Goal: Task Accomplishment & Management: Complete application form

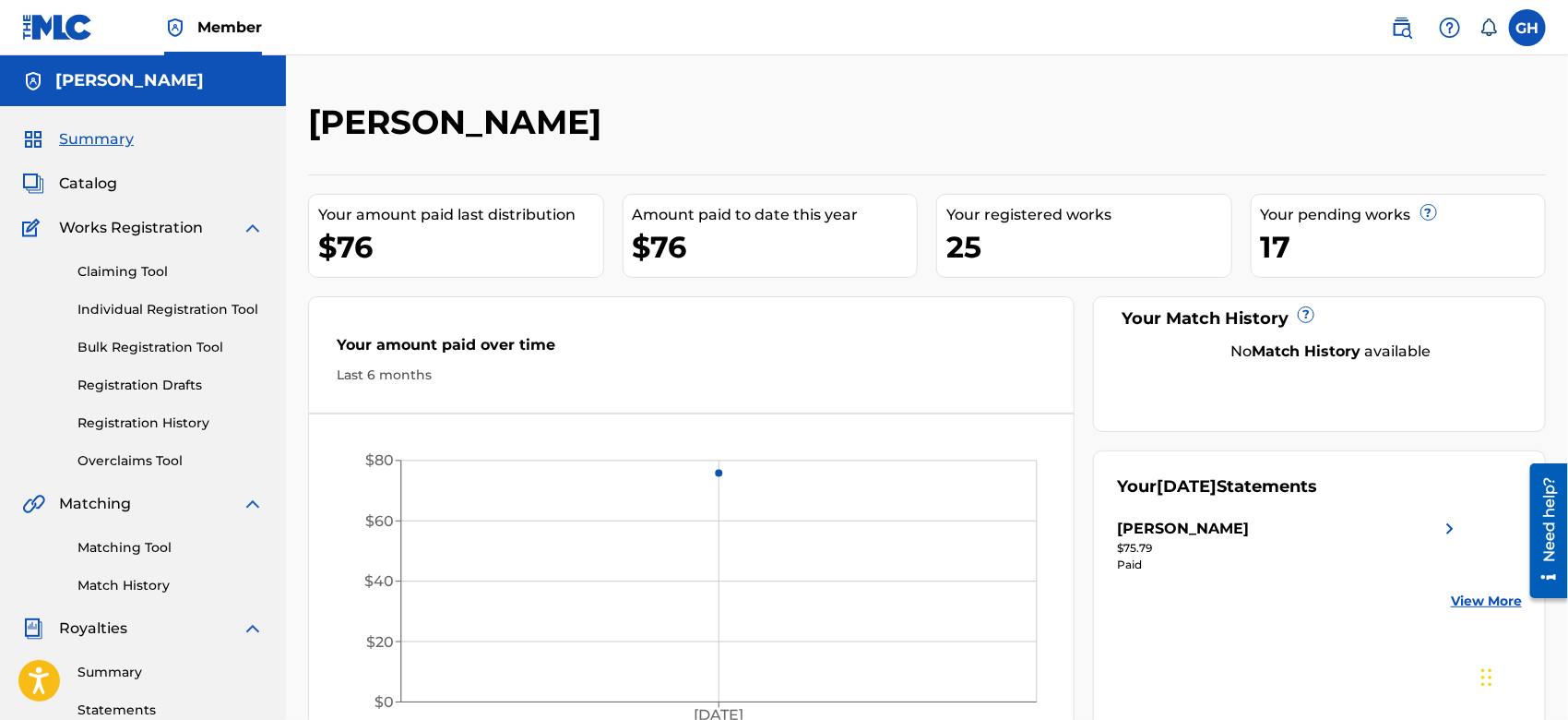
click at [101, 417] on link "Registration History" at bounding box center [170, 424] width 186 height 20
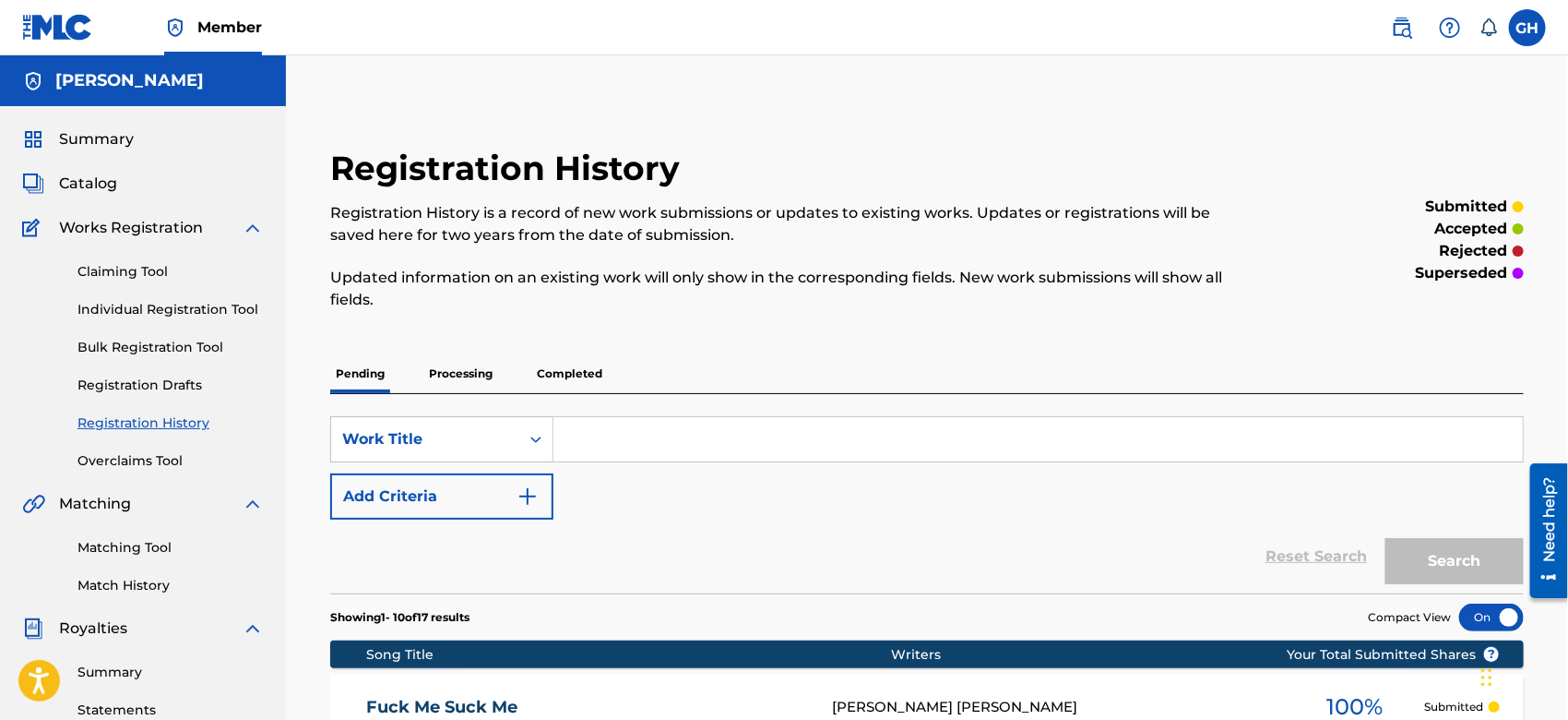
click at [591, 374] on p "Completed" at bounding box center [570, 373] width 77 height 38
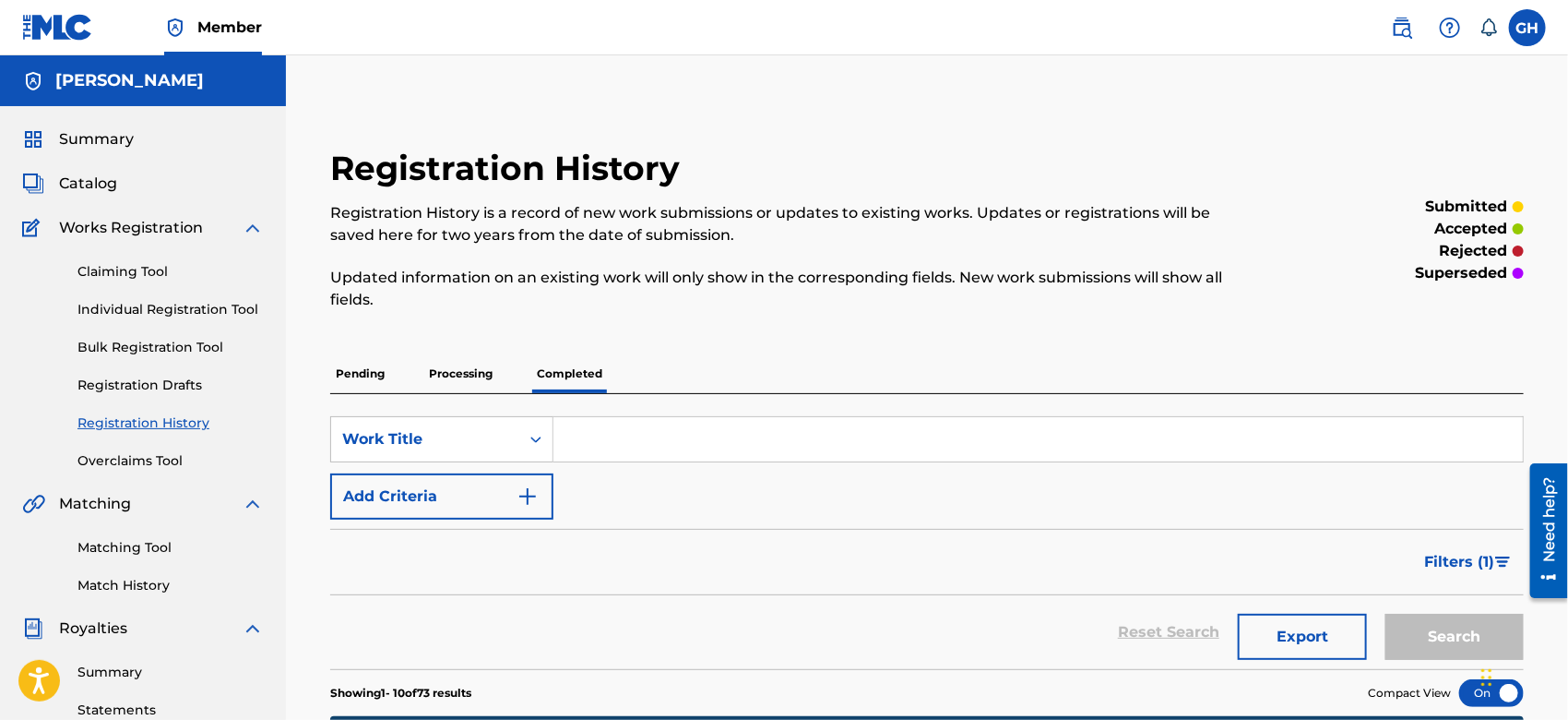
click at [445, 384] on p "Processing" at bounding box center [461, 373] width 75 height 38
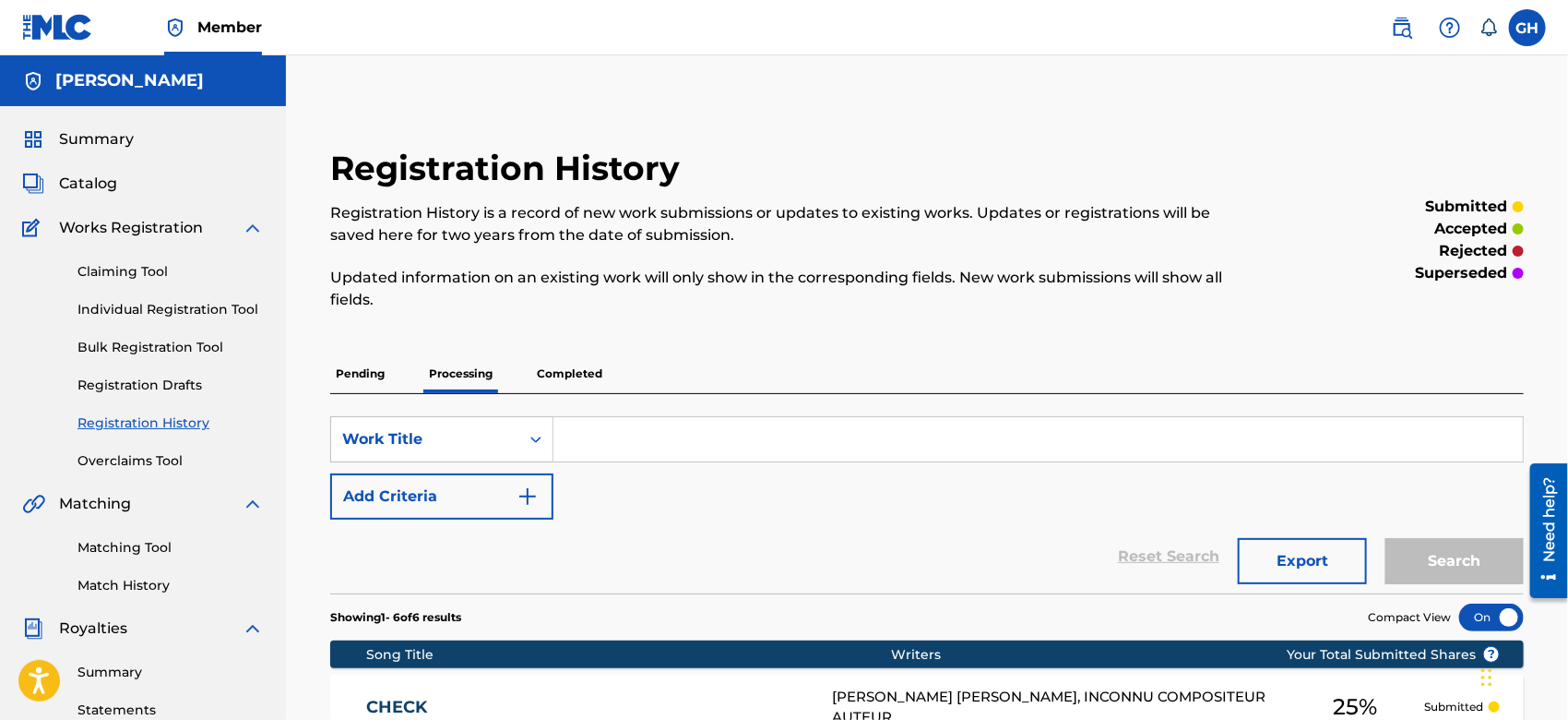
click at [94, 176] on span "Catalog" at bounding box center [88, 183] width 58 height 22
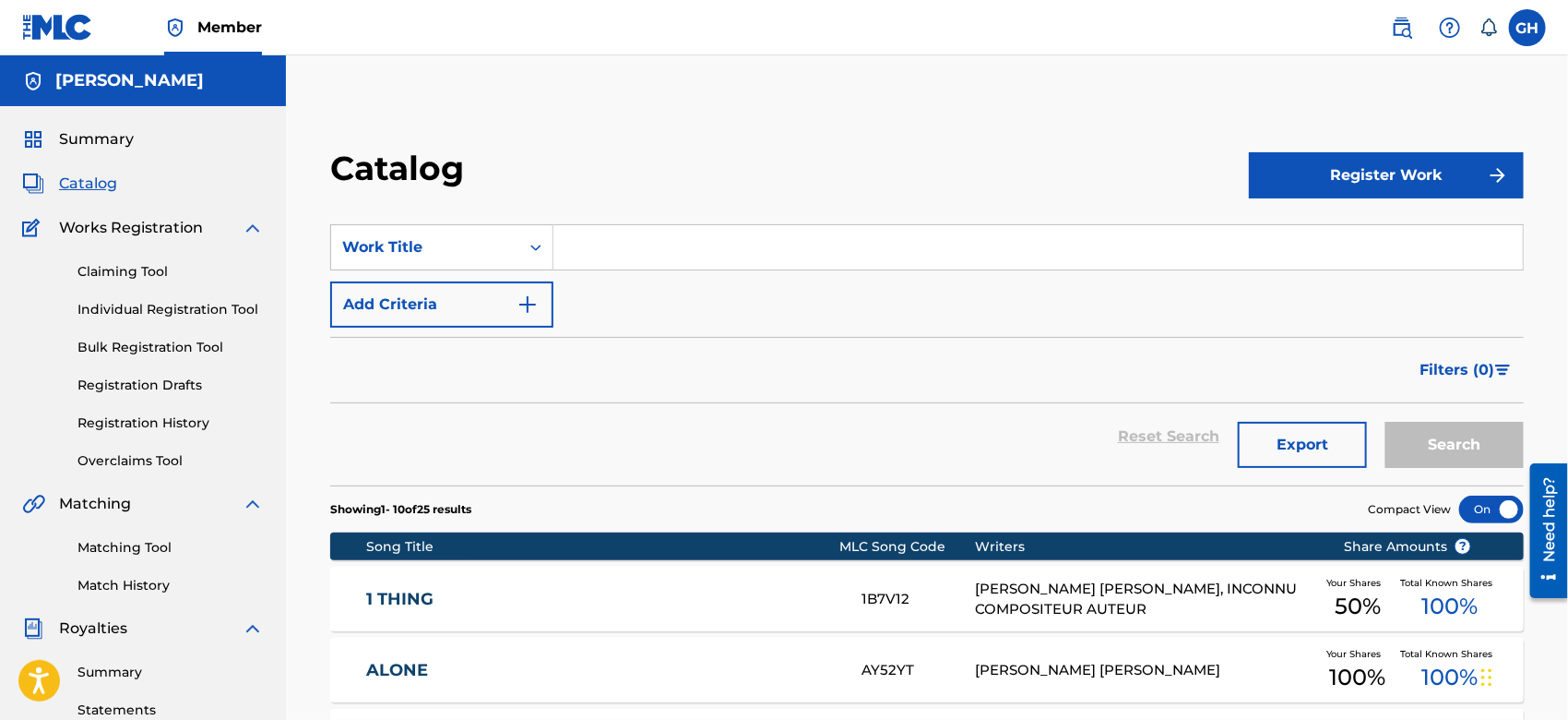
click at [1487, 181] on img "submit" at bounding box center [1498, 175] width 22 height 22
click at [1368, 240] on link "Individual" at bounding box center [1386, 235] width 275 height 44
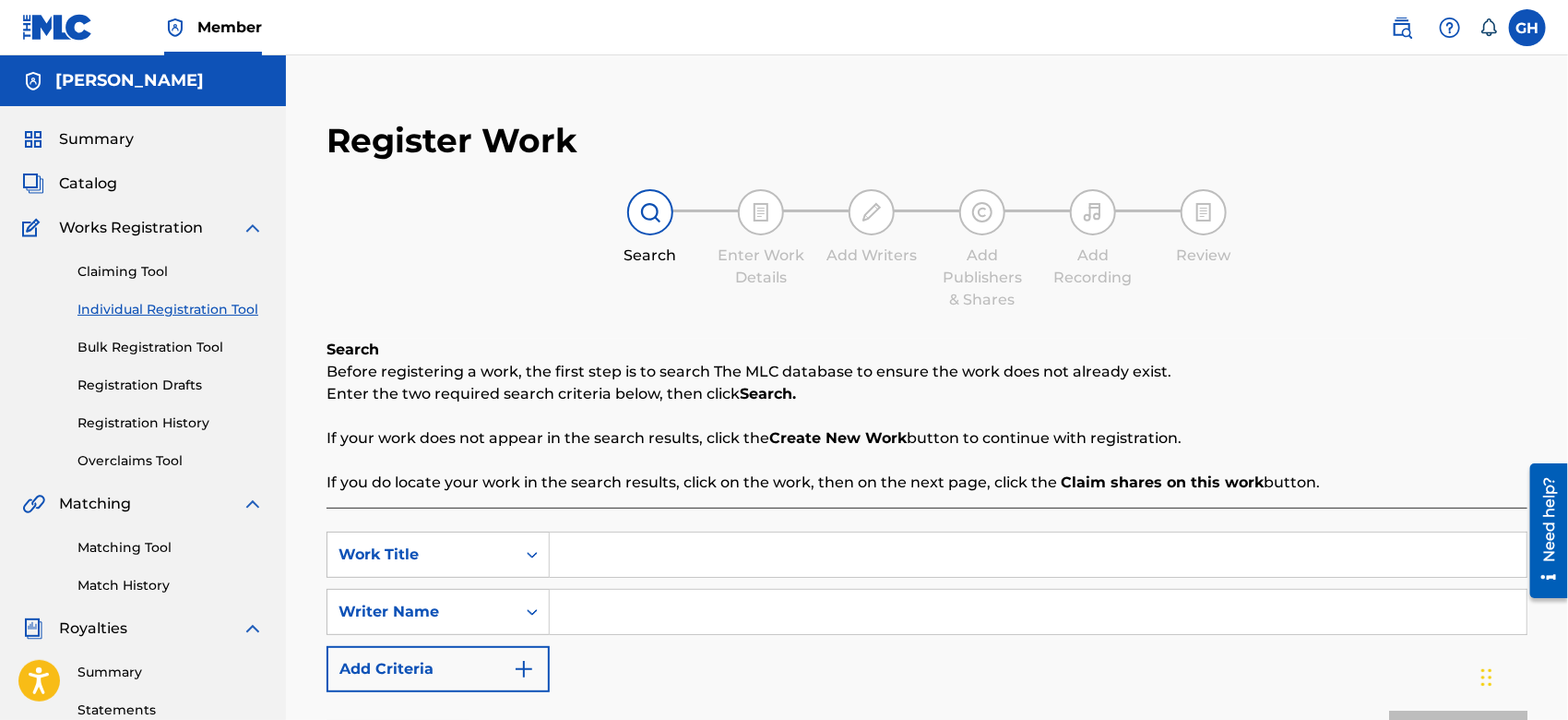
click at [605, 550] on input "Search Form" at bounding box center [1038, 555] width 977 height 44
type input "red light"
drag, startPoint x: 638, startPoint y: 600, endPoint x: 759, endPoint y: 370, distance: 259.9
click at [759, 370] on div "Search Before registering a work, the first step is to search The MLC database …" at bounding box center [927, 574] width 1201 height 472
type input "Gary Octwone Harrison Jr"
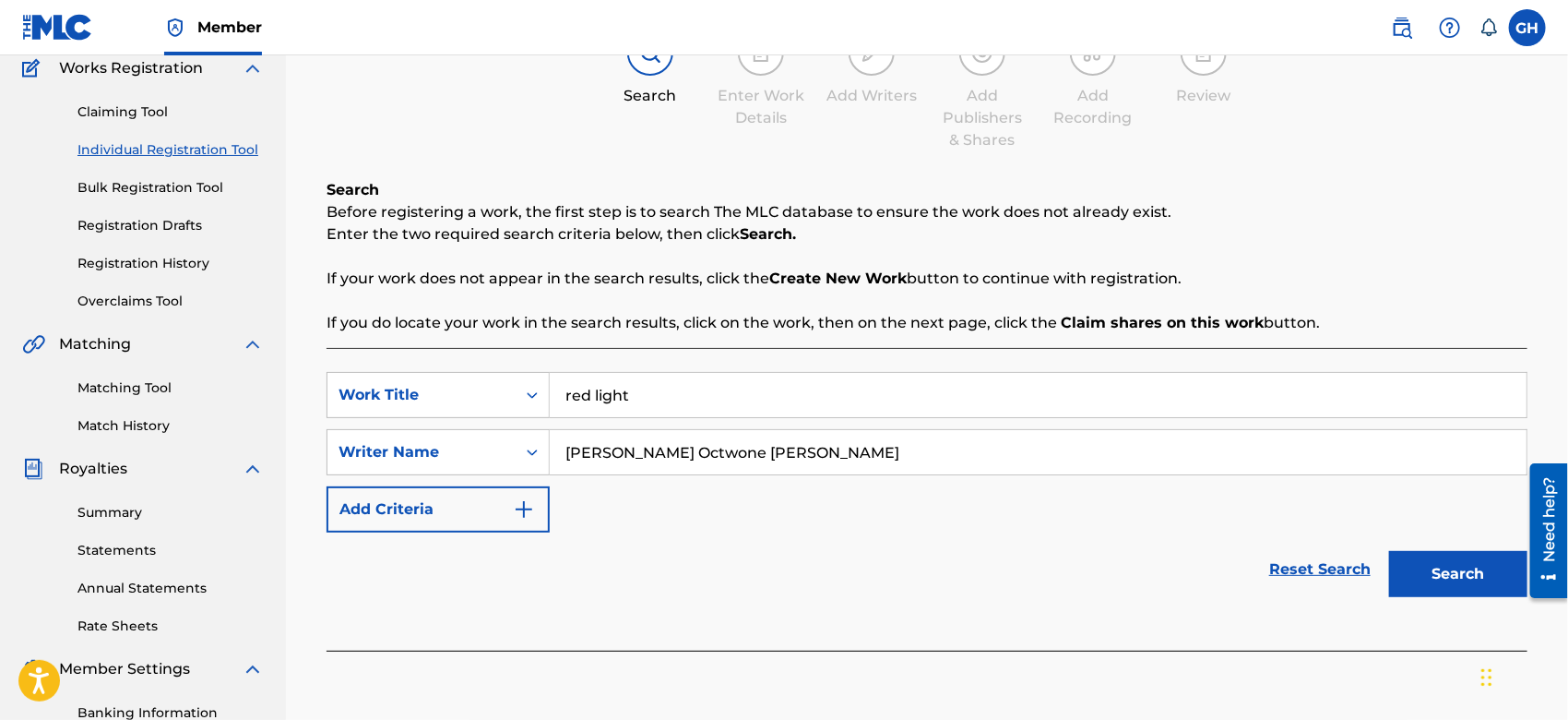
scroll to position [176, 0]
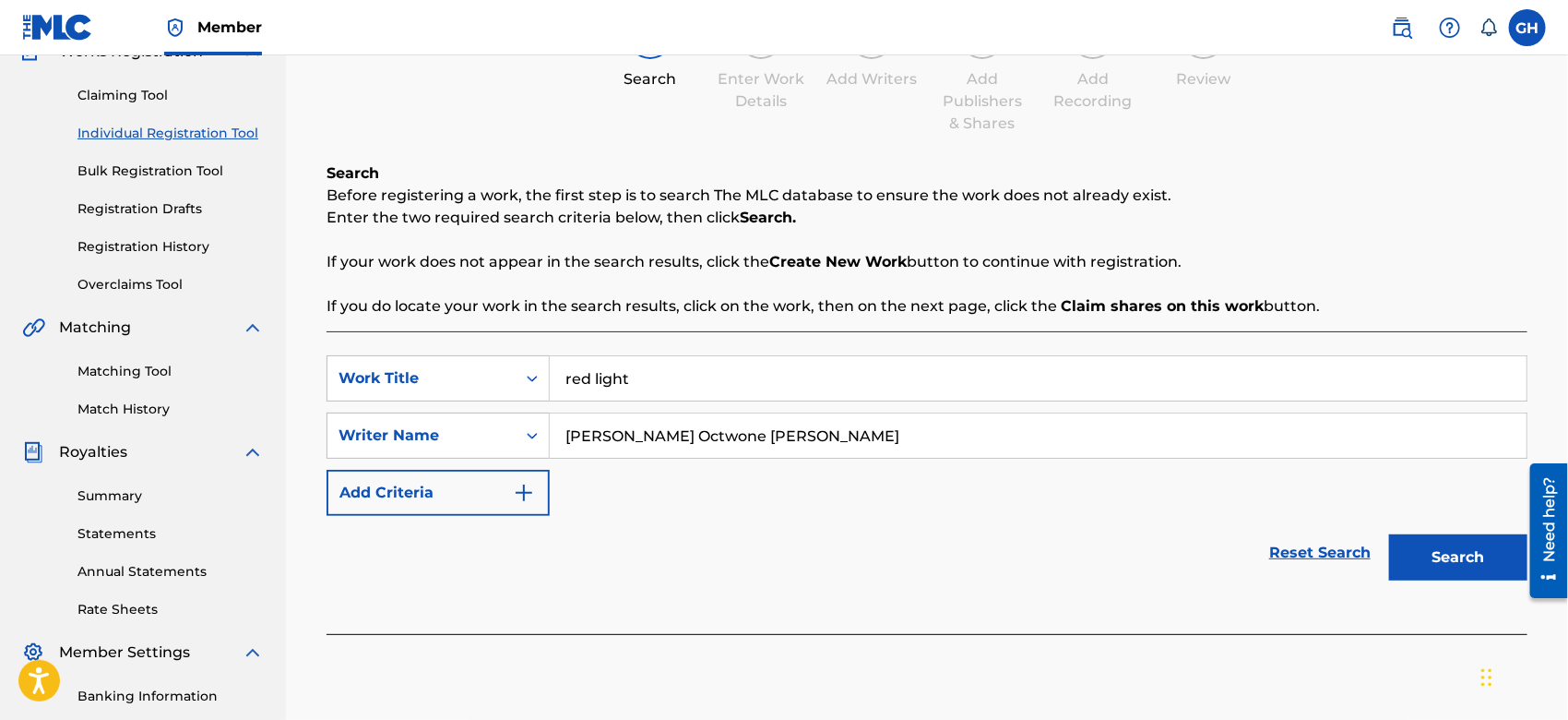
click at [1444, 558] on button "Search" at bounding box center [1459, 557] width 139 height 46
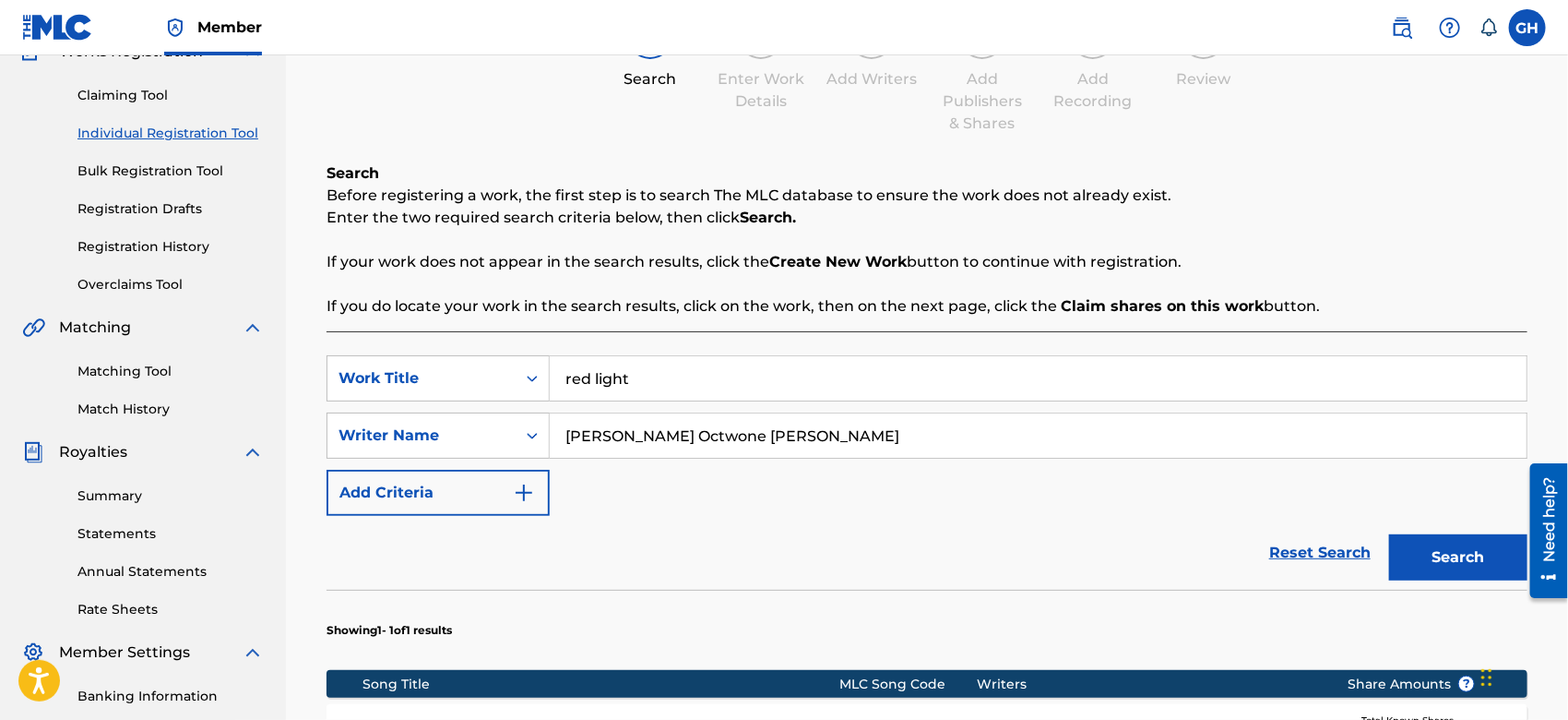
scroll to position [557, 0]
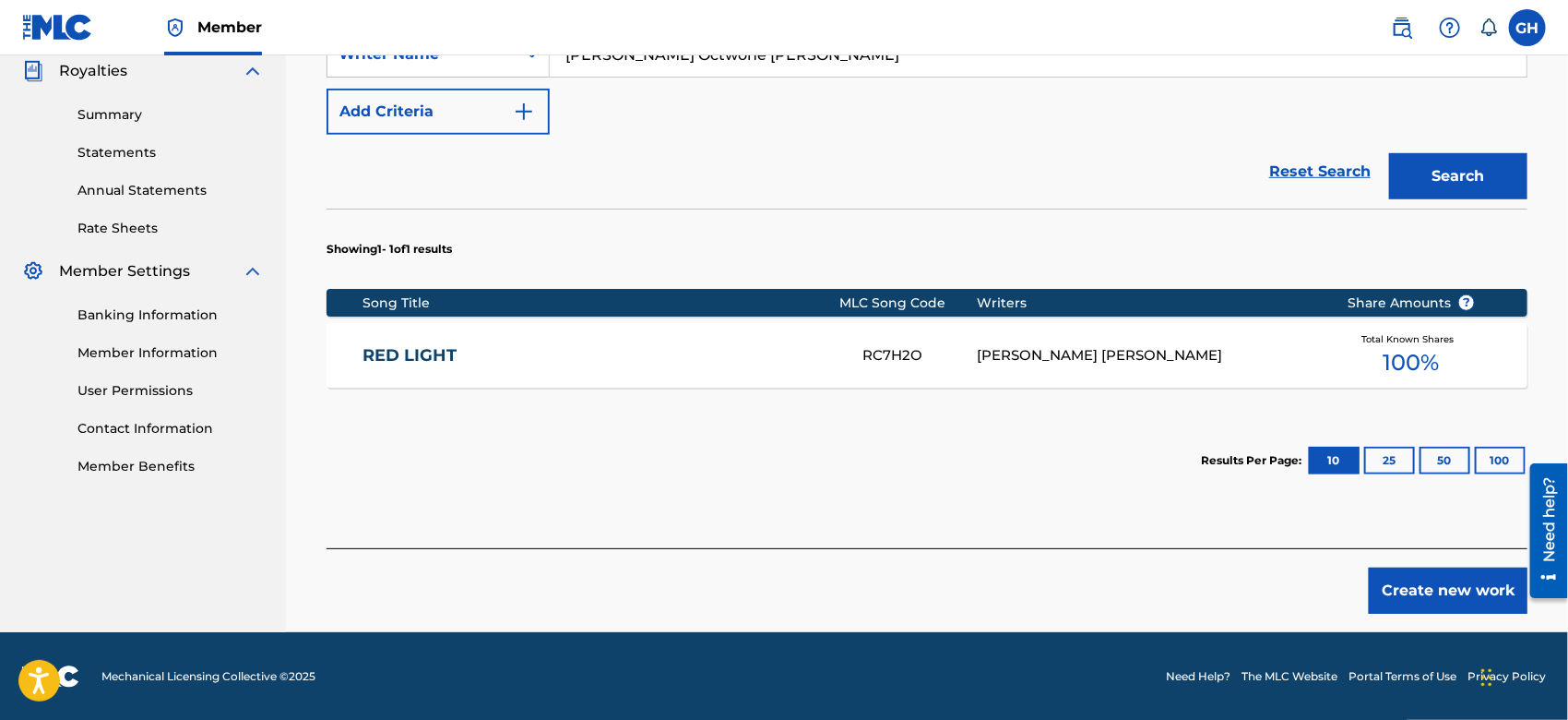
click at [909, 346] on div "RC7H2O" at bounding box center [919, 357] width 114 height 22
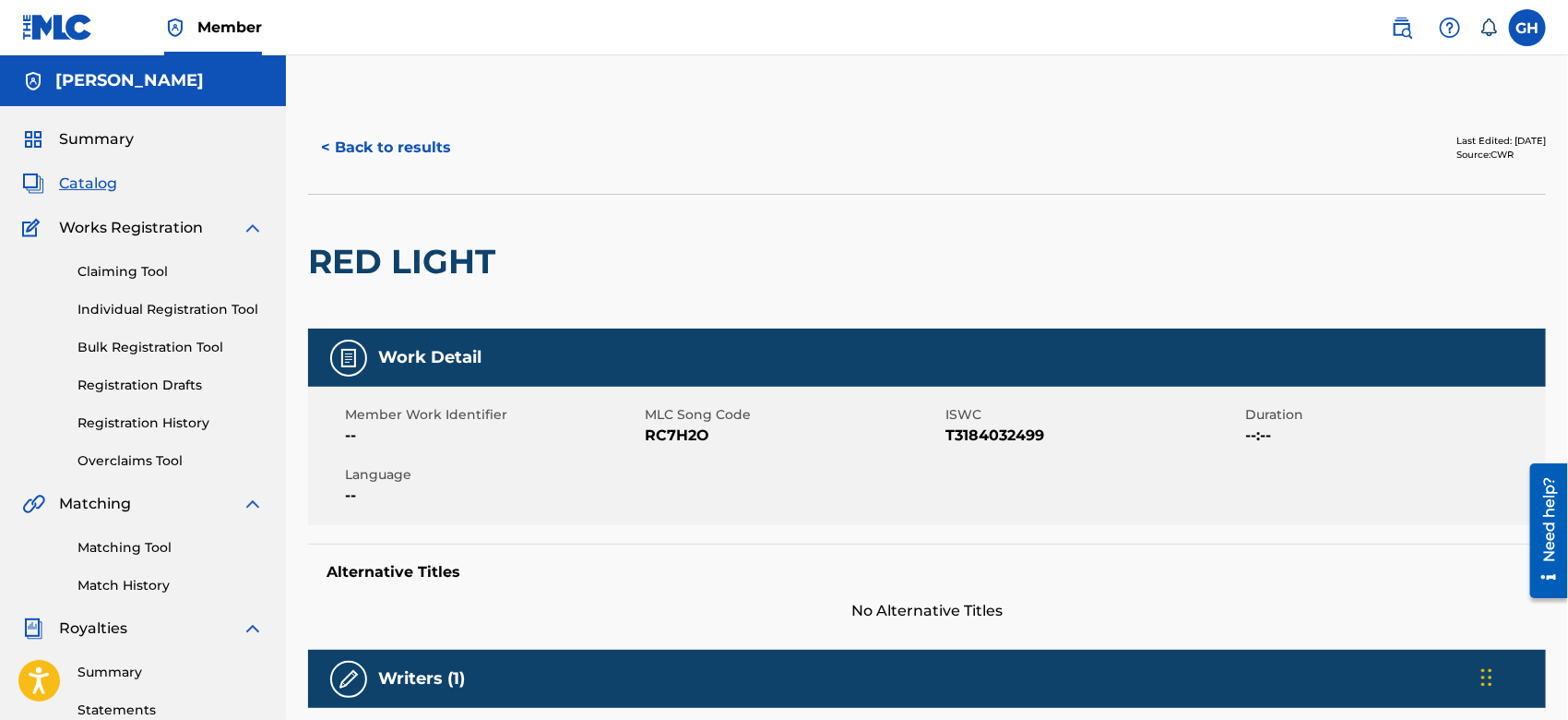
drag, startPoint x: 1567, startPoint y: 158, endPoint x: 1509, endPoint y: 110, distance: 75.3
click at [402, 149] on button "< Back to results" at bounding box center [386, 148] width 156 height 46
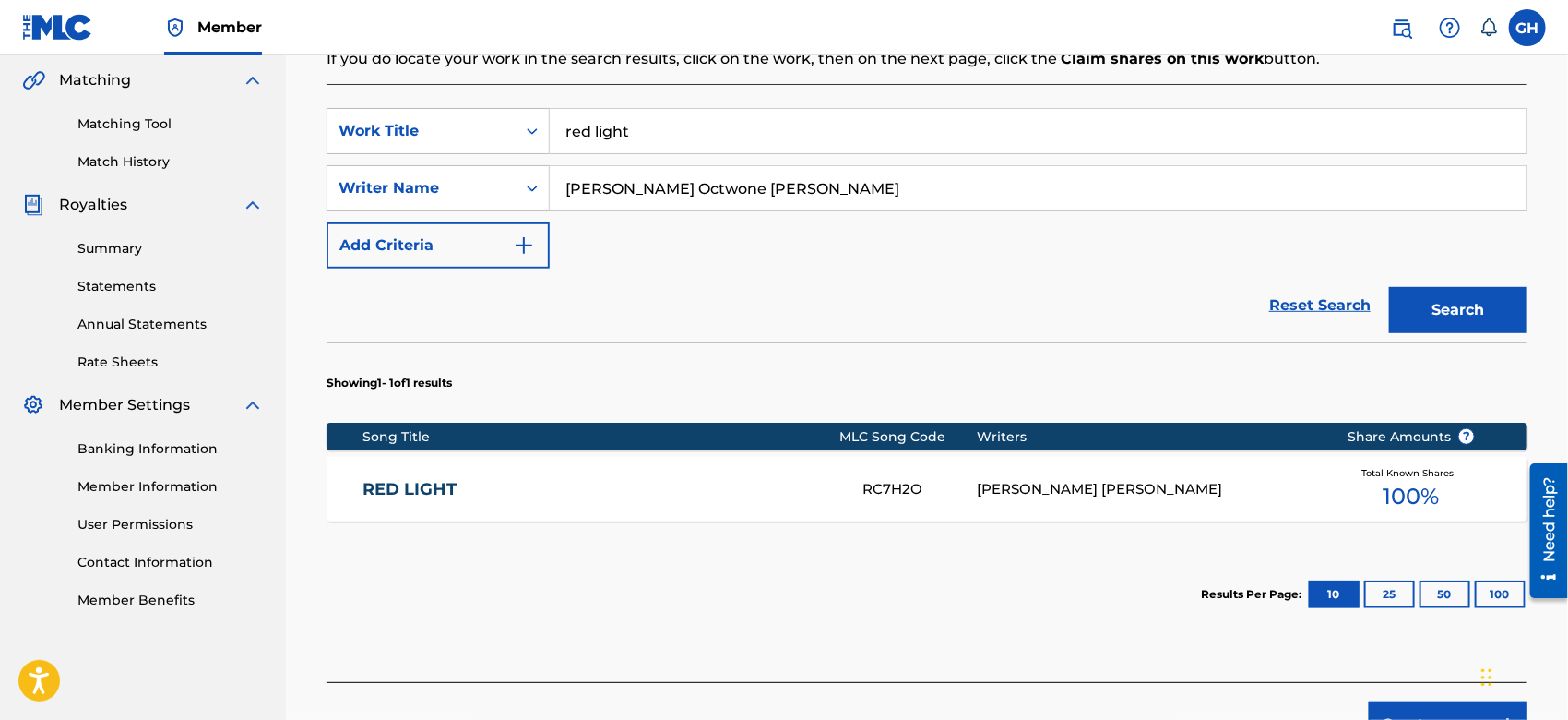
click at [1417, 699] on div "Create new work" at bounding box center [927, 715] width 1201 height 66
click at [1417, 709] on button "Create new work" at bounding box center [1448, 724] width 158 height 46
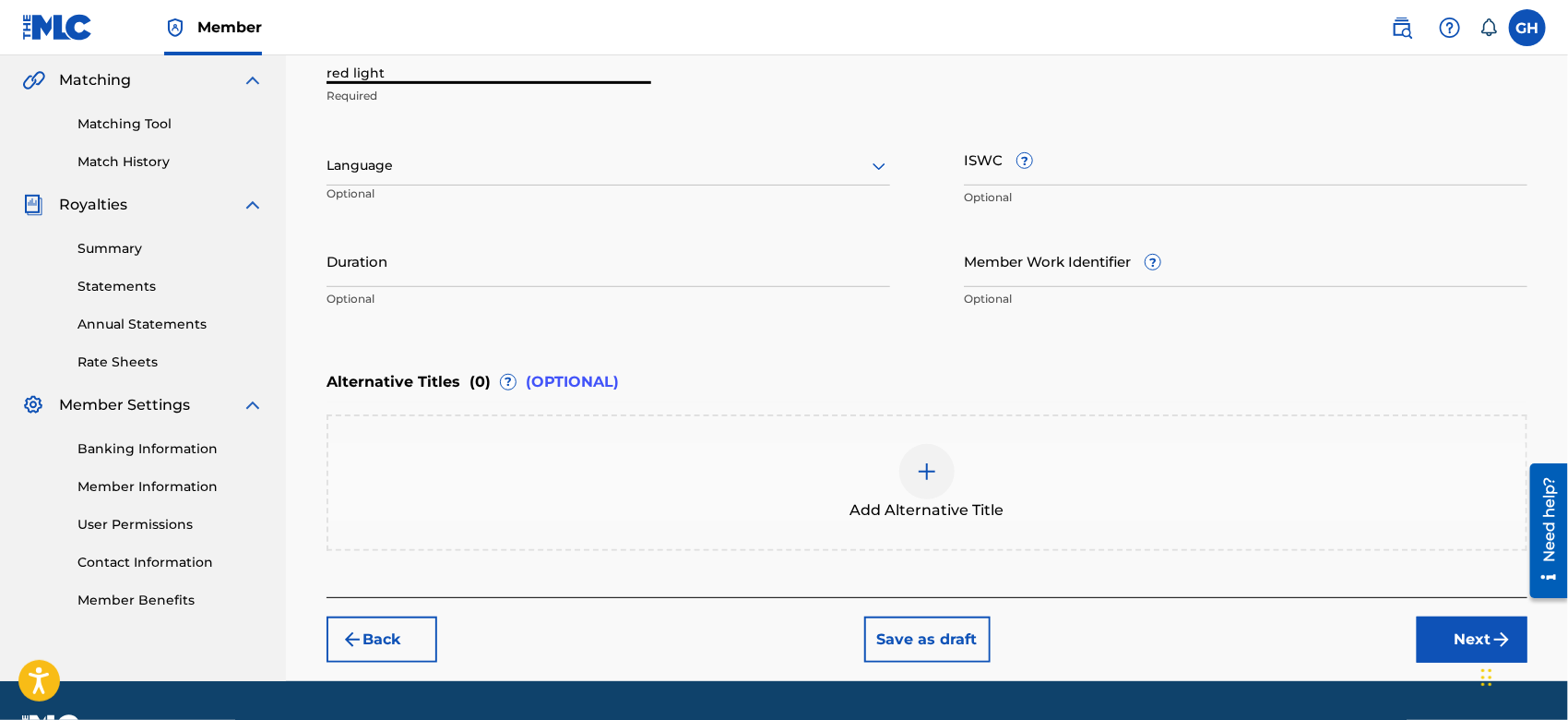
click at [329, 74] on input "red light" at bounding box center [489, 57] width 325 height 52
type input "Red Light"
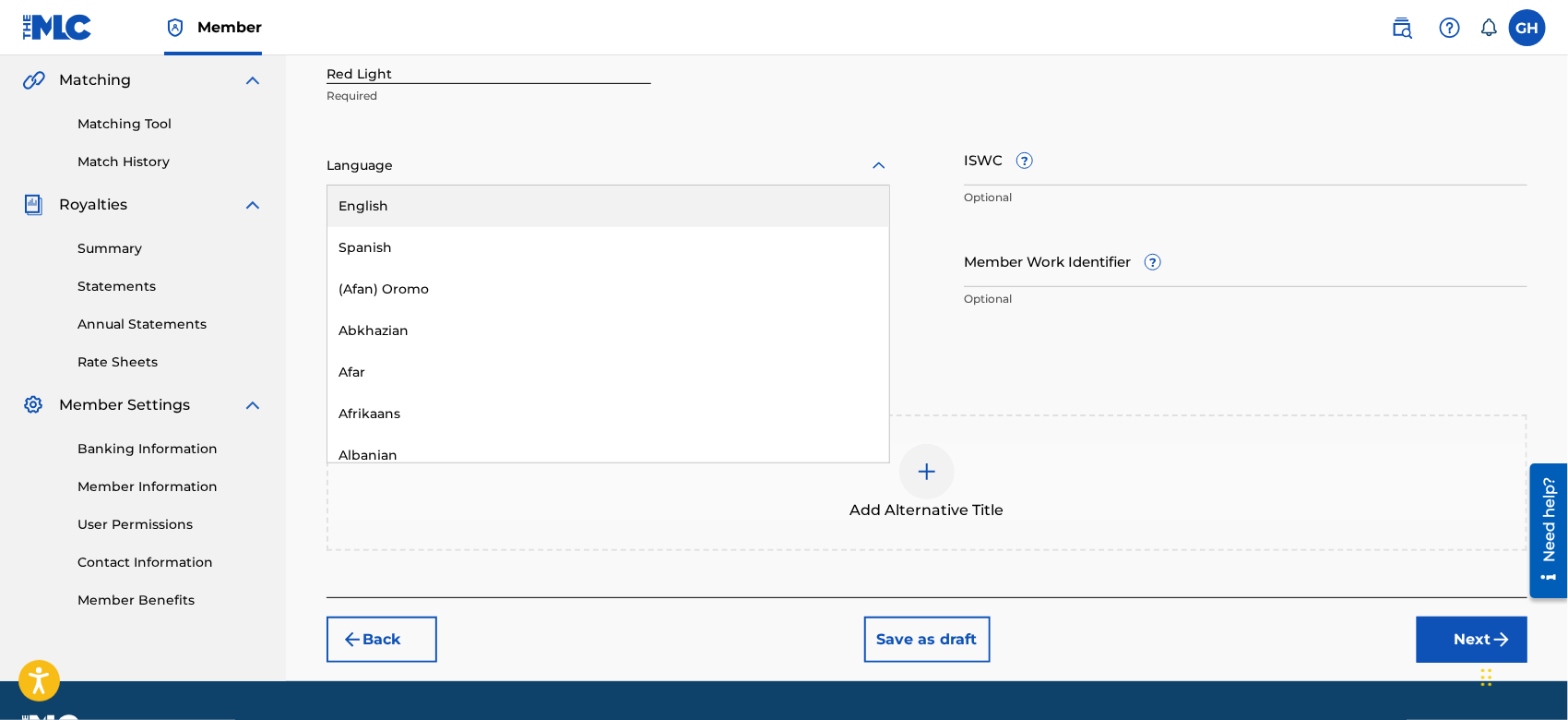
click at [383, 149] on div "Language" at bounding box center [608, 165] width 564 height 38
click at [386, 197] on div "English" at bounding box center [608, 206] width 562 height 41
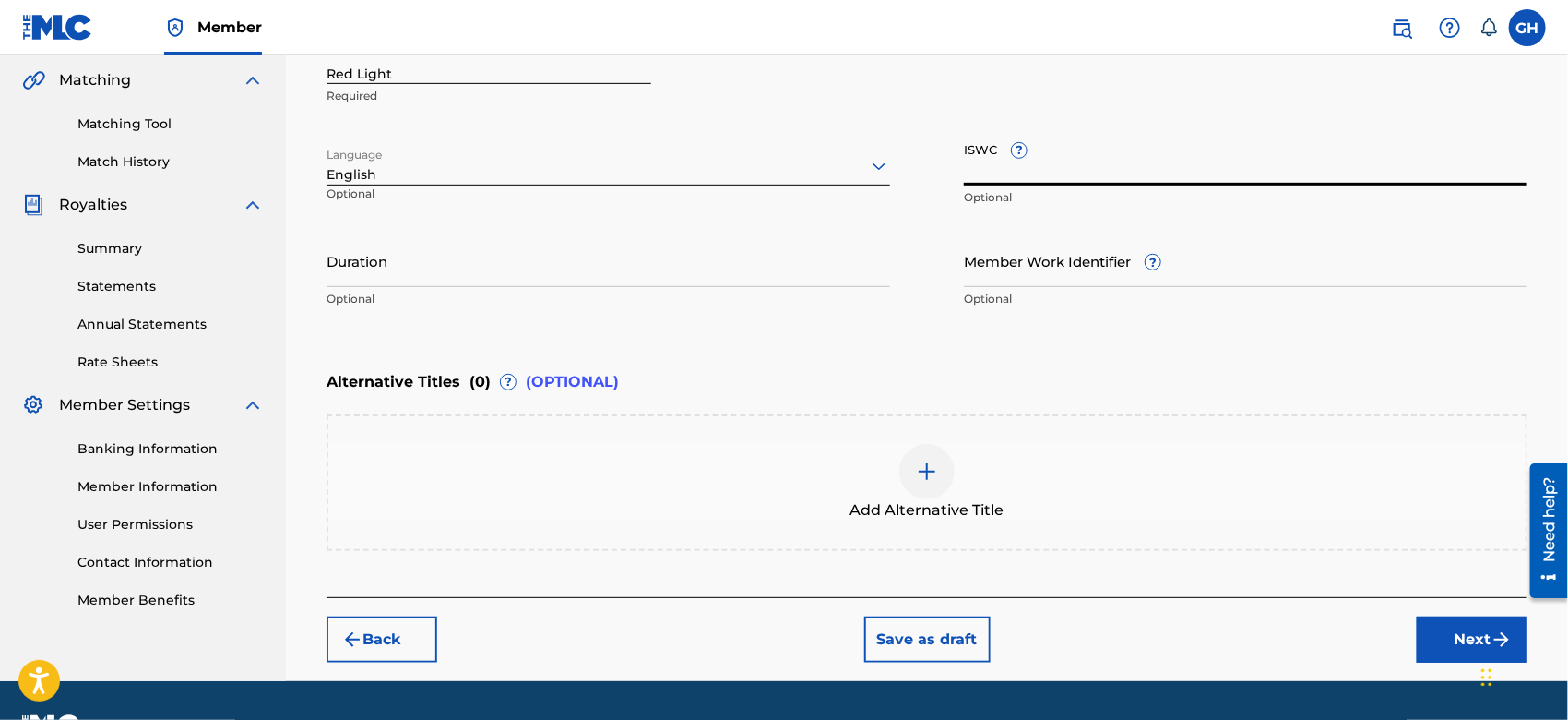
click at [975, 172] on input "ISWC ?" at bounding box center [1246, 159] width 564 height 52
paste input "T-318.403.249-9"
type input "T-318.403.249-9"
click at [1438, 637] on button "Next" at bounding box center [1473, 639] width 110 height 46
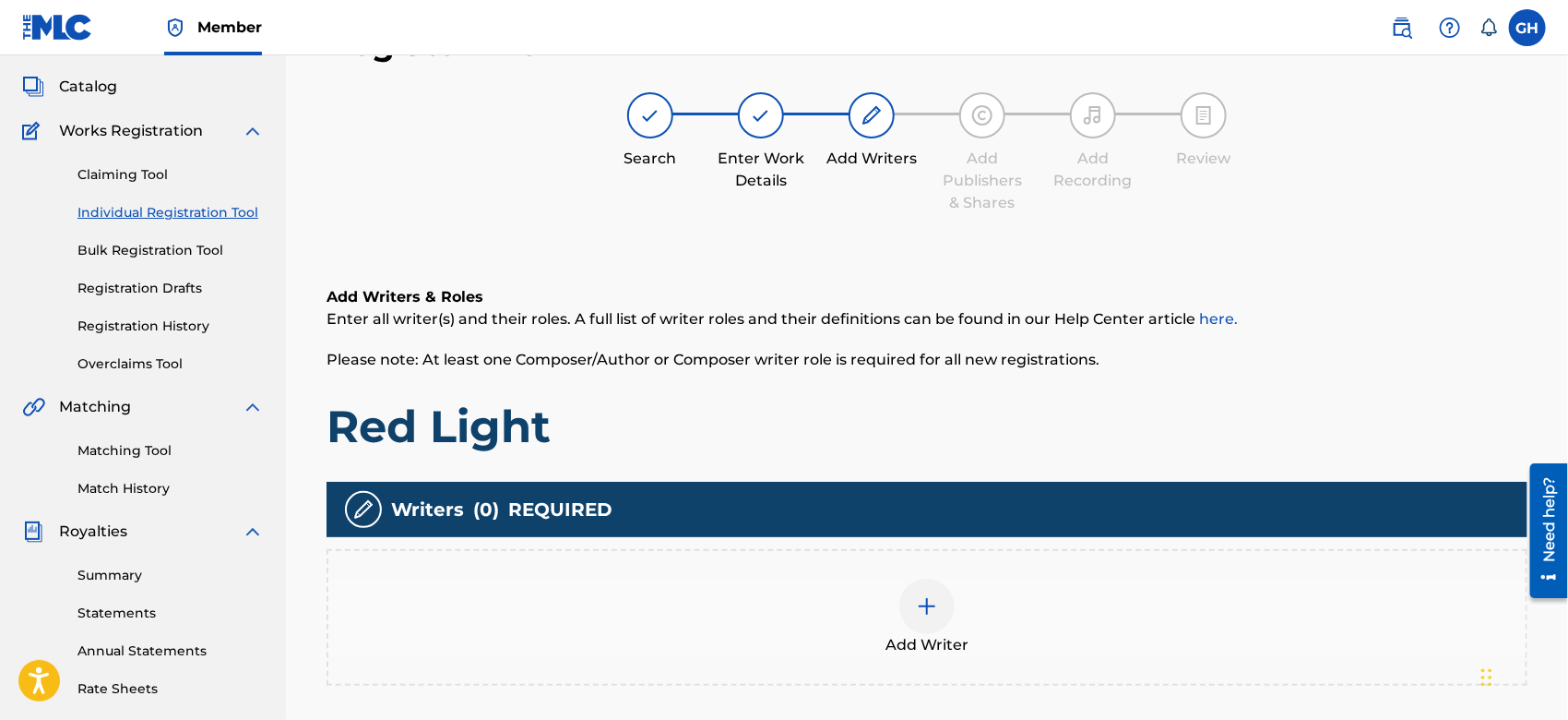
scroll to position [82, 0]
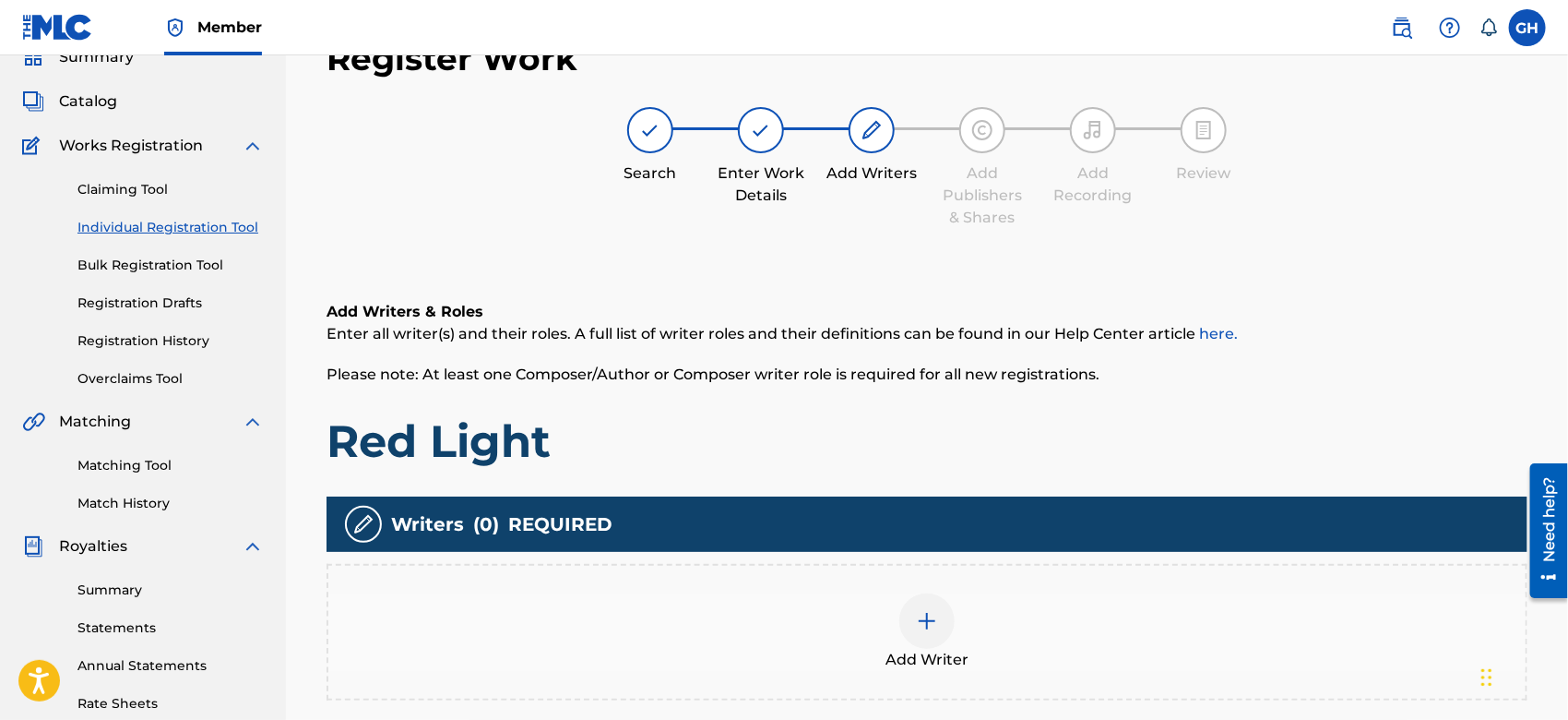
click at [902, 614] on div at bounding box center [927, 622] width 55 height 55
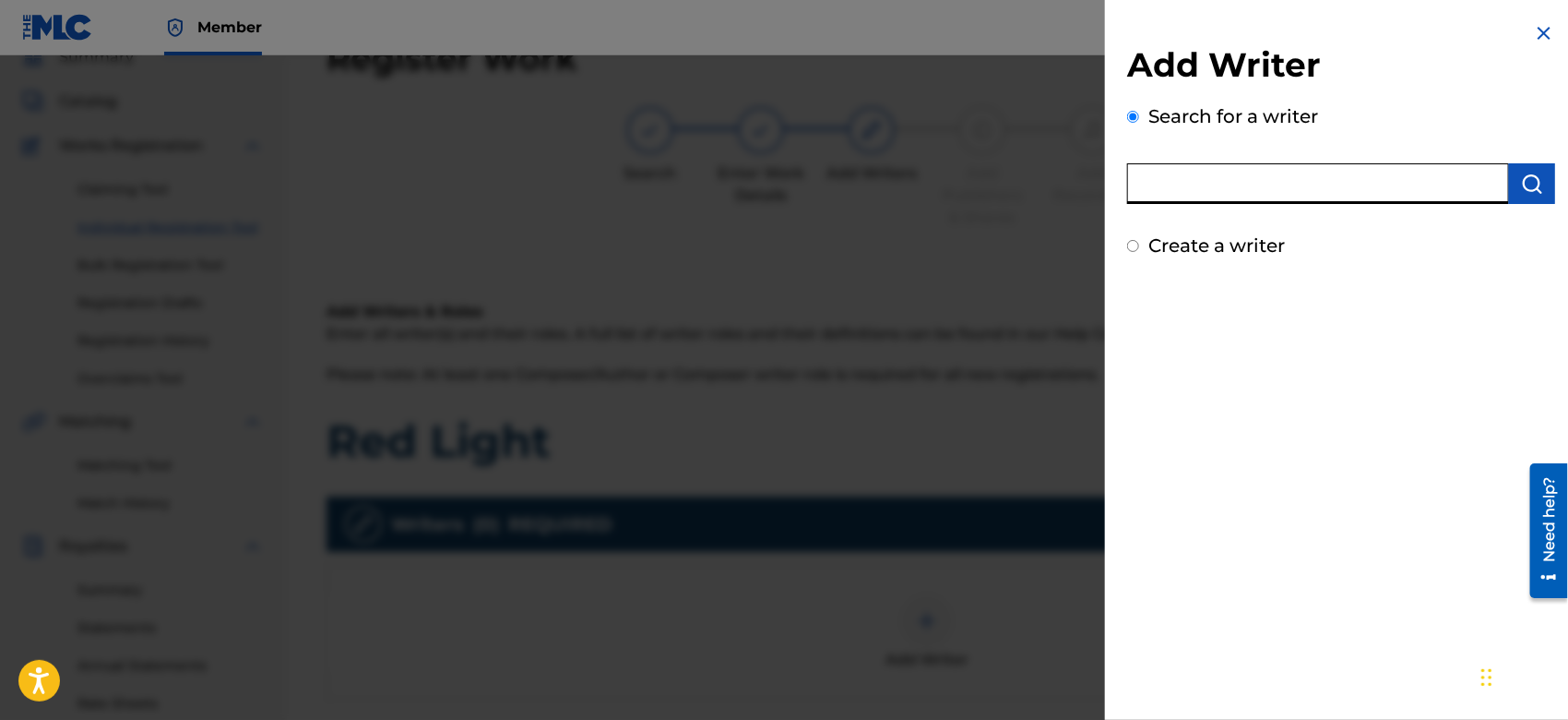
click at [1215, 196] on input "text" at bounding box center [1318, 183] width 382 height 40
type input "octwone"
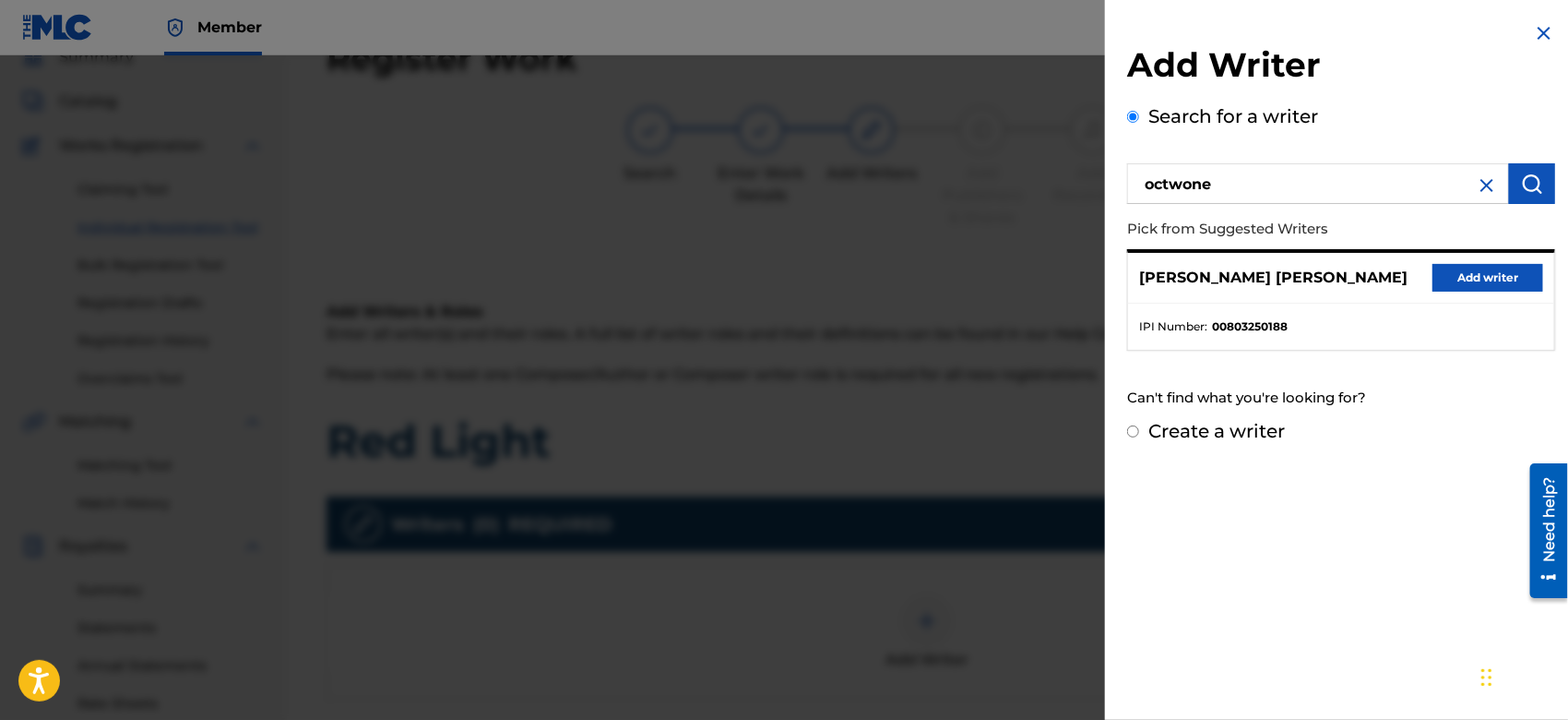
click at [1468, 275] on button "Add writer" at bounding box center [1488, 278] width 110 height 28
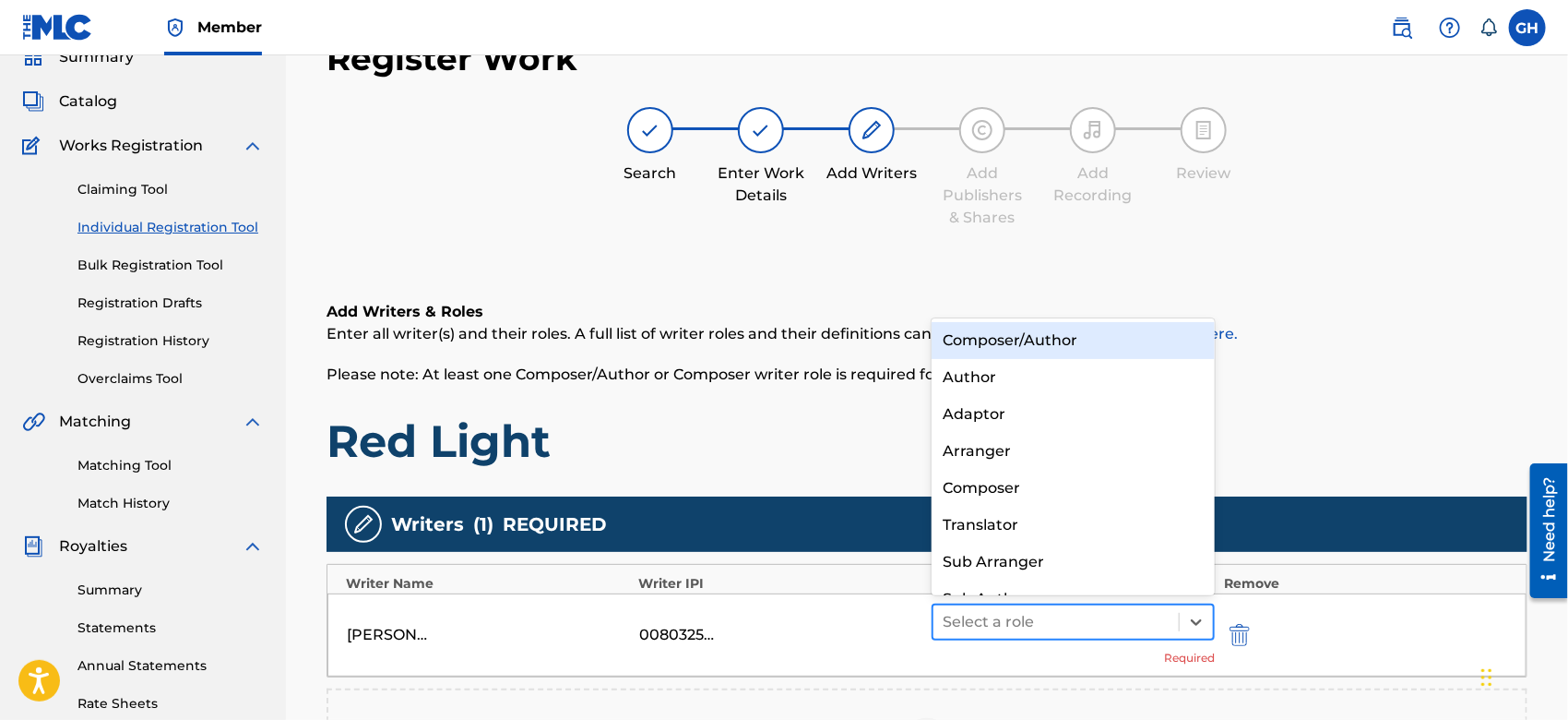
click at [1058, 623] on div at bounding box center [1056, 622] width 227 height 26
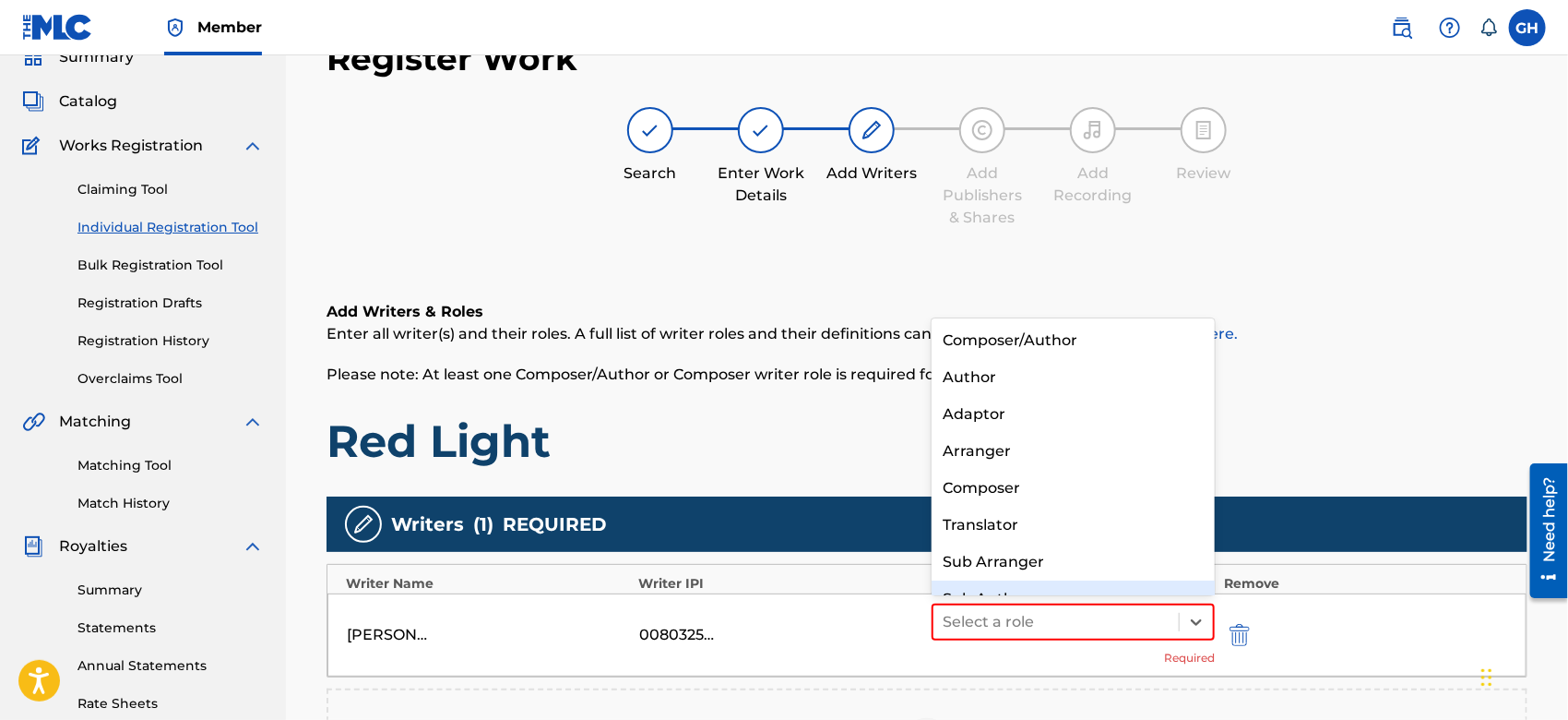
scroll to position [25, 0]
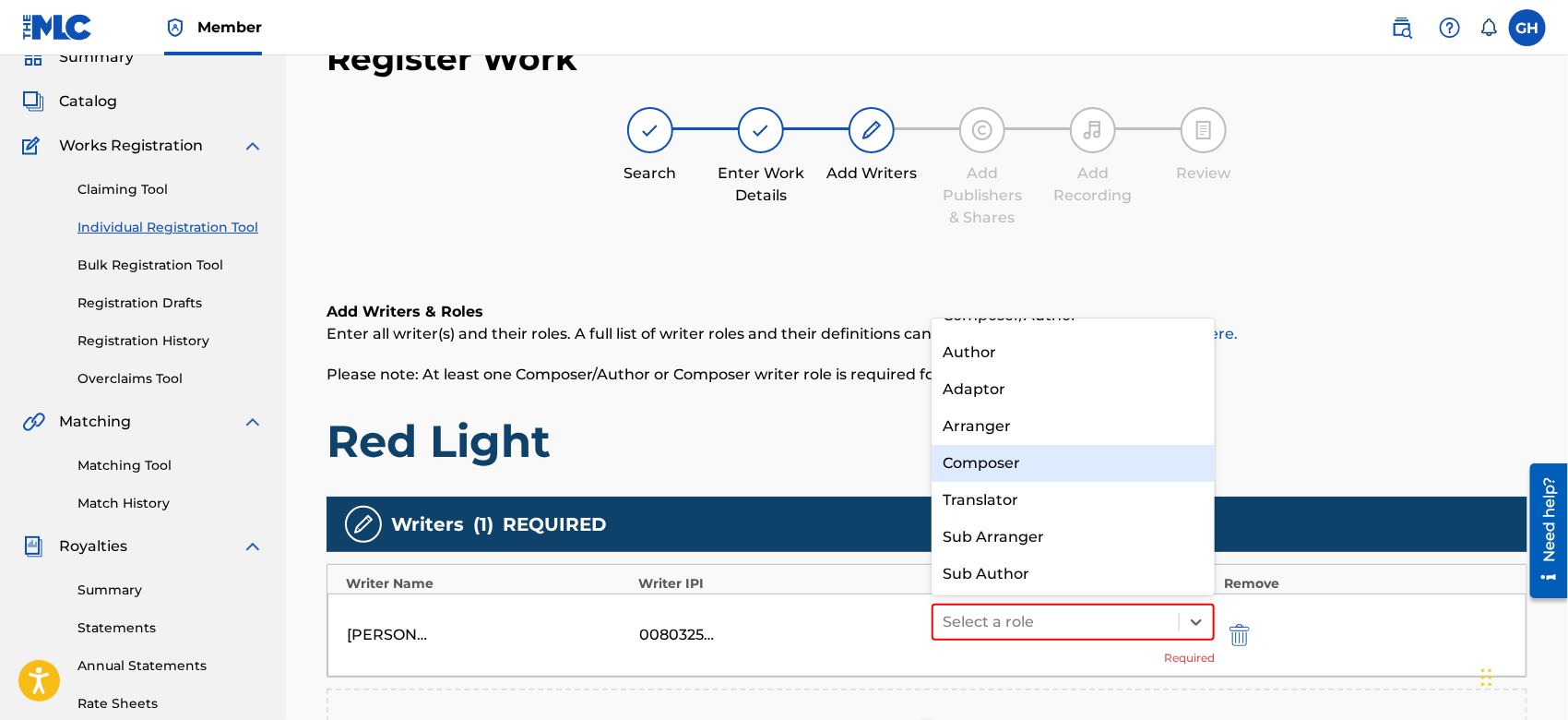
click at [1031, 465] on div "Composer" at bounding box center [1074, 463] width 283 height 36
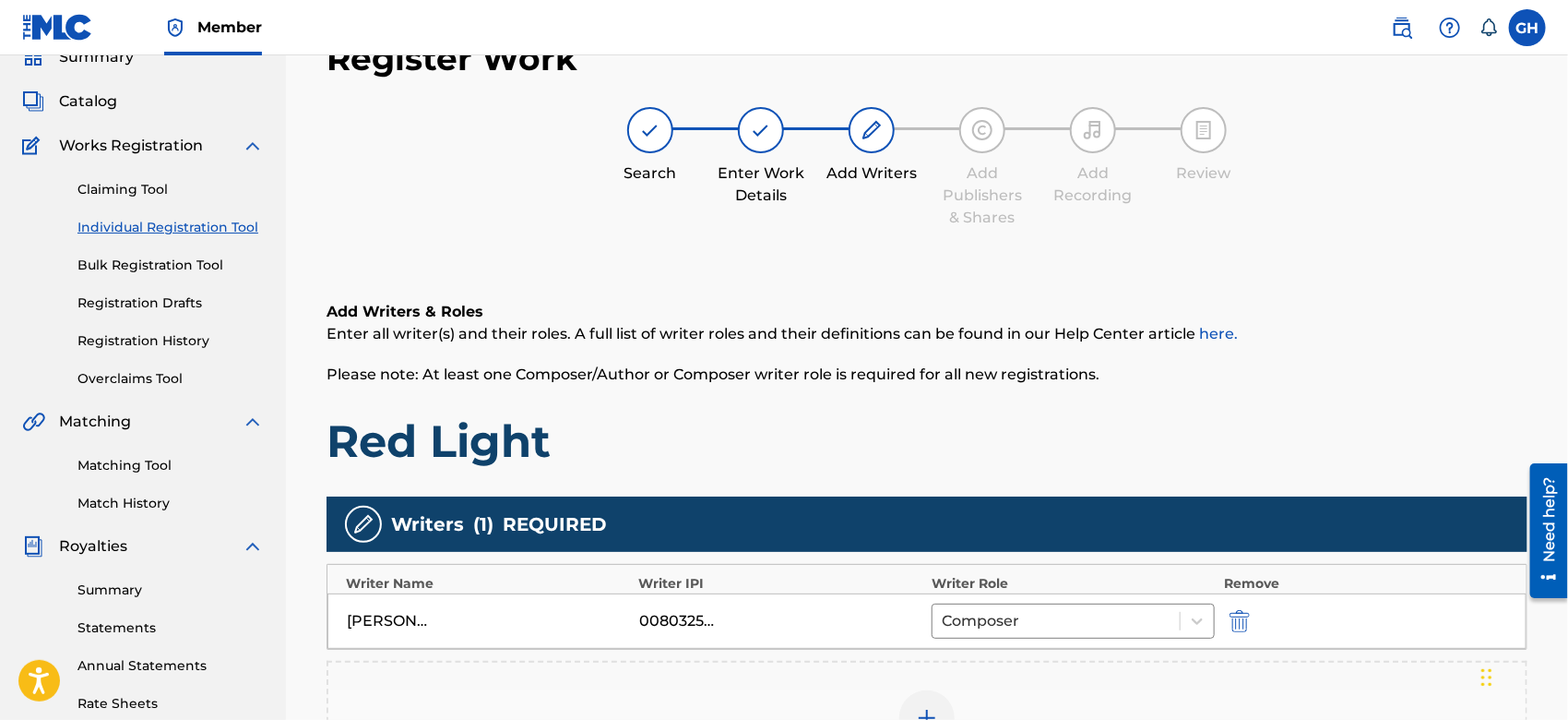
scroll to position [424, 0]
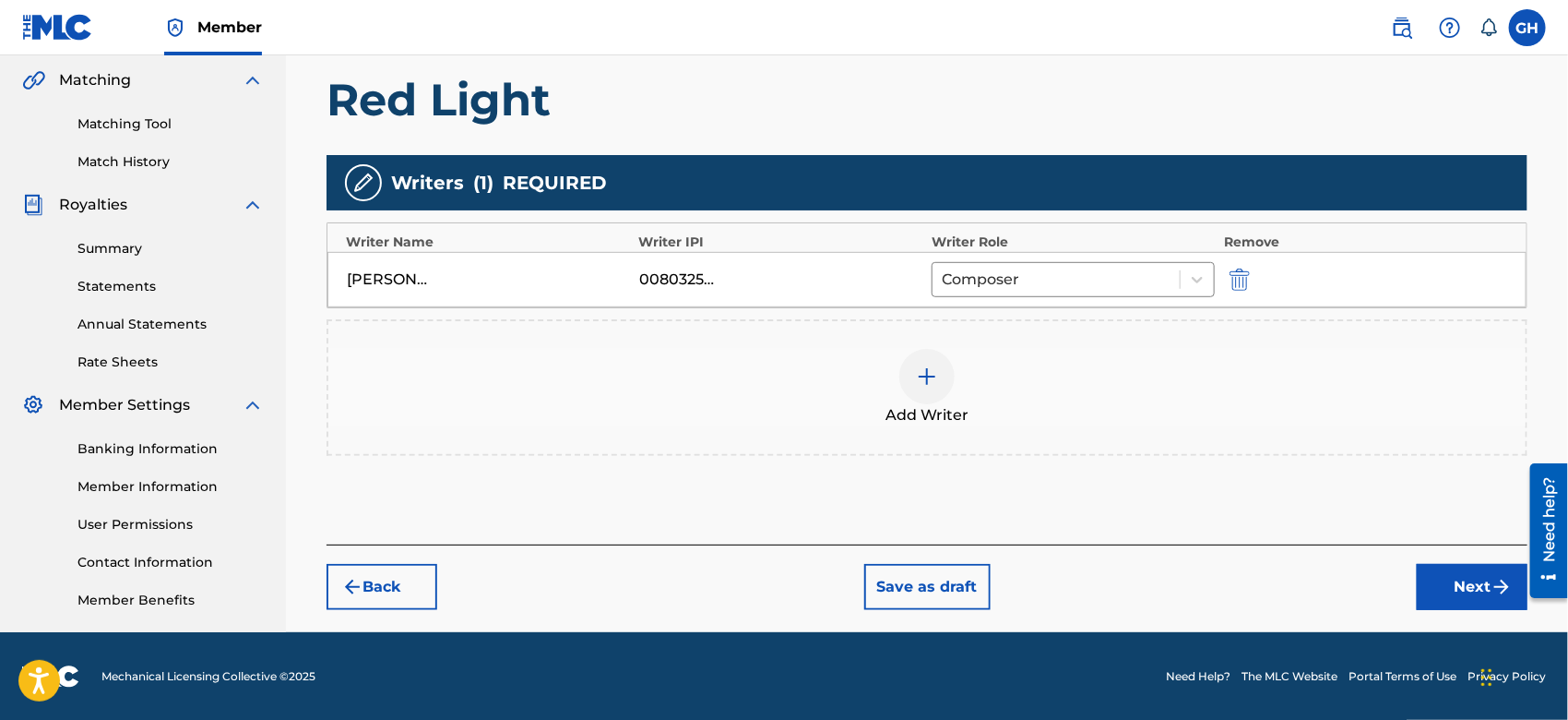
click at [1445, 591] on button "Next" at bounding box center [1473, 587] width 110 height 46
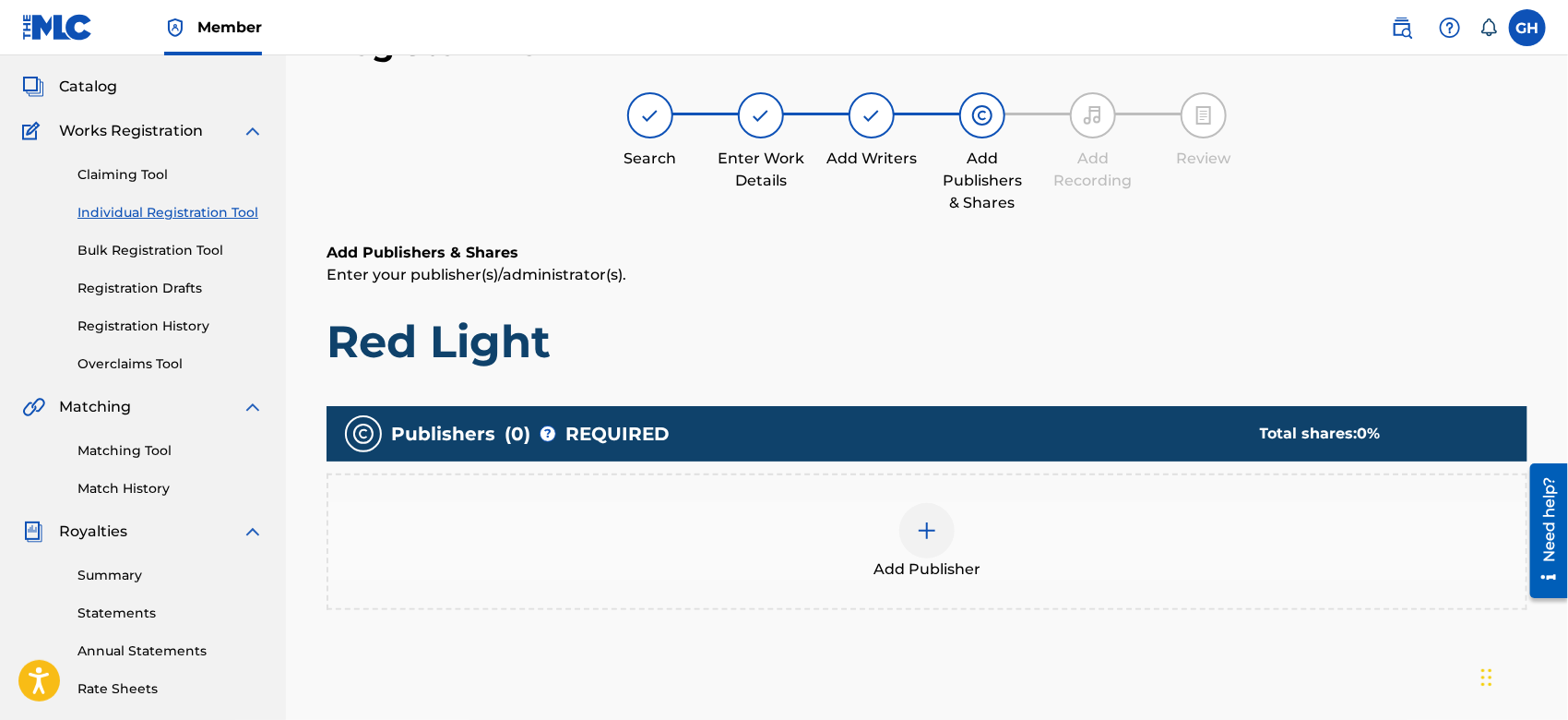
scroll to position [82, 0]
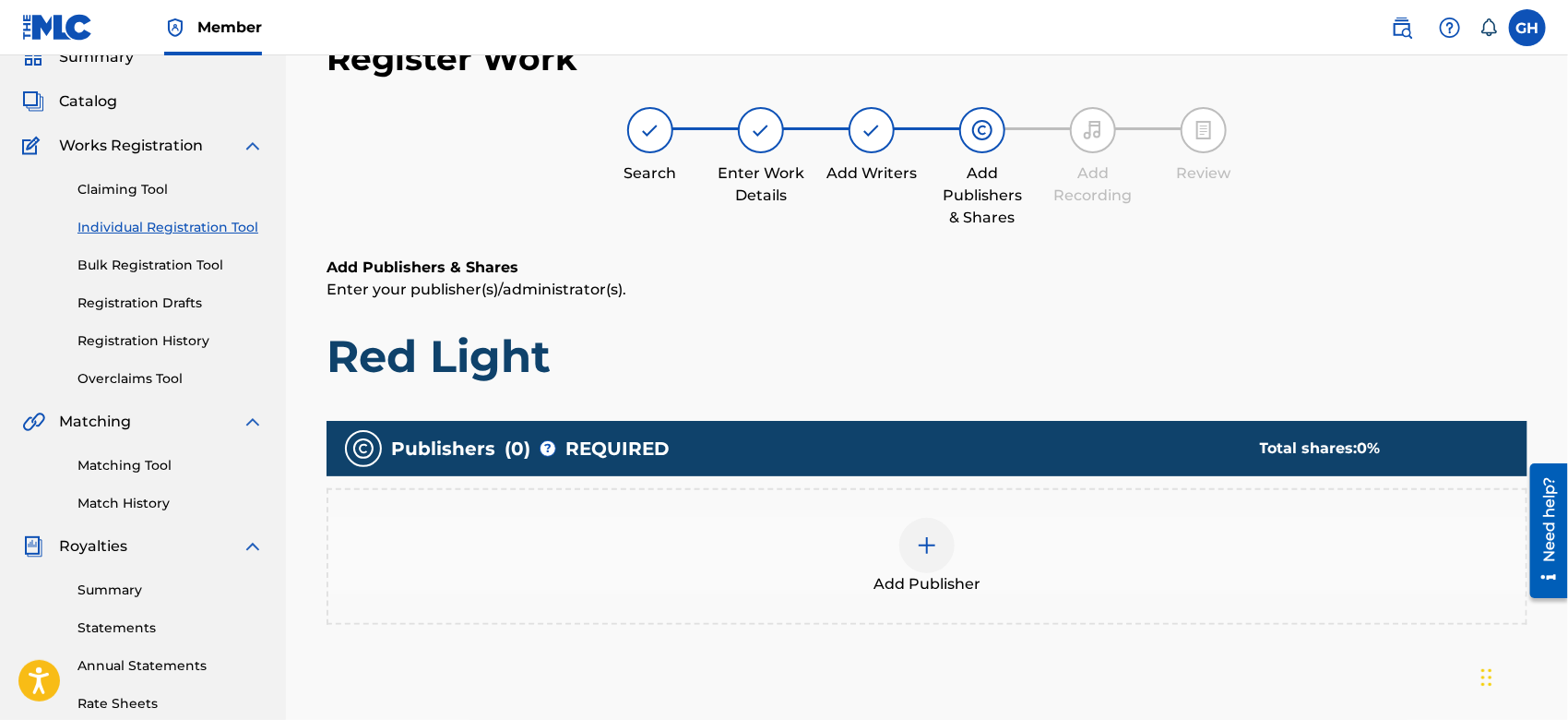
click at [918, 555] on img at bounding box center [927, 546] width 22 height 22
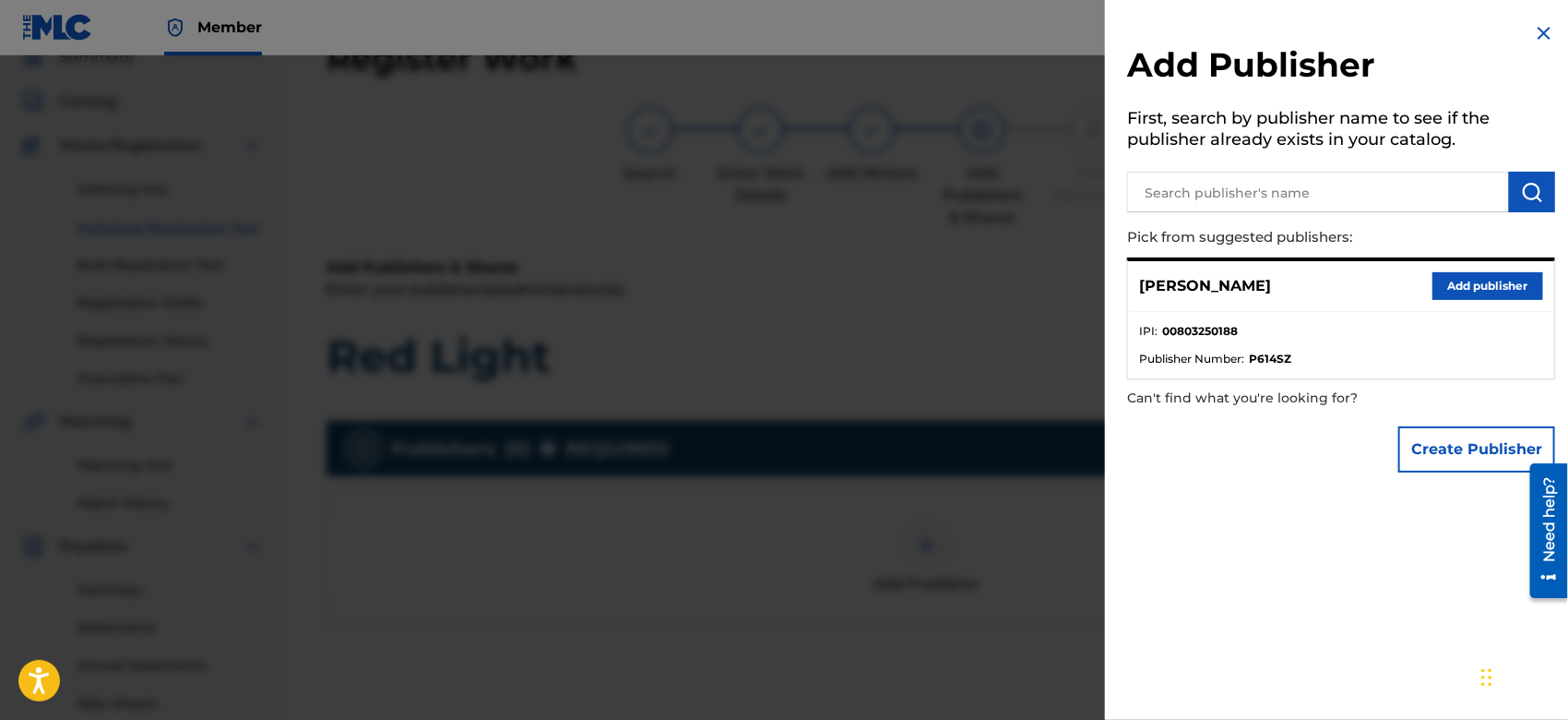
click at [1463, 450] on button "Create Publisher" at bounding box center [1476, 449] width 157 height 46
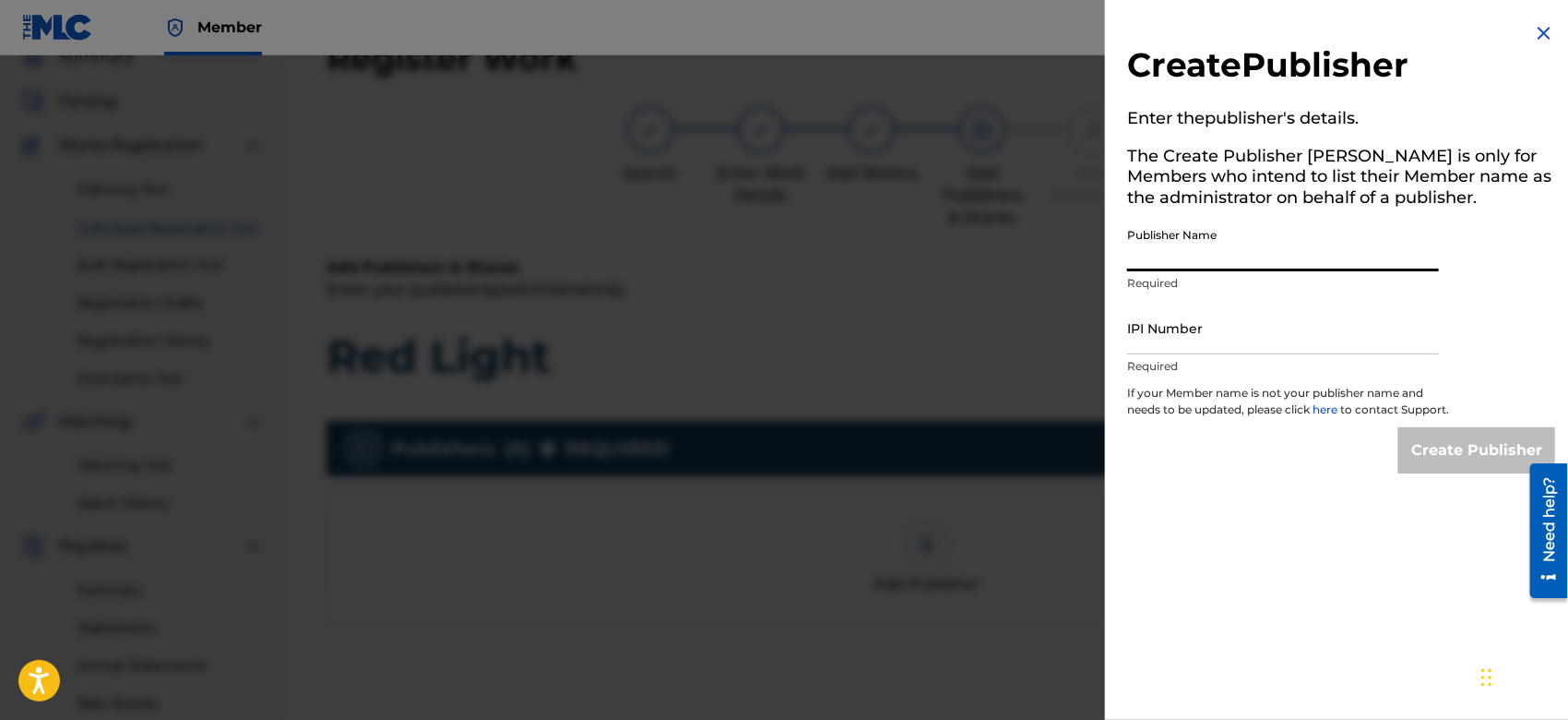
click at [1135, 250] on input "Publisher Name" at bounding box center [1283, 244] width 312 height 52
type input "TUNECORE DIGITAL MUSIC"
click at [1226, 337] on input "IPI Number" at bounding box center [1283, 328] width 312 height 52
type input "00642005099"
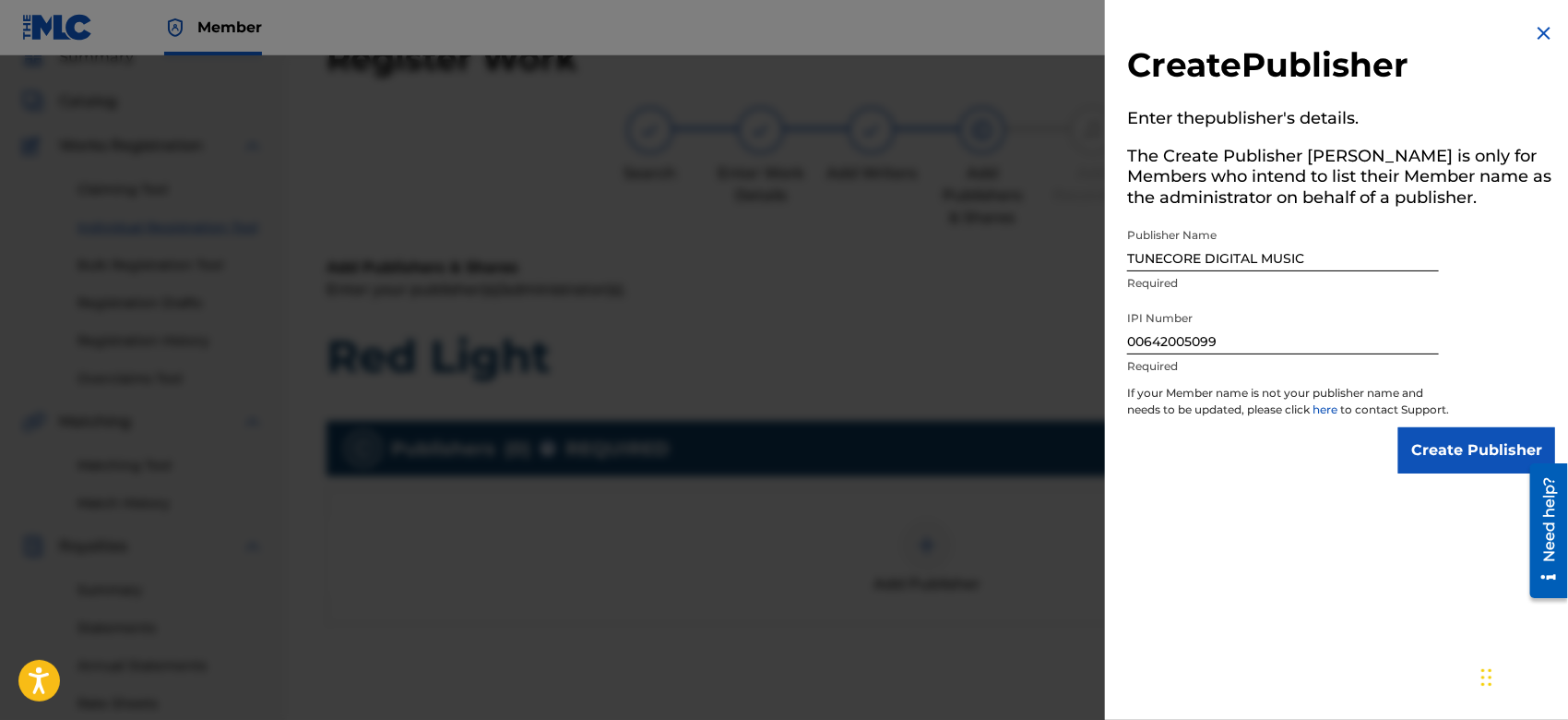
click at [1435, 456] on input "Create Publisher" at bounding box center [1476, 450] width 157 height 46
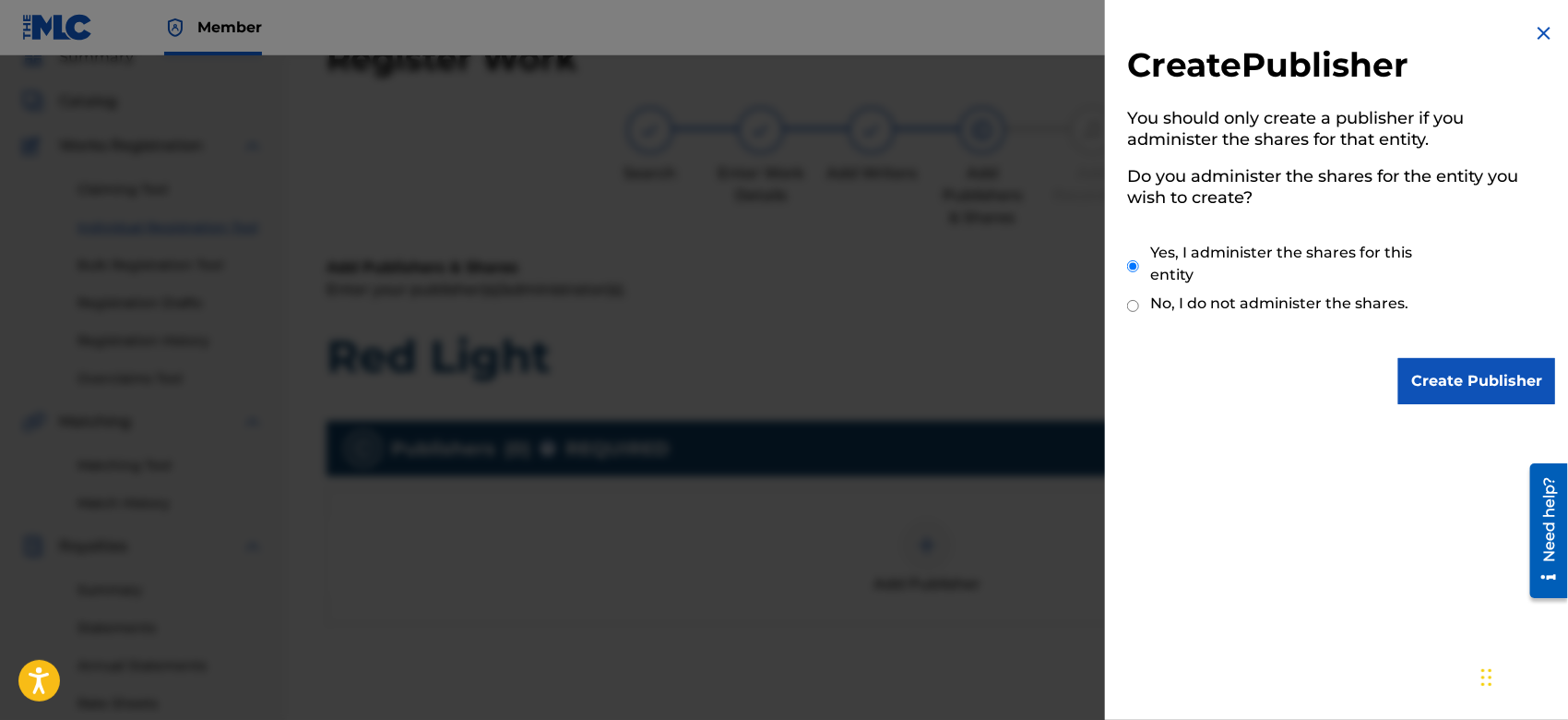
click at [1464, 401] on input "Create Publisher" at bounding box center [1476, 381] width 157 height 46
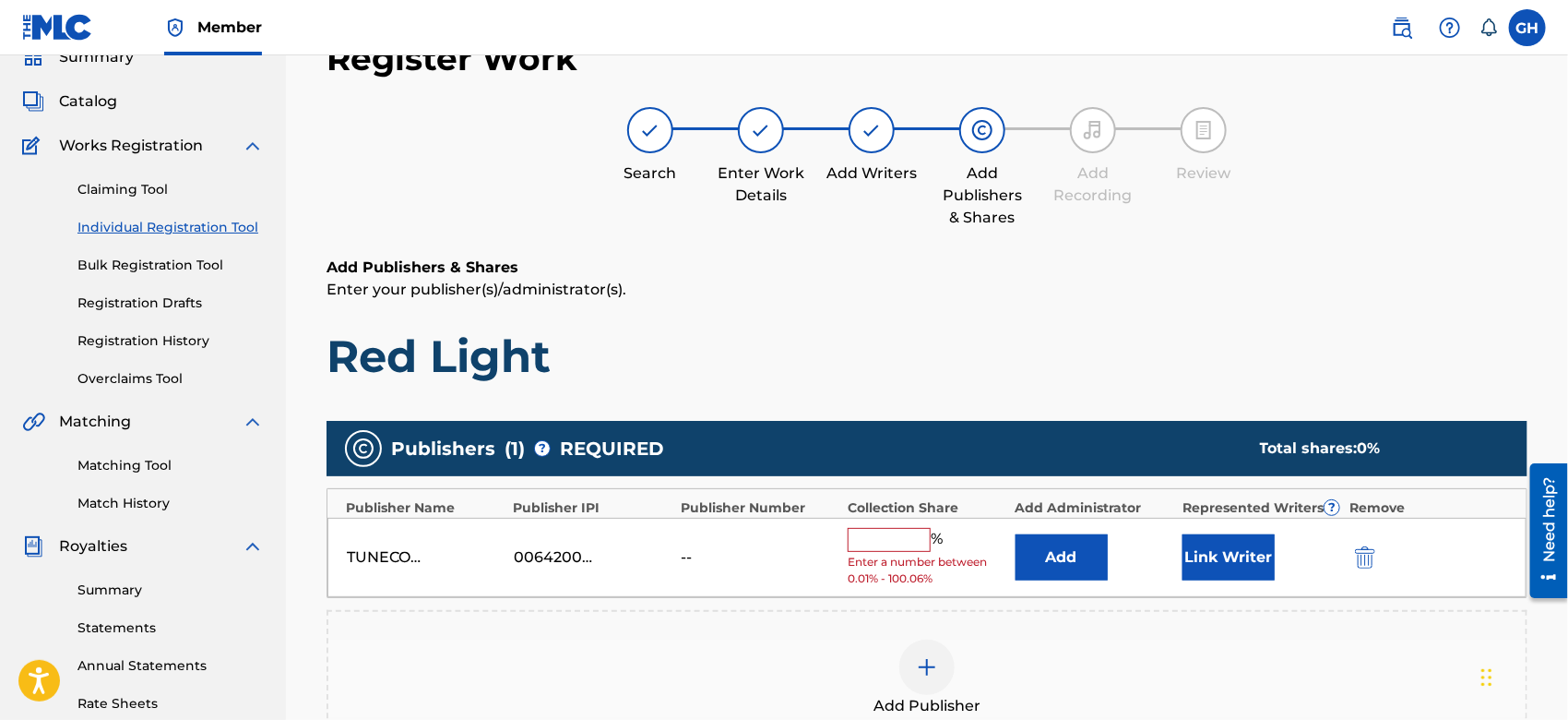
click at [883, 543] on input "text" at bounding box center [889, 540] width 83 height 24
type input "100"
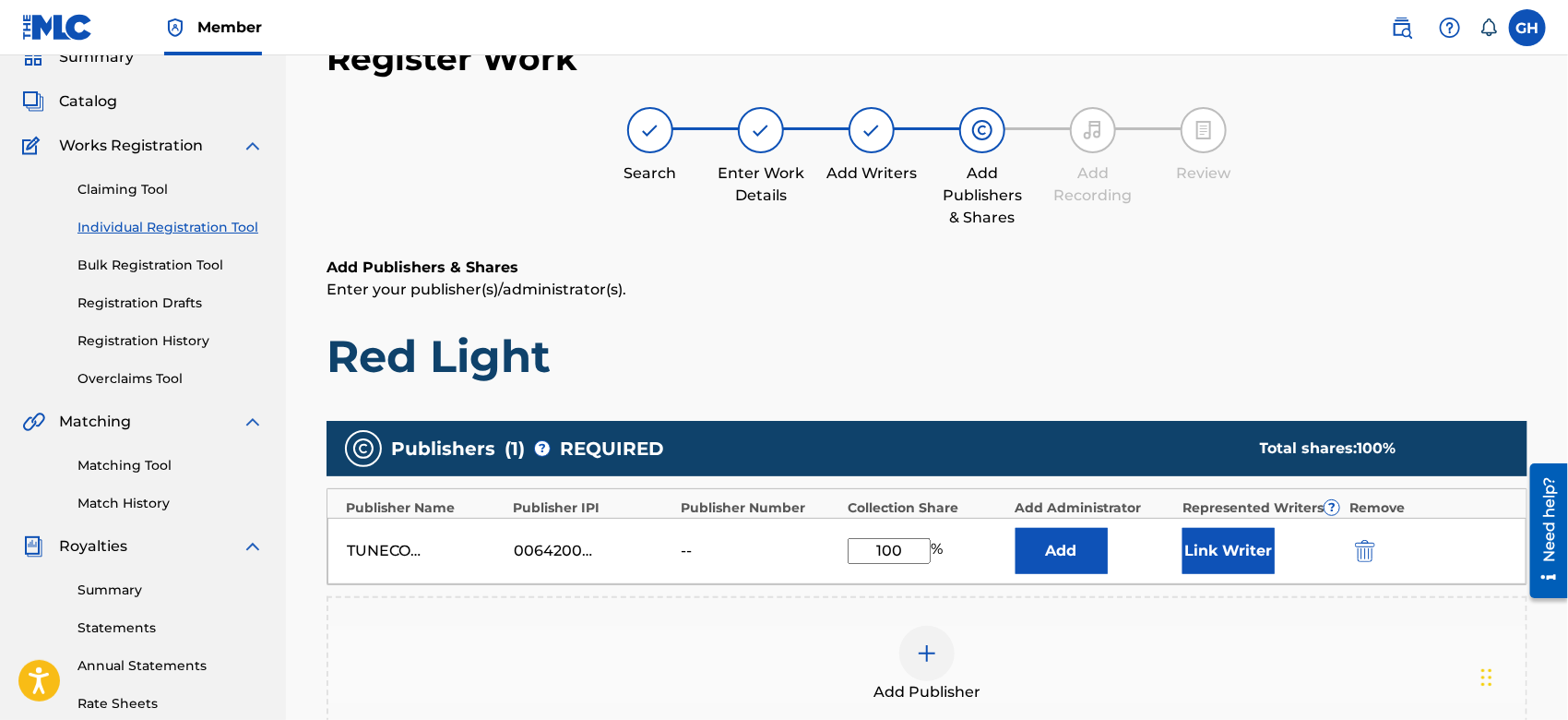
click at [1205, 545] on button "Link Writer" at bounding box center [1229, 551] width 93 height 46
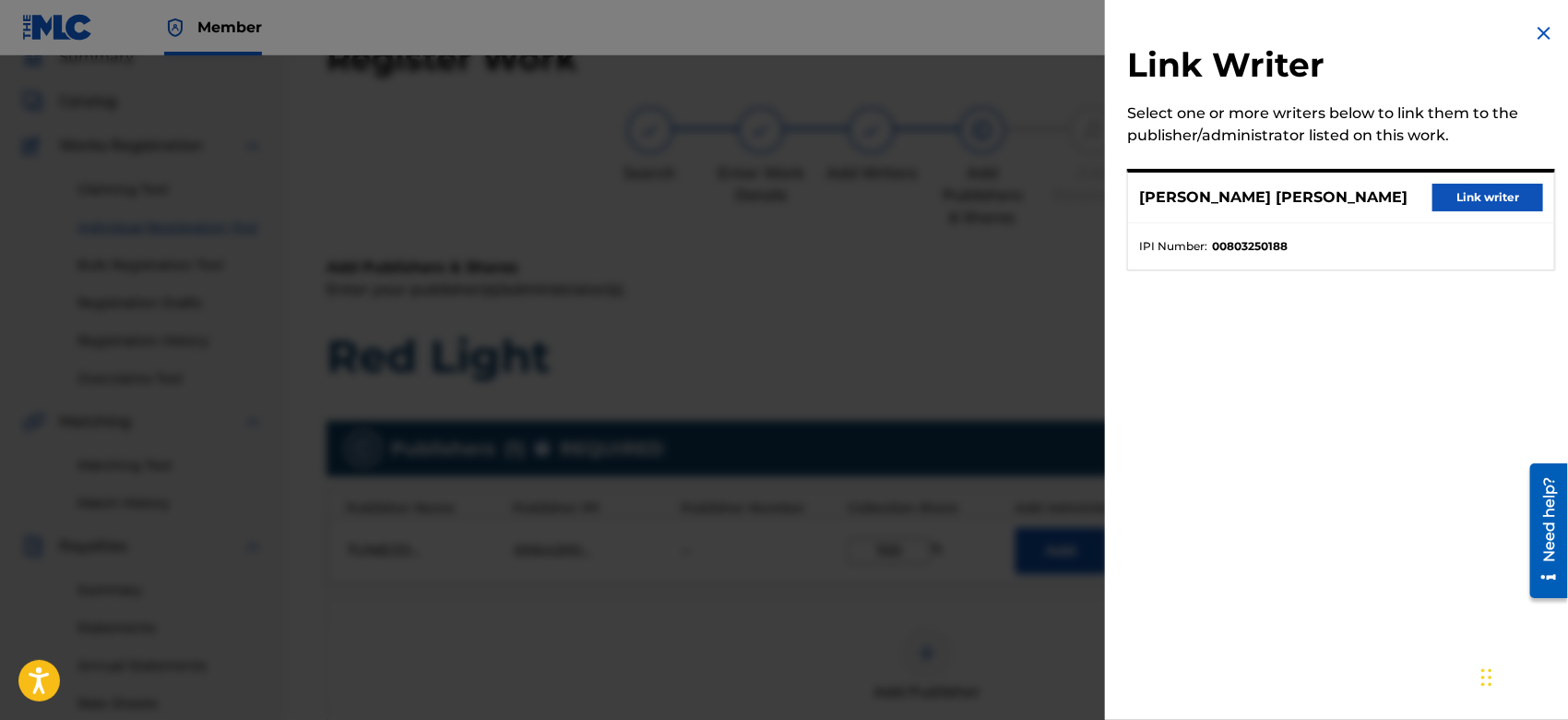
click at [1450, 185] on button "Link writer" at bounding box center [1488, 198] width 110 height 28
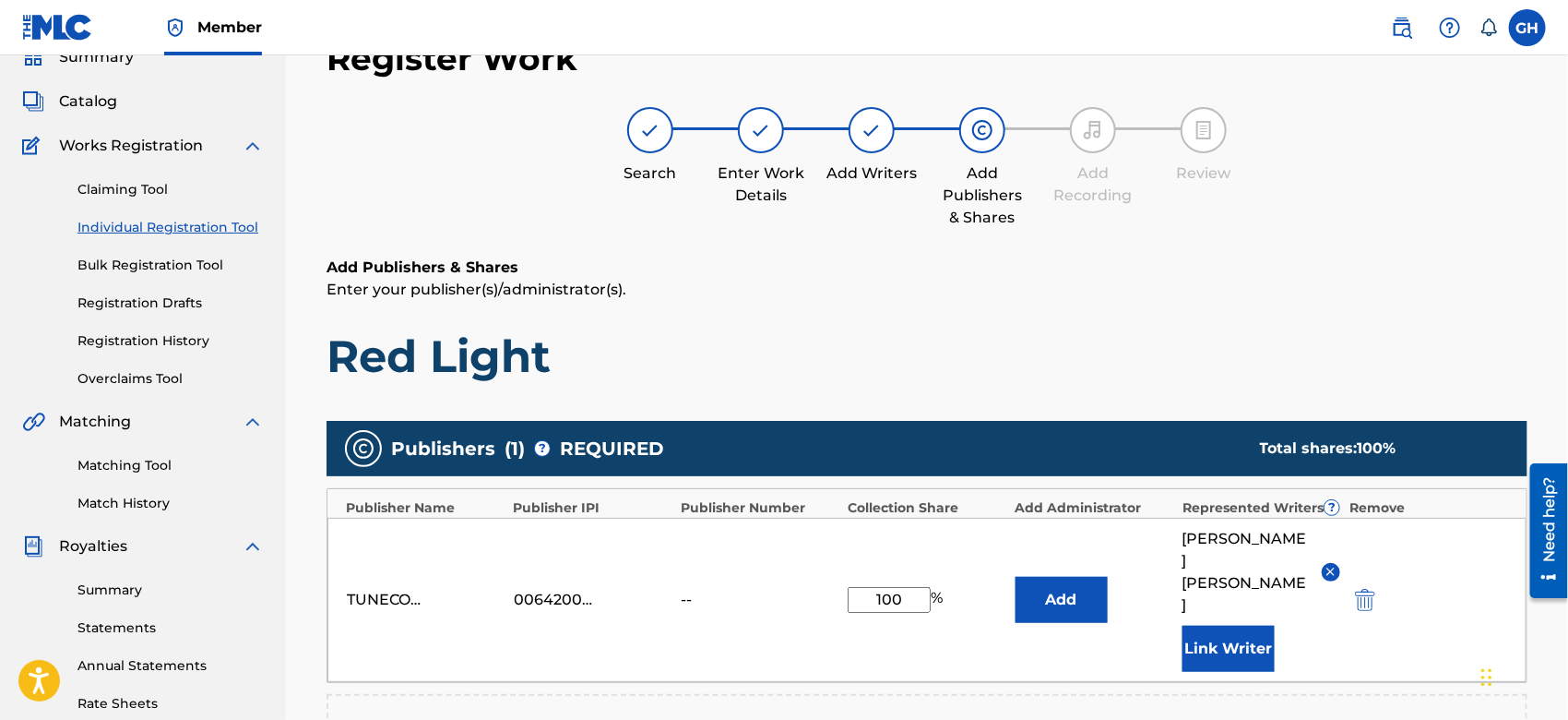
scroll to position [486, 0]
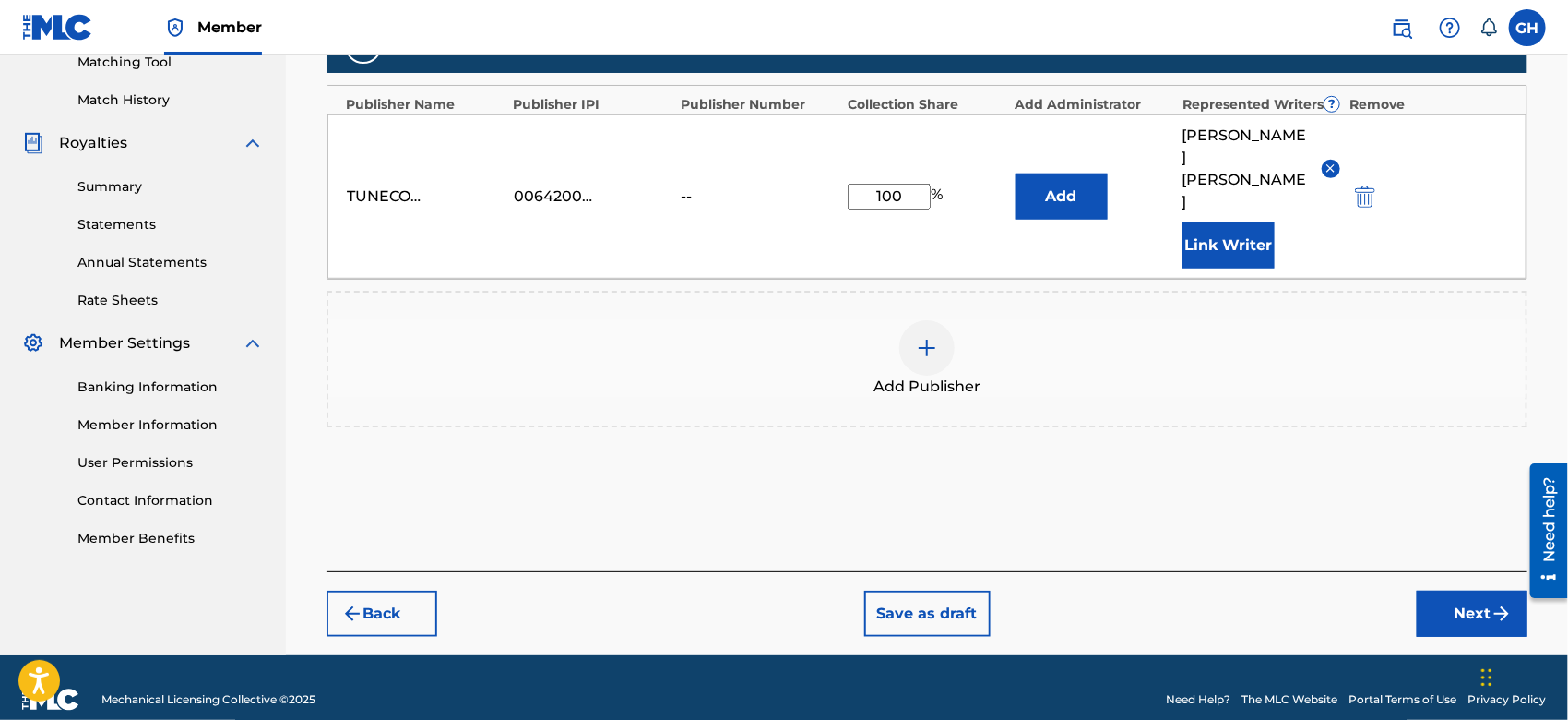
click at [1439, 595] on button "Next" at bounding box center [1473, 614] width 110 height 46
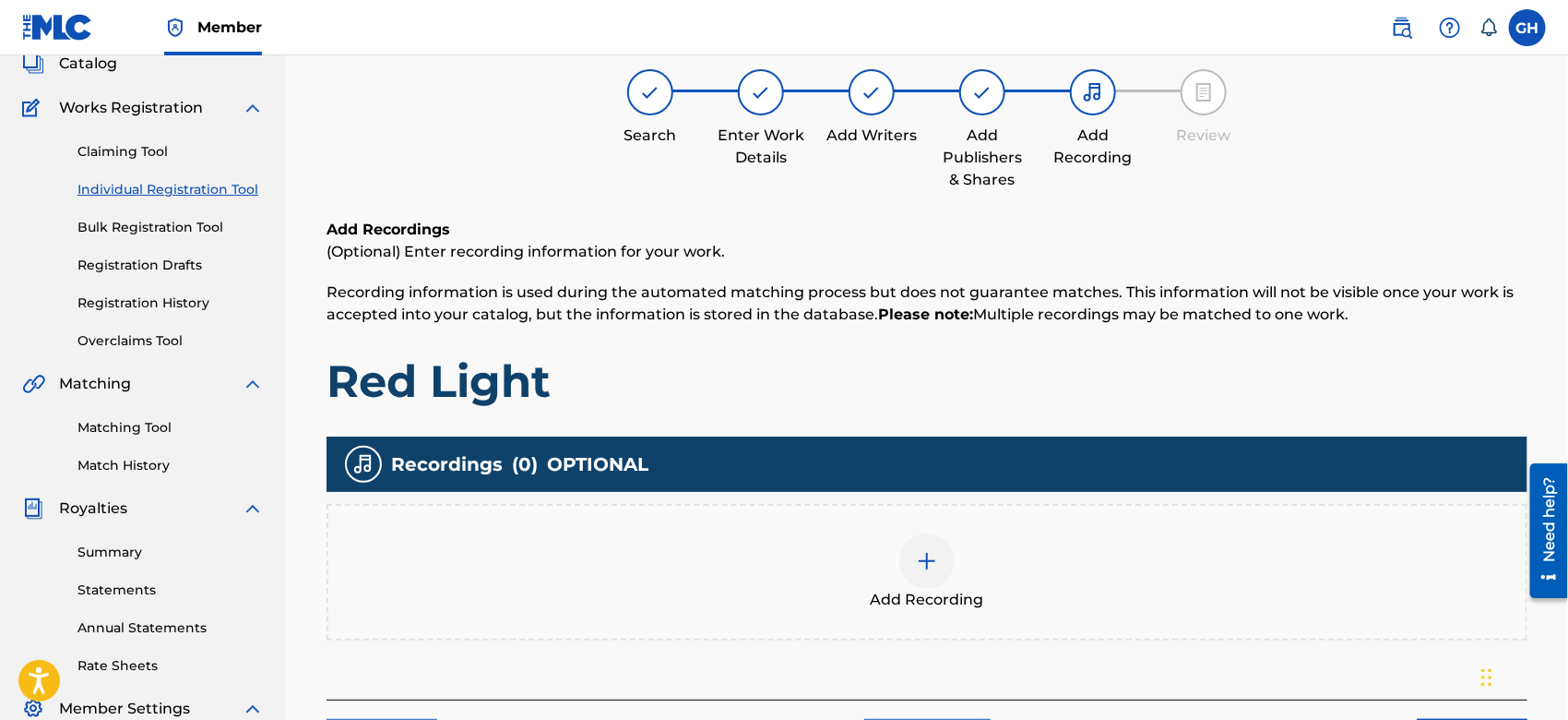
scroll to position [82, 0]
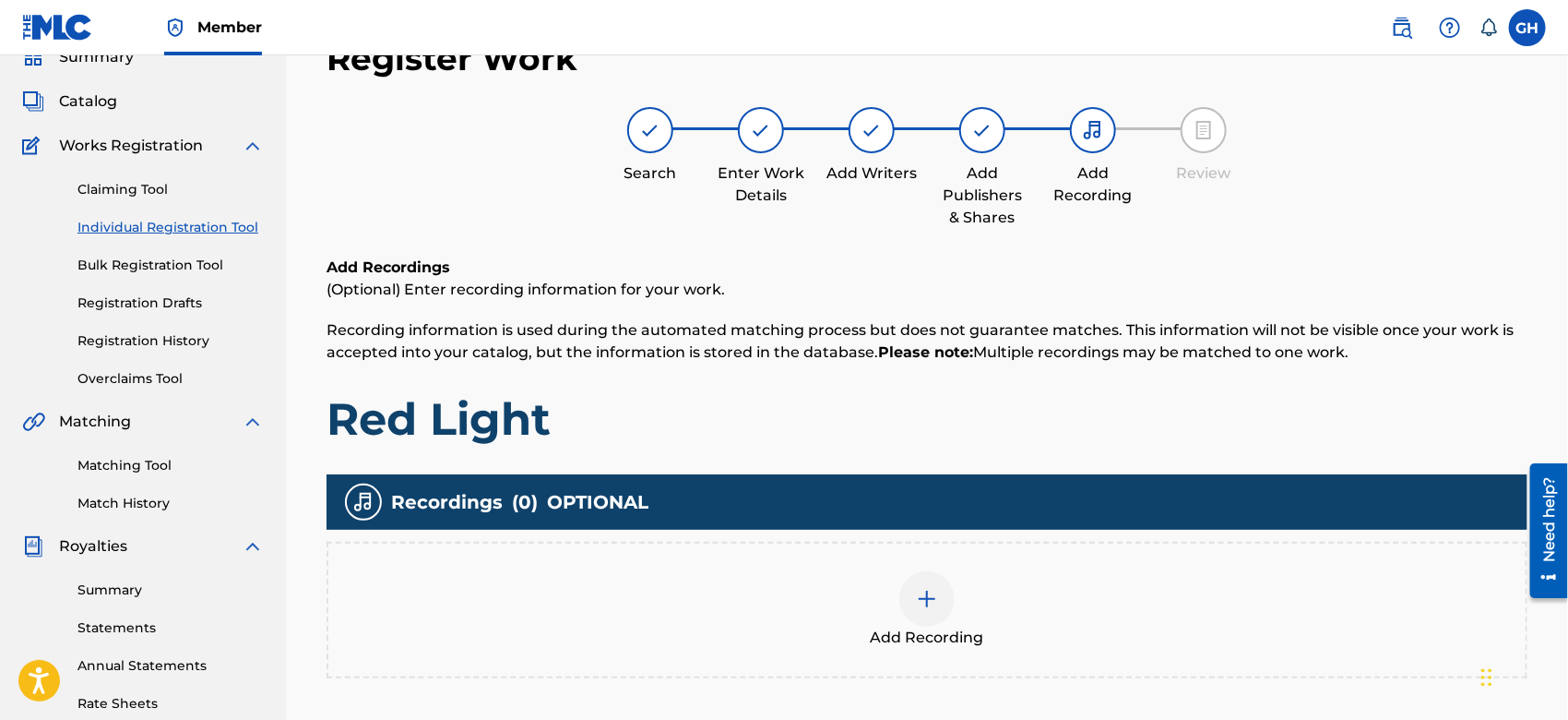
click at [905, 600] on div at bounding box center [927, 599] width 55 height 55
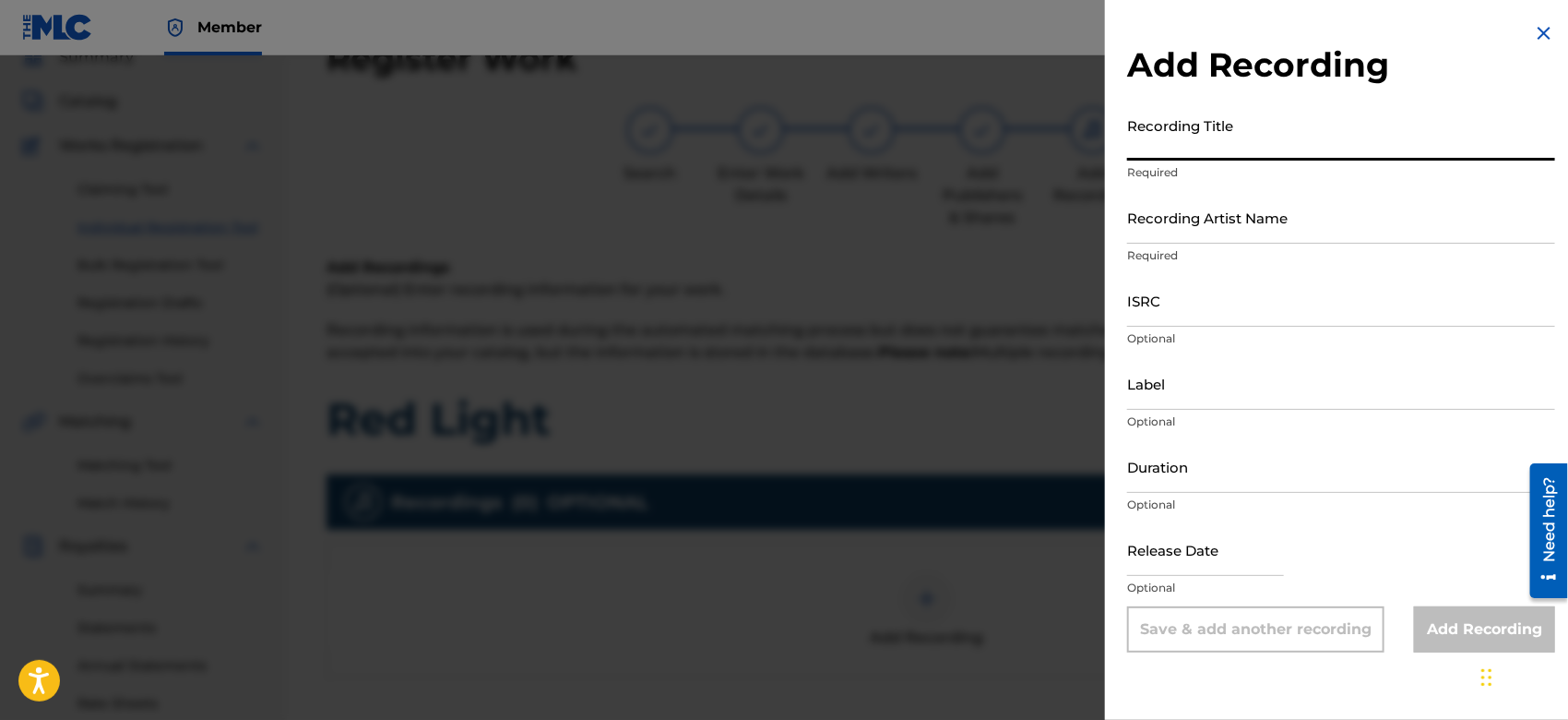
click at [1190, 140] on input "Recording Title" at bounding box center [1341, 134] width 428 height 52
type input "Red Light"
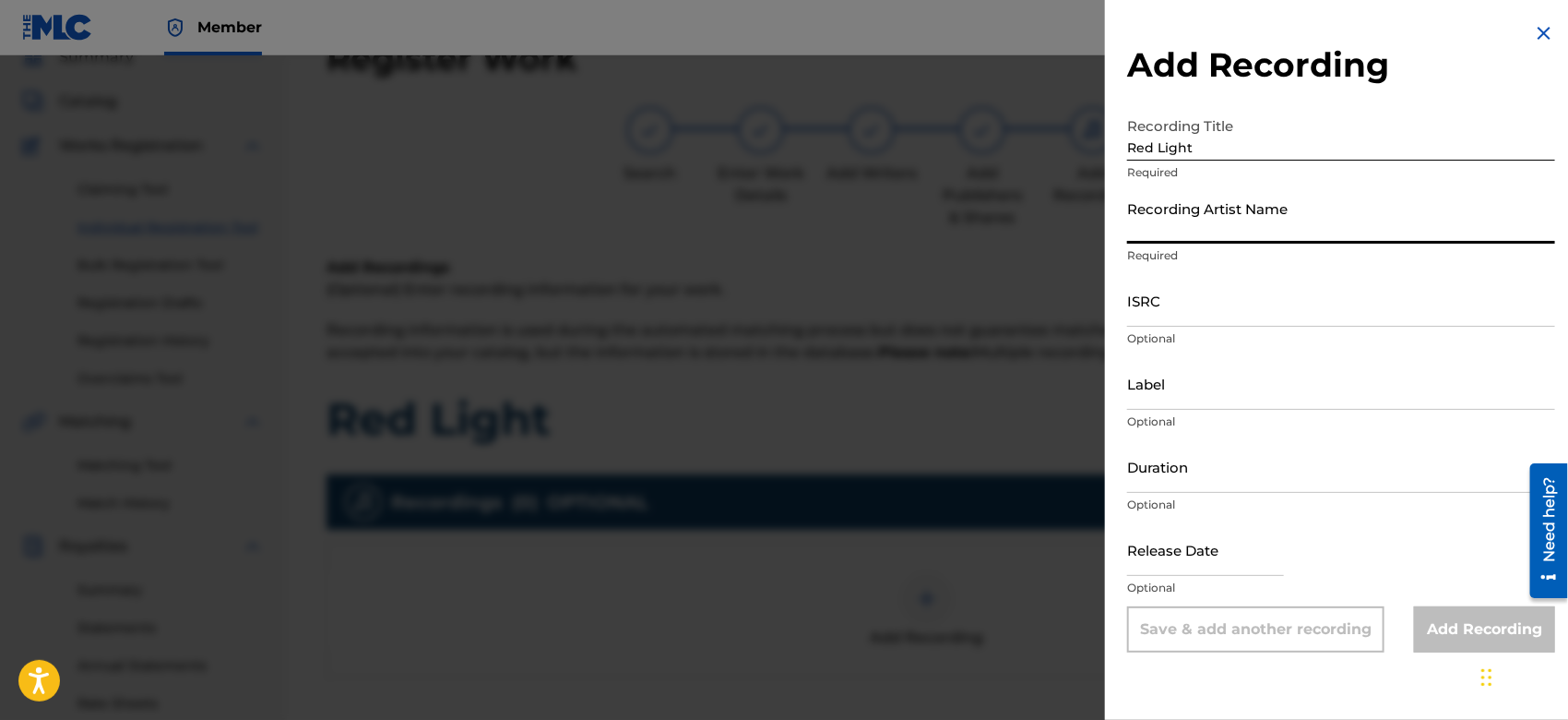
drag, startPoint x: 1181, startPoint y: 228, endPoint x: 1272, endPoint y: 273, distance: 101.5
click at [1272, 273] on form "Recording Title Red Light Required Recording Artist Name Required ISRC Optional…" at bounding box center [1341, 380] width 428 height 545
type input "Gamma FEB"
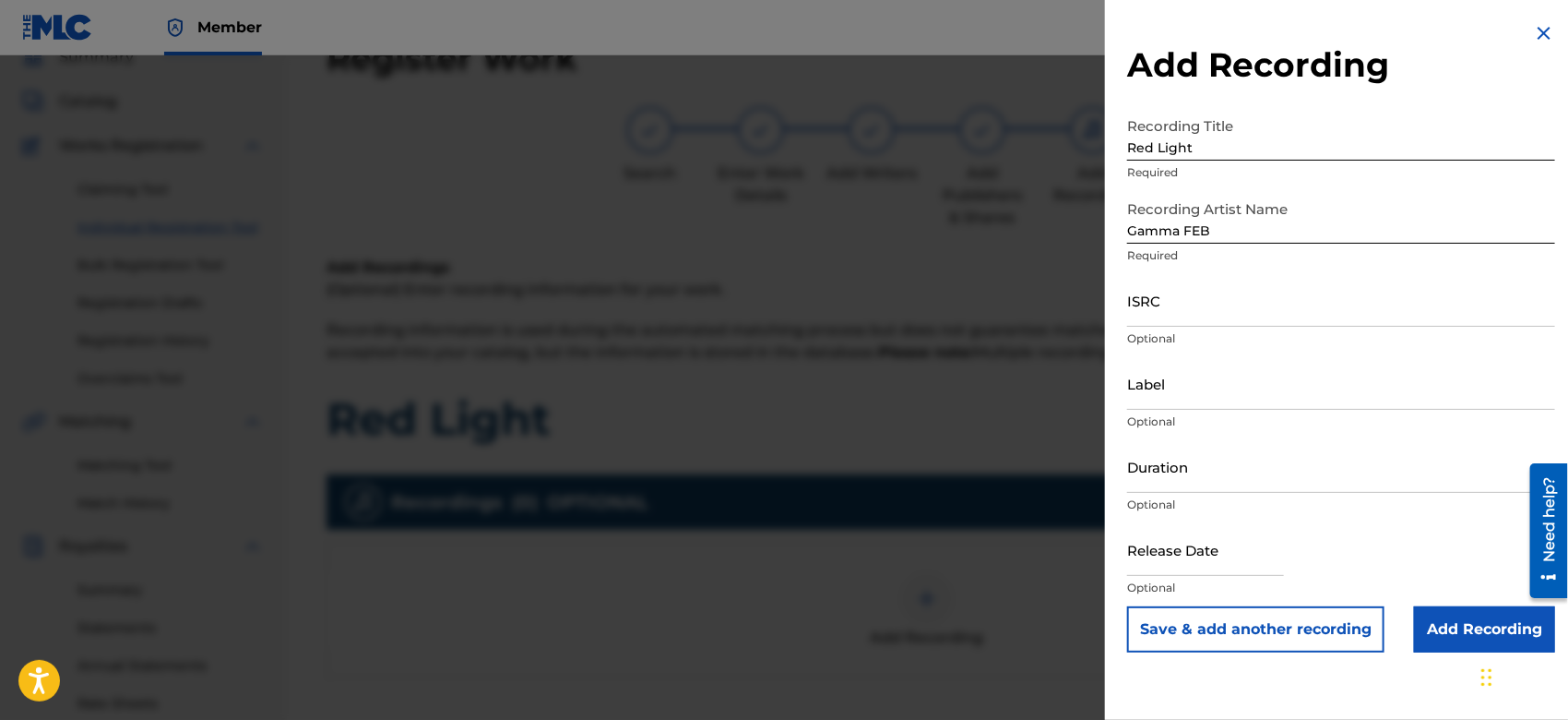
click at [1438, 623] on input "Add Recording" at bounding box center [1484, 629] width 141 height 46
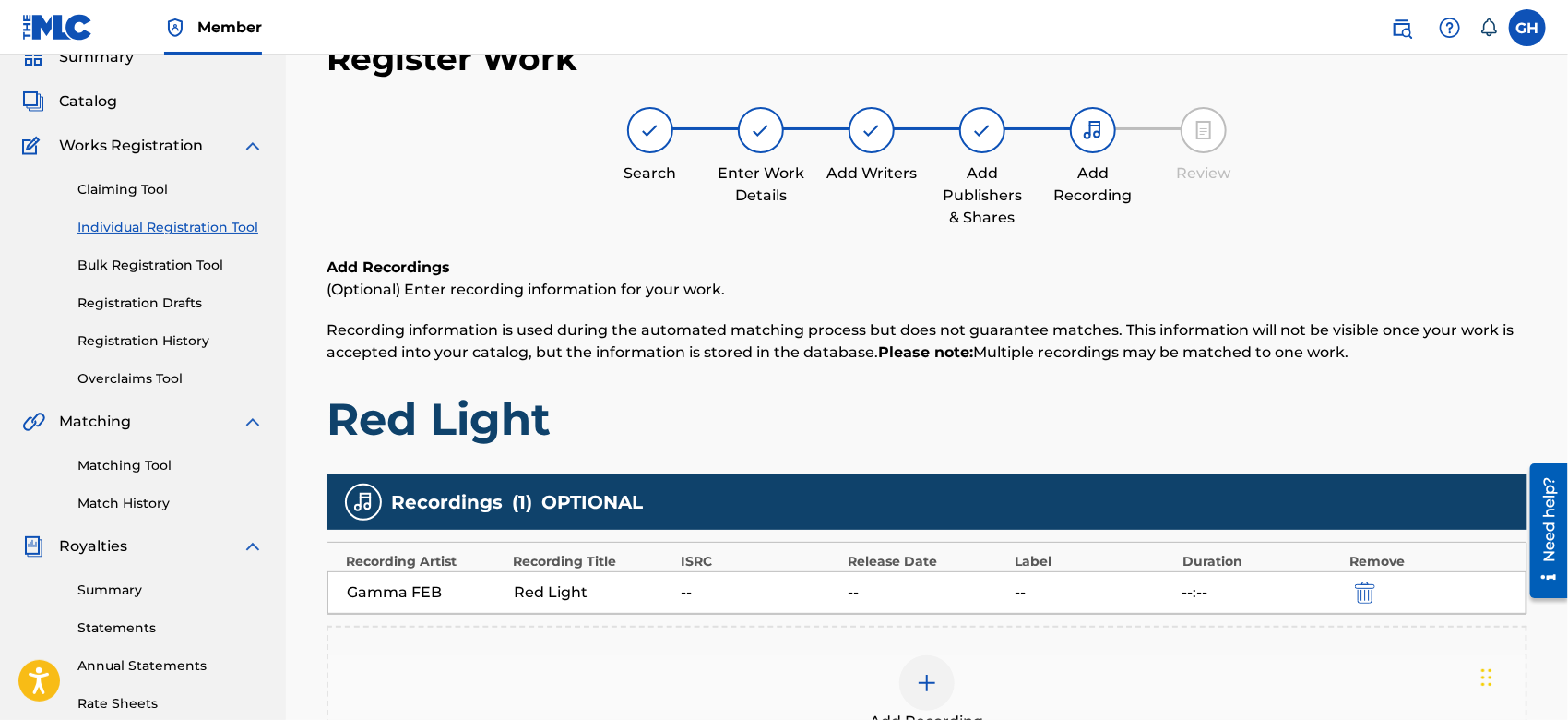
scroll to position [424, 0]
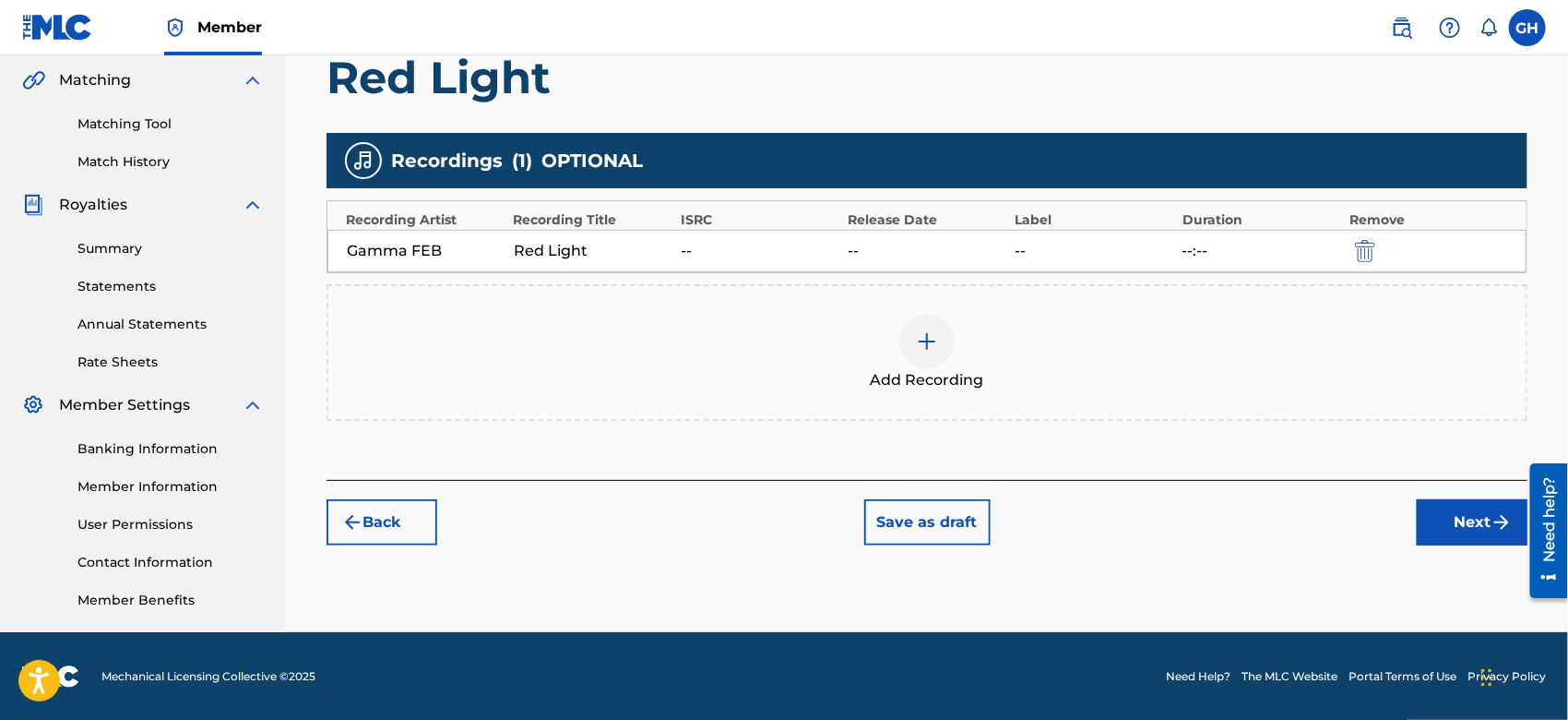
click at [1471, 509] on button "Next" at bounding box center [1473, 522] width 110 height 46
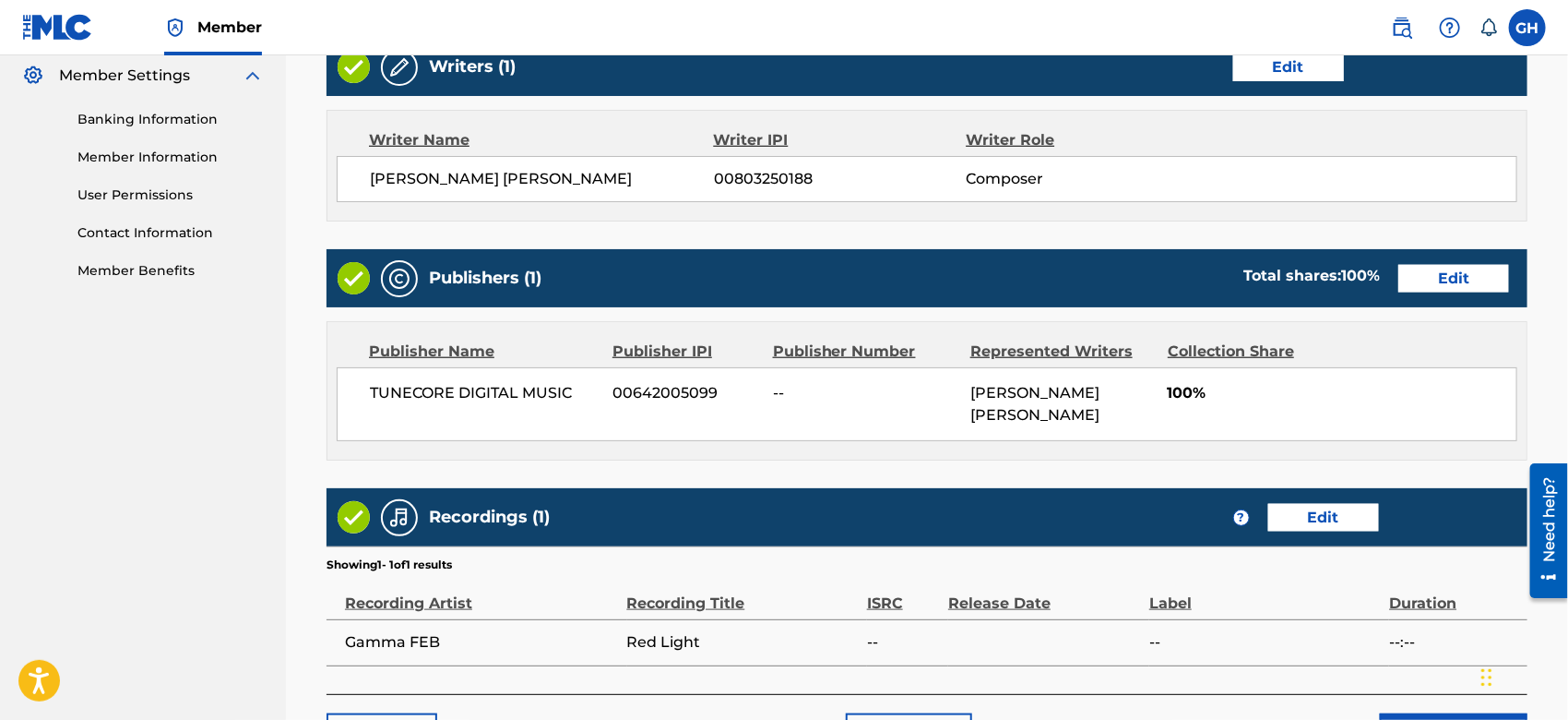
scroll to position [780, 0]
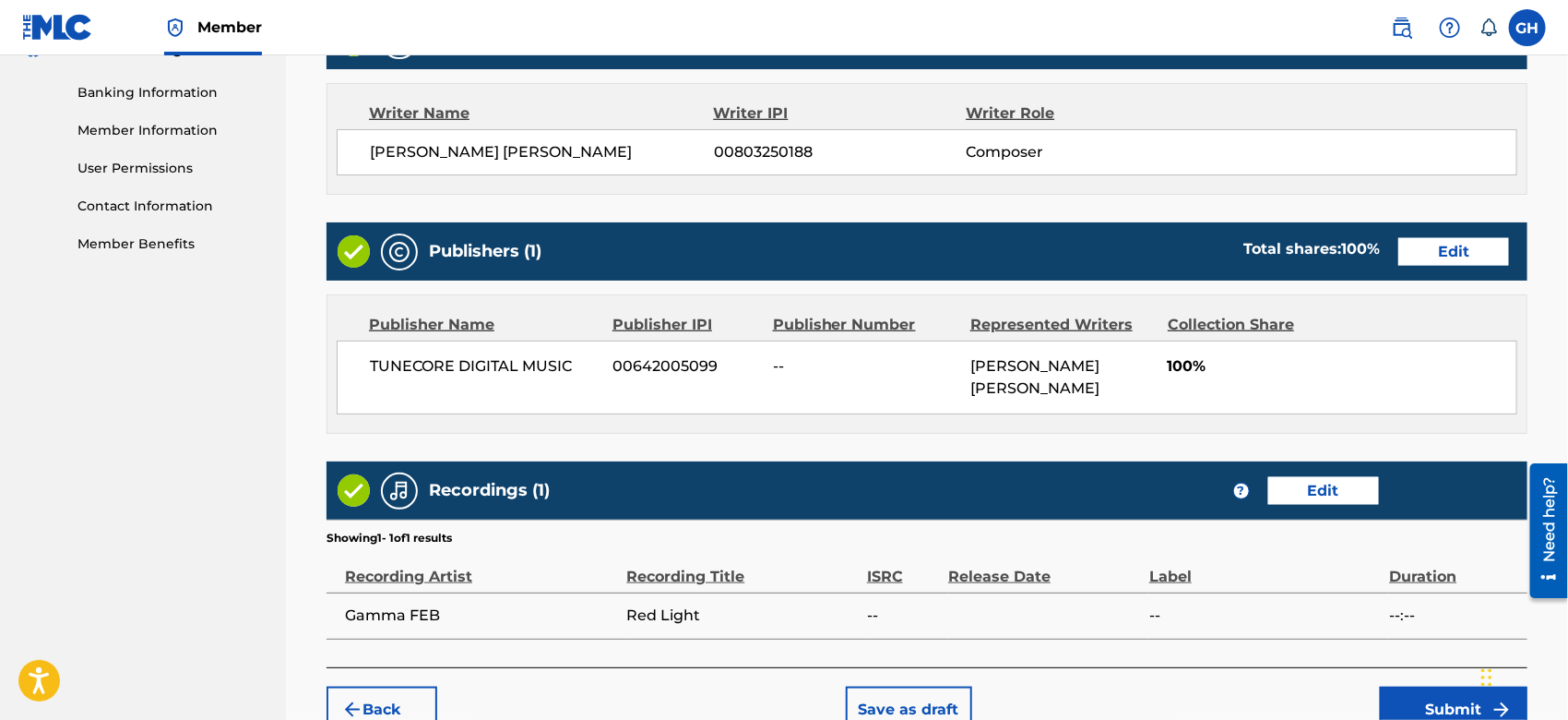
click at [1420, 700] on button "Submit" at bounding box center [1454, 709] width 148 height 46
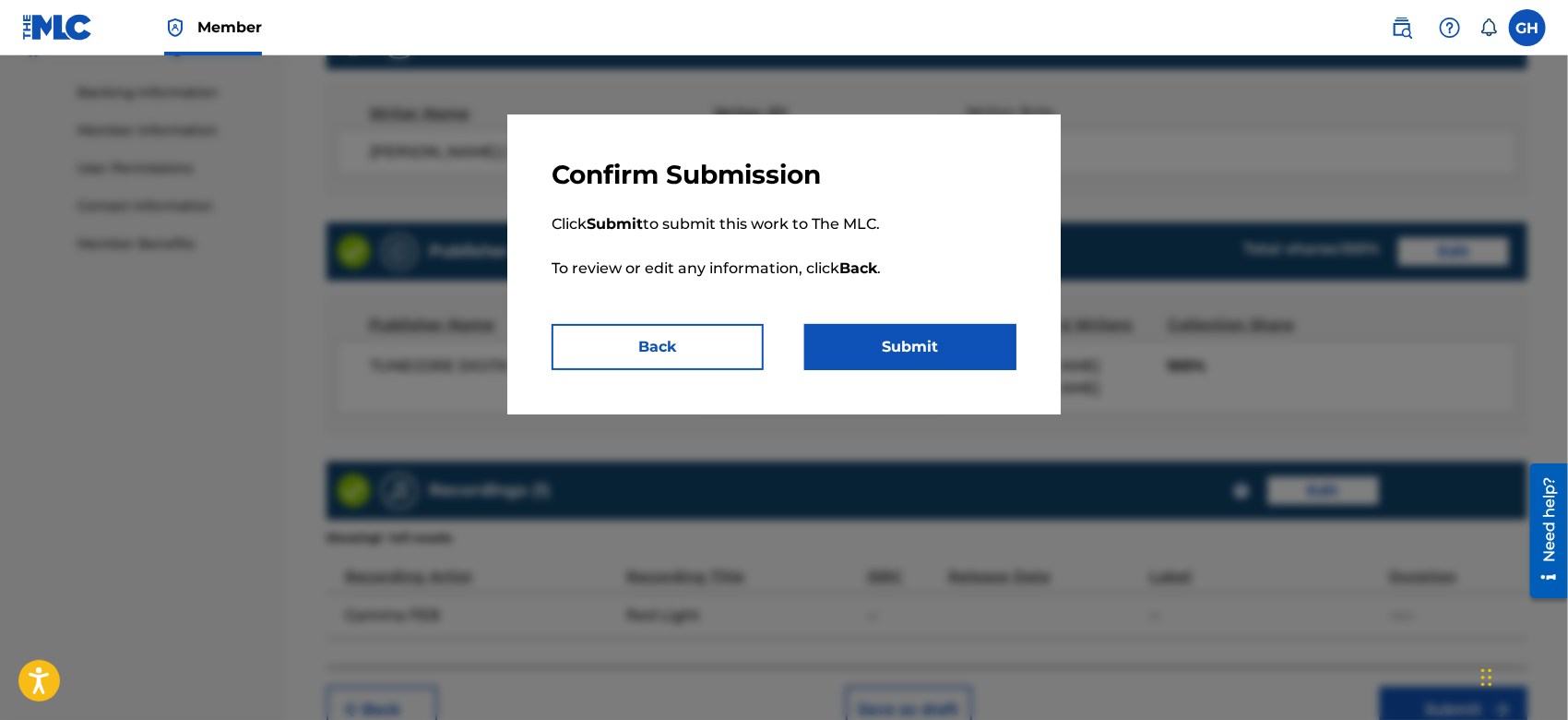
click at [938, 306] on p "Click Submit to submit this work to The MLC. To review or edit any information,…" at bounding box center [784, 257] width 465 height 133
click at [945, 332] on button "Submit" at bounding box center [910, 347] width 213 height 46
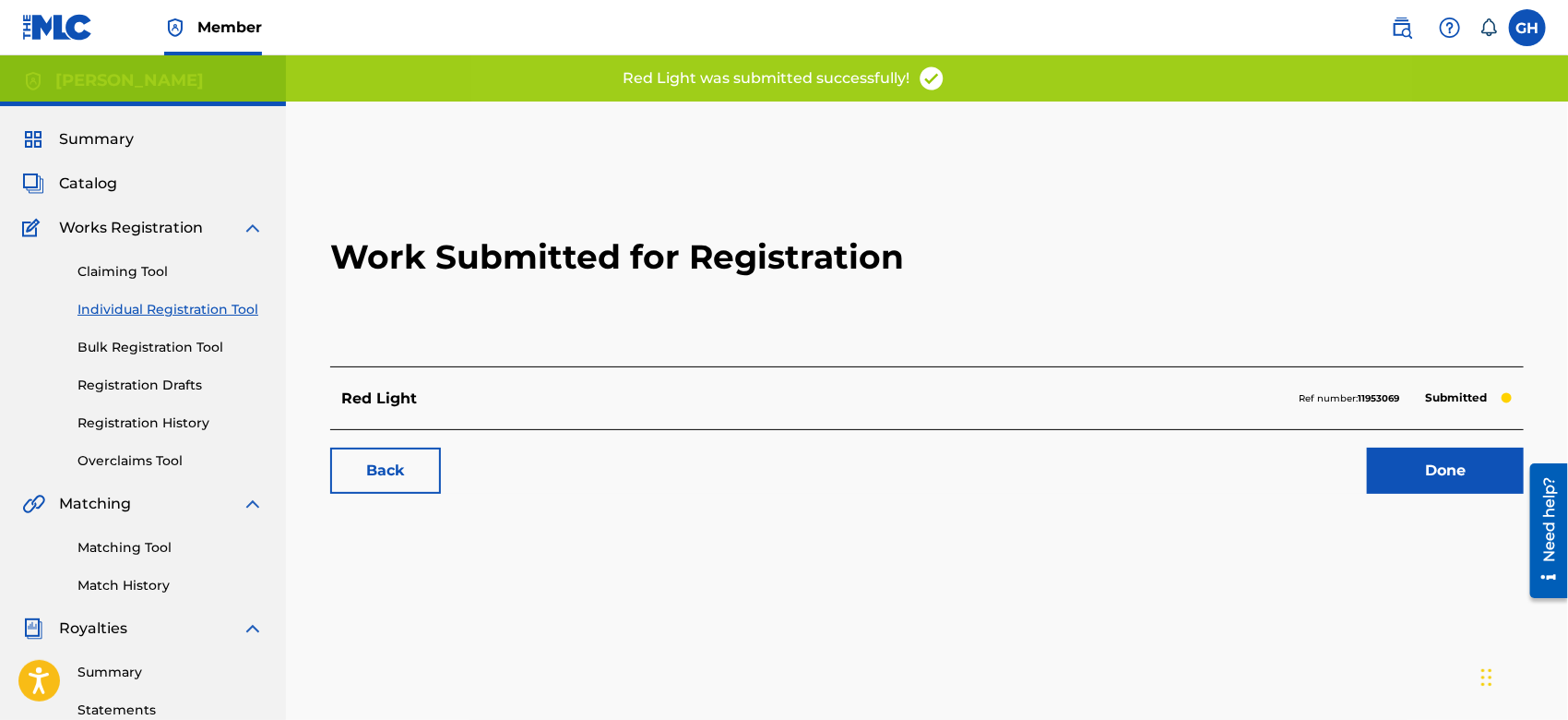
click at [1380, 468] on link "Done" at bounding box center [1445, 471] width 157 height 46
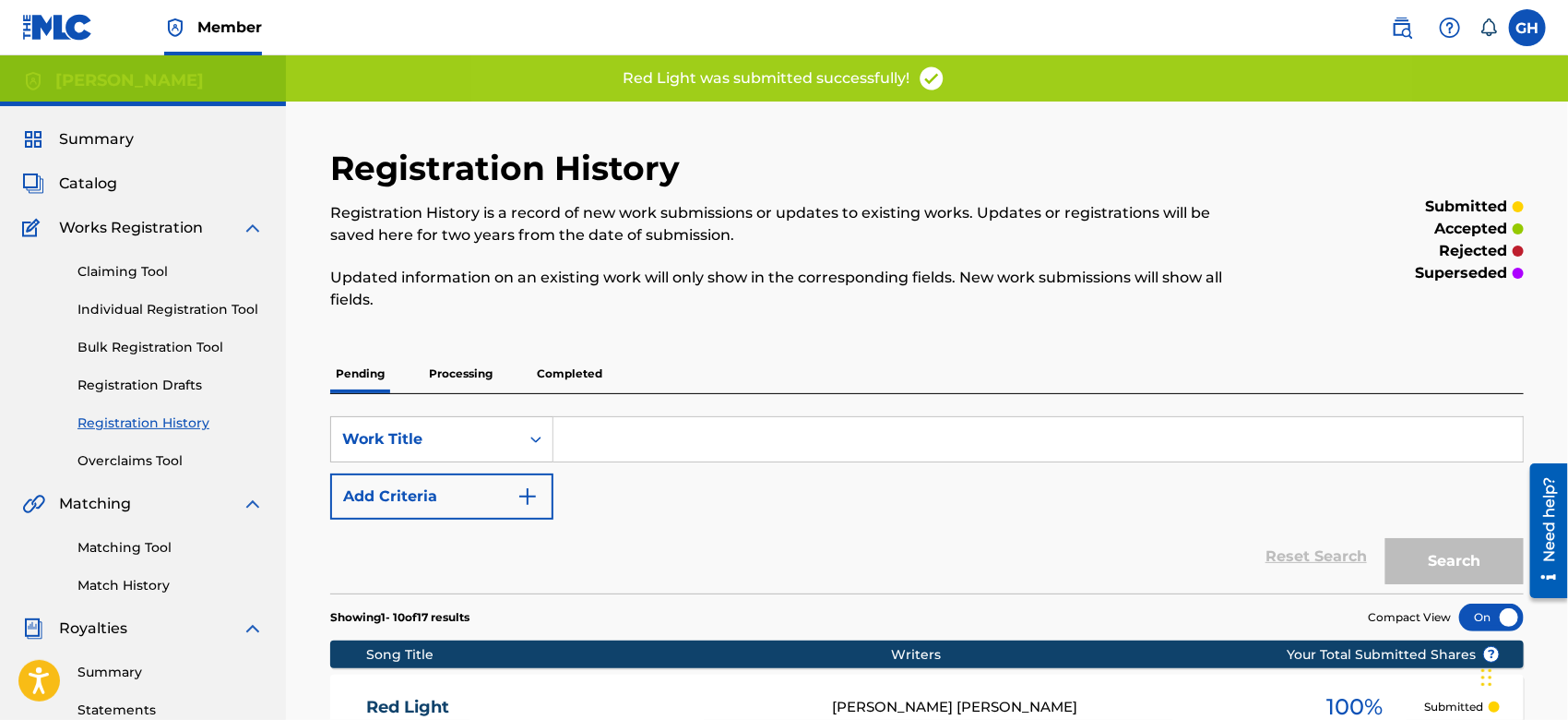
click at [110, 187] on span "Catalog" at bounding box center [88, 183] width 58 height 22
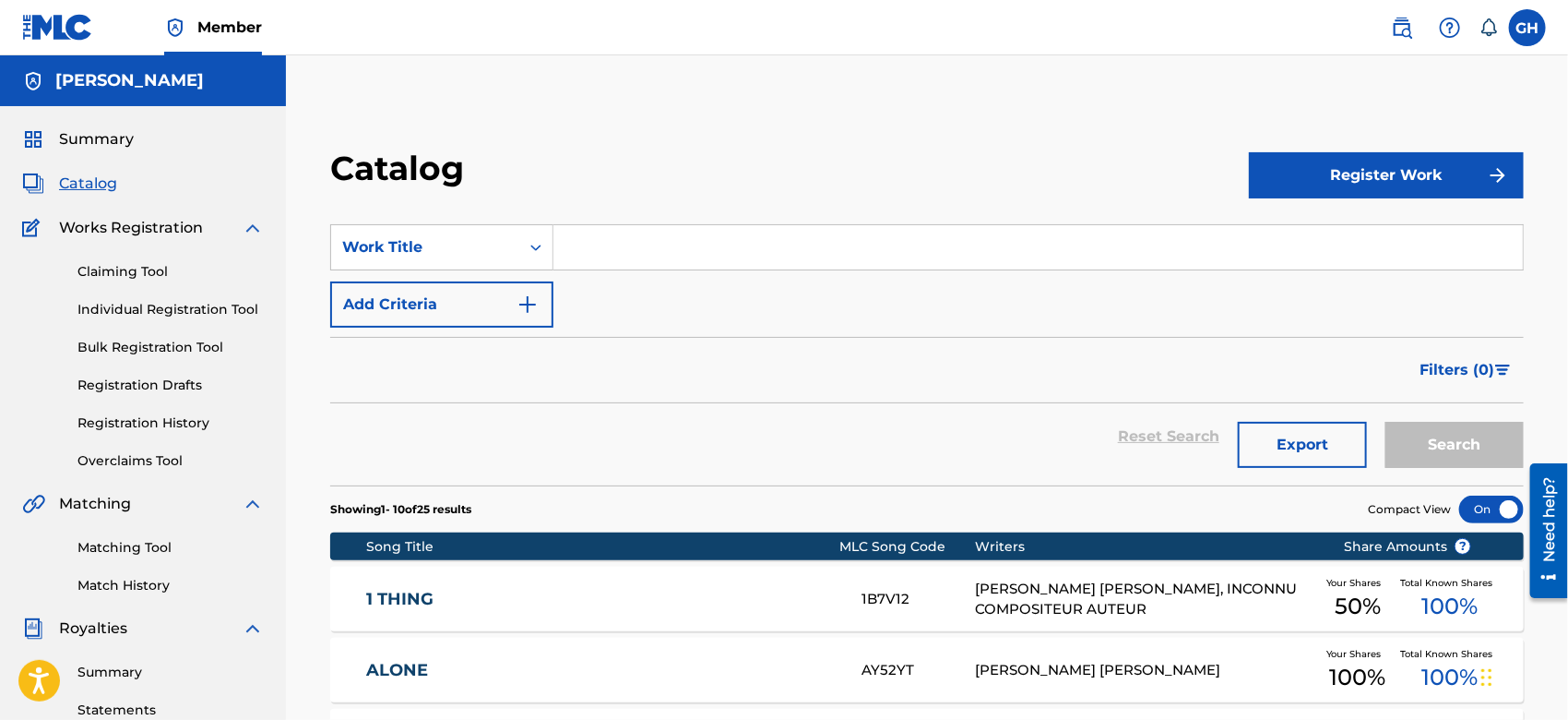
click at [1360, 184] on button "Register Work" at bounding box center [1386, 175] width 275 height 46
click at [1277, 245] on link "Individual" at bounding box center [1386, 235] width 275 height 44
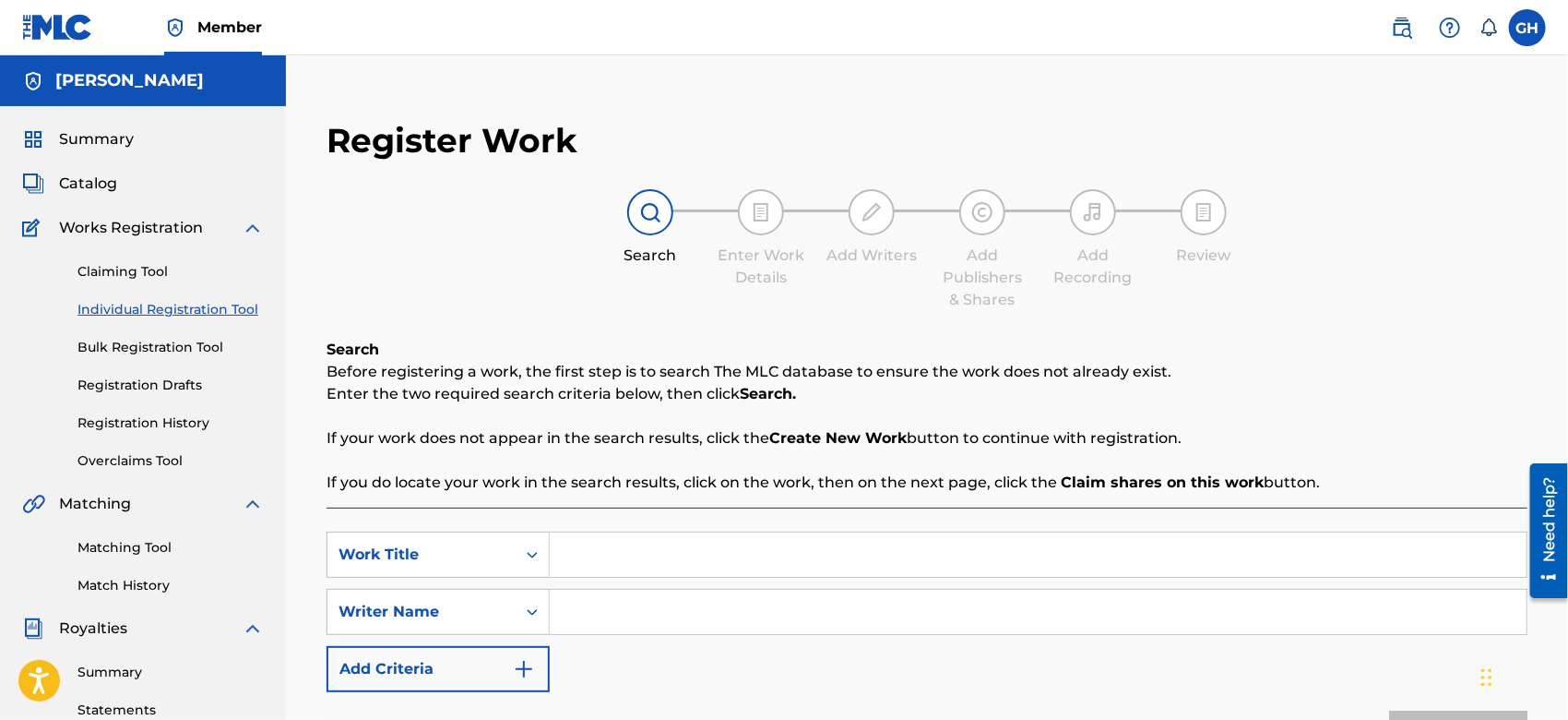
click at [659, 562] on input "Search Form" at bounding box center [1038, 555] width 977 height 44
type input "Sorry for the wait"
click at [662, 596] on input "Search Form" at bounding box center [1038, 612] width 977 height 44
type input "Gary Octwone Harrison Jr"
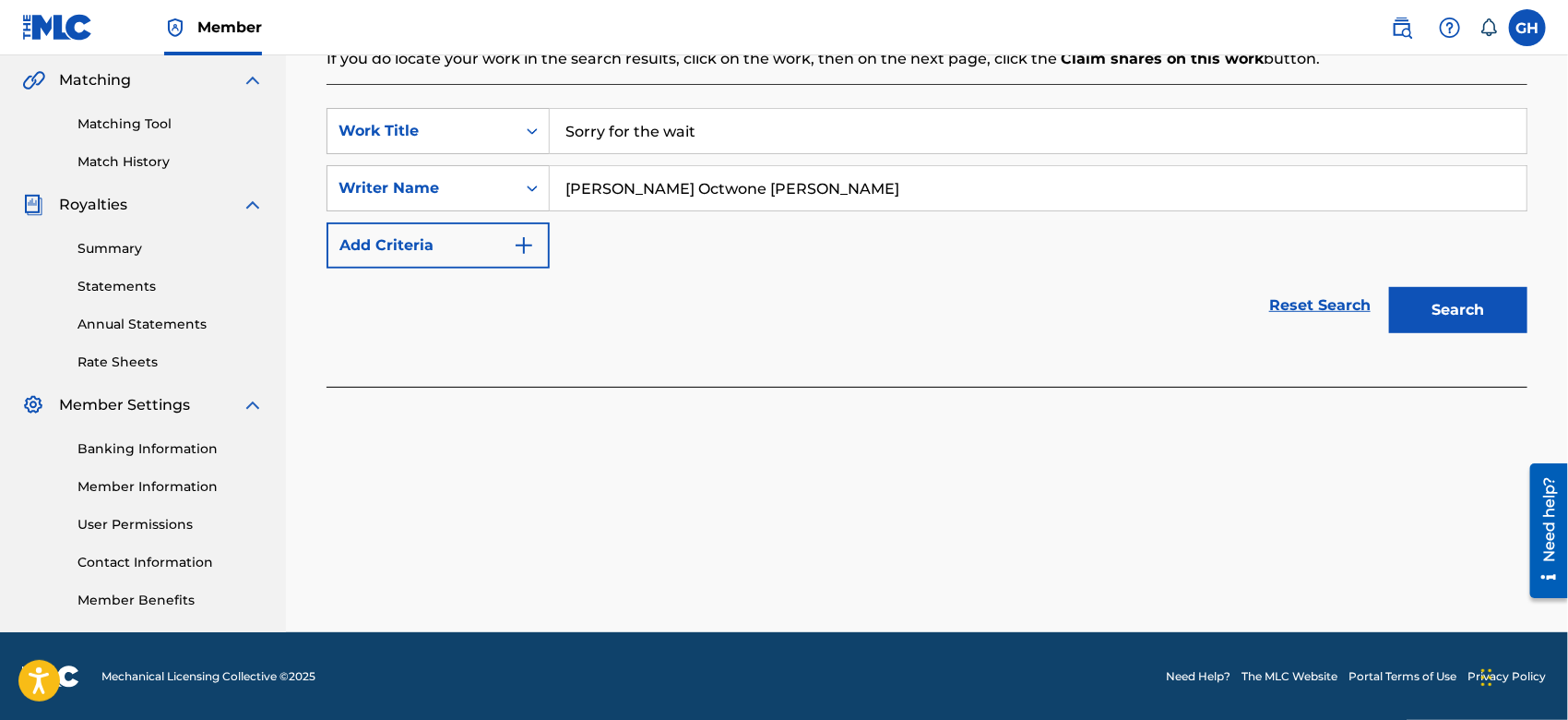
click at [1411, 326] on button "Search" at bounding box center [1459, 310] width 139 height 46
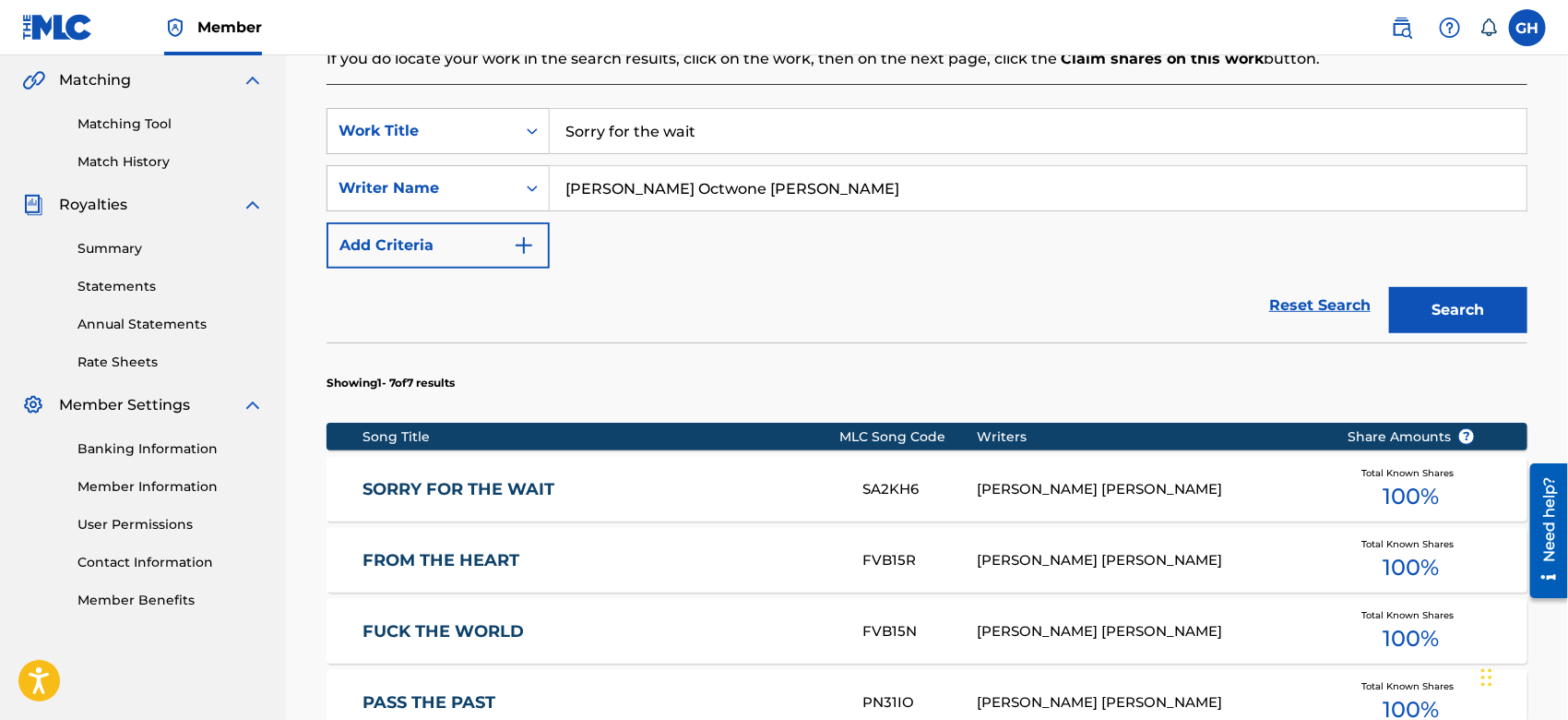
click at [1063, 485] on div "GARY OCTWONE JR. HARRISON" at bounding box center [1149, 490] width 343 height 22
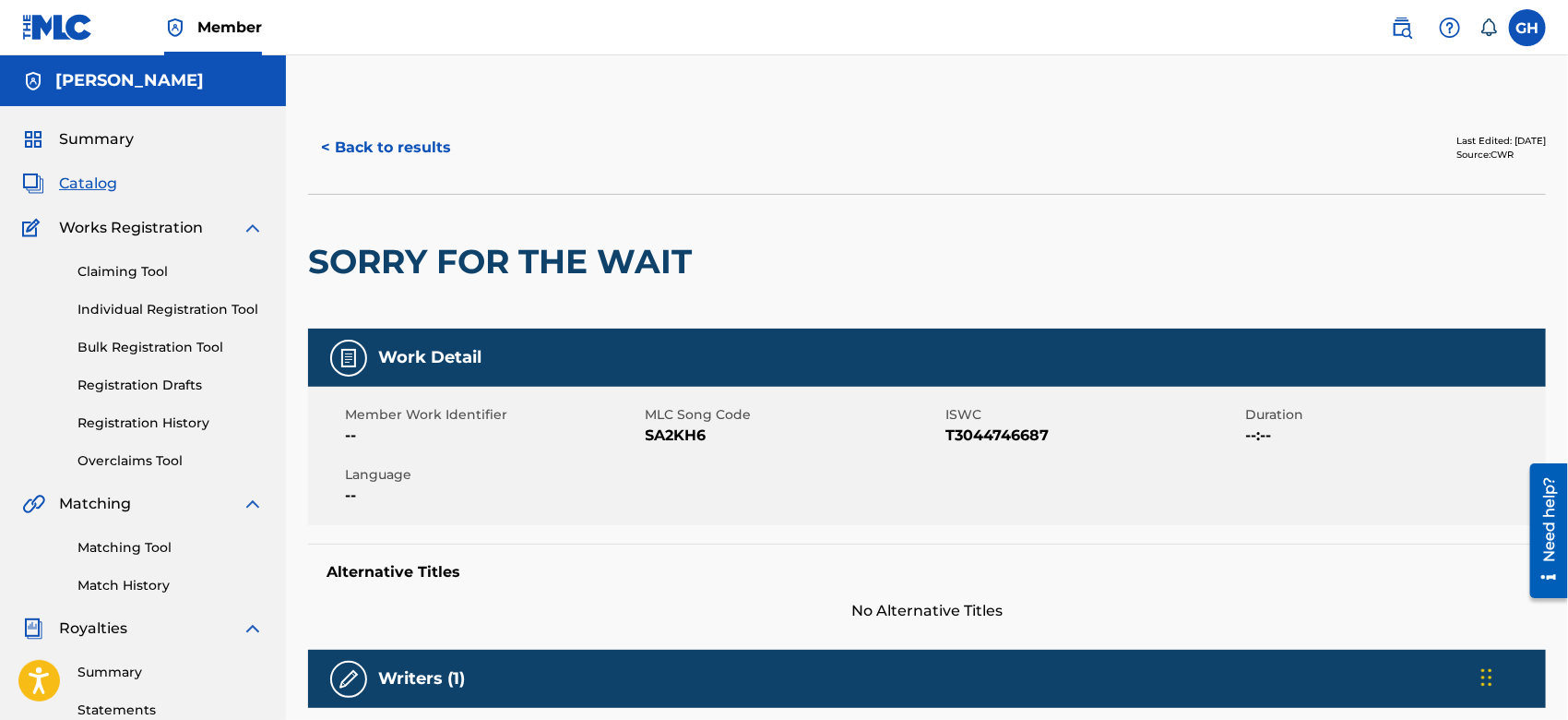
click at [401, 158] on button "< Back to results" at bounding box center [386, 148] width 156 height 46
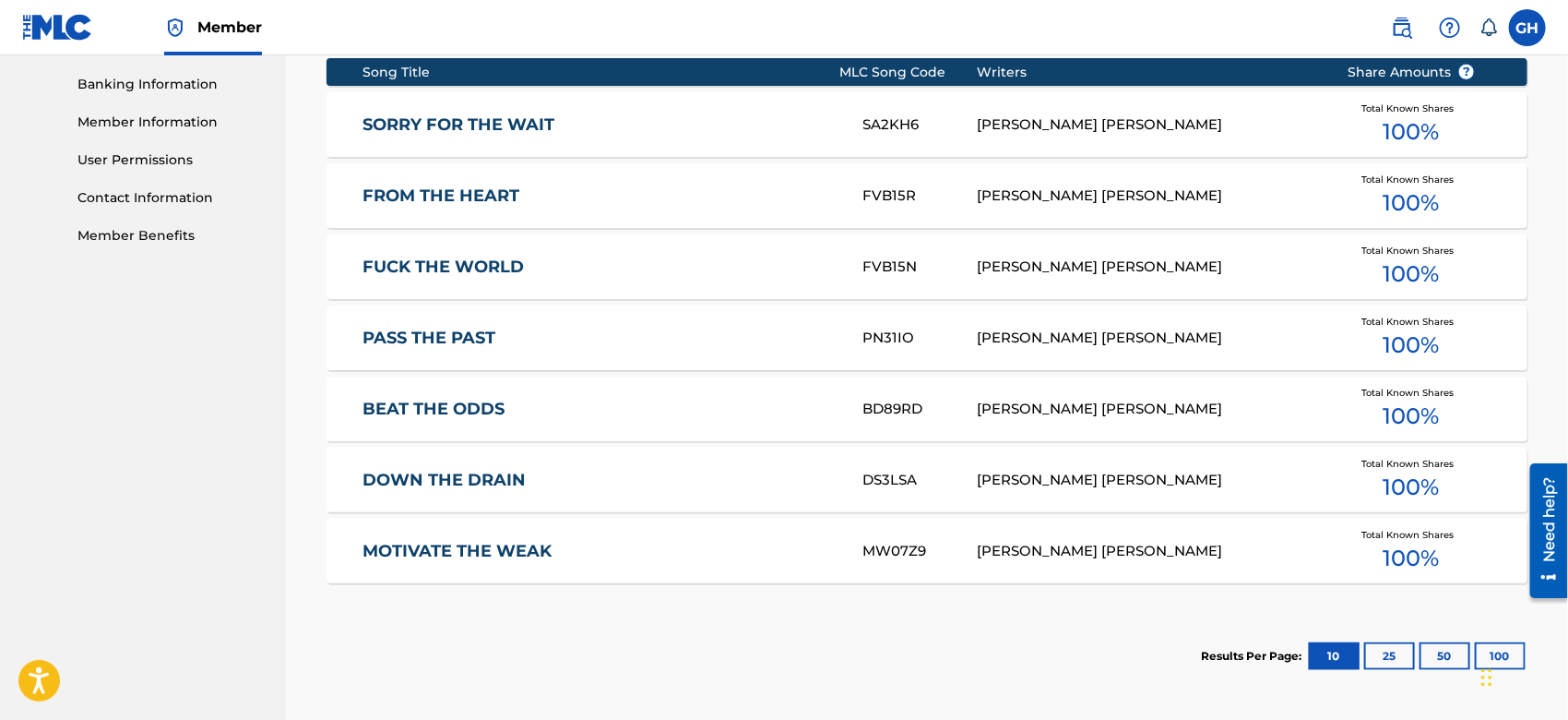
scroll to position [984, 0]
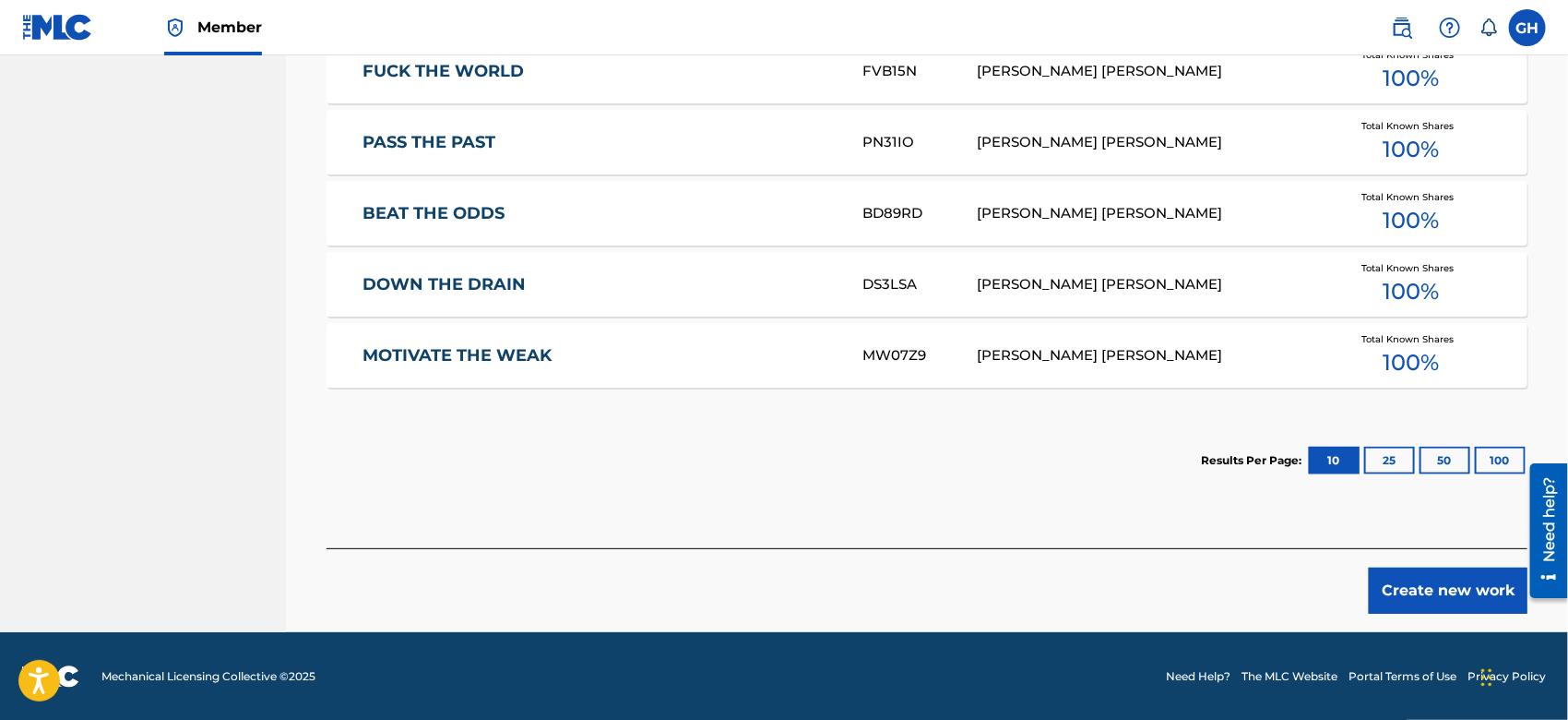
click at [1435, 599] on button "Create new work" at bounding box center [1448, 590] width 158 height 46
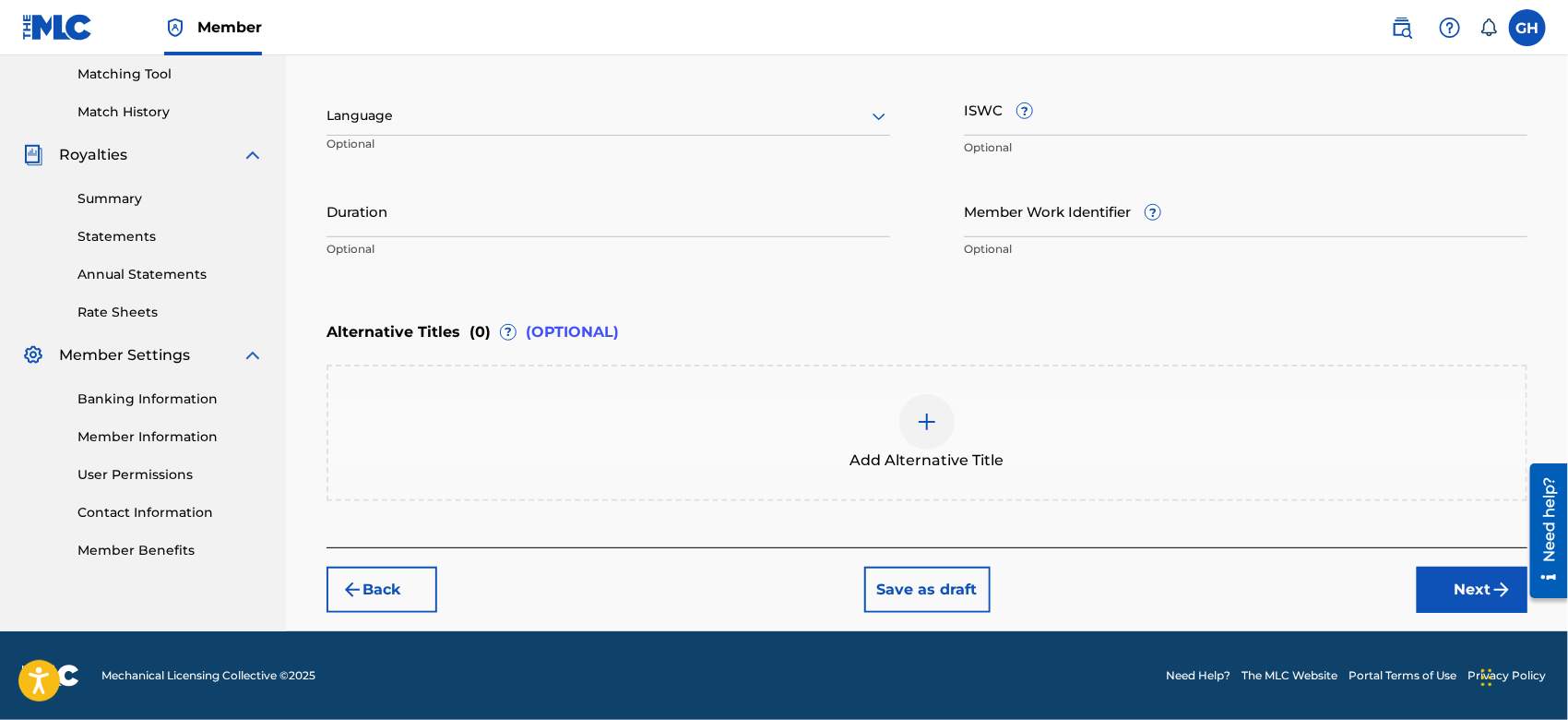
scroll to position [472, 0]
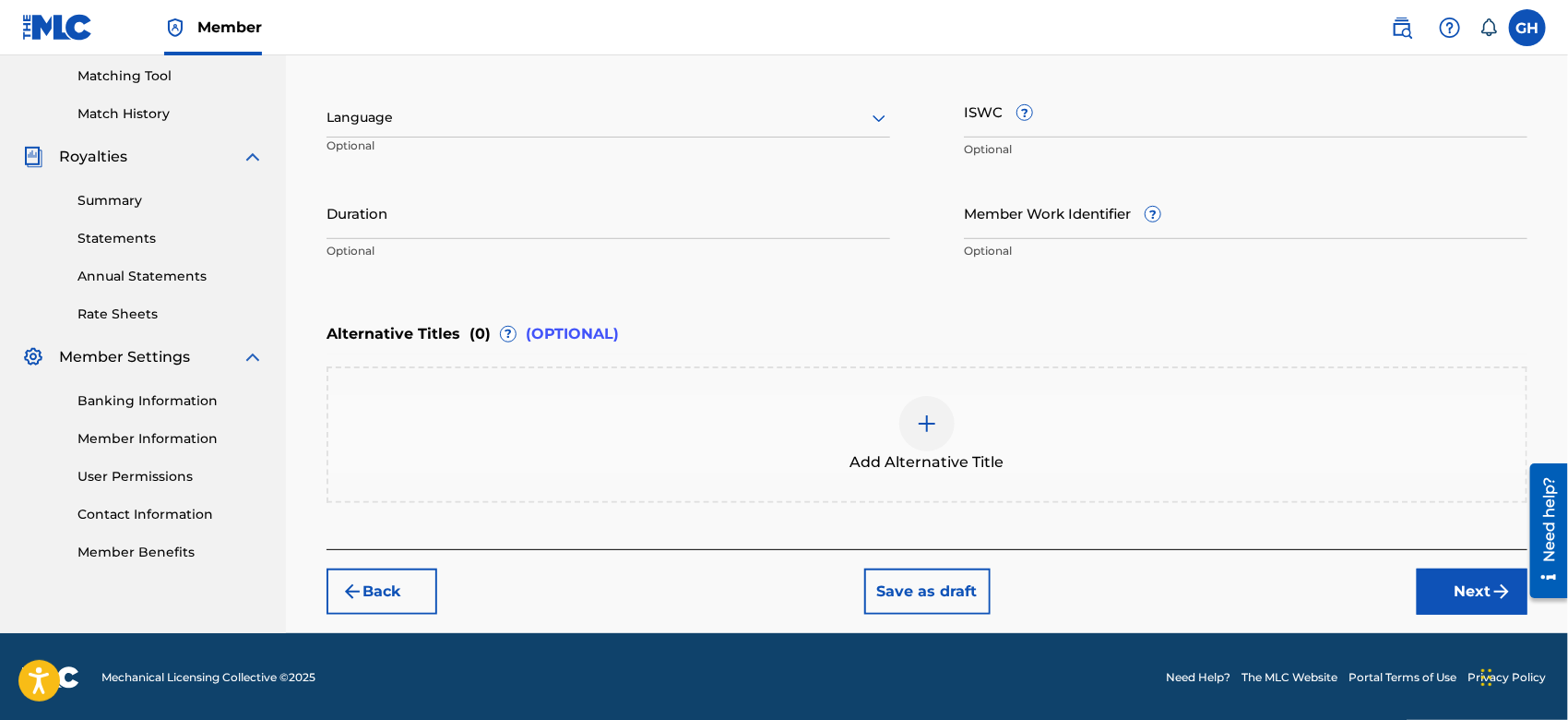
click at [991, 135] on input "ISWC ?" at bounding box center [1246, 110] width 564 height 52
paste input "T-304.474.668-7"
type input "T-304.474.668-7"
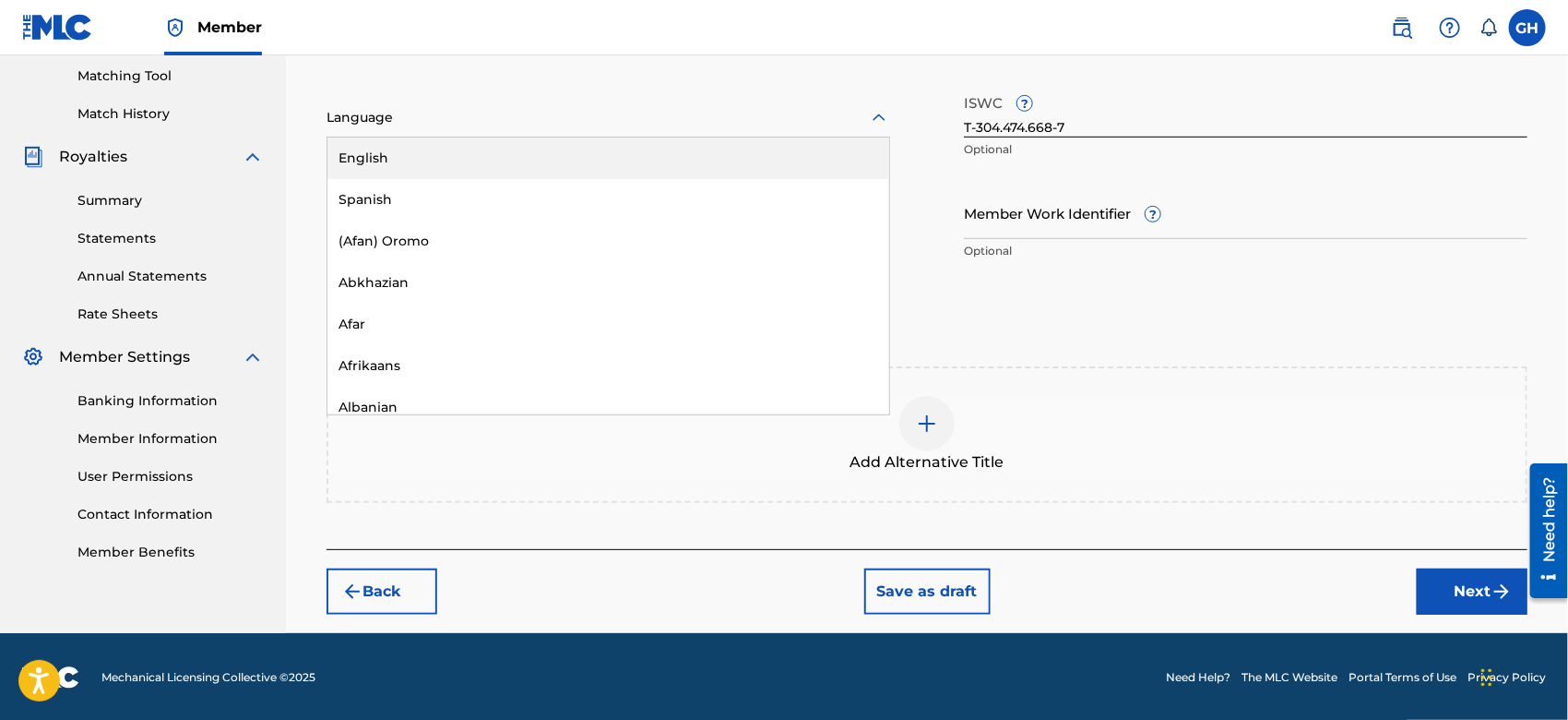
click at [509, 110] on div at bounding box center [608, 117] width 564 height 23
click at [486, 154] on div "English" at bounding box center [608, 159] width 562 height 41
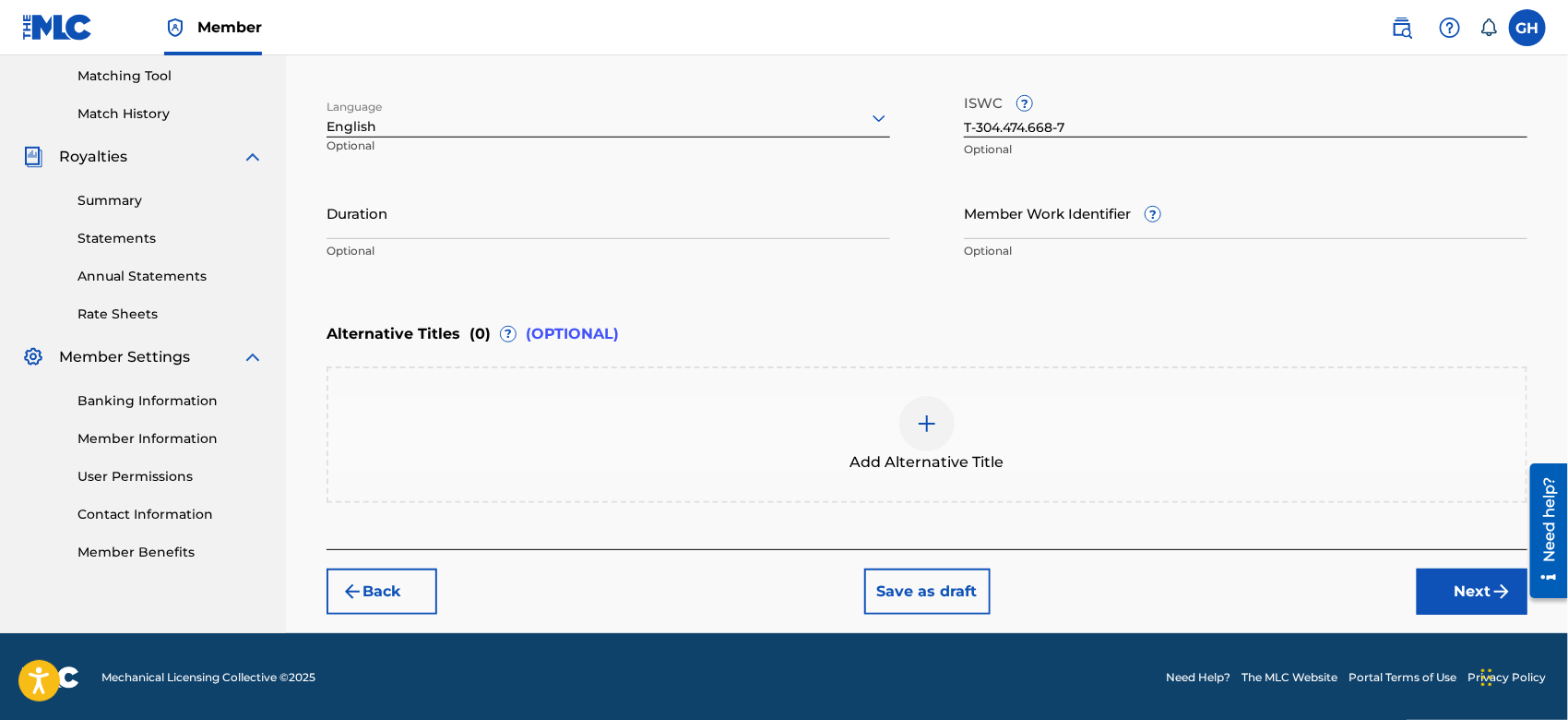
click at [320, 114] on div "Register Work Search Enter Work Details Add Writers Add Publishers & Shares Add…" at bounding box center [927, 131] width 1238 height 1004
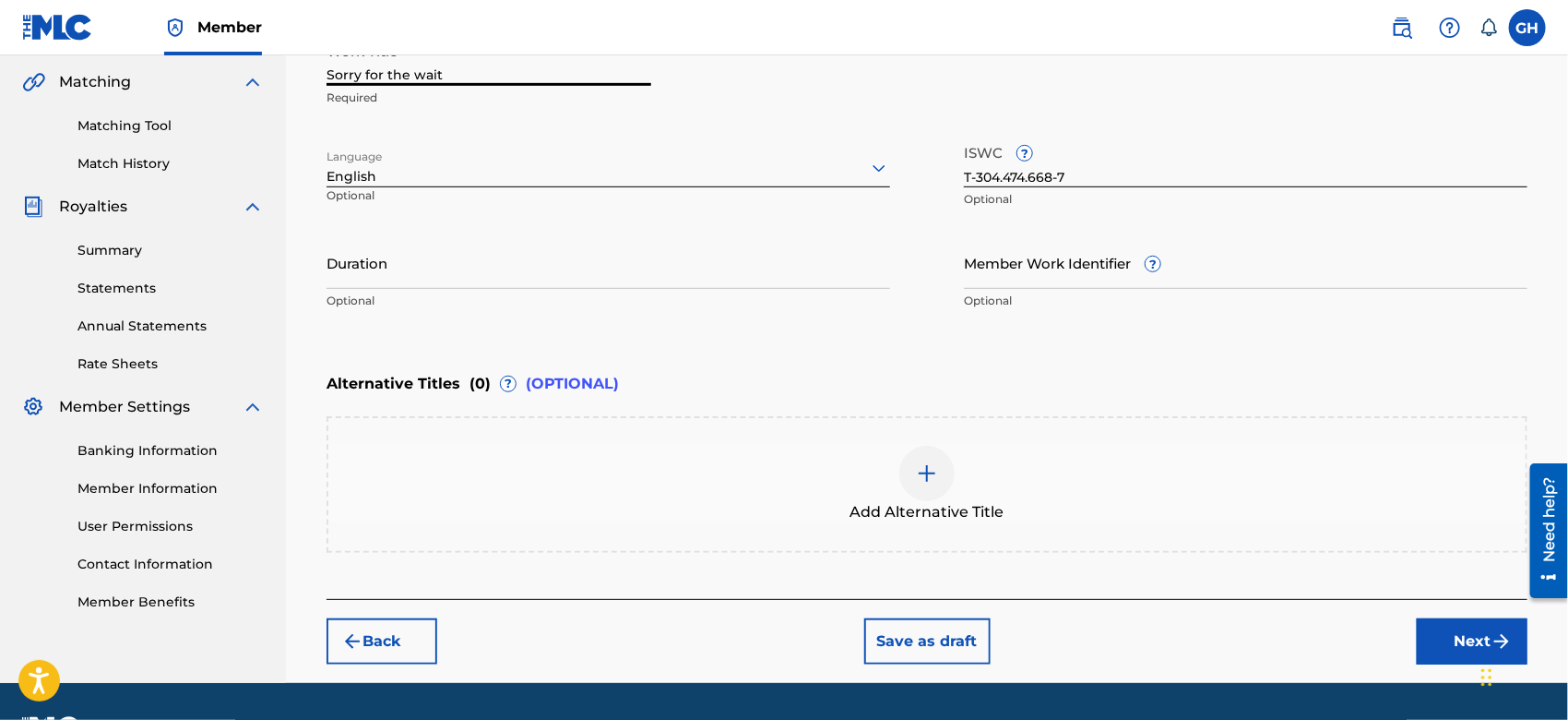
click at [370, 66] on input "Sorry for the wait" at bounding box center [489, 59] width 325 height 52
click at [421, 68] on input "Sorry For The wait" at bounding box center [489, 59] width 325 height 52
type input "Sorry For The Wait"
click at [1458, 629] on button "Next" at bounding box center [1473, 641] width 110 height 46
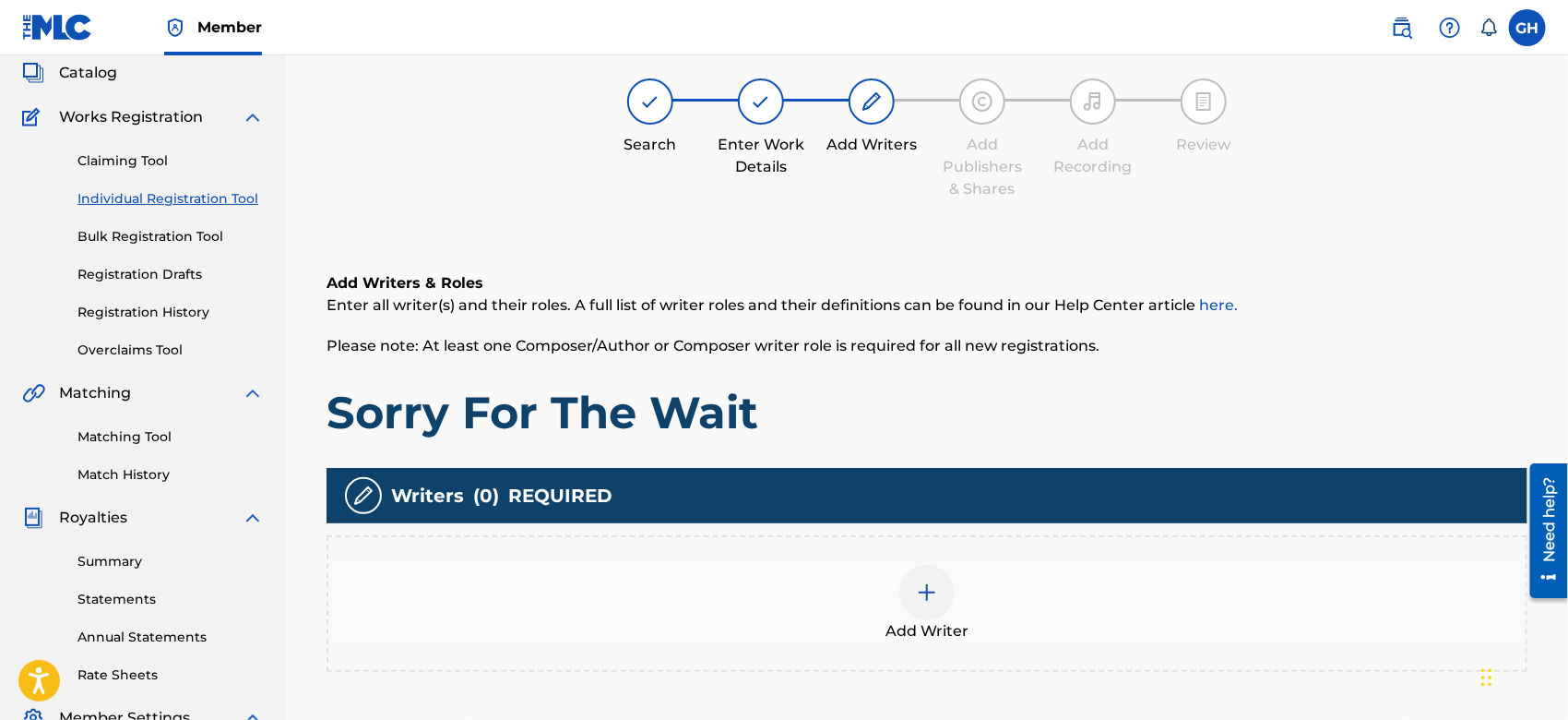
scroll to position [82, 0]
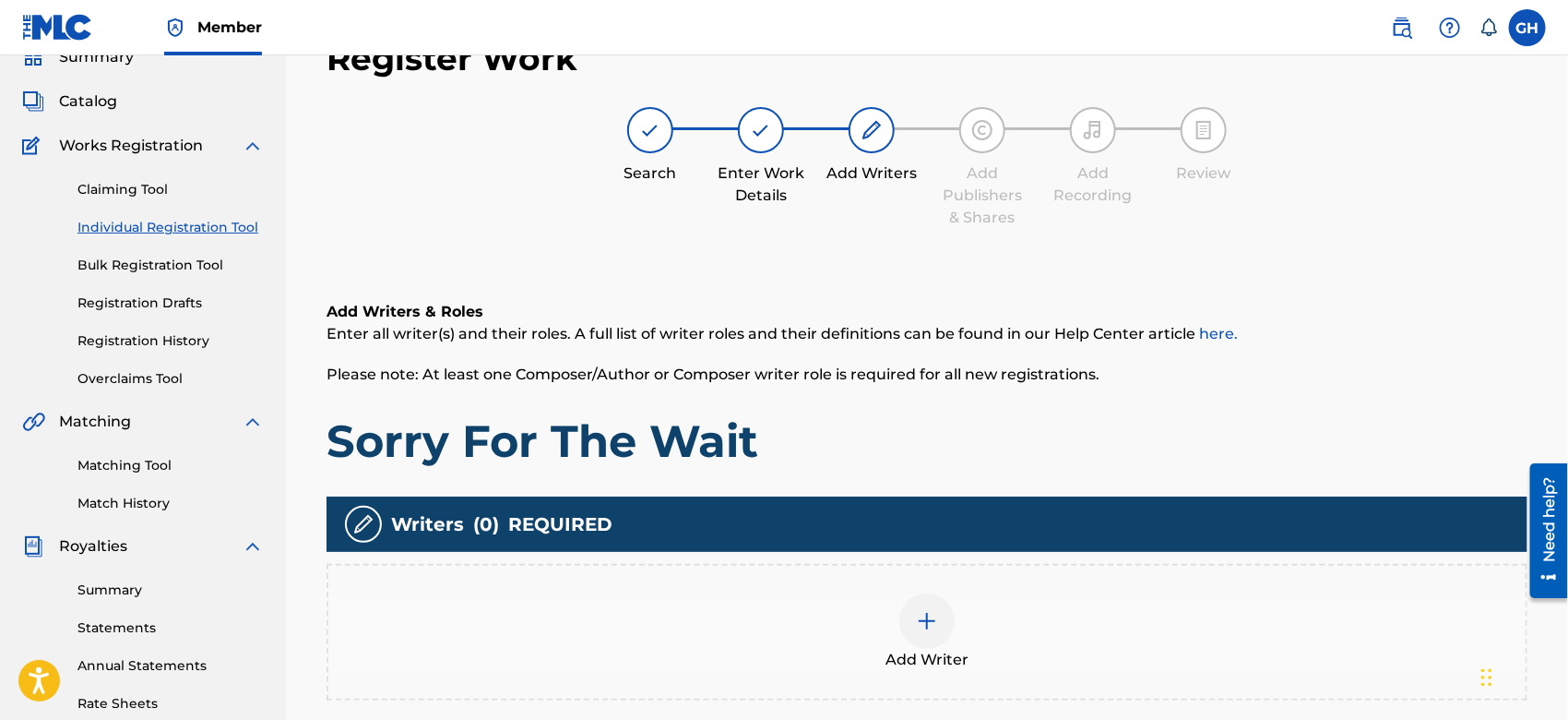
click at [935, 617] on img at bounding box center [927, 622] width 22 height 22
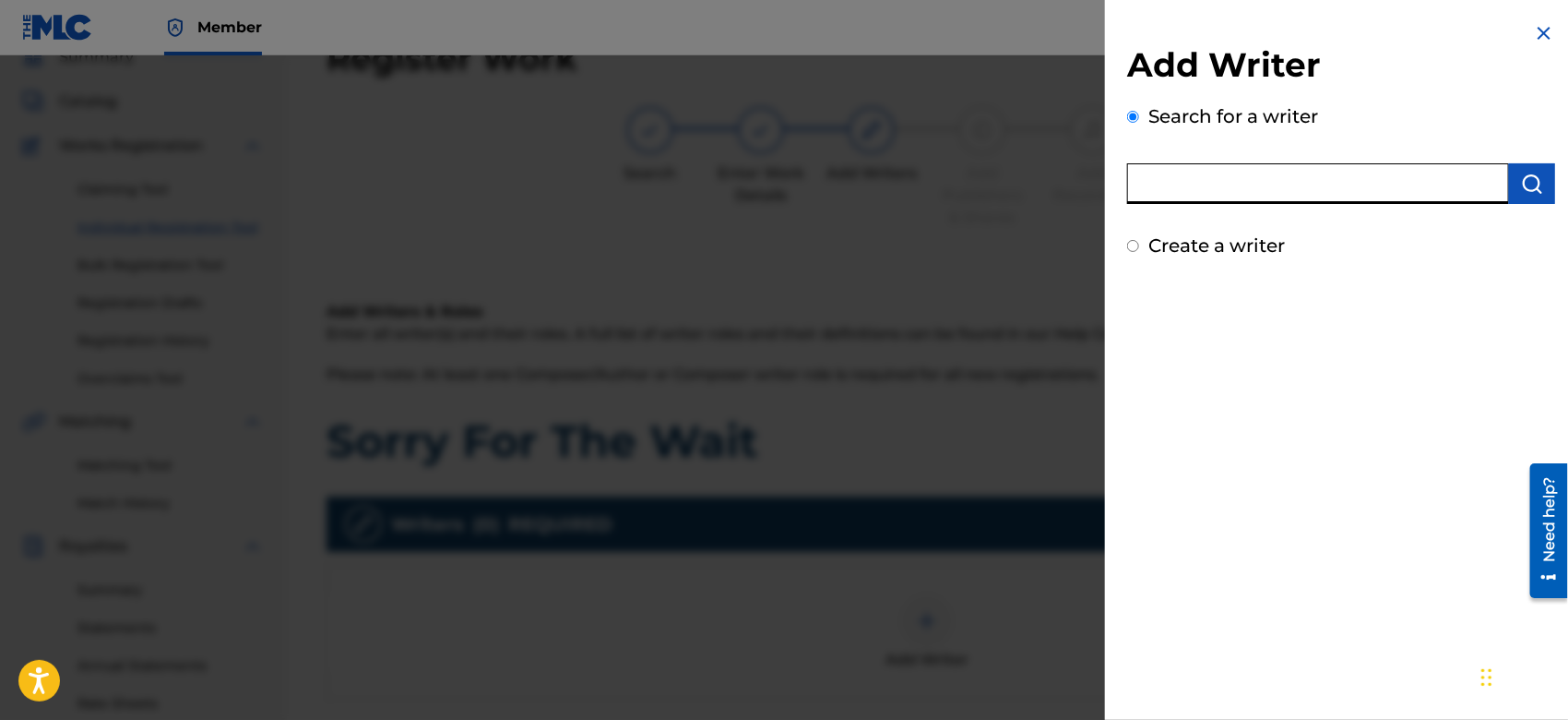
click at [1200, 201] on input "text" at bounding box center [1318, 183] width 382 height 40
type input "octwone"
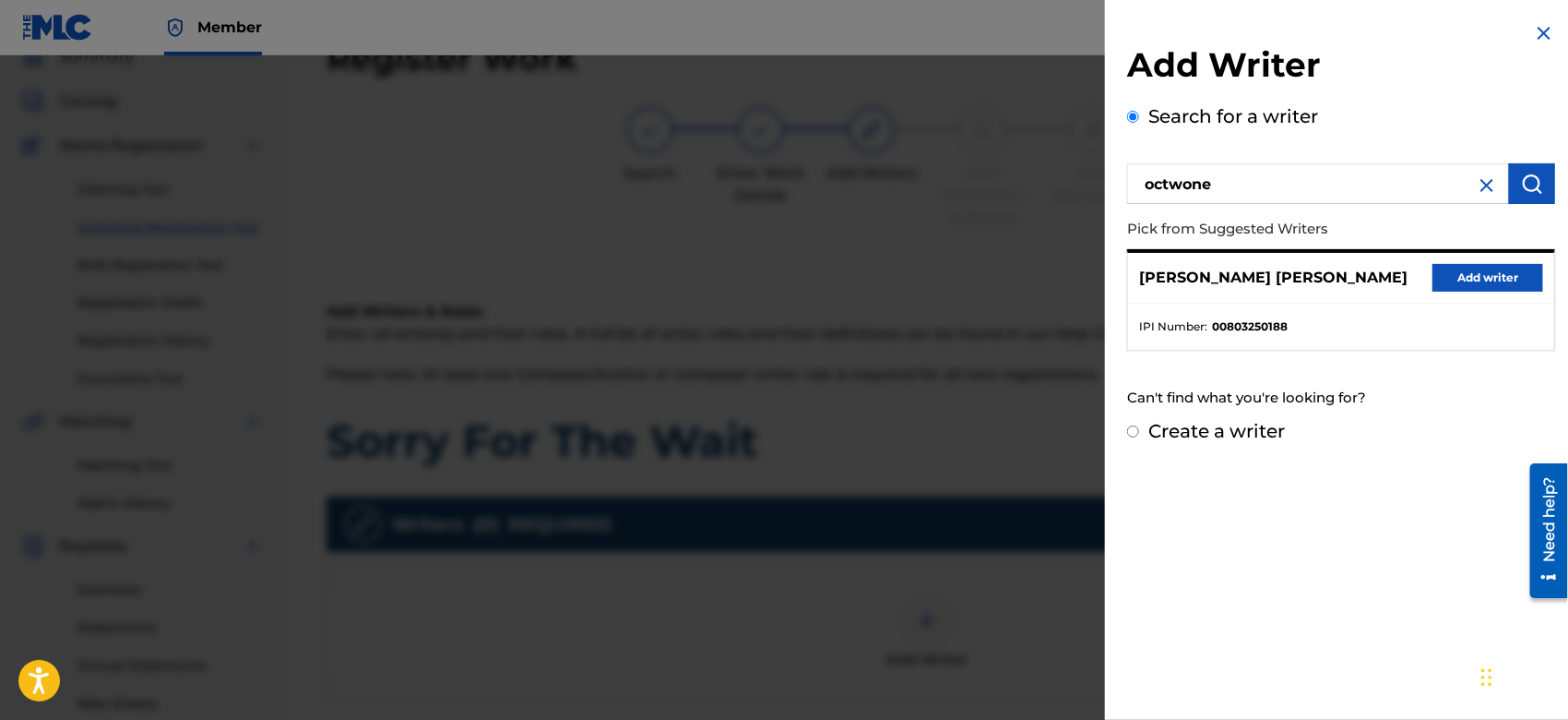
click at [1492, 272] on button "Add writer" at bounding box center [1488, 278] width 110 height 28
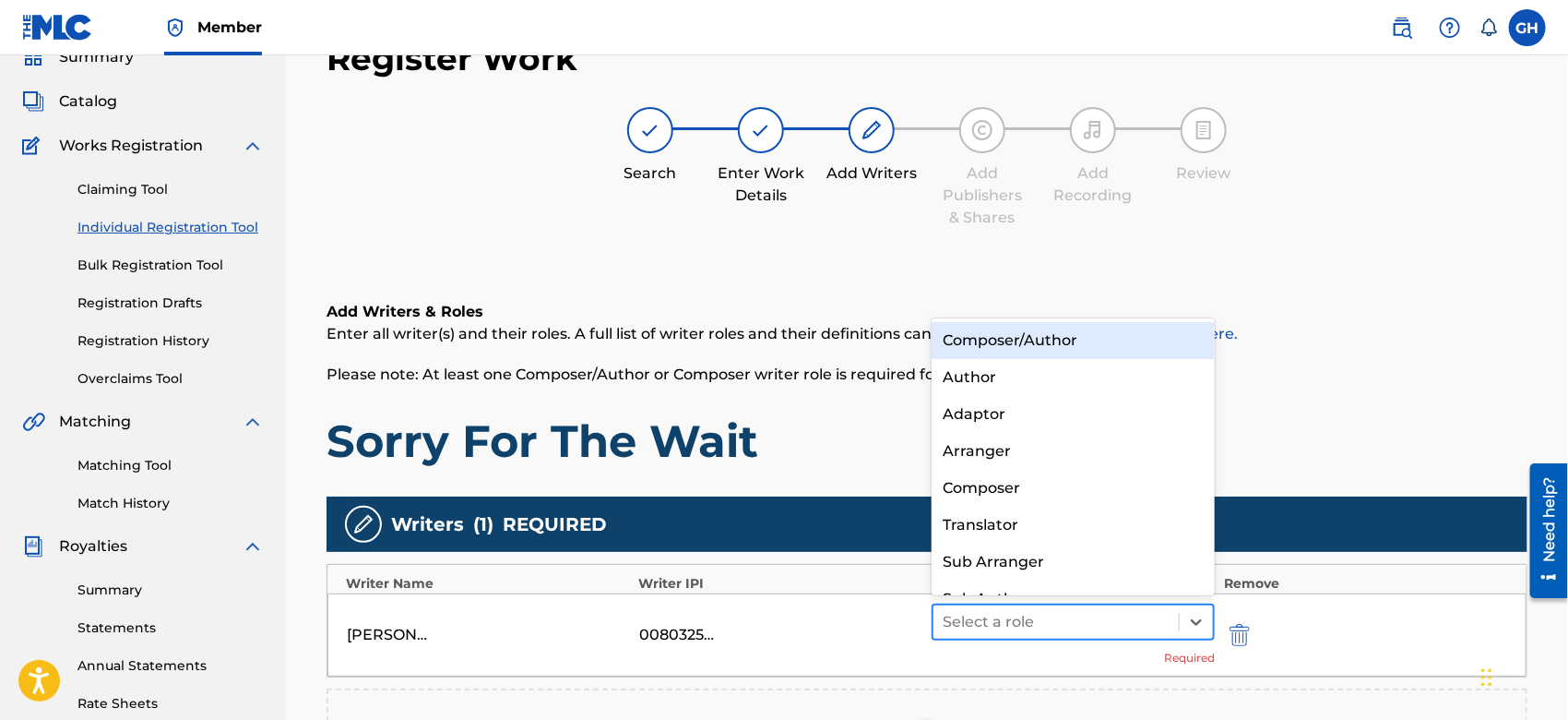
click at [1025, 610] on div at bounding box center [1056, 622] width 227 height 26
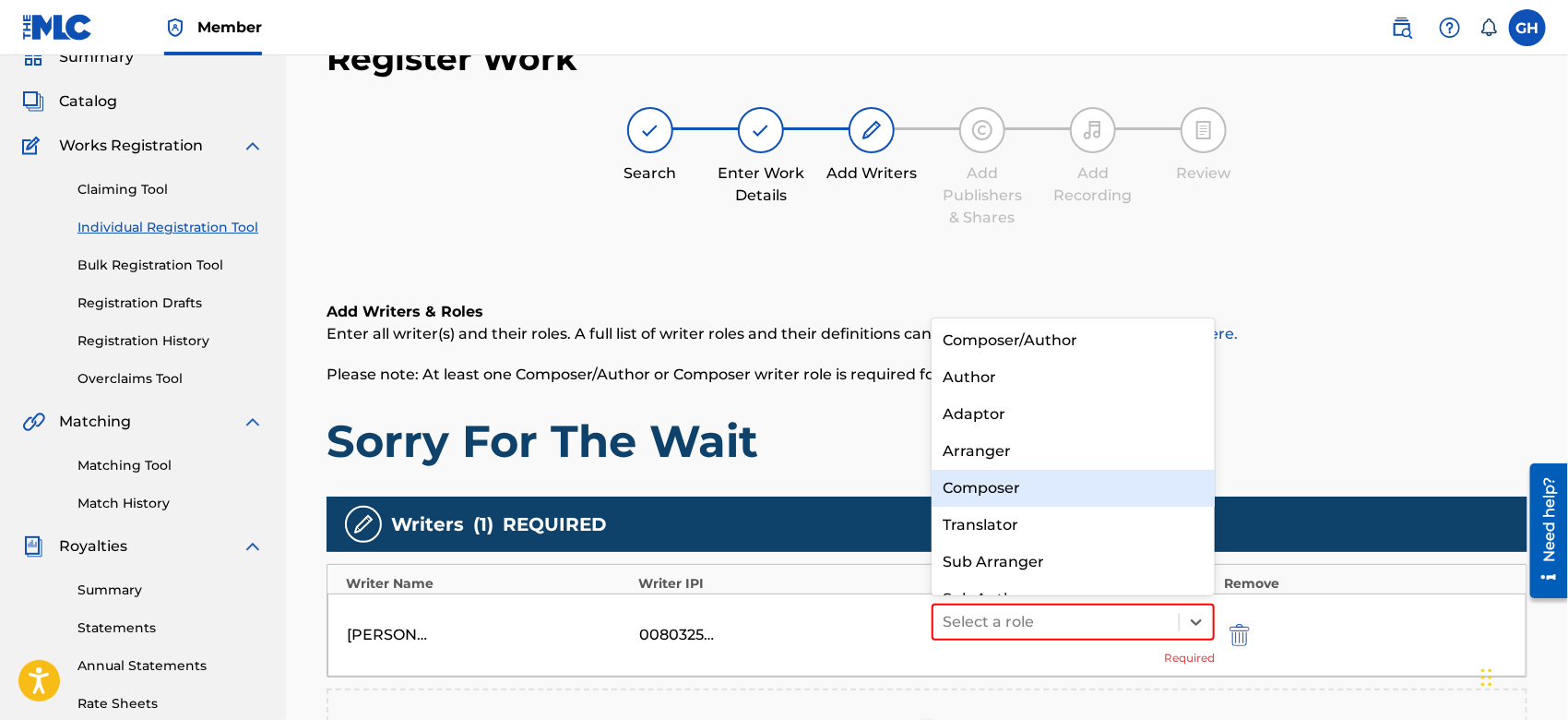
click at [1024, 480] on div "Composer" at bounding box center [1074, 488] width 283 height 36
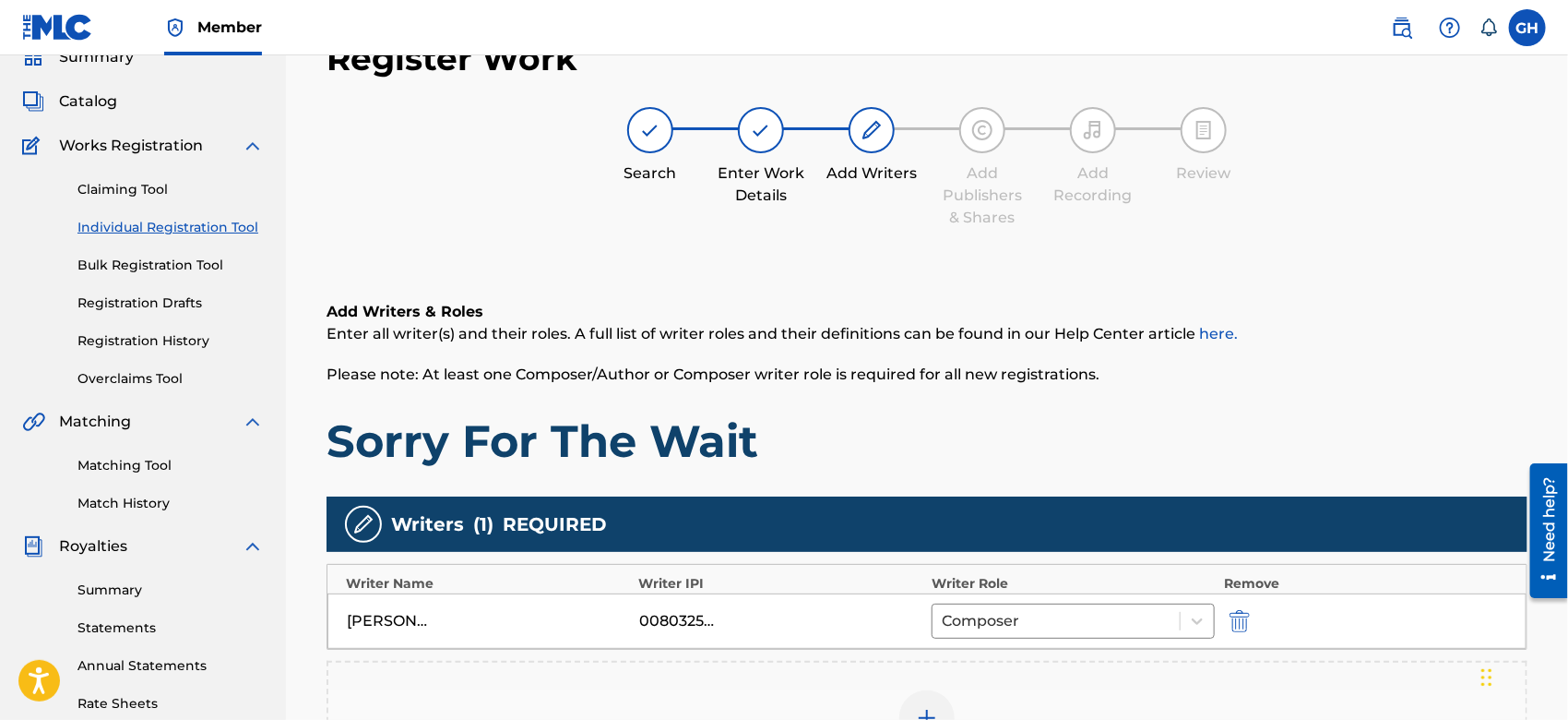
scroll to position [424, 0]
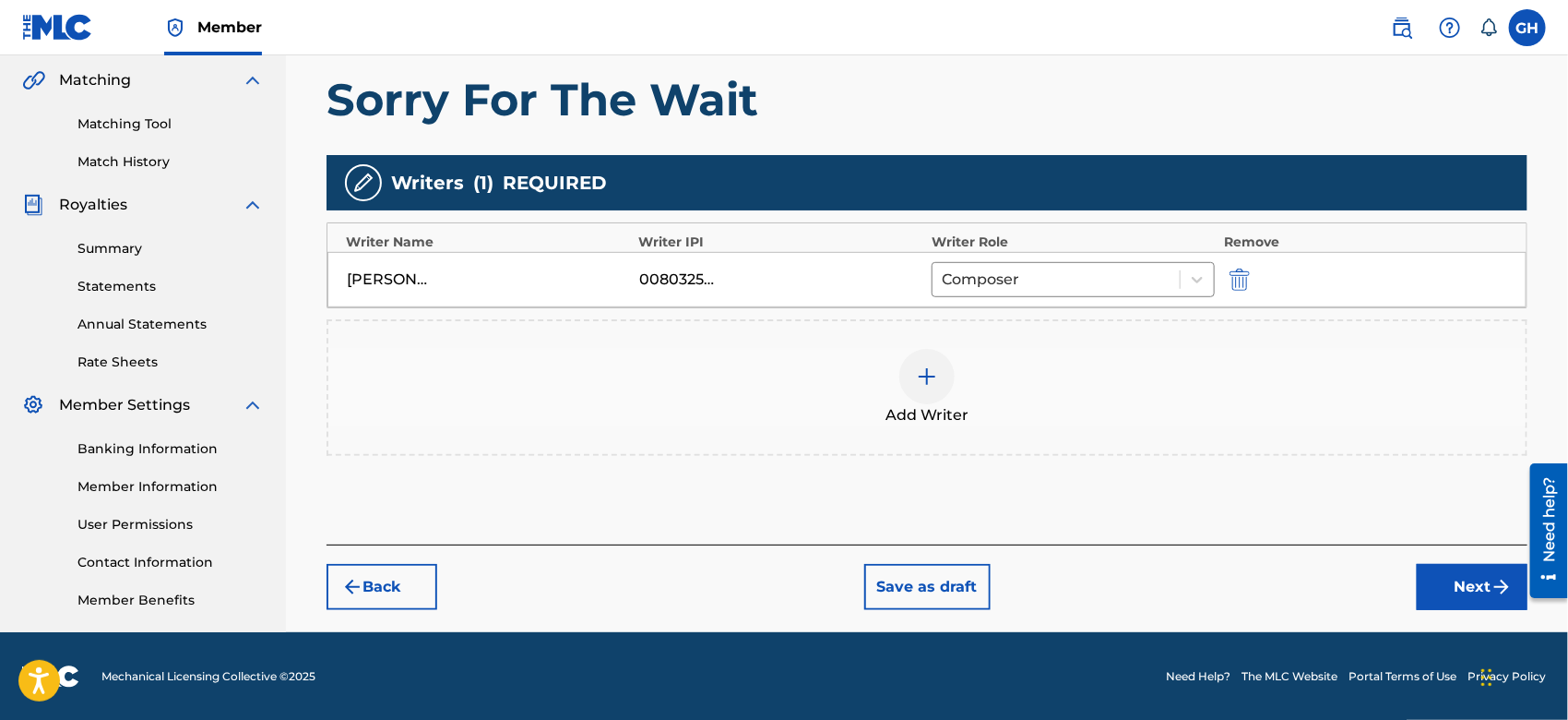
click at [1450, 583] on button "Next" at bounding box center [1473, 587] width 110 height 46
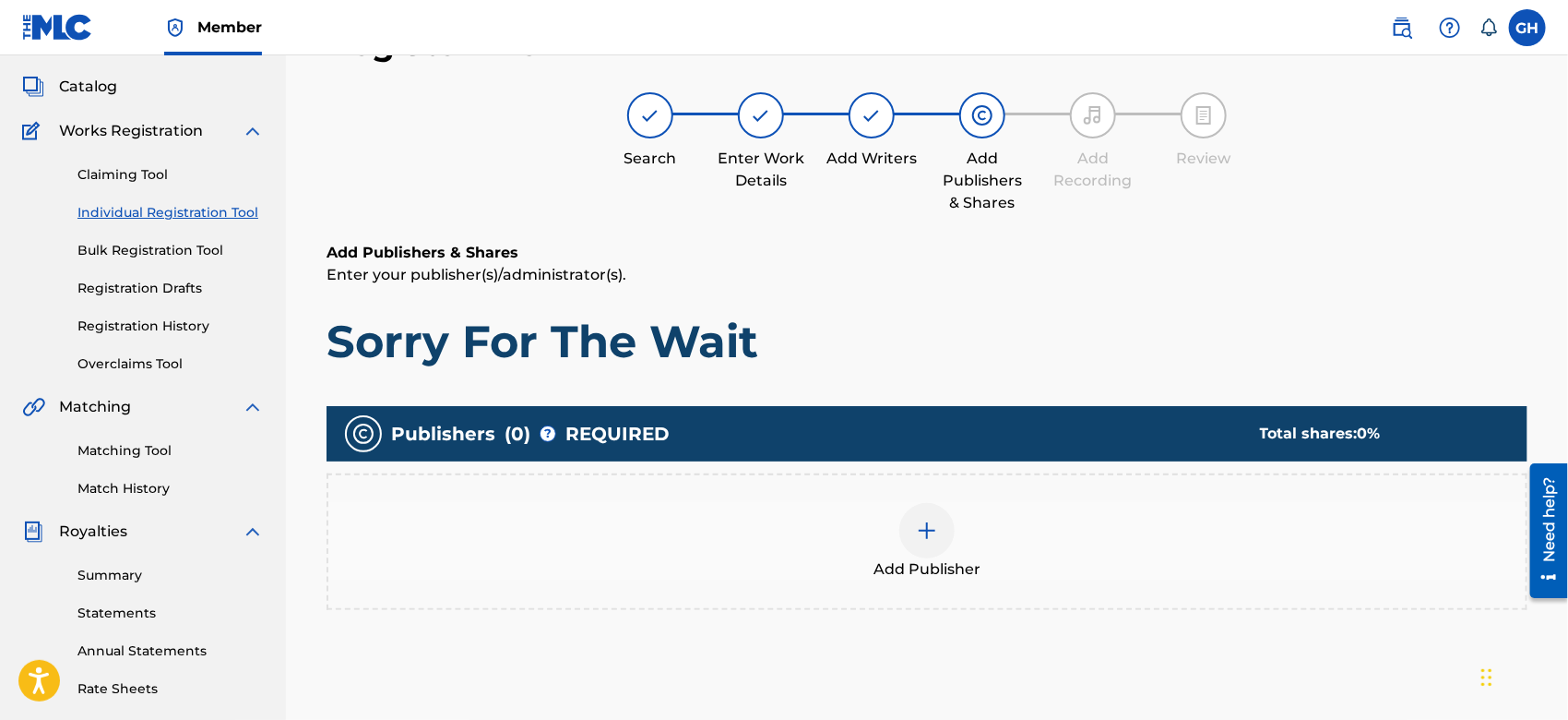
scroll to position [82, 0]
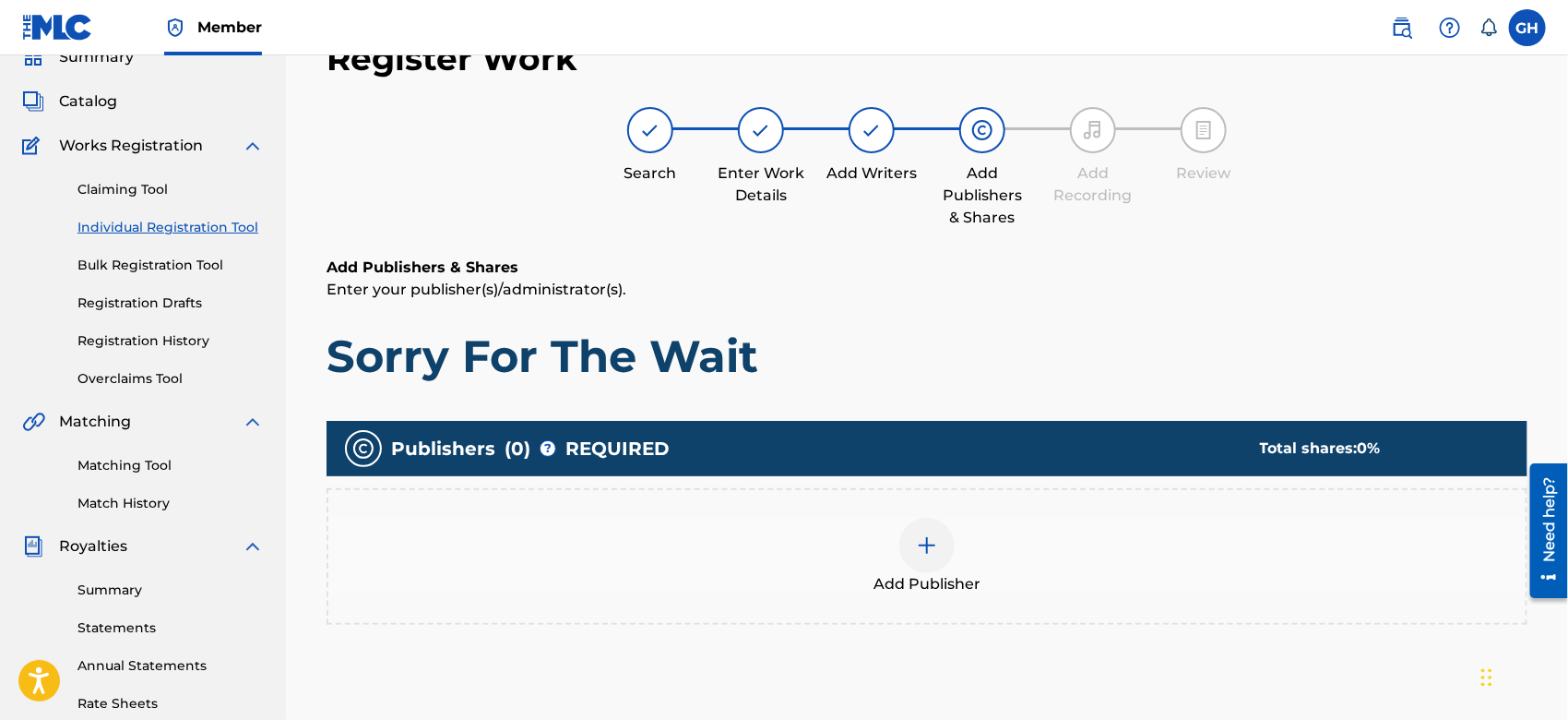
click at [937, 549] on img at bounding box center [927, 546] width 22 height 22
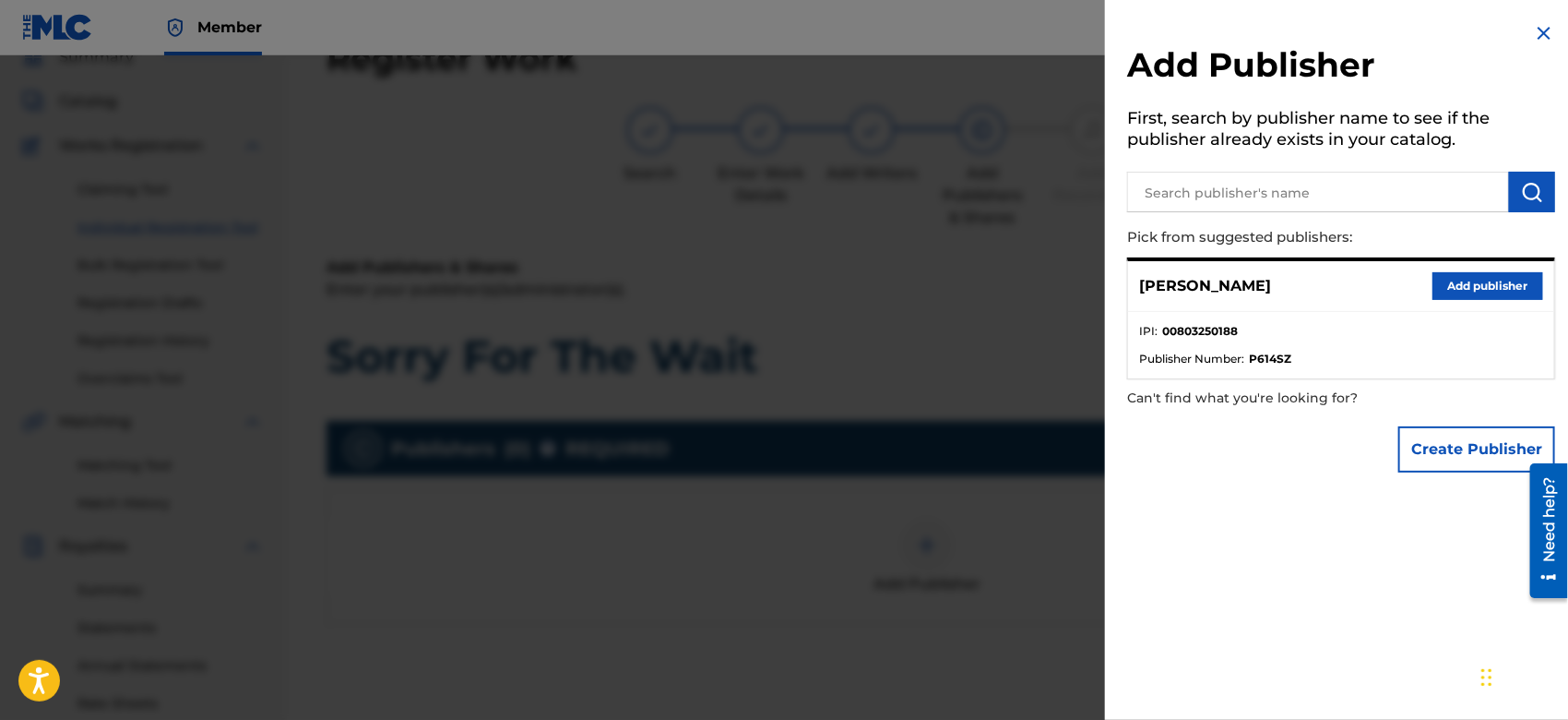
click at [1459, 292] on button "Add publisher" at bounding box center [1488, 287] width 110 height 28
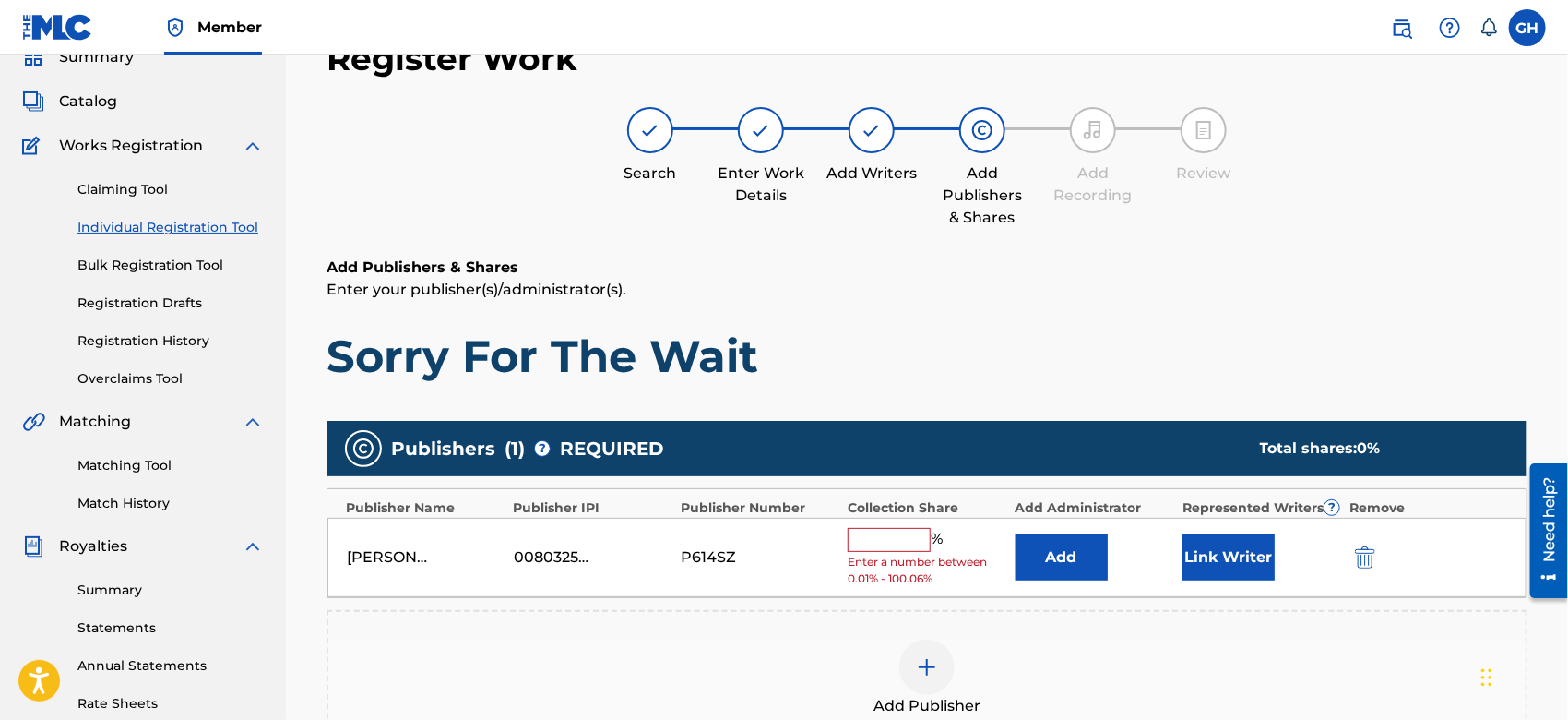
click at [914, 541] on input "text" at bounding box center [889, 540] width 83 height 24
type input "100"
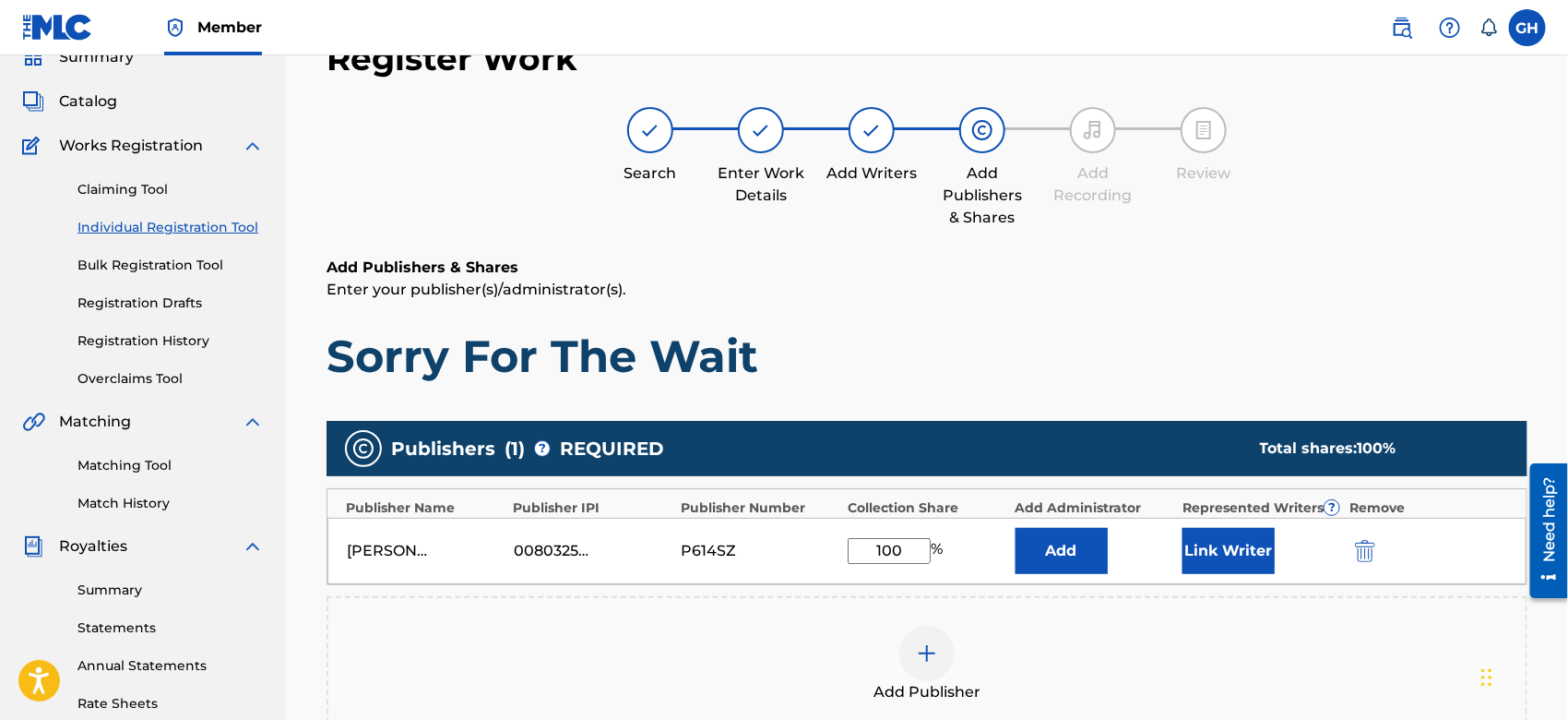
click at [1226, 549] on button "Link Writer" at bounding box center [1229, 551] width 93 height 46
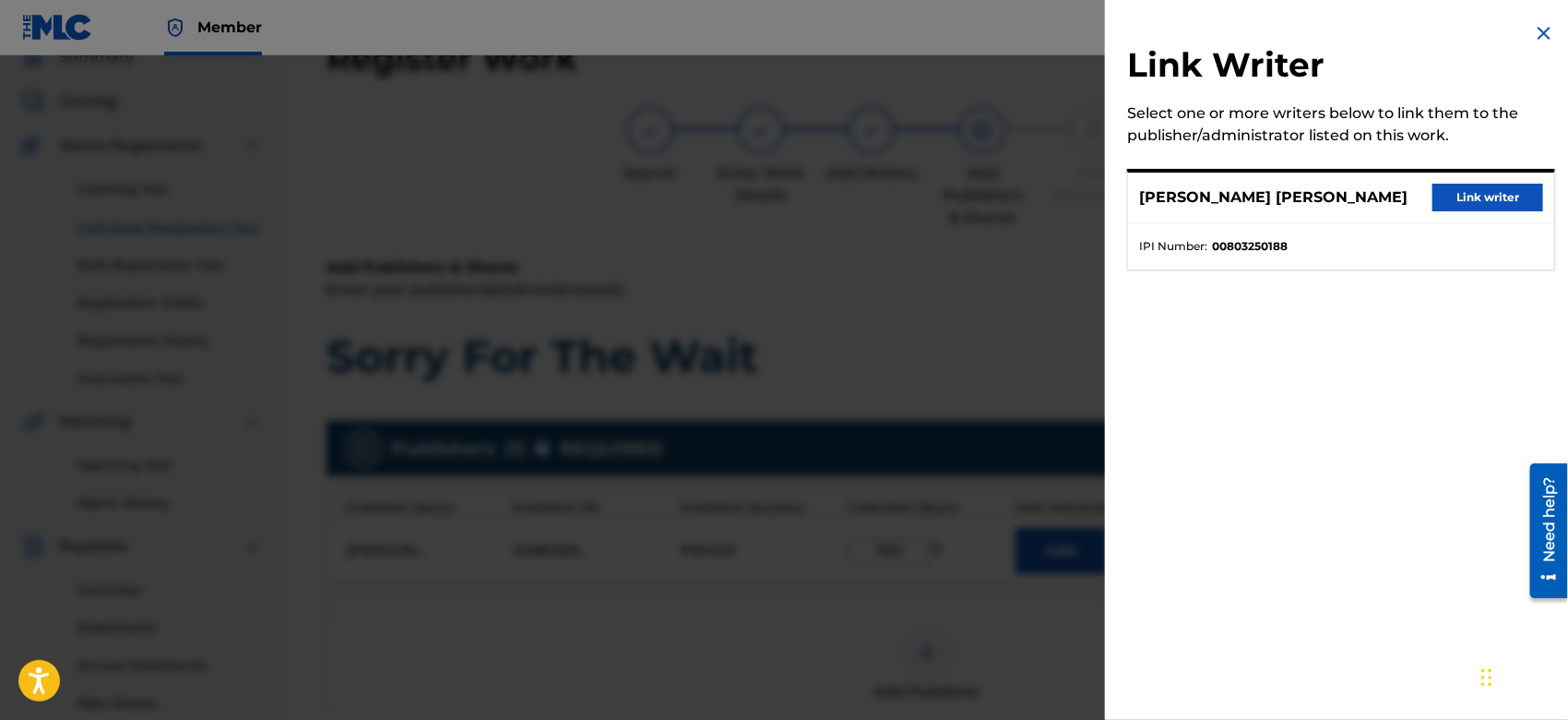
click at [1466, 199] on button "Link writer" at bounding box center [1488, 198] width 110 height 28
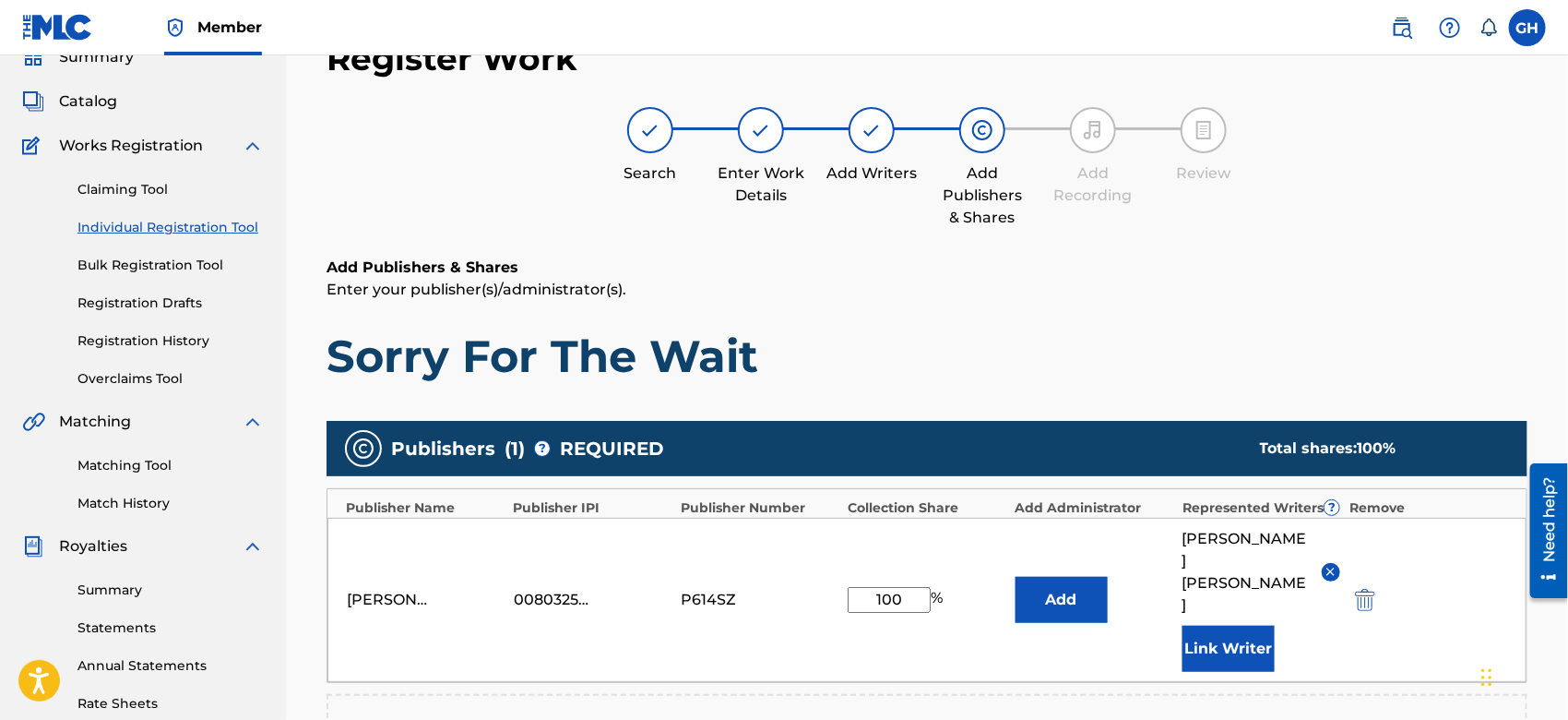
scroll to position [486, 0]
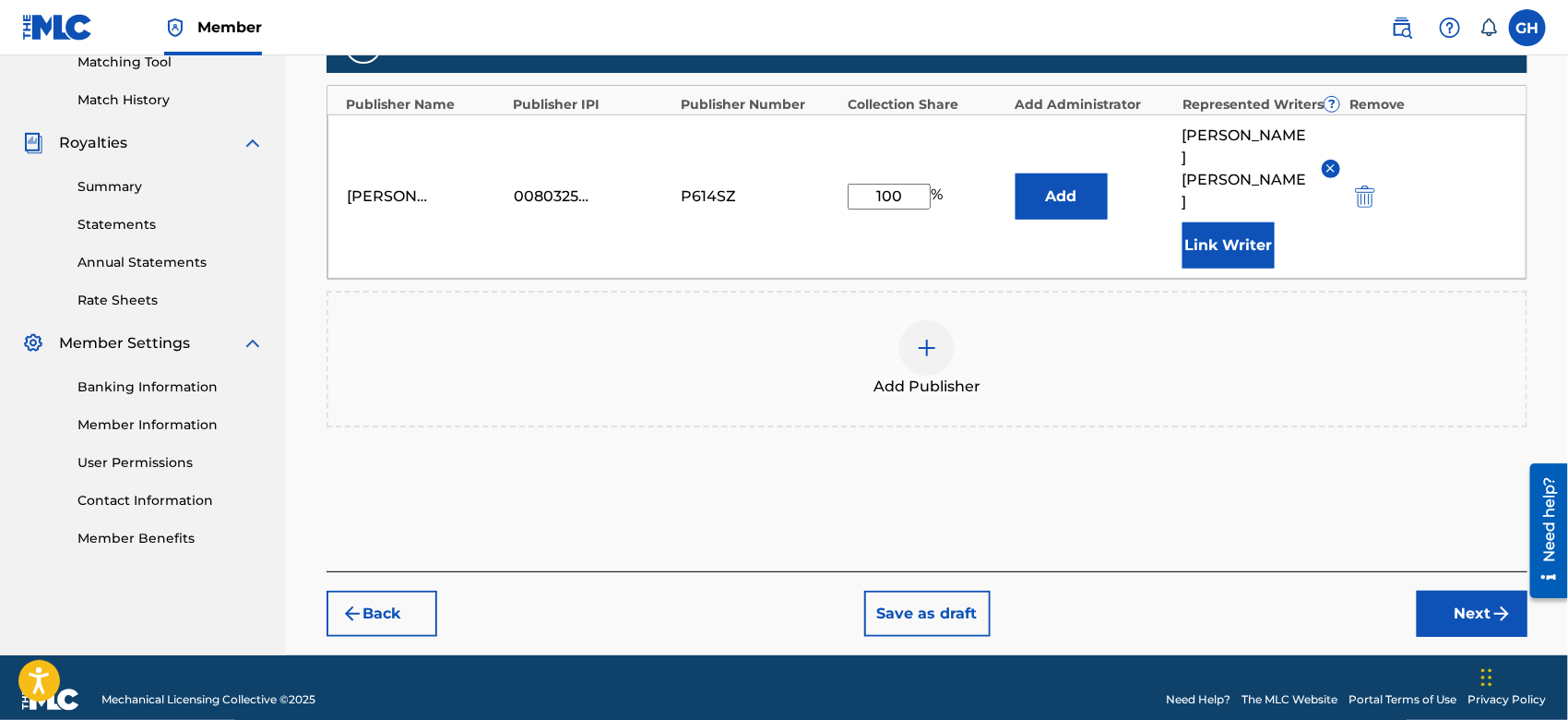
click at [1457, 605] on button "Next" at bounding box center [1473, 614] width 110 height 46
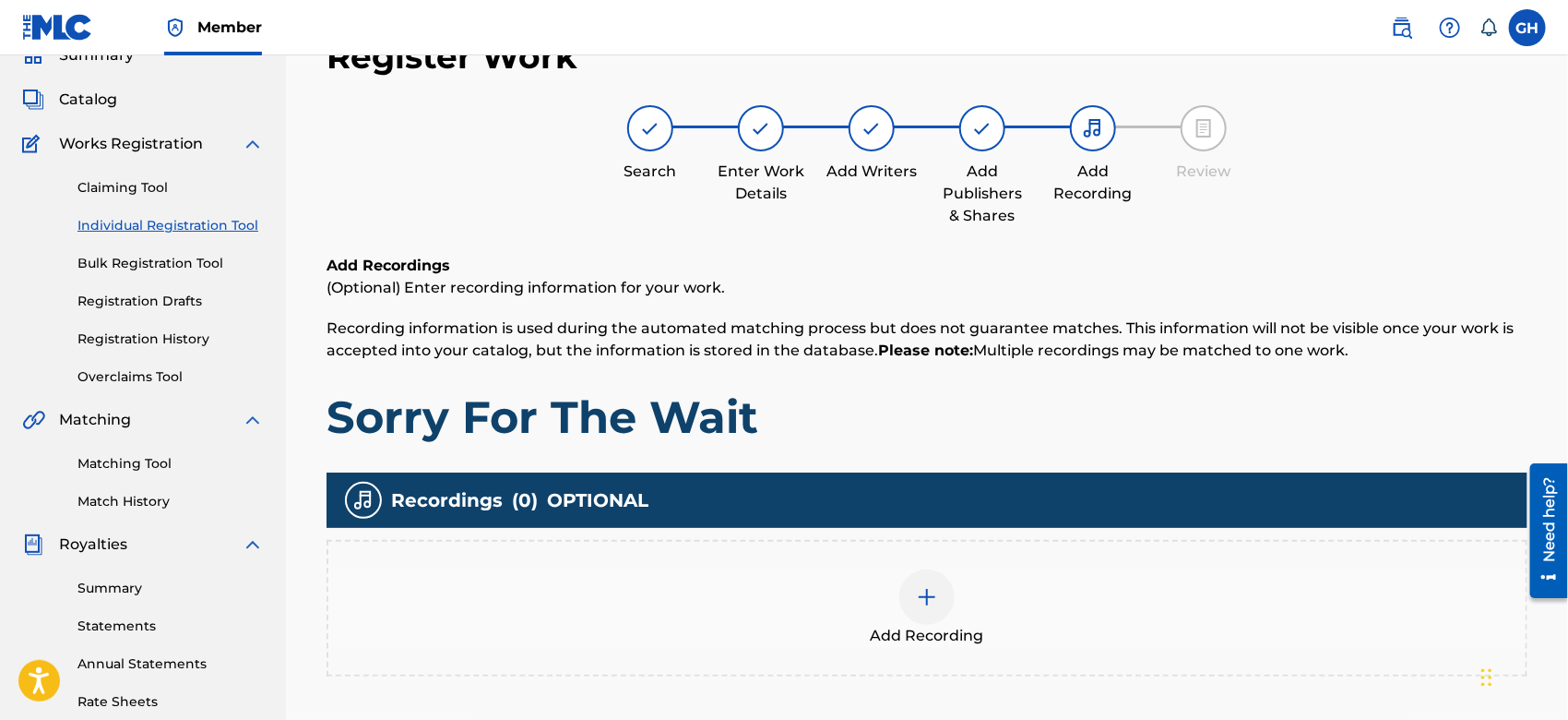
scroll to position [82, 0]
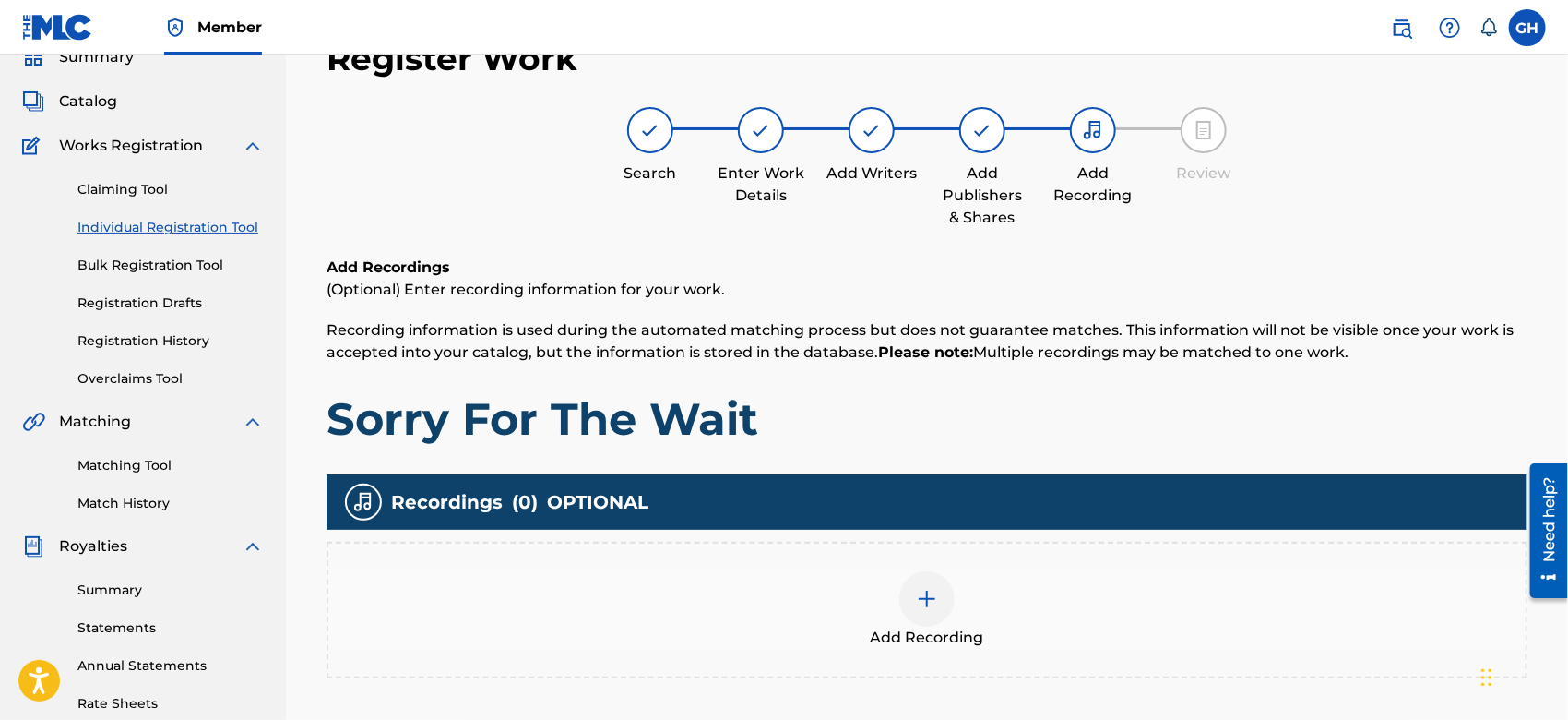
click at [910, 605] on div at bounding box center [927, 599] width 55 height 55
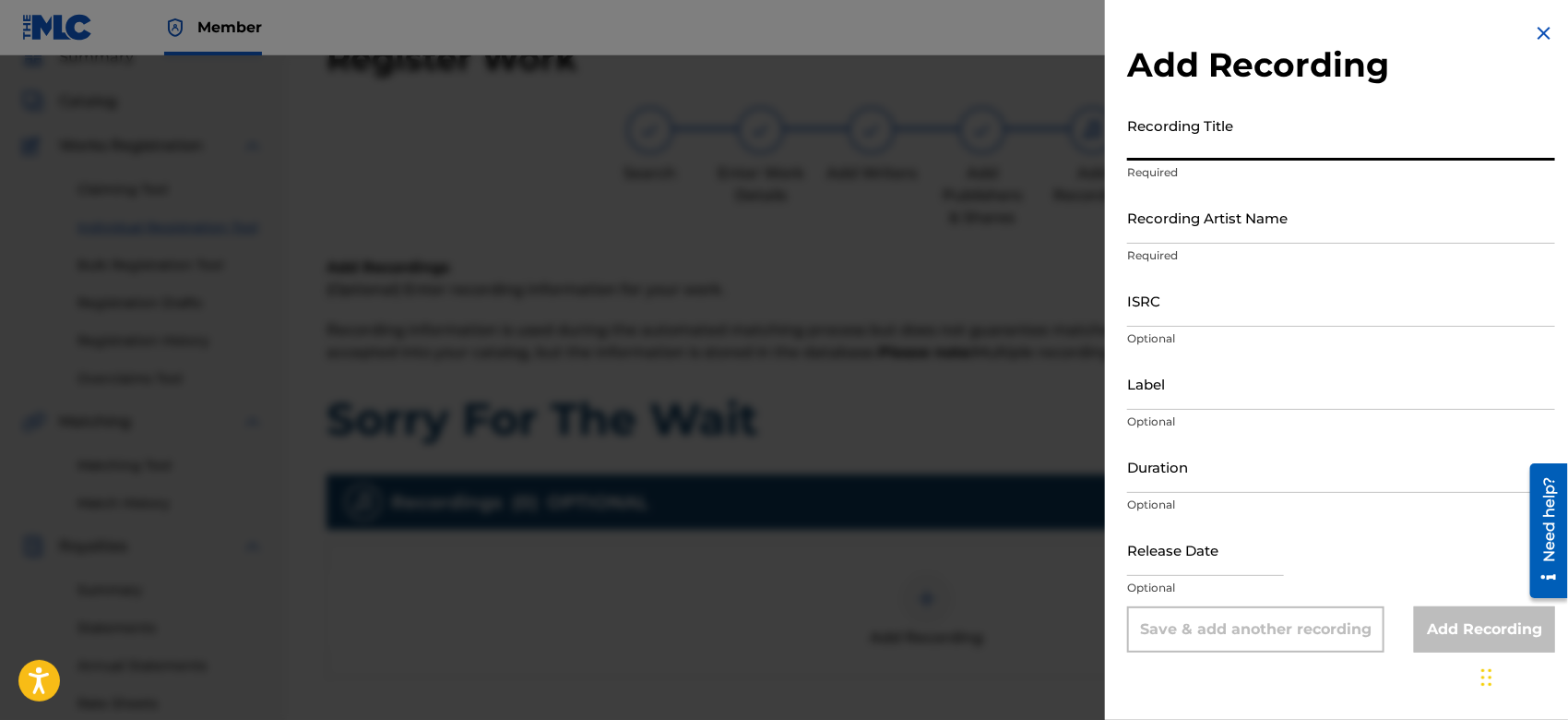
click at [1184, 151] on input "Recording Title" at bounding box center [1341, 134] width 428 height 52
type input "g"
type input "Sorry For The Wait"
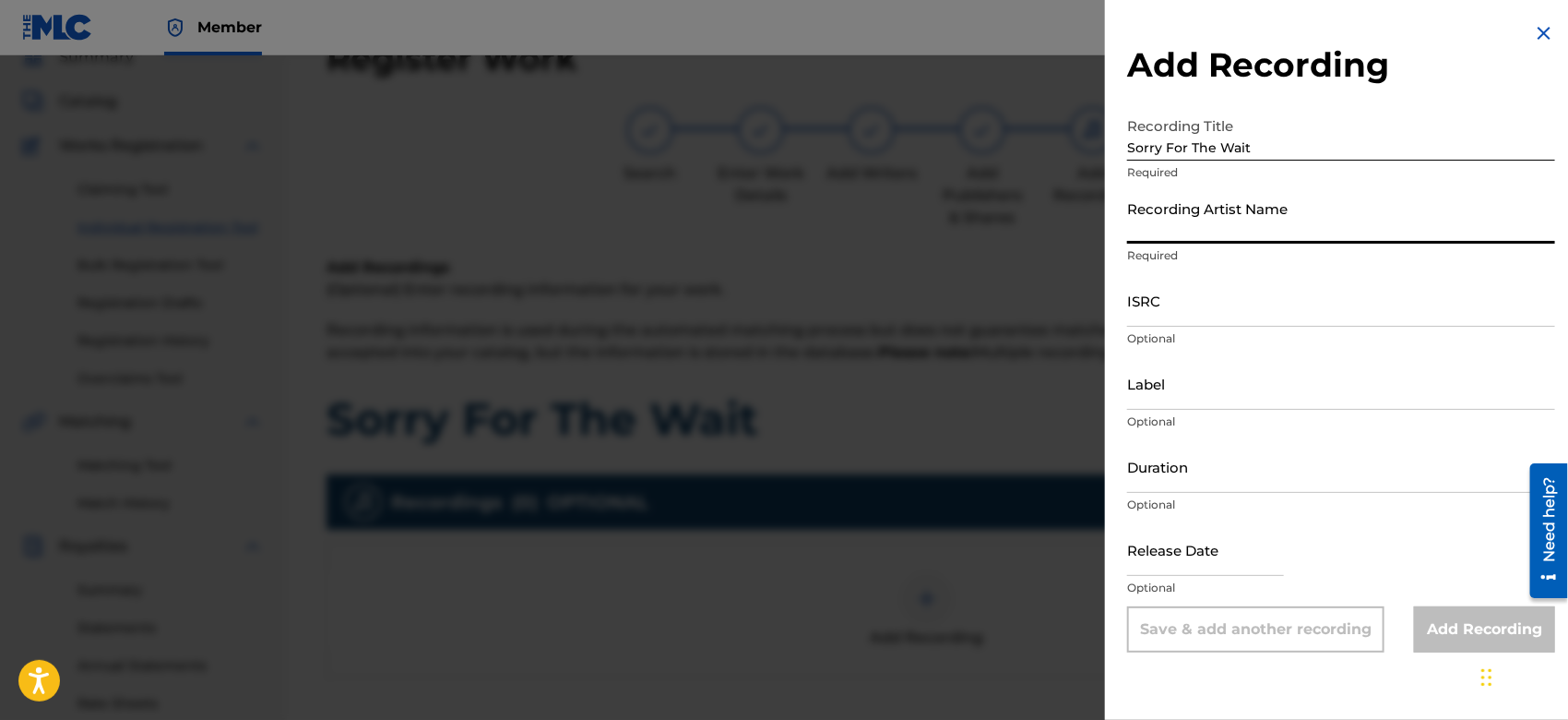
click at [1230, 236] on input "Recording Artist Name" at bounding box center [1341, 217] width 428 height 52
type input "Gamma FEB"
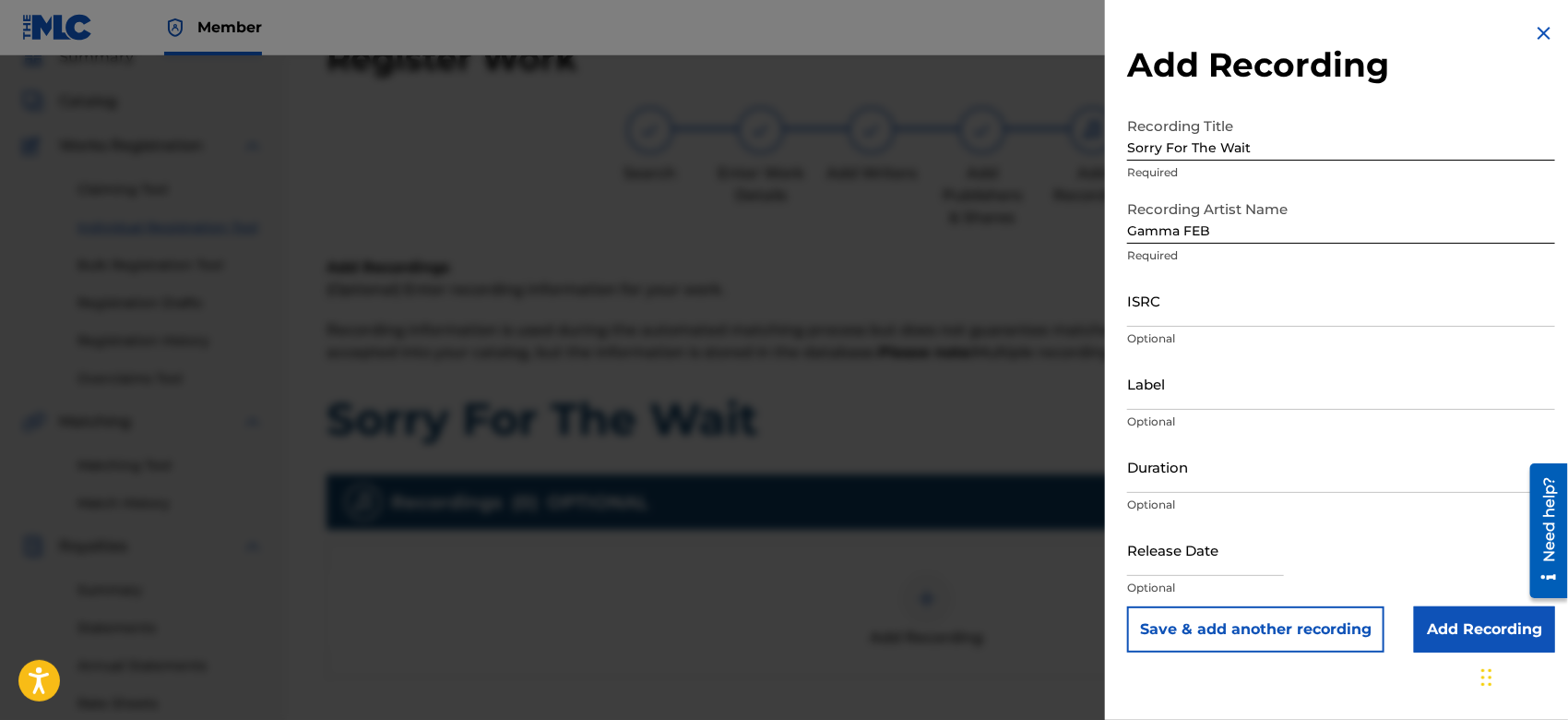
click at [1436, 631] on input "Add Recording" at bounding box center [1484, 629] width 141 height 46
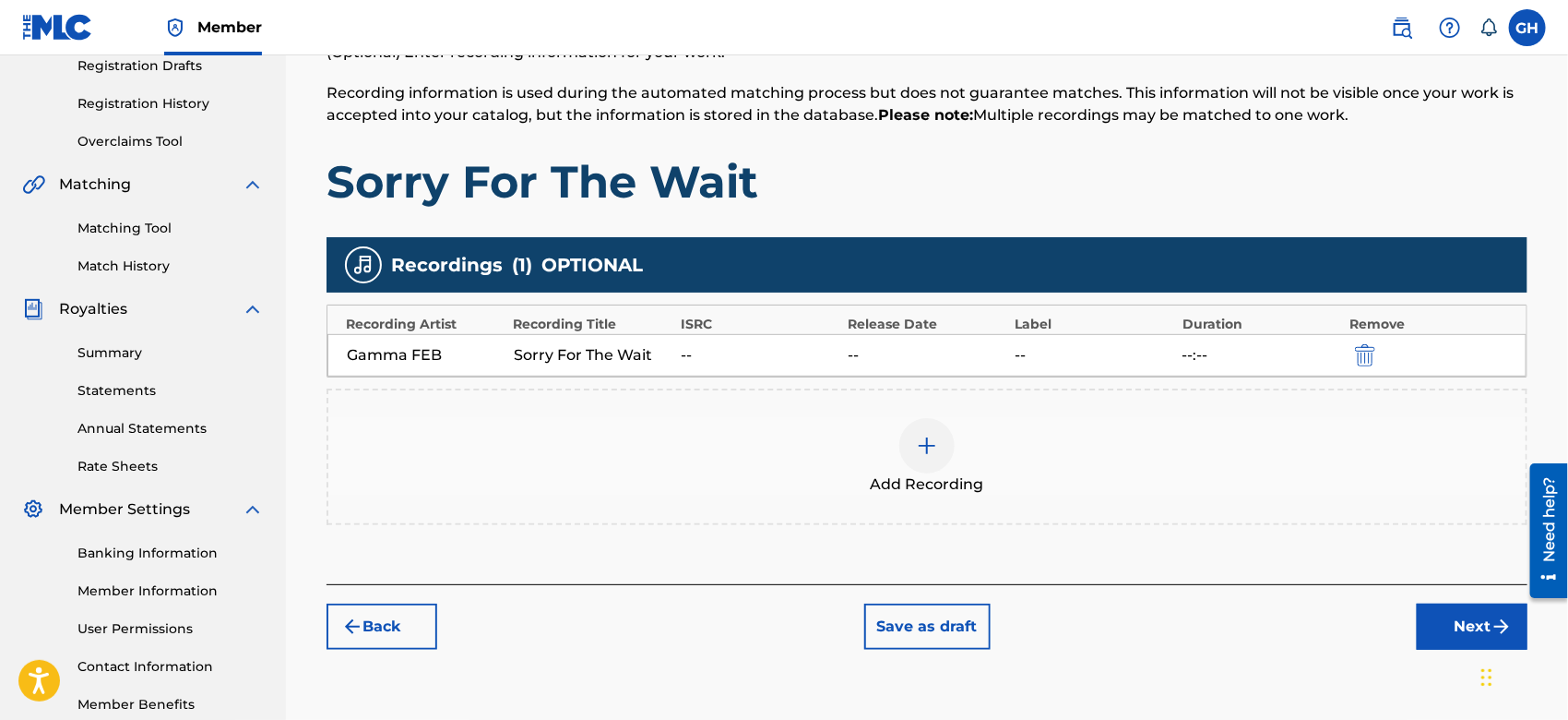
drag, startPoint x: 1569, startPoint y: 428, endPoint x: 51, endPoint y: 132, distance: 1546.6
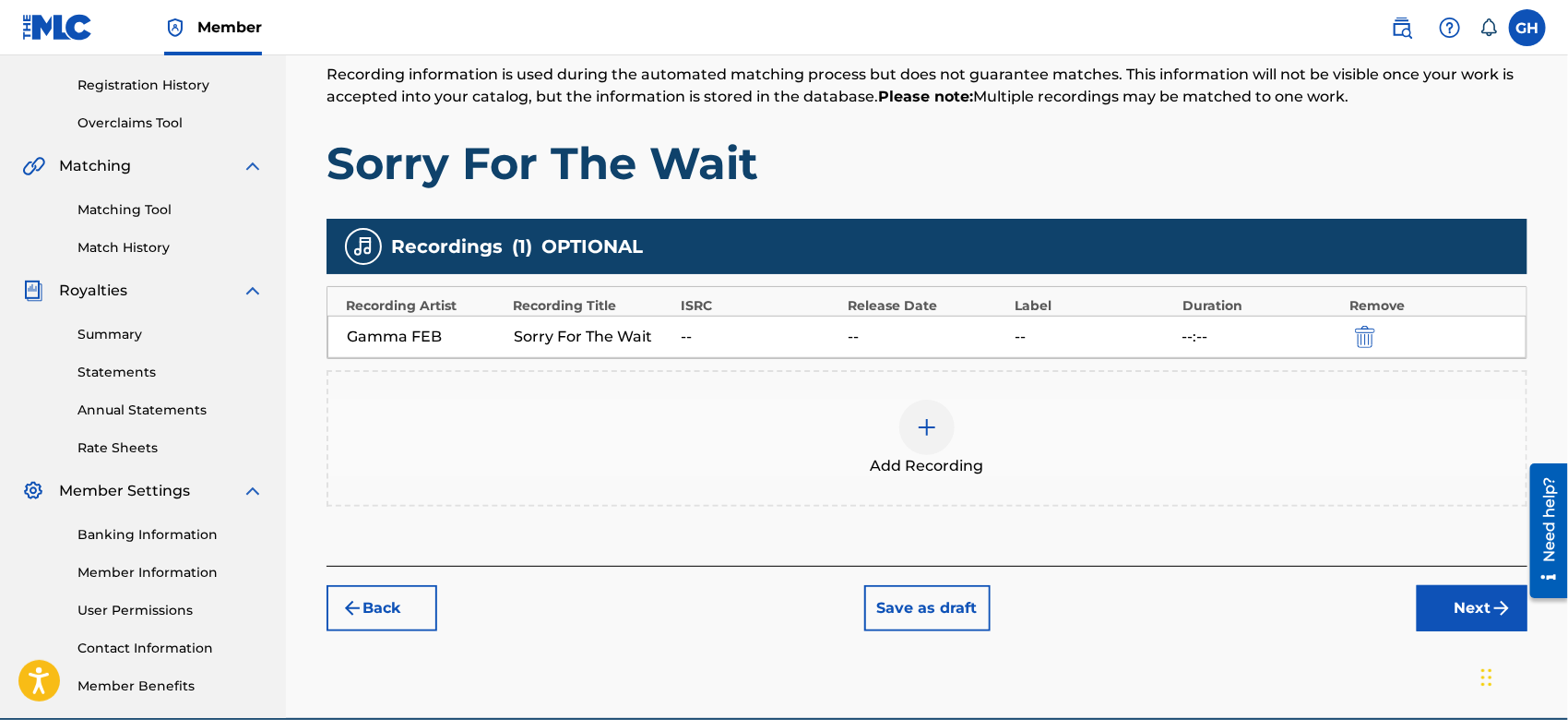
click at [1456, 612] on button "Next" at bounding box center [1473, 608] width 110 height 46
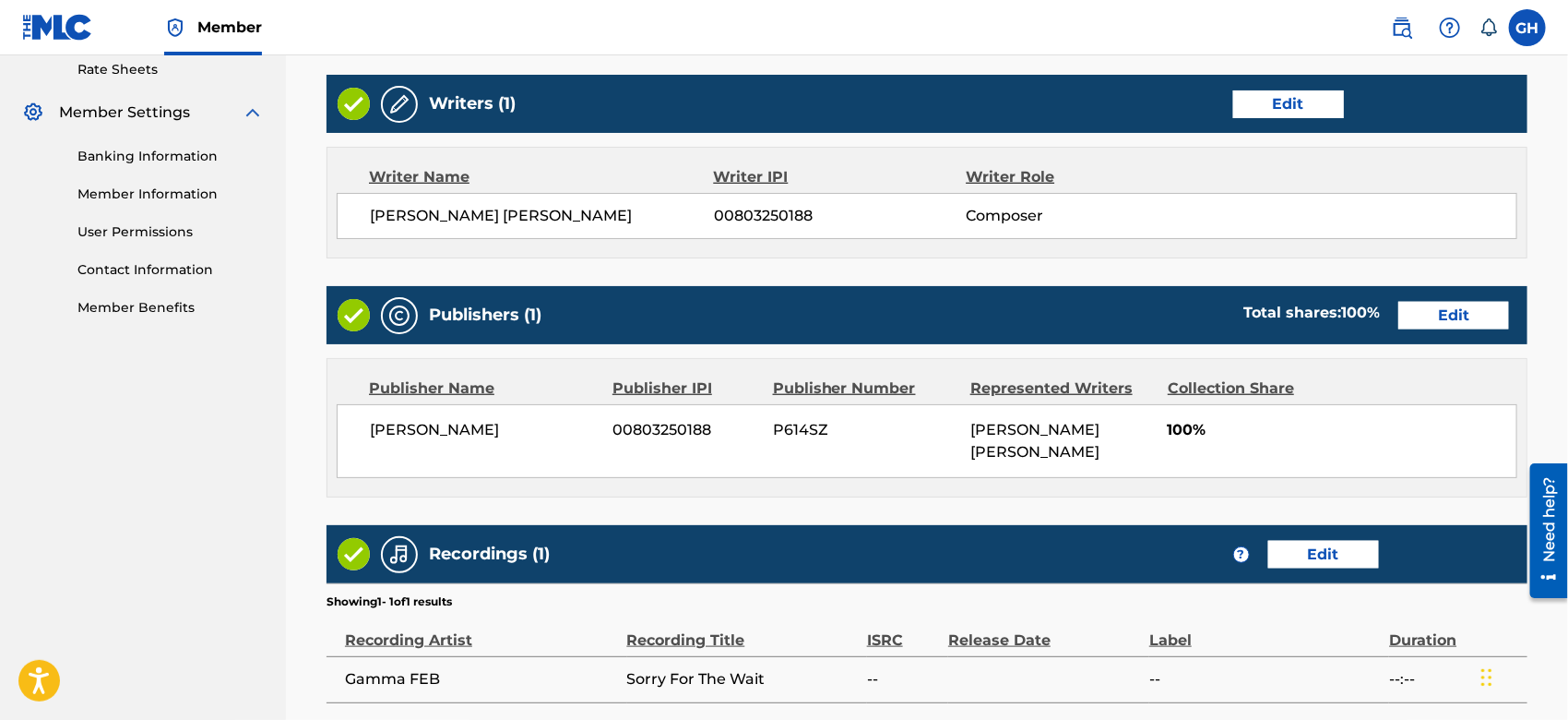
scroll to position [701, 0]
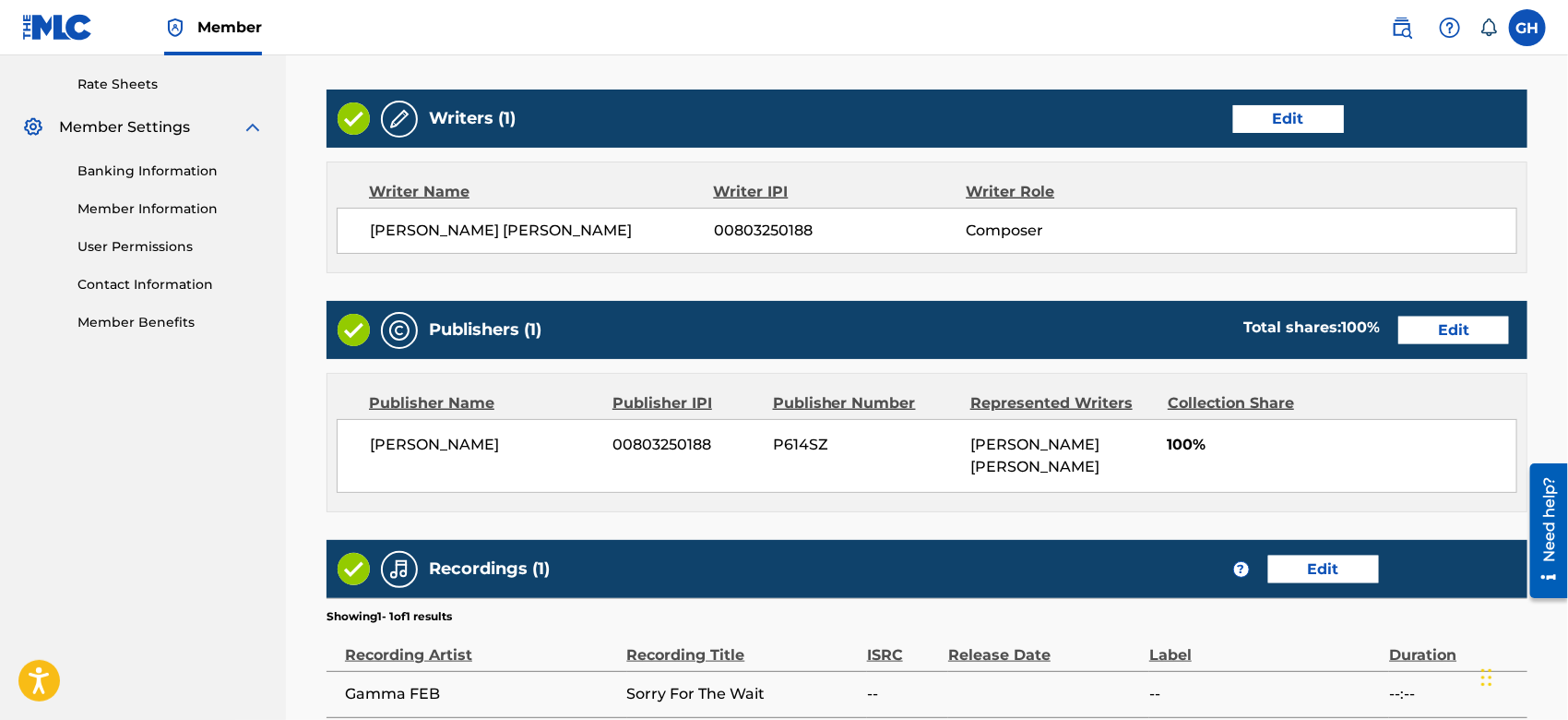
click at [1459, 332] on button "Edit" at bounding box center [1454, 331] width 110 height 28
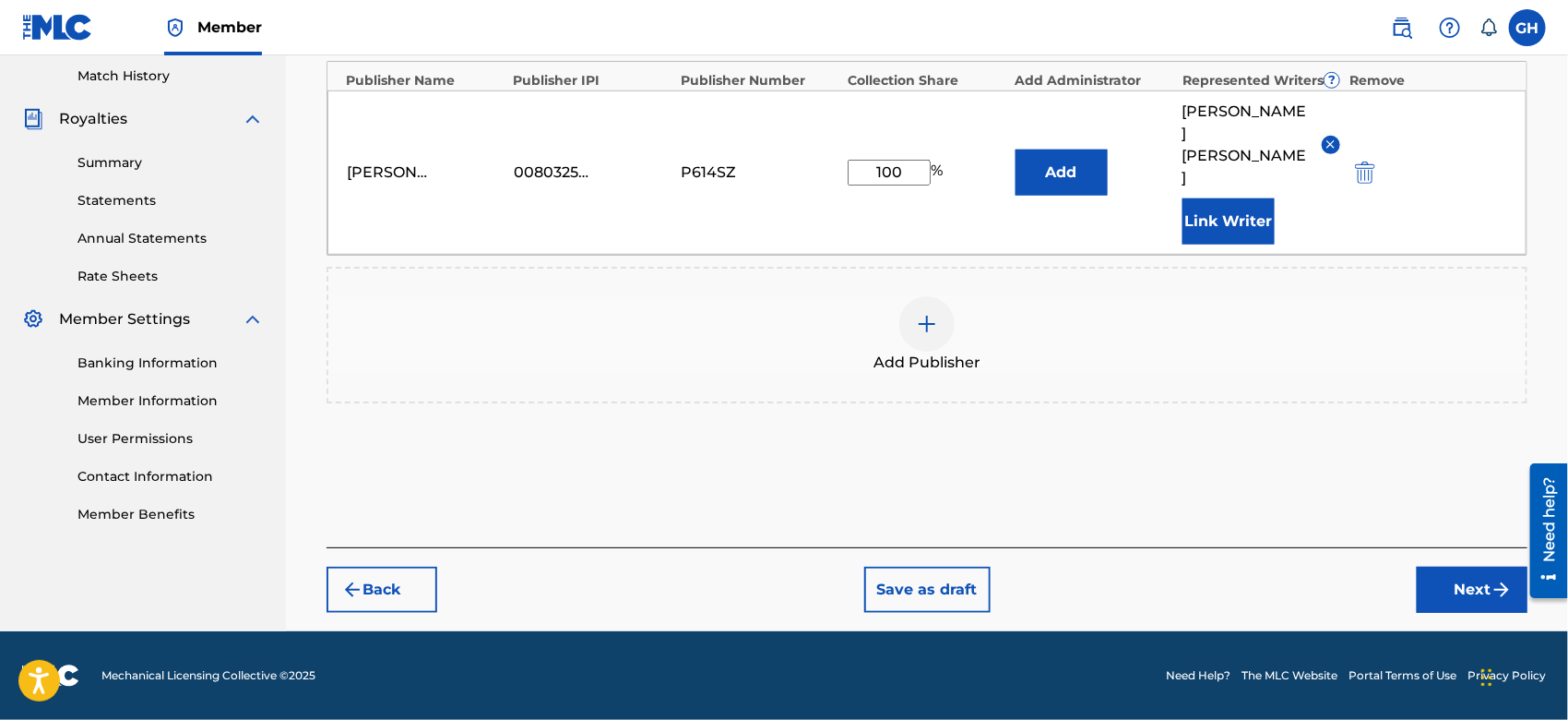
scroll to position [486, 0]
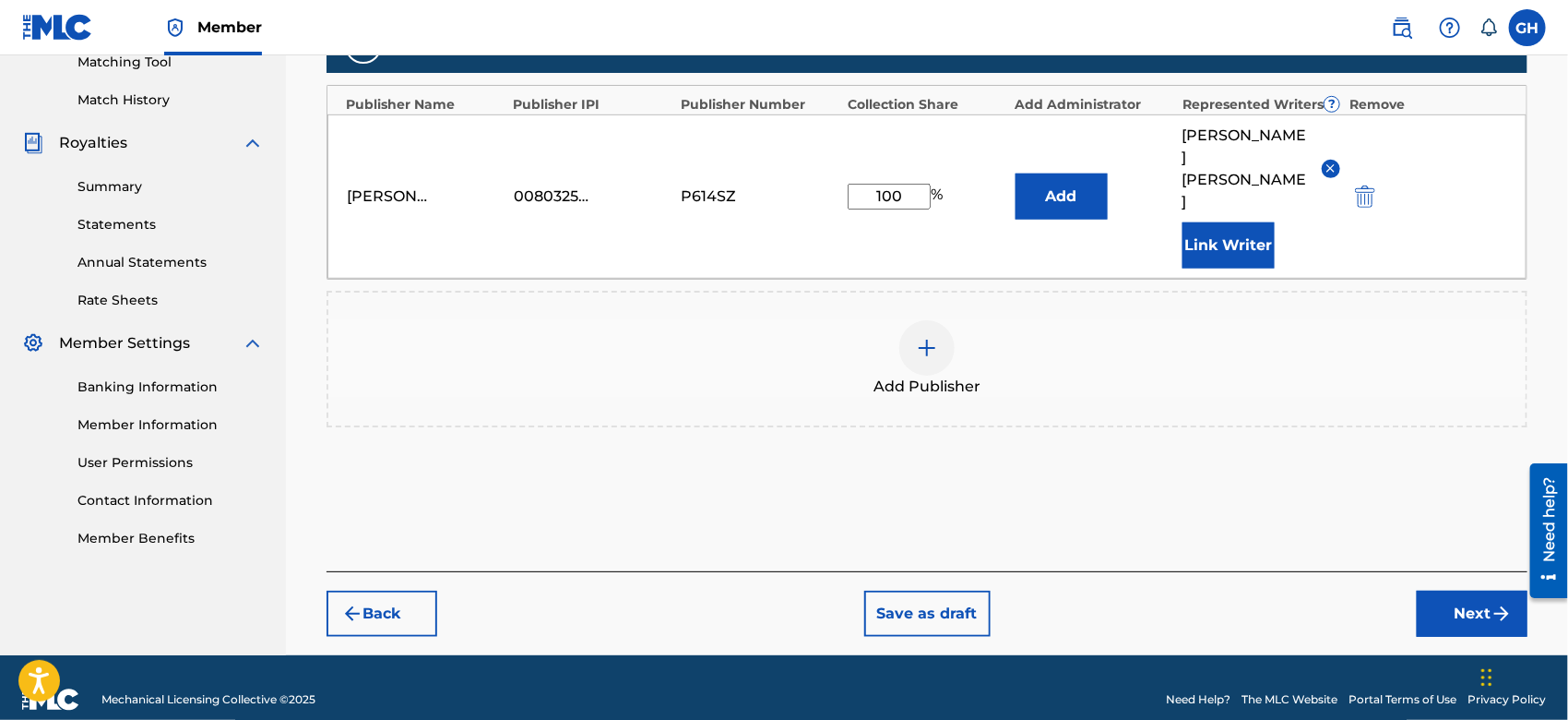
click at [1358, 185] on img "submit" at bounding box center [1365, 196] width 21 height 22
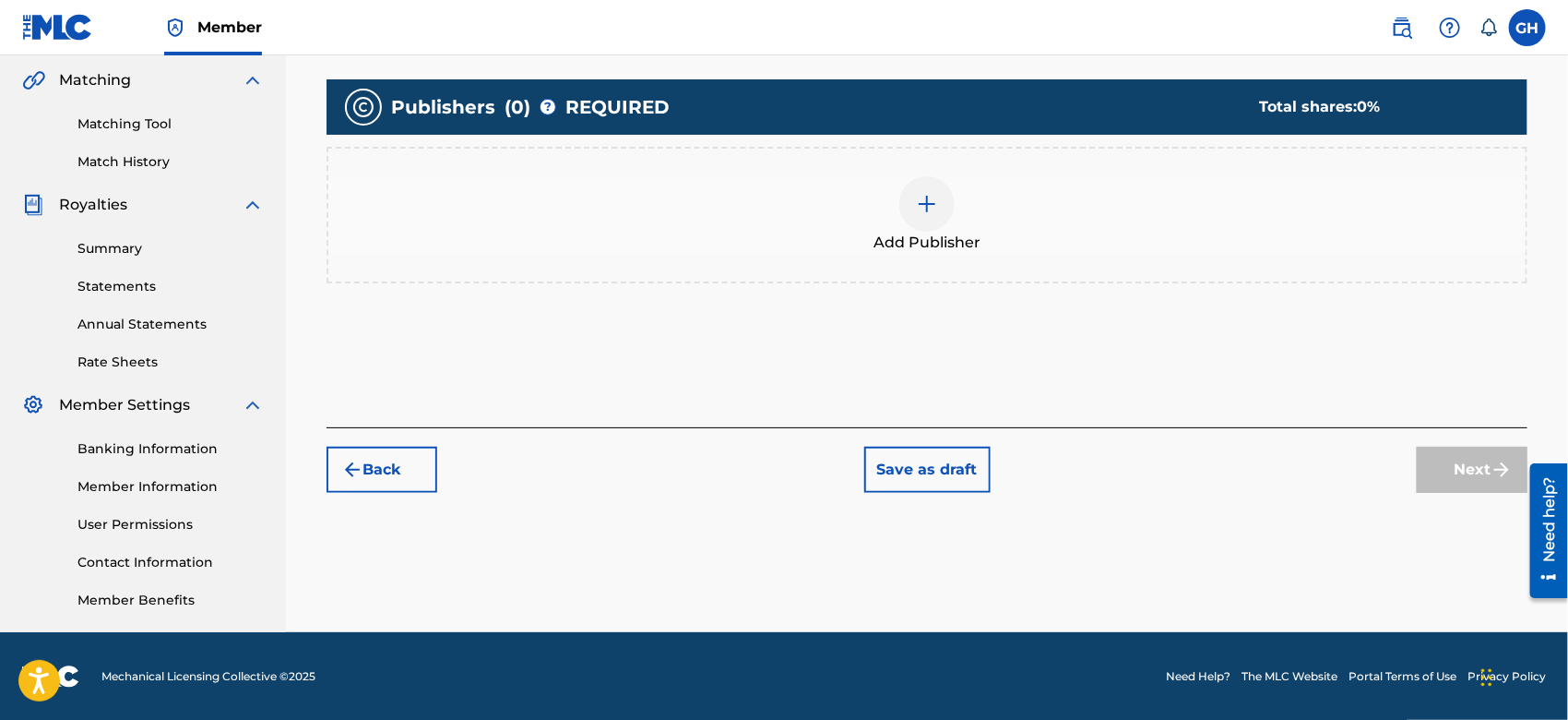
click at [952, 195] on div at bounding box center [927, 204] width 55 height 55
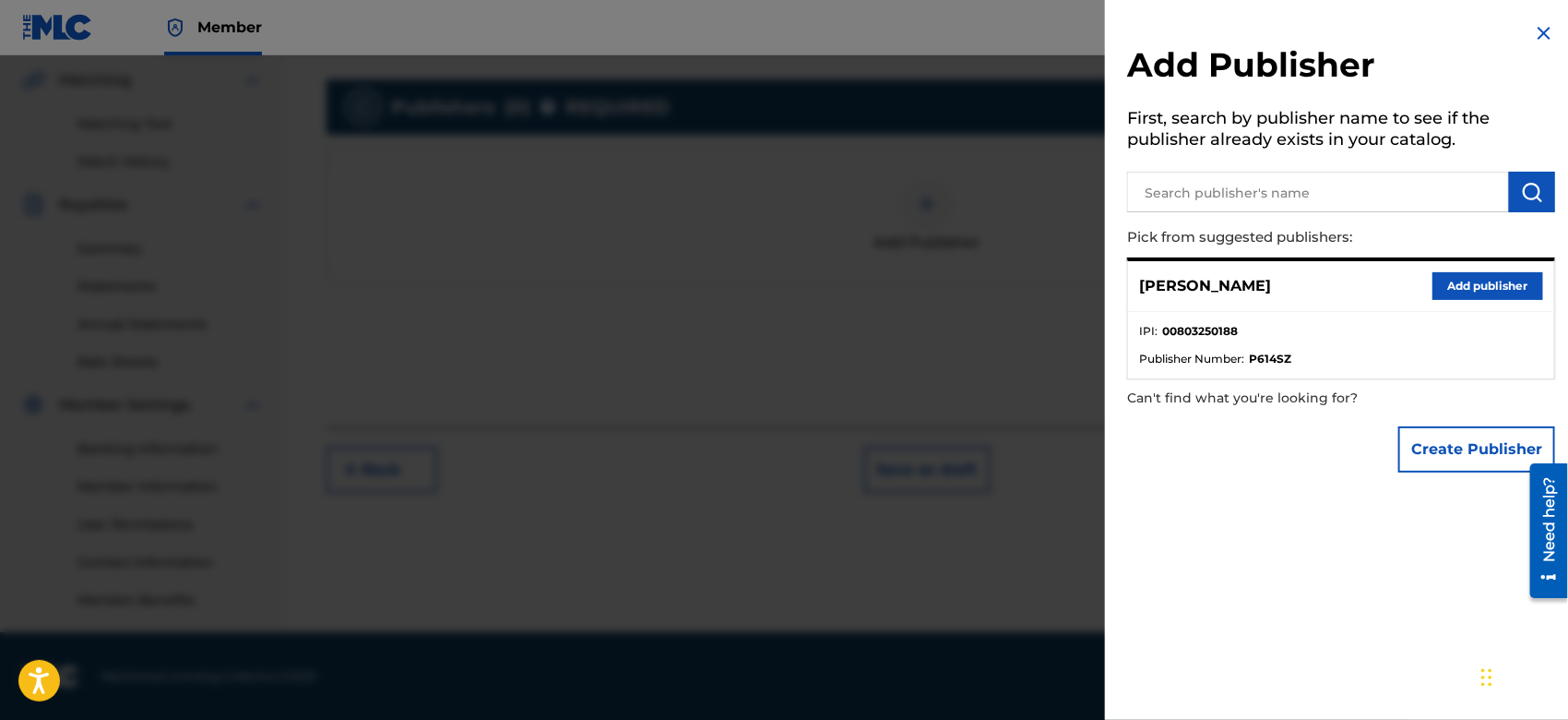
click at [1431, 462] on button "Create Publisher" at bounding box center [1476, 449] width 157 height 46
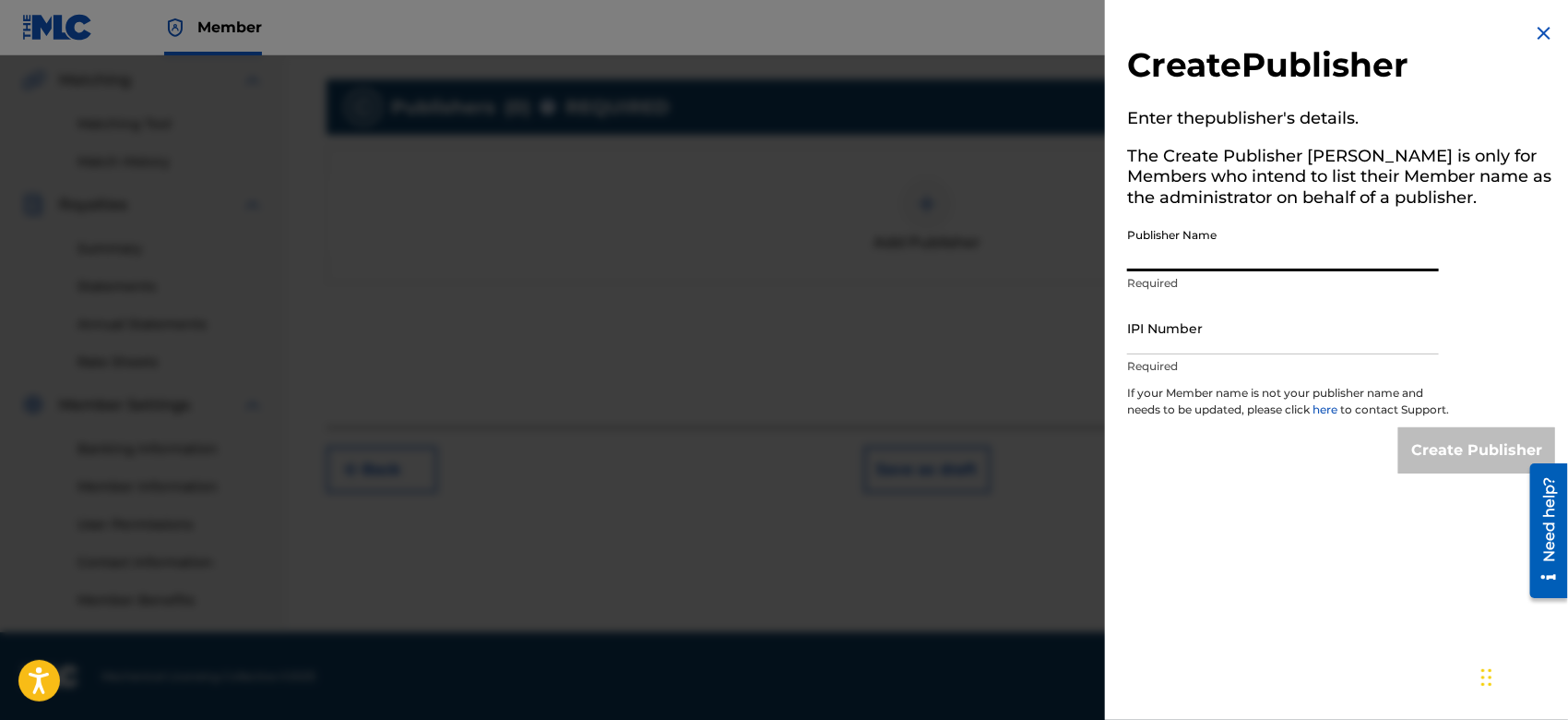
click at [1144, 262] on input "Publisher Name" at bounding box center [1283, 244] width 312 height 52
type input "TUNECORE DIGITAL MUSIC"
click at [1196, 331] on input "IPI Number" at bounding box center [1283, 328] width 312 height 52
type input "00642005099"
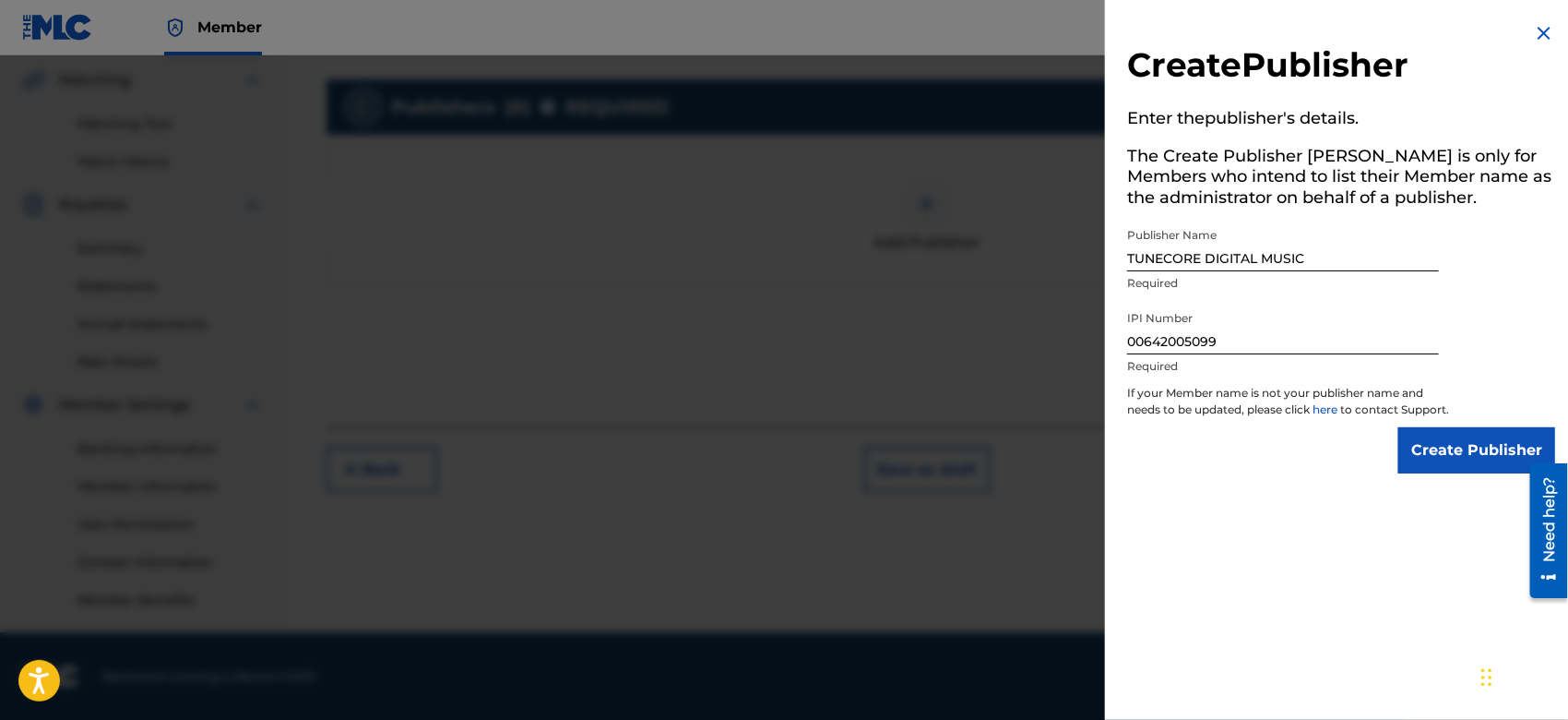
click at [1435, 468] on input "Create Publisher" at bounding box center [1476, 450] width 157 height 46
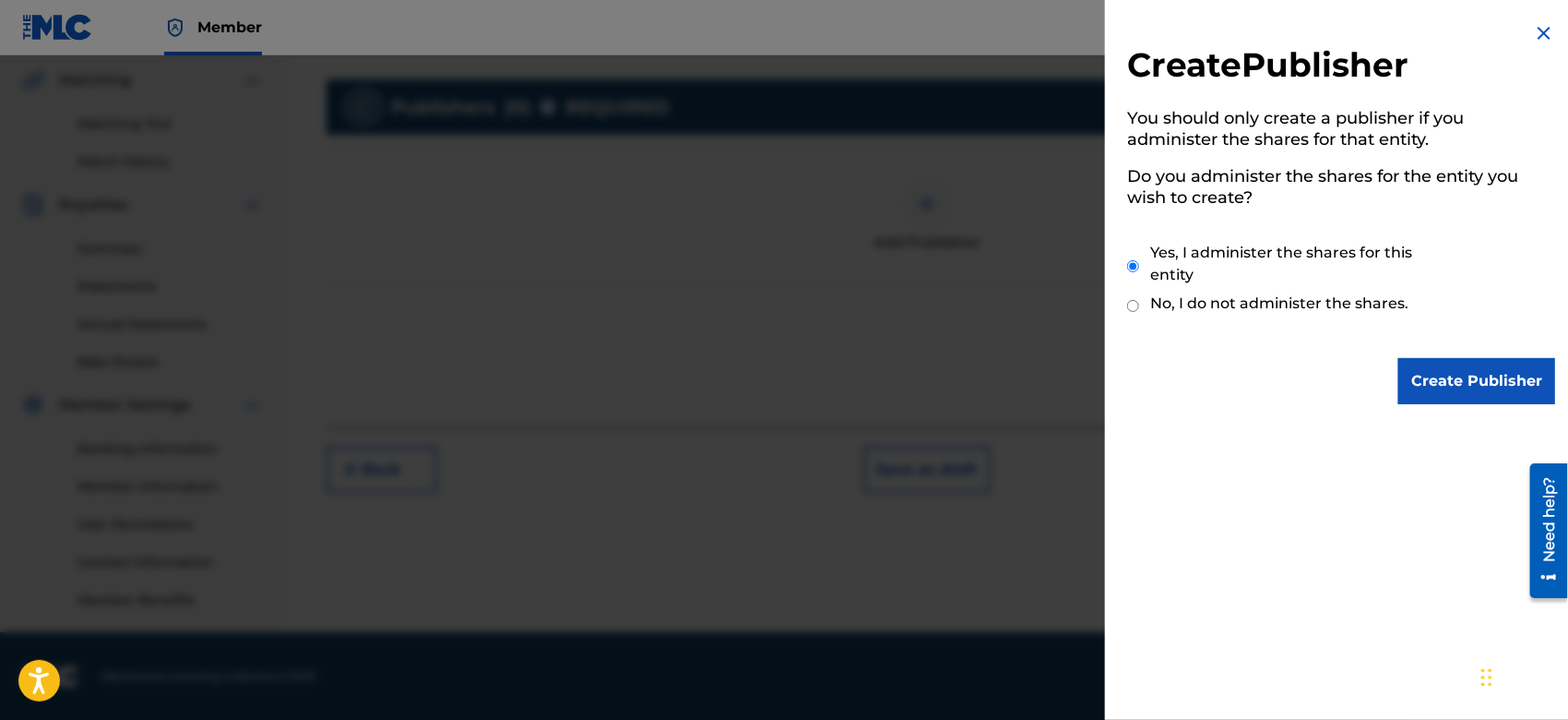
click at [1458, 393] on input "Create Publisher" at bounding box center [1476, 381] width 157 height 46
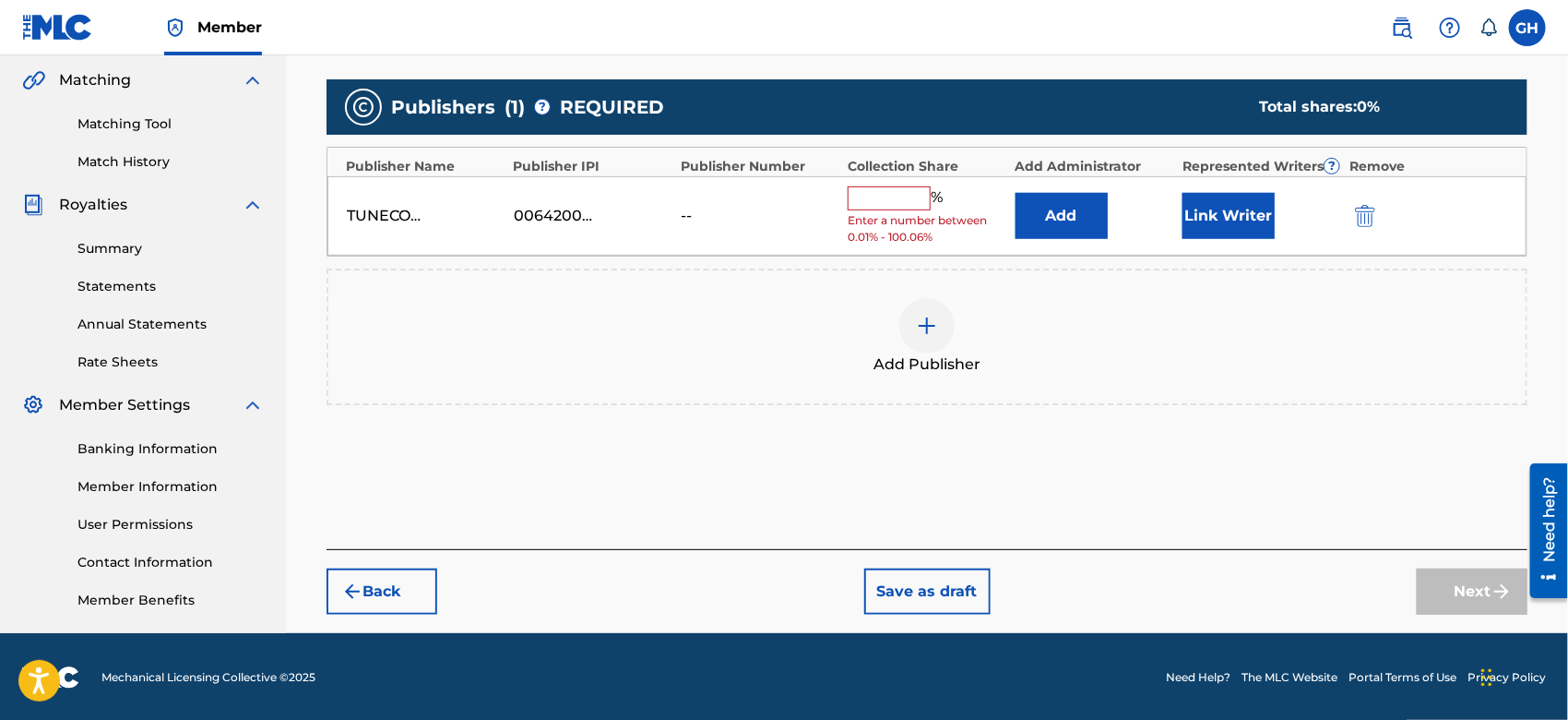
click at [881, 201] on input "text" at bounding box center [889, 198] width 83 height 24
type input "100"
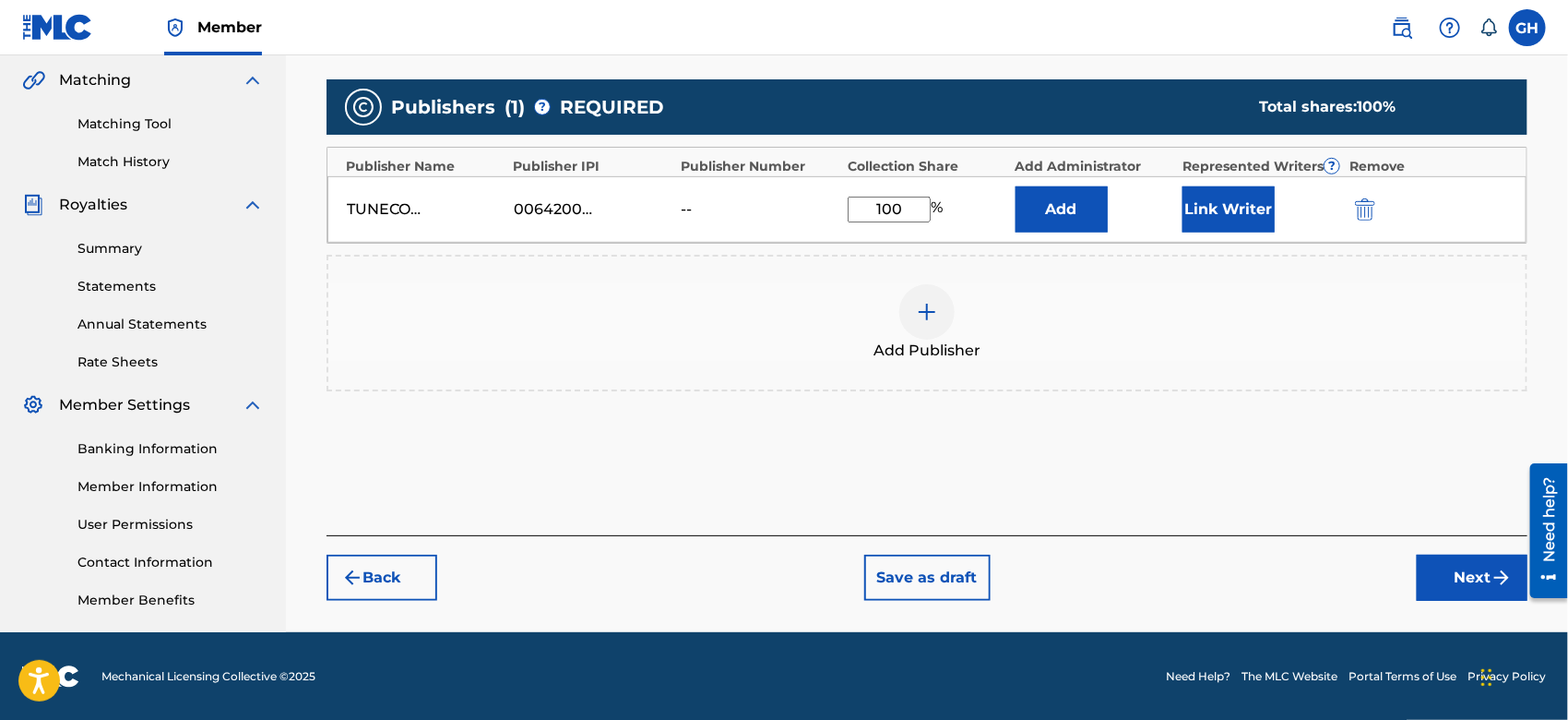
click at [1229, 206] on button "Link Writer" at bounding box center [1229, 209] width 93 height 46
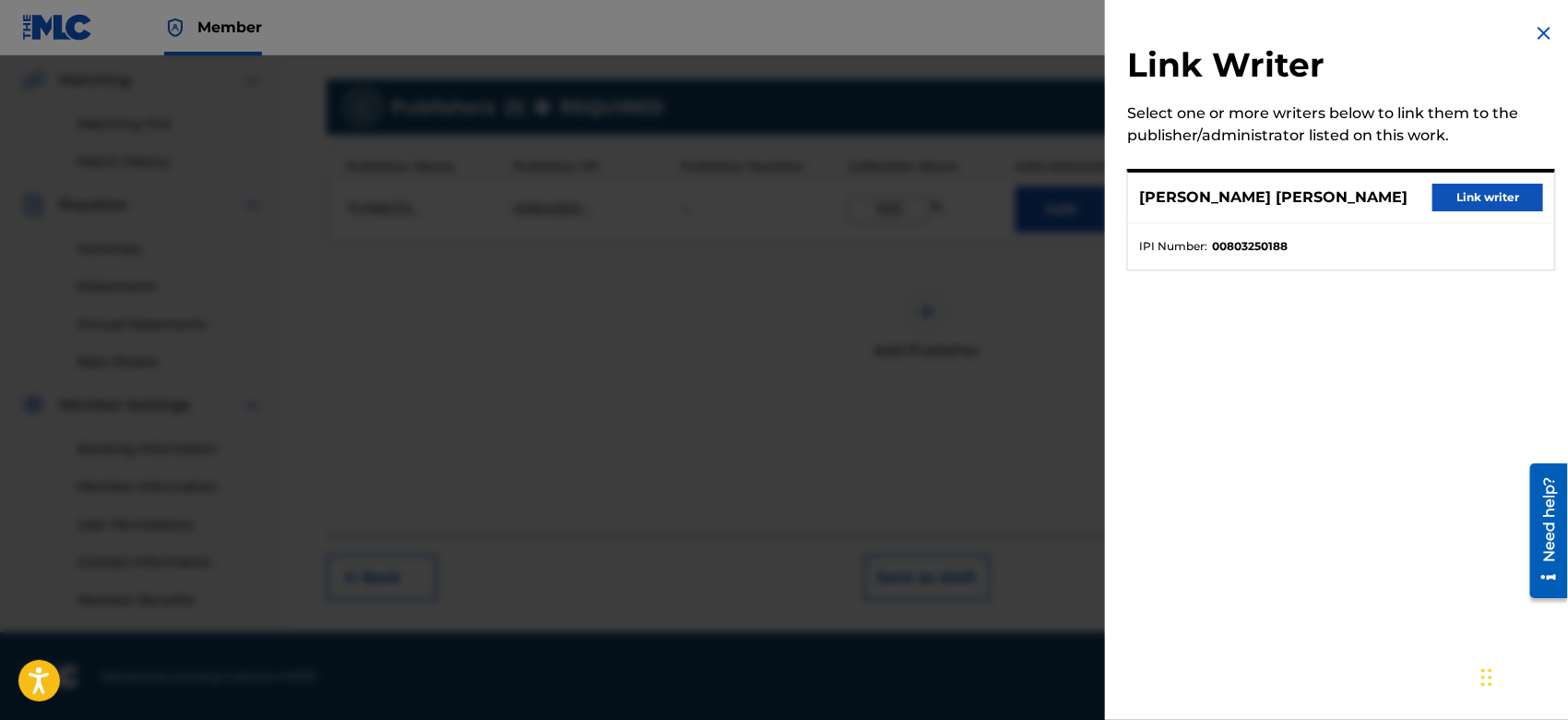
click at [1453, 197] on button "Link writer" at bounding box center [1488, 198] width 110 height 28
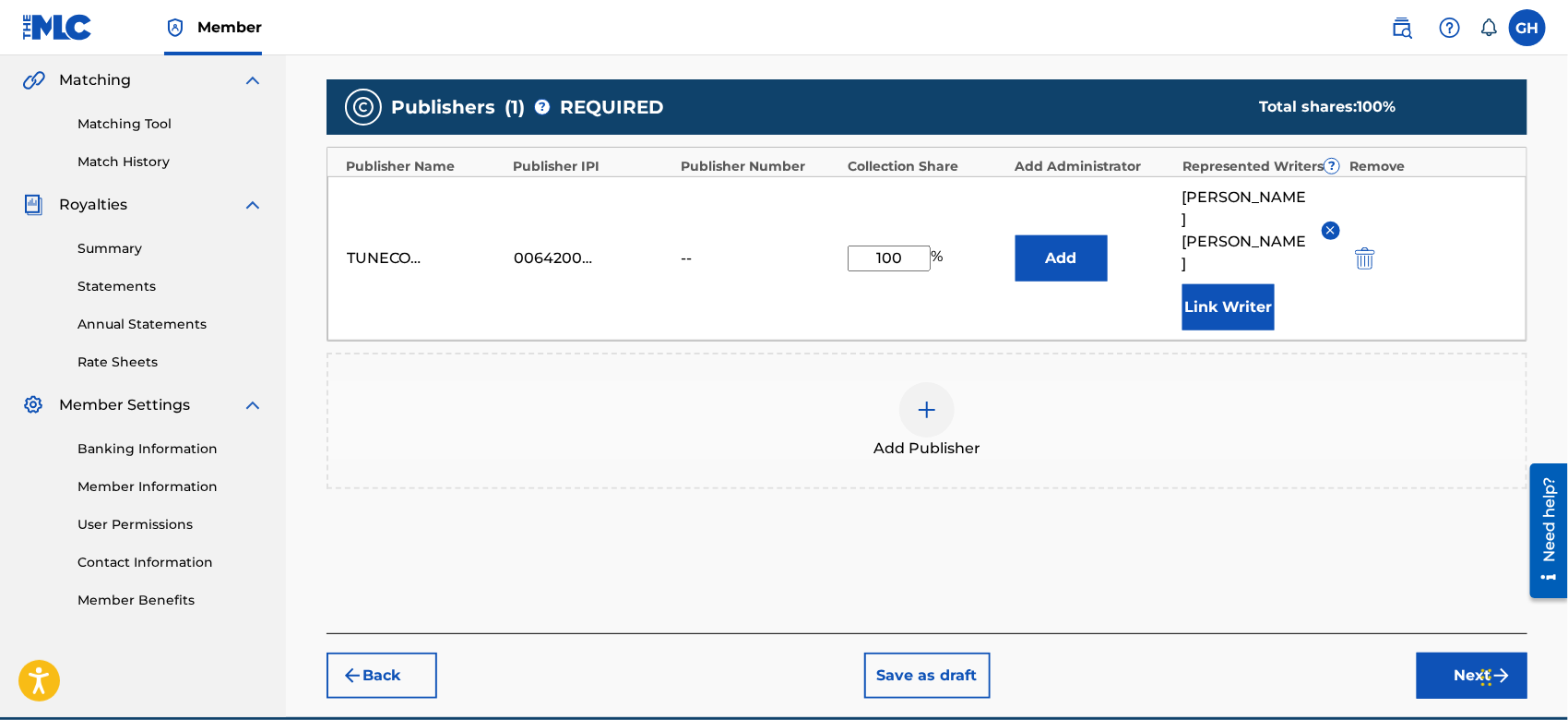
click at [1451, 653] on button "Next" at bounding box center [1473, 676] width 110 height 46
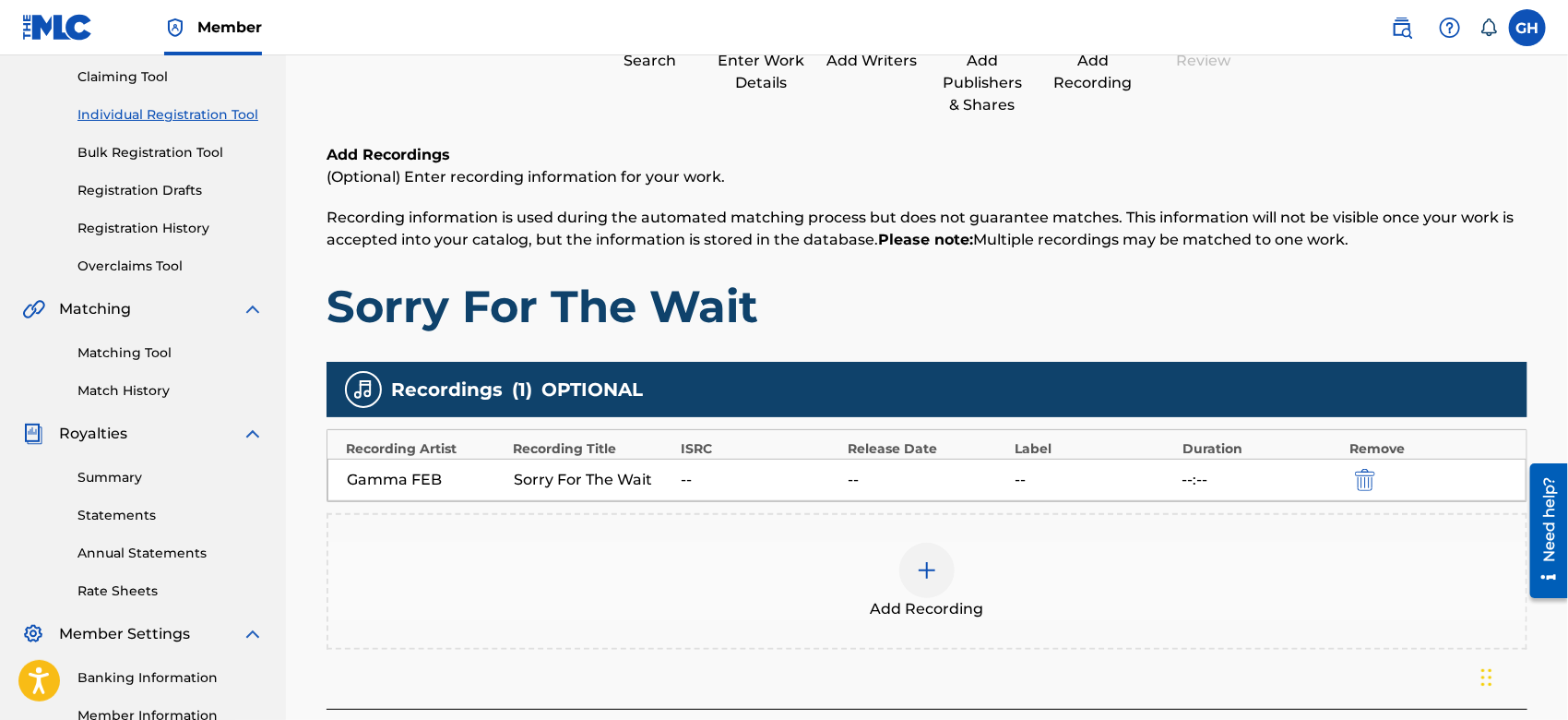
scroll to position [82, 0]
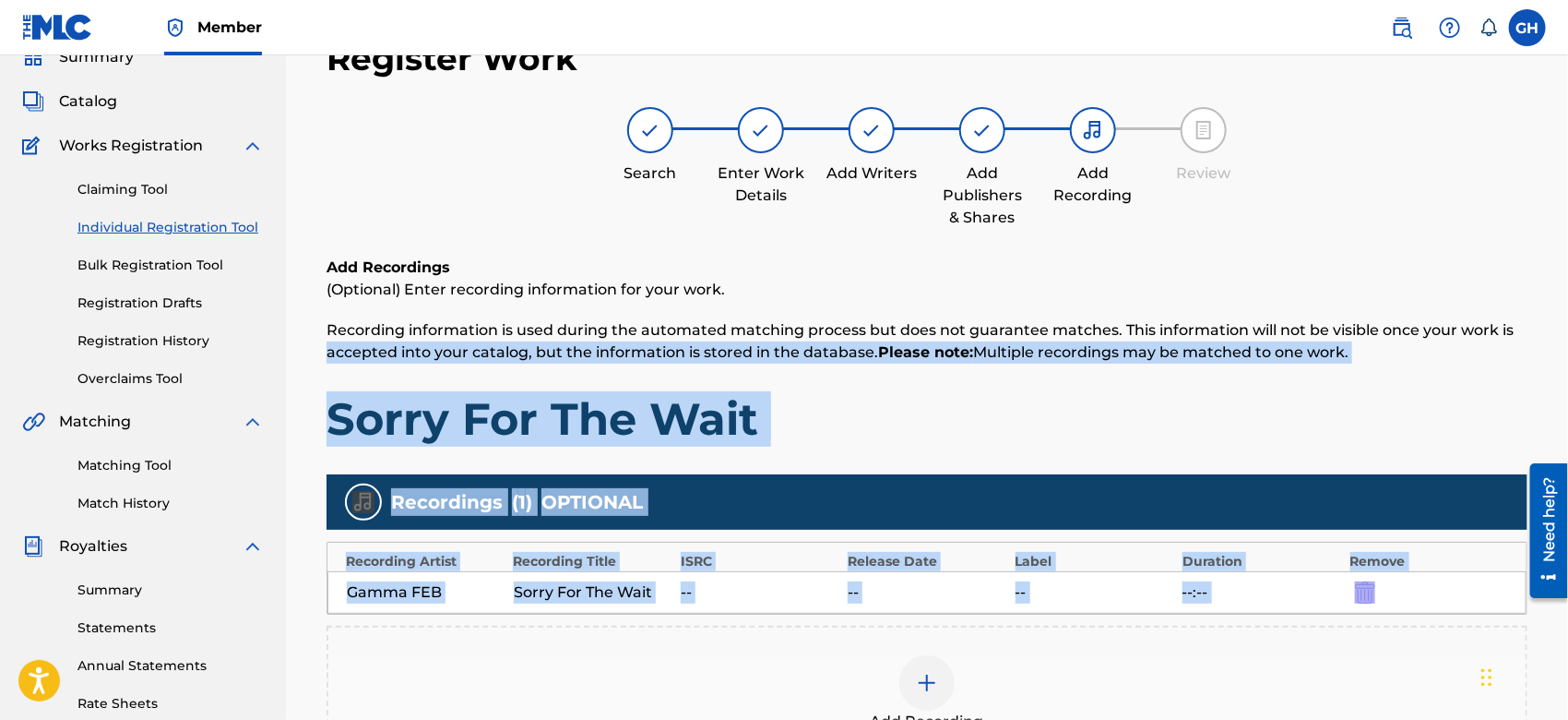
drag, startPoint x: 1567, startPoint y: 327, endPoint x: 1572, endPoint y: 576, distance: 249.1
click at [1568, 576] on html "Accessibility Screen-Reader Guide, Feedback, and Issue Reporting | New window M…" at bounding box center [784, 278] width 1568 height 720
click at [1347, 368] on div "Add Recordings (Optional) Enter recording information for your work. Recording …" at bounding box center [927, 352] width 1201 height 190
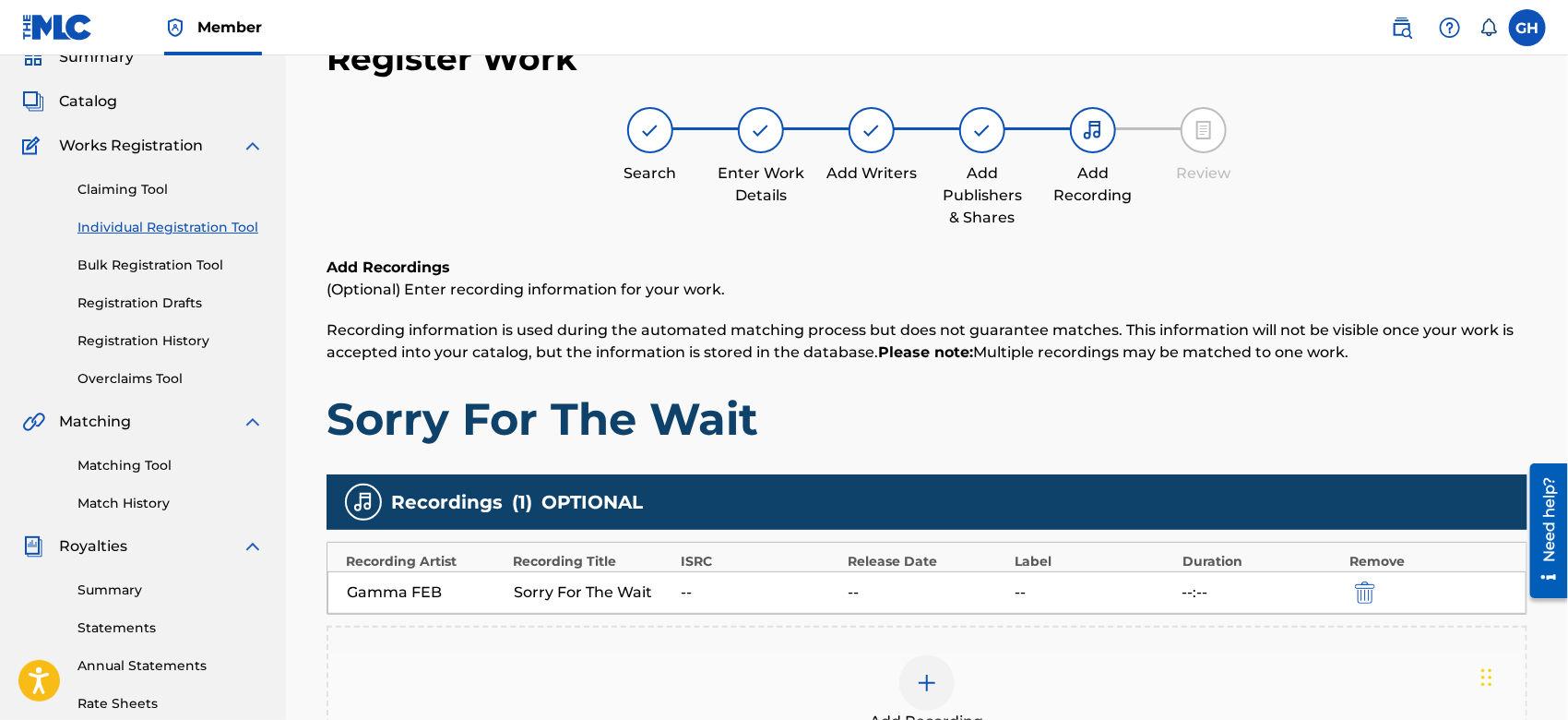
scroll to position [424, 0]
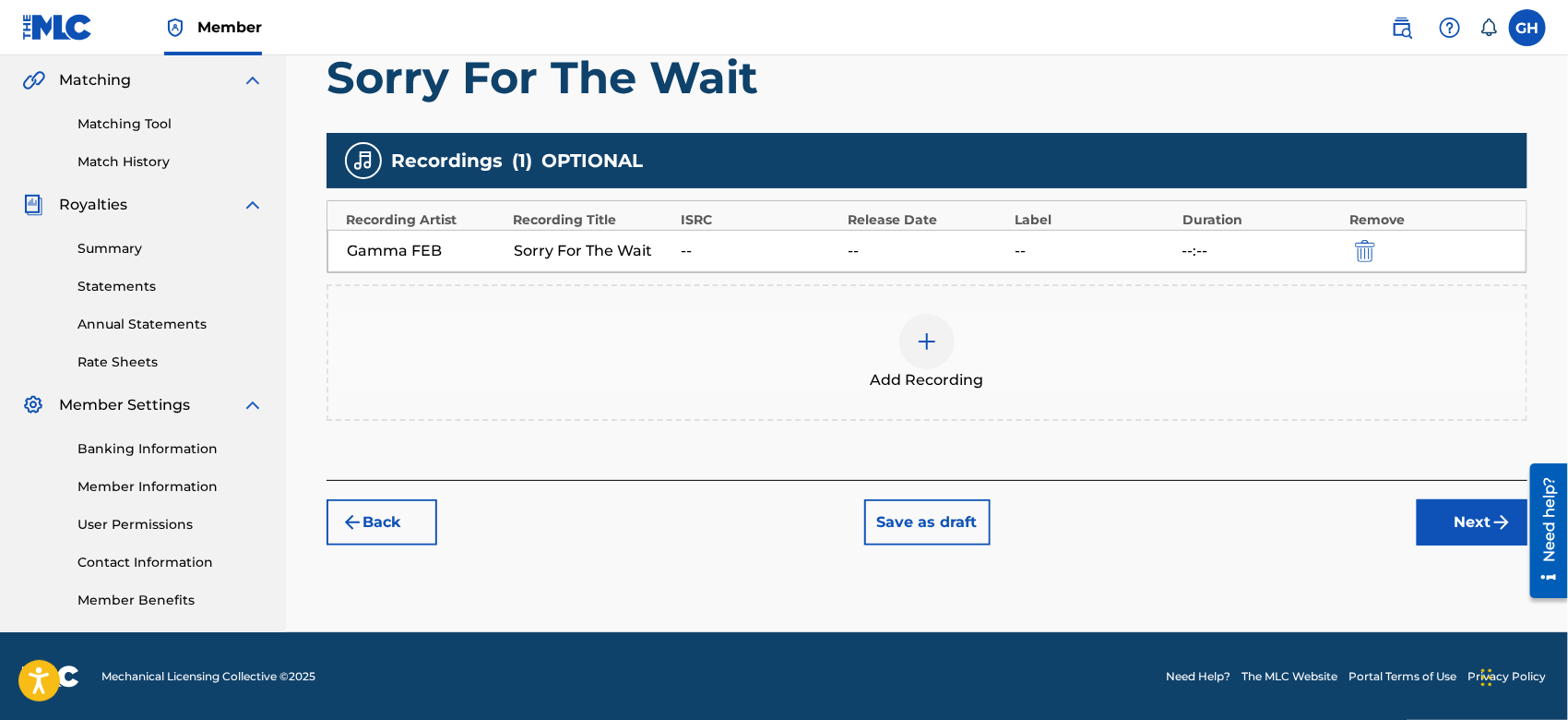
click at [1468, 511] on button "Next" at bounding box center [1473, 522] width 110 height 46
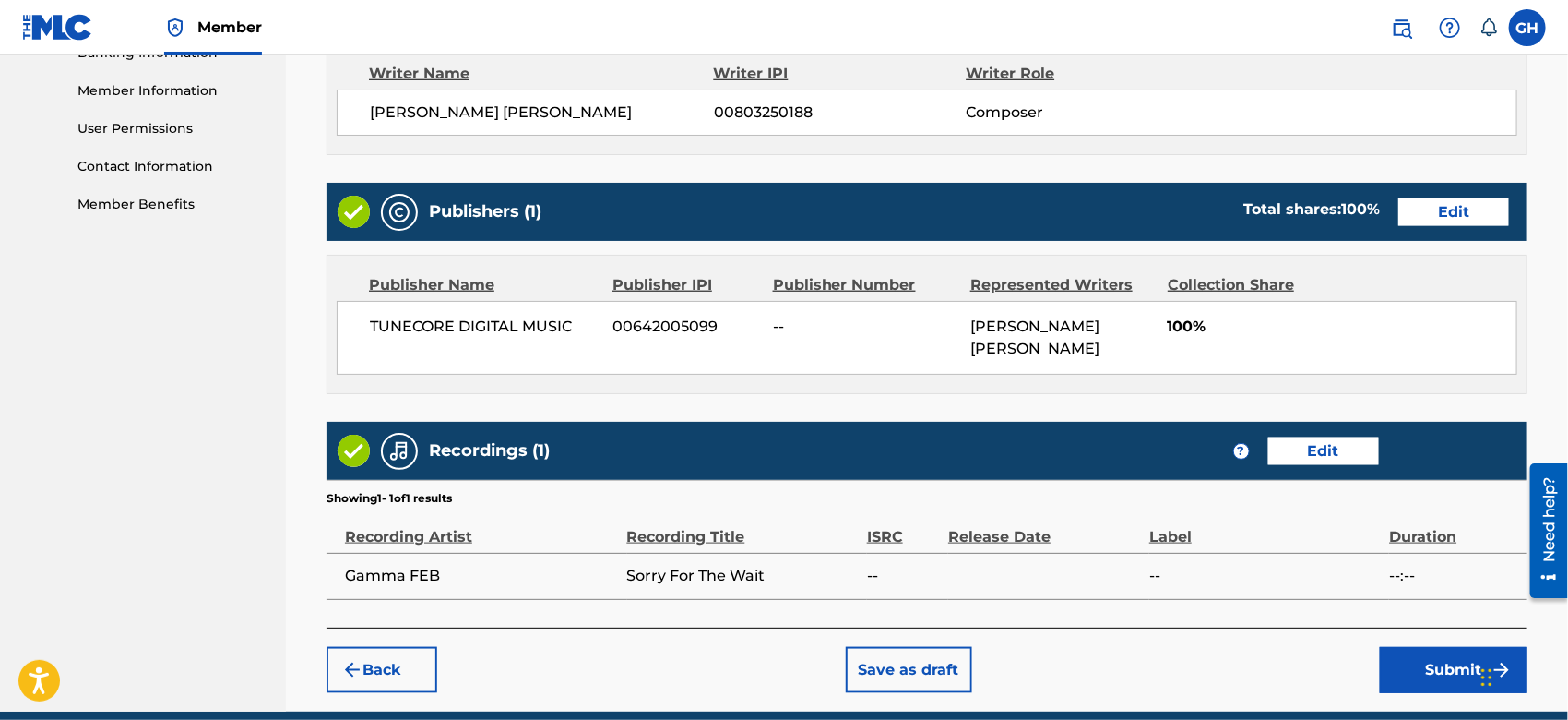
scroll to position [898, 0]
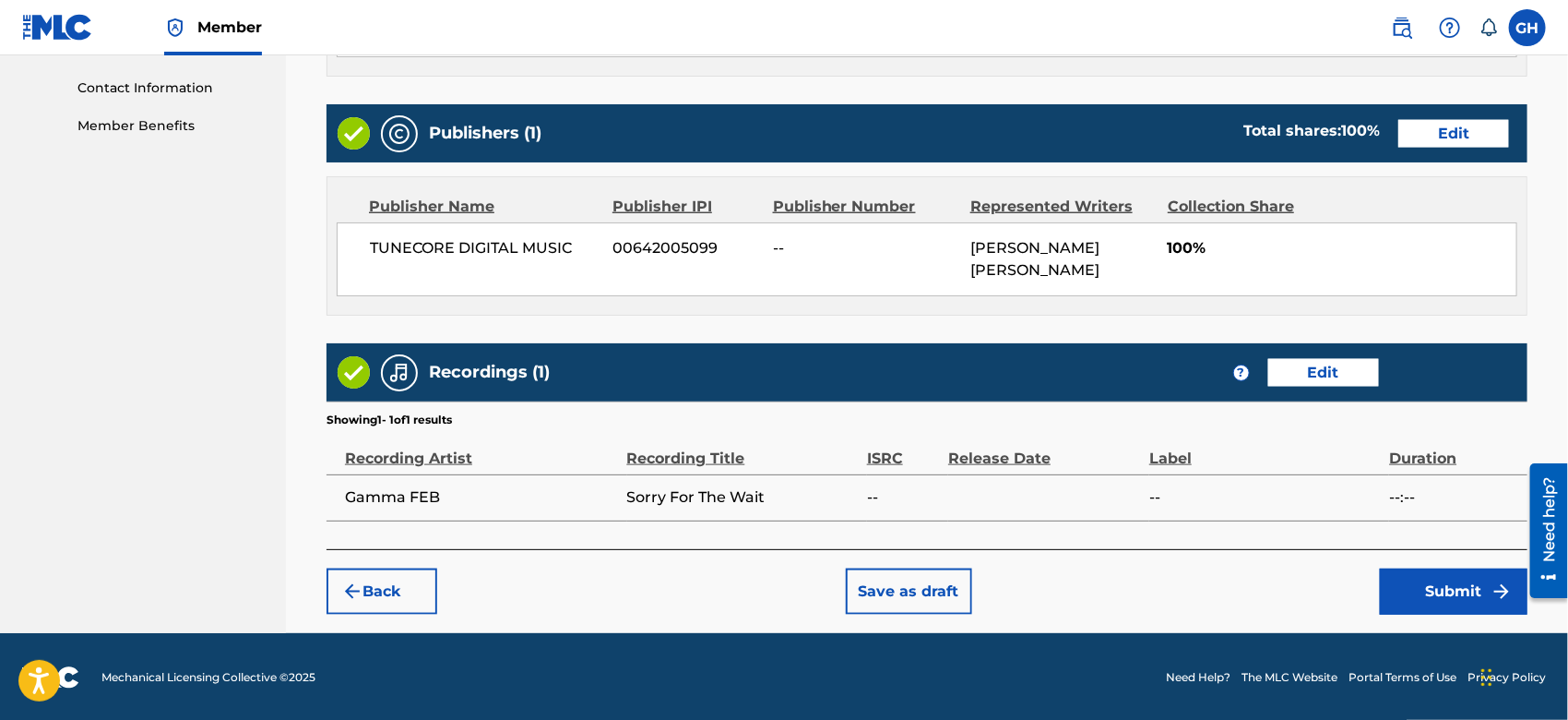
click at [1434, 602] on button "Submit" at bounding box center [1454, 591] width 148 height 46
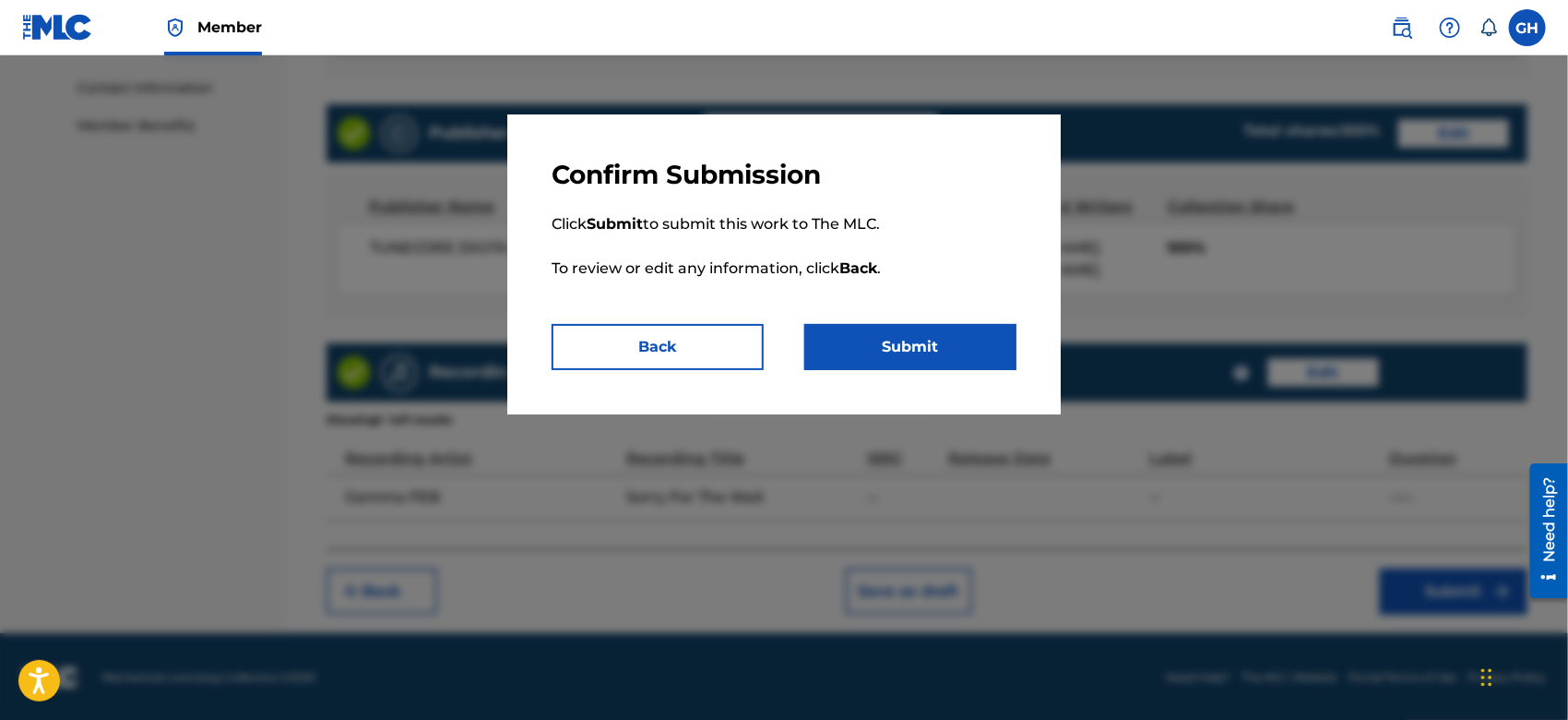
click at [971, 355] on button "Submit" at bounding box center [910, 347] width 213 height 46
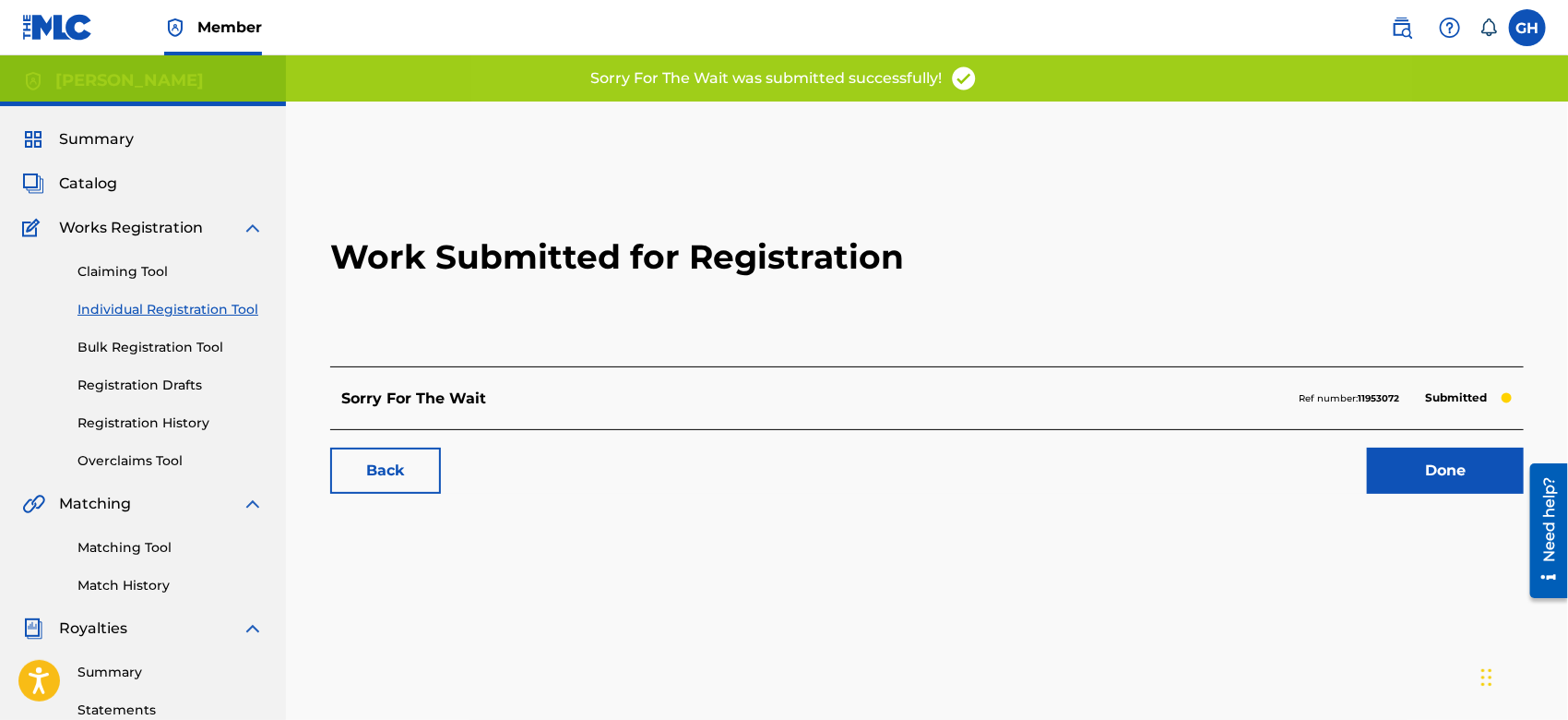
click at [1380, 464] on link "Done" at bounding box center [1445, 471] width 157 height 46
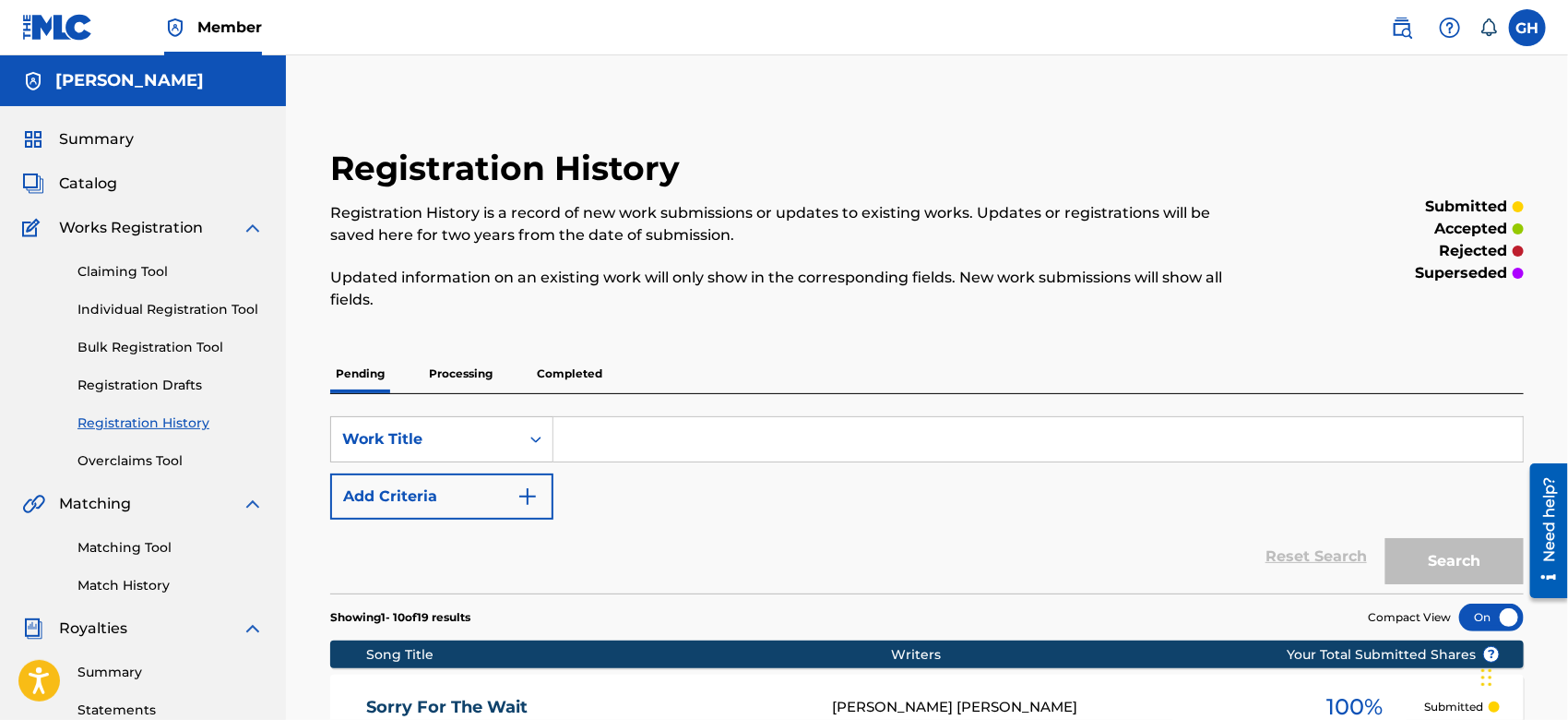
click at [75, 182] on span "Catalog" at bounding box center [88, 183] width 58 height 22
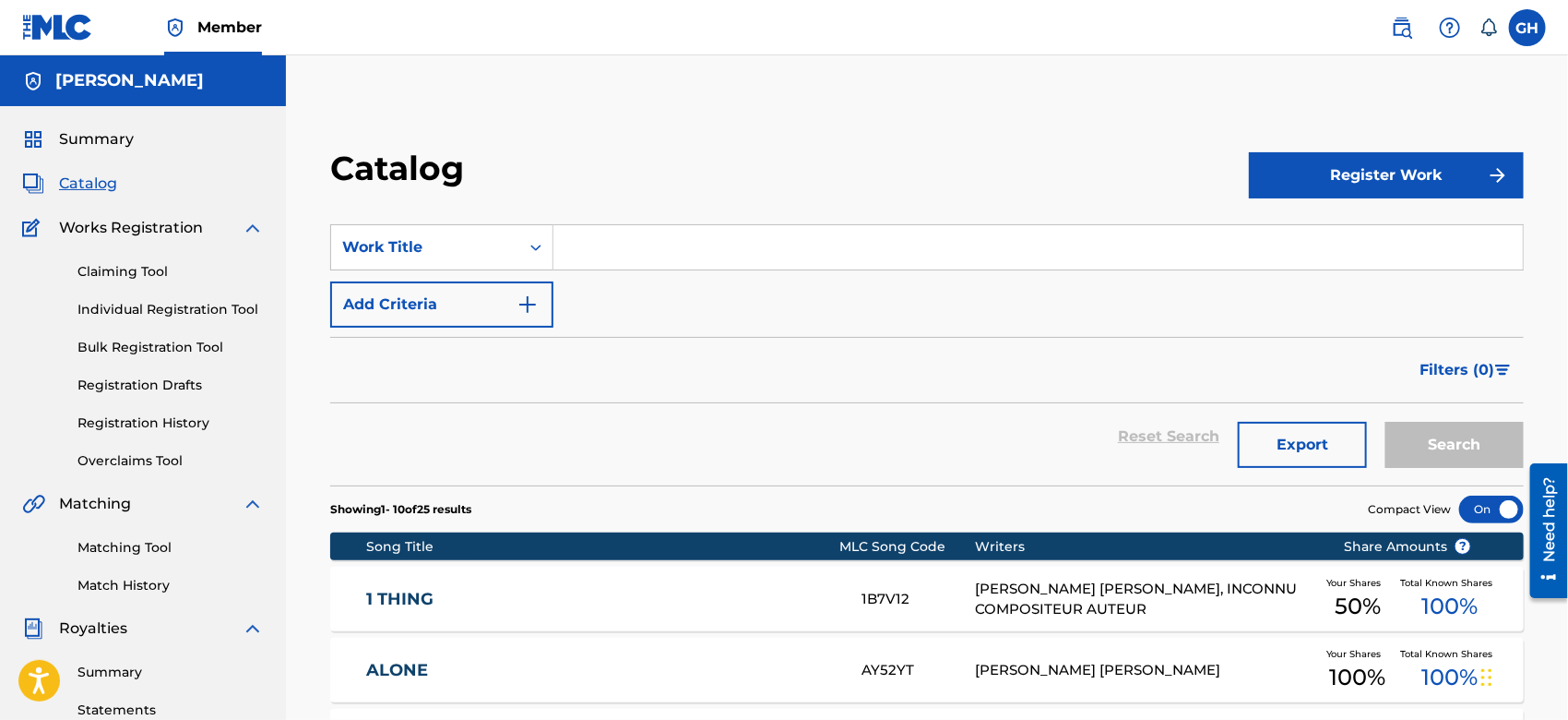
click at [1474, 159] on button "Register Work" at bounding box center [1386, 175] width 275 height 46
click at [1400, 230] on link "Individual" at bounding box center [1386, 235] width 275 height 44
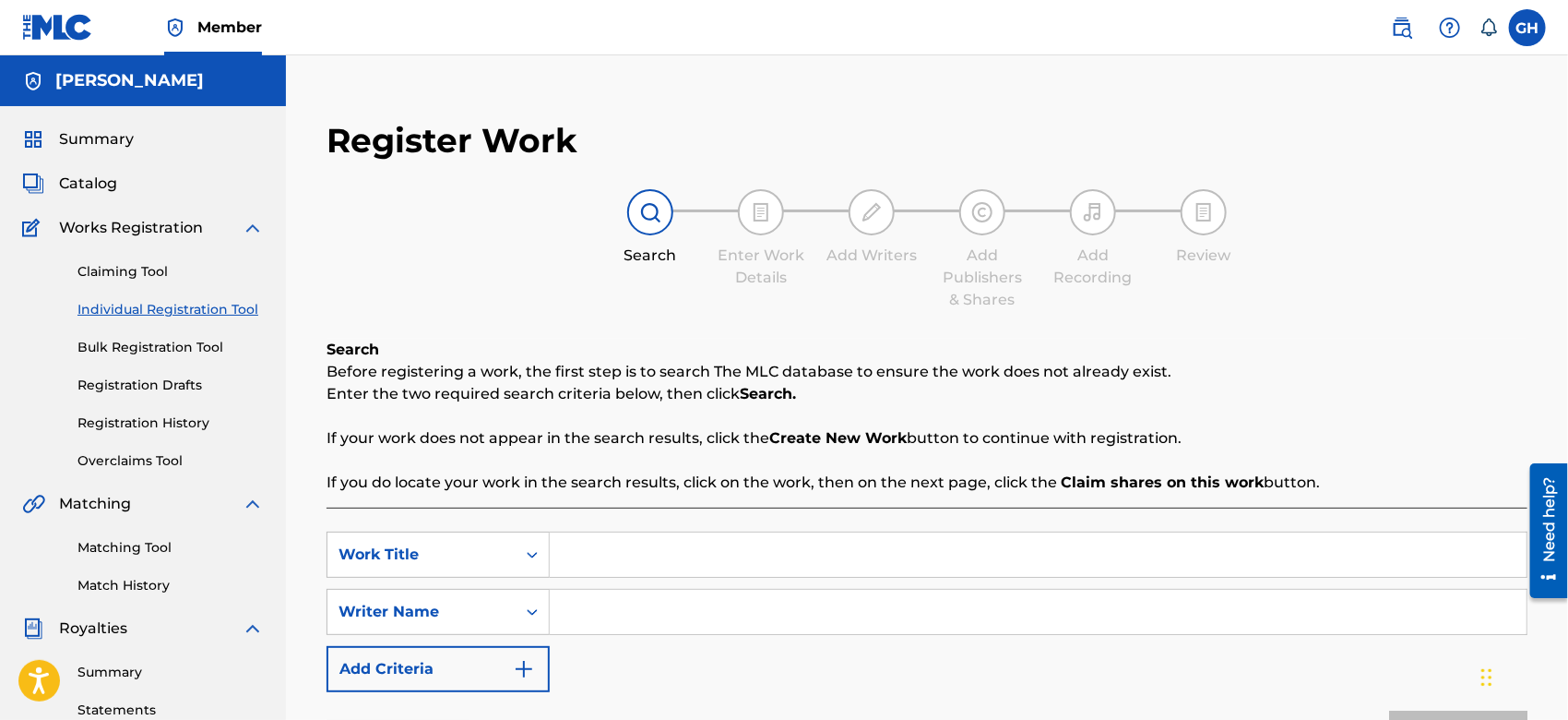
drag, startPoint x: 580, startPoint y: 627, endPoint x: 747, endPoint y: 361, distance: 314.1
click at [747, 361] on div "Search Before registering a work, the first step is to search The MLC database …" at bounding box center [927, 574] width 1201 height 472
type input "Gary Octwone Harrison Jr"
click at [567, 550] on input "Search Form" at bounding box center [1038, 555] width 977 height 44
type input "Claim Whats Yours"
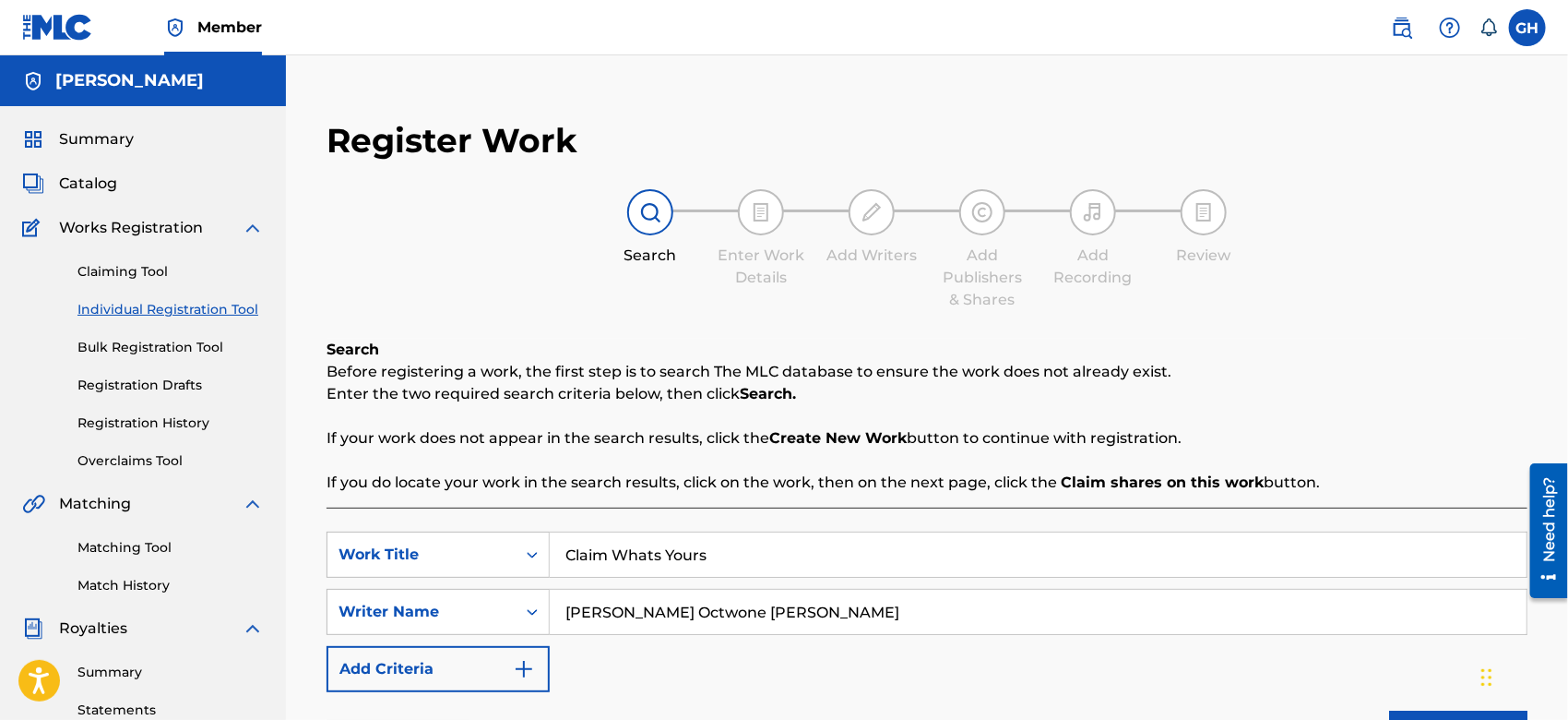
click at [1390, 711] on button "Search" at bounding box center [1459, 734] width 139 height 46
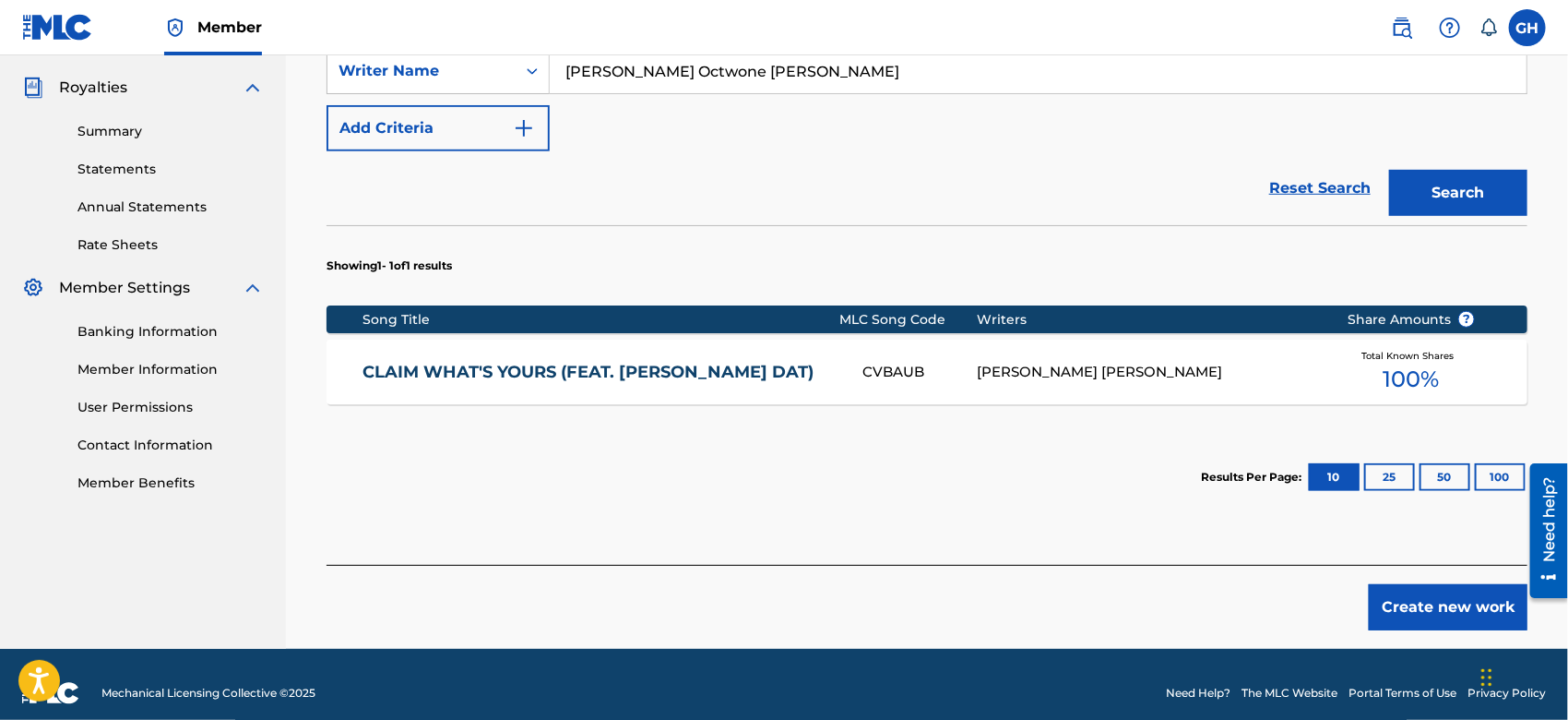
scroll to position [539, 0]
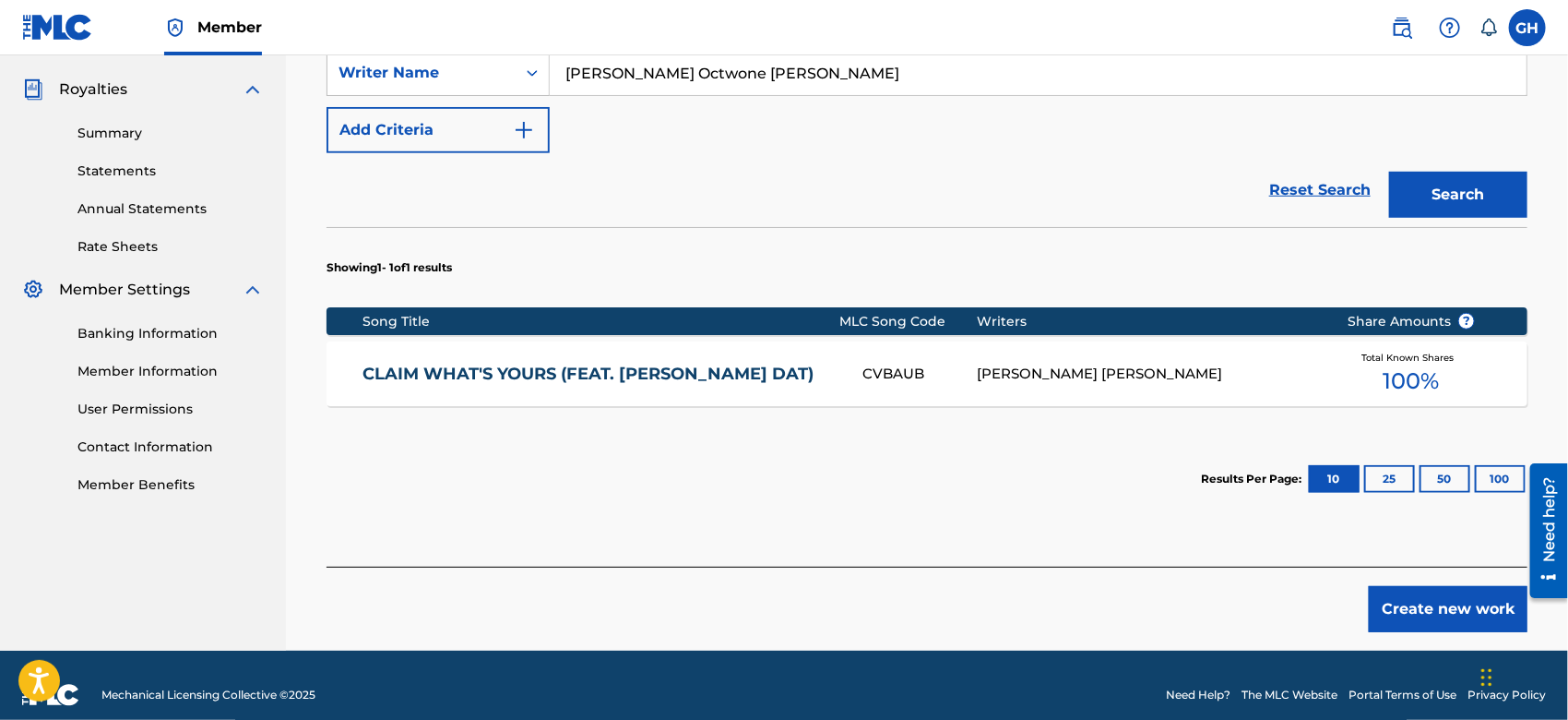
click at [1007, 378] on div "GARY OCTWONE JR. HARRISON" at bounding box center [1149, 374] width 343 height 22
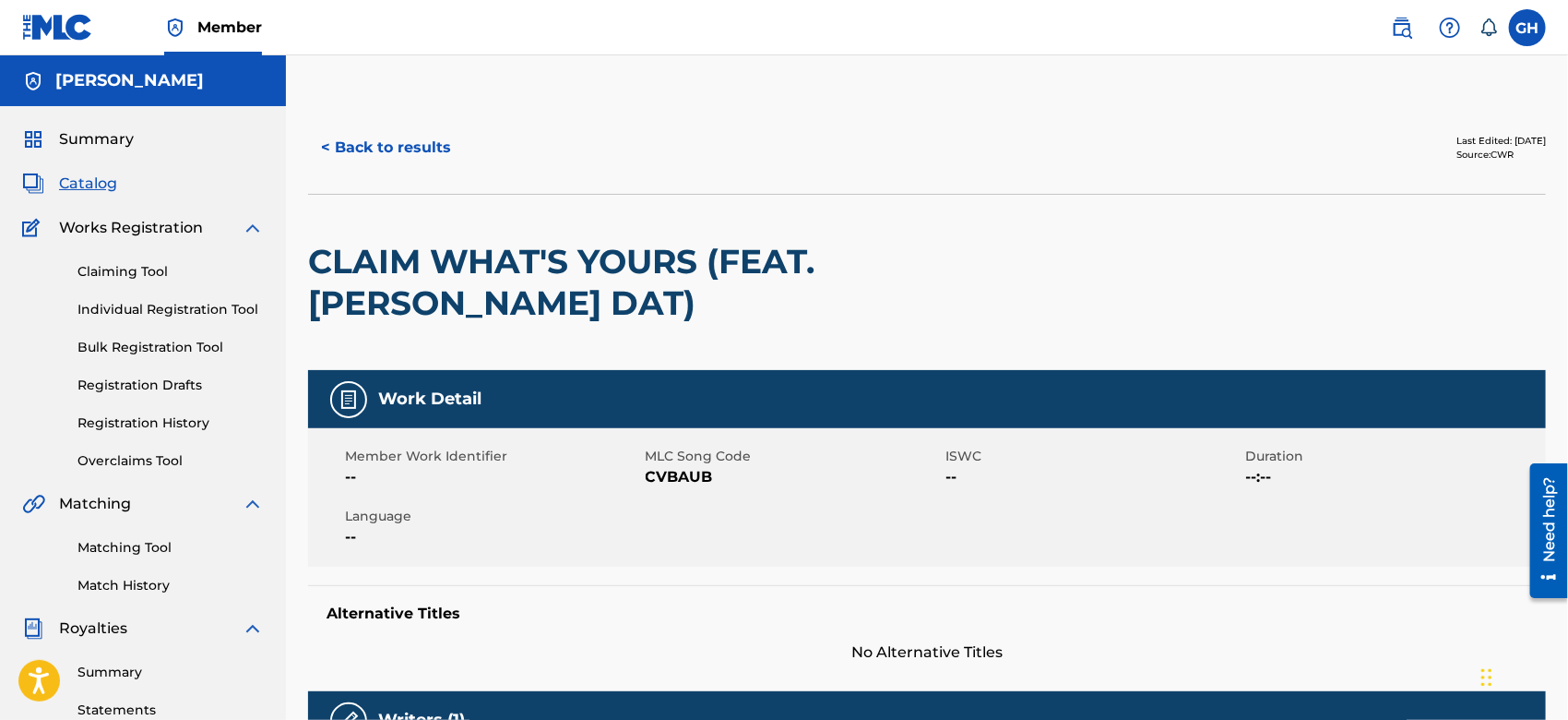
click at [345, 144] on button "< Back to results" at bounding box center [386, 148] width 156 height 46
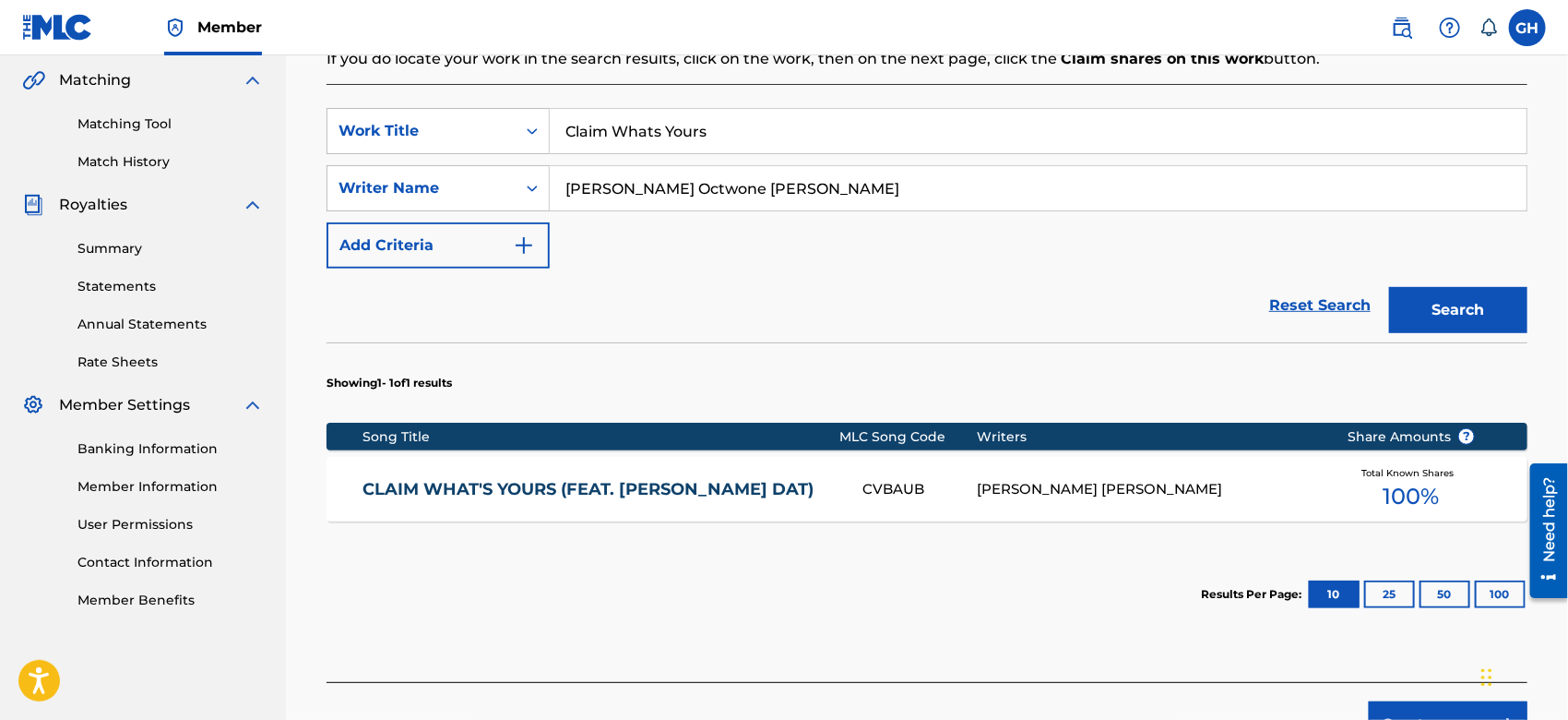
click at [1444, 705] on button "Create new work" at bounding box center [1448, 724] width 158 height 46
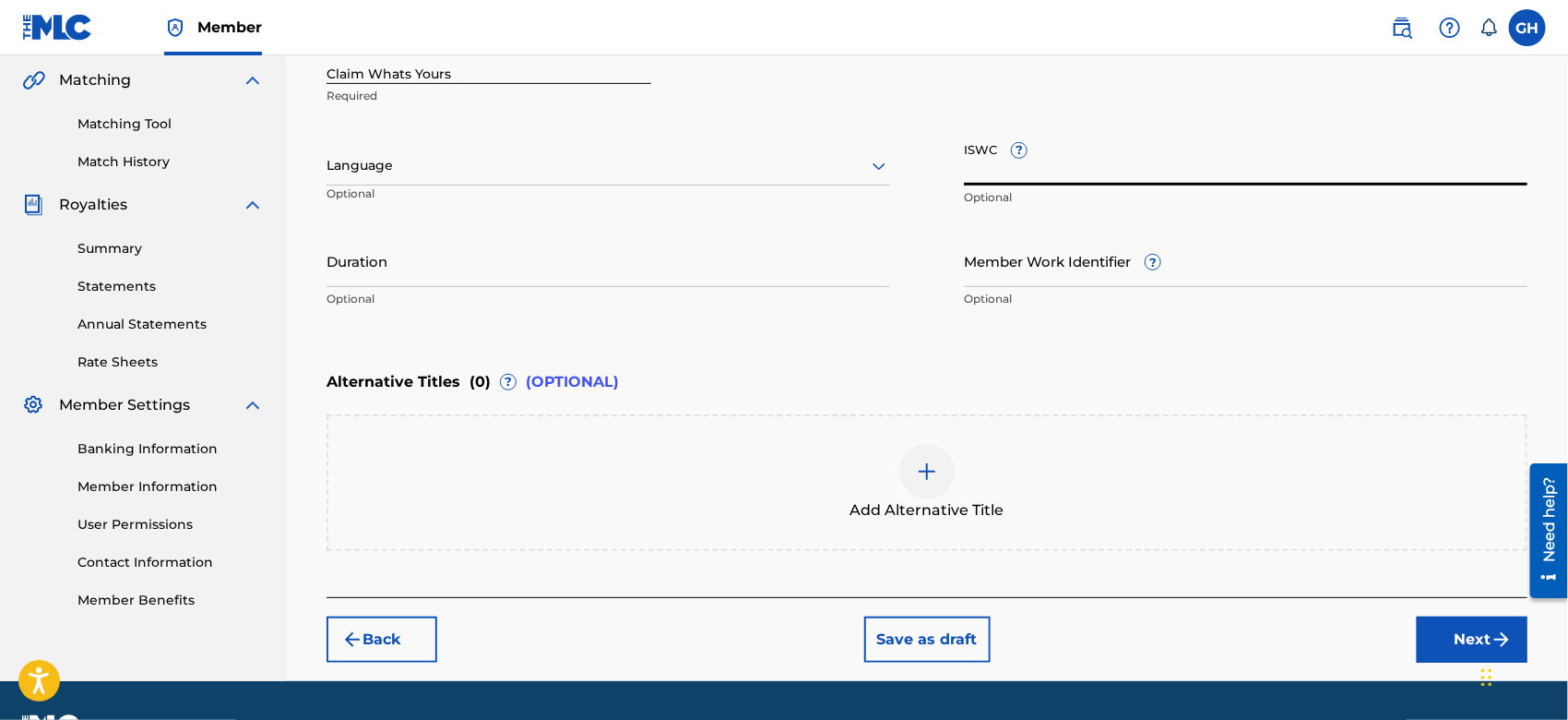
click at [973, 173] on input "ISWC ?" at bounding box center [1246, 159] width 564 height 52
paste input "T-921.983.962-0"
type input "T-921.983.962-0"
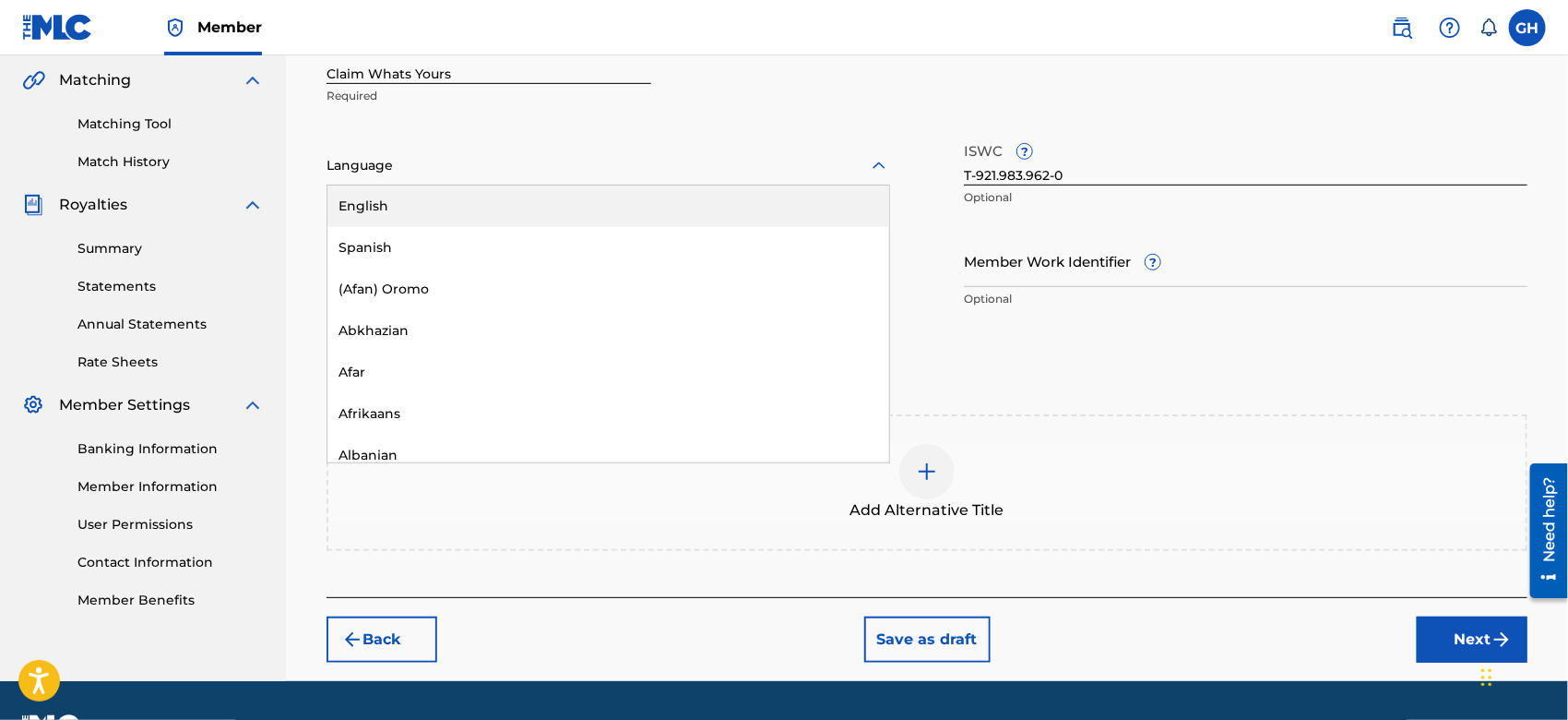
click at [411, 155] on div at bounding box center [608, 165] width 564 height 23
click at [410, 191] on div "English" at bounding box center [608, 206] width 562 height 41
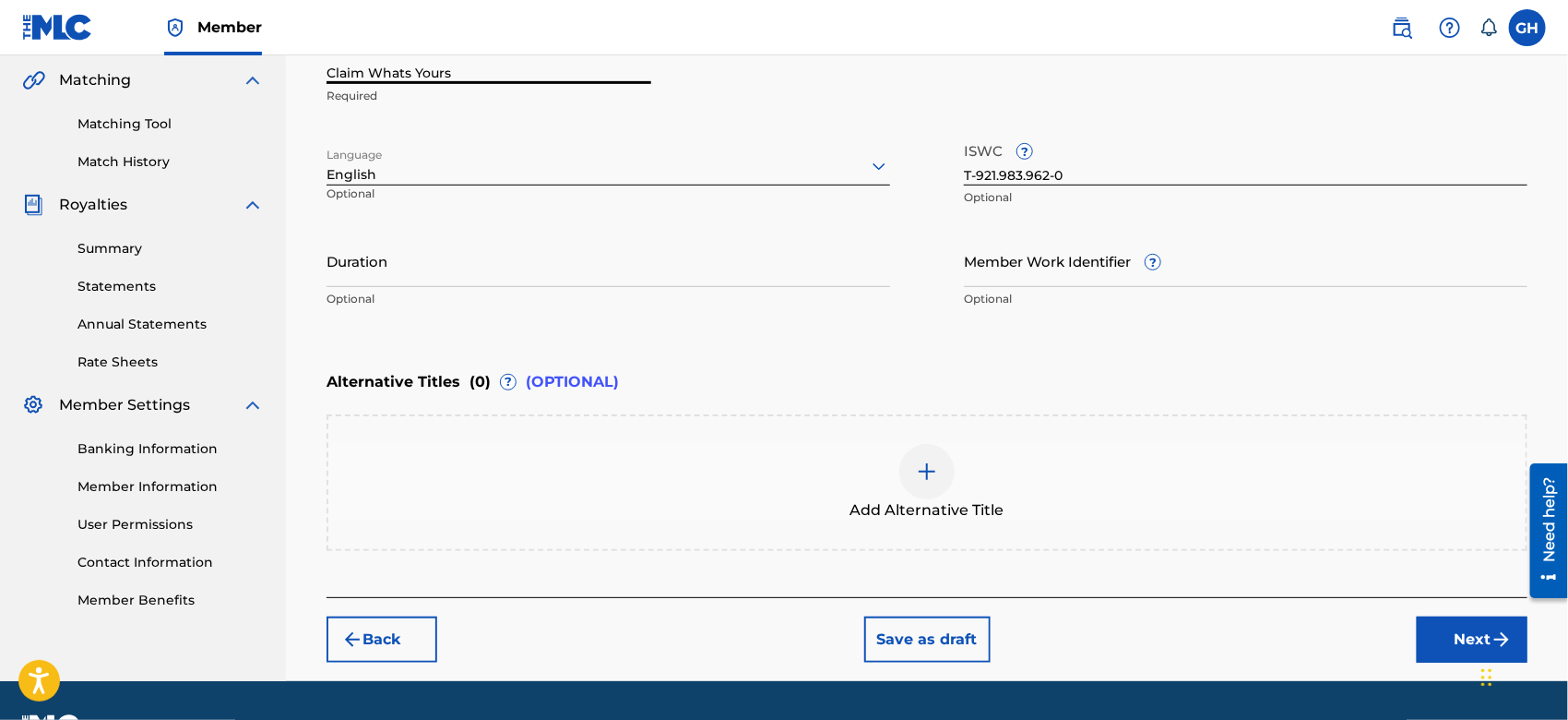
click at [406, 80] on input "Claim Whats Yours" at bounding box center [489, 57] width 325 height 52
type input "Claim What's Yours"
click at [1437, 626] on button "Next" at bounding box center [1473, 639] width 110 height 46
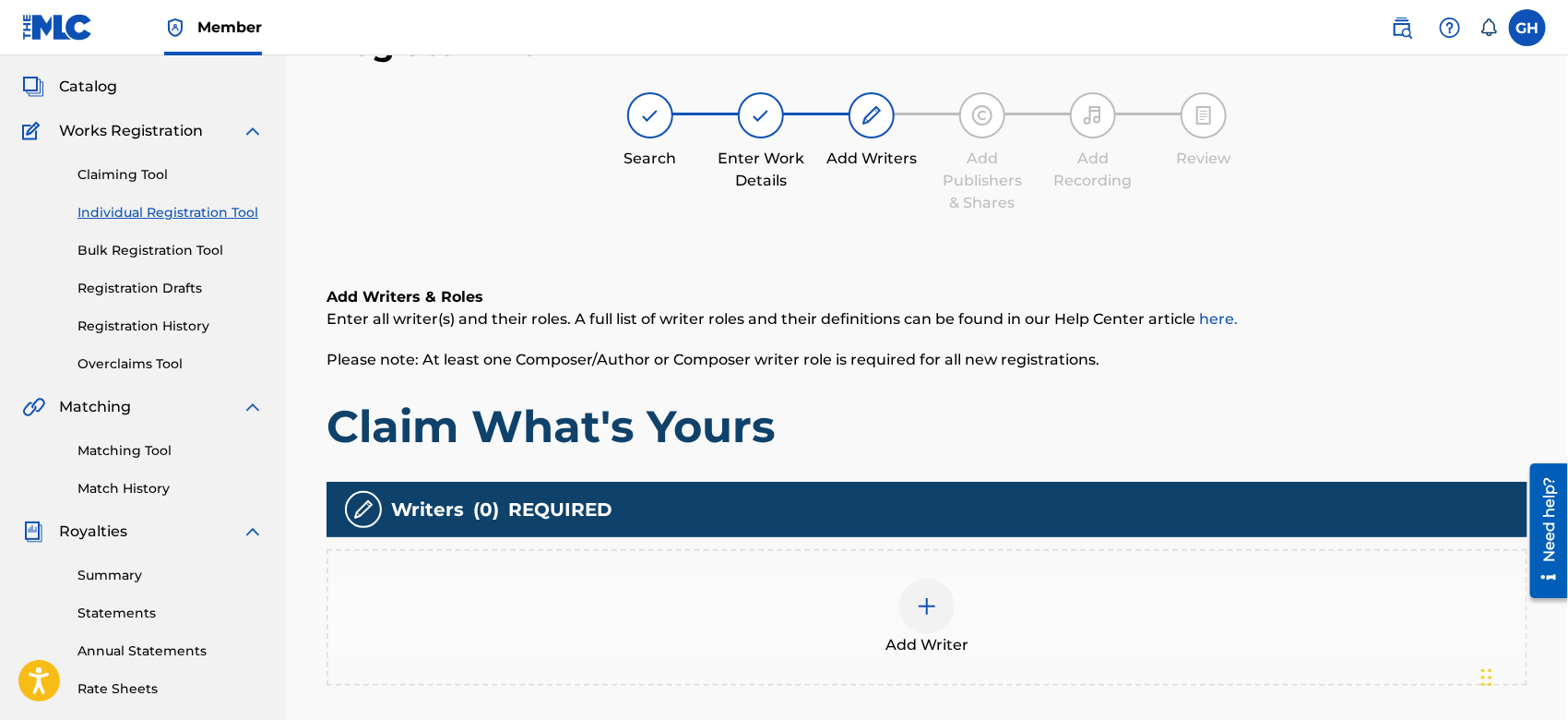
scroll to position [82, 0]
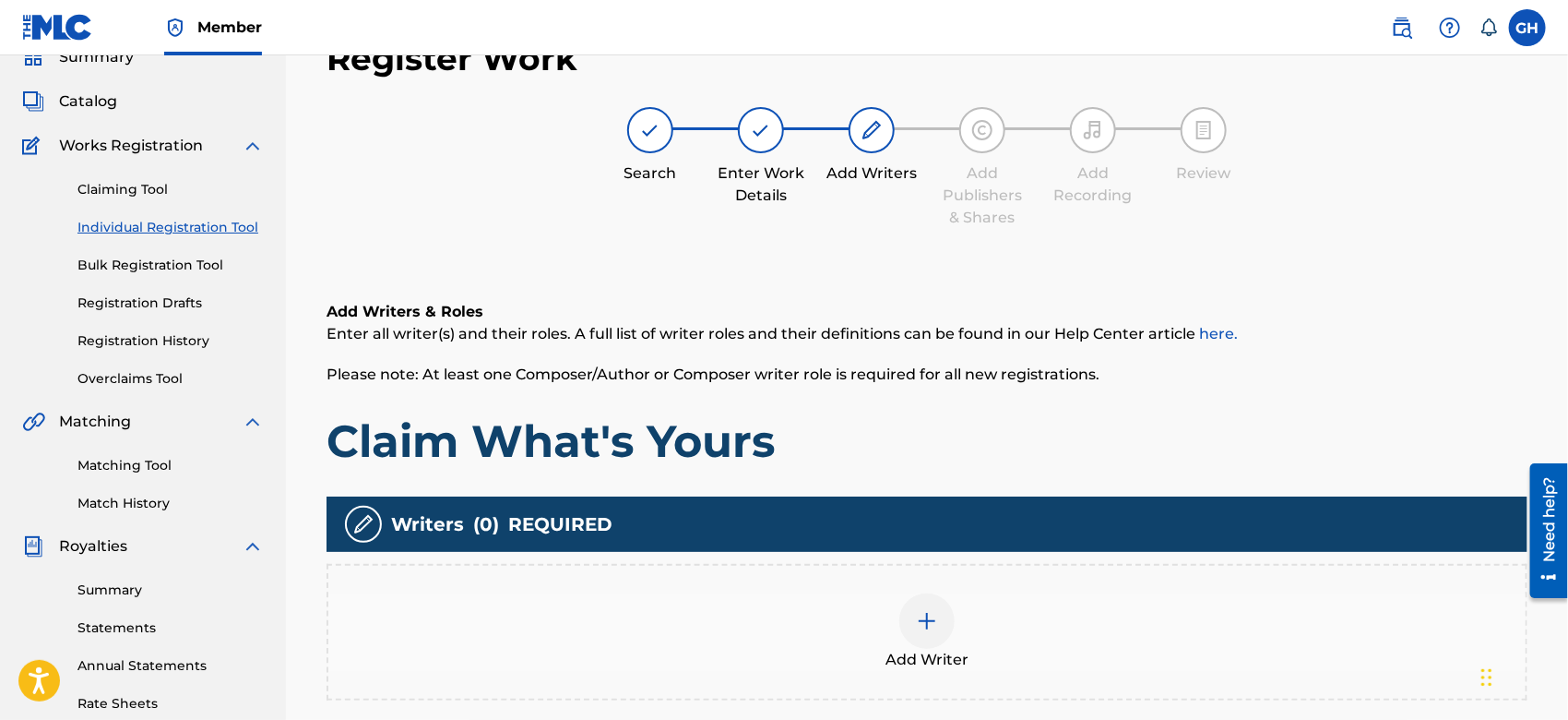
click at [968, 600] on div "Add Writer" at bounding box center [927, 632] width 1198 height 78
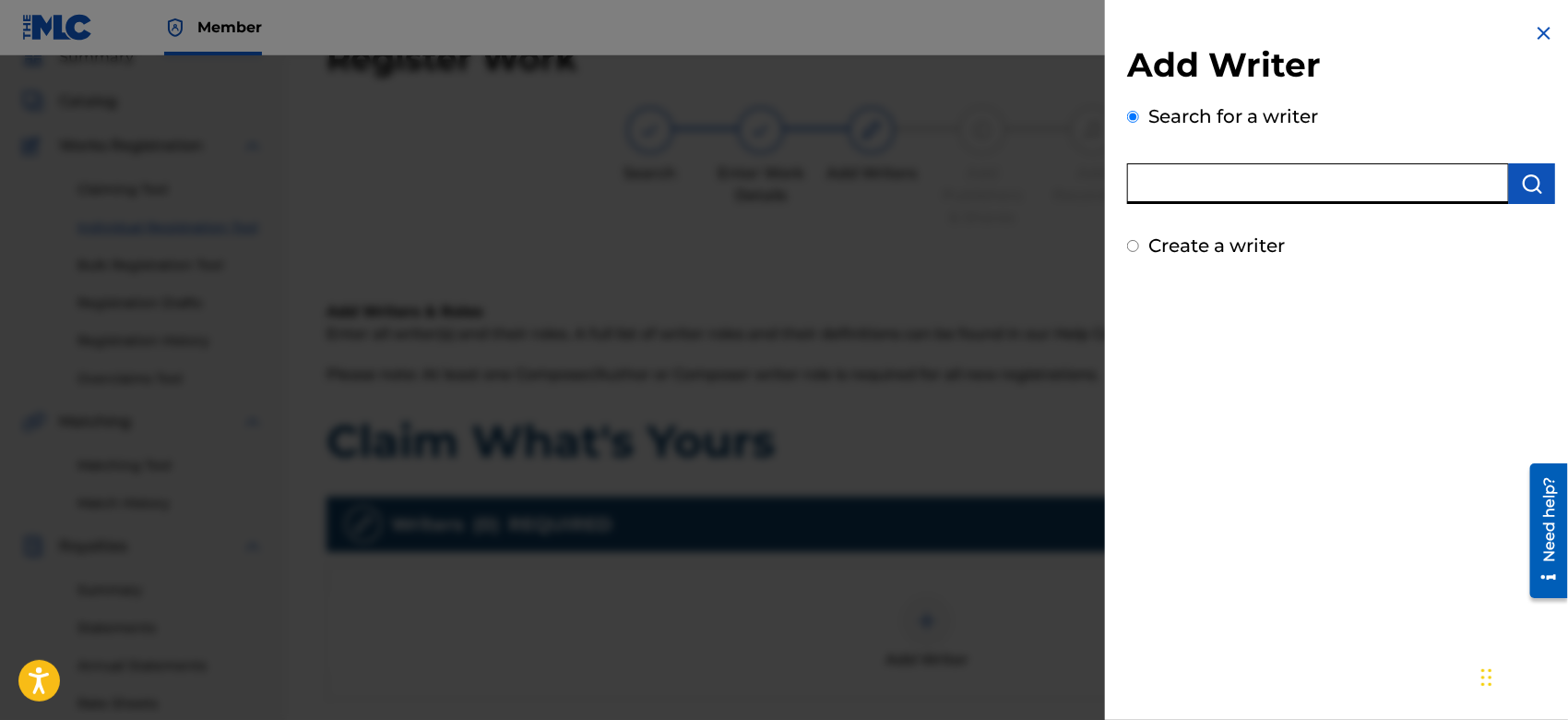
click at [1214, 189] on input "text" at bounding box center [1318, 183] width 382 height 40
type input "octwone"
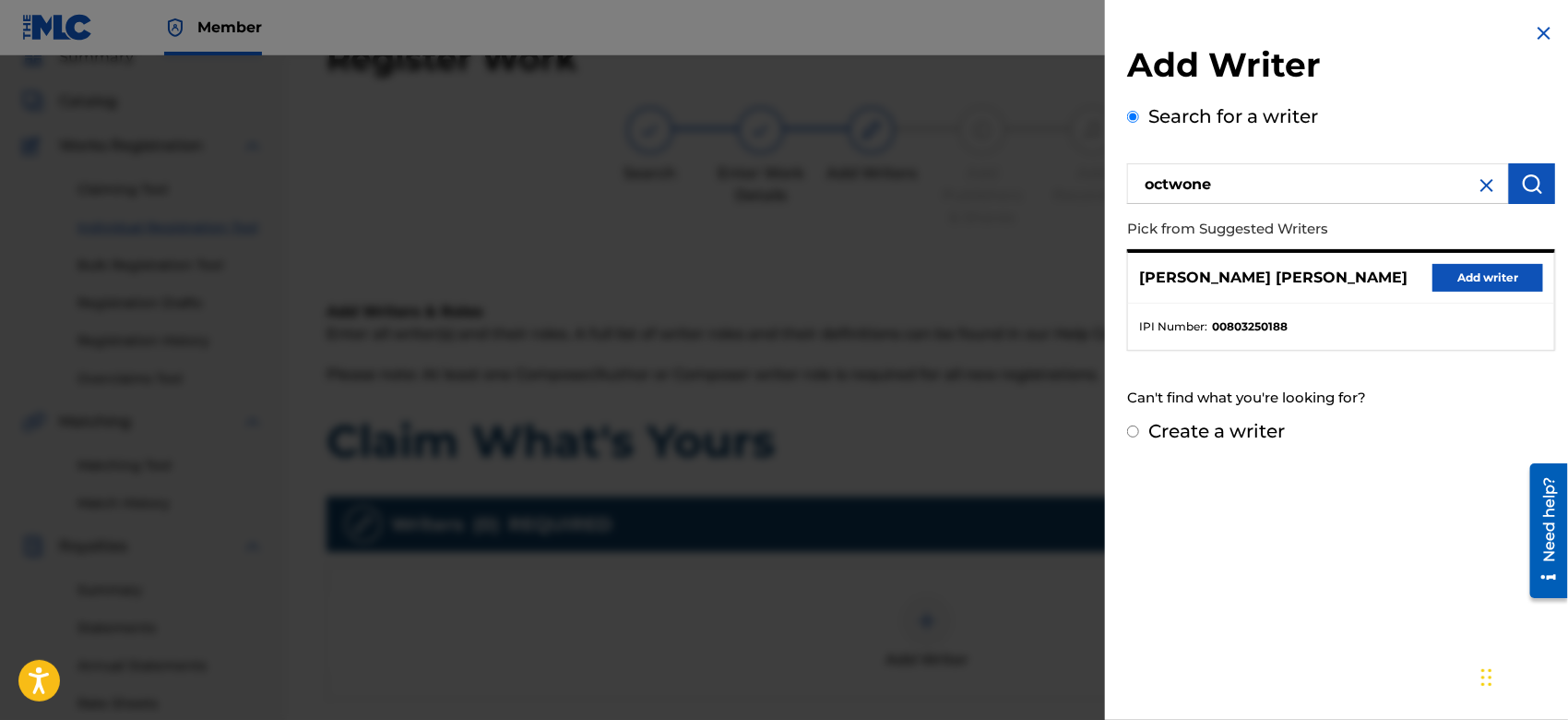
click at [1447, 273] on button "Add writer" at bounding box center [1488, 278] width 110 height 28
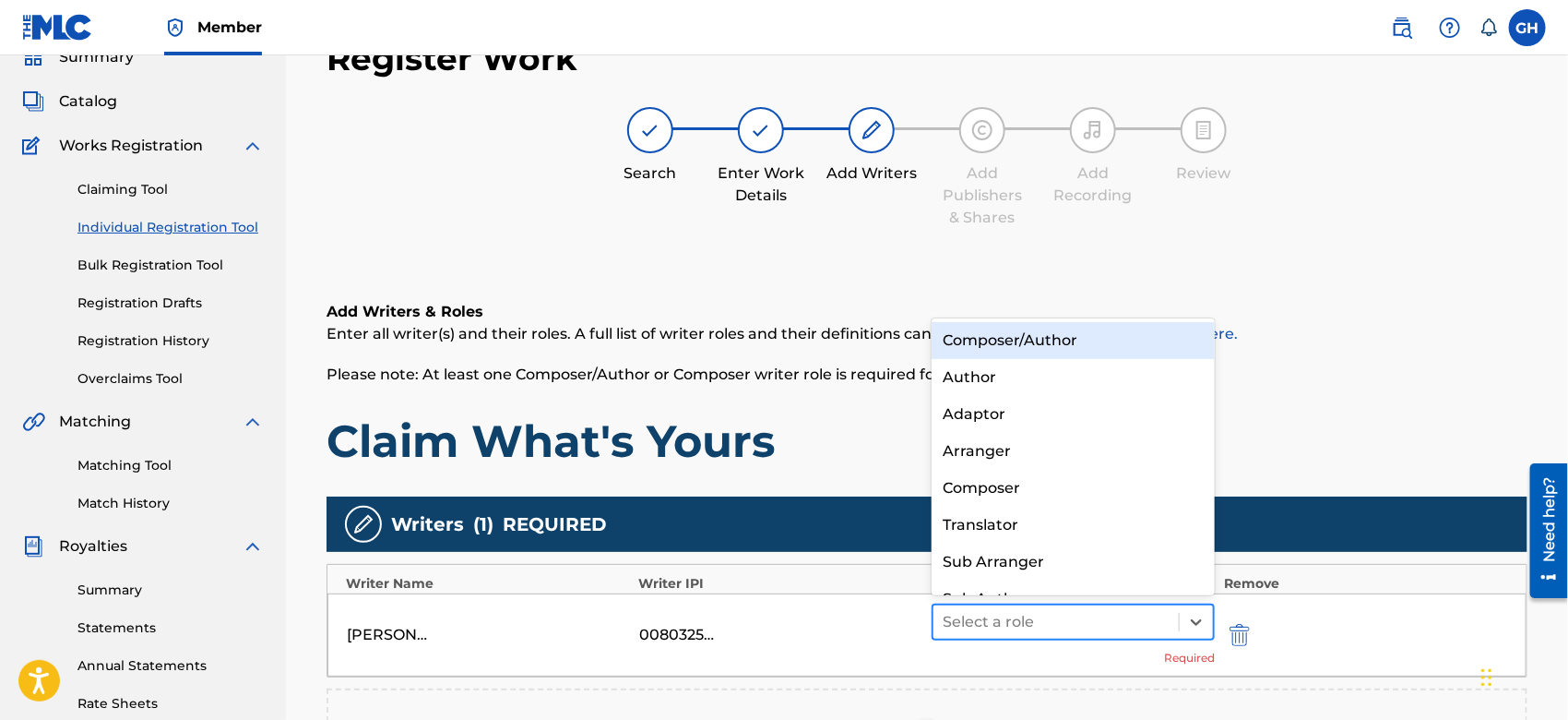
click at [1095, 618] on div at bounding box center [1056, 622] width 227 height 26
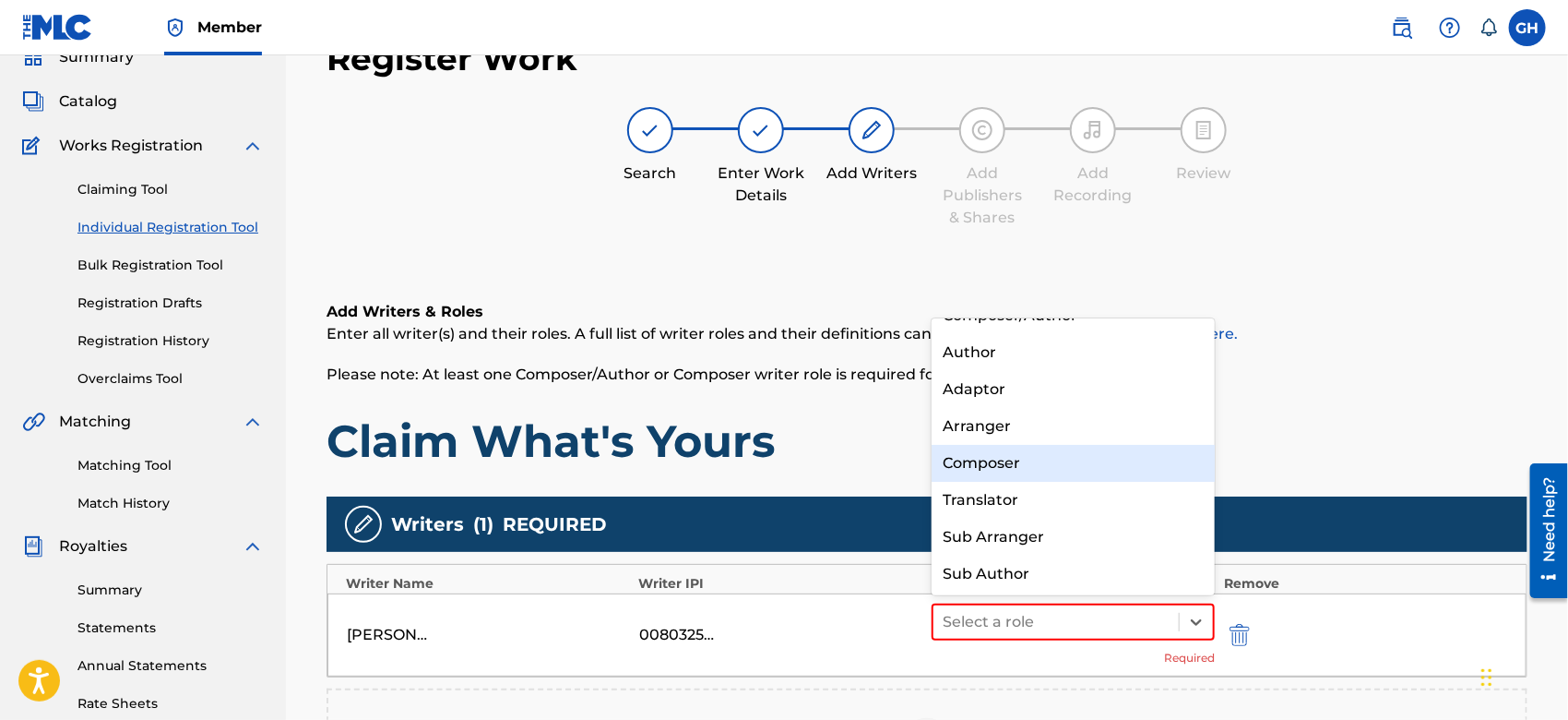
click at [1069, 464] on div "Composer" at bounding box center [1074, 463] width 283 height 36
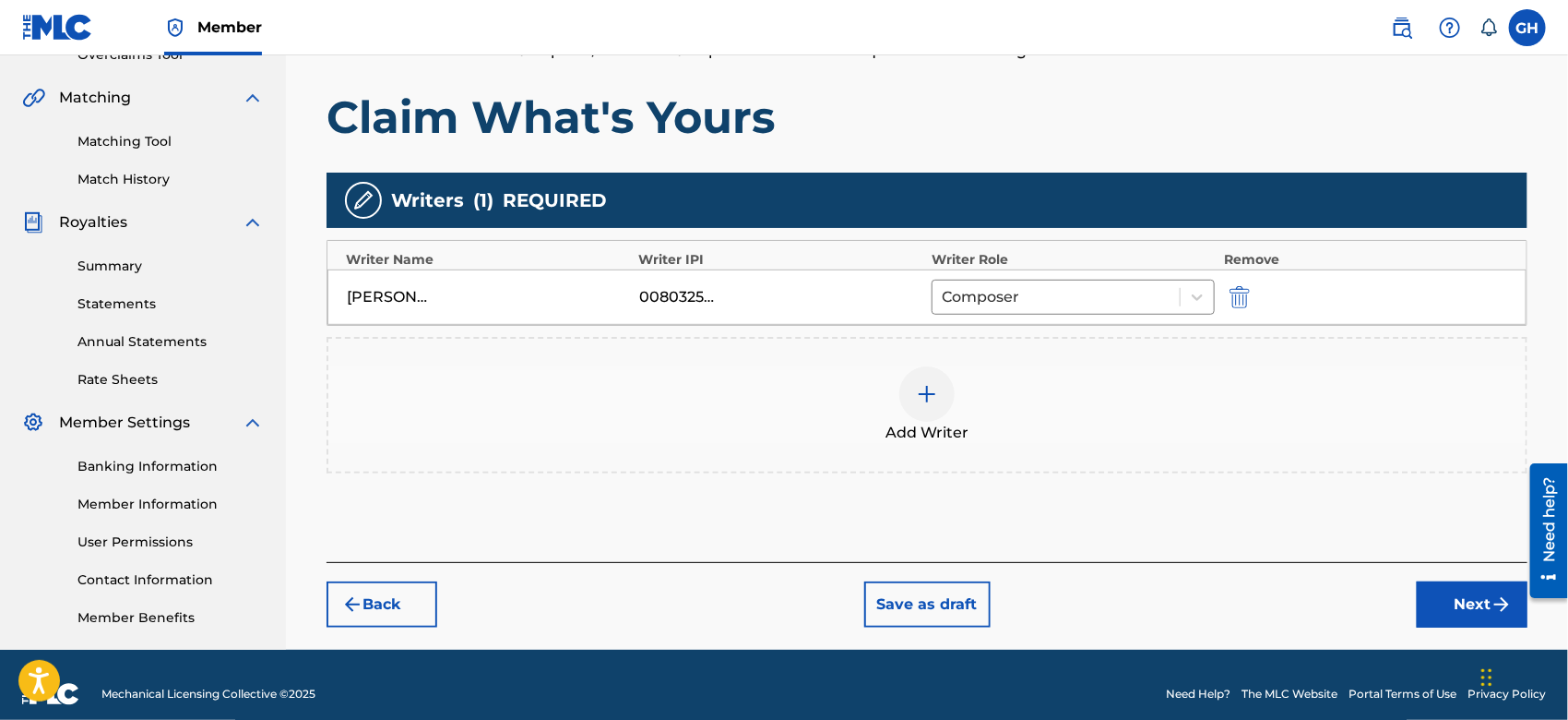
scroll to position [424, 0]
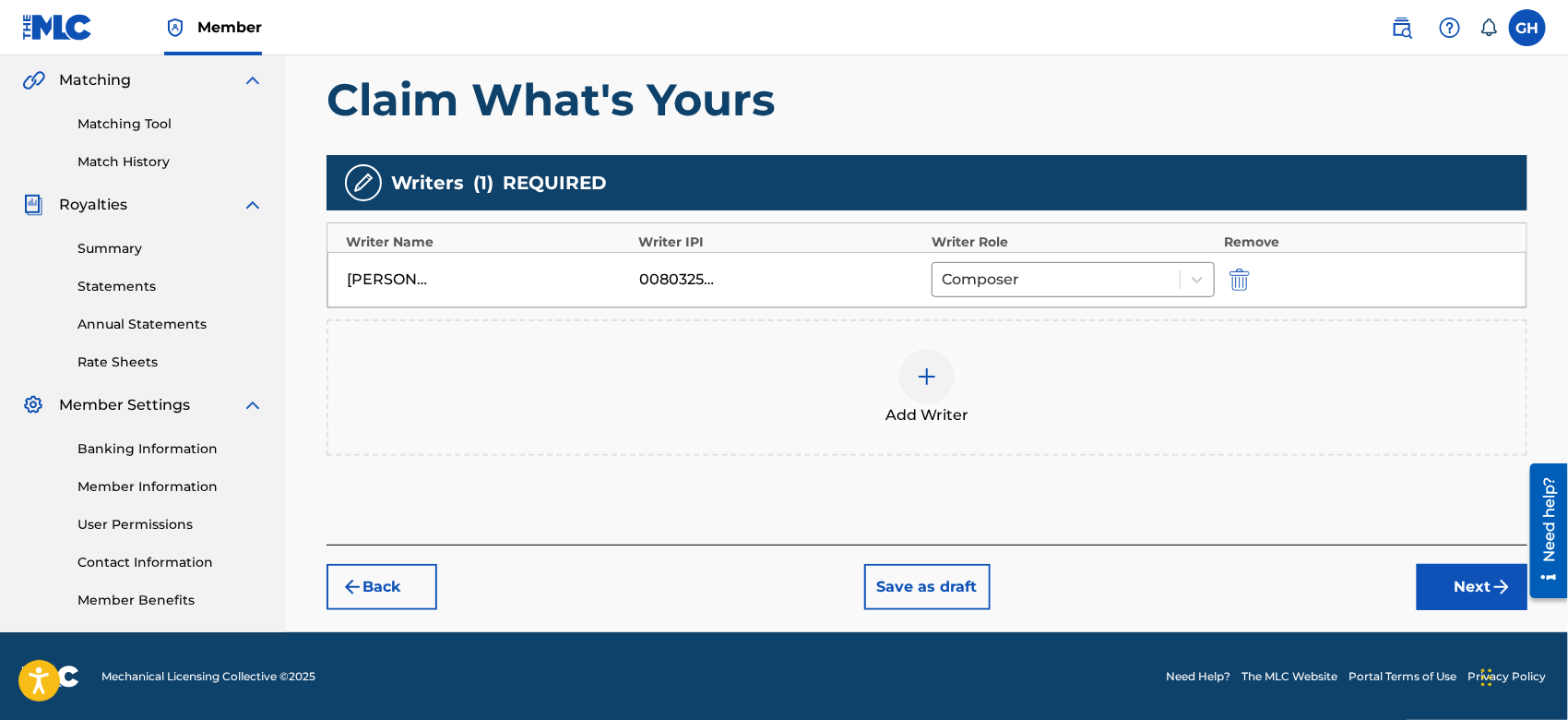
click at [1447, 584] on button "Next" at bounding box center [1473, 587] width 110 height 46
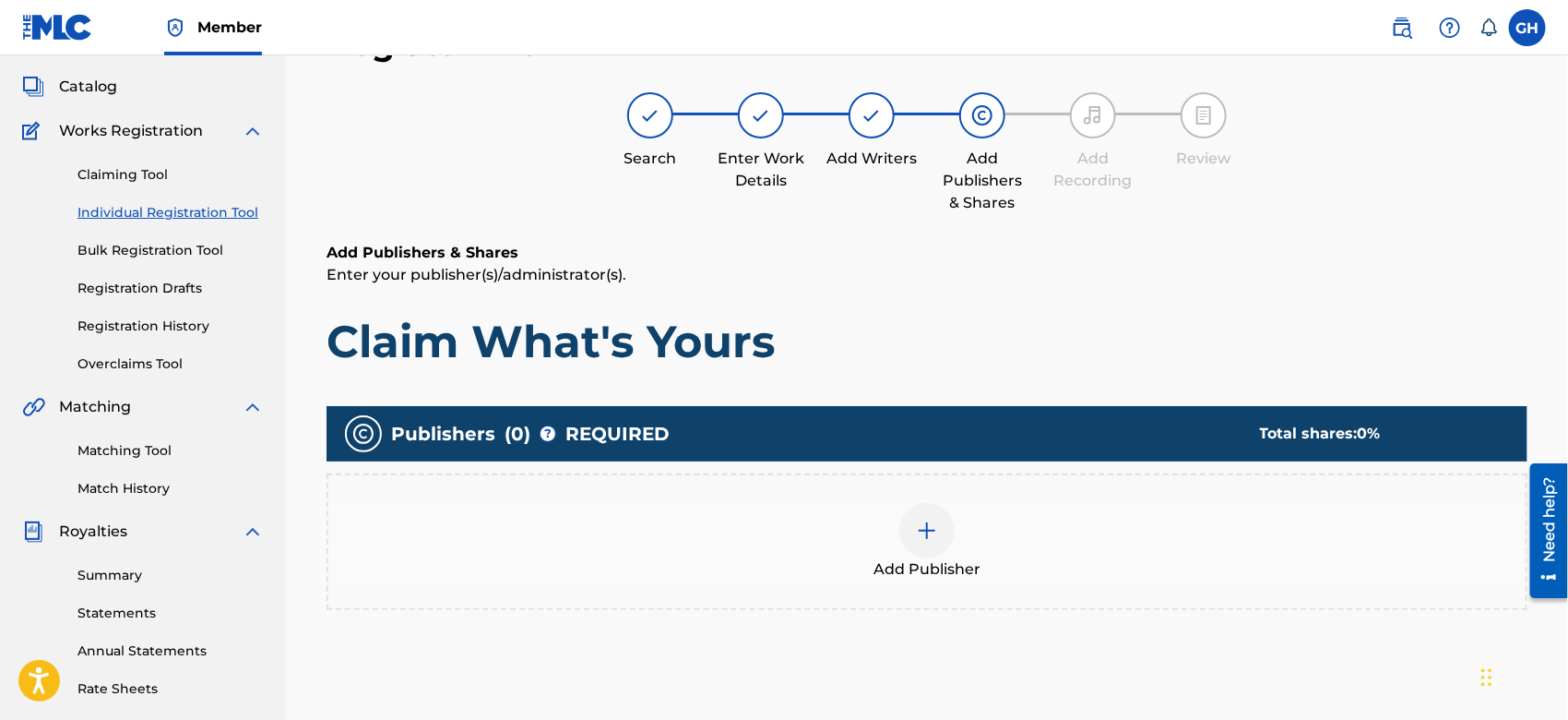
scroll to position [82, 0]
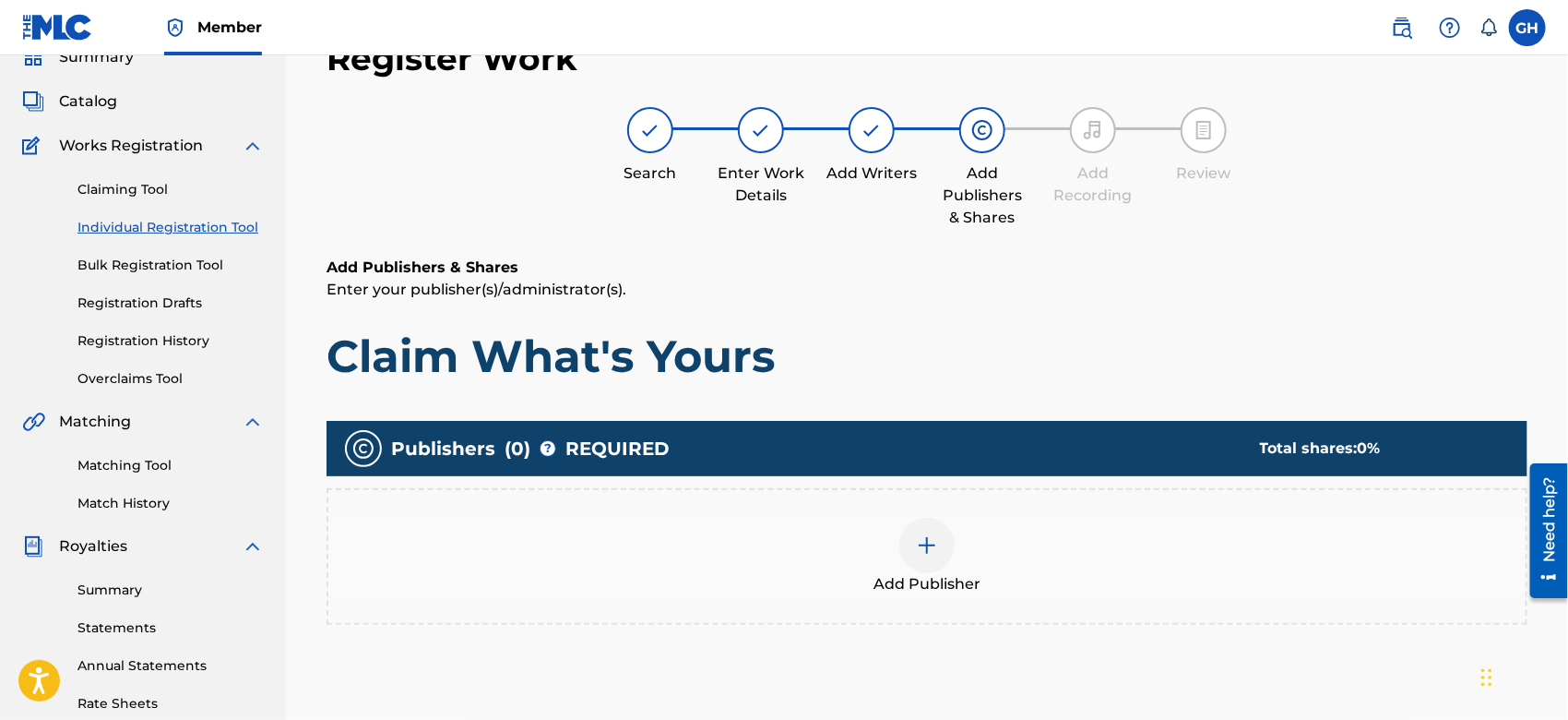
click at [925, 540] on img at bounding box center [927, 546] width 22 height 22
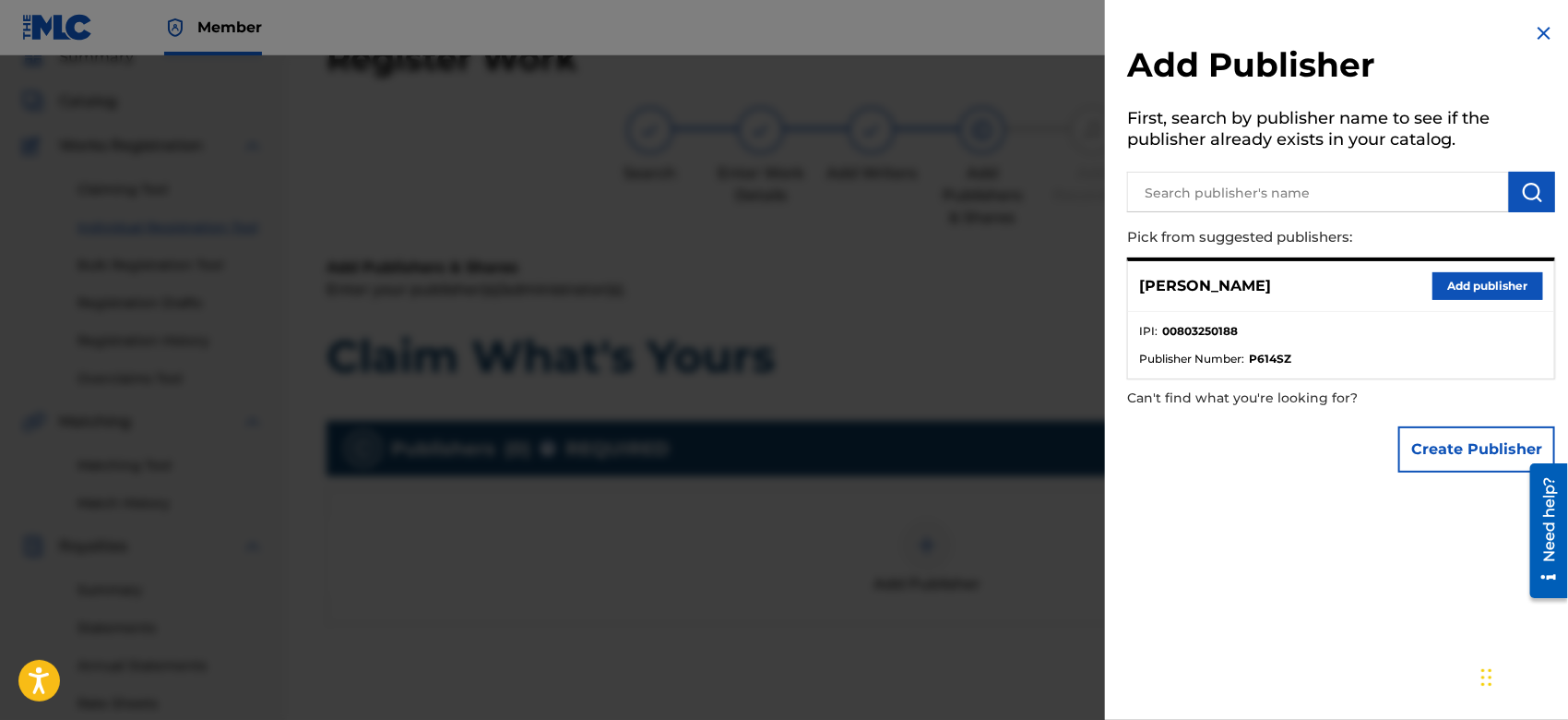
click at [1420, 453] on button "Create Publisher" at bounding box center [1476, 449] width 157 height 46
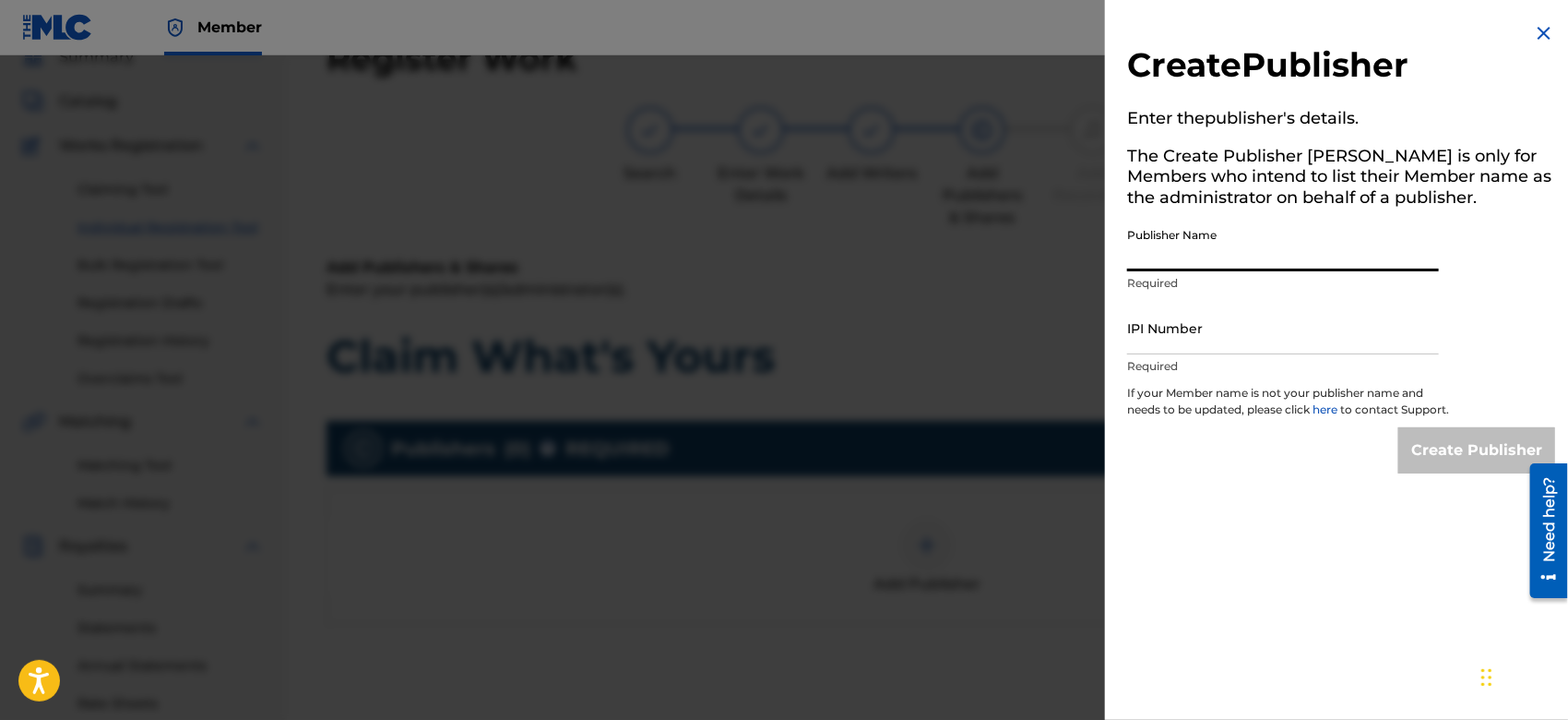
click at [1171, 259] on input "Publisher Name" at bounding box center [1283, 244] width 312 height 52
type input "TUNECORE DIGITAL MUSIC"
click at [1227, 339] on input "IPI Number" at bounding box center [1283, 328] width 312 height 52
type input "00642005099"
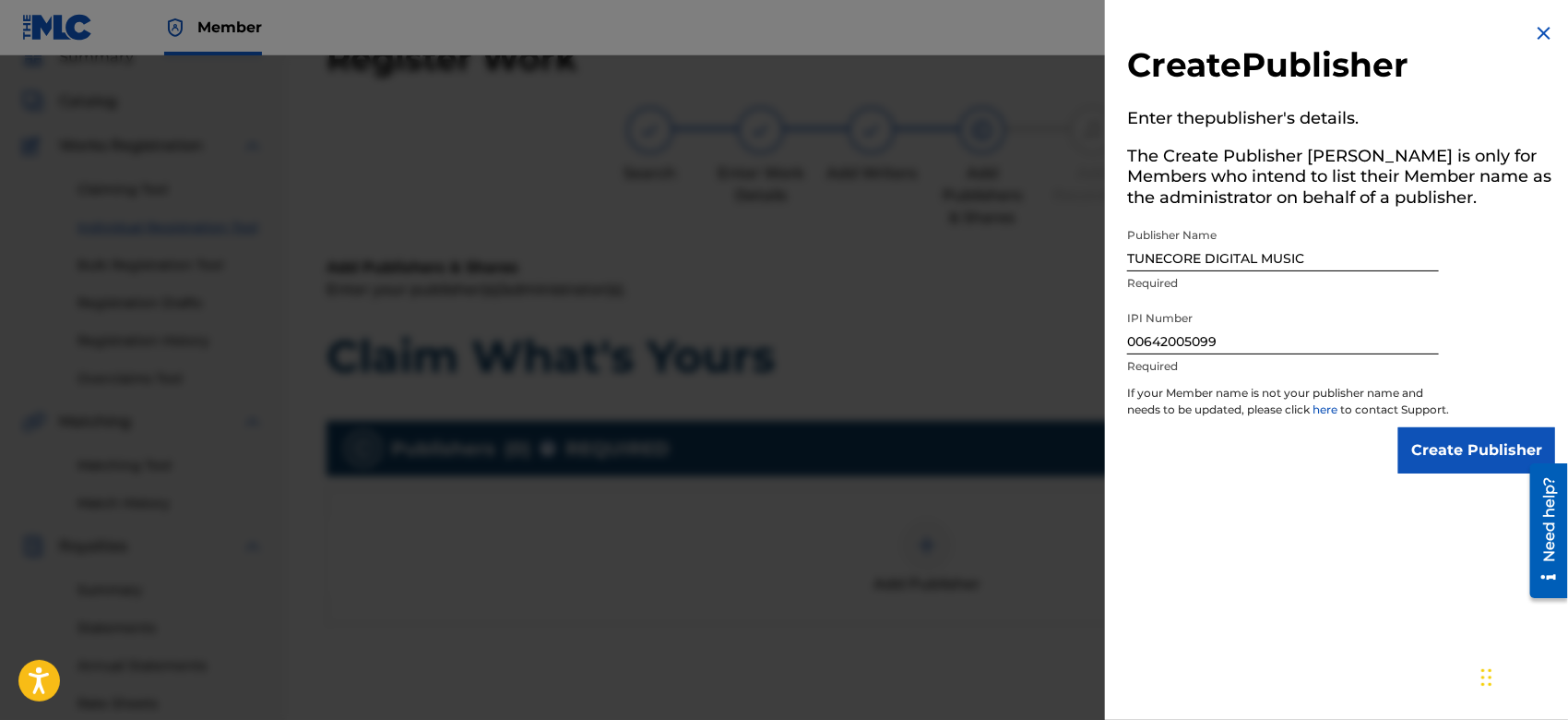
click at [1484, 470] on input "Create Publisher" at bounding box center [1476, 450] width 157 height 46
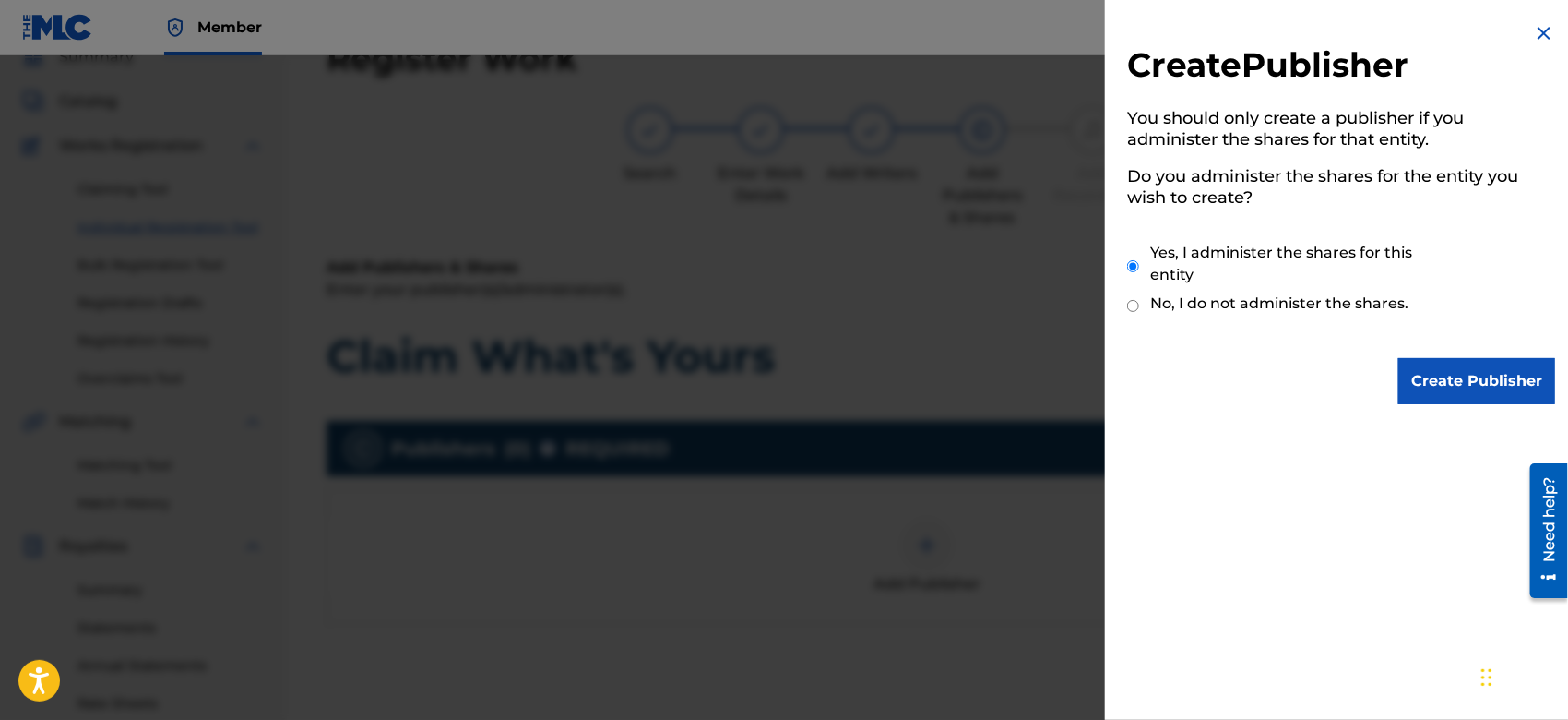
click at [1426, 385] on input "Create Publisher" at bounding box center [1476, 381] width 157 height 46
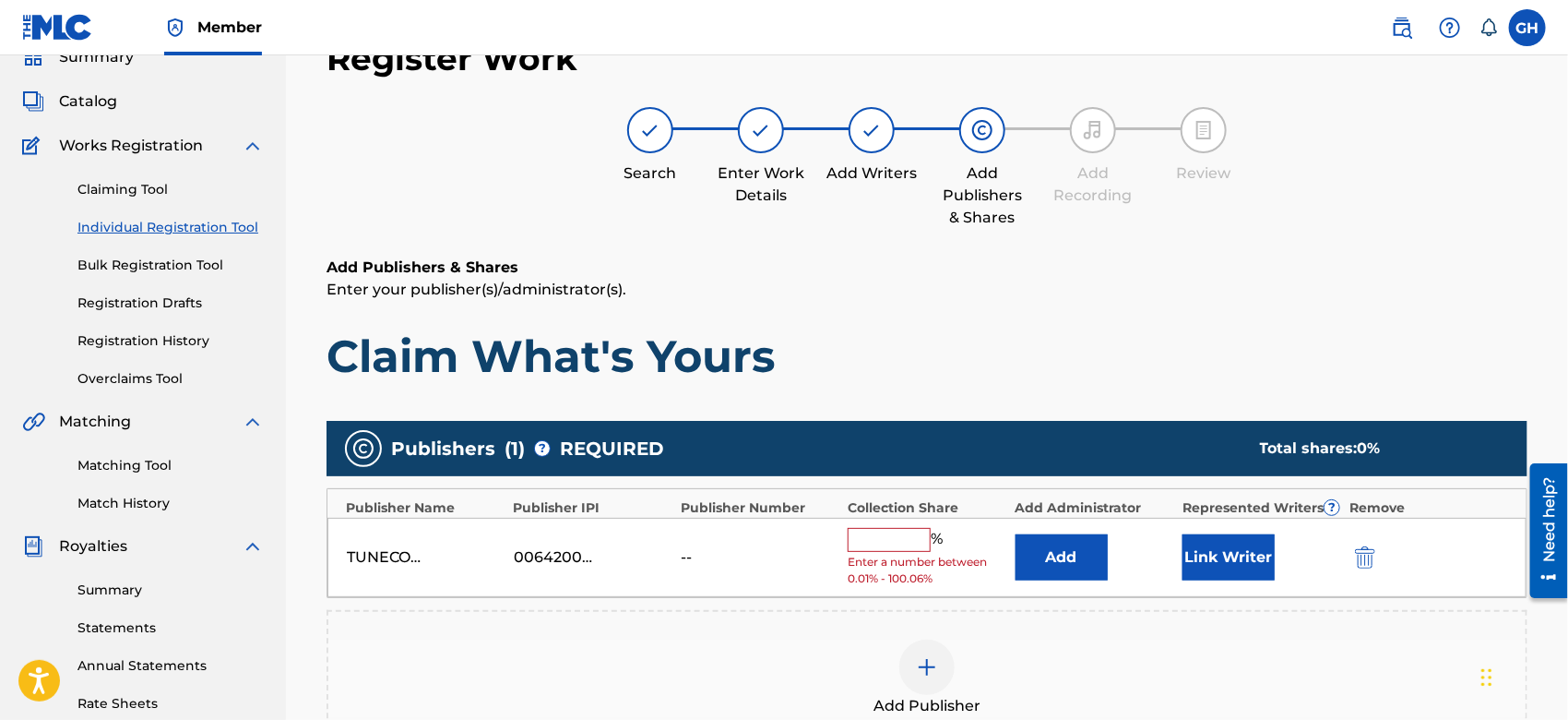
click at [890, 538] on input "text" at bounding box center [889, 540] width 83 height 24
type input "100"
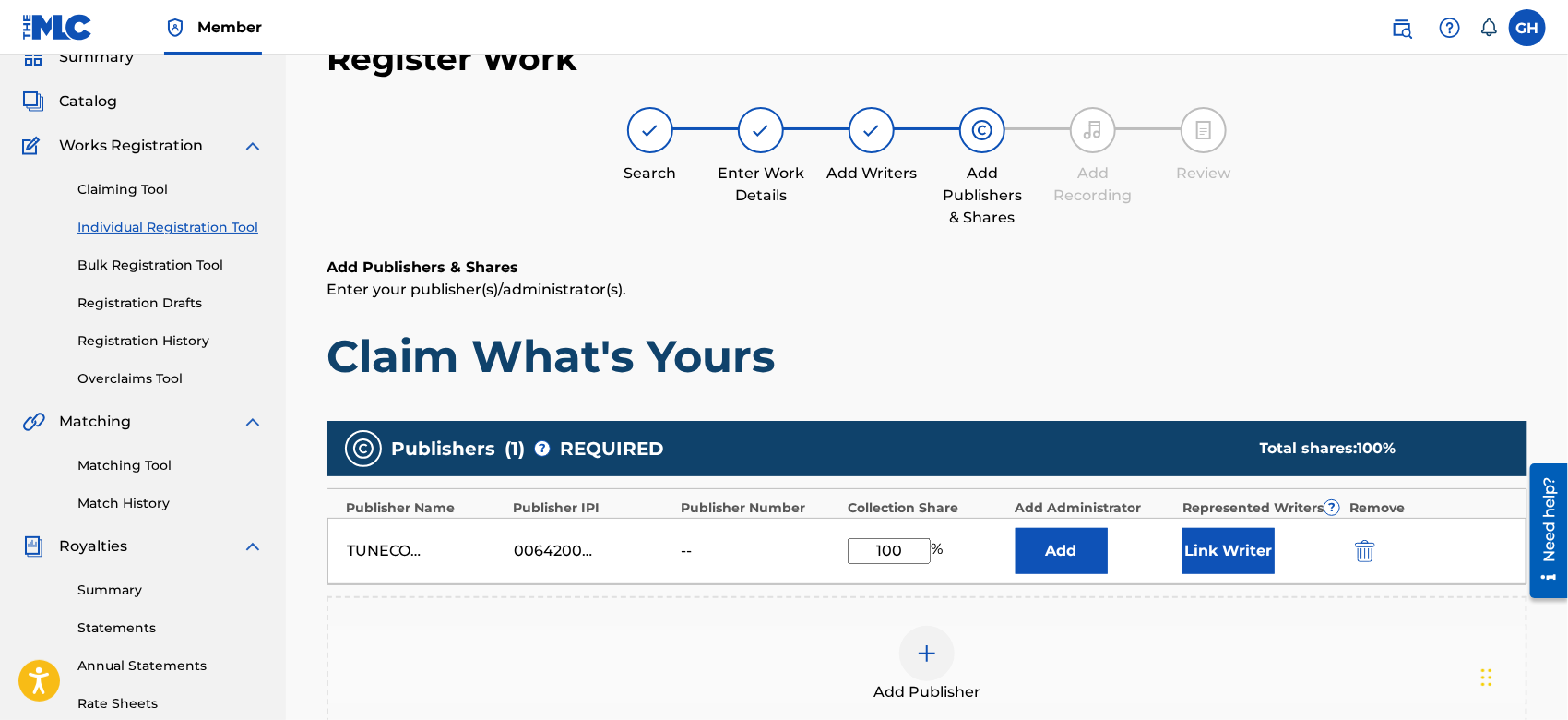
click at [1224, 567] on button "Link Writer" at bounding box center [1229, 551] width 93 height 46
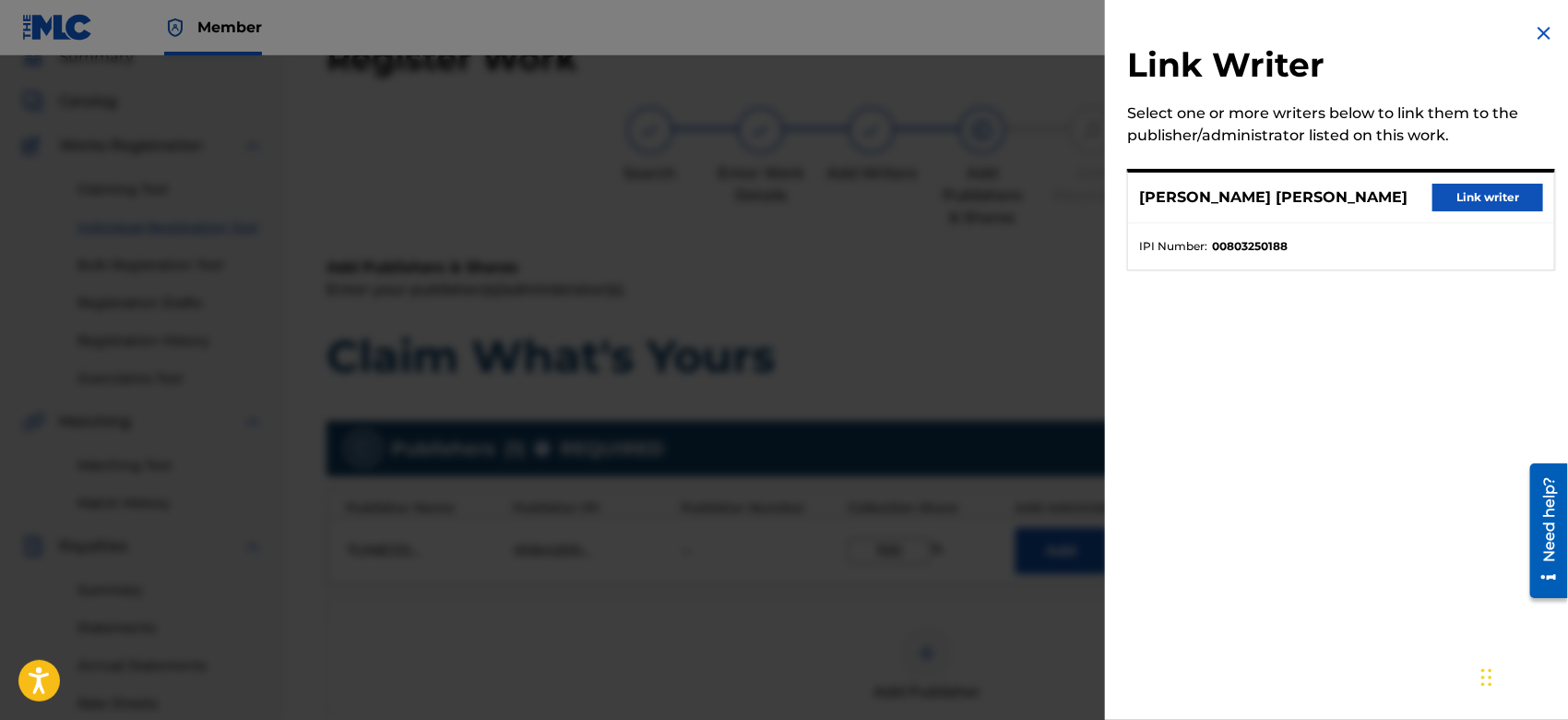
click at [1459, 197] on button "Link writer" at bounding box center [1488, 198] width 110 height 28
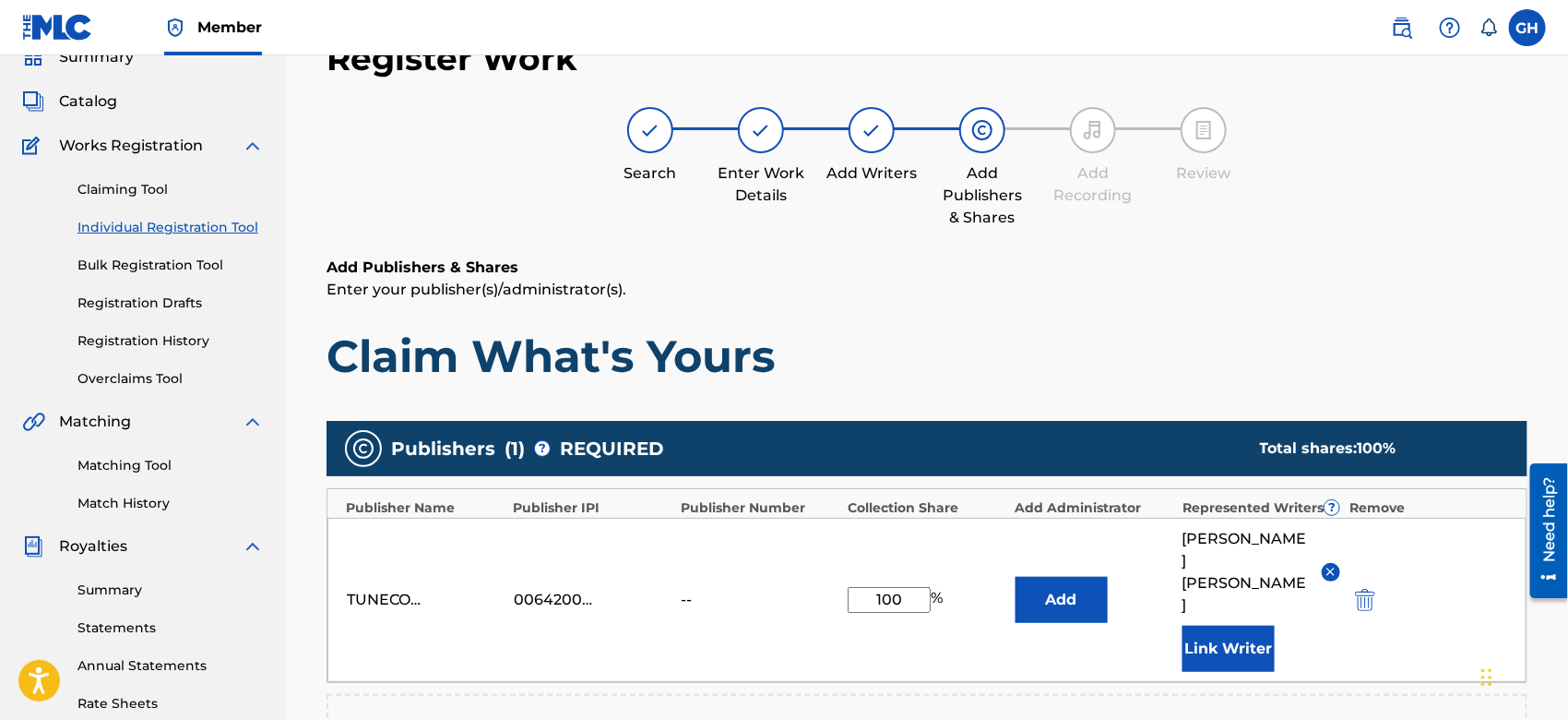
scroll to position [486, 0]
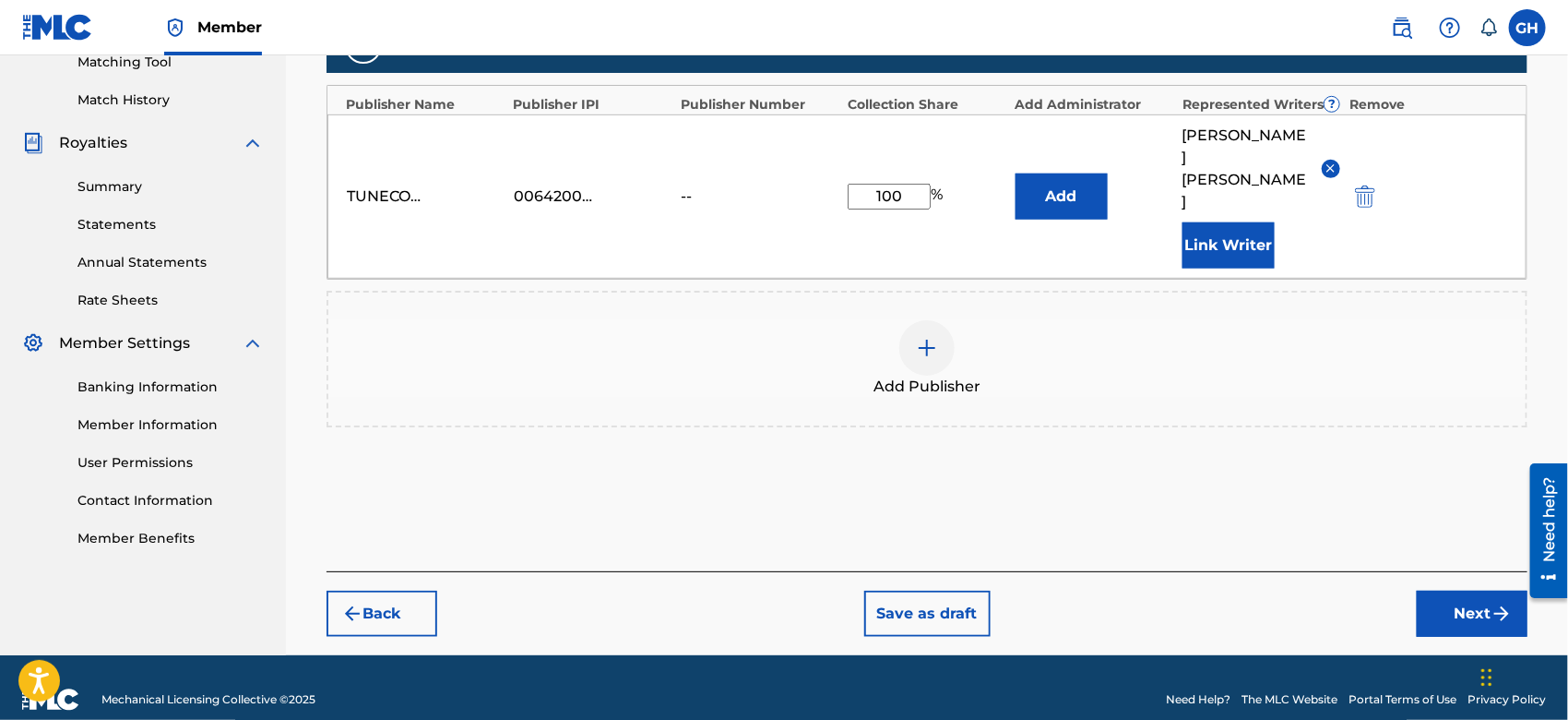
click at [1442, 592] on button "Next" at bounding box center [1473, 614] width 110 height 46
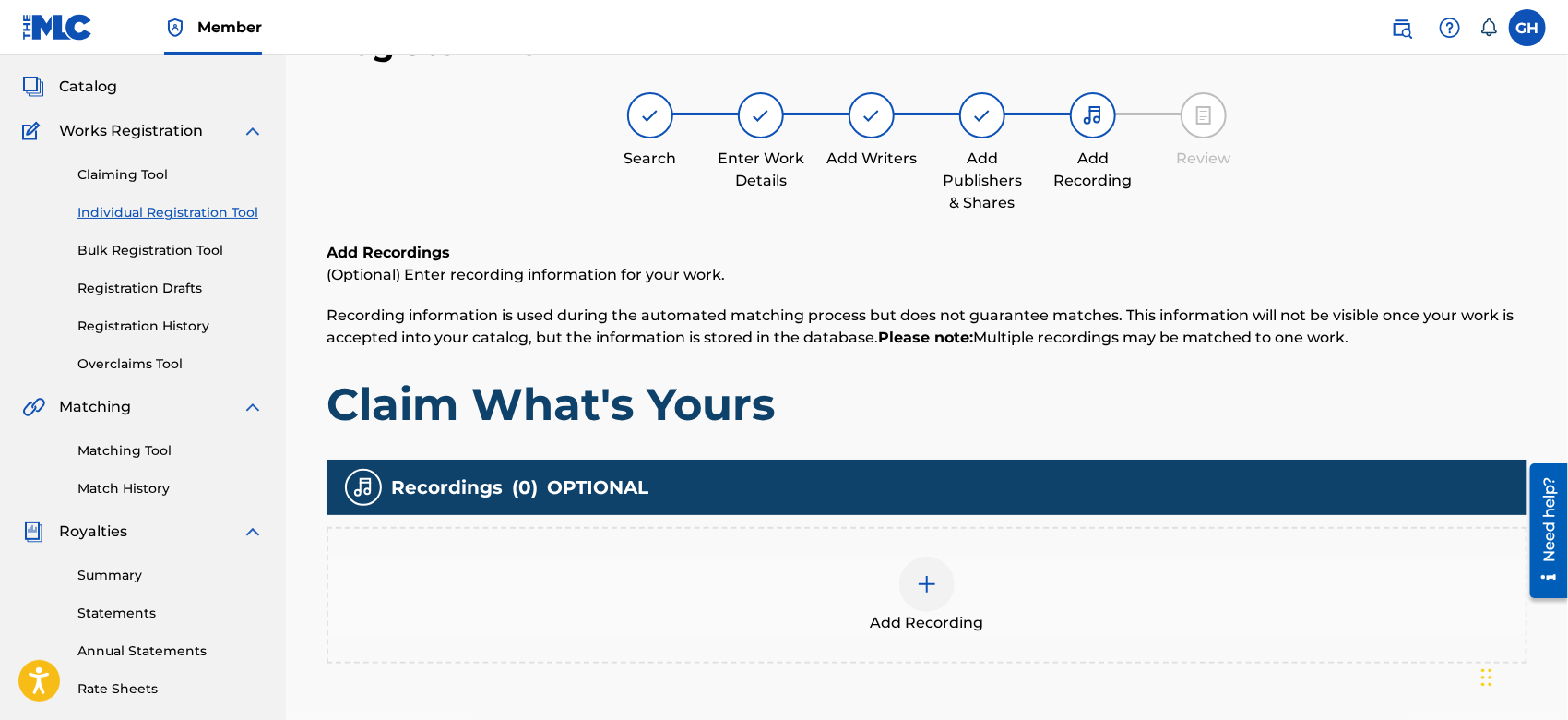
scroll to position [82, 0]
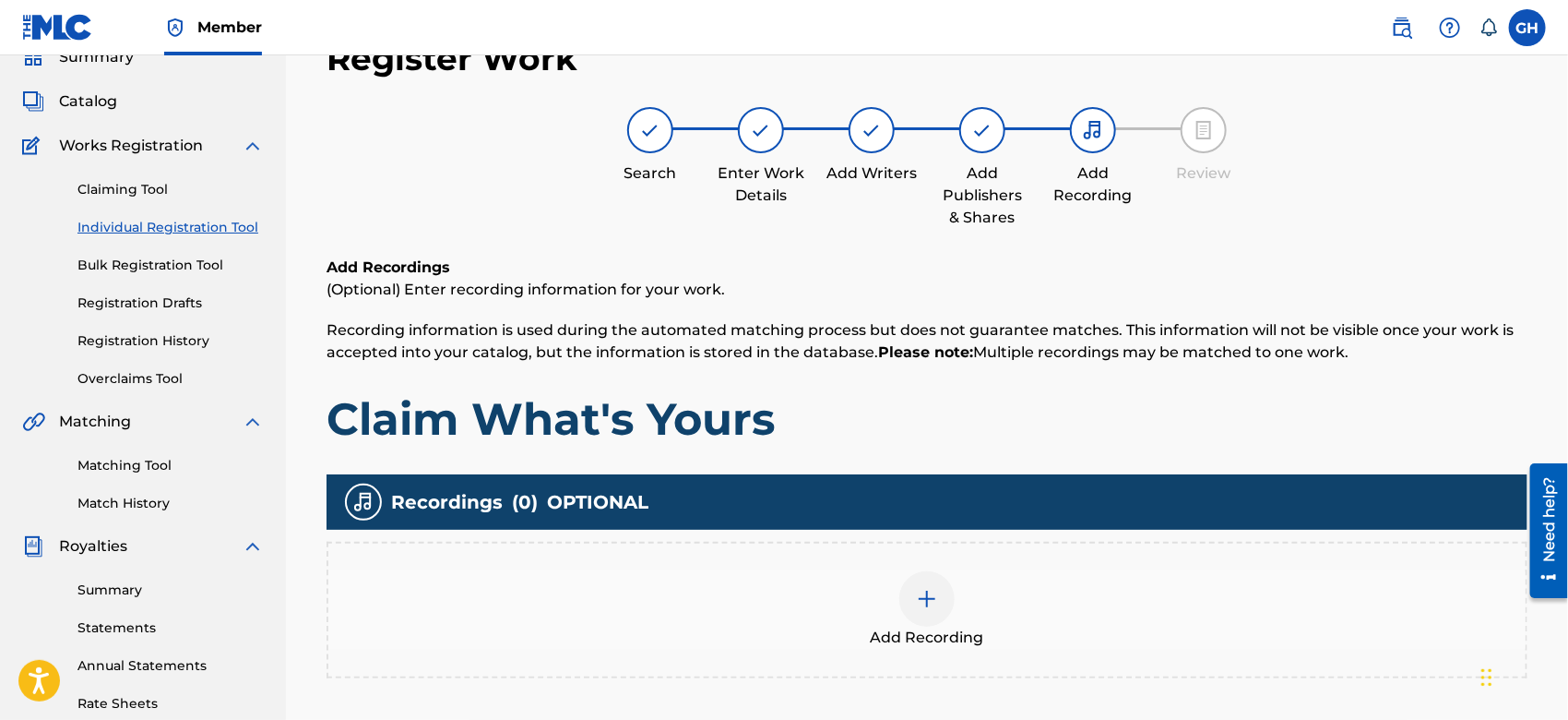
click at [918, 591] on img at bounding box center [927, 599] width 22 height 22
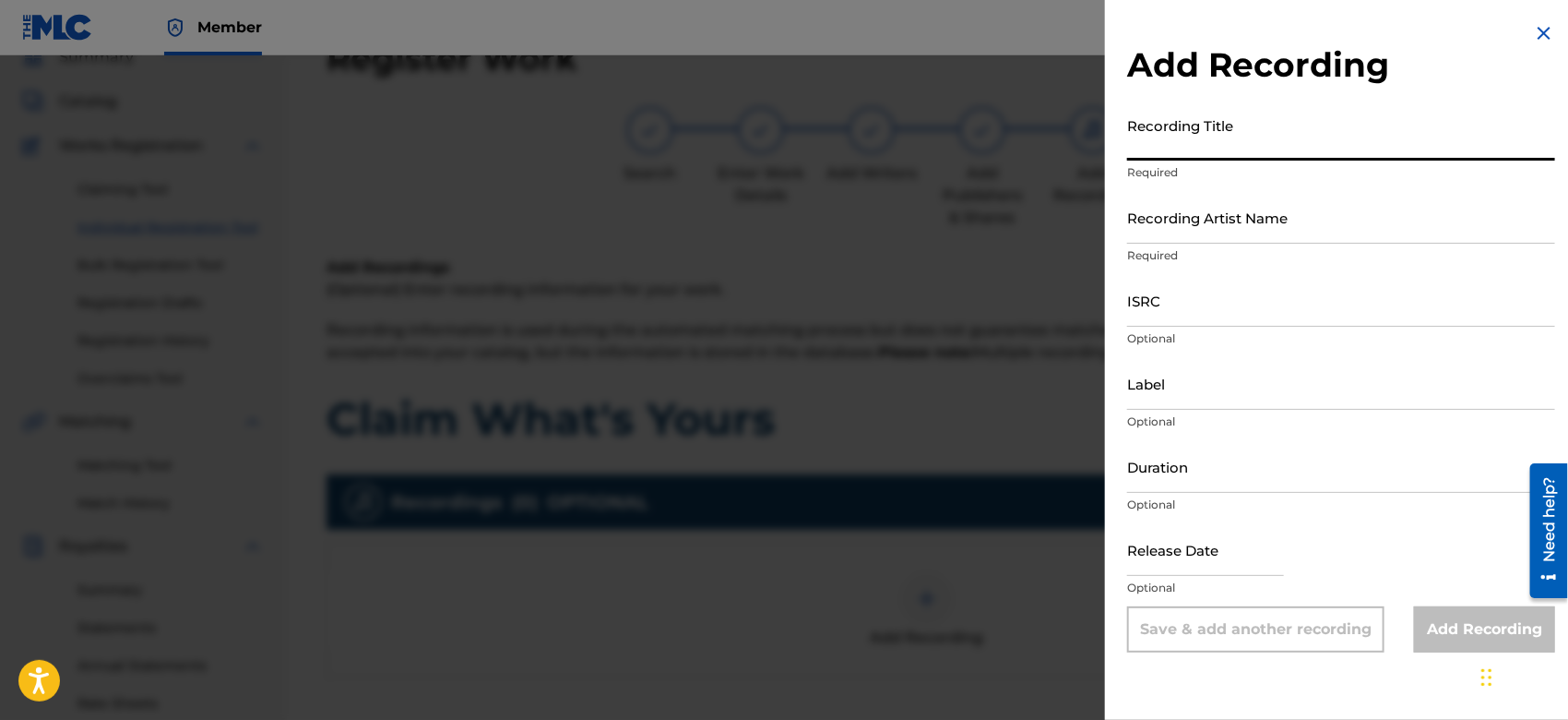
drag, startPoint x: 1151, startPoint y: 157, endPoint x: 1173, endPoint y: 211, distance: 58.3
click at [1173, 211] on form "Recording Title Required Recording Artist Name Required ISRC Optional Label Opt…" at bounding box center [1341, 380] width 428 height 545
type input "Claim What's Yours"
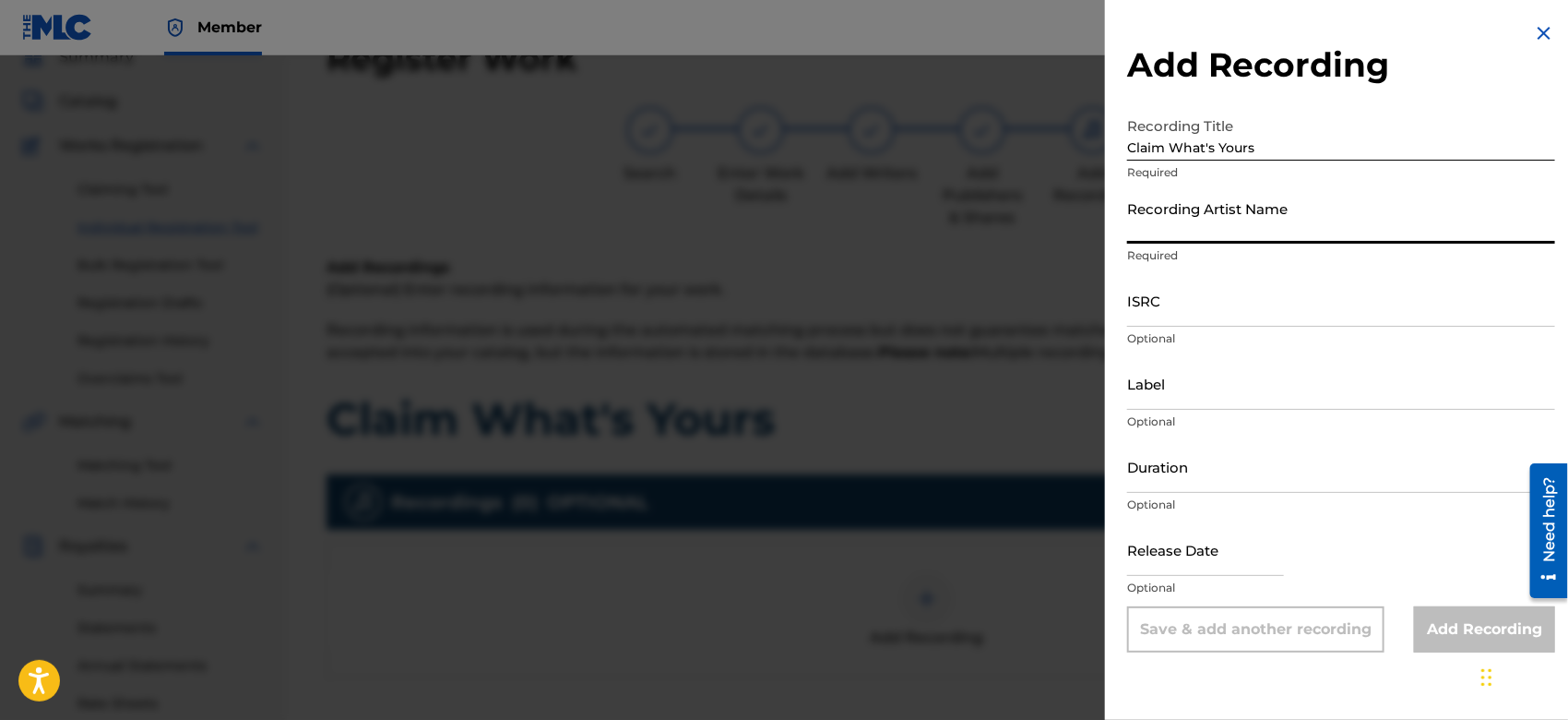
click at [1237, 229] on input "Recording Artist Name" at bounding box center [1341, 217] width 428 height 52
type input "Gamma FEB"
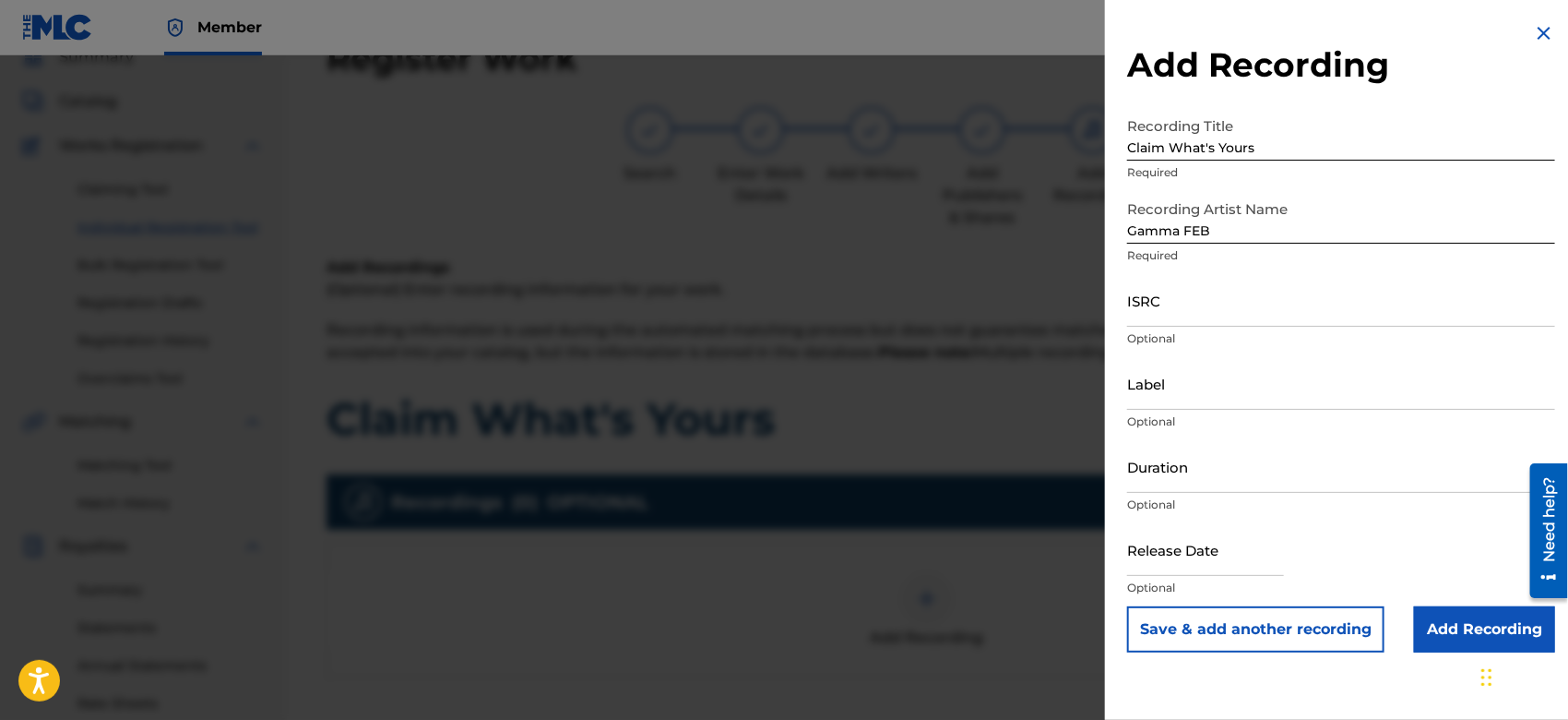
click at [1464, 644] on input "Add Recording" at bounding box center [1484, 629] width 141 height 46
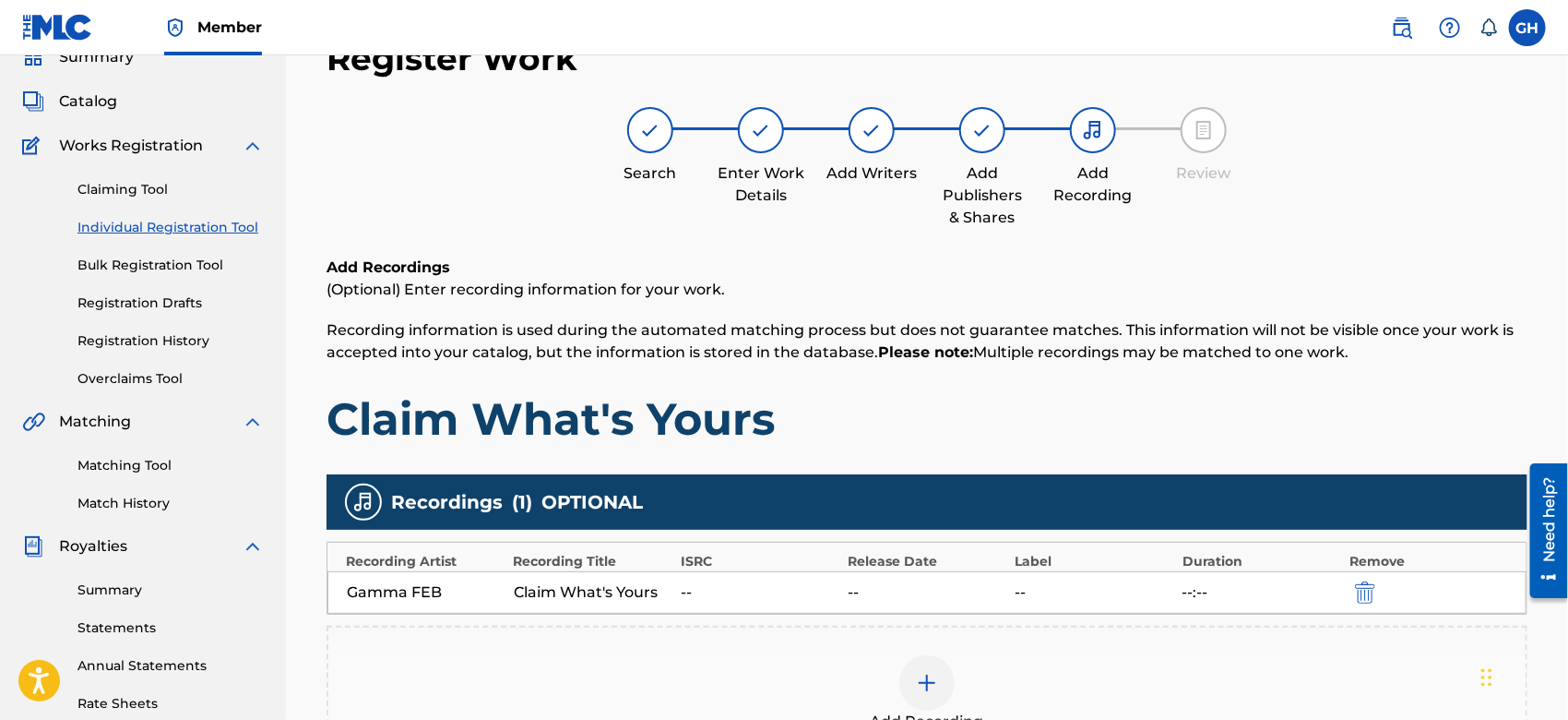
scroll to position [424, 0]
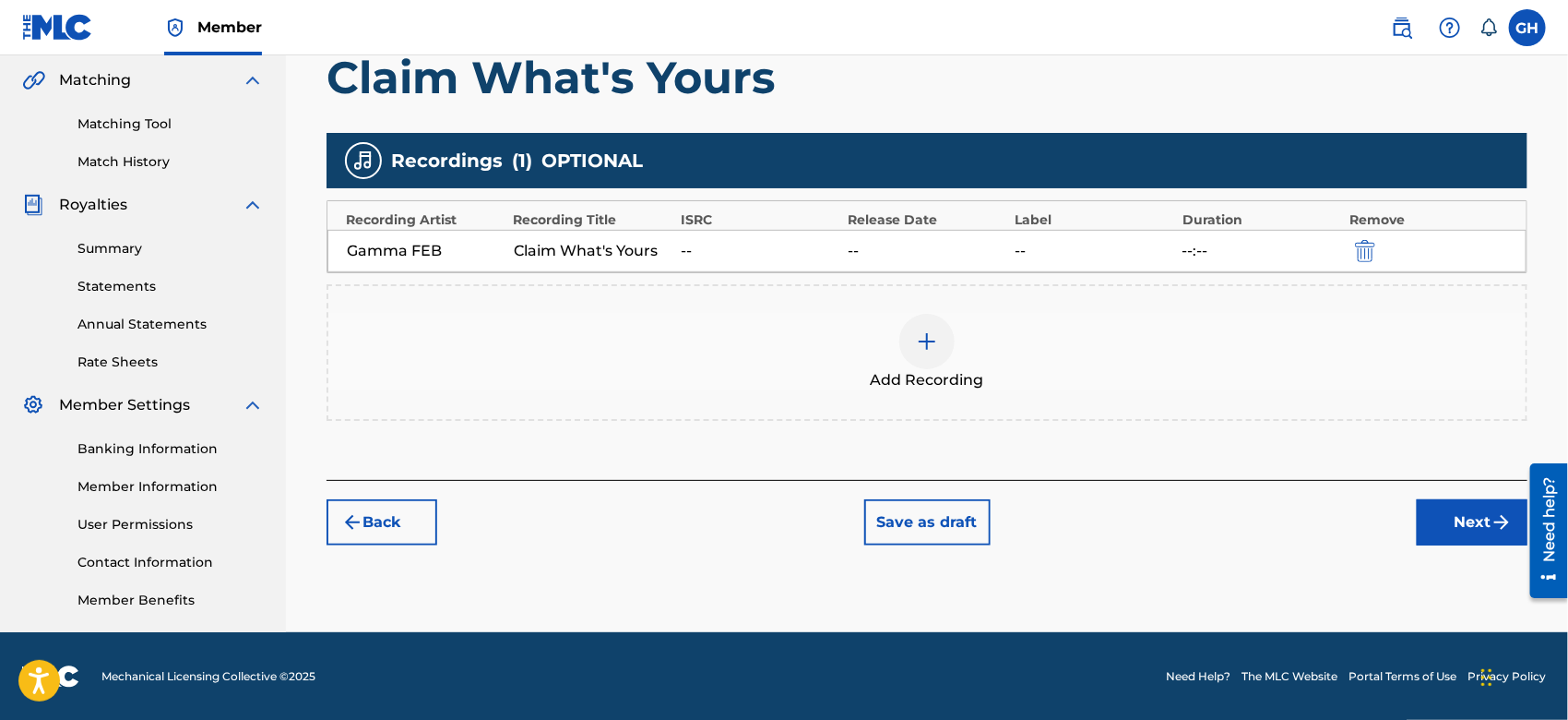
click at [1462, 523] on button "Next" at bounding box center [1473, 522] width 110 height 46
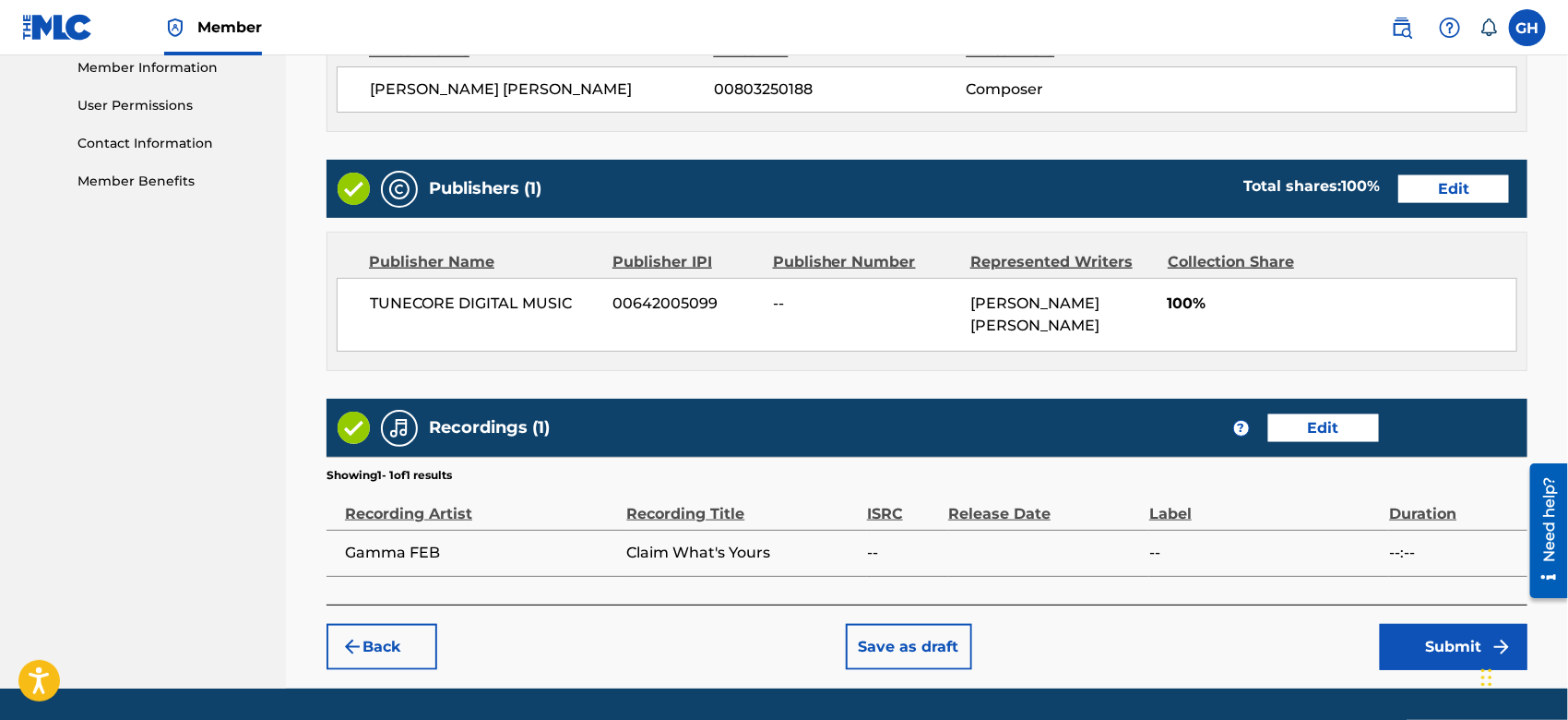
scroll to position [898, 0]
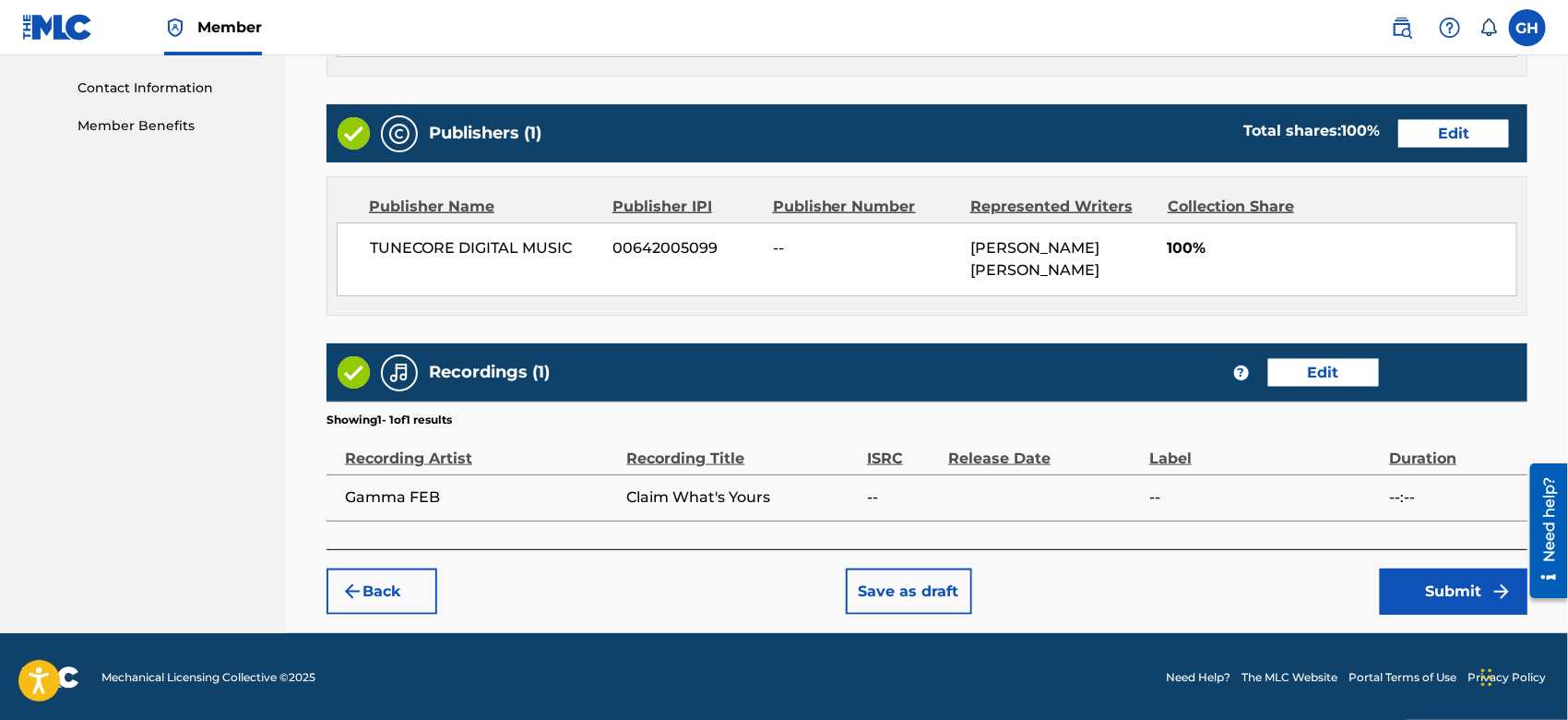
click at [1443, 585] on button "Submit" at bounding box center [1454, 591] width 148 height 46
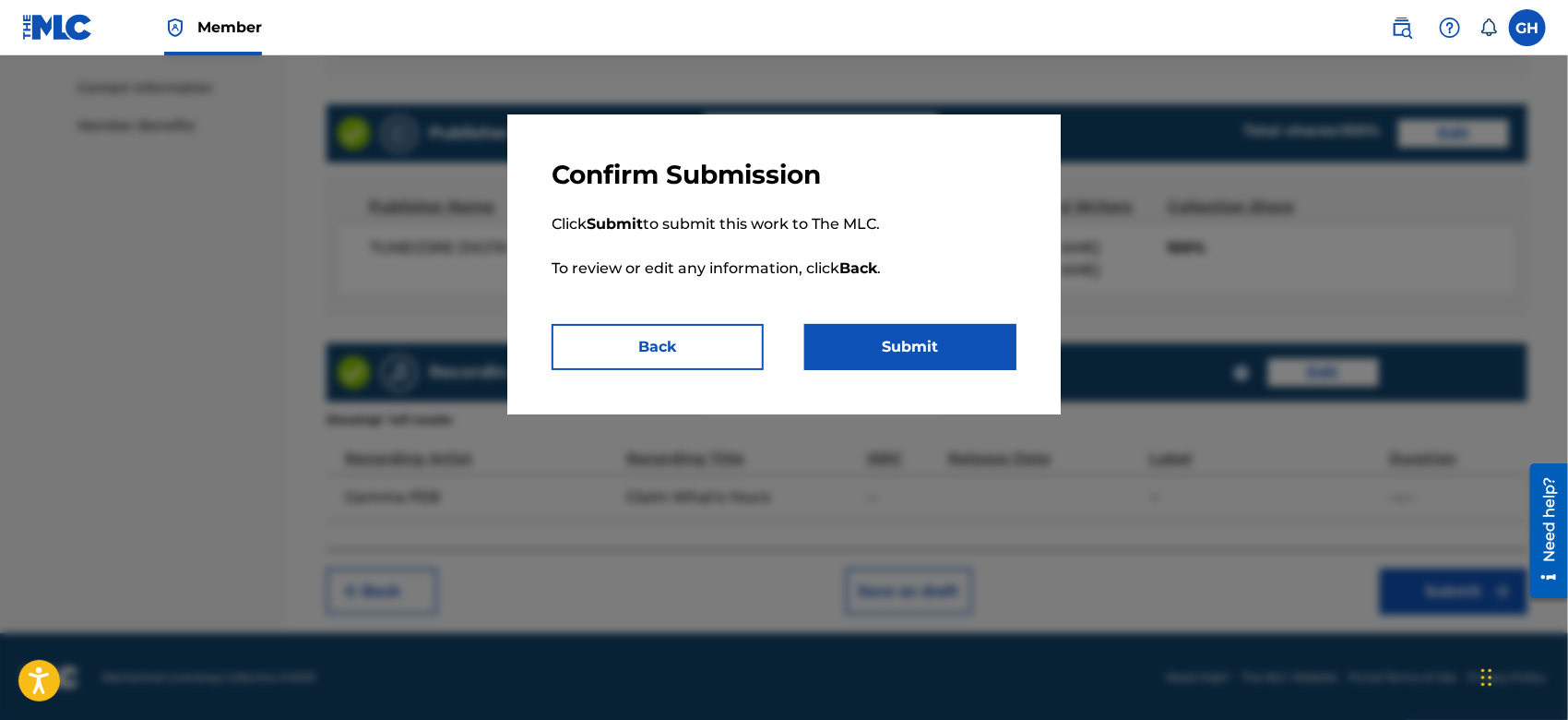
click at [903, 352] on button "Submit" at bounding box center [910, 347] width 213 height 46
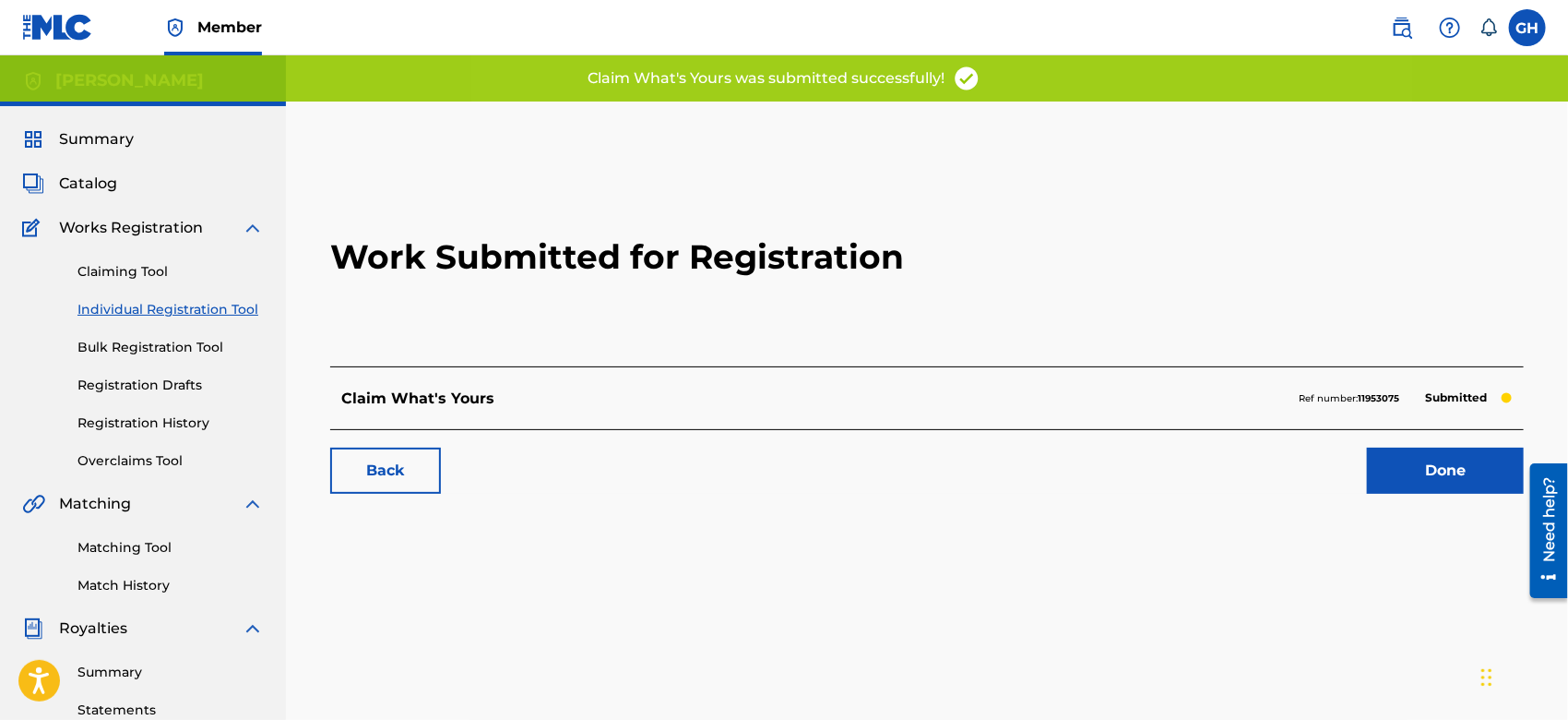
click at [1396, 461] on link "Done" at bounding box center [1445, 471] width 157 height 46
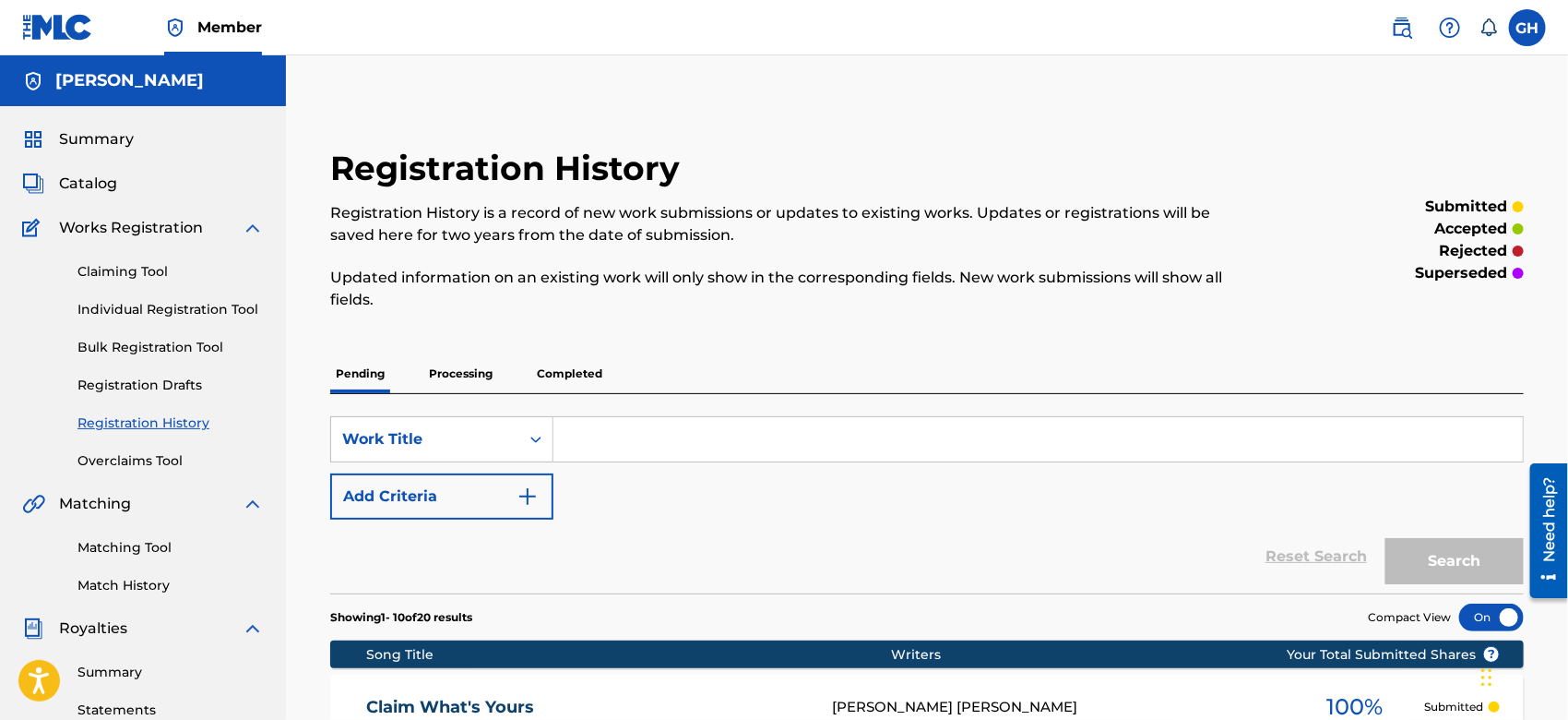
click at [106, 134] on span "Summary" at bounding box center [96, 139] width 75 height 22
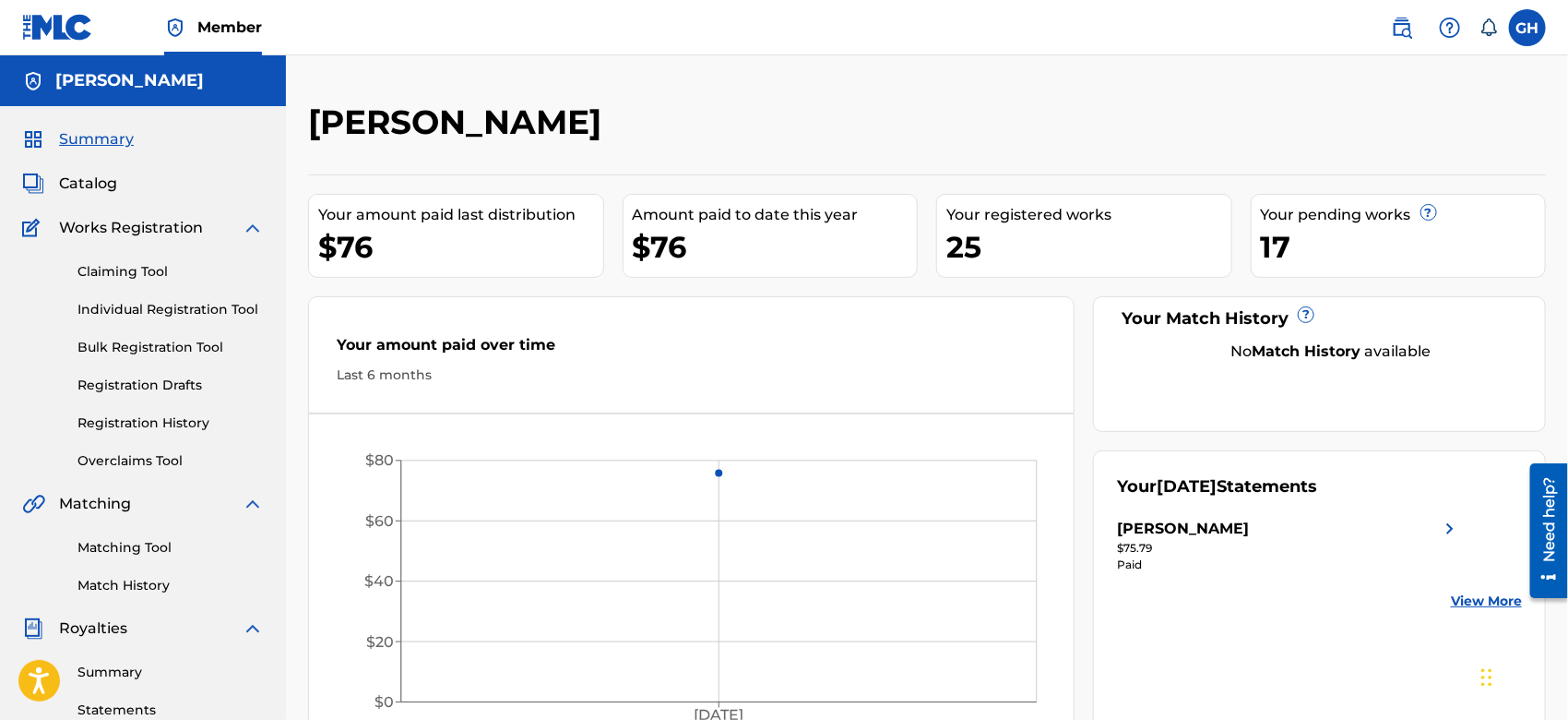
click at [93, 173] on span "Catalog" at bounding box center [88, 183] width 58 height 22
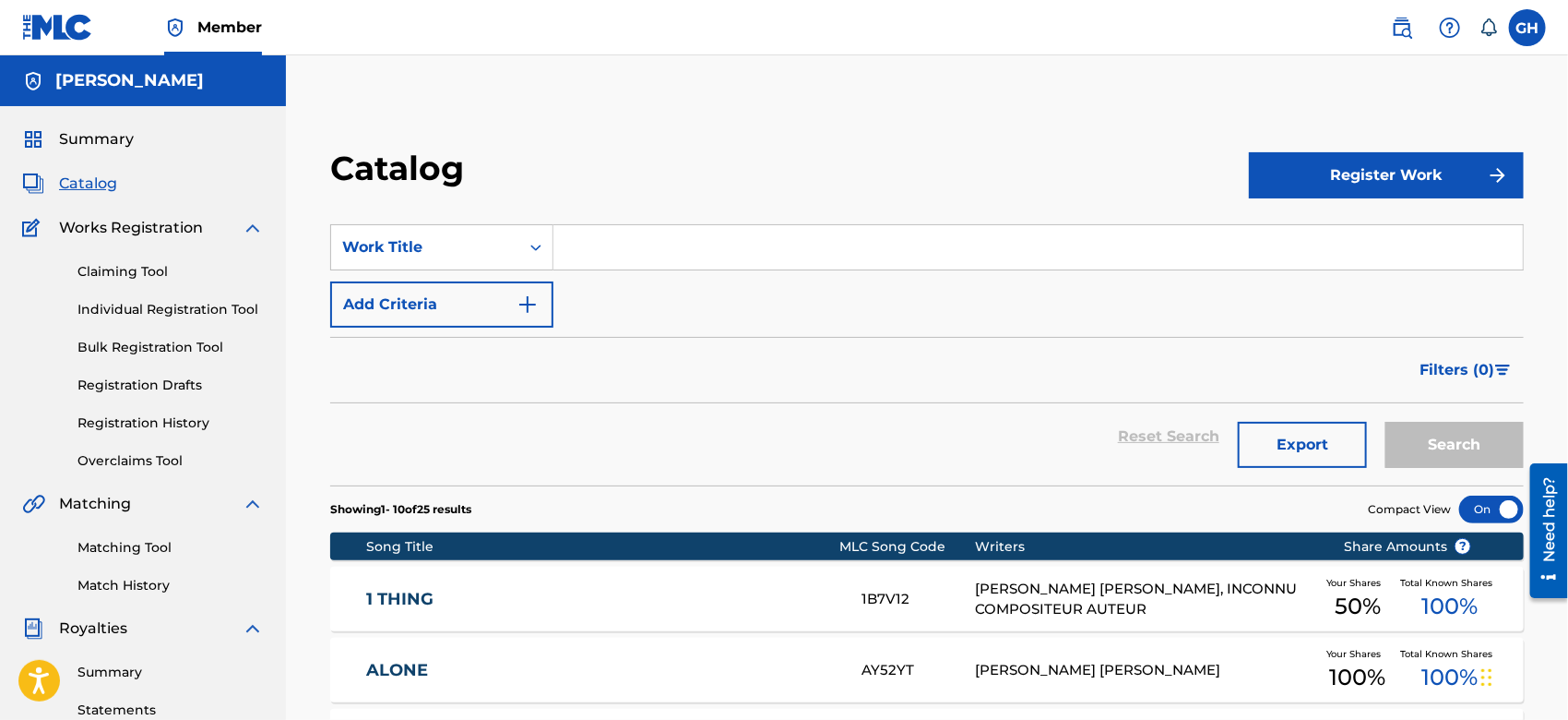
click at [1291, 177] on button "Register Work" at bounding box center [1386, 175] width 275 height 46
click at [1297, 228] on link "Individual" at bounding box center [1386, 235] width 275 height 44
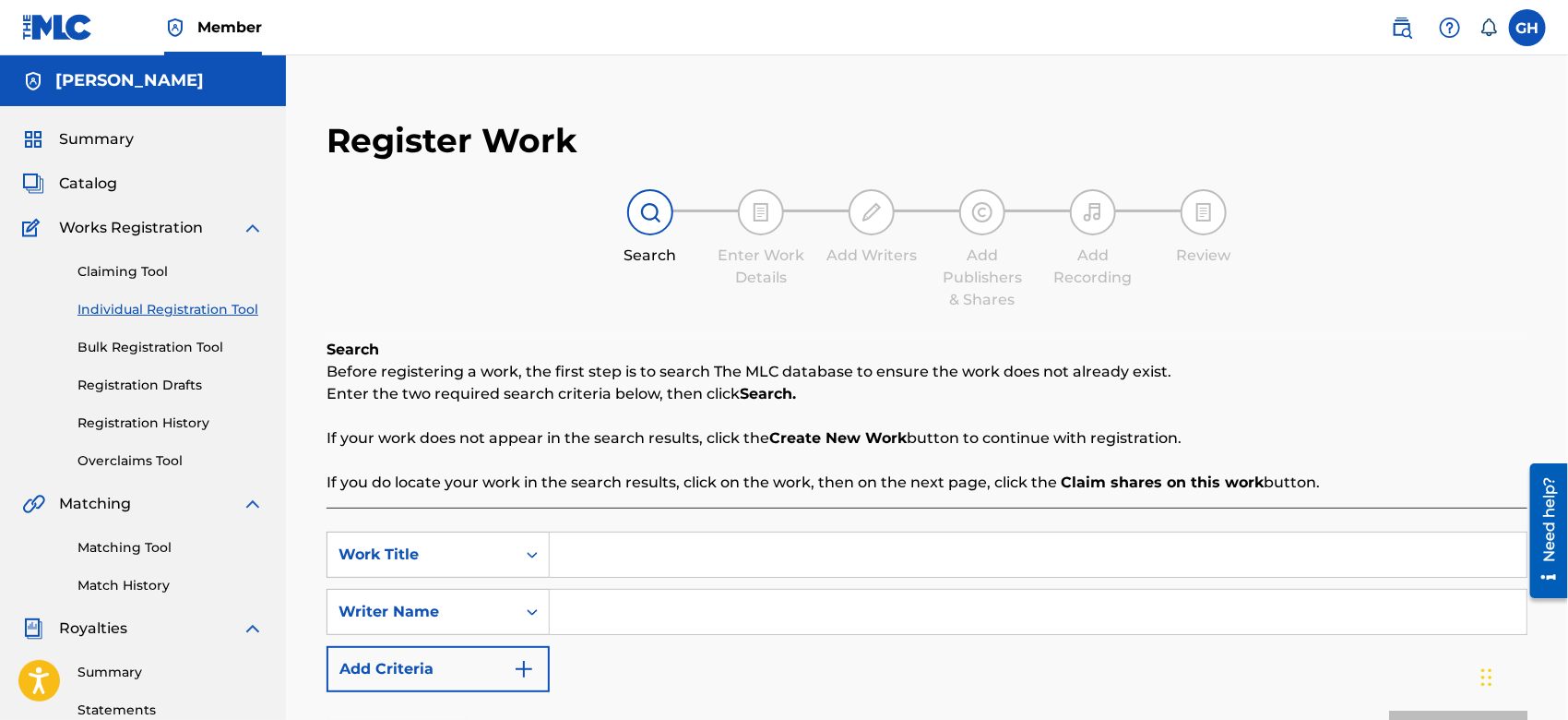
click at [620, 553] on input "Search Form" at bounding box center [1038, 555] width 977 height 44
click at [591, 608] on input "Search Form" at bounding box center [1038, 612] width 977 height 44
type input "Gary Octwone Harrison Jr"
click at [607, 547] on input "Search Form" at bounding box center [1038, 555] width 977 height 44
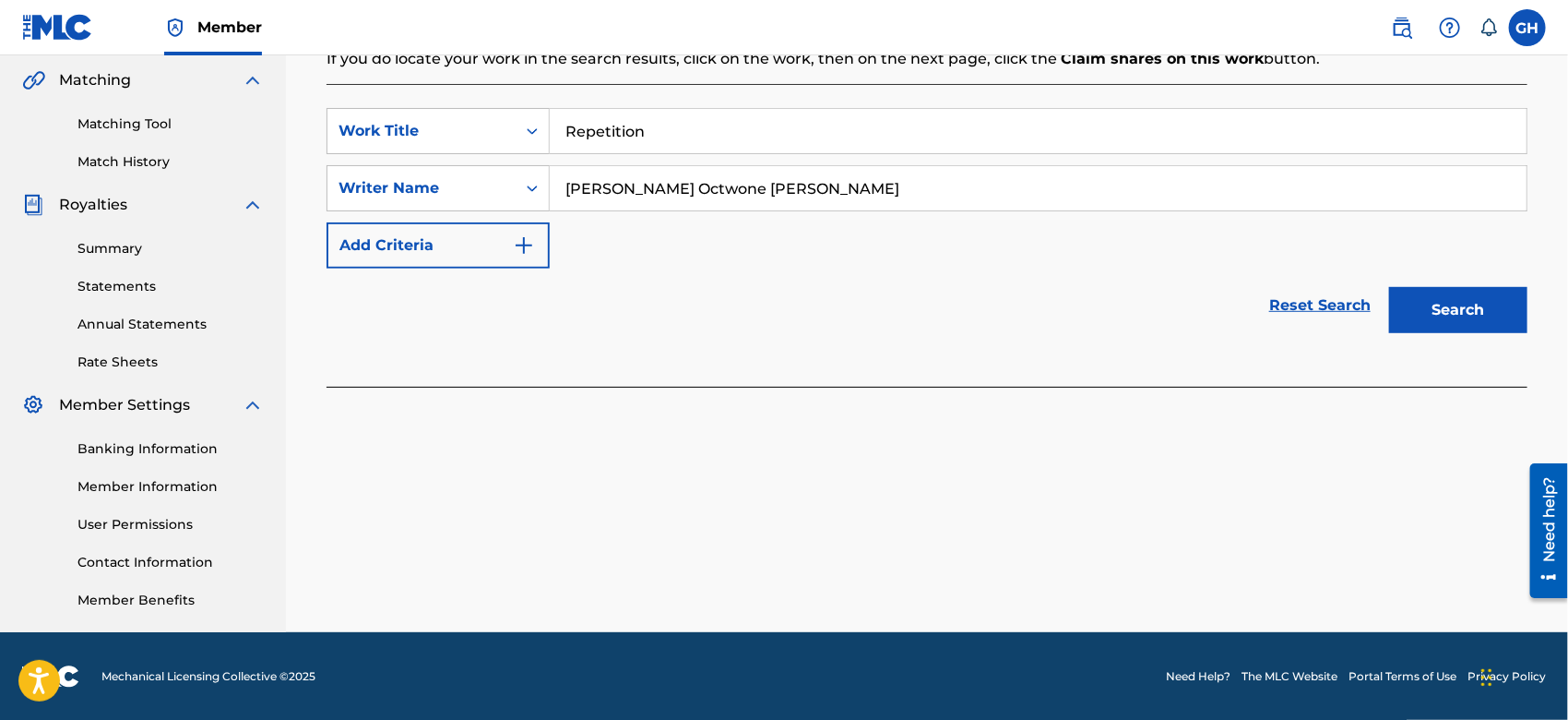
type input "Repetition"
click at [1442, 308] on button "Search" at bounding box center [1459, 310] width 139 height 46
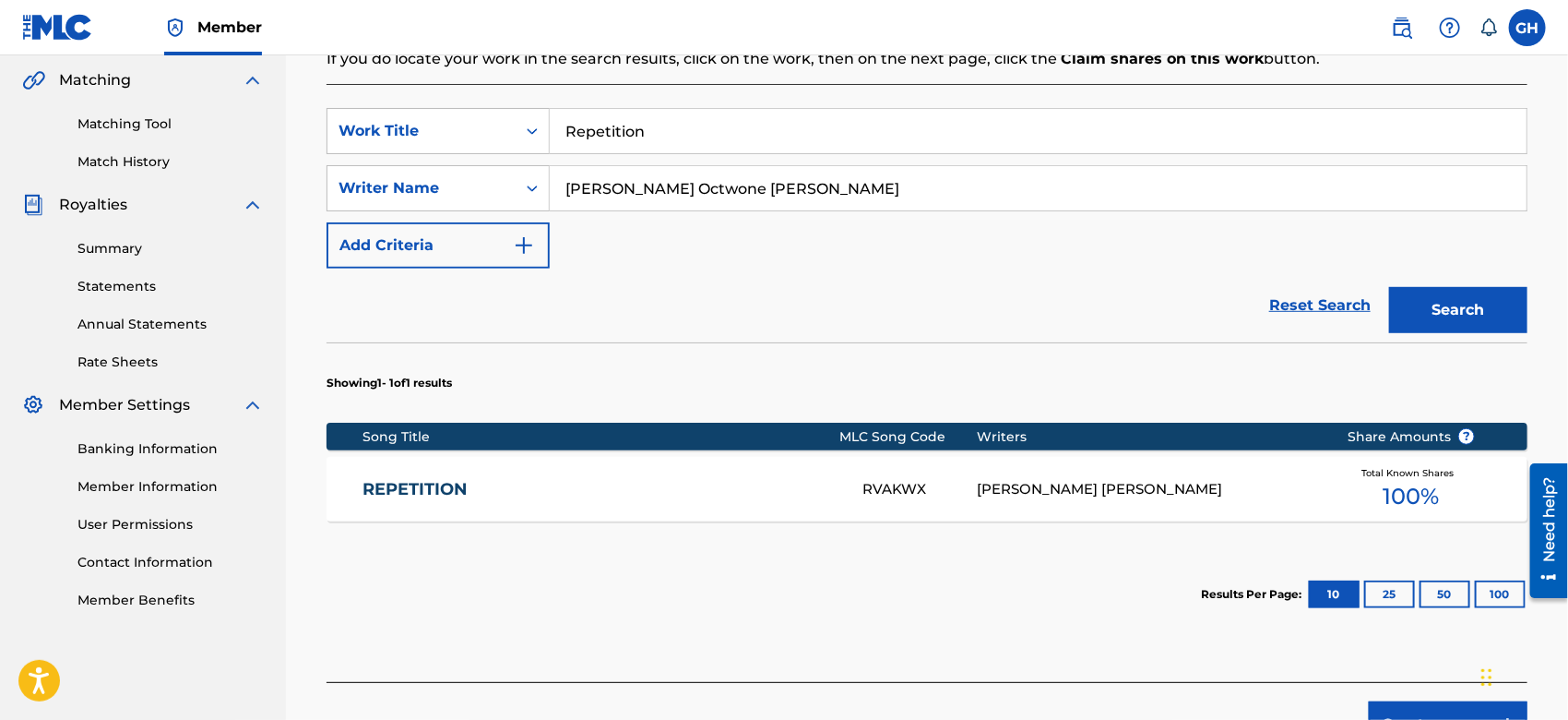
click at [964, 490] on div "RVAKWX" at bounding box center [919, 490] width 114 height 22
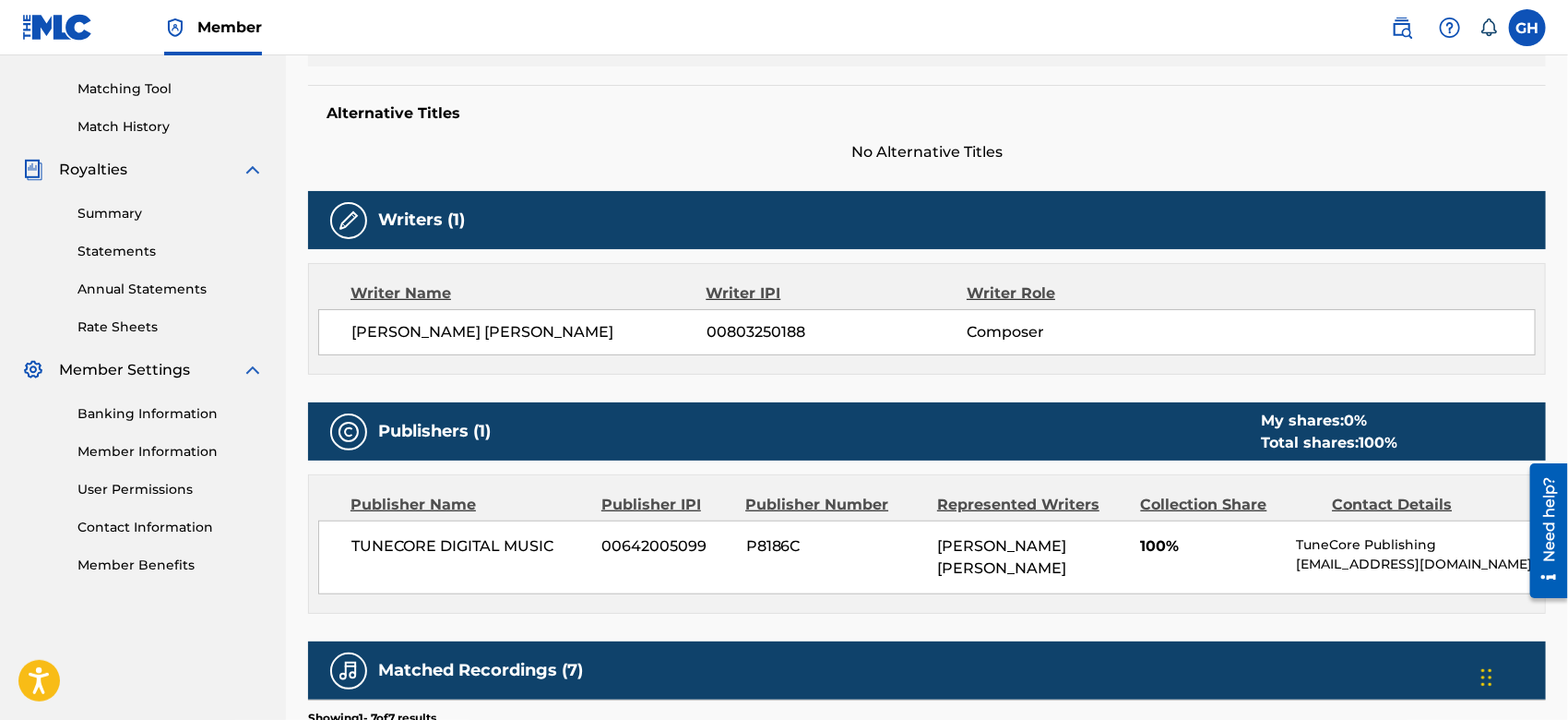
scroll to position [428, 0]
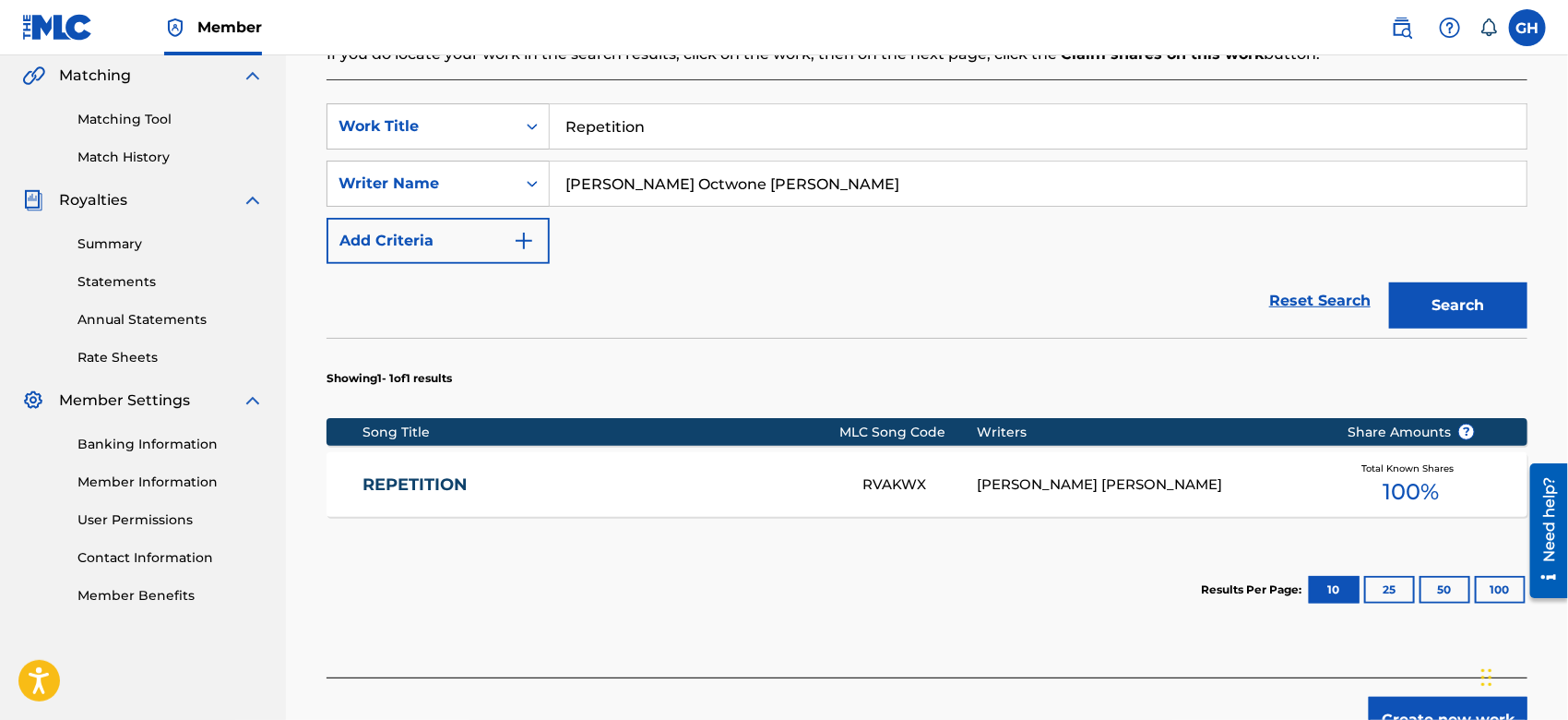
click at [1436, 702] on button "Create new work" at bounding box center [1448, 720] width 158 height 46
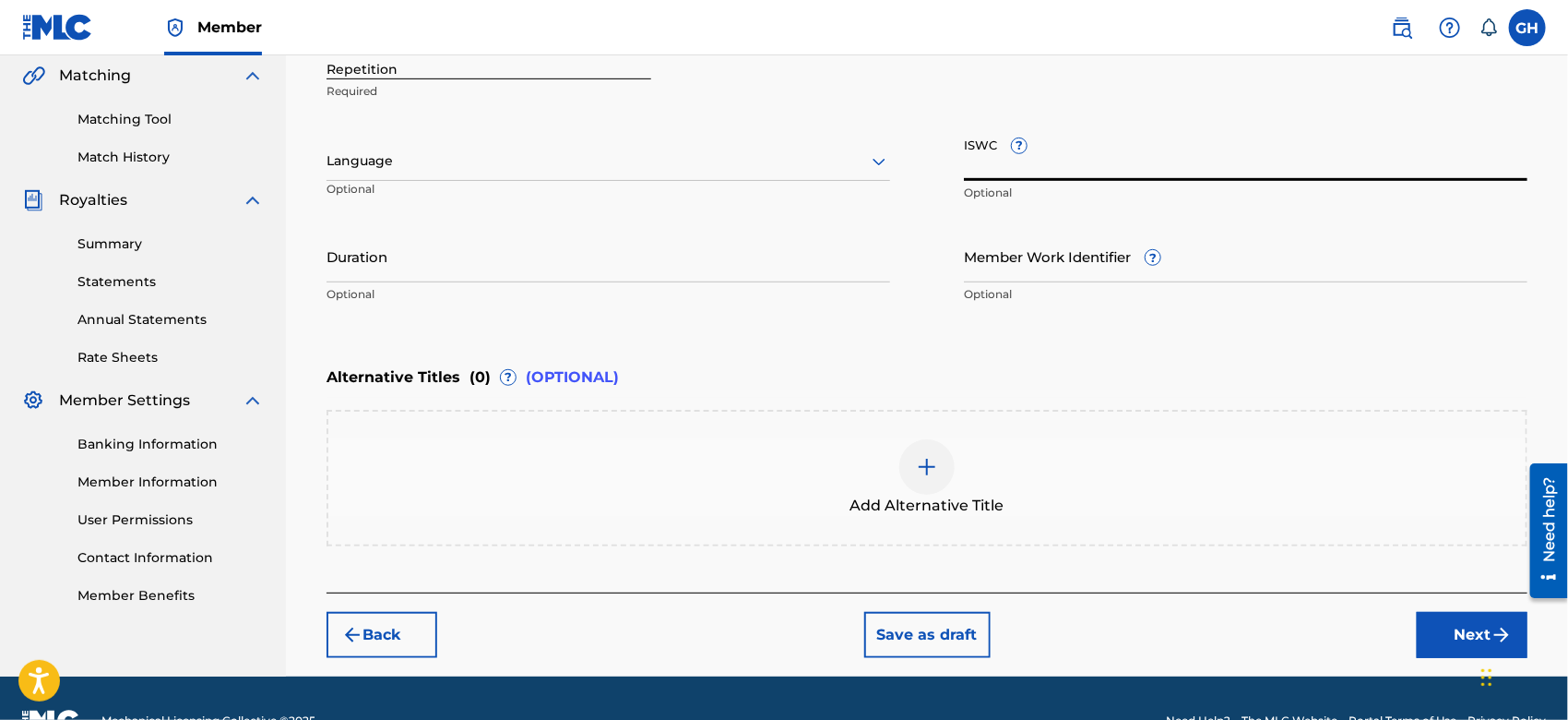
click at [977, 169] on input "ISWC ?" at bounding box center [1246, 154] width 564 height 52
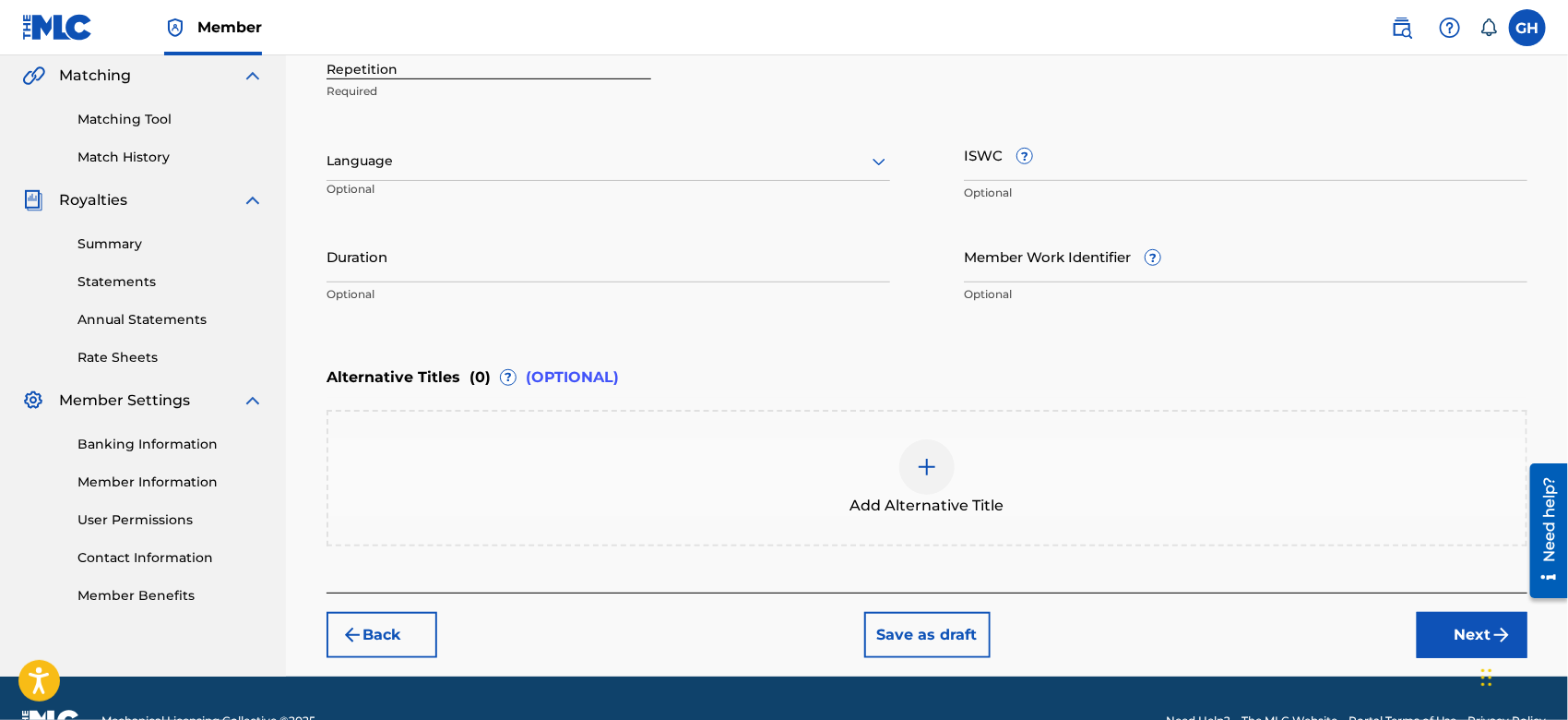
click at [969, 193] on p "Optional" at bounding box center [1246, 192] width 564 height 17
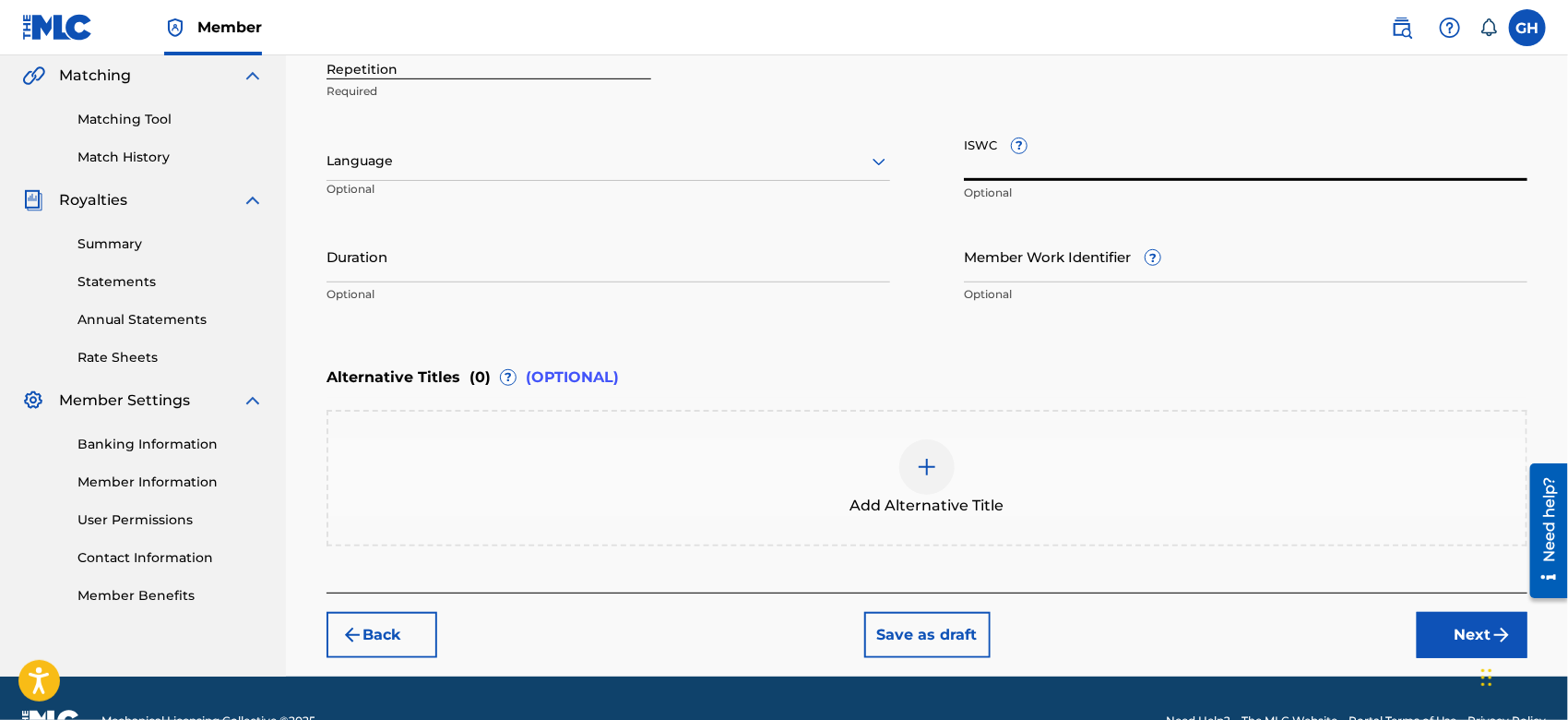
click at [971, 175] on input "ISWC ?" at bounding box center [1246, 154] width 564 height 52
paste input "T-921.983.969-7"
type input "T-921.983.969-7"
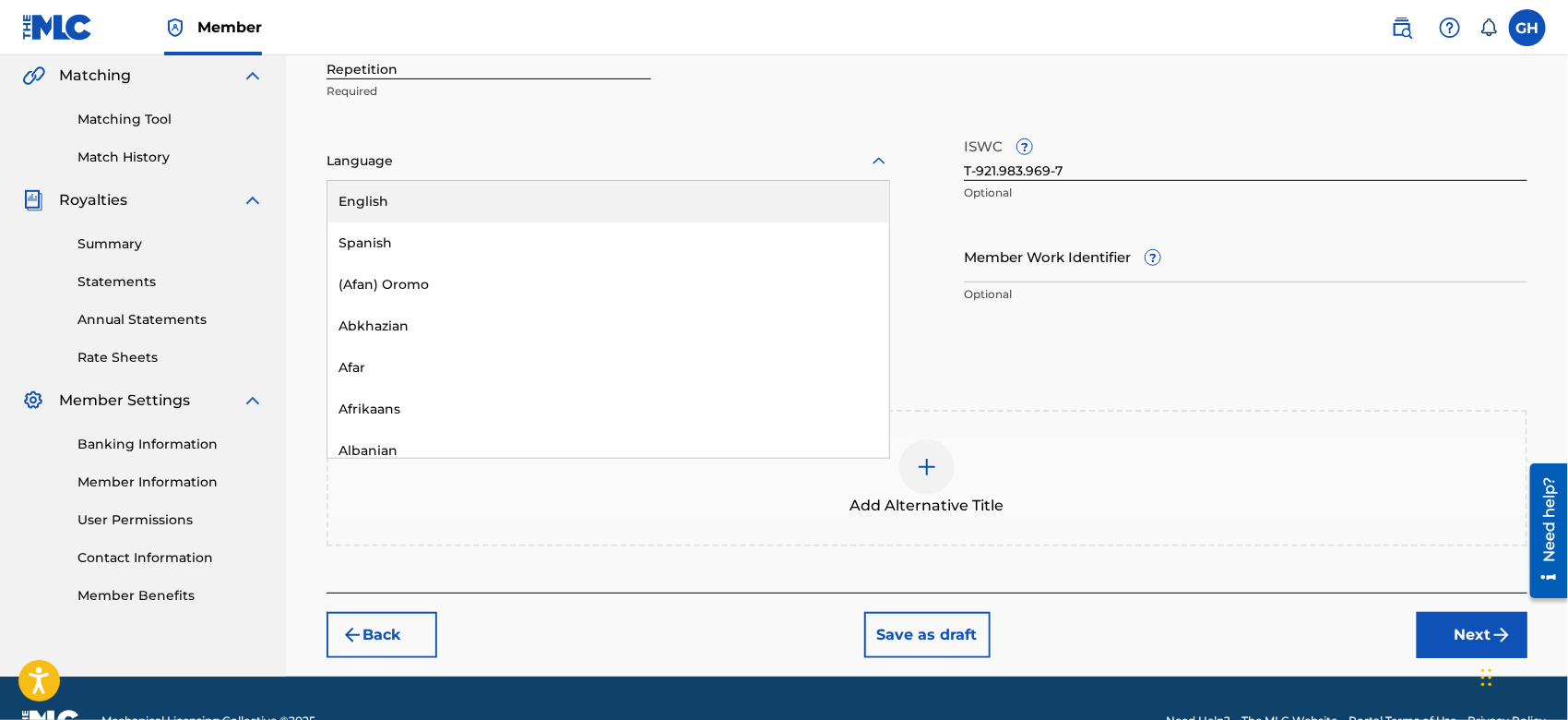
click at [430, 159] on div at bounding box center [608, 161] width 564 height 23
click at [418, 201] on div "English" at bounding box center [608, 202] width 562 height 41
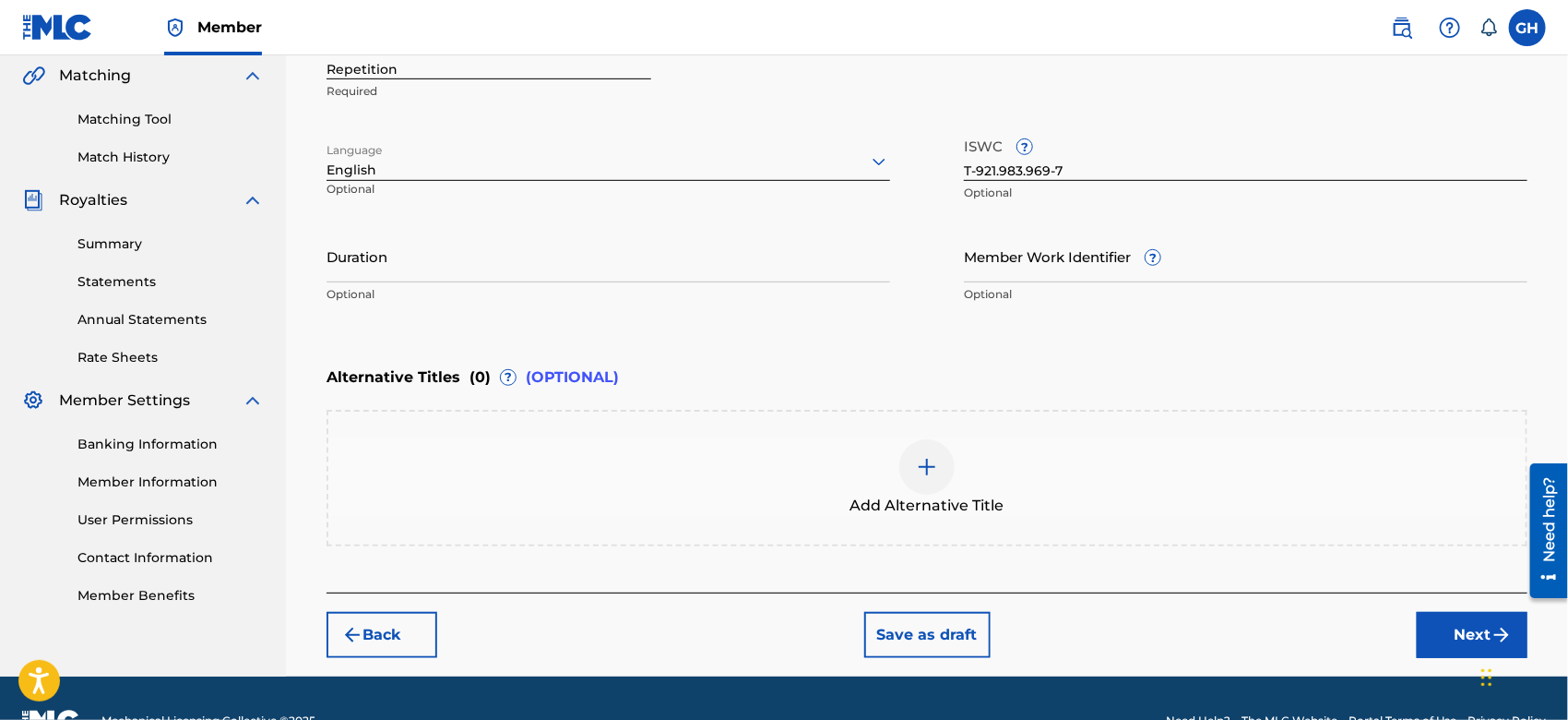
click at [1434, 620] on button "Next" at bounding box center [1473, 634] width 110 height 46
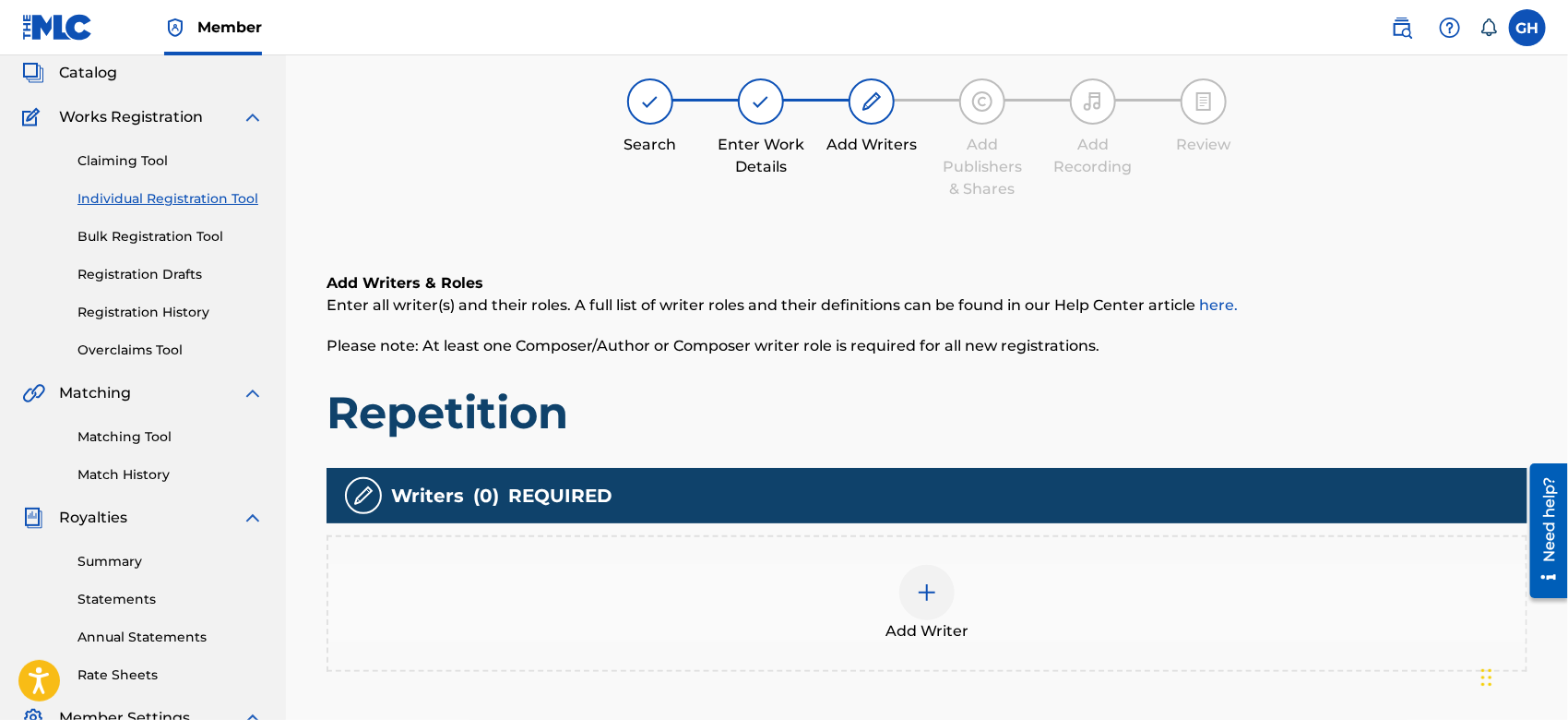
scroll to position [82, 0]
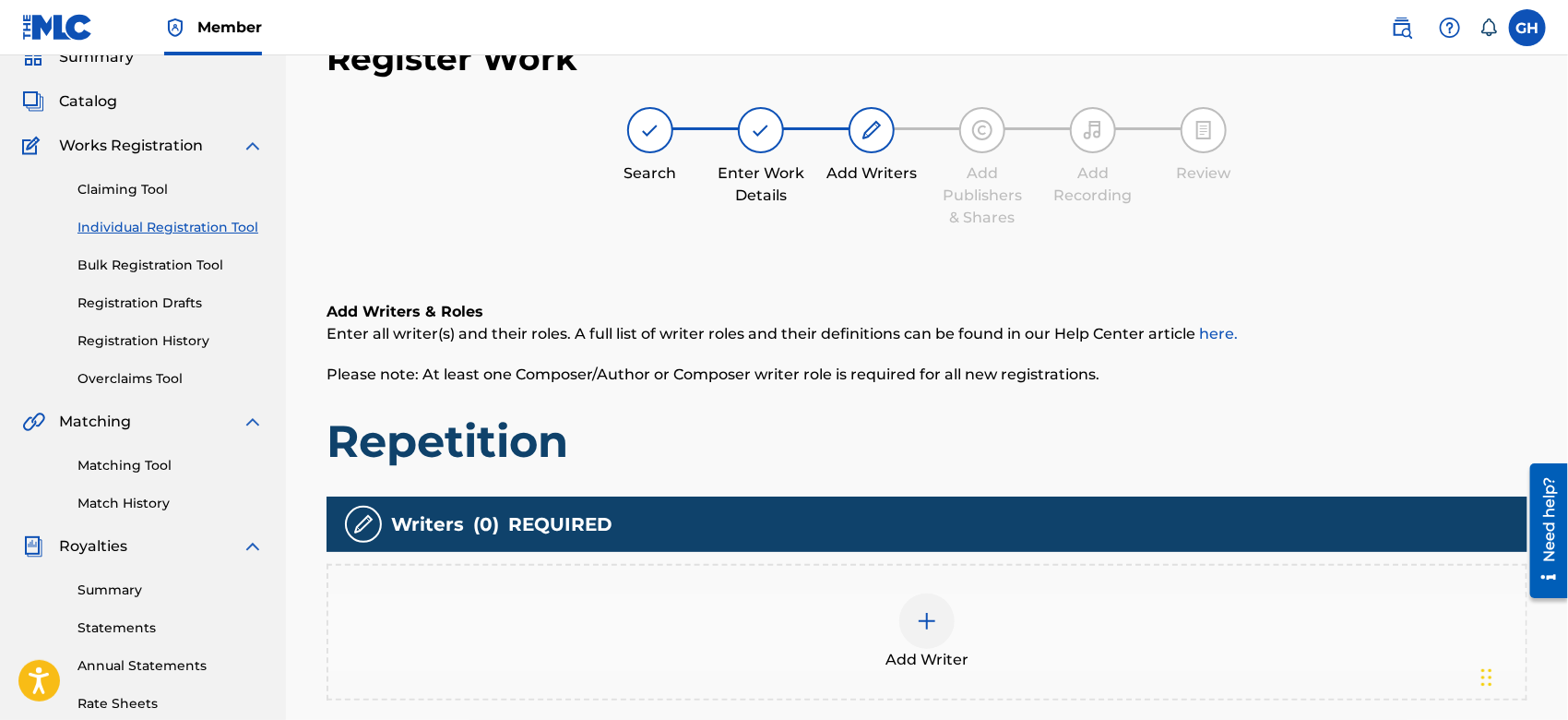
click at [899, 611] on div "Add Writer" at bounding box center [927, 632] width 1198 height 78
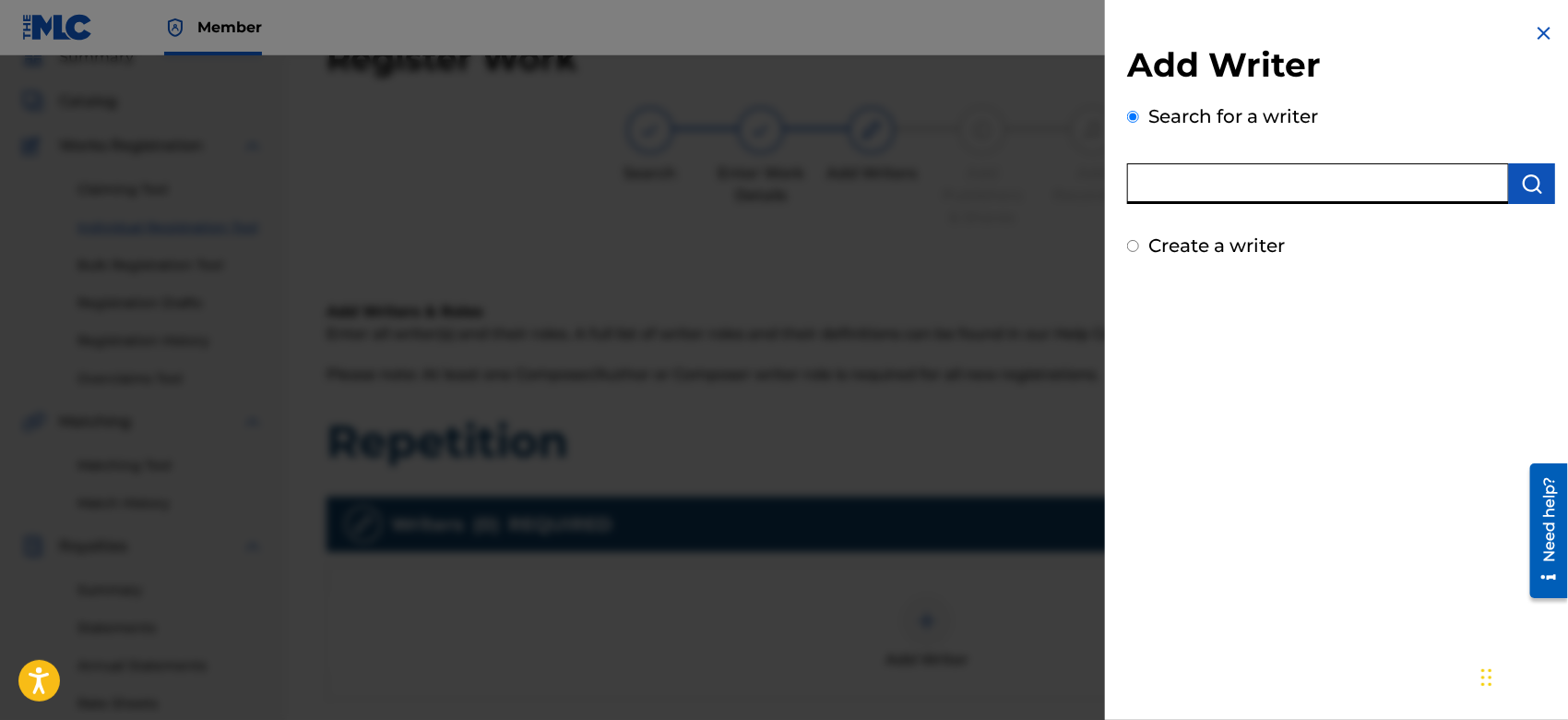
click at [1188, 181] on input "text" at bounding box center [1318, 183] width 382 height 40
type input "octwone"
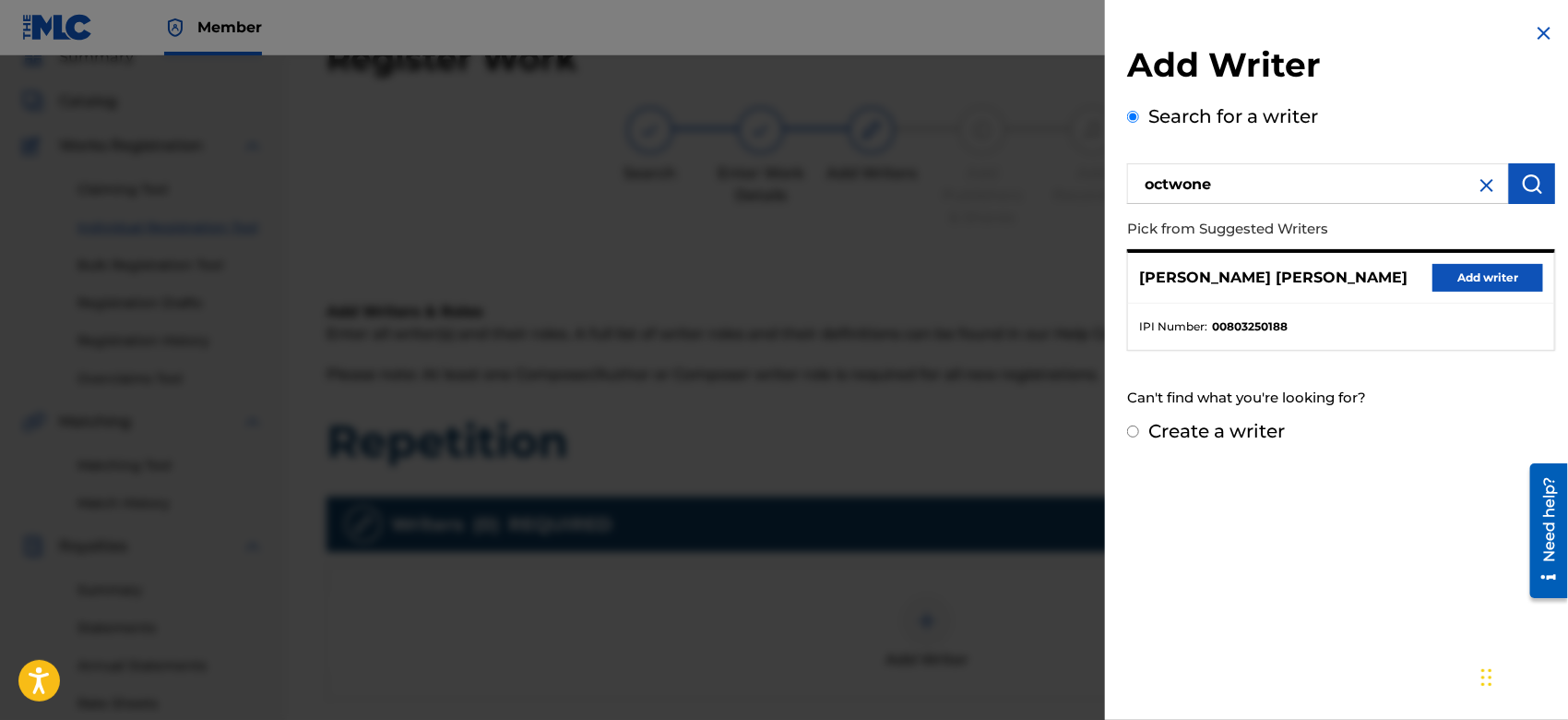
click at [1451, 274] on button "Add writer" at bounding box center [1488, 278] width 110 height 28
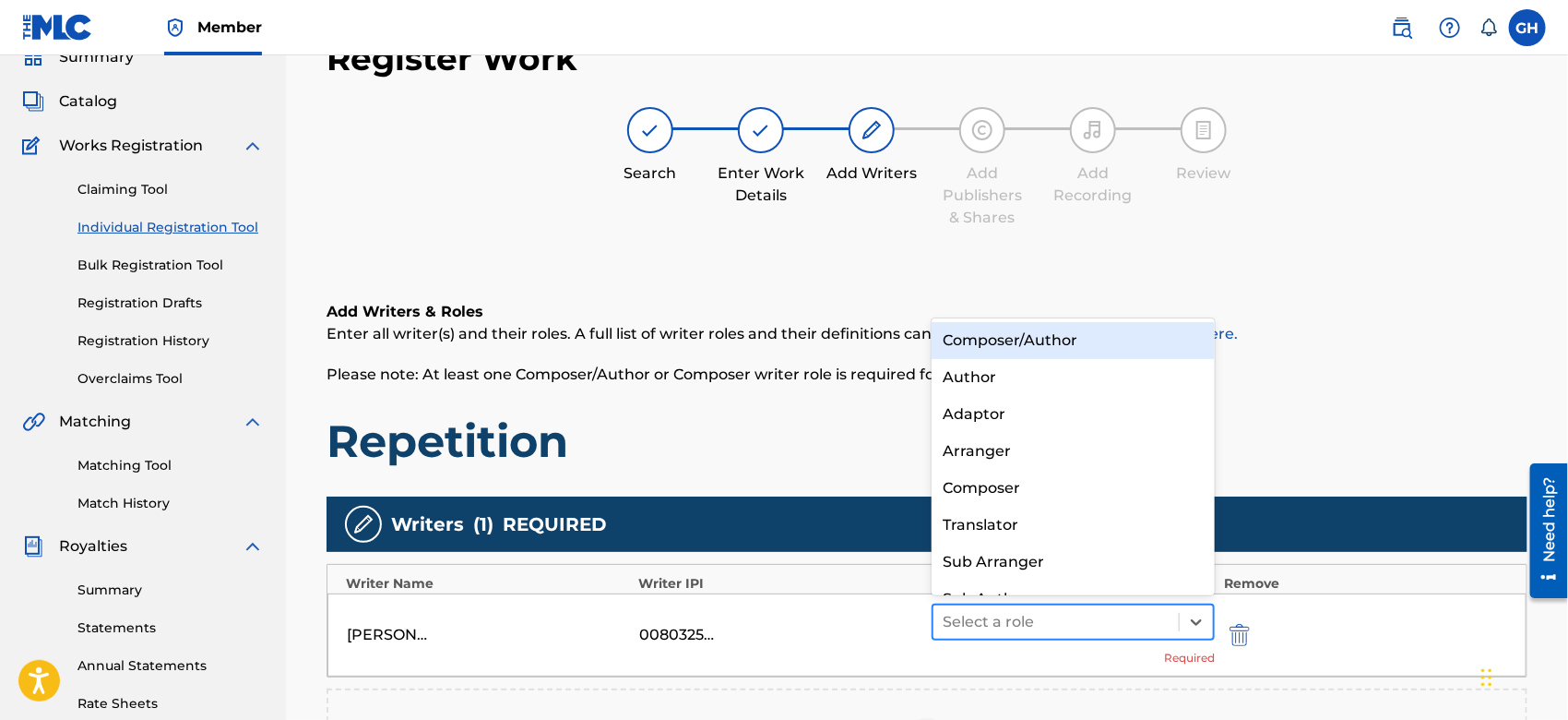
click at [983, 610] on div at bounding box center [1056, 622] width 227 height 26
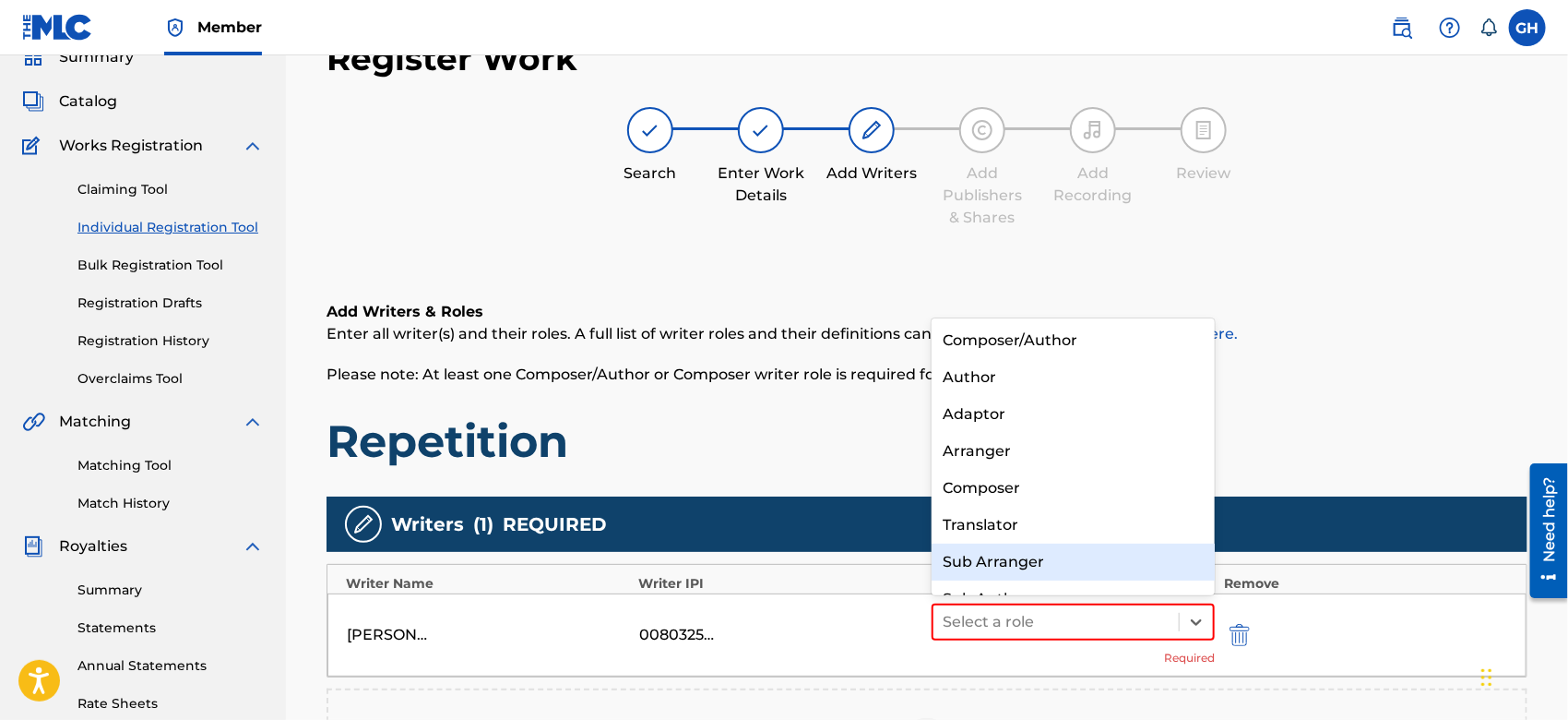
scroll to position [25, 0]
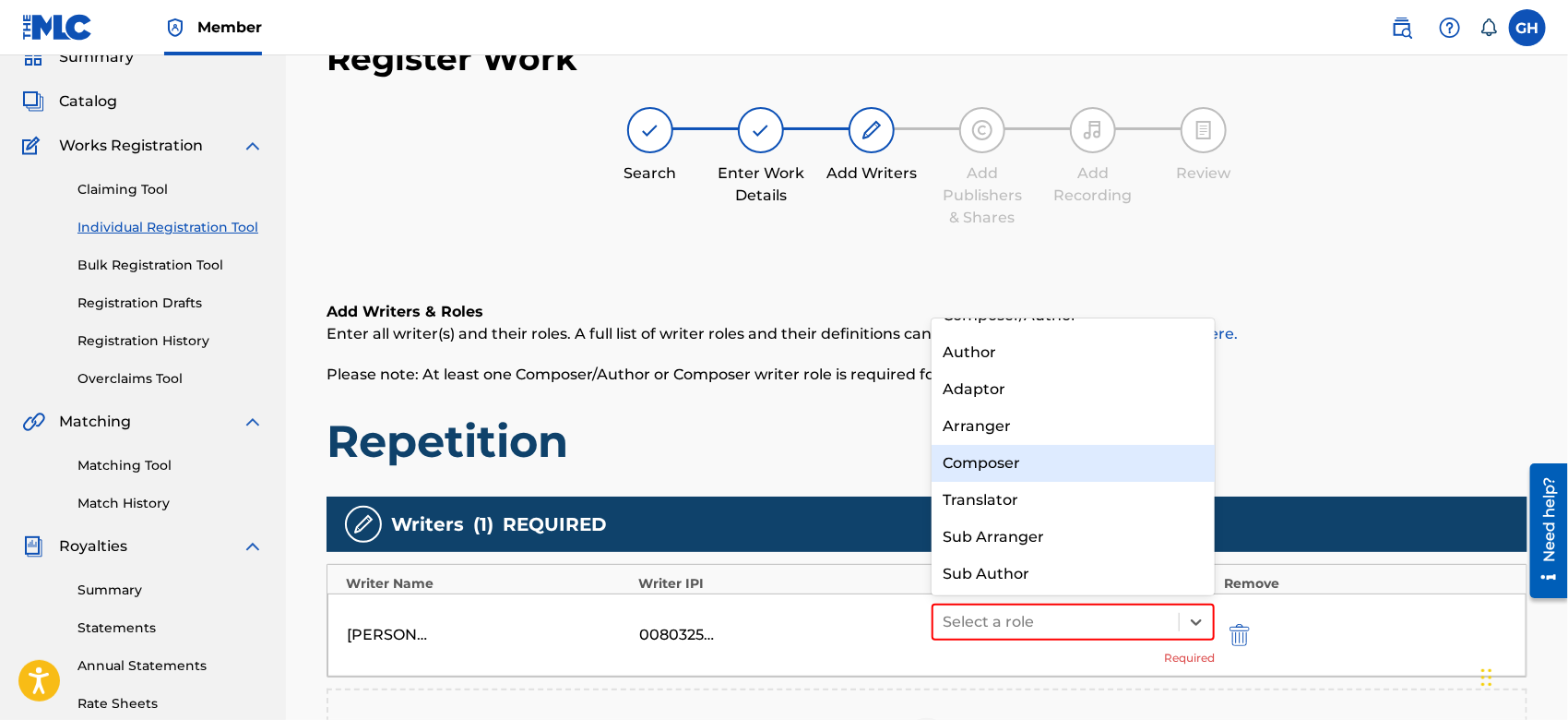
click at [990, 476] on div "Composer" at bounding box center [1074, 463] width 283 height 36
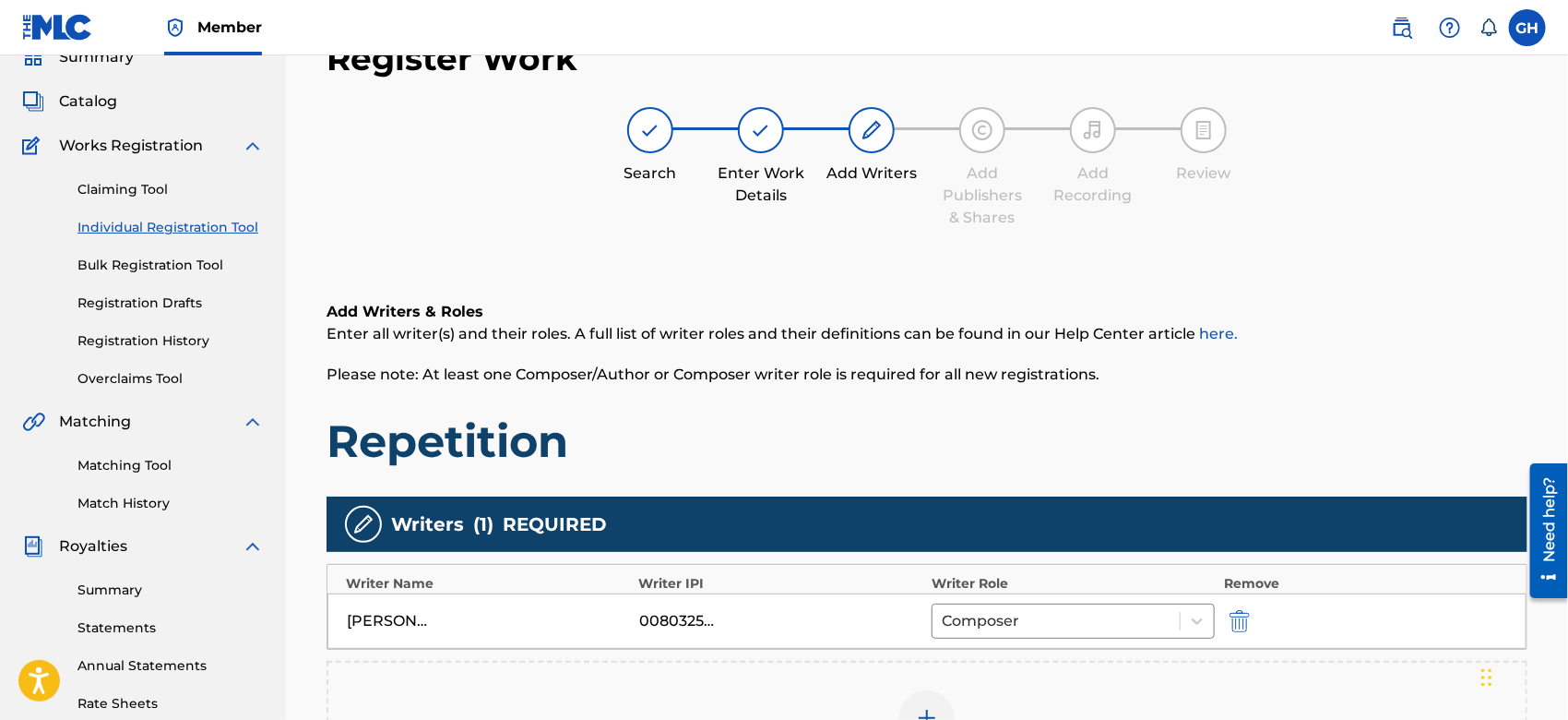
scroll to position [424, 0]
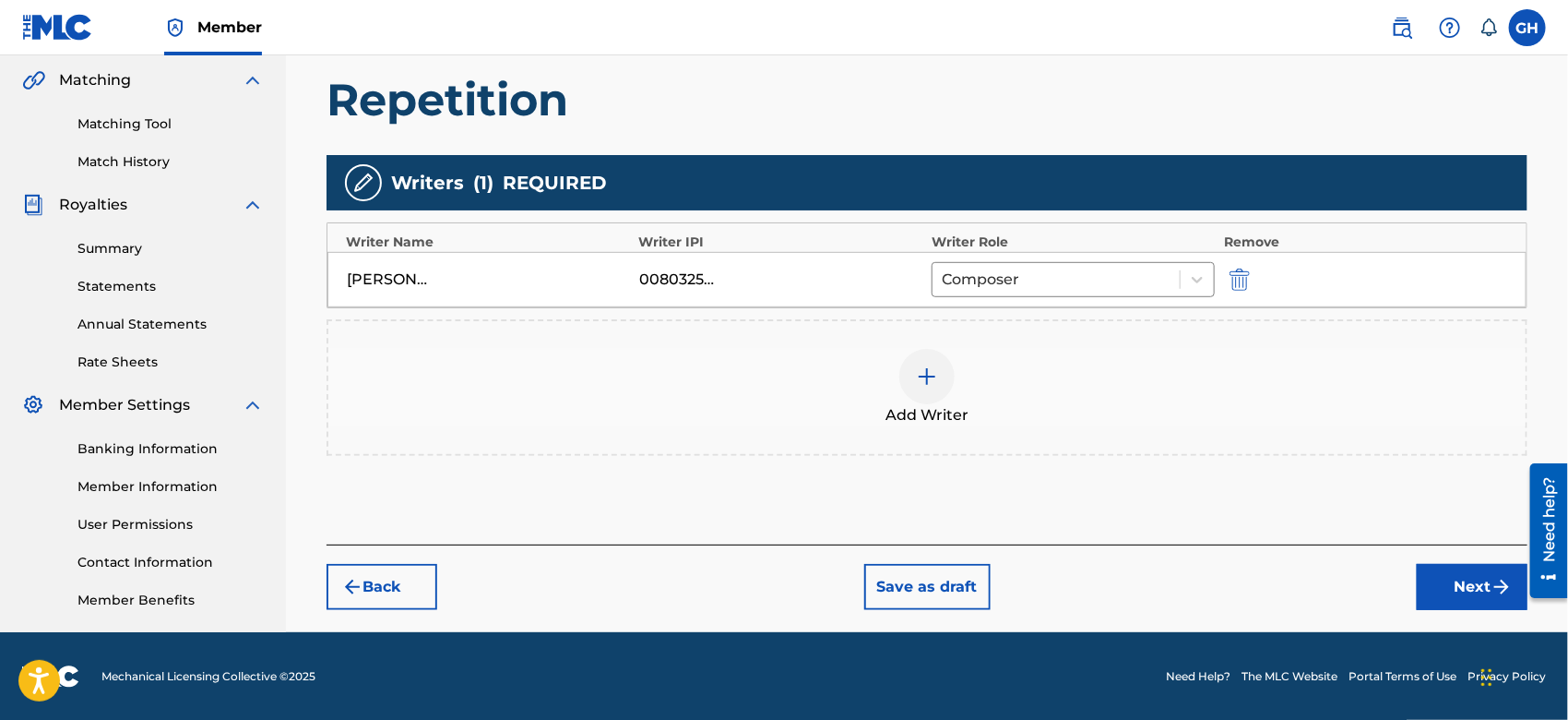
click at [1472, 584] on button "Next" at bounding box center [1473, 587] width 110 height 46
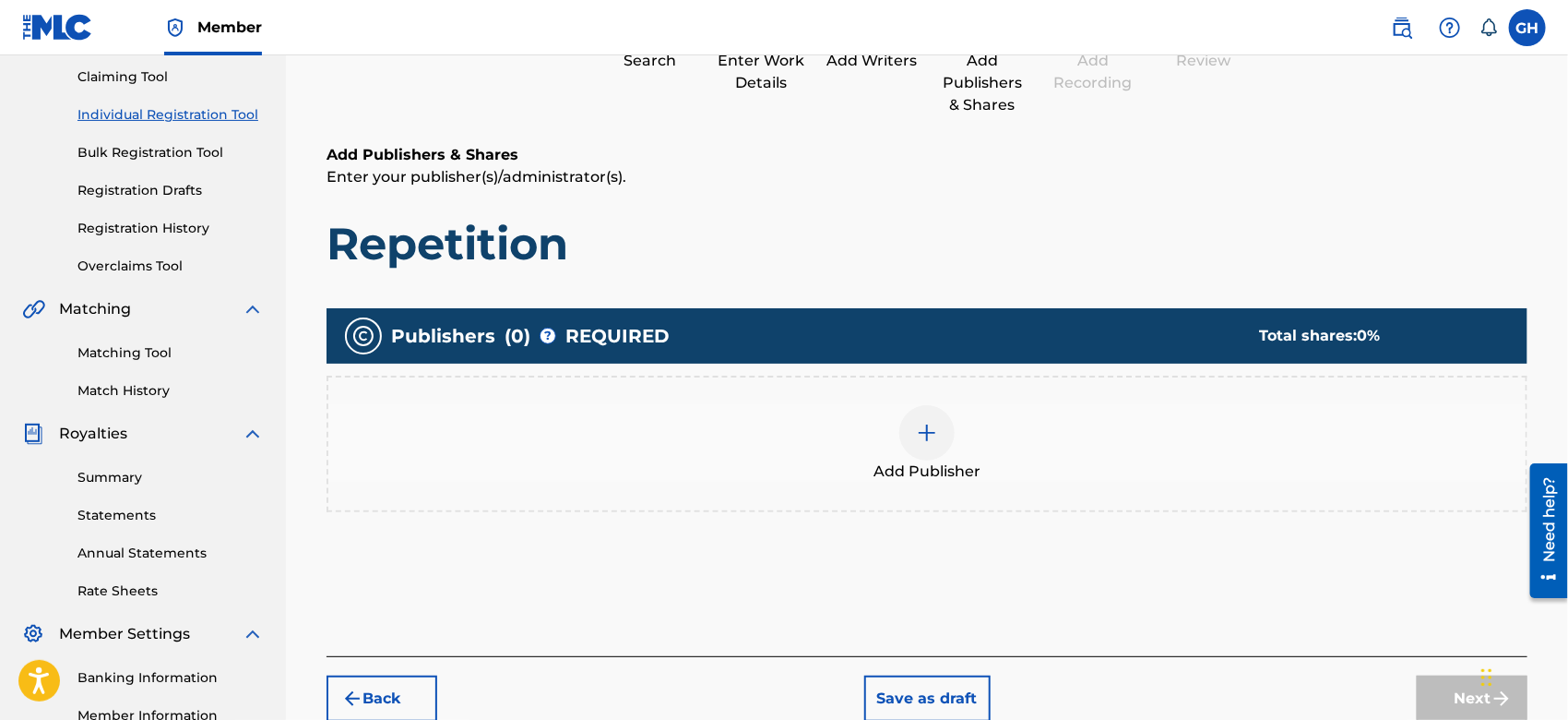
scroll to position [82, 0]
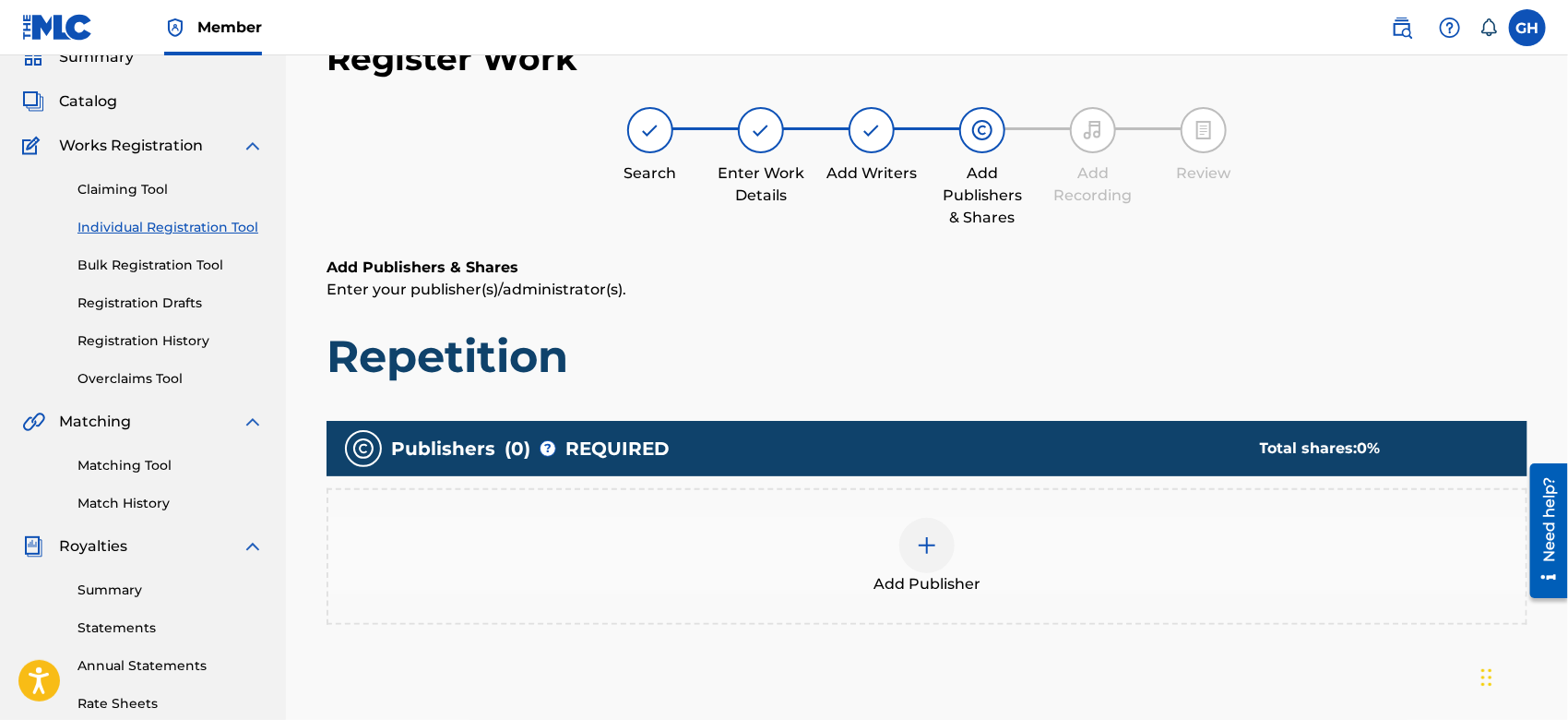
click at [931, 543] on img at bounding box center [927, 546] width 22 height 22
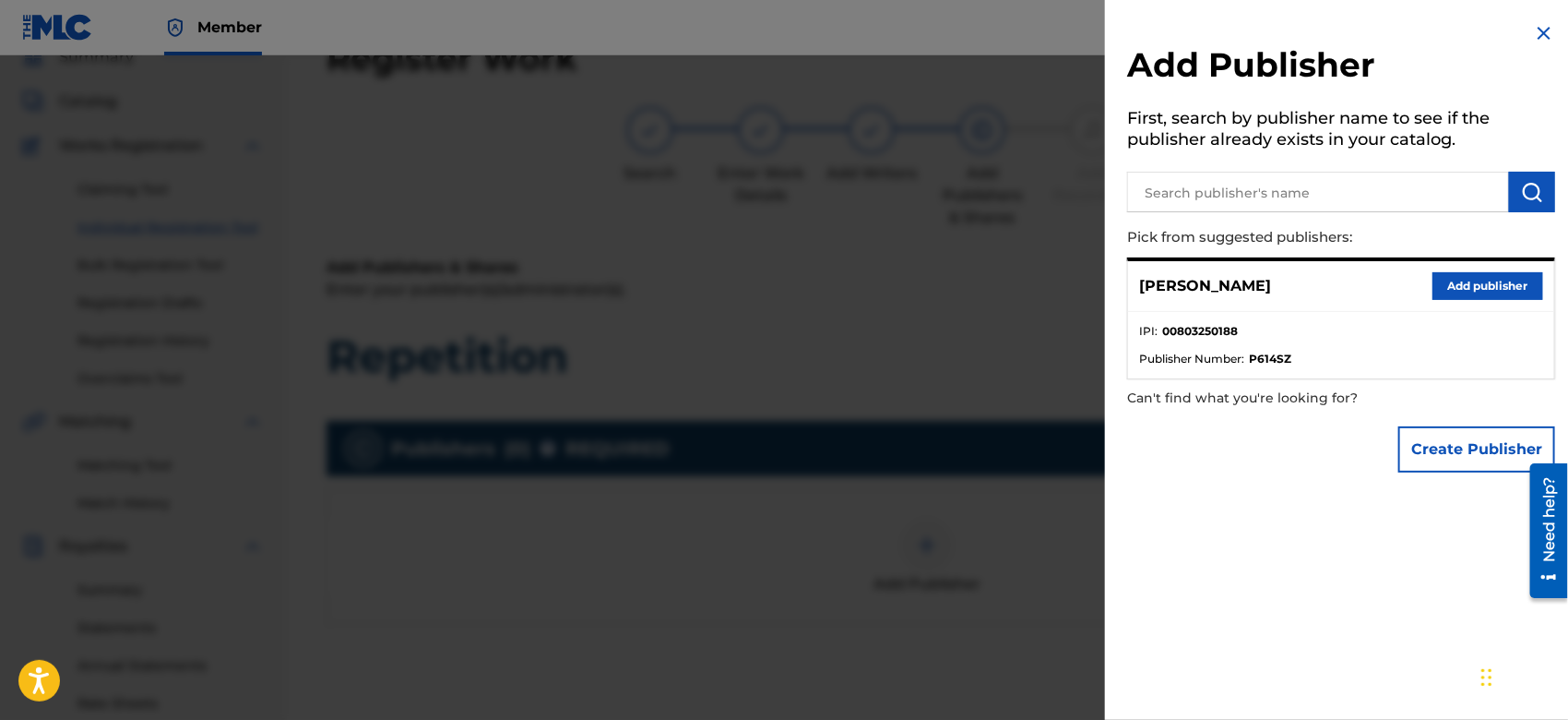
click at [1420, 444] on button "Create Publisher" at bounding box center [1476, 449] width 157 height 46
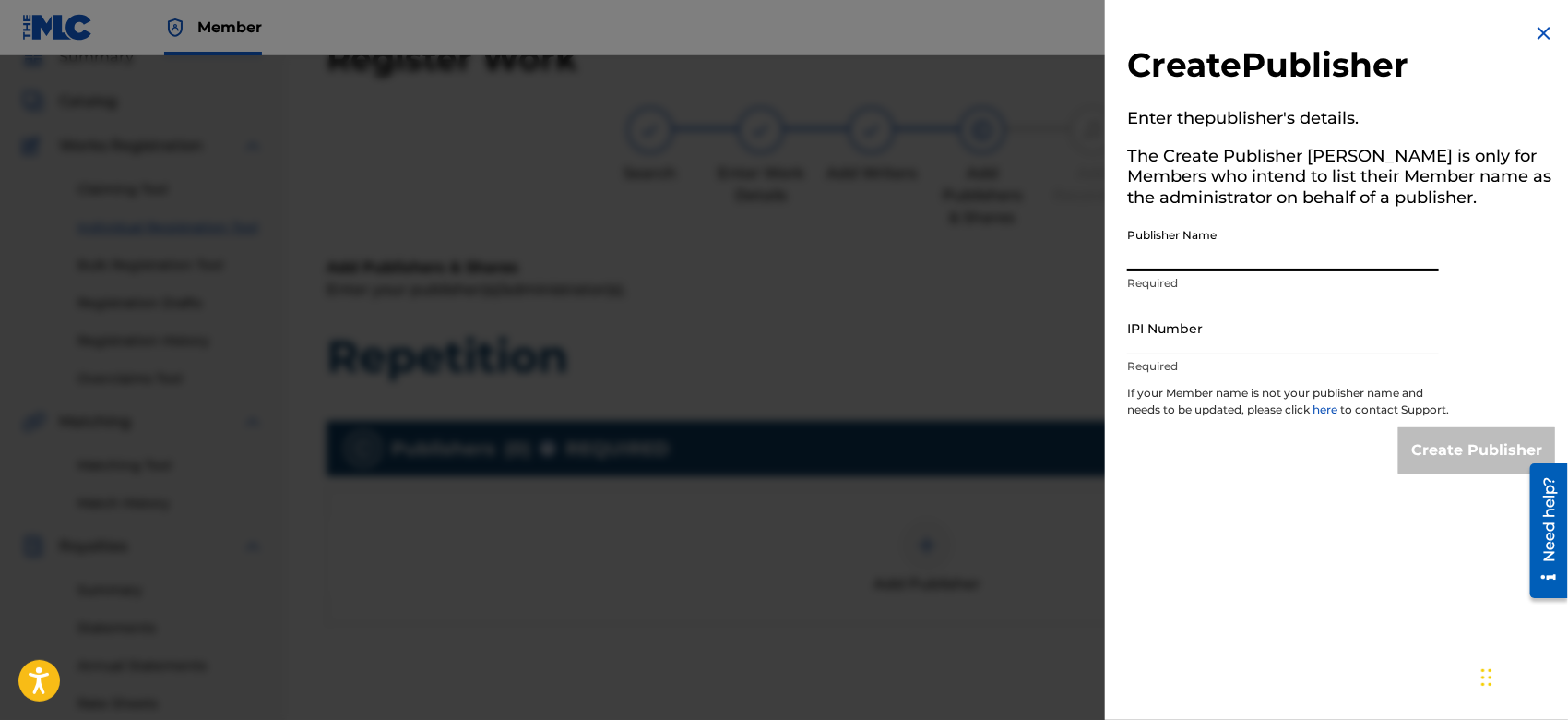
drag, startPoint x: 1186, startPoint y: 263, endPoint x: 1290, endPoint y: 321, distance: 119.1
click at [1290, 321] on div "Create Publisher Enter the publisher 's details. The Create Publisher button is…" at bounding box center [1342, 247] width 472 height 495
type input "TUNECORE DIGITAL MUSIC"
click at [1224, 352] on input "IPI Number" at bounding box center [1283, 328] width 312 height 52
type input "00642005099"
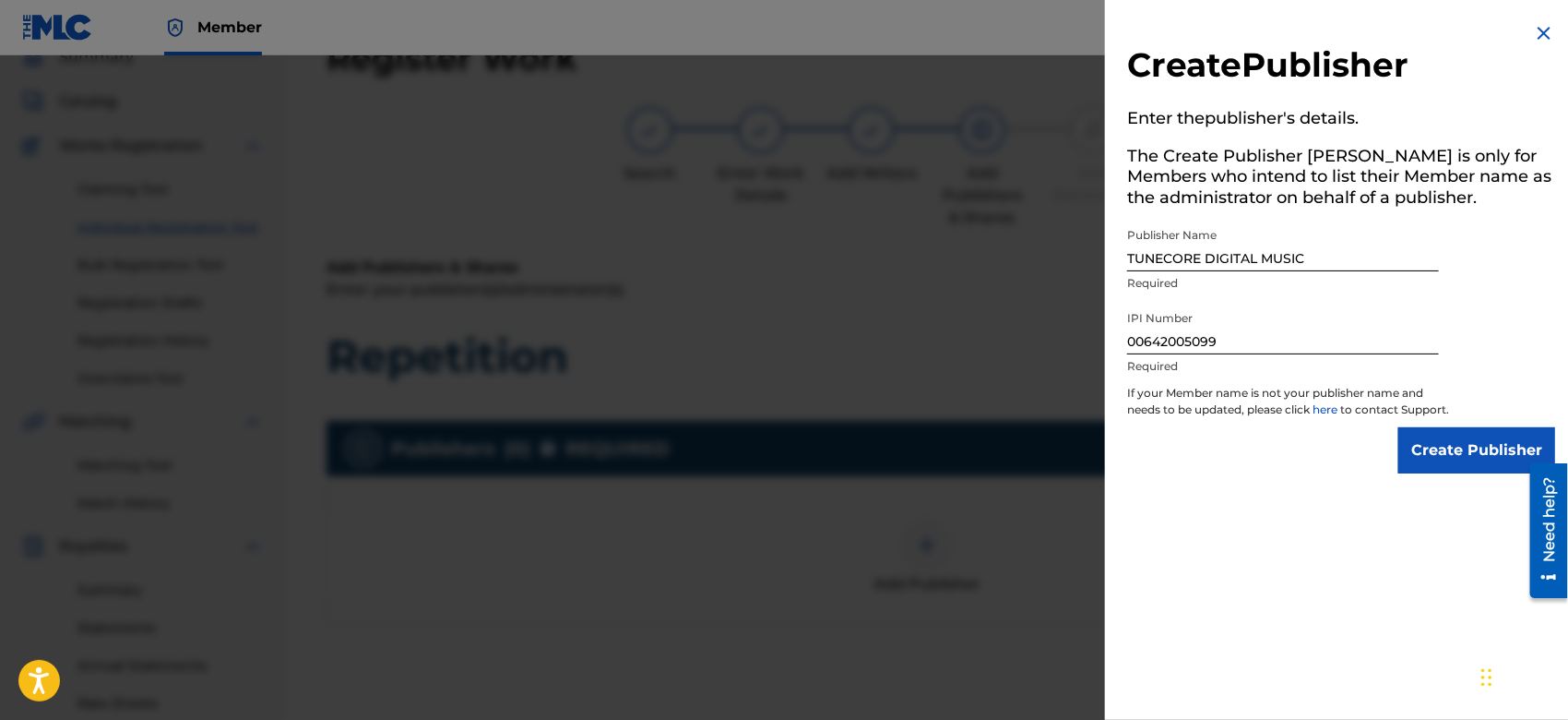
click at [1435, 450] on input "Create Publisher" at bounding box center [1476, 450] width 157 height 46
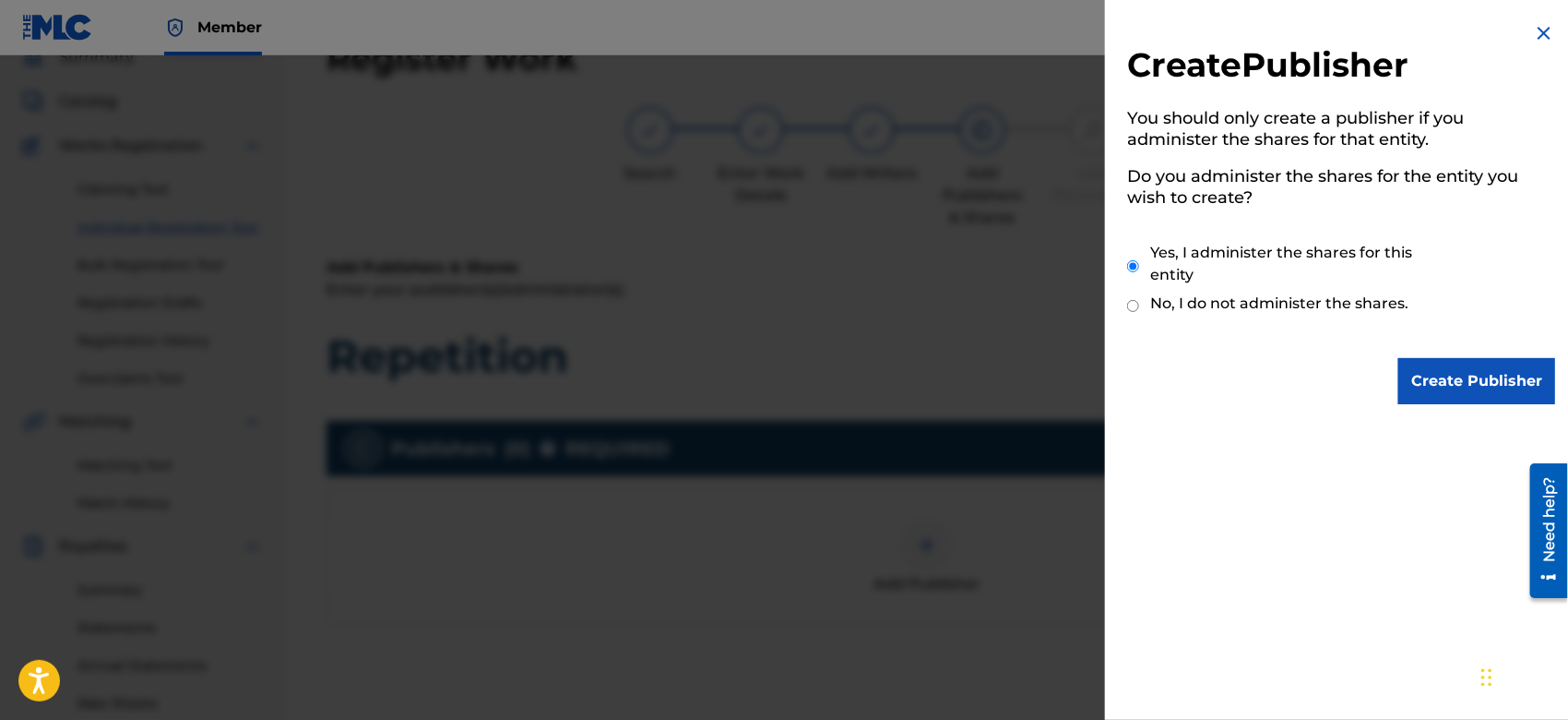
click at [1448, 372] on input "Create Publisher" at bounding box center [1476, 381] width 157 height 46
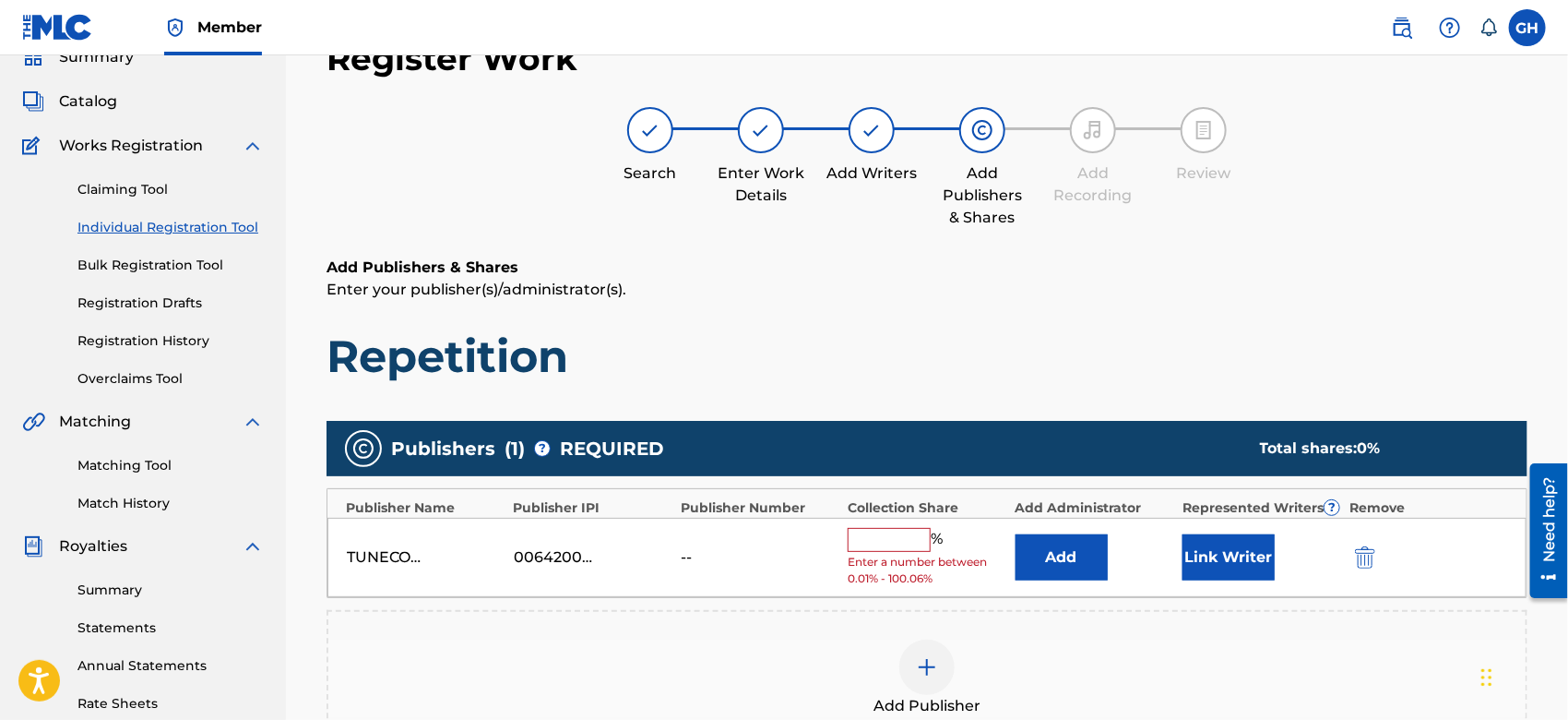
click at [889, 532] on input "text" at bounding box center [889, 540] width 83 height 24
type input "100"
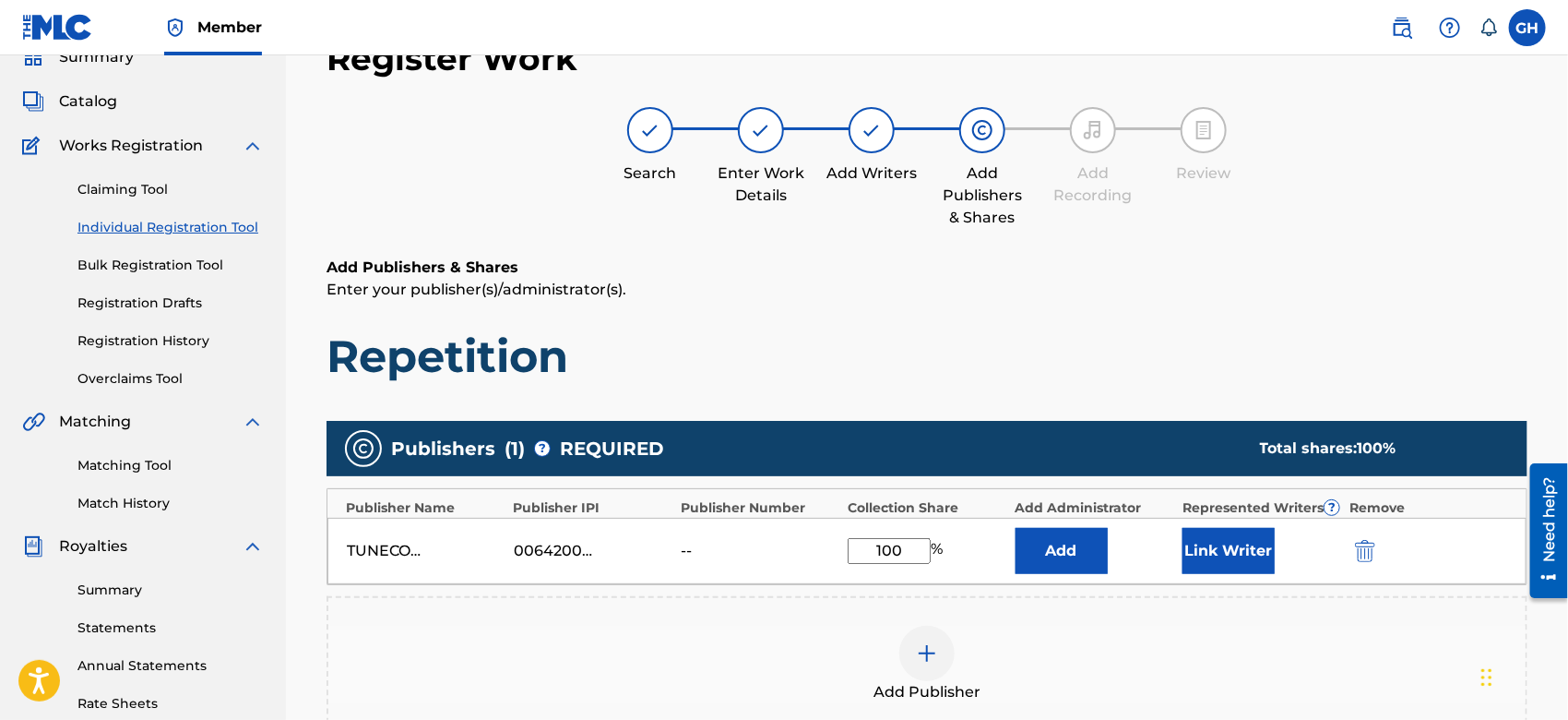
click at [1213, 543] on button "Link Writer" at bounding box center [1229, 551] width 93 height 46
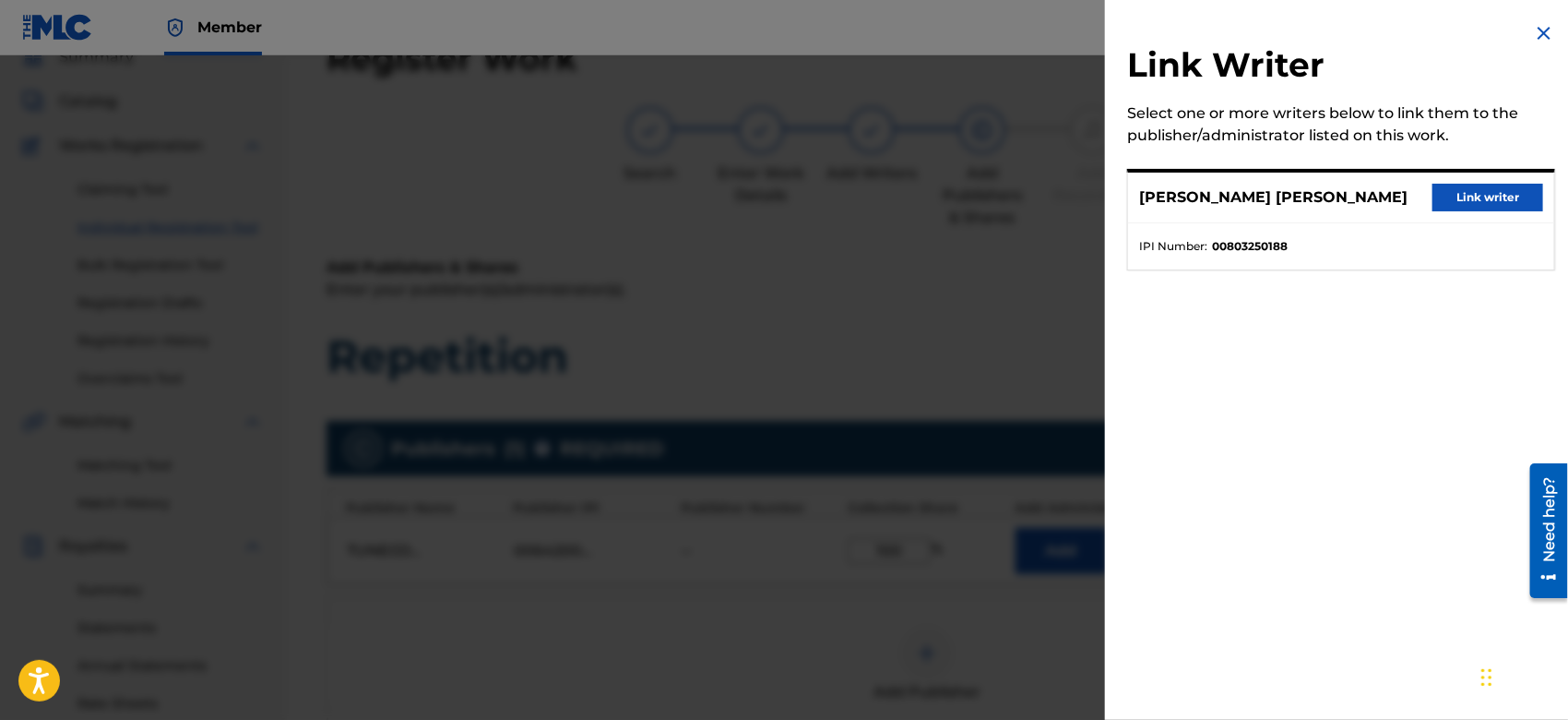
click at [1455, 196] on button "Link writer" at bounding box center [1488, 198] width 110 height 28
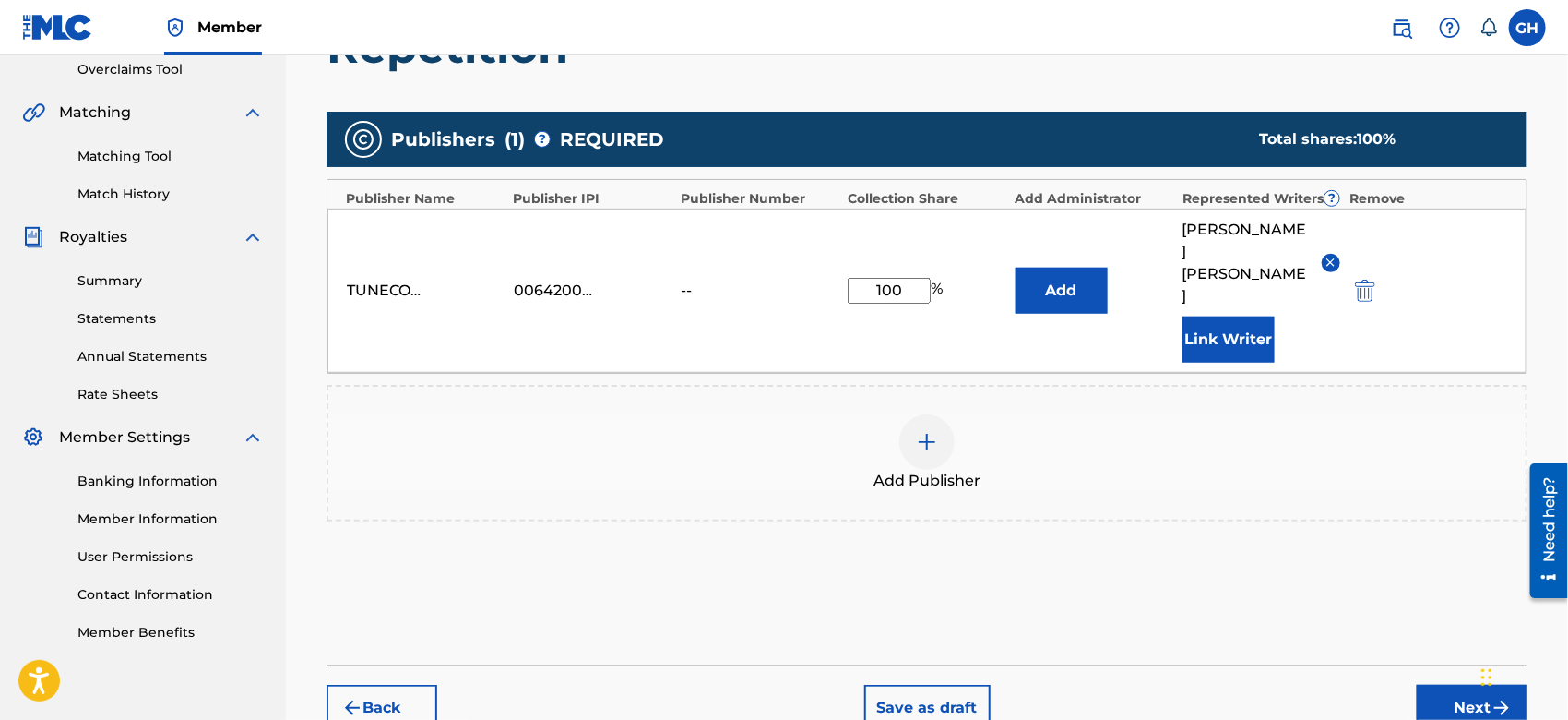
scroll to position [486, 0]
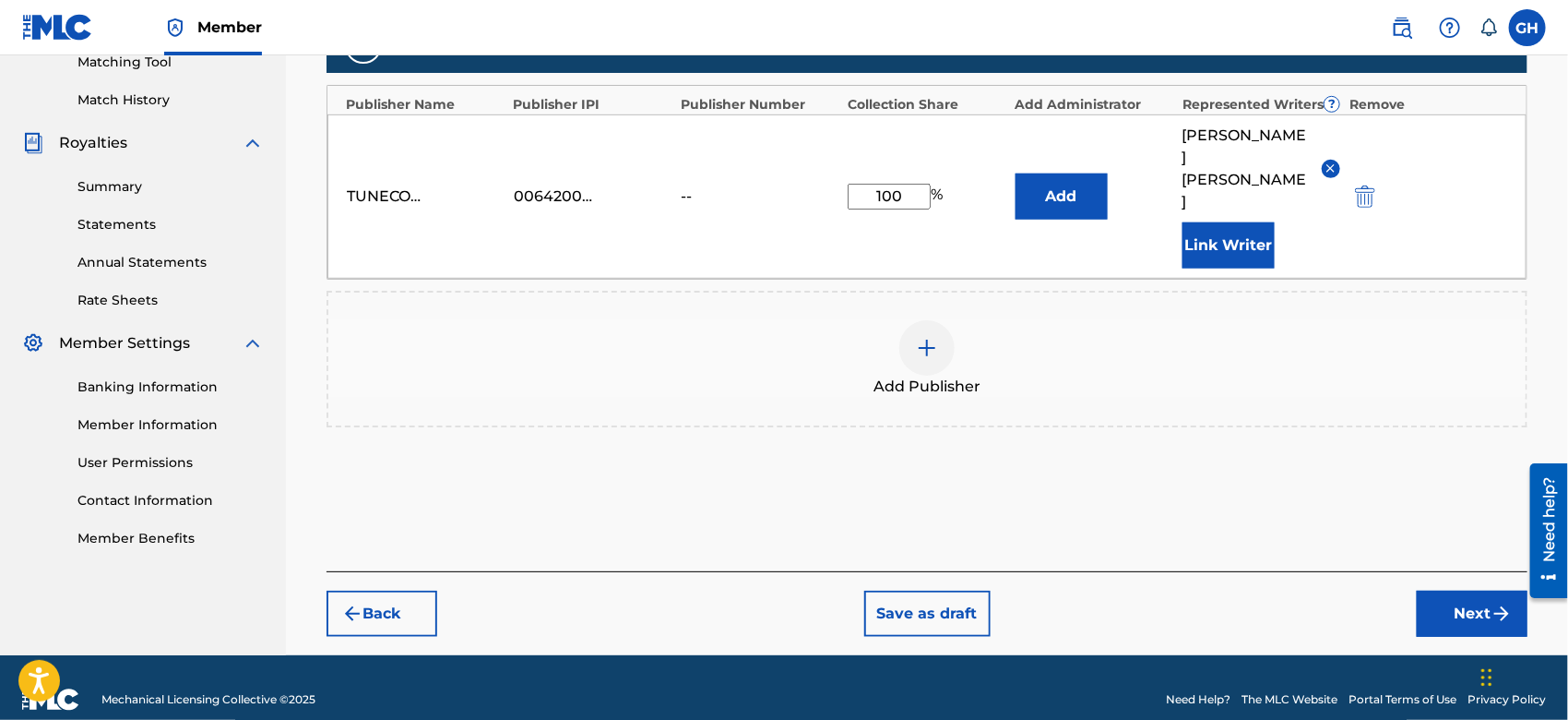
click at [1448, 595] on button "Next" at bounding box center [1473, 614] width 110 height 46
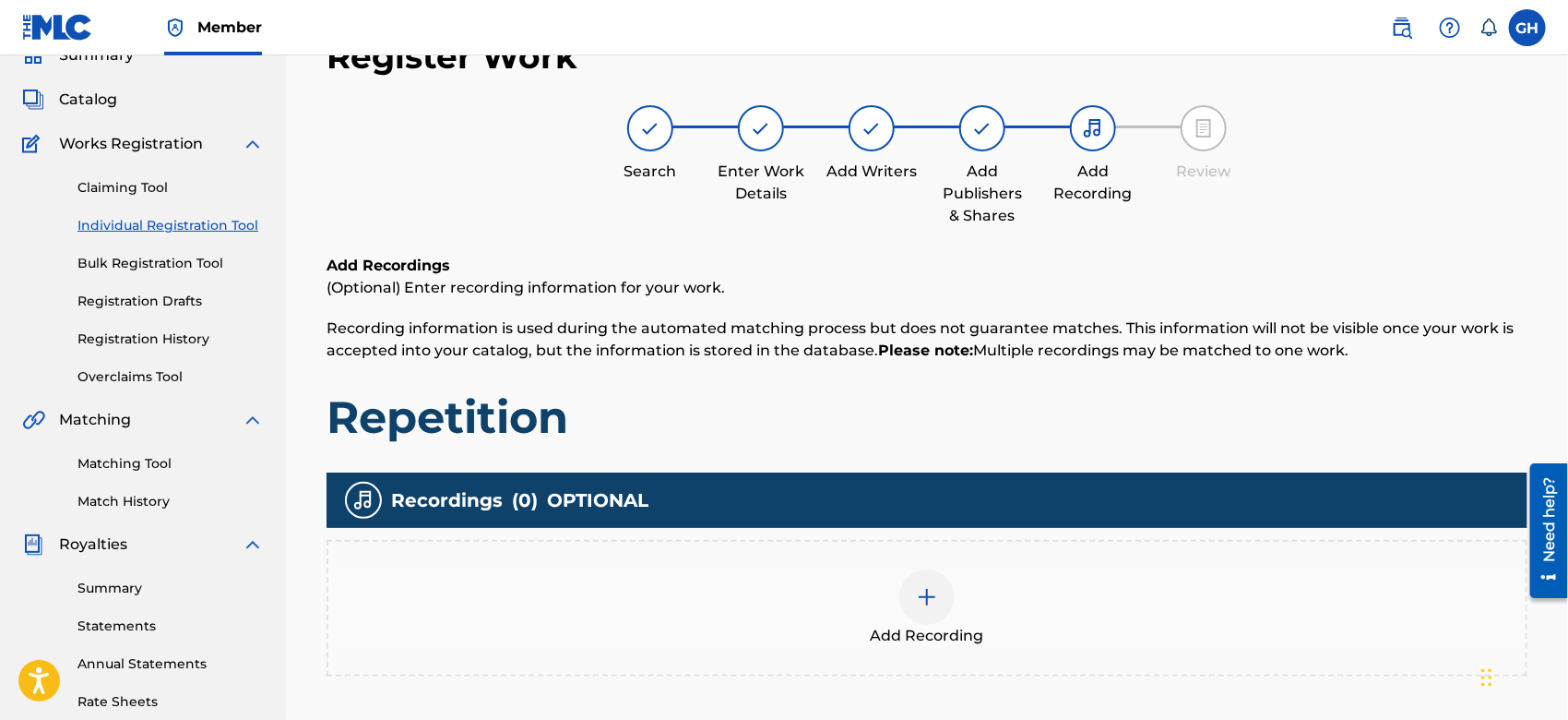
scroll to position [82, 0]
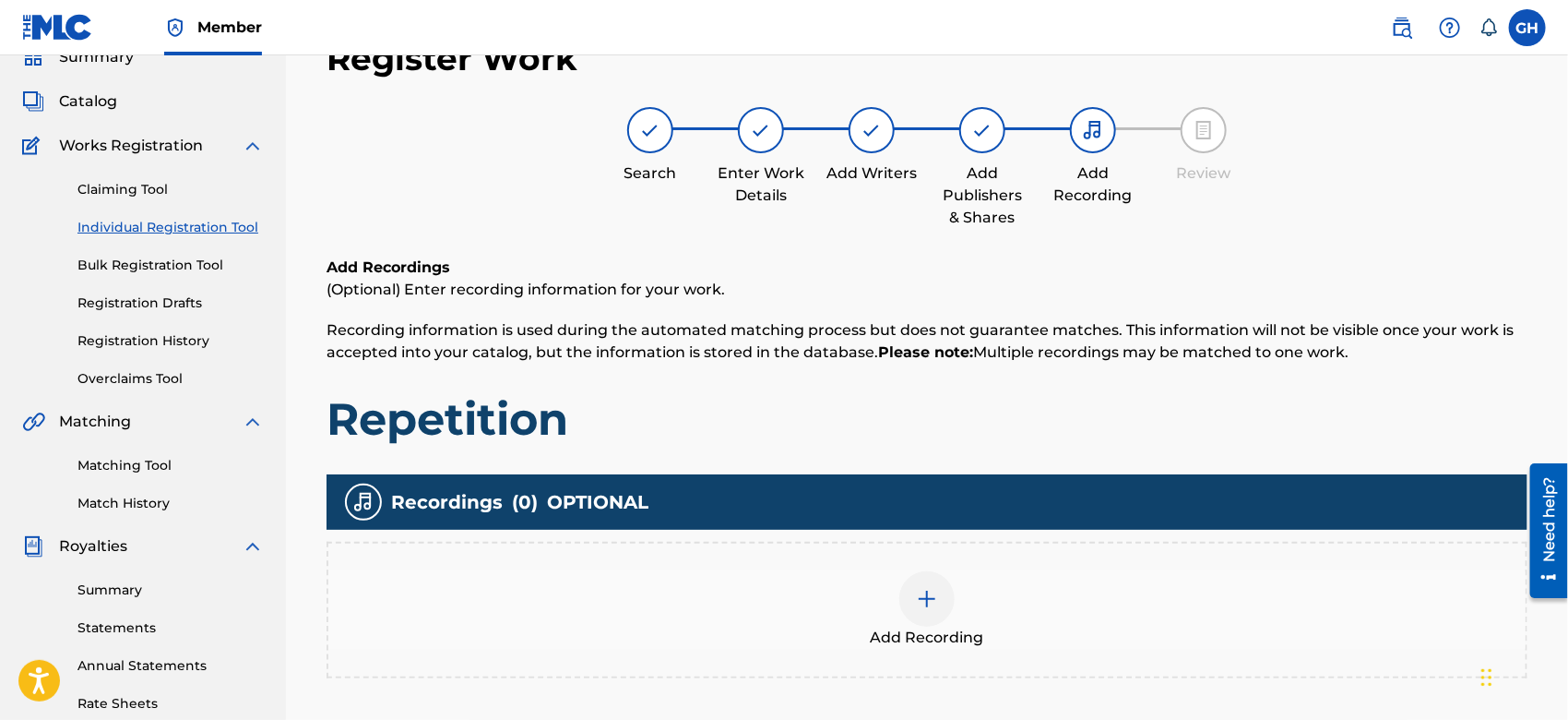
click at [944, 598] on div at bounding box center [927, 599] width 55 height 55
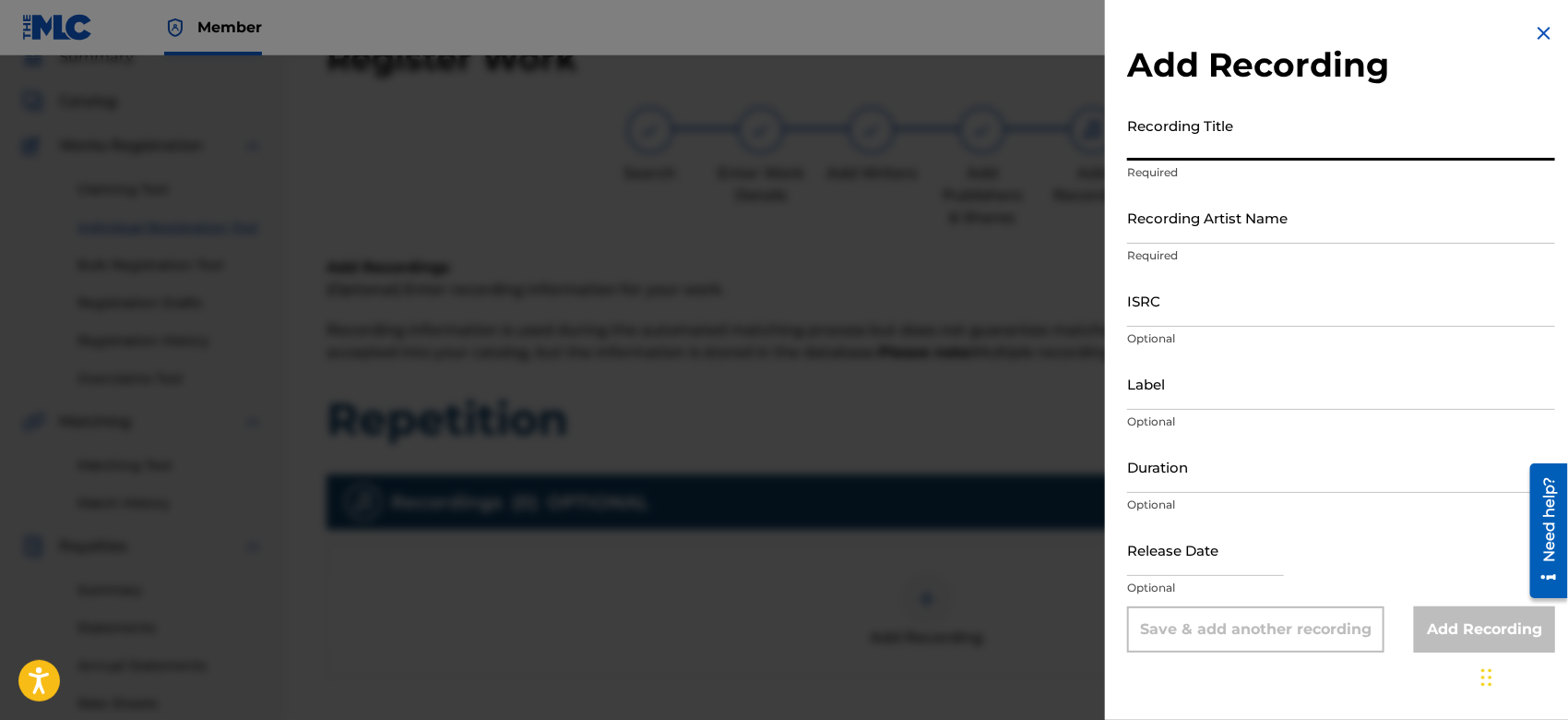
click at [1229, 149] on input "Recording Title" at bounding box center [1341, 134] width 428 height 52
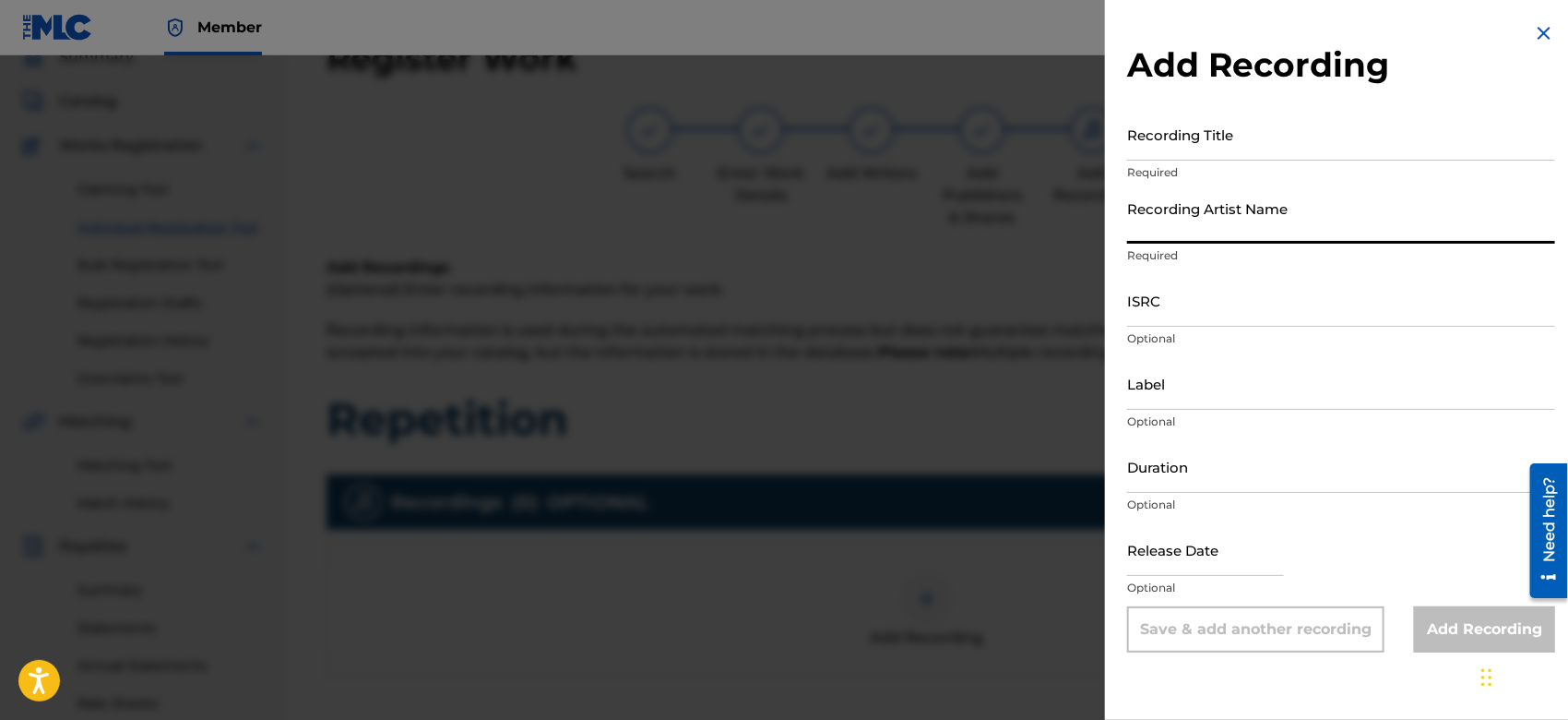
click at [1205, 225] on input "Recording Artist Name" at bounding box center [1341, 217] width 428 height 52
type input "Gamma FEB"
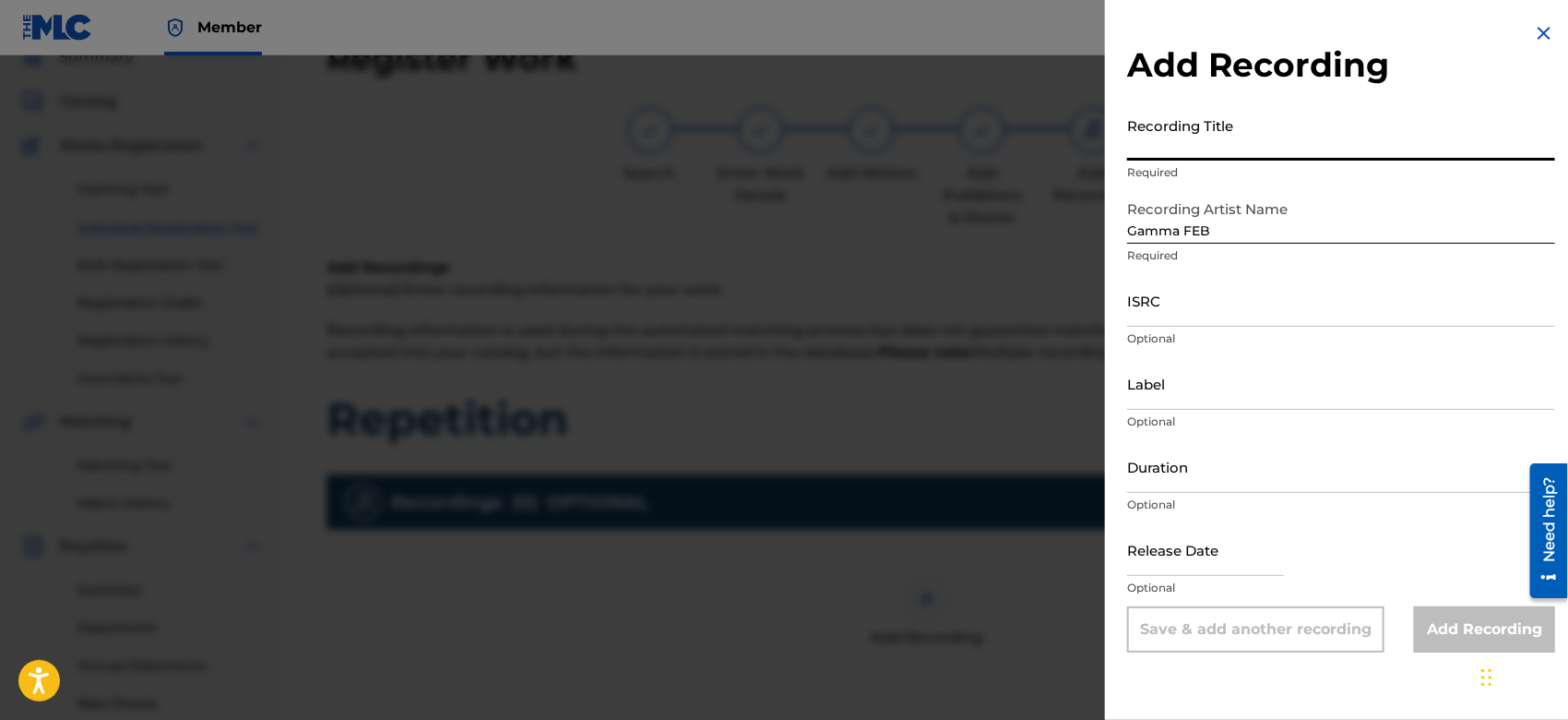
click at [1180, 145] on input "Recording Title" at bounding box center [1341, 134] width 428 height 52
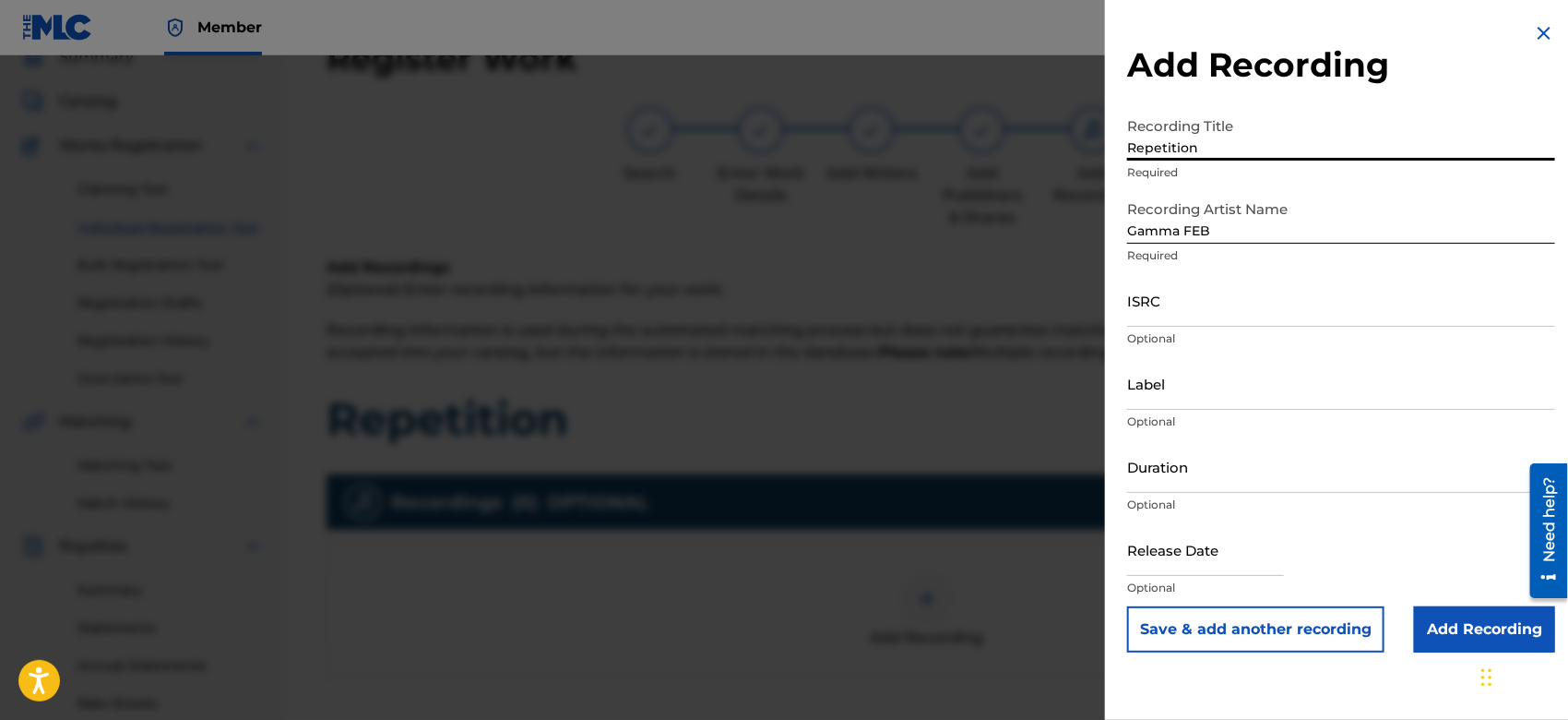
type input "Repetition"
click at [1446, 616] on input "Add Recording" at bounding box center [1484, 629] width 141 height 46
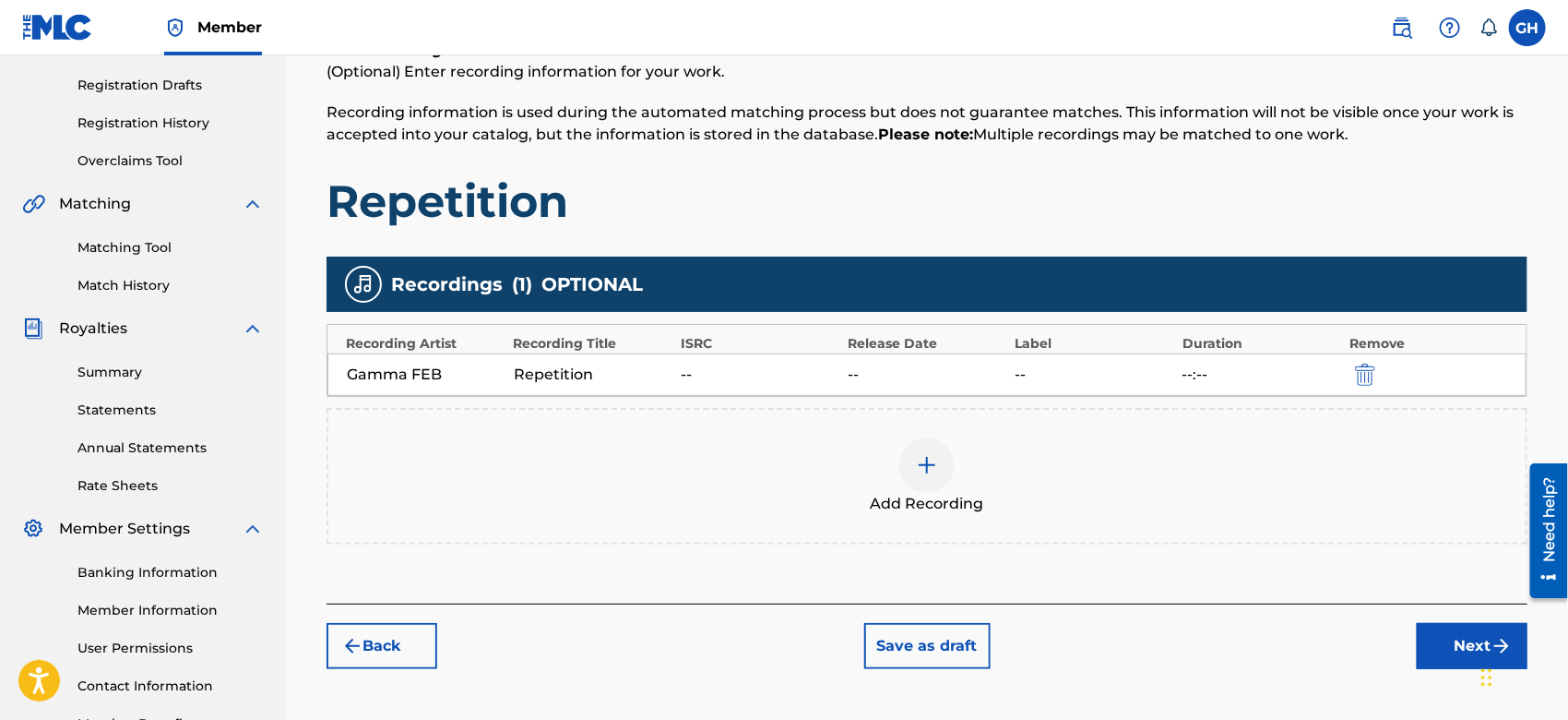
scroll to position [296, 0]
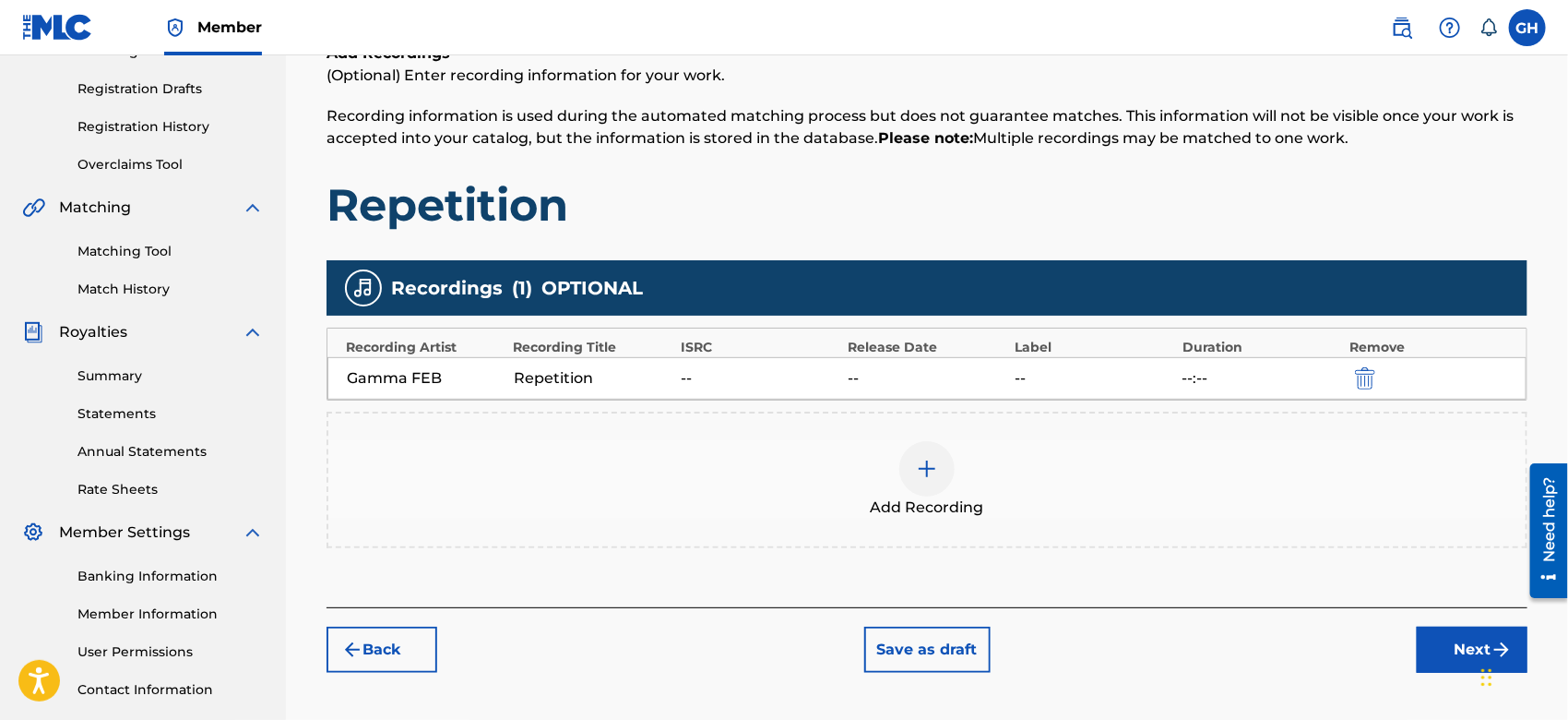
click at [1424, 659] on button "Next" at bounding box center [1473, 649] width 110 height 46
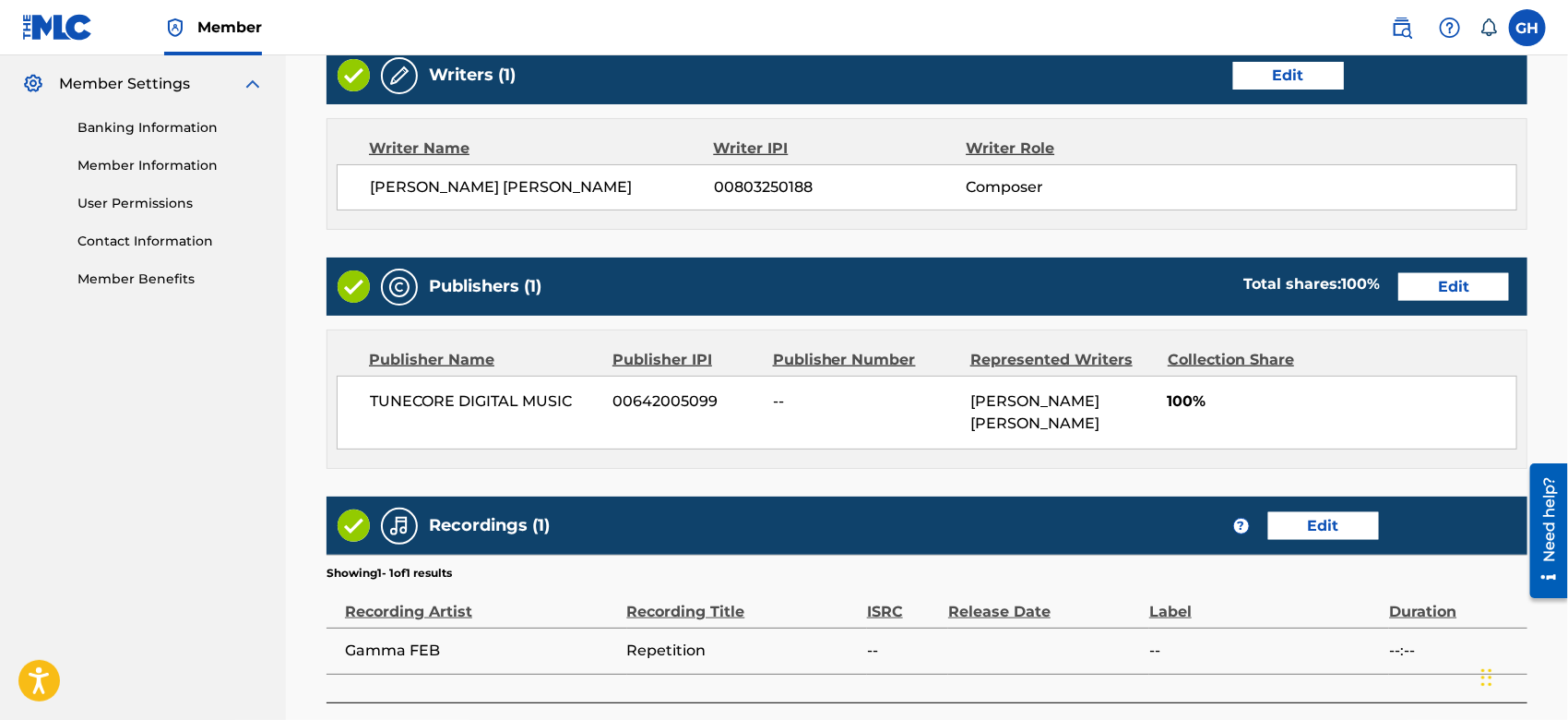
scroll to position [880, 0]
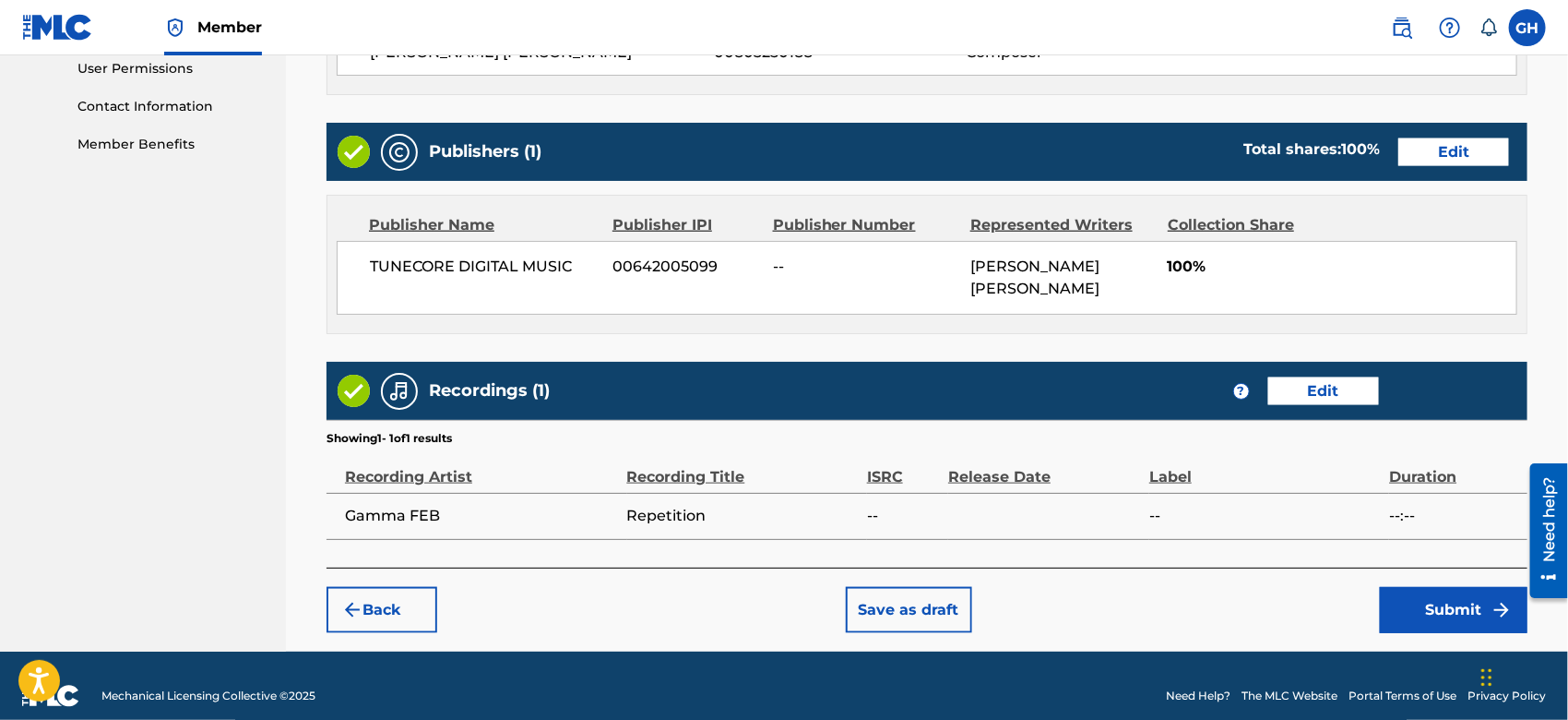
click at [1425, 610] on button "Submit" at bounding box center [1454, 610] width 148 height 46
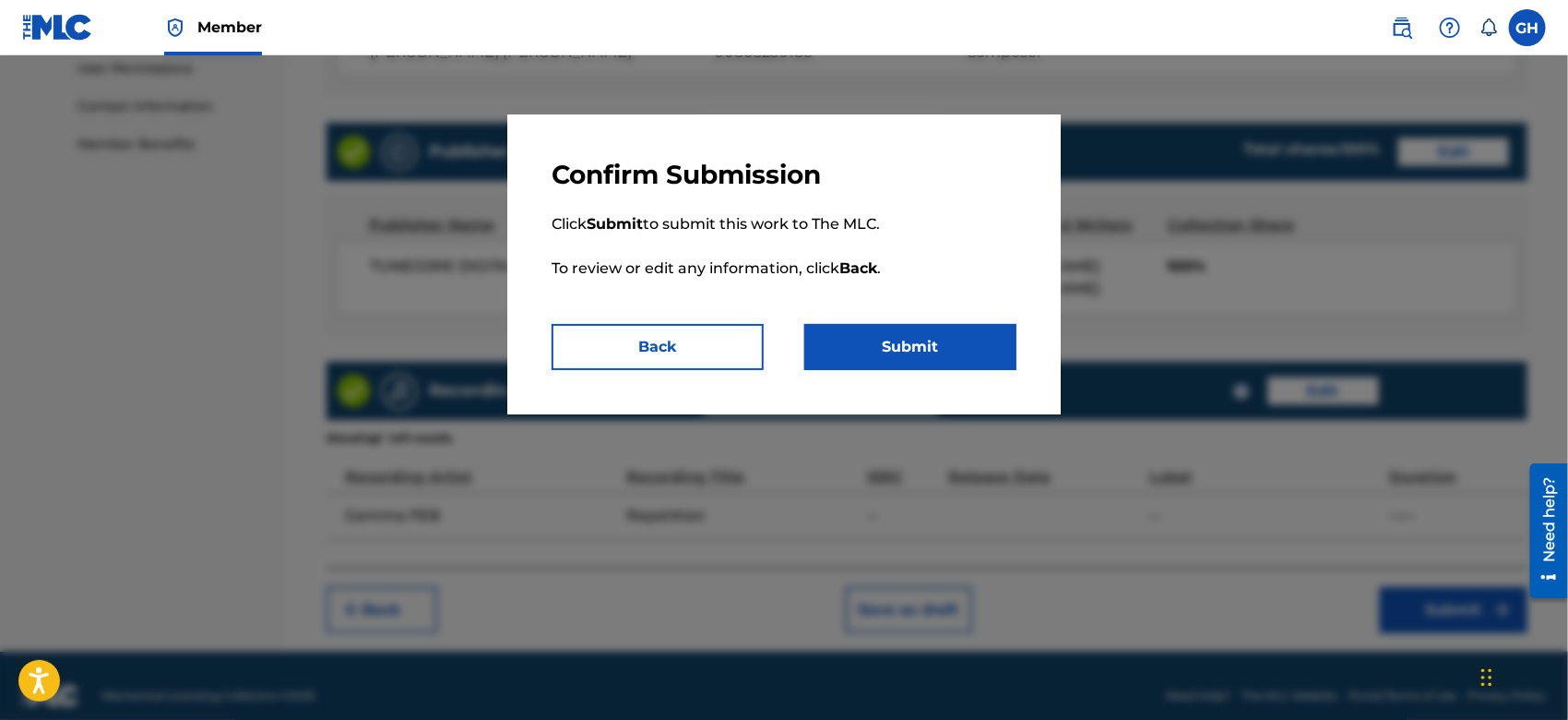
click at [994, 354] on button "Submit" at bounding box center [910, 347] width 213 height 46
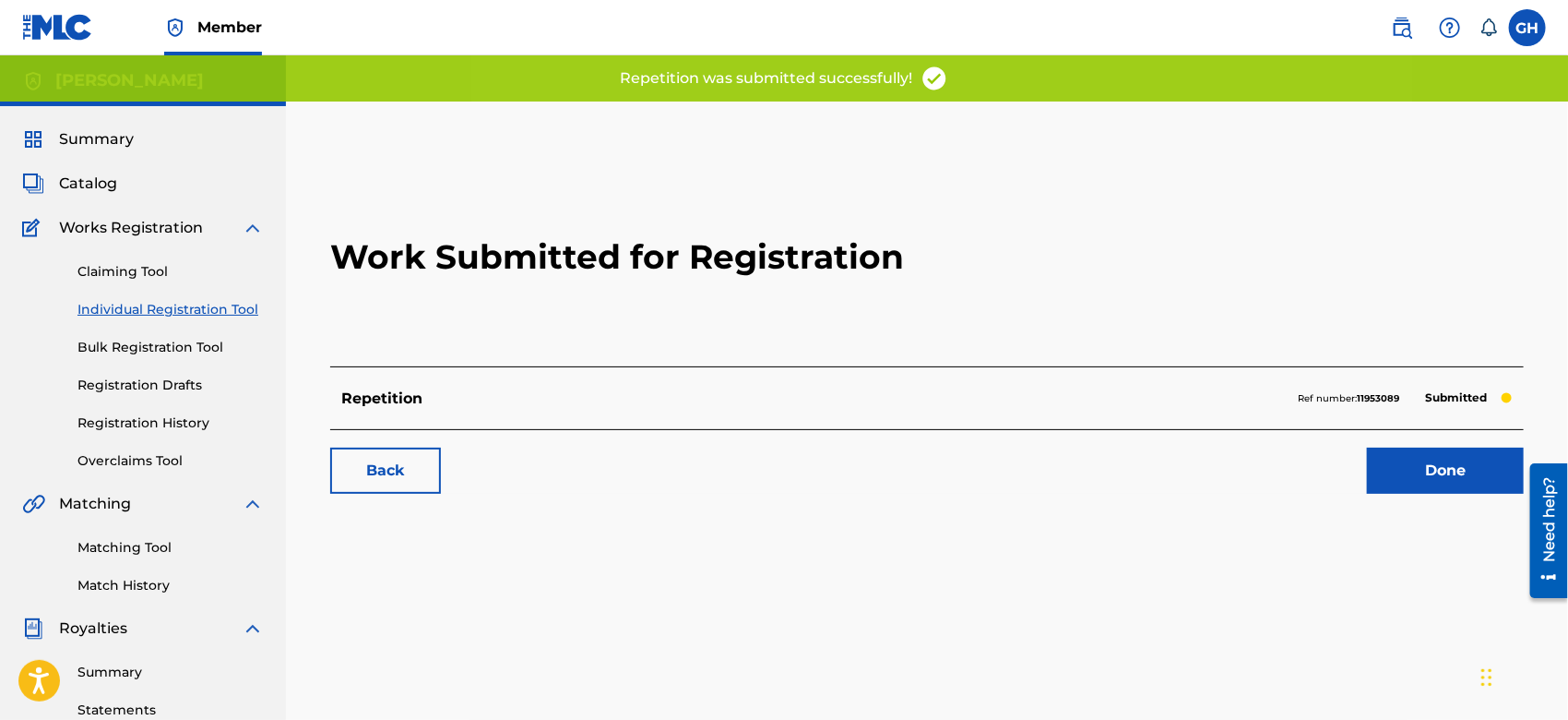
click at [1373, 485] on link "Done" at bounding box center [1445, 471] width 157 height 46
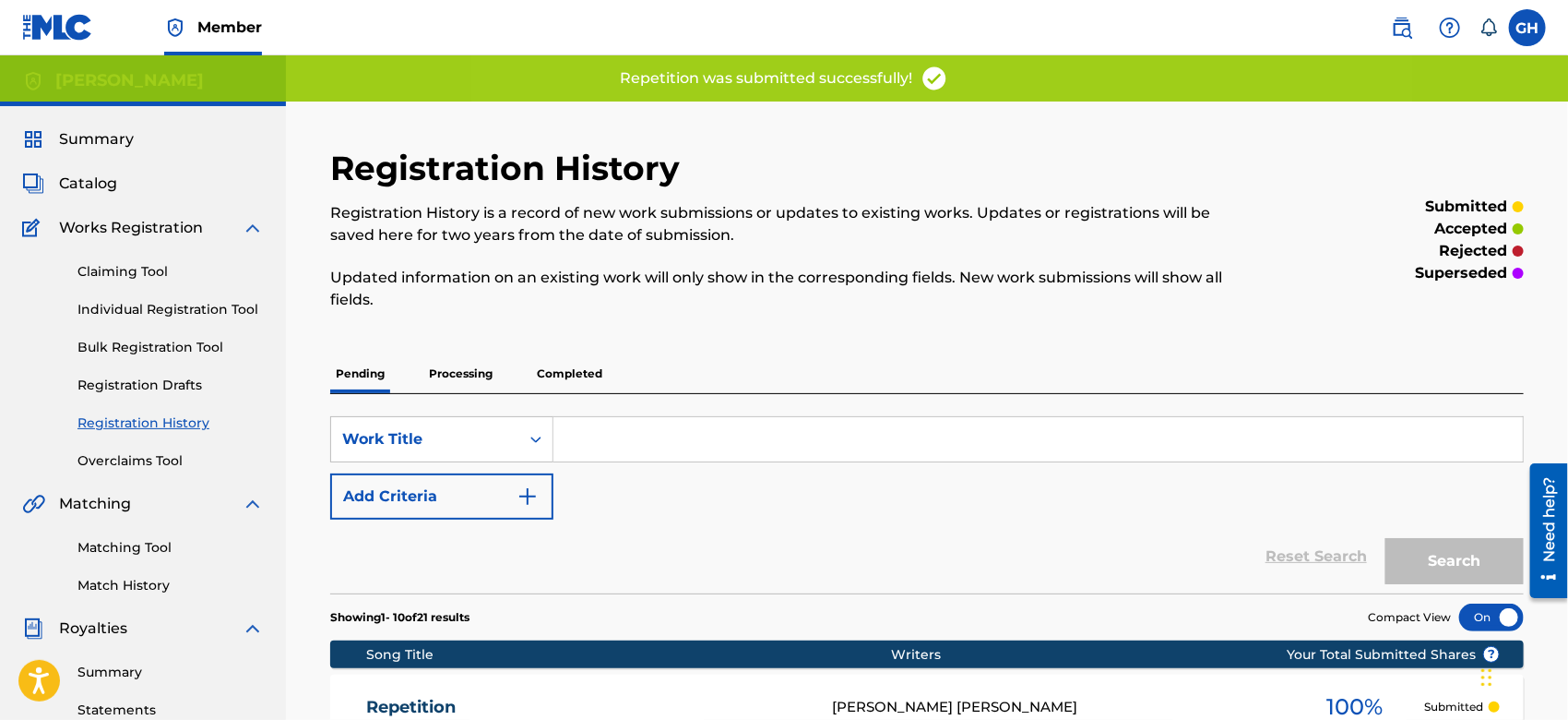
click at [106, 185] on span "Catalog" at bounding box center [88, 183] width 58 height 22
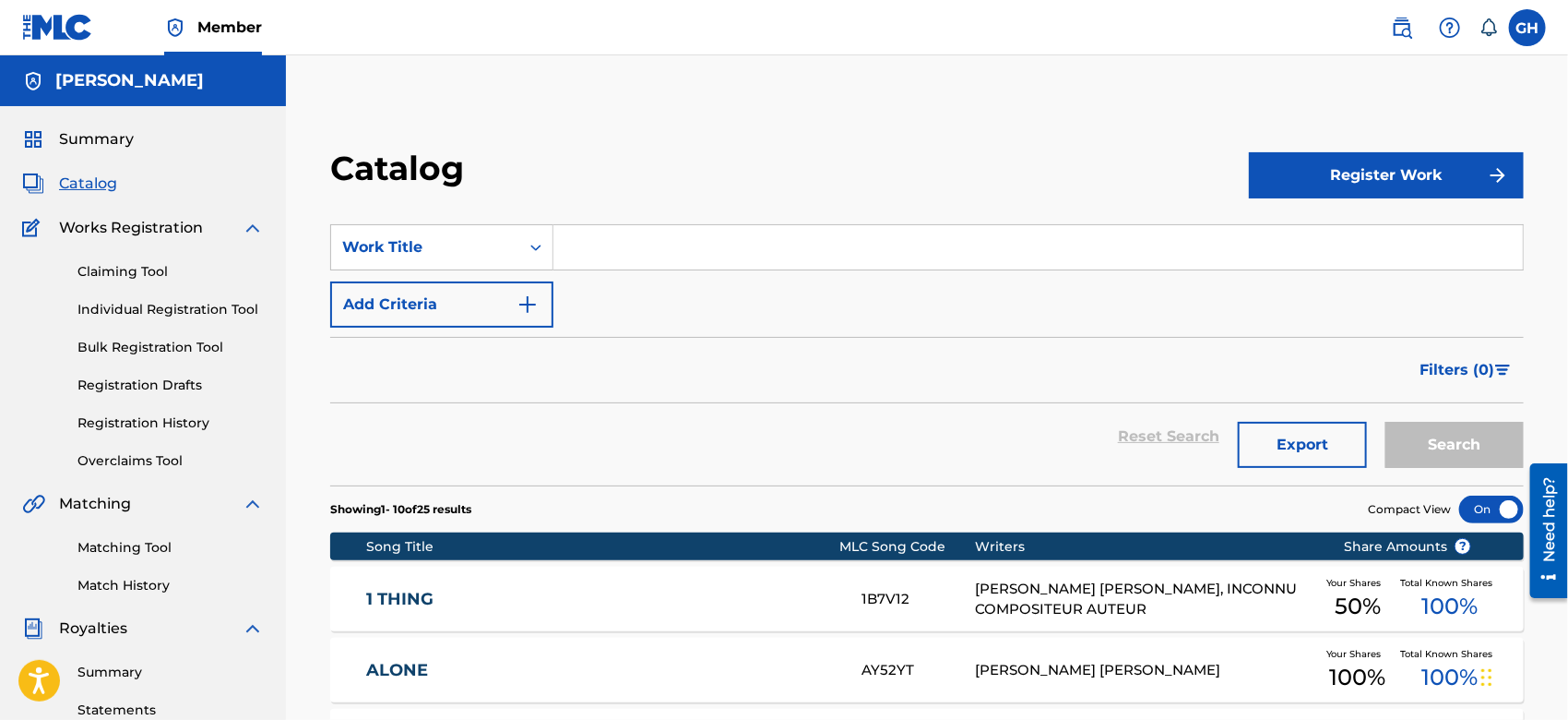
click at [1407, 193] on button "Register Work" at bounding box center [1386, 175] width 275 height 46
click at [1364, 222] on link "Individual" at bounding box center [1386, 235] width 275 height 44
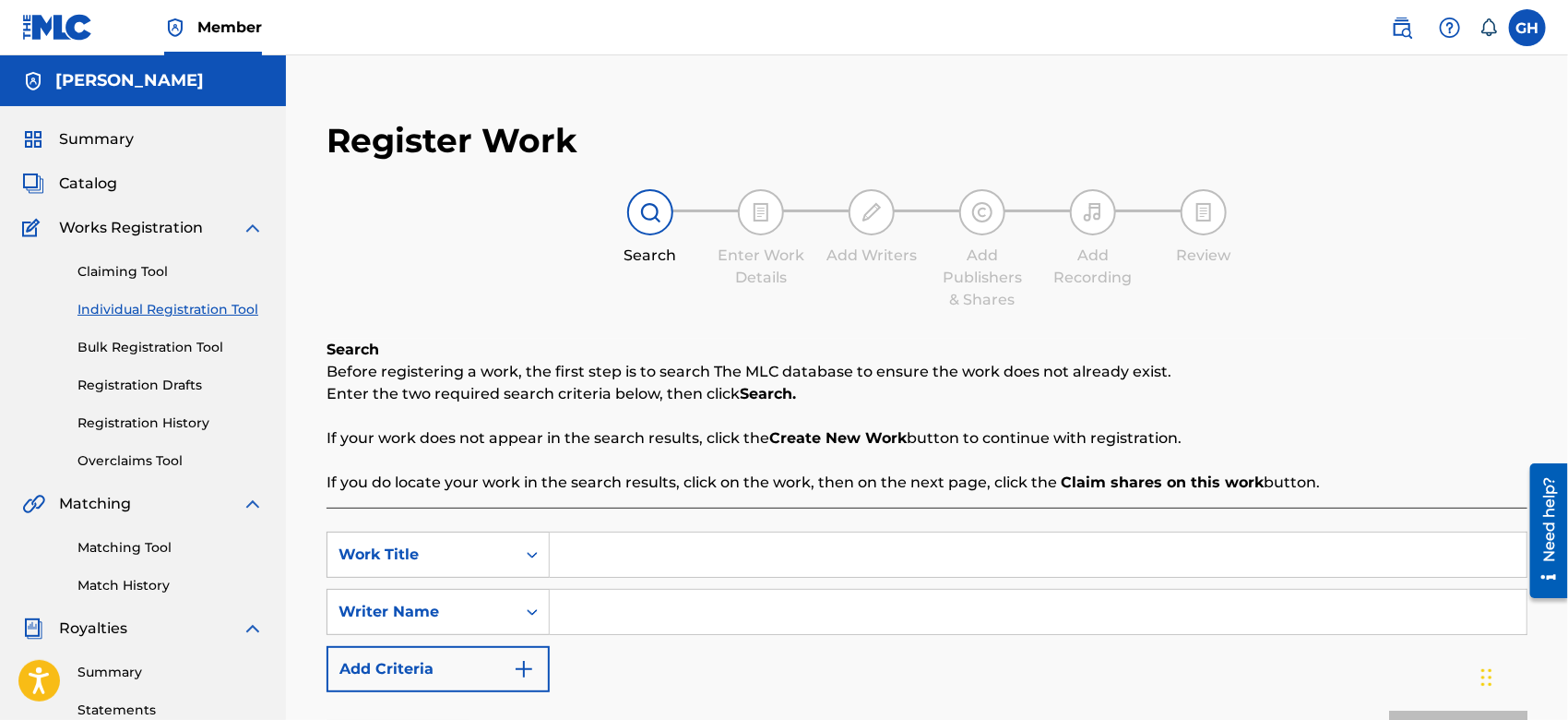
click at [586, 545] on input "Search Form" at bounding box center [1038, 555] width 977 height 44
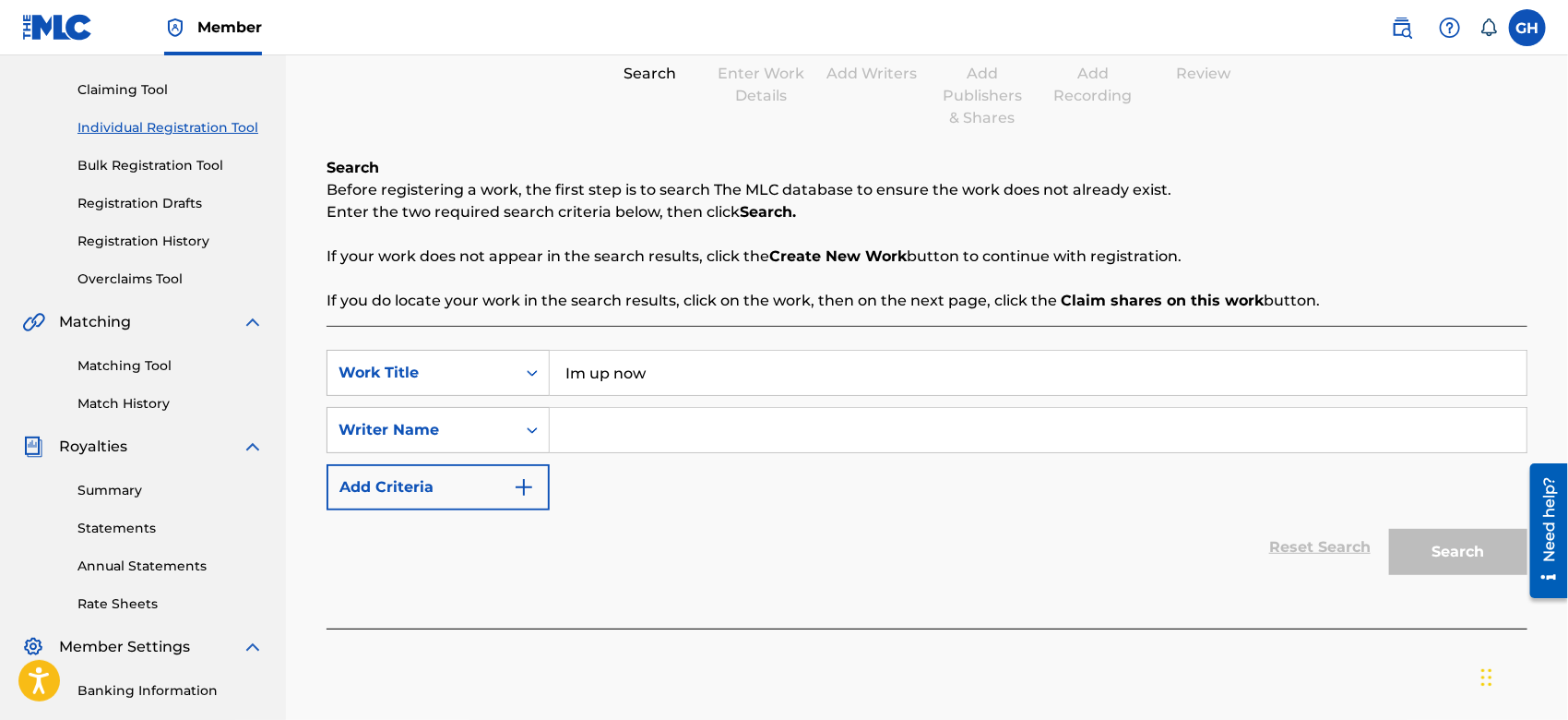
type input "Im up now"
click at [930, 437] on input "Search Form" at bounding box center [1038, 429] width 977 height 44
type input "Gary Octwone Harrison Jr"
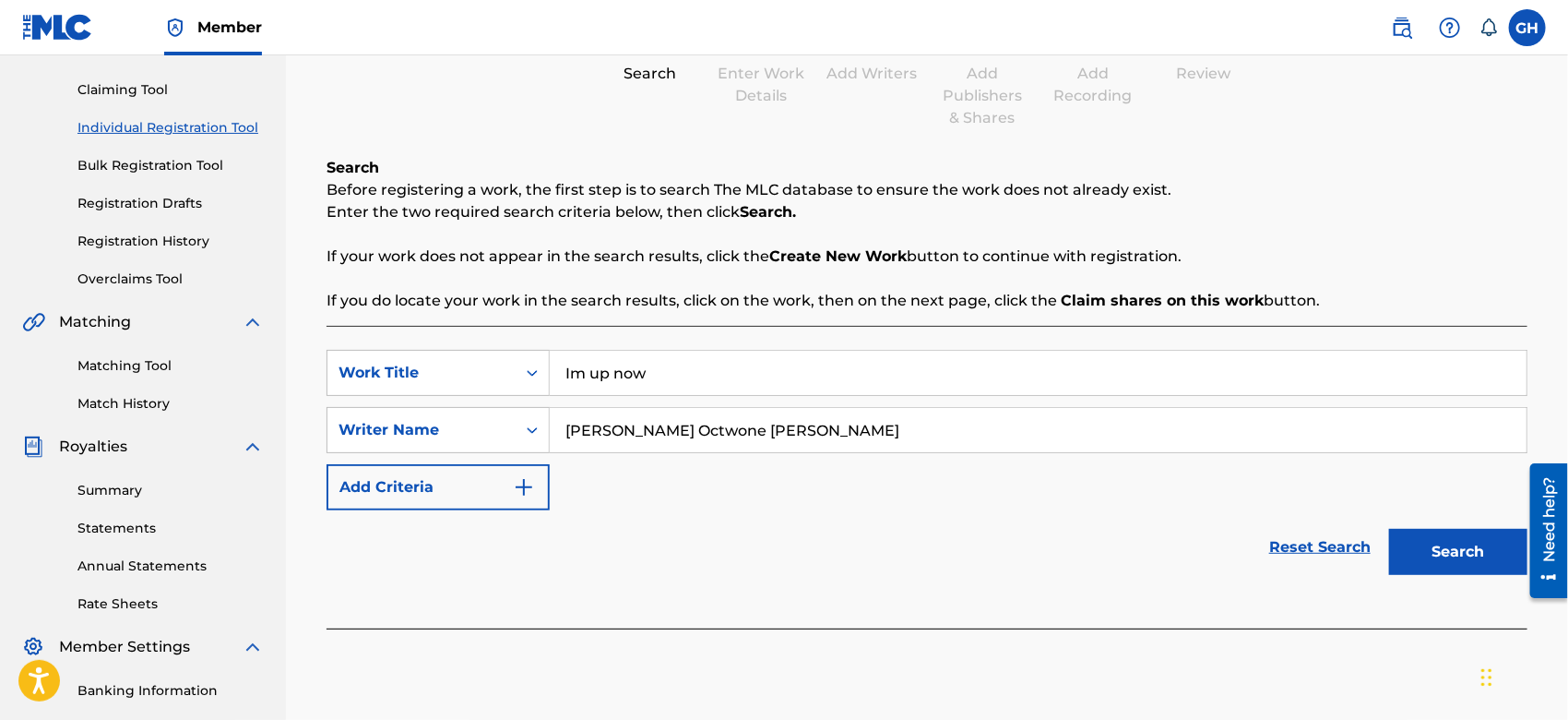
click at [1418, 553] on button "Search" at bounding box center [1459, 552] width 139 height 46
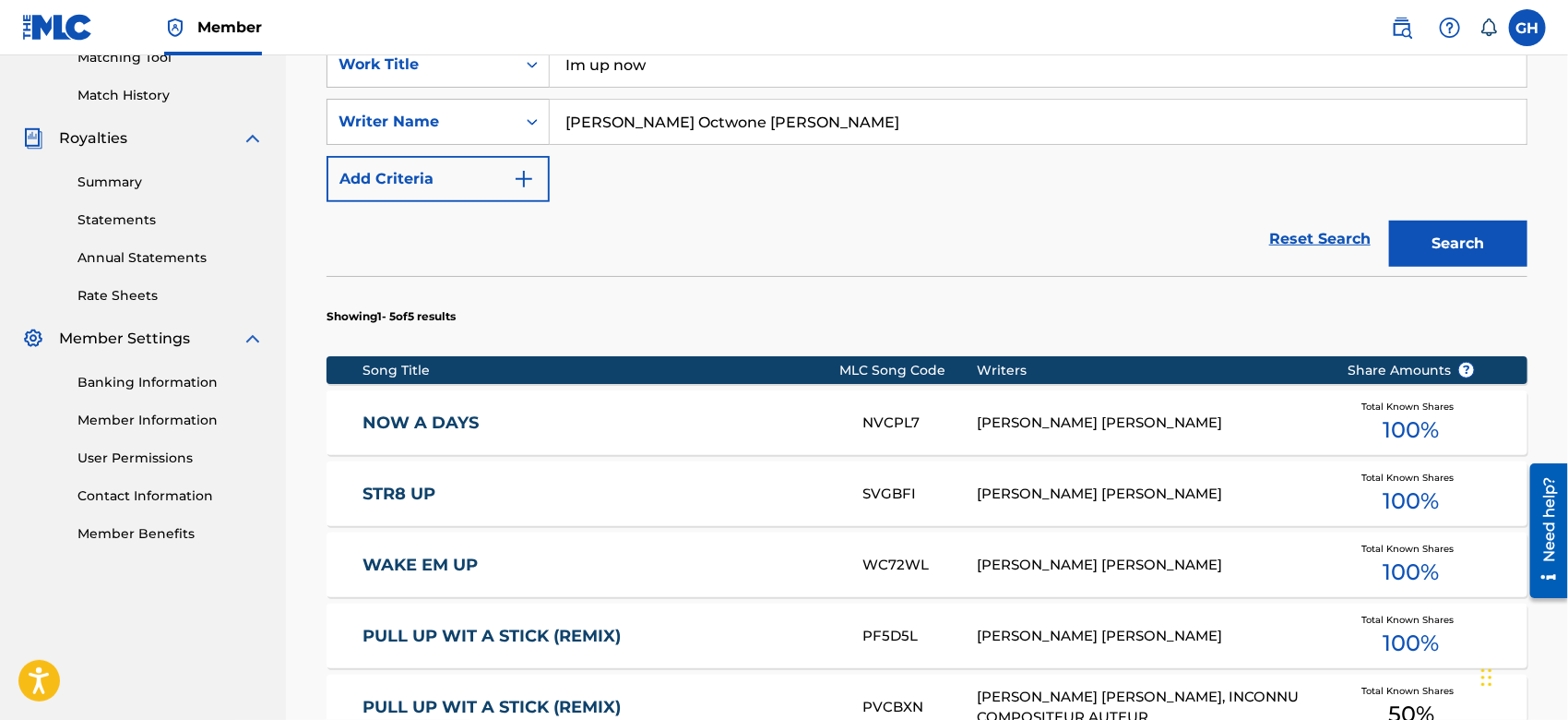
scroll to position [413, 0]
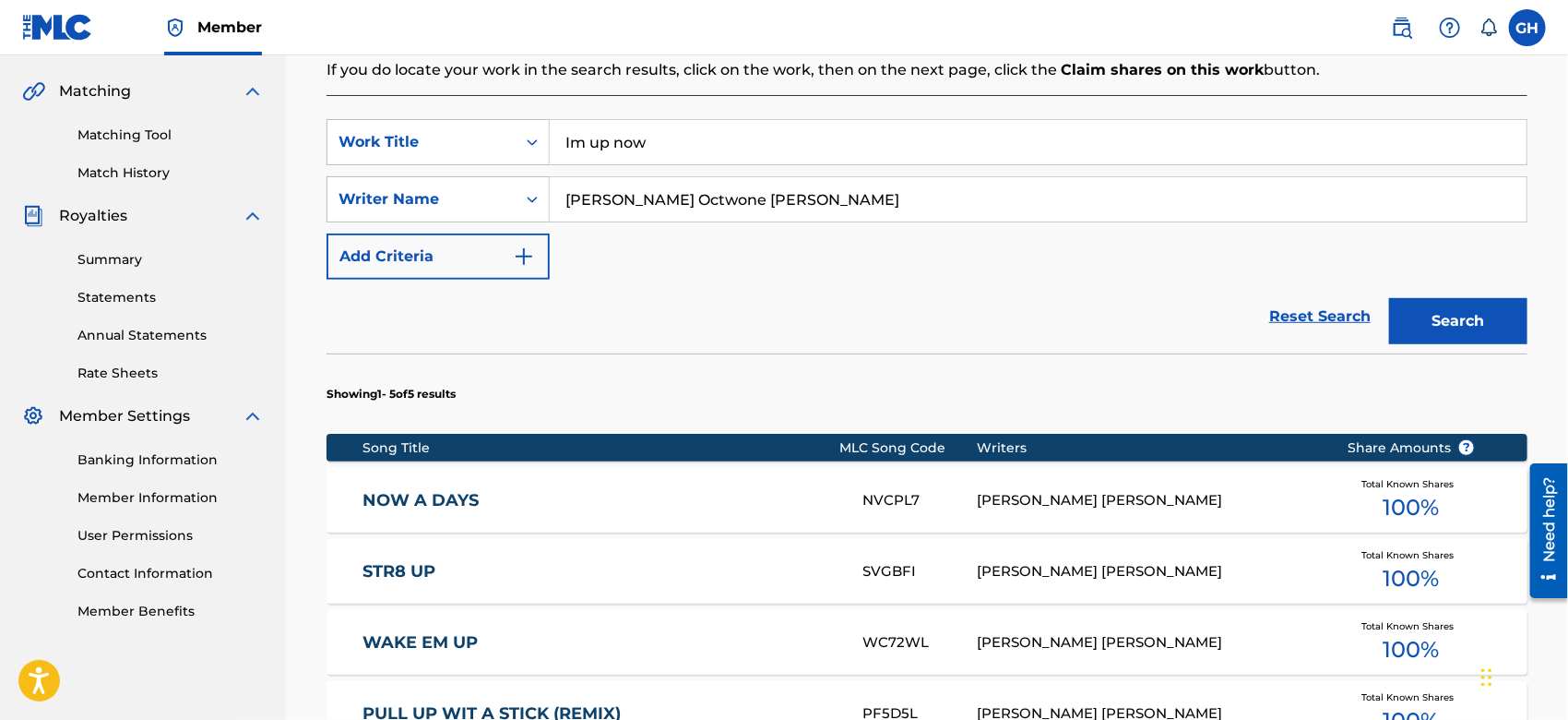
drag, startPoint x: 659, startPoint y: 149, endPoint x: 293, endPoint y: 181, distance: 367.4
click at [293, 181] on div "Register Work Search Enter Work Details Add Writers Add Publishers & Shares Add…" at bounding box center [927, 375] width 1283 height 1373
type input "got damn"
click at [1433, 308] on button "Search" at bounding box center [1459, 321] width 139 height 46
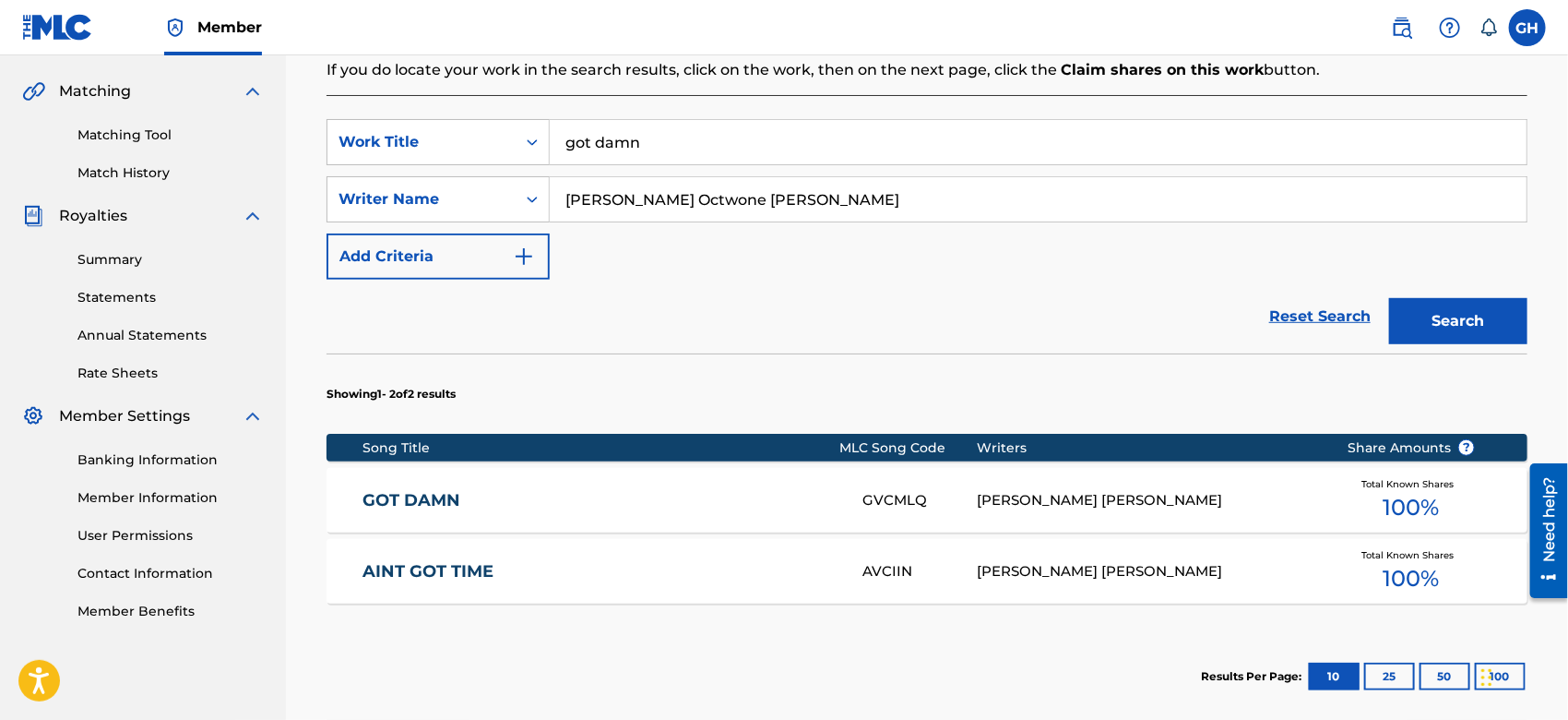
click at [909, 491] on div "GVCMLQ" at bounding box center [919, 501] width 114 height 22
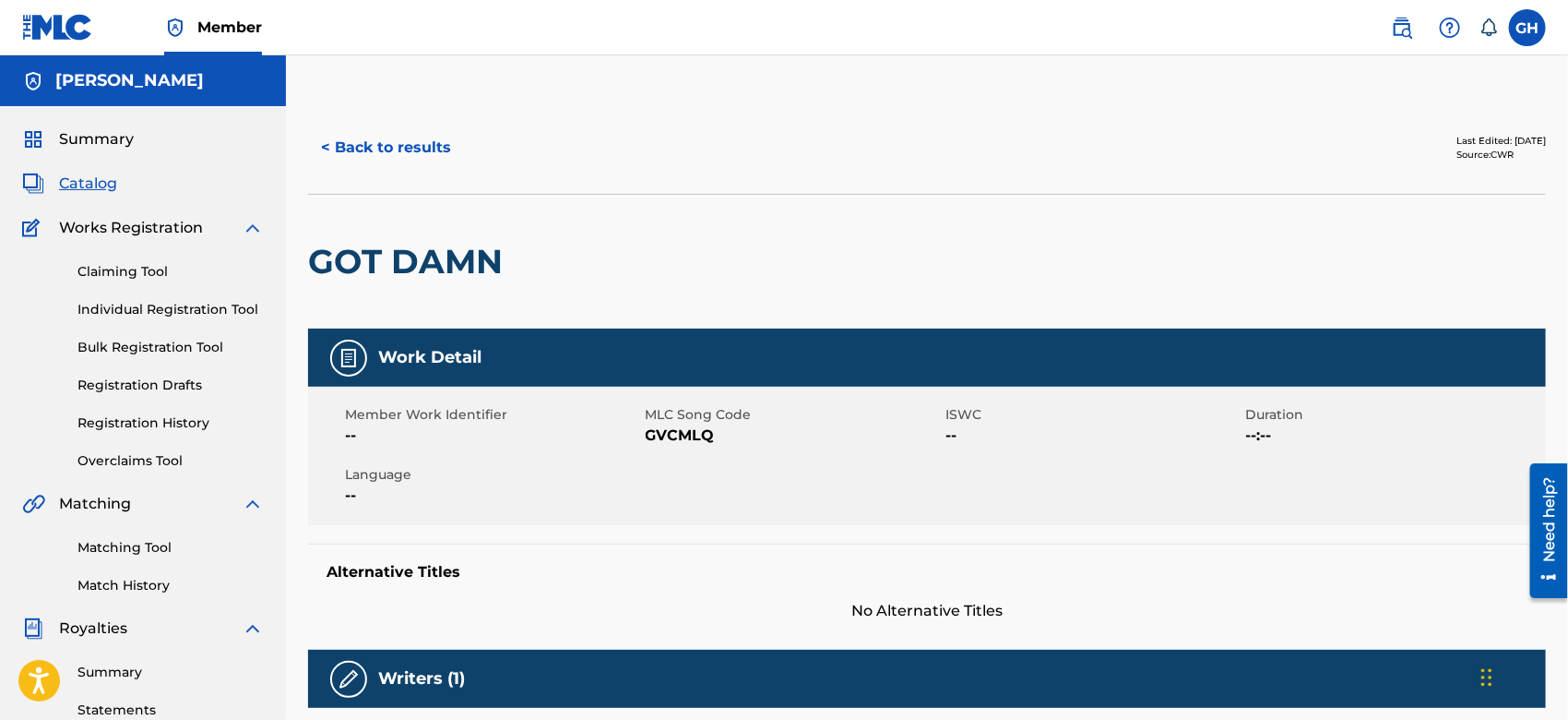
click at [385, 155] on button "< Back to results" at bounding box center [386, 148] width 156 height 46
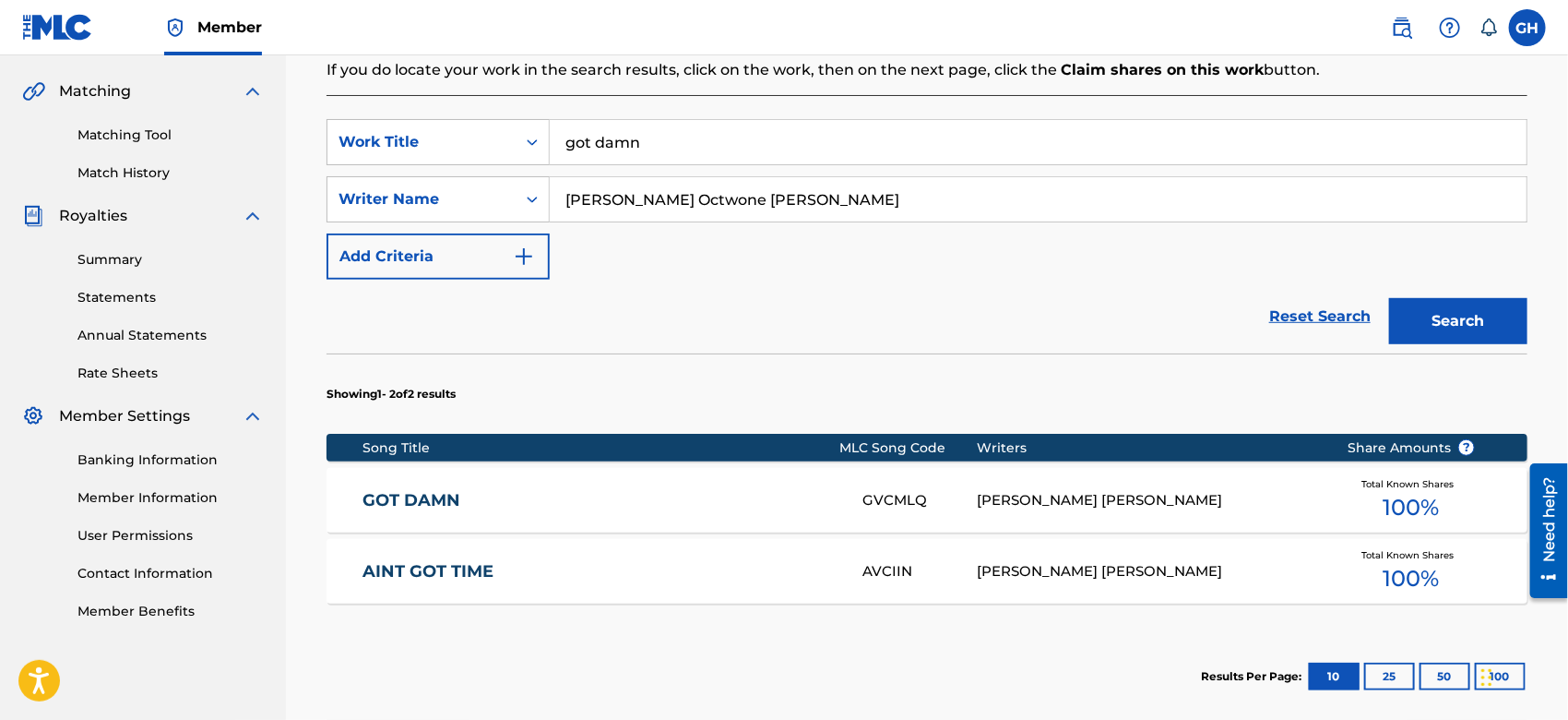
scroll to position [615, 0]
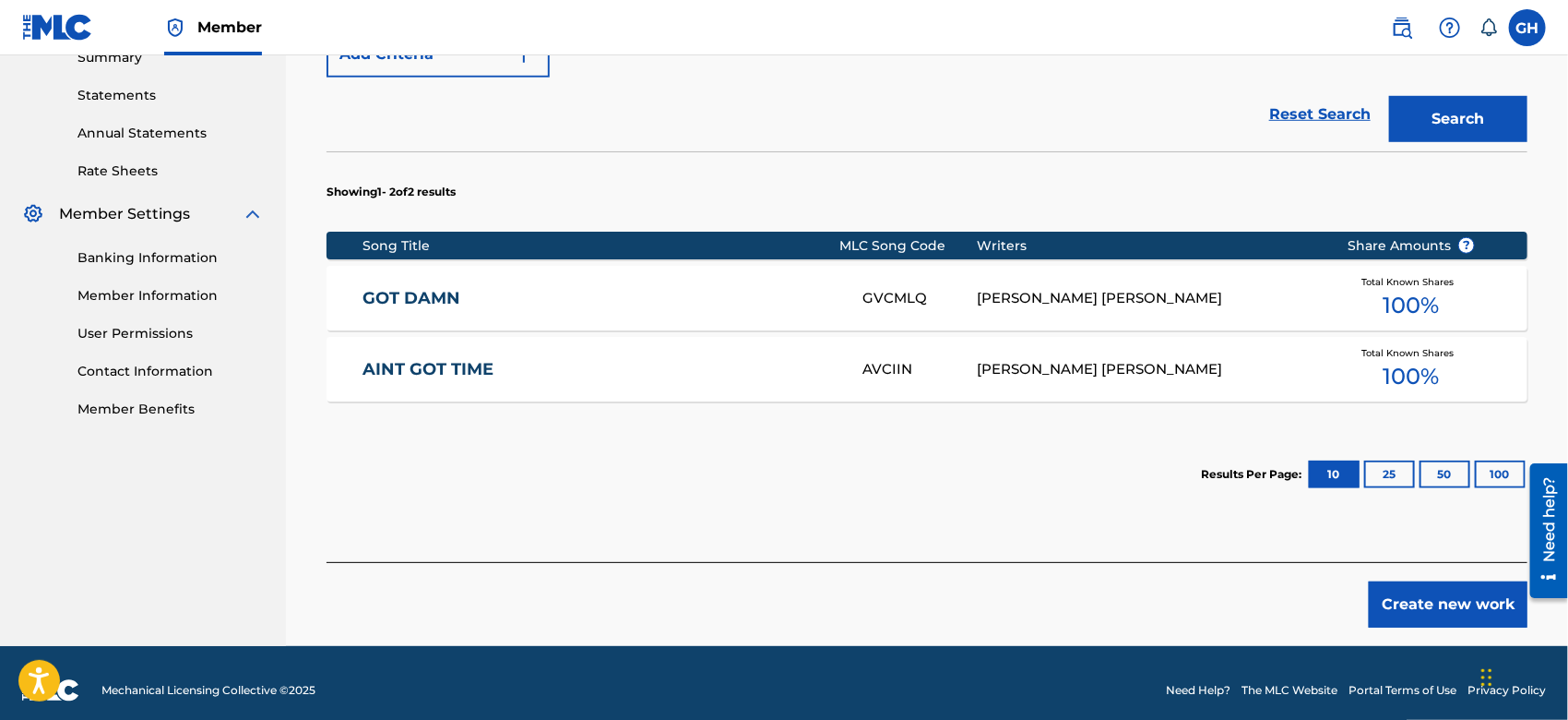
click at [1413, 608] on button "Create new work" at bounding box center [1448, 605] width 158 height 46
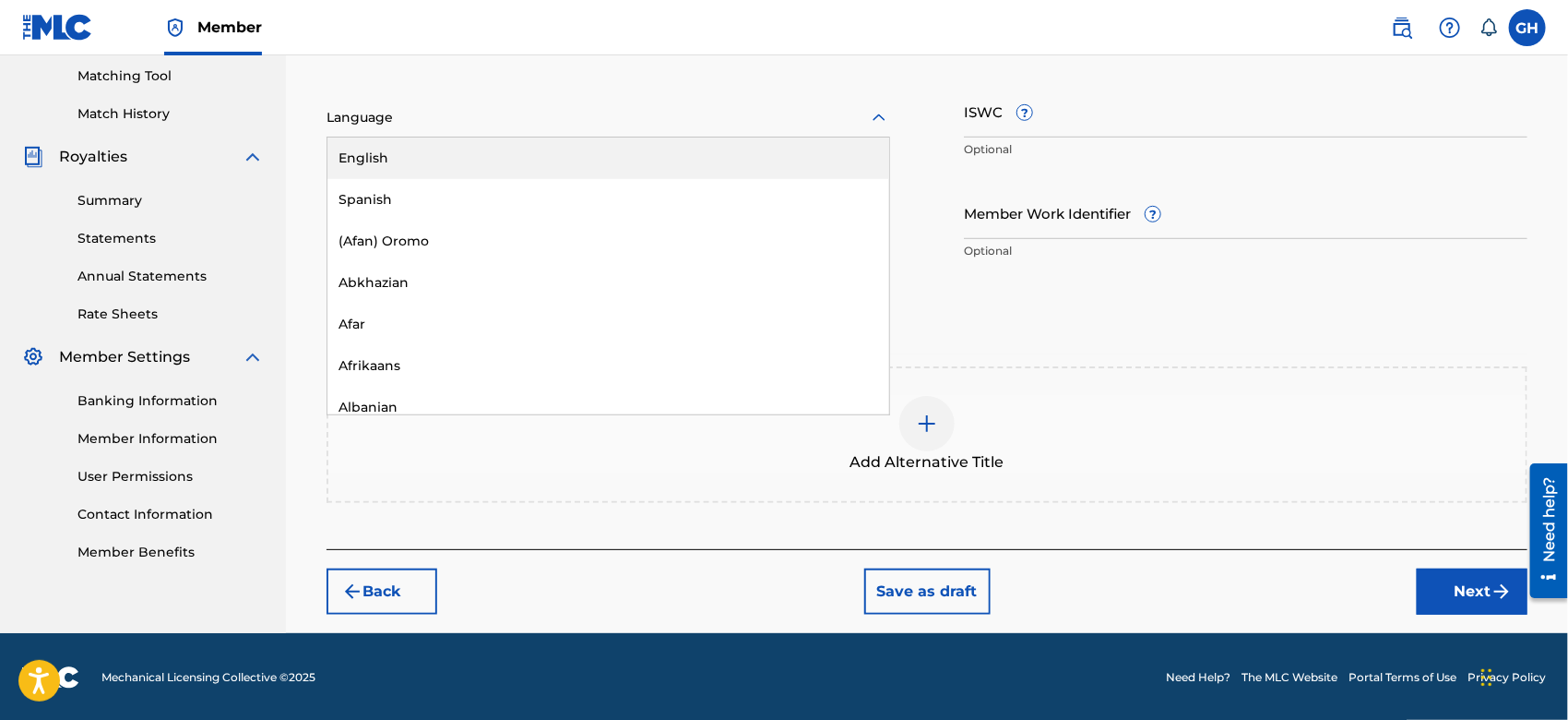
click at [425, 122] on div at bounding box center [608, 117] width 564 height 23
click at [427, 158] on div "English" at bounding box center [608, 159] width 562 height 41
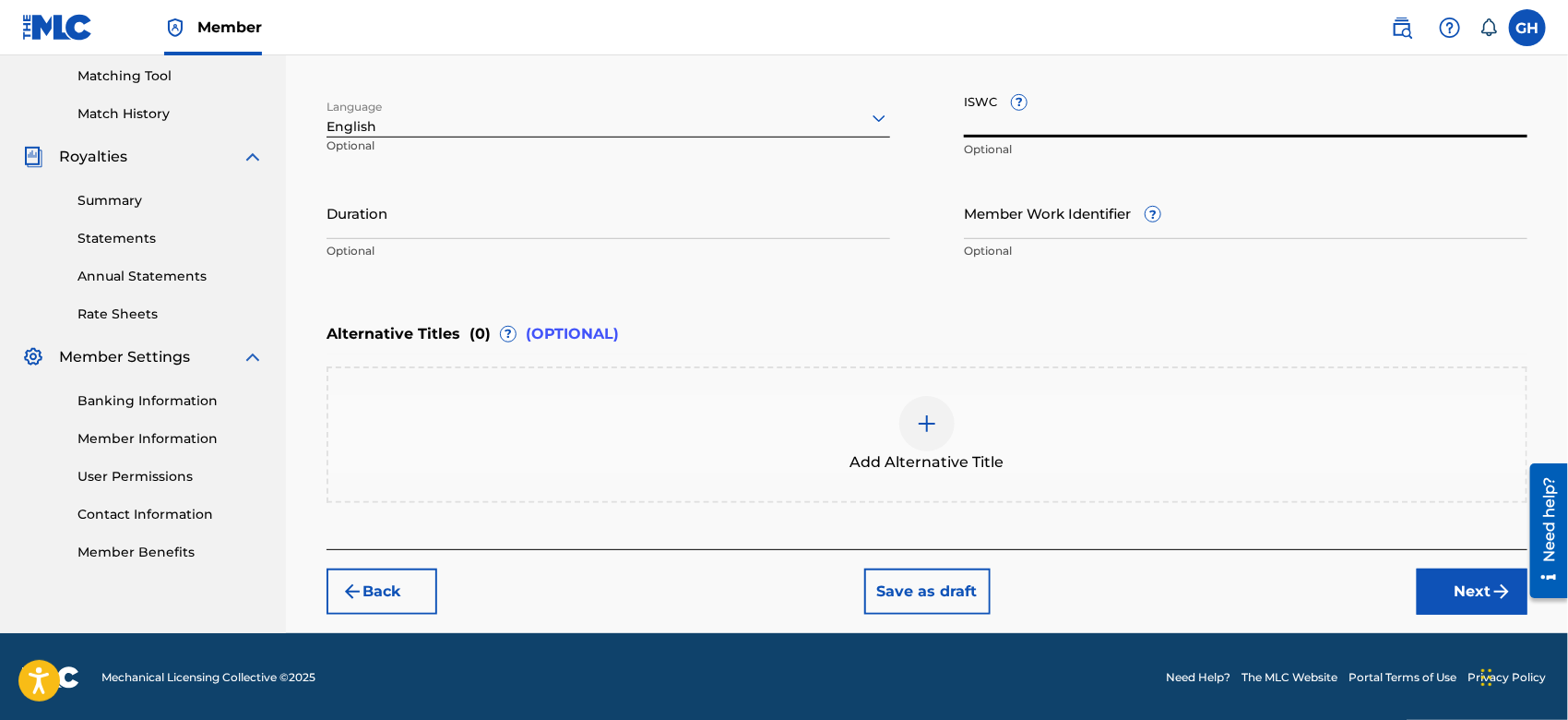
click at [1004, 125] on input "ISWC ?" at bounding box center [1246, 110] width 564 height 52
paste input "T-924.431.530-8"
type input "T-924.431.530-8"
click at [1454, 597] on button "Next" at bounding box center [1473, 591] width 110 height 46
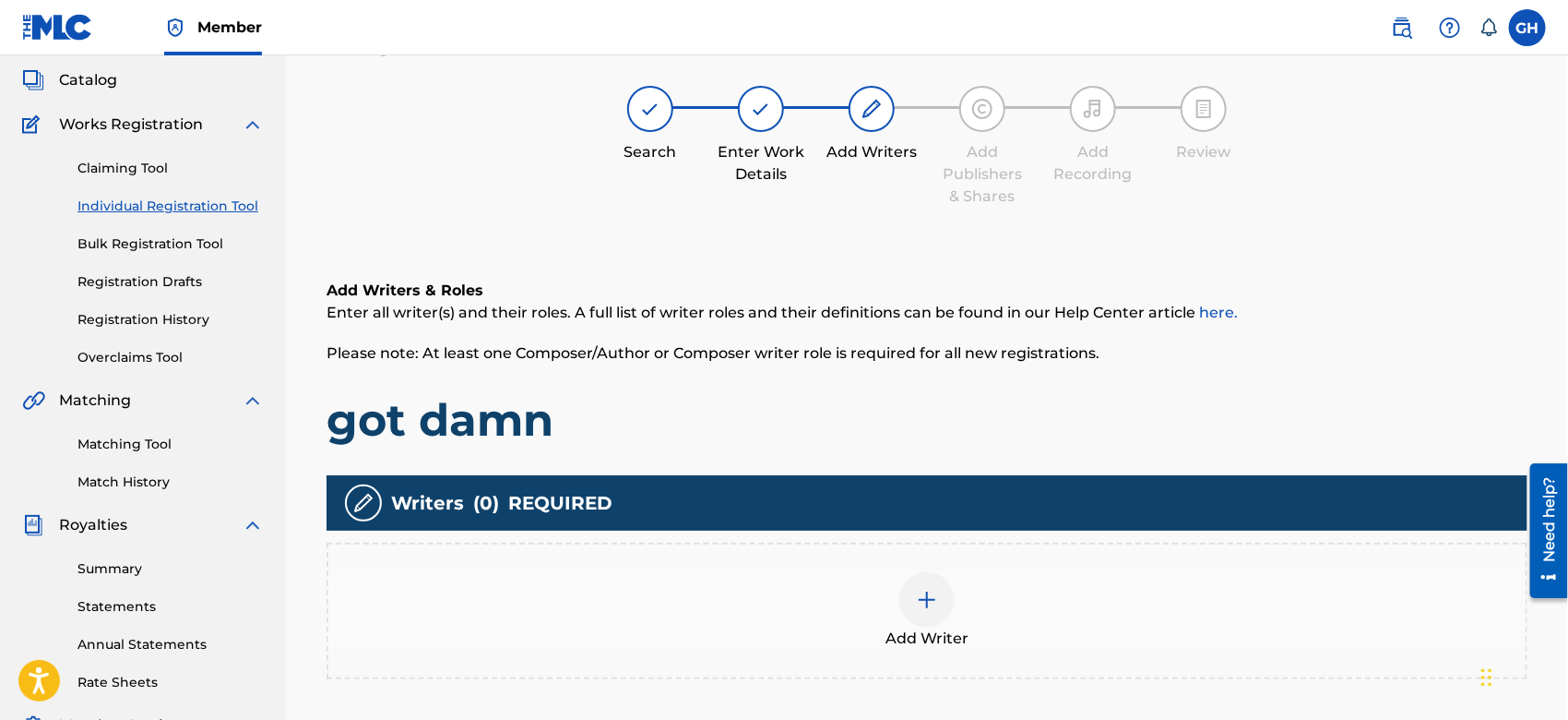
scroll to position [82, 0]
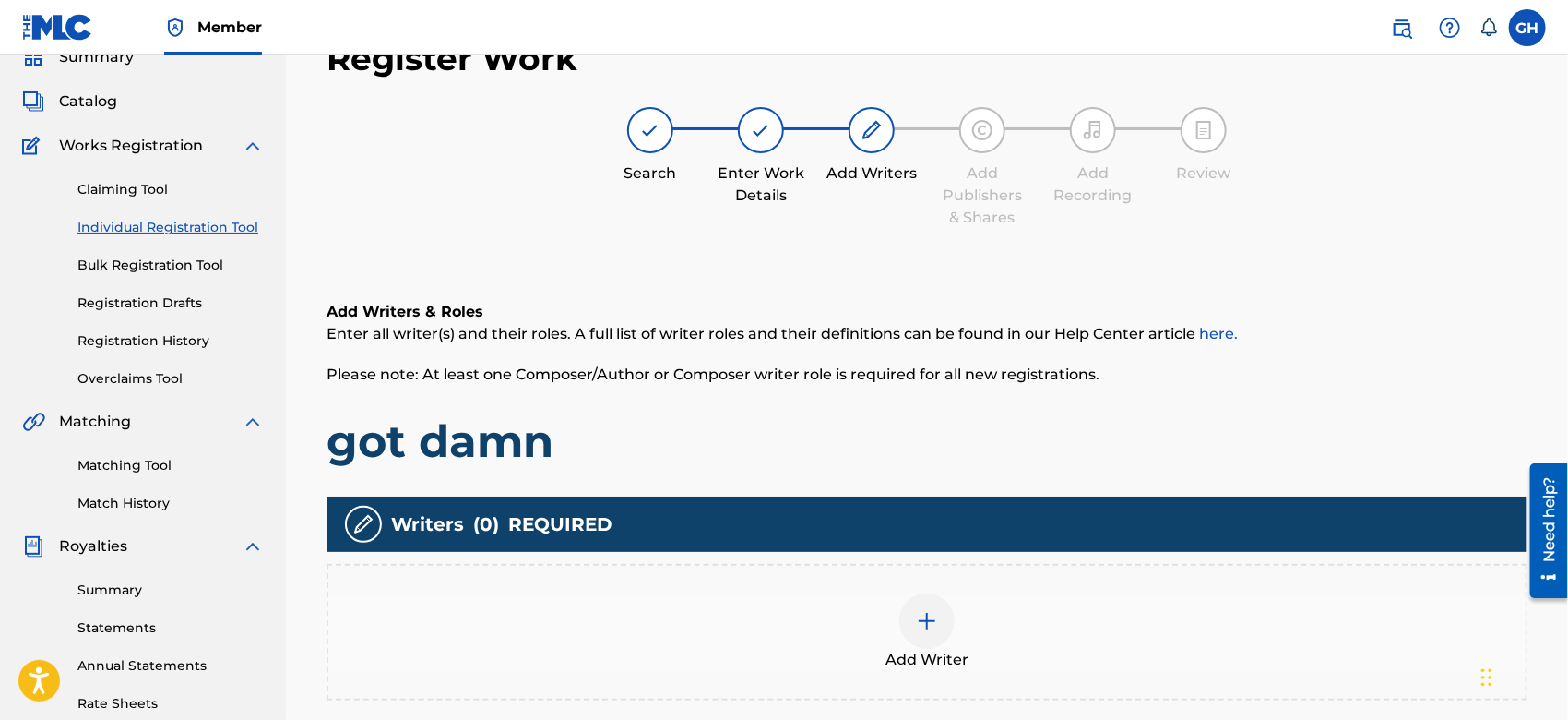
click at [927, 621] on img at bounding box center [927, 622] width 22 height 22
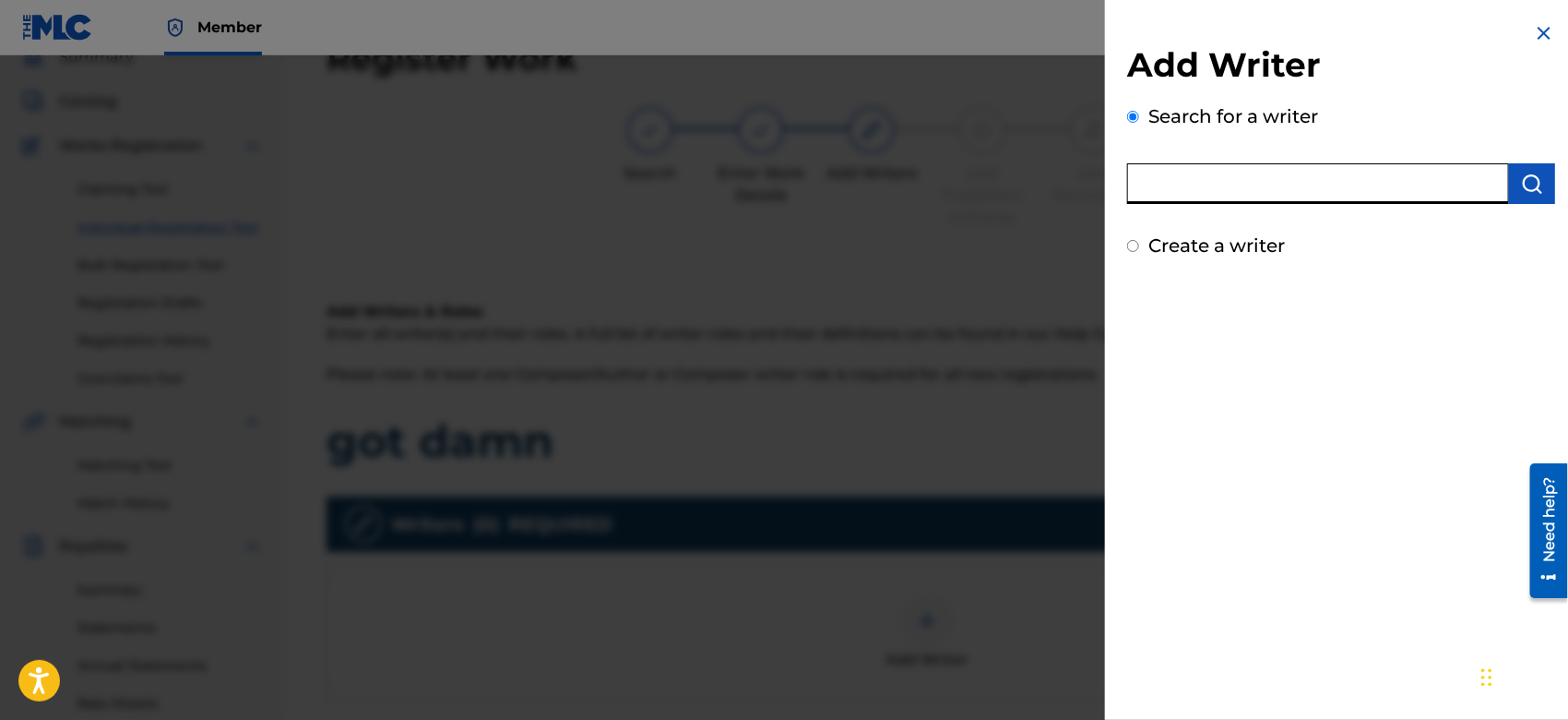
click at [1349, 173] on input "text" at bounding box center [1318, 183] width 382 height 40
type input "octwone"
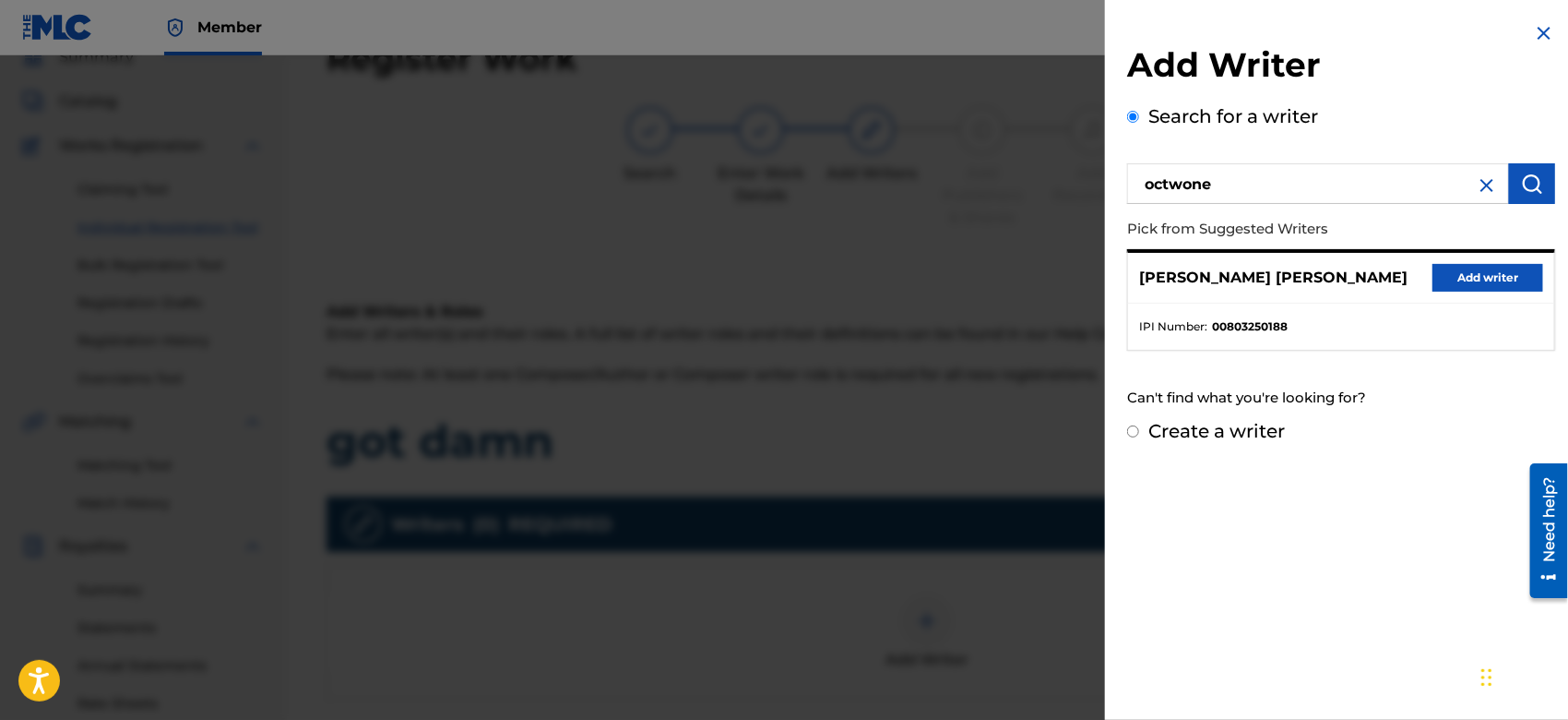
click at [1447, 283] on button "Add writer" at bounding box center [1488, 278] width 110 height 28
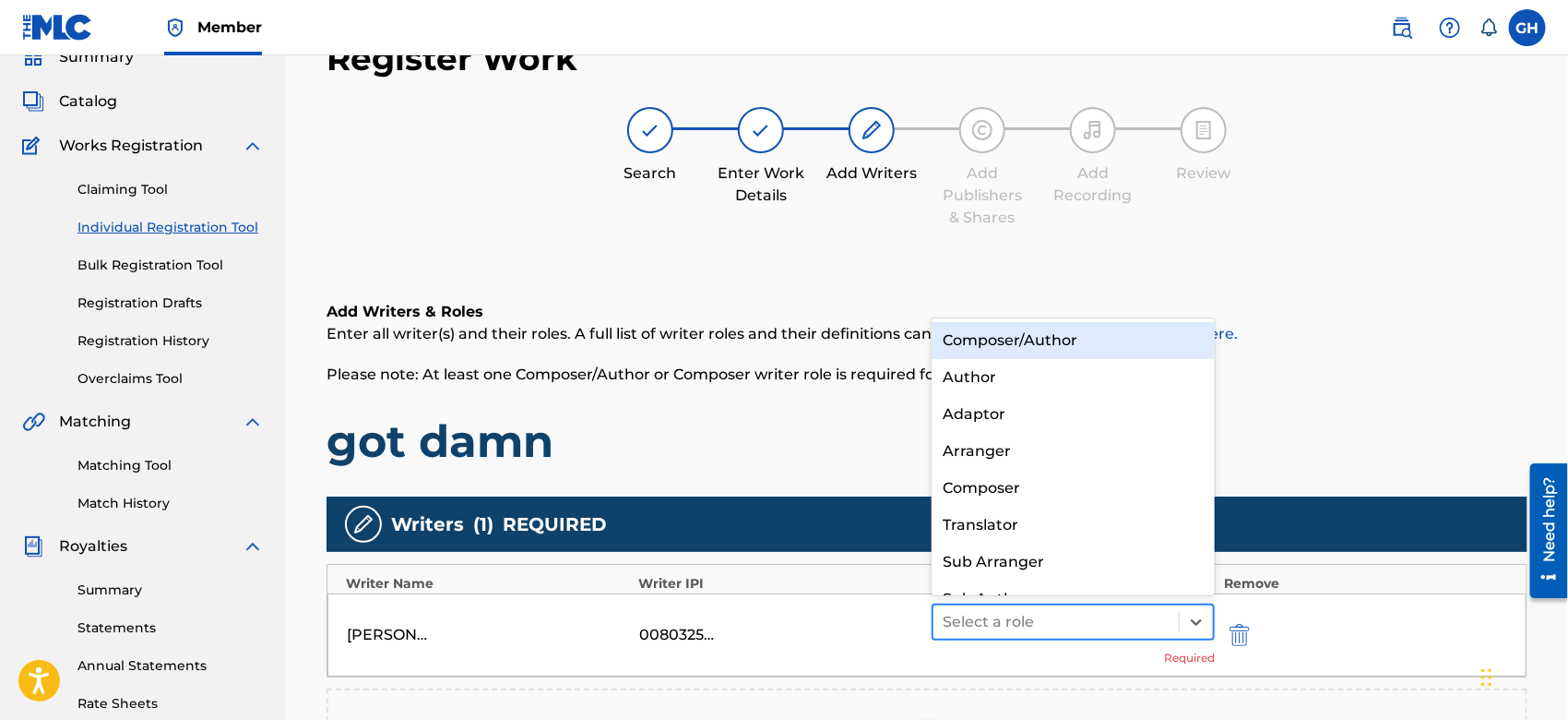
click at [1040, 611] on div at bounding box center [1056, 622] width 227 height 26
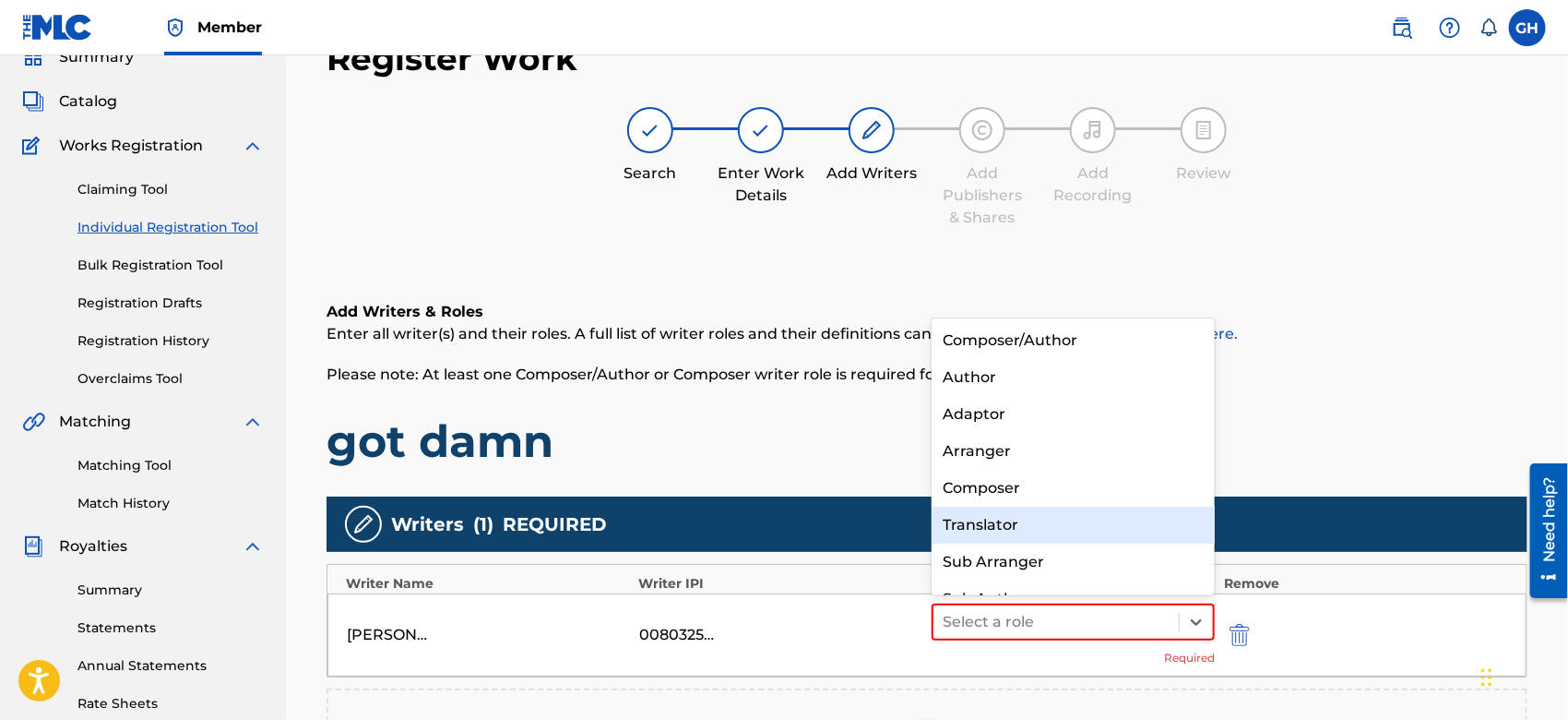
scroll to position [25, 0]
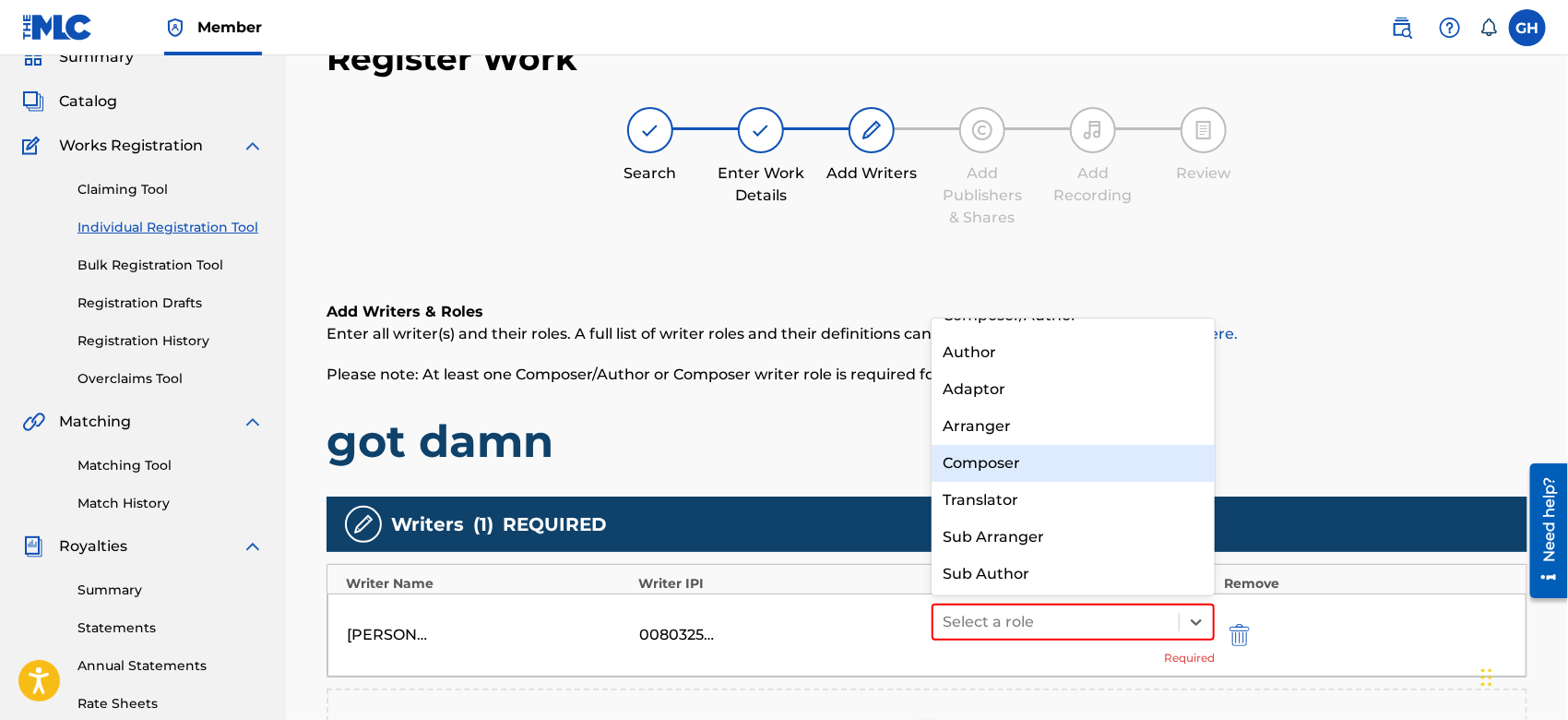
click at [1022, 464] on div "Composer" at bounding box center [1074, 463] width 283 height 36
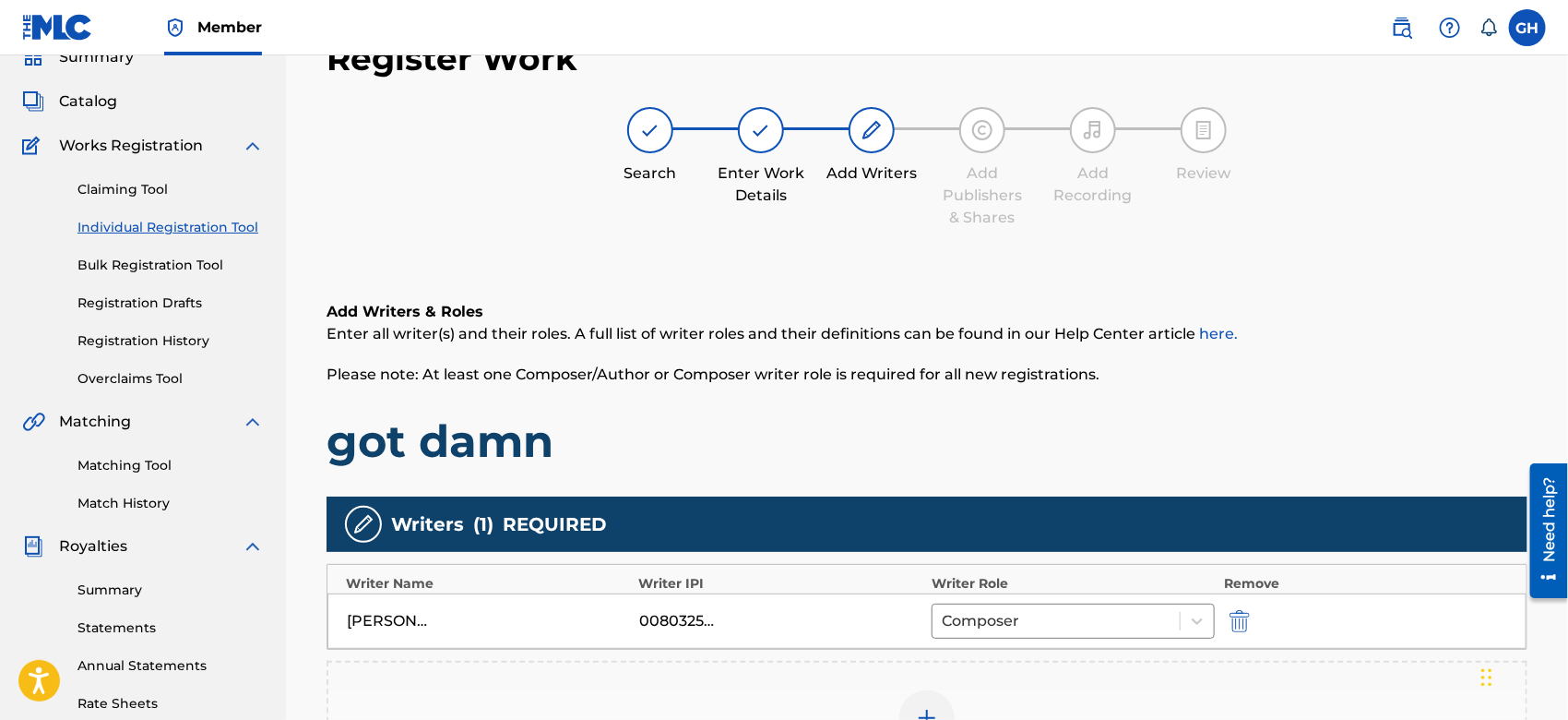
scroll to position [340, 0]
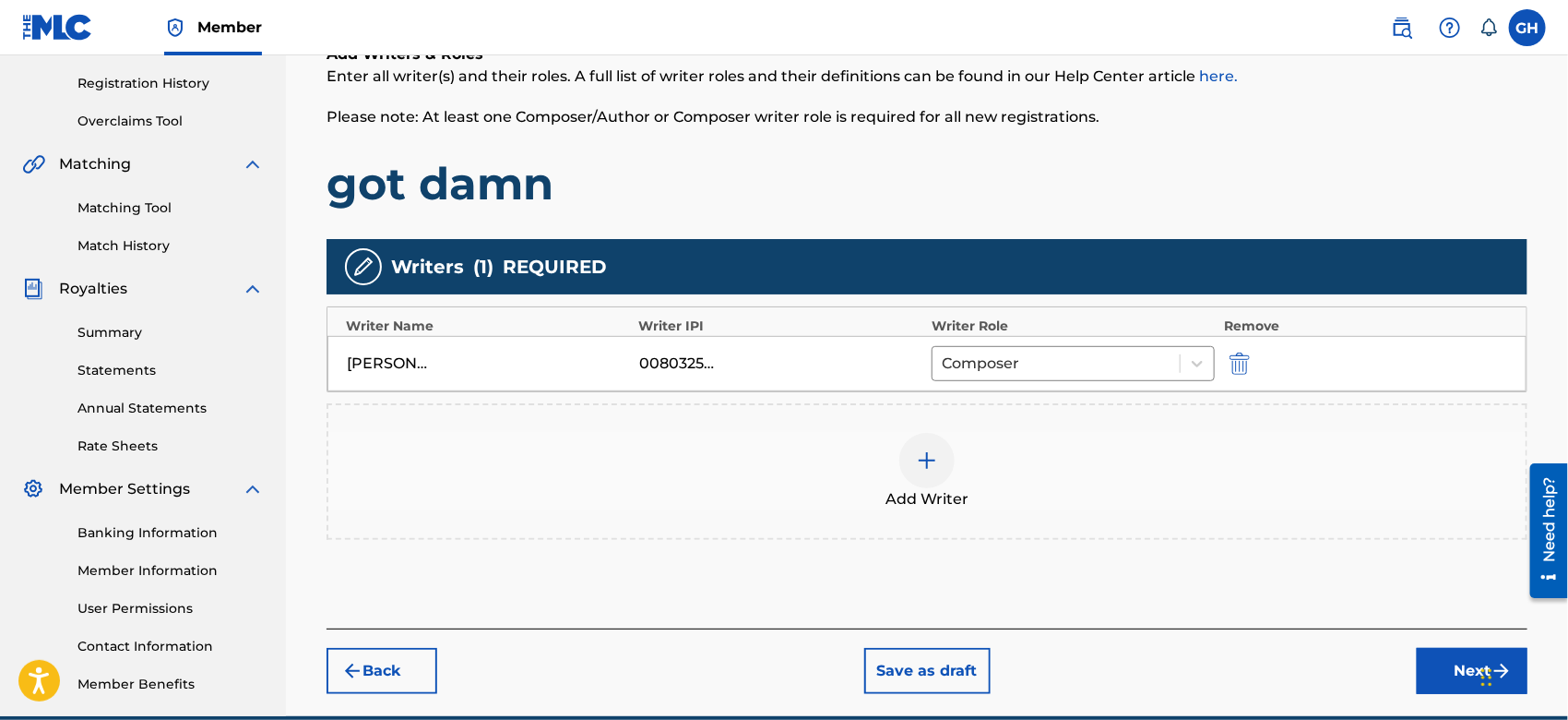
click at [1436, 684] on button "Next" at bounding box center [1473, 671] width 110 height 46
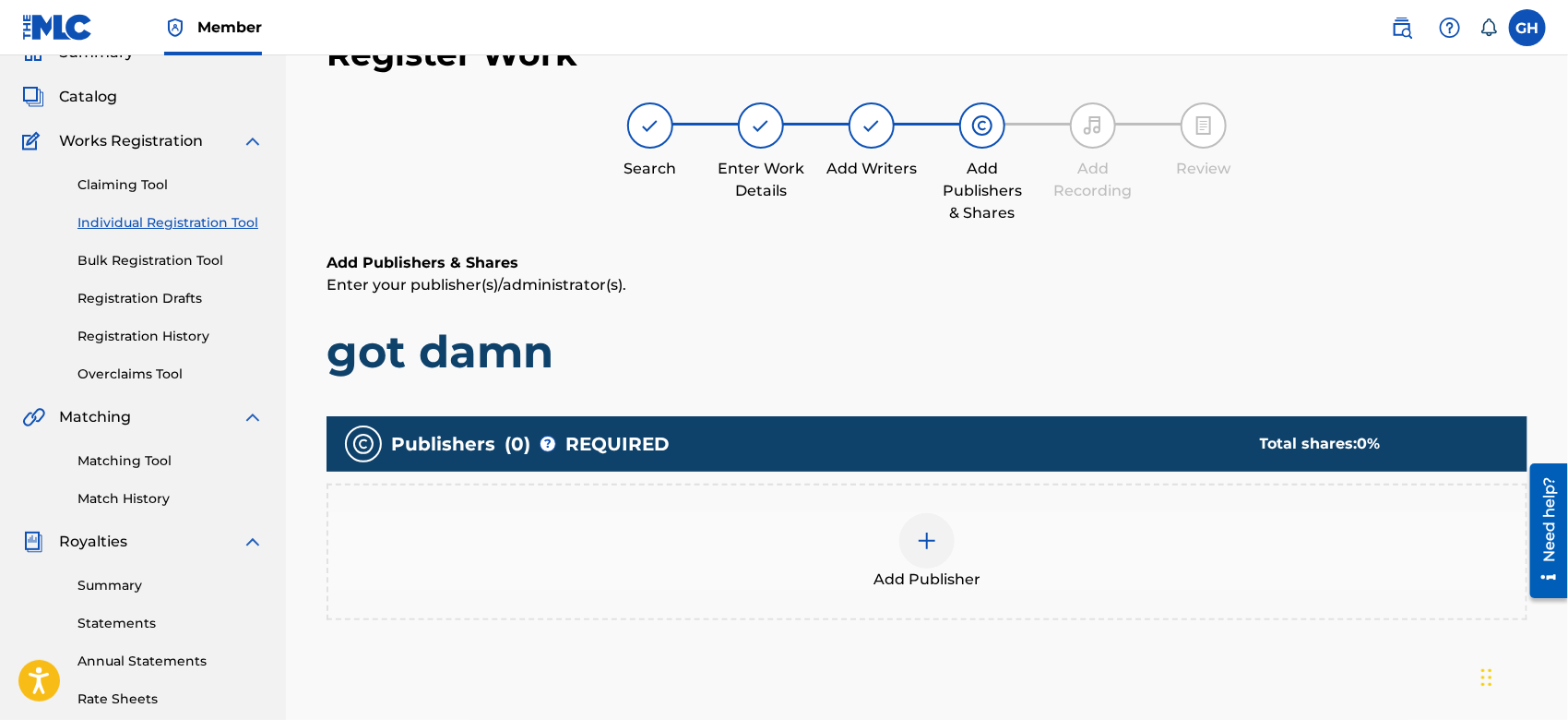
scroll to position [82, 0]
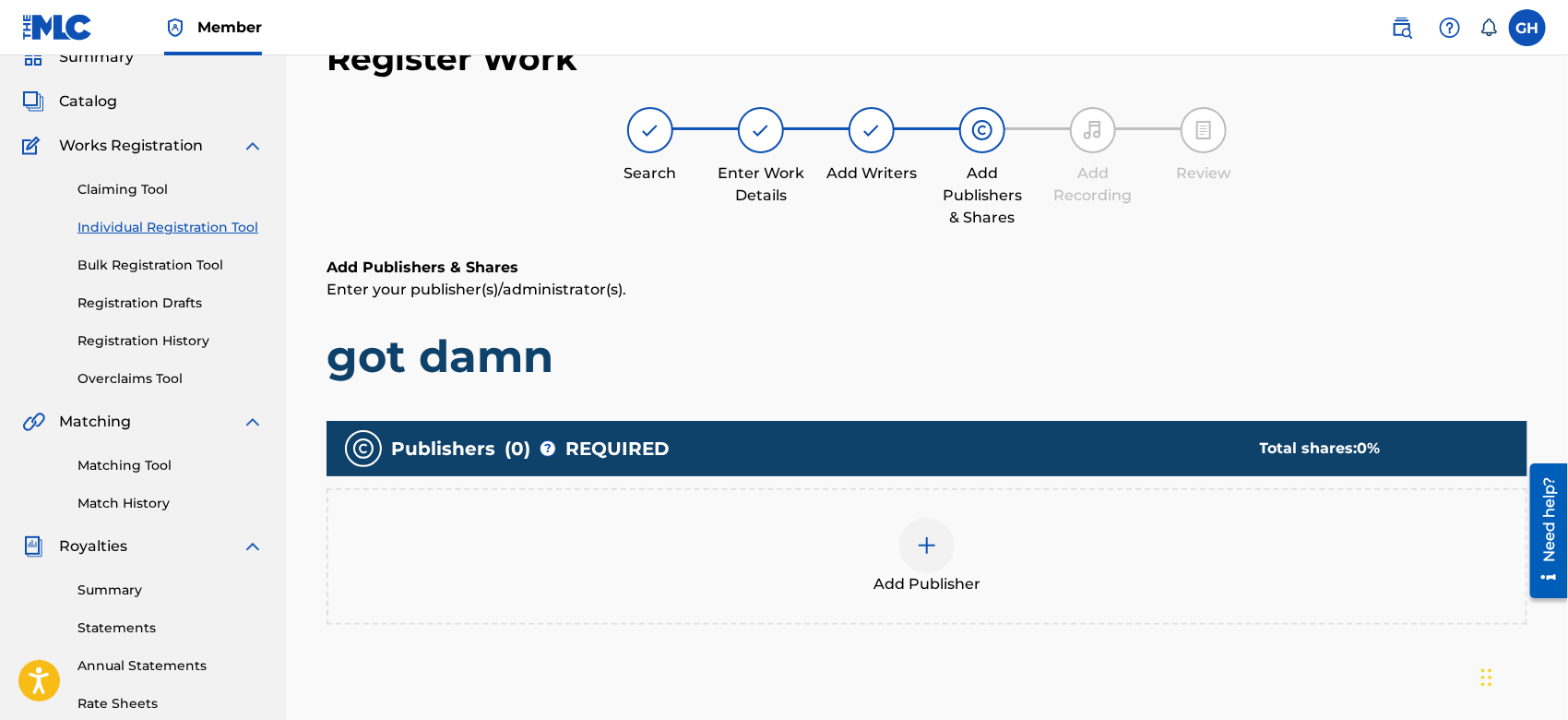
click at [921, 529] on div at bounding box center [927, 546] width 55 height 55
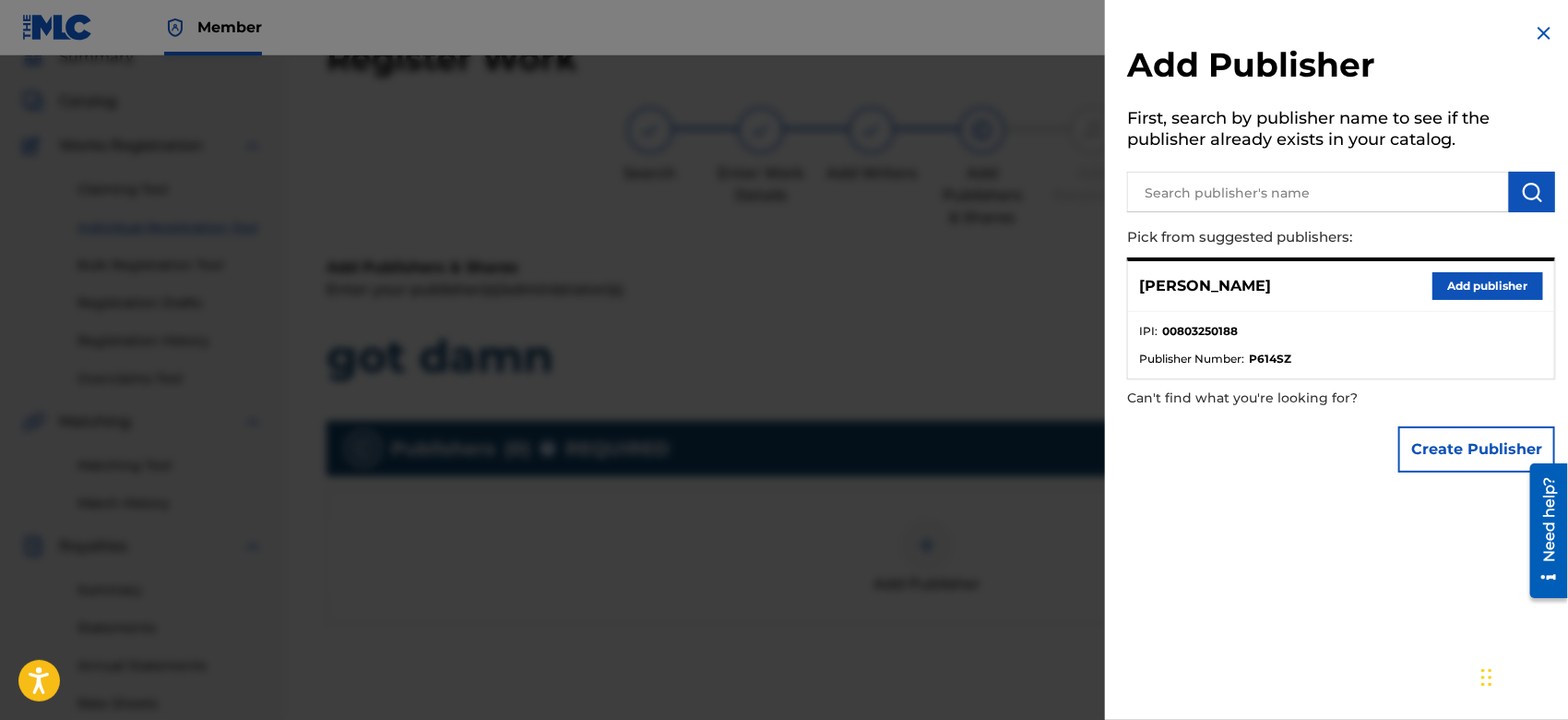
click at [1430, 431] on button "Create Publisher" at bounding box center [1476, 449] width 157 height 46
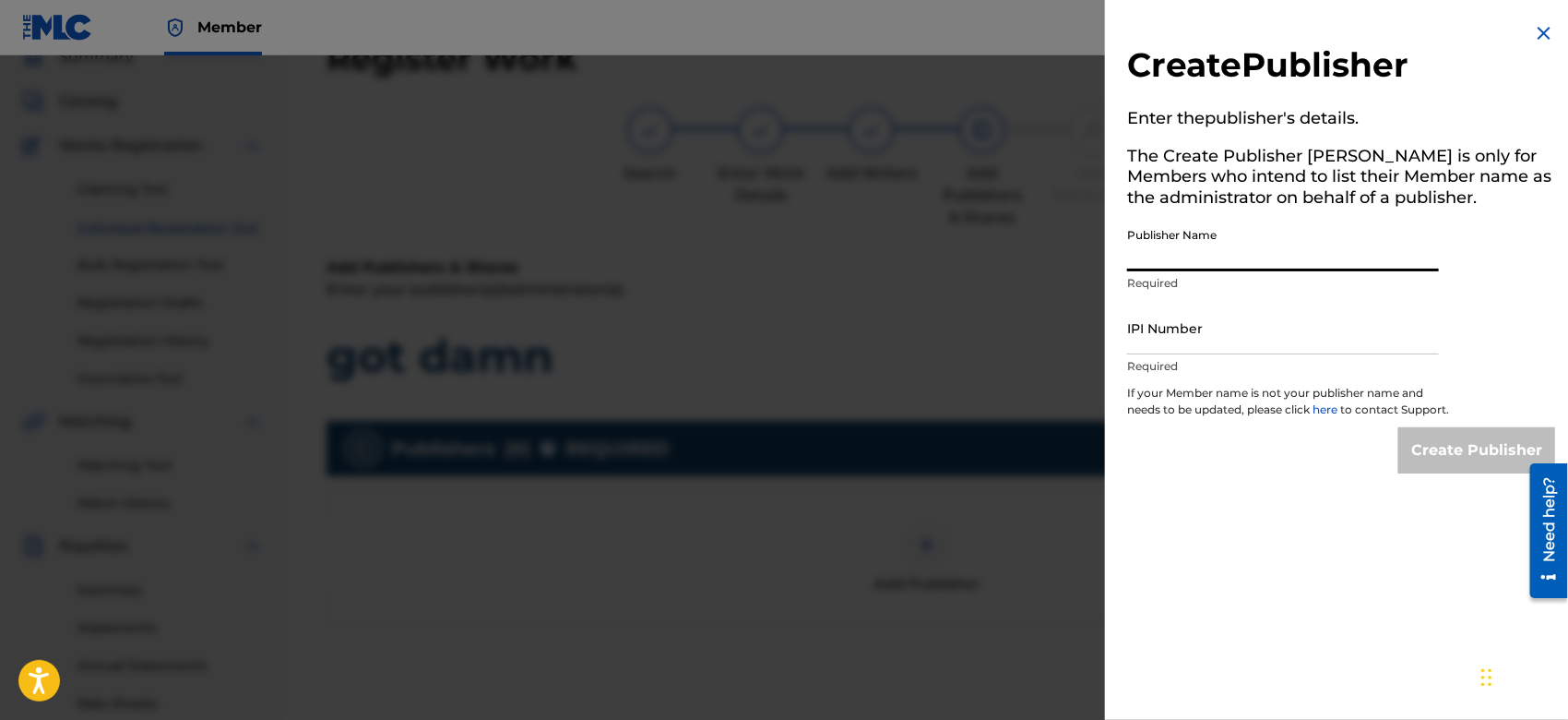
click at [1176, 250] on input "Publisher Name" at bounding box center [1283, 244] width 312 height 52
type input "TUNECORE DIGITAL MUSIC"
click at [1215, 345] on input "IPI Number" at bounding box center [1283, 328] width 312 height 52
type input "00642005099"
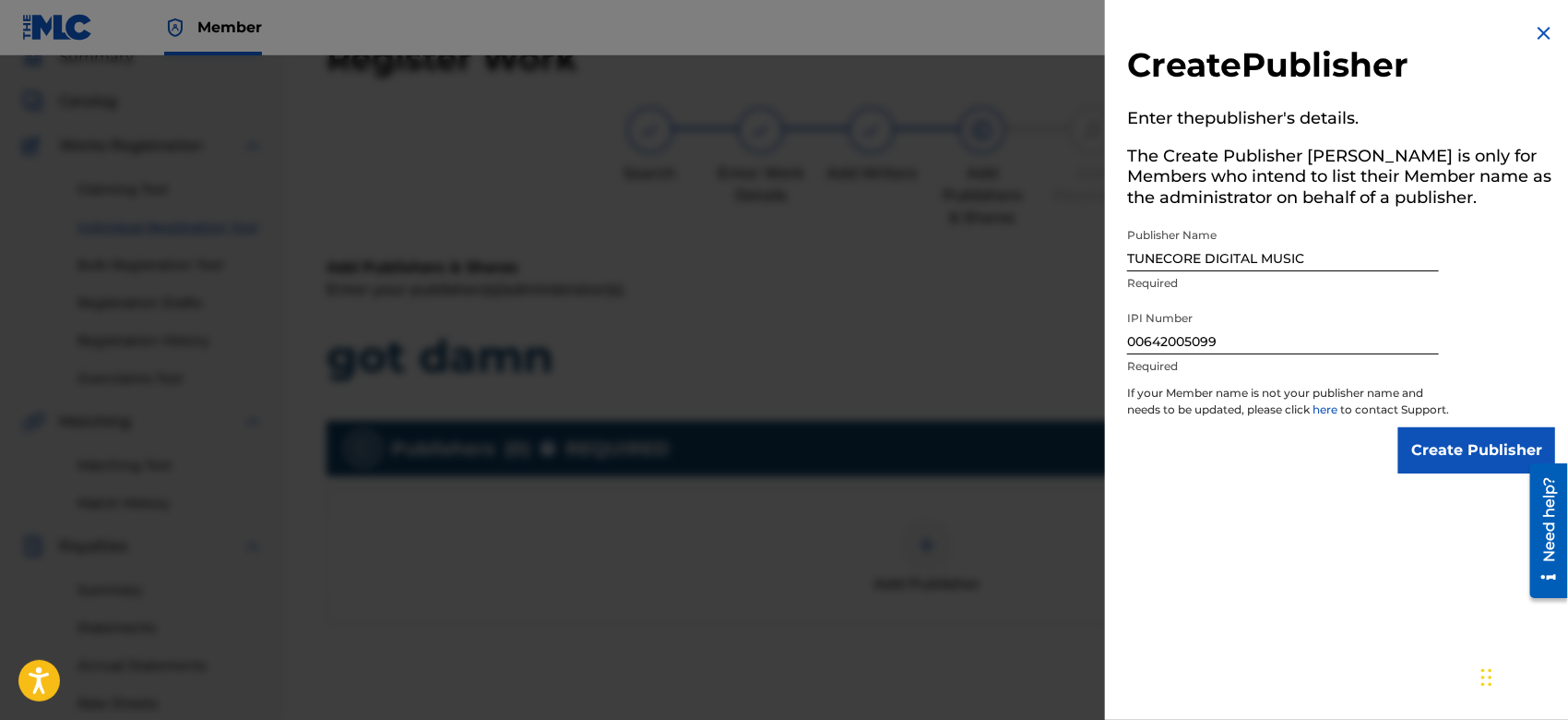
click at [1469, 474] on input "Create Publisher" at bounding box center [1476, 450] width 157 height 46
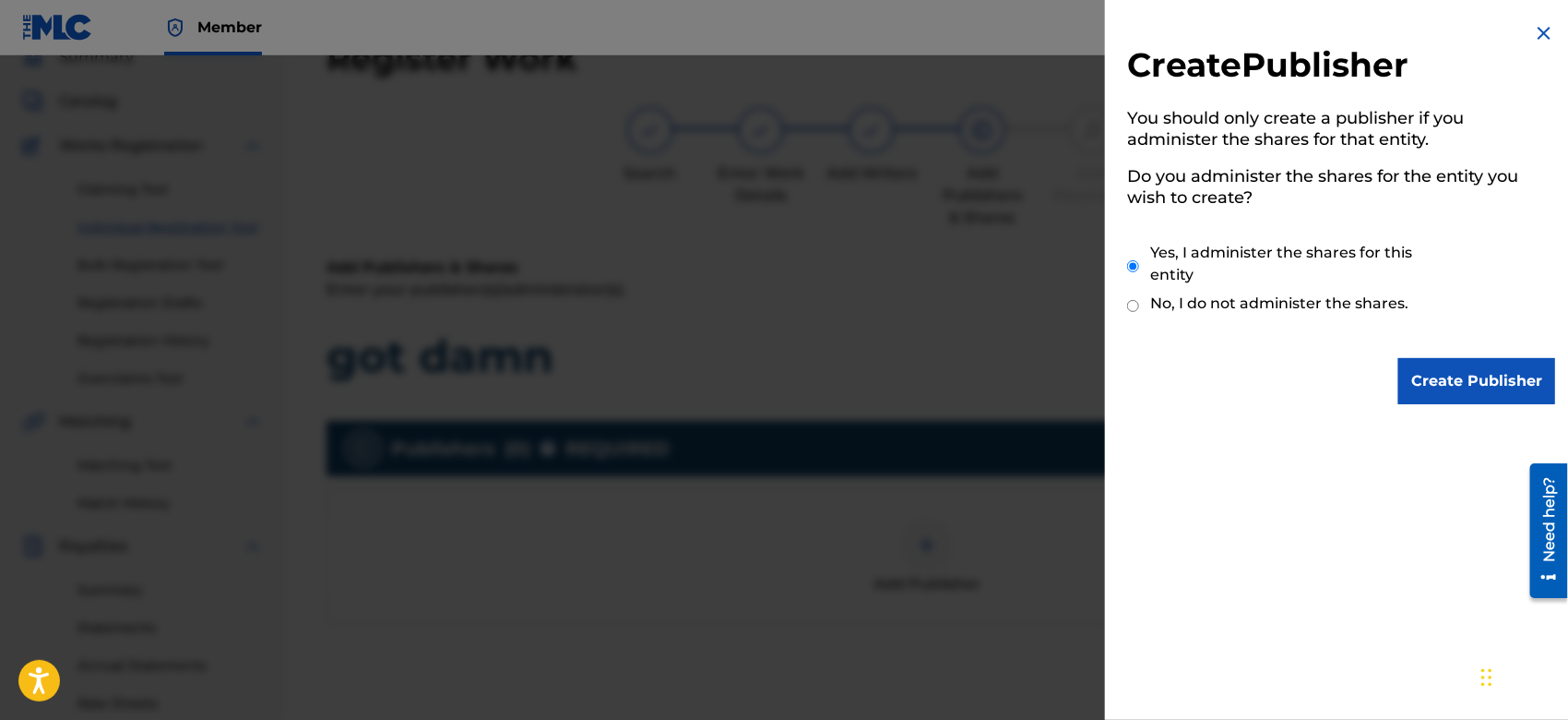
click at [1403, 380] on input "Create Publisher" at bounding box center [1476, 381] width 157 height 46
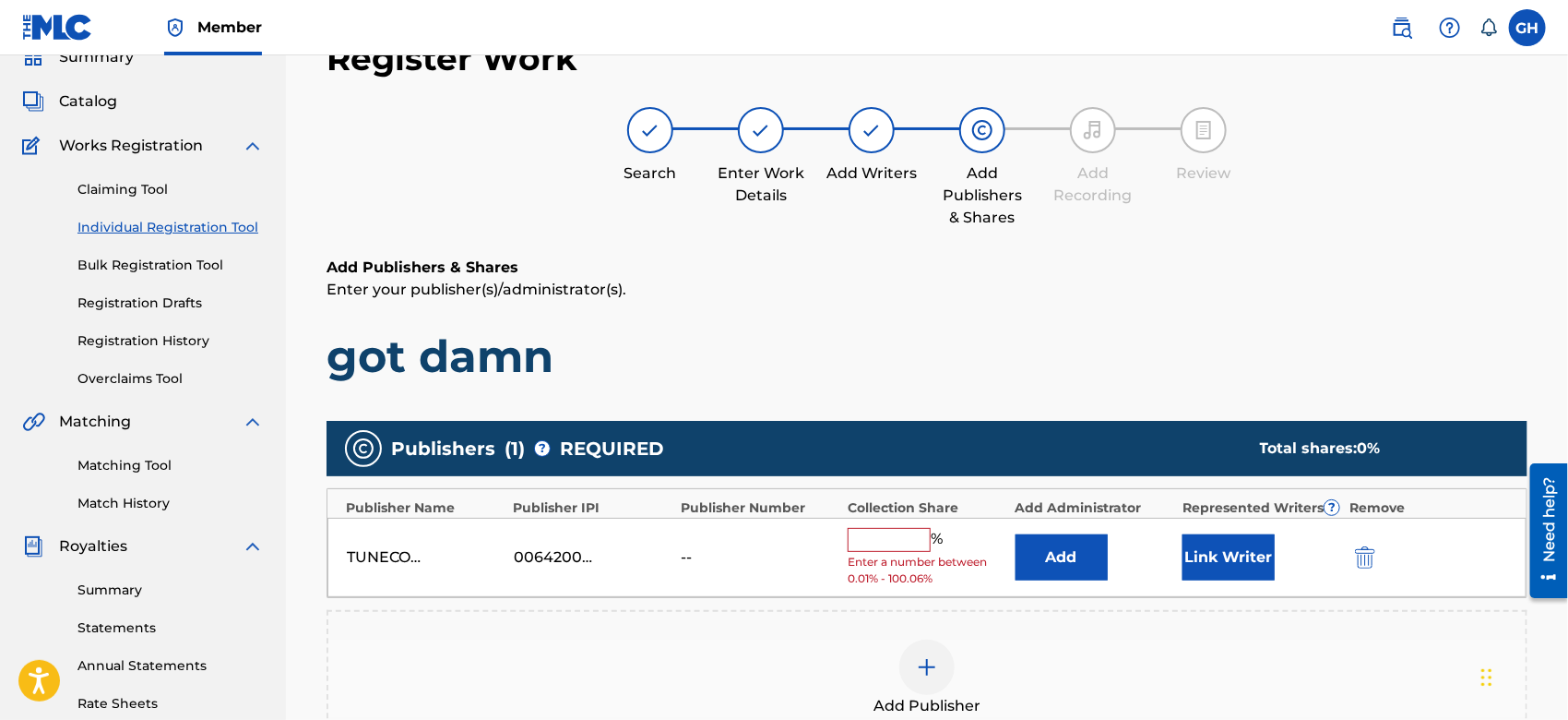
click at [856, 539] on input "text" at bounding box center [889, 540] width 83 height 24
type input "100"
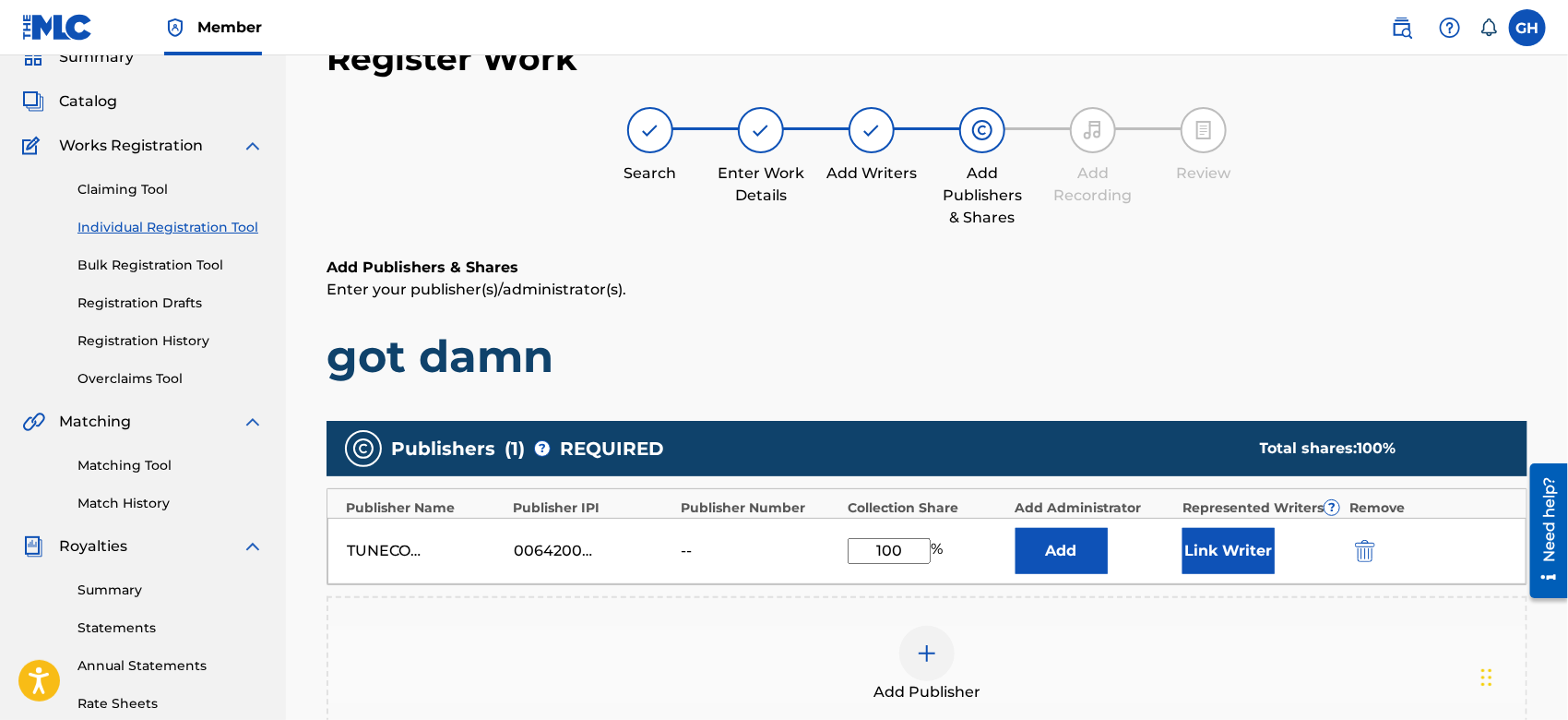
click at [1247, 550] on button "Link Writer" at bounding box center [1229, 551] width 93 height 46
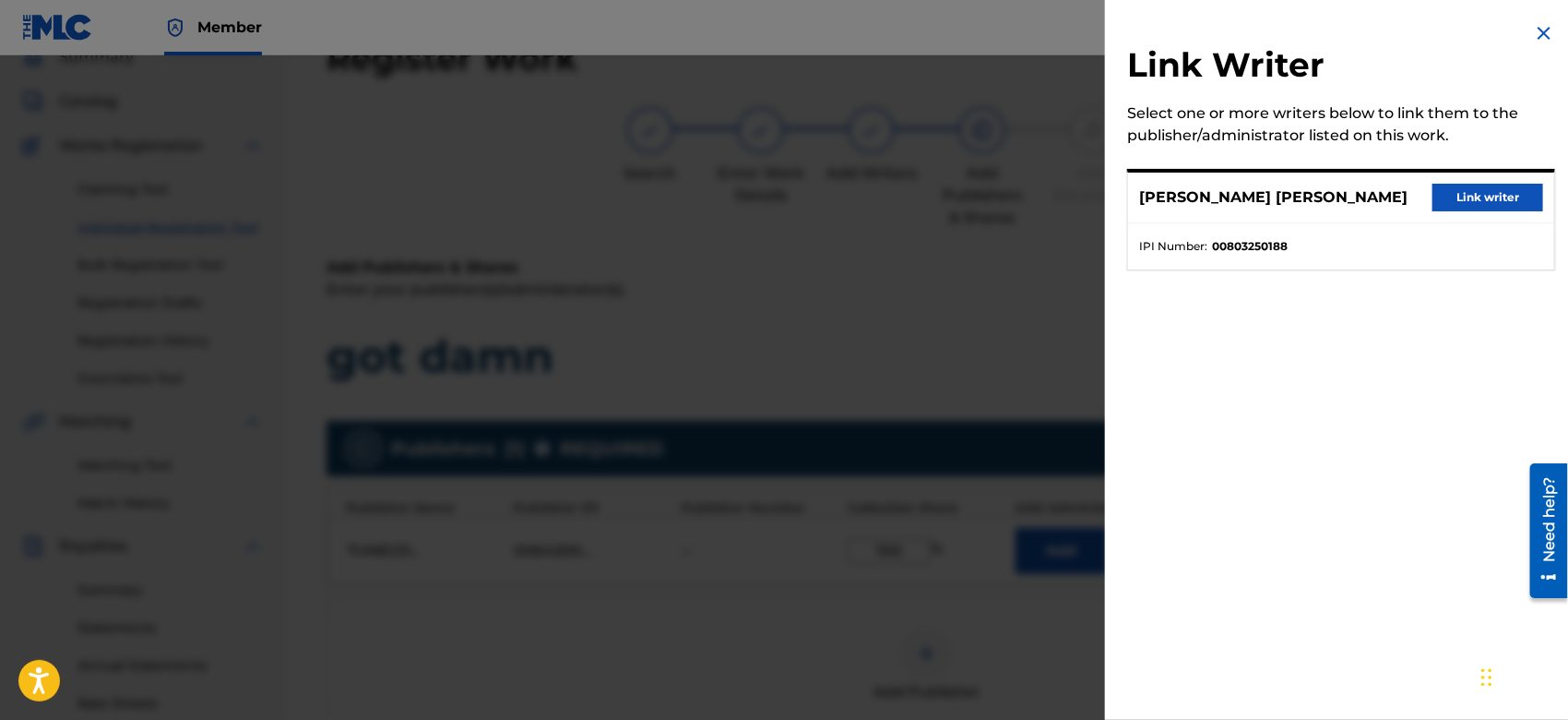
click at [1454, 200] on button "Link writer" at bounding box center [1488, 198] width 110 height 28
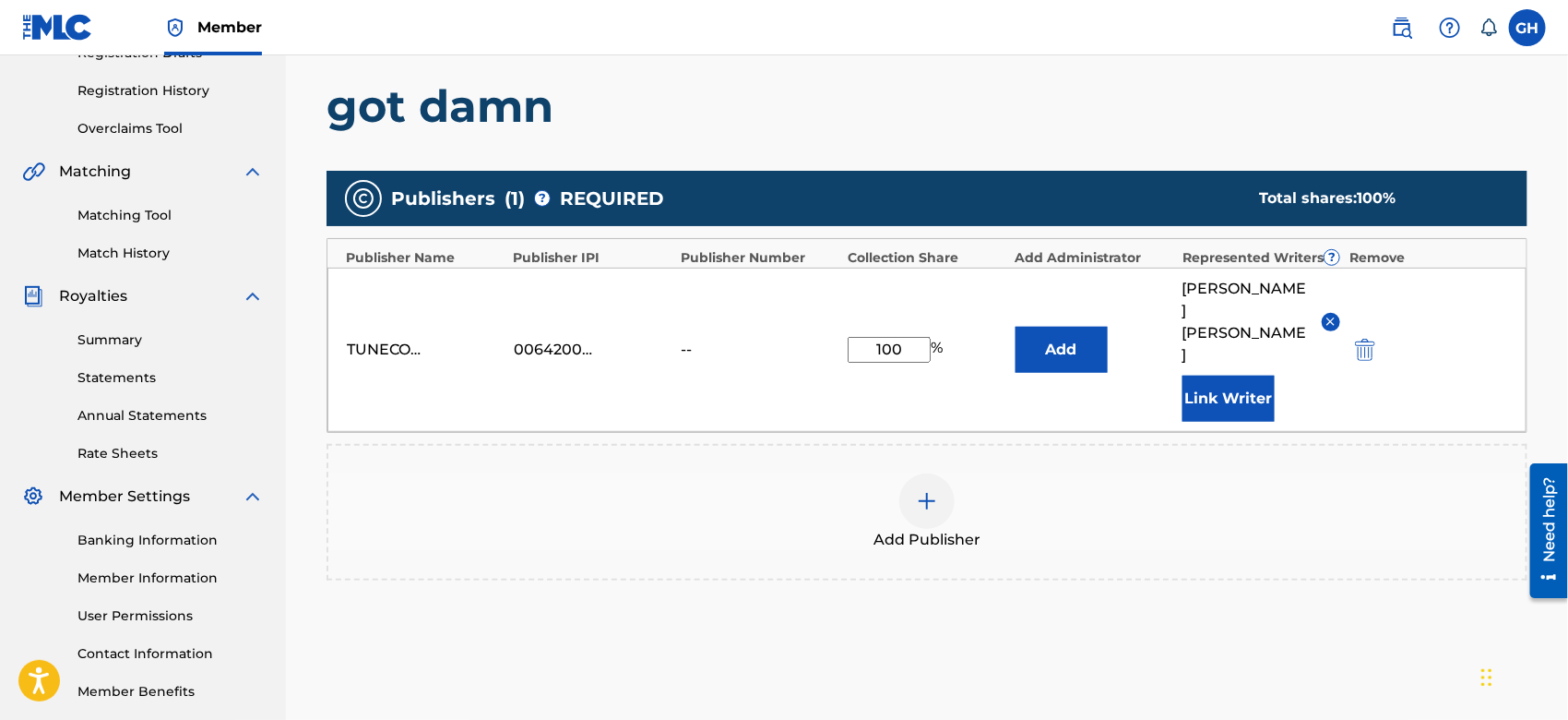
scroll to position [486, 0]
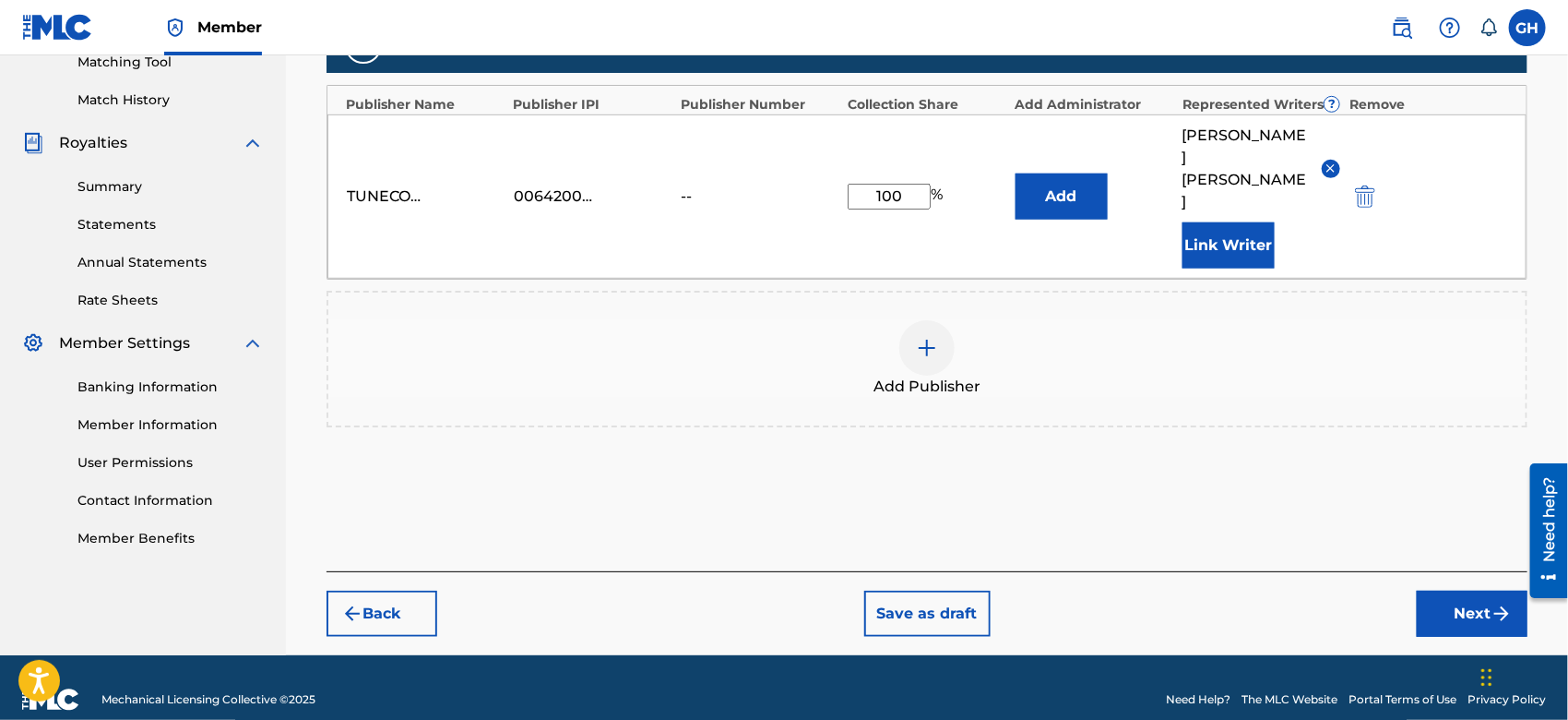
click at [1441, 609] on button "Next" at bounding box center [1473, 614] width 110 height 46
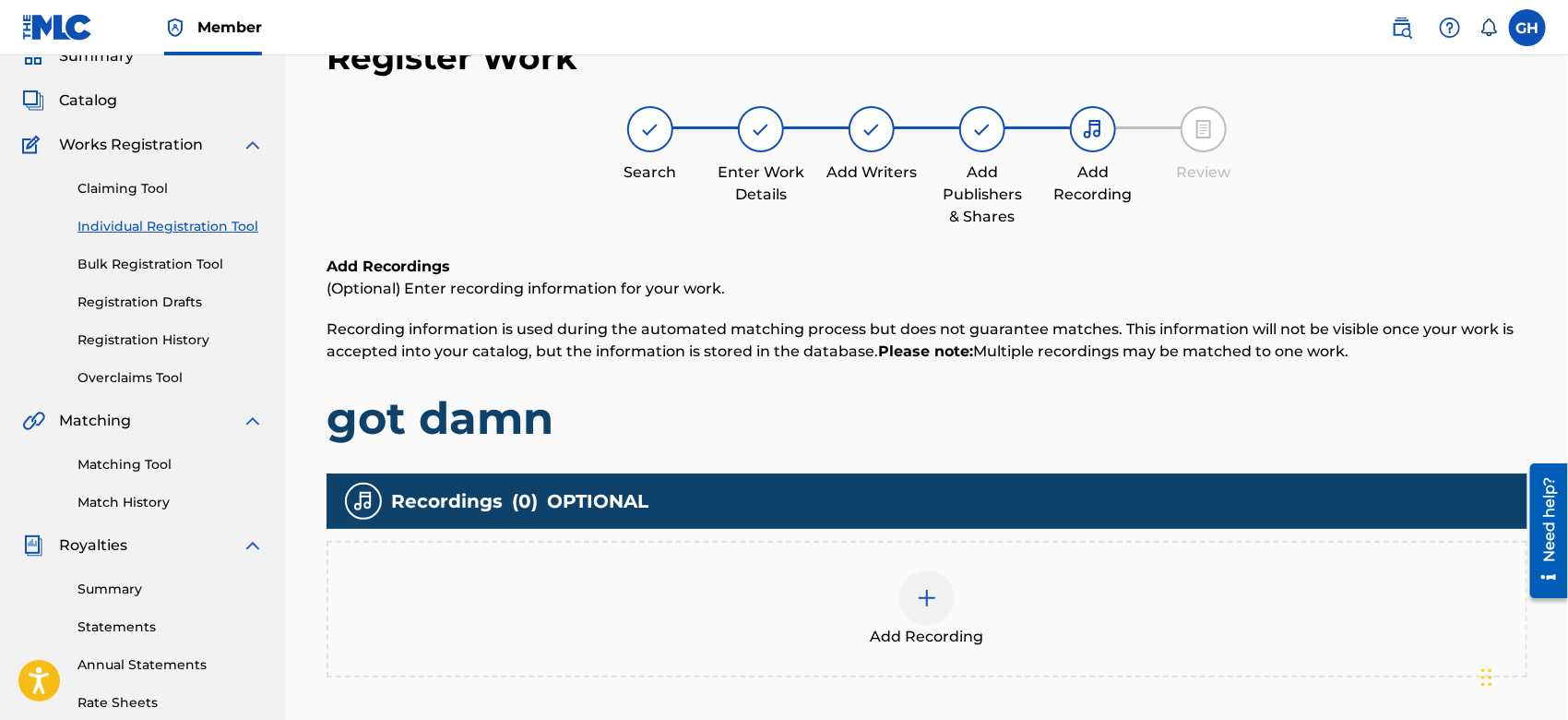
scroll to position [82, 0]
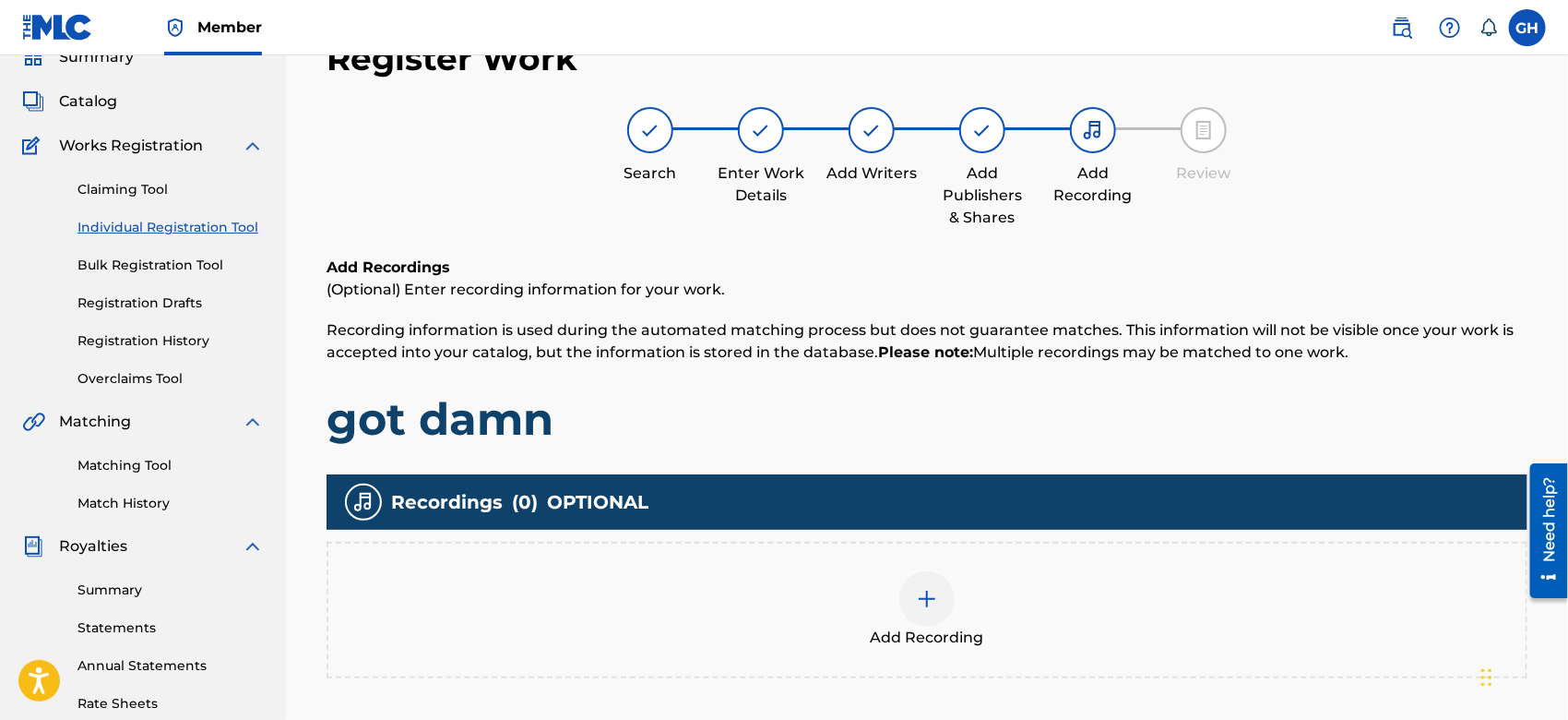
click at [936, 594] on img at bounding box center [927, 599] width 22 height 22
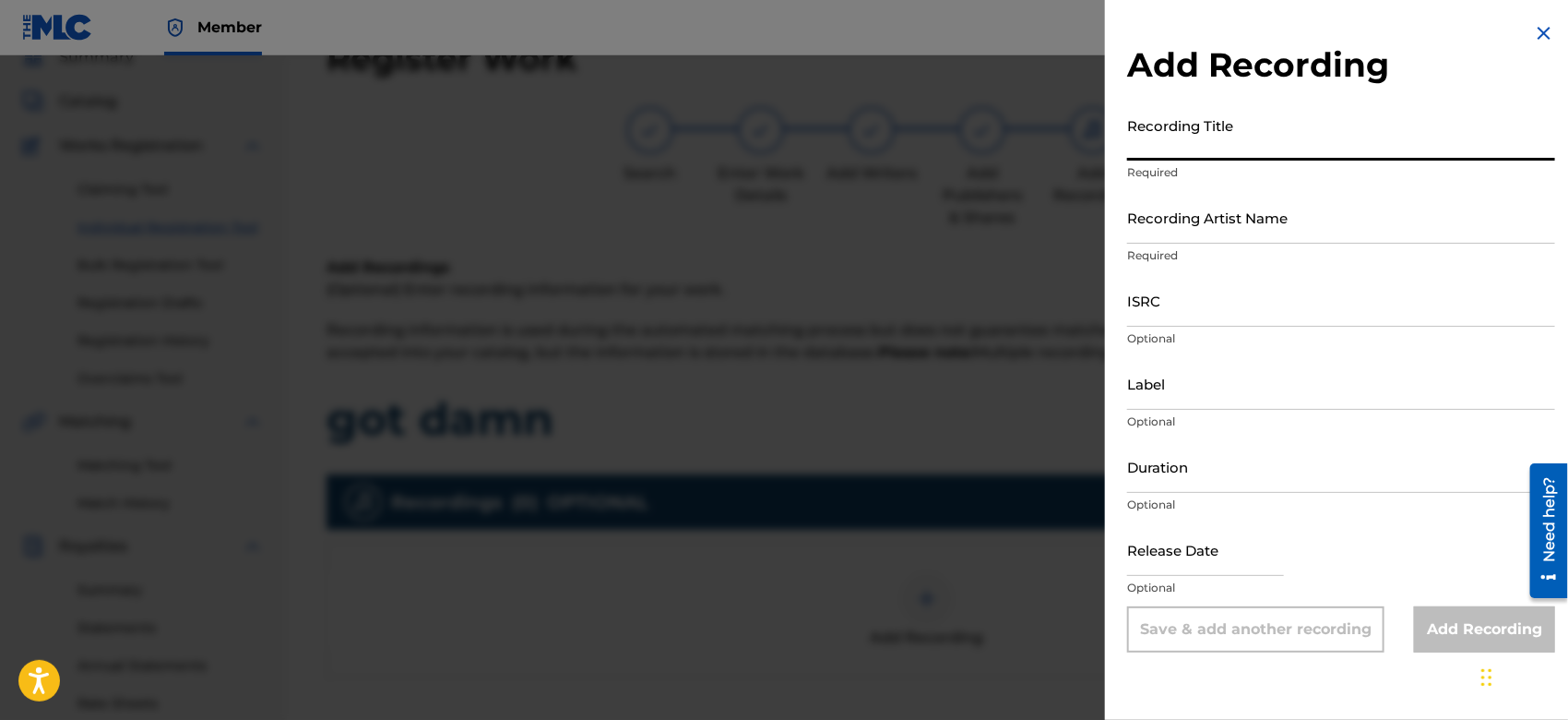
click at [1133, 150] on input "Recording Title" at bounding box center [1341, 134] width 428 height 52
type input "Got Damn"
click at [1149, 230] on input "Recording Artist Name" at bounding box center [1341, 217] width 428 height 52
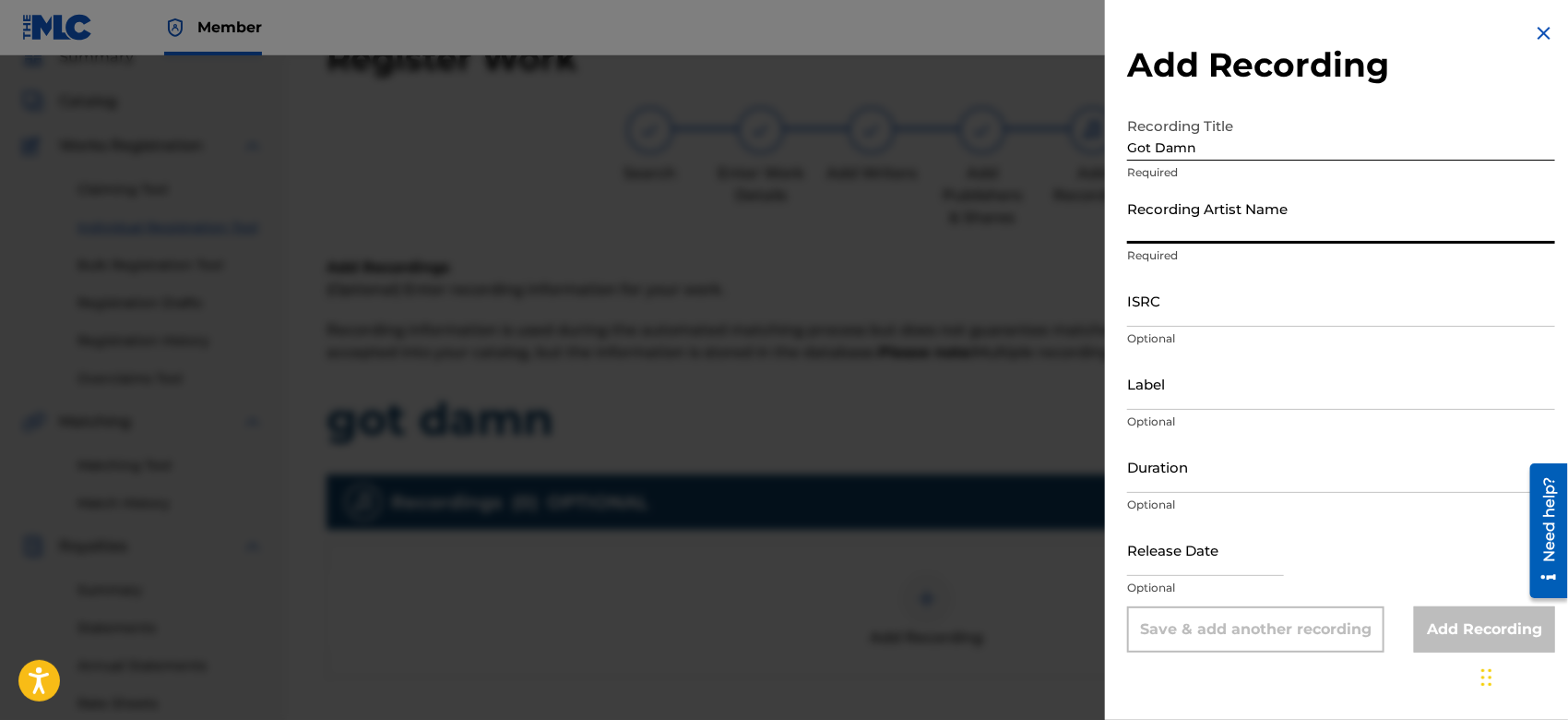
type input "Gamma FEB"
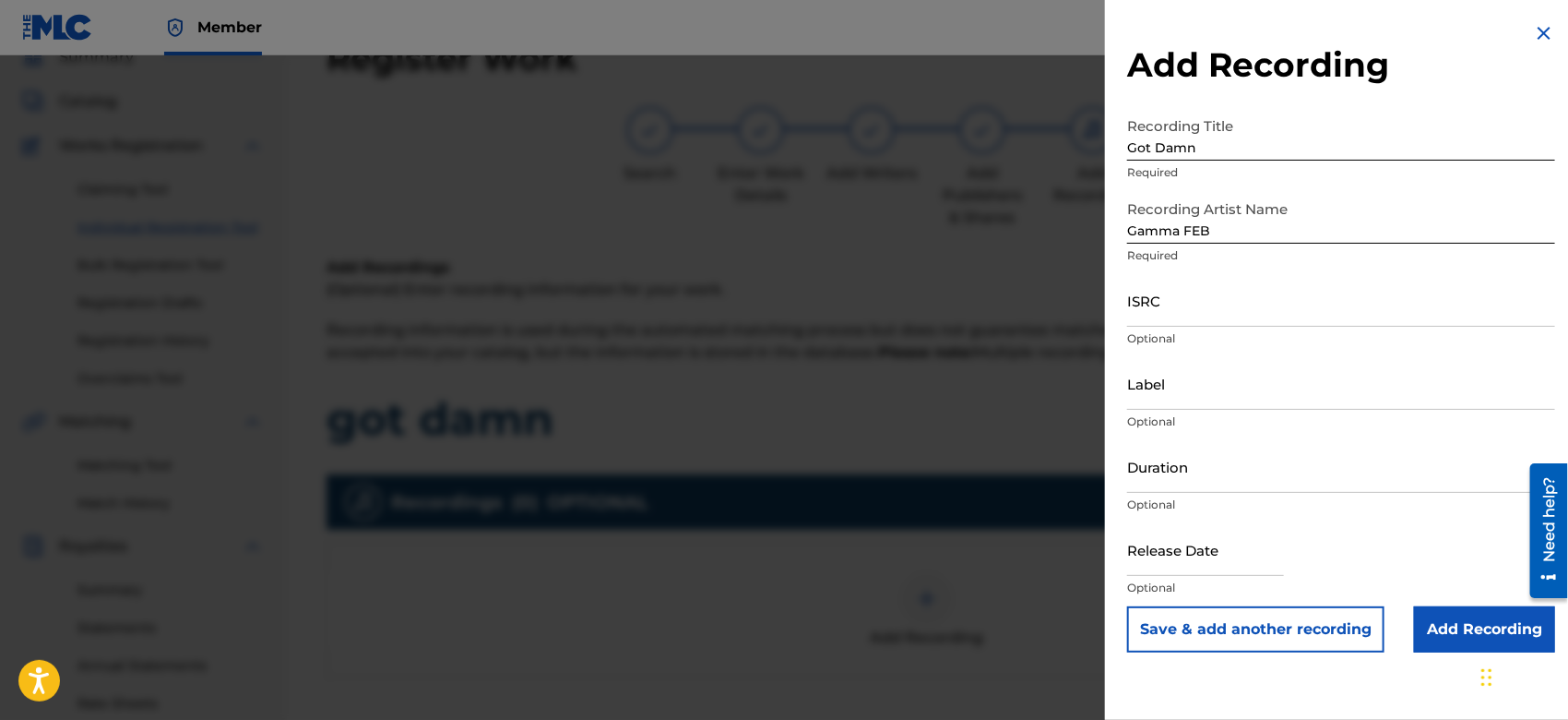
click at [1438, 624] on input "Add Recording" at bounding box center [1484, 629] width 141 height 46
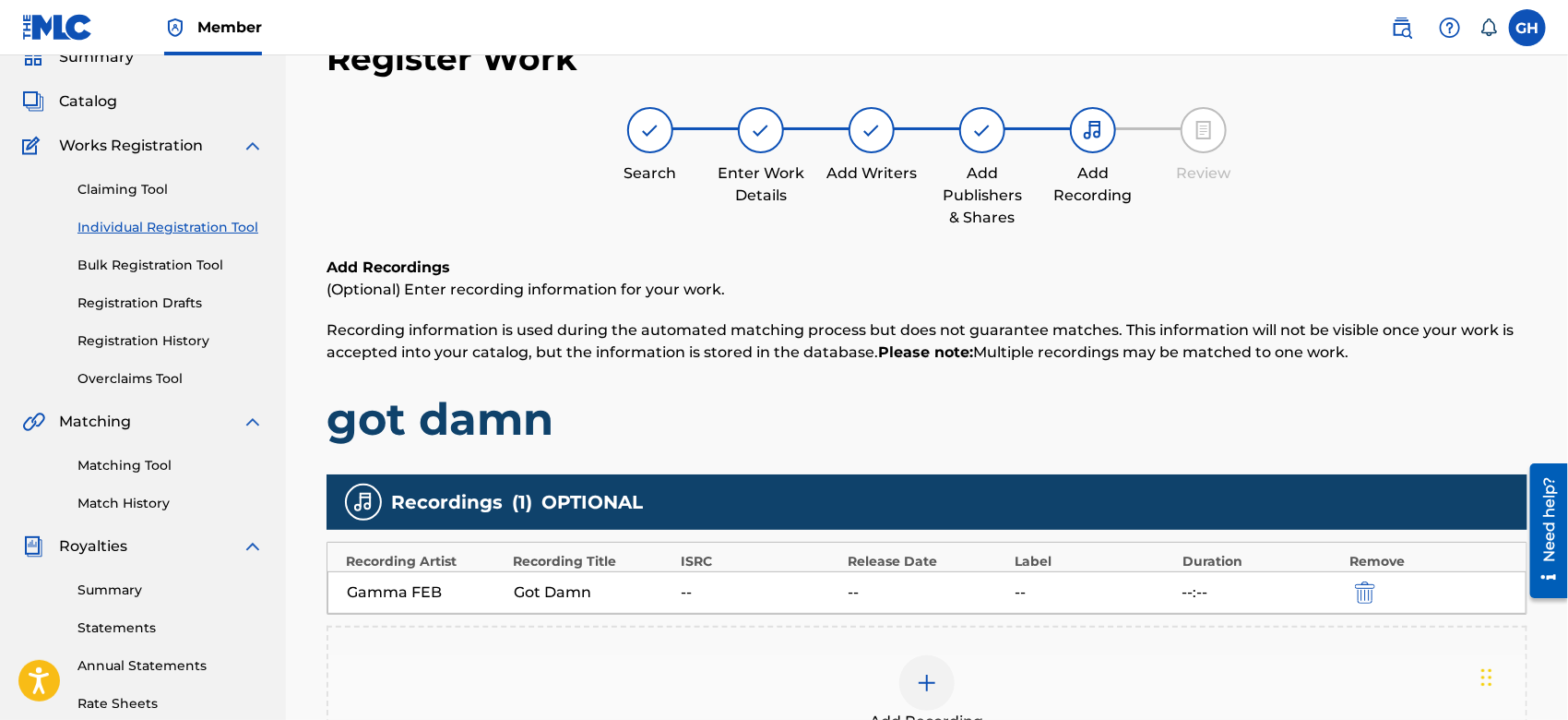
scroll to position [378, 0]
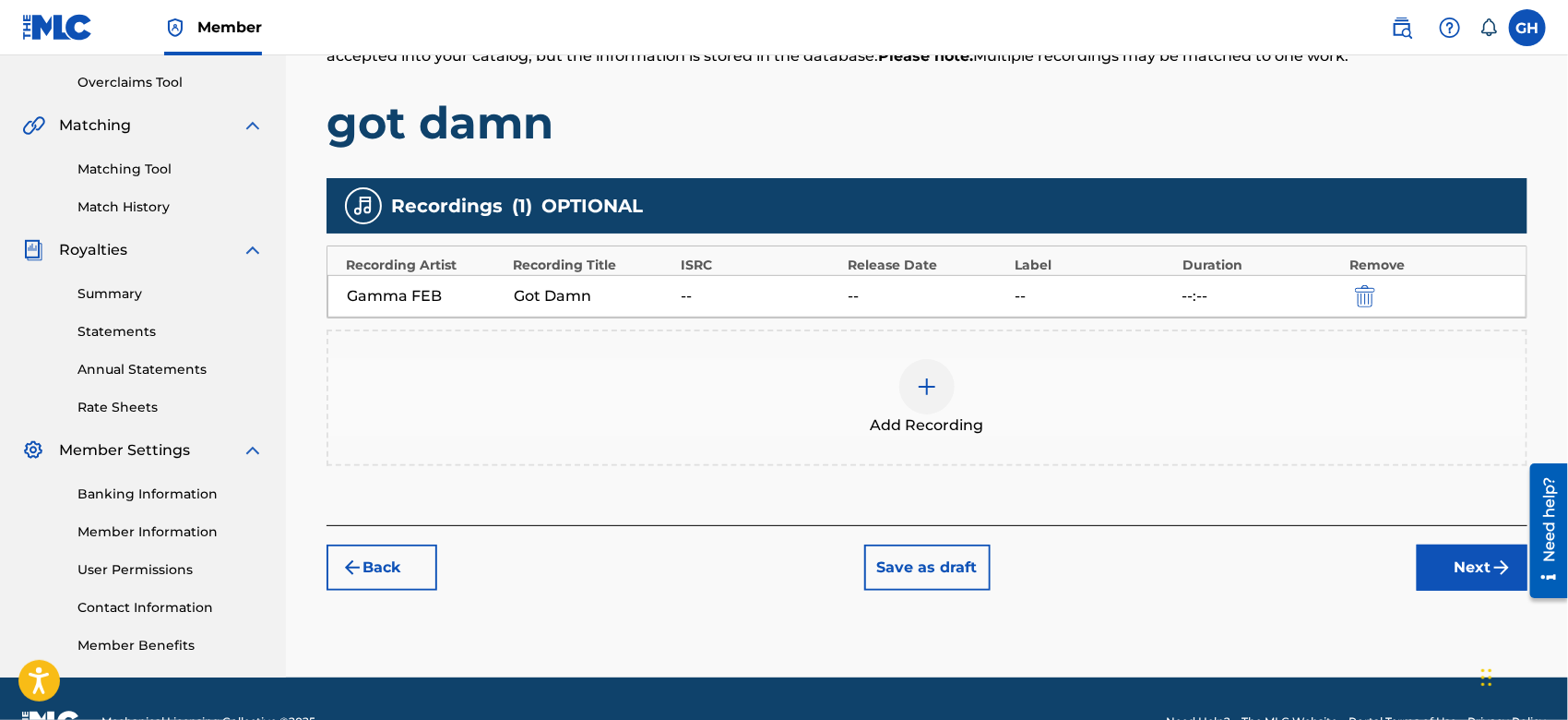
click at [1437, 564] on button "Next" at bounding box center [1473, 567] width 110 height 46
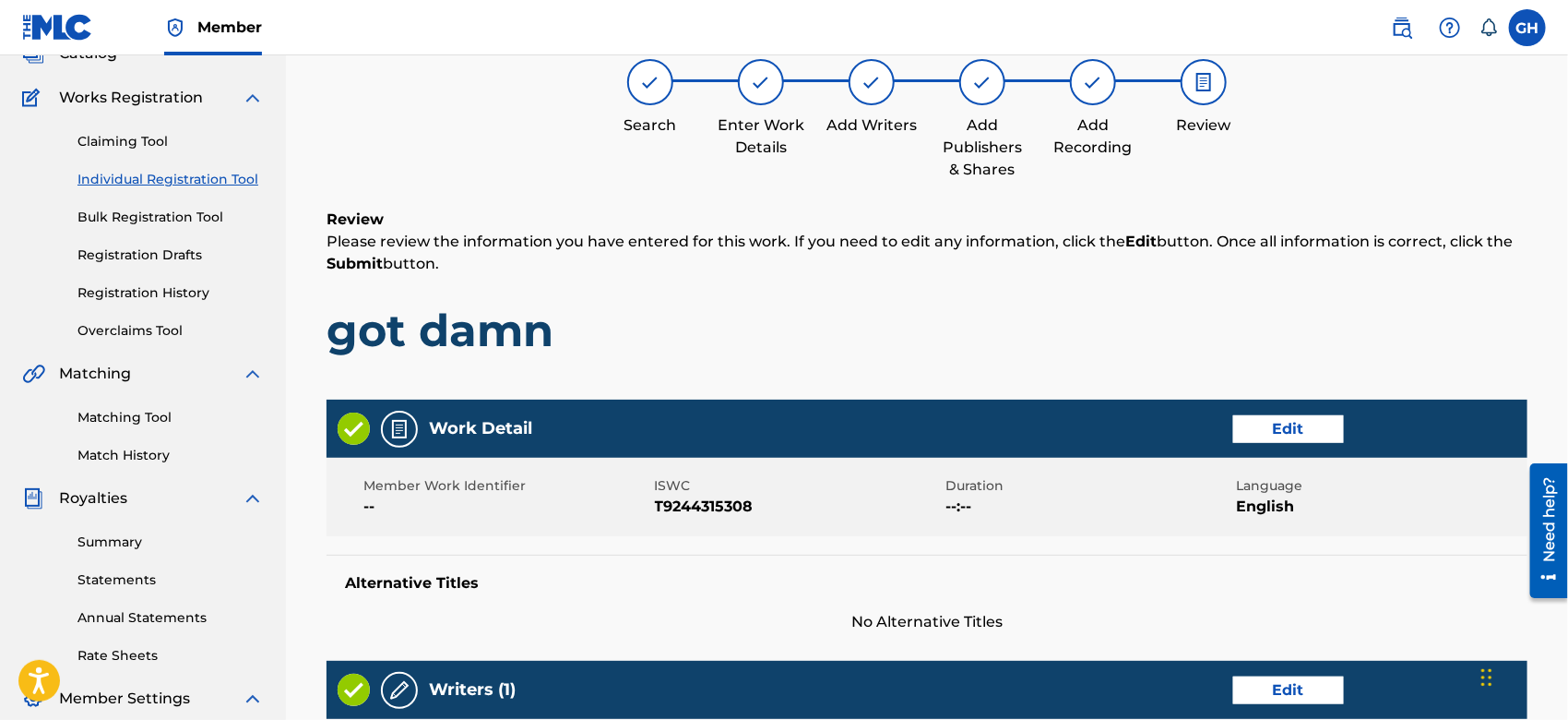
scroll to position [82, 0]
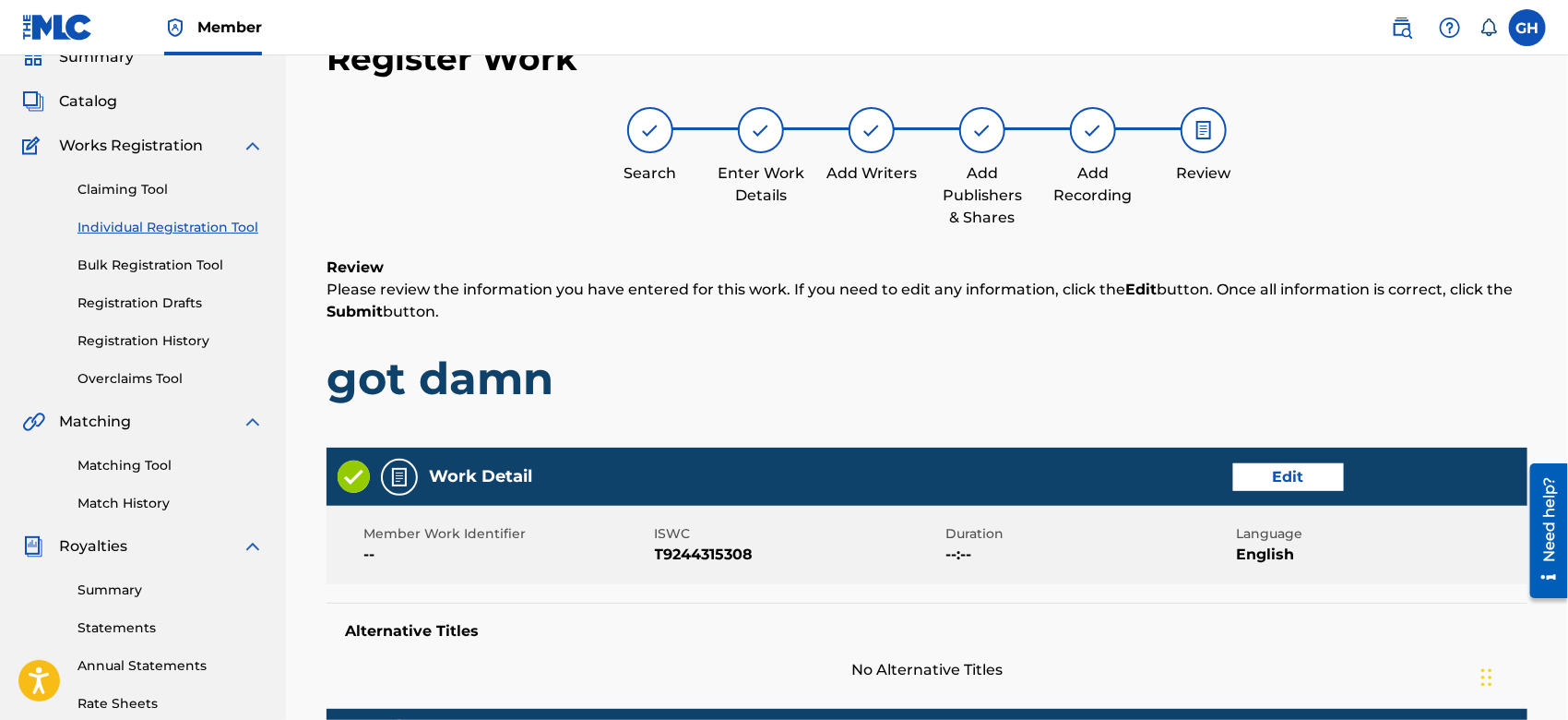
click at [1249, 471] on button "Edit" at bounding box center [1288, 478] width 110 height 28
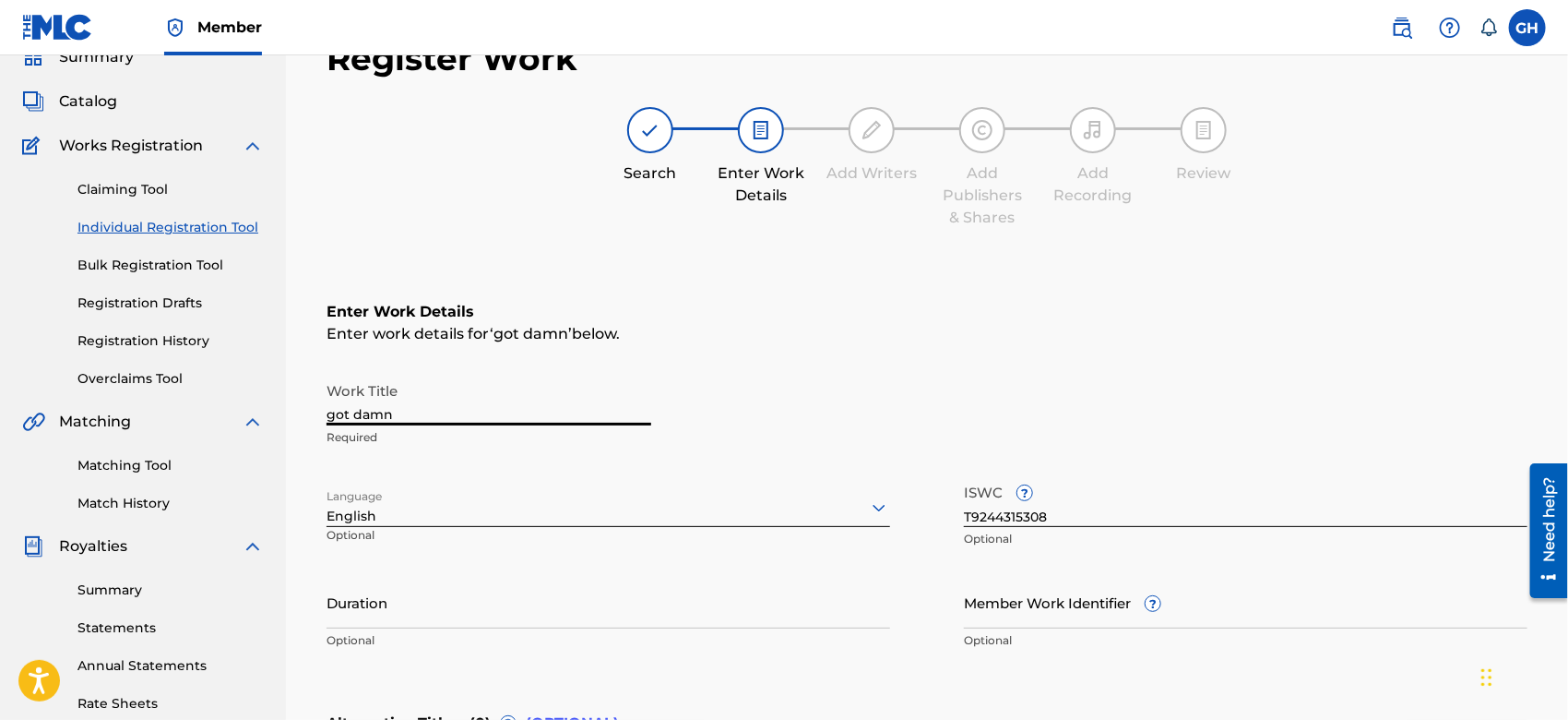
click at [341, 407] on input "got damn" at bounding box center [489, 399] width 325 height 52
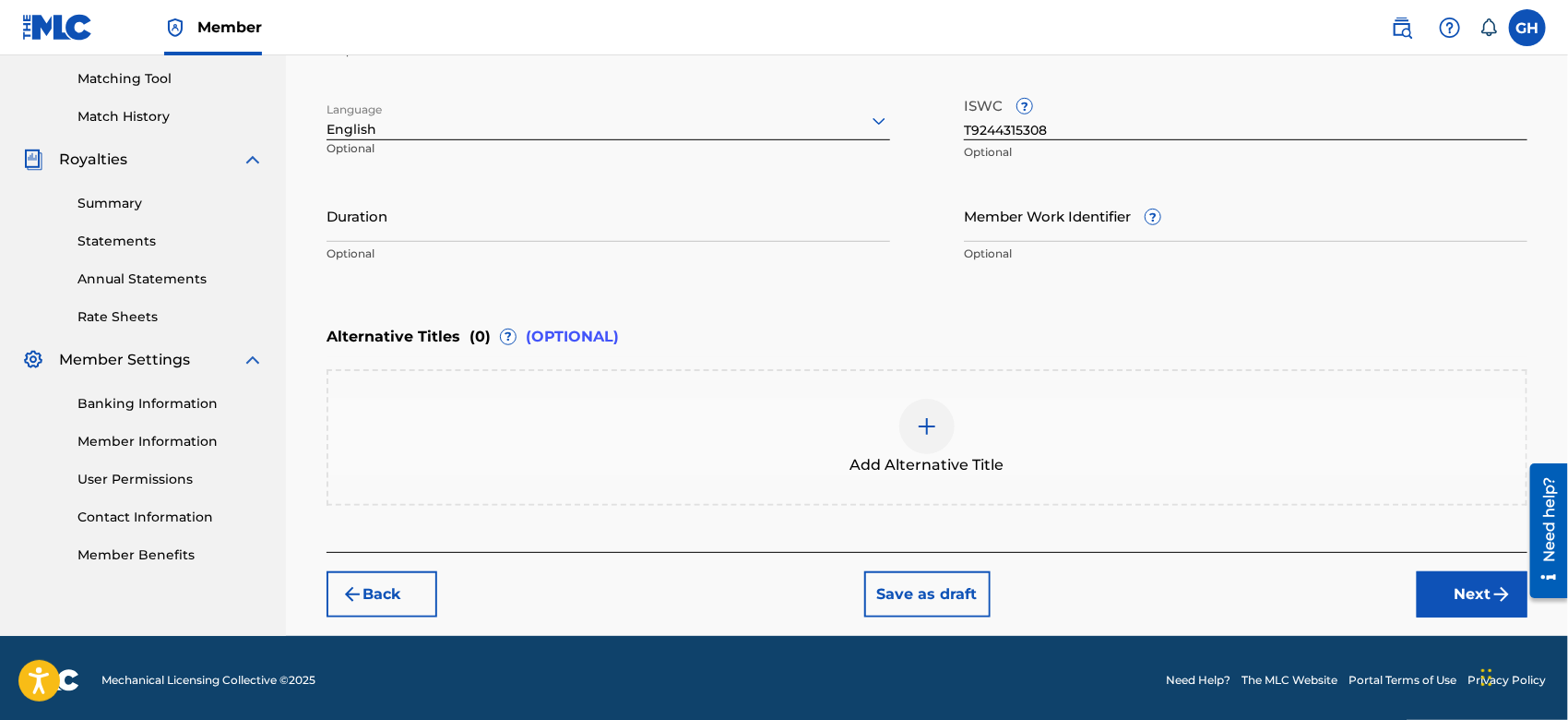
scroll to position [472, 0]
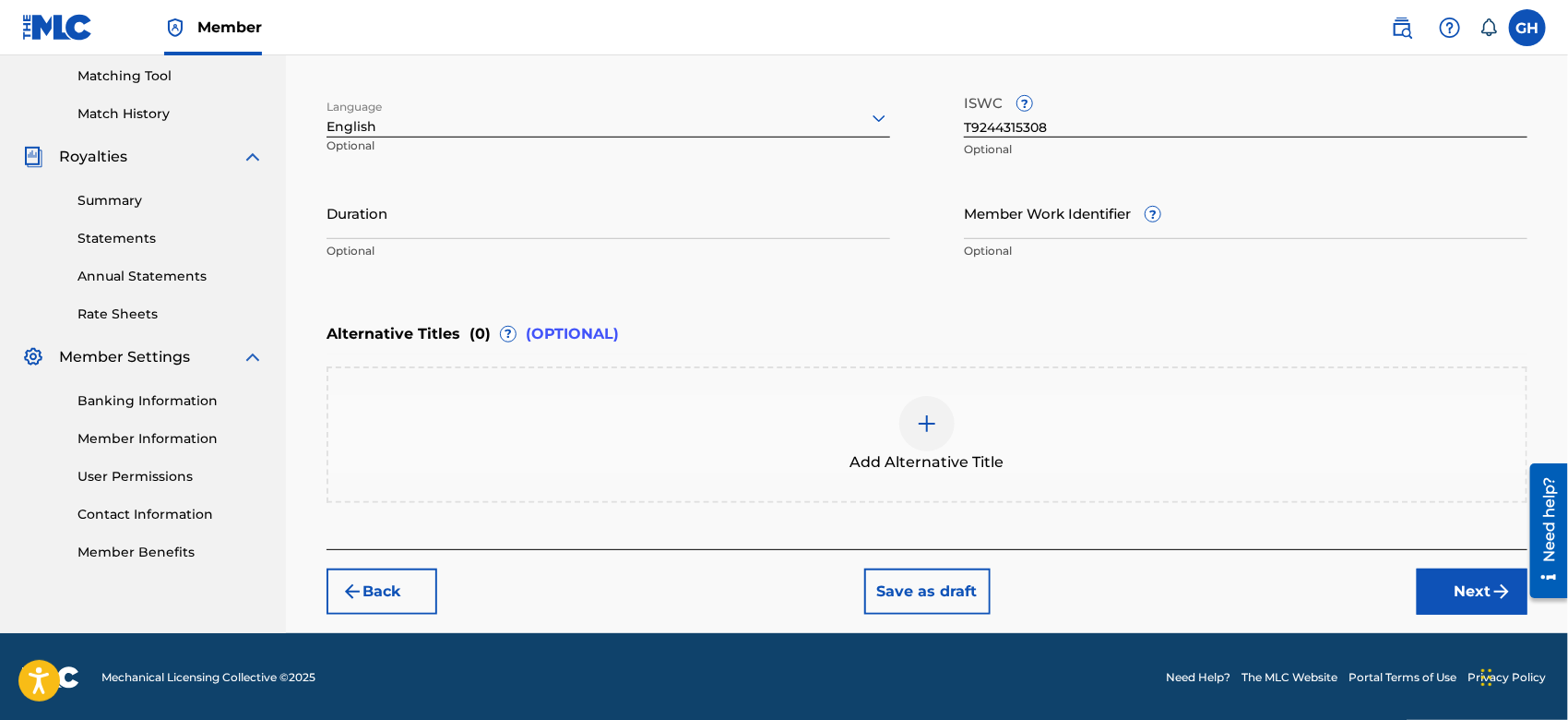
type input "Got Damn"
click at [1474, 566] on div "Back Save as draft Next" at bounding box center [927, 582] width 1201 height 66
click at [1473, 578] on button "Next" at bounding box center [1473, 591] width 110 height 46
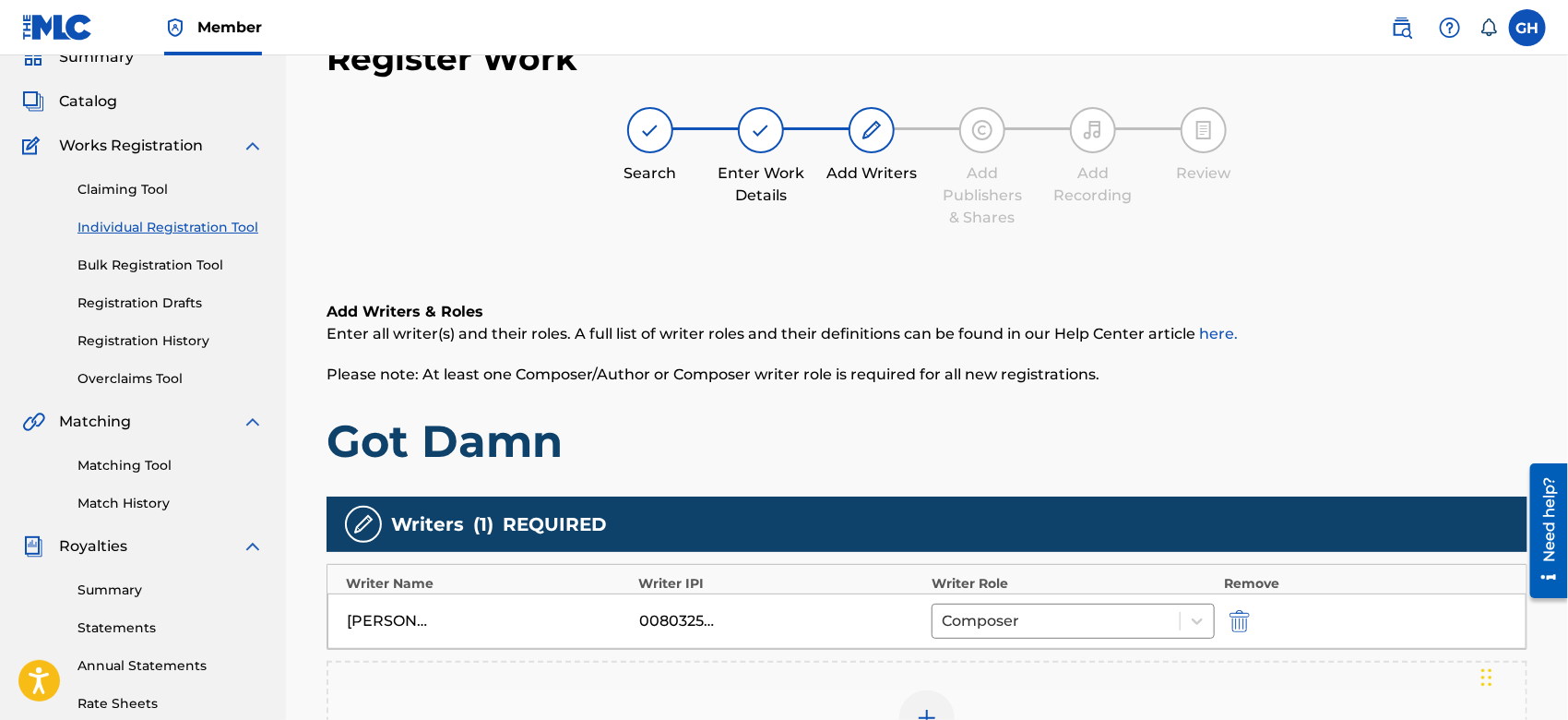
scroll to position [398, 0]
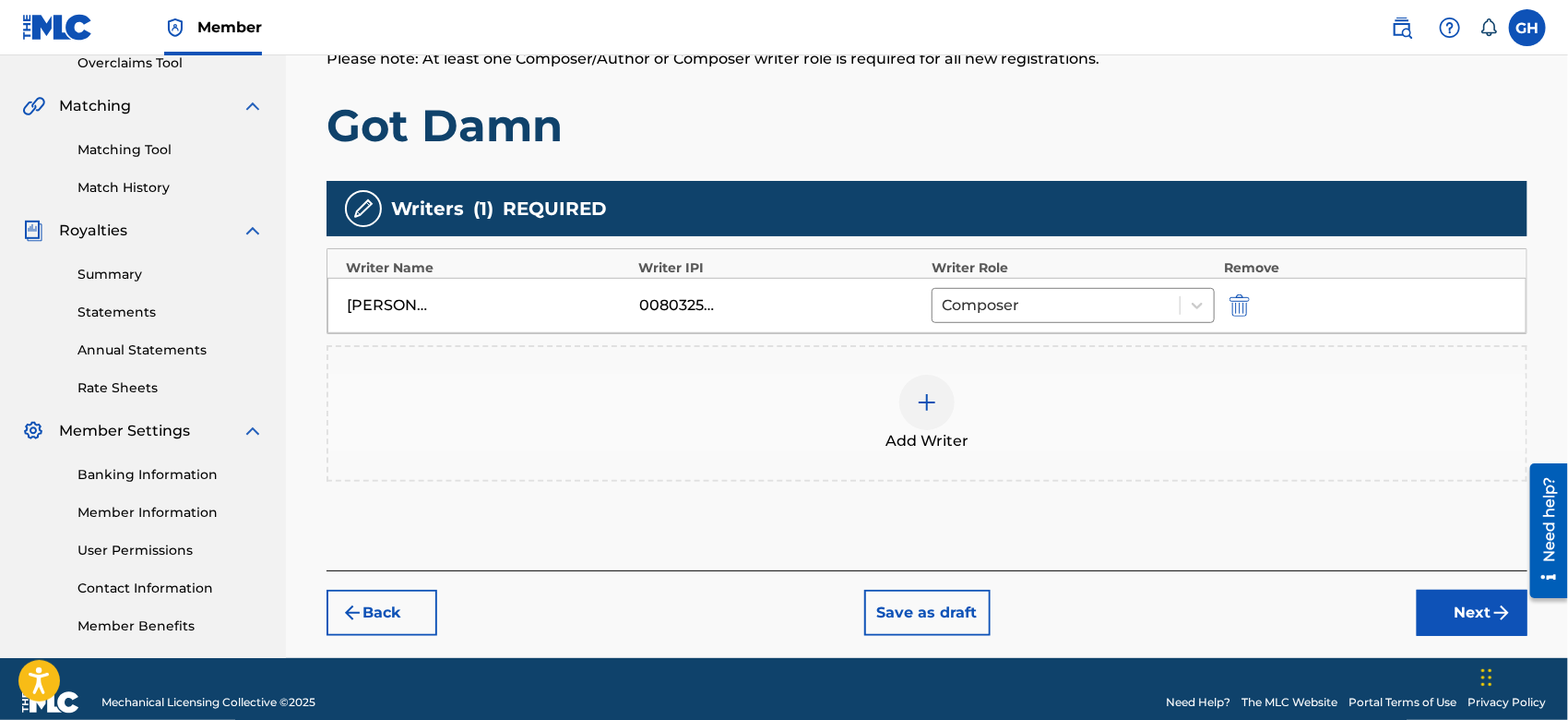
click at [1433, 602] on button "Next" at bounding box center [1473, 613] width 110 height 46
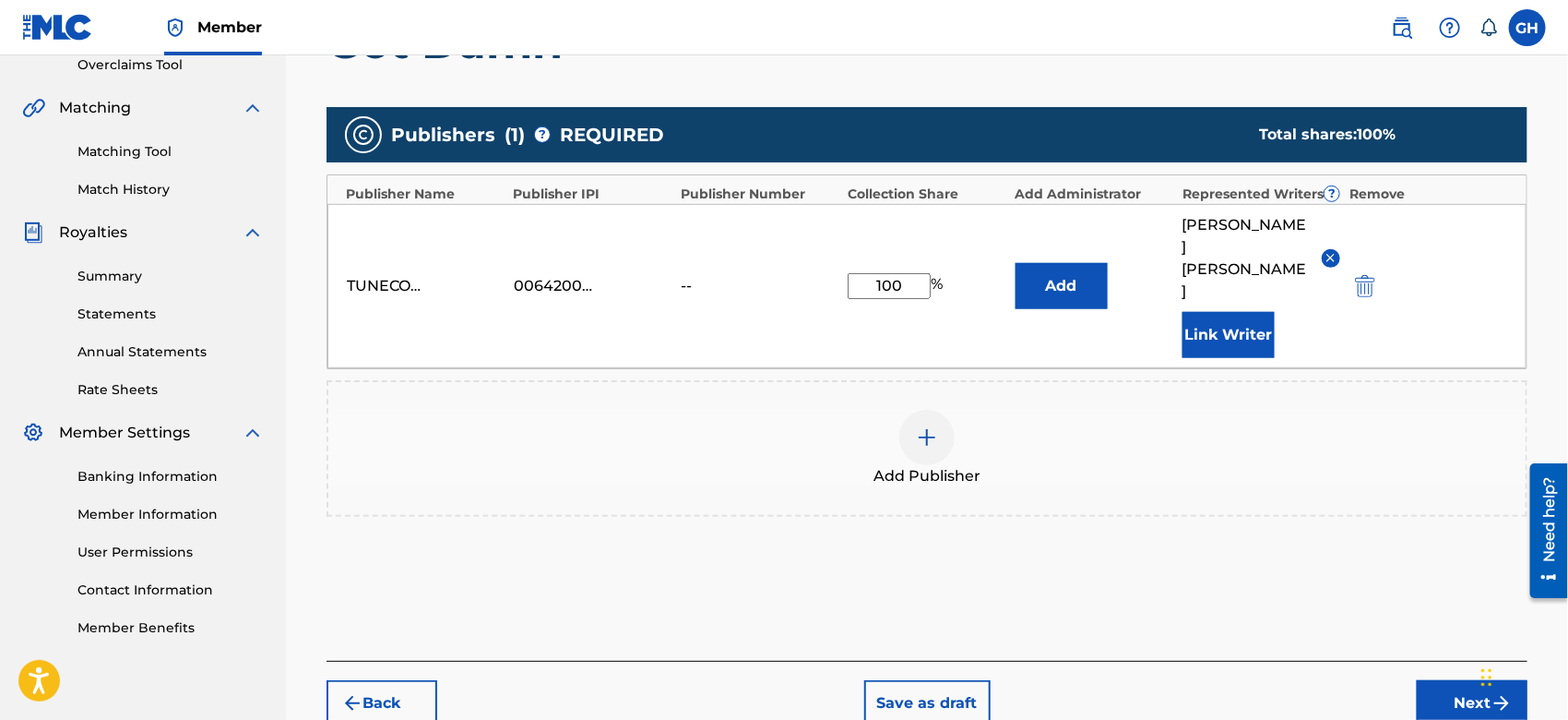
scroll to position [486, 0]
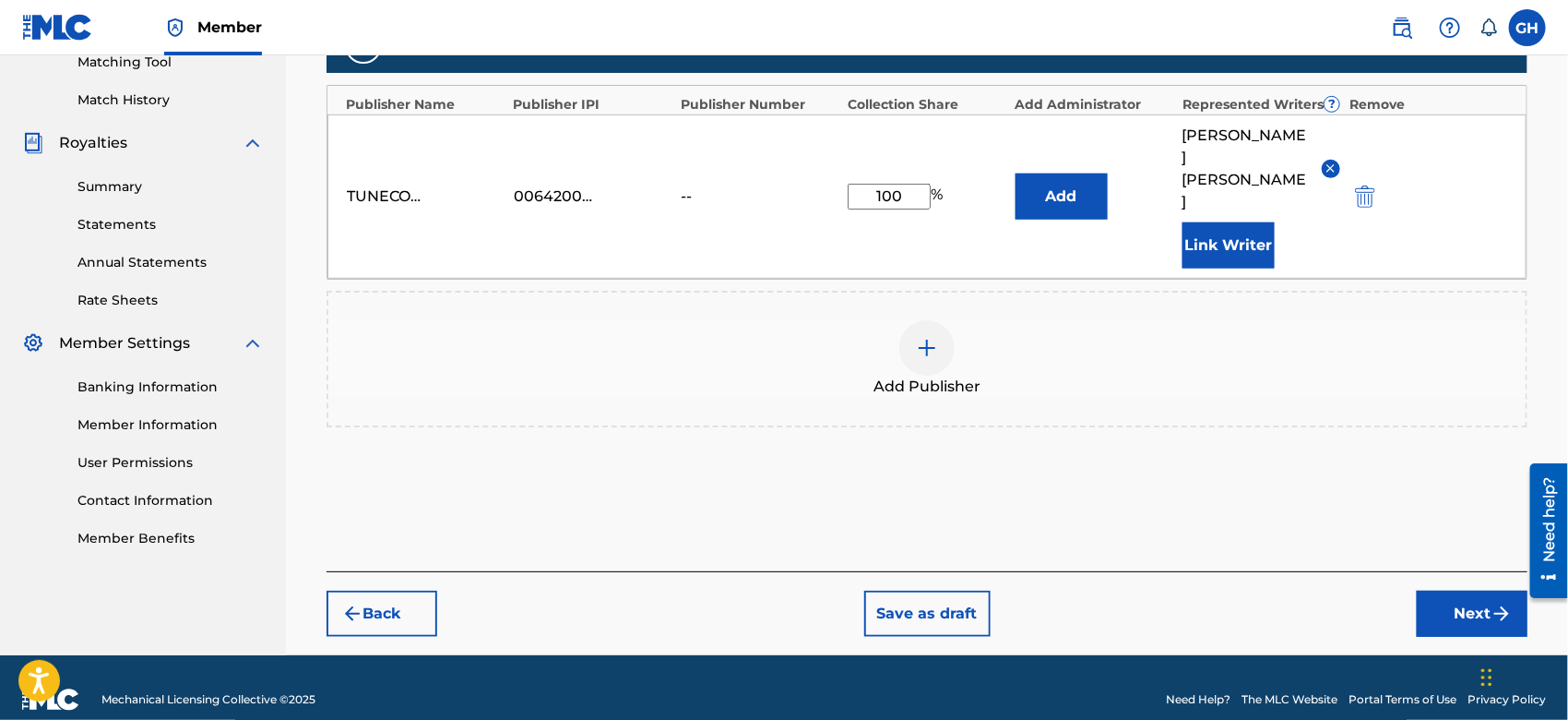
click at [1437, 609] on button "Next" at bounding box center [1473, 614] width 110 height 46
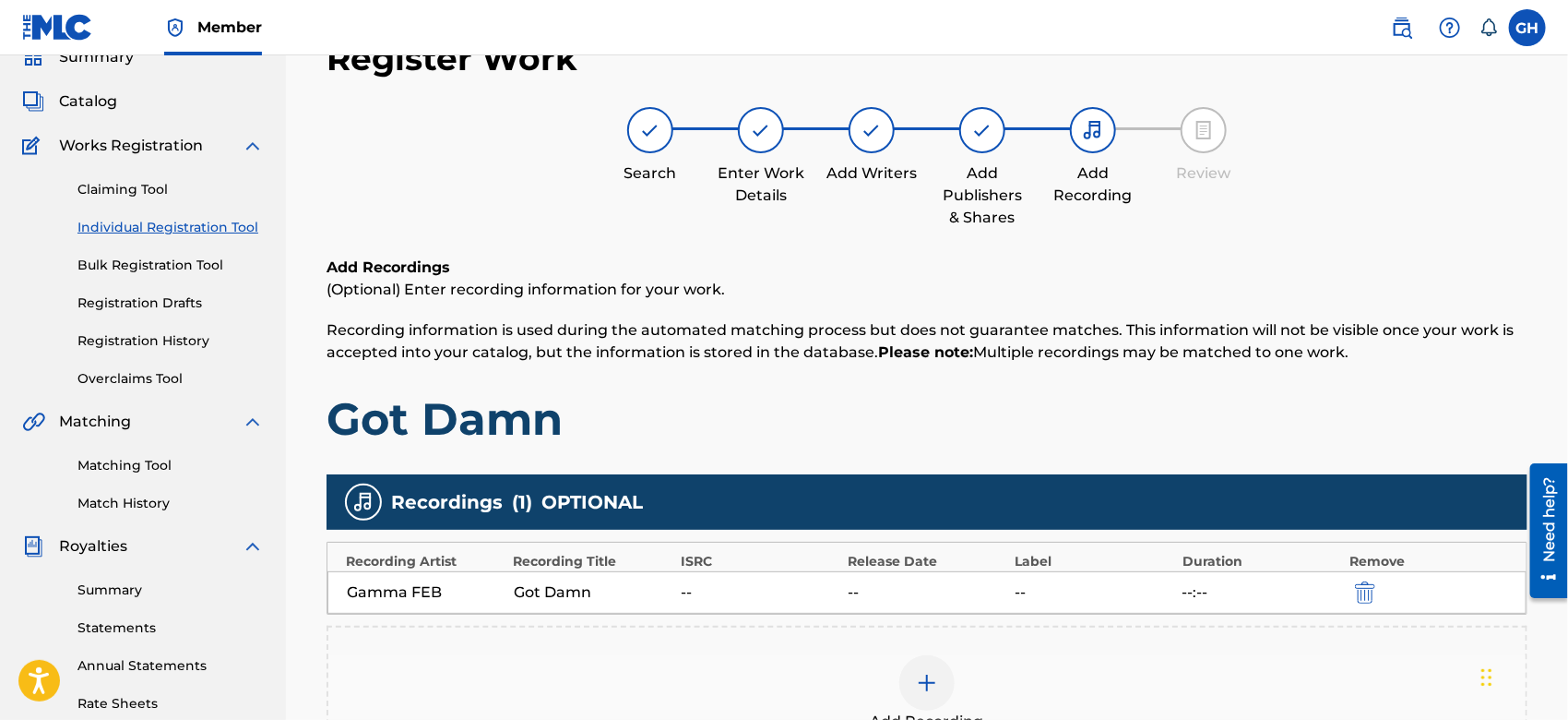
scroll to position [424, 0]
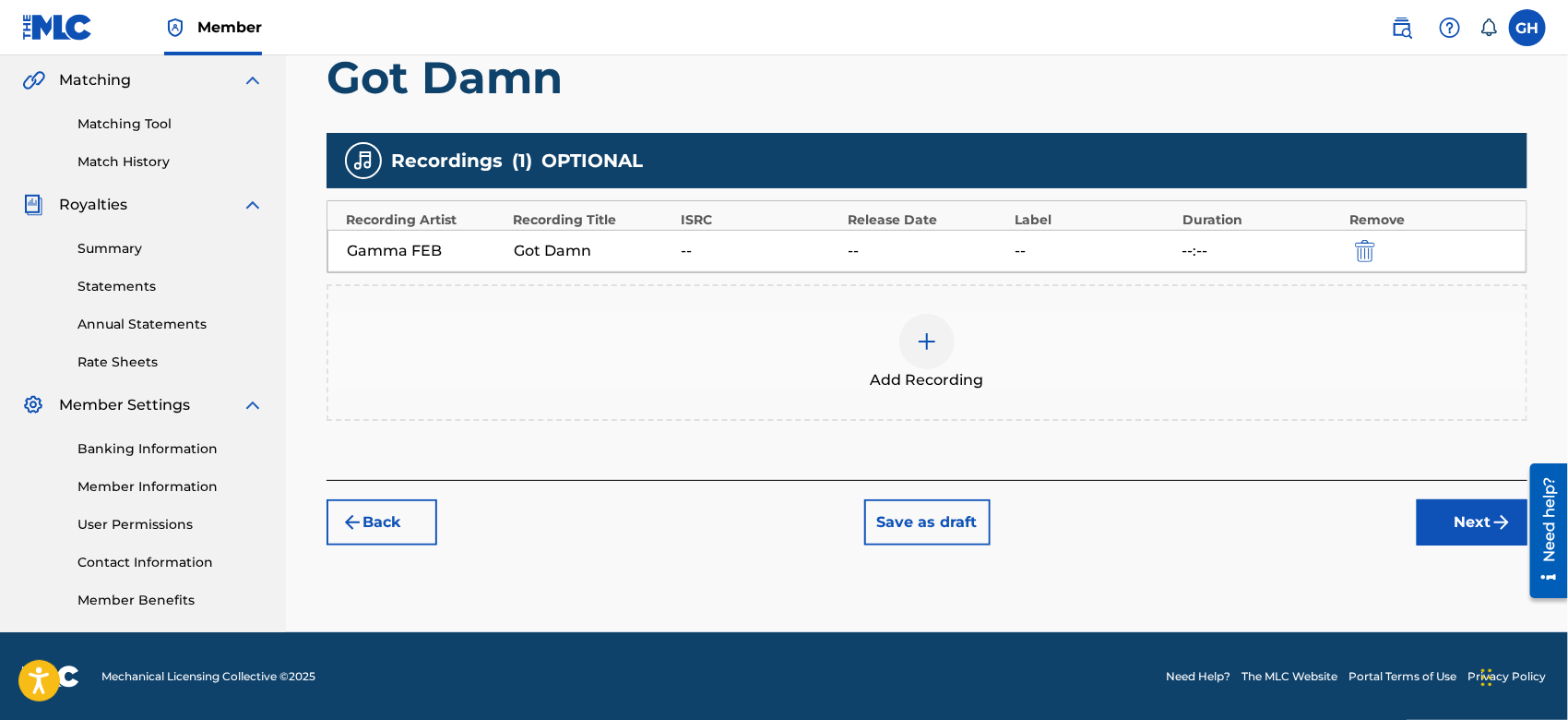
click at [1459, 512] on button "Next" at bounding box center [1473, 522] width 110 height 46
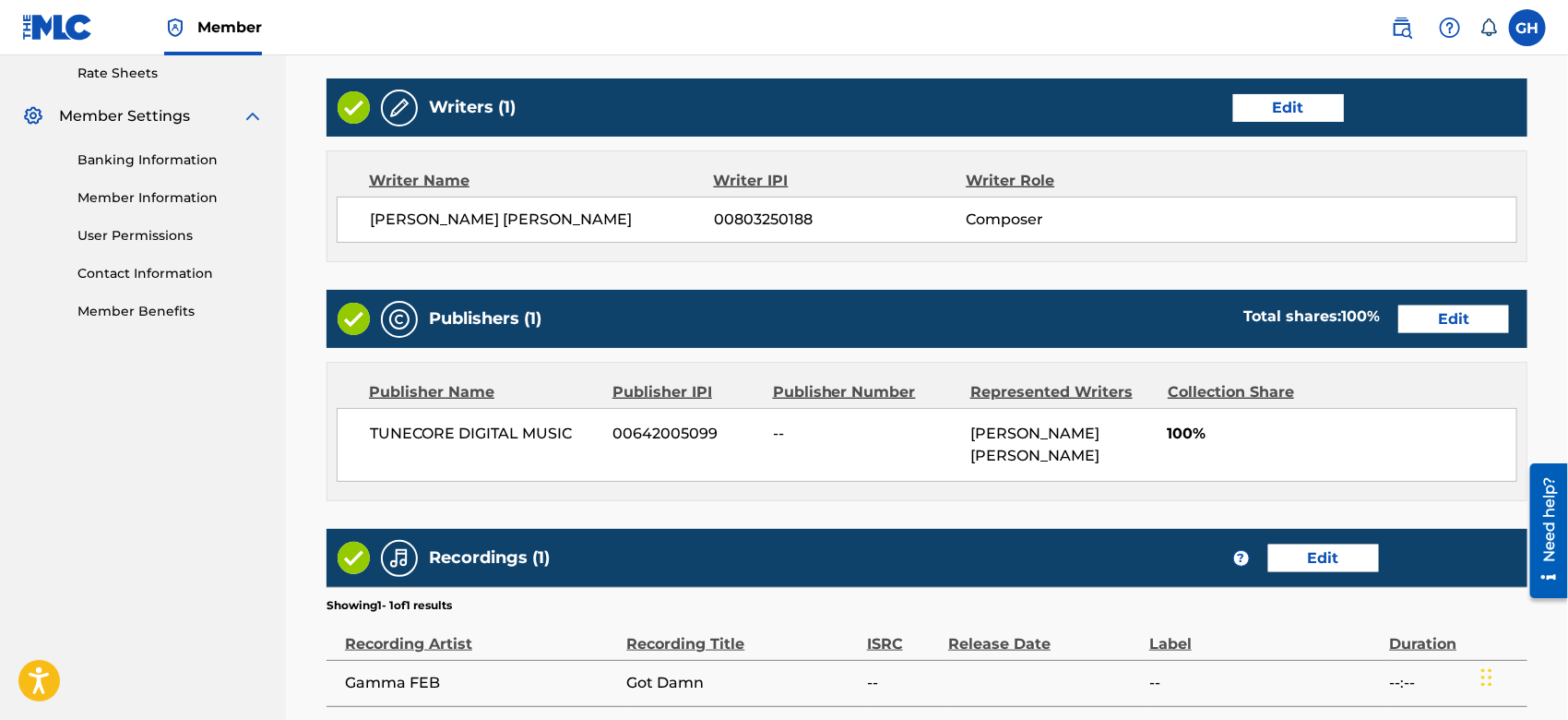
scroll to position [898, 0]
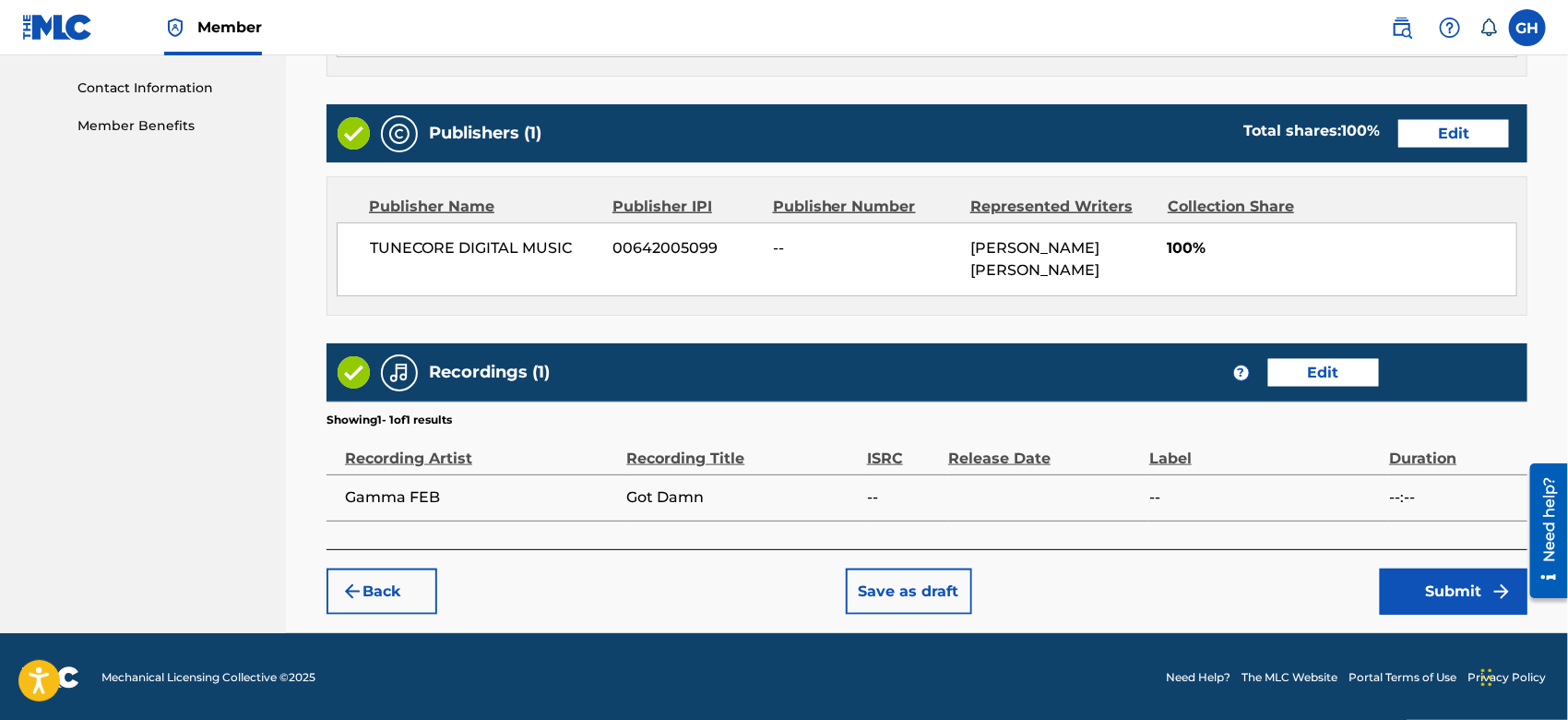
click at [1428, 600] on button "Submit" at bounding box center [1454, 591] width 148 height 46
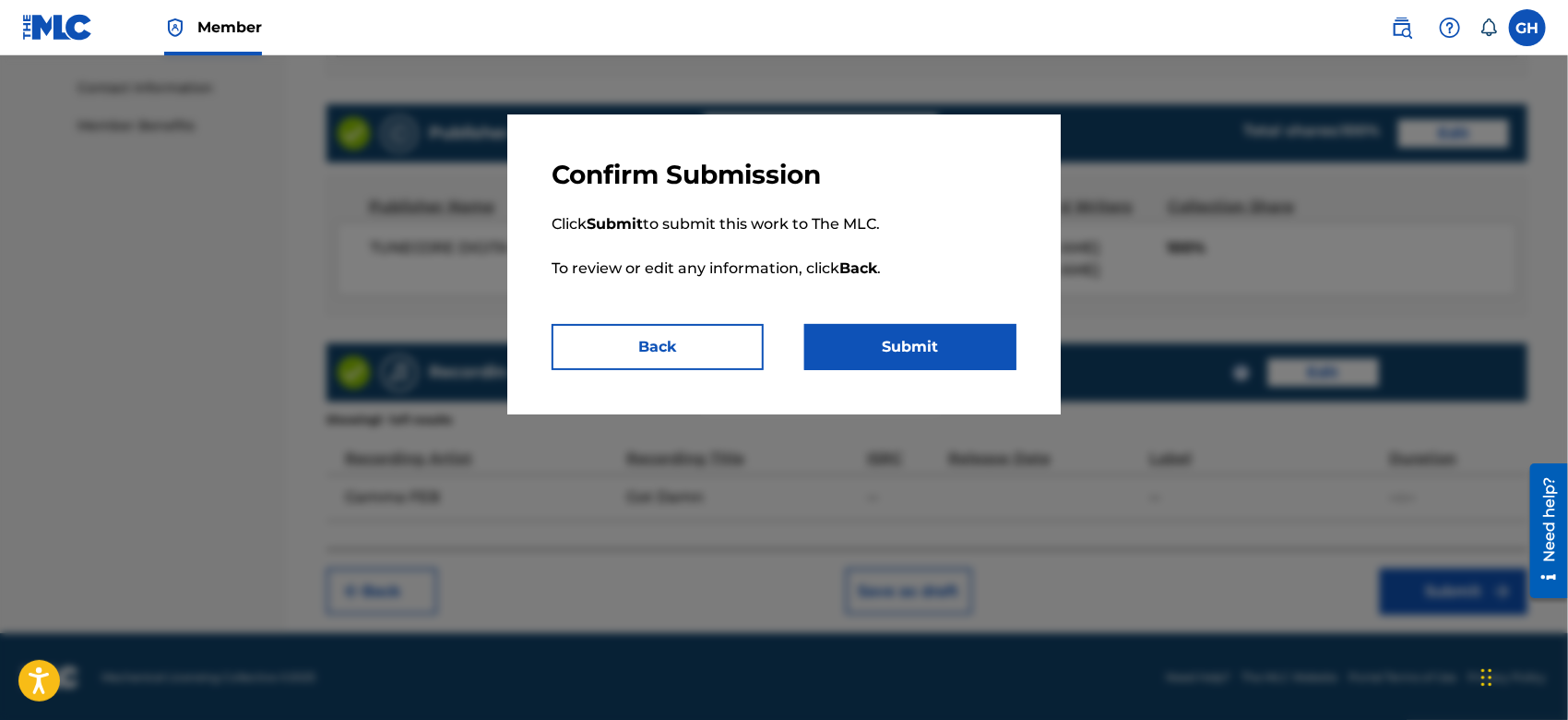
click at [896, 339] on button "Submit" at bounding box center [910, 347] width 213 height 46
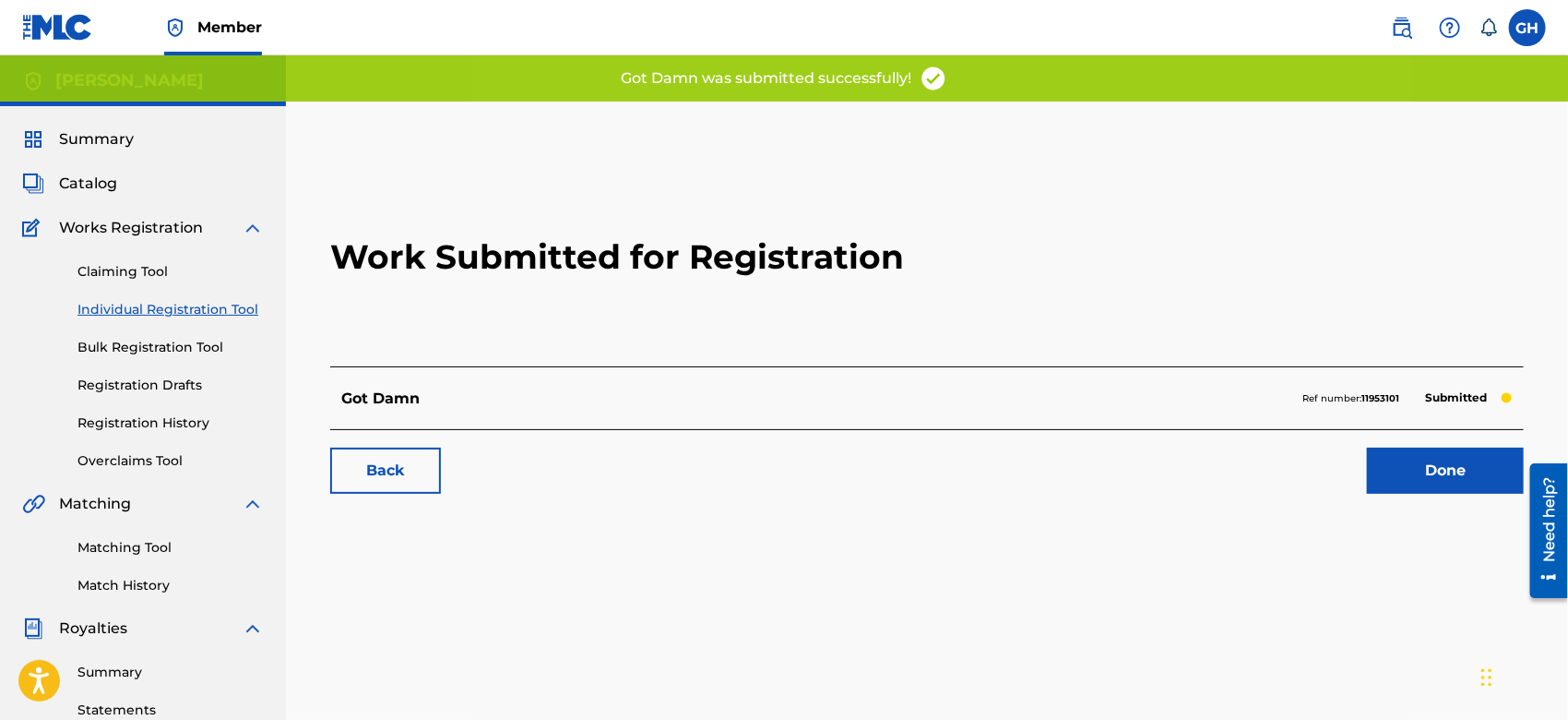
click at [1438, 462] on link "Done" at bounding box center [1445, 471] width 157 height 46
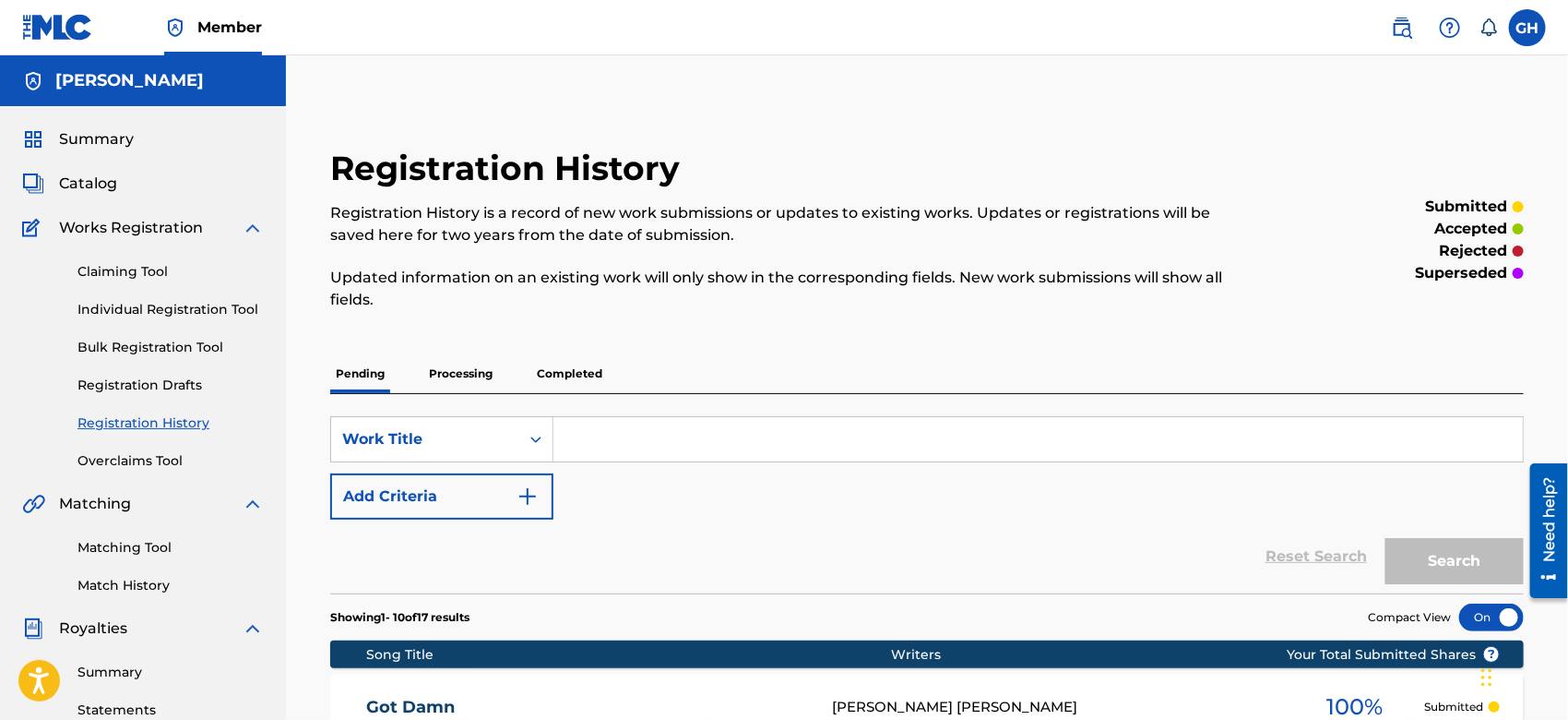
click at [103, 181] on span "Catalog" at bounding box center [88, 183] width 58 height 22
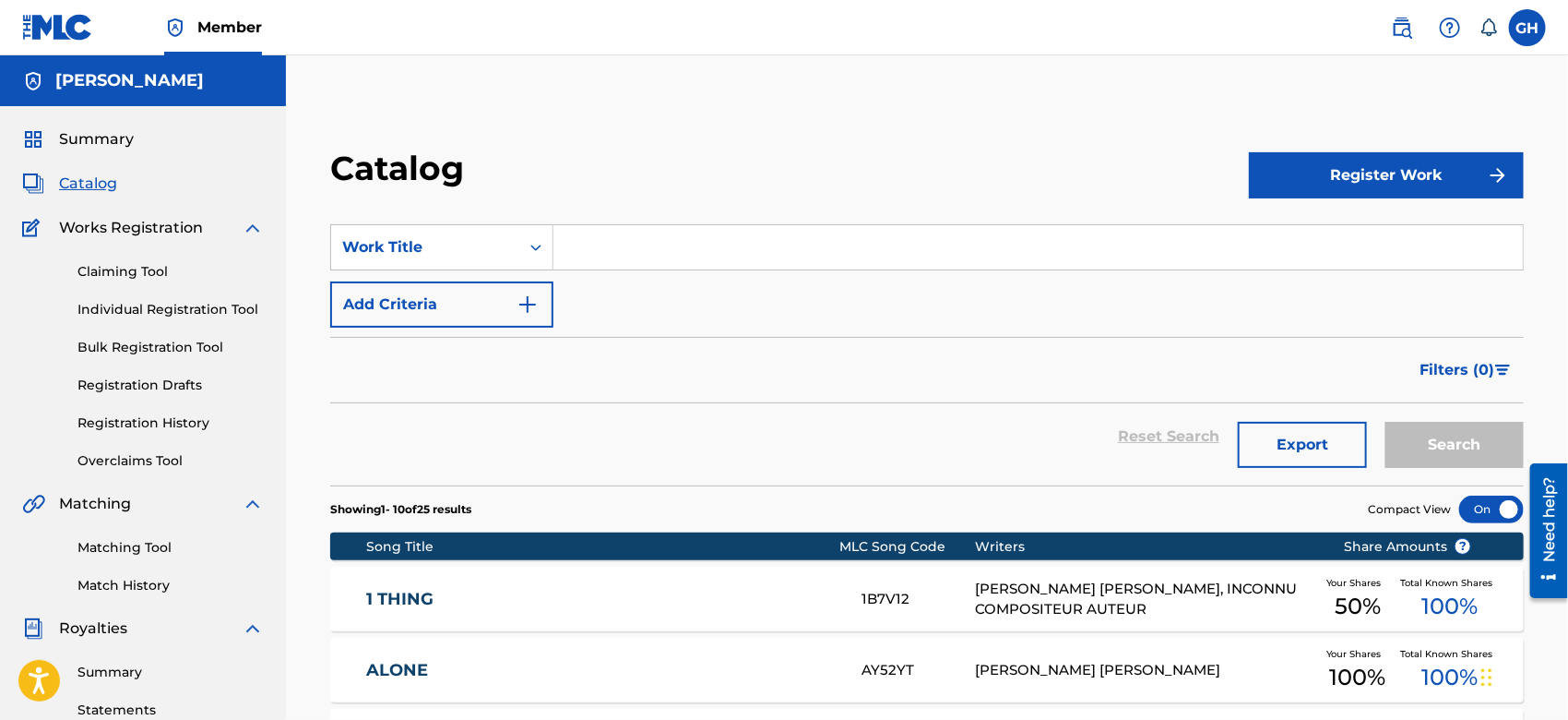
click at [1329, 176] on button "Register Work" at bounding box center [1386, 175] width 275 height 46
click at [1269, 241] on link "Individual" at bounding box center [1386, 235] width 275 height 44
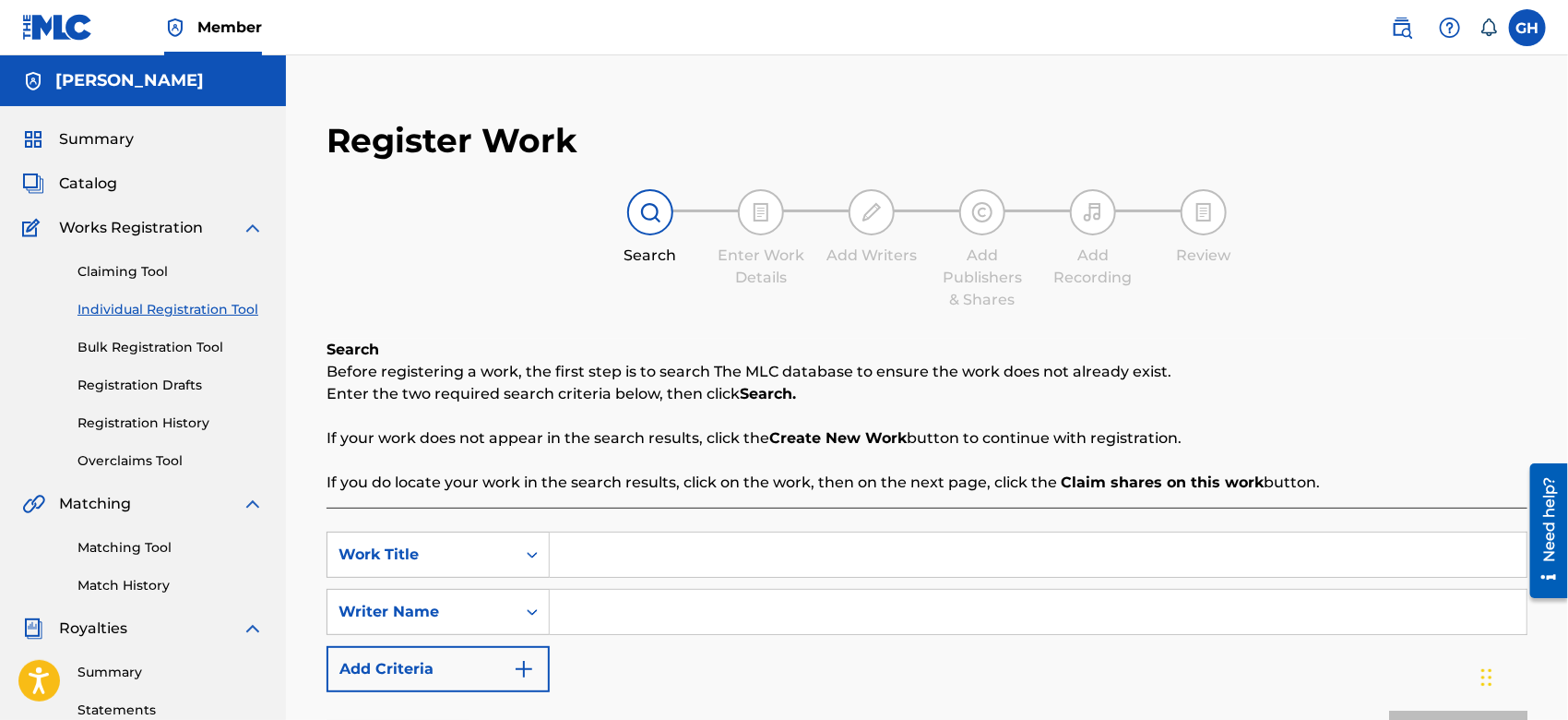
click at [613, 599] on input "Search Form" at bounding box center [1038, 612] width 977 height 44
type input "Gary Octwone Harrison Jr"
click at [612, 562] on input "Search Form" at bounding box center [1038, 555] width 977 height 44
type input "Rhyme After Rhyme"
click at [1390, 711] on button "Search" at bounding box center [1459, 734] width 139 height 46
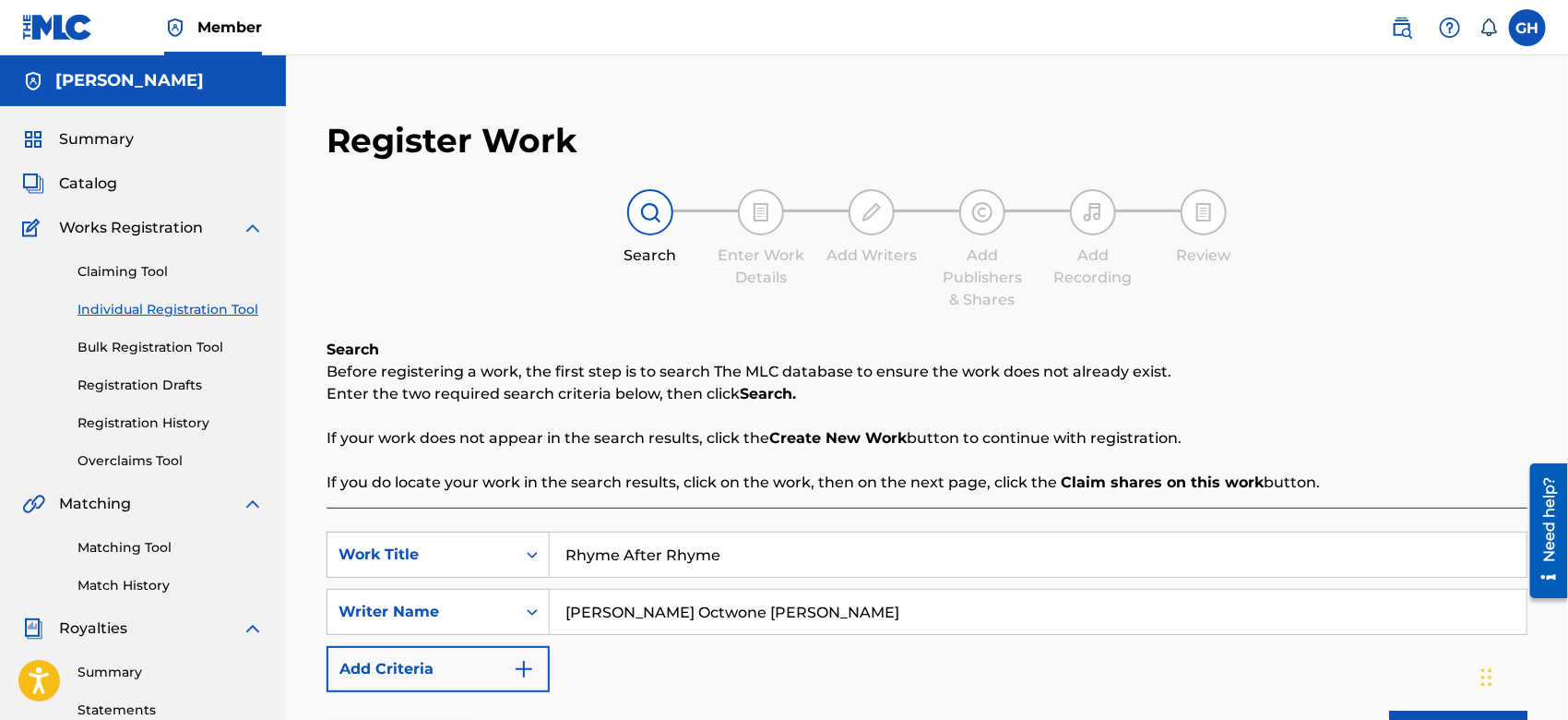
scroll to position [557, 0]
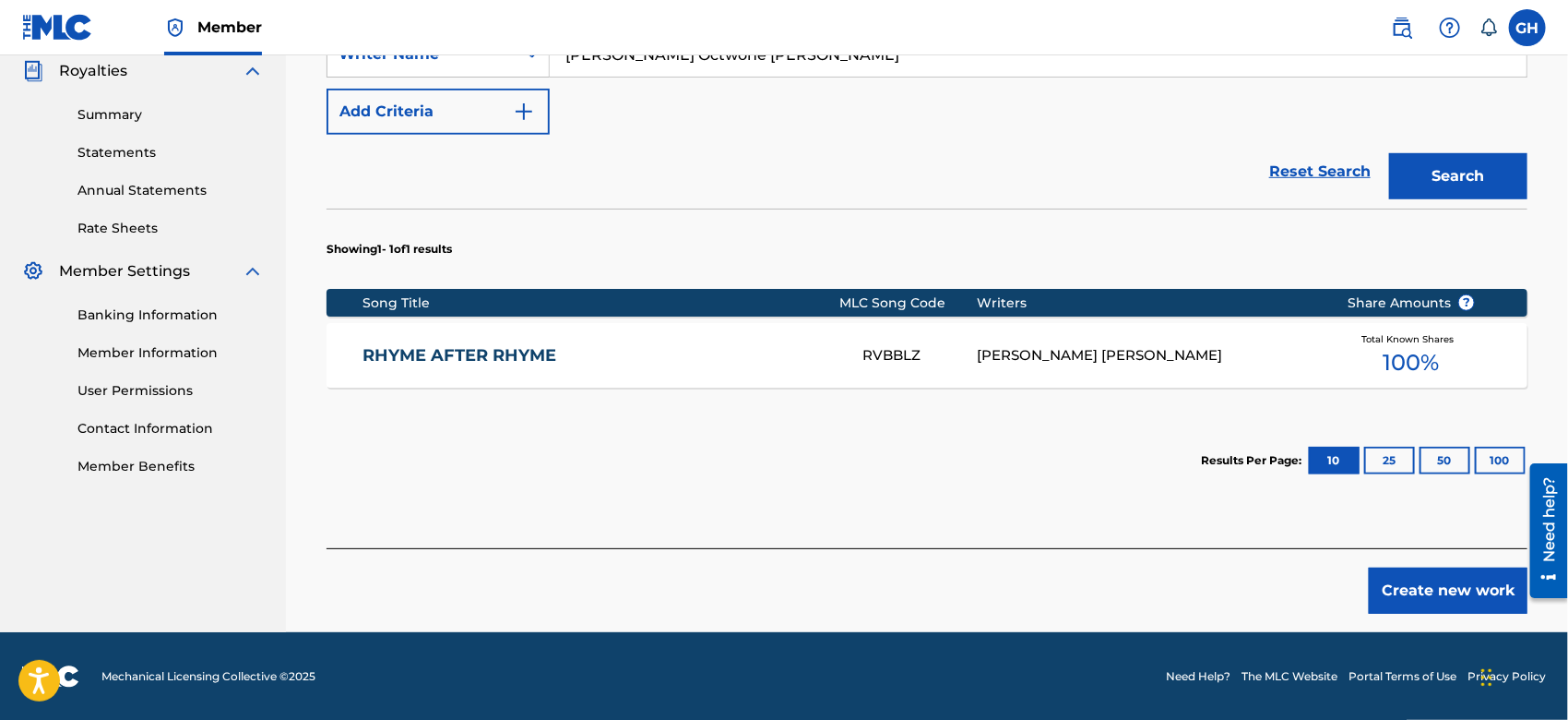
click at [1170, 383] on div "RHYME AFTER RHYME RVBBLZ GARY OCTWONE JR. HARRISON Total Known Shares 100 %" at bounding box center [927, 356] width 1201 height 65
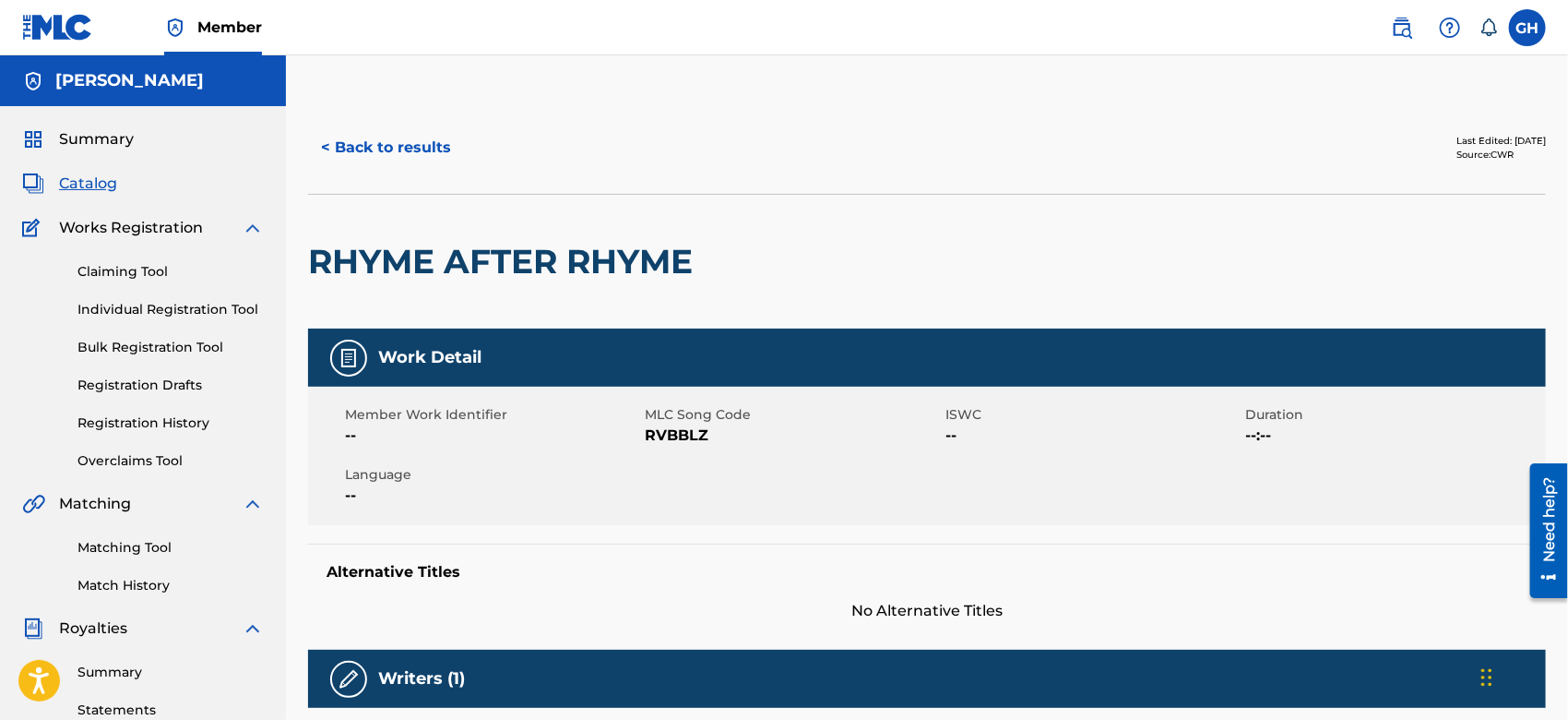
click at [335, 144] on button "< Back to results" at bounding box center [386, 148] width 156 height 46
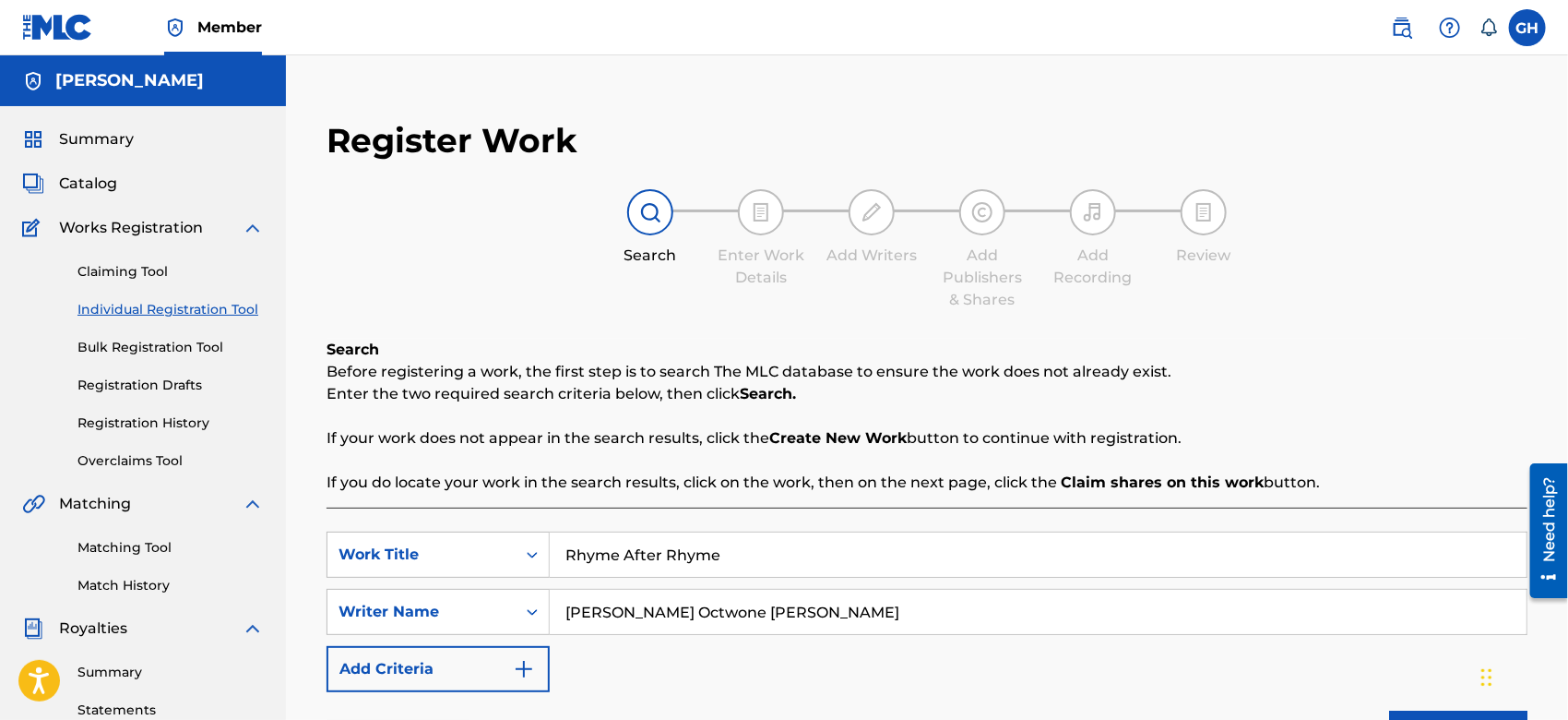
scroll to position [424, 0]
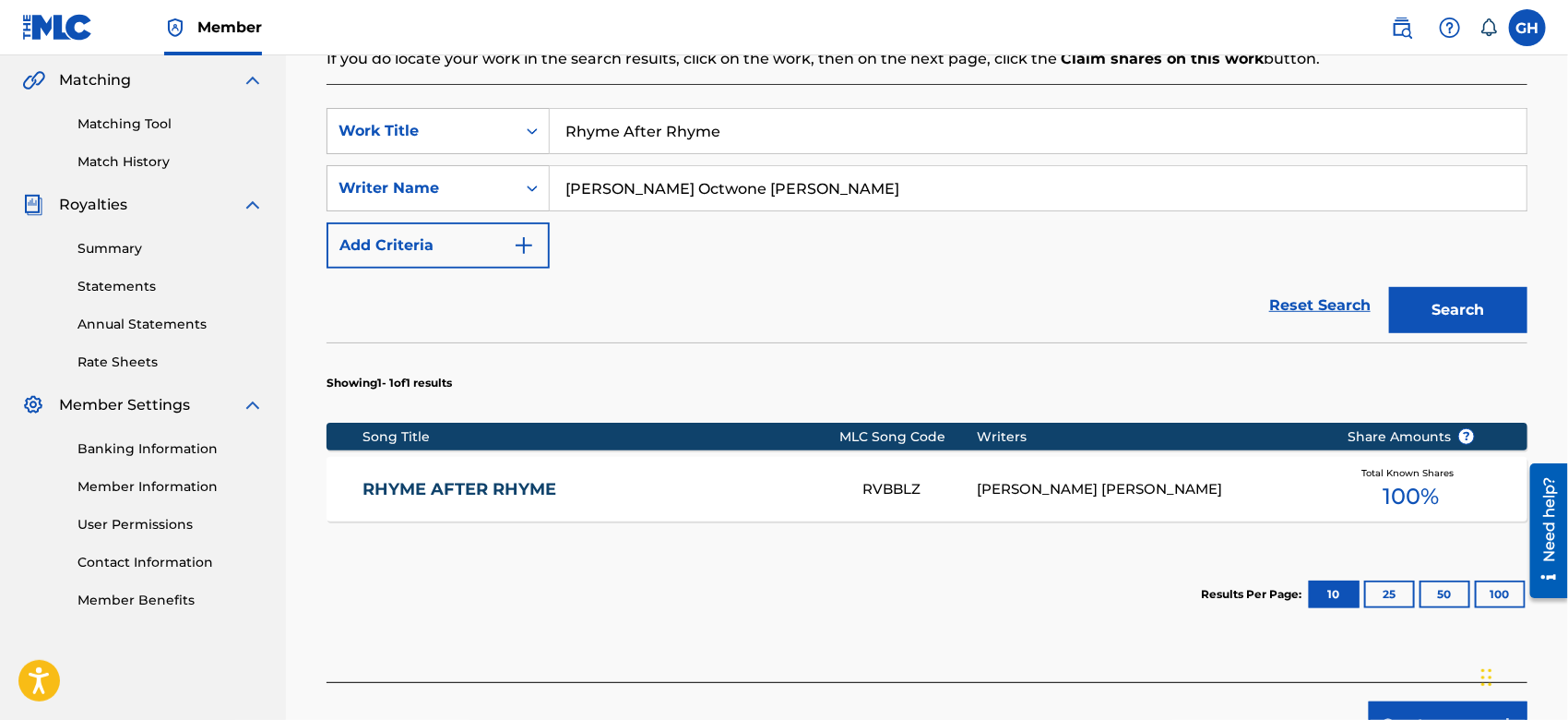
click at [1410, 707] on button "Create new work" at bounding box center [1448, 724] width 158 height 46
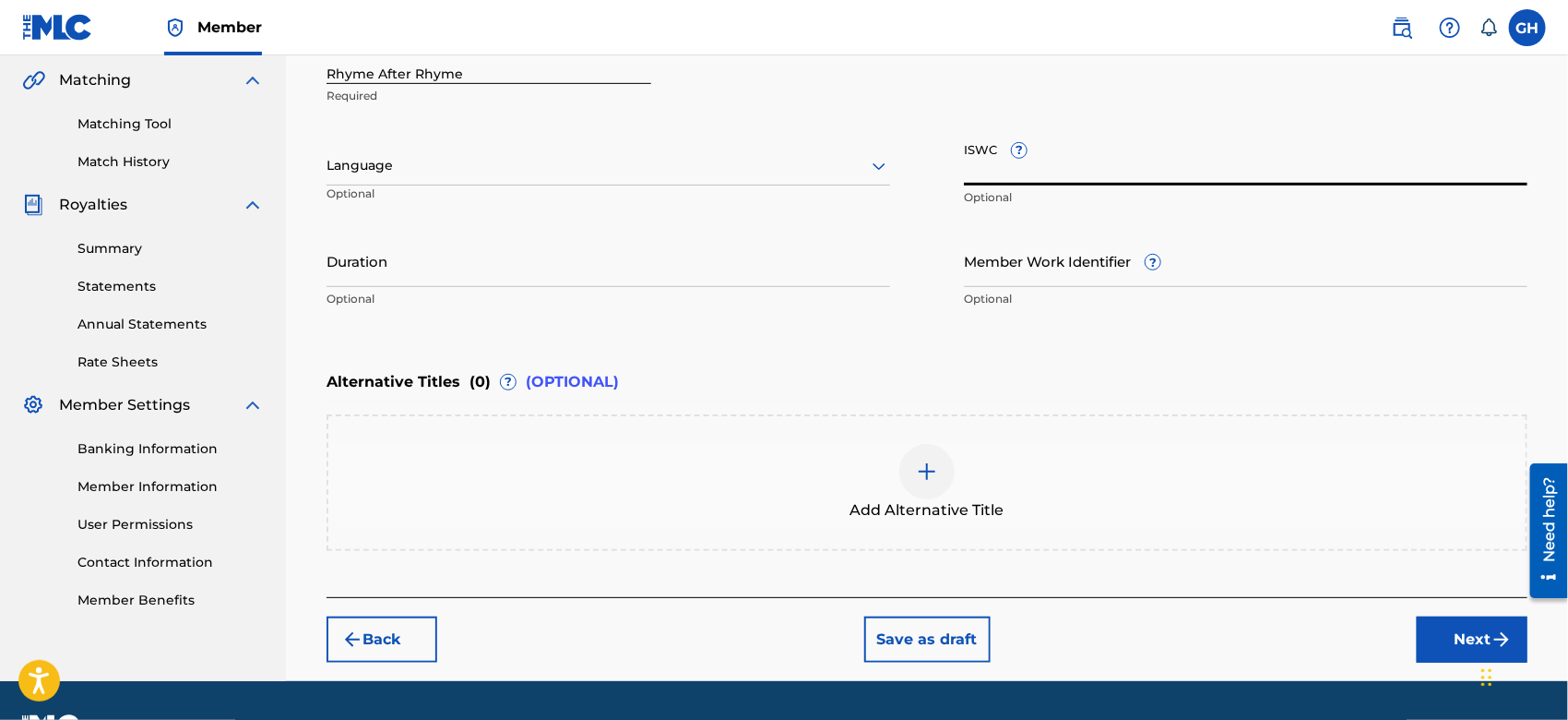
click at [980, 166] on input "ISWC ?" at bounding box center [1246, 159] width 564 height 52
paste input "T-924.431.535-3"
type input "T-924.431.535-3"
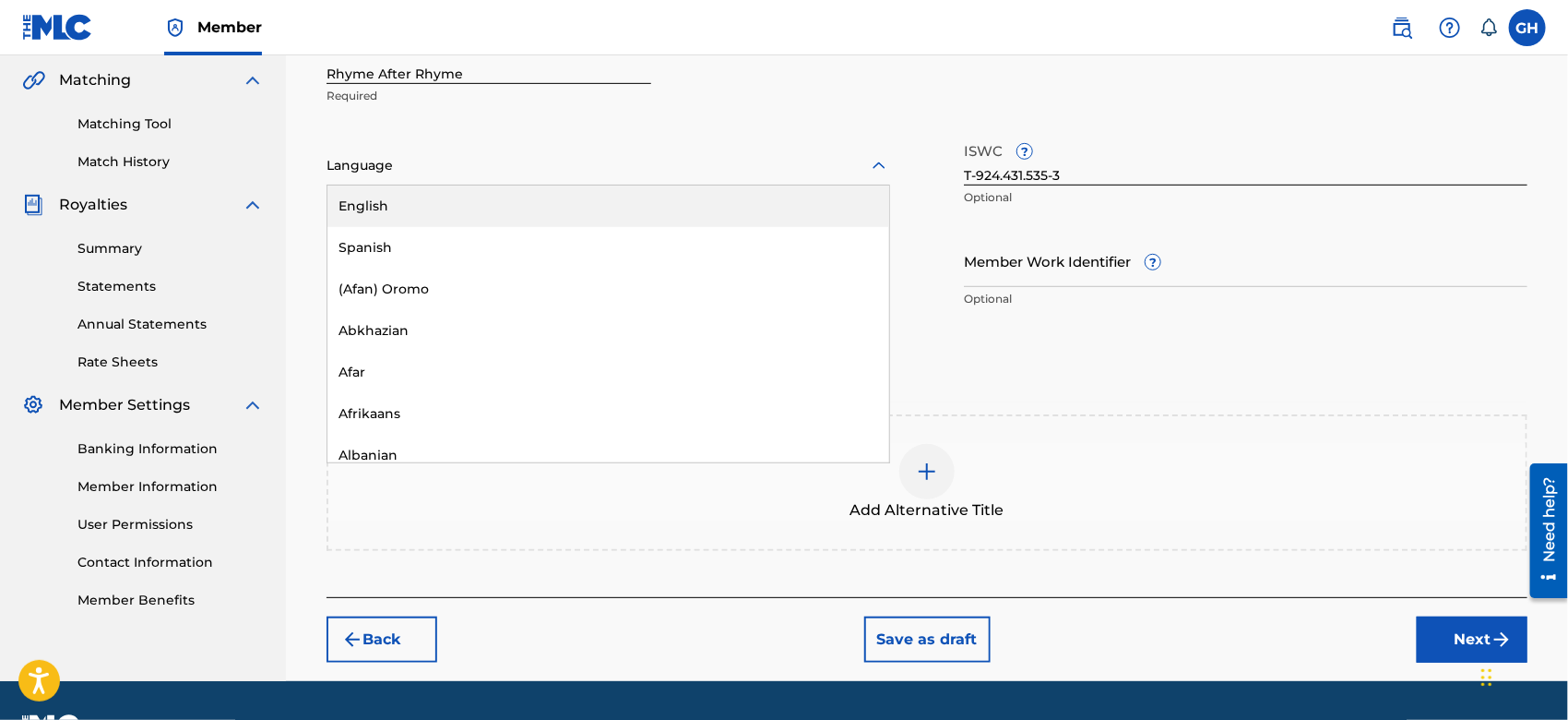
click at [462, 157] on div at bounding box center [608, 165] width 564 height 23
click at [459, 198] on div "English" at bounding box center [608, 206] width 562 height 41
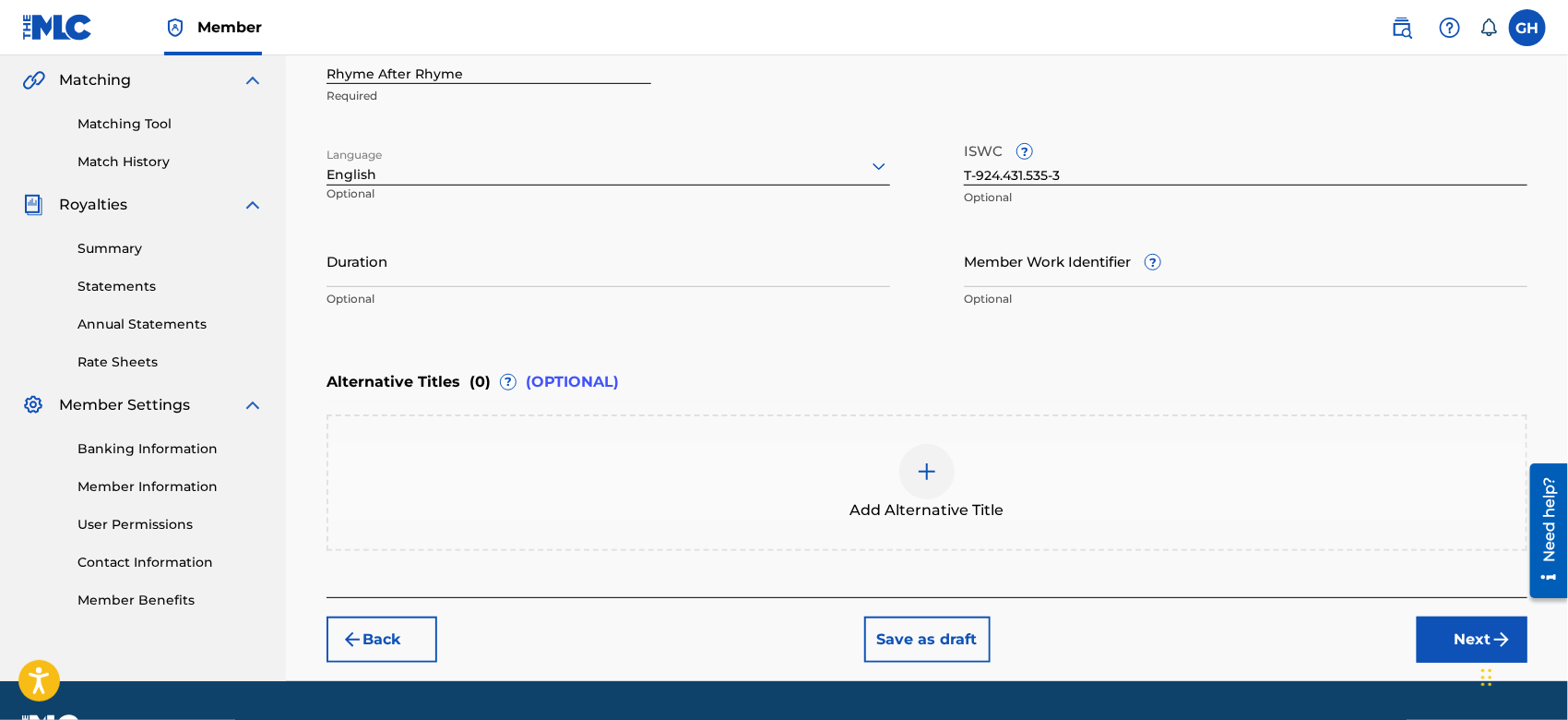
click at [1432, 628] on button "Next" at bounding box center [1473, 639] width 110 height 46
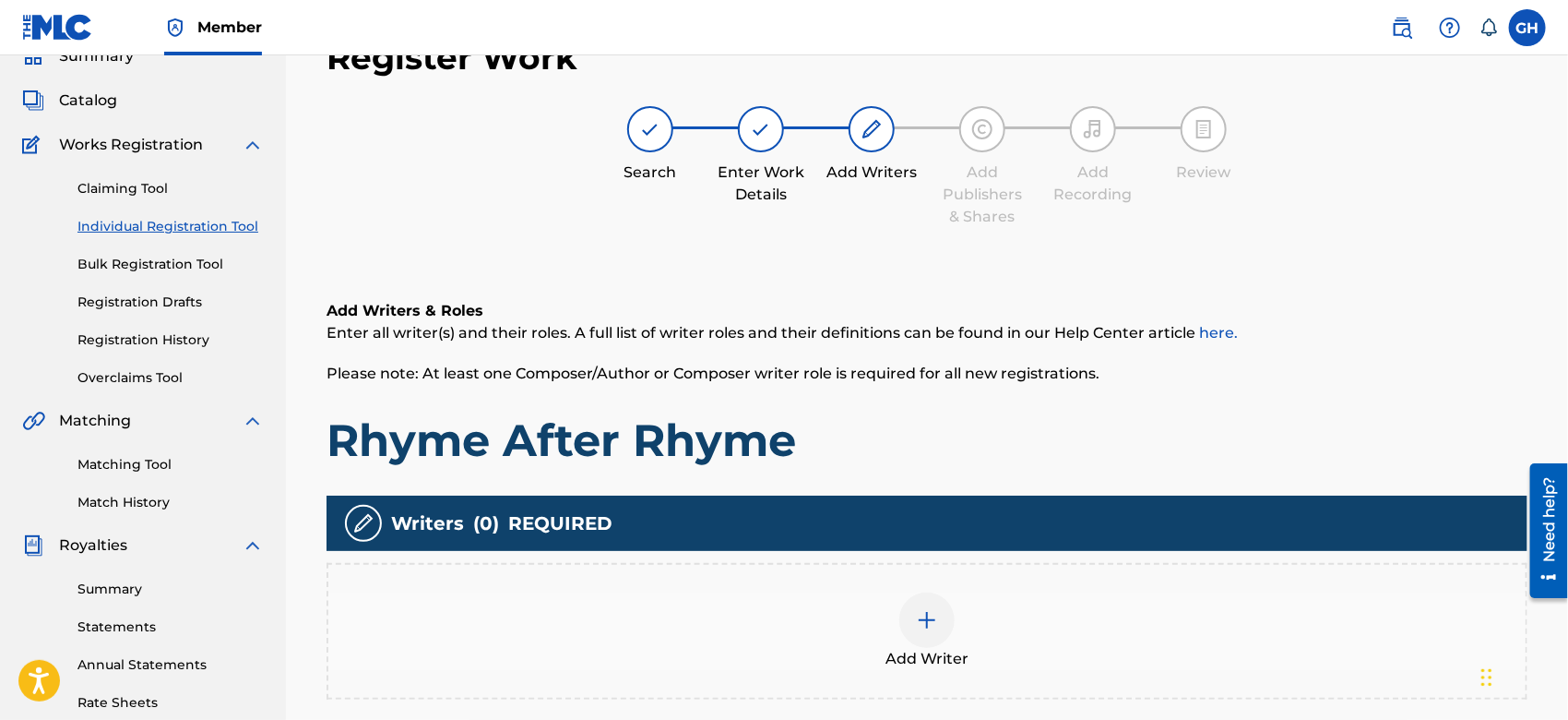
scroll to position [82, 0]
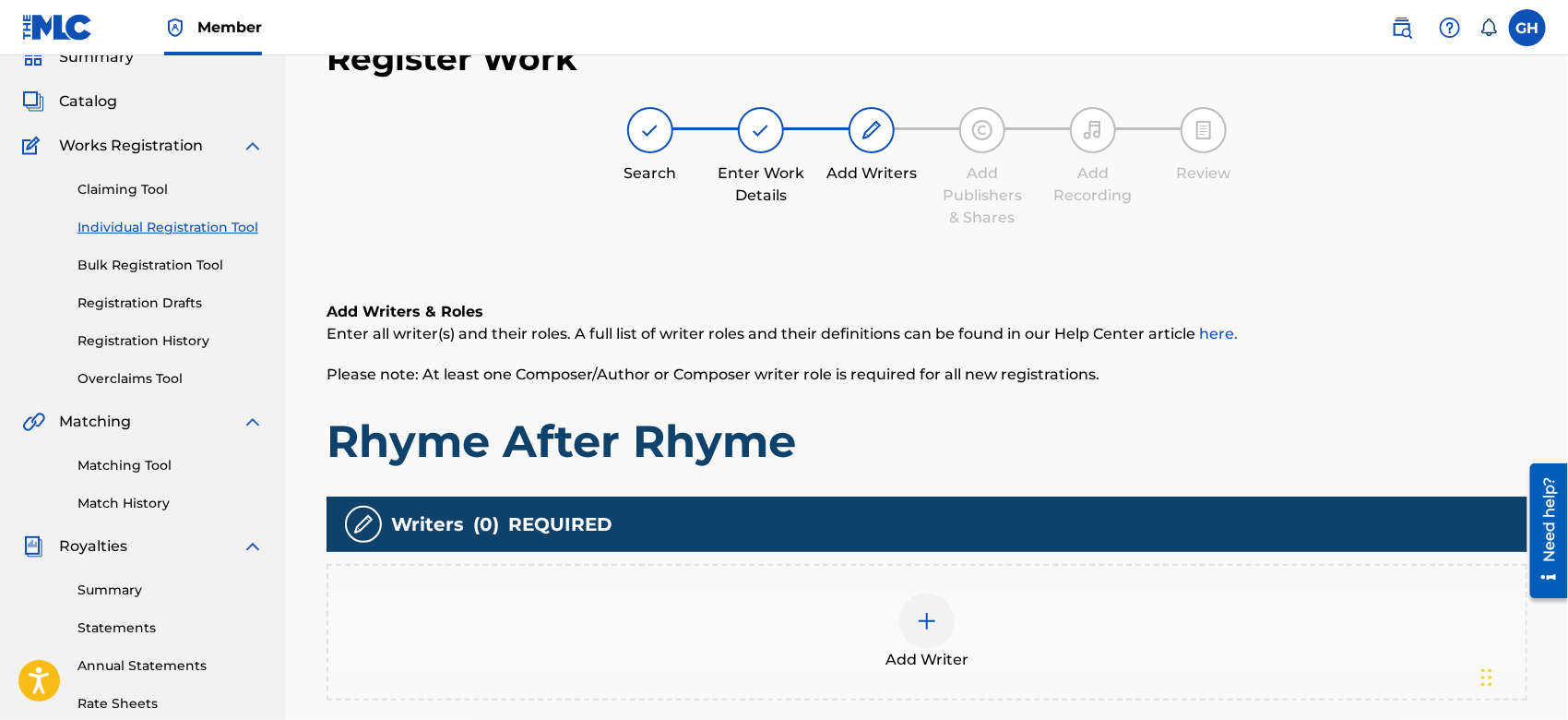
click at [929, 641] on div at bounding box center [927, 622] width 55 height 55
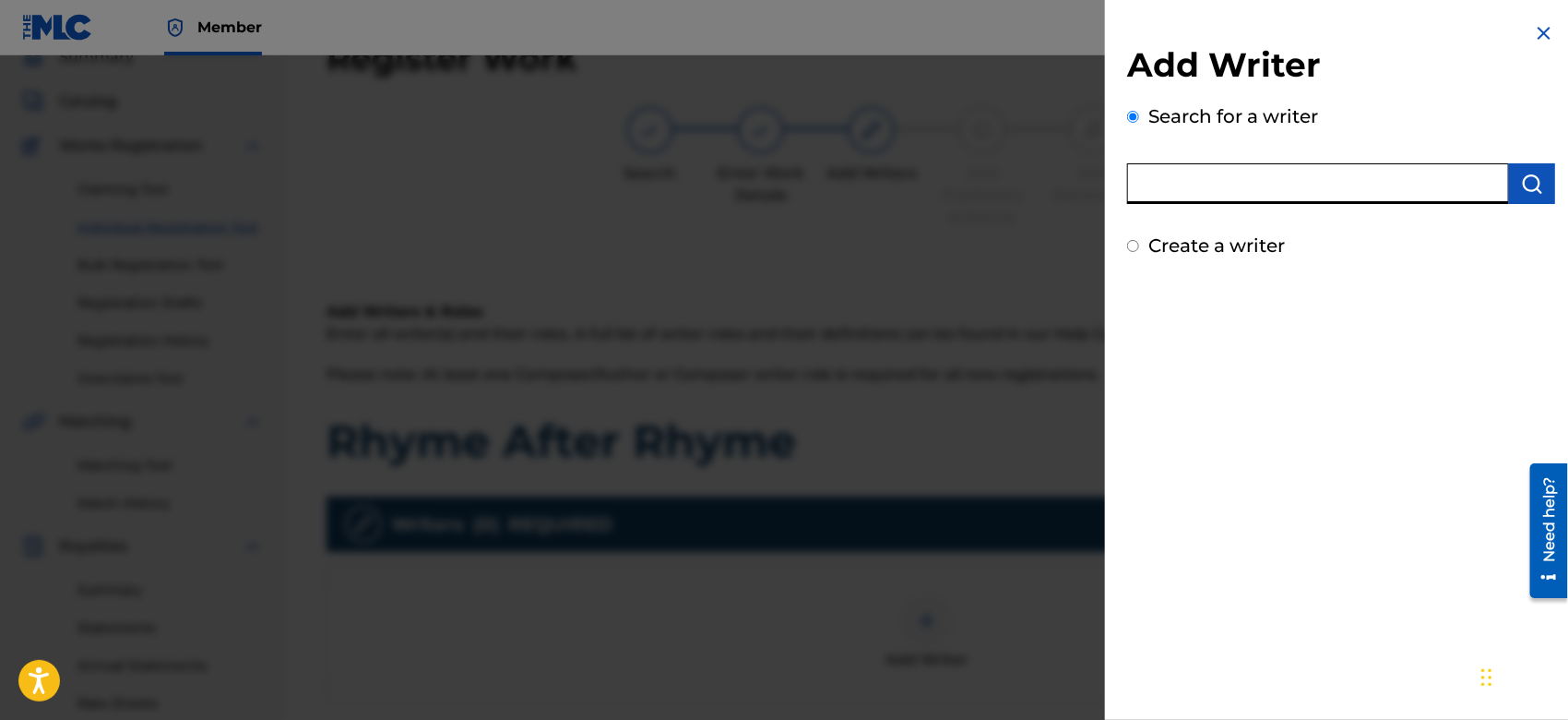
click at [1247, 188] on input "text" at bounding box center [1318, 183] width 382 height 40
type input "octwone"
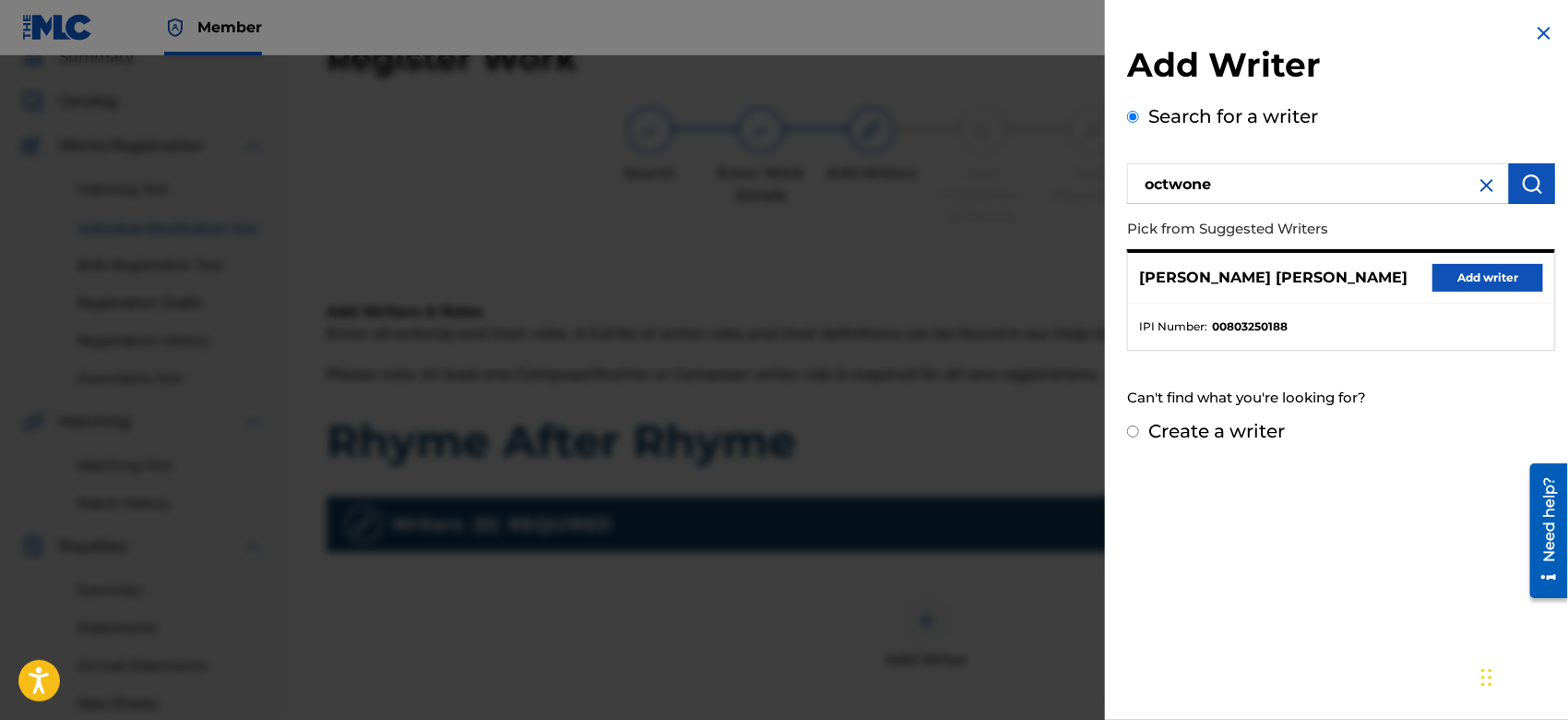
click at [1490, 270] on button "Add writer" at bounding box center [1488, 278] width 110 height 28
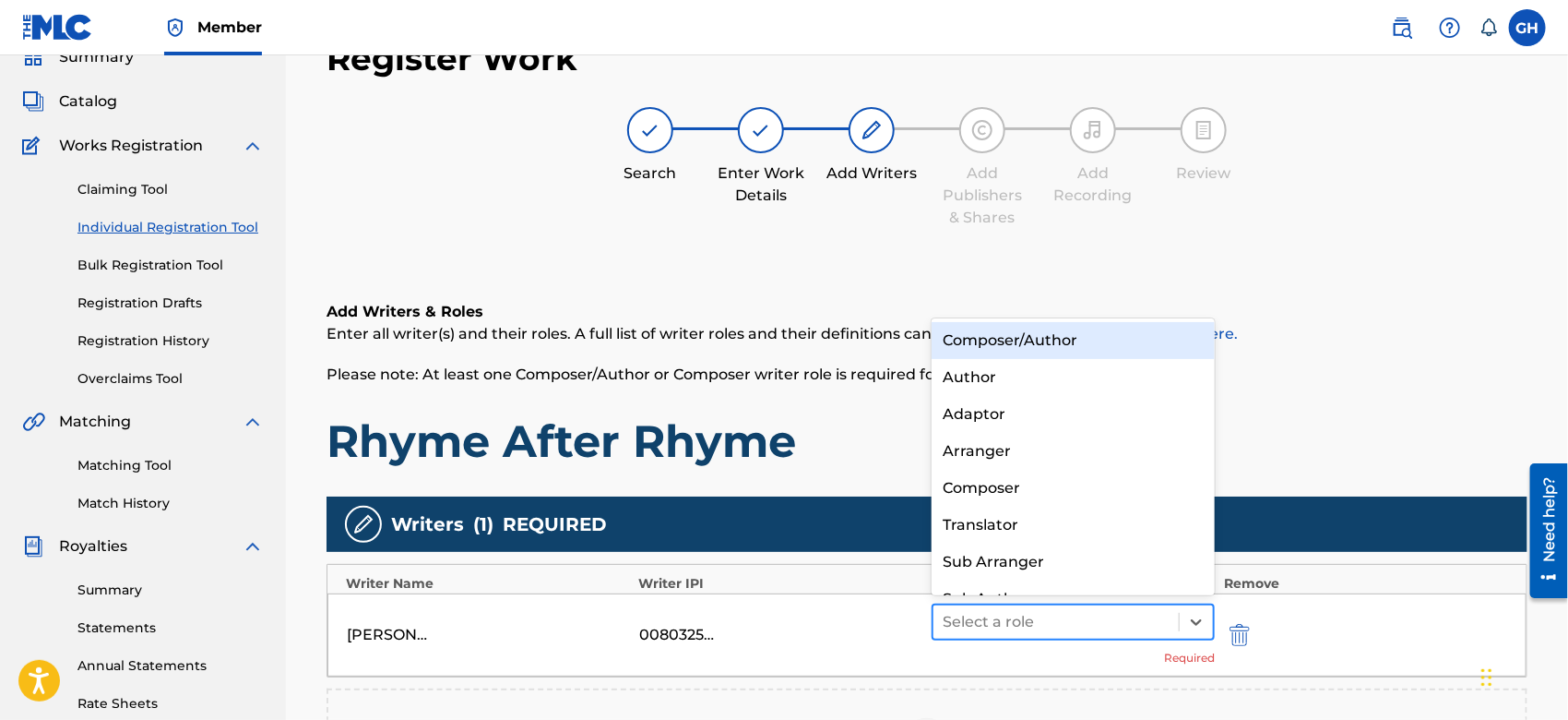
click at [1025, 607] on div "Select a role" at bounding box center [1056, 622] width 245 height 33
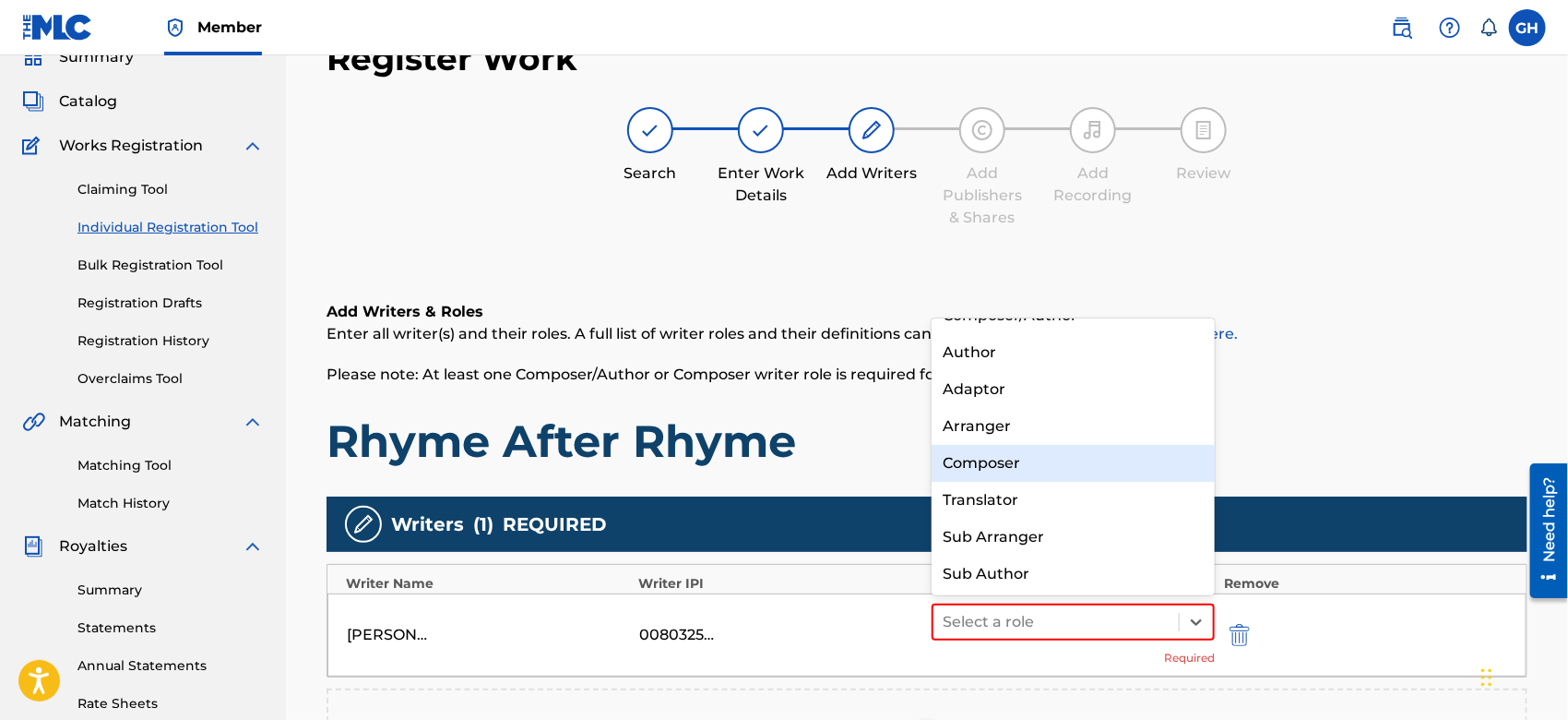
click at [1001, 464] on div "Composer" at bounding box center [1074, 463] width 283 height 36
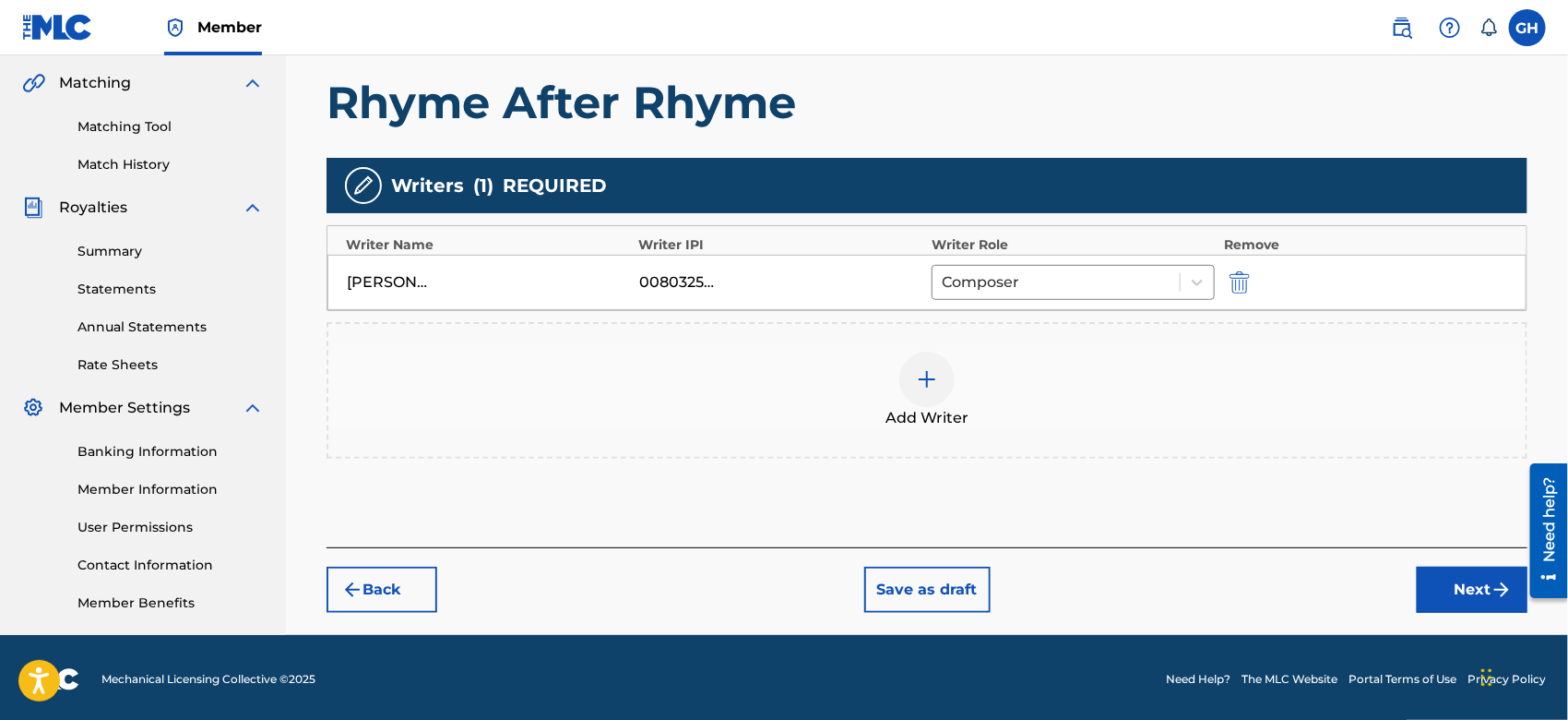
scroll to position [424, 0]
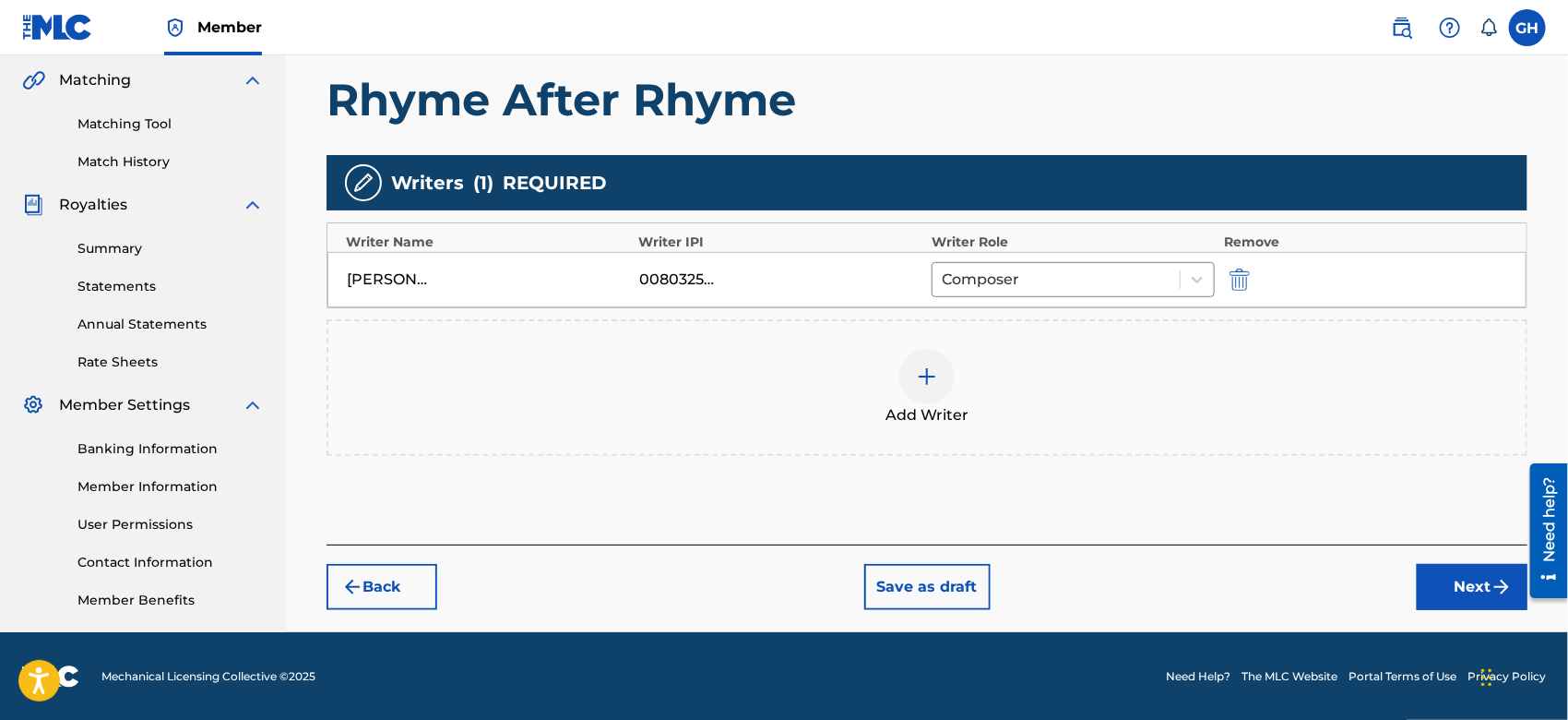
click at [1439, 580] on button "Next" at bounding box center [1473, 587] width 110 height 46
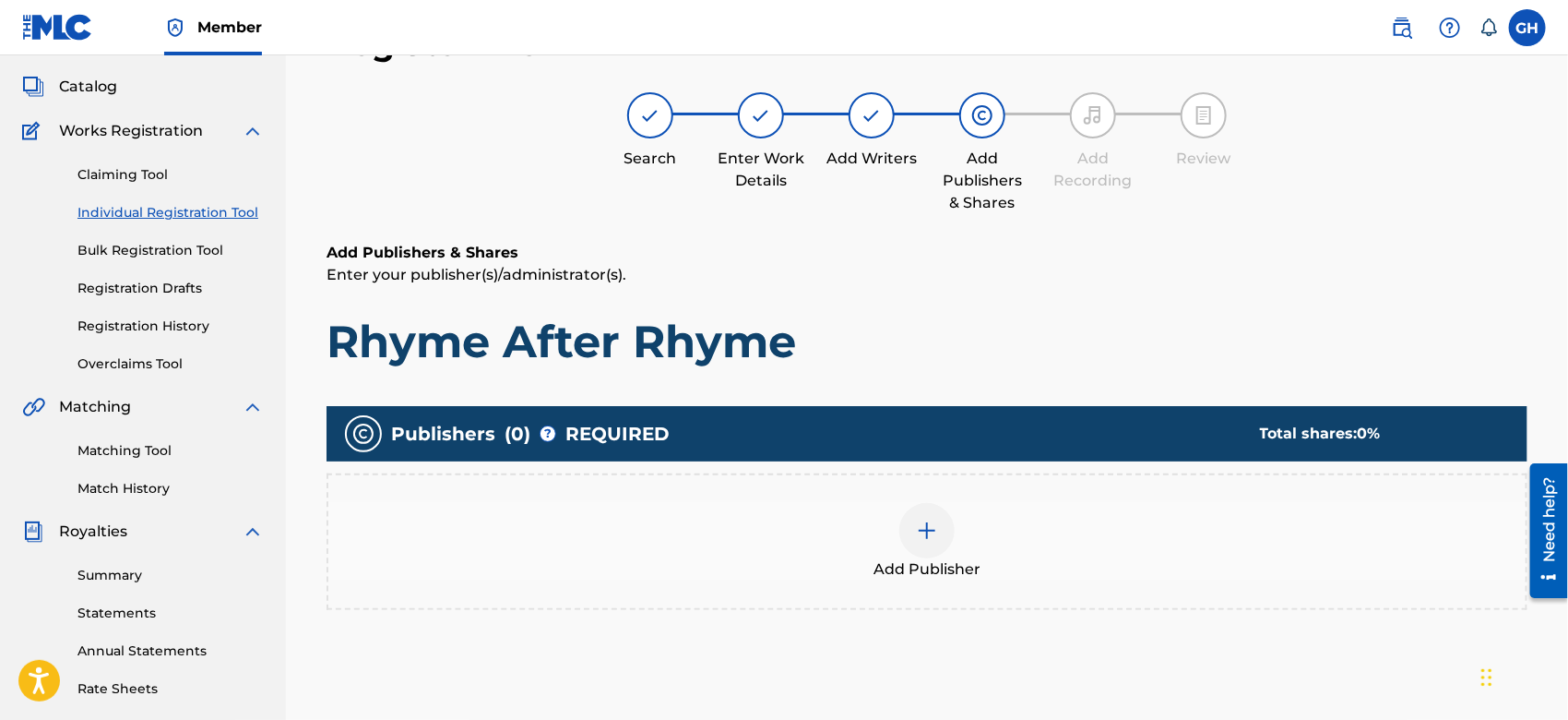
scroll to position [82, 0]
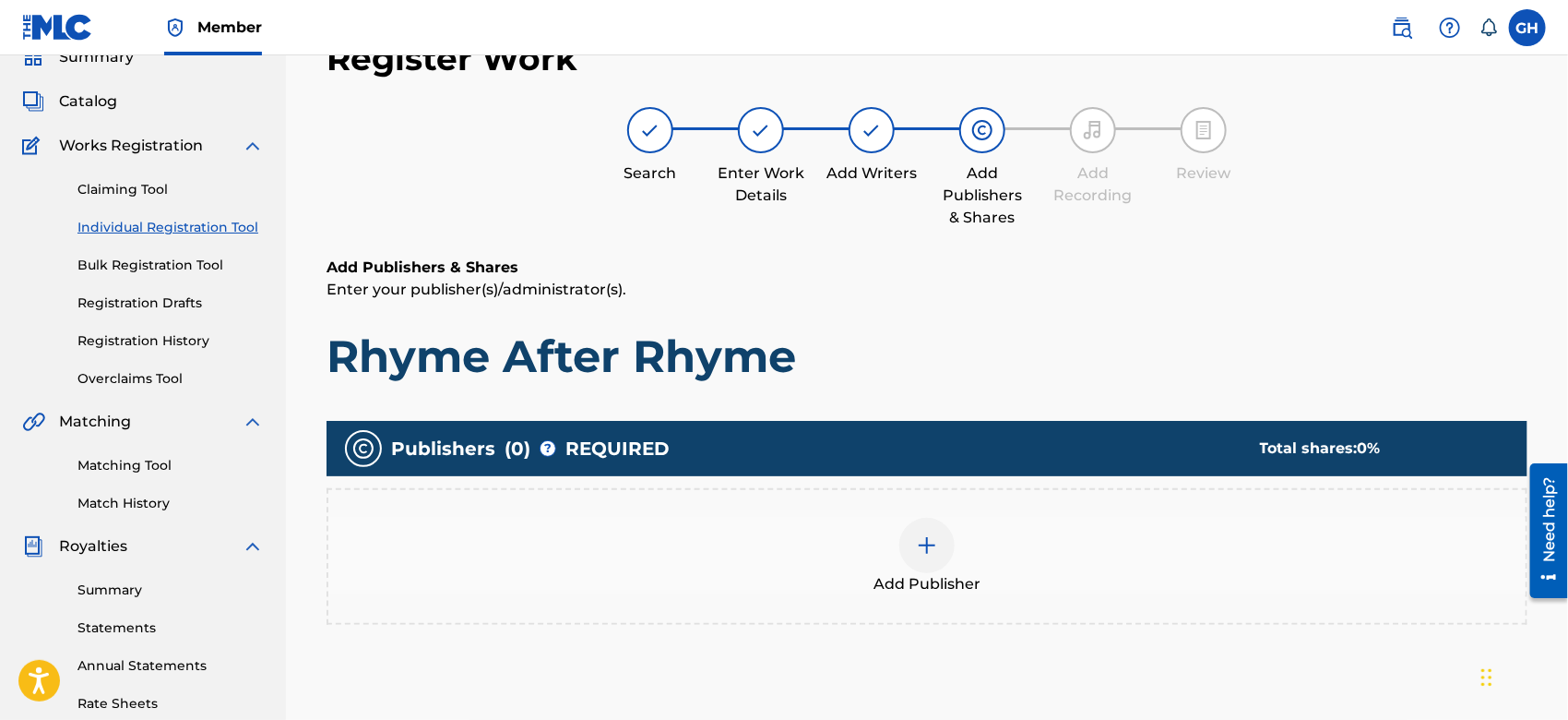
click at [916, 552] on img at bounding box center [927, 546] width 22 height 22
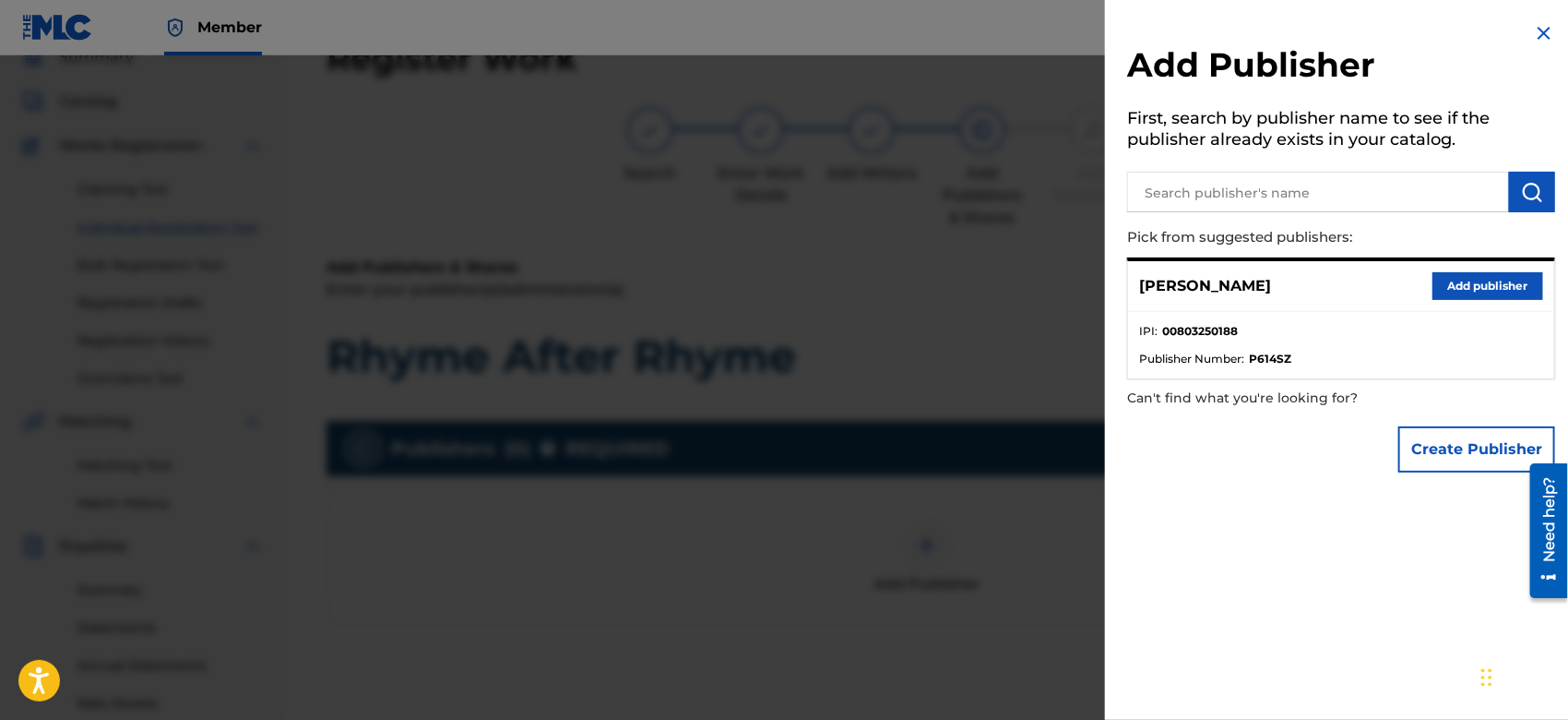
click at [1424, 445] on button "Create Publisher" at bounding box center [1476, 449] width 157 height 46
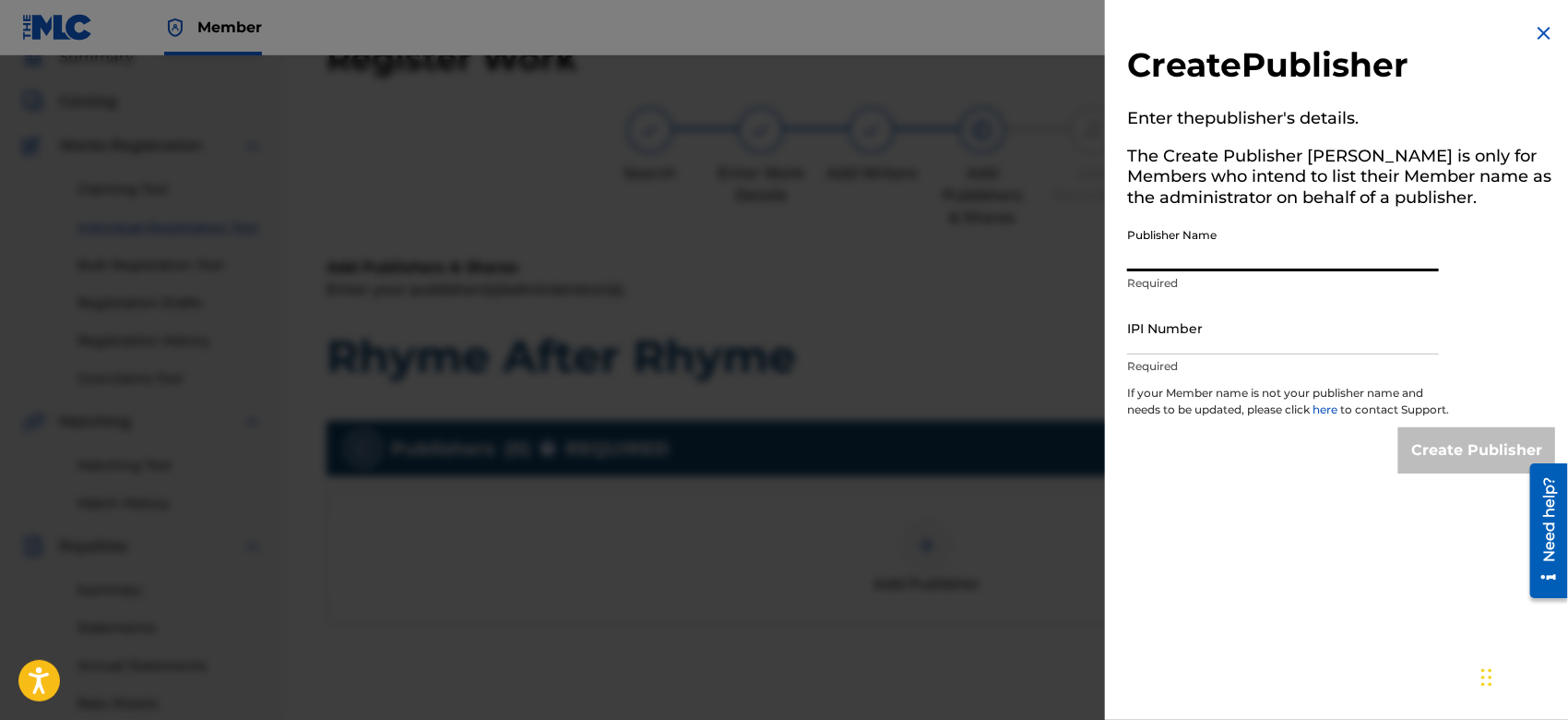
click at [1140, 245] on input "Publisher Name" at bounding box center [1283, 244] width 312 height 52
type input "TUNECORE DIGITAL MUSIC"
click at [1229, 338] on input "IPI Number" at bounding box center [1283, 328] width 312 height 52
type input "00642005099"
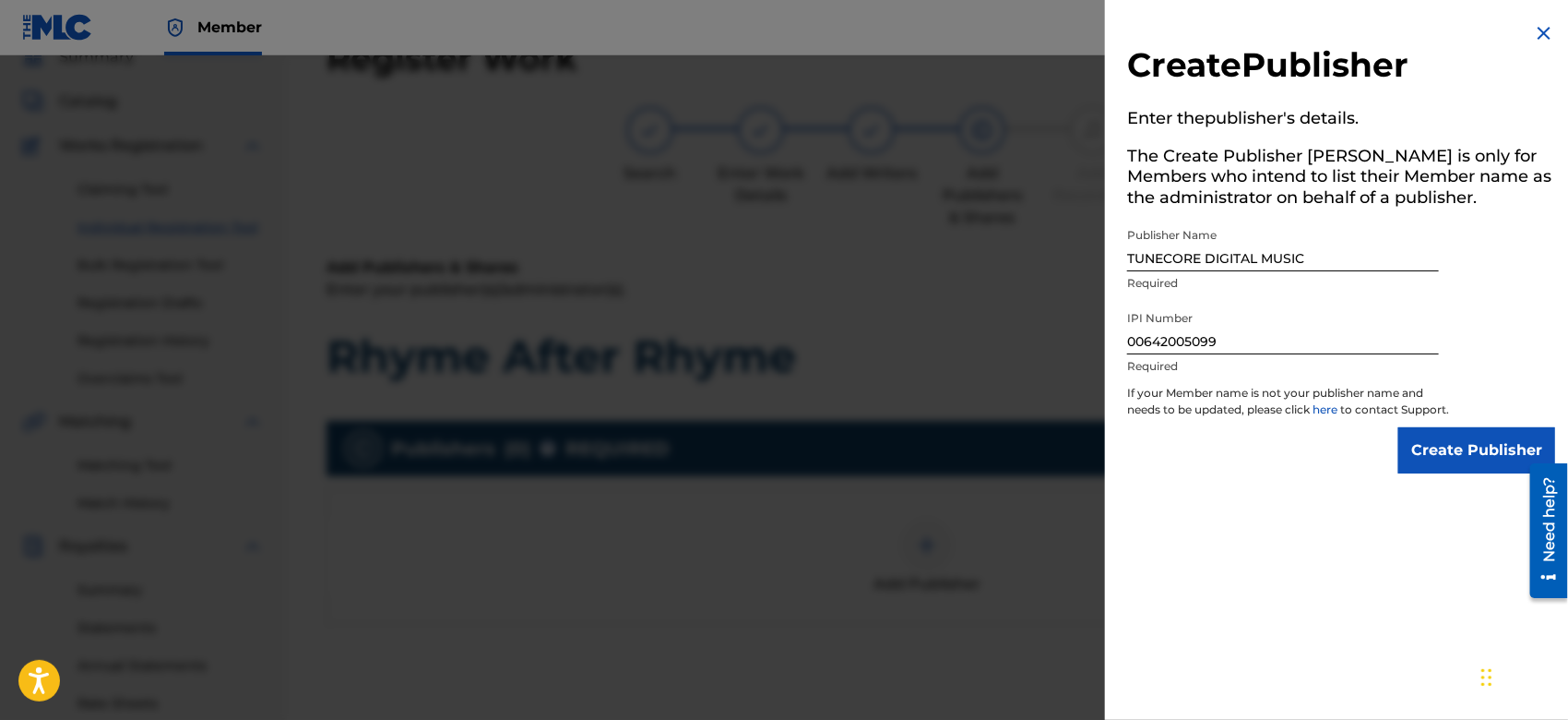
click at [1455, 458] on input "Create Publisher" at bounding box center [1476, 450] width 157 height 46
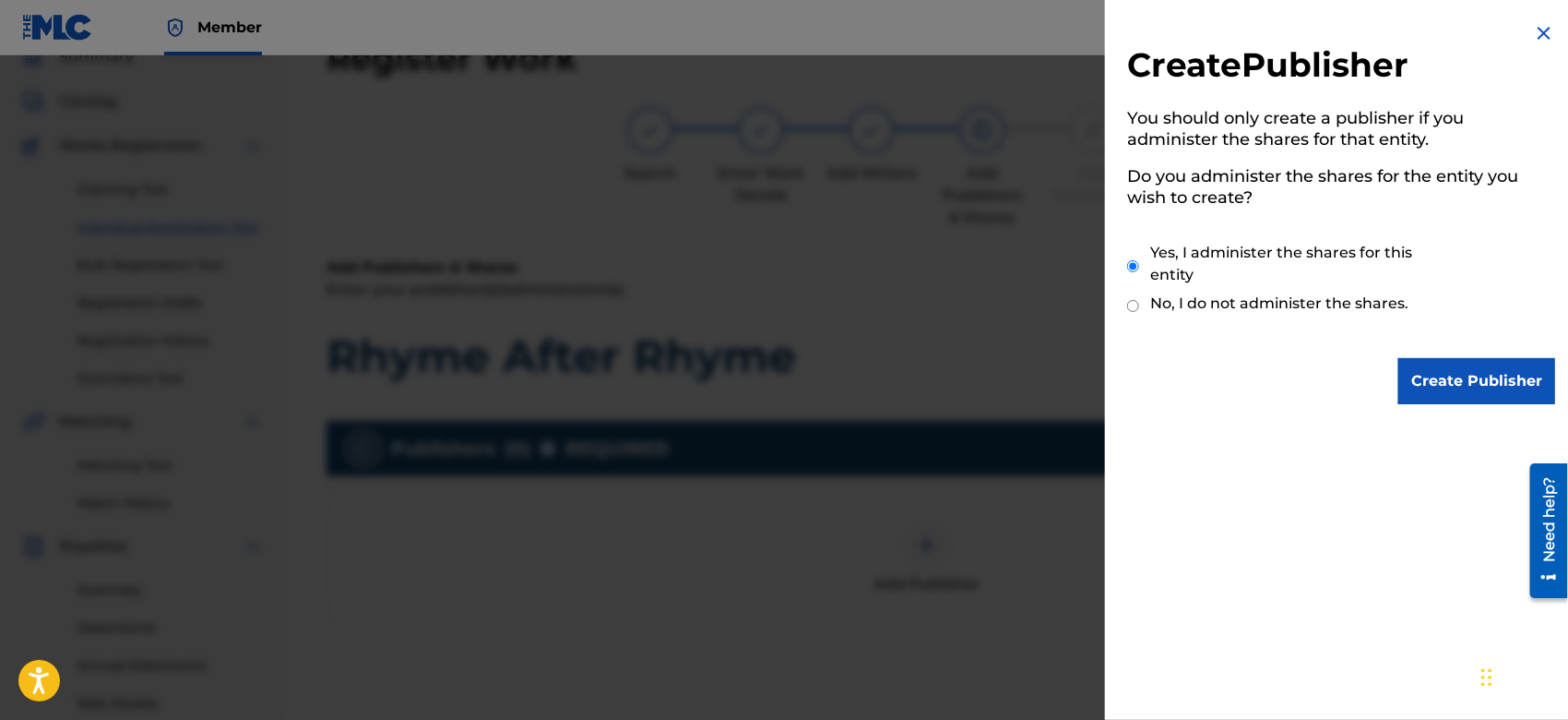
click at [1449, 372] on input "Create Publisher" at bounding box center [1476, 381] width 157 height 46
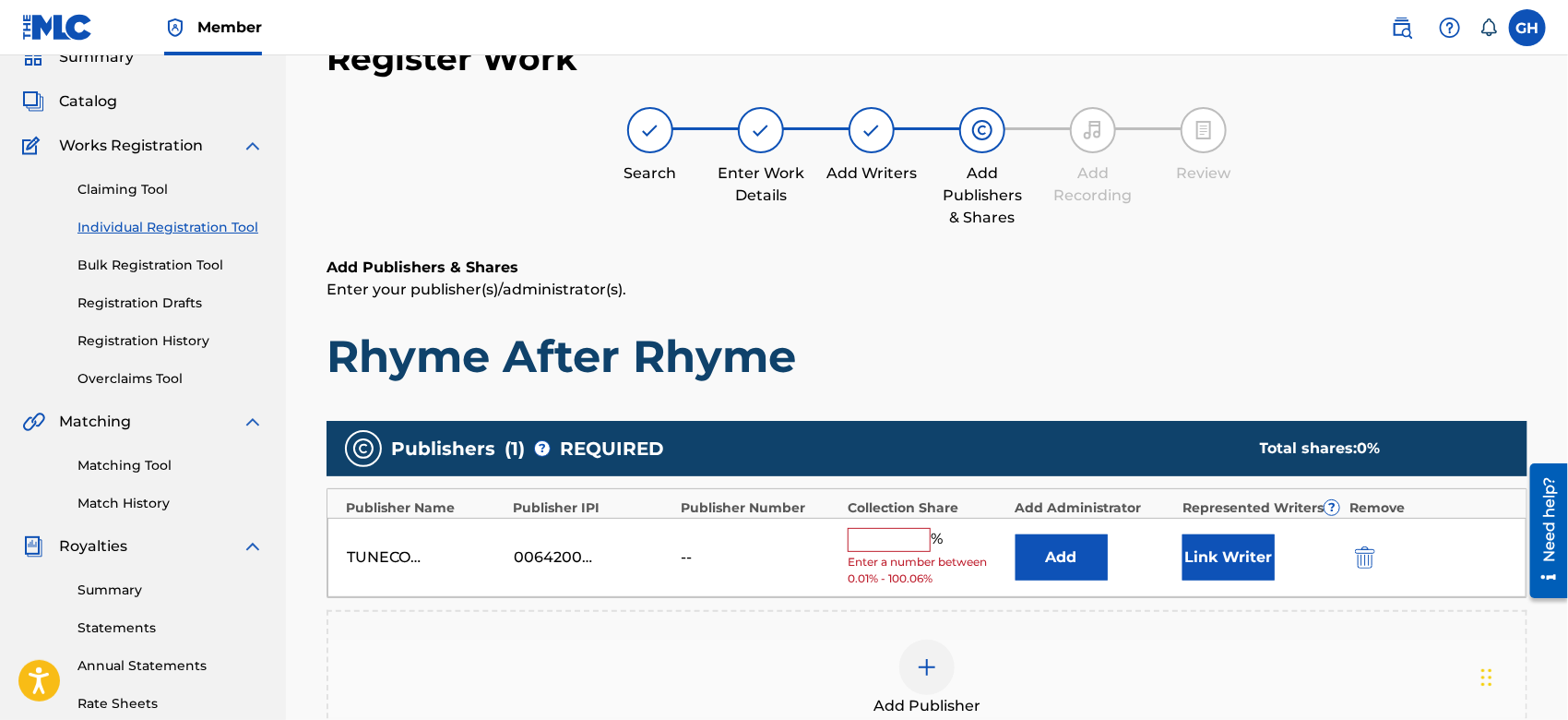
click at [871, 537] on input "text" at bounding box center [889, 540] width 83 height 24
type input "100"
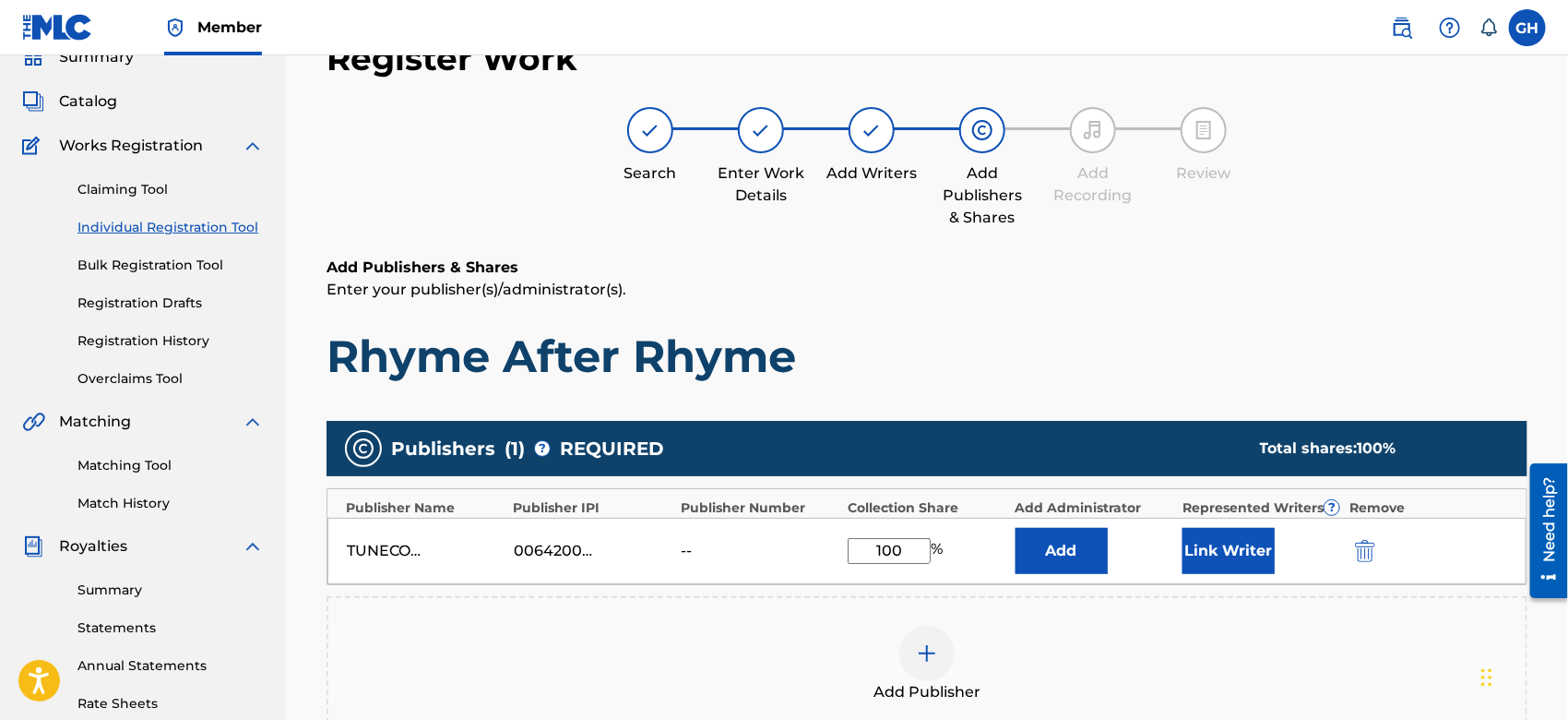
click at [1197, 545] on button "Link Writer" at bounding box center [1229, 551] width 93 height 46
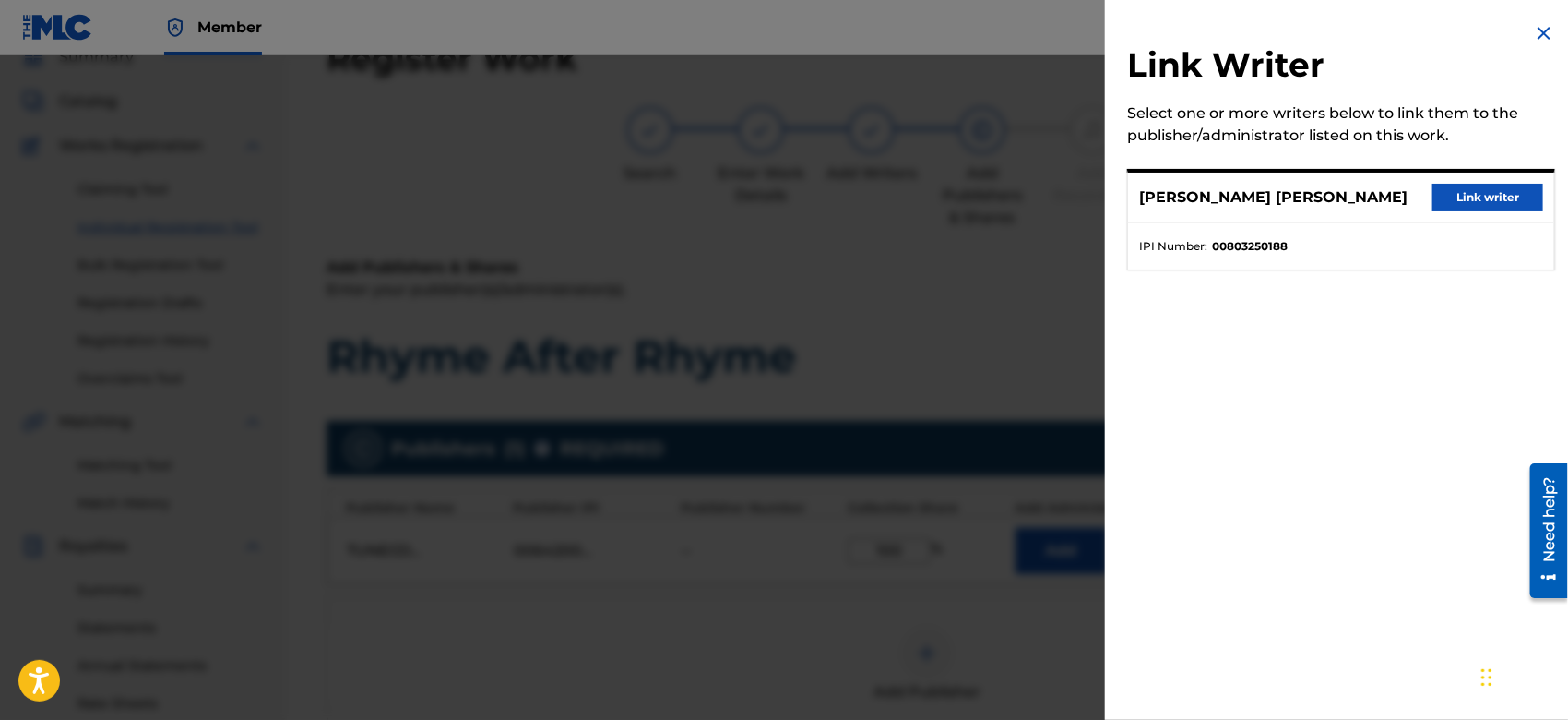
click at [1439, 193] on button "Link writer" at bounding box center [1488, 198] width 110 height 28
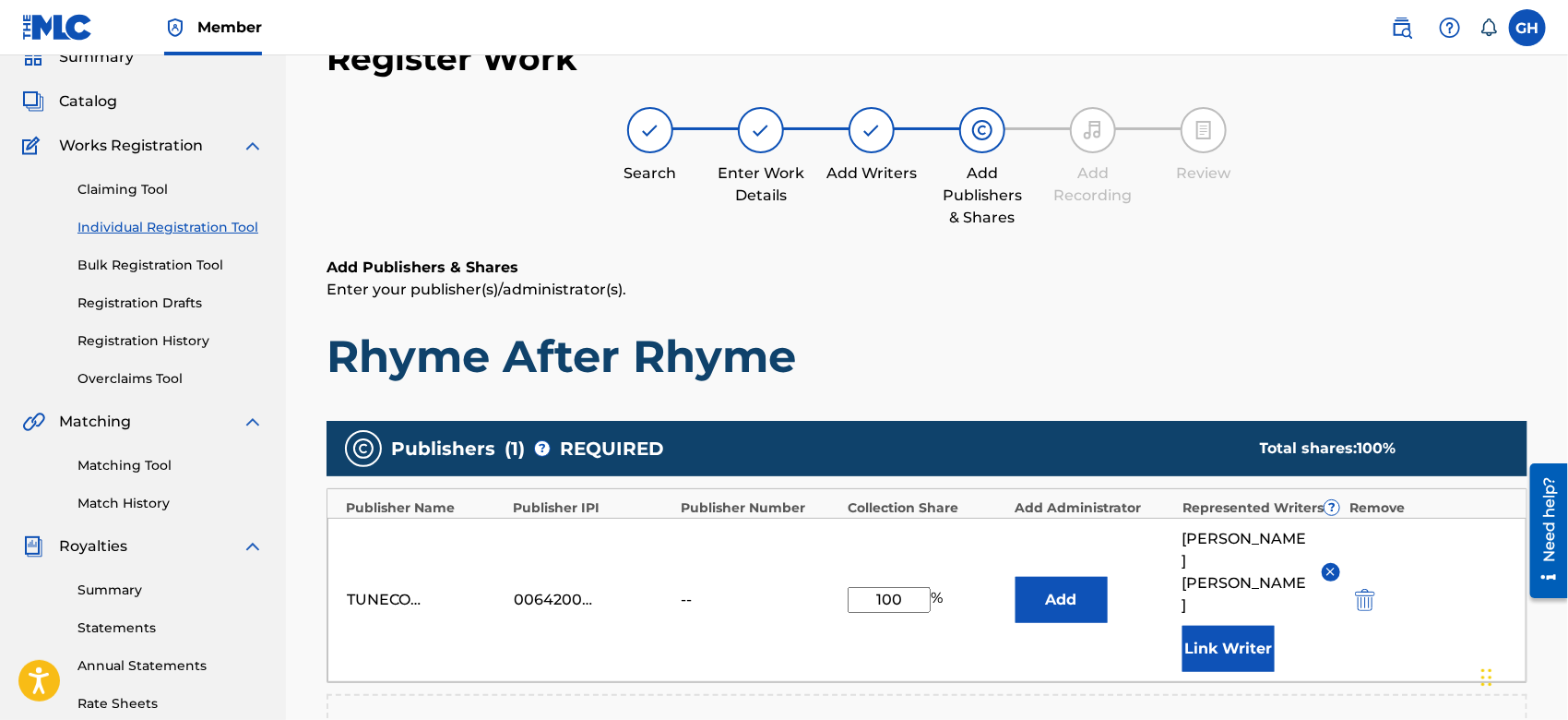
scroll to position [486, 0]
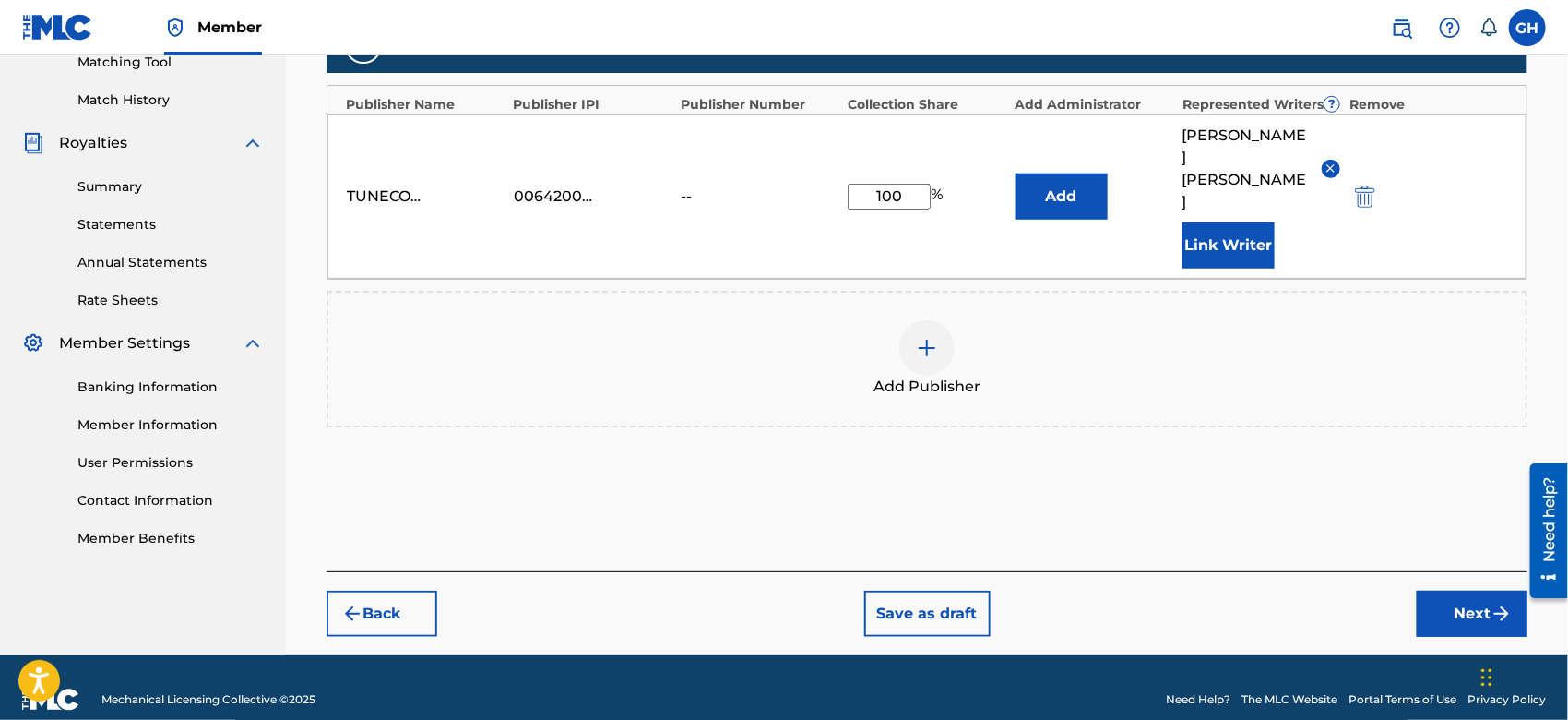
click at [1426, 591] on button "Next" at bounding box center [1473, 614] width 110 height 46
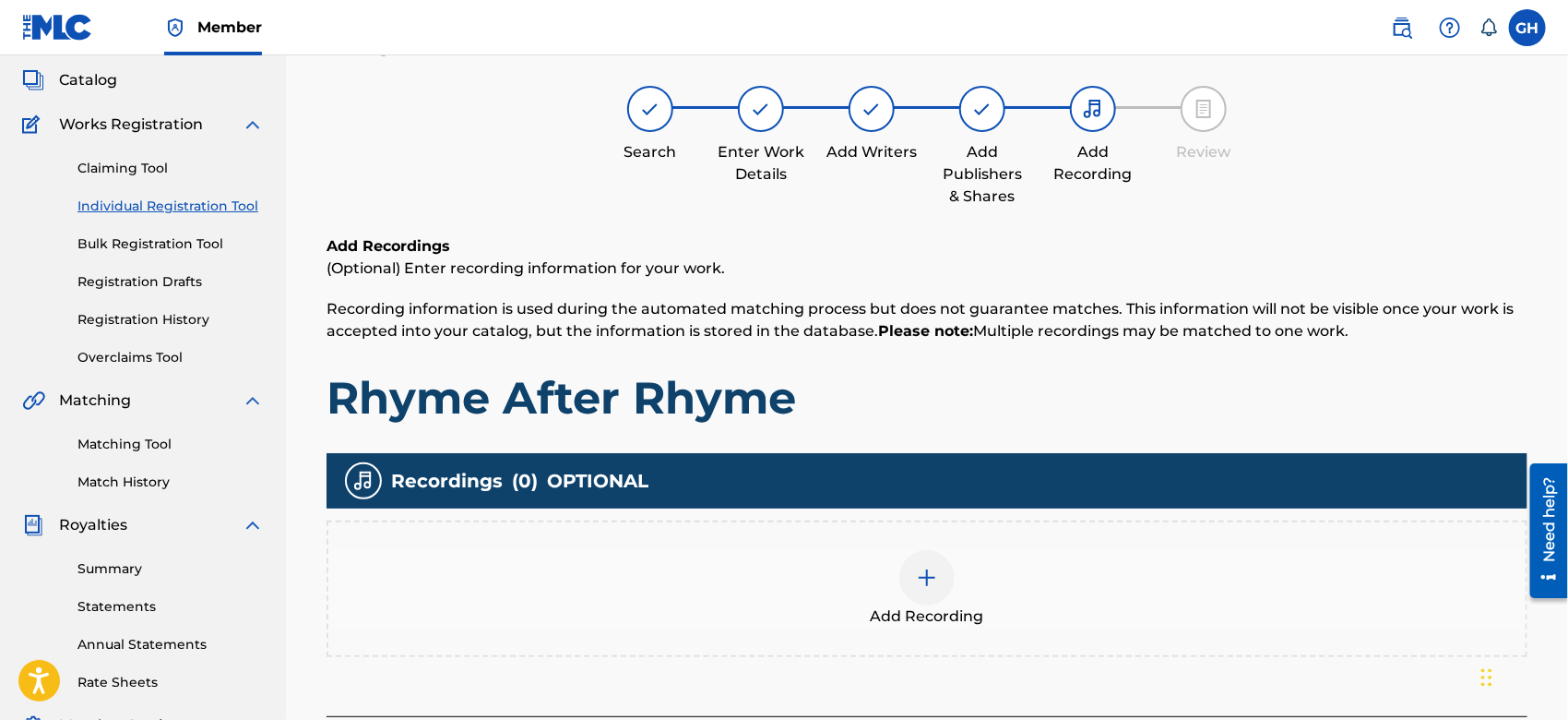
scroll to position [82, 0]
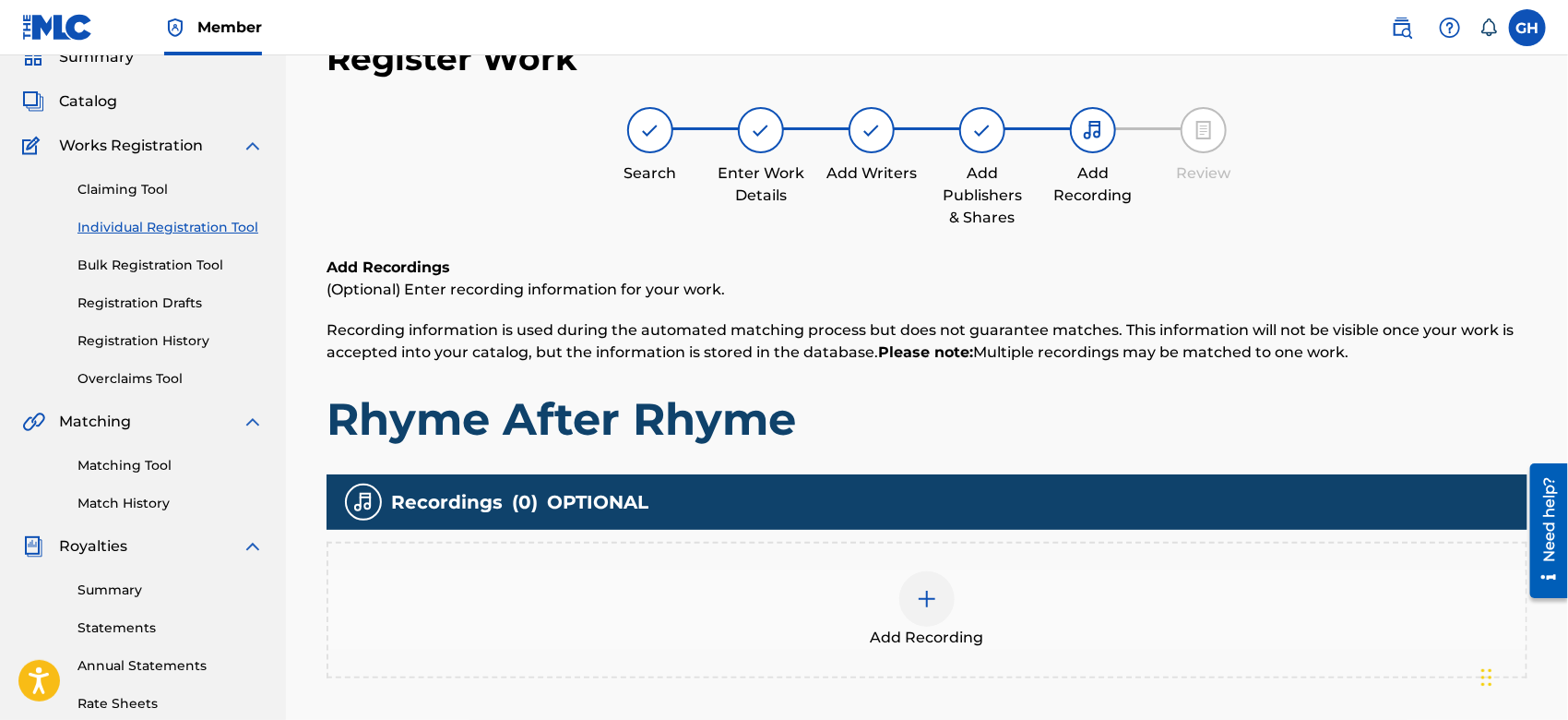
click at [921, 600] on img at bounding box center [927, 599] width 22 height 22
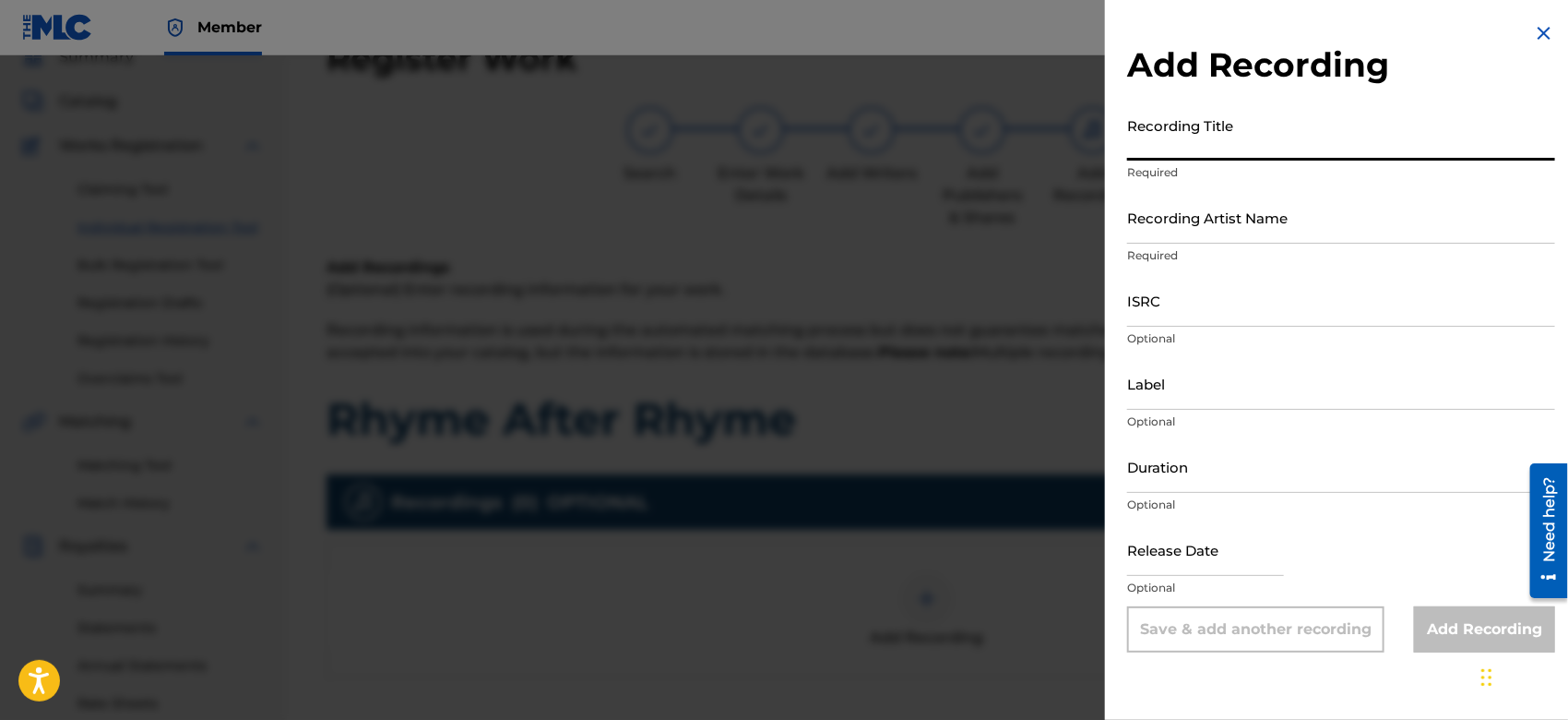
click at [1165, 152] on input "Recording Title" at bounding box center [1341, 134] width 428 height 52
type input "Rhyme After Rhyme"
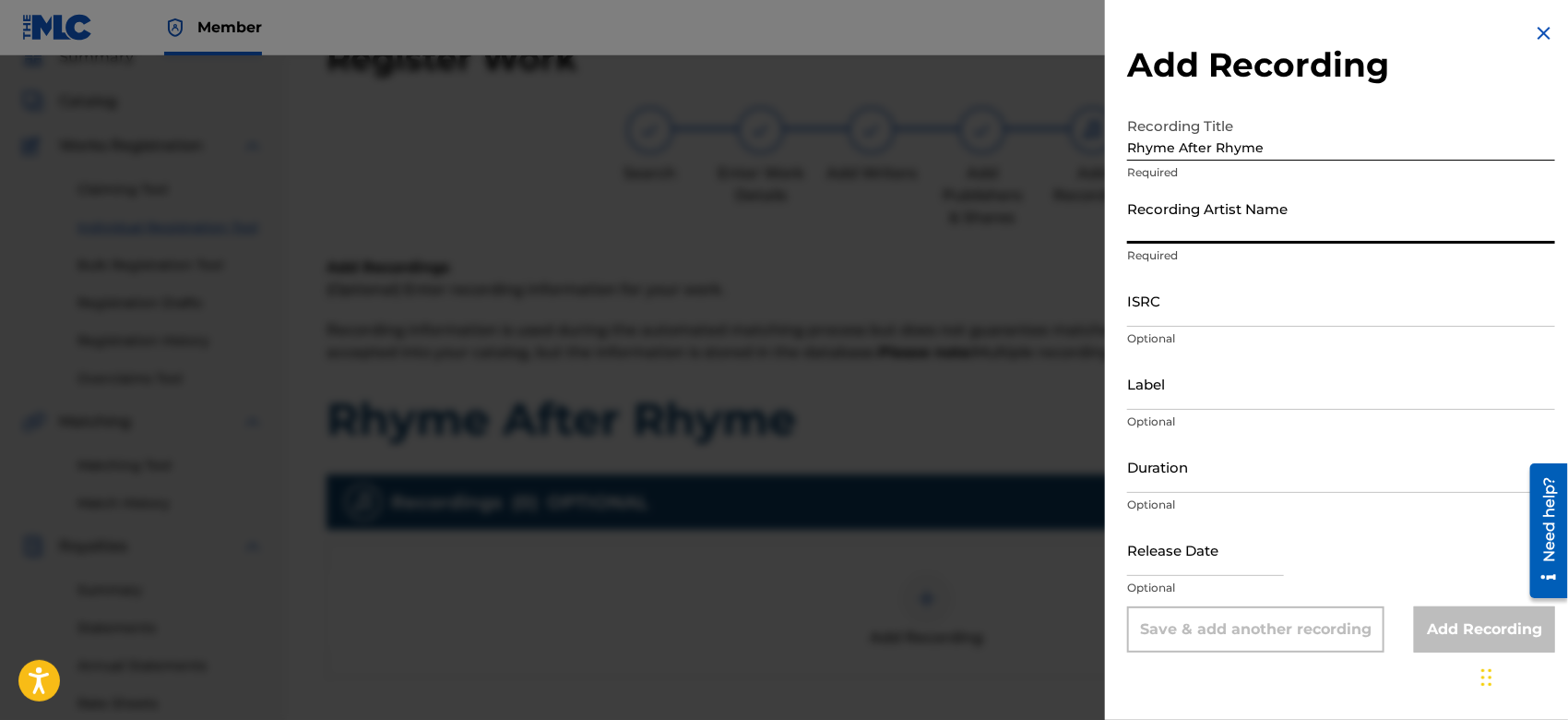
click at [1180, 229] on input "Recording Artist Name" at bounding box center [1341, 217] width 428 height 52
type input "Gamma FEB"
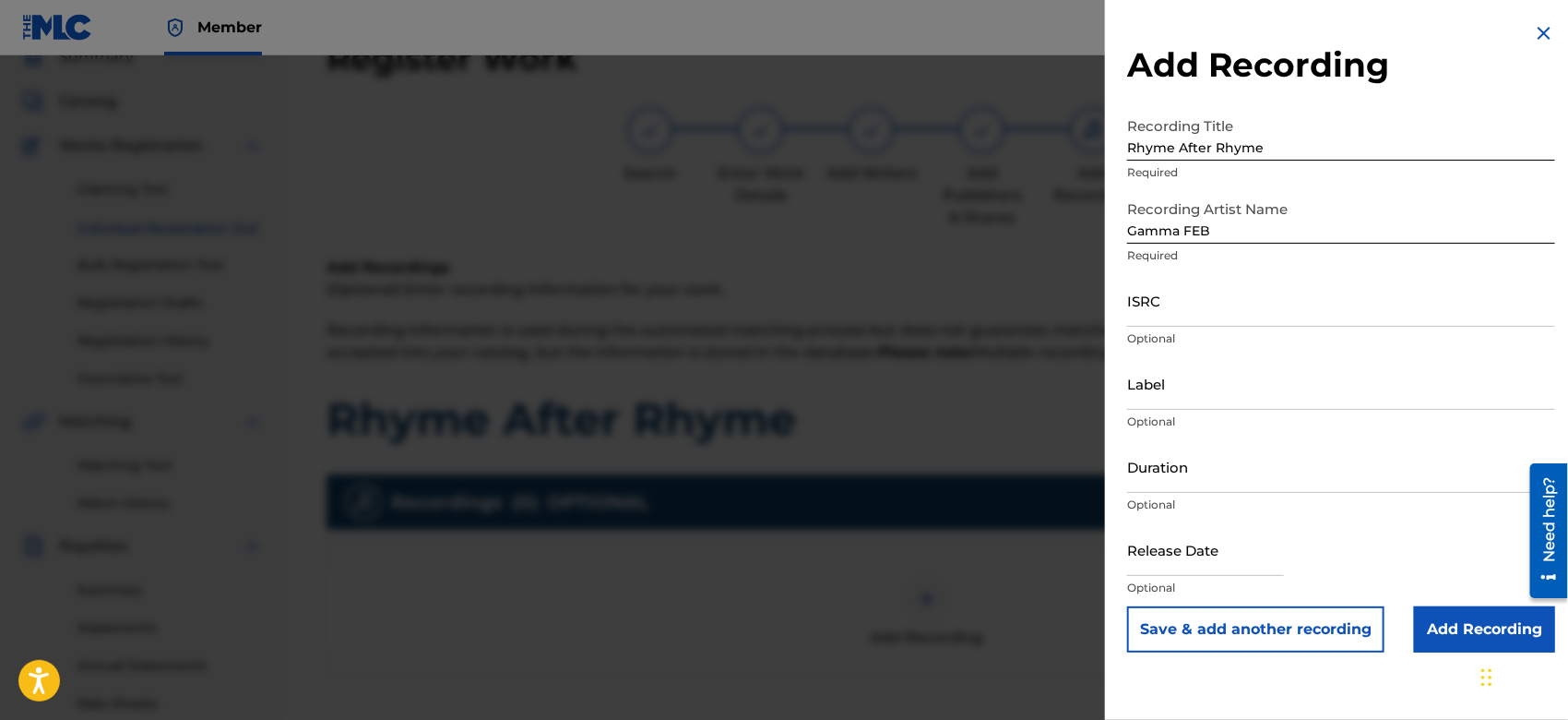
click at [1431, 639] on input "Add Recording" at bounding box center [1484, 629] width 141 height 46
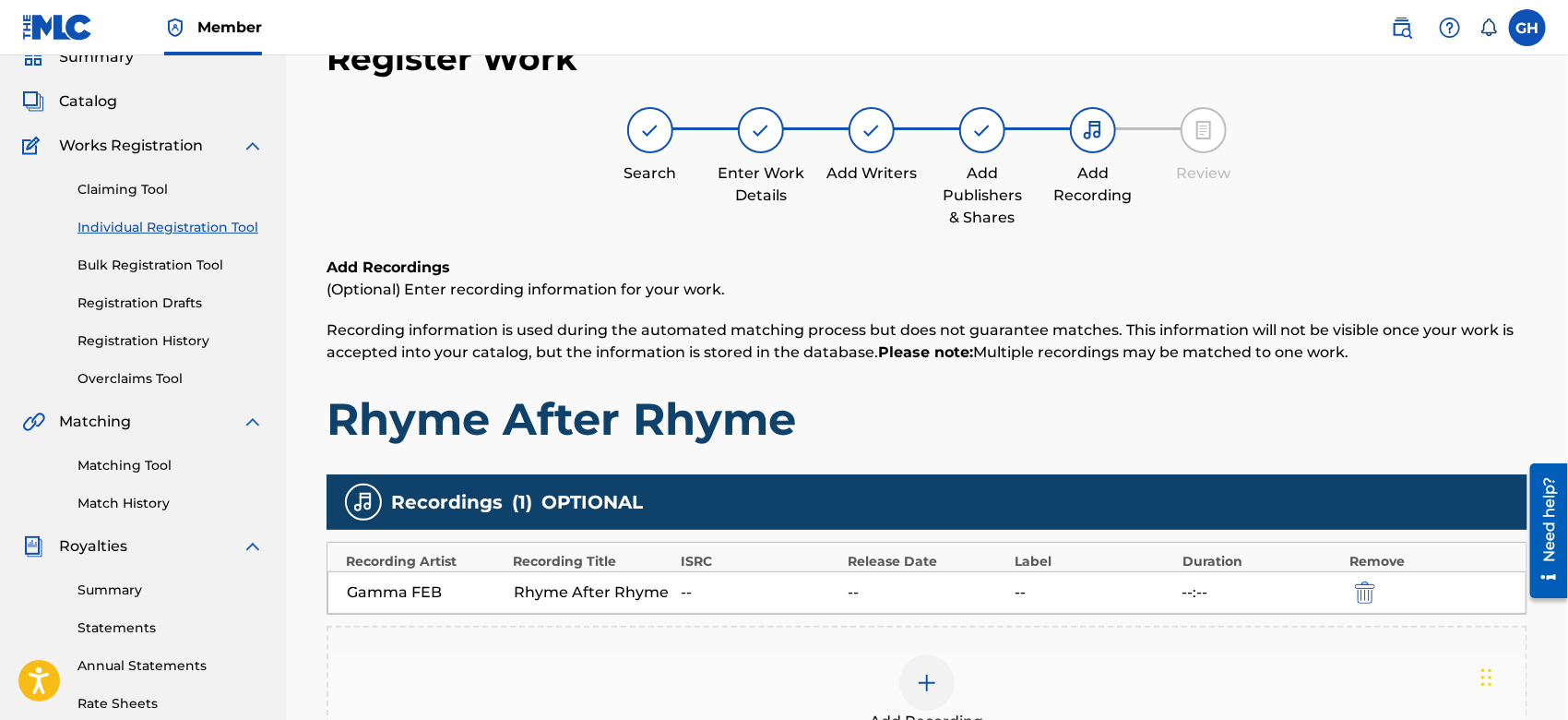
scroll to position [424, 0]
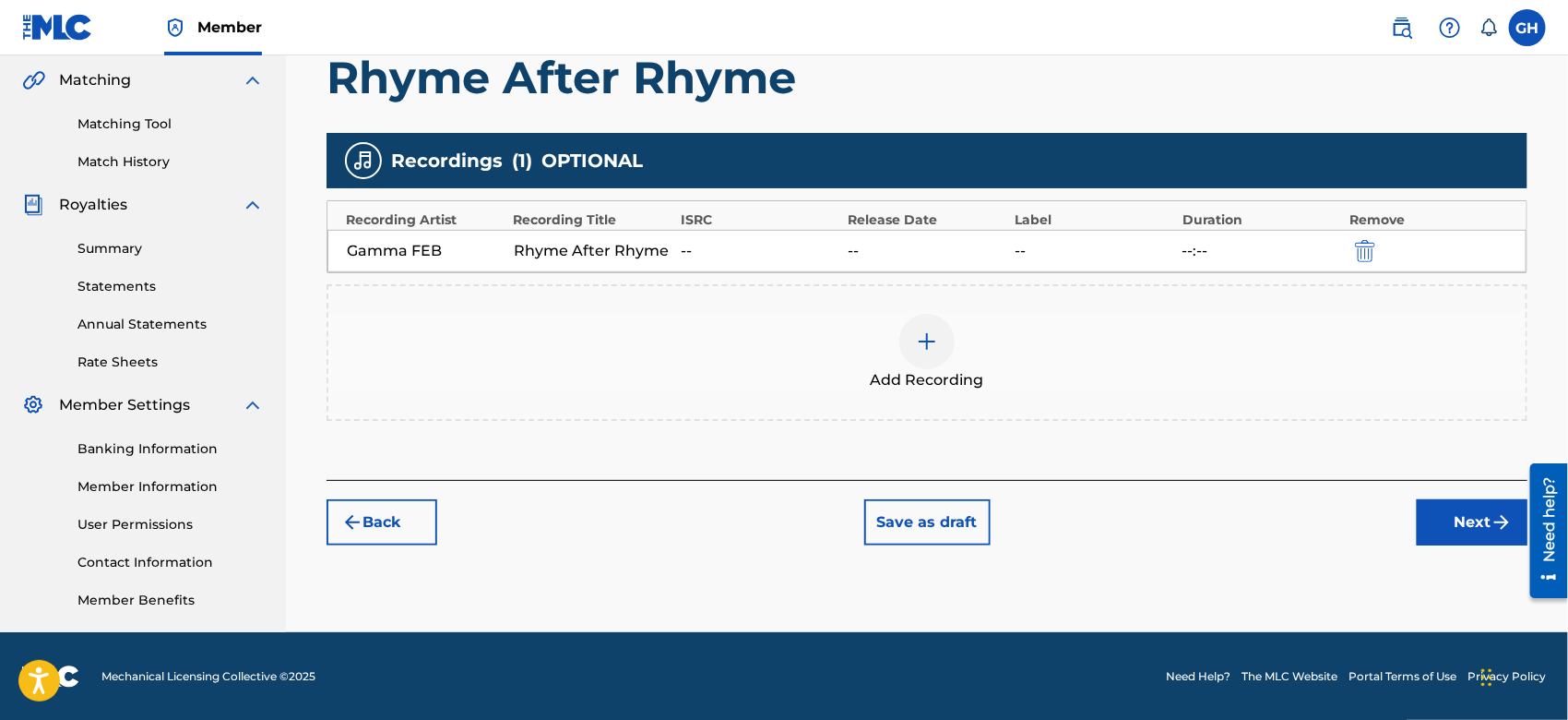
click at [1466, 513] on button "Next" at bounding box center [1473, 522] width 110 height 46
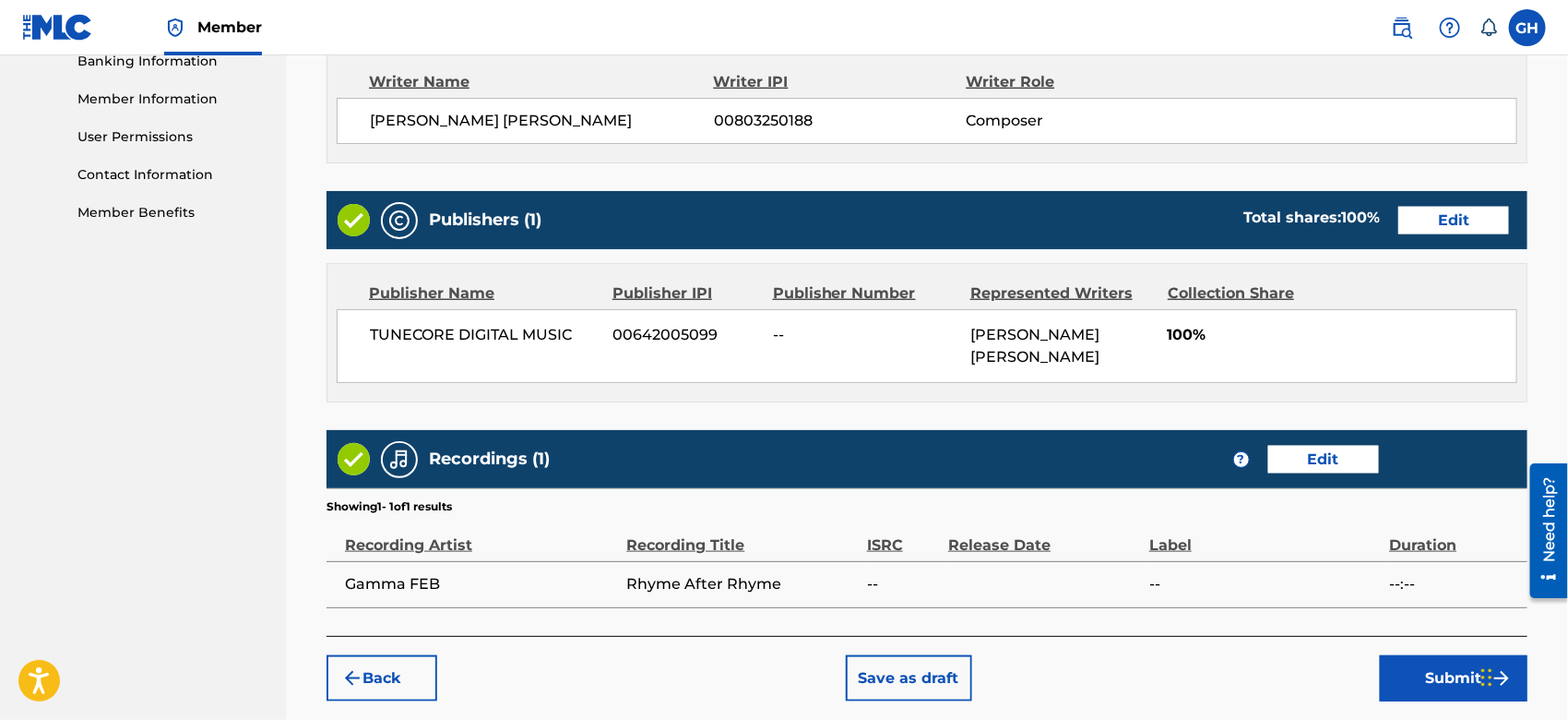
scroll to position [870, 0]
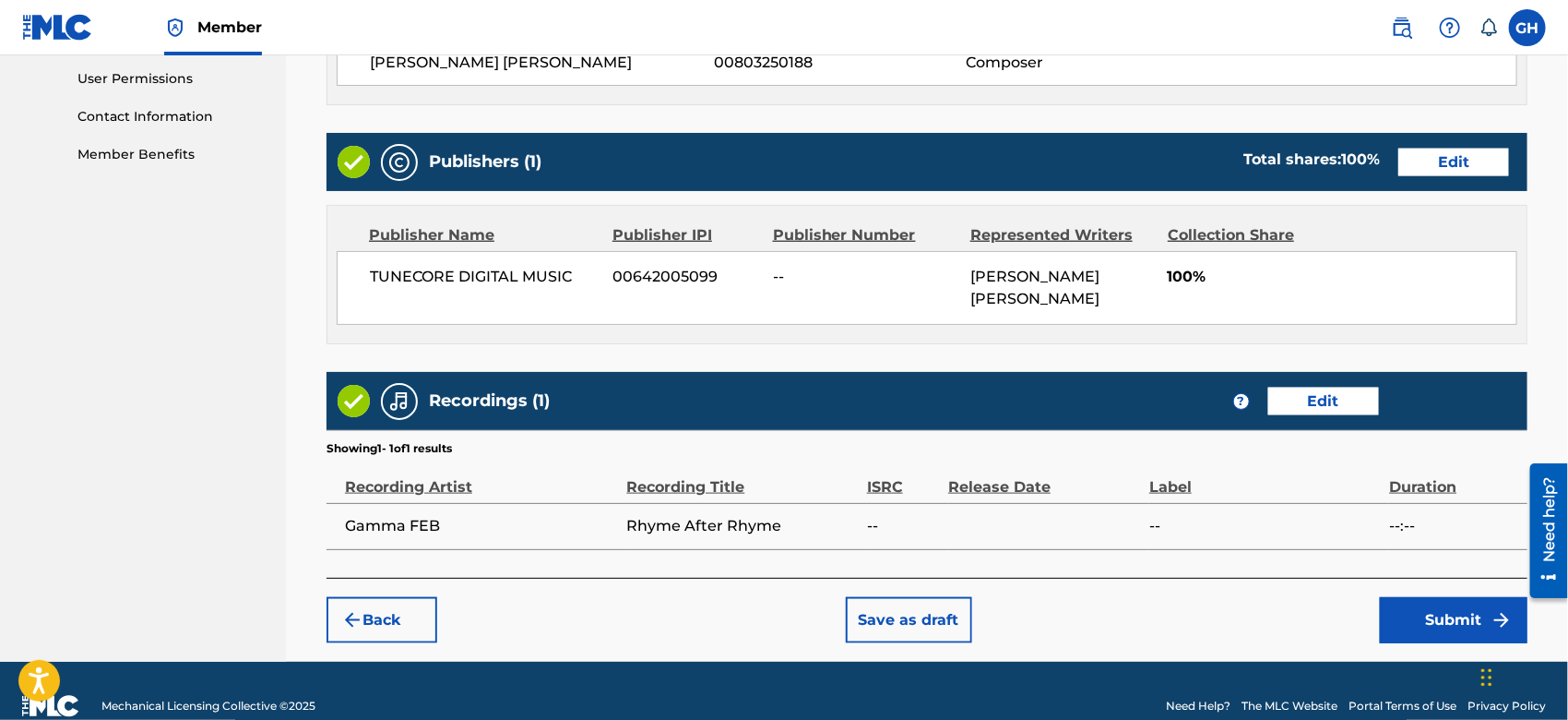
click at [1424, 623] on button "Submit" at bounding box center [1454, 620] width 148 height 46
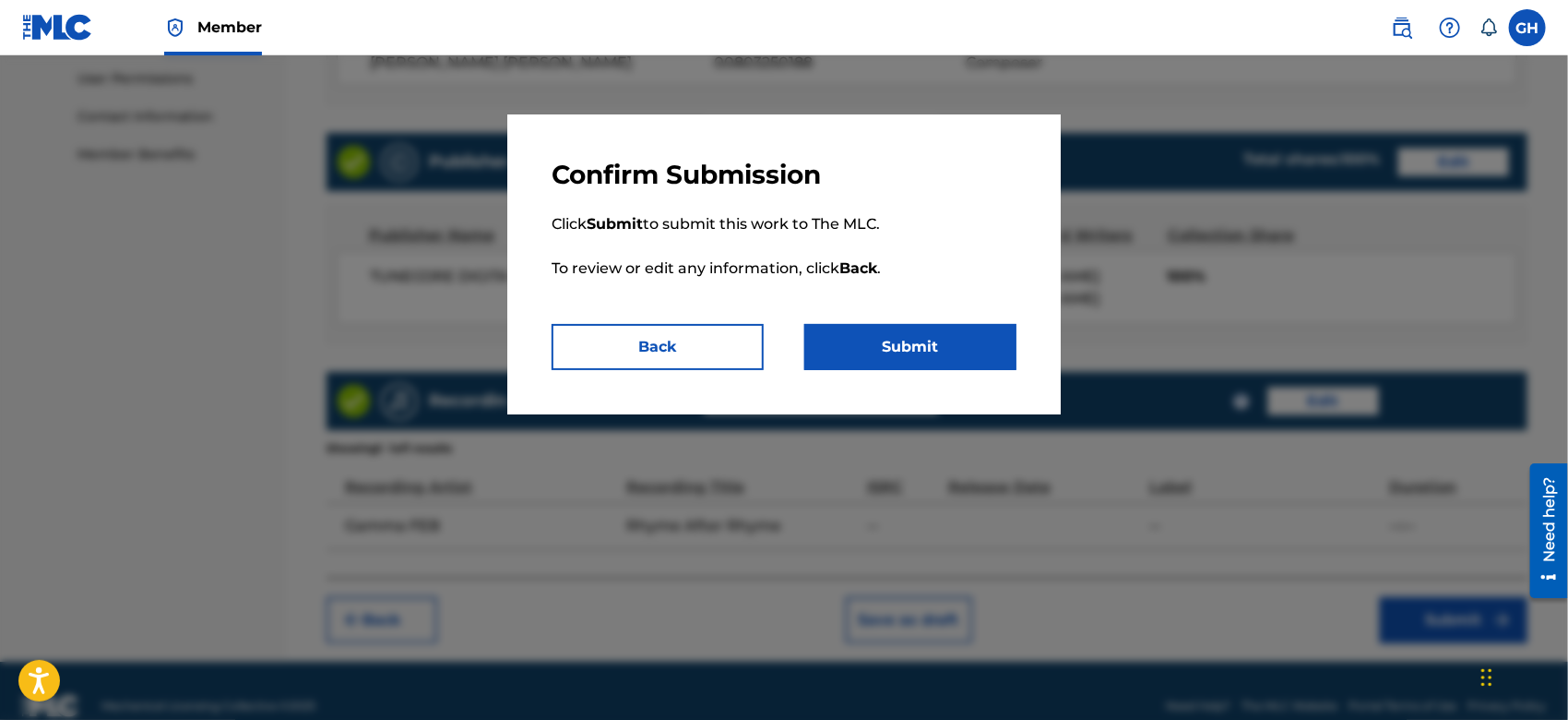
click at [910, 338] on button "Submit" at bounding box center [910, 347] width 213 height 46
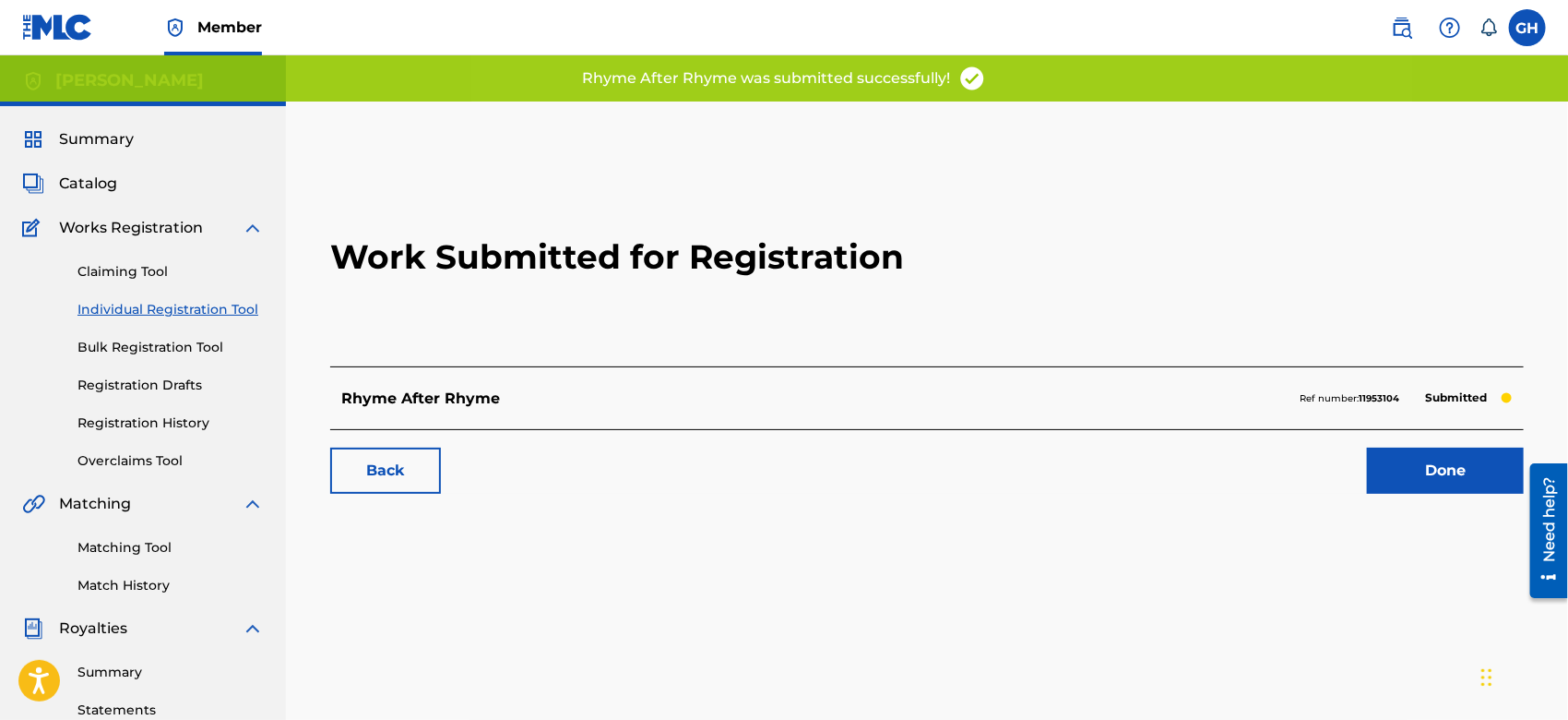
click at [1437, 464] on link "Done" at bounding box center [1445, 471] width 157 height 46
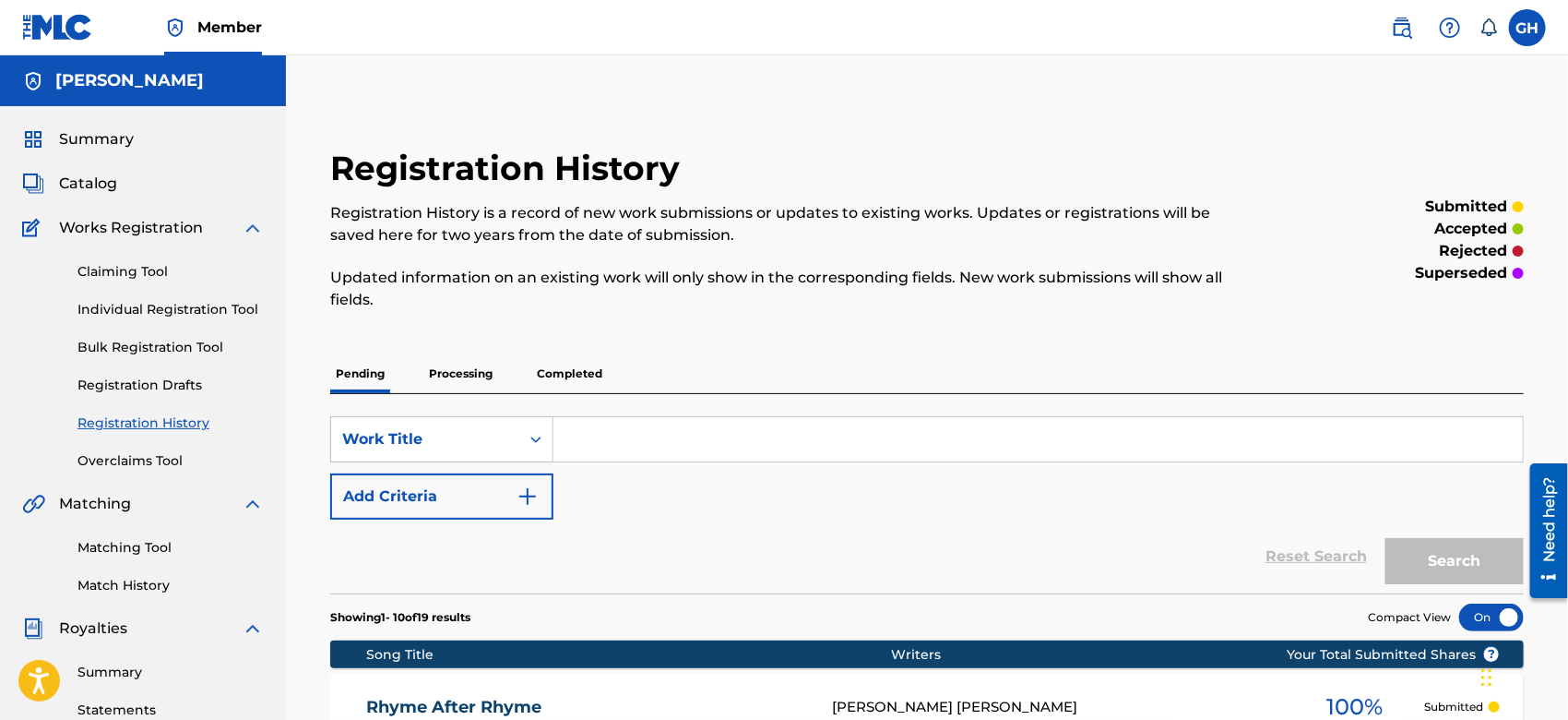
click at [64, 179] on span "Catalog" at bounding box center [88, 183] width 58 height 22
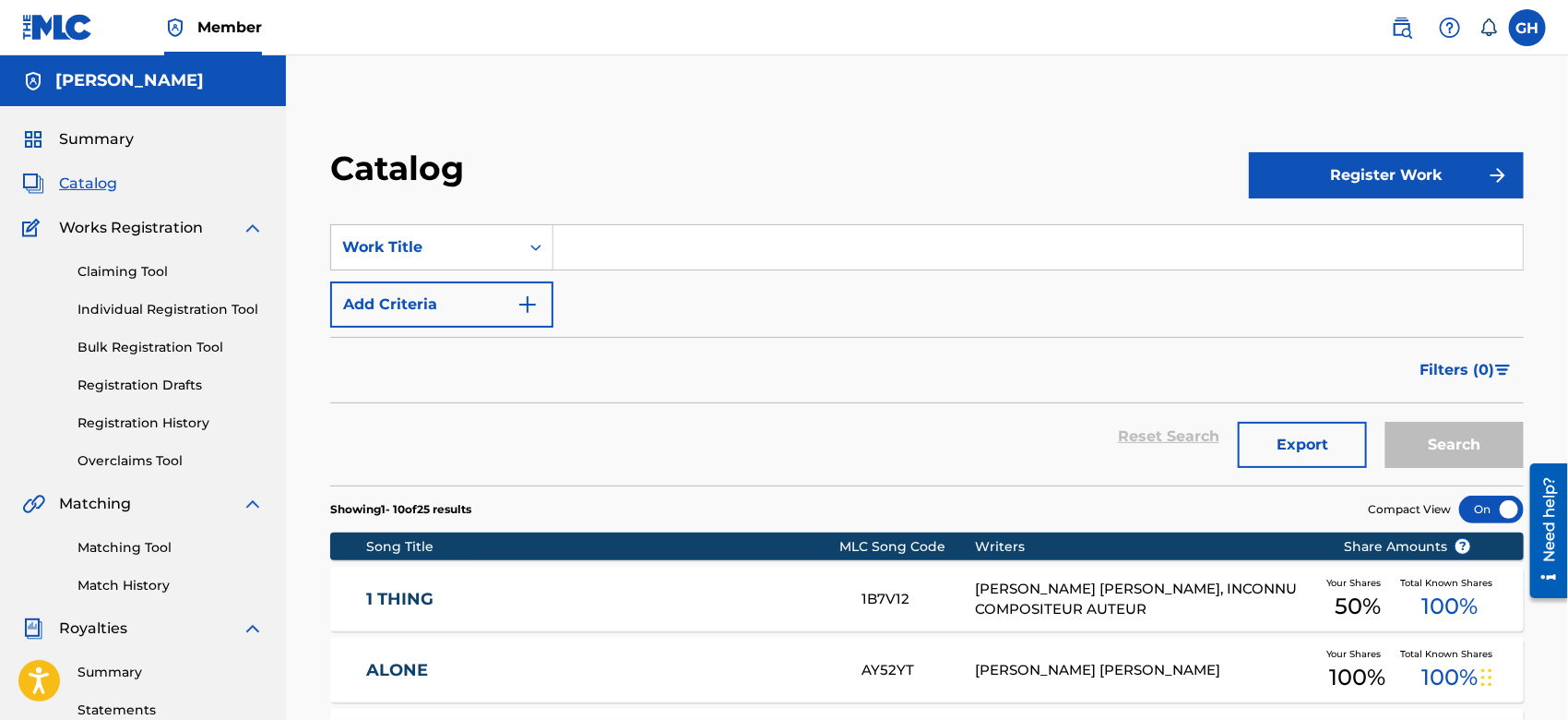
click at [1367, 181] on button "Register Work" at bounding box center [1386, 175] width 275 height 46
click at [1326, 234] on link "Individual" at bounding box center [1386, 235] width 275 height 44
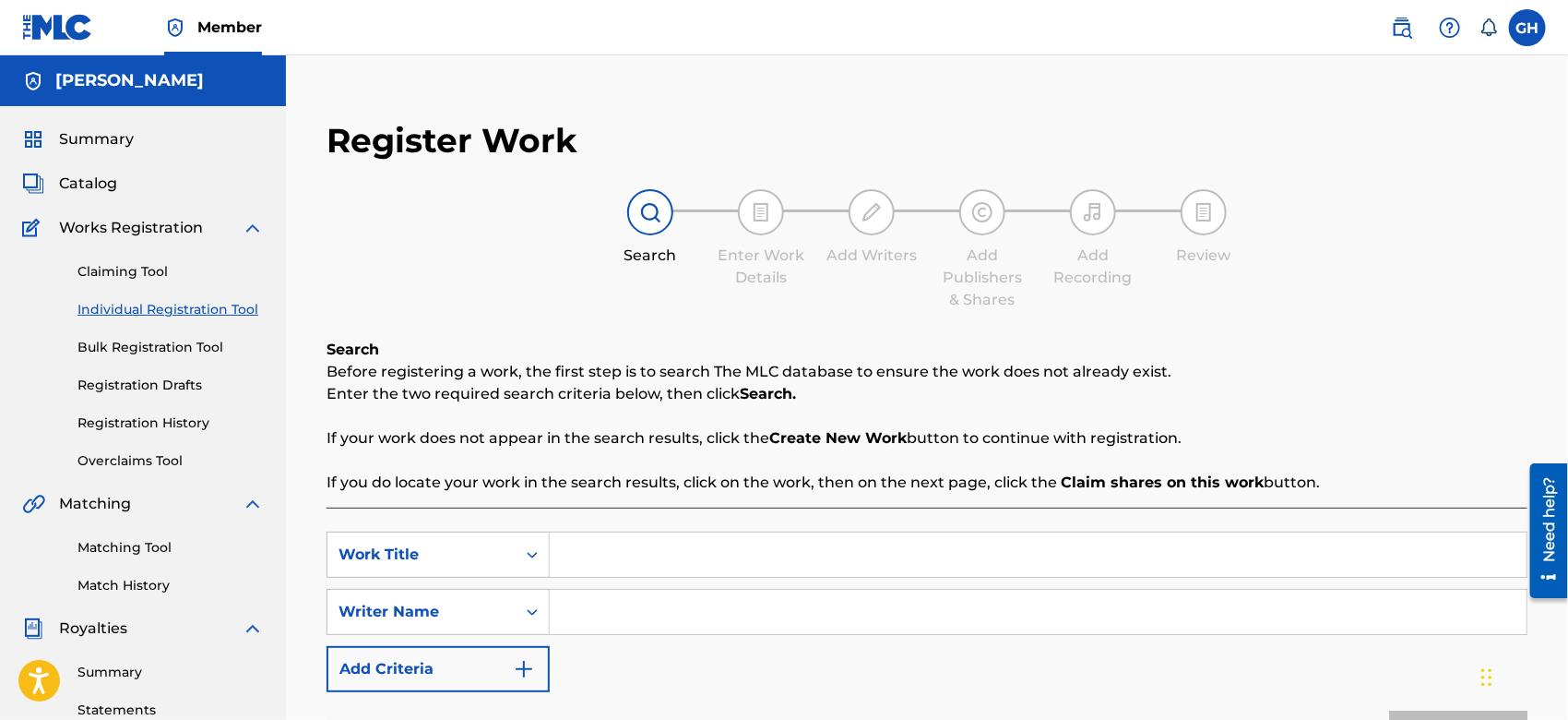
click at [656, 548] on input "Search Form" at bounding box center [1038, 555] width 977 height 44
type input "Take Off"
click at [638, 613] on input "Search Form" at bounding box center [1038, 612] width 977 height 44
type input "Gary Octwone Harrison Jr"
click at [1565, 619] on div "Register Work Search Enter Work Details Add Writers Add Publishers & Shares Add…" at bounding box center [927, 578] width 1283 height 954
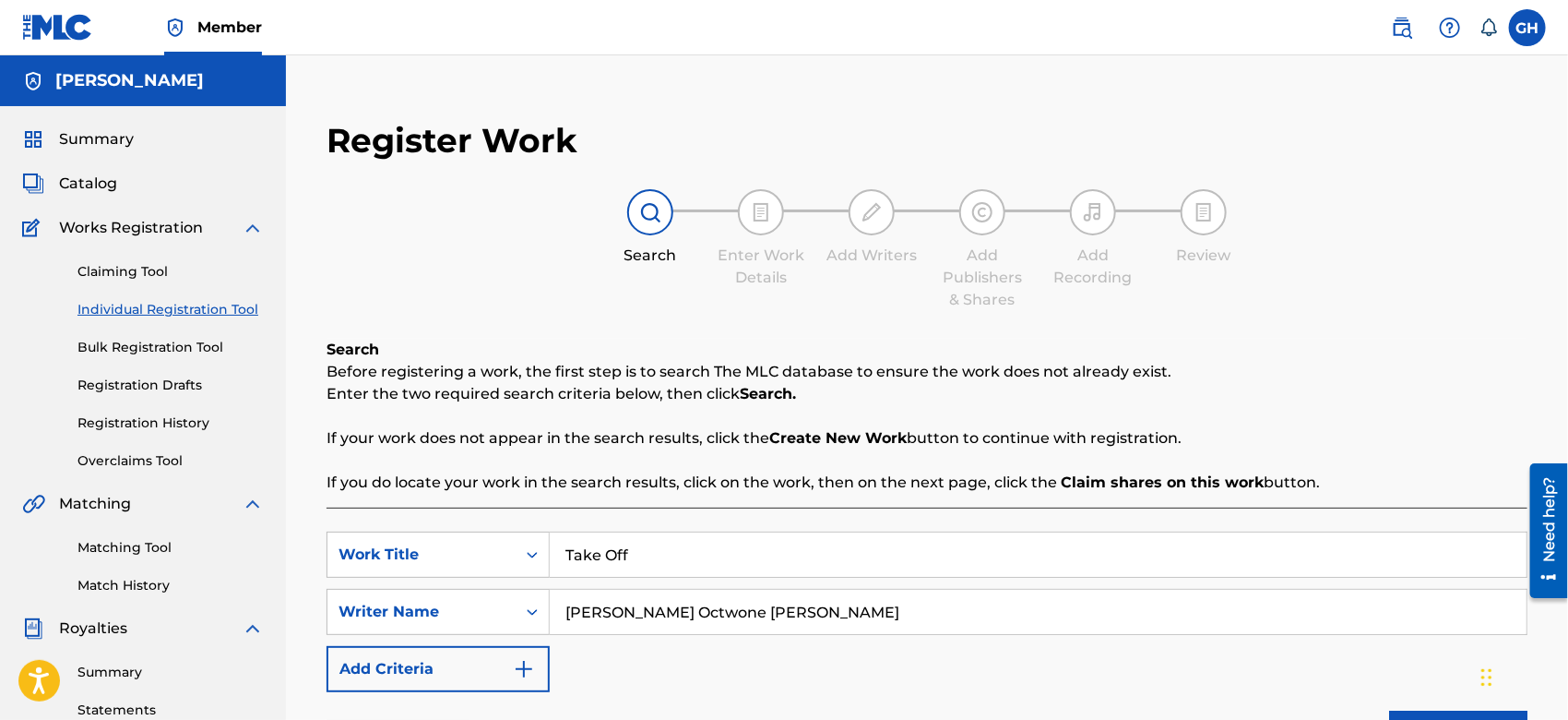
scroll to position [424, 0]
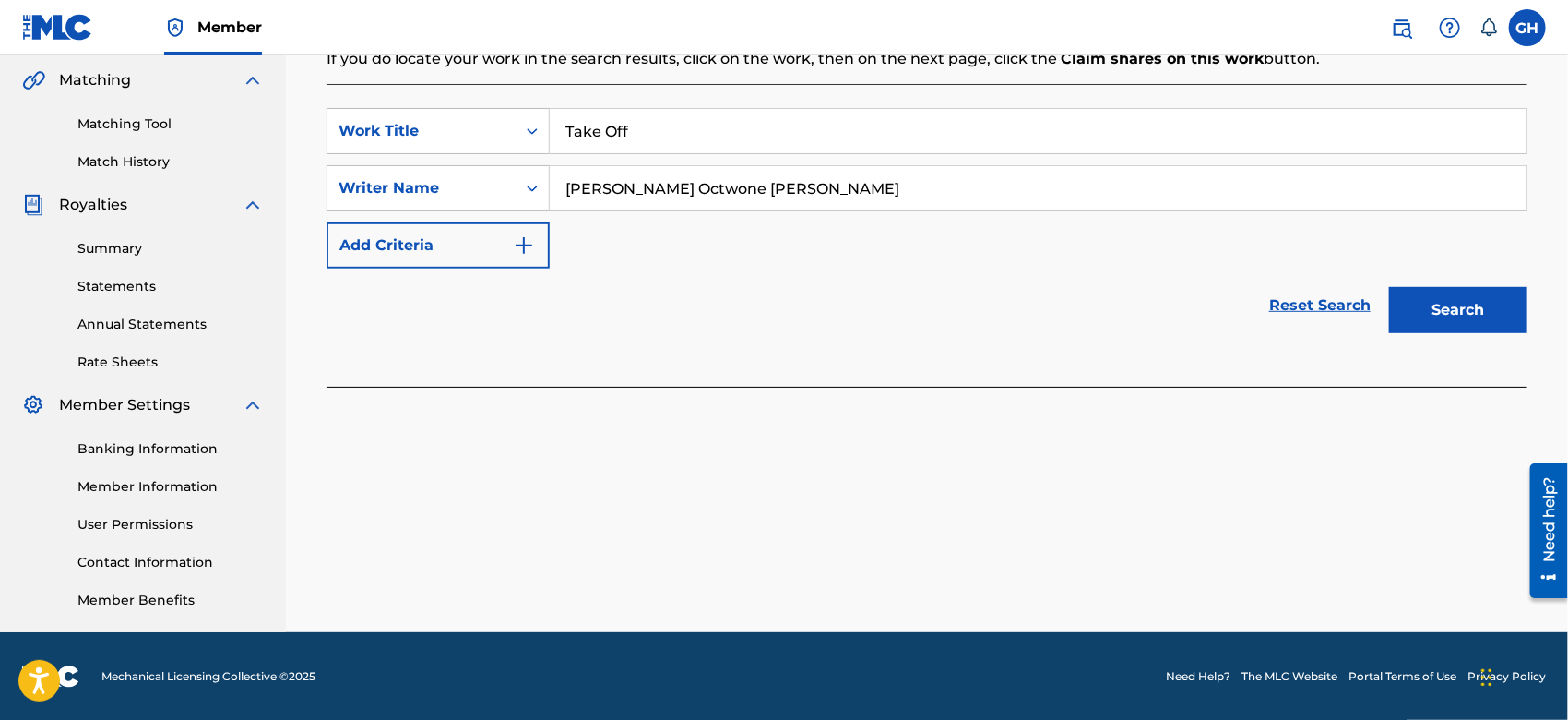
click at [1439, 301] on button "Search" at bounding box center [1459, 310] width 139 height 46
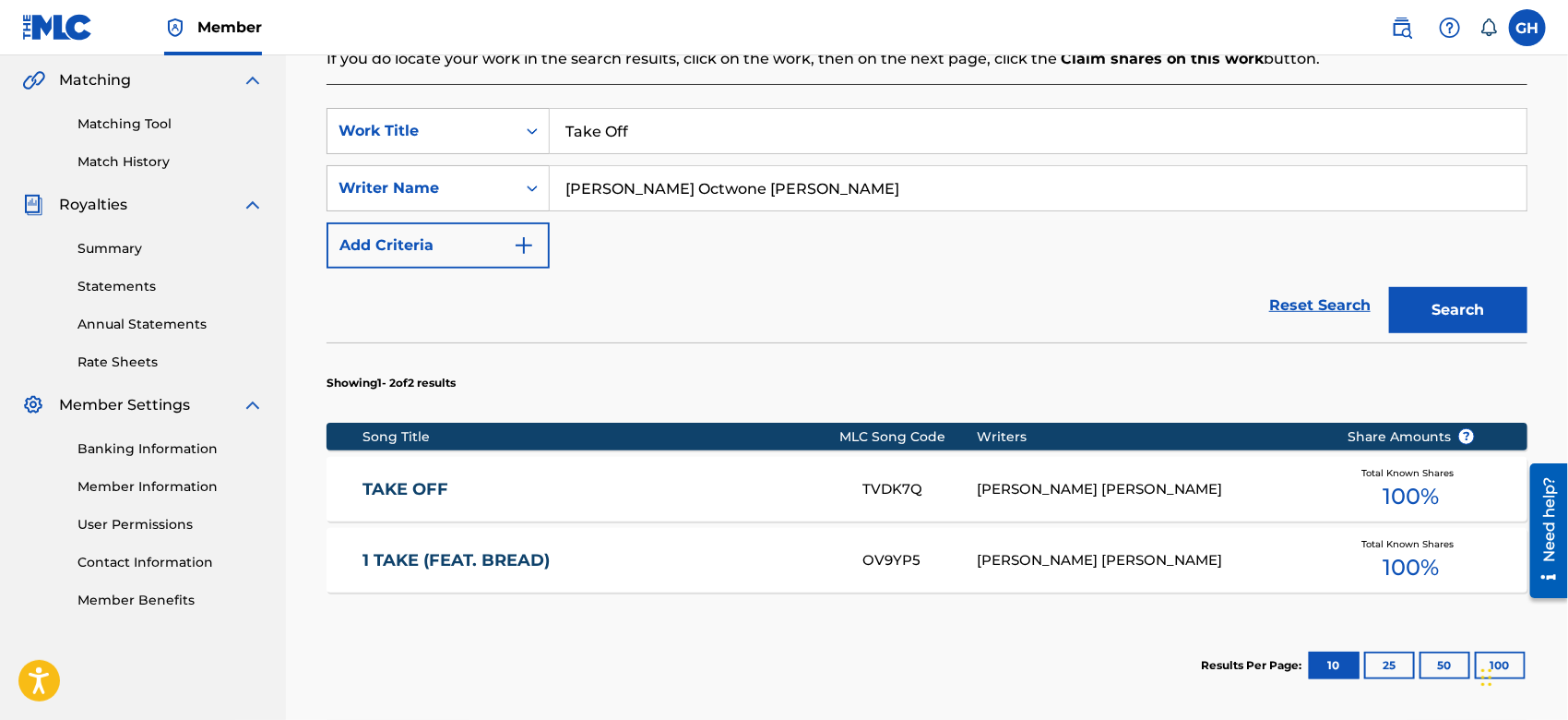
click at [863, 469] on div "TAKE OFF TVDK7Q GARY OCTWONE JR. HARRISON Total Known Shares 100 %" at bounding box center [927, 490] width 1201 height 65
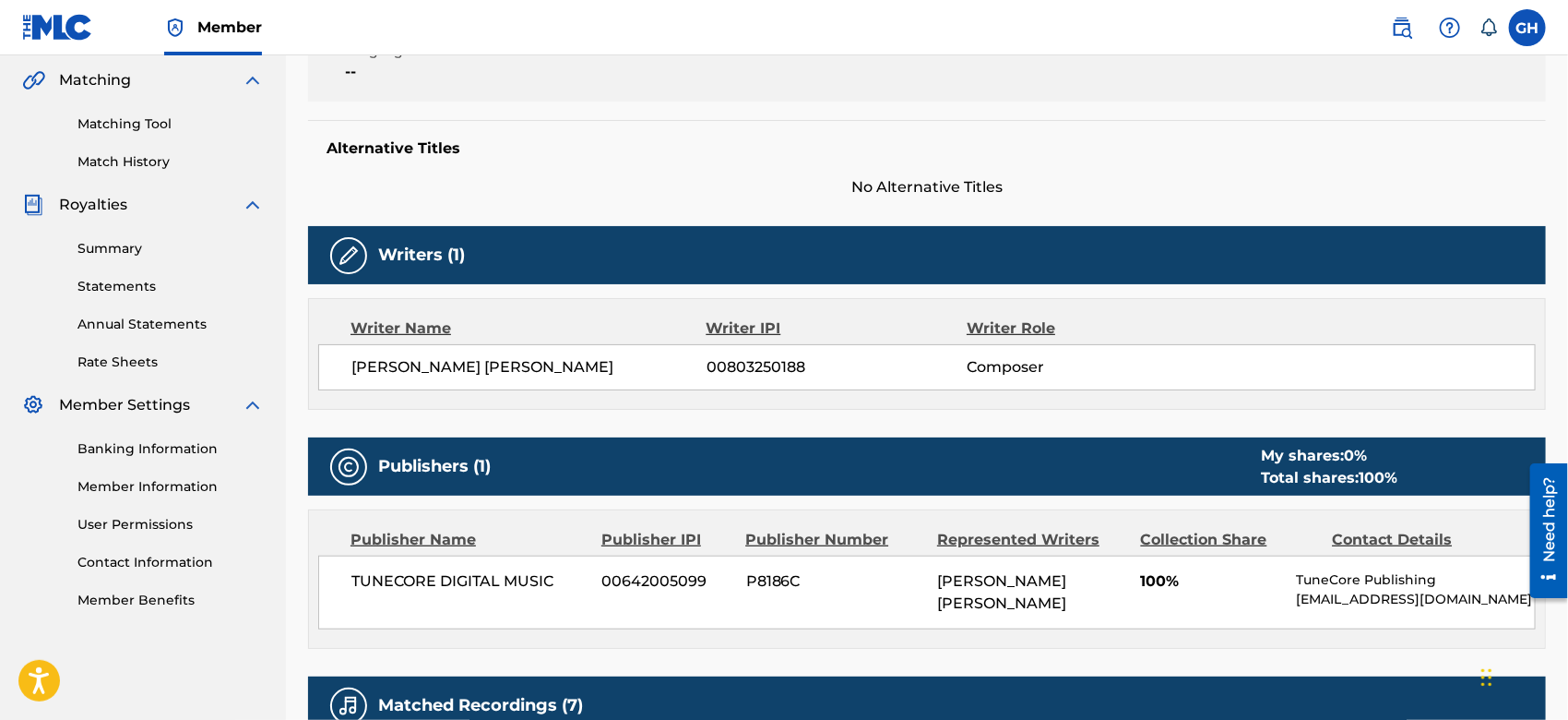
scroll to position [421, 0]
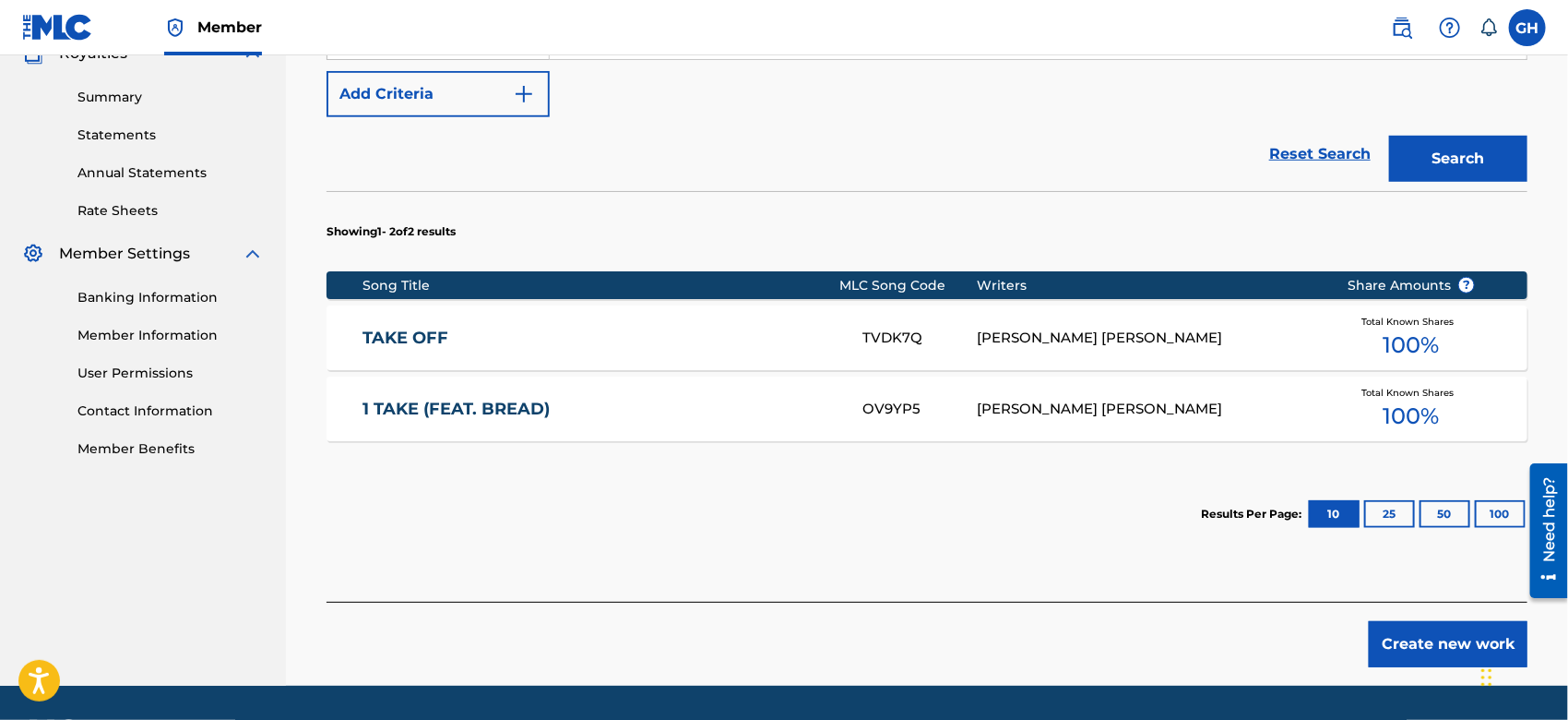
scroll to position [627, 0]
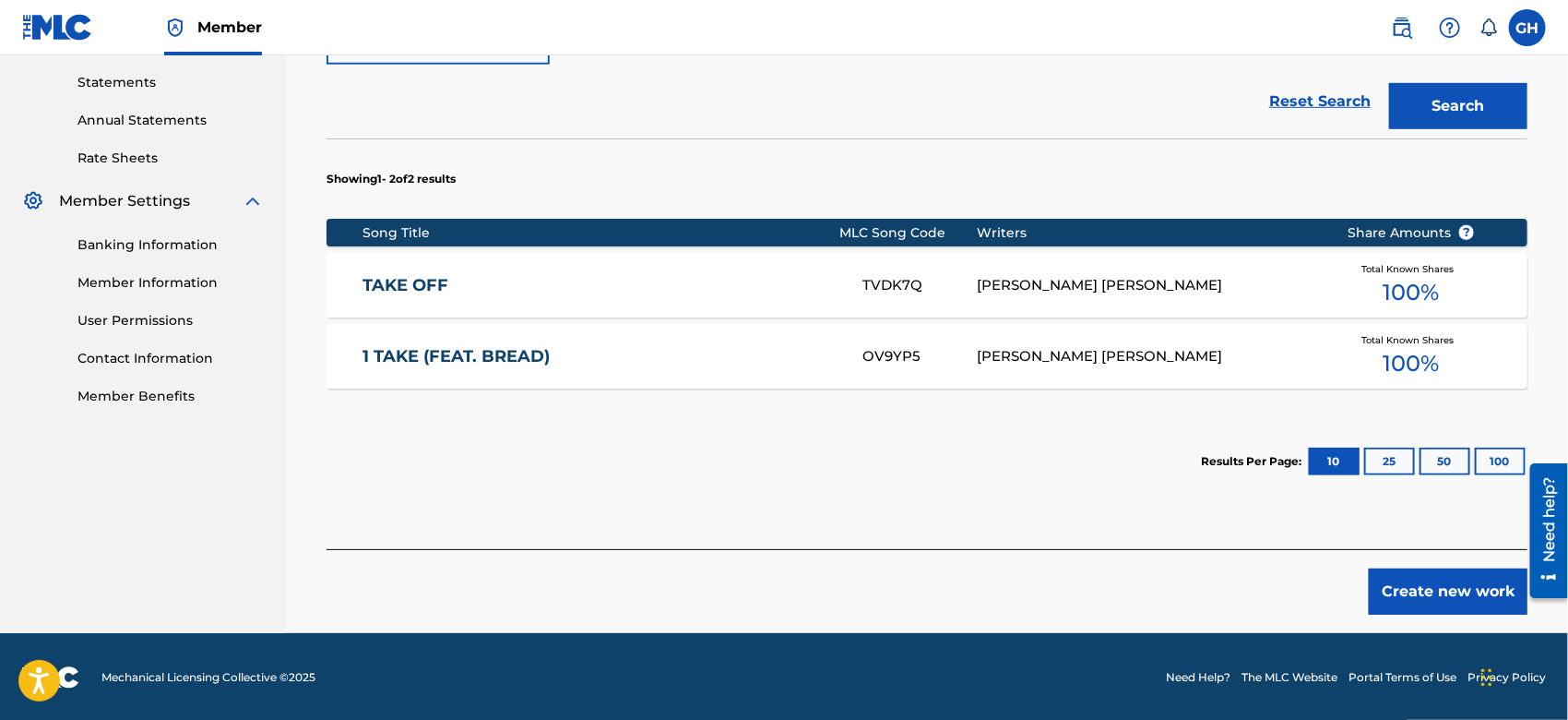
click at [1436, 593] on button "Create new work" at bounding box center [1448, 591] width 158 height 46
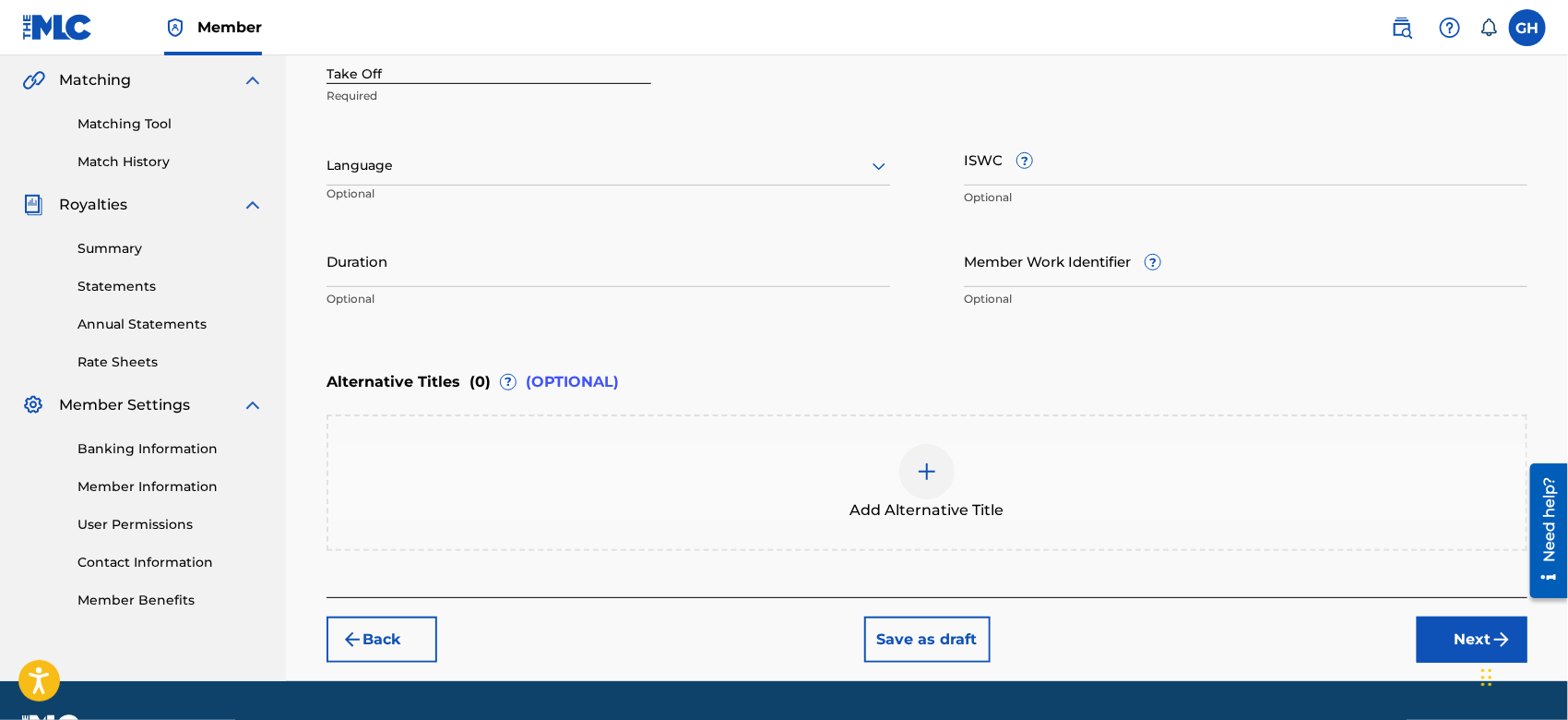
scroll to position [422, 0]
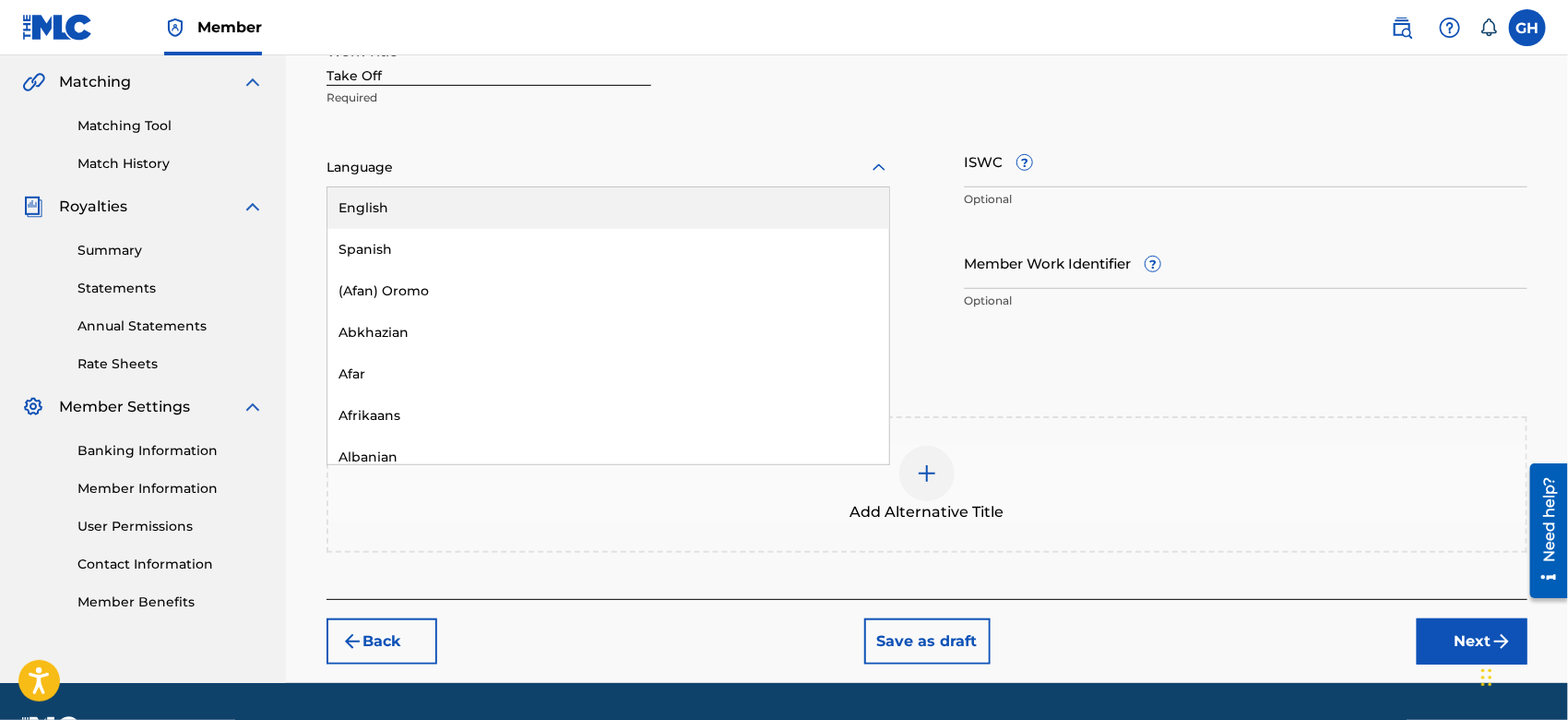
click at [460, 151] on div "Language" at bounding box center [608, 167] width 564 height 38
click at [450, 200] on div "English" at bounding box center [608, 208] width 562 height 41
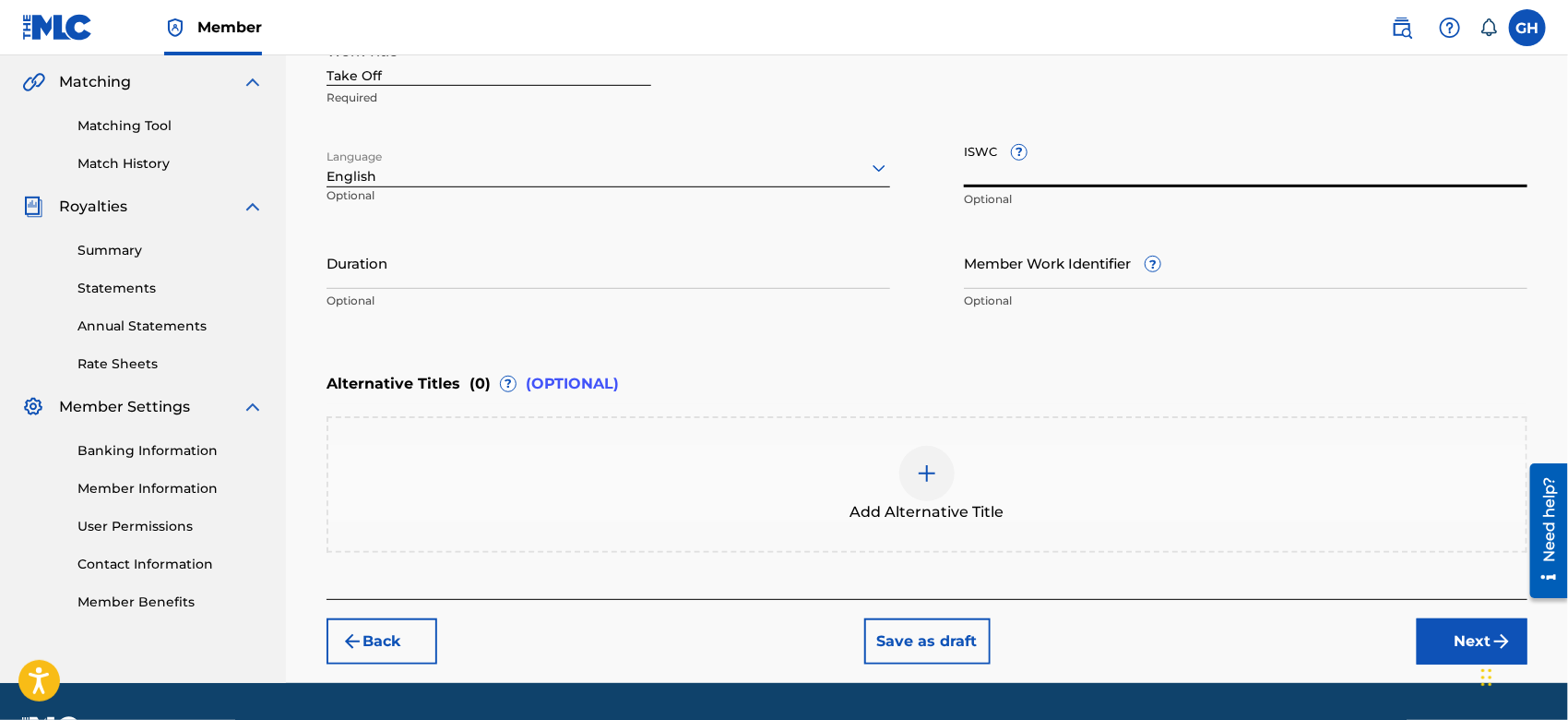
click at [1016, 176] on input "ISWC ?" at bounding box center [1246, 161] width 564 height 52
paste input "T-921.983.968-6"
type input "T-921.983.968-6"
click at [1458, 631] on button "Next" at bounding box center [1473, 641] width 110 height 46
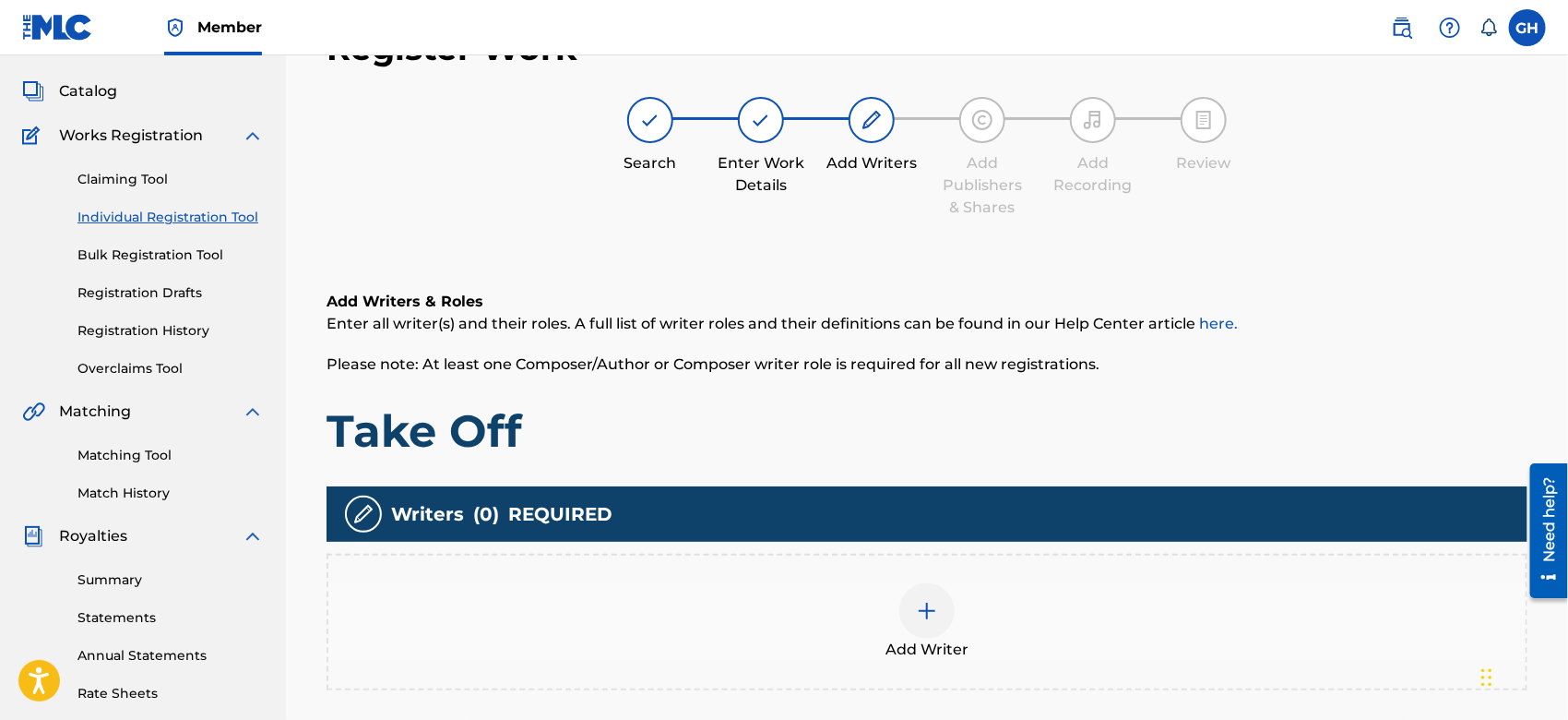
scroll to position [82, 0]
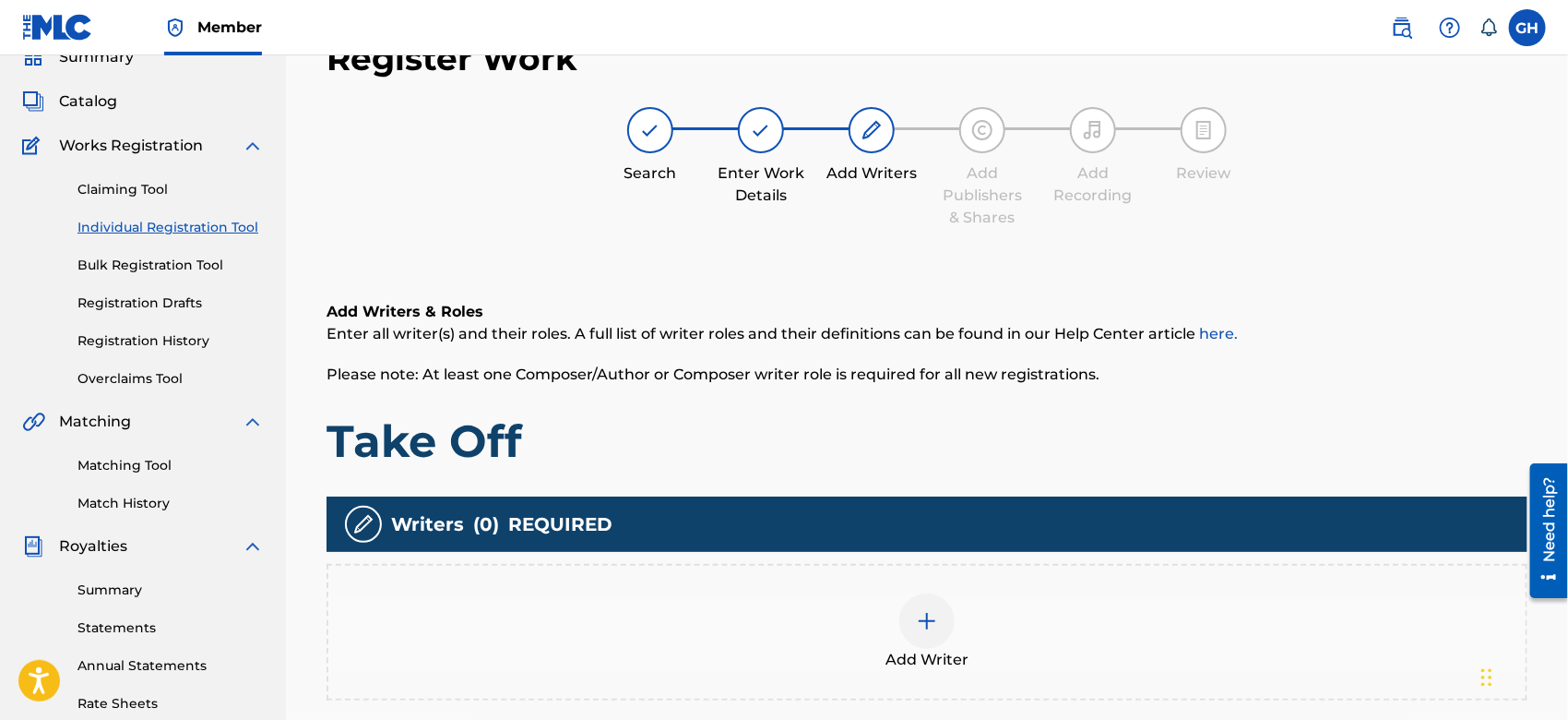
click at [930, 628] on img at bounding box center [927, 622] width 22 height 22
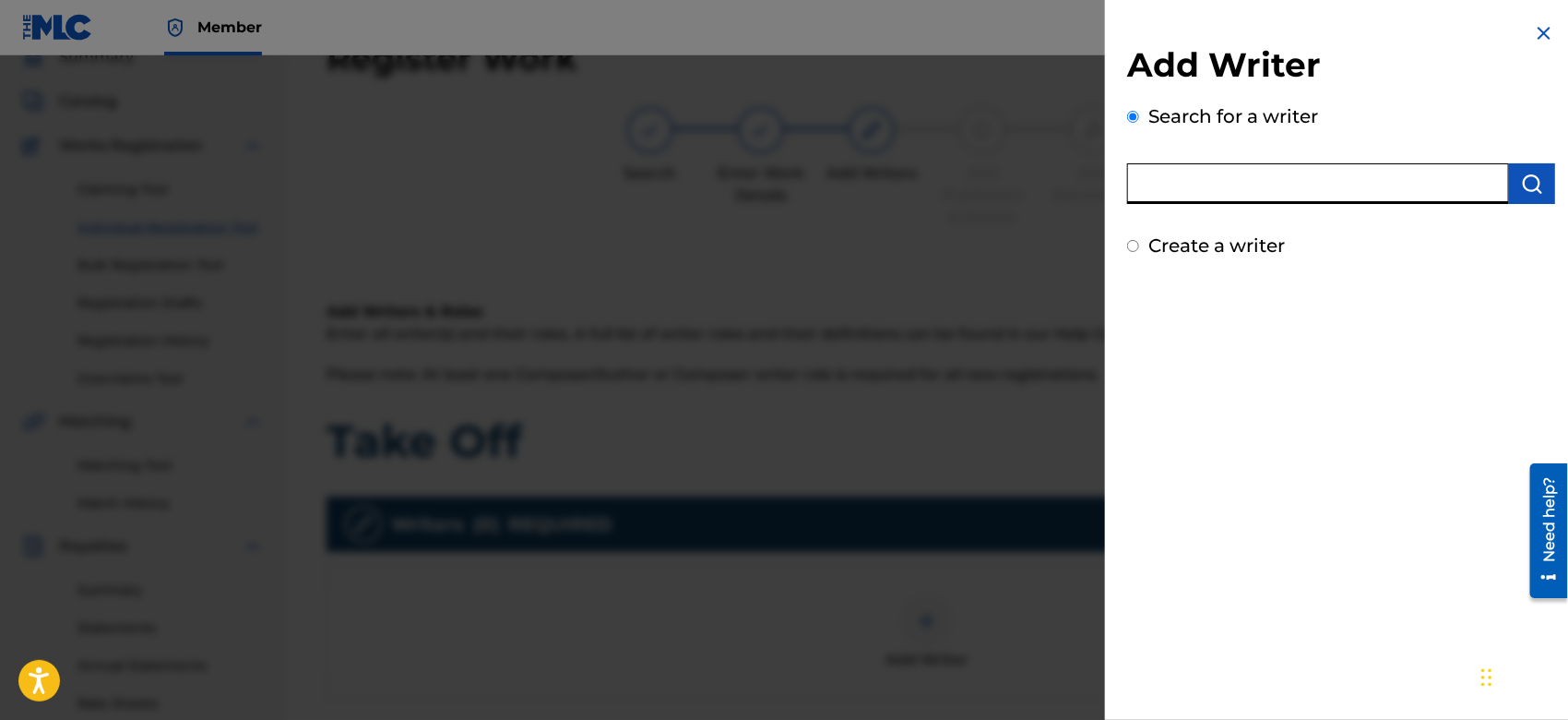
click at [1211, 186] on input "text" at bounding box center [1318, 183] width 382 height 40
type input "octwone"
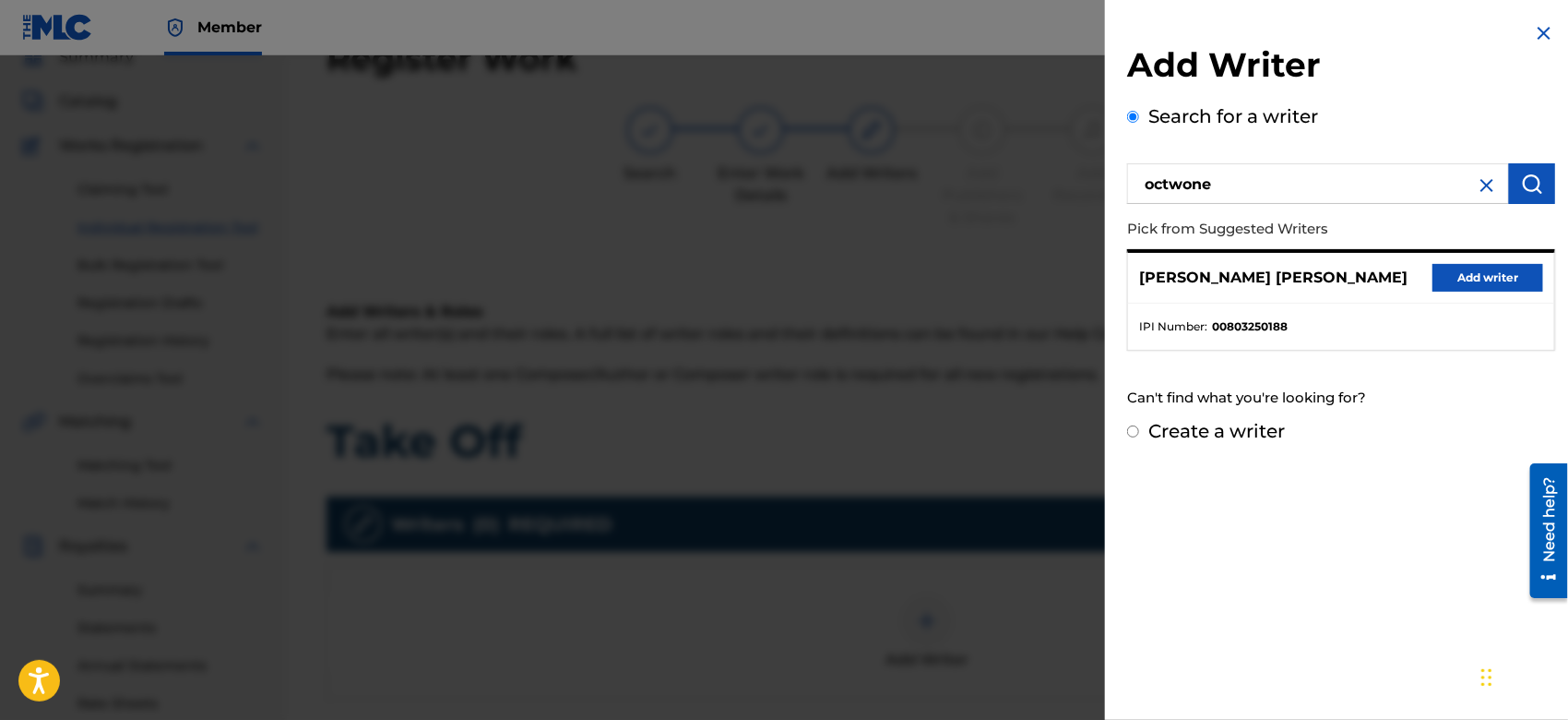
click at [1443, 277] on button "Add writer" at bounding box center [1488, 278] width 110 height 28
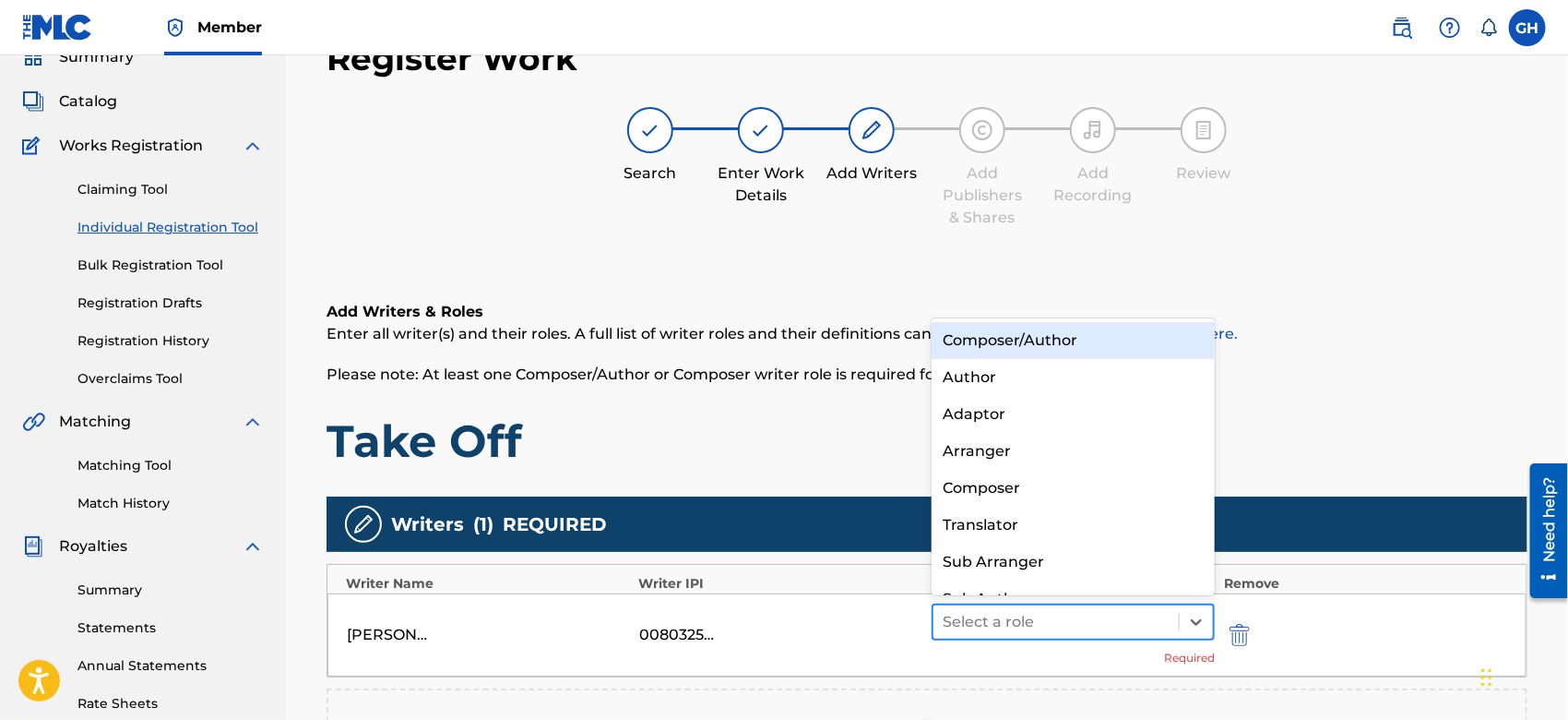
click at [1040, 619] on div at bounding box center [1056, 622] width 227 height 26
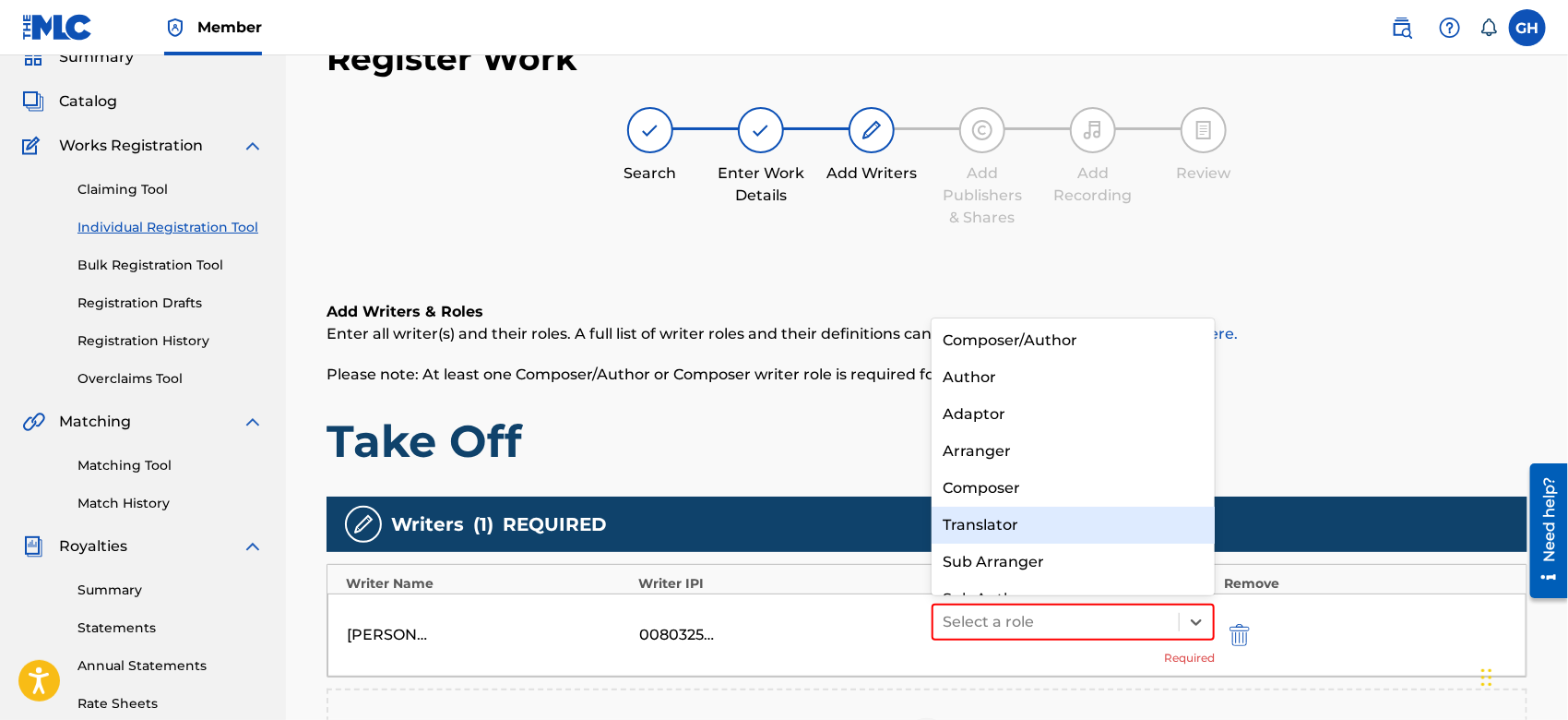
scroll to position [25, 0]
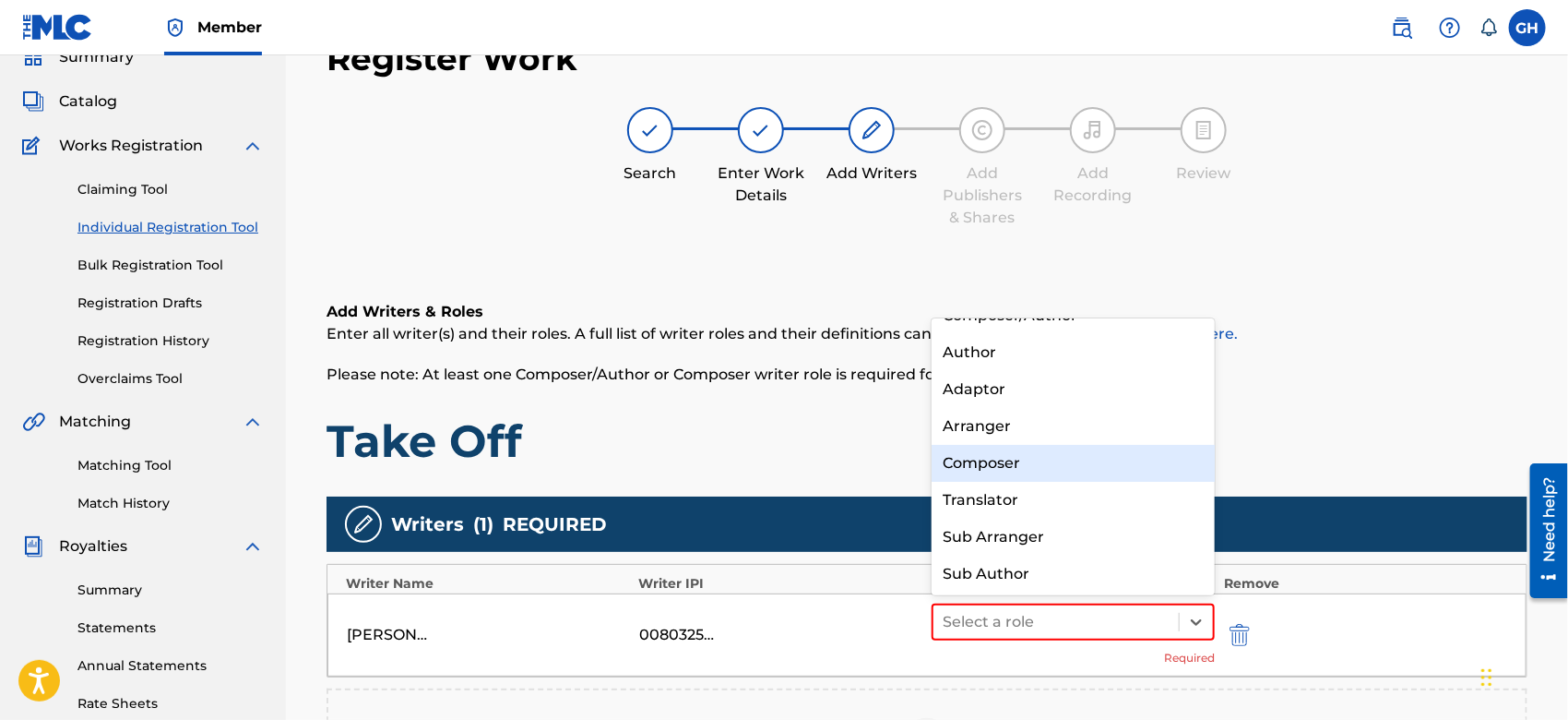
click at [1034, 451] on div "Composer" at bounding box center [1074, 463] width 283 height 36
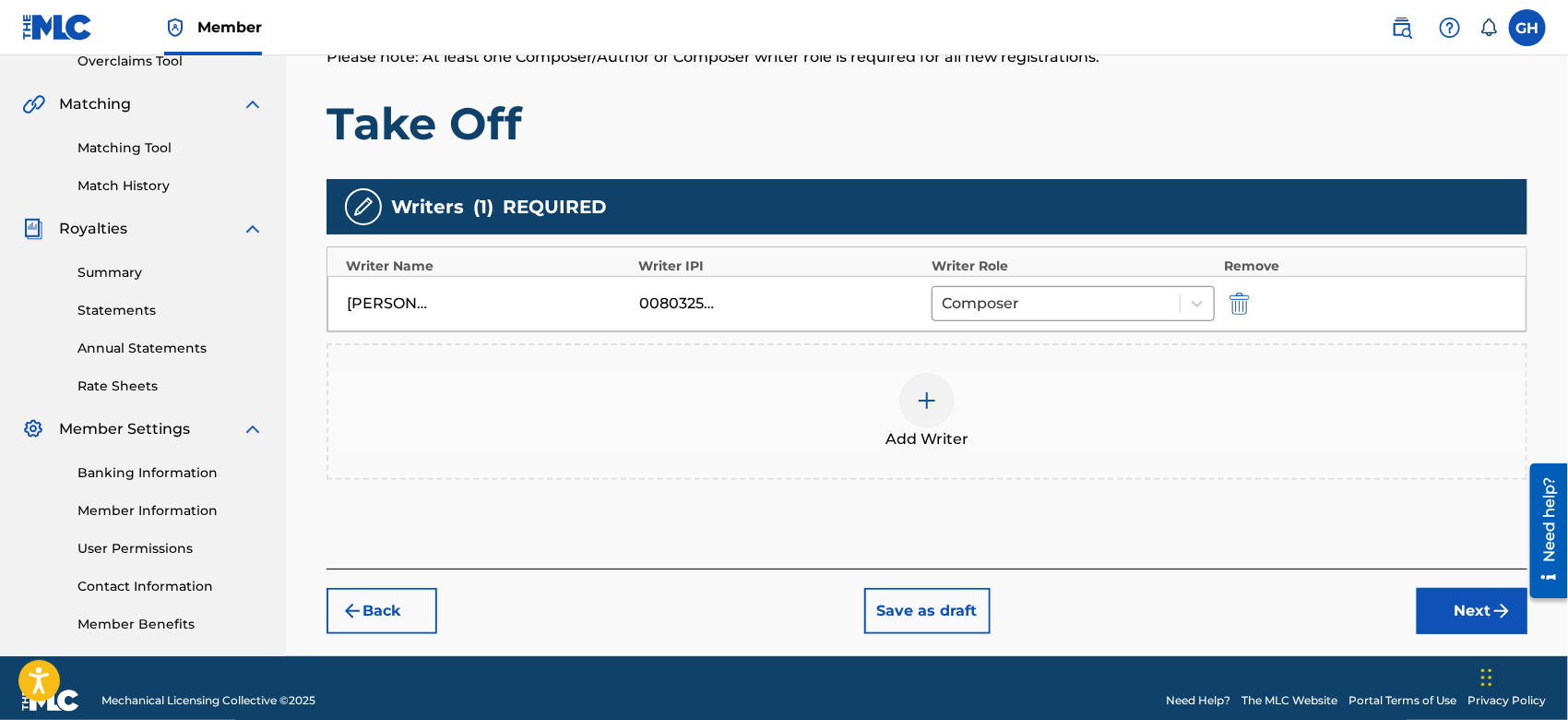
drag, startPoint x: 1573, startPoint y: 392, endPoint x: 49, endPoint y: 147, distance: 1543.6
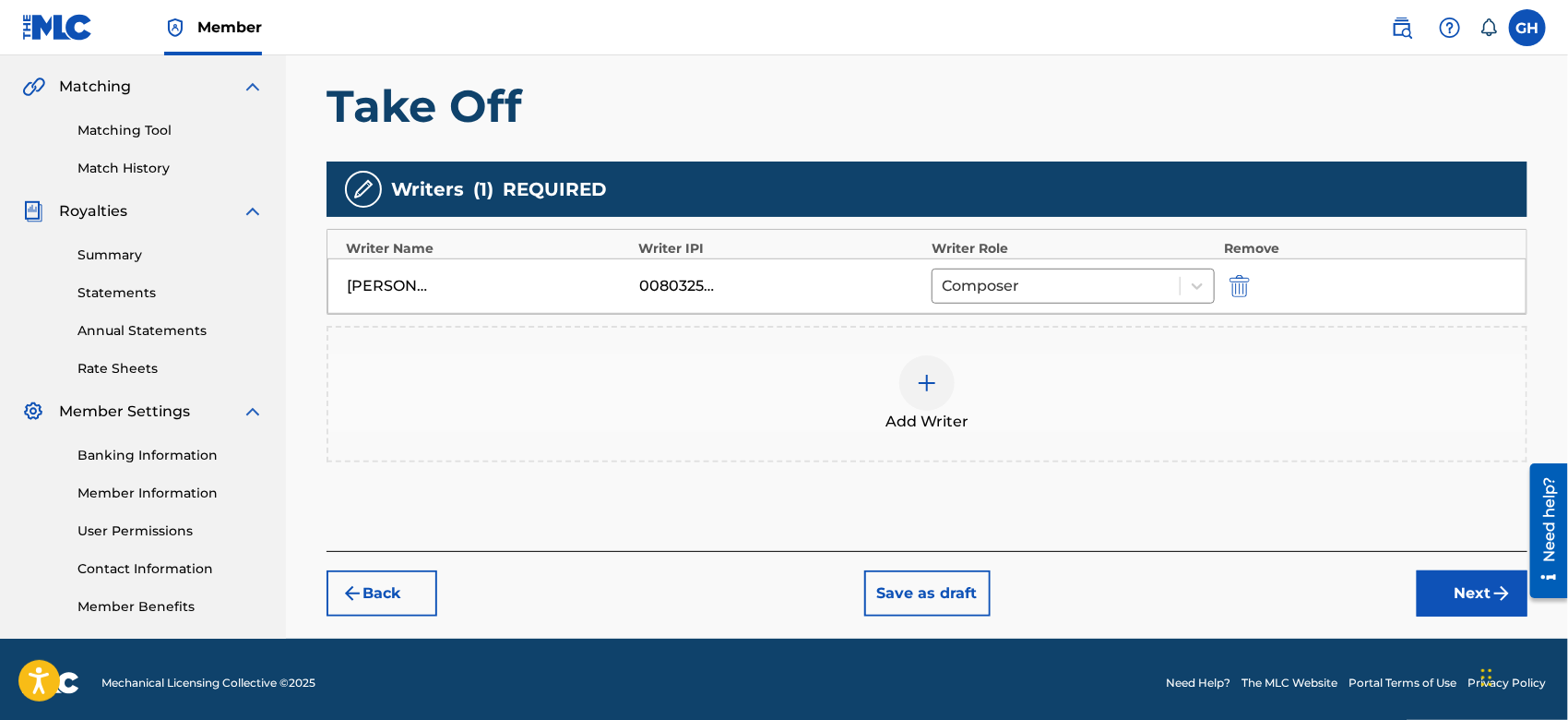
click at [1446, 610] on button "Next" at bounding box center [1473, 593] width 110 height 46
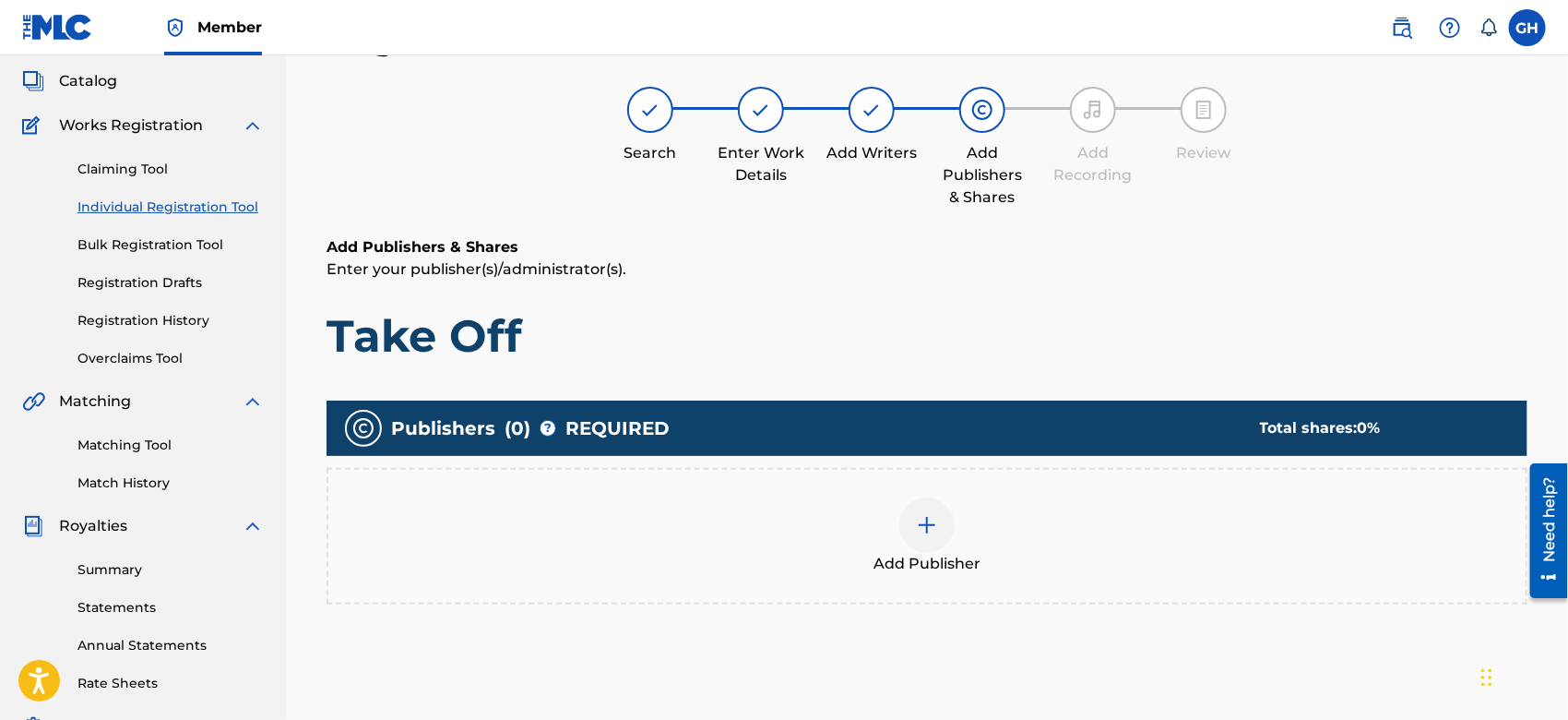
scroll to position [82, 0]
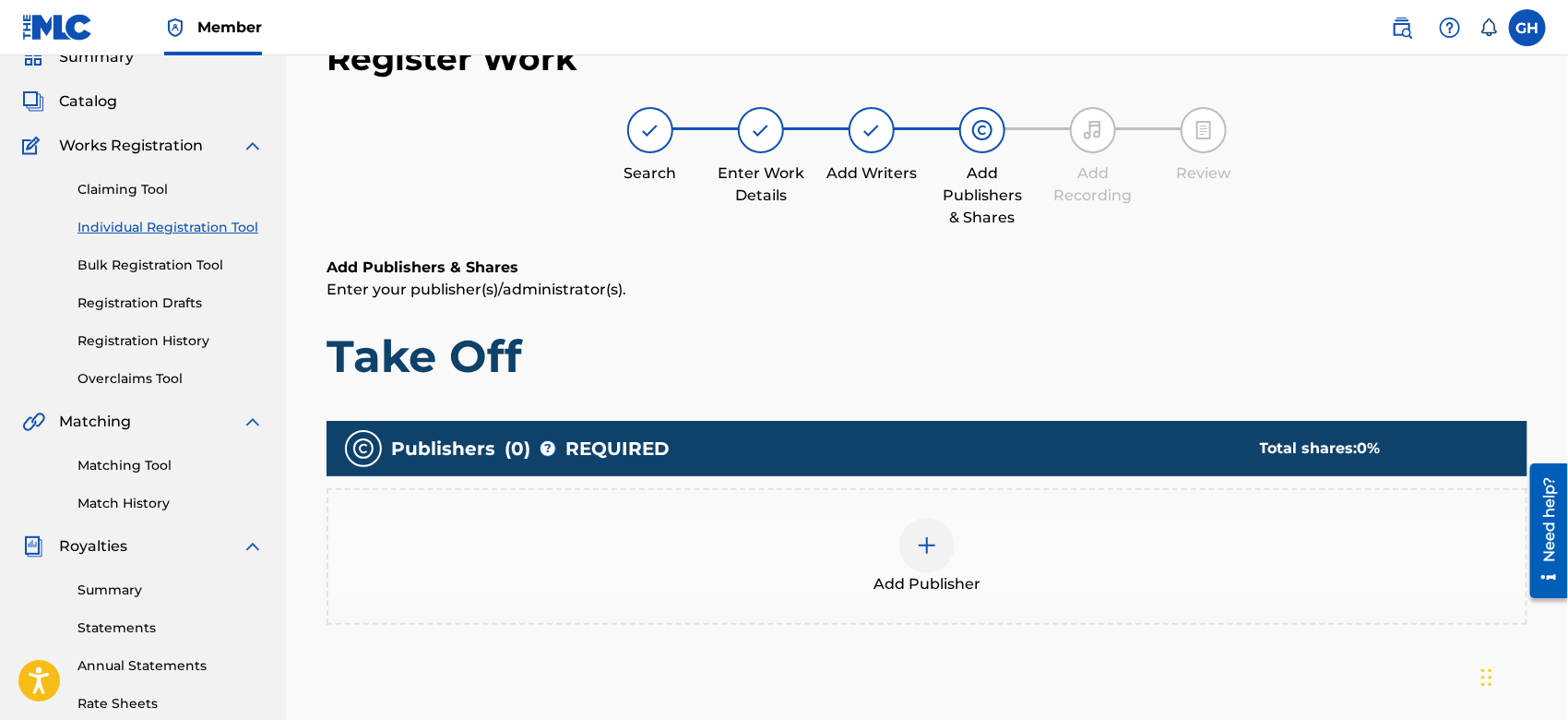
click at [923, 551] on img at bounding box center [927, 546] width 22 height 22
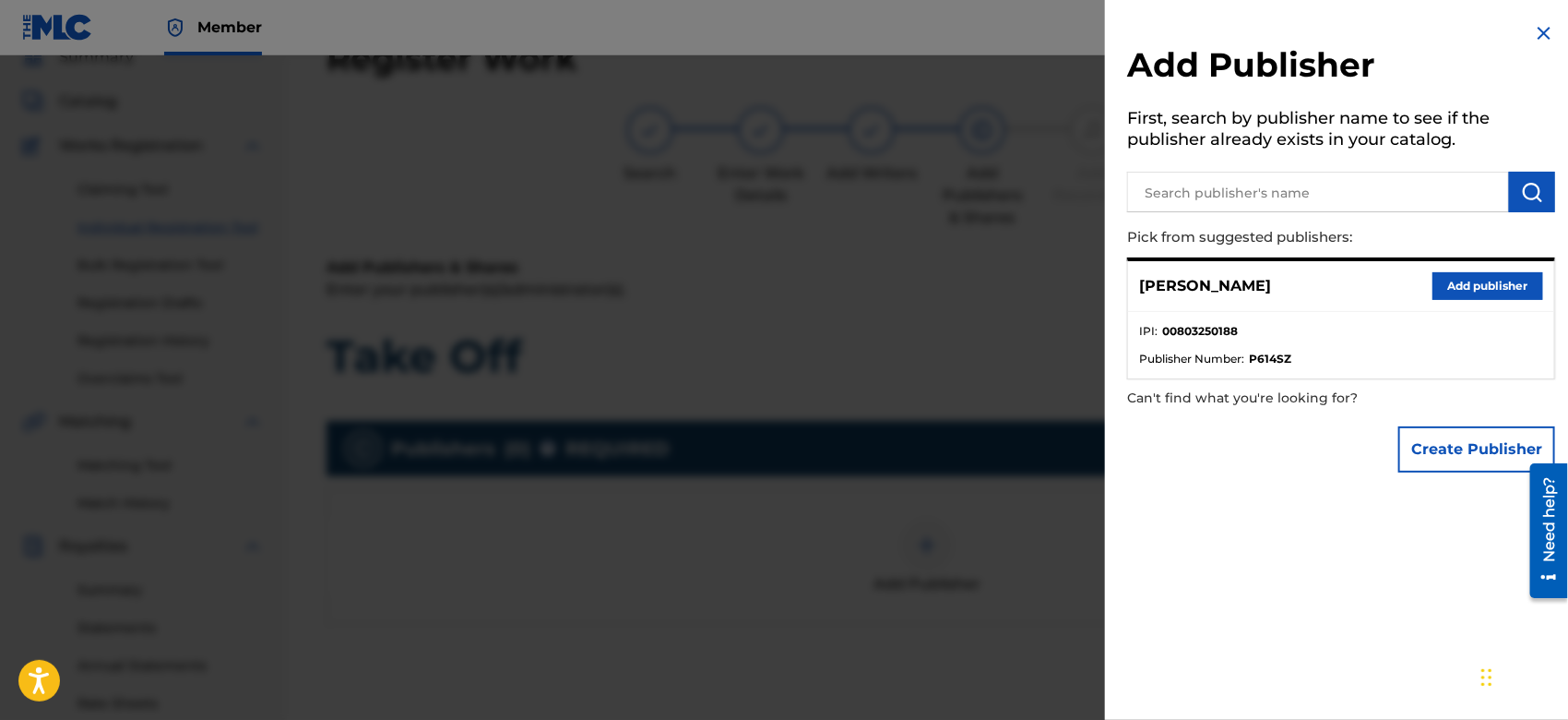
click at [1424, 448] on button "Create Publisher" at bounding box center [1476, 449] width 157 height 46
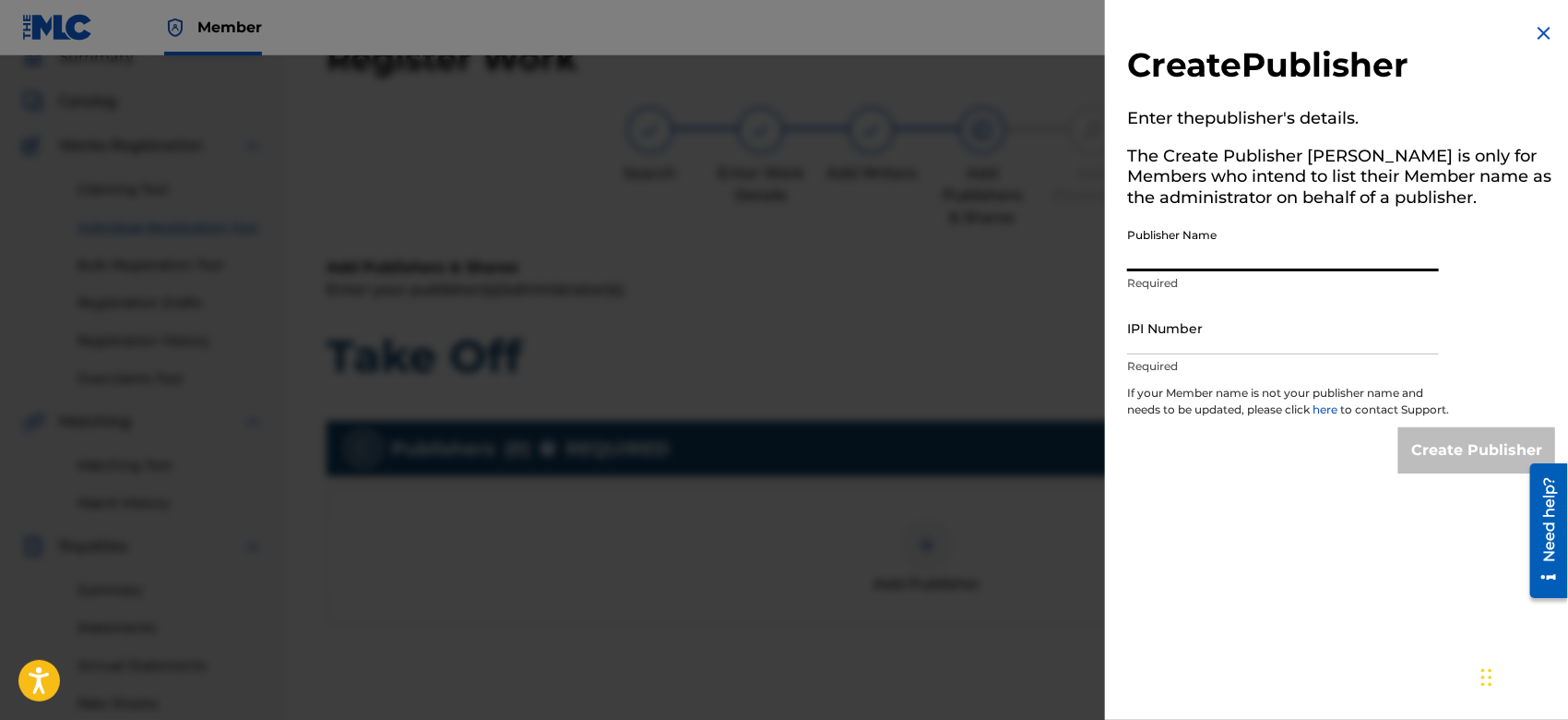
click at [1169, 248] on input "Publisher Name" at bounding box center [1283, 244] width 312 height 52
type input "TUNECORE DIGITAL MUSIC"
click at [1237, 336] on input "IPI Number" at bounding box center [1283, 328] width 312 height 52
type input "00642005099"
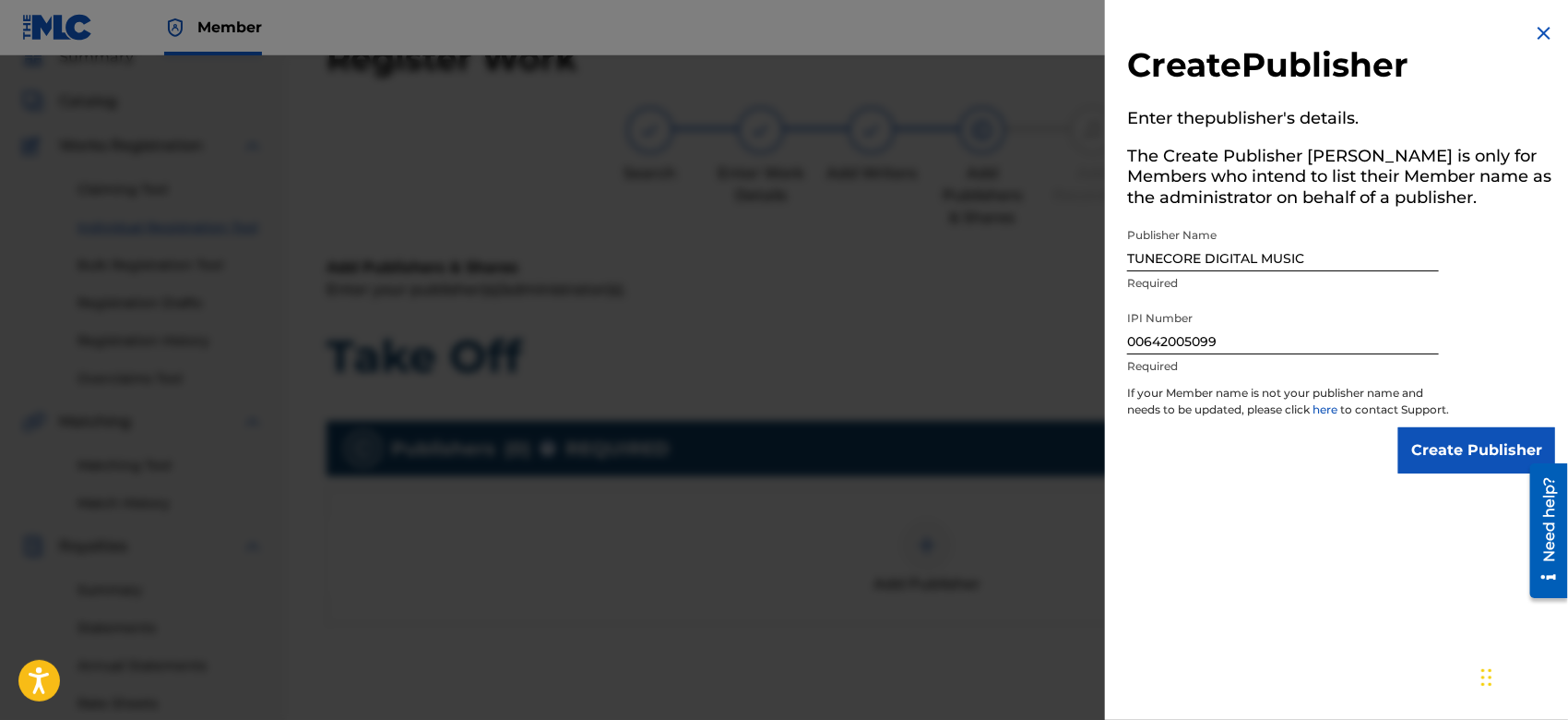
click at [1436, 474] on input "Create Publisher" at bounding box center [1476, 450] width 157 height 46
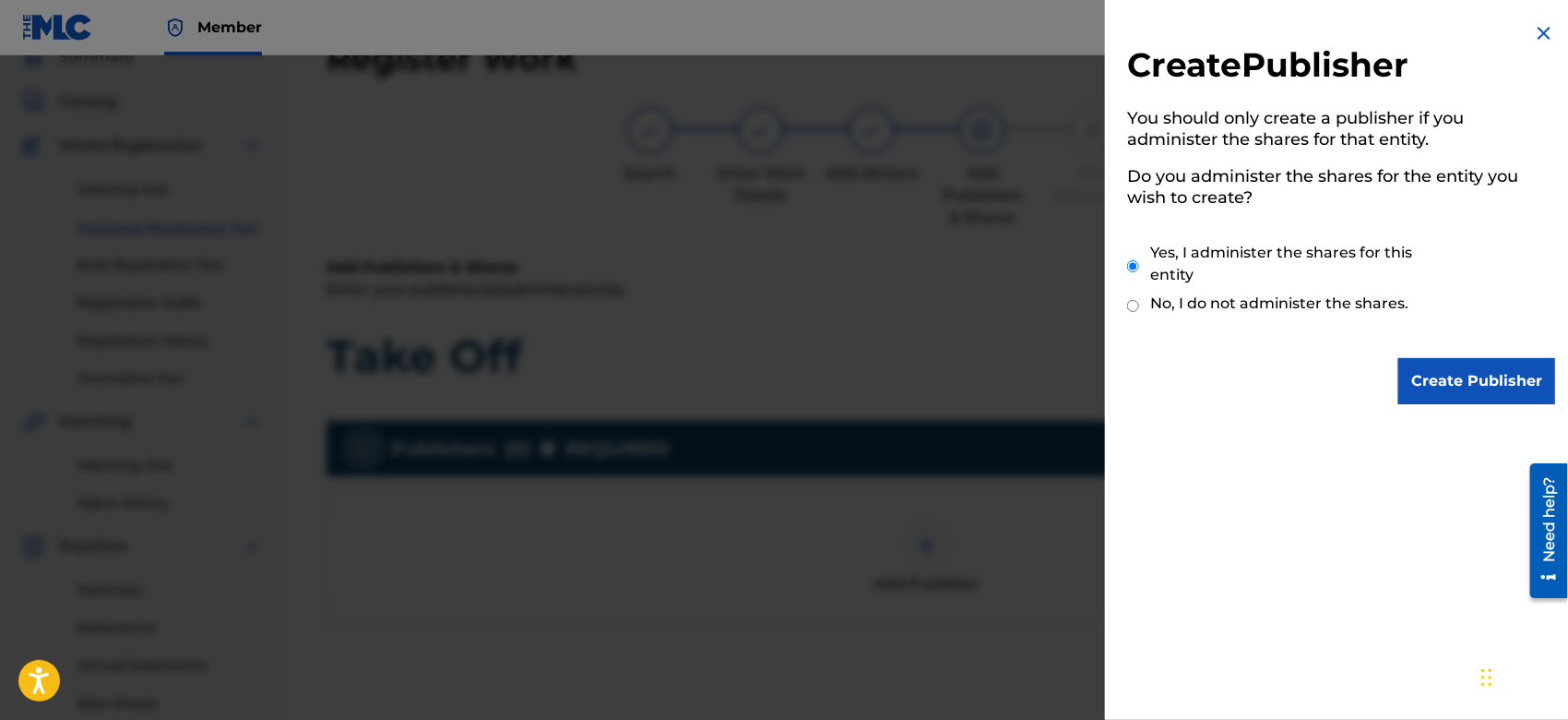
click at [1424, 367] on input "Create Publisher" at bounding box center [1476, 381] width 157 height 46
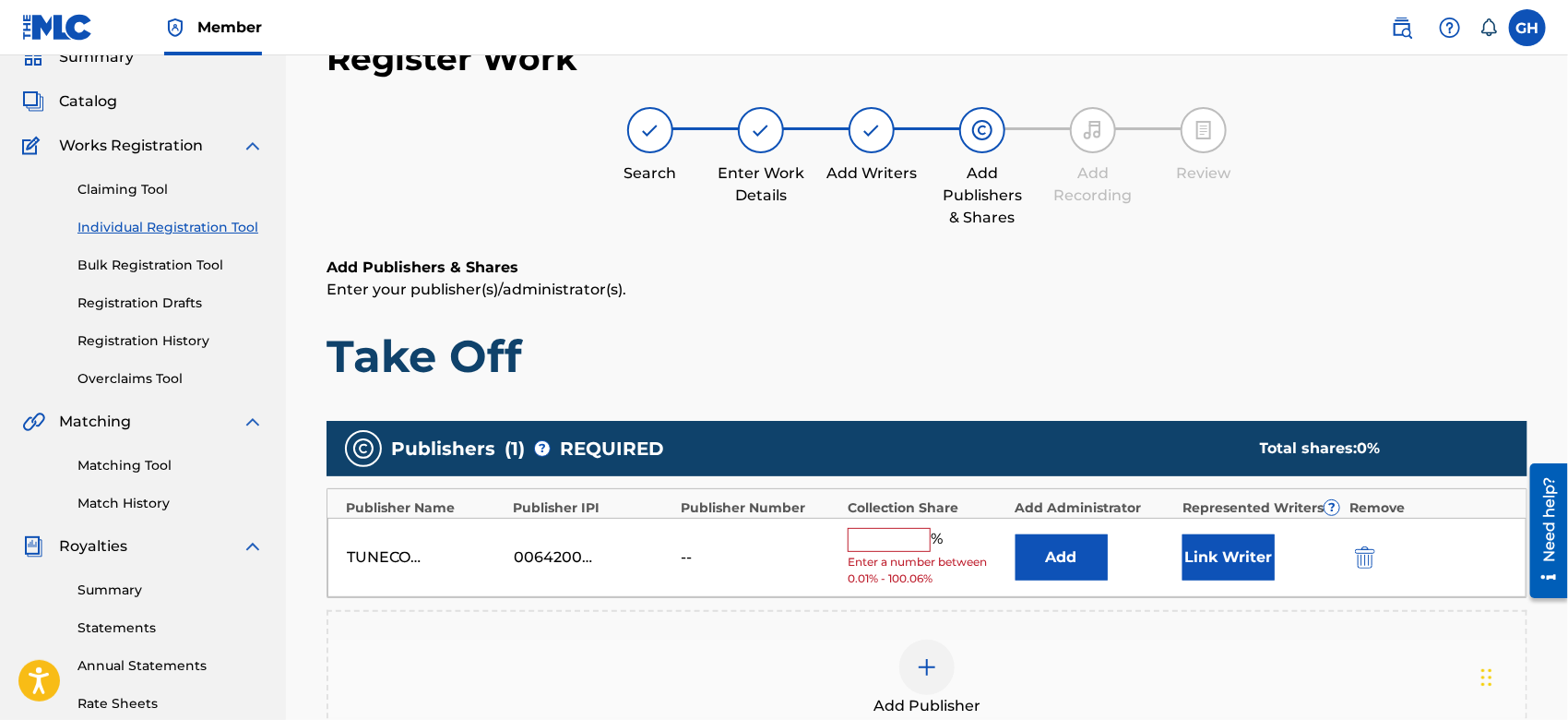
click at [874, 542] on input "text" at bounding box center [889, 540] width 83 height 24
type input "100"
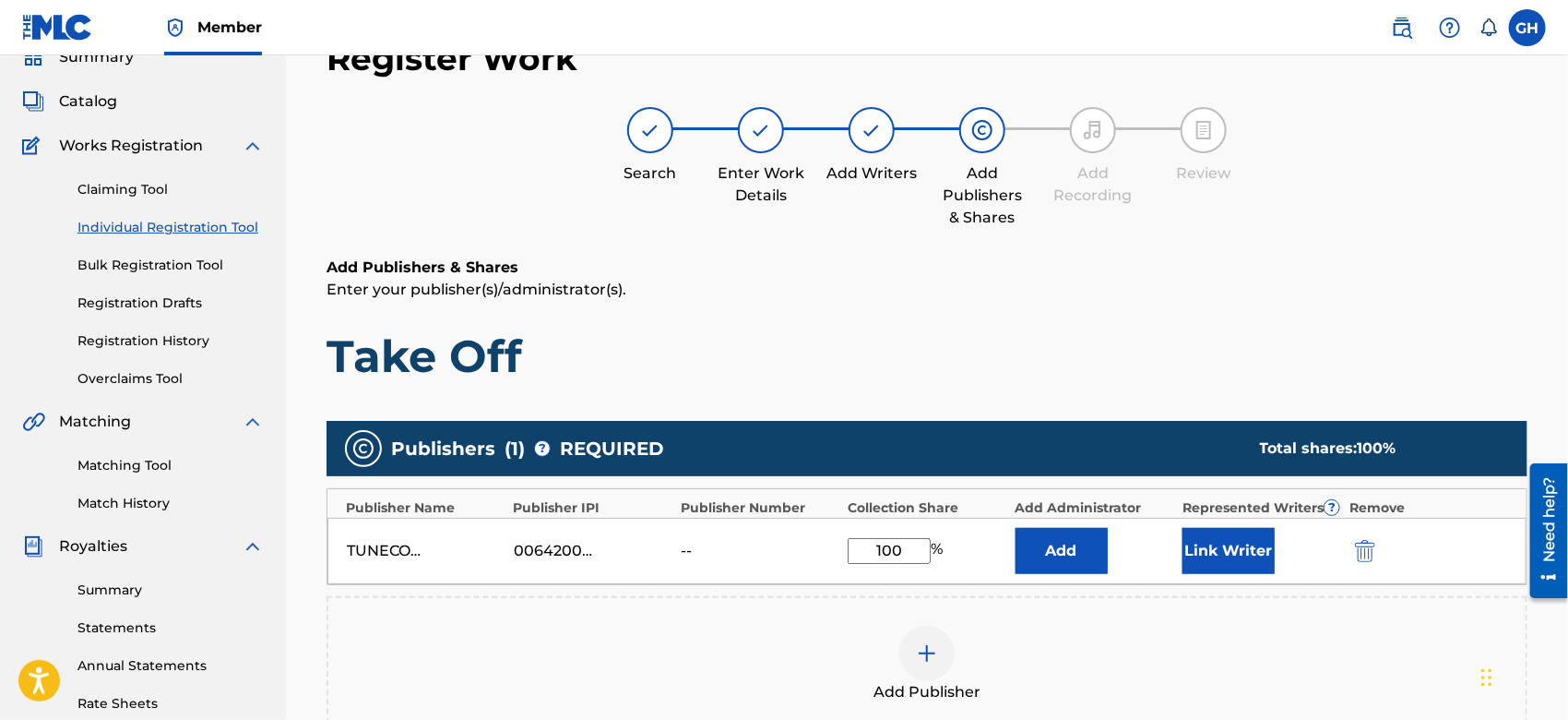
click at [1248, 564] on button "Link Writer" at bounding box center [1229, 551] width 93 height 46
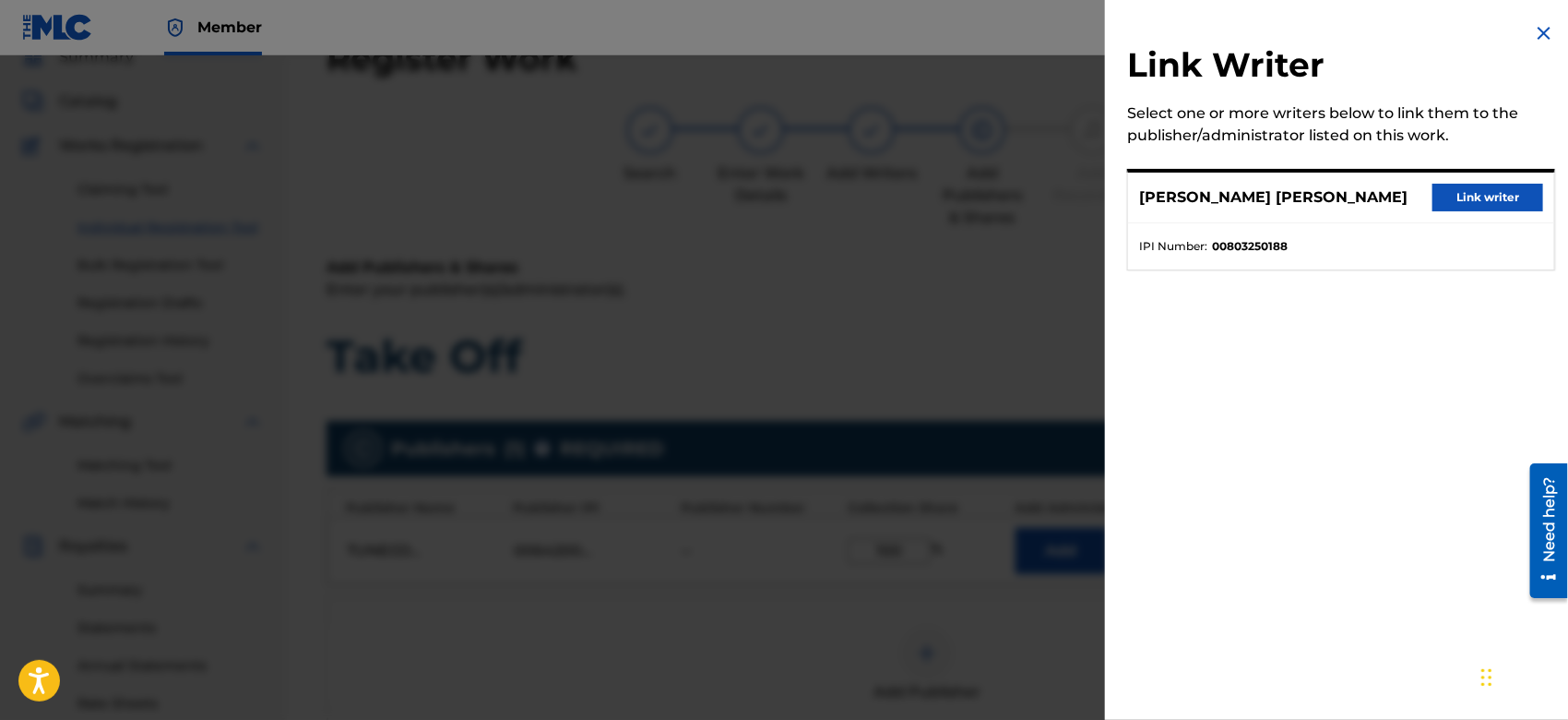
click at [1433, 185] on button "Link writer" at bounding box center [1488, 198] width 110 height 28
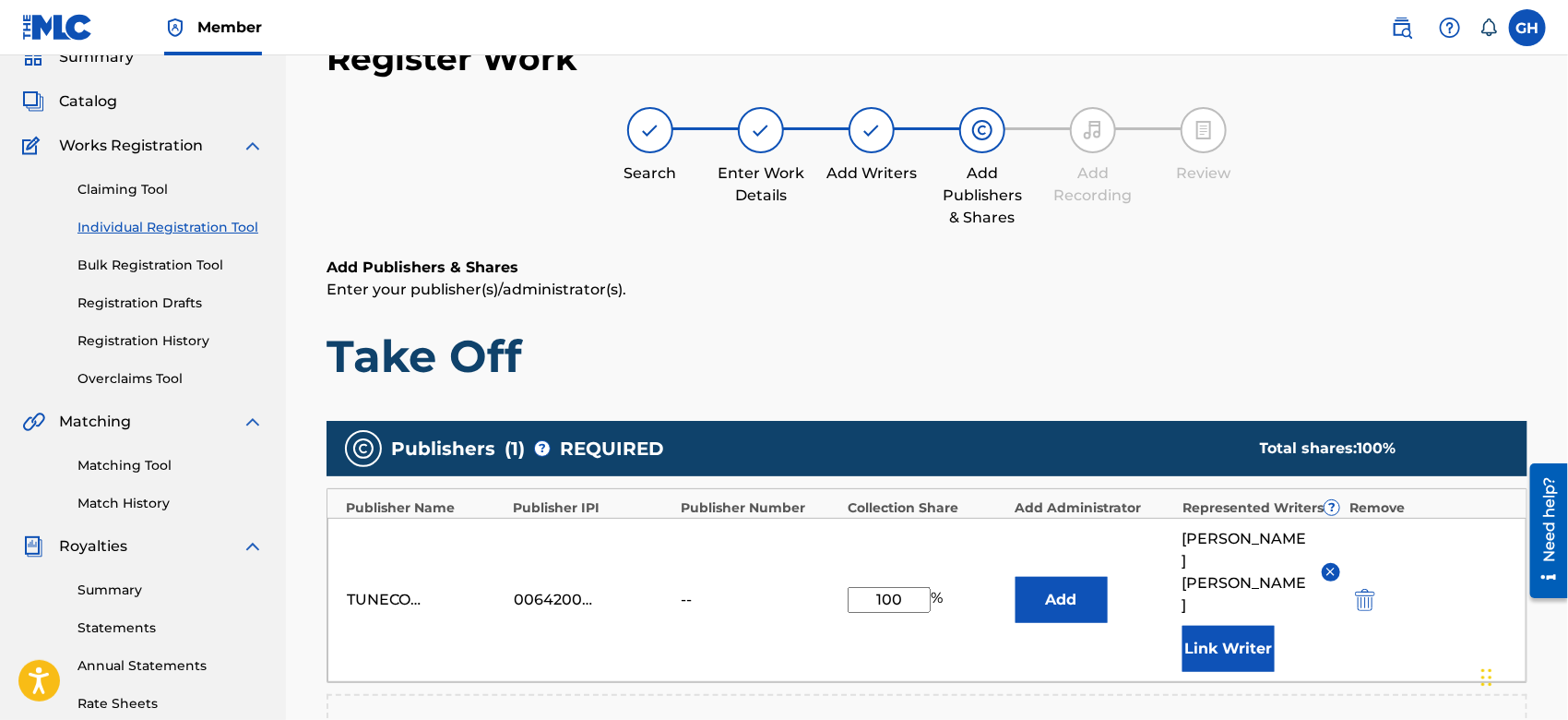
scroll to position [486, 0]
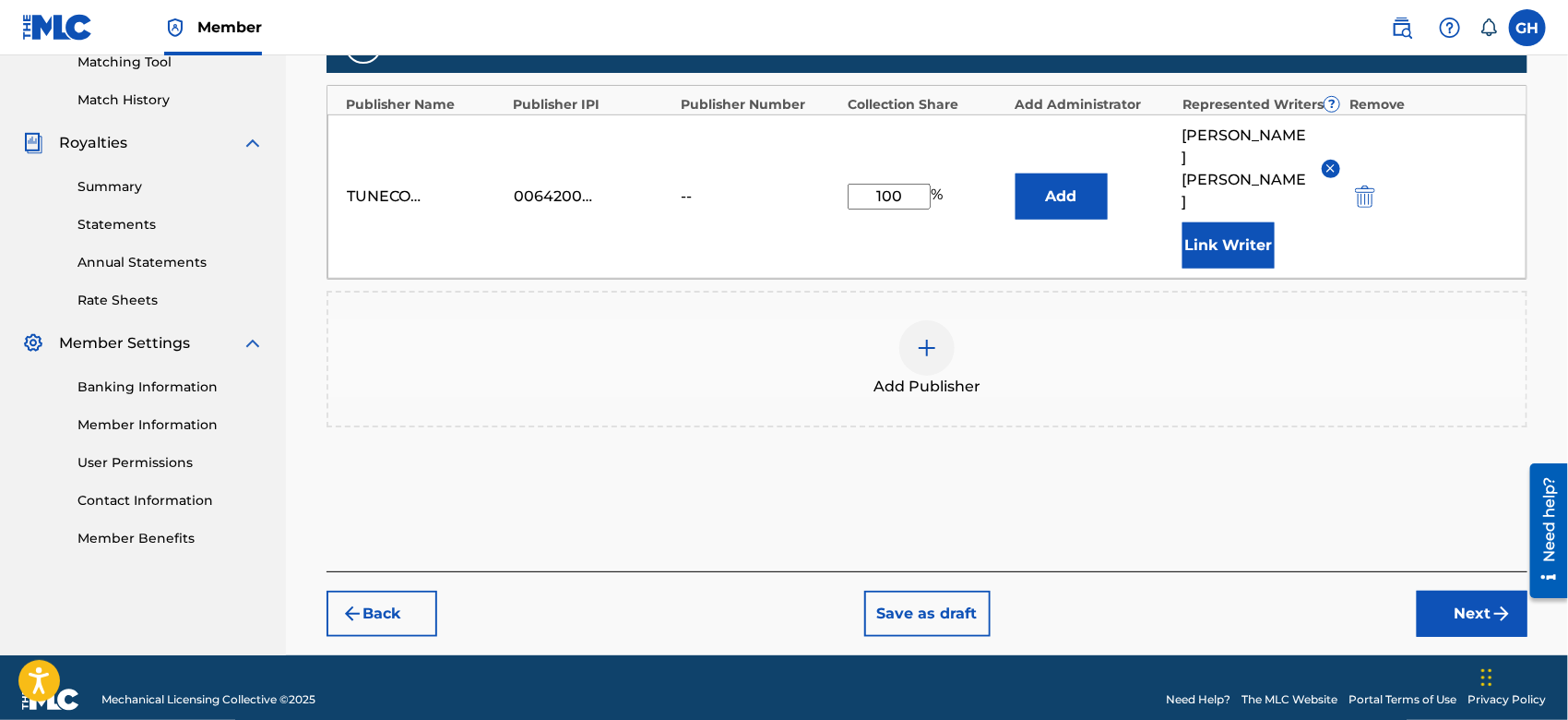
click at [1440, 591] on button "Next" at bounding box center [1473, 614] width 110 height 46
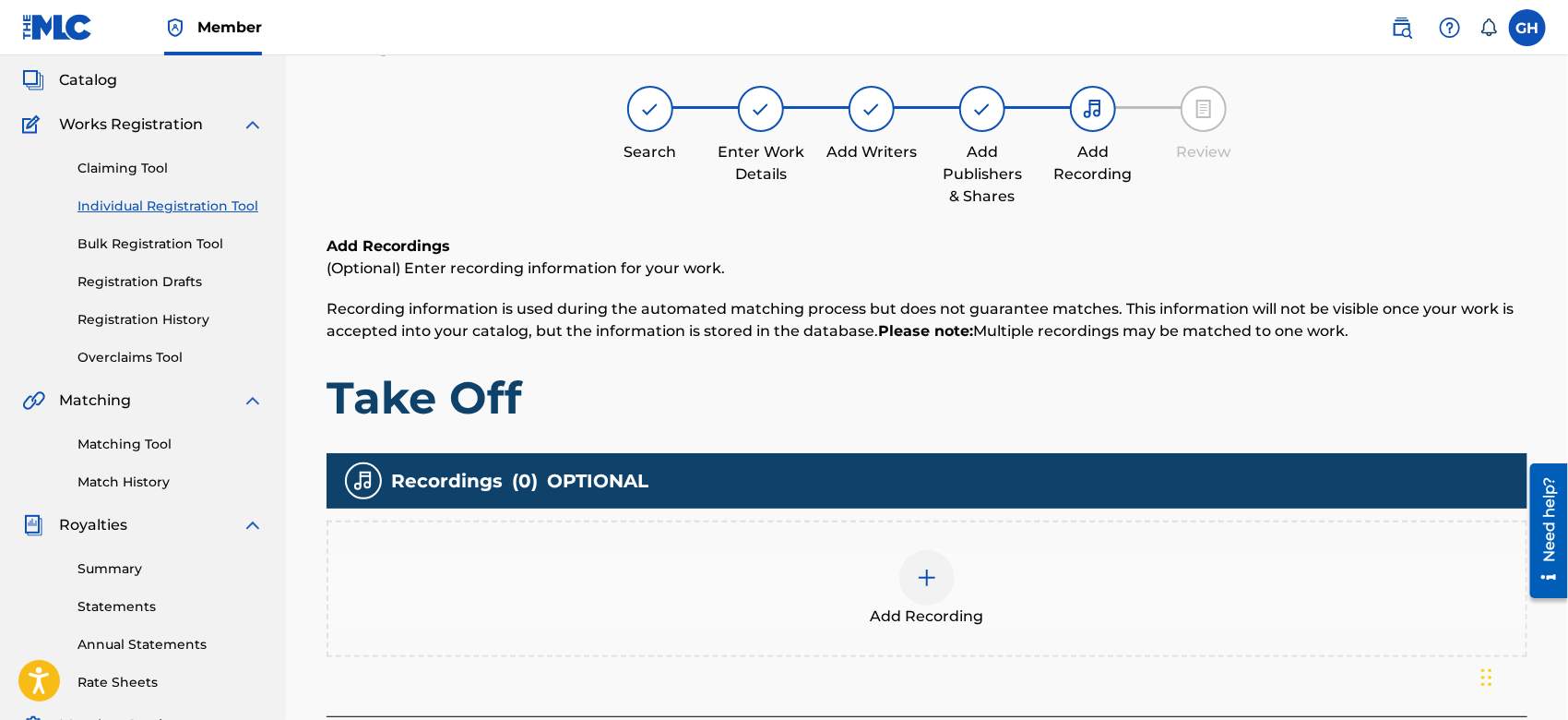
scroll to position [82, 0]
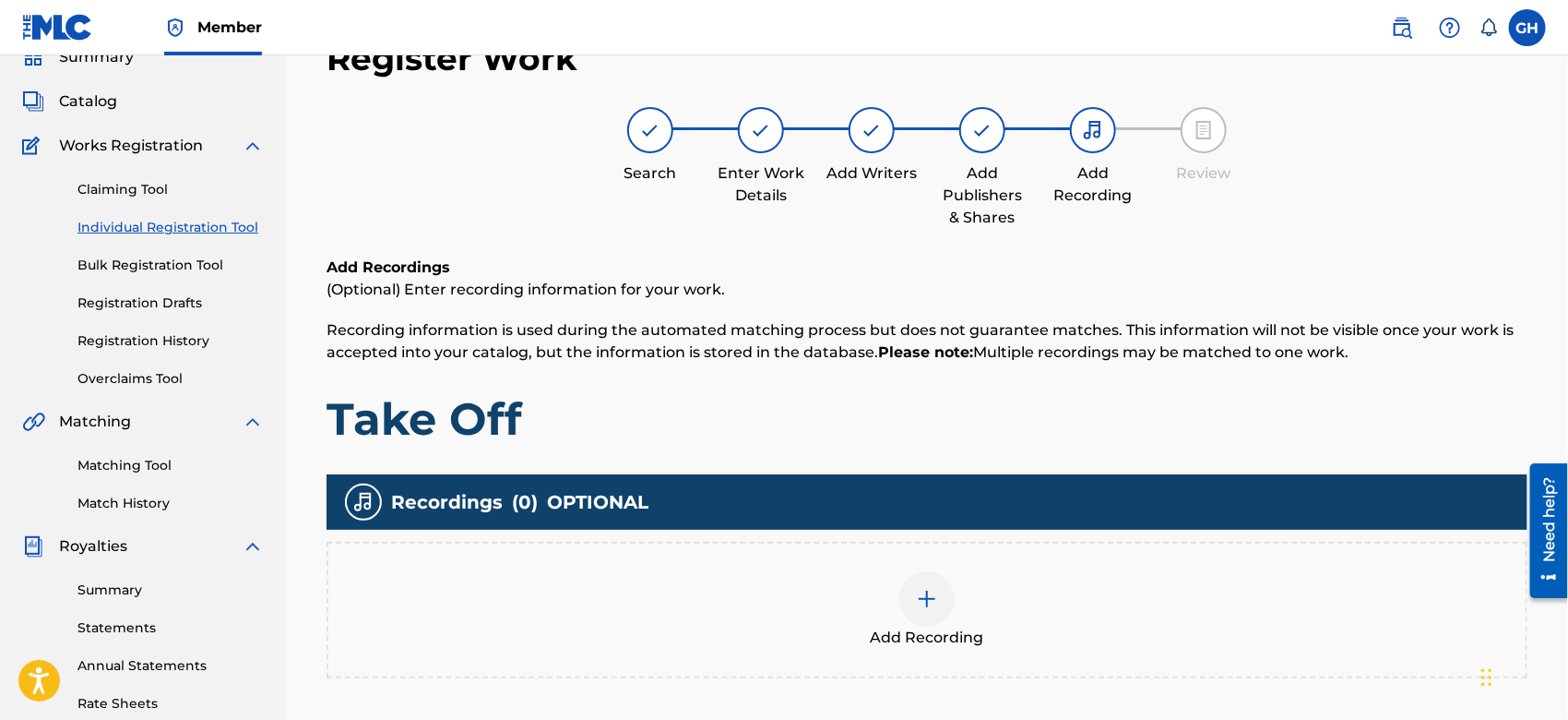
click at [946, 601] on div at bounding box center [927, 599] width 55 height 55
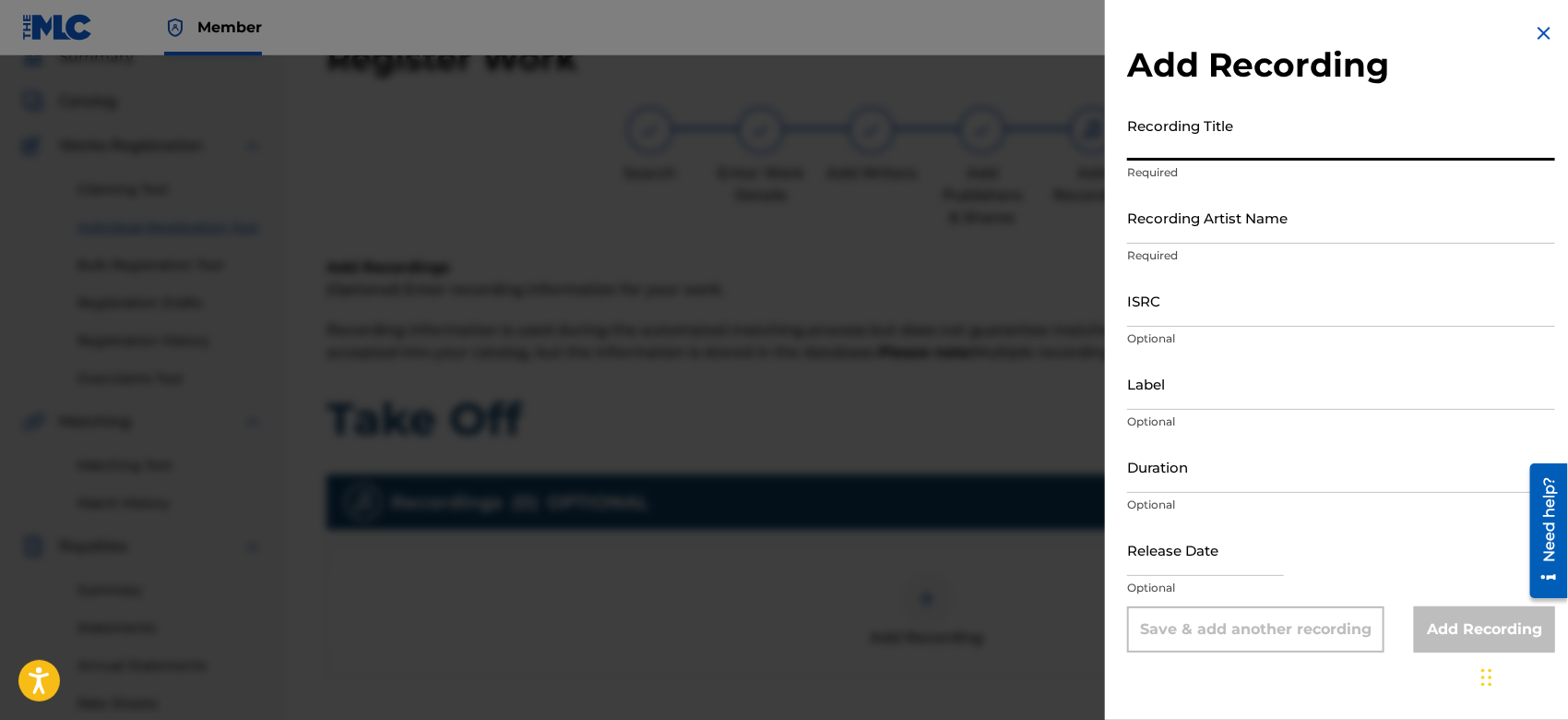
click at [1142, 148] on input "Recording Title" at bounding box center [1341, 134] width 428 height 52
type input "t"
type input "Take Off"
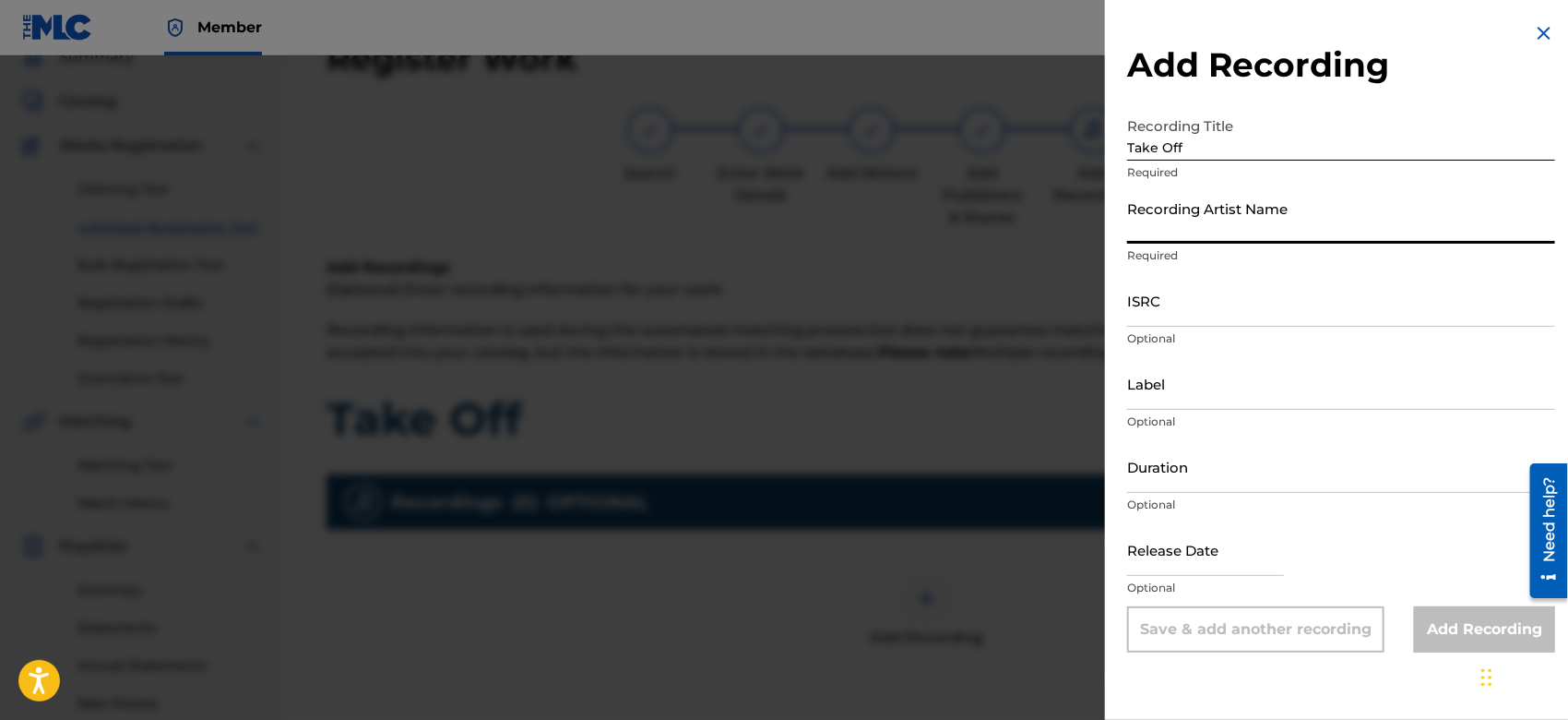
click at [1262, 238] on input "Recording Artist Name" at bounding box center [1341, 217] width 428 height 52
type input "Gamma FEB"
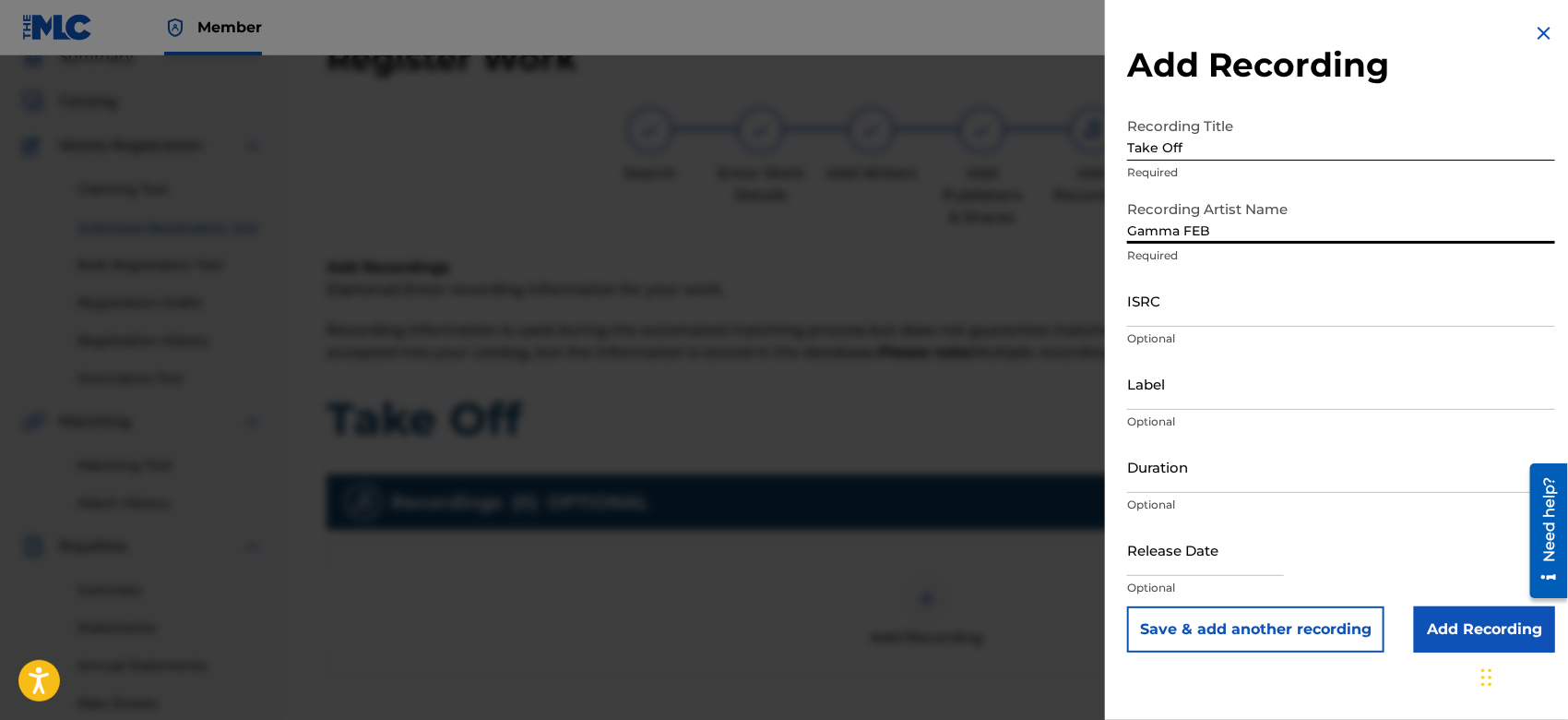
click at [1456, 642] on input "Add Recording" at bounding box center [1484, 629] width 141 height 46
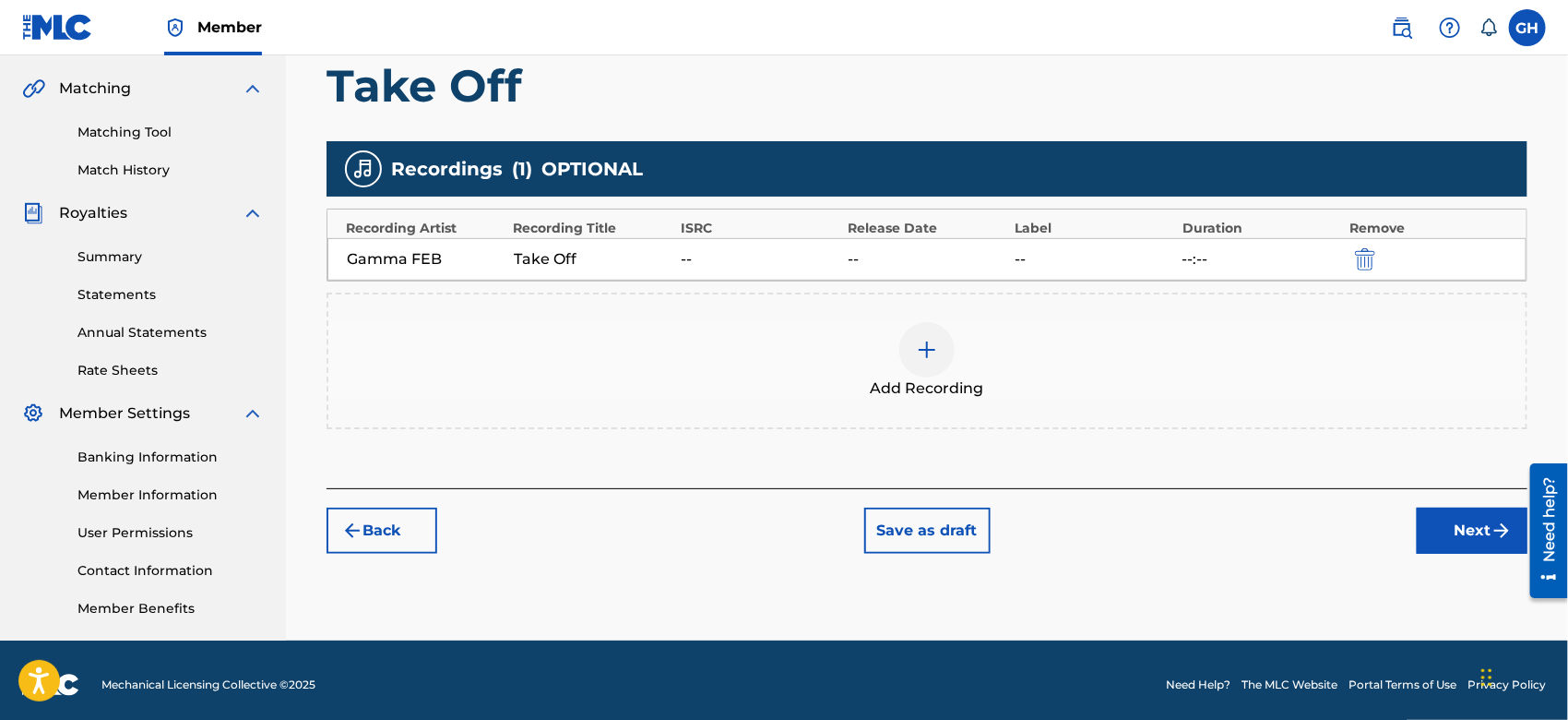
scroll to position [424, 0]
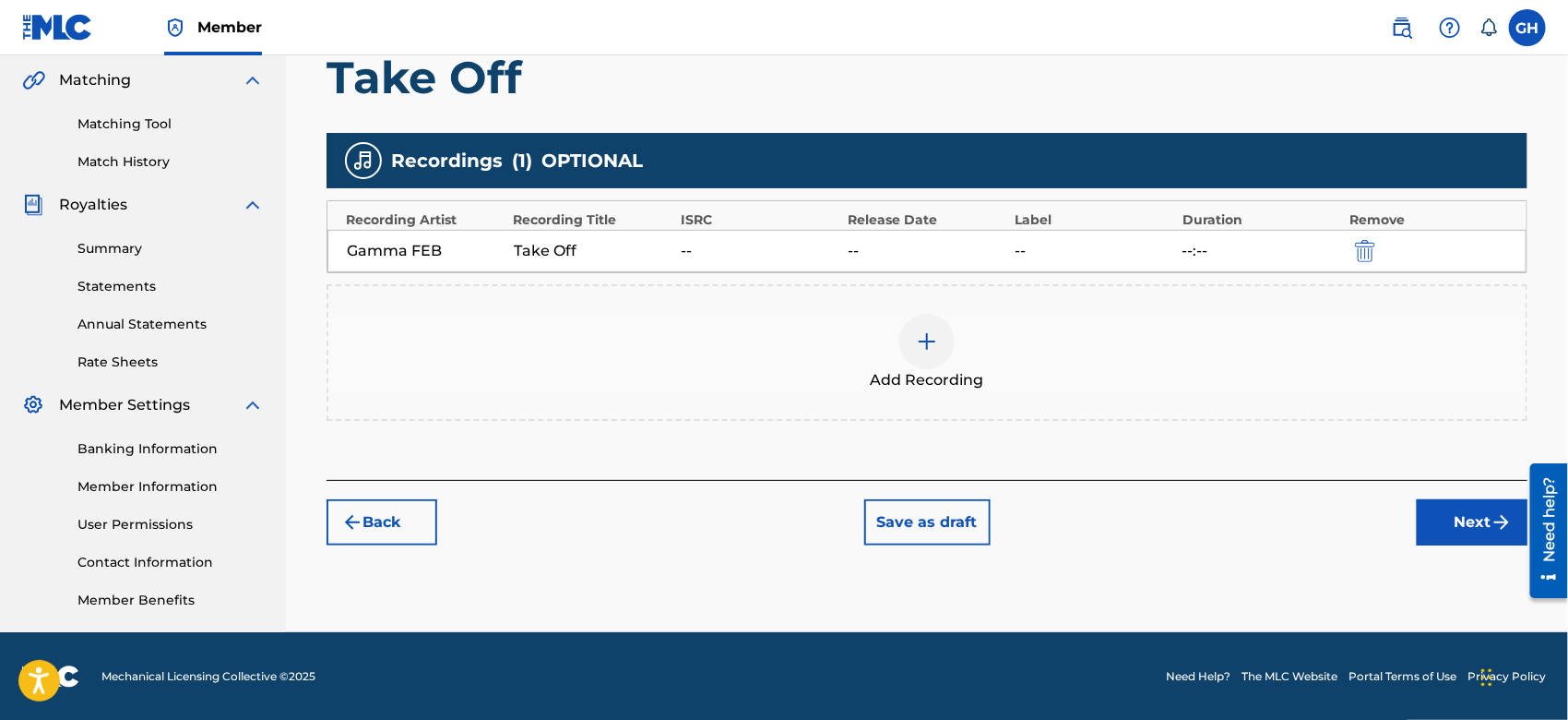
click at [1436, 522] on button "Next" at bounding box center [1473, 522] width 110 height 46
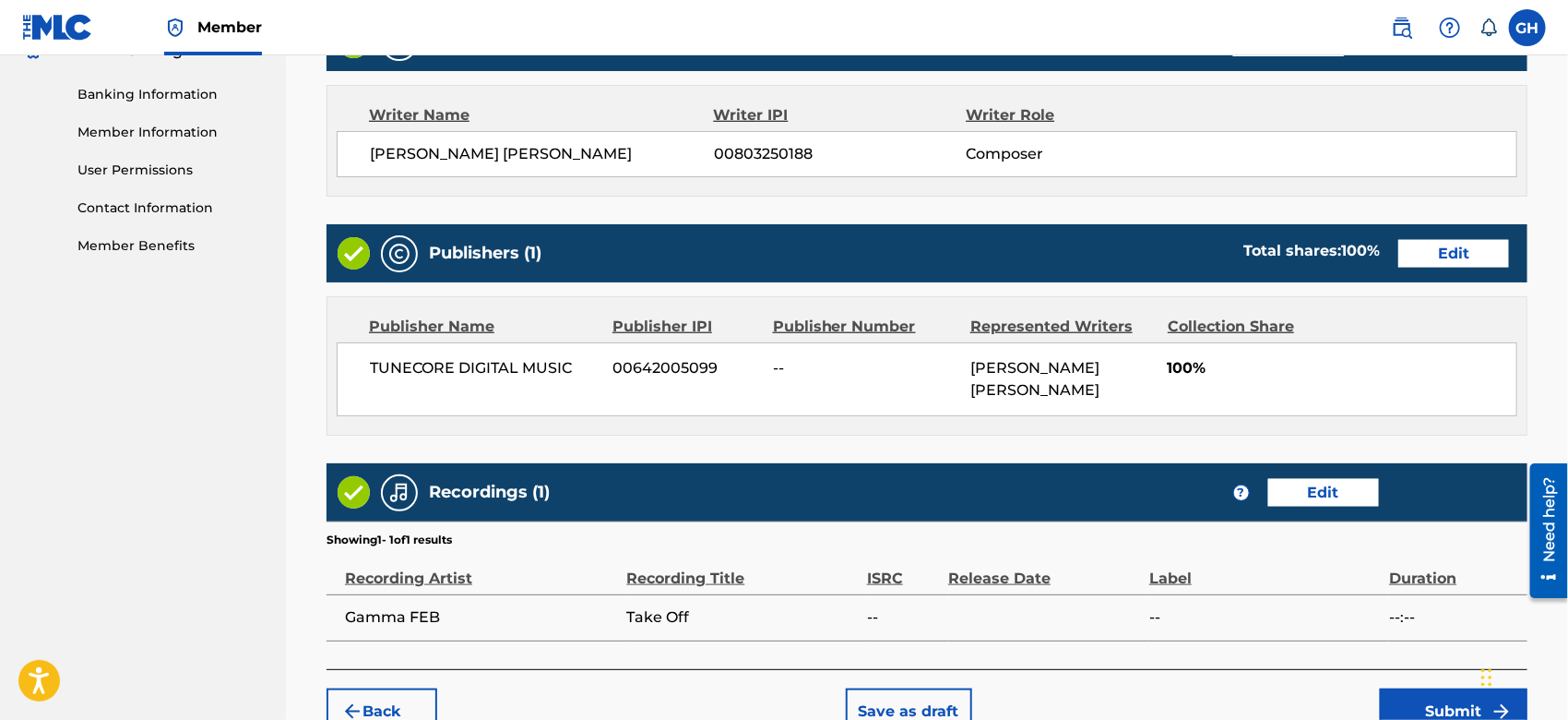
scroll to position [898, 0]
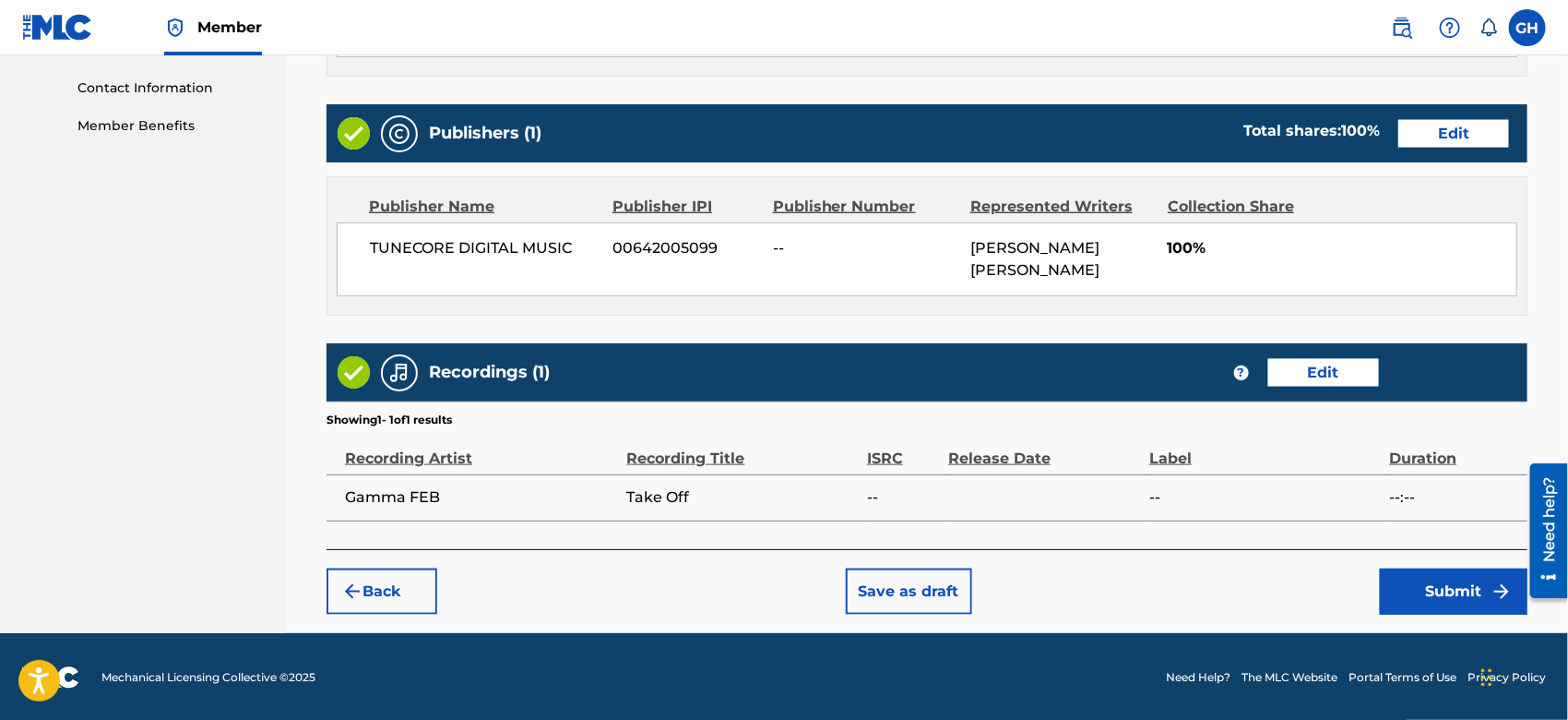
click at [1424, 590] on button "Submit" at bounding box center [1454, 591] width 148 height 46
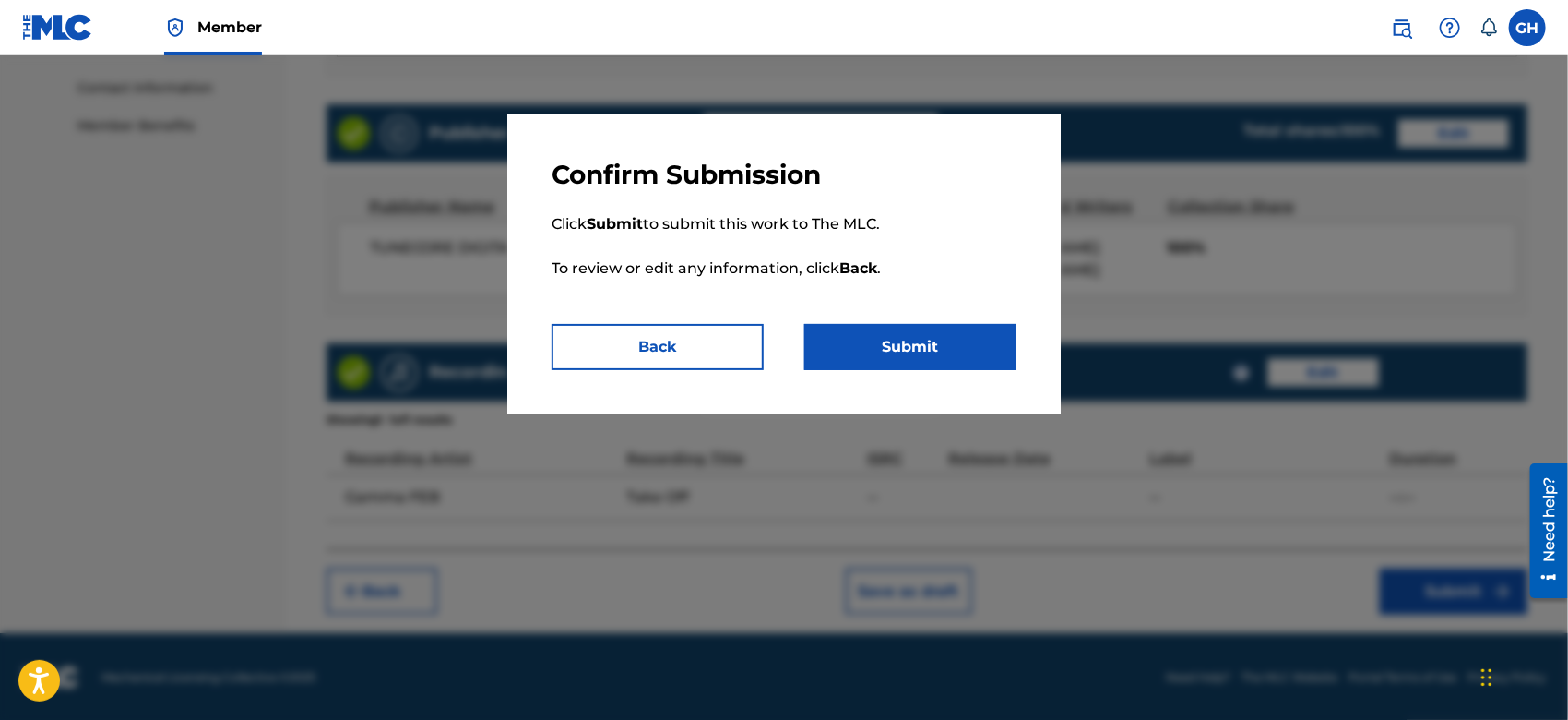
click at [907, 334] on button "Submit" at bounding box center [910, 347] width 213 height 46
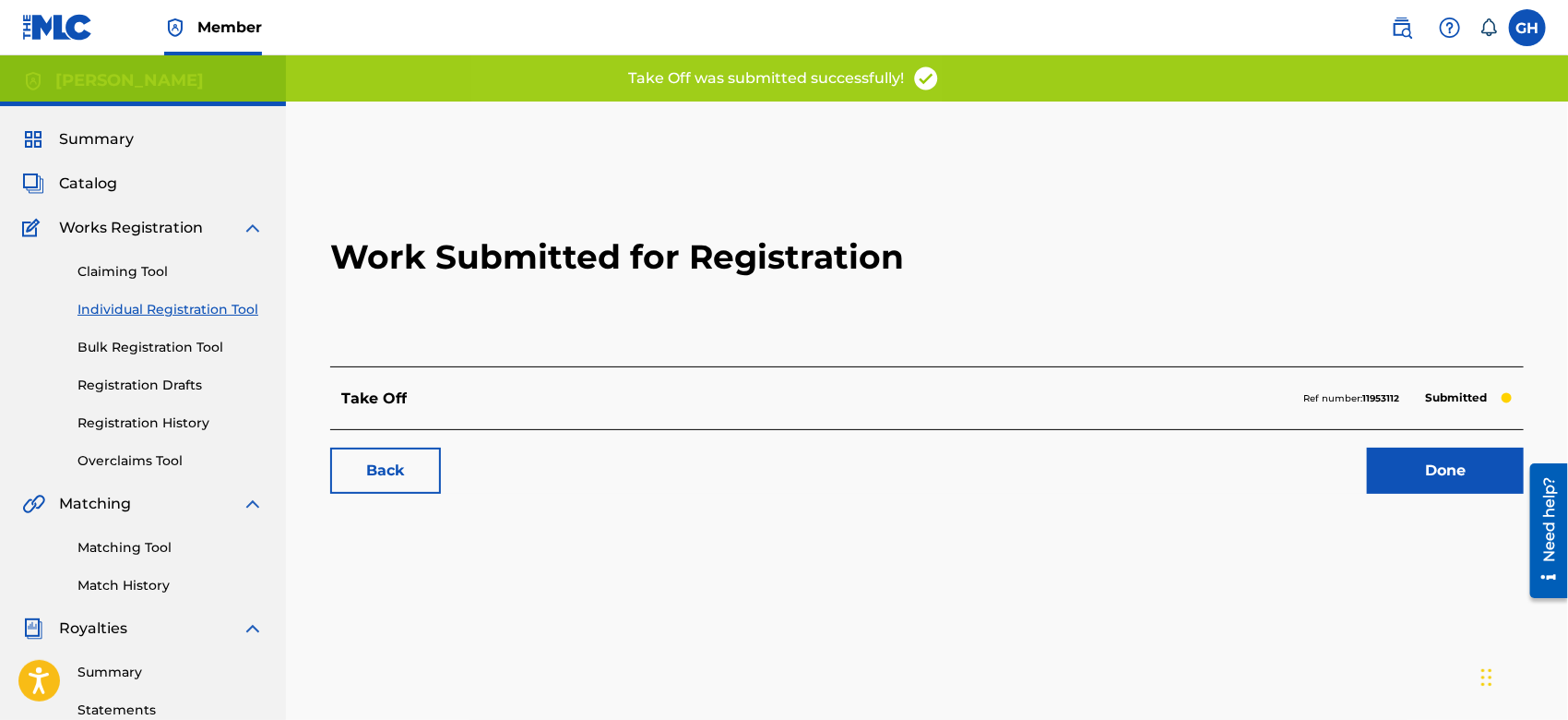
click at [90, 180] on span "Catalog" at bounding box center [88, 183] width 58 height 22
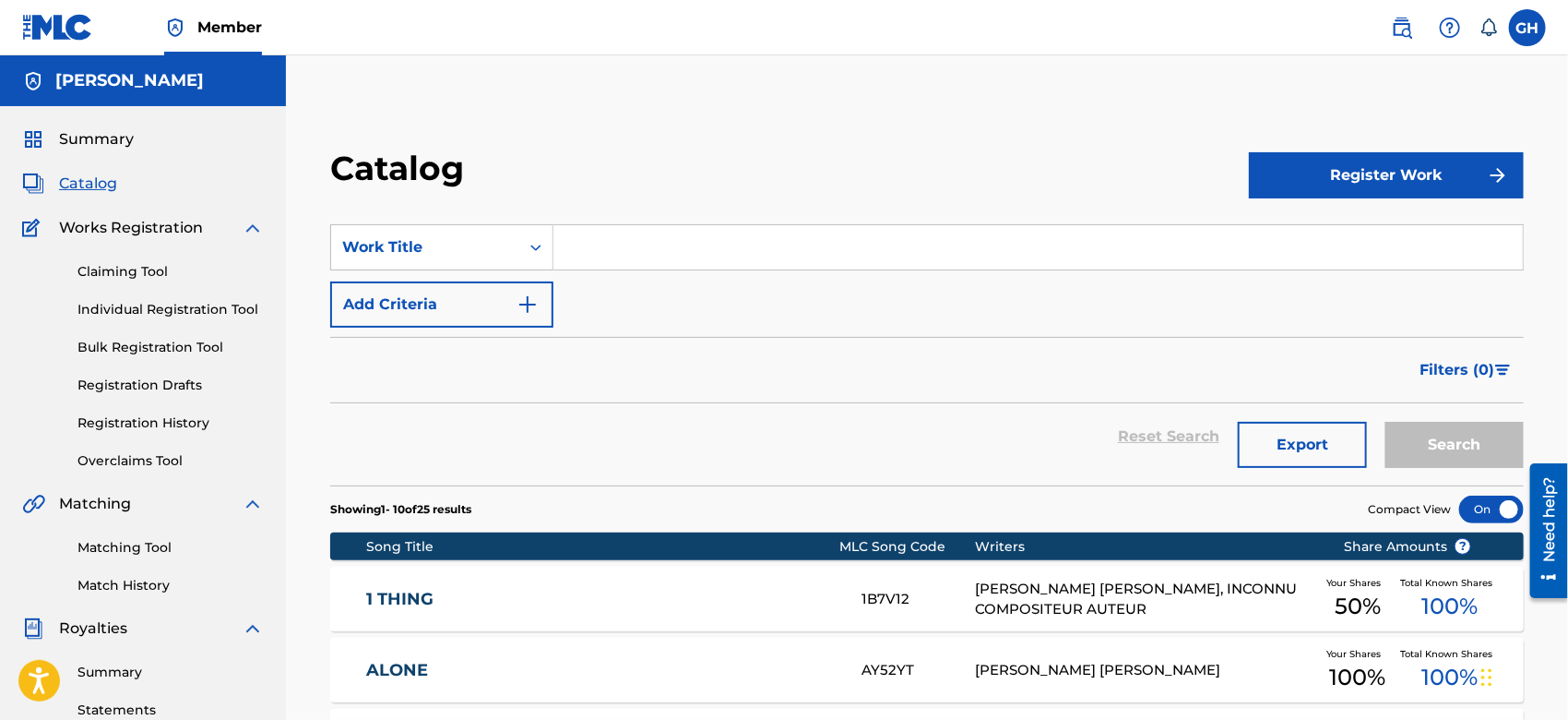
click at [1398, 172] on button "Register Work" at bounding box center [1386, 175] width 275 height 46
click at [1353, 229] on link "Individual" at bounding box center [1386, 235] width 275 height 44
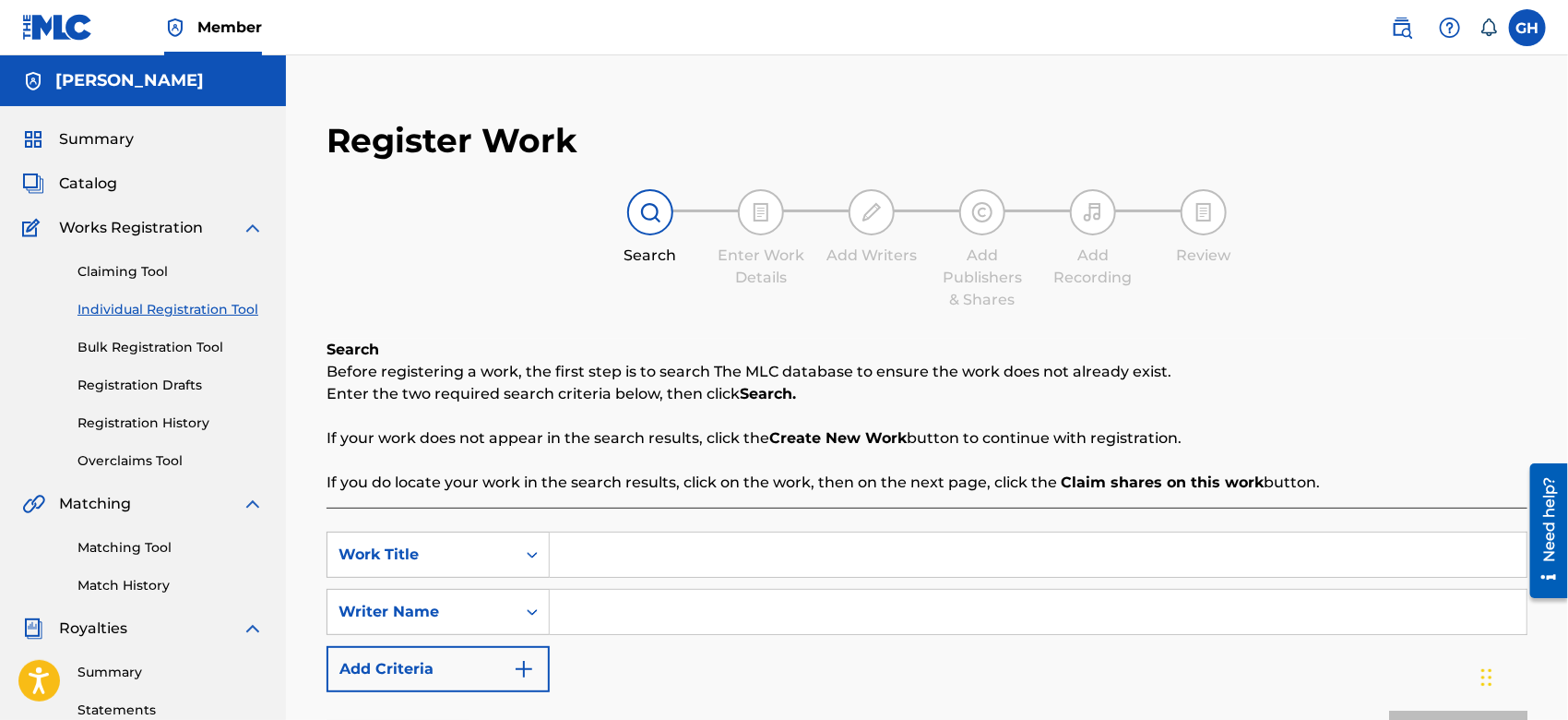
click at [593, 565] on input "Search Form" at bounding box center [1038, 555] width 977 height 44
type input "What You Want"
click at [590, 610] on input "Search Form" at bounding box center [1038, 612] width 977 height 44
type input "Gary Octwone Harrison Jr"
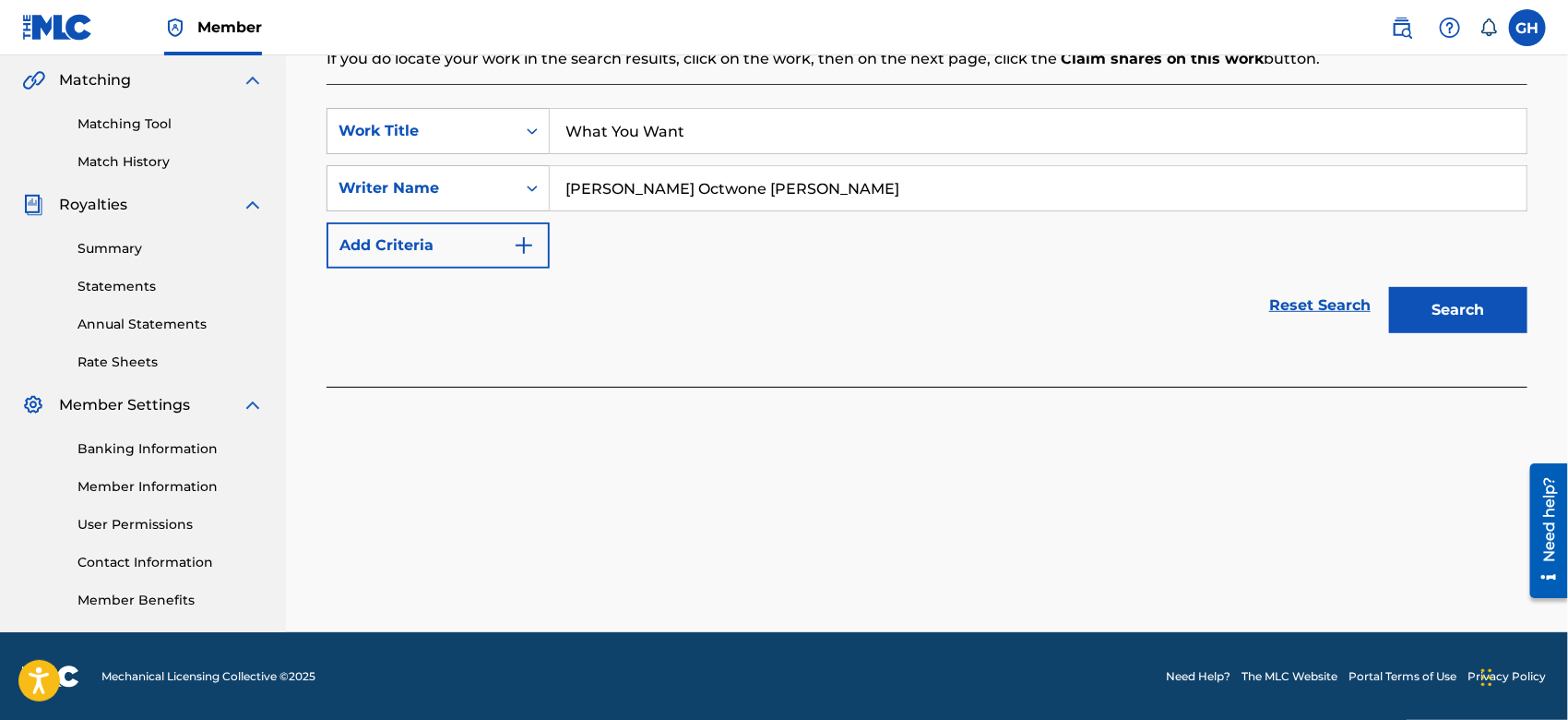
click at [1435, 299] on button "Search" at bounding box center [1459, 310] width 139 height 46
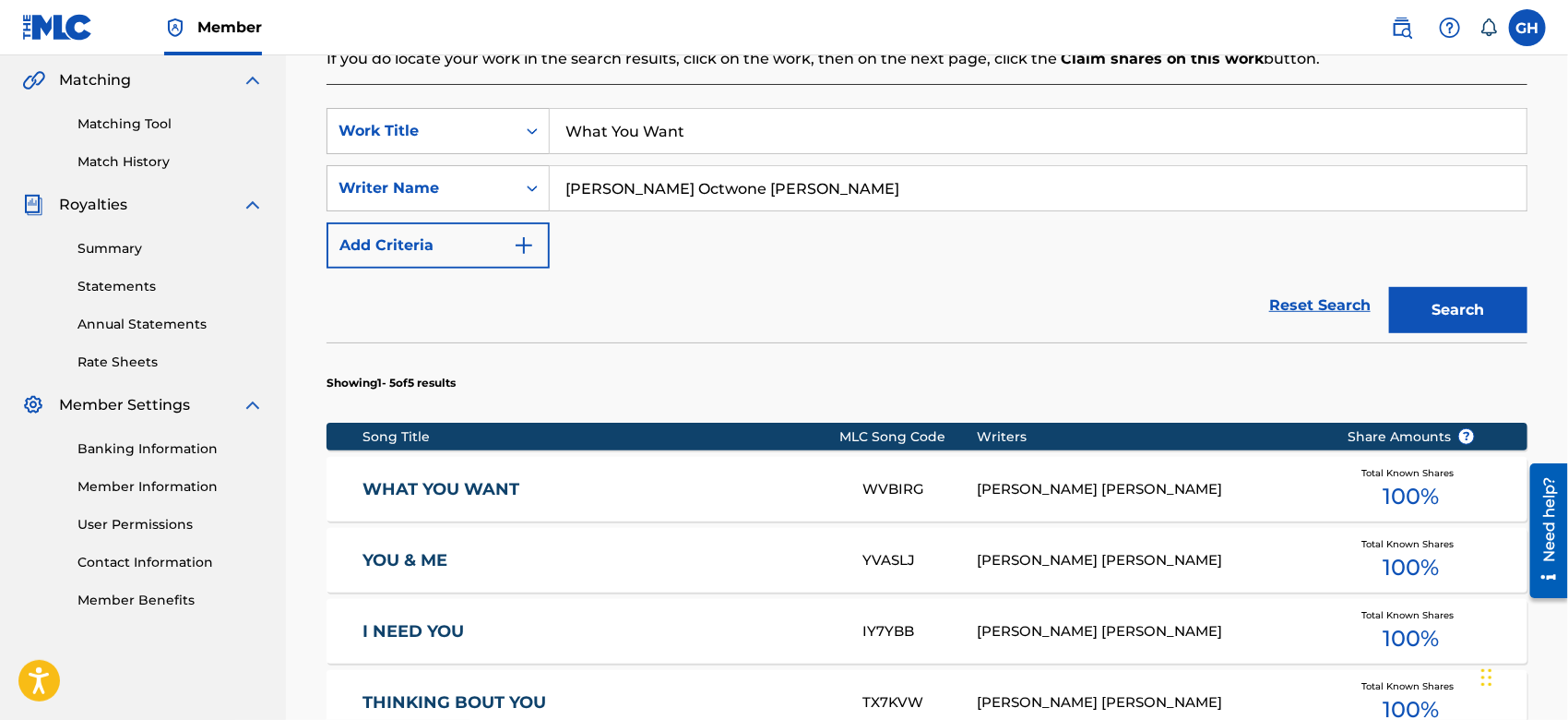
click at [899, 481] on div "WVBIRG" at bounding box center [919, 490] width 114 height 22
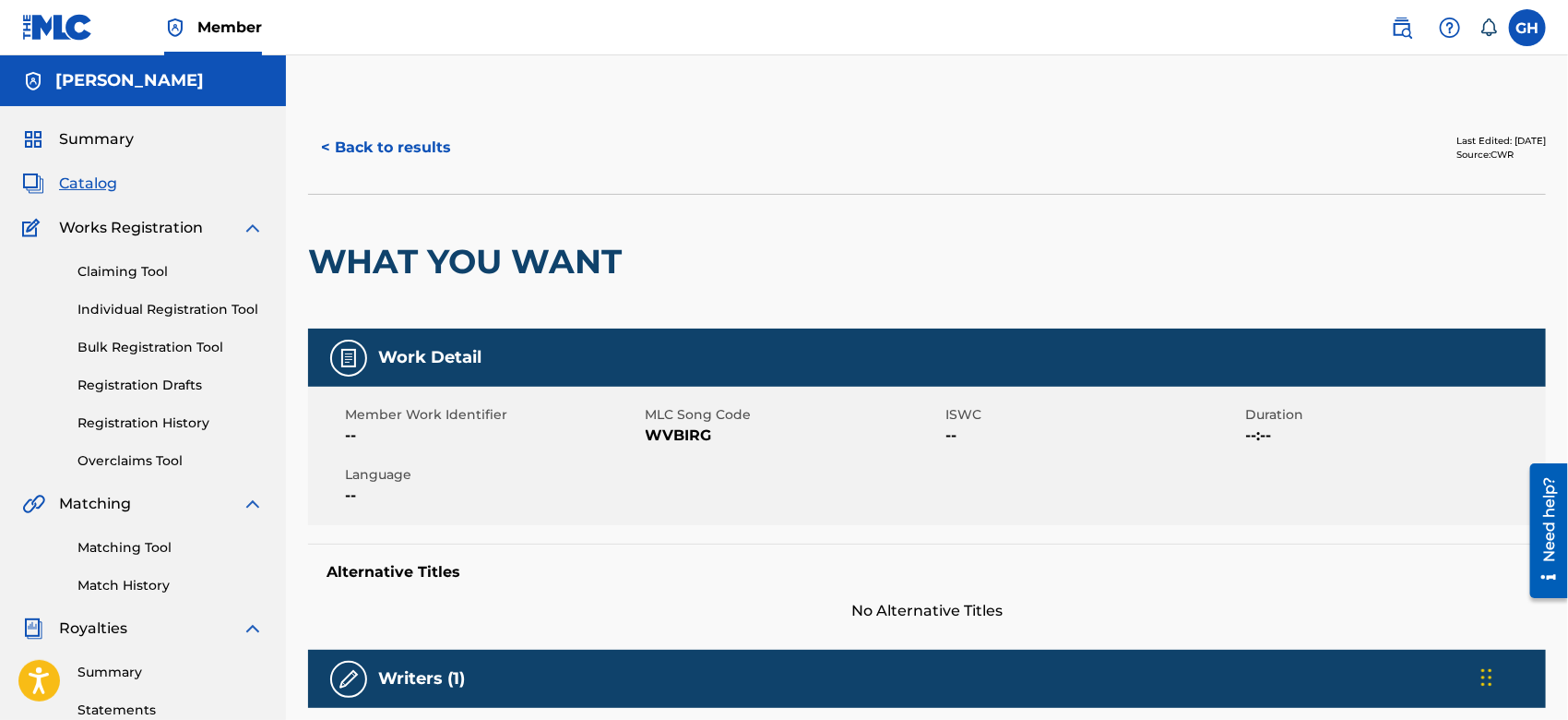
click at [395, 141] on button "< Back to results" at bounding box center [386, 148] width 156 height 46
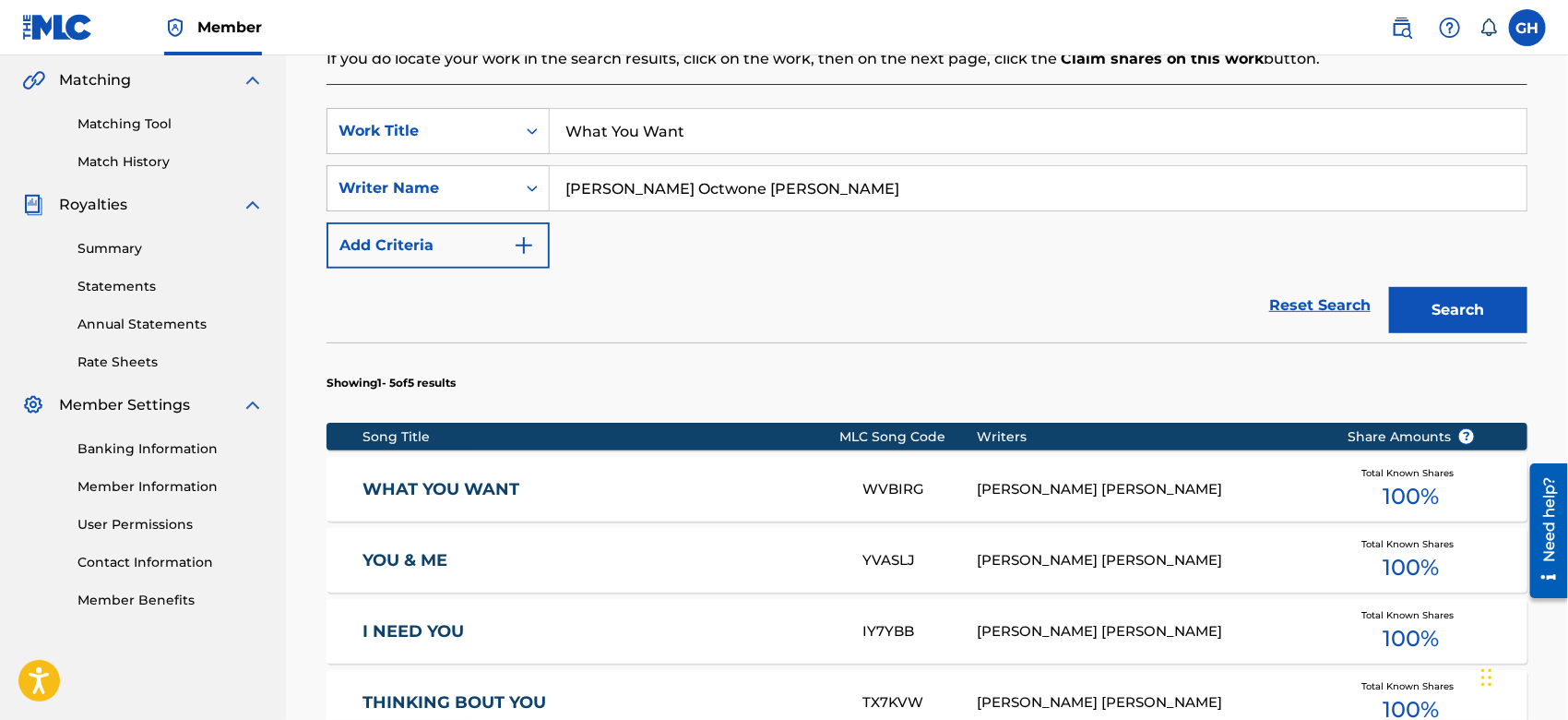
scroll to position [842, 0]
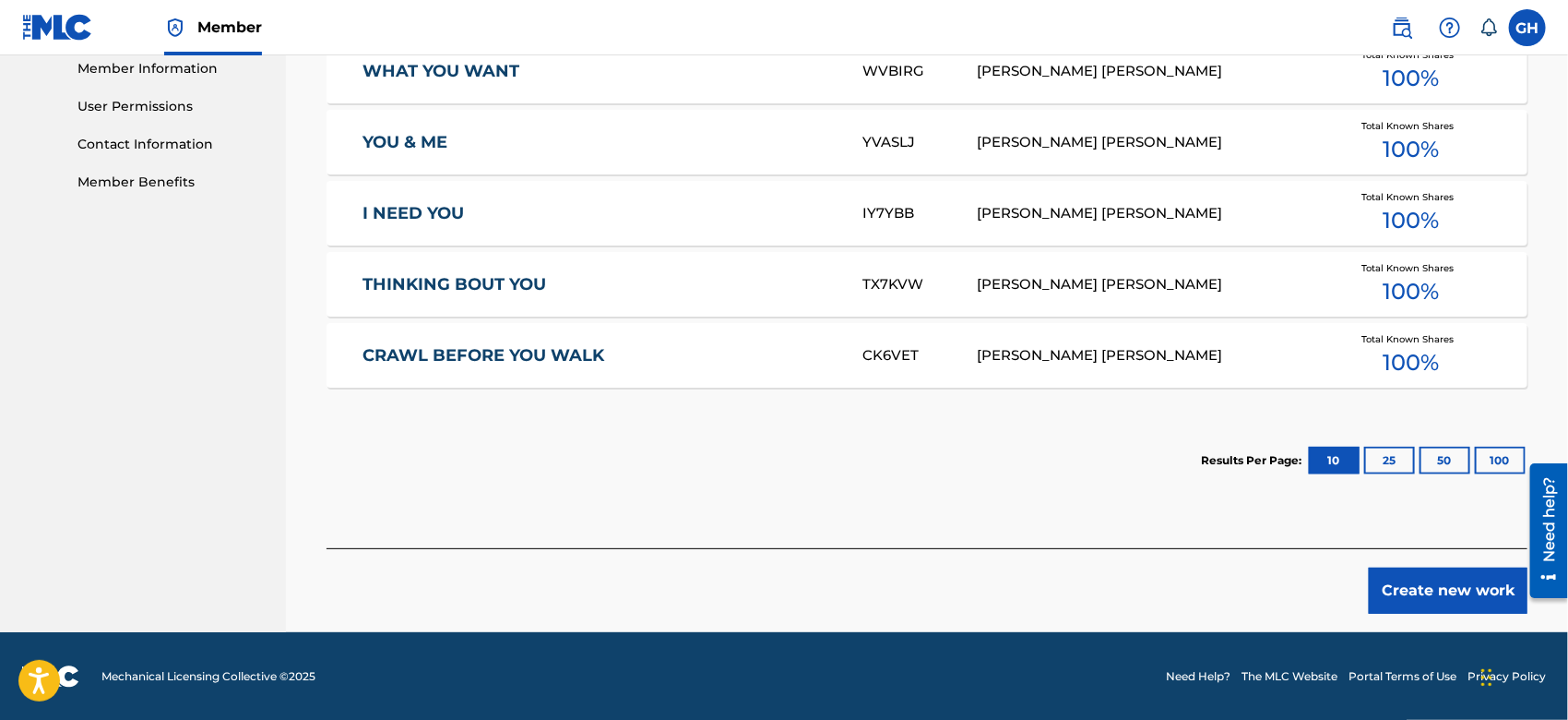
click at [1439, 578] on button "Create new work" at bounding box center [1448, 590] width 158 height 46
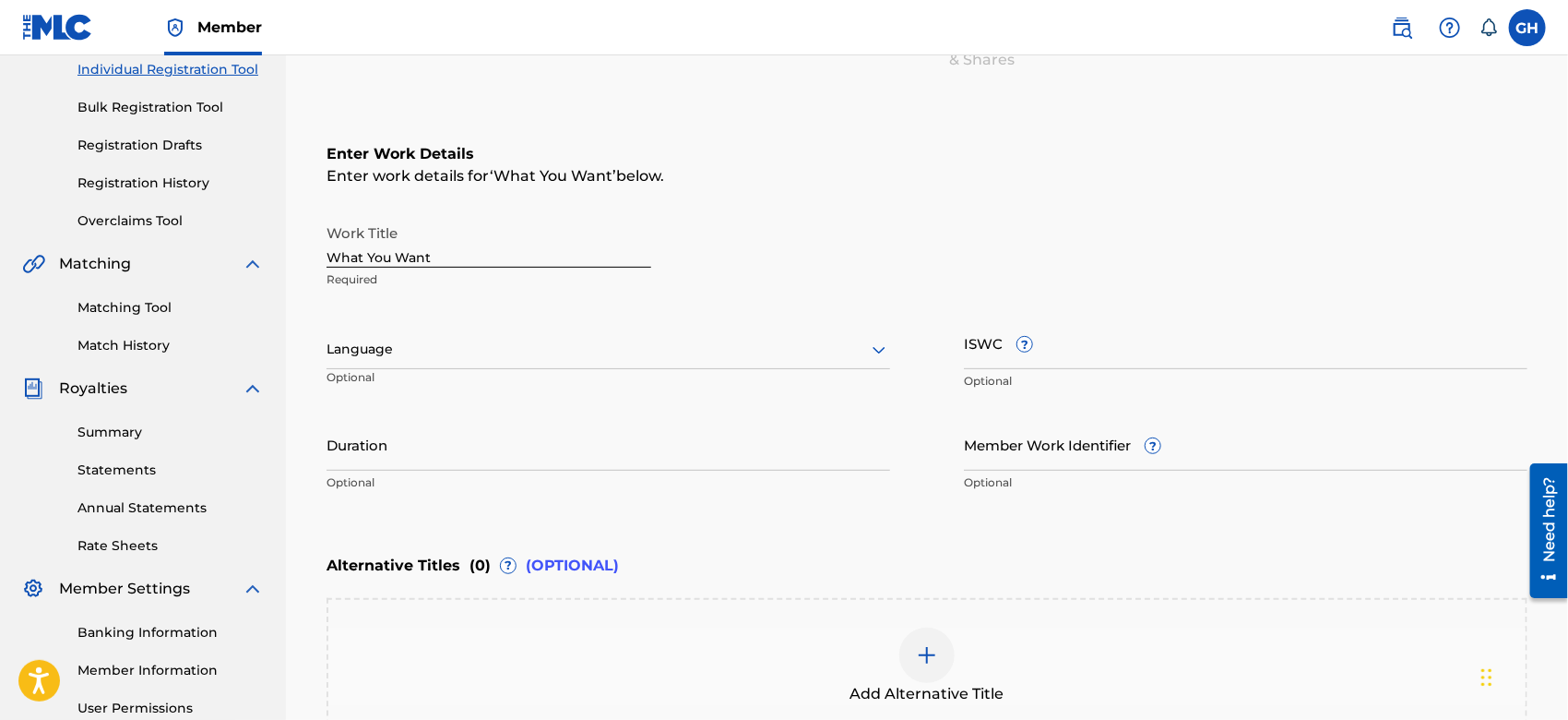
scroll to position [247, 0]
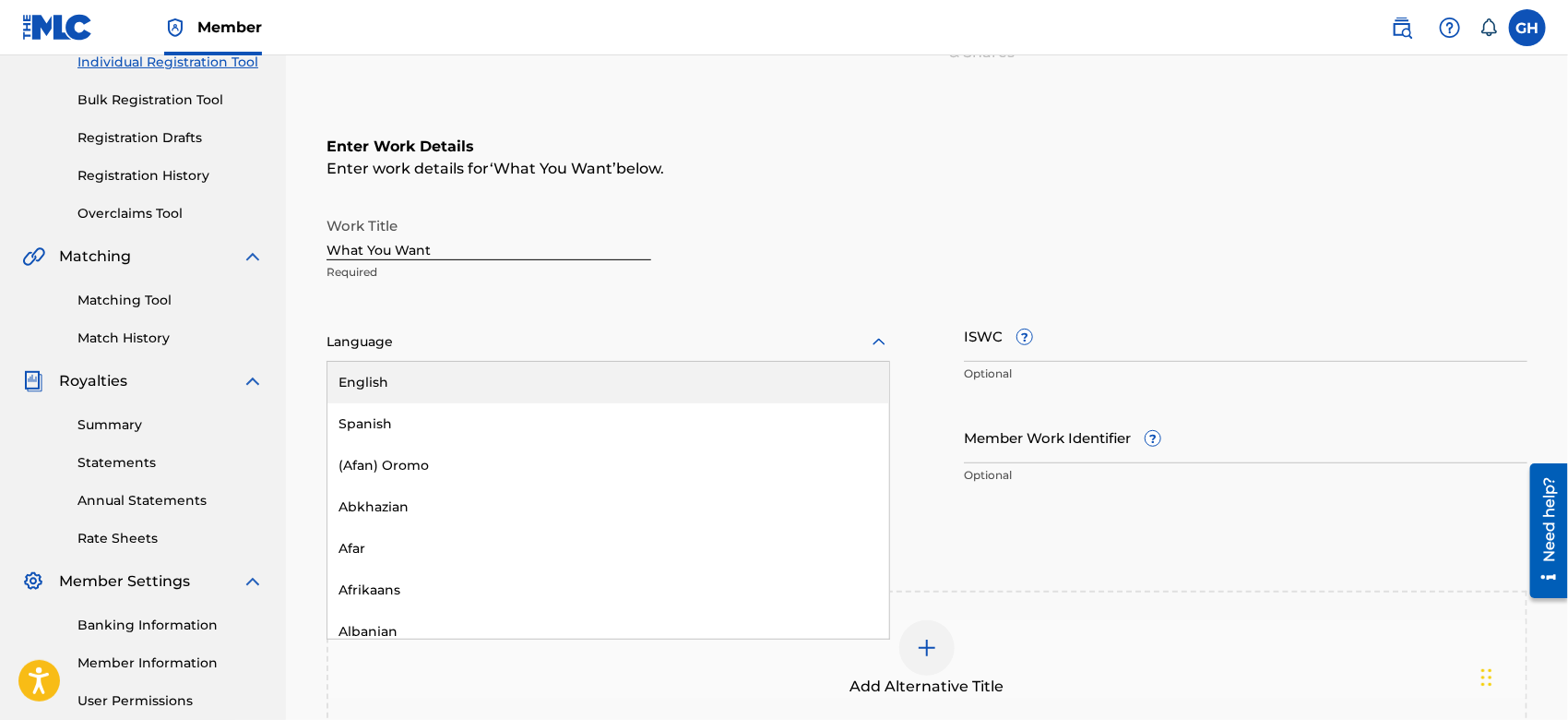
click at [636, 332] on div at bounding box center [608, 342] width 564 height 23
click at [607, 373] on div "English" at bounding box center [608, 382] width 562 height 41
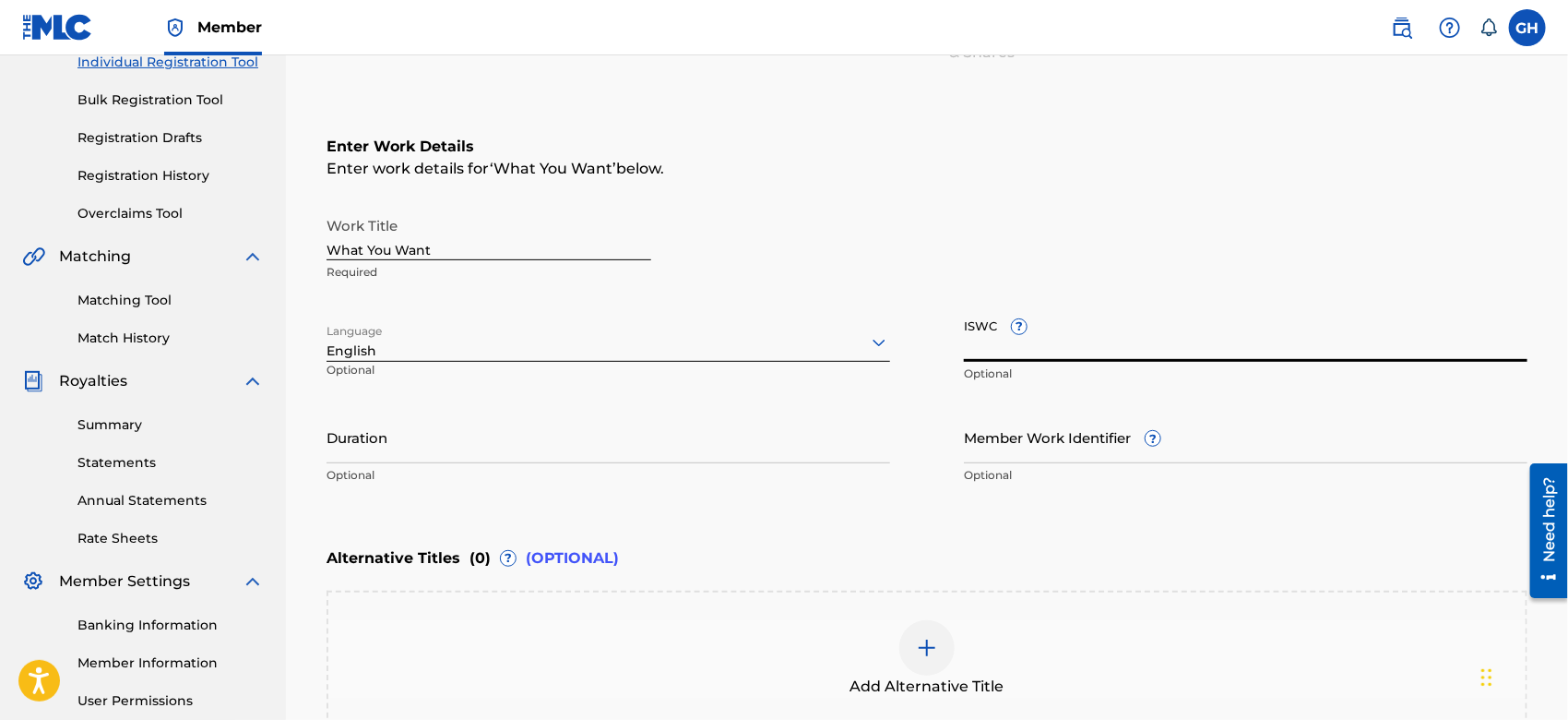
click at [1000, 348] on input "ISWC ?" at bounding box center [1246, 335] width 564 height 52
paste input "T-924.431.537-5"
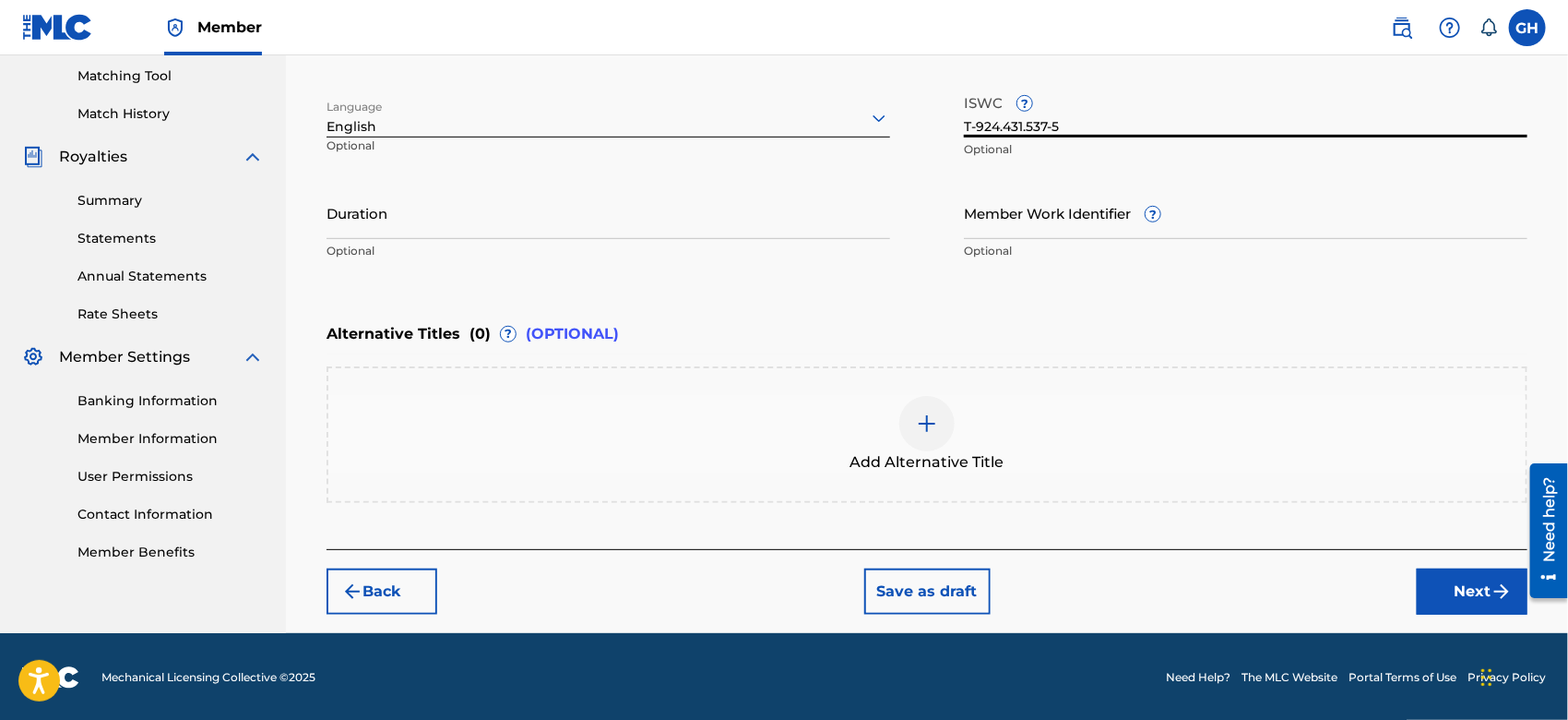
type input "T-924.431.537-5"
click at [1432, 597] on button "Next" at bounding box center [1473, 591] width 110 height 46
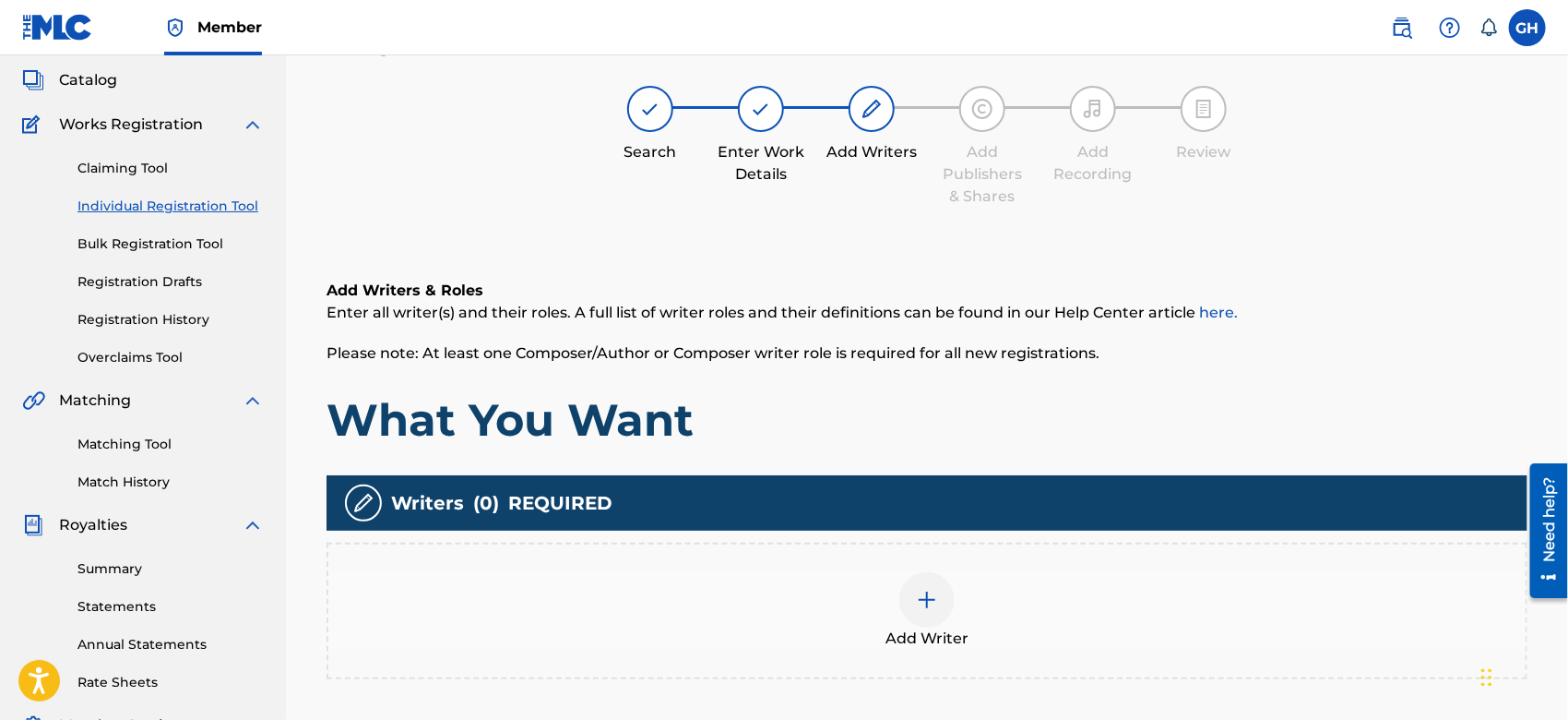
scroll to position [82, 0]
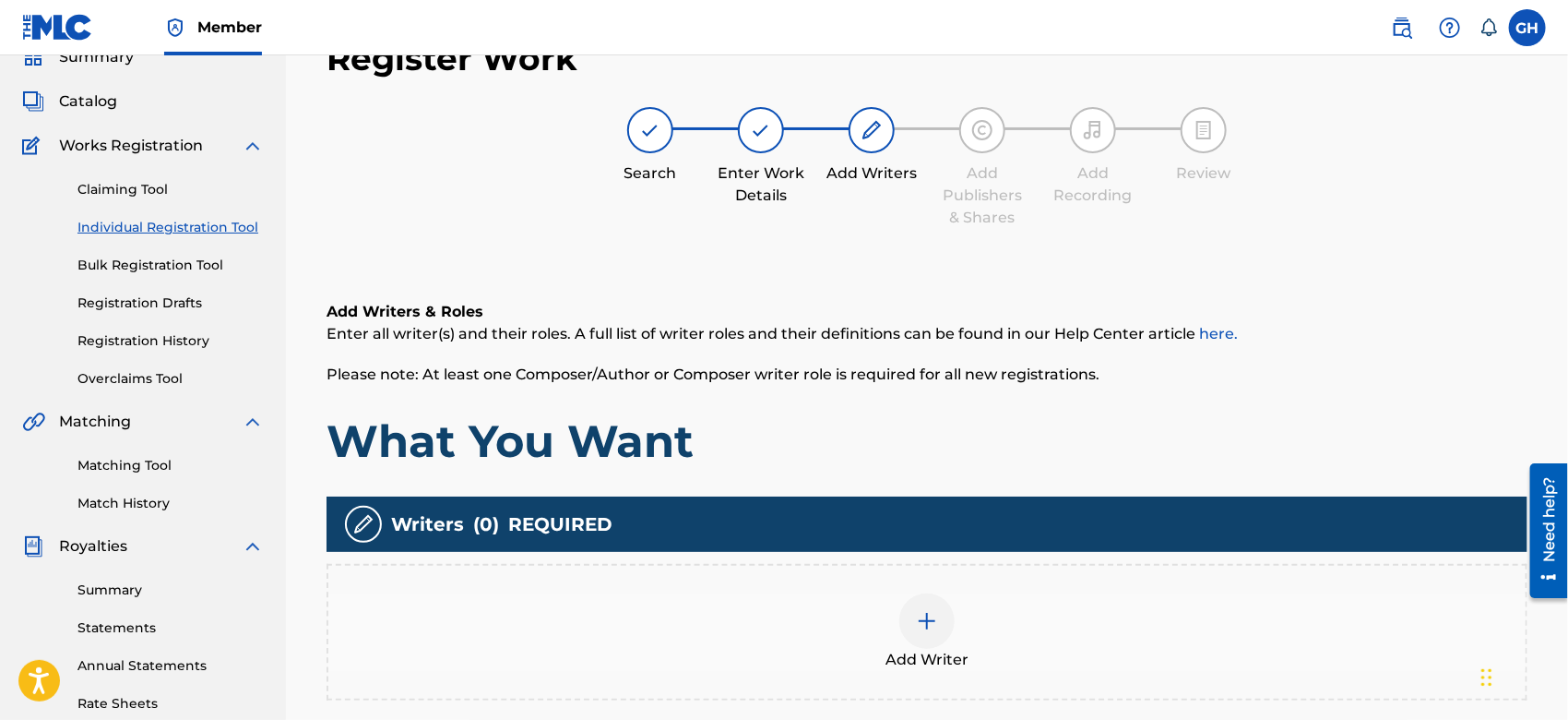
click at [922, 612] on img at bounding box center [927, 622] width 22 height 22
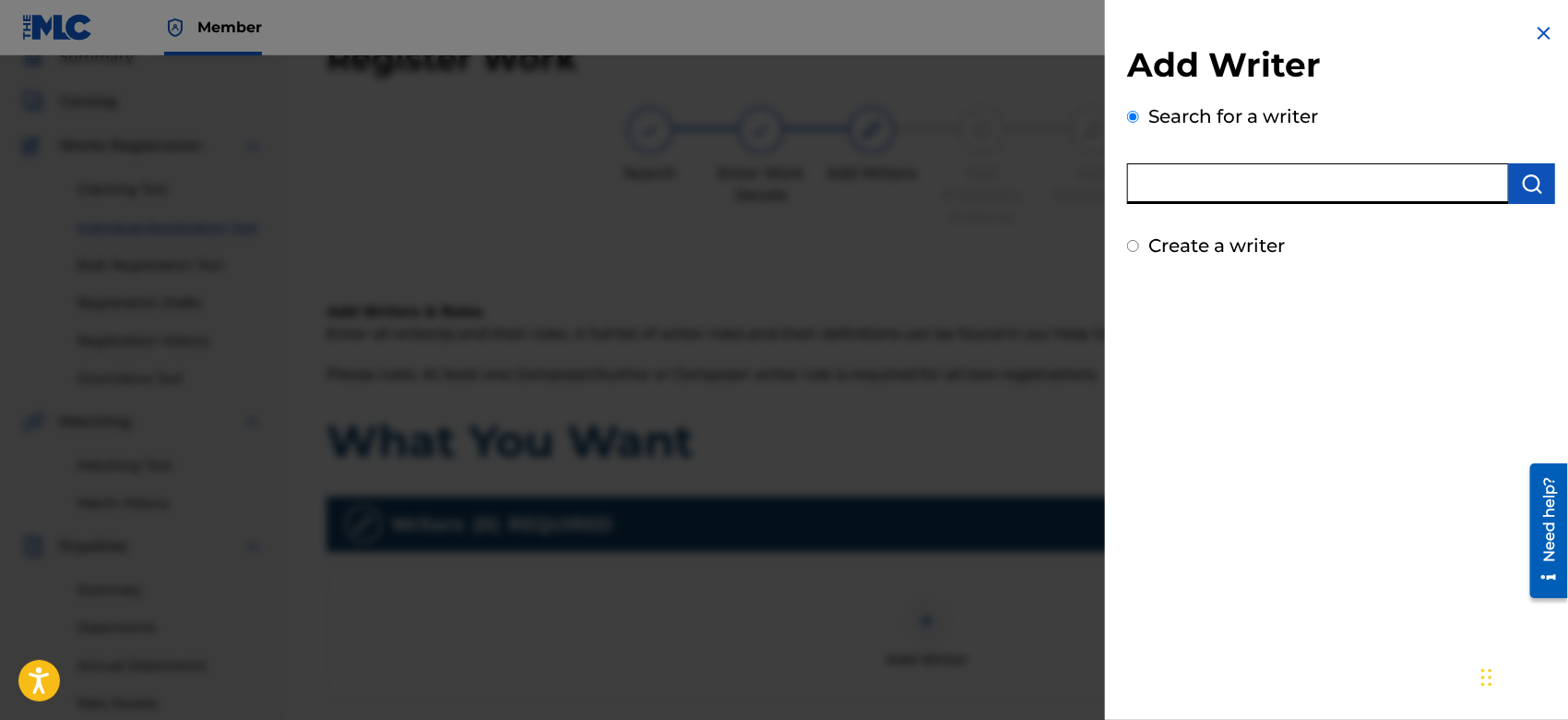
click at [1298, 167] on input "text" at bounding box center [1318, 183] width 382 height 40
type input "octwone"
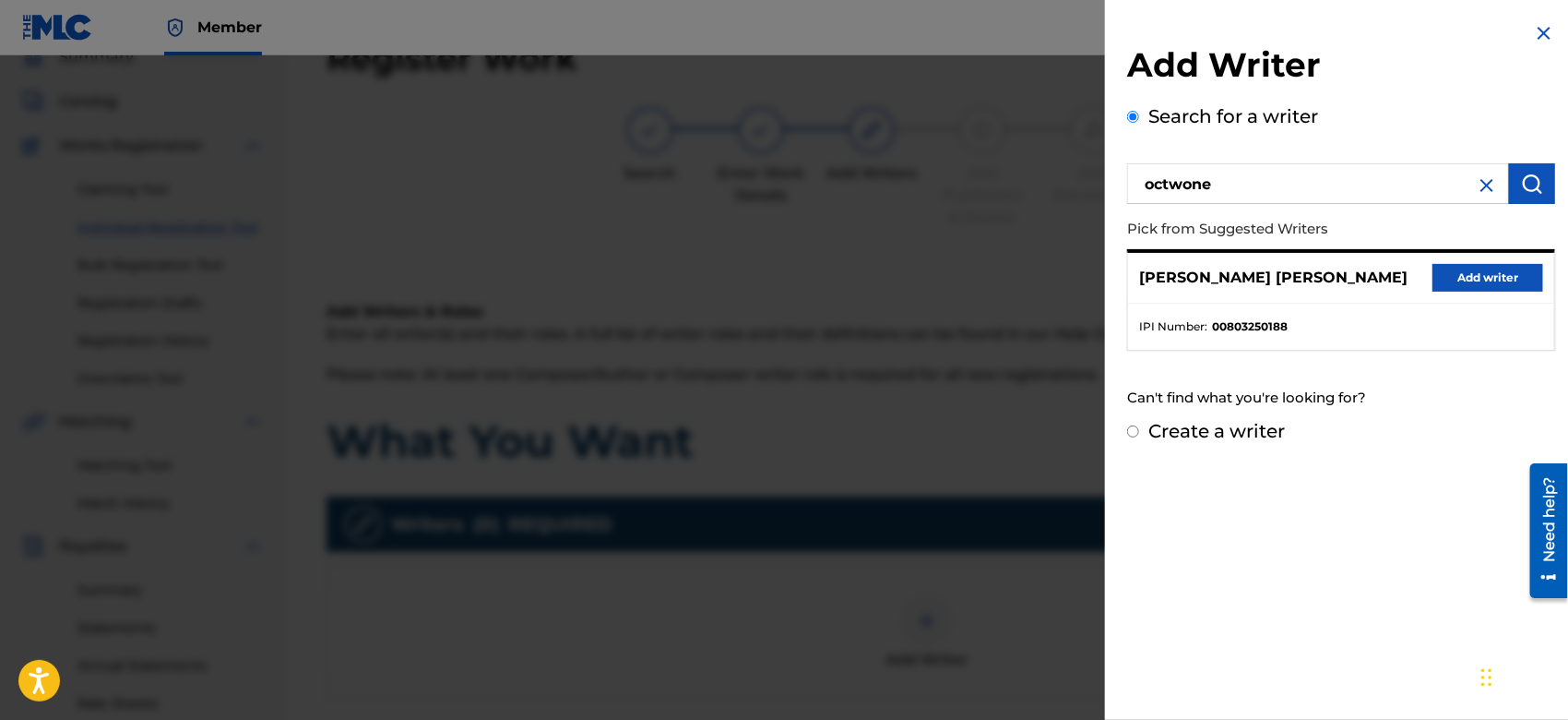
click at [1451, 273] on button "Add writer" at bounding box center [1488, 278] width 110 height 28
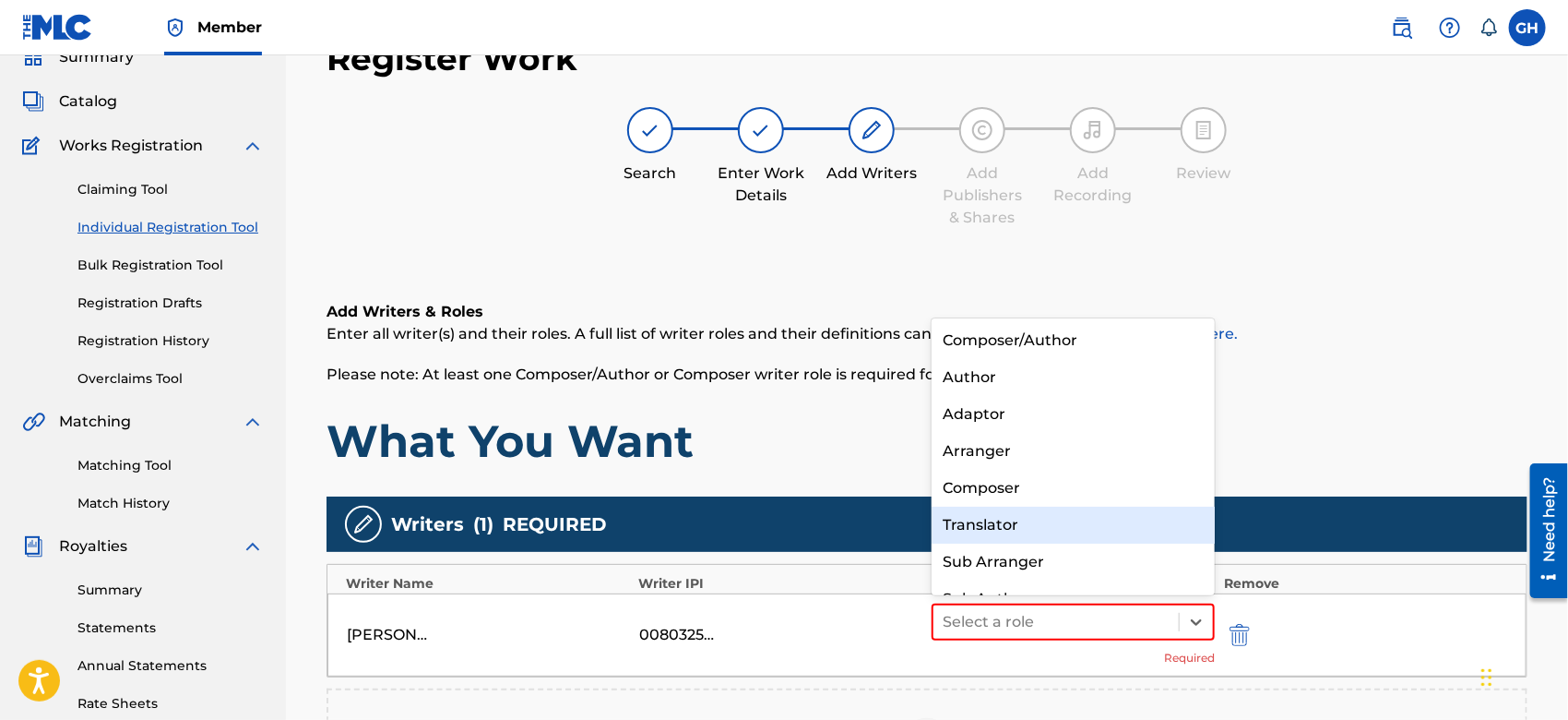
scroll to position [25, 0]
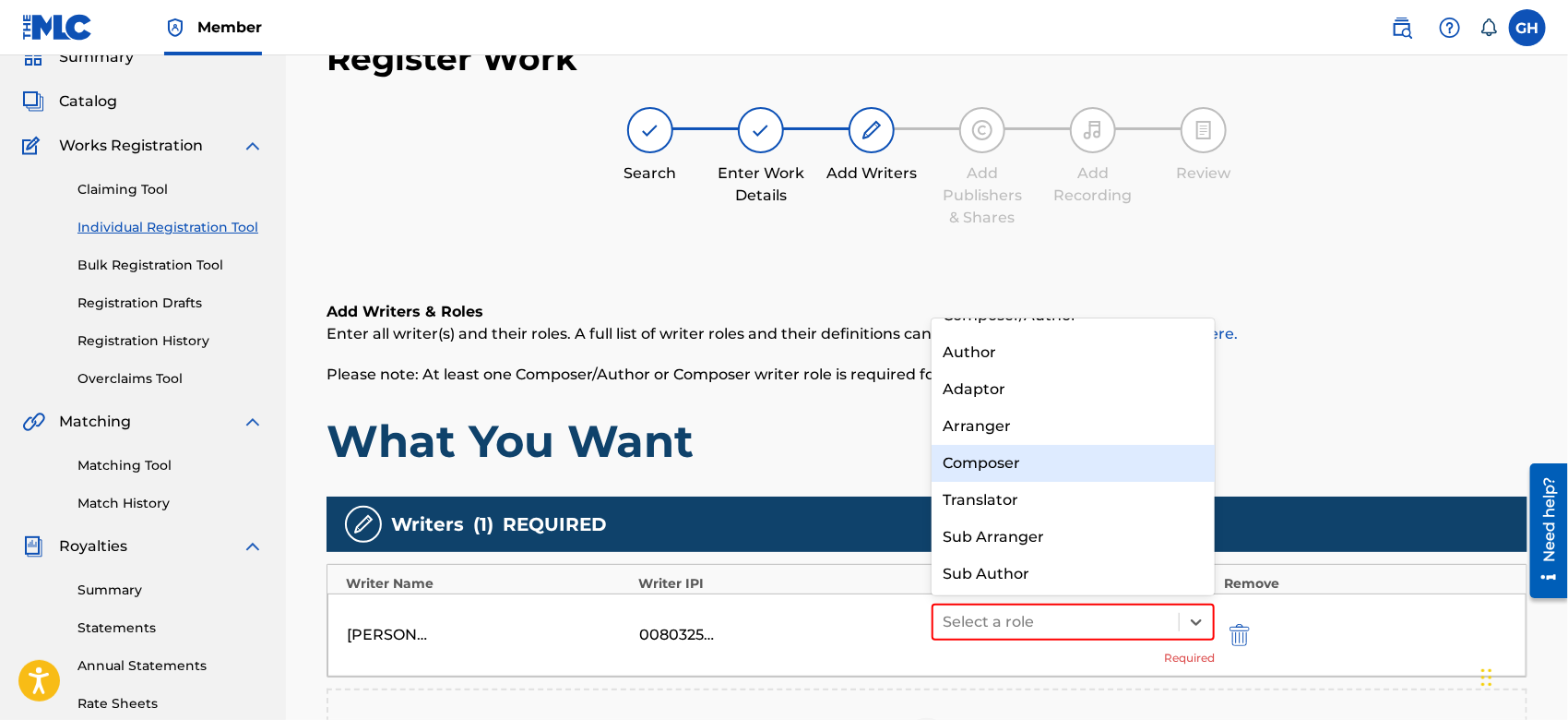
drag, startPoint x: 1067, startPoint y: 617, endPoint x: 1067, endPoint y: 462, distance: 155.0
click at [1067, 604] on div "8 results available. Use Up and Down to choose options, press Enter to select t…" at bounding box center [1074, 622] width 283 height 36
click at [1067, 462] on div "Composer" at bounding box center [1074, 463] width 283 height 36
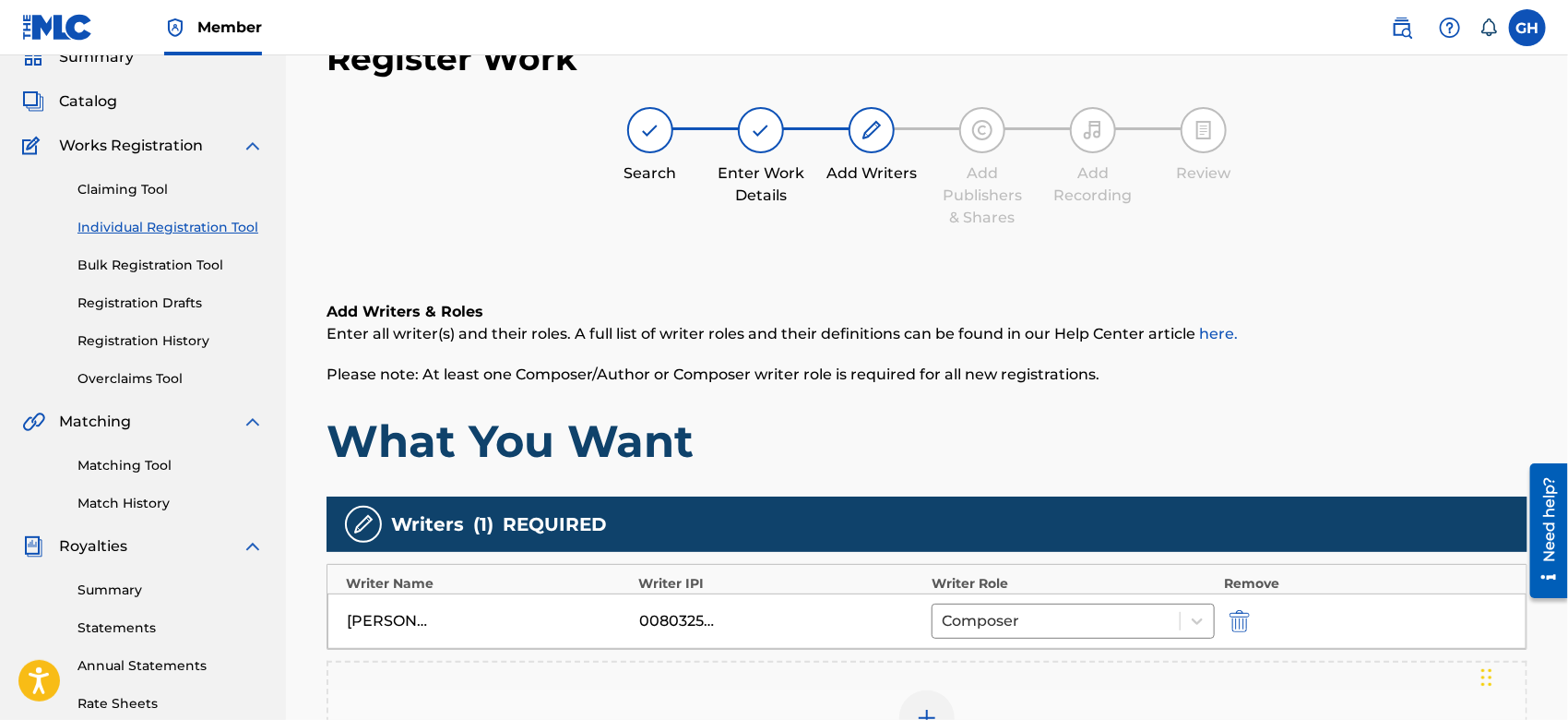
scroll to position [424, 0]
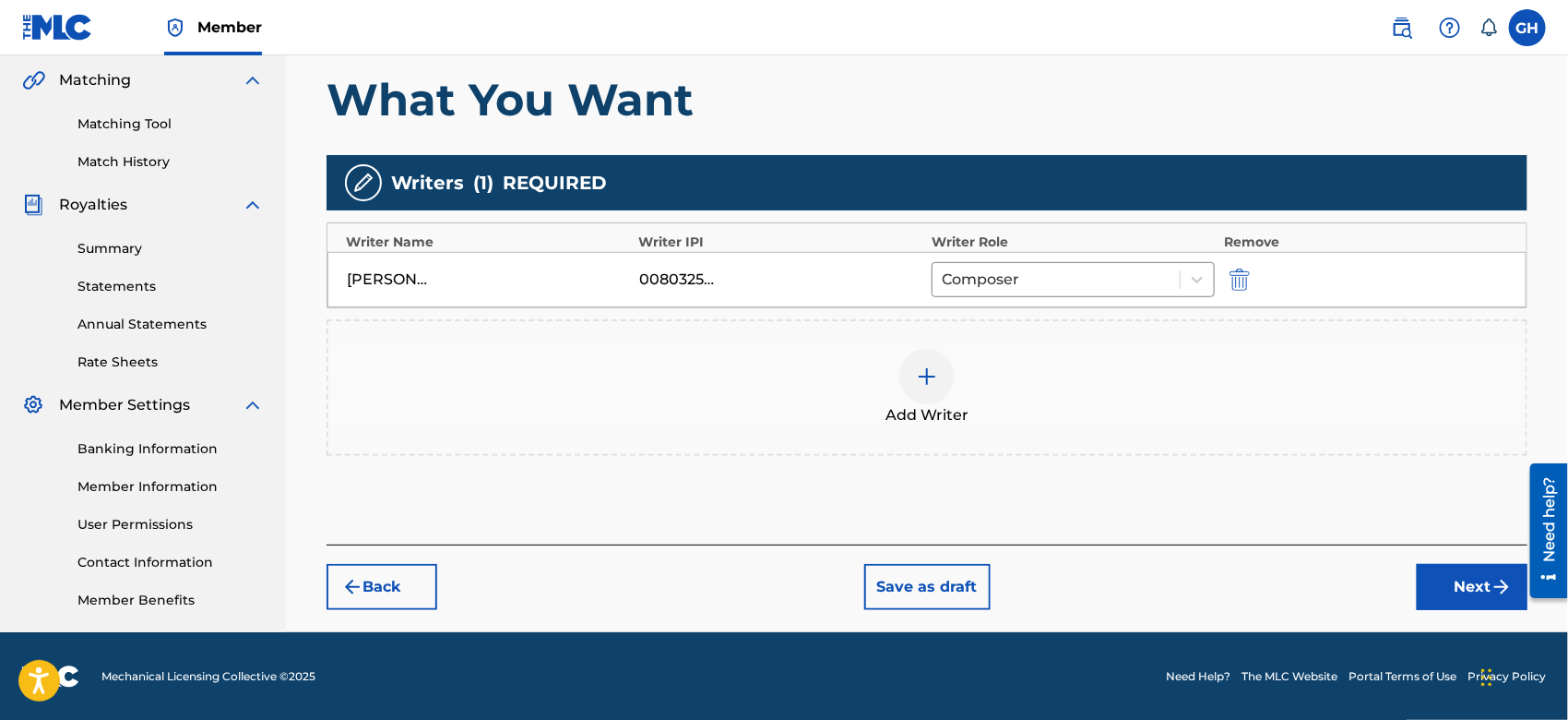
click at [1476, 587] on button "Next" at bounding box center [1473, 587] width 110 height 46
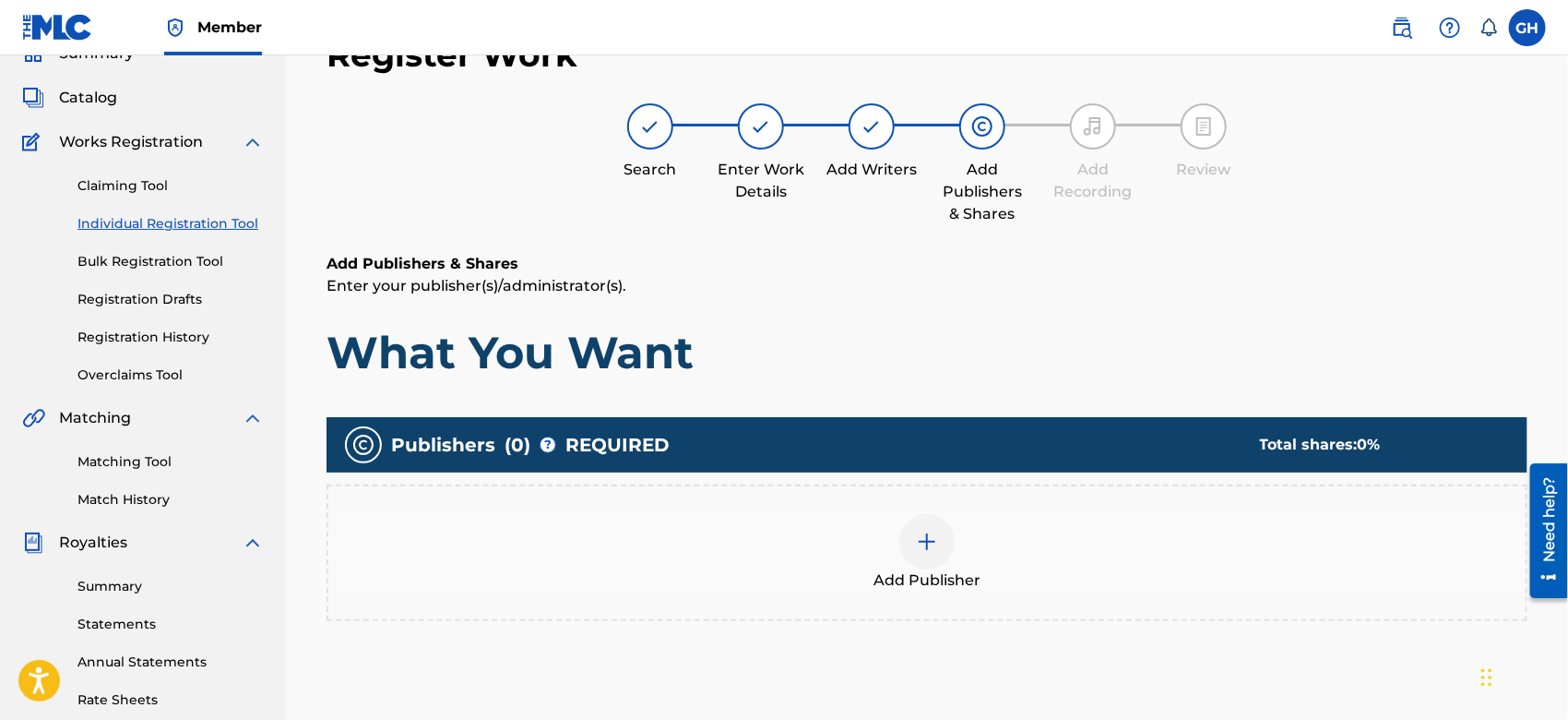
scroll to position [82, 0]
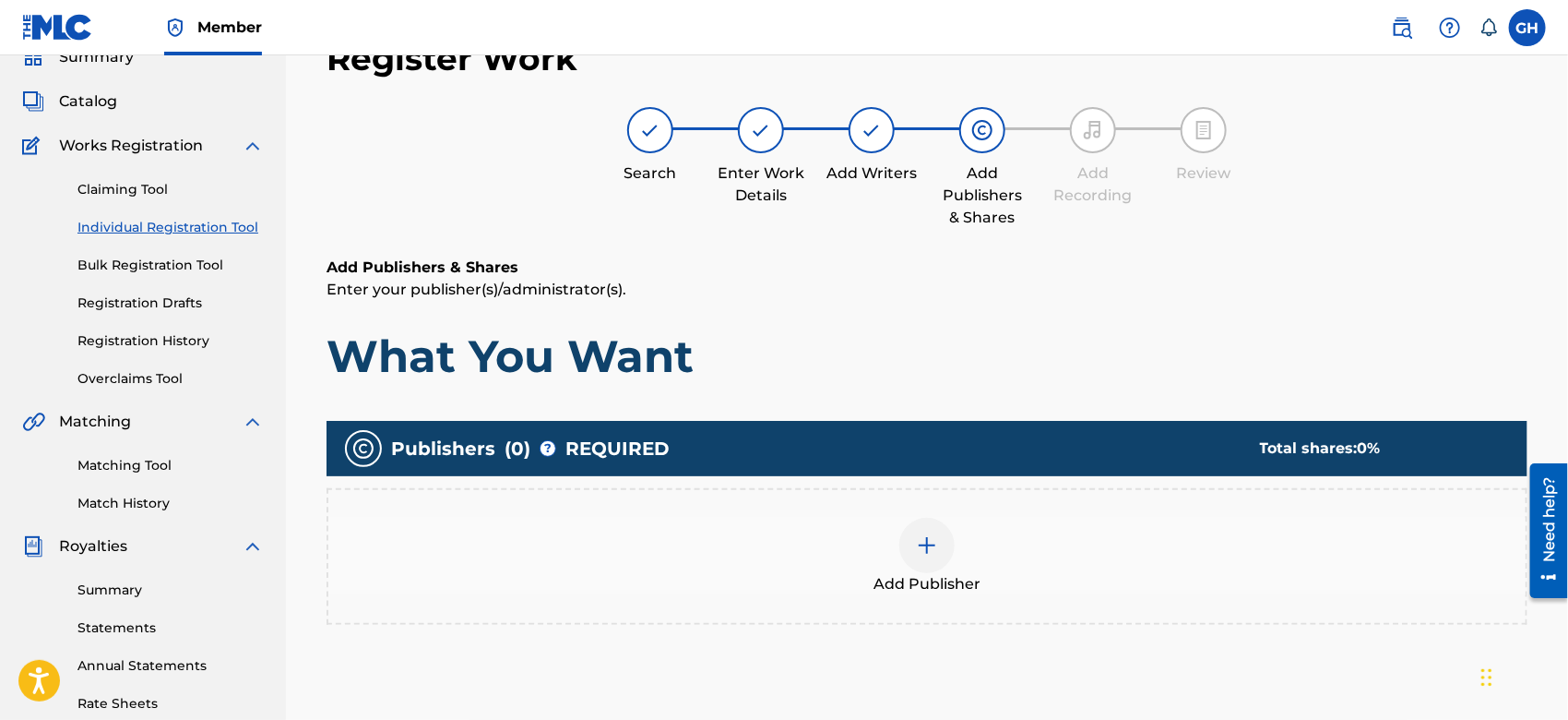
click at [927, 548] on img at bounding box center [927, 546] width 22 height 22
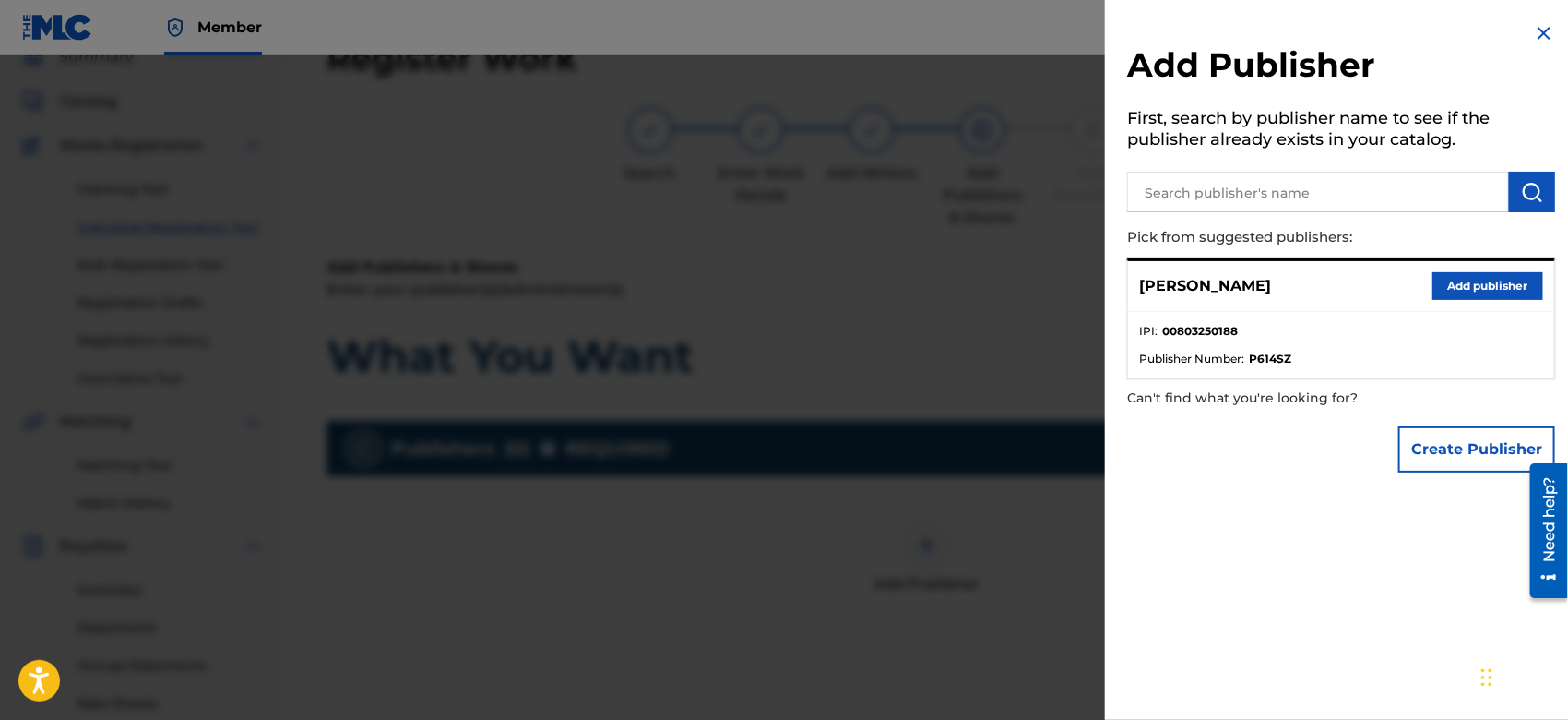
click at [1394, 447] on div "Create Publisher" at bounding box center [1341, 450] width 428 height 65
click at [1413, 447] on button "Create Publisher" at bounding box center [1476, 449] width 157 height 46
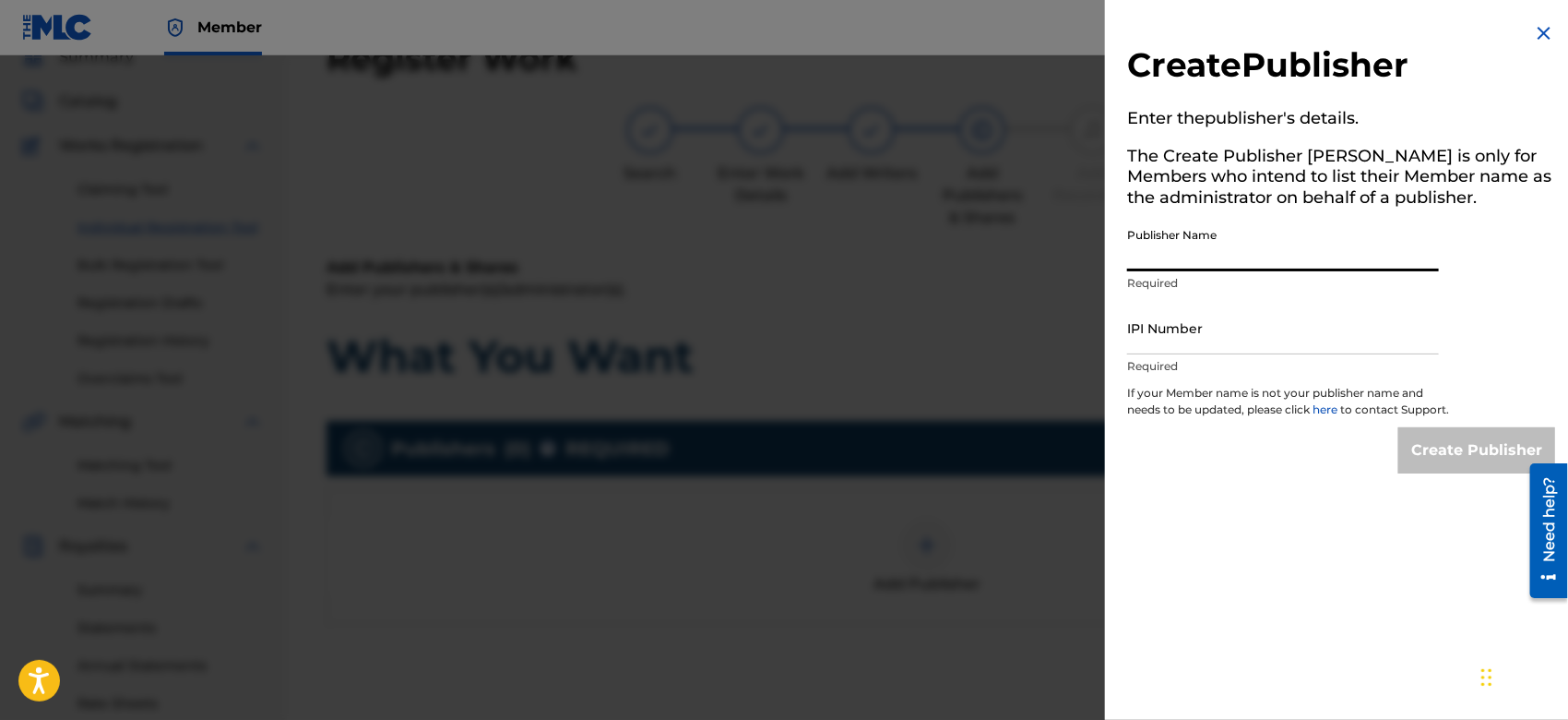
click at [1177, 251] on input "Publisher Name" at bounding box center [1283, 244] width 312 height 52
type input "TUNECORE DIGITAL MUSIC"
drag, startPoint x: 1219, startPoint y: 335, endPoint x: 1317, endPoint y: 374, distance: 105.5
click at [1317, 374] on div "IPI Number Required" at bounding box center [1283, 344] width 312 height 83
type input "00642005099"
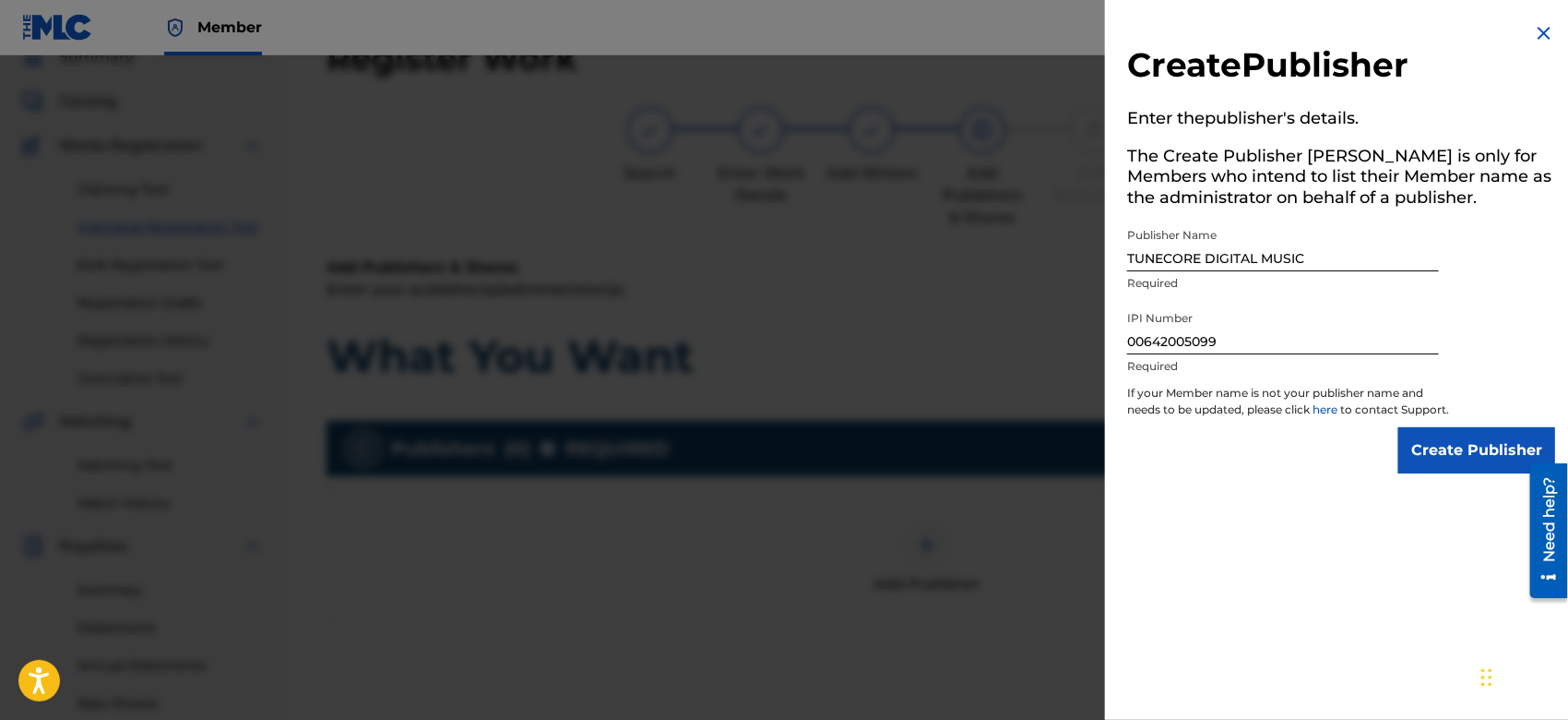
click at [1414, 469] on input "Create Publisher" at bounding box center [1476, 450] width 157 height 46
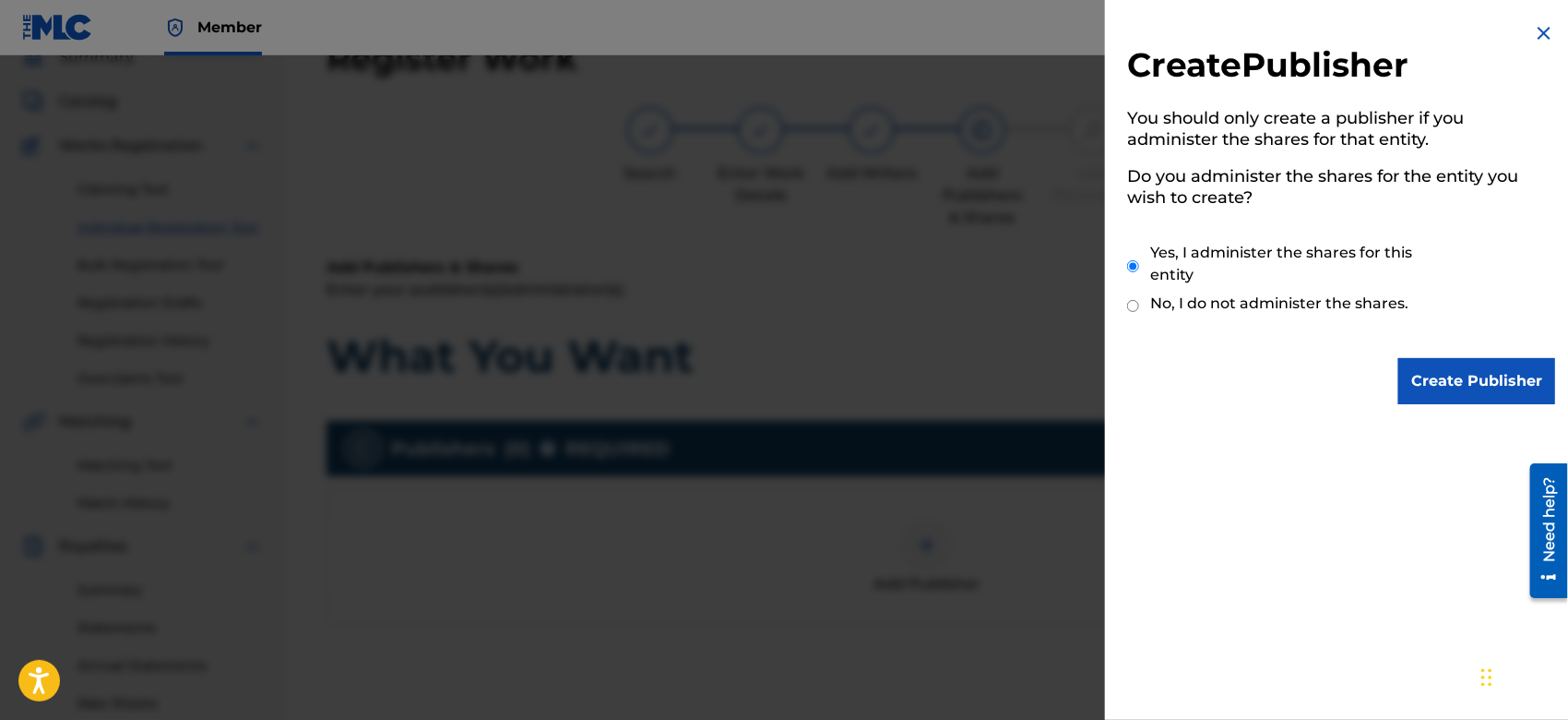
click at [1469, 376] on input "Create Publisher" at bounding box center [1476, 381] width 157 height 46
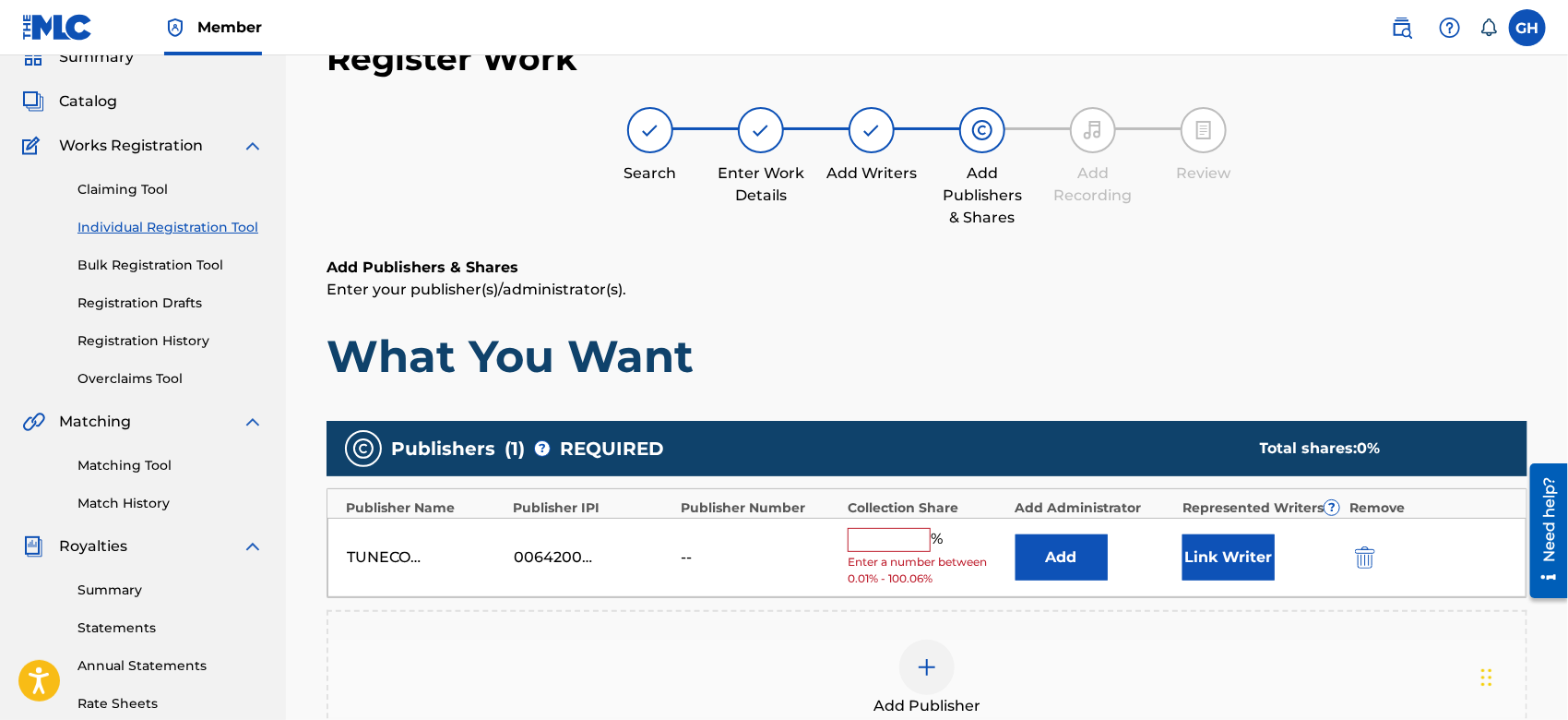
click at [875, 531] on input "text" at bounding box center [889, 540] width 83 height 24
type input "100"
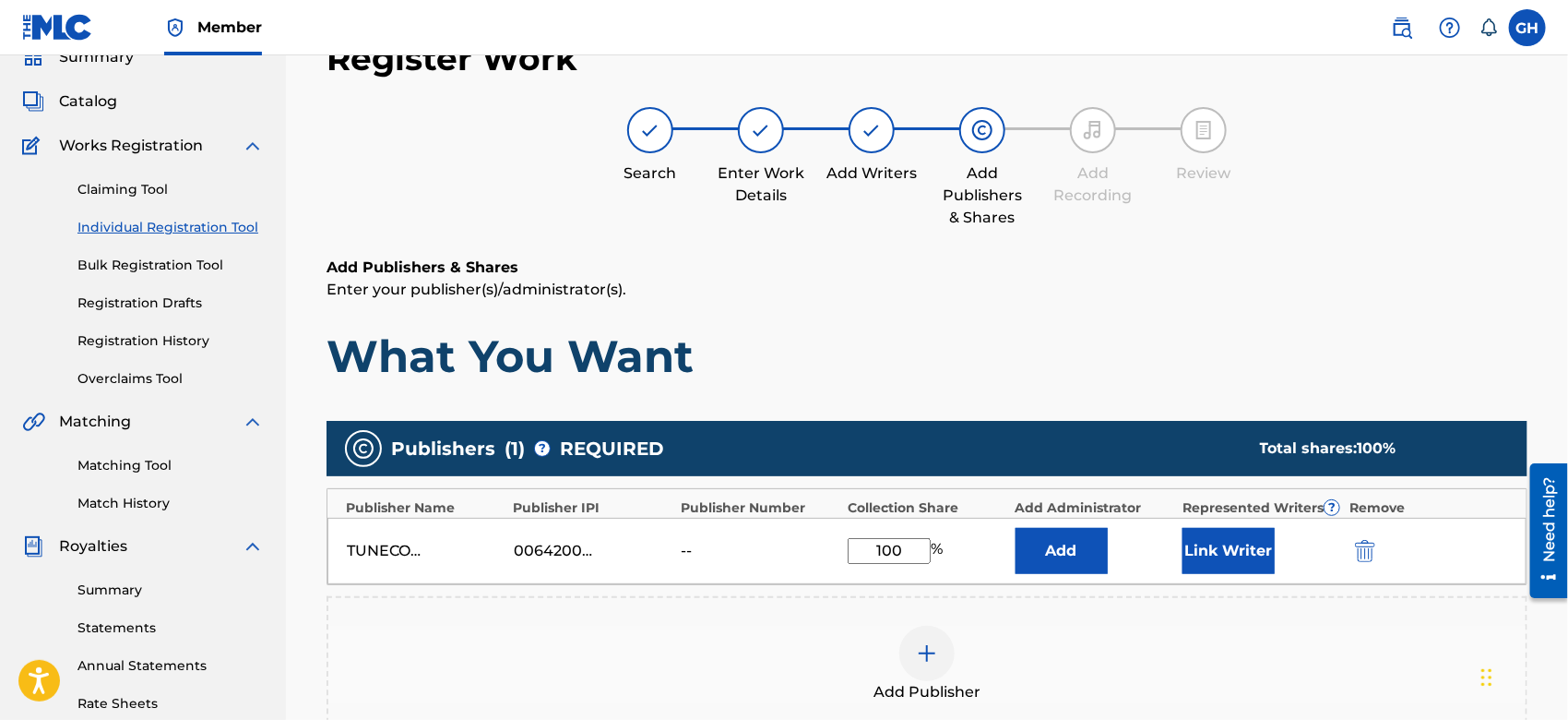
click at [1216, 545] on button "Link Writer" at bounding box center [1229, 551] width 93 height 46
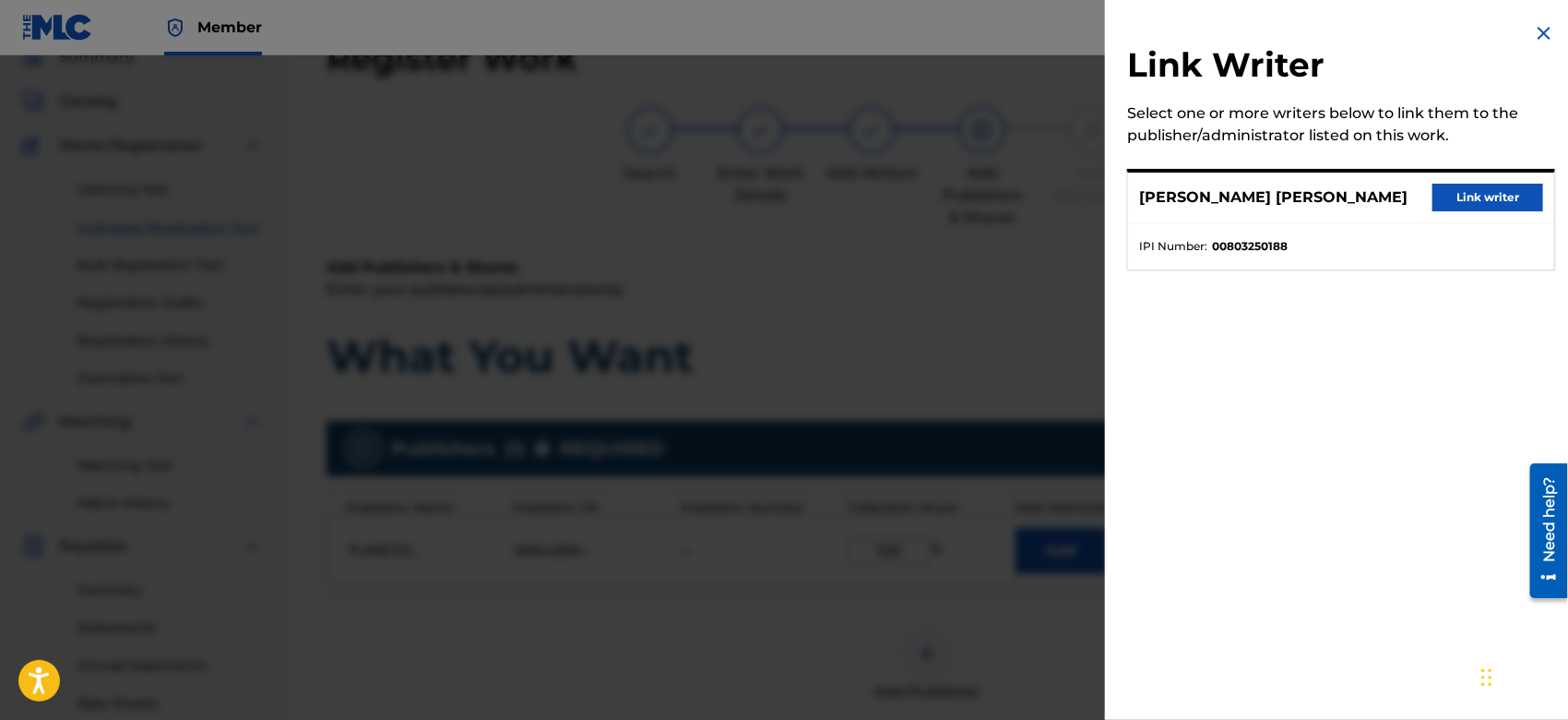
click at [1445, 199] on button "Link writer" at bounding box center [1488, 198] width 110 height 28
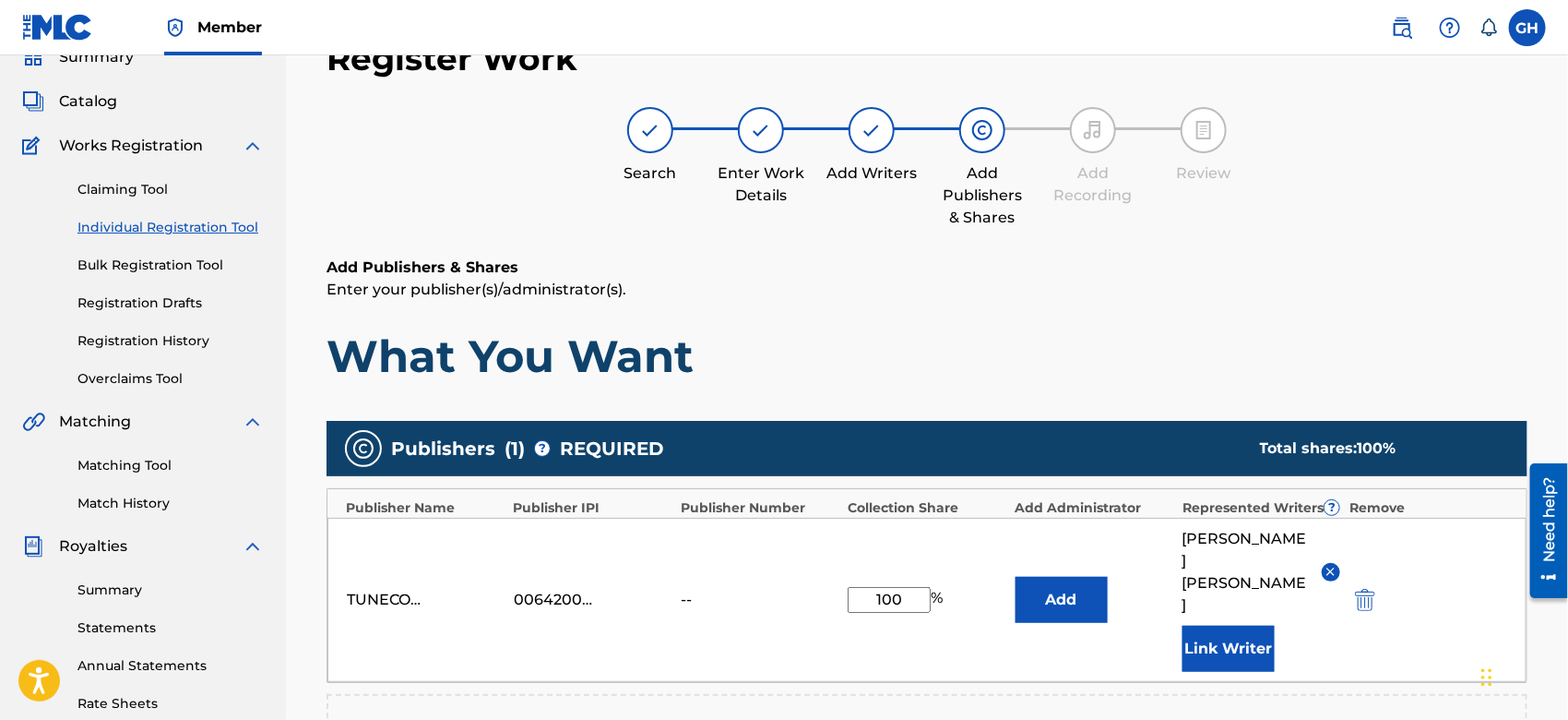
scroll to position [486, 0]
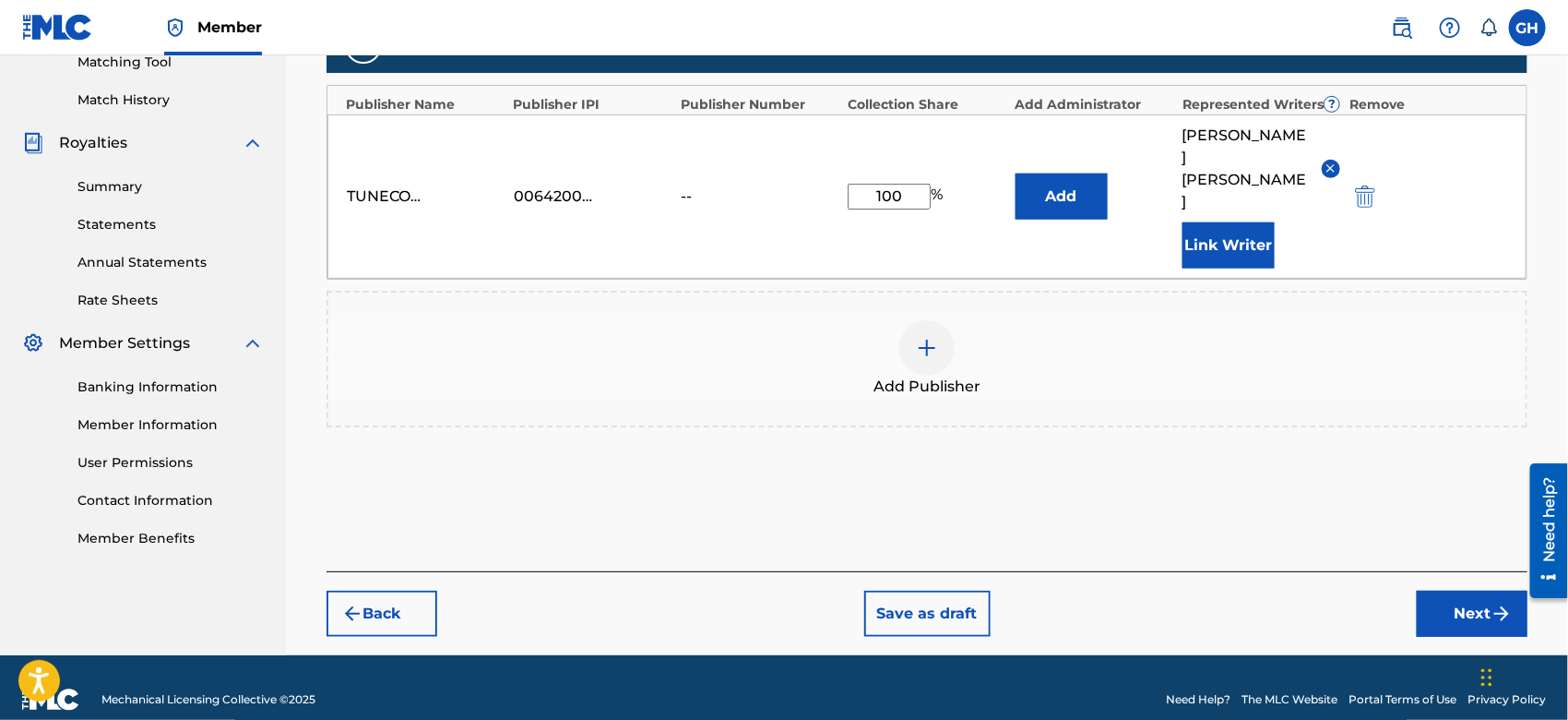
click at [1445, 591] on button "Next" at bounding box center [1473, 614] width 110 height 46
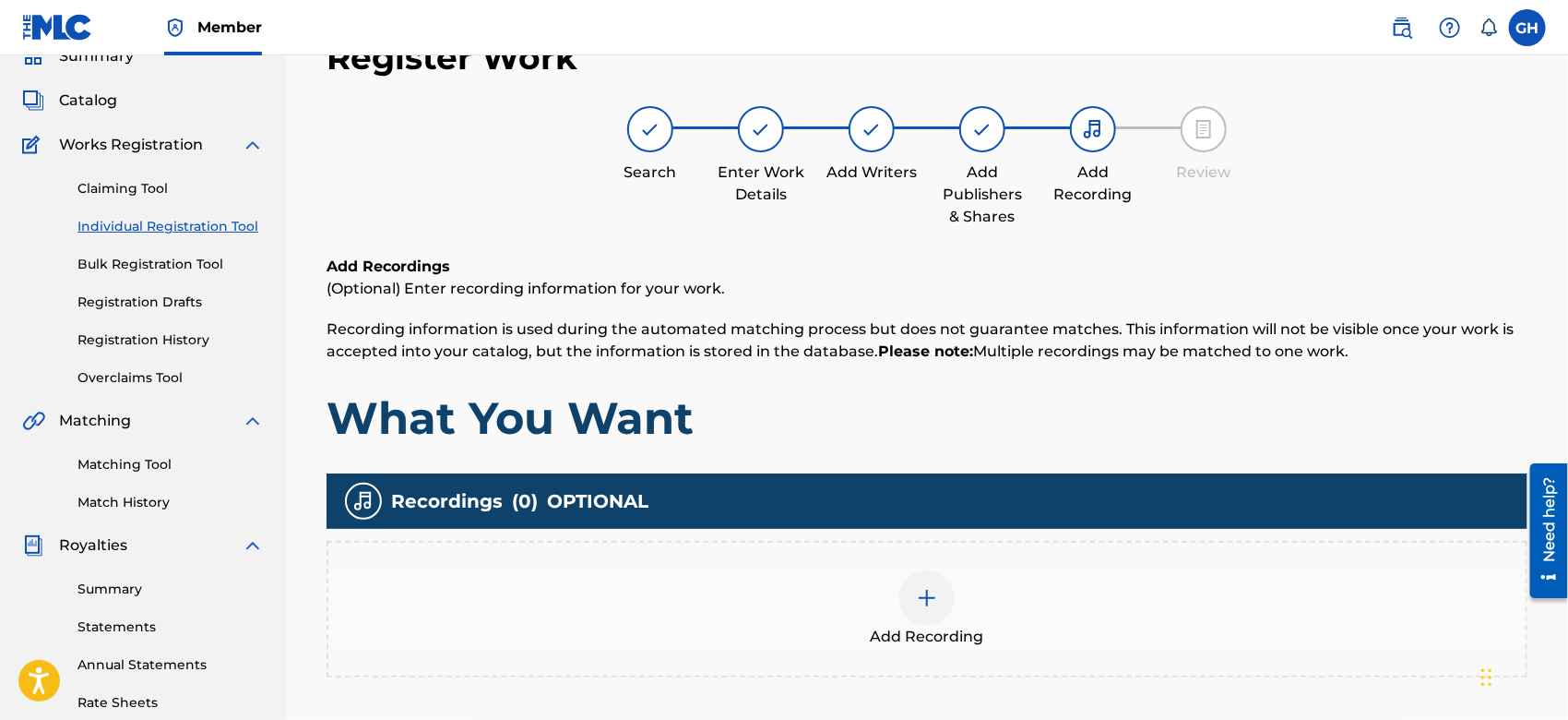
scroll to position [82, 0]
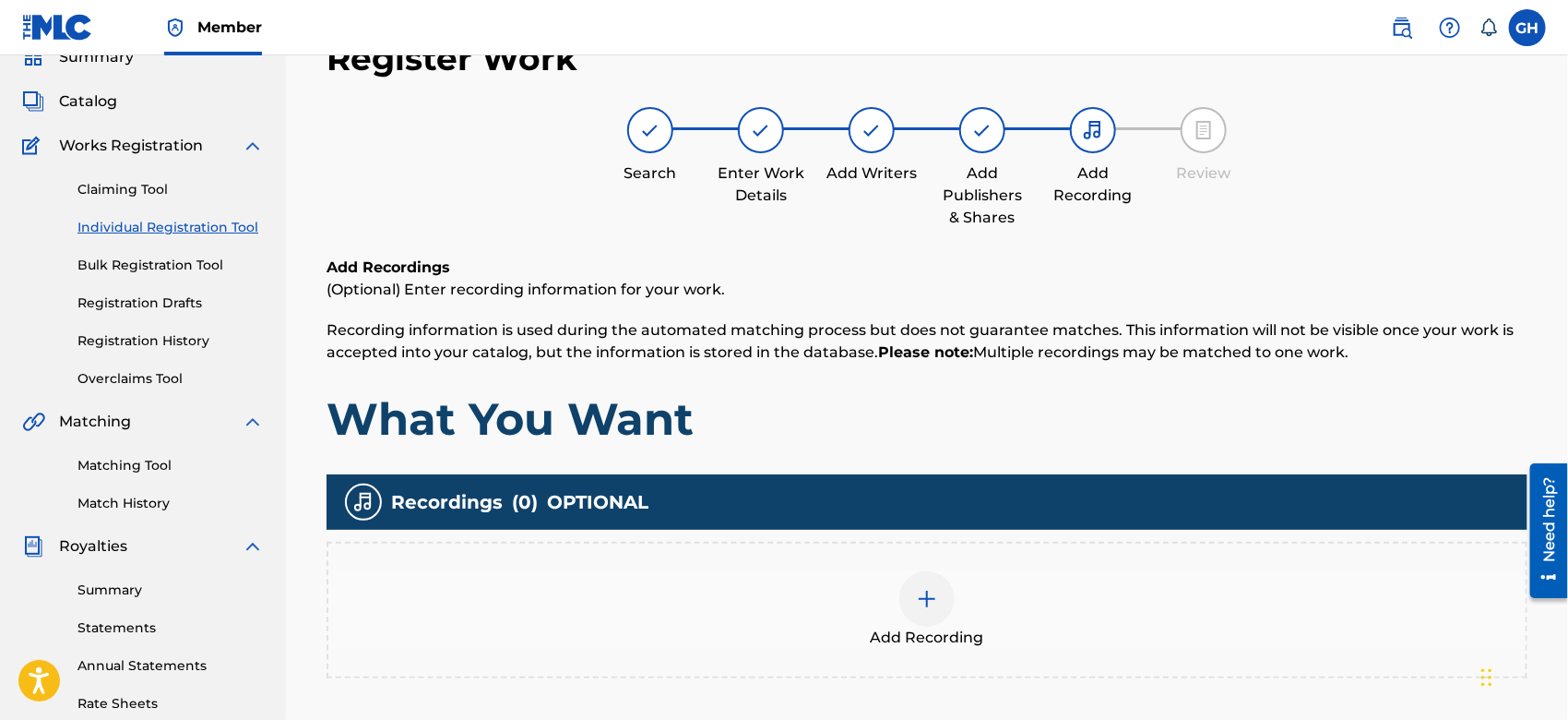
click at [955, 594] on div "Add Recording" at bounding box center [927, 610] width 1198 height 78
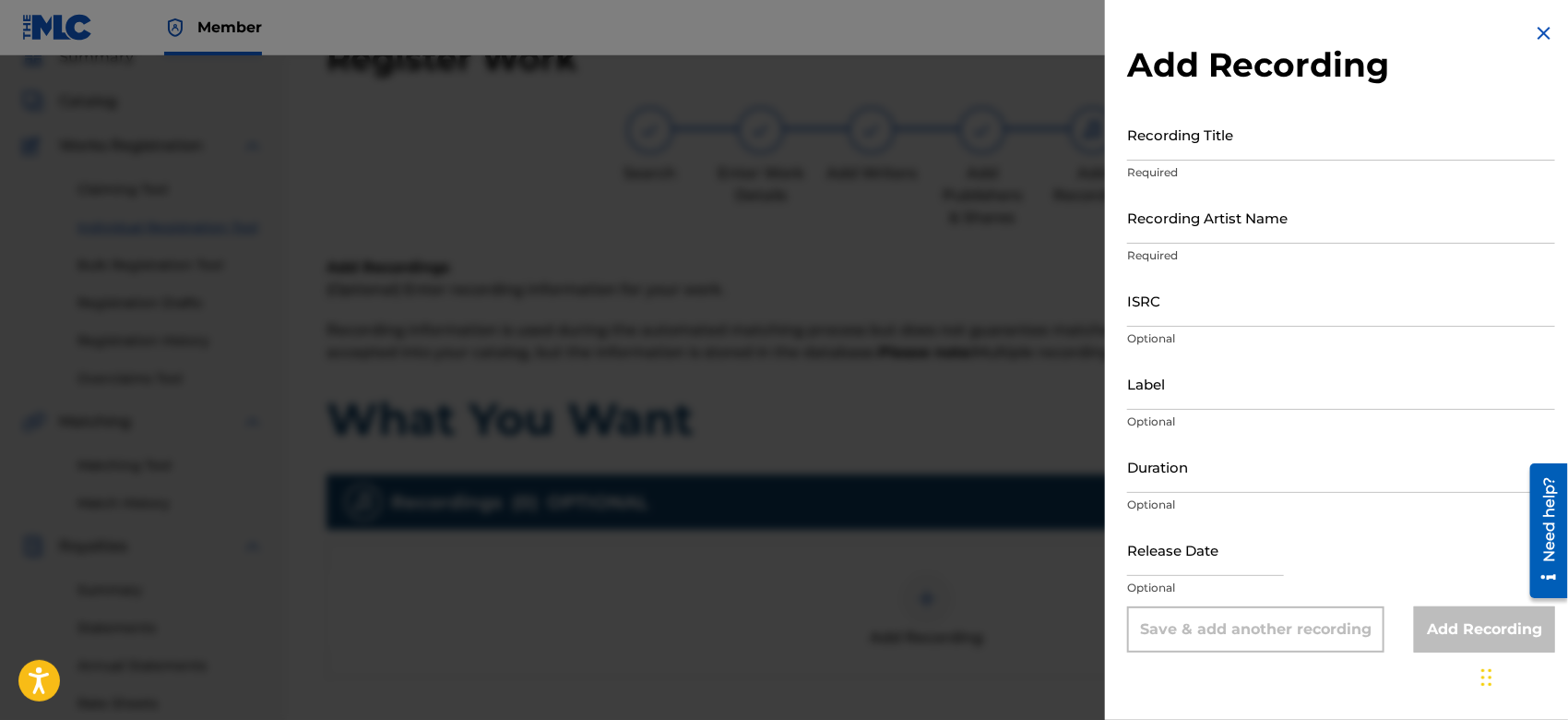
click at [1141, 164] on p "Required" at bounding box center [1341, 172] width 428 height 17
click at [1137, 145] on input "Recording Title" at bounding box center [1341, 134] width 428 height 52
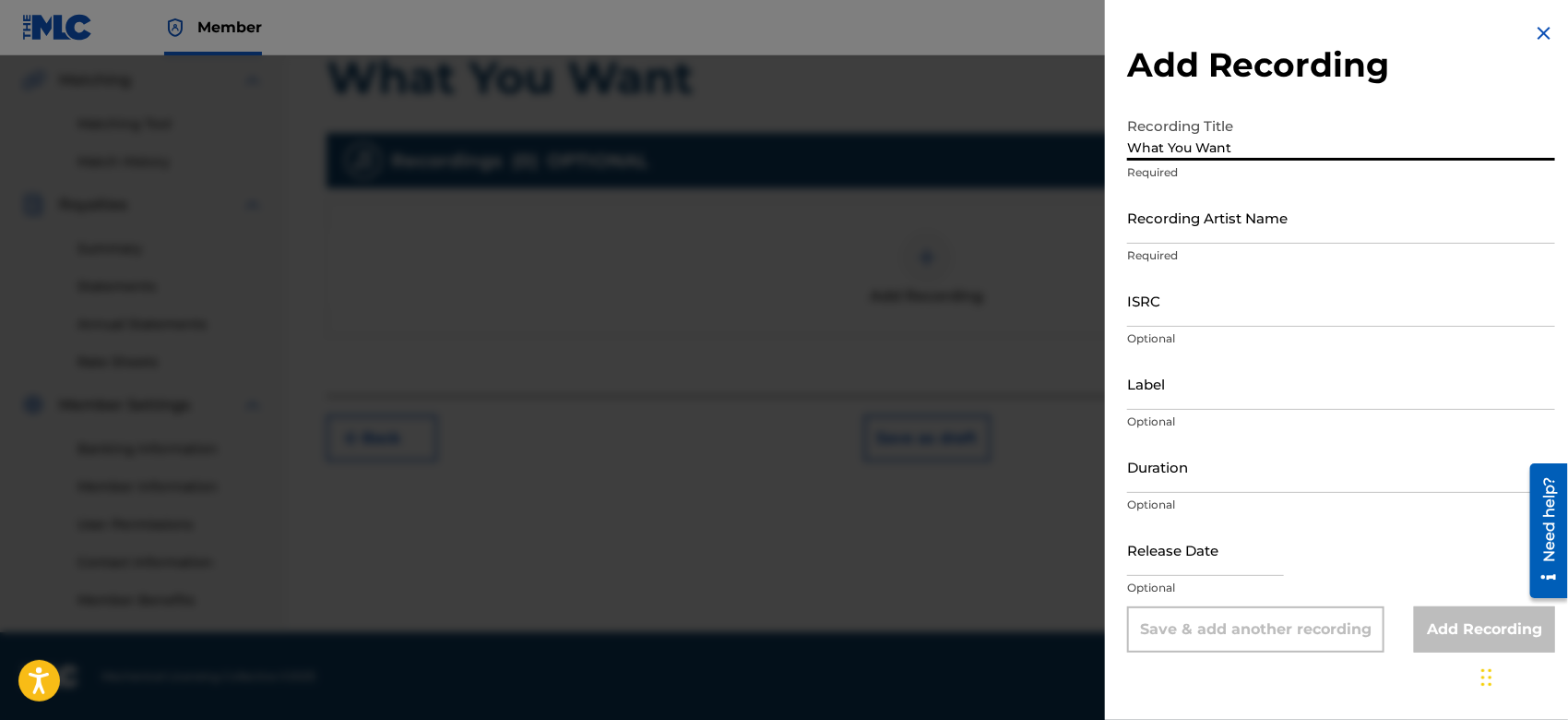
type input "What You Want"
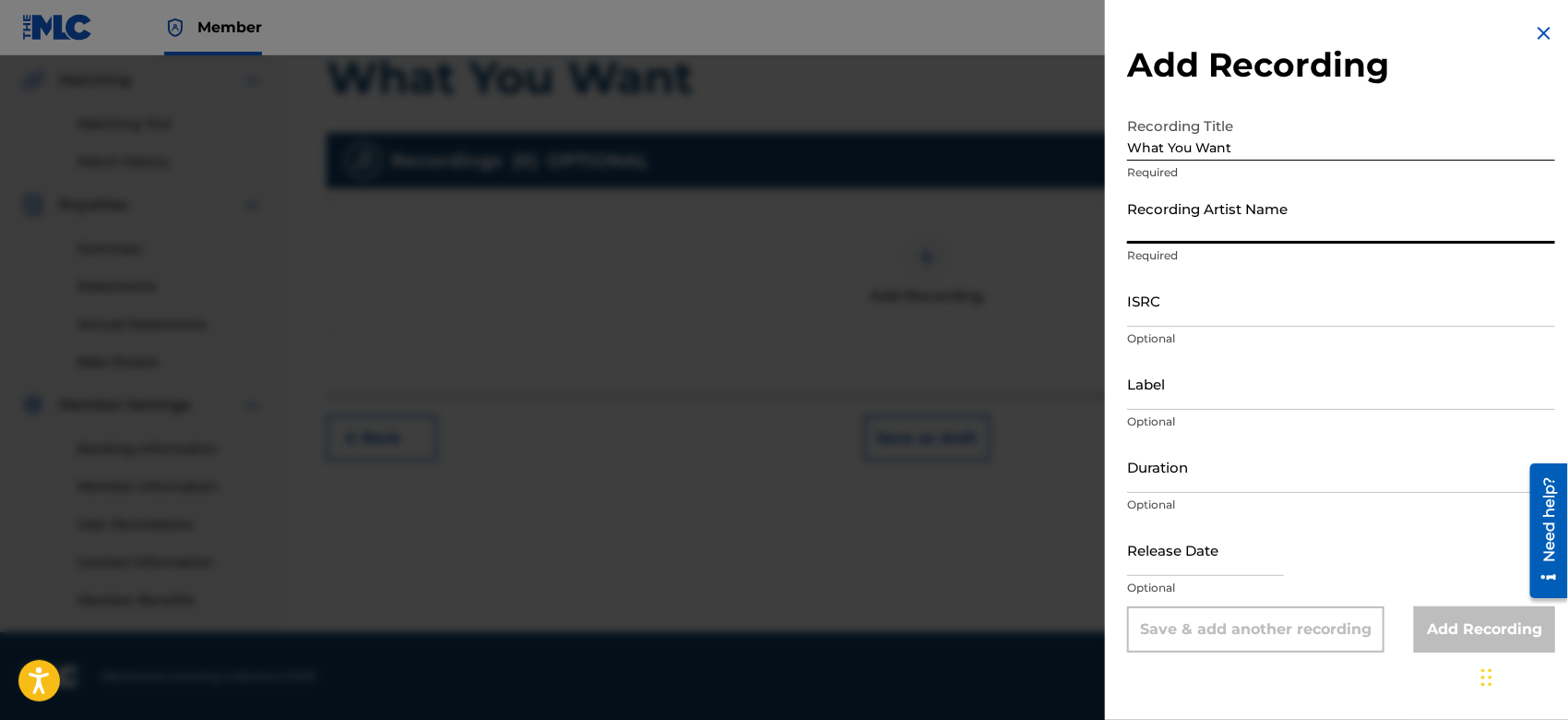
click at [1214, 239] on input "Recording Artist Name" at bounding box center [1341, 217] width 428 height 52
type input "Gamma FEB"
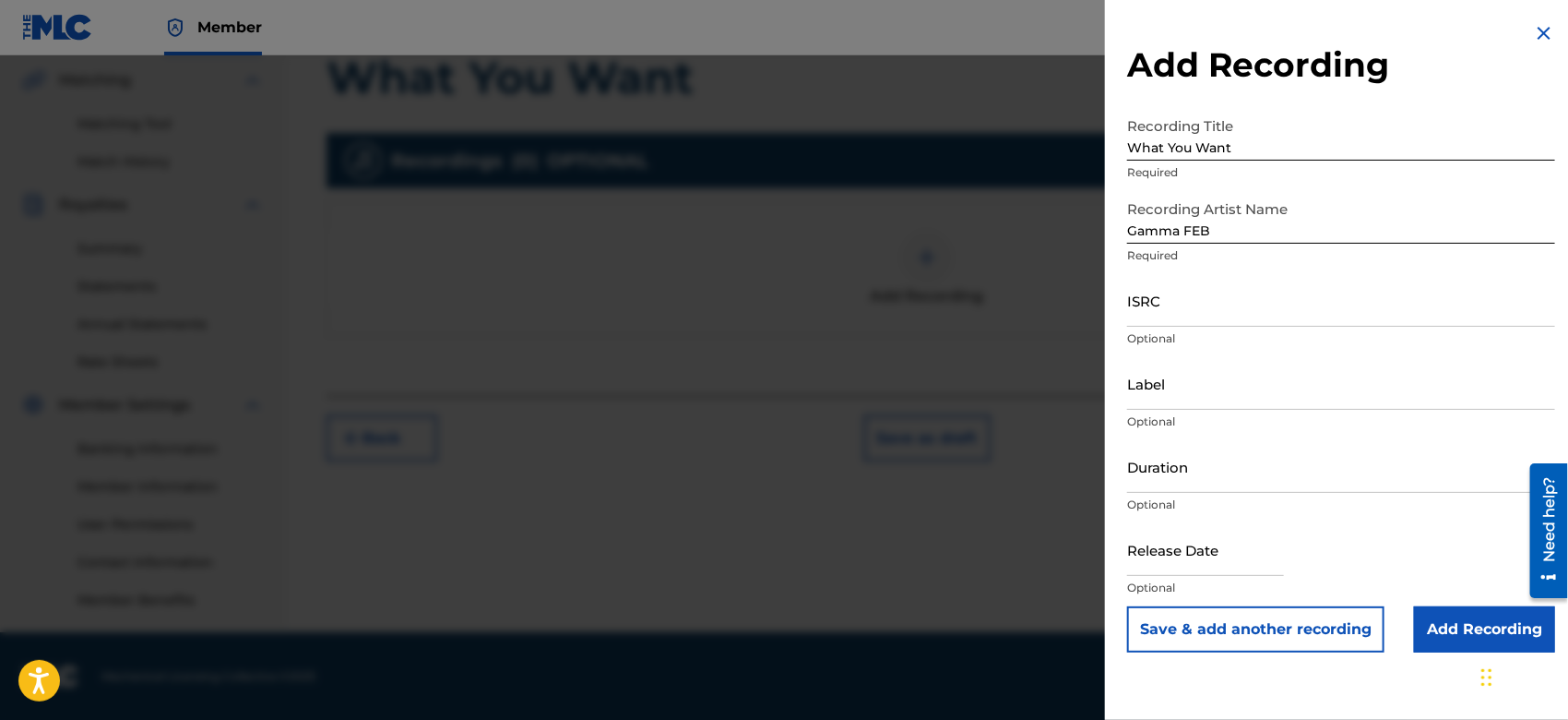
click at [1439, 626] on input "Add Recording" at bounding box center [1484, 629] width 141 height 46
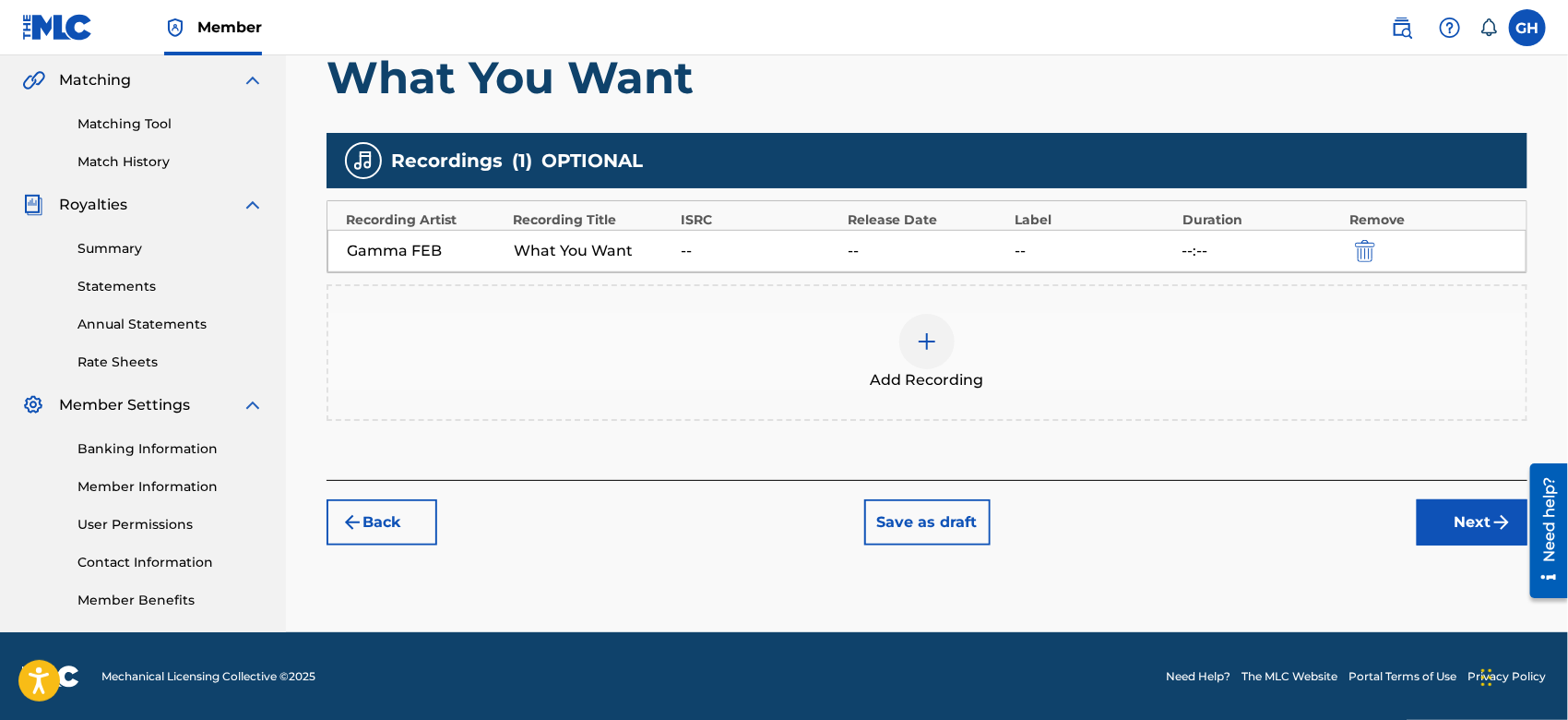
click at [1449, 522] on button "Next" at bounding box center [1473, 522] width 110 height 46
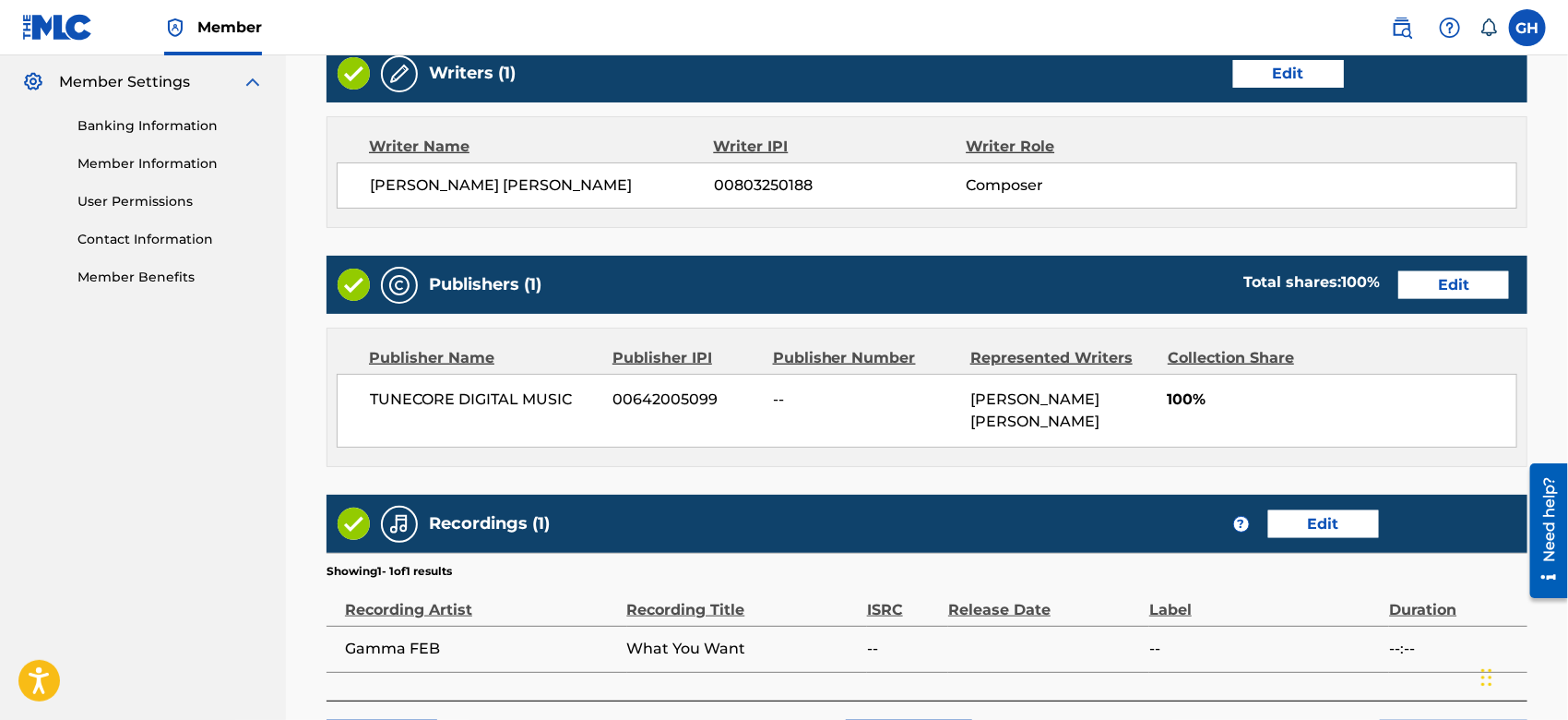
scroll to position [898, 0]
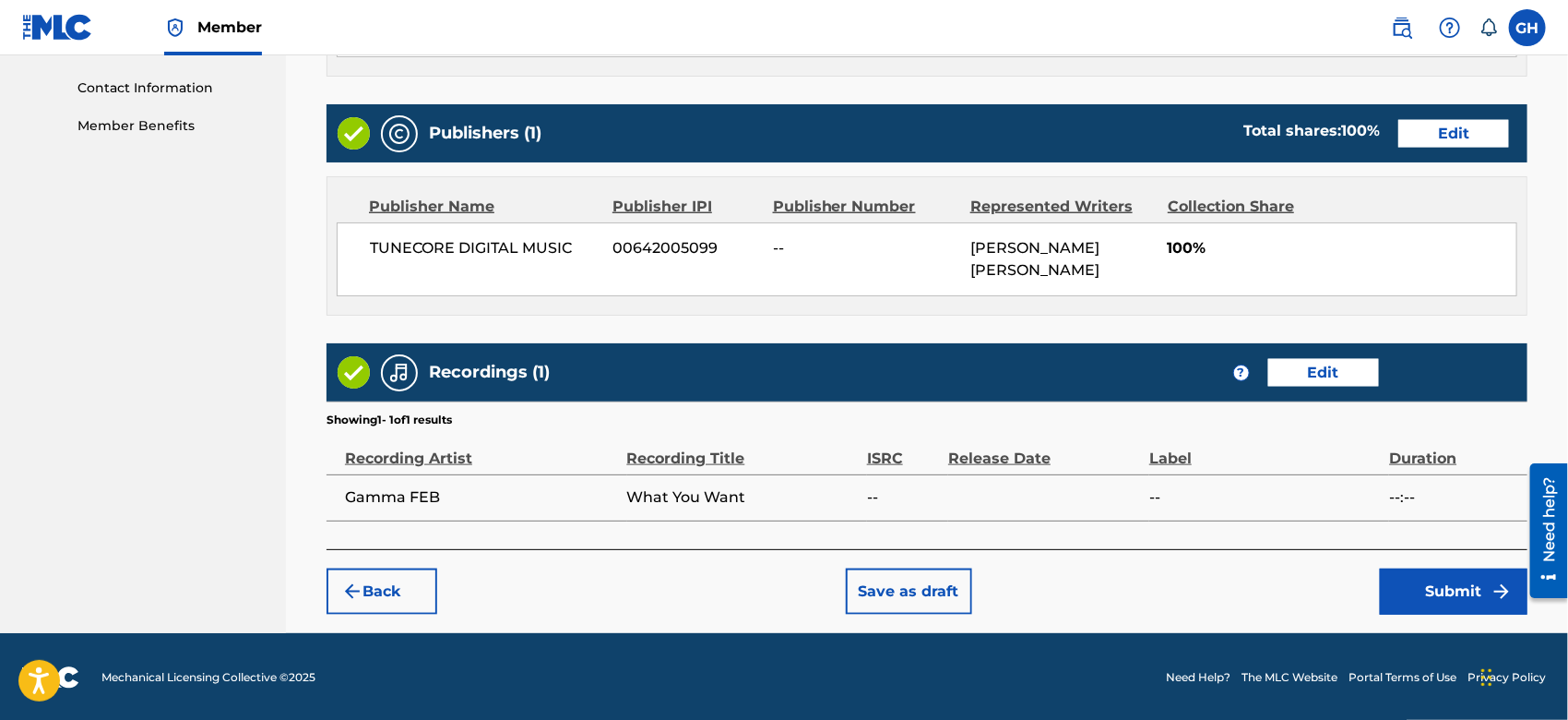
click at [1436, 578] on button "Submit" at bounding box center [1454, 591] width 148 height 46
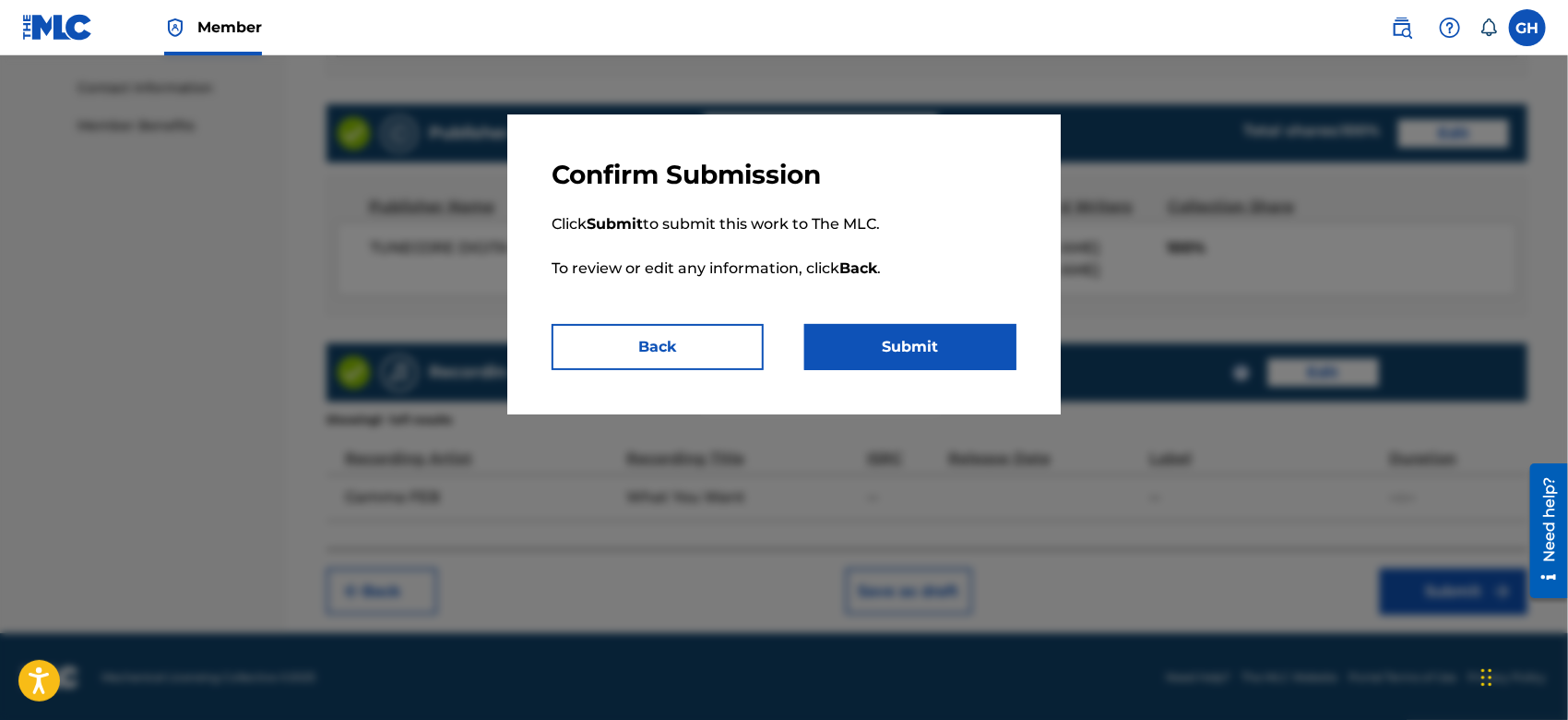
click at [912, 351] on button "Submit" at bounding box center [910, 347] width 213 height 46
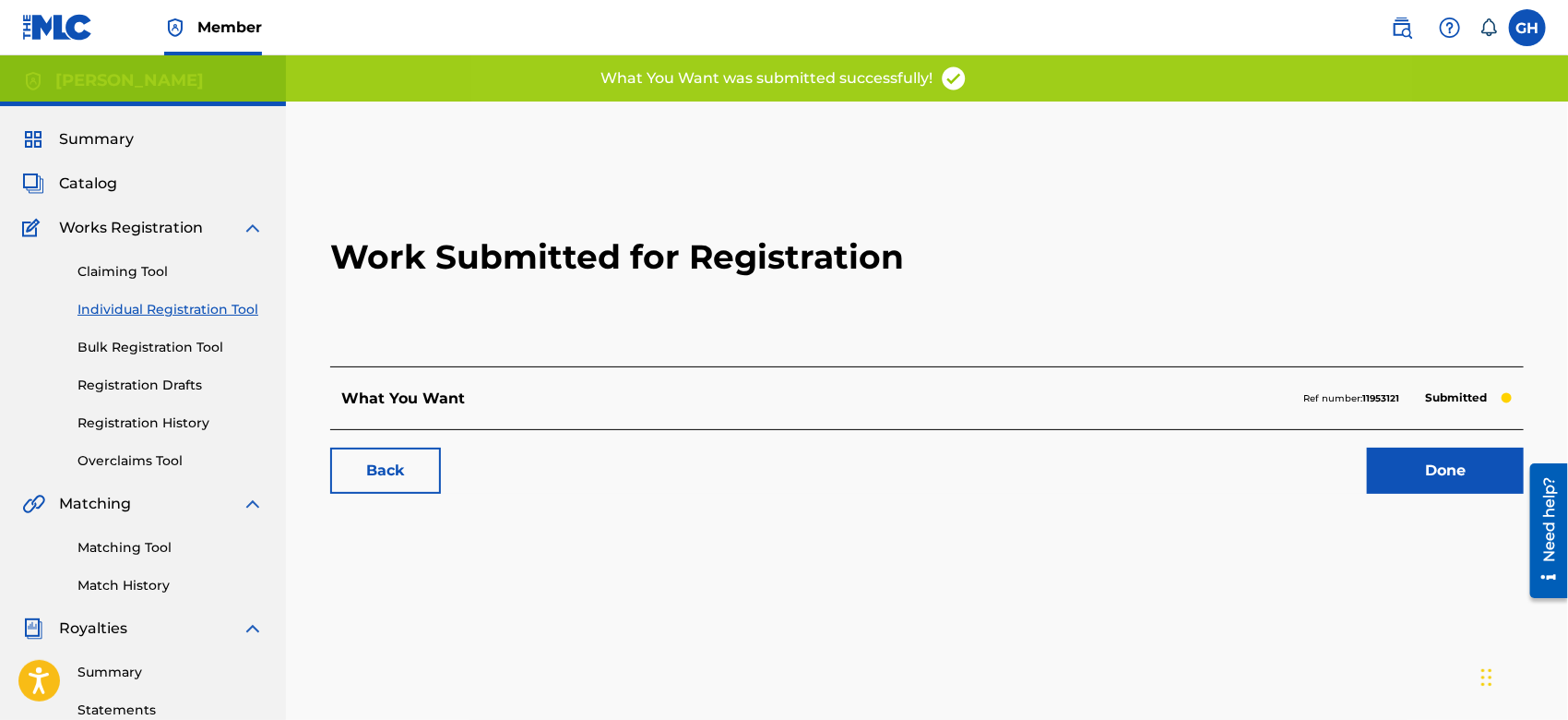
click at [63, 180] on span "Catalog" at bounding box center [88, 183] width 58 height 22
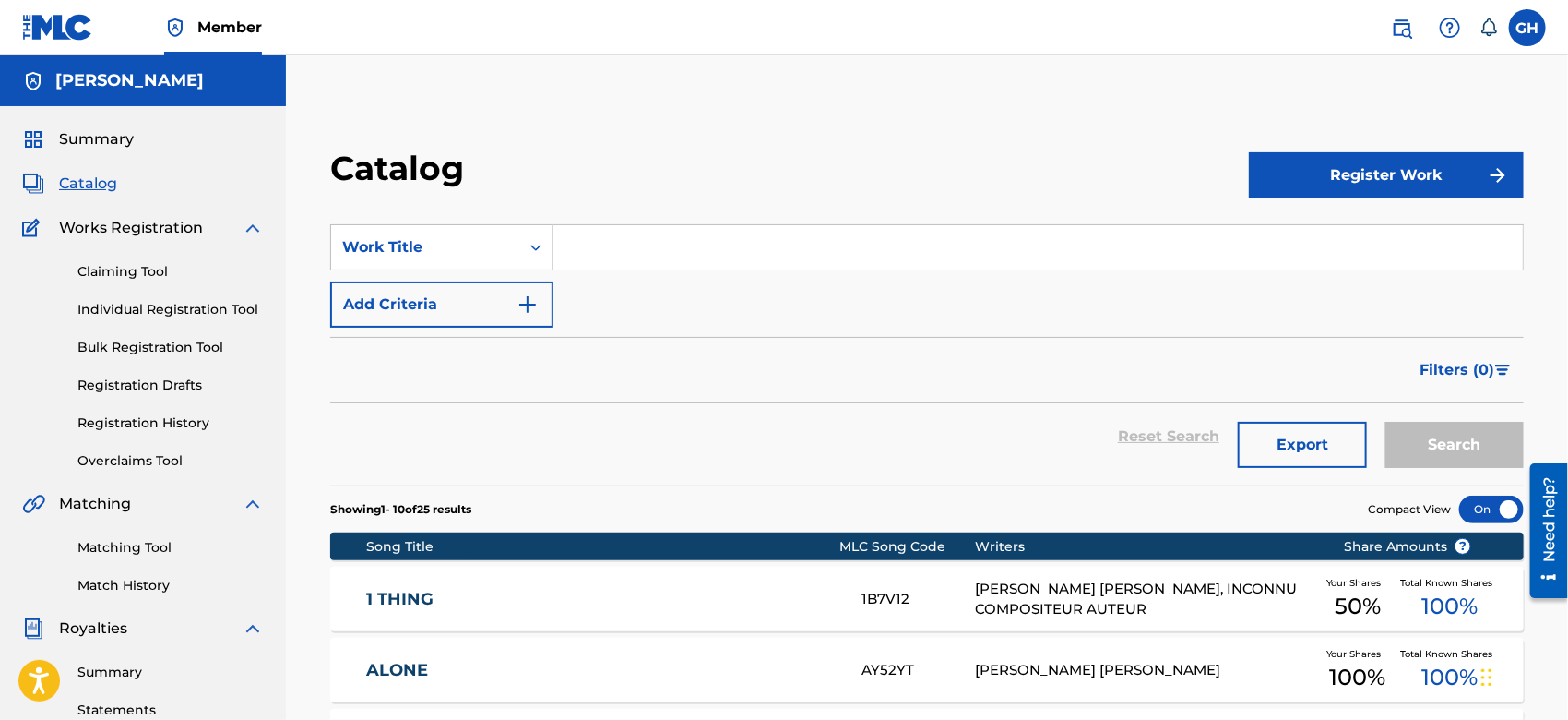
click at [126, 418] on link "Registration History" at bounding box center [170, 424] width 186 height 20
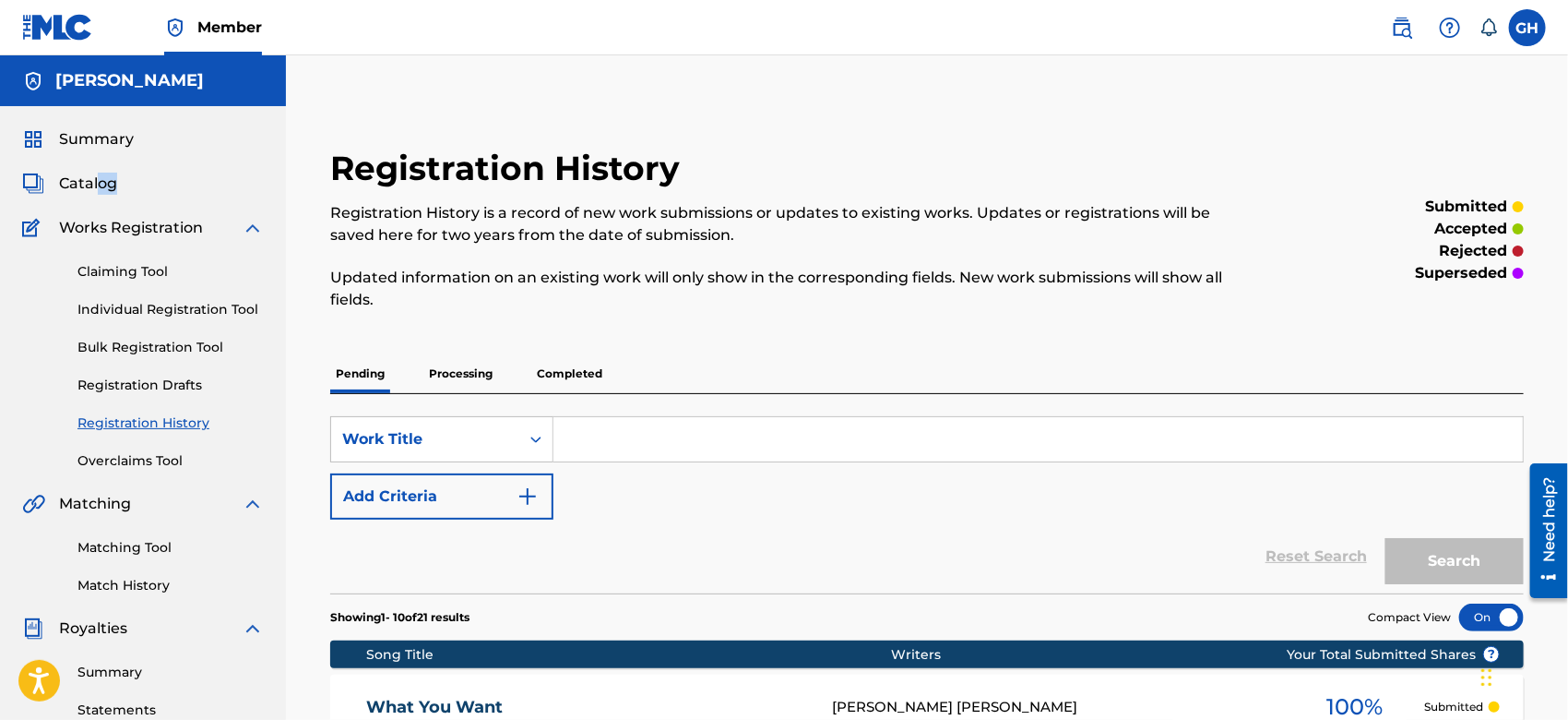
drag, startPoint x: 117, startPoint y: 176, endPoint x: 99, endPoint y: 185, distance: 20.1
click at [99, 185] on div "Catalog" at bounding box center [143, 183] width 242 height 22
click at [99, 185] on span "Catalog" at bounding box center [88, 183] width 58 height 22
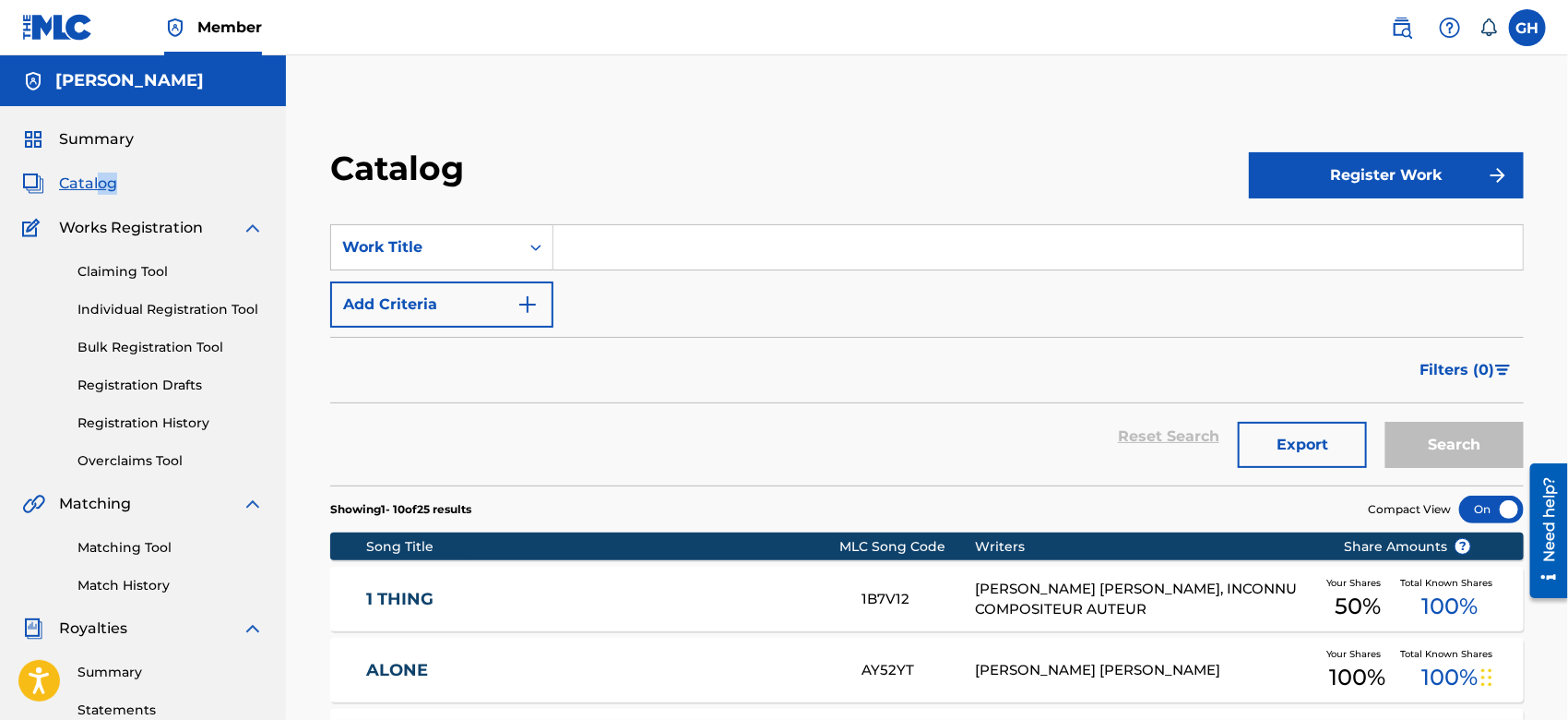
click at [1379, 176] on button "Register Work" at bounding box center [1386, 175] width 275 height 46
click at [1301, 231] on link "Individual" at bounding box center [1386, 235] width 275 height 44
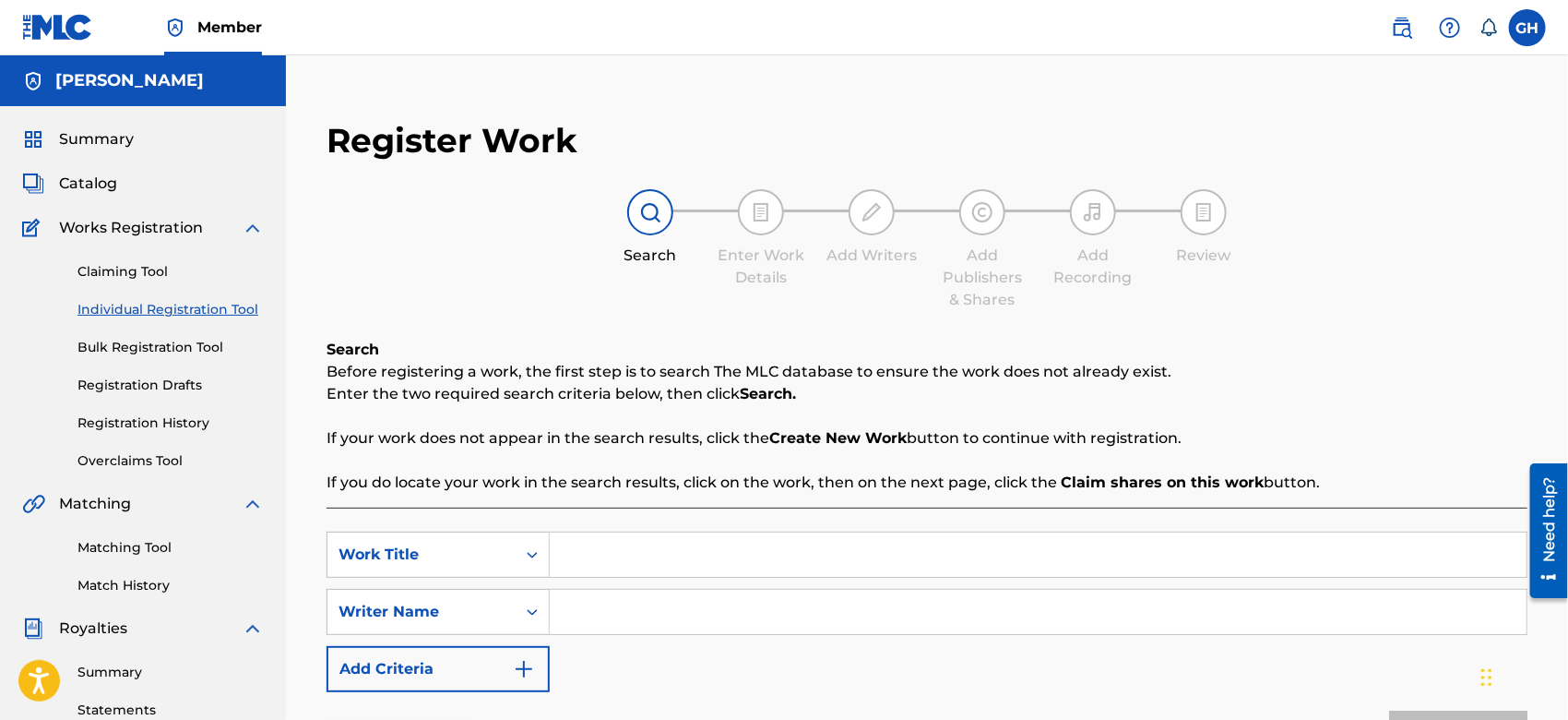
click at [583, 558] on input "Search Form" at bounding box center [1038, 555] width 977 height 44
type input "Fuck The World"
click at [578, 614] on input "Search Form" at bounding box center [1038, 612] width 977 height 44
type input "Gary Octwone Harrison Jr"
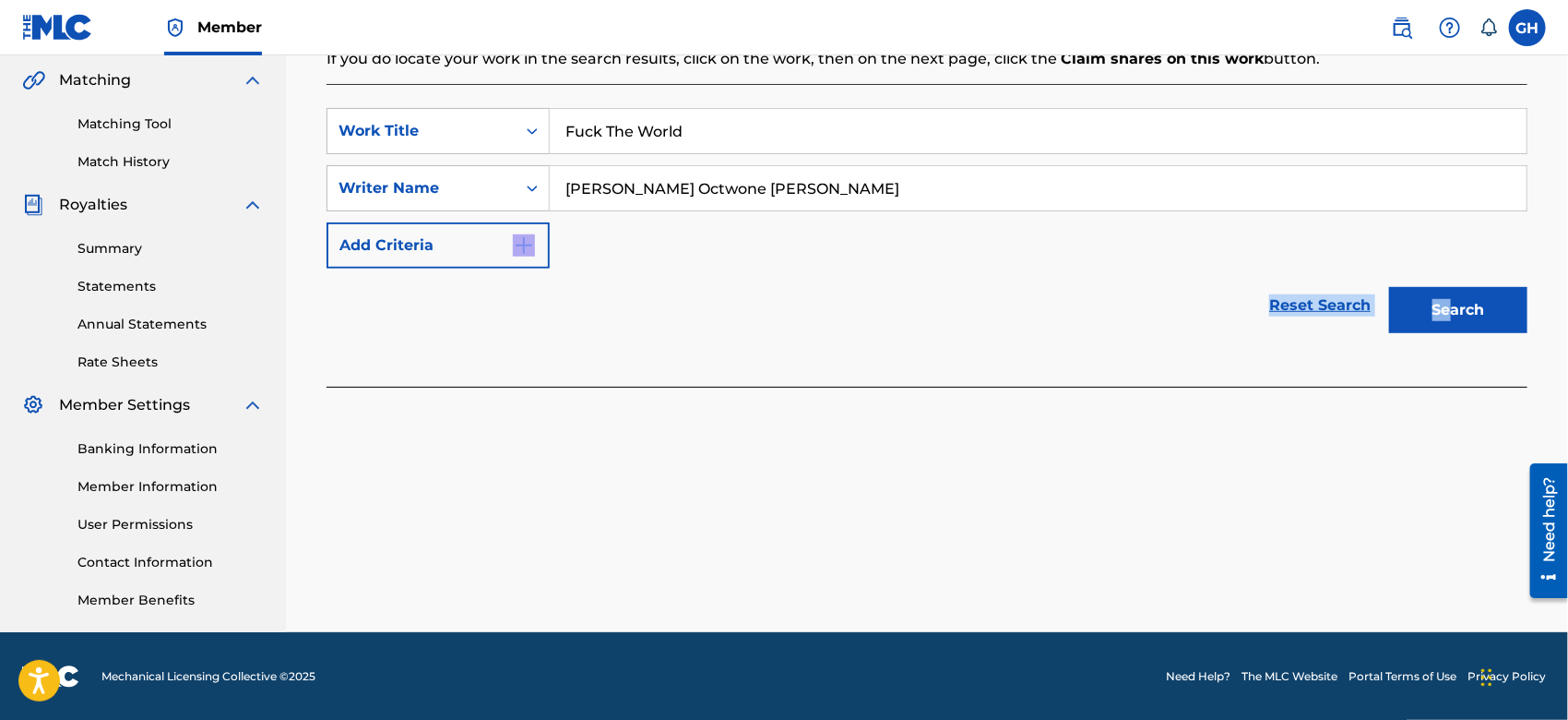
drag, startPoint x: 1460, startPoint y: 263, endPoint x: 1452, endPoint y: 306, distance: 43.7
click at [1452, 306] on form "SearchWithCriteria591050c9-1f50-496a-87b2-6295a54ce960 Work Title Fuck The Worl…" at bounding box center [927, 226] width 1201 height 234
click at [1452, 306] on button "Search" at bounding box center [1459, 310] width 139 height 46
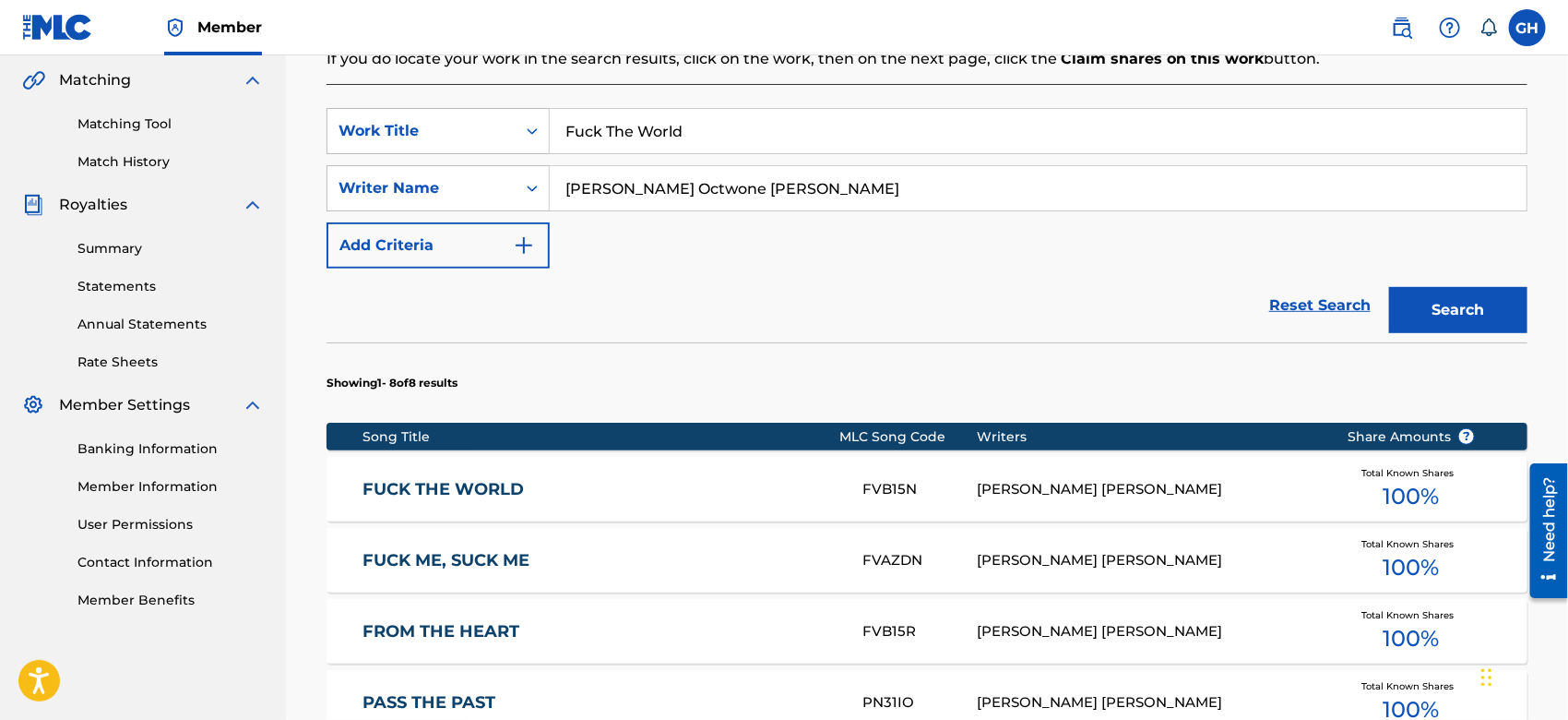
click at [974, 481] on div "FVB15N" at bounding box center [919, 490] width 114 height 22
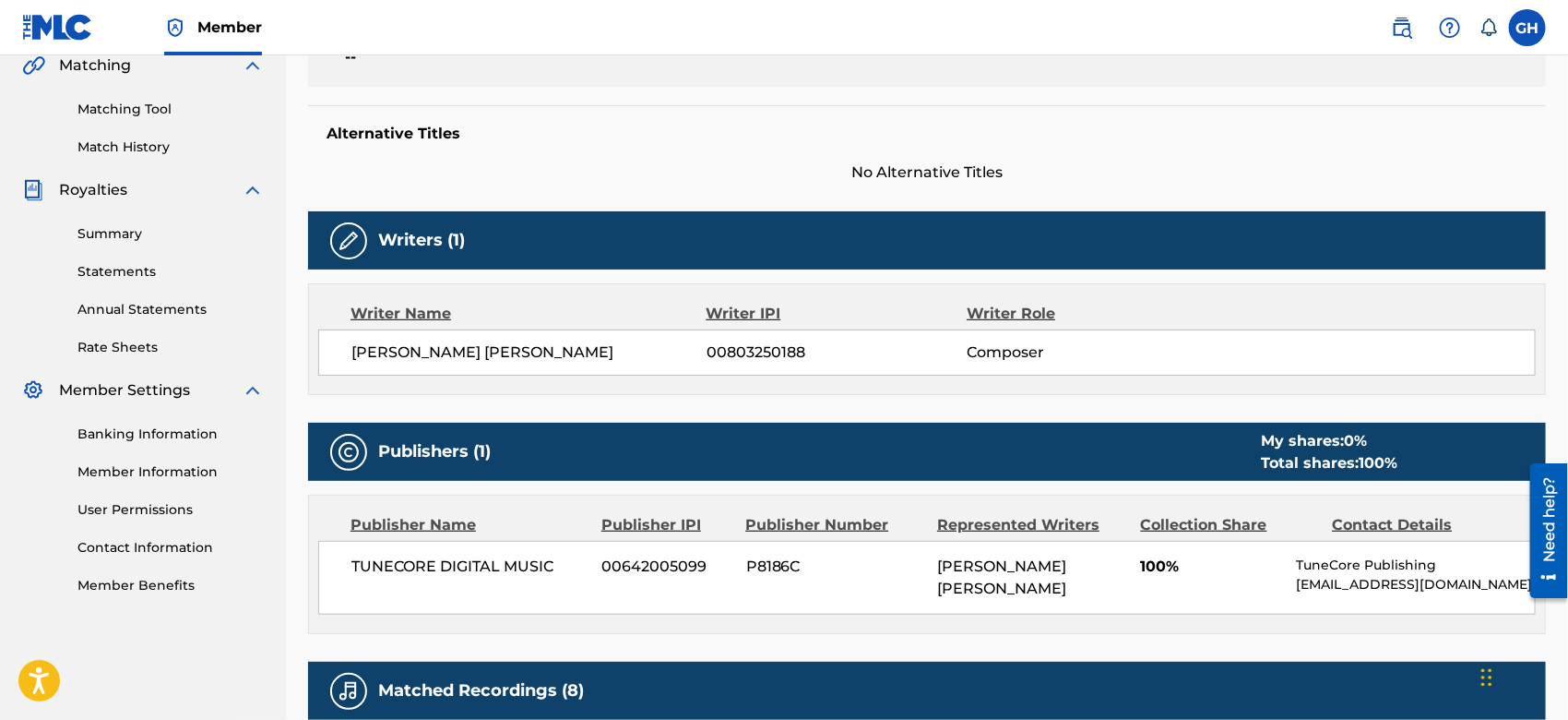
scroll to position [357, 0]
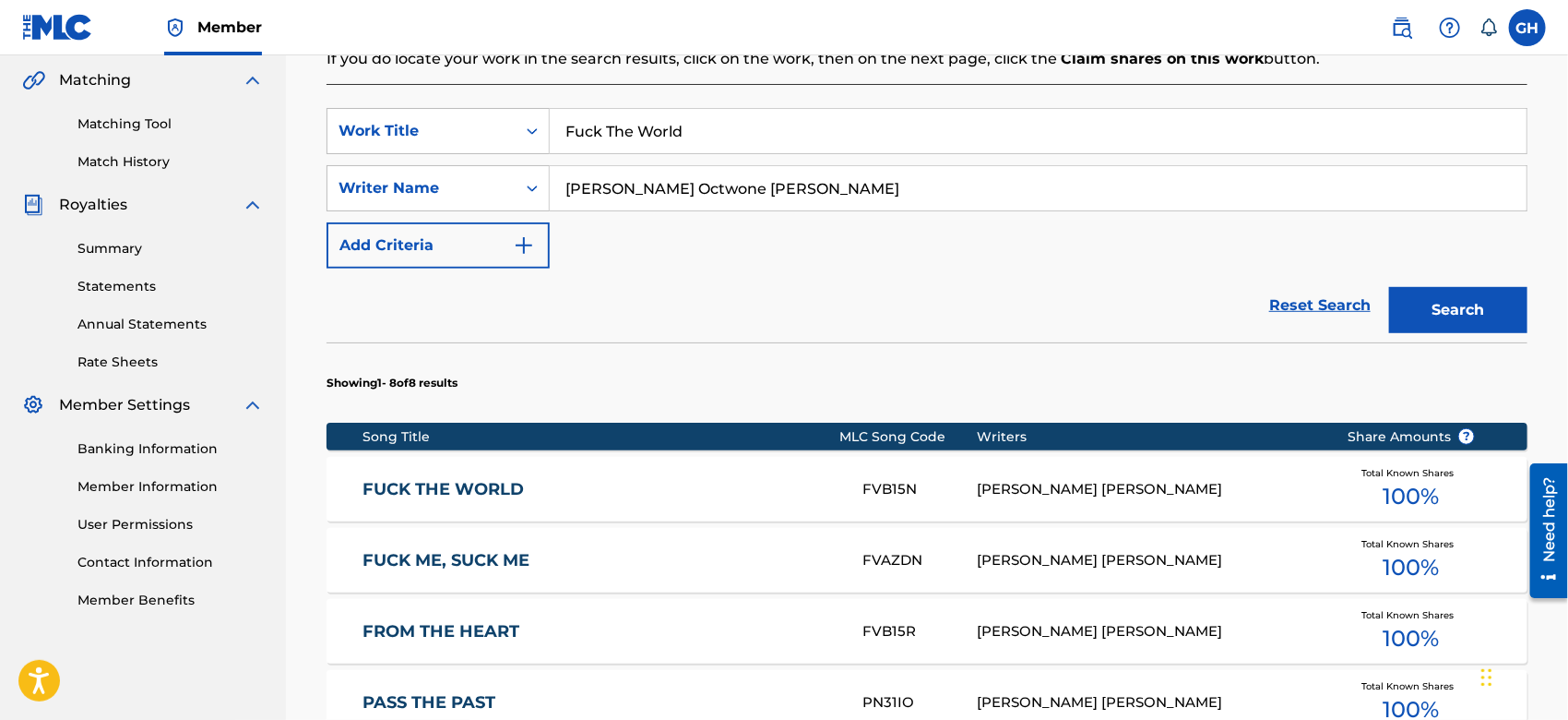
scroll to position [1054, 0]
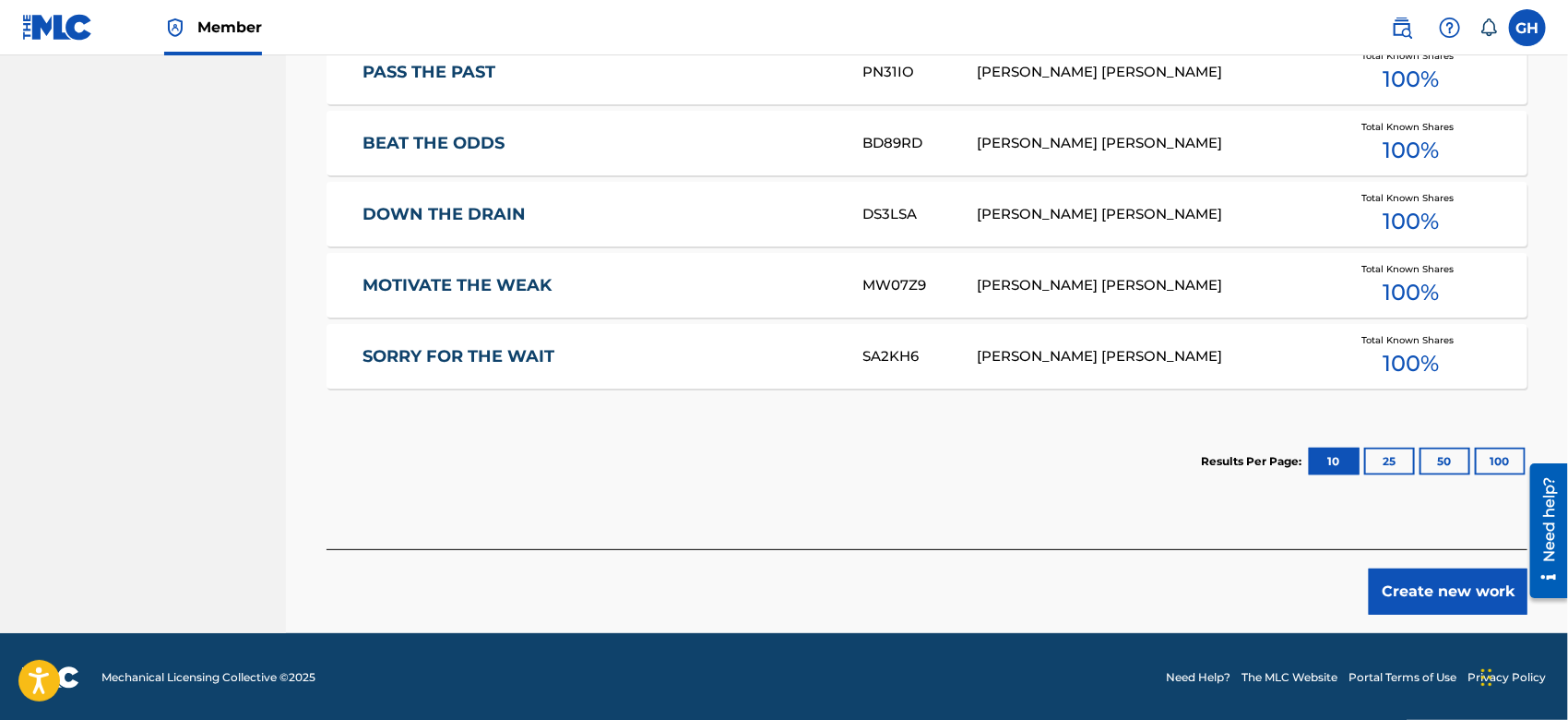
click at [1469, 597] on button "Create new work" at bounding box center [1448, 591] width 158 height 46
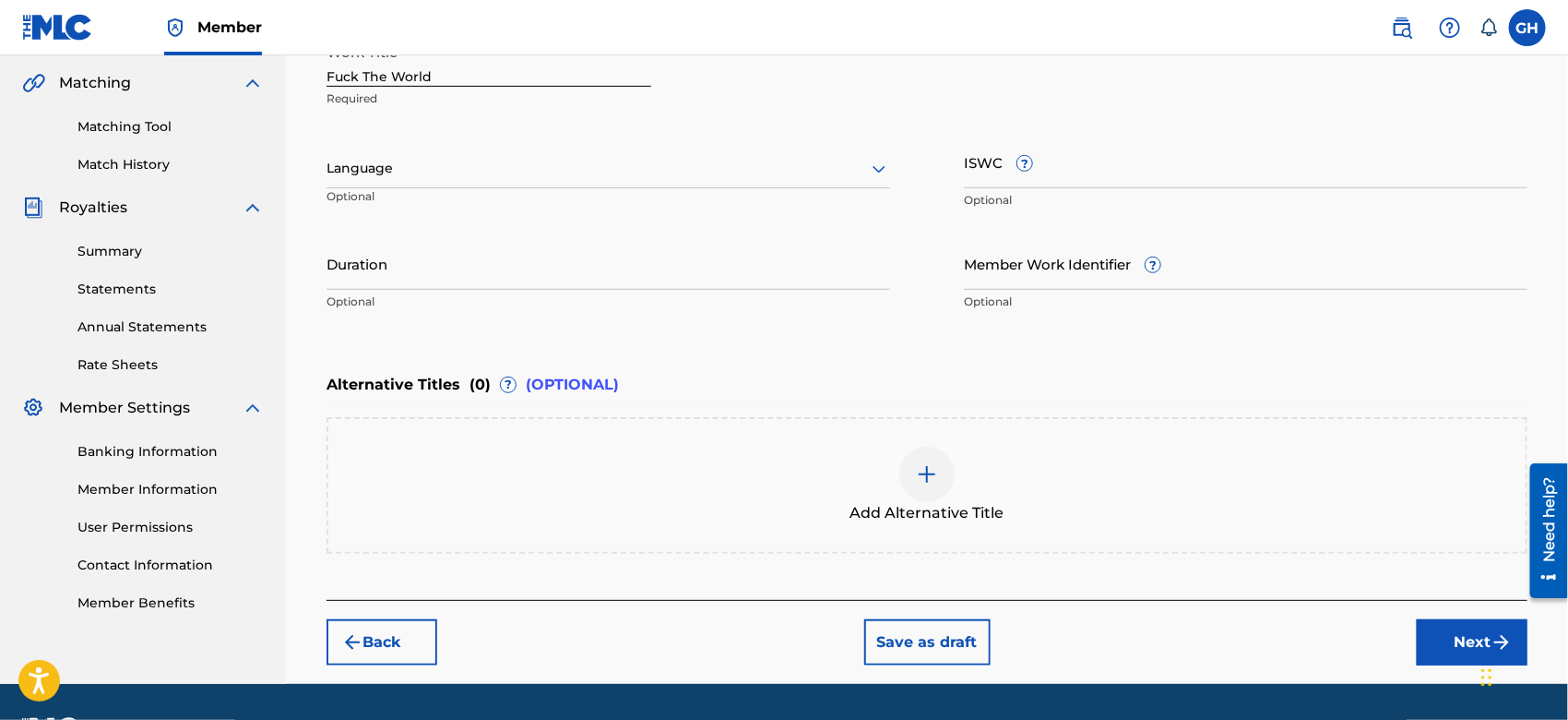
scroll to position [421, 0]
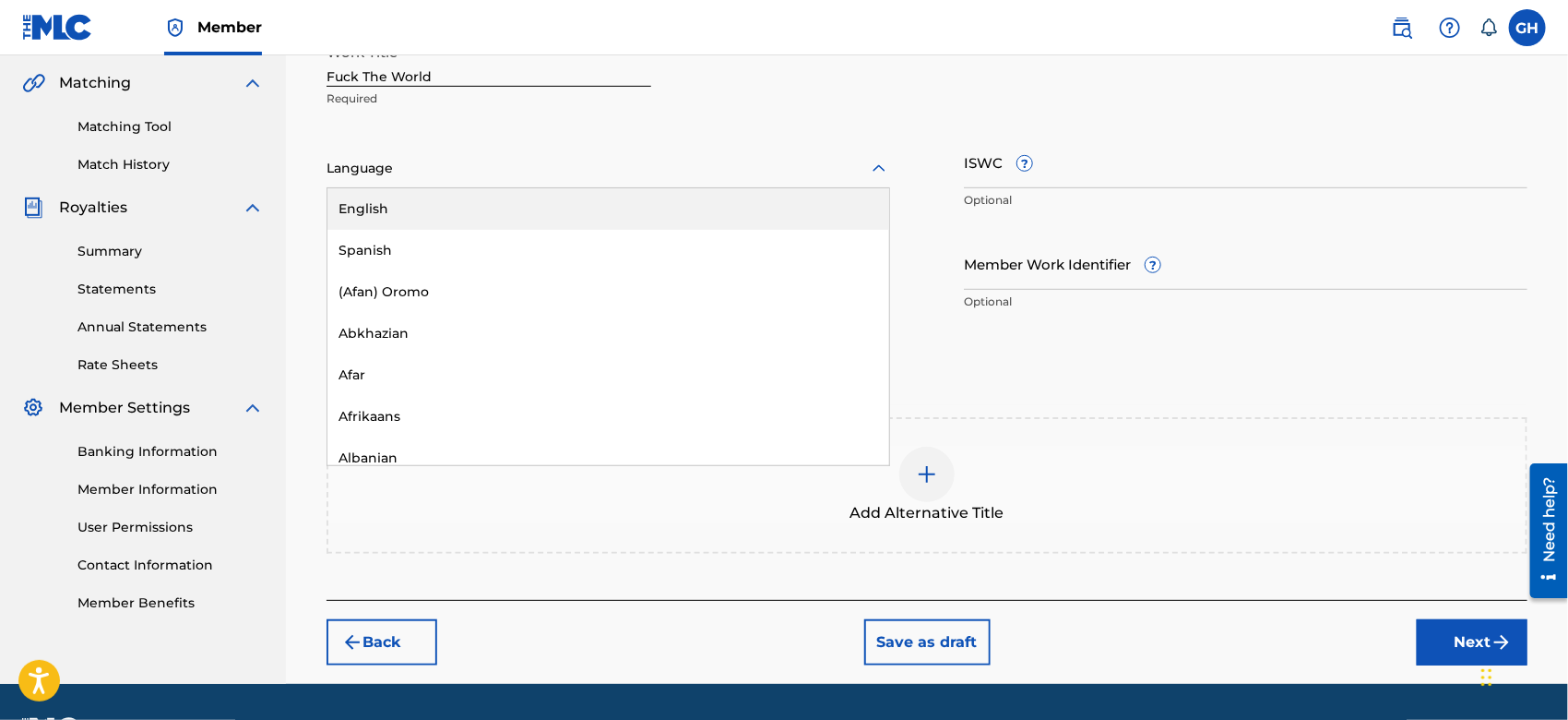
drag, startPoint x: 372, startPoint y: 176, endPoint x: 393, endPoint y: 211, distance: 40.8
click at [393, 188] on div "153 results available. Use Up and Down to choose options, press Enter to select…" at bounding box center [608, 168] width 564 height 38
click at [393, 211] on div "English" at bounding box center [608, 209] width 562 height 41
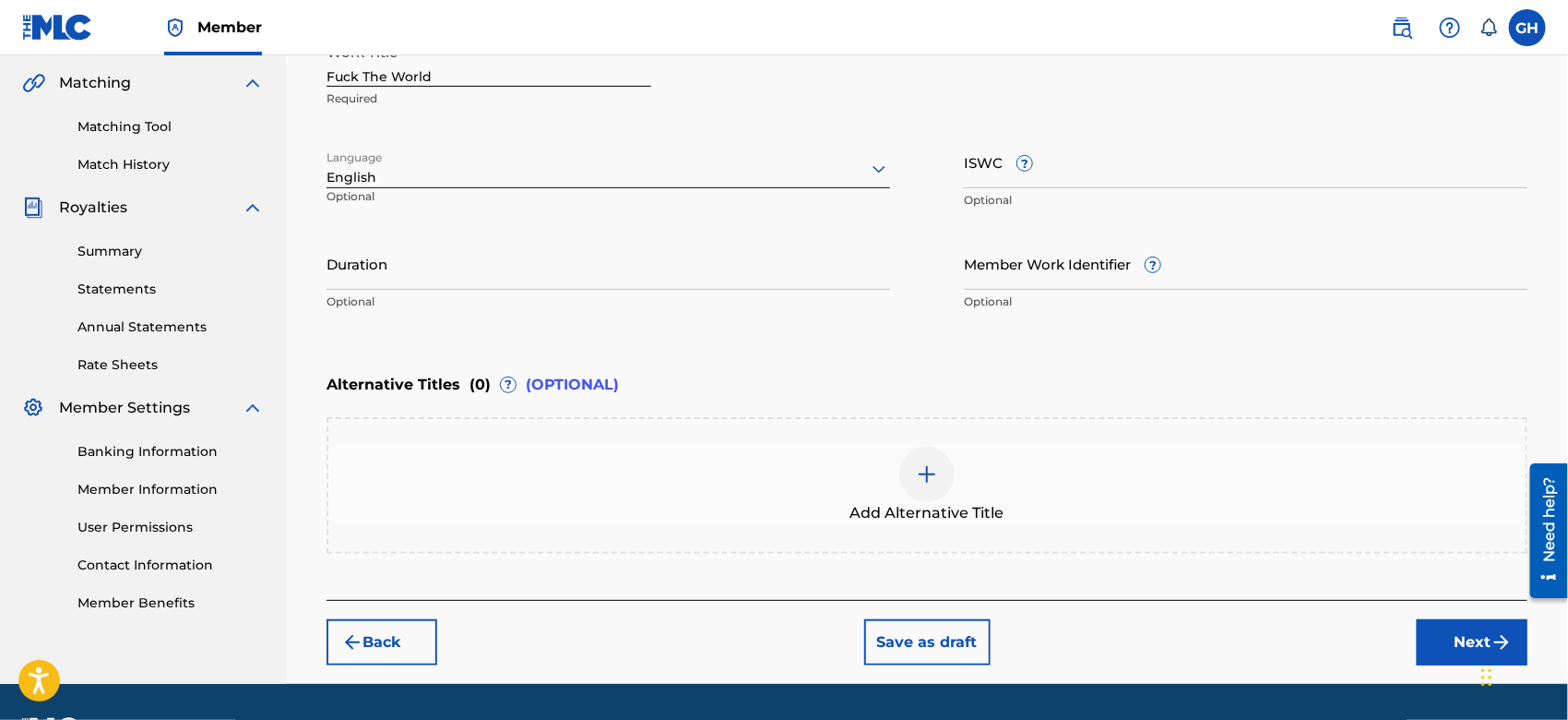
click at [1008, 173] on input "ISWC ?" at bounding box center [1246, 162] width 564 height 52
paste input "T-924.431.528-4"
type input "T-924.431.528-4"
click at [1449, 624] on button "Next" at bounding box center [1473, 642] width 110 height 46
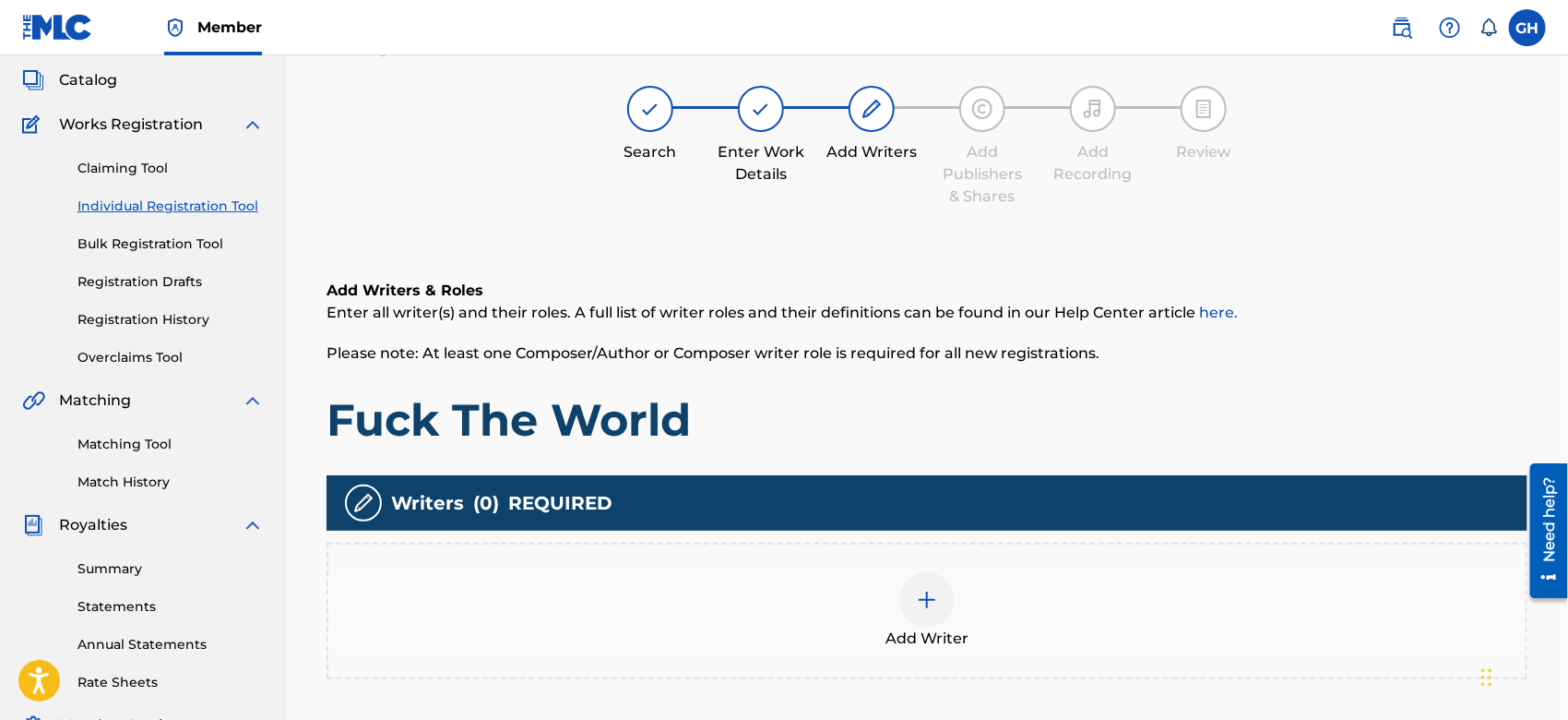
scroll to position [82, 0]
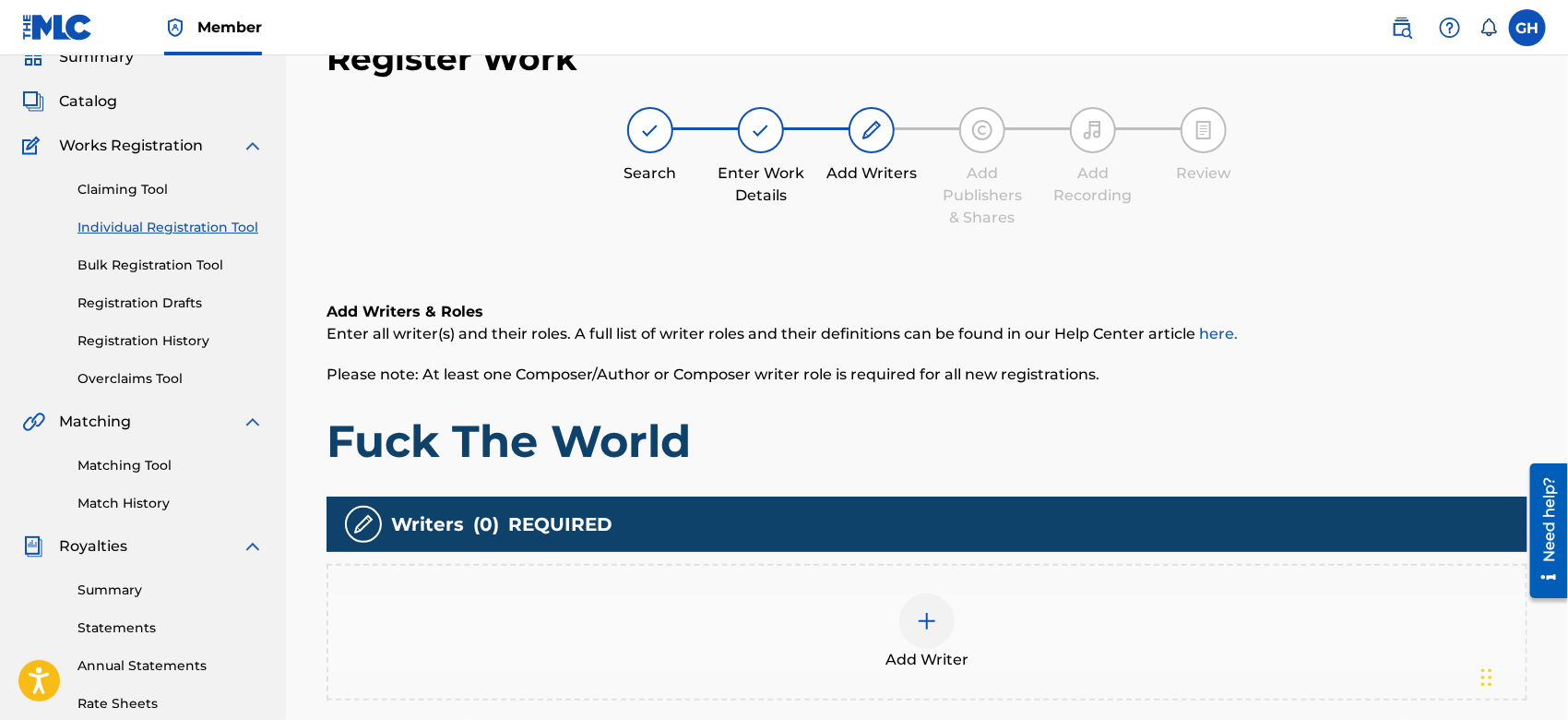
click at [923, 622] on img at bounding box center [927, 622] width 22 height 22
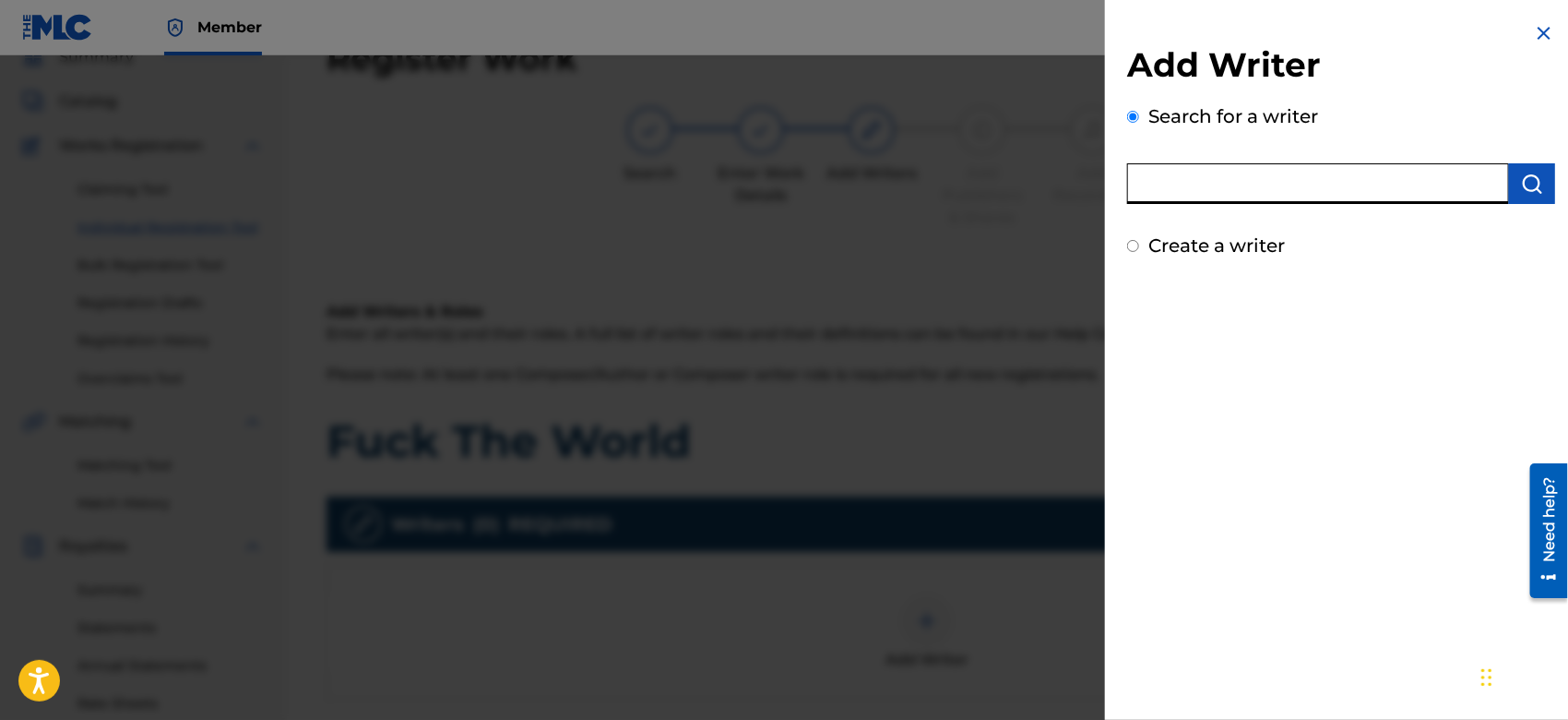
click at [1252, 198] on input "text" at bounding box center [1318, 183] width 382 height 40
type input "octwone"
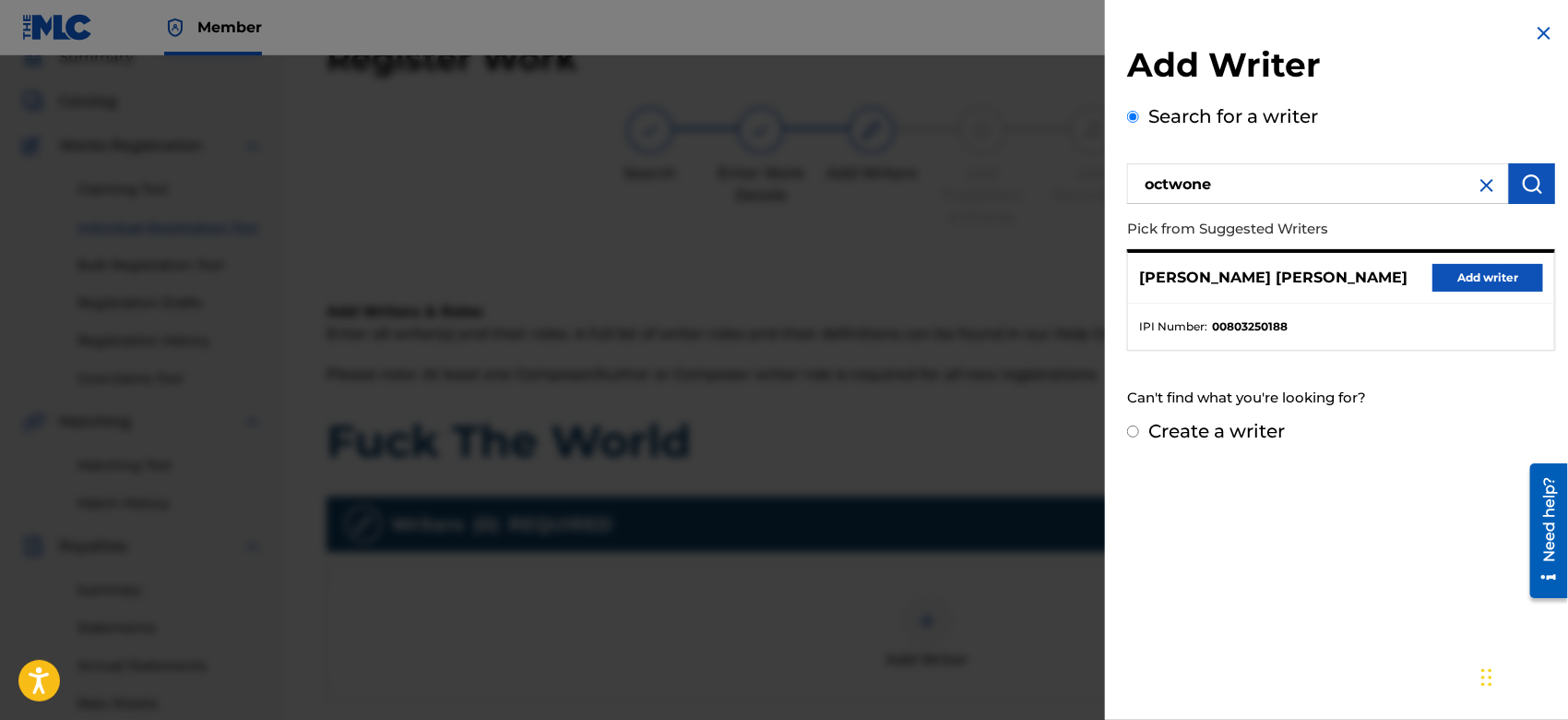
click at [1433, 275] on button "Add writer" at bounding box center [1488, 278] width 110 height 28
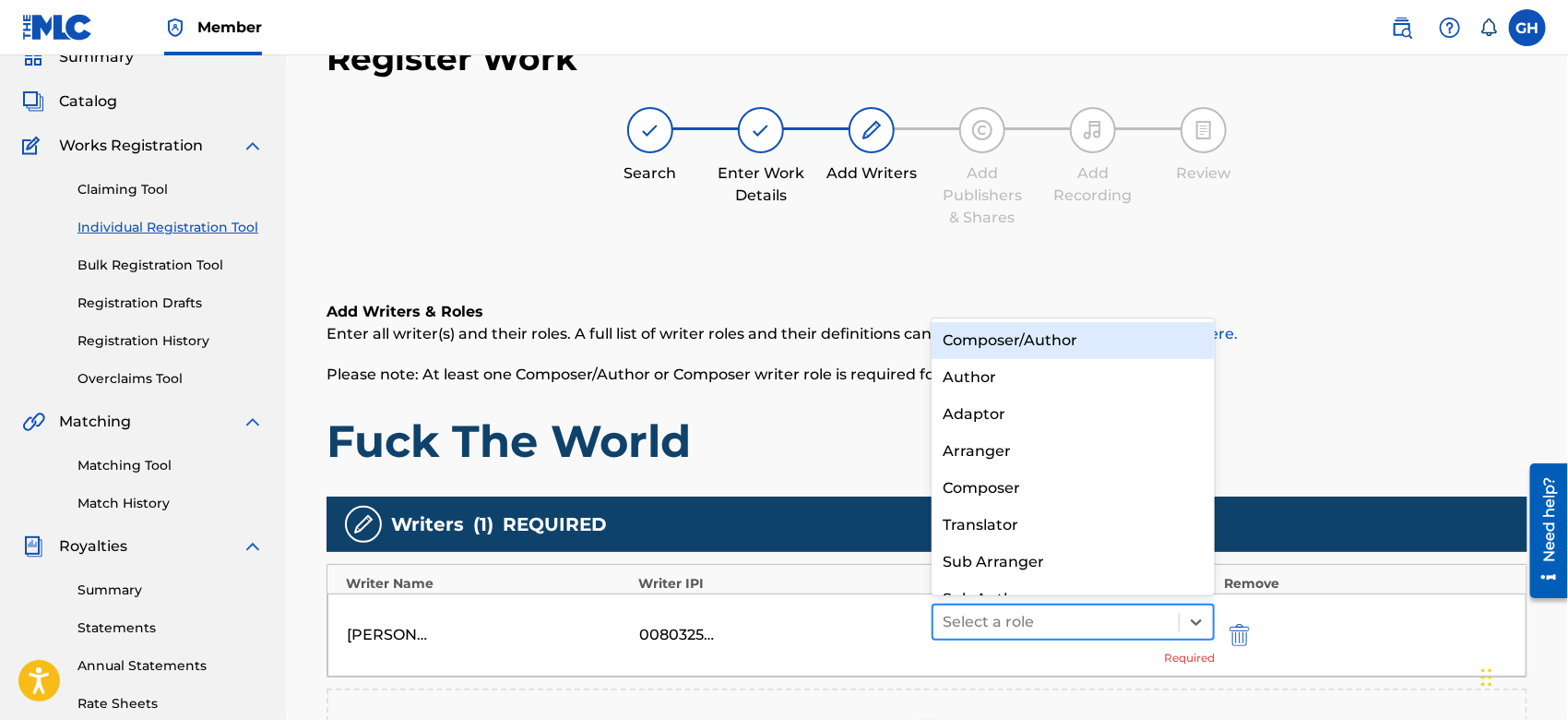
click at [995, 622] on div at bounding box center [1056, 622] width 227 height 26
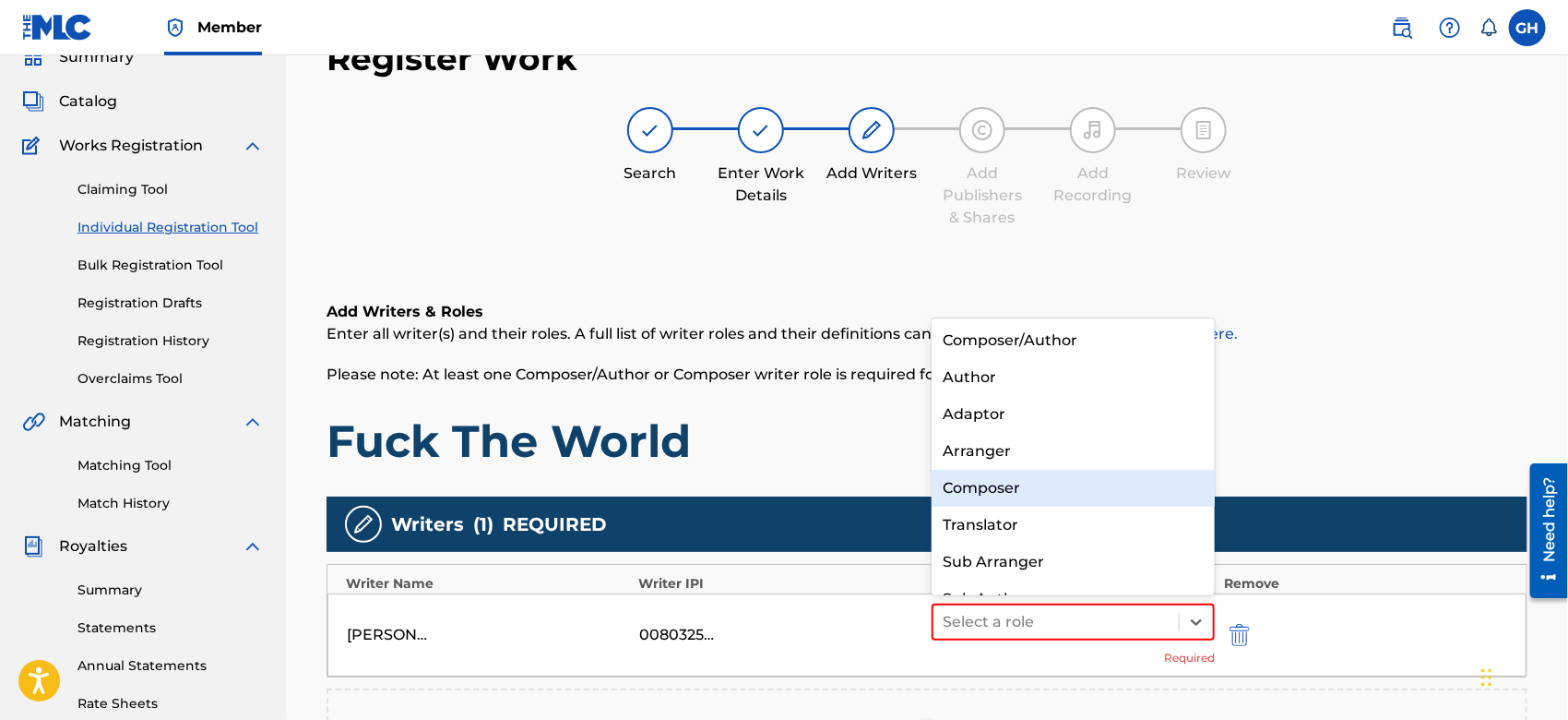
click at [991, 477] on div "Composer" at bounding box center [1074, 488] width 283 height 36
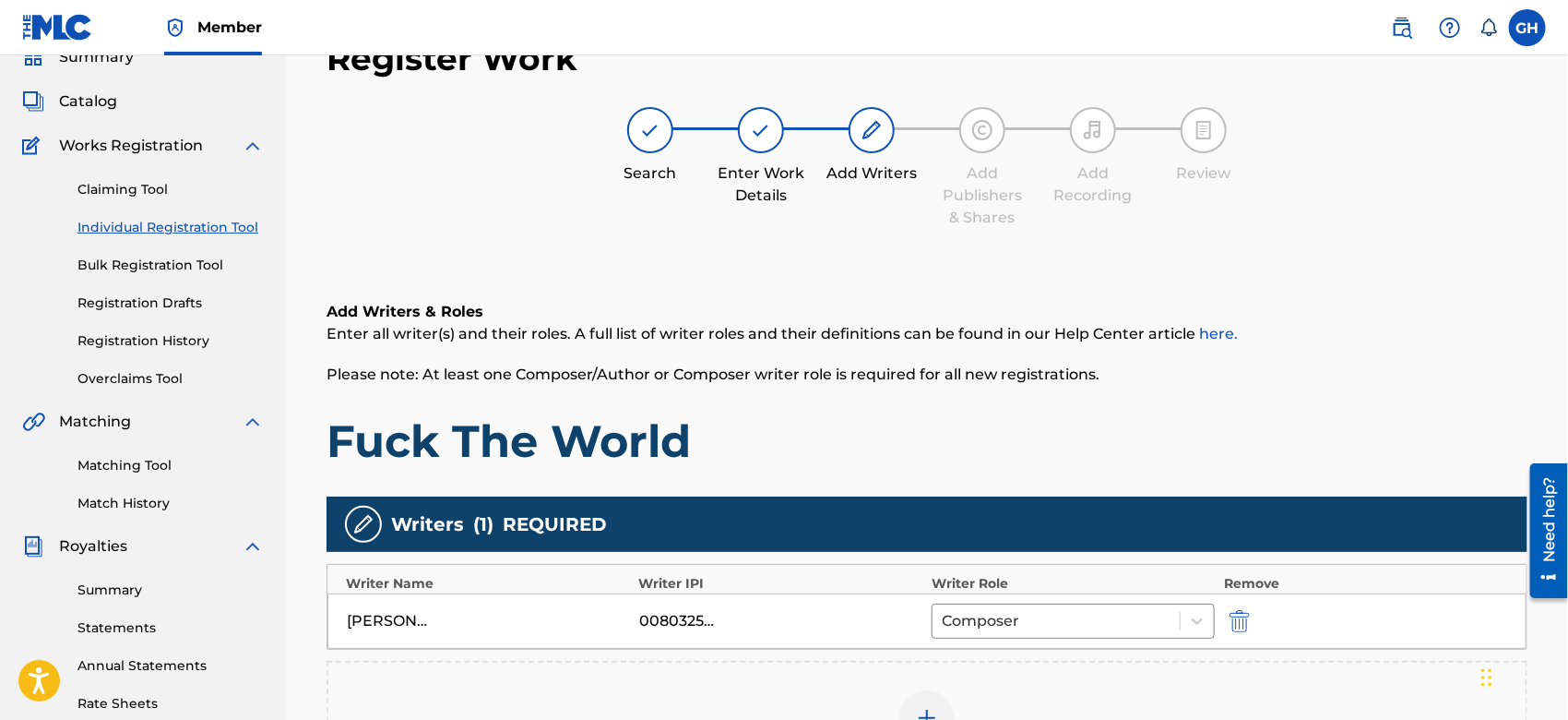
scroll to position [424, 0]
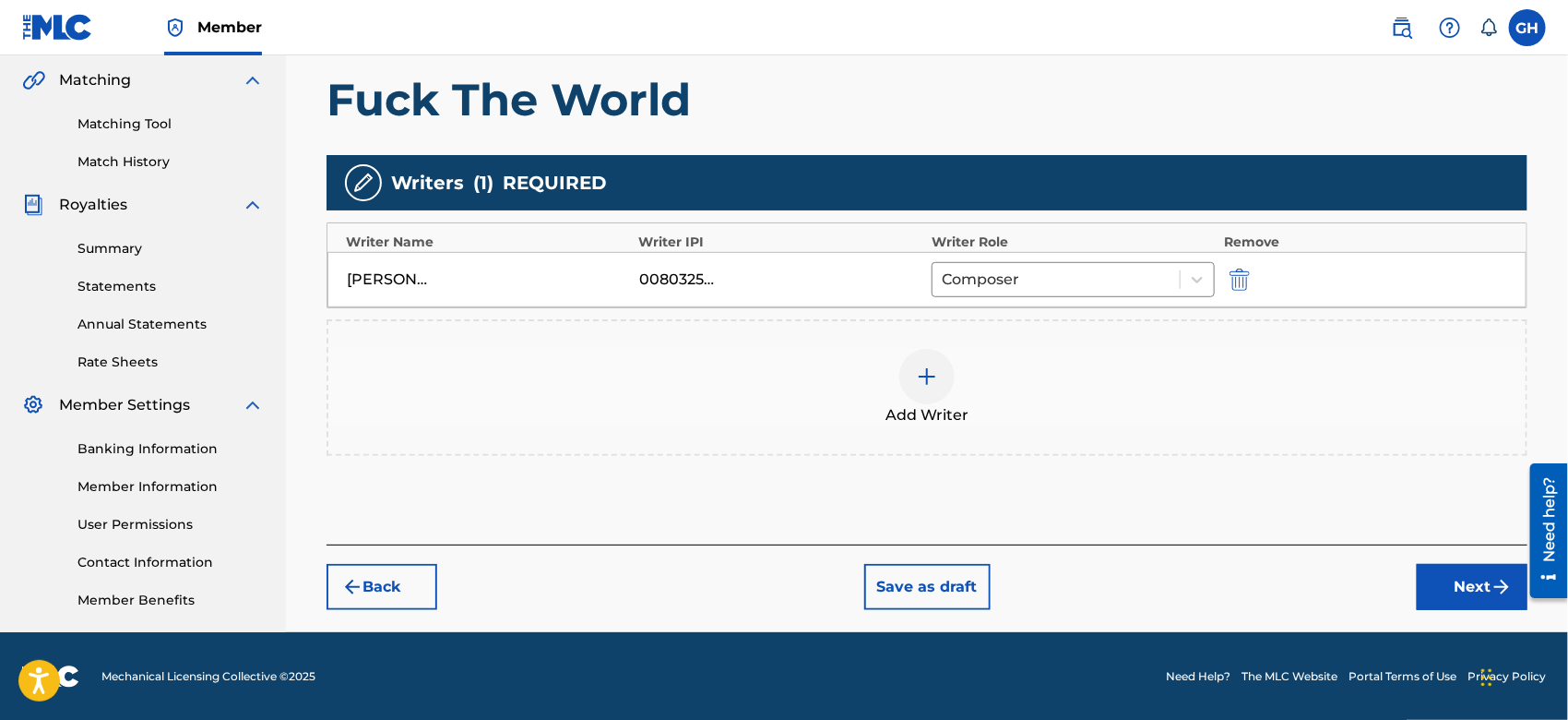
click at [1430, 583] on button "Next" at bounding box center [1473, 587] width 110 height 46
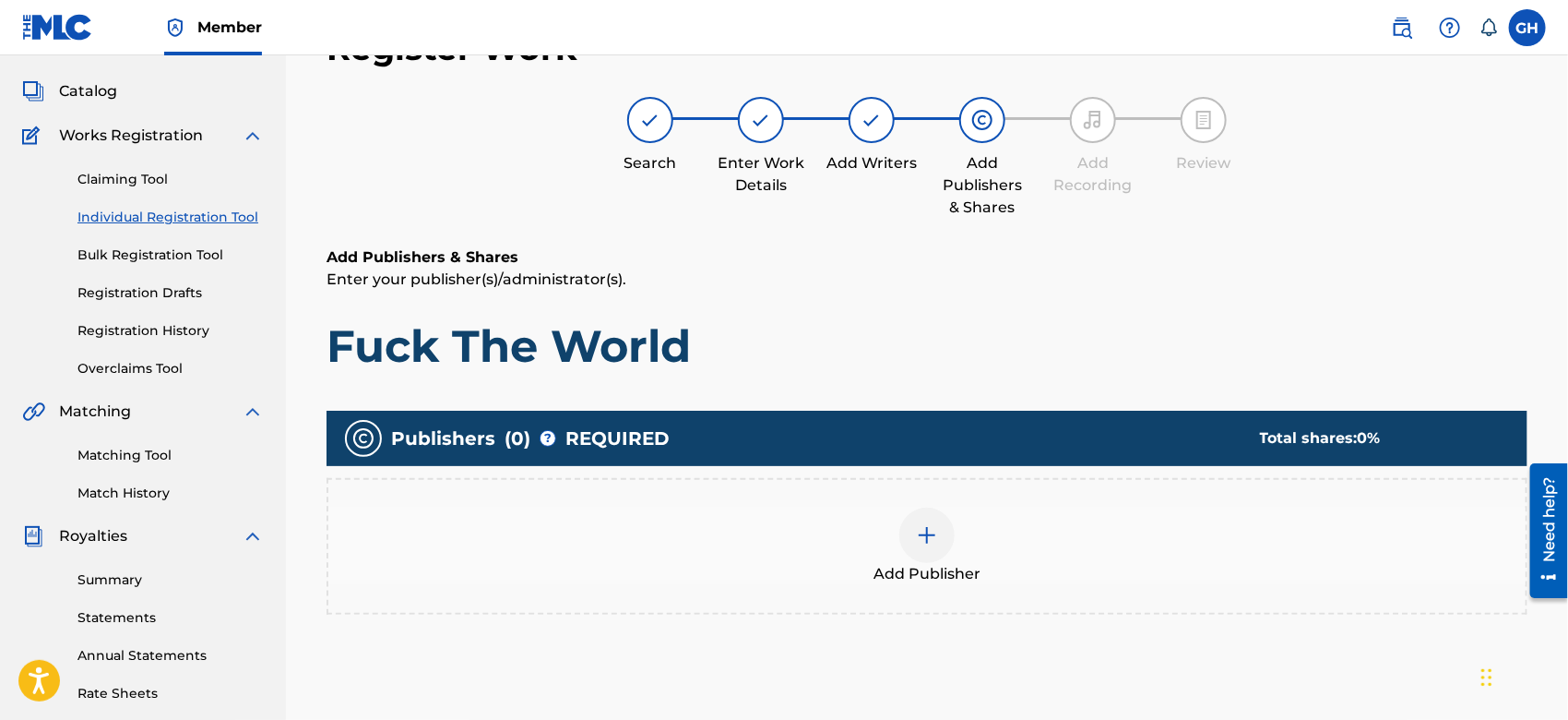
scroll to position [82, 0]
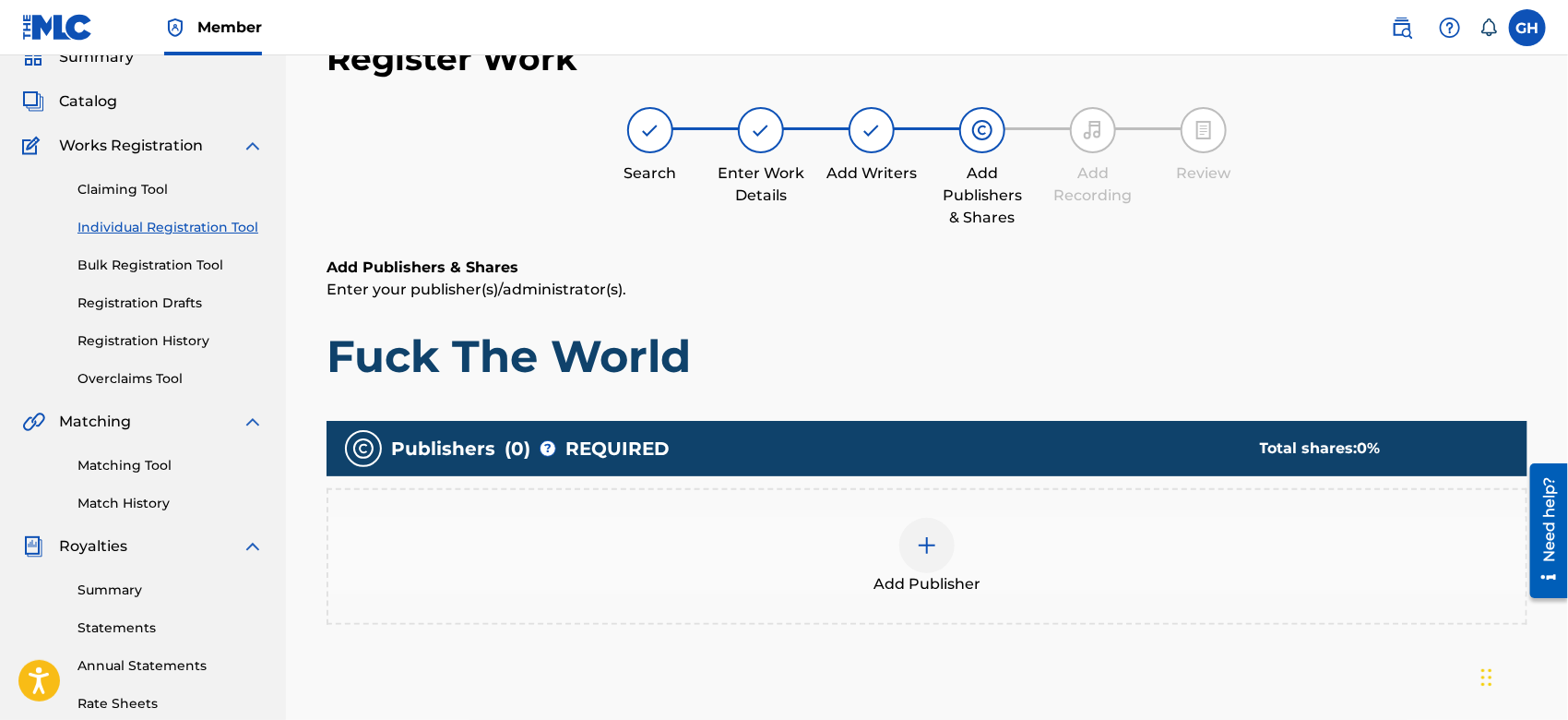
click at [943, 551] on div at bounding box center [927, 546] width 55 height 55
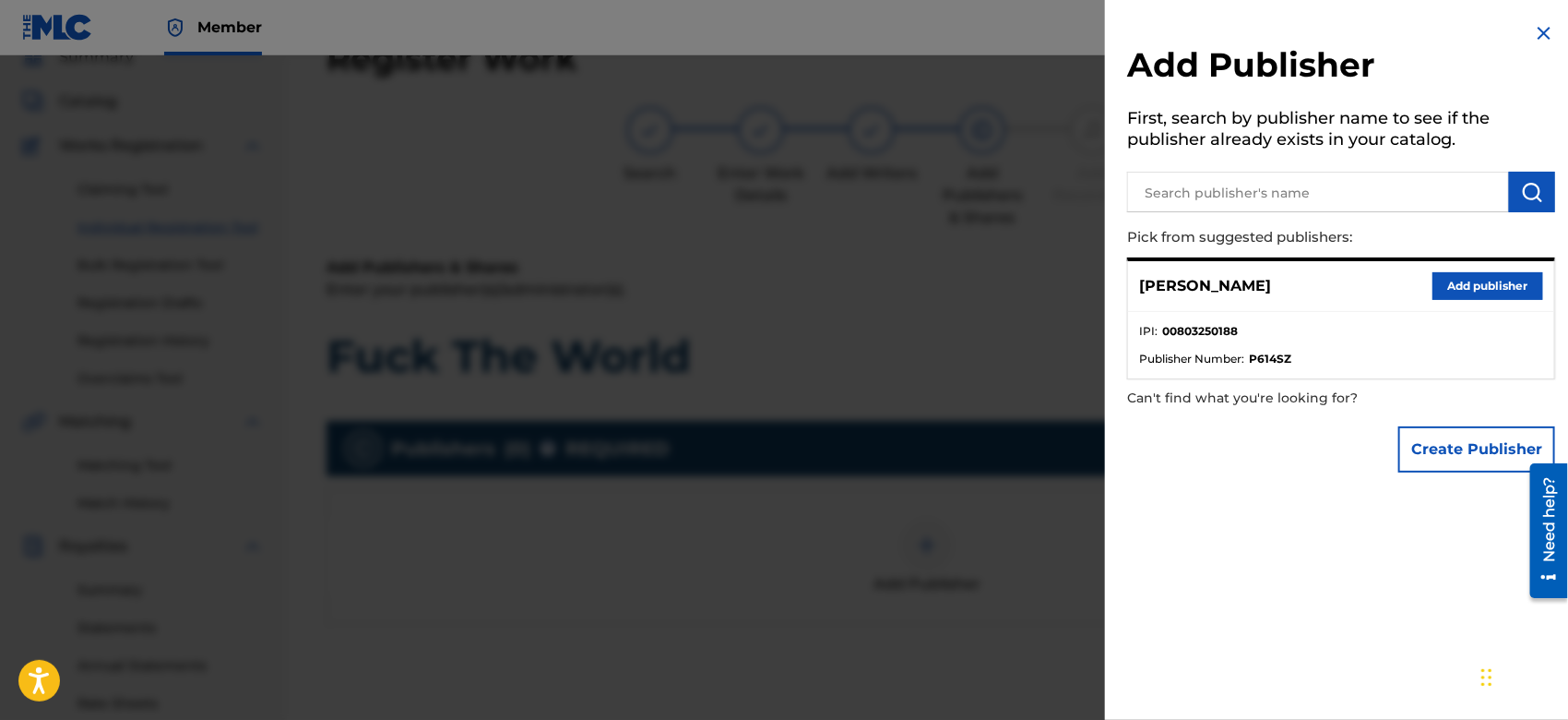
drag, startPoint x: 1443, startPoint y: 421, endPoint x: 1443, endPoint y: 434, distance: 13.0
click at [1443, 434] on div "Create Publisher" at bounding box center [1476, 450] width 157 height 65
click at [1443, 434] on button "Create Publisher" at bounding box center [1476, 449] width 157 height 46
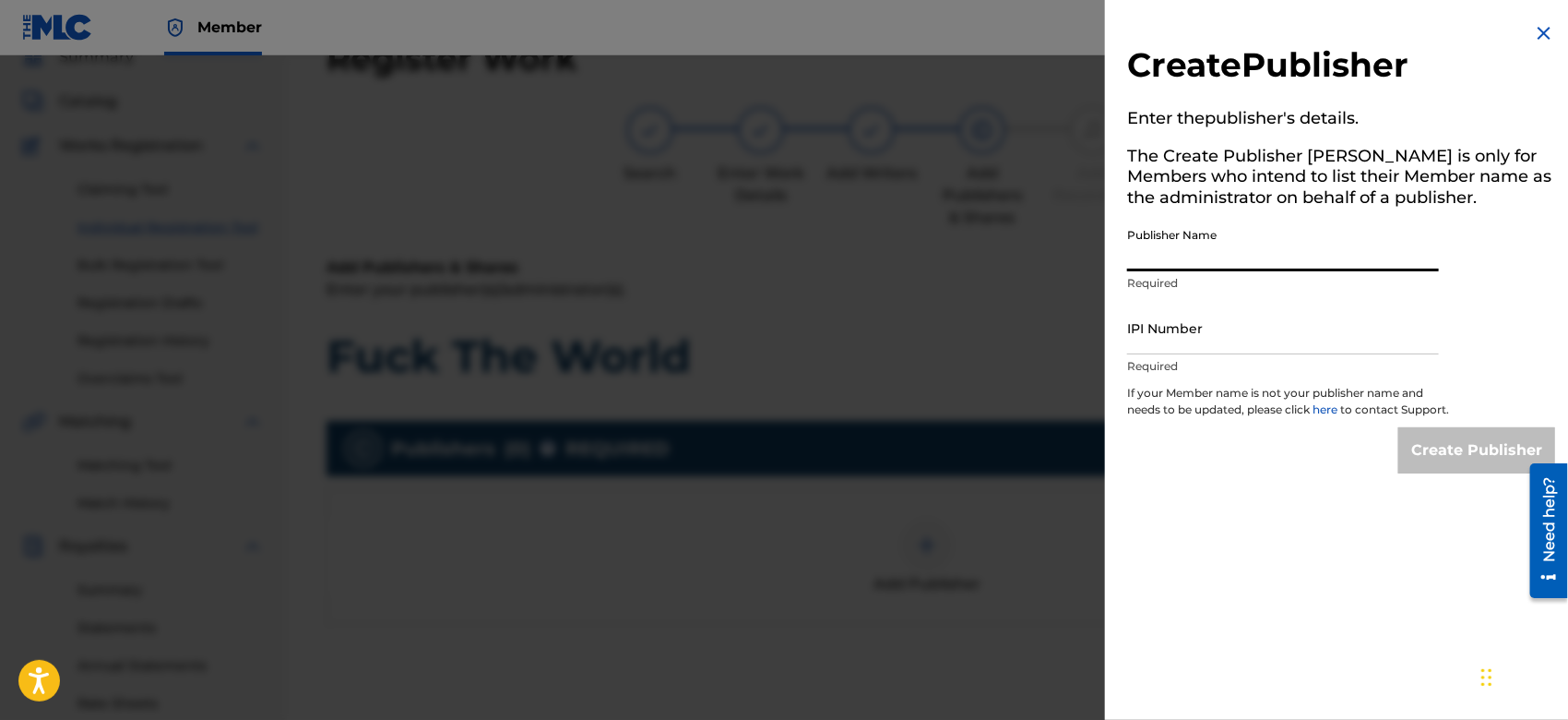
click at [1159, 261] on input "Publisher Name" at bounding box center [1283, 244] width 312 height 52
type input "TUNECORE DIGITAL MUSIC"
click at [1248, 350] on input "IPI Number" at bounding box center [1283, 328] width 312 height 52
type input "00642005099"
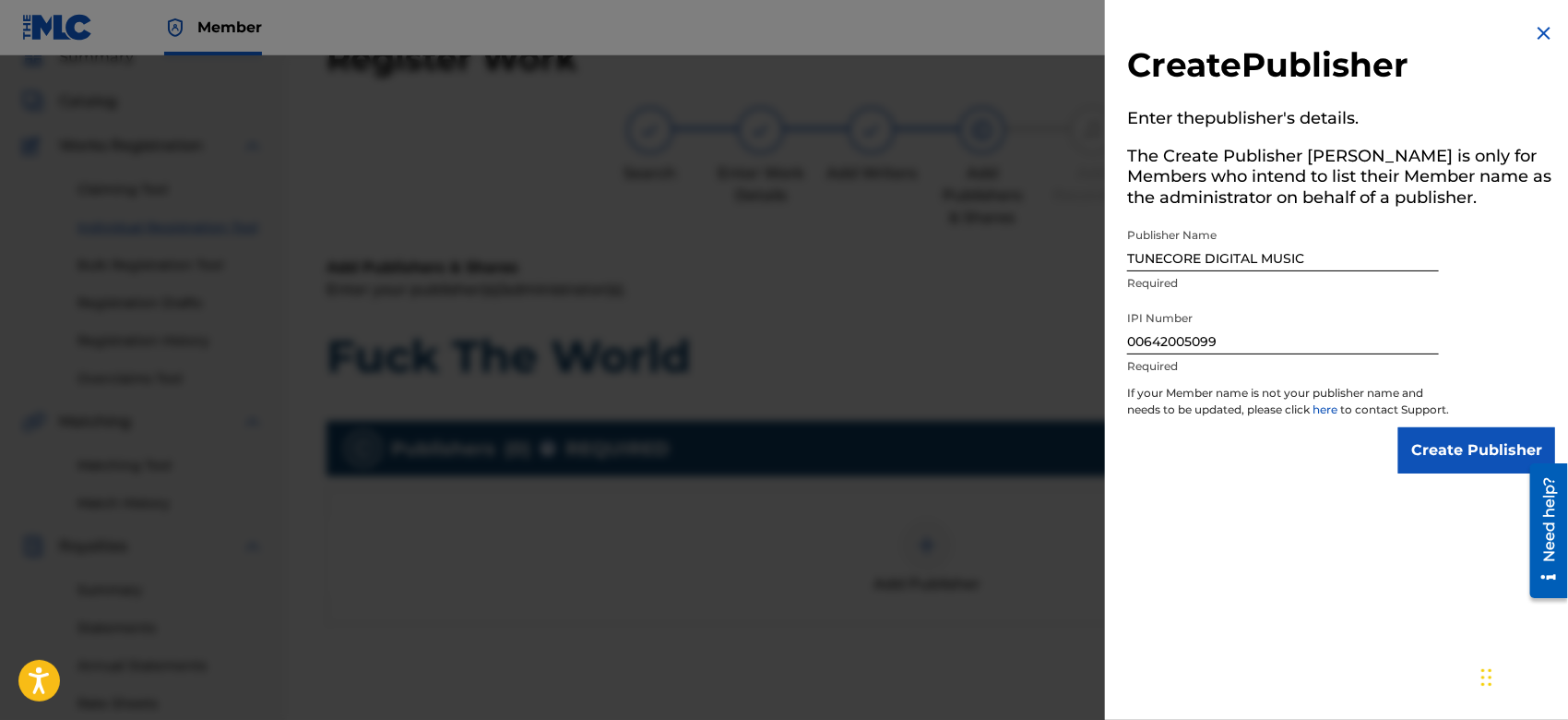
click at [1439, 467] on input "Create Publisher" at bounding box center [1476, 450] width 157 height 46
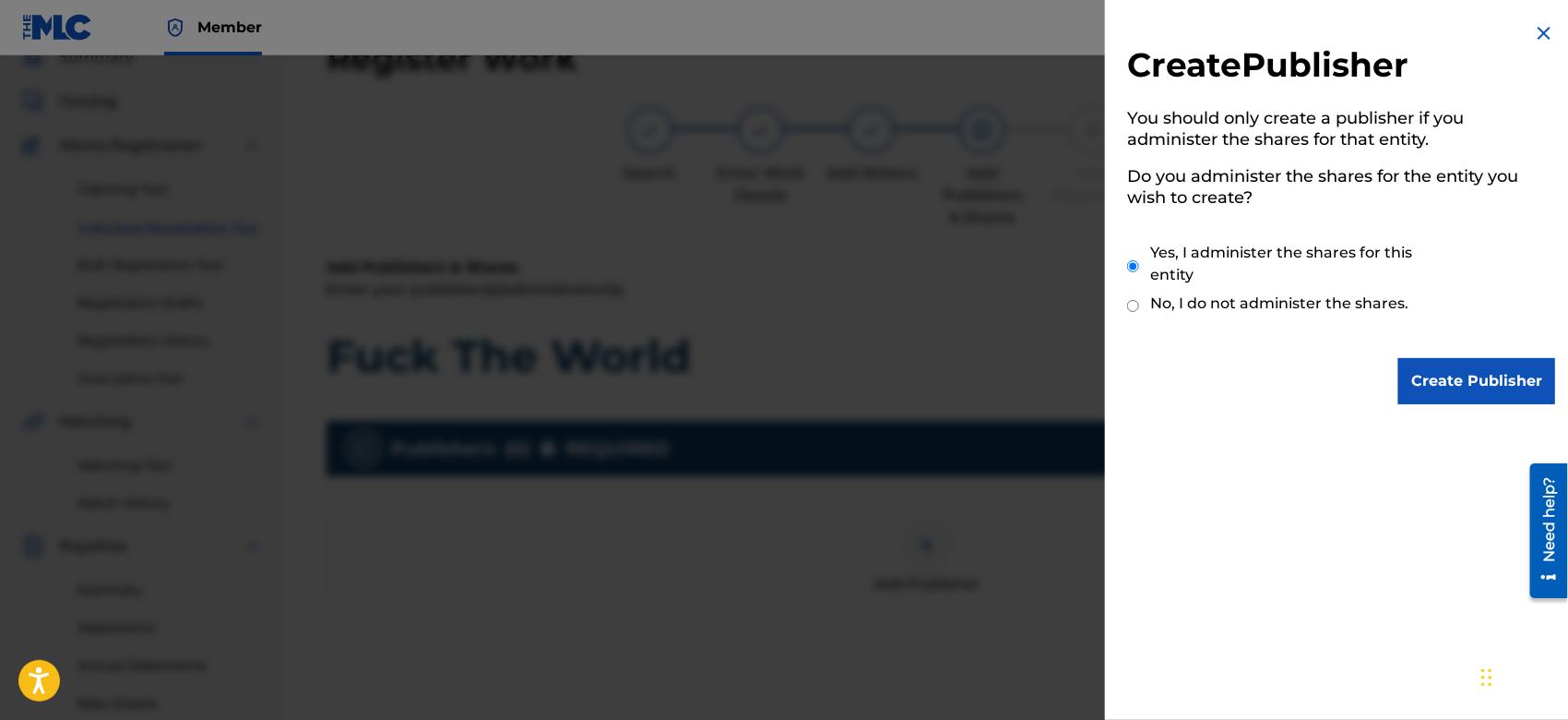
click at [1444, 388] on input "Create Publisher" at bounding box center [1476, 381] width 157 height 46
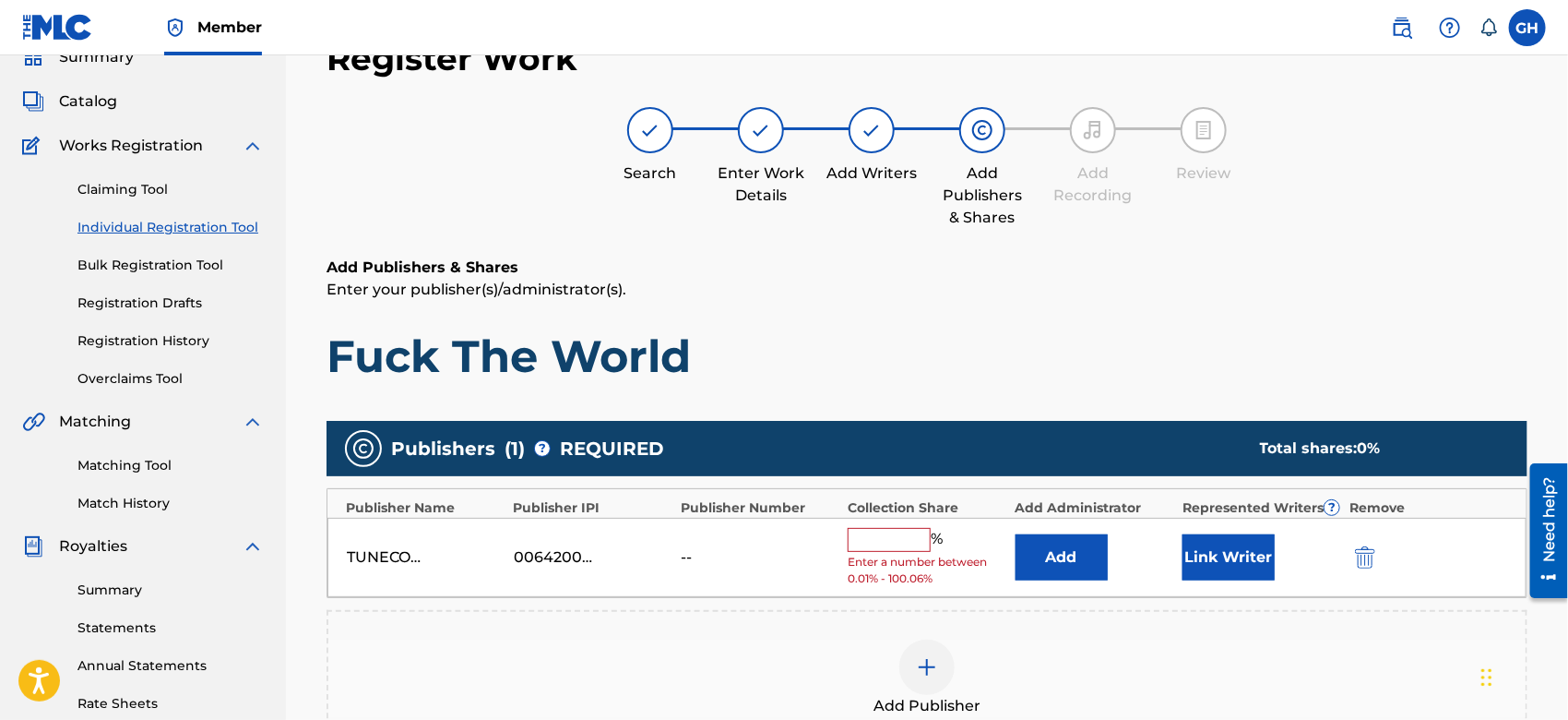
drag, startPoint x: 873, startPoint y: 532, endPoint x: 906, endPoint y: 587, distance: 64.1
click at [906, 587] on div "TUNECORE DIGITAL MUSIC 00642005099 -- % Enter a number between 0.01% - 100.06% …" at bounding box center [927, 558] width 1200 height 81
type input "100"
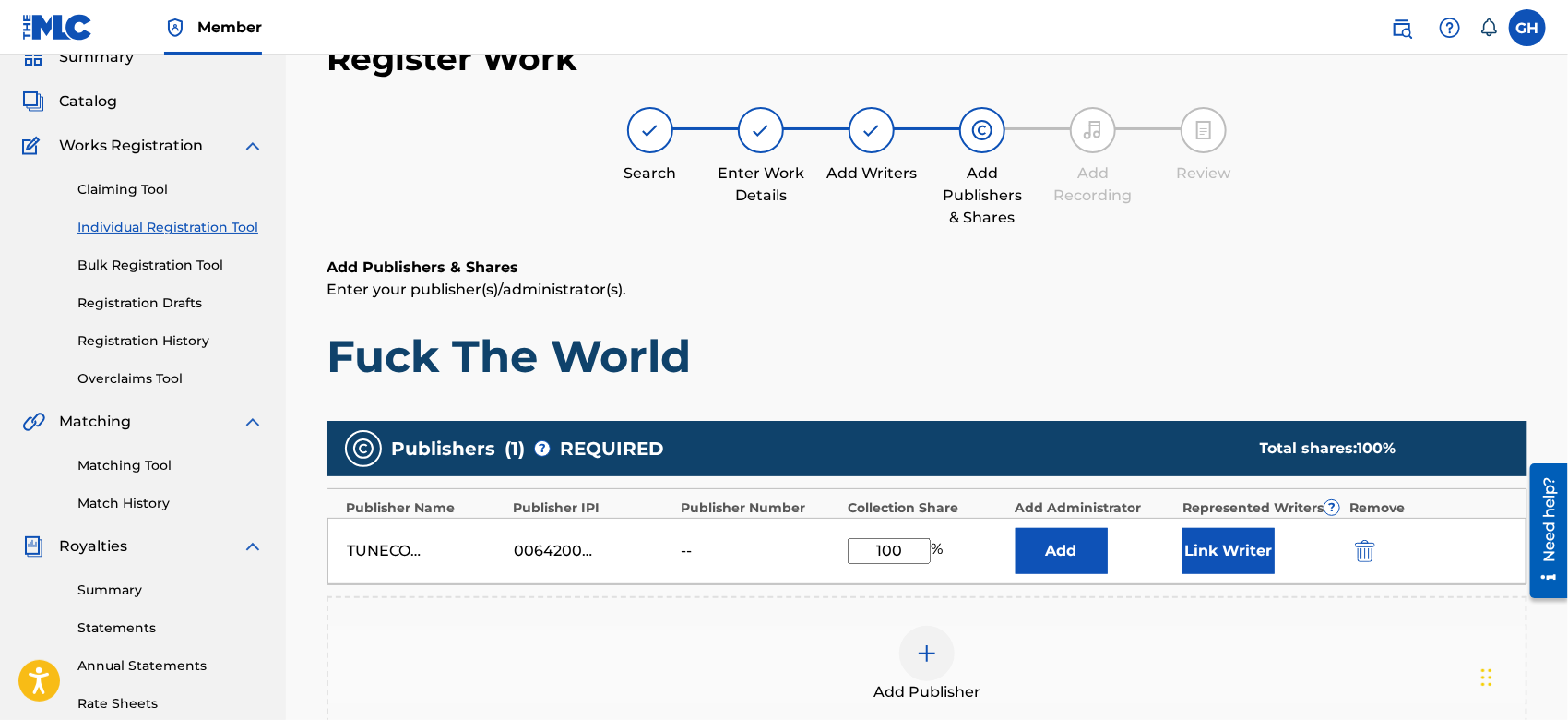
click at [1200, 552] on button "Link Writer" at bounding box center [1229, 551] width 93 height 46
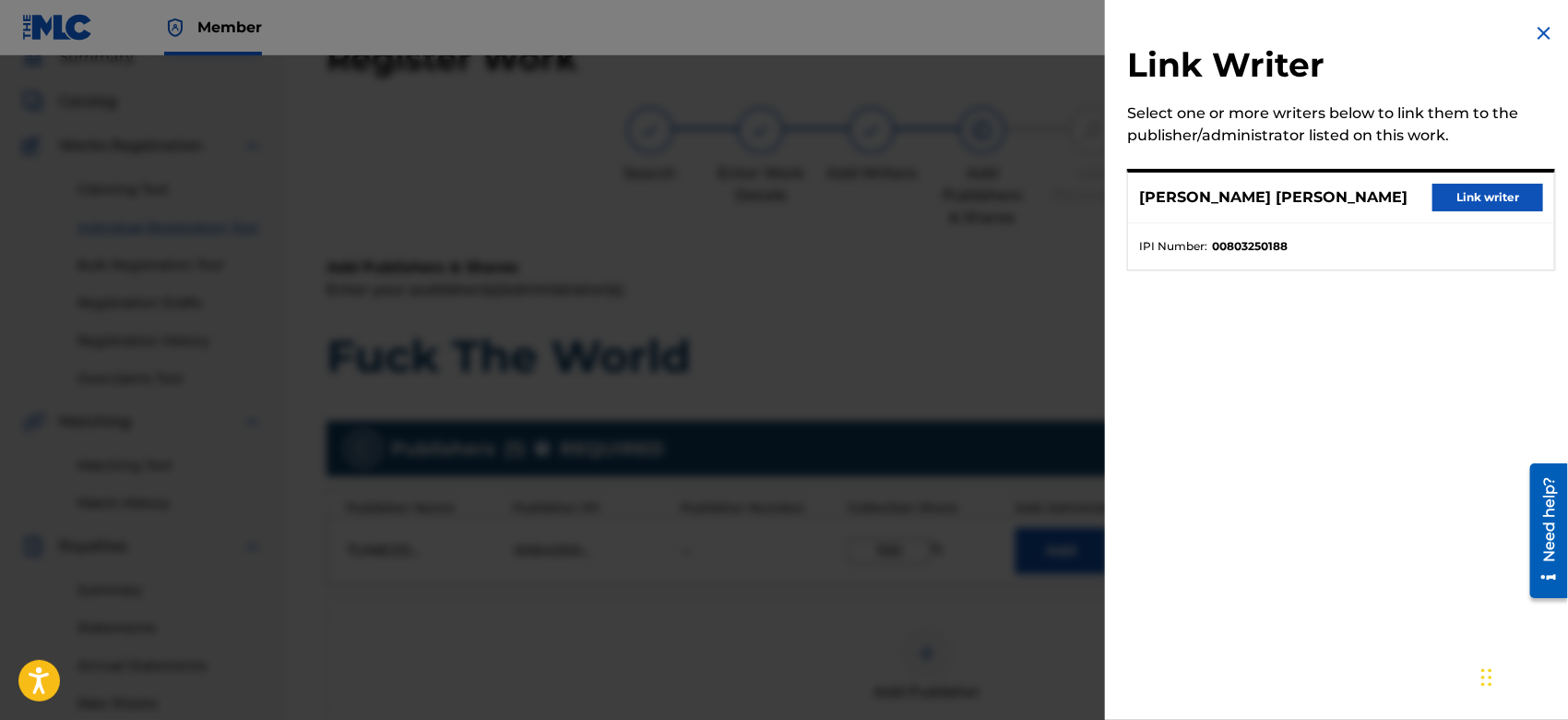
click at [1481, 193] on button "Link writer" at bounding box center [1488, 198] width 110 height 28
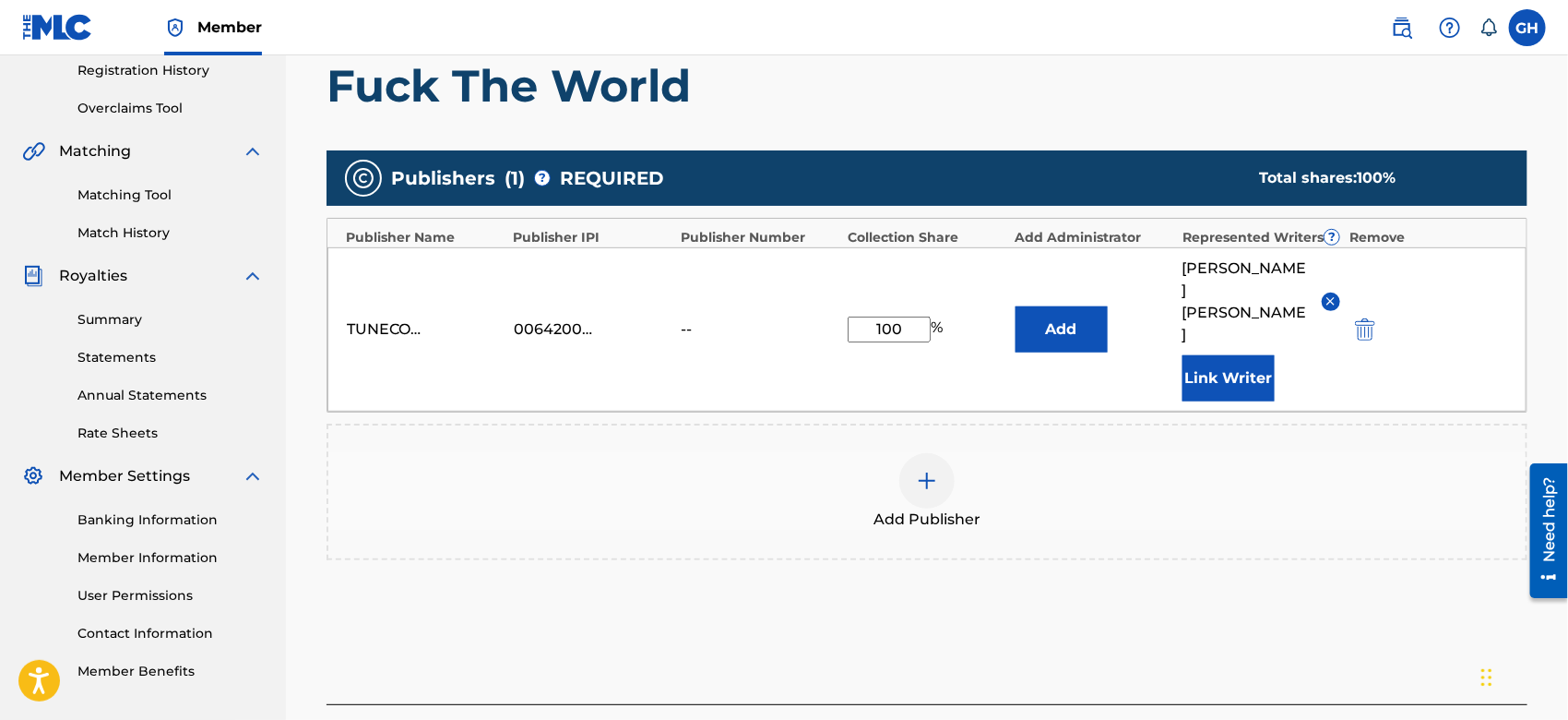
scroll to position [415, 0]
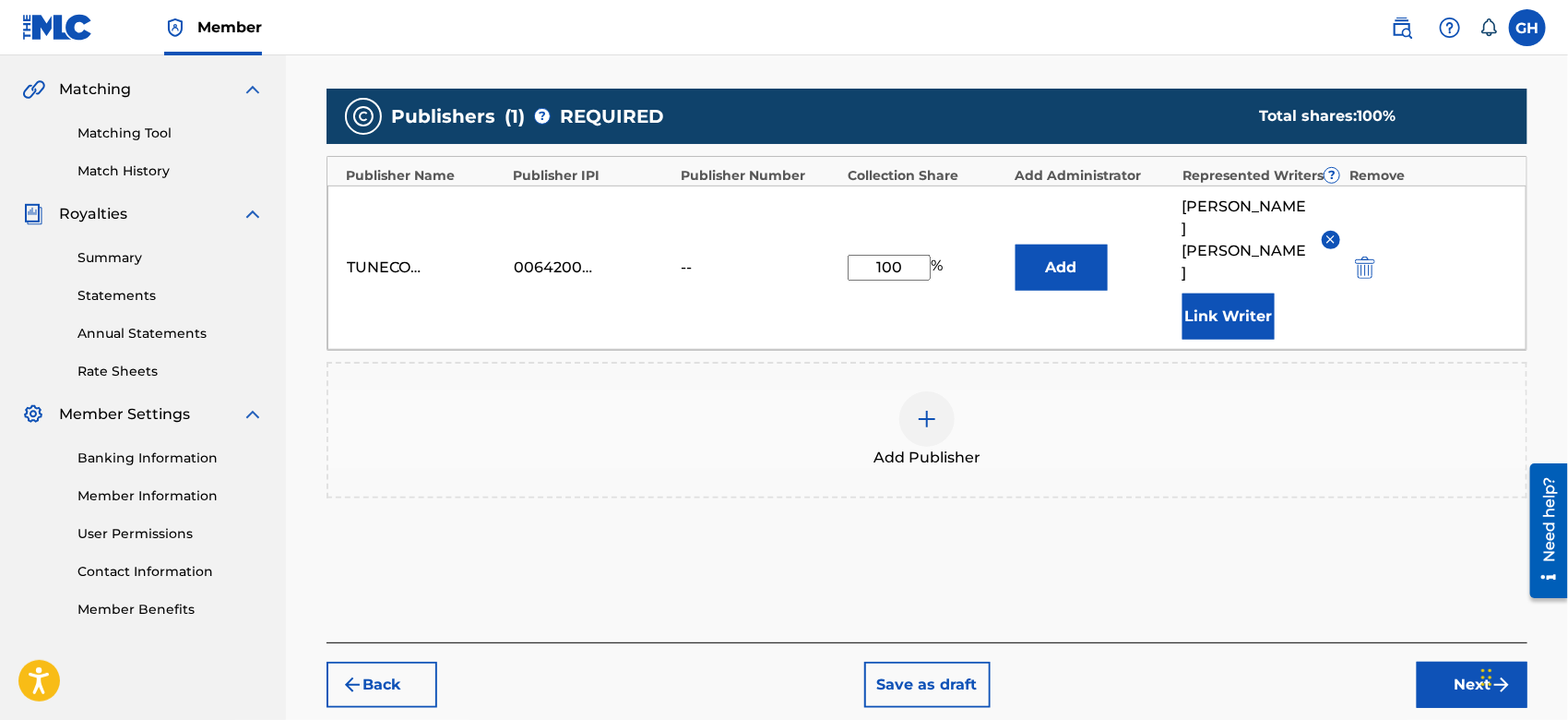
click at [1425, 668] on button "Next" at bounding box center [1473, 685] width 110 height 46
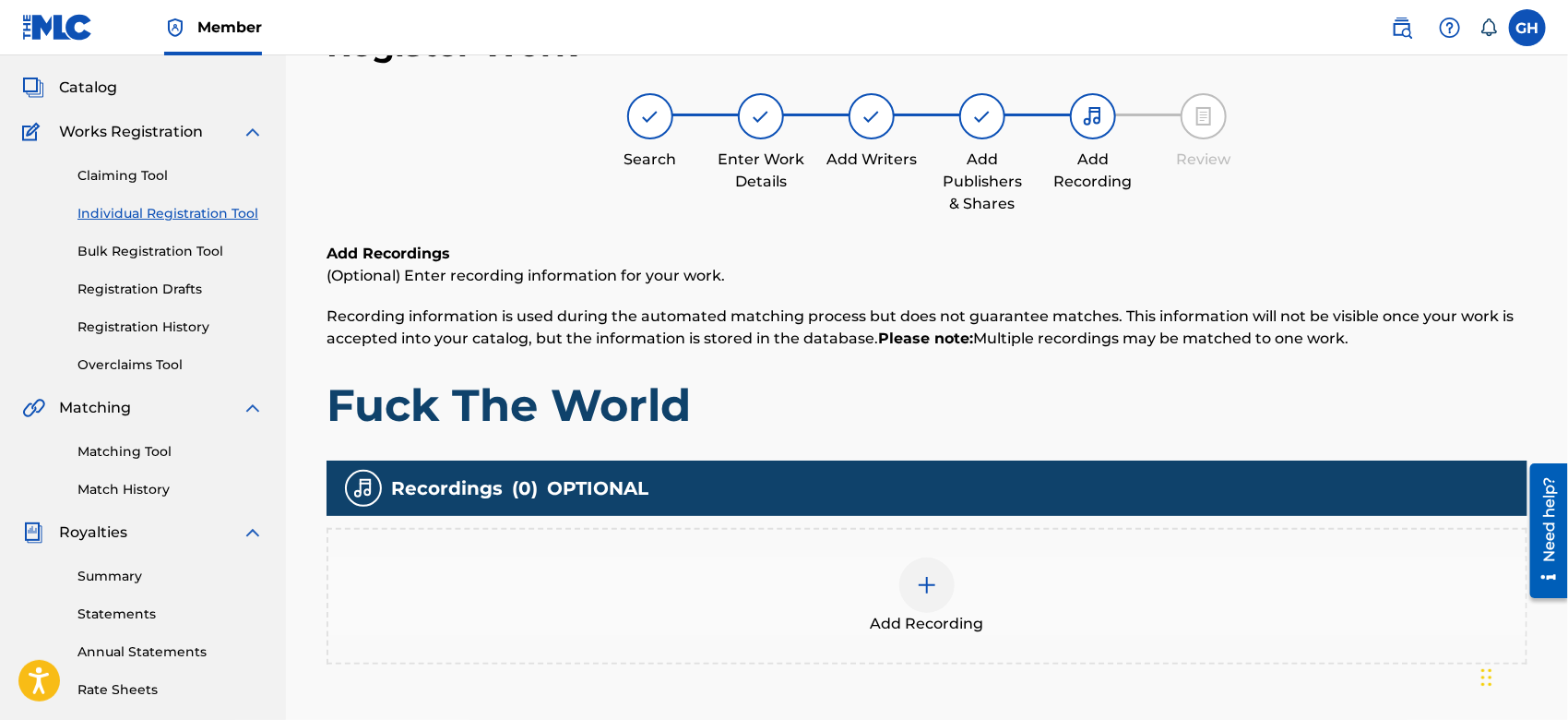
scroll to position [82, 0]
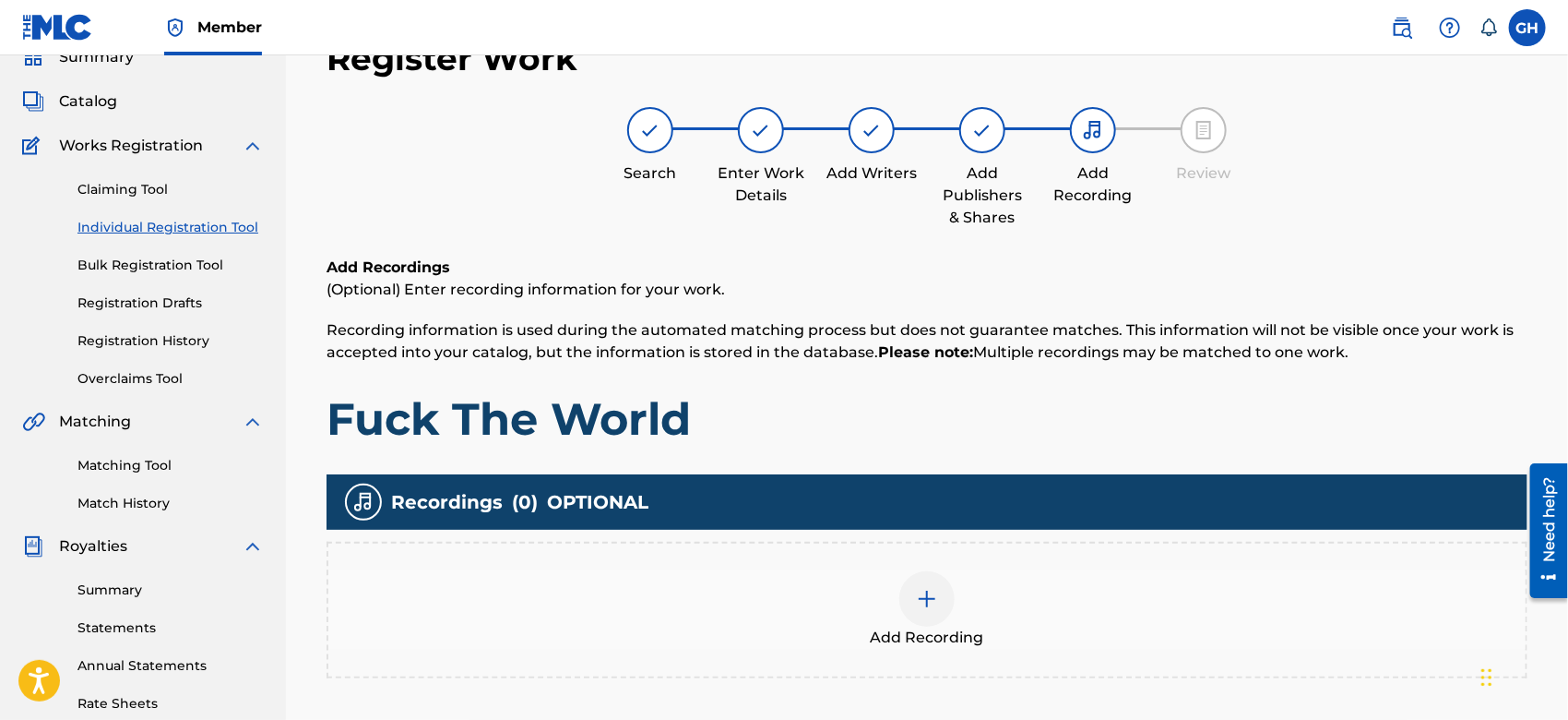
click at [942, 602] on div at bounding box center [927, 599] width 55 height 55
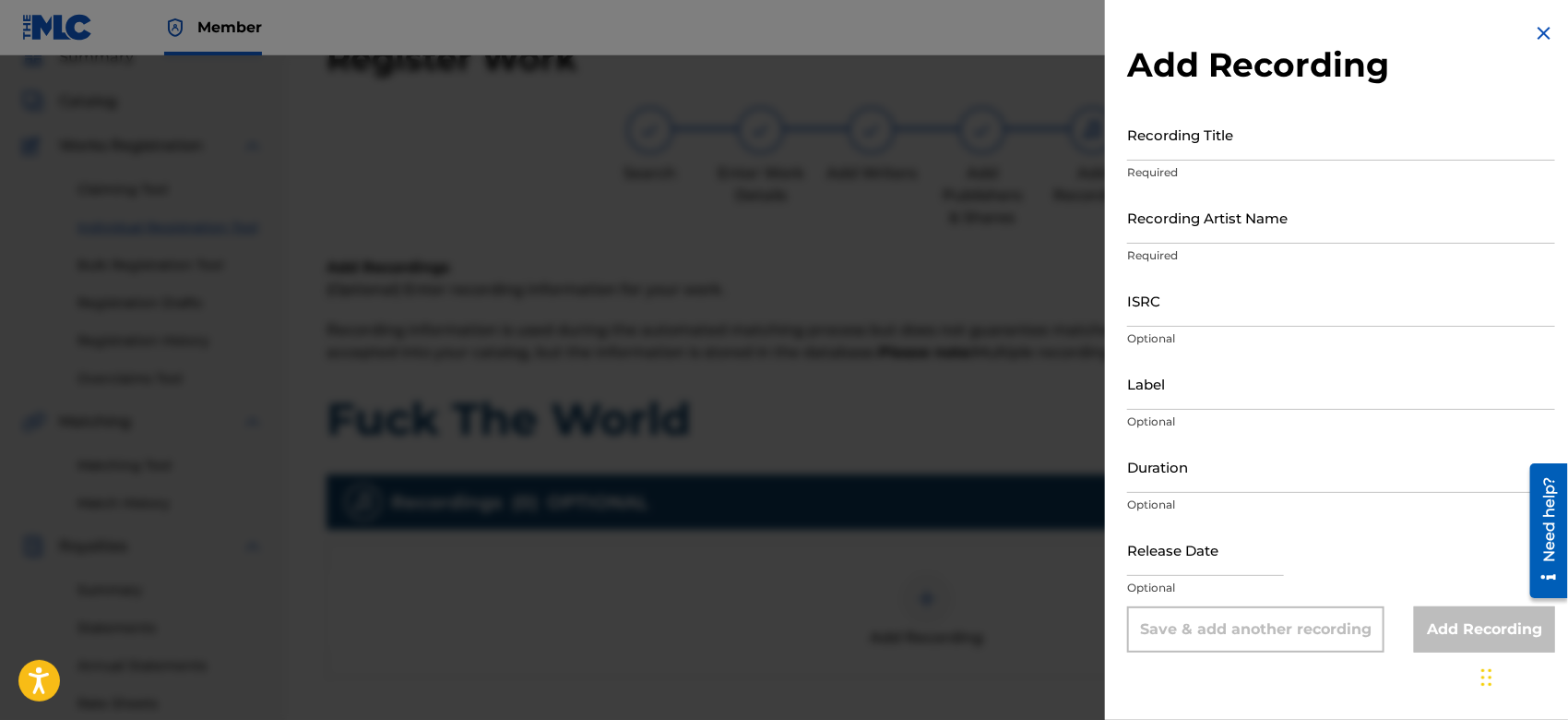
click at [918, 395] on div at bounding box center [784, 415] width 1568 height 720
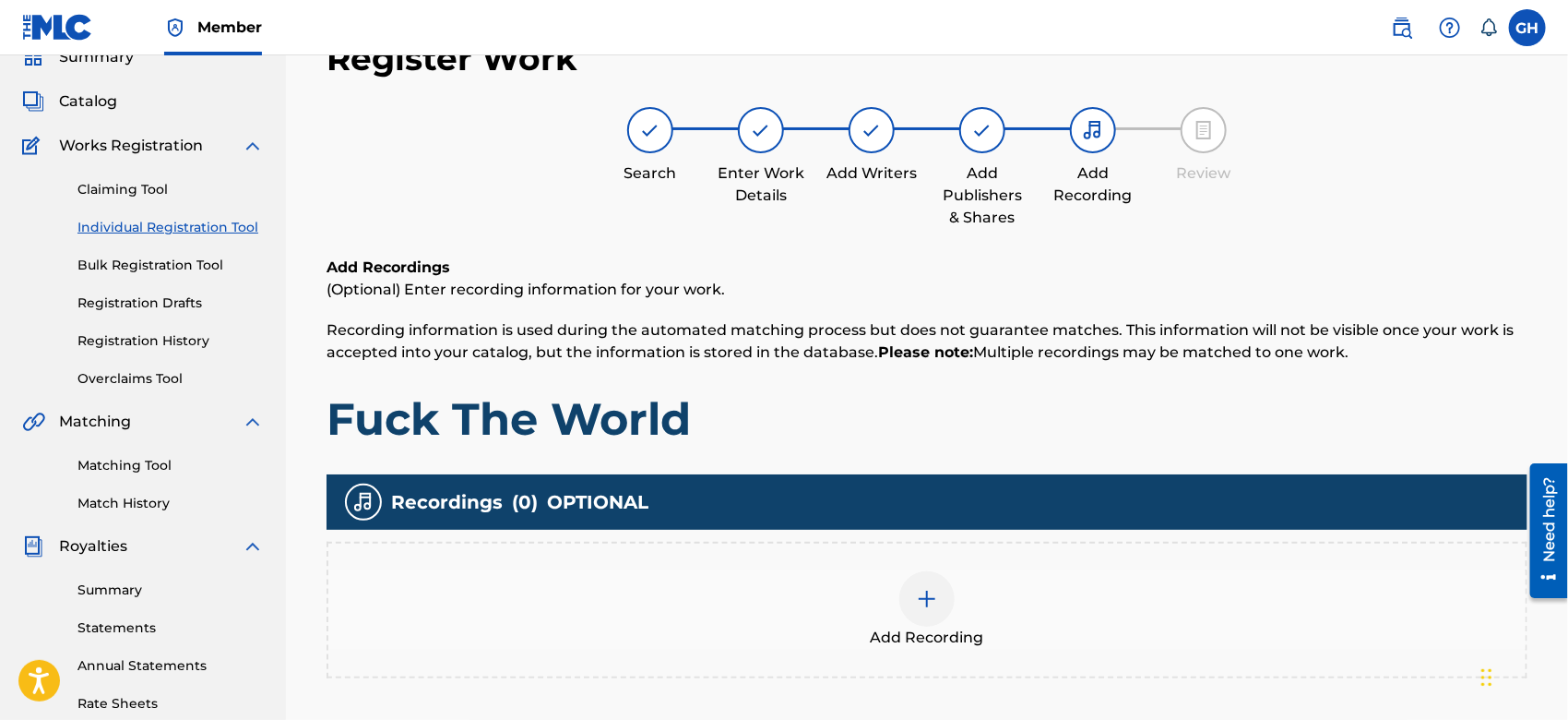
click at [920, 601] on img at bounding box center [927, 599] width 22 height 22
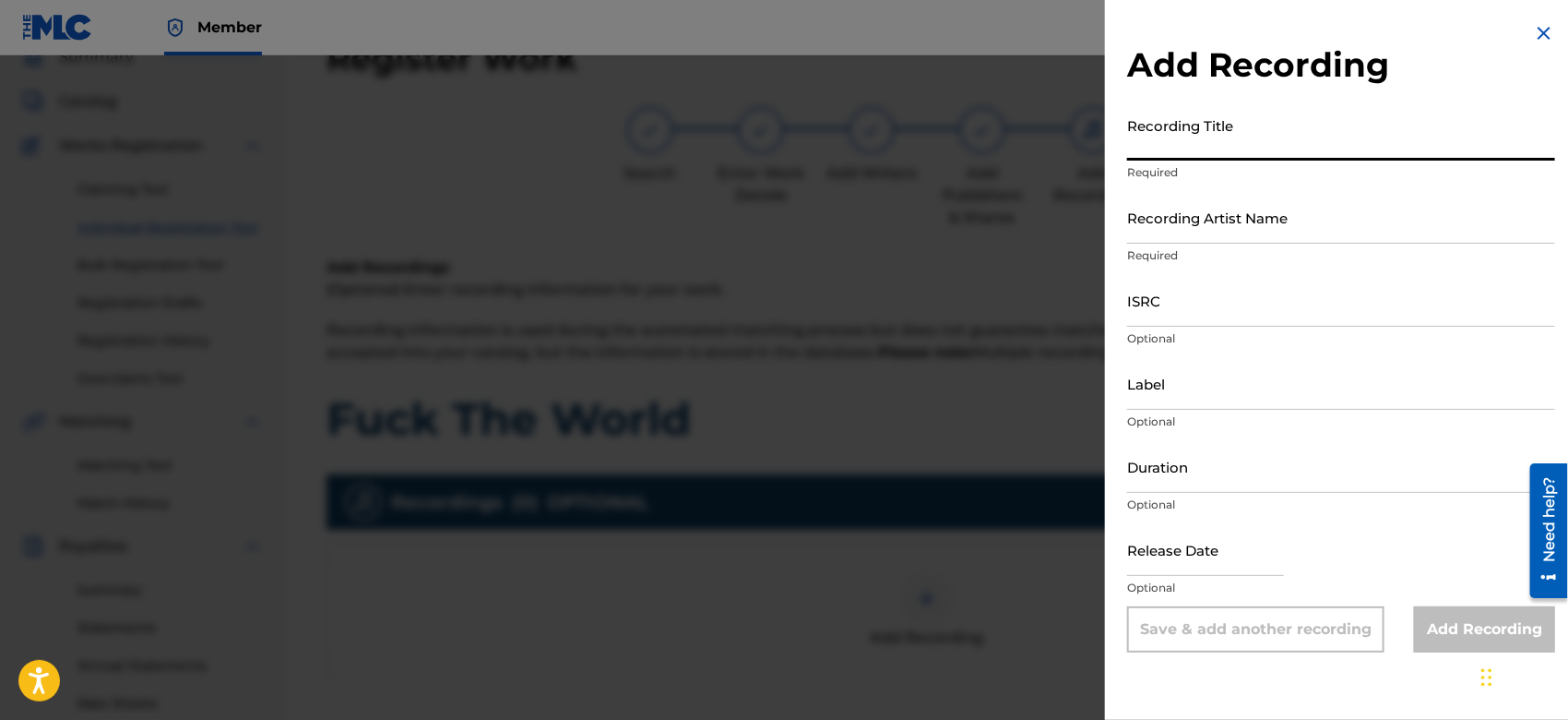
click at [1170, 159] on input "Recording Title" at bounding box center [1341, 134] width 428 height 52
type input "Fuck The World"
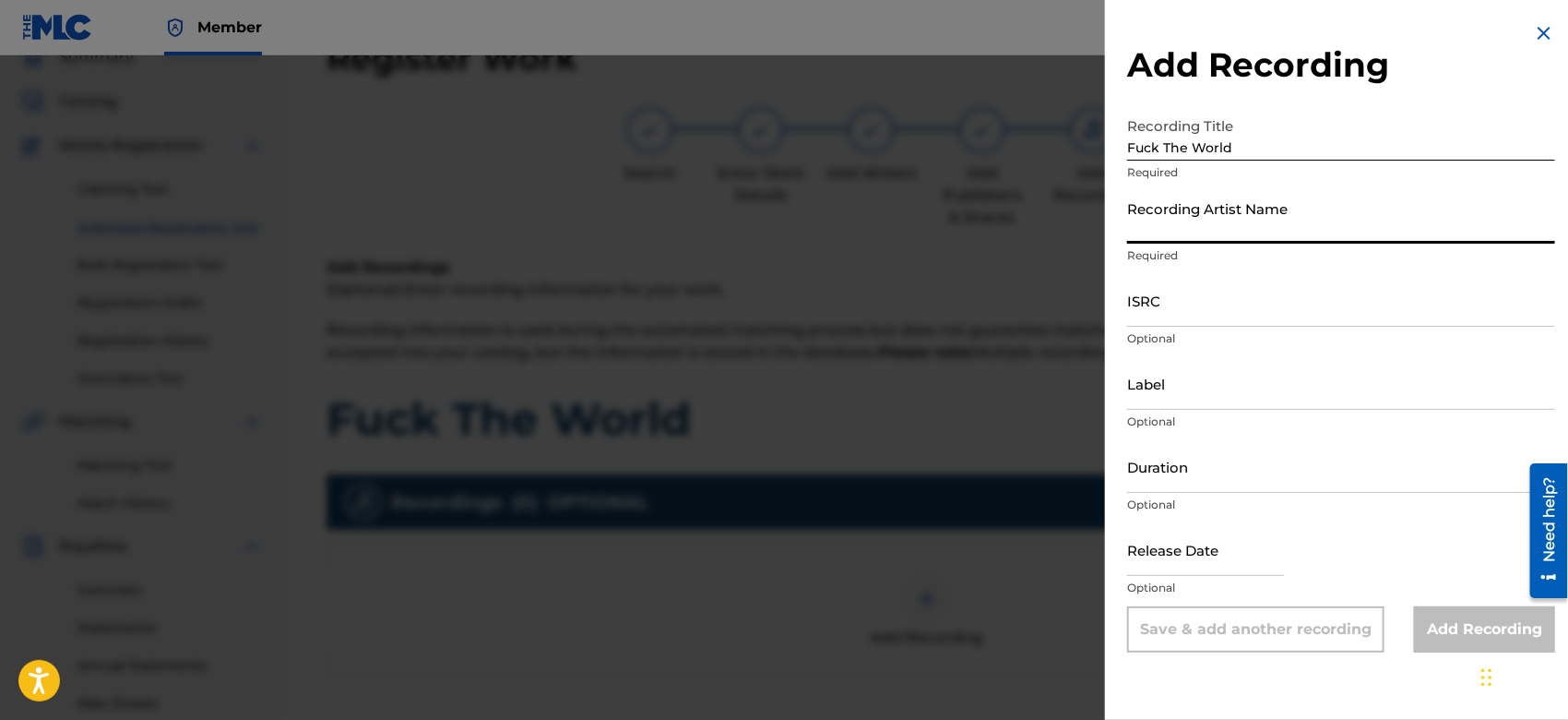
click at [1174, 236] on input "Recording Artist Name" at bounding box center [1341, 217] width 428 height 52
type input "Gamma FEB"
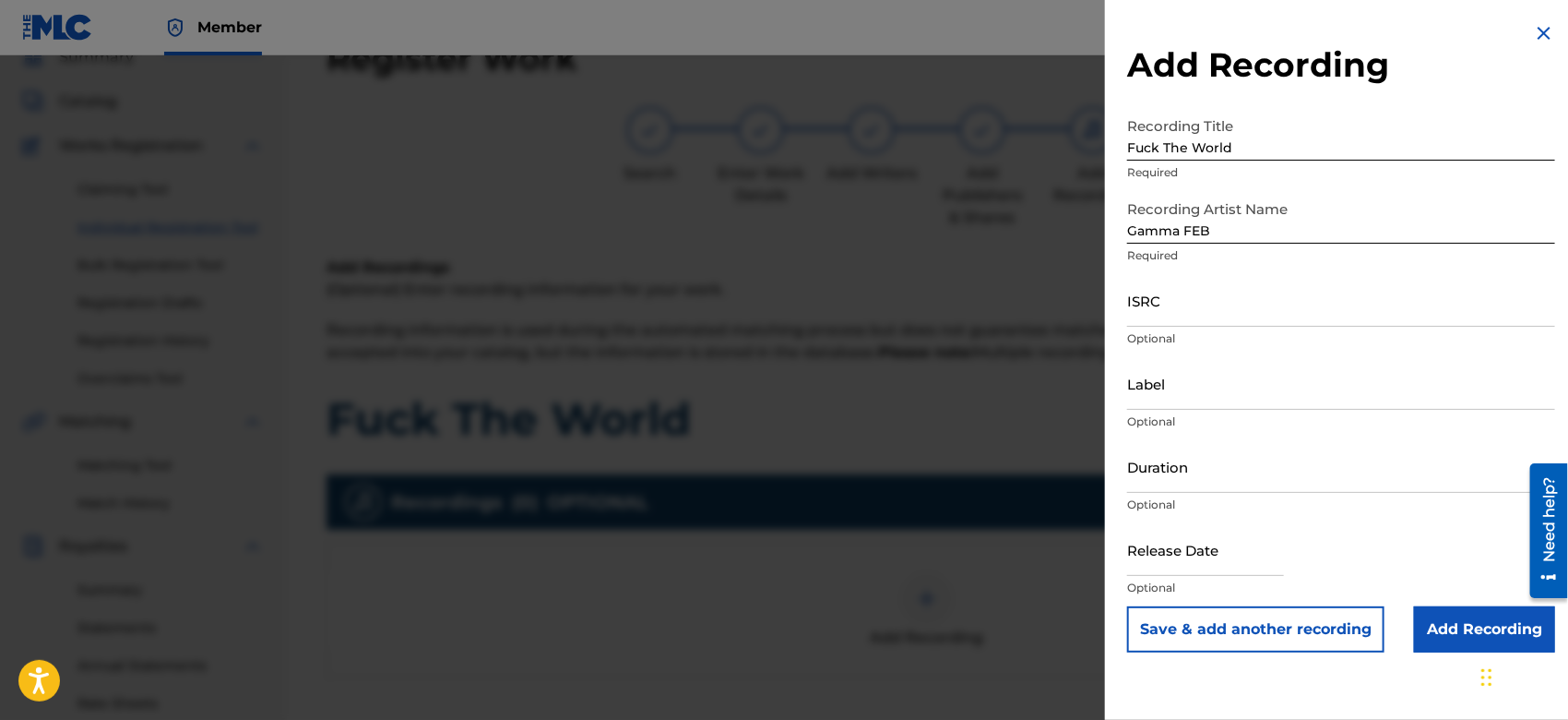
click at [1429, 652] on input "Add Recording" at bounding box center [1484, 629] width 141 height 46
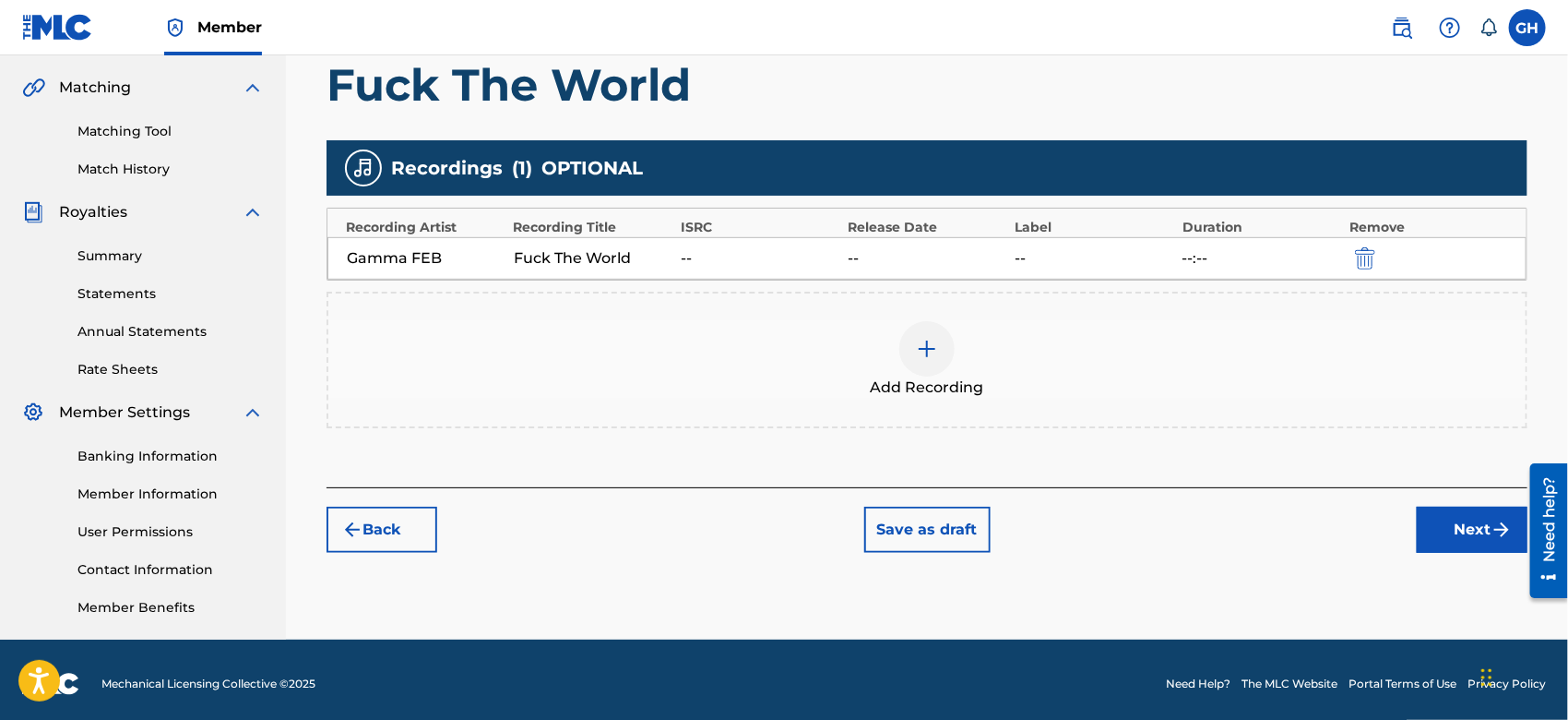
scroll to position [424, 0]
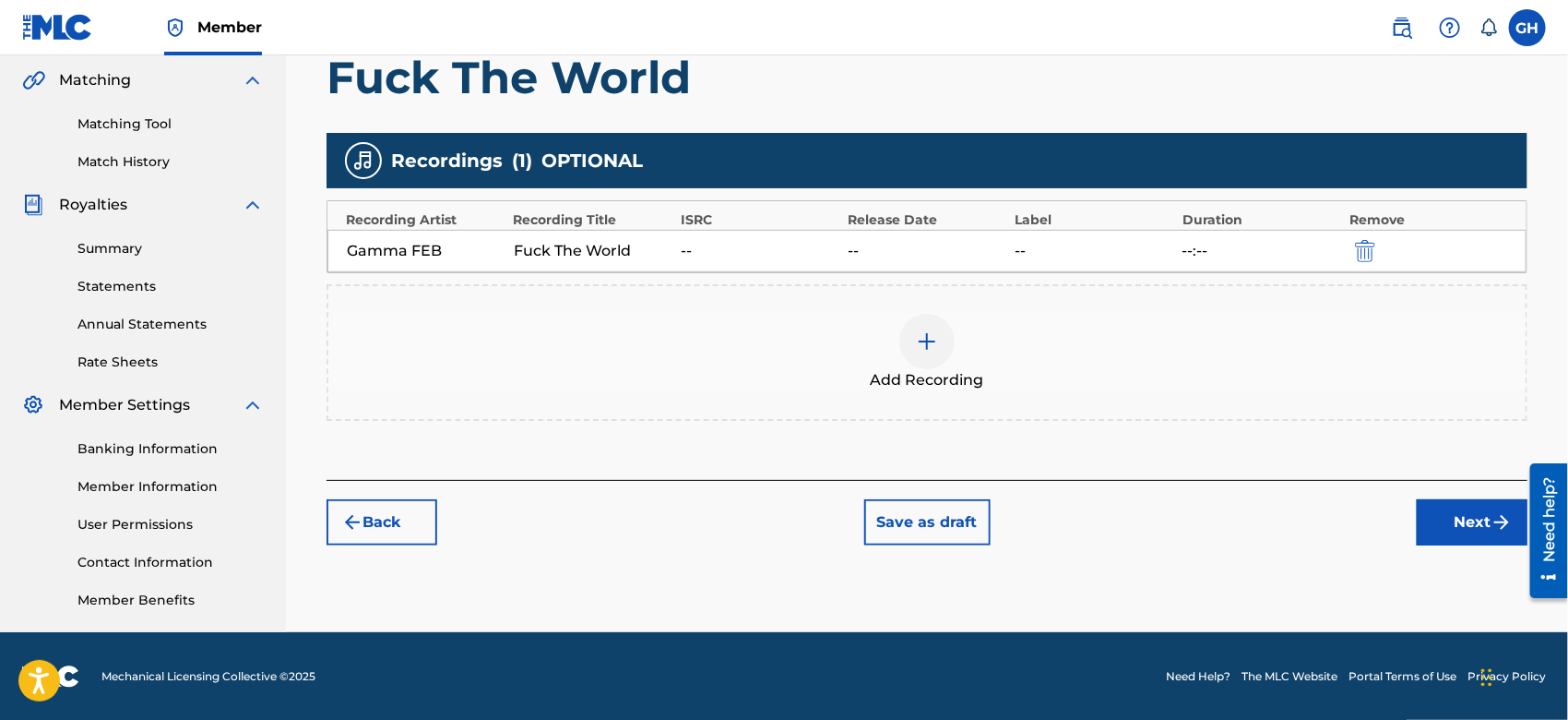
click at [1450, 518] on button "Next" at bounding box center [1473, 522] width 110 height 46
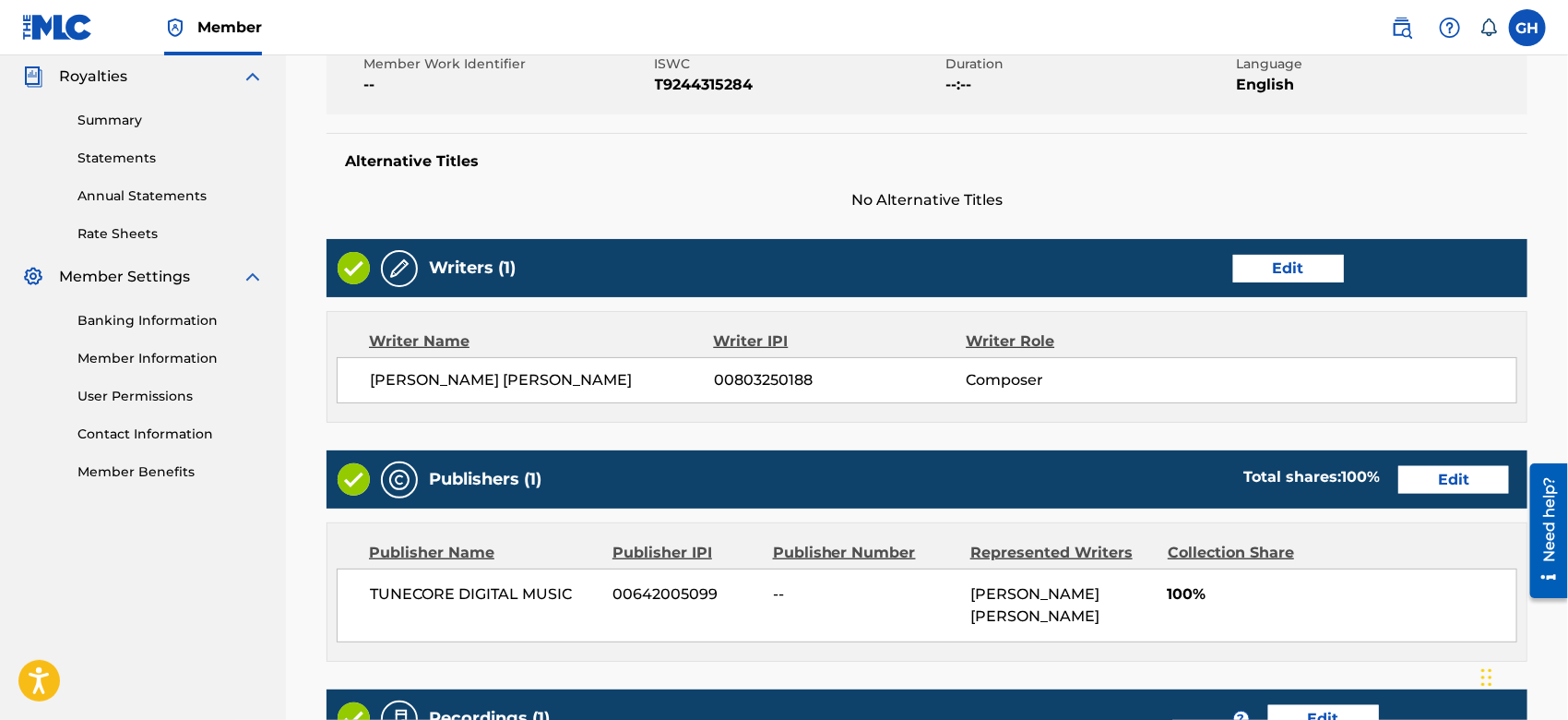
scroll to position [898, 0]
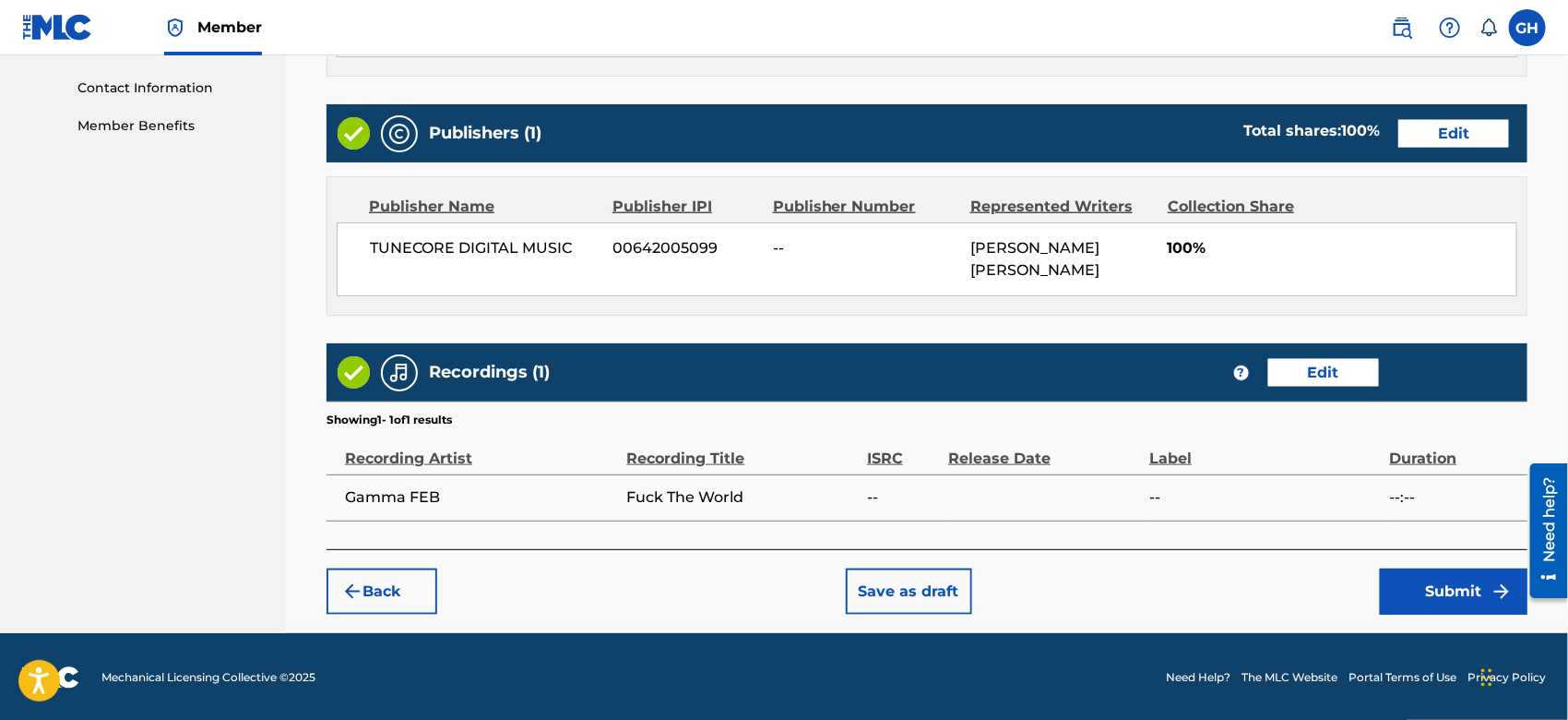
click at [1427, 597] on button "Submit" at bounding box center [1454, 591] width 148 height 46
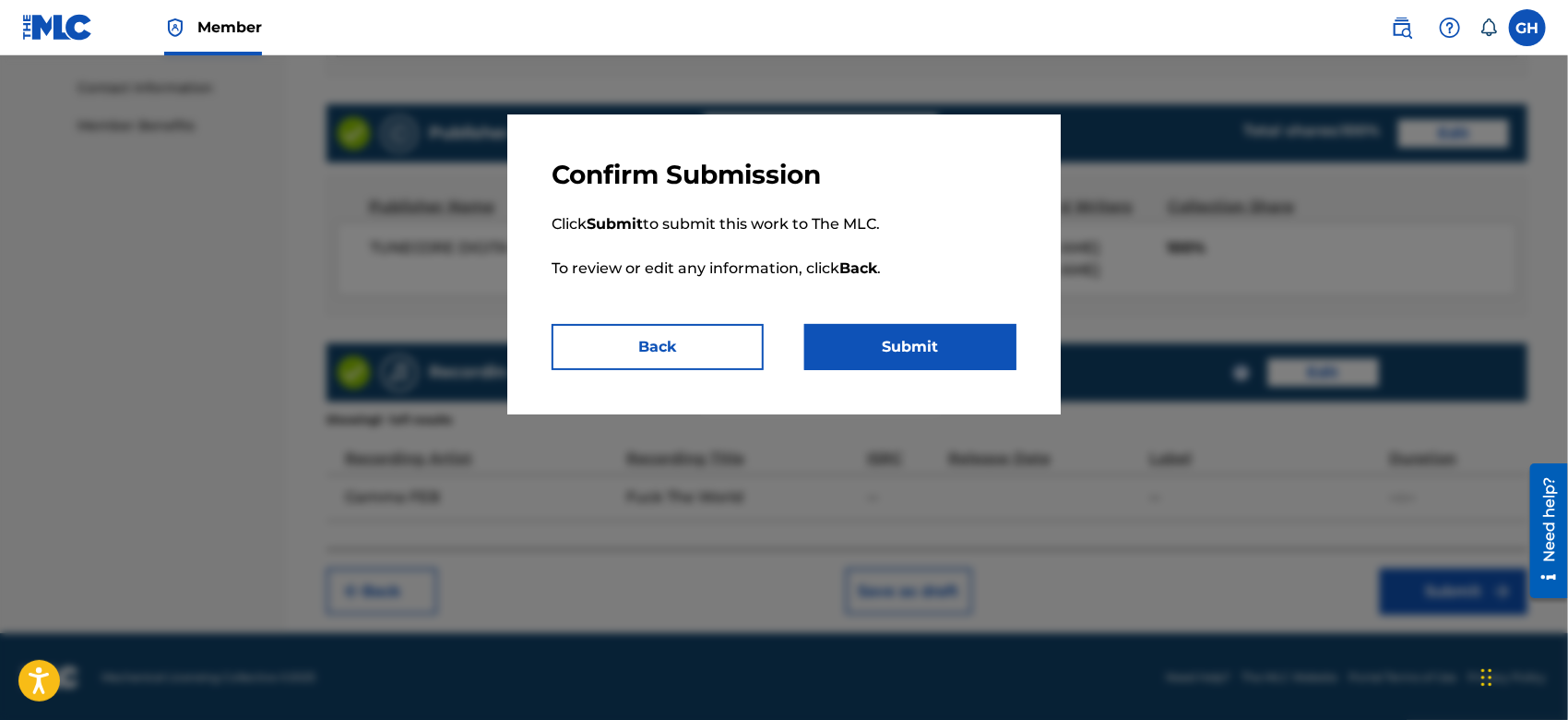
click at [932, 346] on button "Submit" at bounding box center [910, 347] width 213 height 46
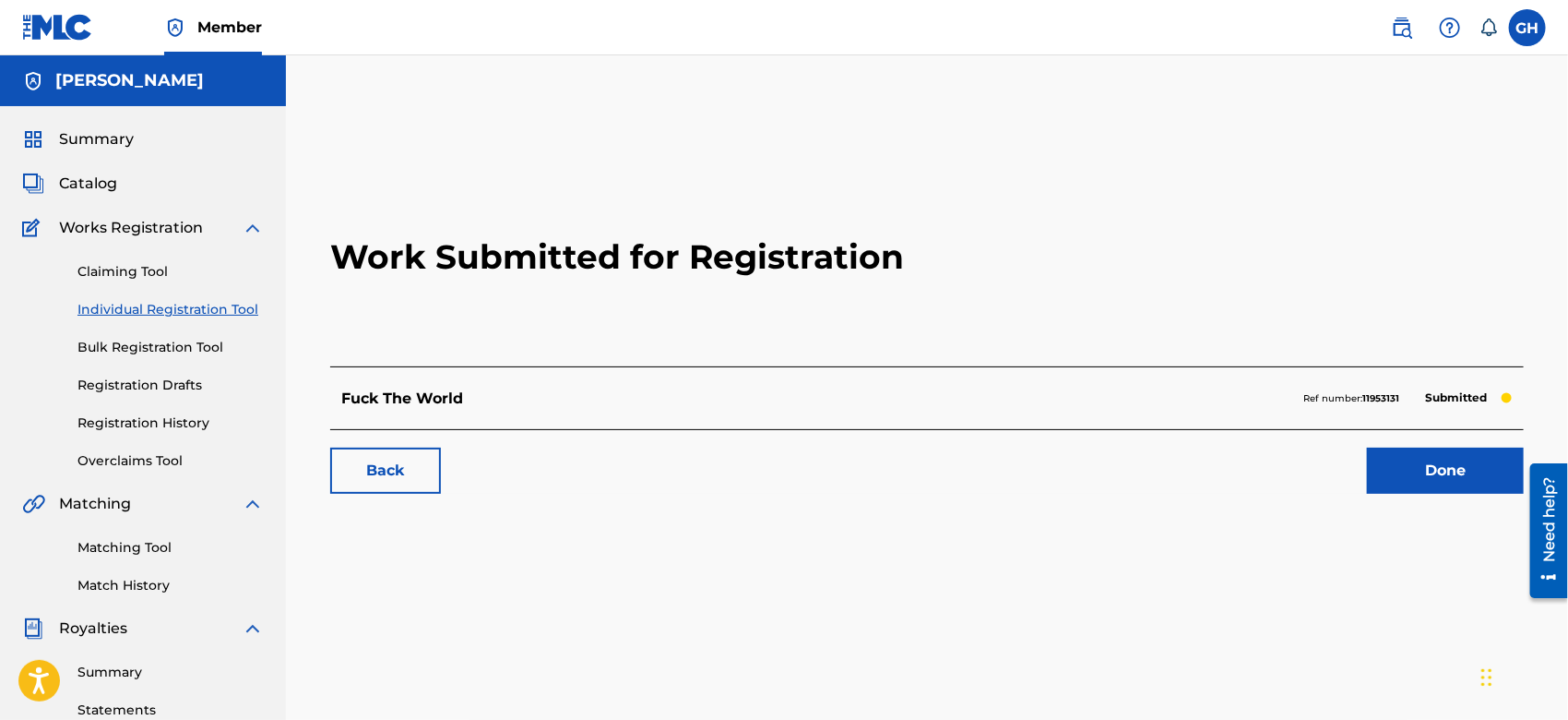
click at [103, 190] on span "Catalog" at bounding box center [88, 183] width 58 height 22
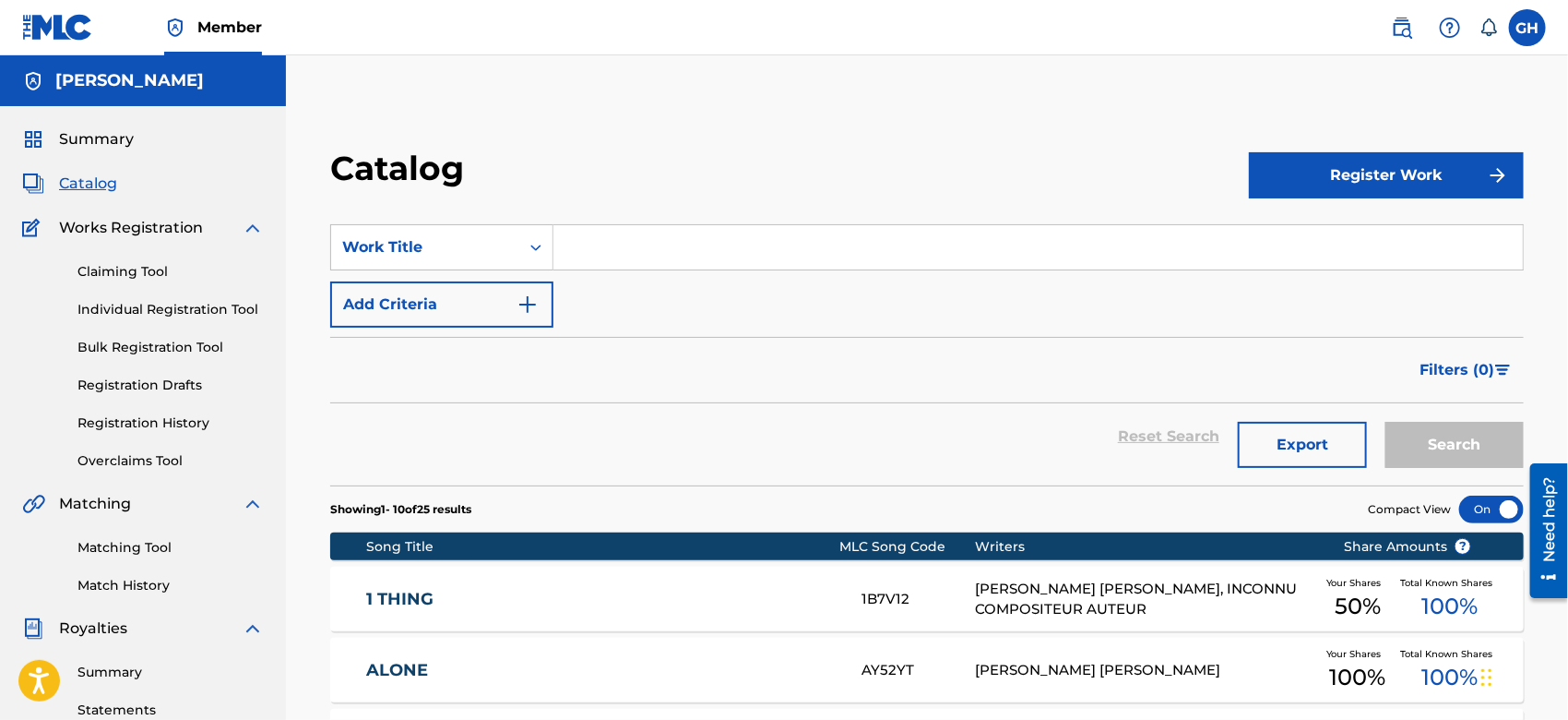
click at [1400, 183] on button "Register Work" at bounding box center [1386, 175] width 275 height 46
click at [1277, 232] on link "Individual" at bounding box center [1386, 235] width 275 height 44
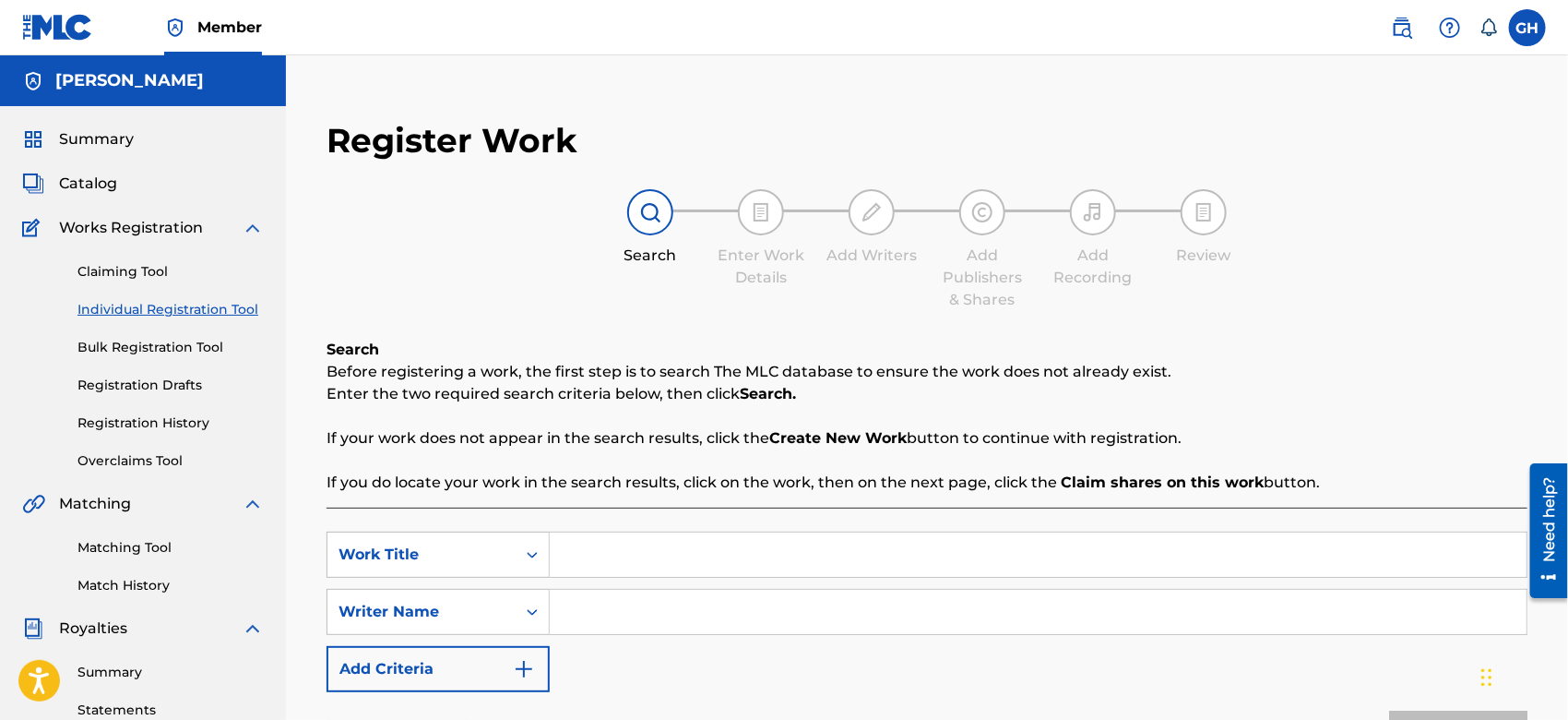
click at [141, 425] on link "Registration History" at bounding box center [170, 424] width 186 height 20
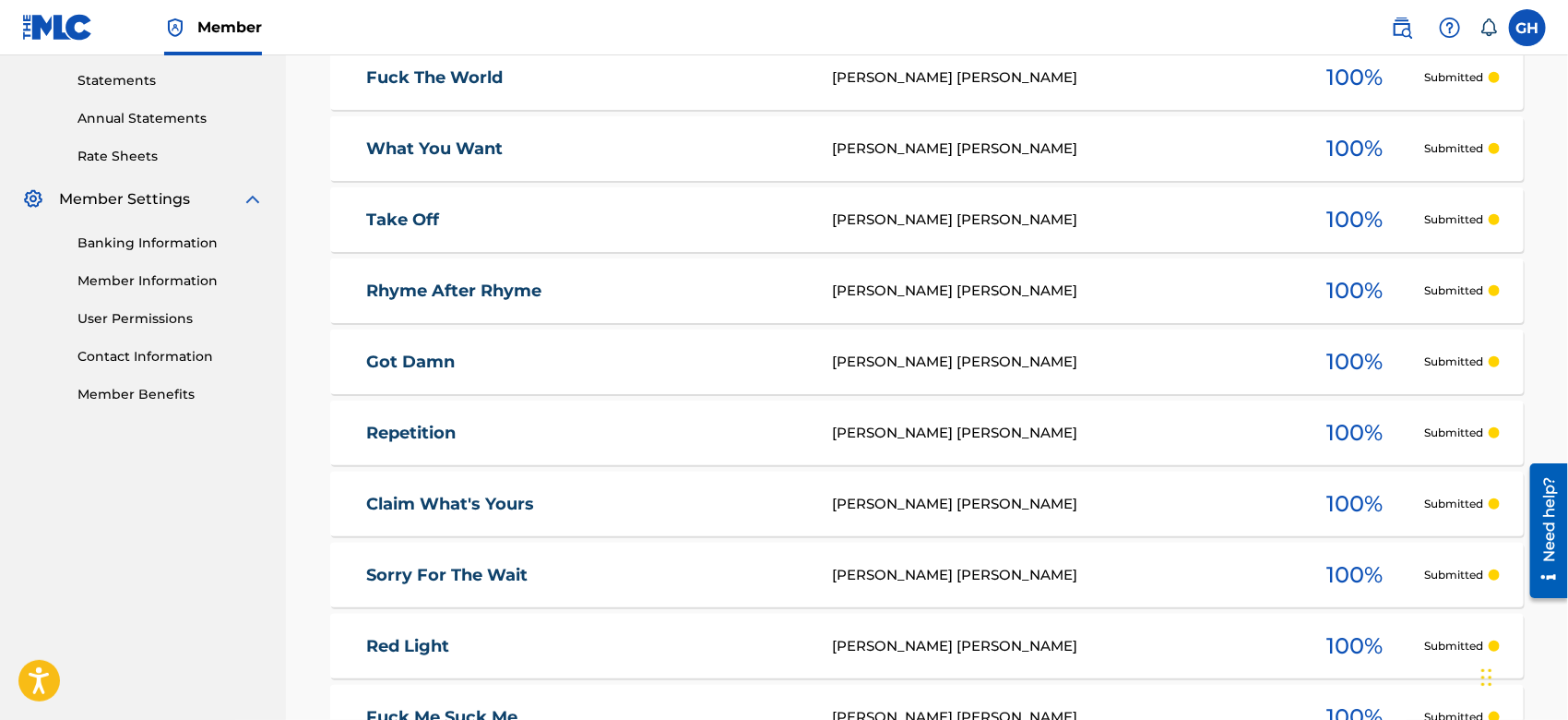
scroll to position [872, 0]
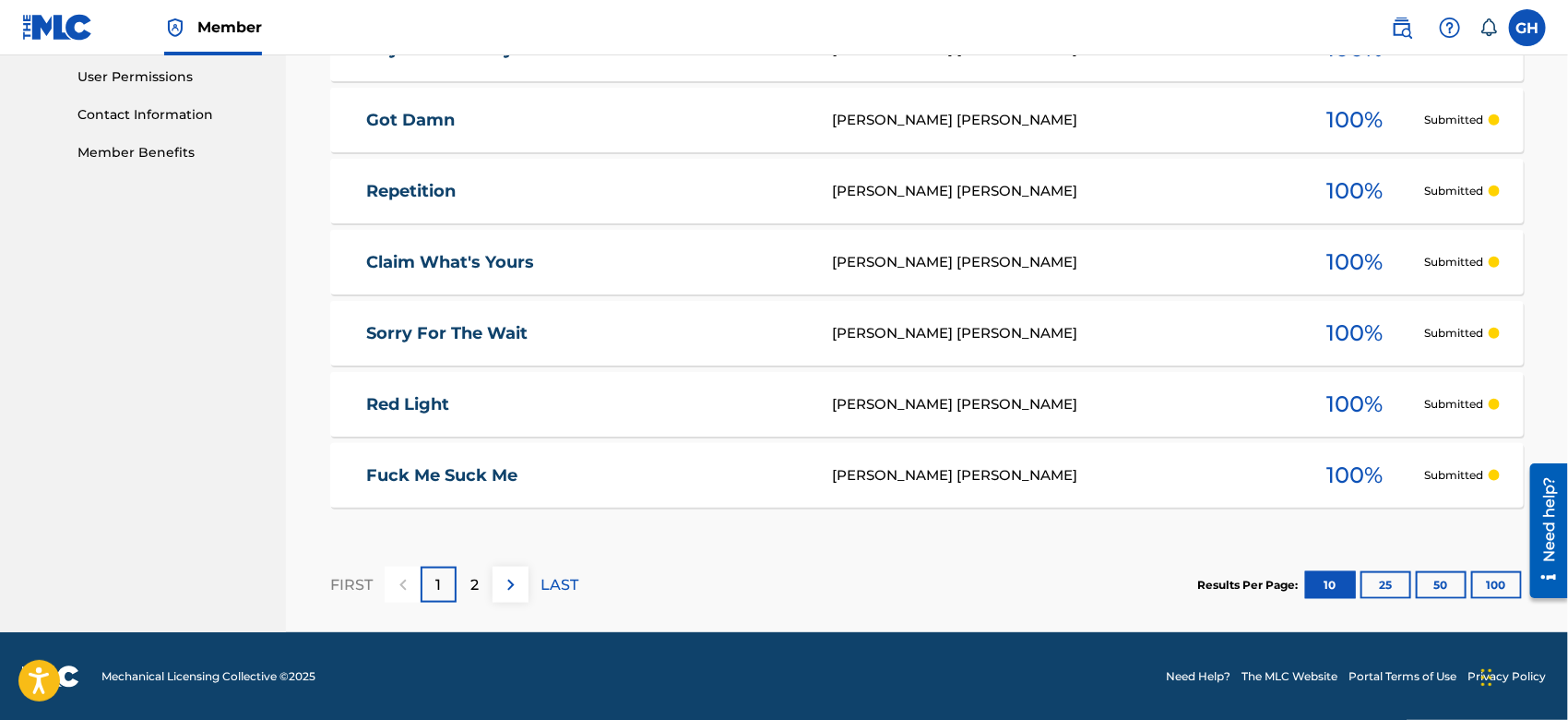
click at [1390, 580] on button "25" at bounding box center [1387, 585] width 51 height 28
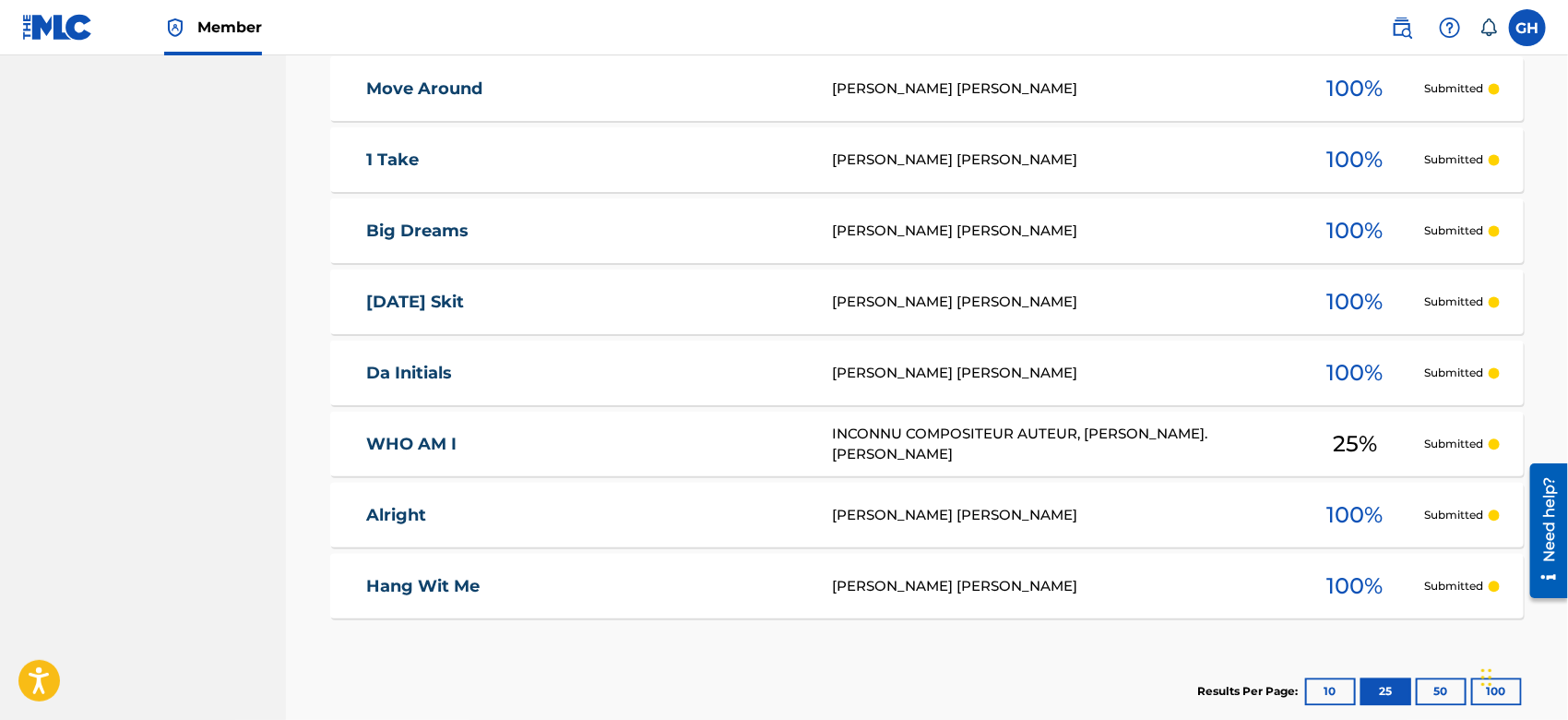
scroll to position [1930, 0]
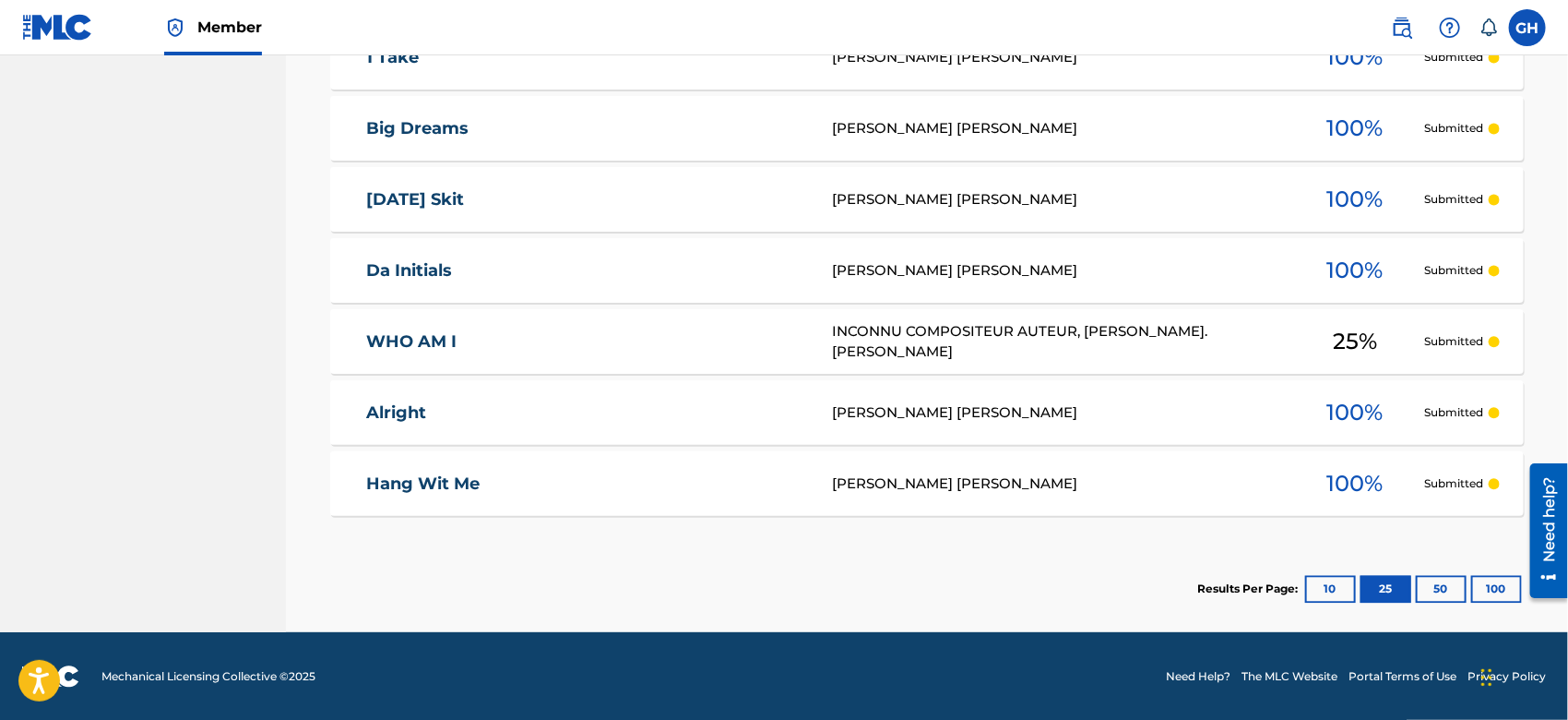
click at [1449, 594] on button "50" at bounding box center [1442, 589] width 51 height 28
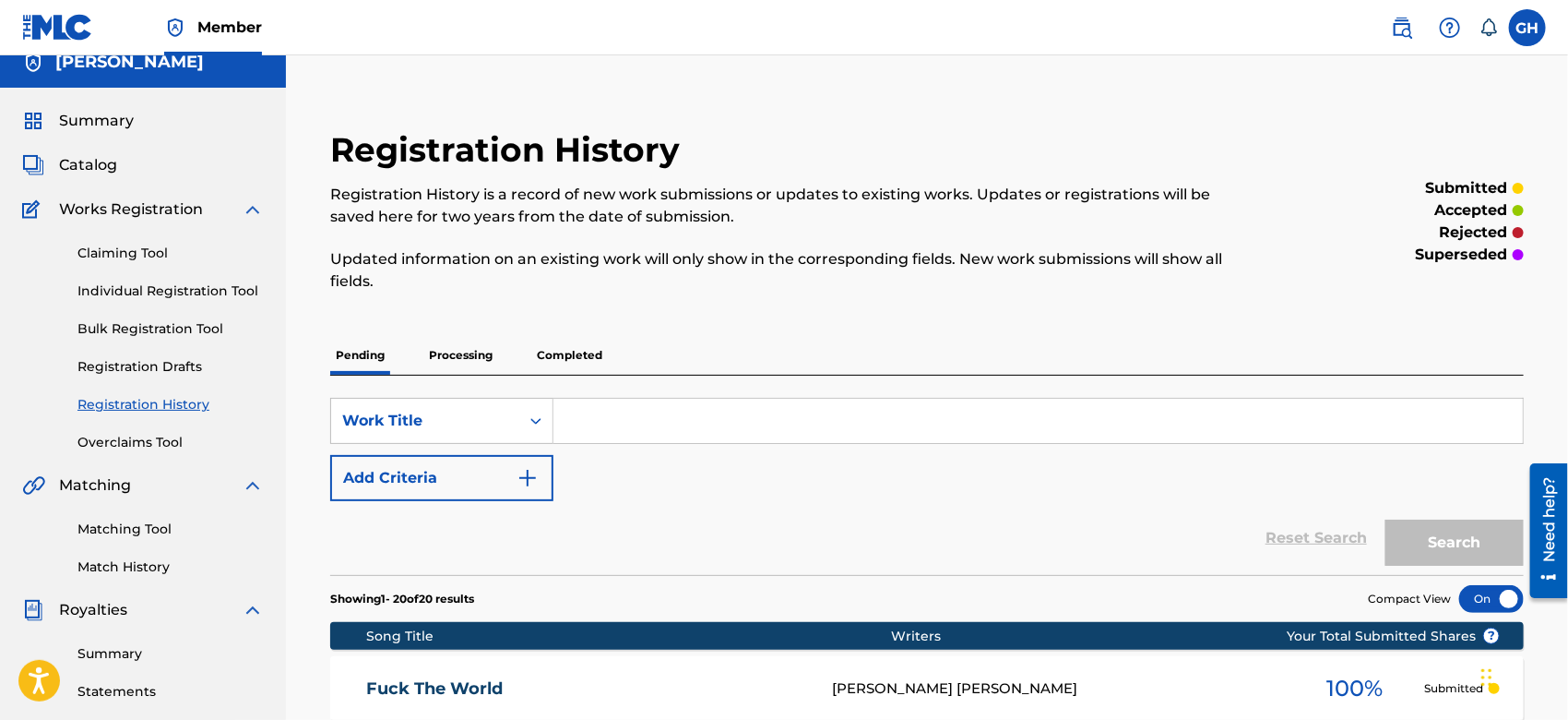
scroll to position [0, 0]
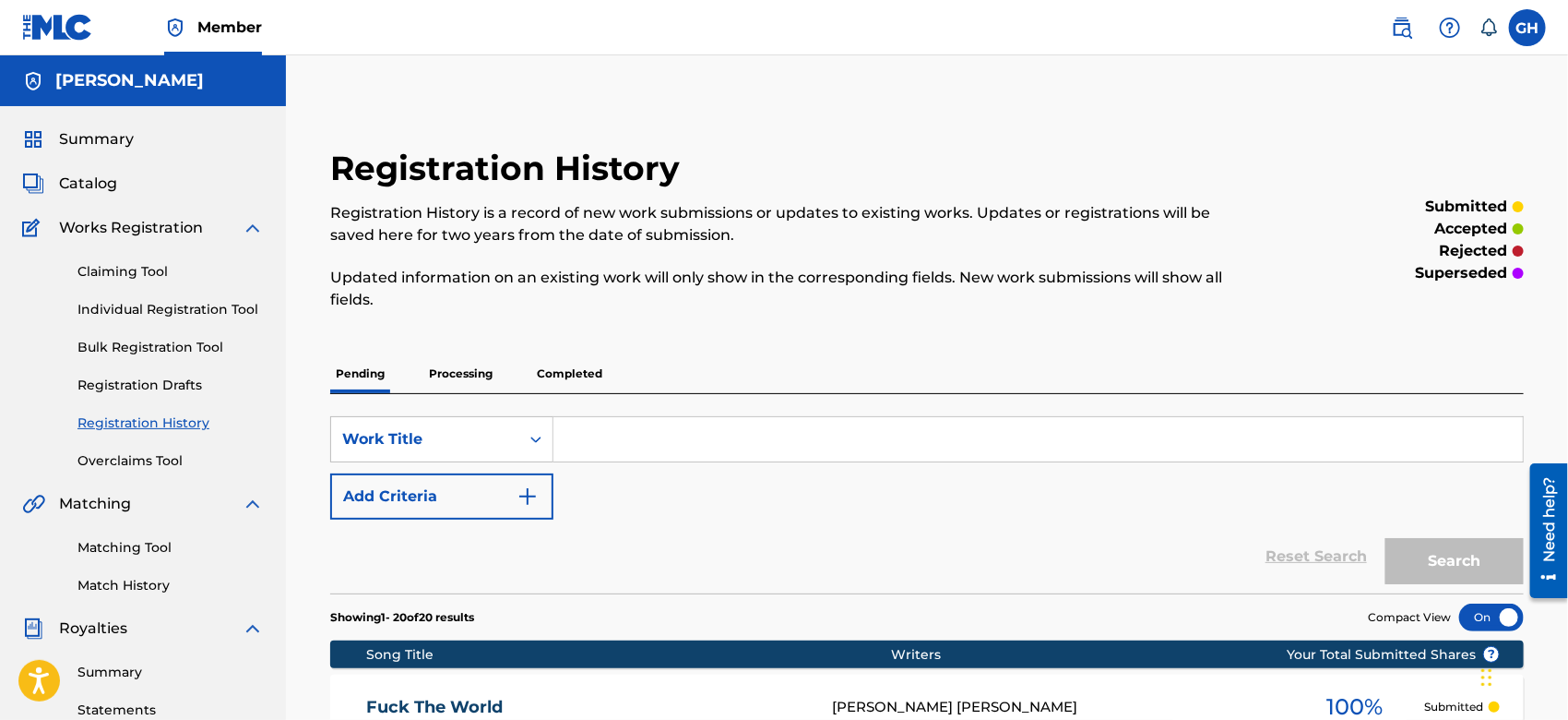
click at [82, 184] on span "Catalog" at bounding box center [88, 183] width 58 height 22
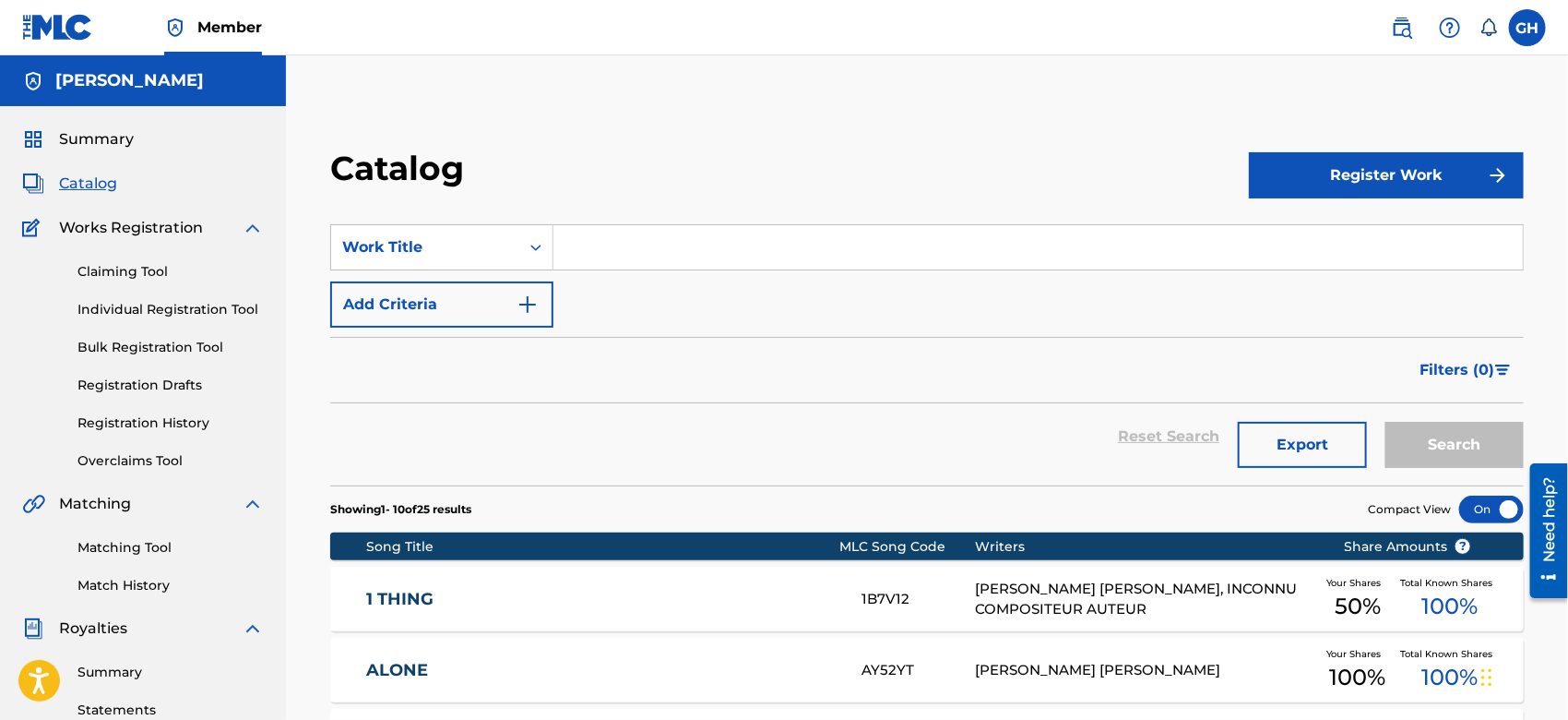
click at [129, 423] on link "Registration History" at bounding box center [170, 424] width 186 height 20
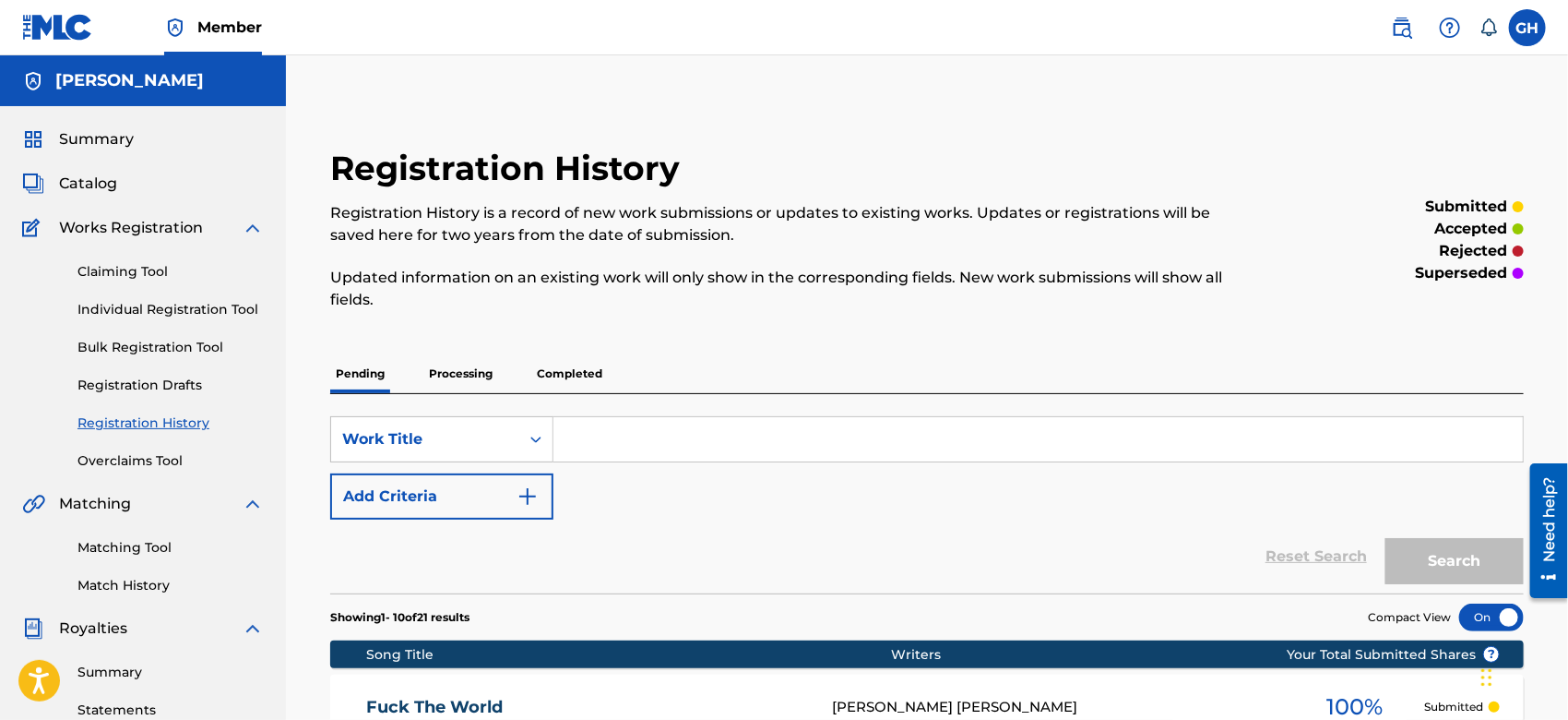
click at [94, 179] on span "Catalog" at bounding box center [88, 183] width 58 height 22
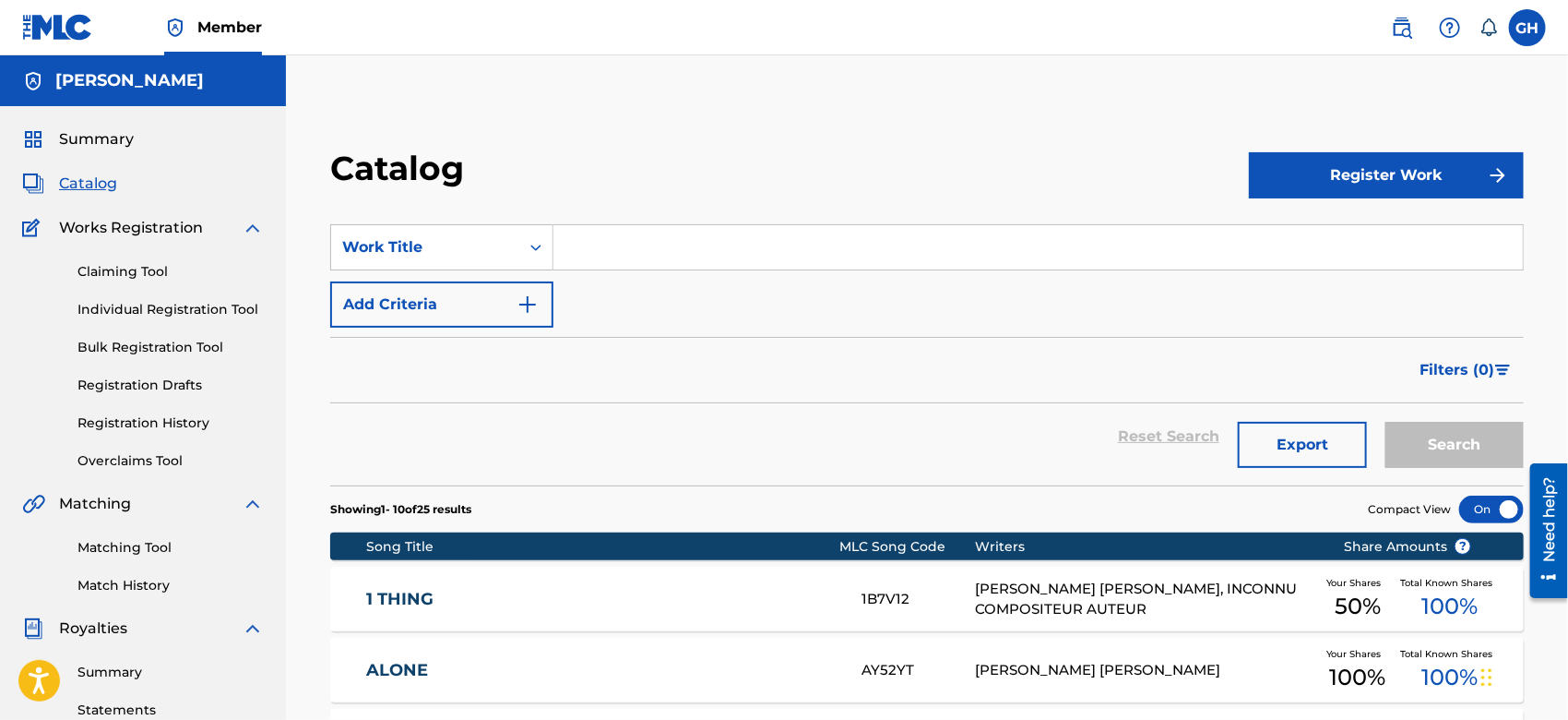
click at [1380, 187] on button "Register Work" at bounding box center [1386, 175] width 275 height 46
click at [1305, 244] on link "Individual" at bounding box center [1386, 235] width 275 height 44
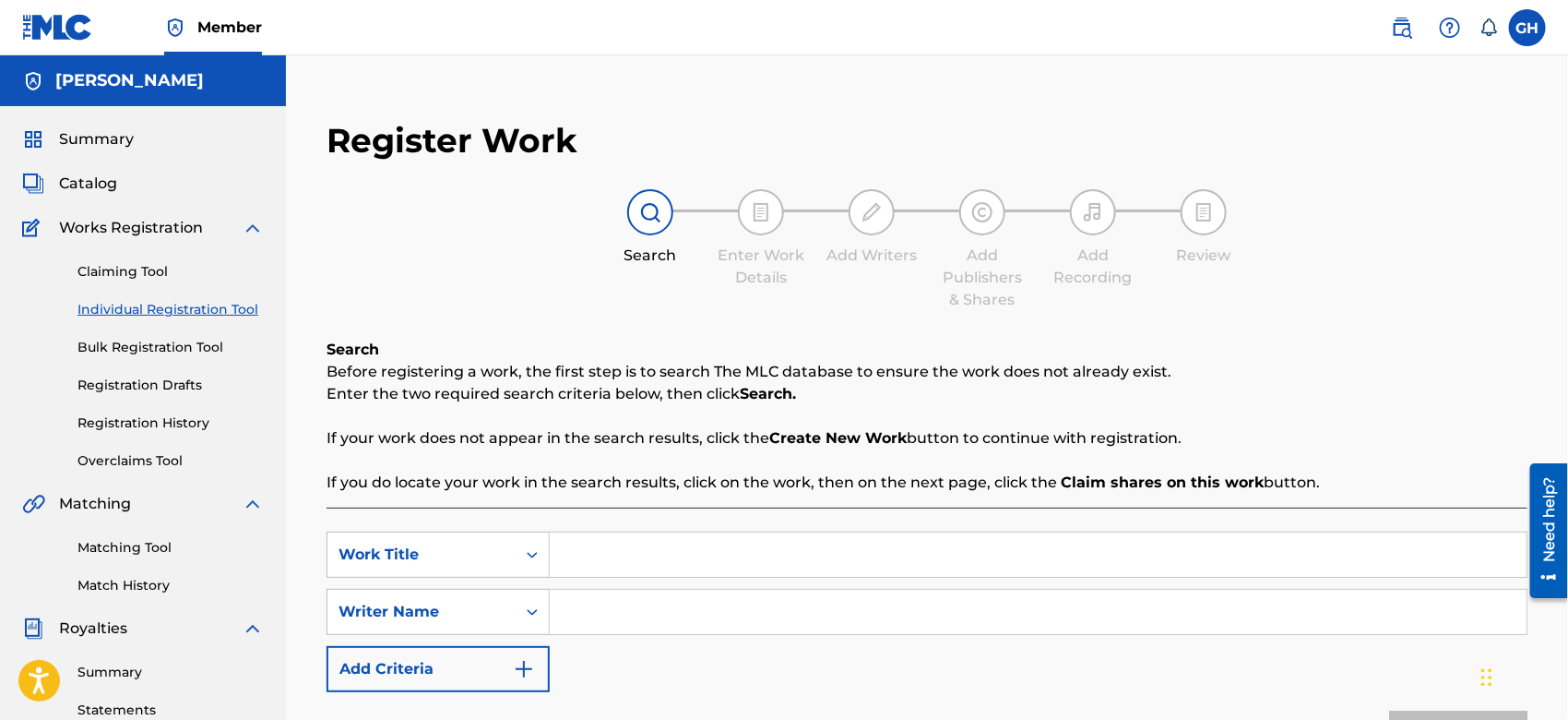
click at [617, 566] on input "Search Form" at bounding box center [1038, 555] width 977 height 44
type input "Get Money"
click at [603, 611] on input "Search Form" at bounding box center [1038, 612] width 977 height 44
type input "Gary Octwone Harrison Jr"
click at [1430, 715] on button "Search" at bounding box center [1459, 734] width 139 height 46
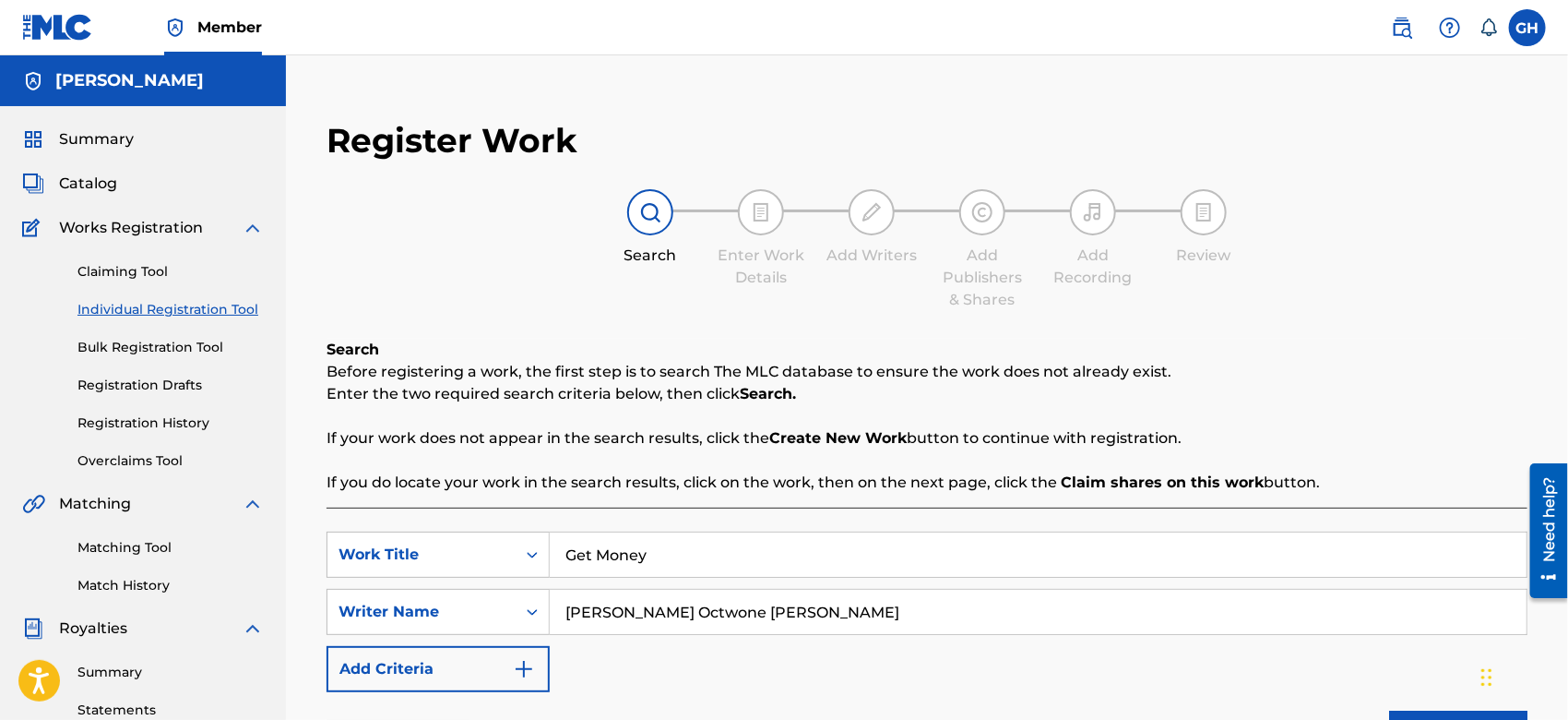
scroll to position [557, 0]
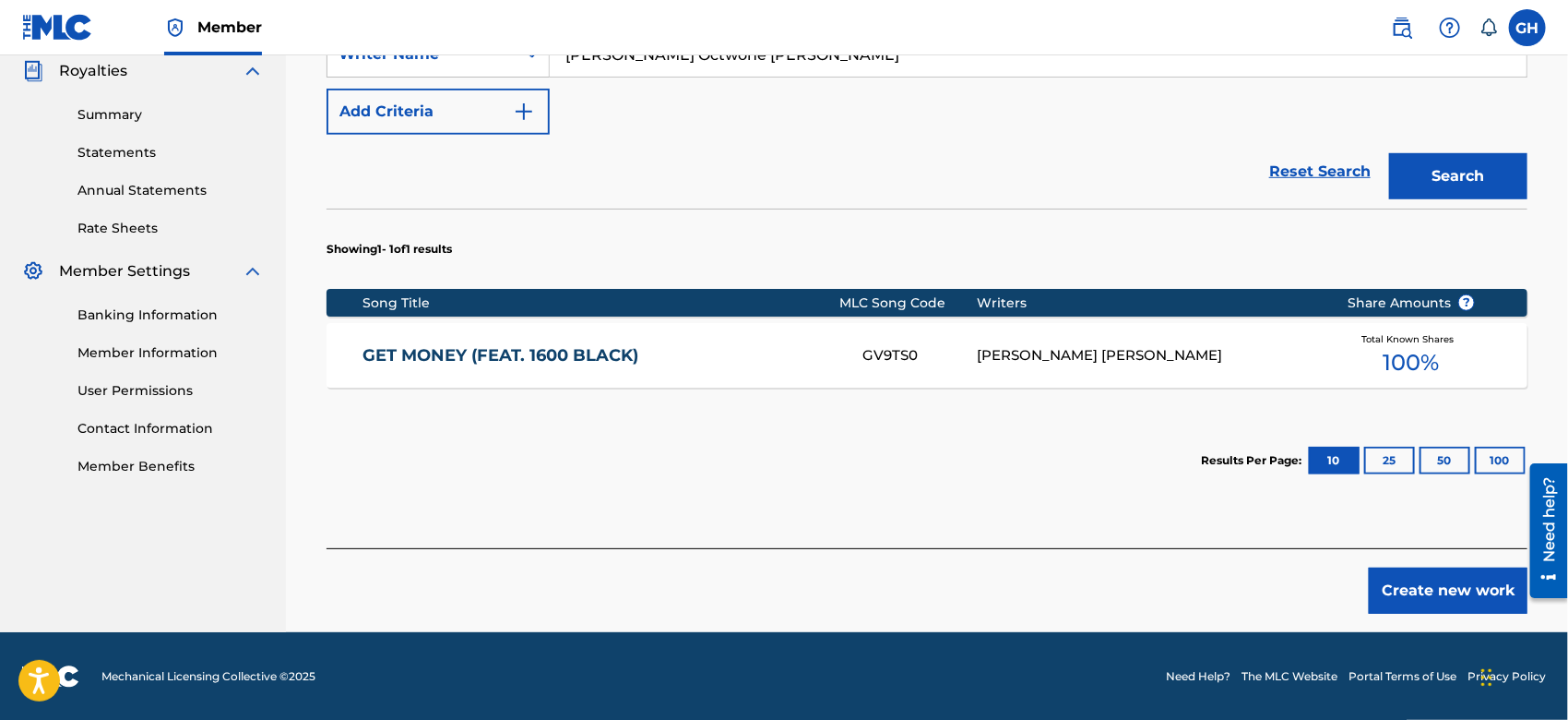
click at [1076, 360] on div "GARY OCTWONE JR. HARRISON" at bounding box center [1149, 357] width 343 height 22
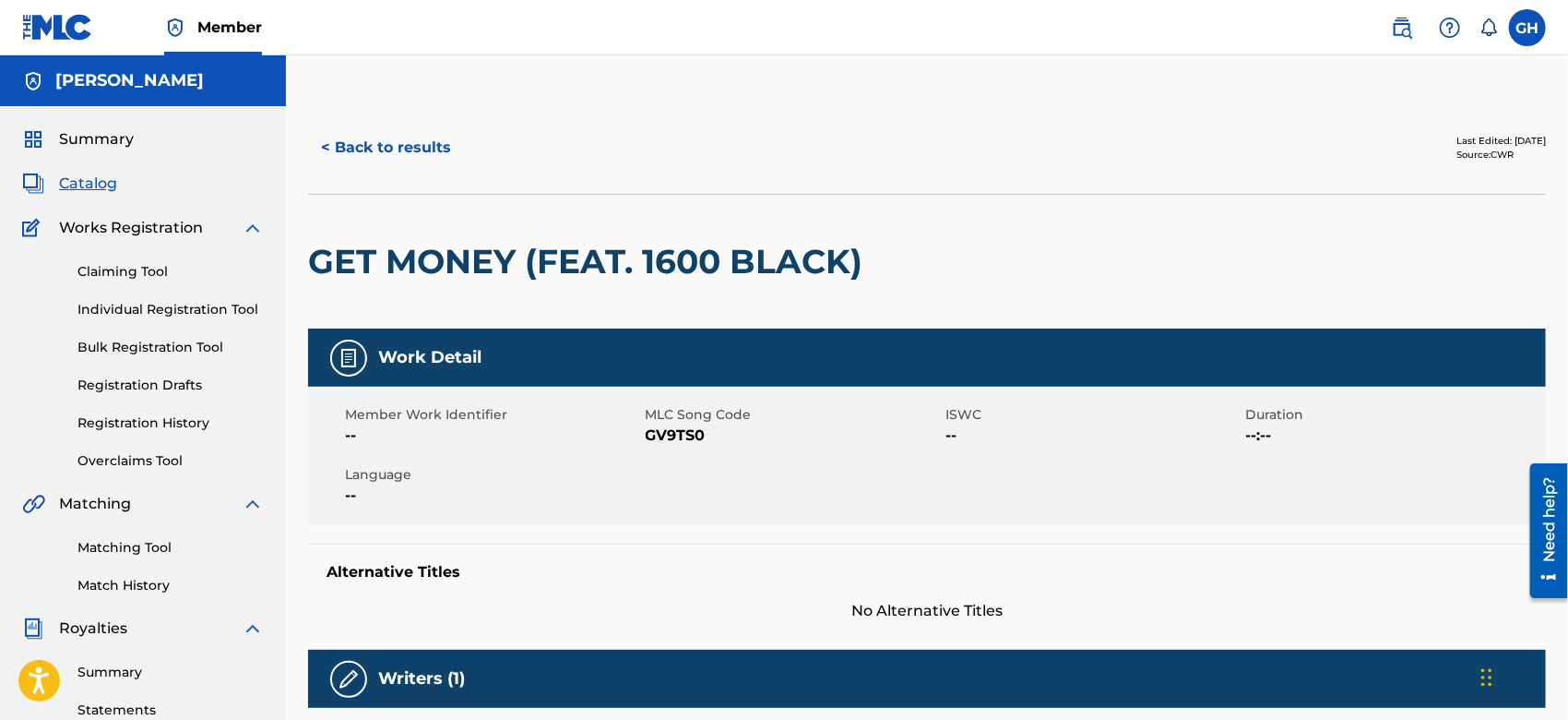
click at [391, 140] on button "< Back to results" at bounding box center [386, 148] width 156 height 46
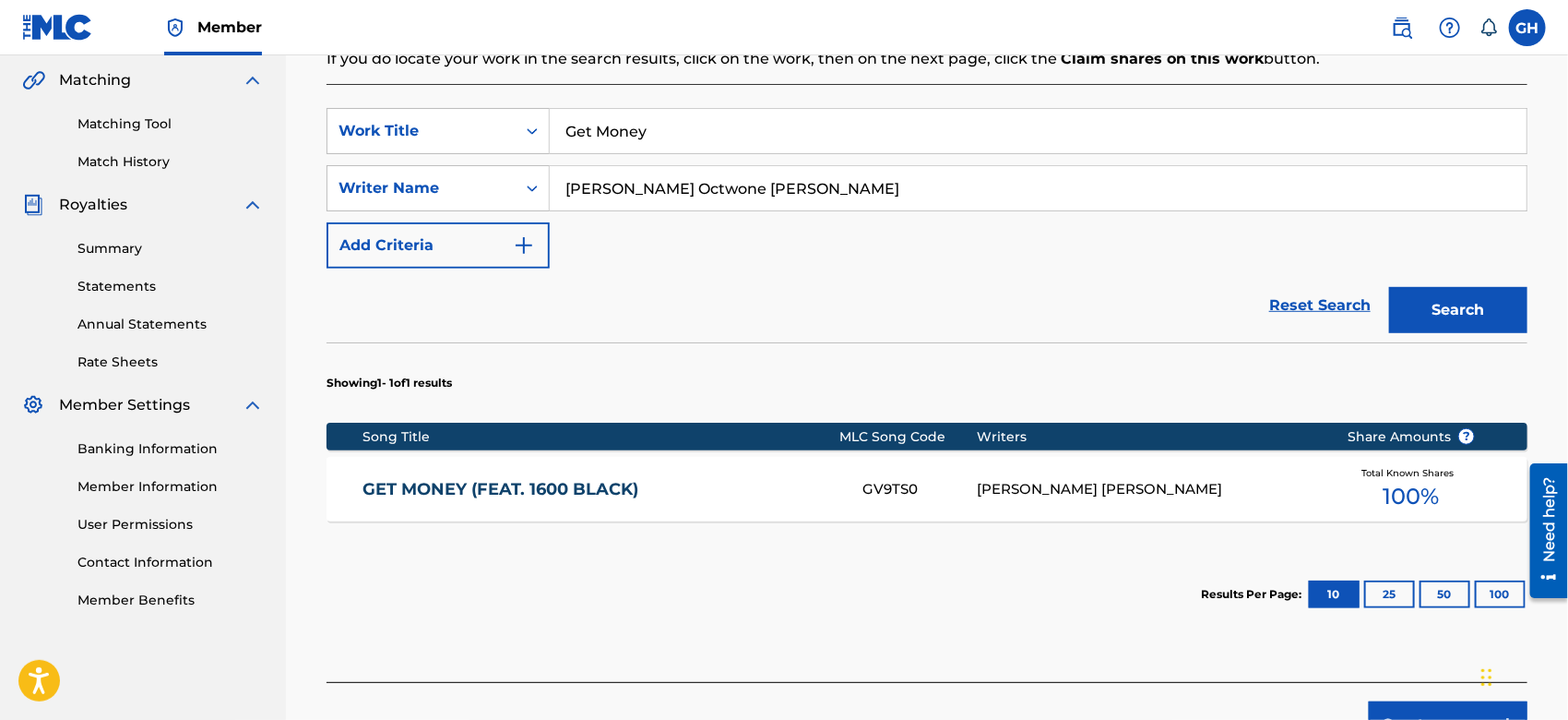
scroll to position [557, 0]
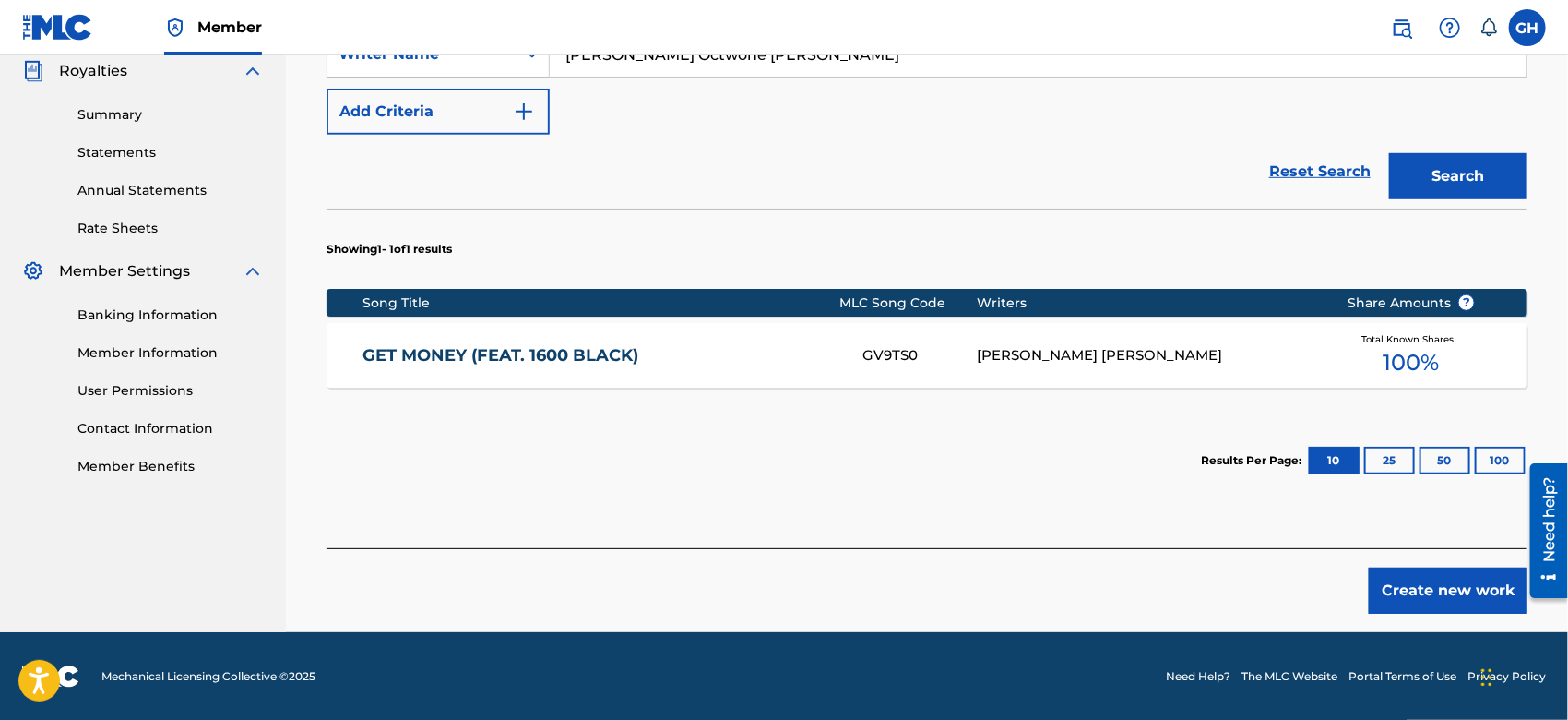
click at [1436, 582] on button "Create new work" at bounding box center [1448, 590] width 158 height 46
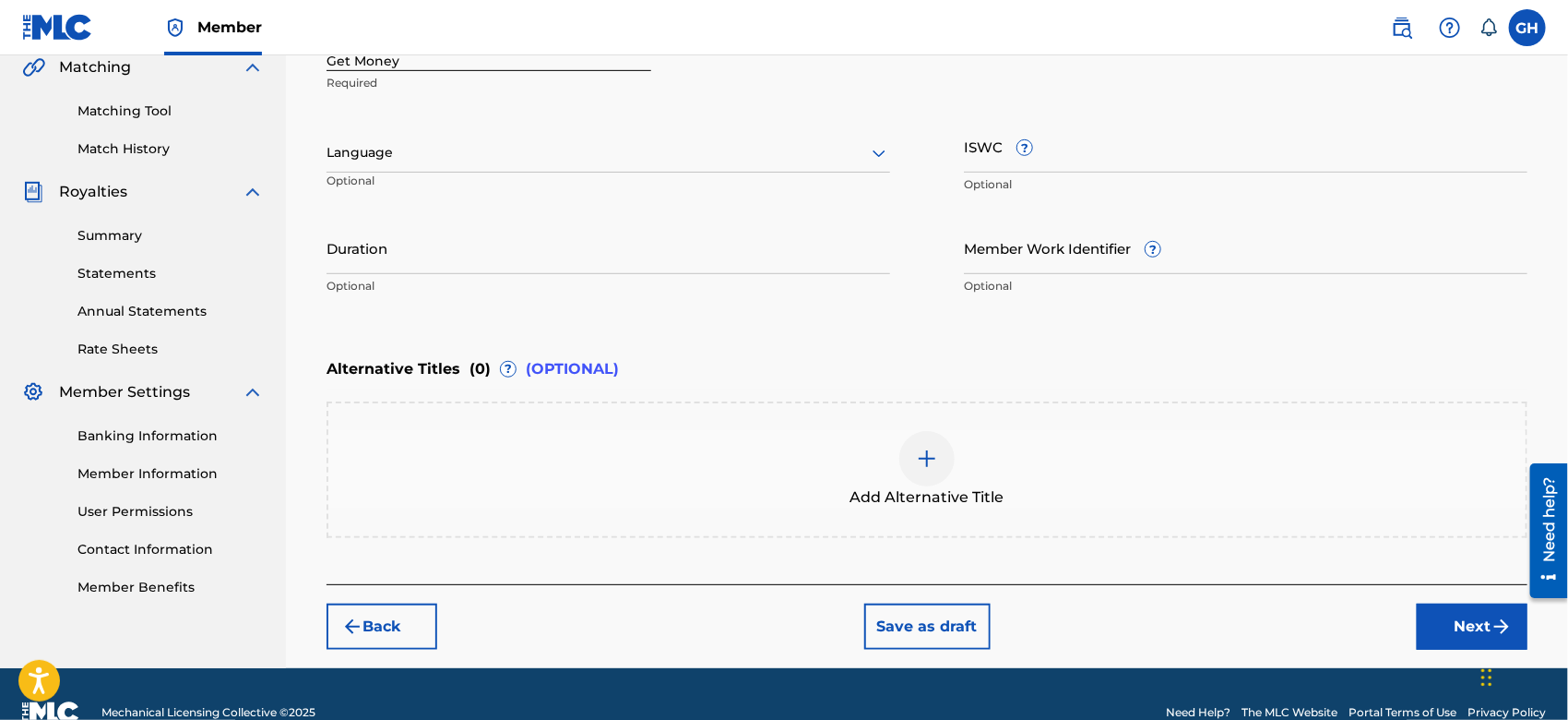
scroll to position [433, 0]
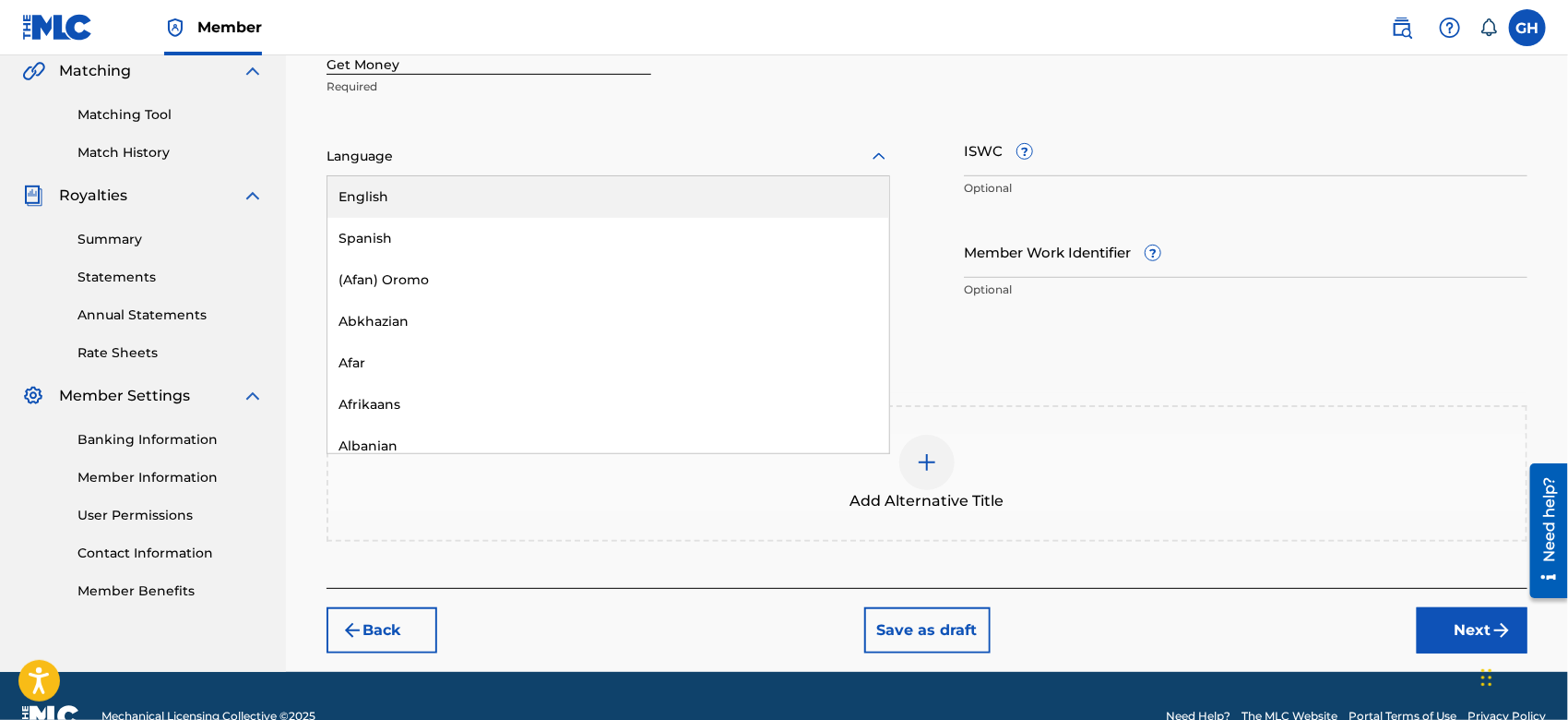
click at [361, 169] on div "Language" at bounding box center [608, 157] width 564 height 38
click at [372, 192] on div "English" at bounding box center [608, 197] width 562 height 41
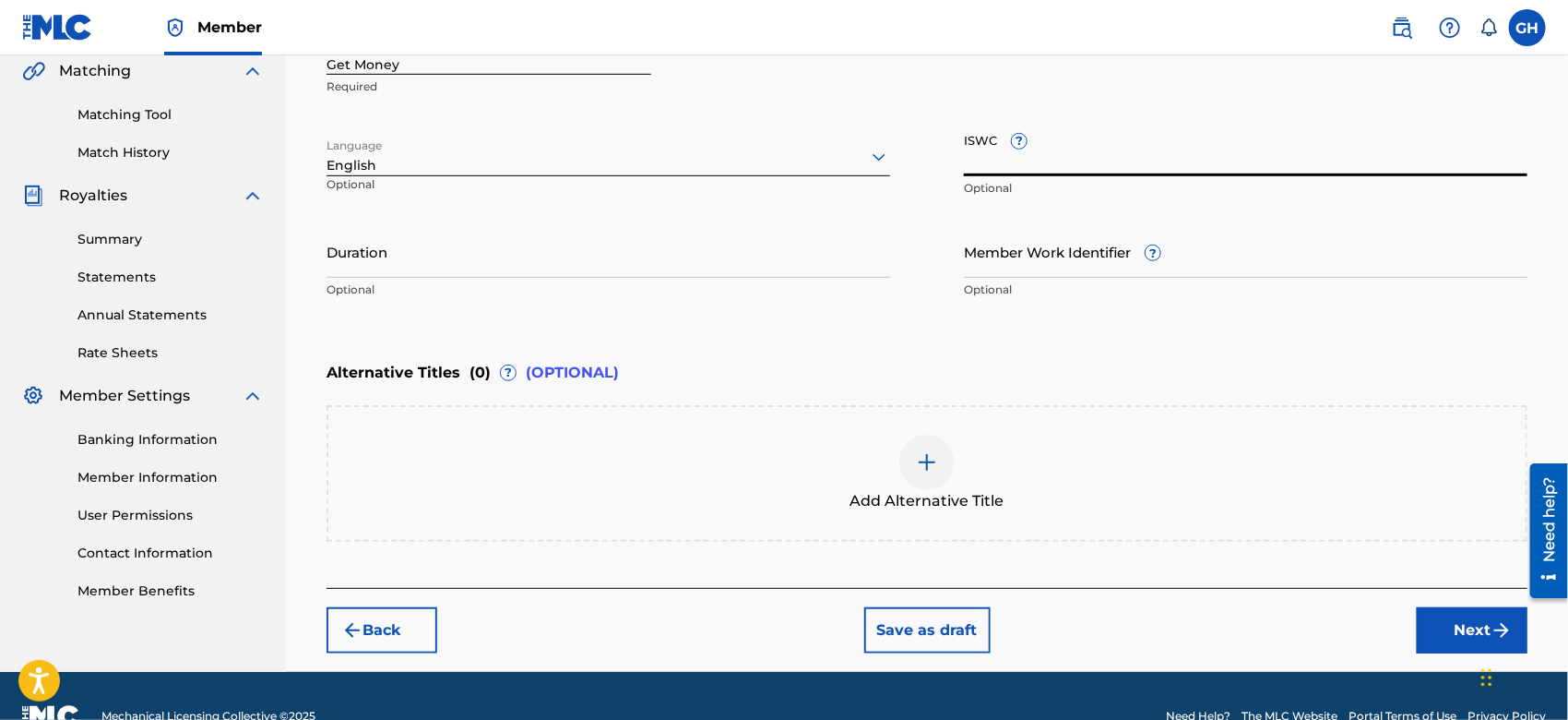
click at [983, 155] on input "ISWC ?" at bounding box center [1246, 150] width 564 height 52
paste input "T-921.983.972-2"
type input "T-921.983.972-2"
click at [1473, 626] on button "Next" at bounding box center [1473, 630] width 110 height 46
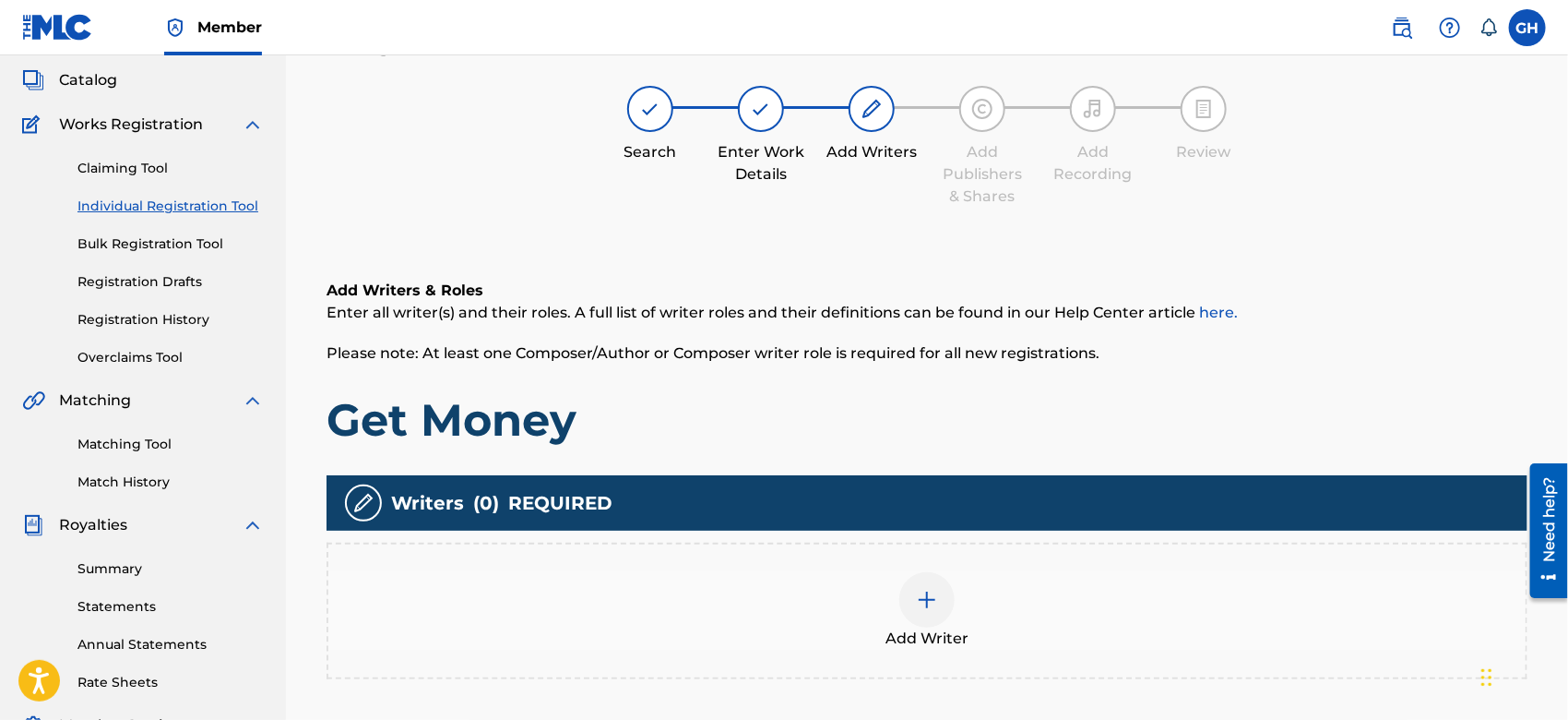
scroll to position [82, 0]
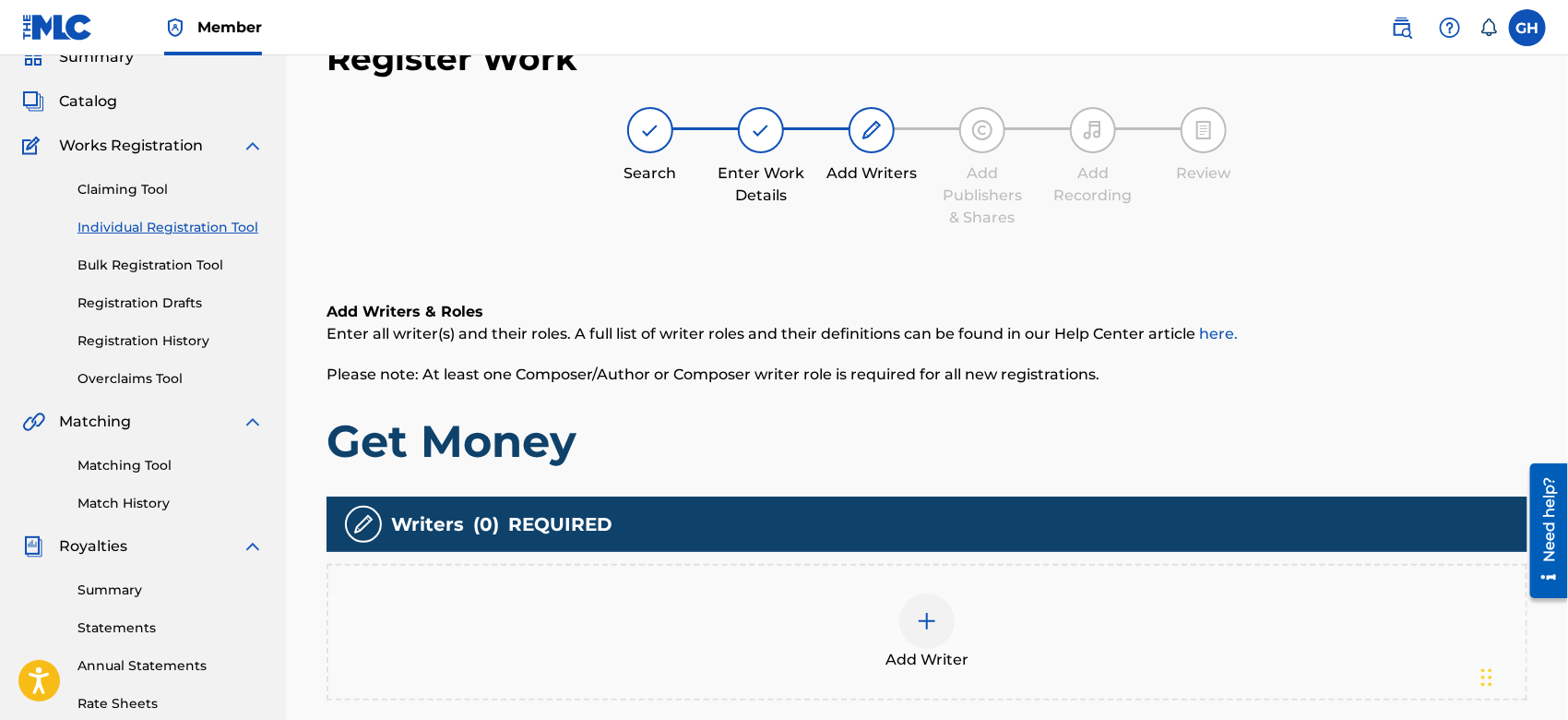
click at [920, 625] on img at bounding box center [927, 622] width 22 height 22
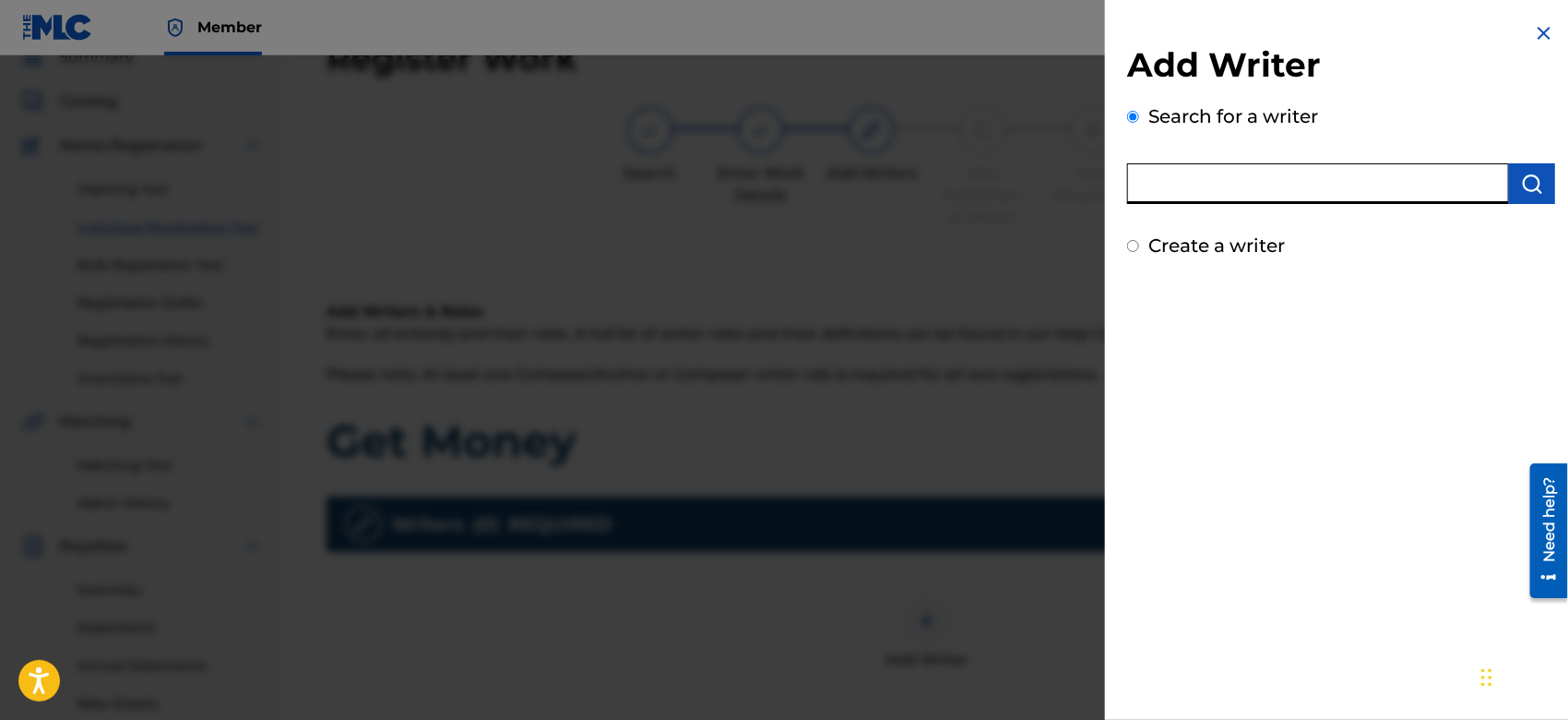
click at [1270, 190] on input "text" at bounding box center [1318, 183] width 382 height 40
type input "octwone"
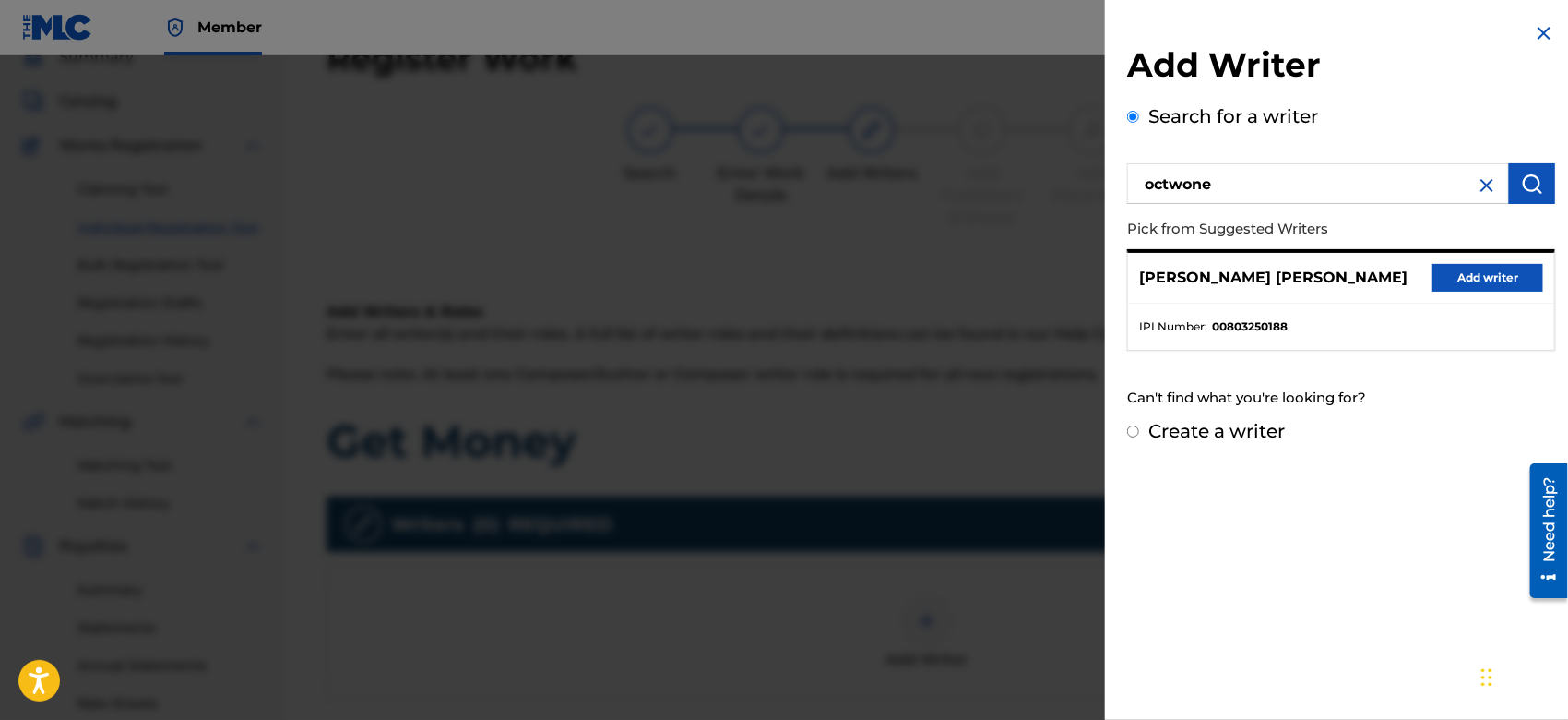
click at [1454, 285] on button "Add writer" at bounding box center [1488, 278] width 110 height 28
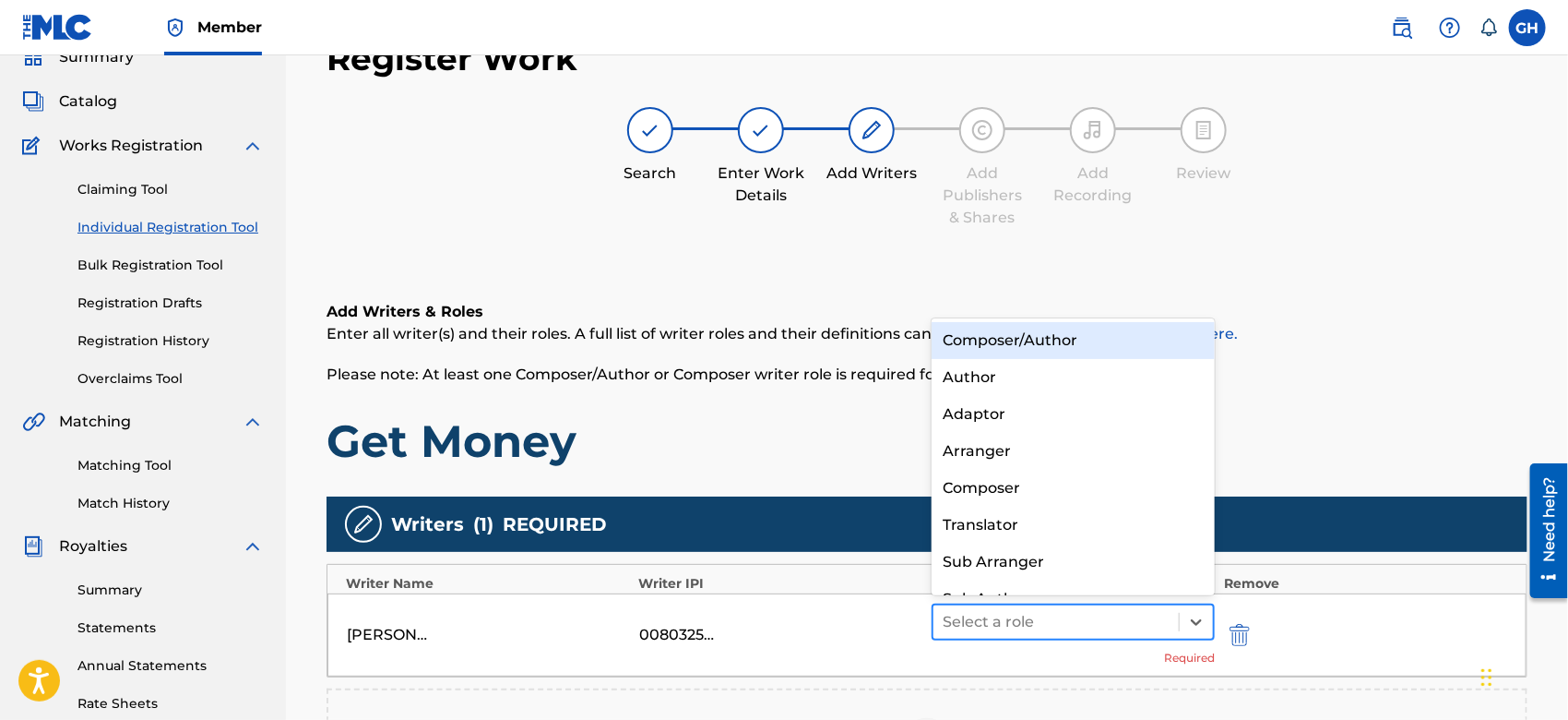
click at [1074, 611] on div at bounding box center [1056, 622] width 227 height 26
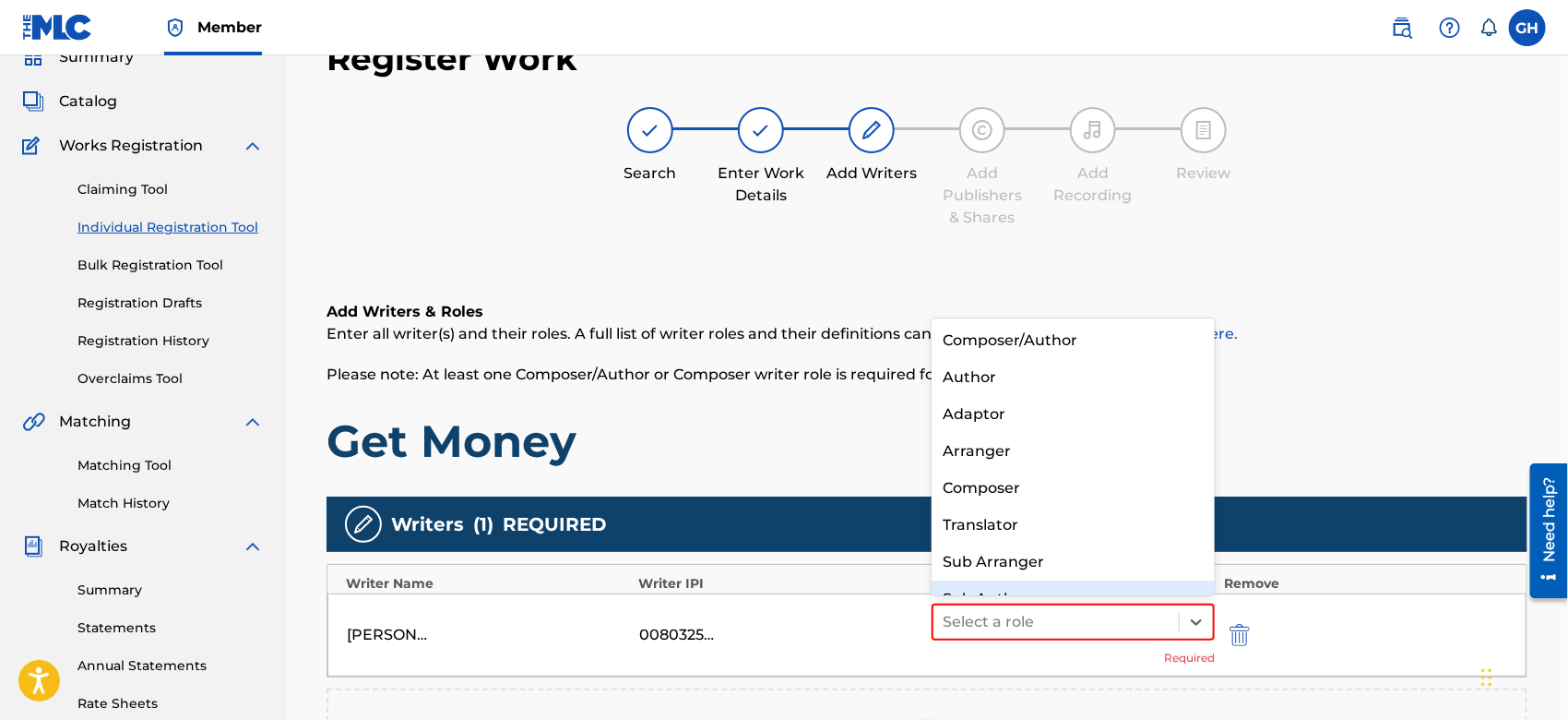
scroll to position [25, 0]
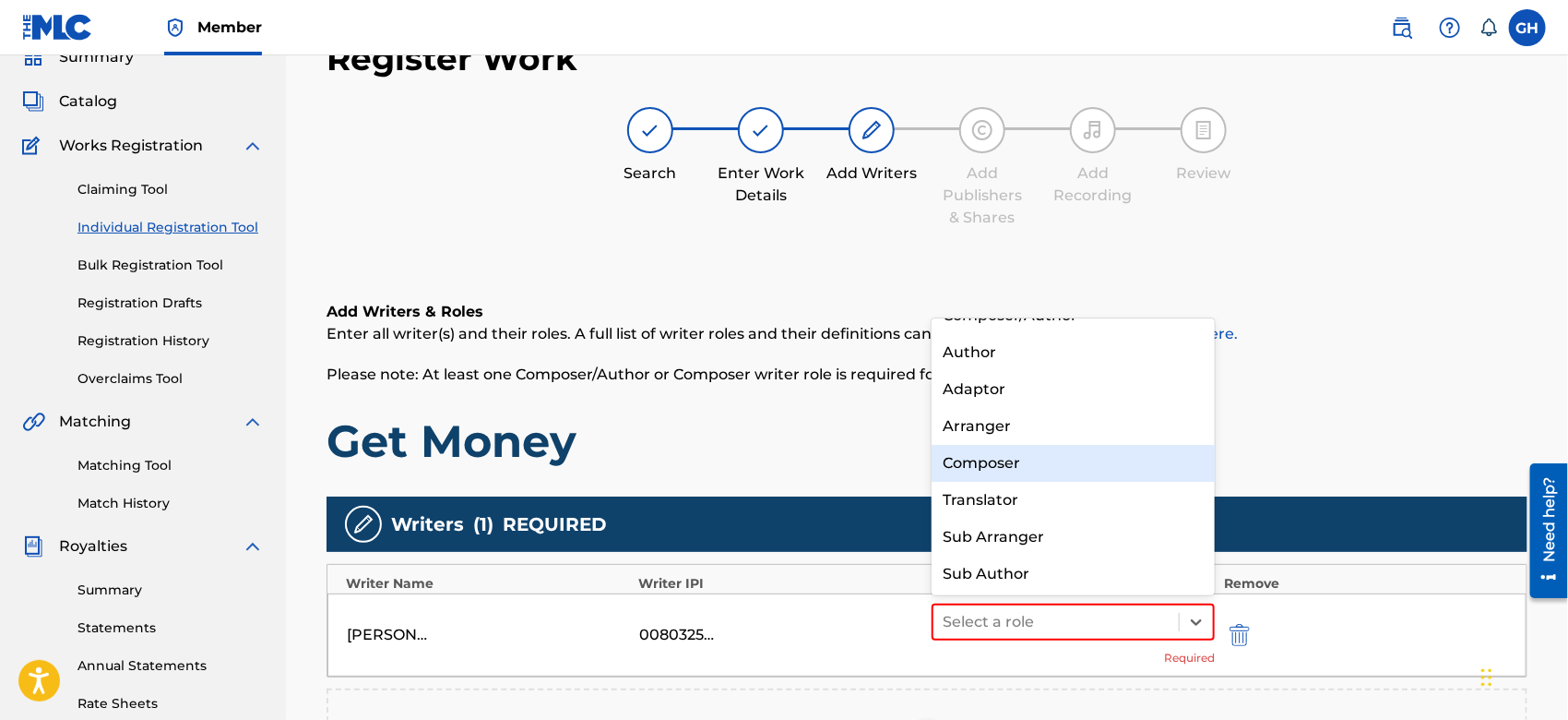
click at [1067, 463] on div "Composer" at bounding box center [1074, 463] width 283 height 36
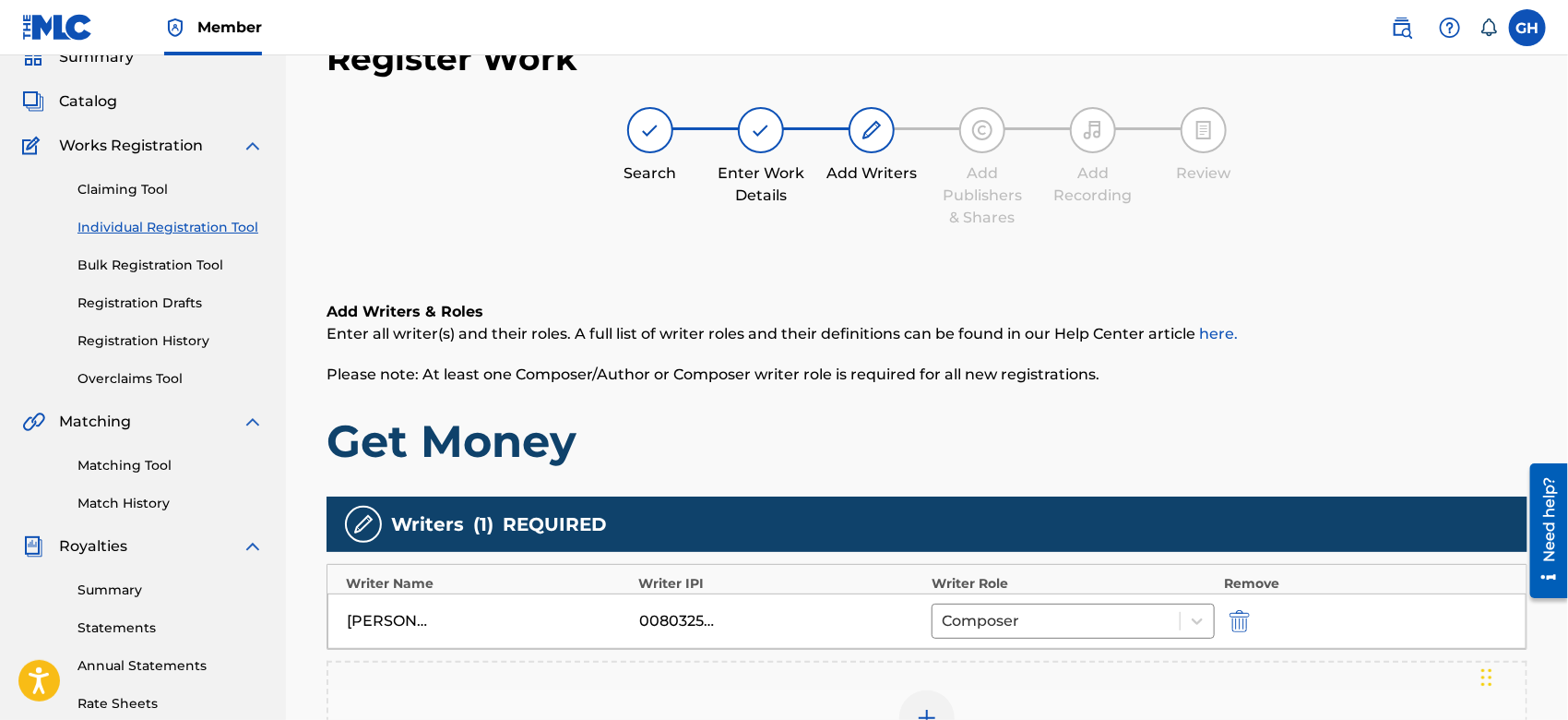
scroll to position [424, 0]
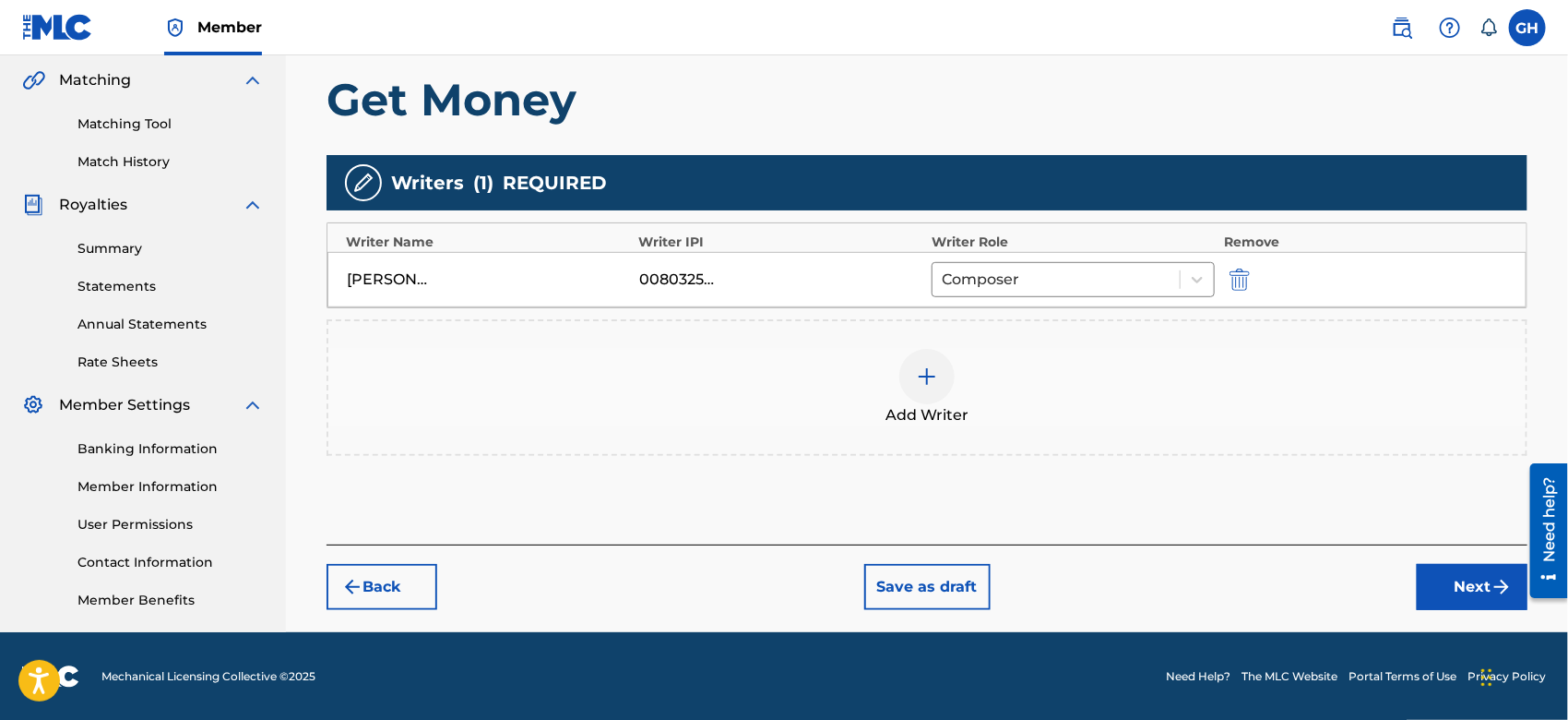
click at [1439, 582] on button "Next" at bounding box center [1473, 587] width 110 height 46
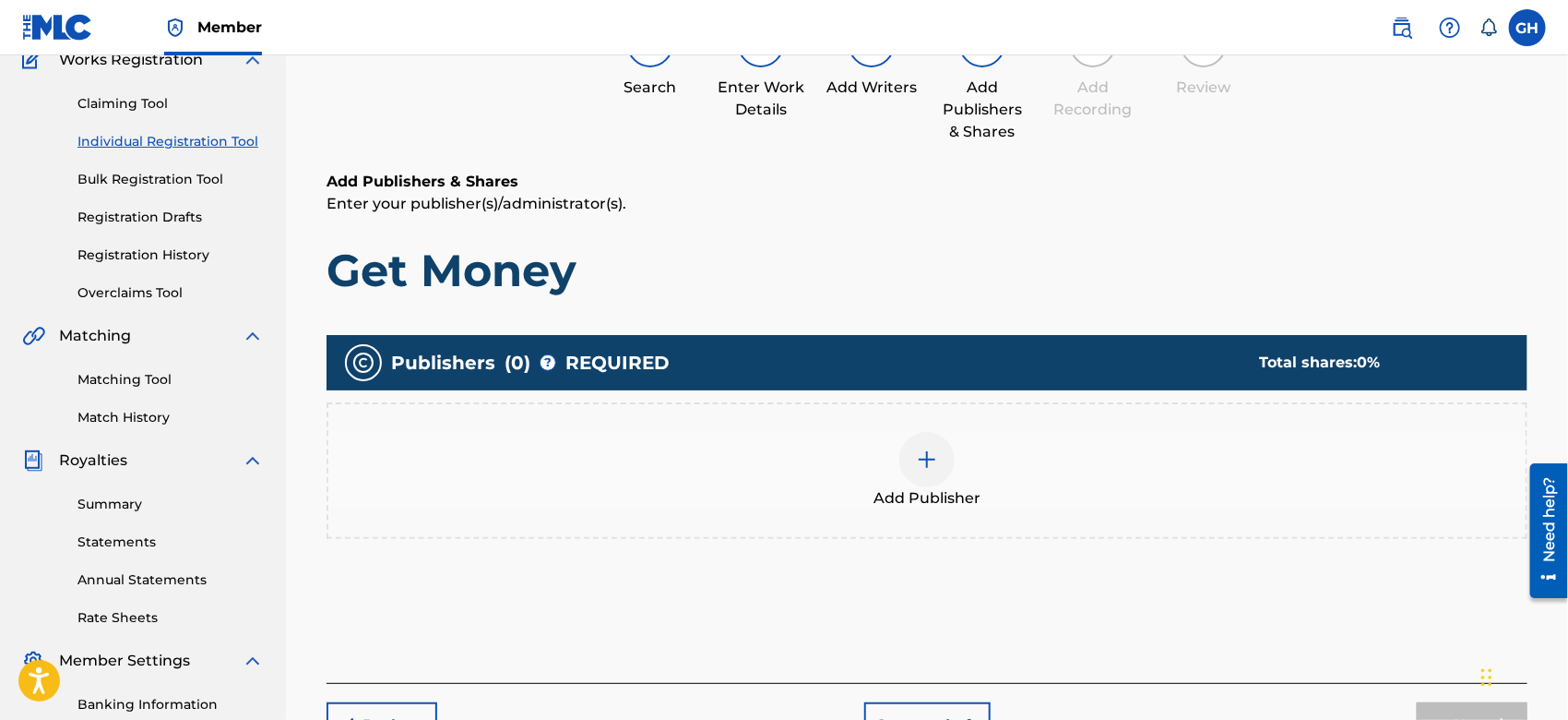
scroll to position [82, 0]
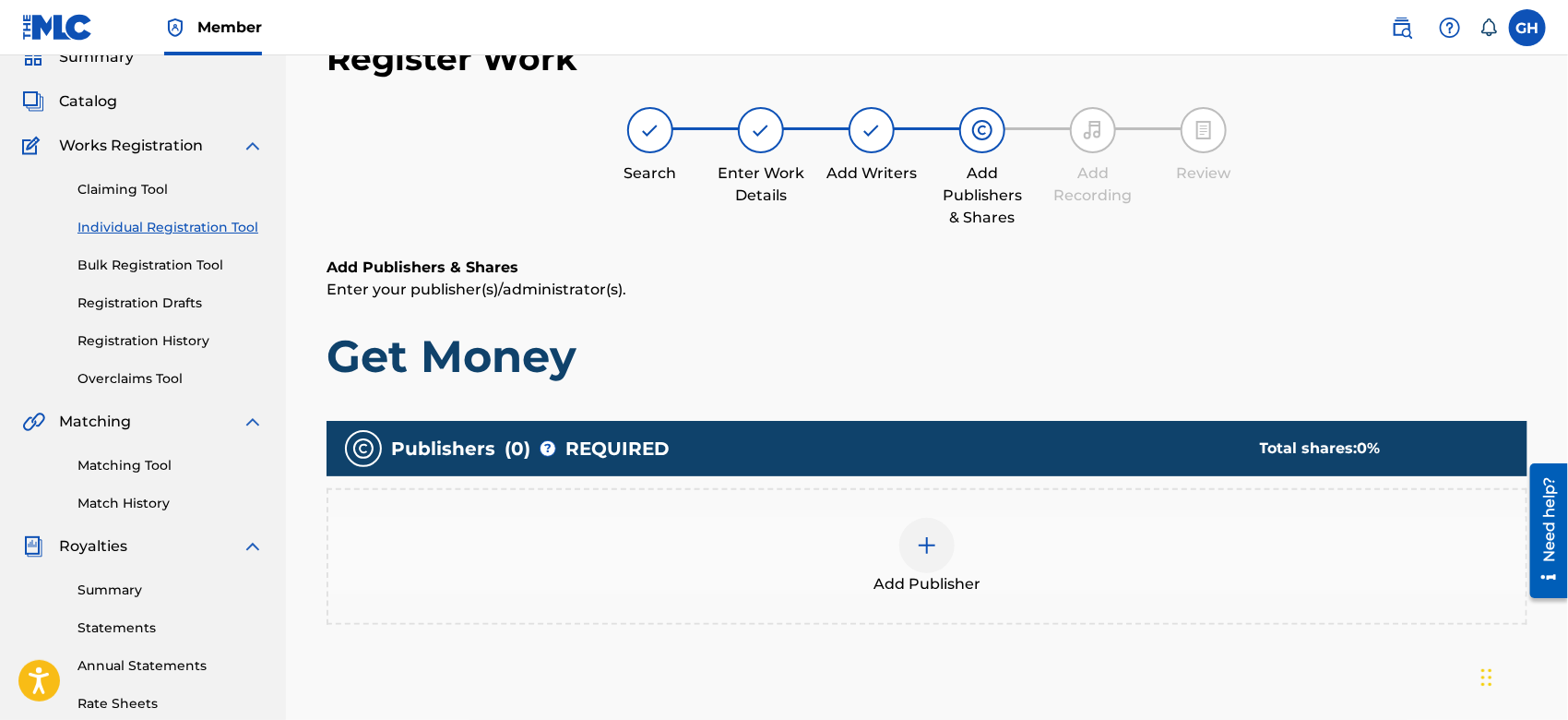
click at [932, 521] on div at bounding box center [927, 546] width 55 height 55
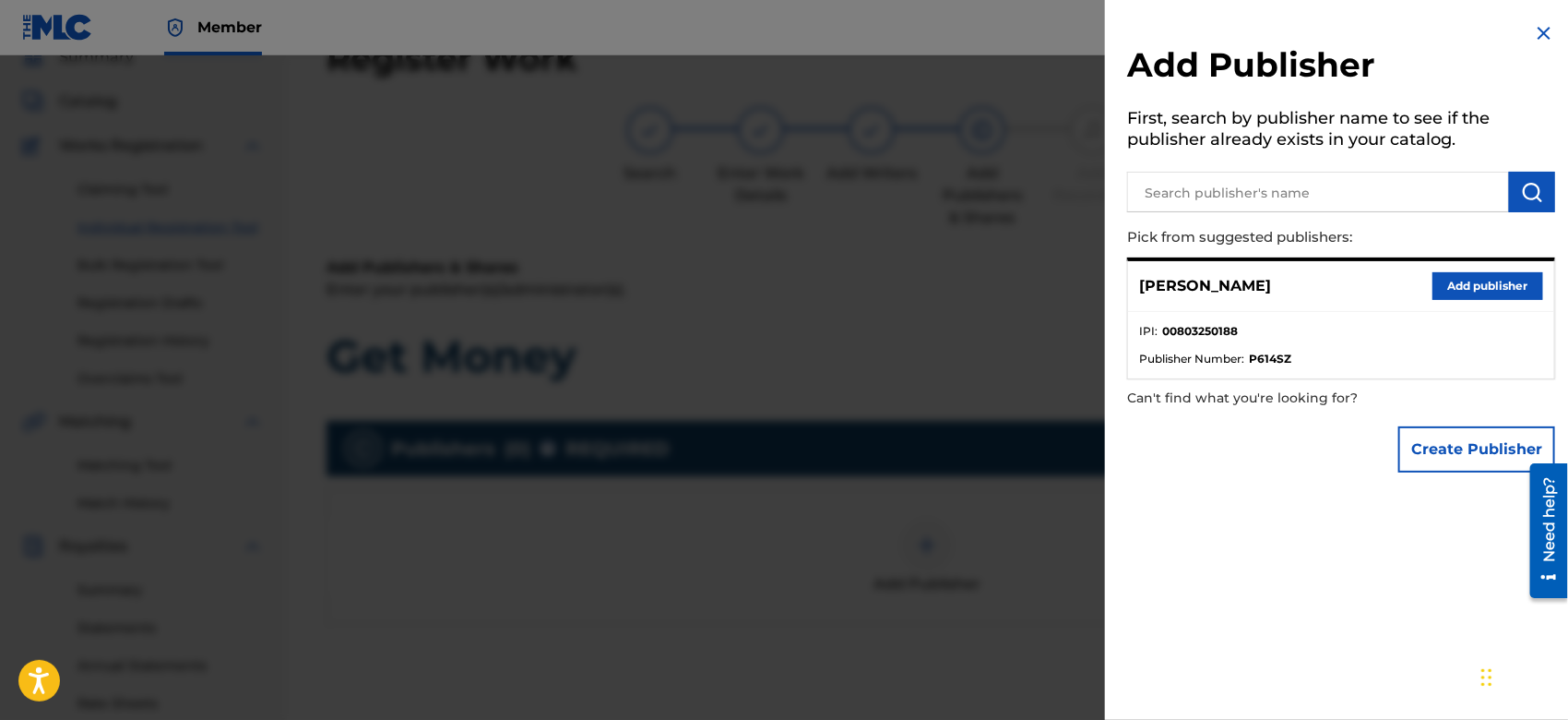
click at [1450, 451] on button "Create Publisher" at bounding box center [1476, 449] width 157 height 46
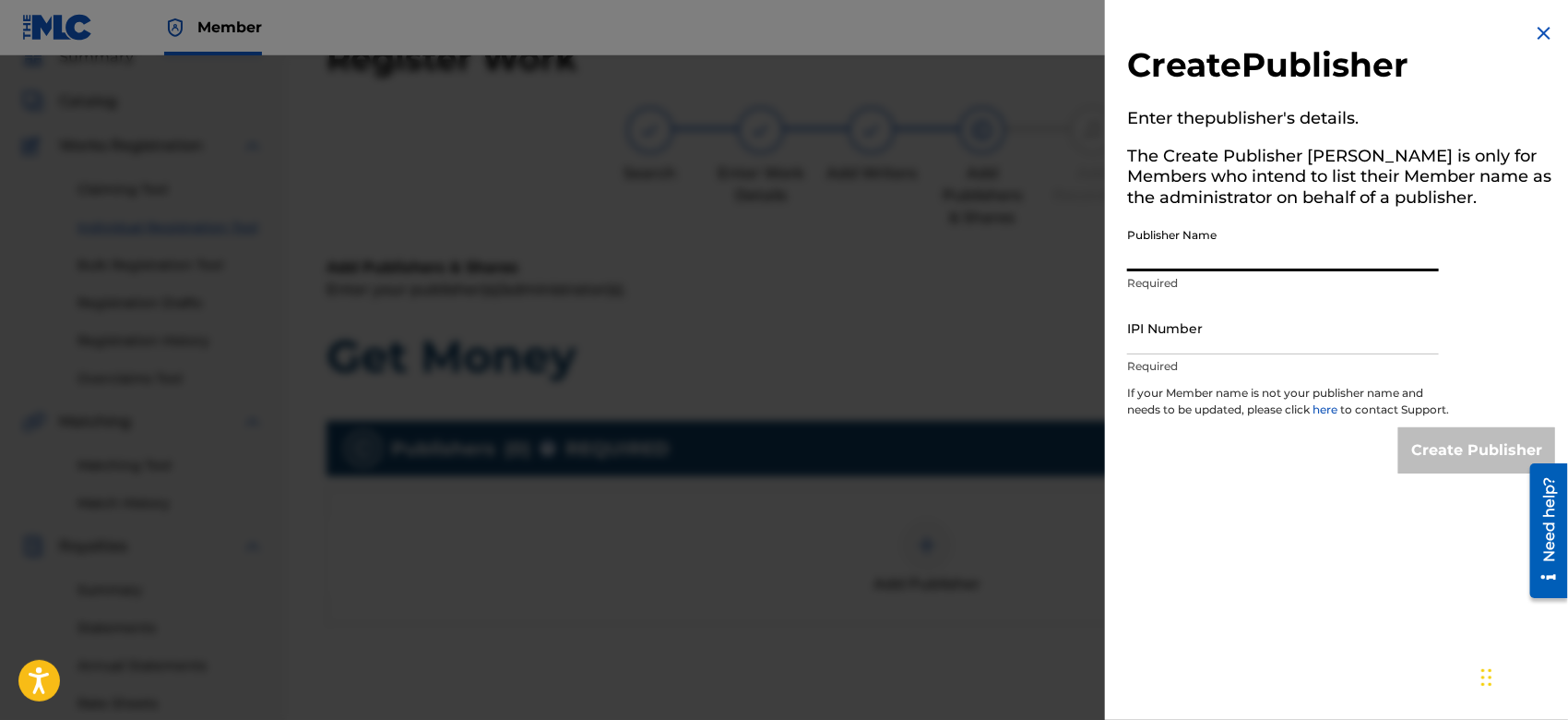
click at [1154, 266] on input "Publisher Name" at bounding box center [1283, 244] width 312 height 52
type input "TUNECORE DIGITAL MUSIC"
click at [1236, 337] on input "IPI Number" at bounding box center [1283, 328] width 312 height 52
type input "00642005099"
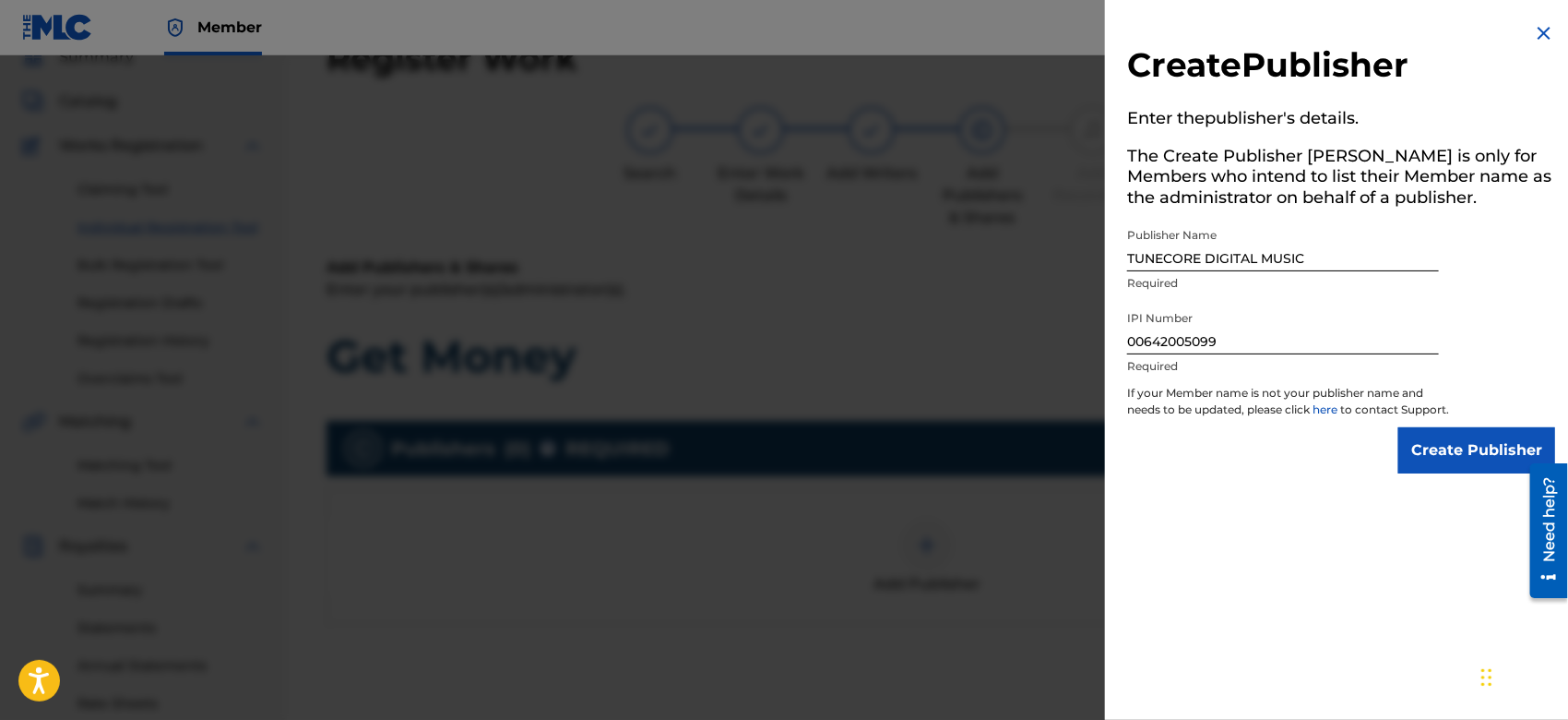
click at [1458, 474] on input "Create Publisher" at bounding box center [1476, 450] width 157 height 46
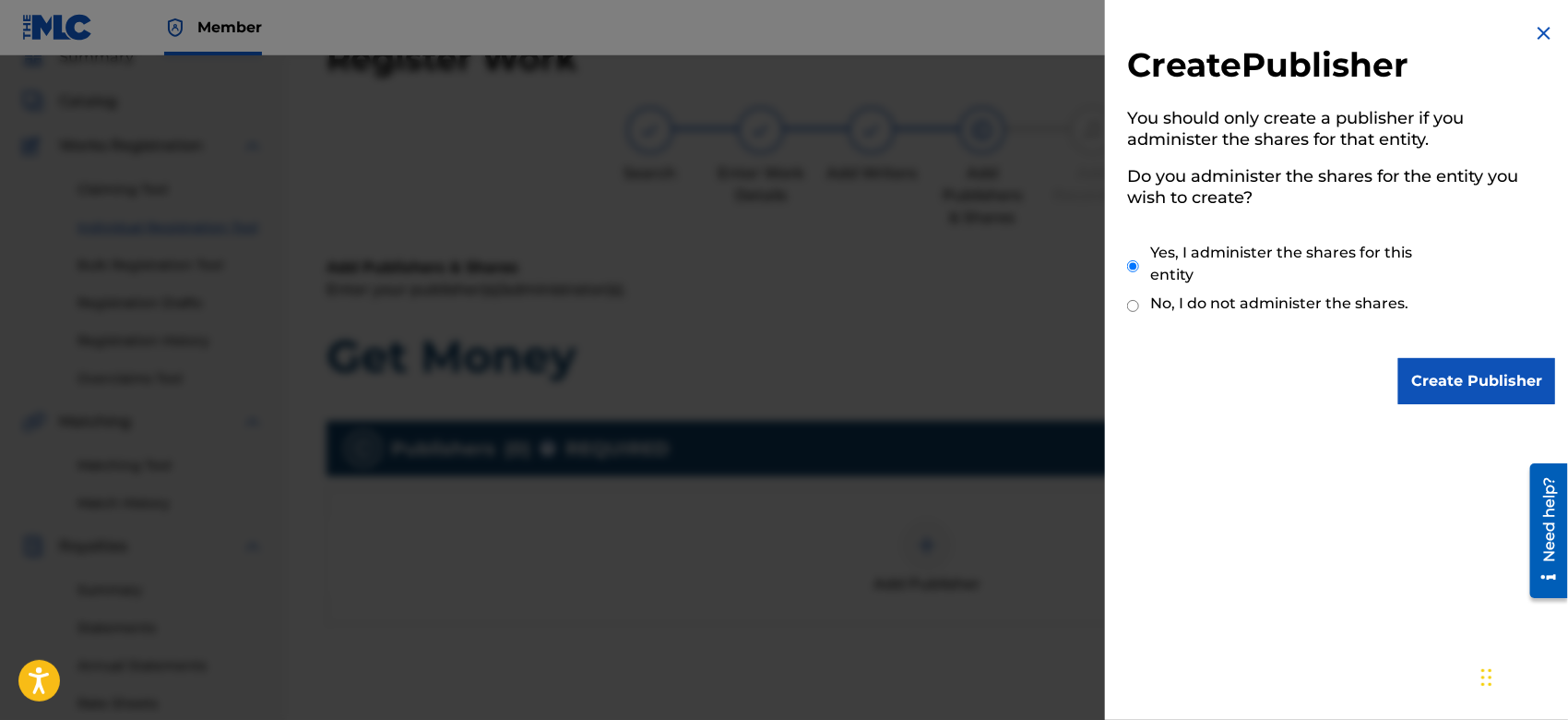
click at [1438, 368] on input "Create Publisher" at bounding box center [1476, 381] width 157 height 46
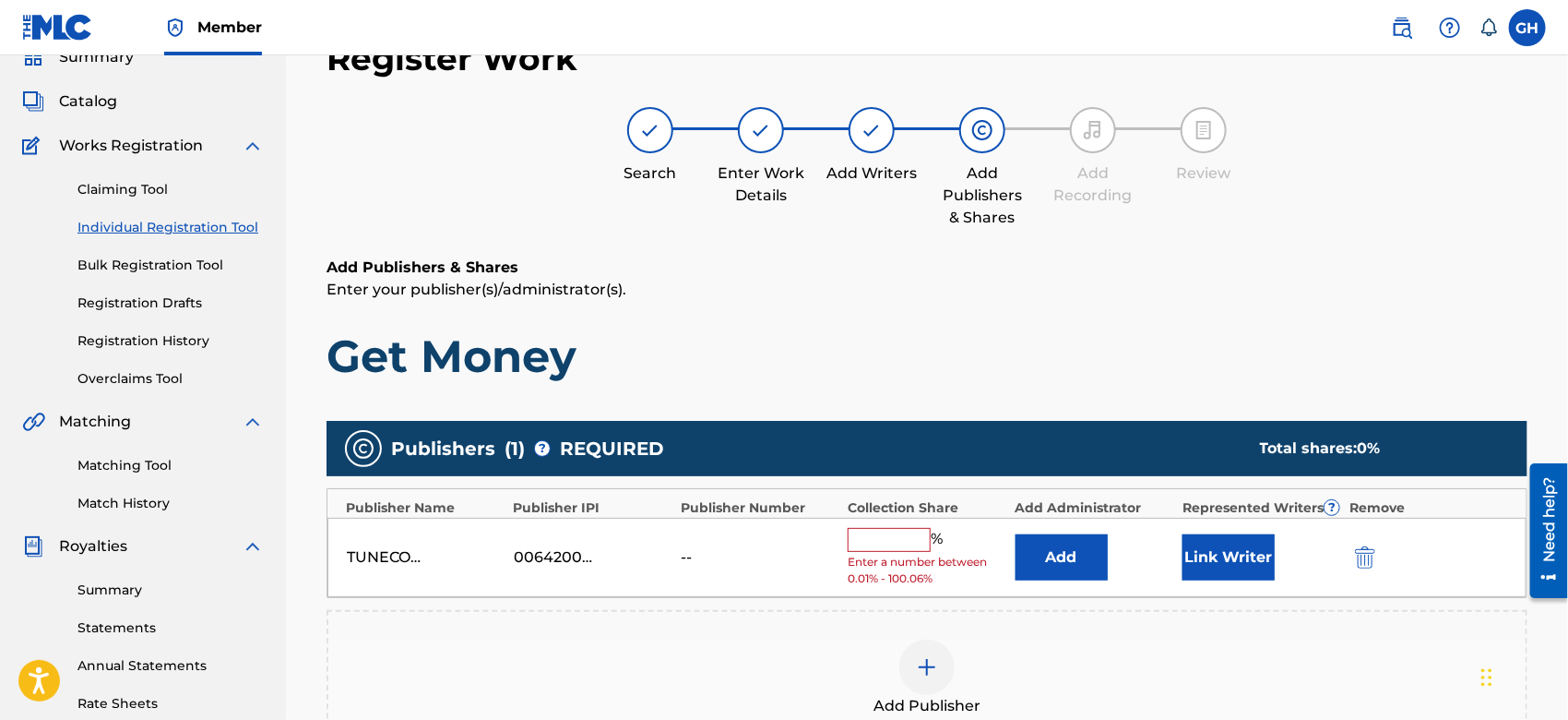
drag, startPoint x: 886, startPoint y: 538, endPoint x: 886, endPoint y: 582, distance: 44.0
click at [886, 582] on div "% Enter a number between 0.01% - 100.06%" at bounding box center [926, 557] width 157 height 60
type input "100"
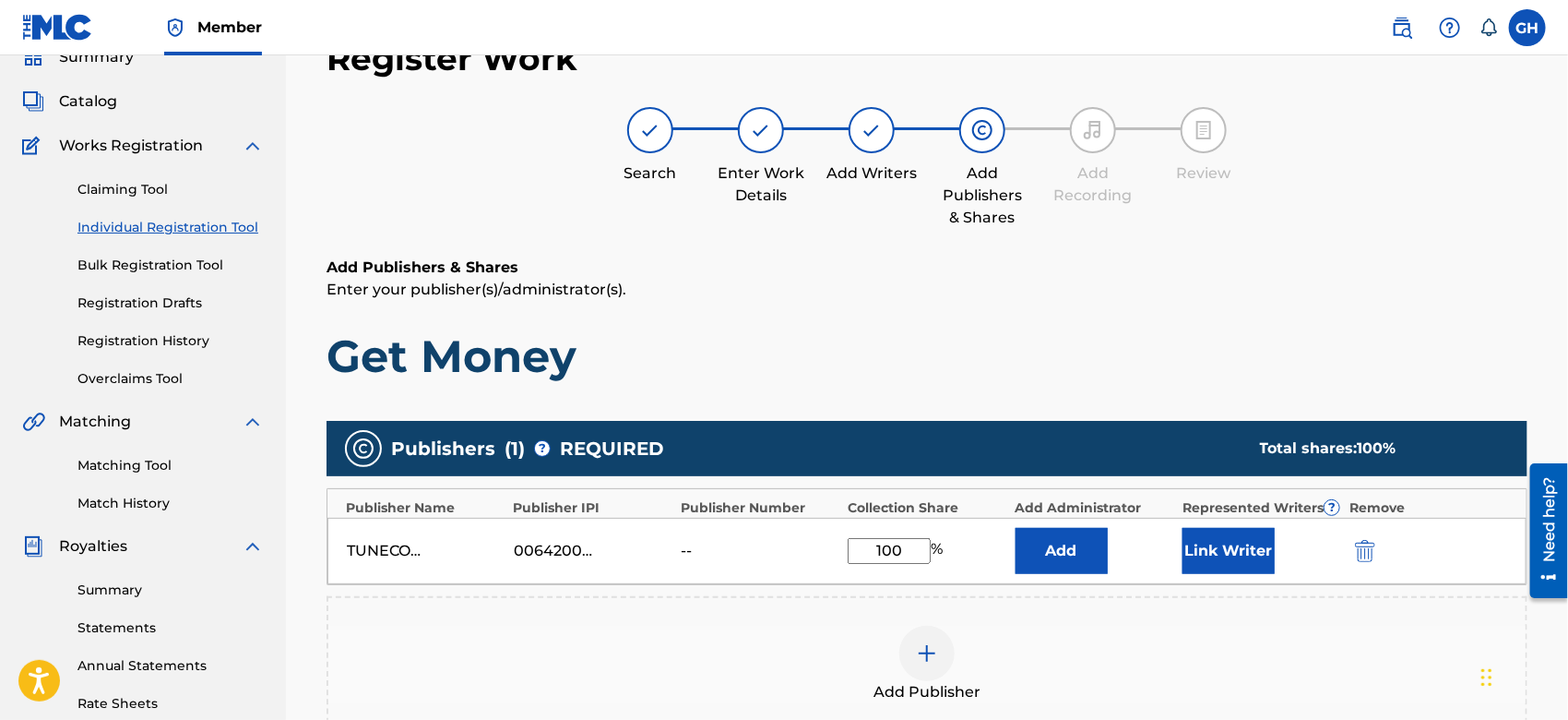
click at [1233, 547] on button "Link Writer" at bounding box center [1229, 551] width 93 height 46
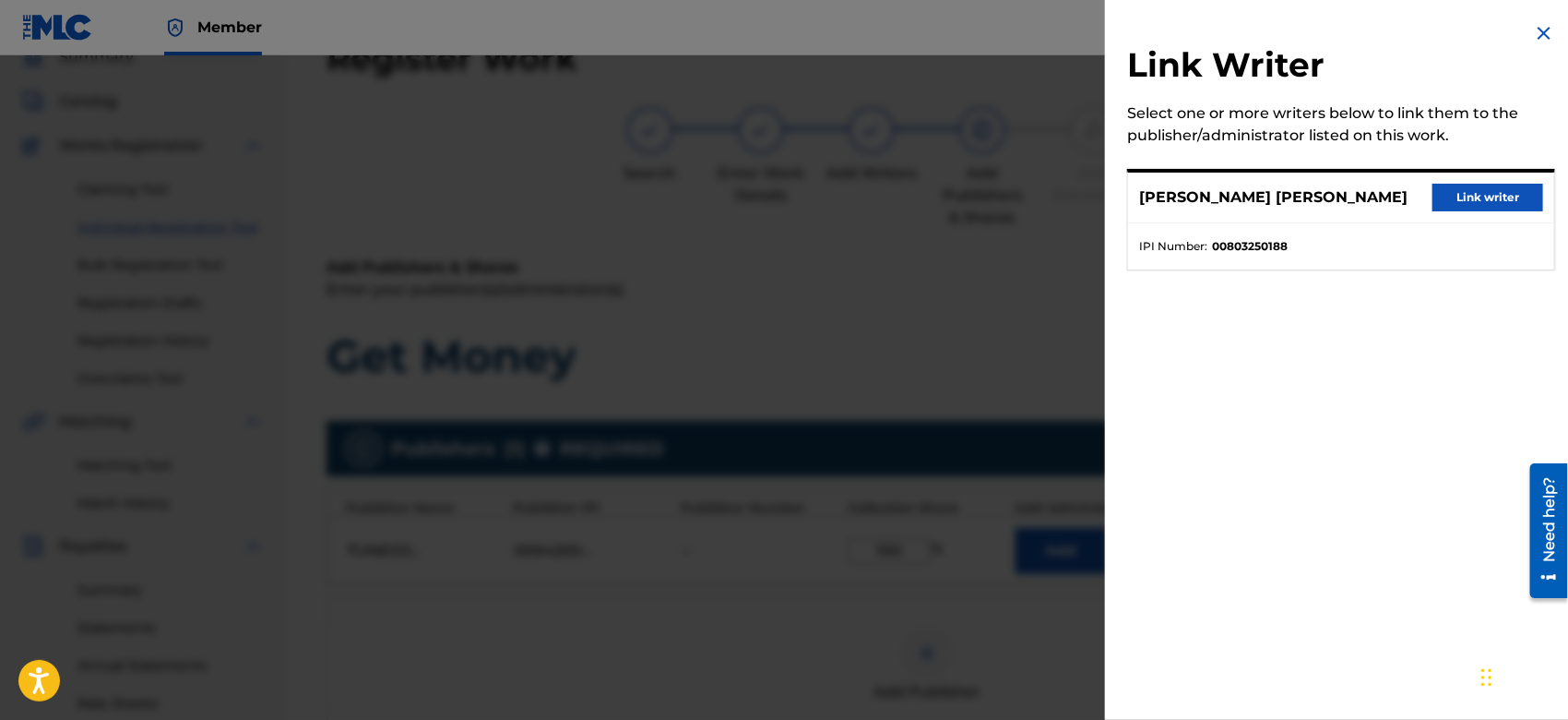
click at [1444, 190] on button "Link writer" at bounding box center [1488, 198] width 110 height 28
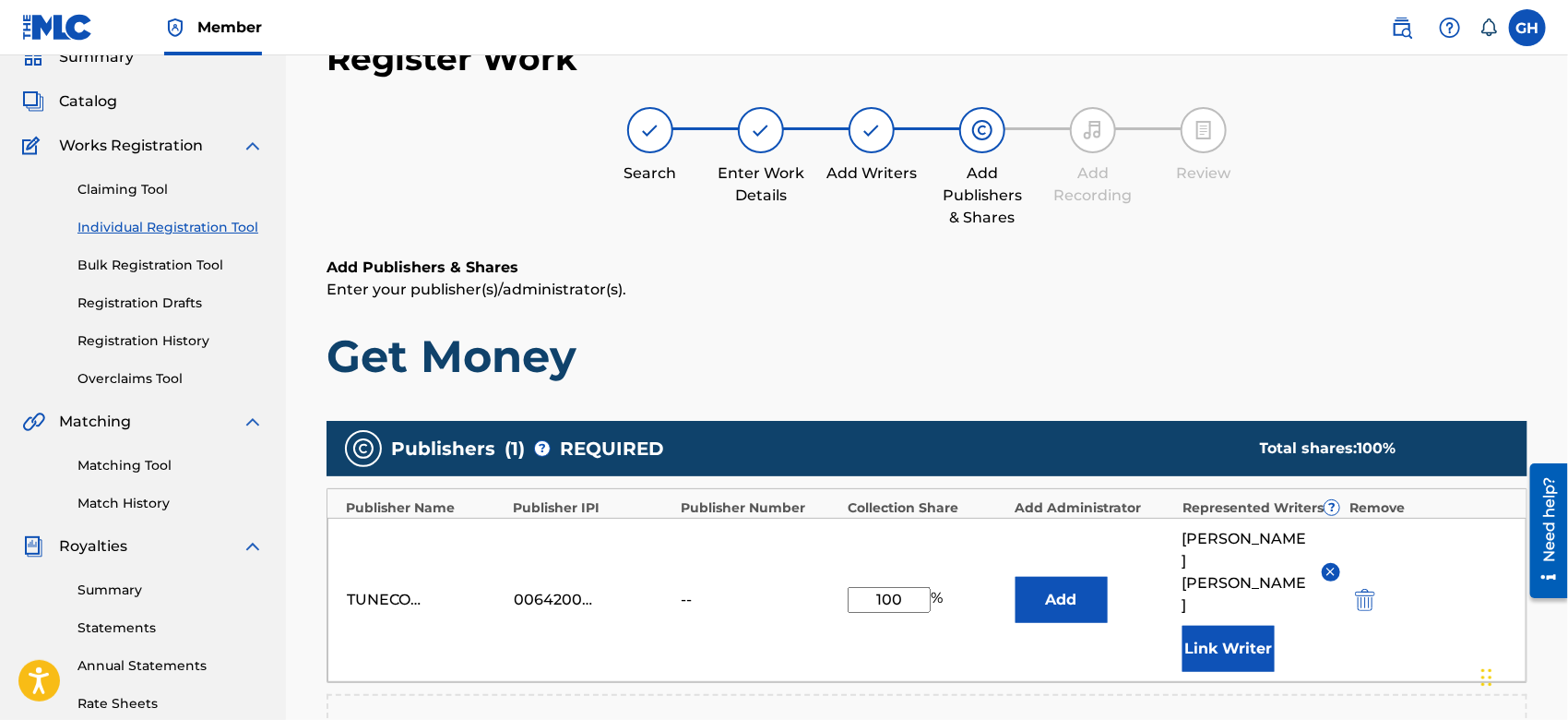
scroll to position [486, 0]
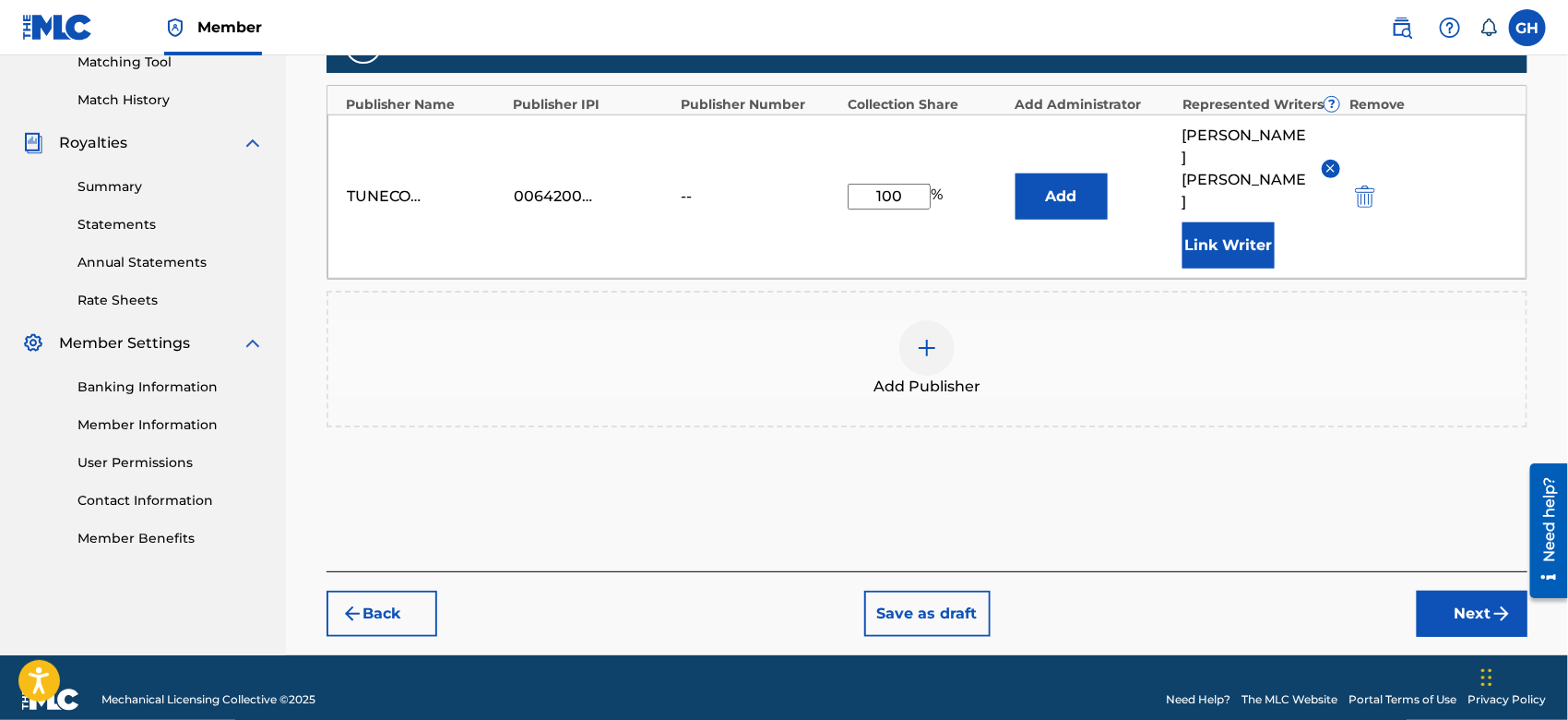
click at [1447, 591] on button "Next" at bounding box center [1473, 614] width 110 height 46
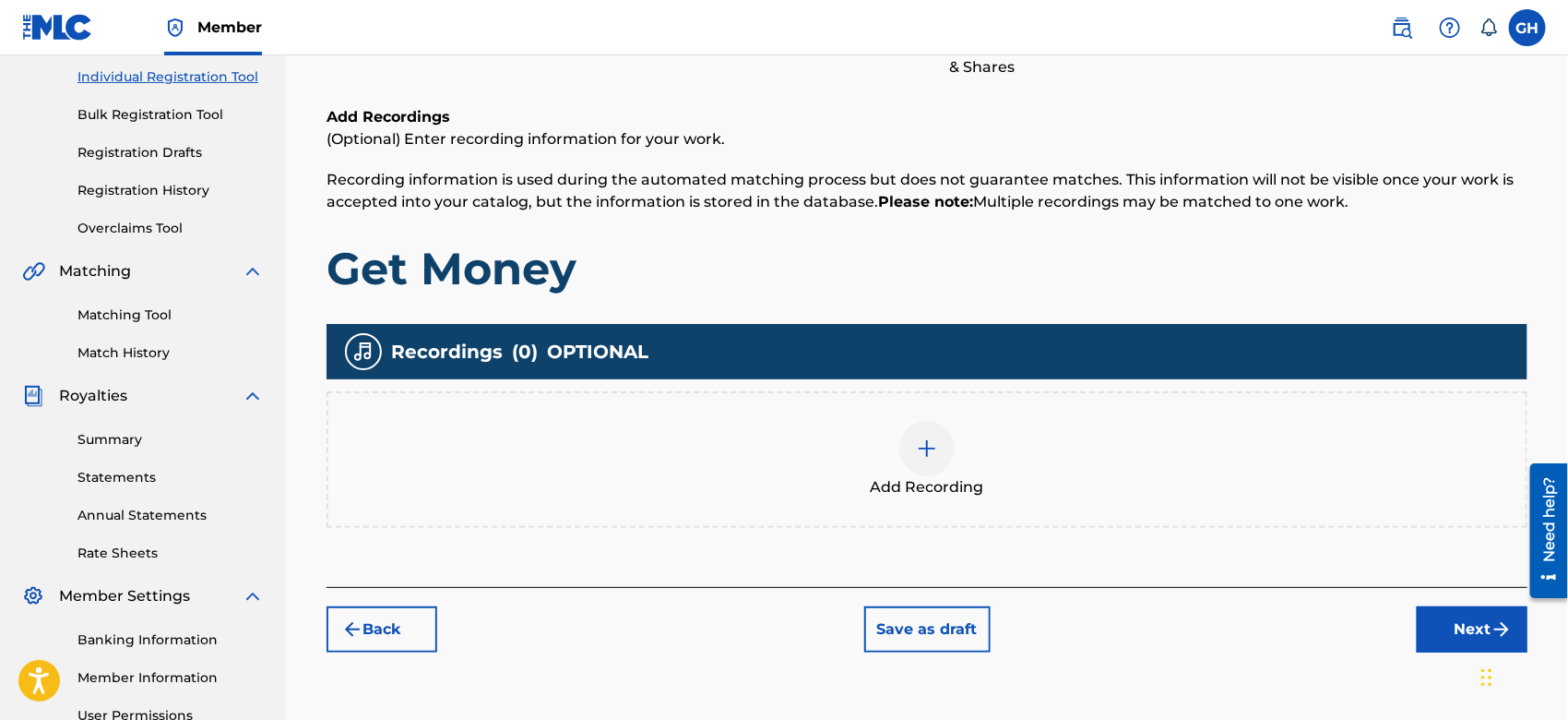
scroll to position [82, 0]
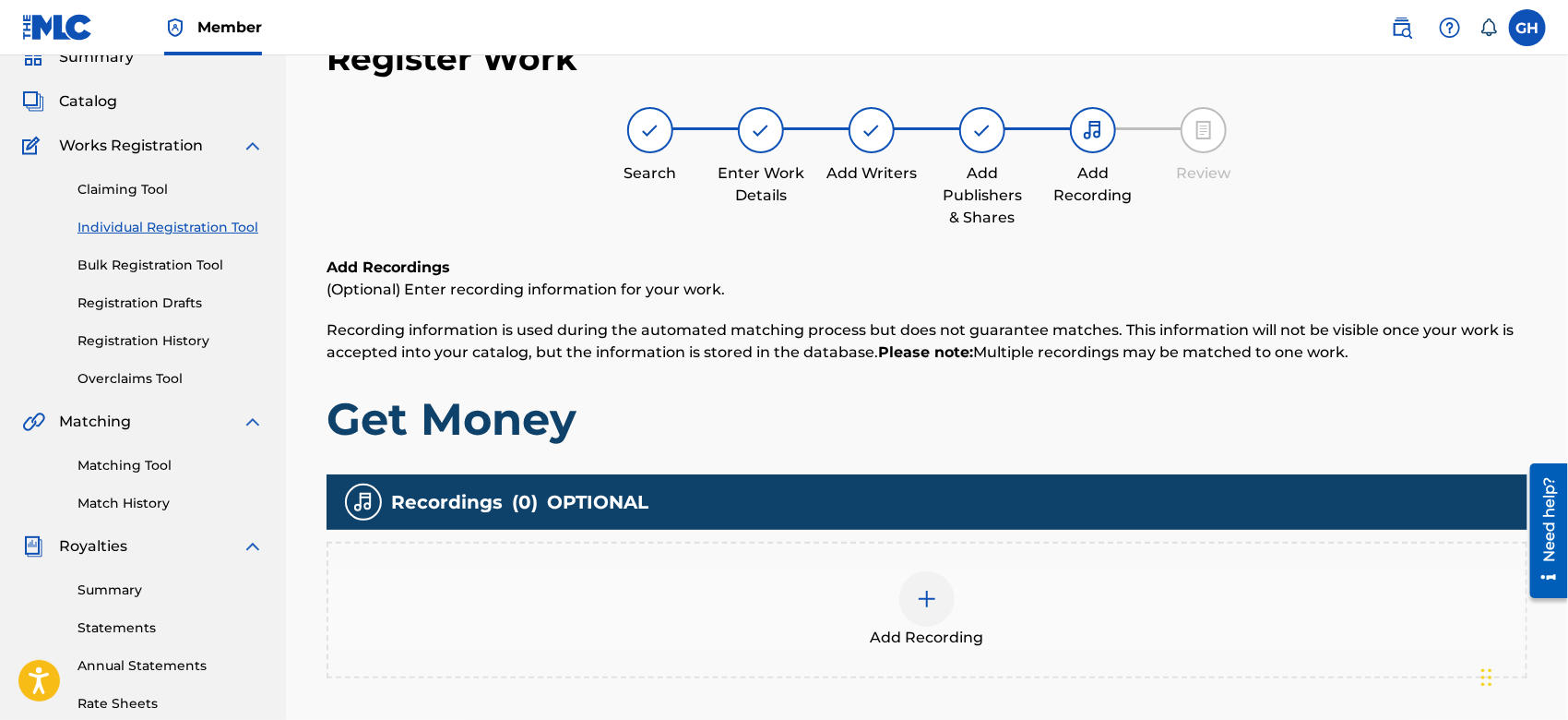
click at [945, 601] on div at bounding box center [927, 599] width 55 height 55
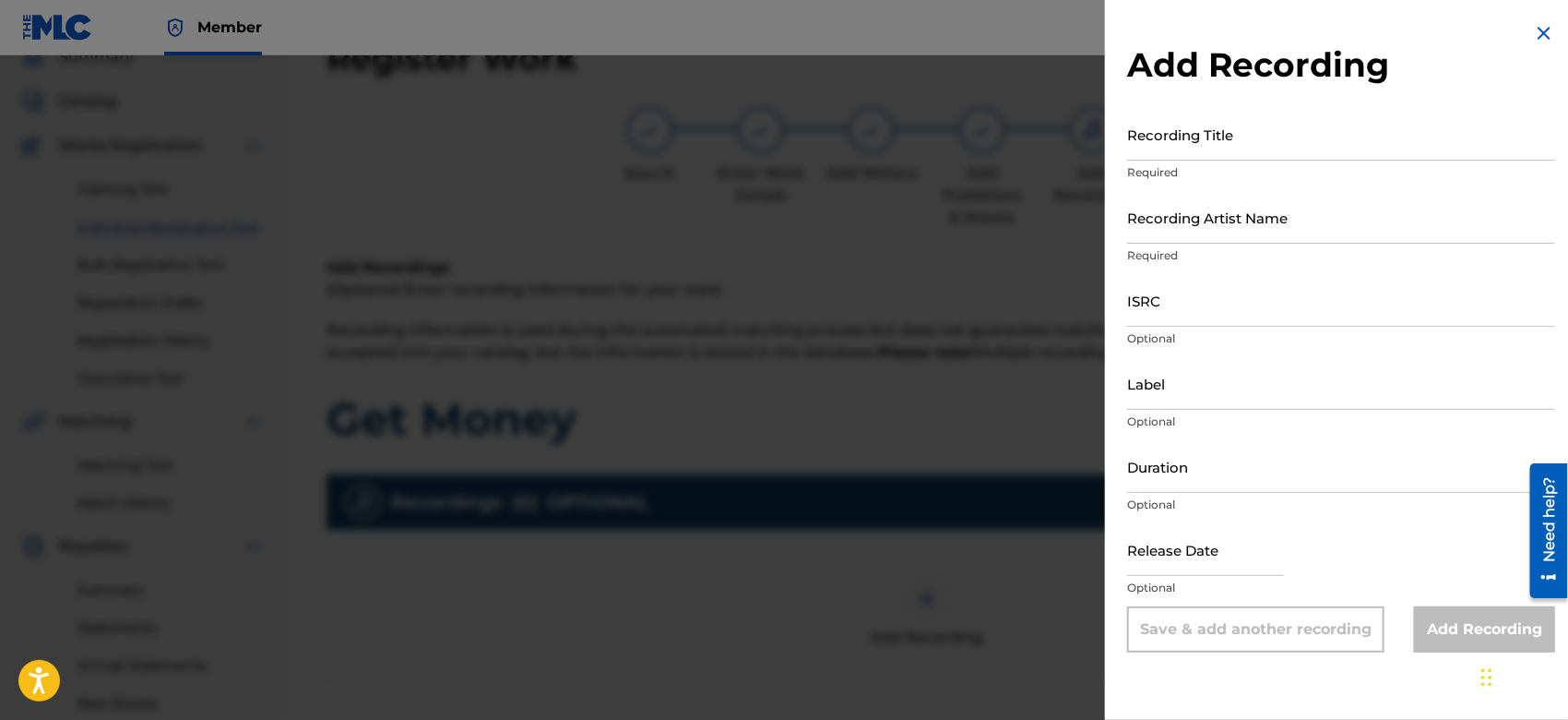
click at [927, 450] on div at bounding box center [784, 415] width 1568 height 720
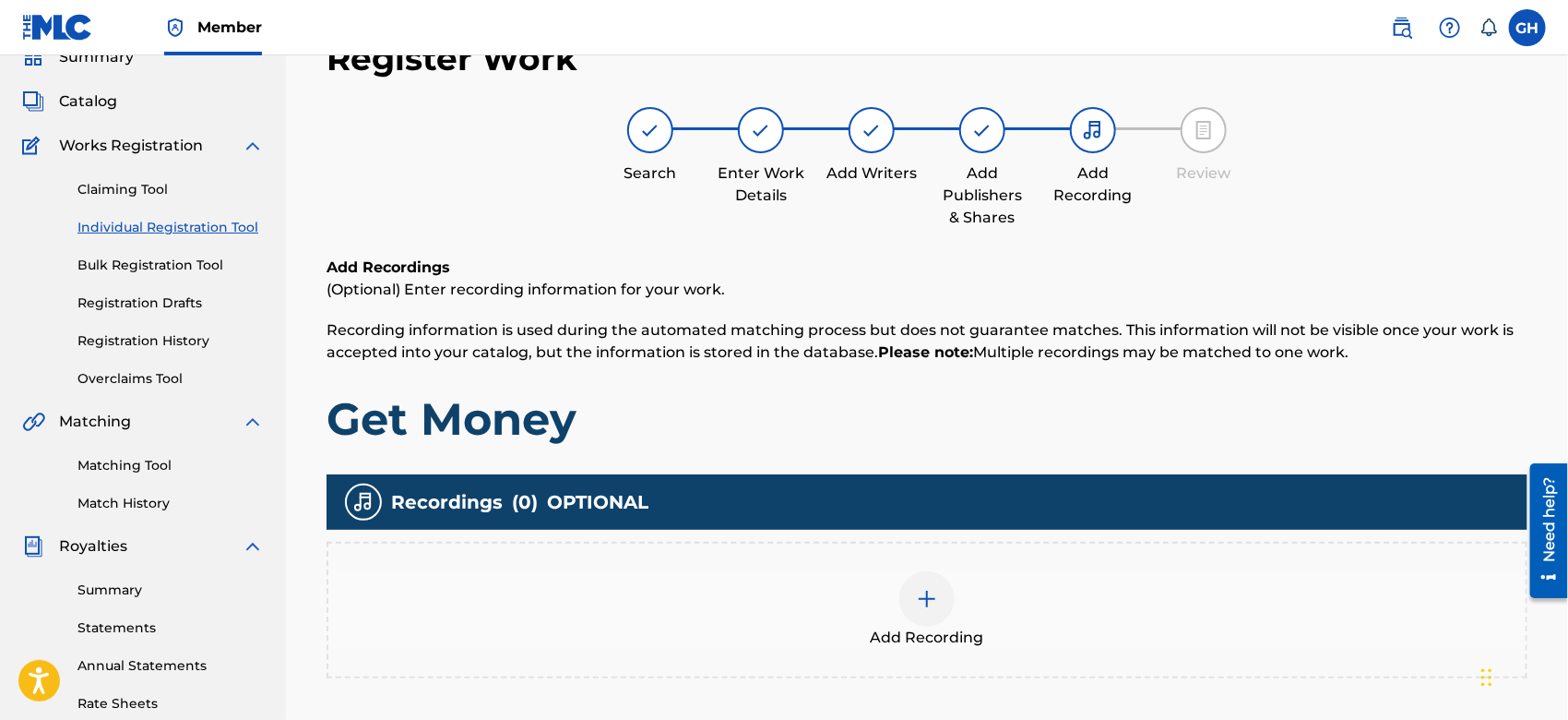
click at [929, 583] on div at bounding box center [927, 599] width 55 height 55
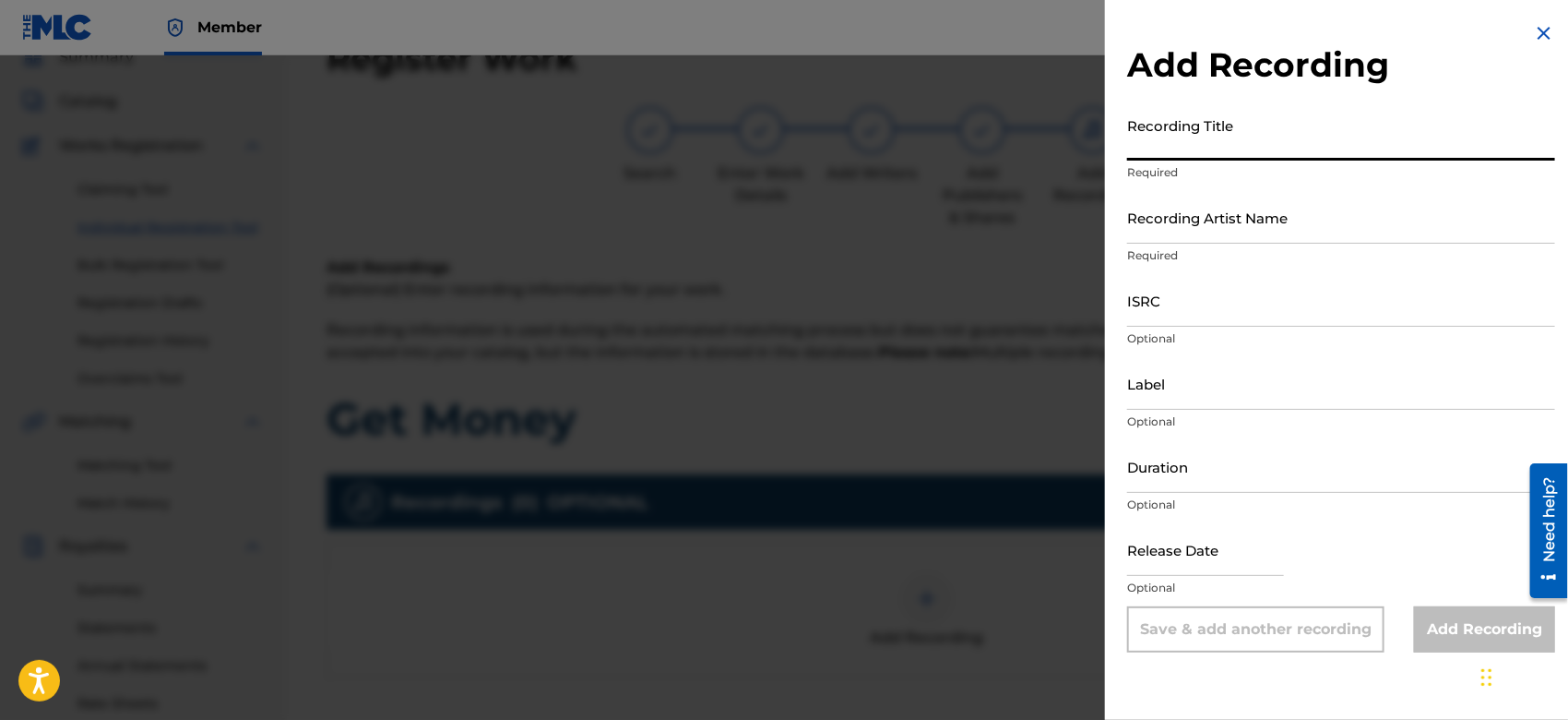
click at [1188, 147] on input "Recording Title" at bounding box center [1341, 134] width 428 height 52
type input "Get Money"
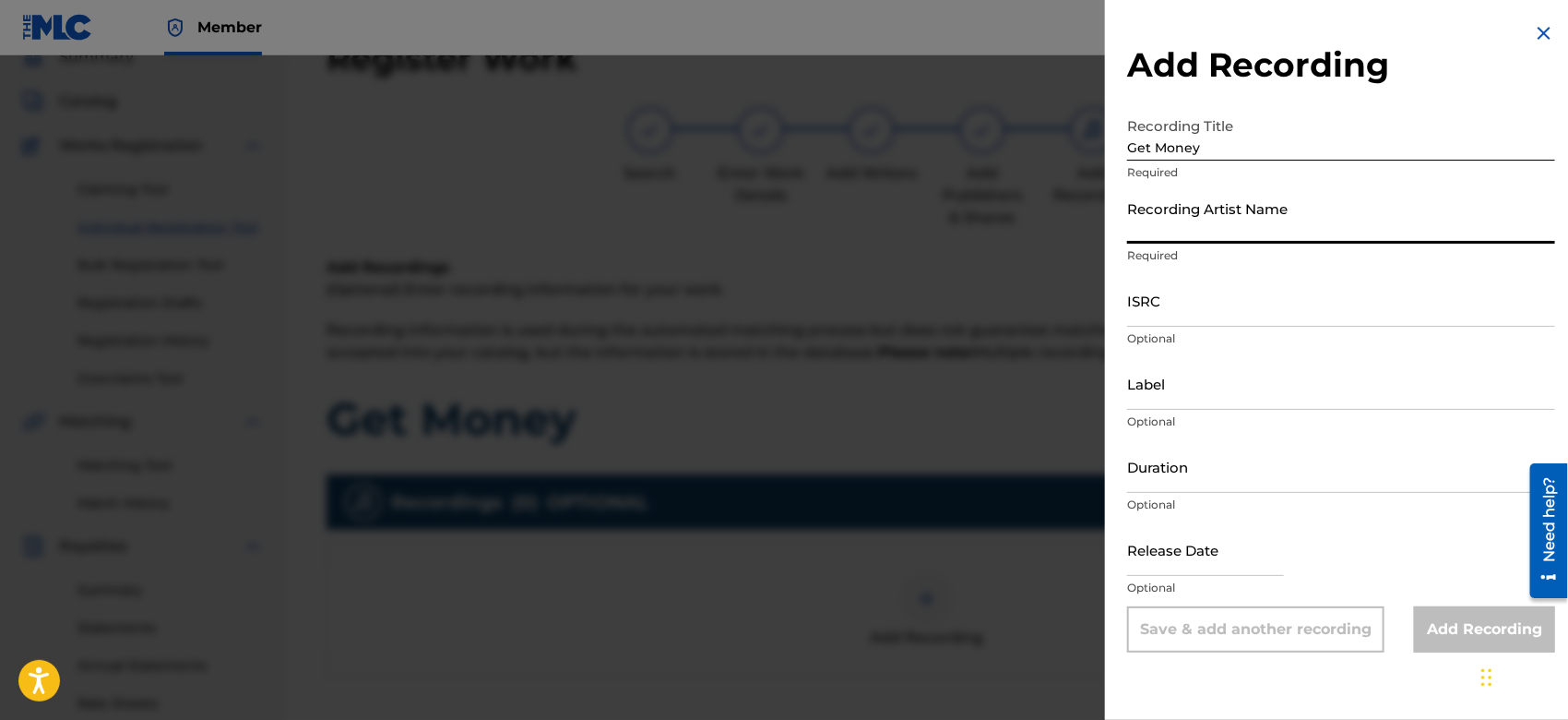
click at [1185, 233] on input "Recording Artist Name" at bounding box center [1341, 217] width 428 height 52
type input "Gamma FEB"
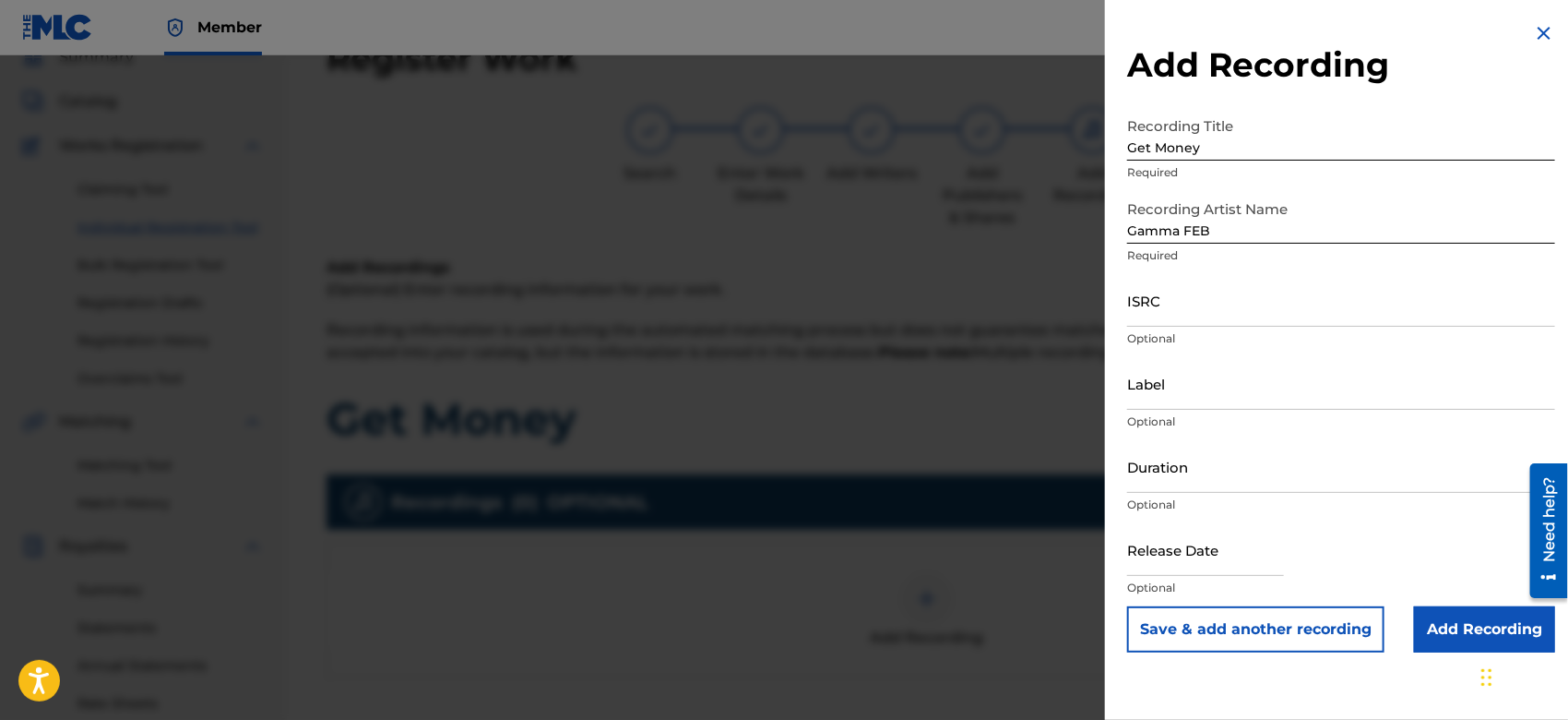
click at [1498, 624] on input "Add Recording" at bounding box center [1484, 629] width 141 height 46
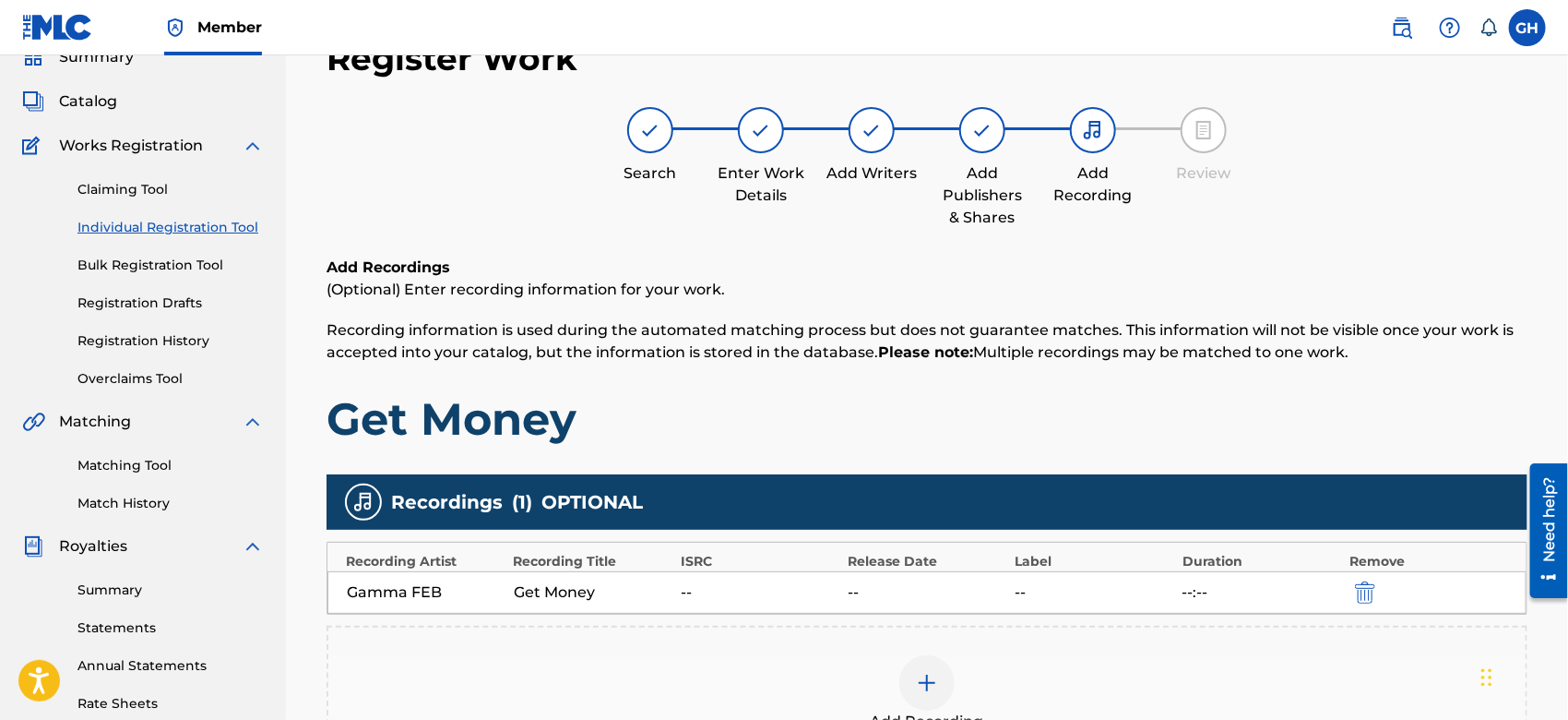
scroll to position [424, 0]
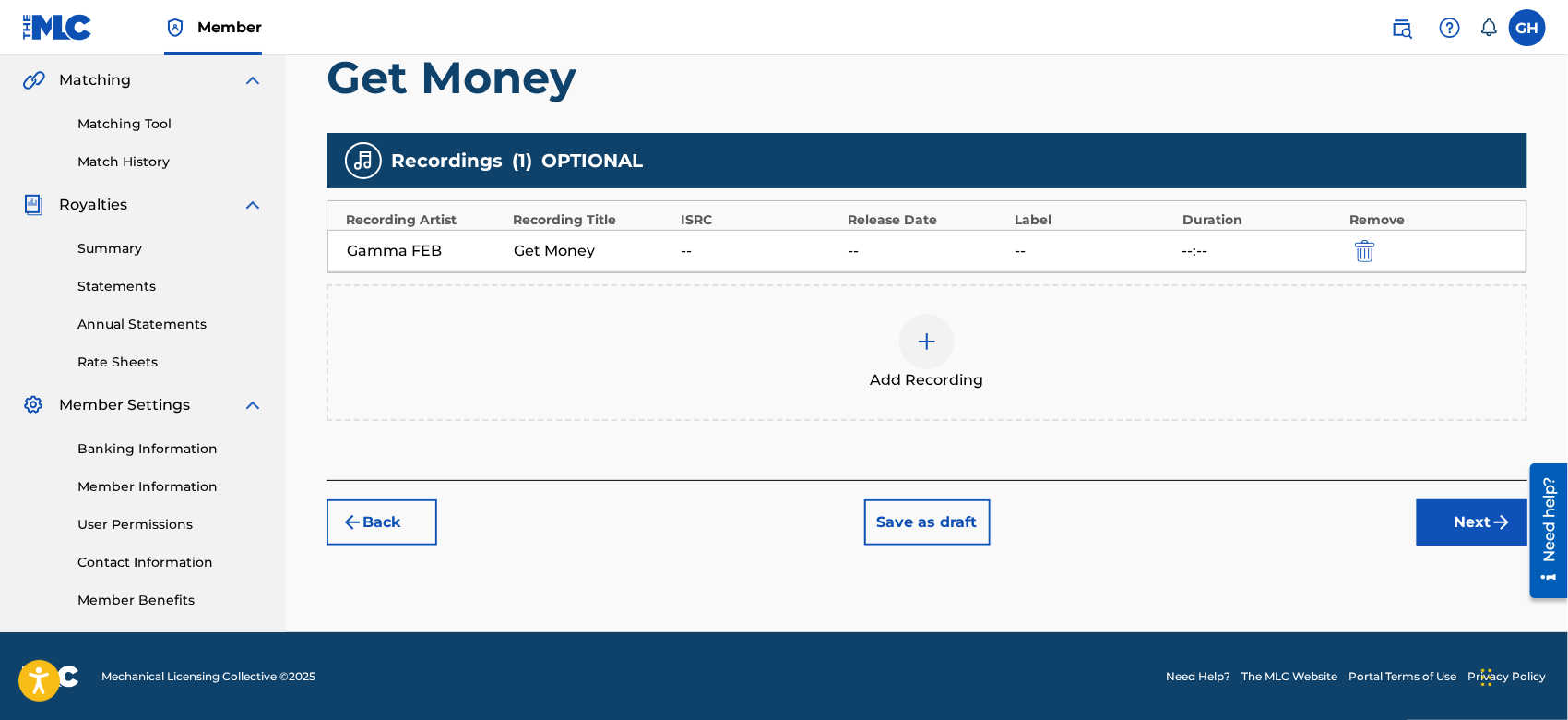
click at [1423, 524] on button "Next" at bounding box center [1473, 522] width 110 height 46
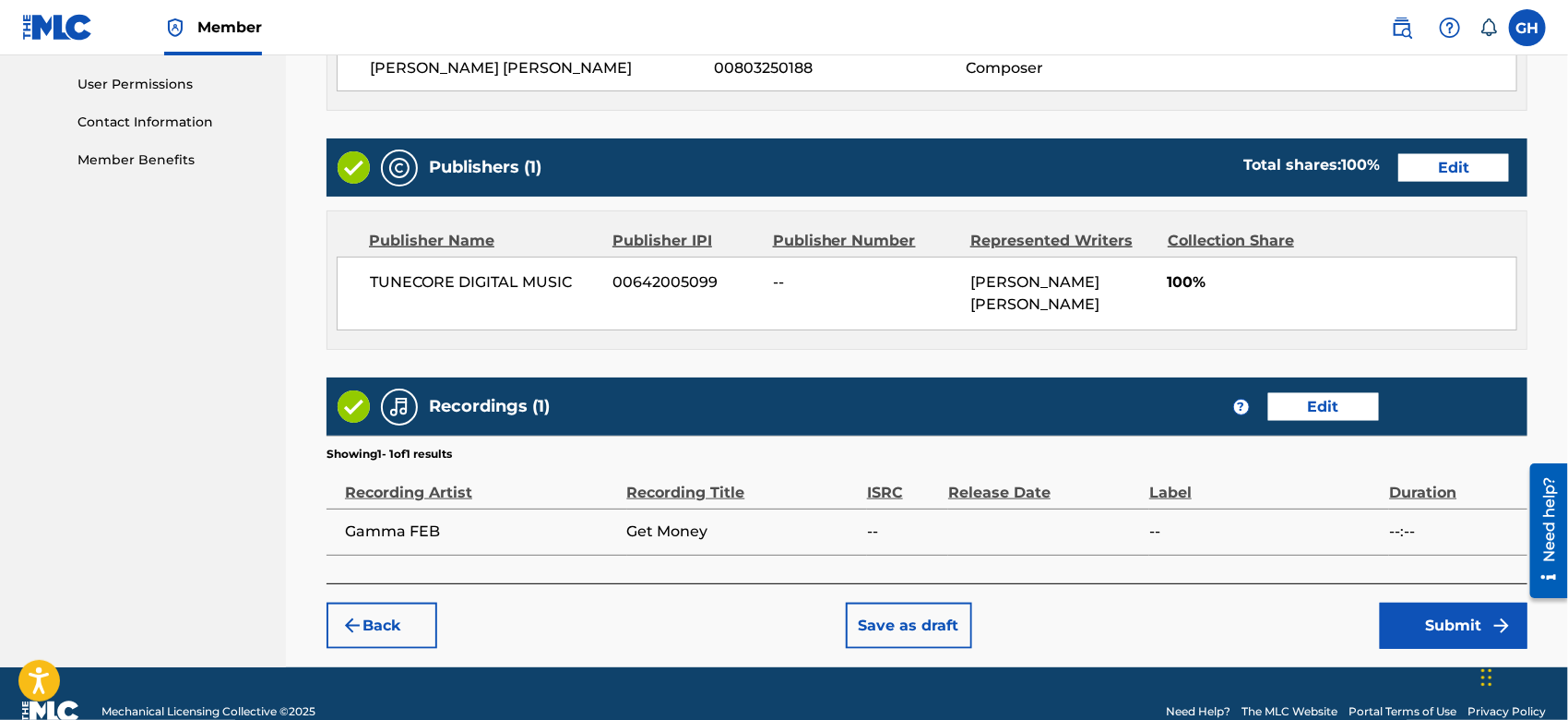
scroll to position [898, 0]
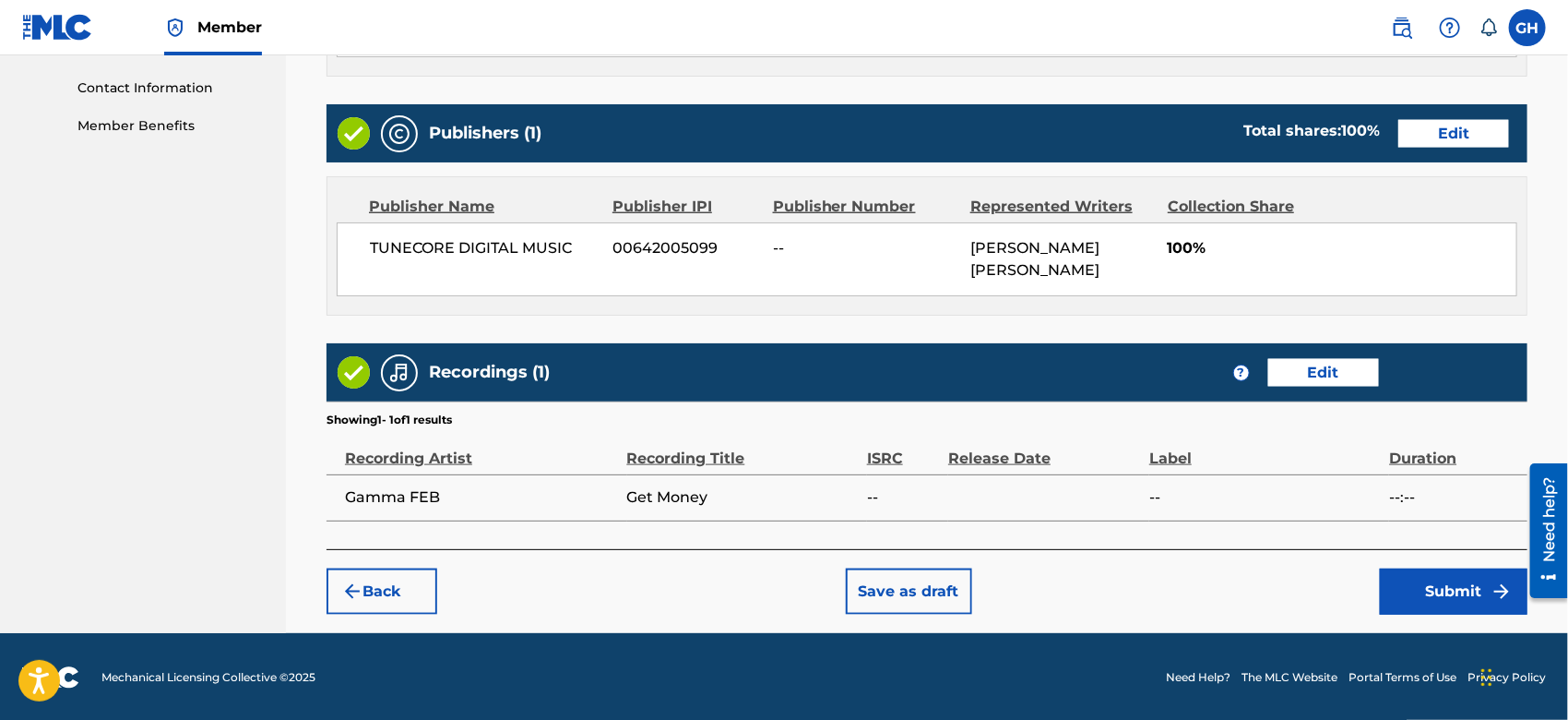
click at [1447, 573] on button "Submit" at bounding box center [1454, 591] width 148 height 46
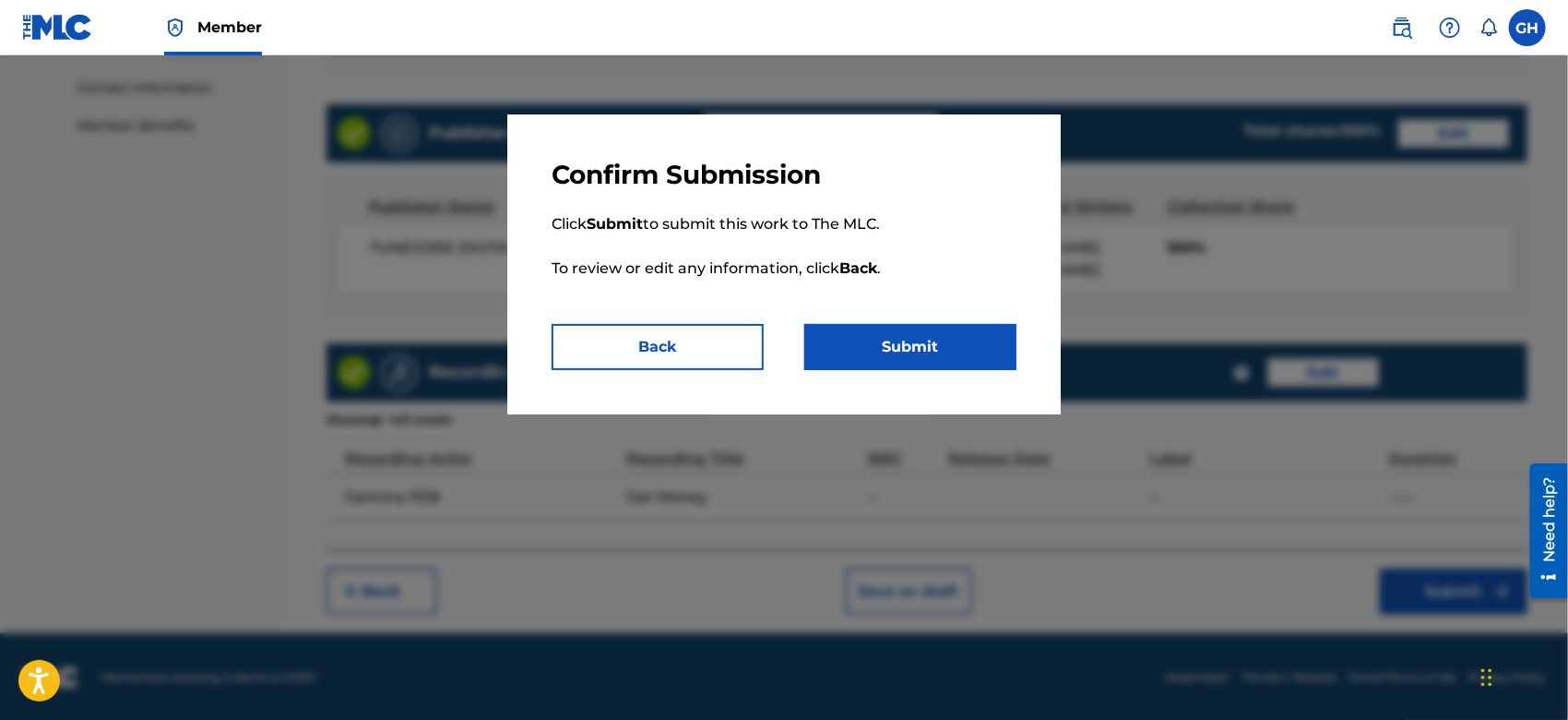
click at [1000, 356] on button "Submit" at bounding box center [910, 347] width 213 height 46
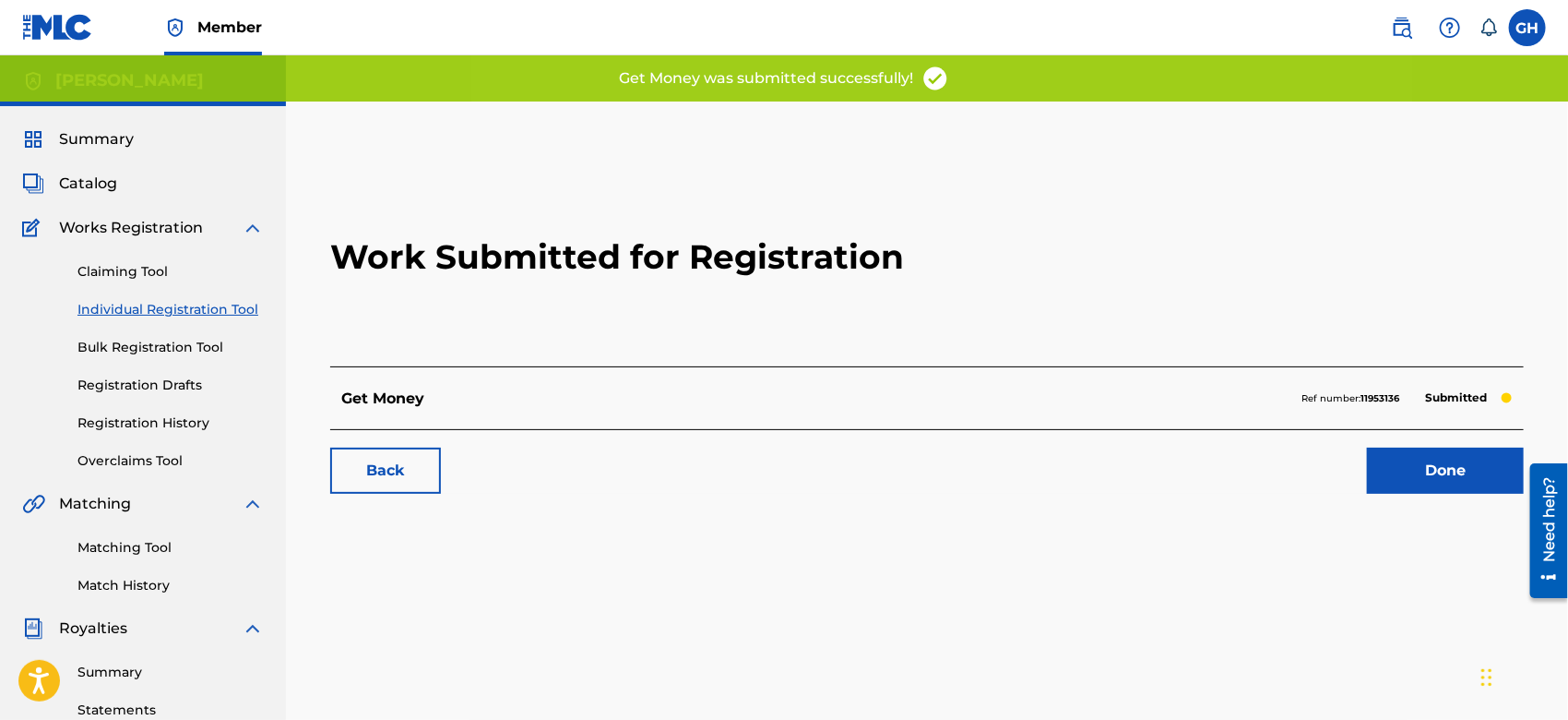
click at [1448, 465] on link "Done" at bounding box center [1445, 471] width 157 height 46
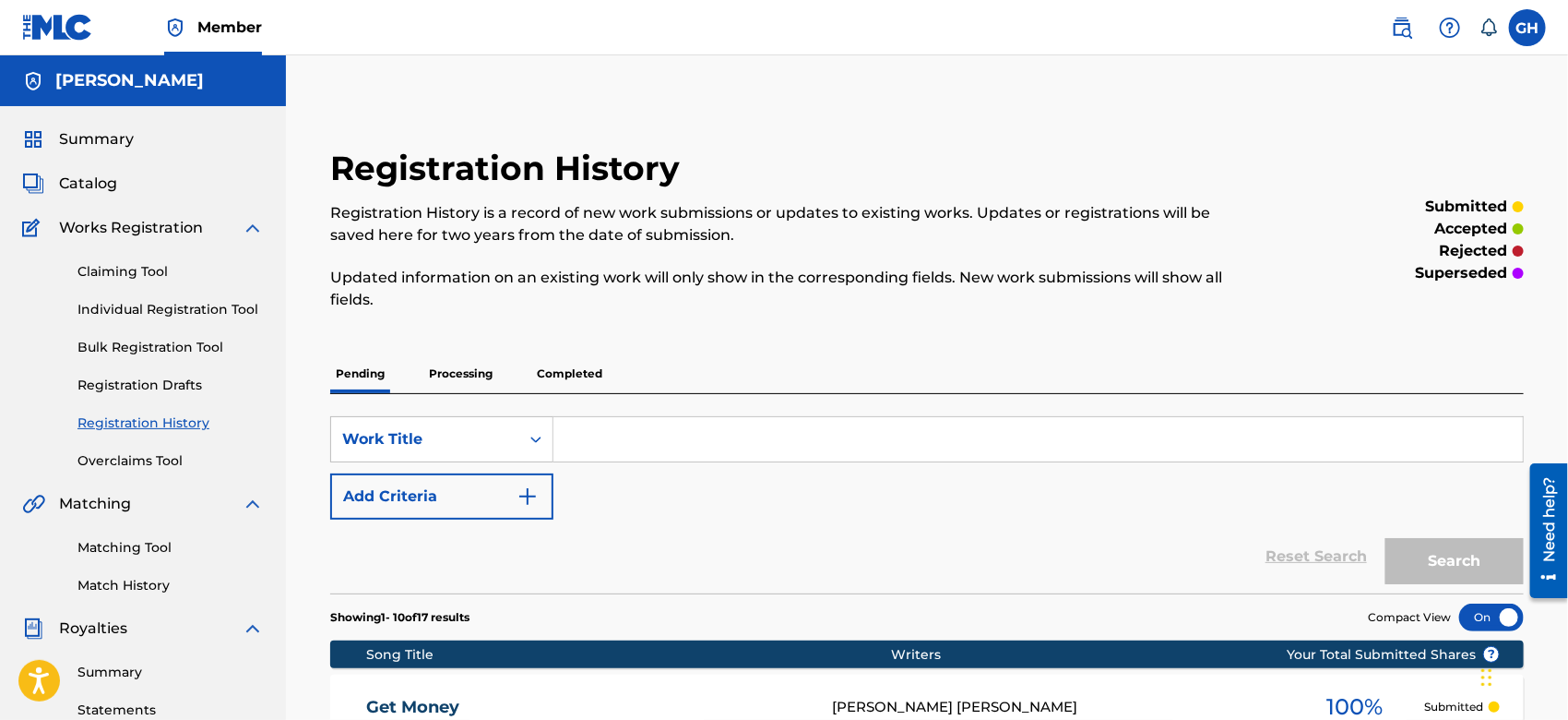
click at [476, 375] on p "Processing" at bounding box center [461, 373] width 75 height 38
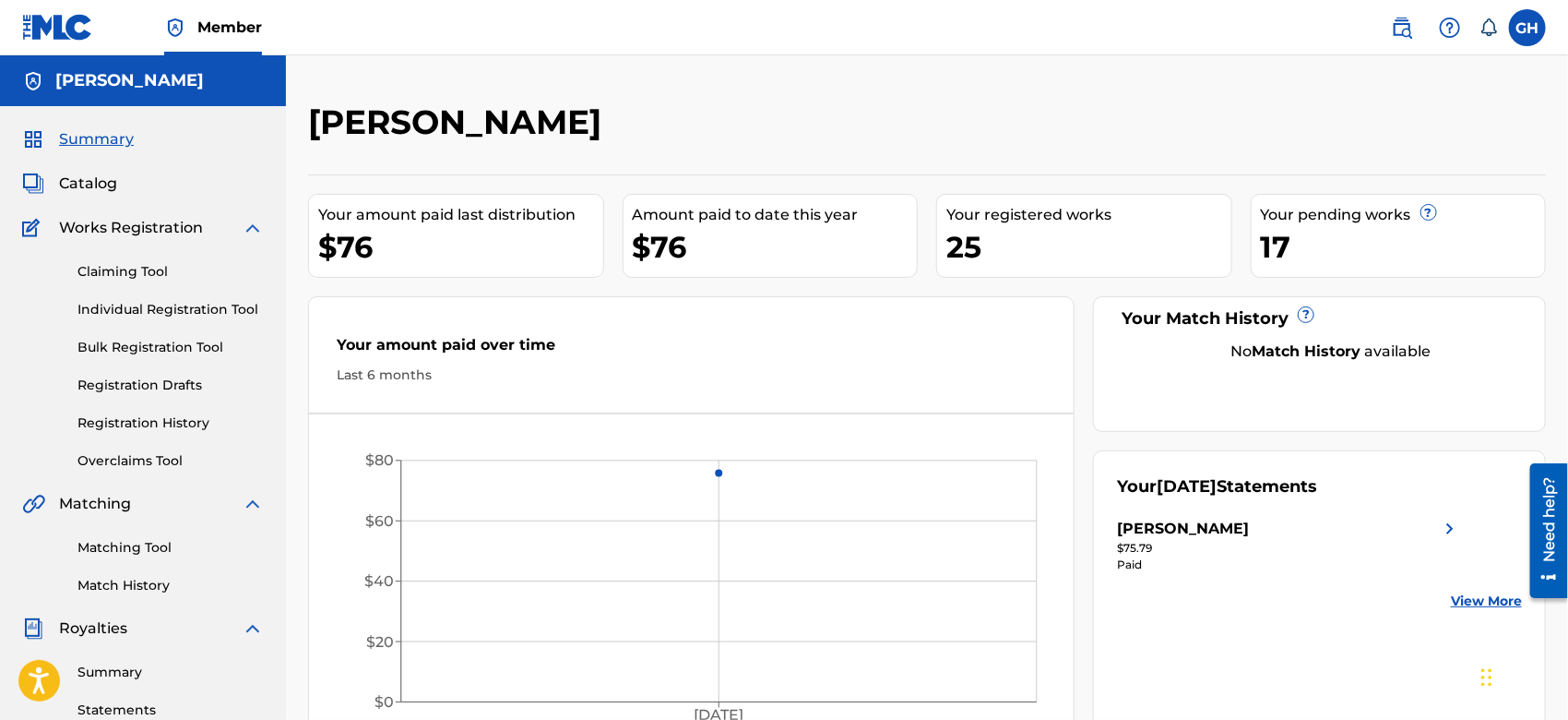
click at [113, 418] on link "Registration History" at bounding box center [170, 424] width 186 height 20
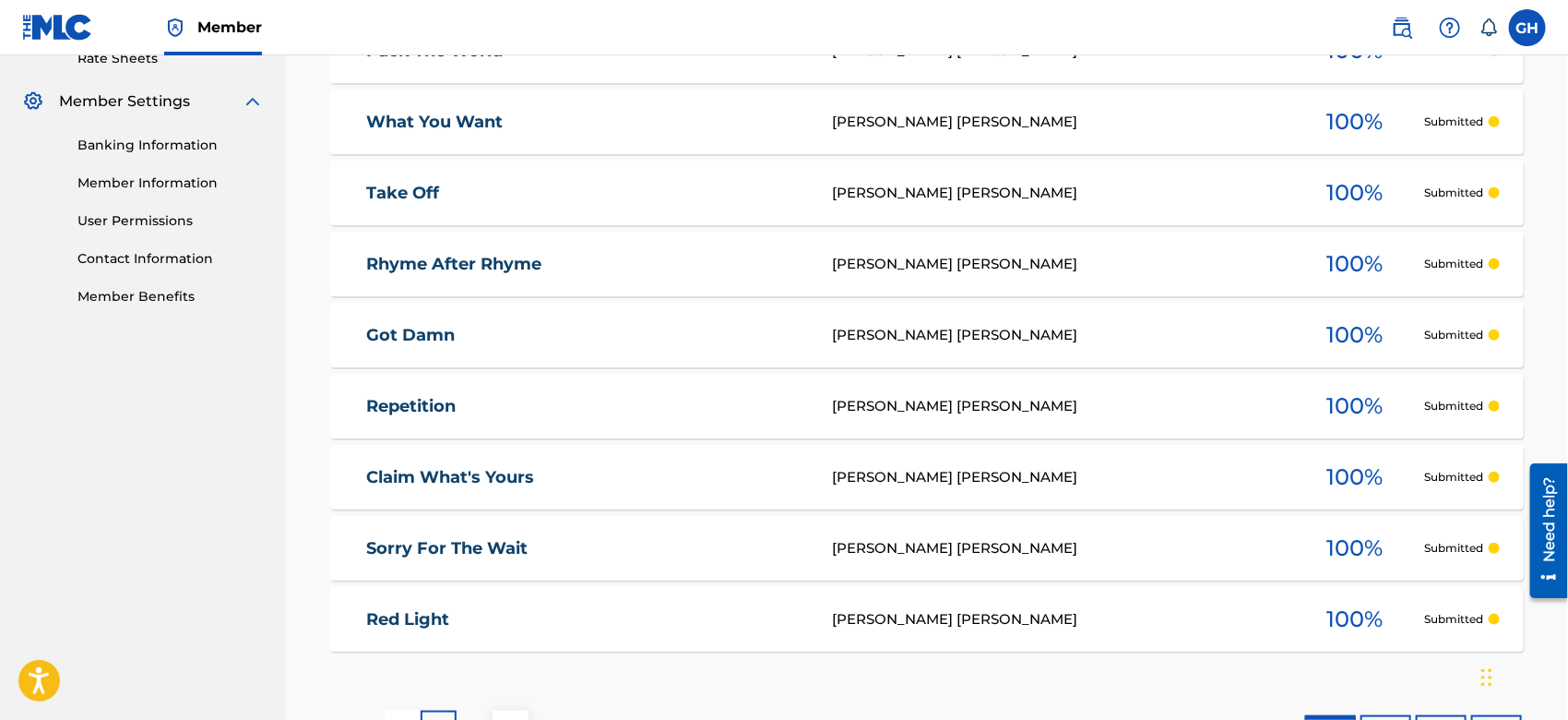
scroll to position [872, 0]
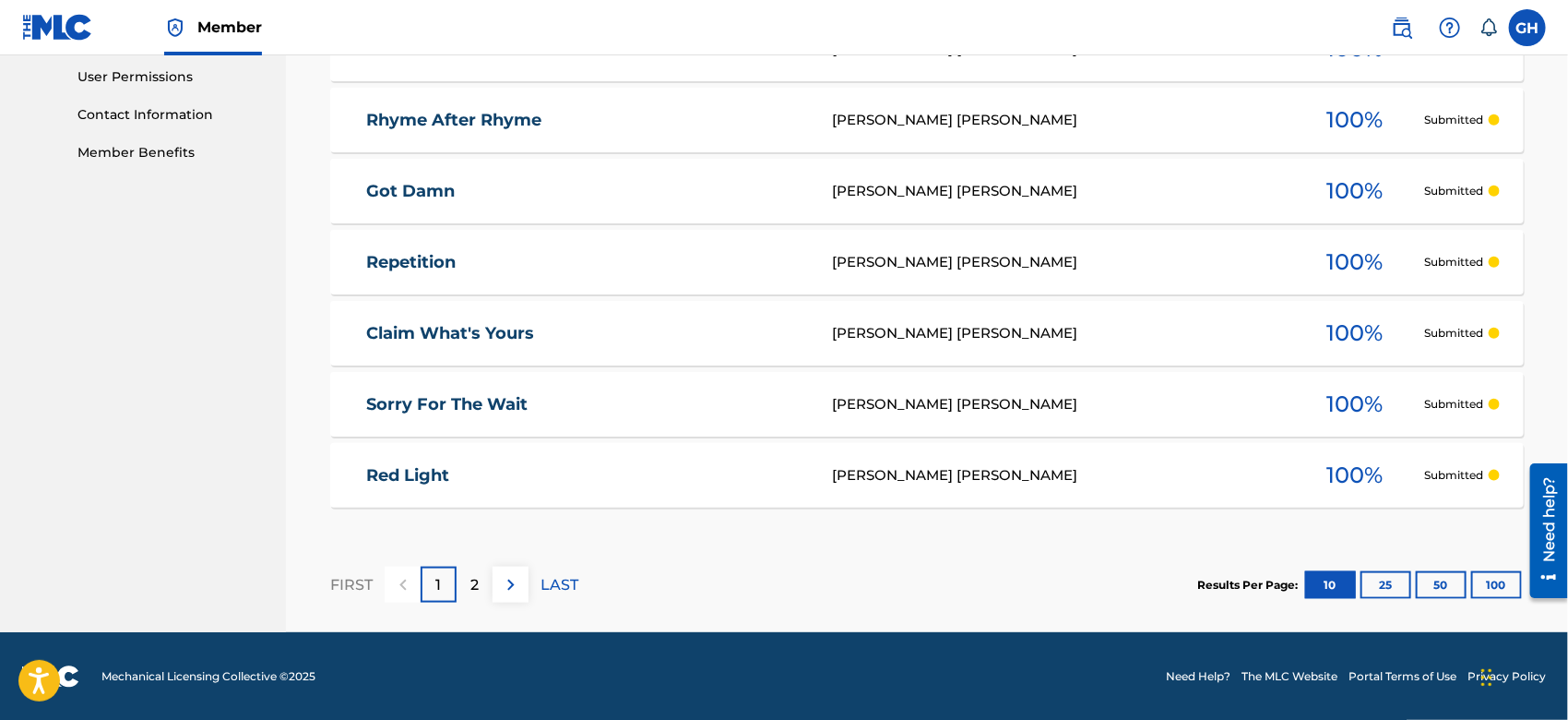
click at [483, 586] on div "2" at bounding box center [474, 585] width 36 height 36
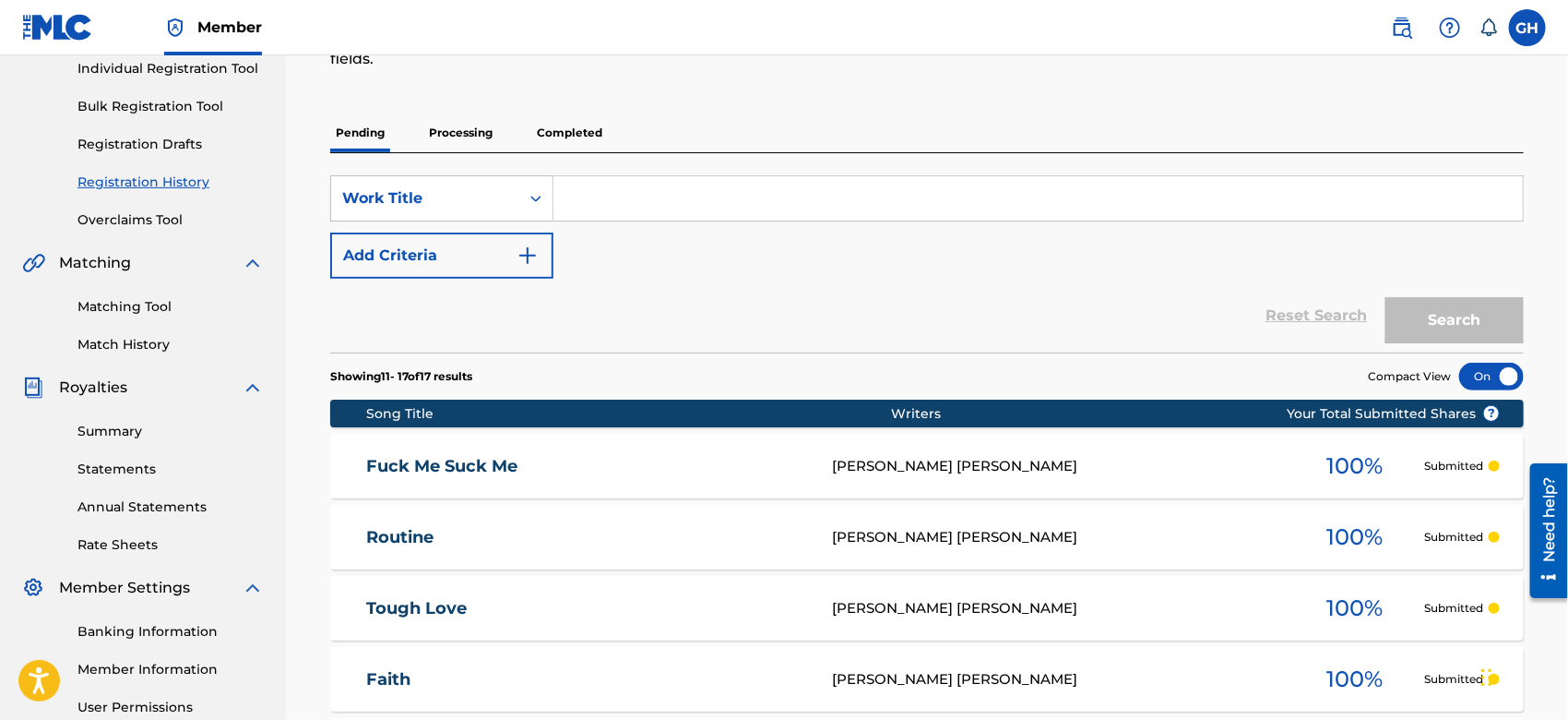
scroll to position [0, 0]
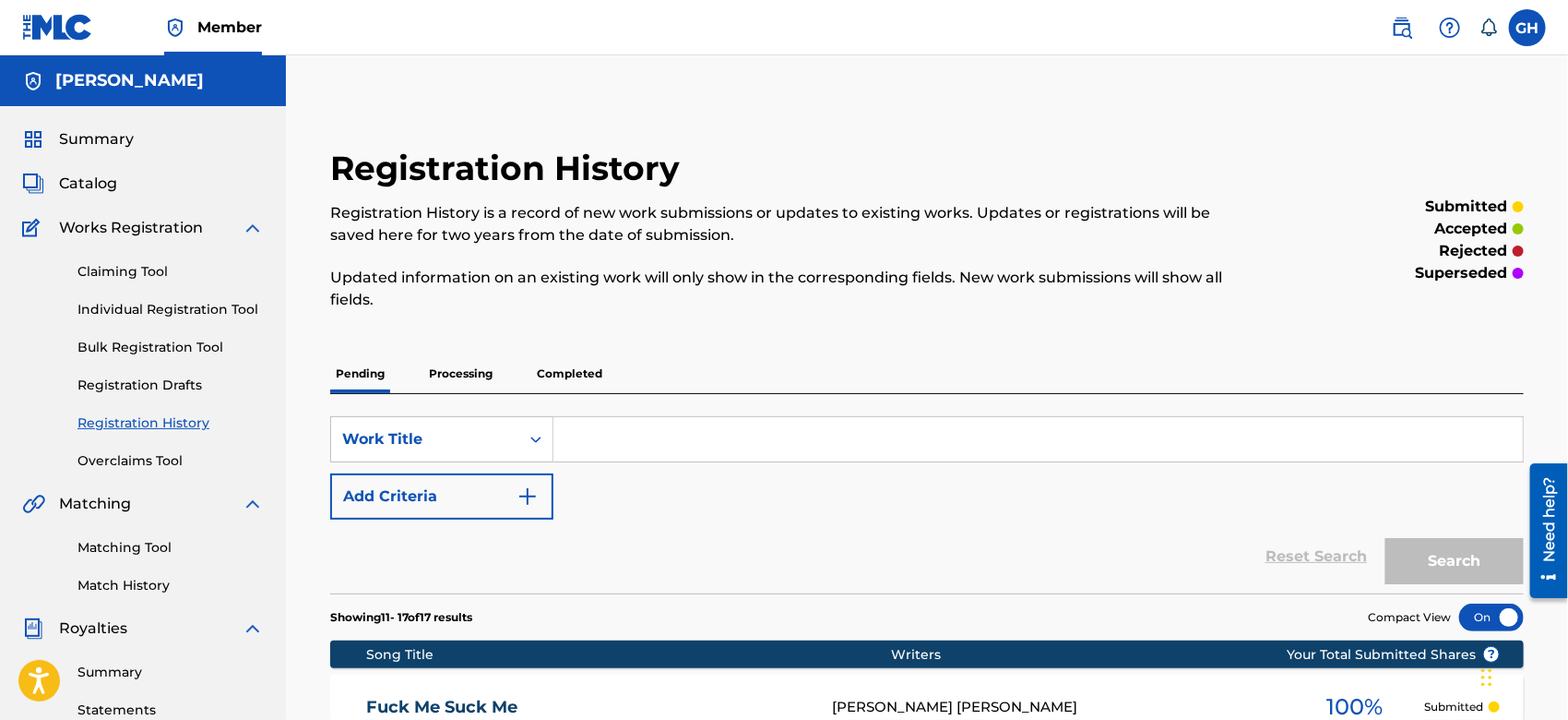
click at [110, 180] on span "Catalog" at bounding box center [88, 183] width 58 height 22
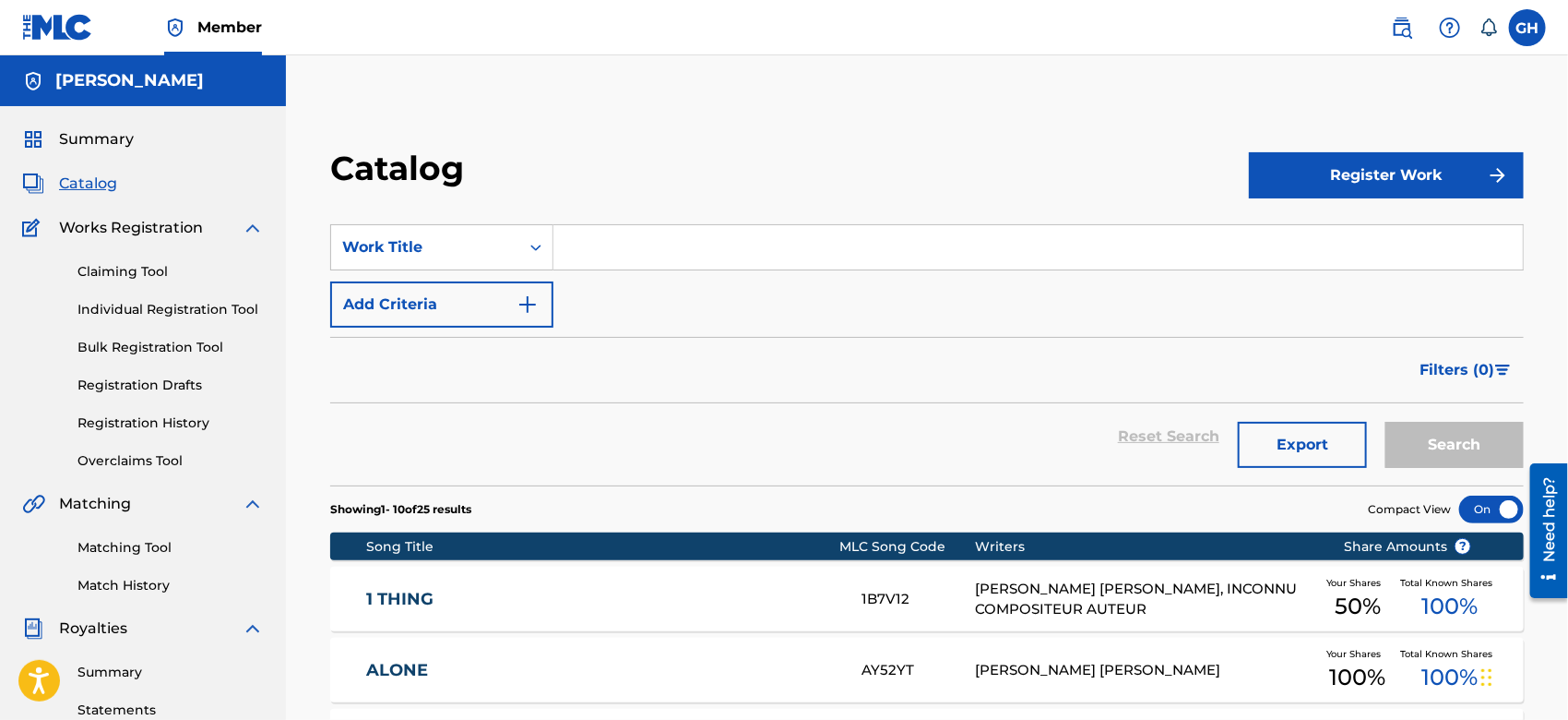
click at [1349, 169] on button "Register Work" at bounding box center [1386, 175] width 275 height 46
click at [1290, 229] on link "Individual" at bounding box center [1386, 235] width 275 height 44
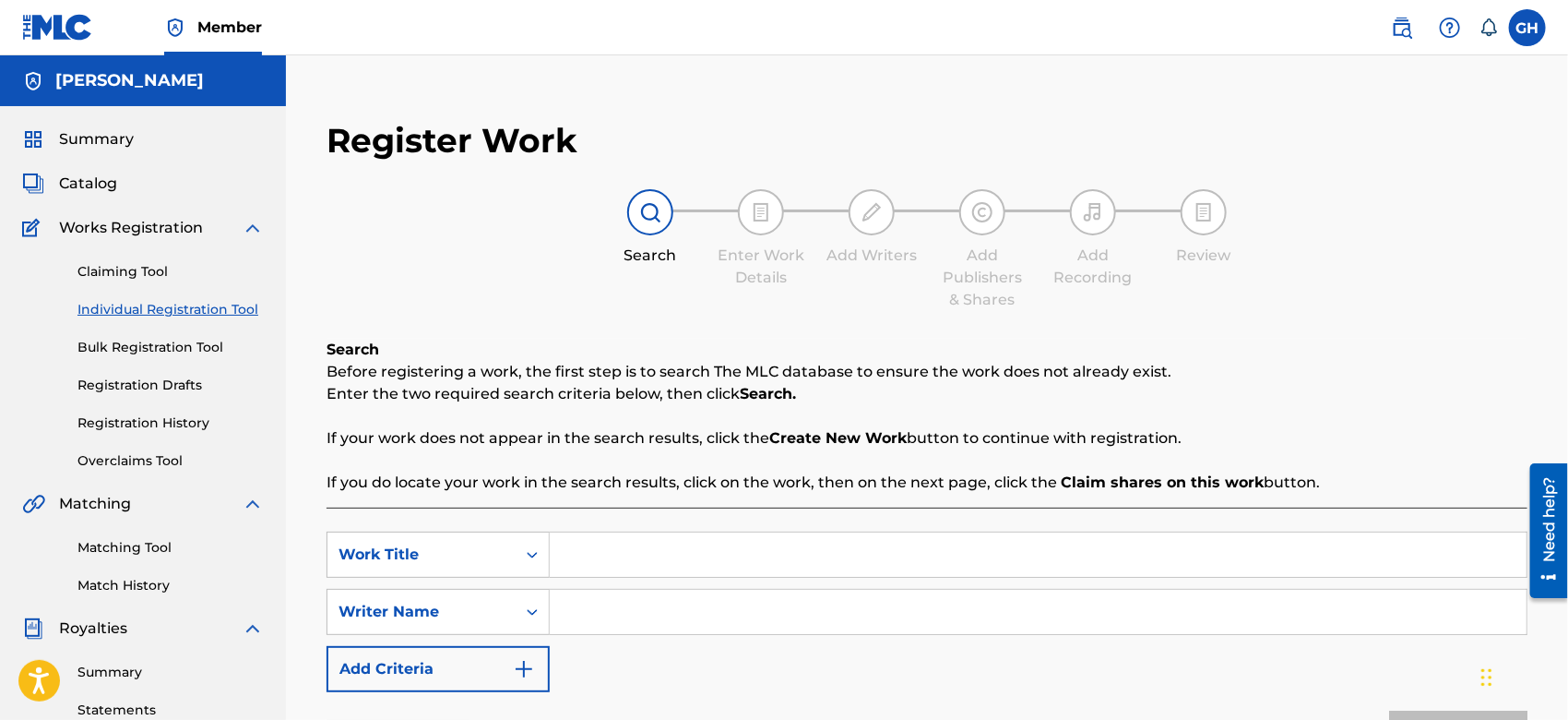
click at [663, 555] on input "Search Form" at bounding box center [1038, 555] width 977 height 44
type input "I Know Freestyle"
click at [828, 610] on input "Search Form" at bounding box center [1038, 612] width 977 height 44
type input "Gary Octwone Harrison Jr"
click at [1450, 713] on button "Search" at bounding box center [1459, 734] width 139 height 46
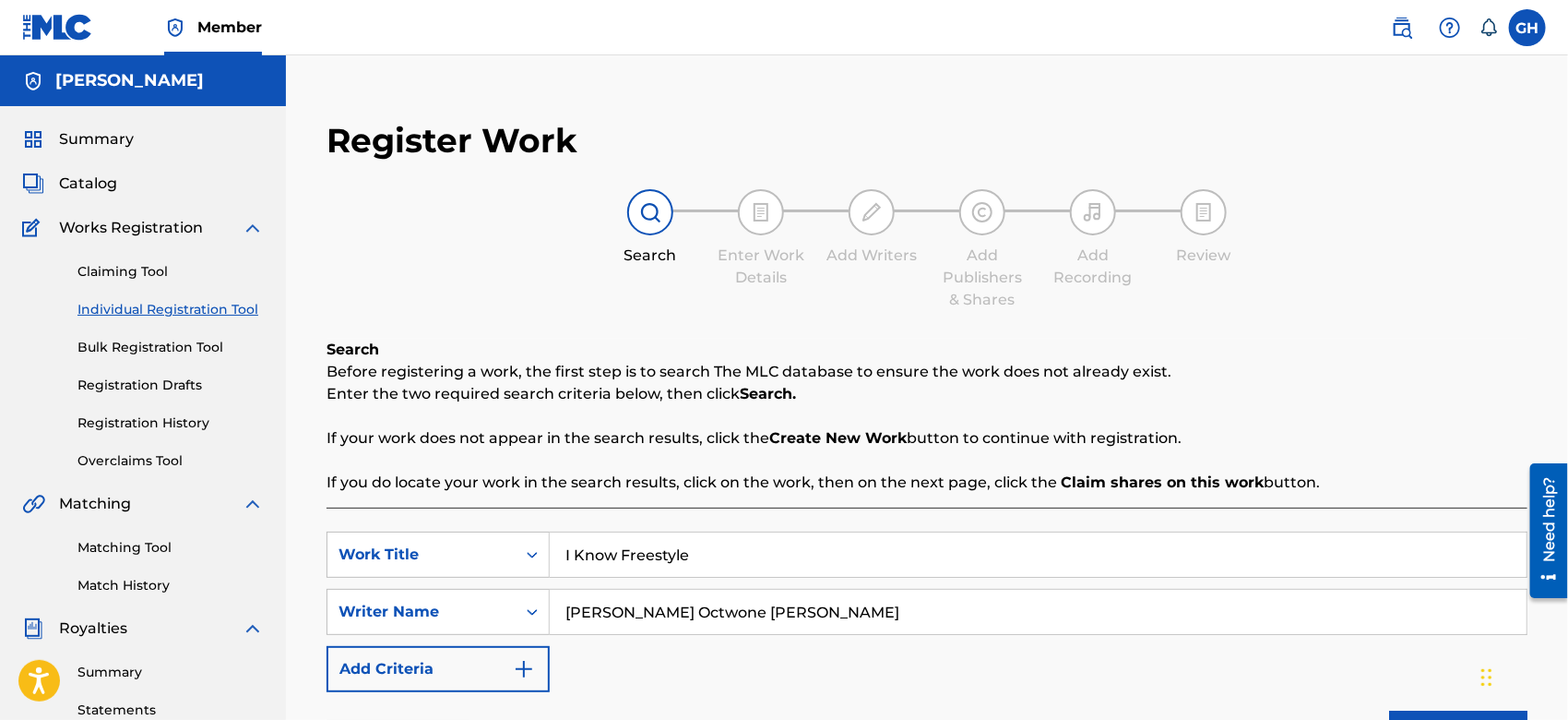
scroll to position [630, 0]
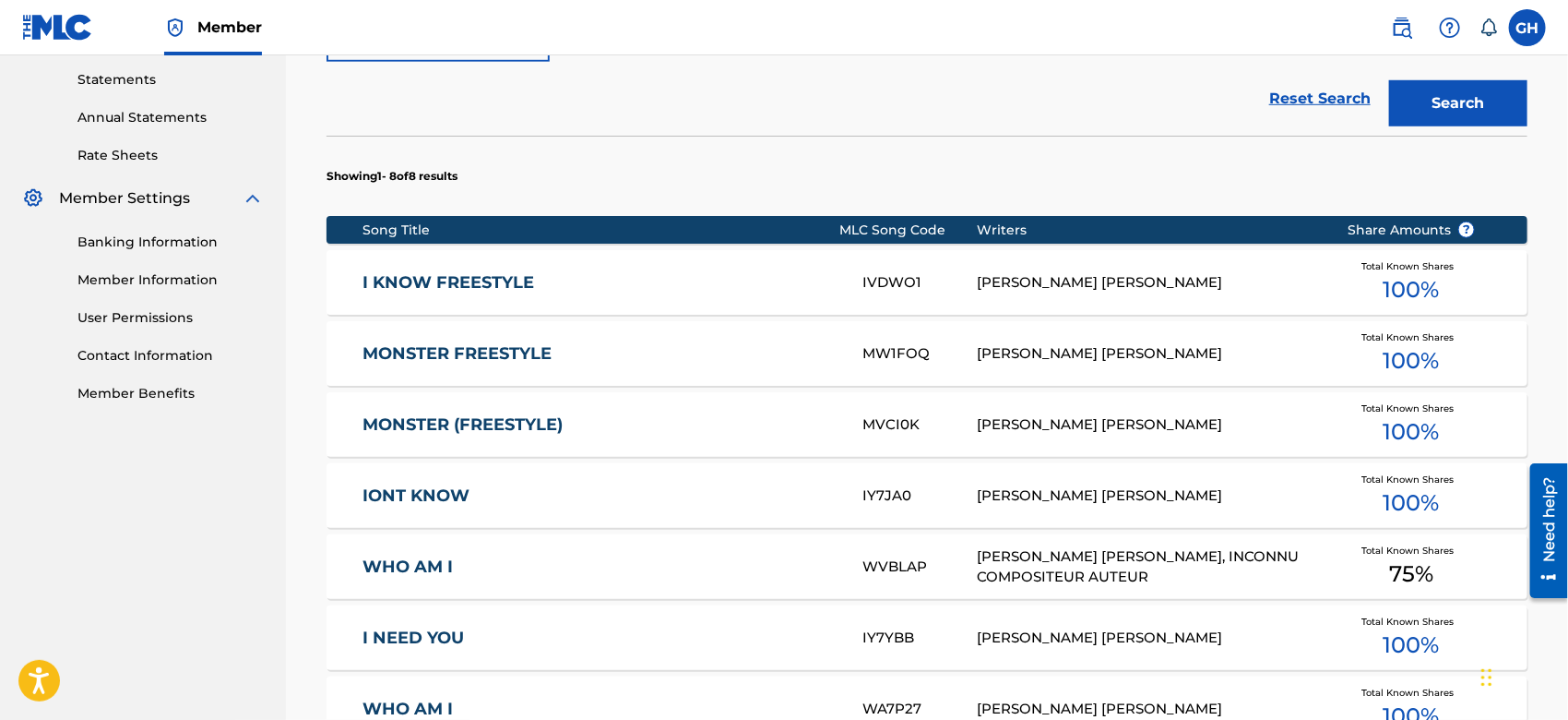
click at [1009, 273] on div "GARY OCTWONE JR. HARRISON" at bounding box center [1149, 284] width 343 height 22
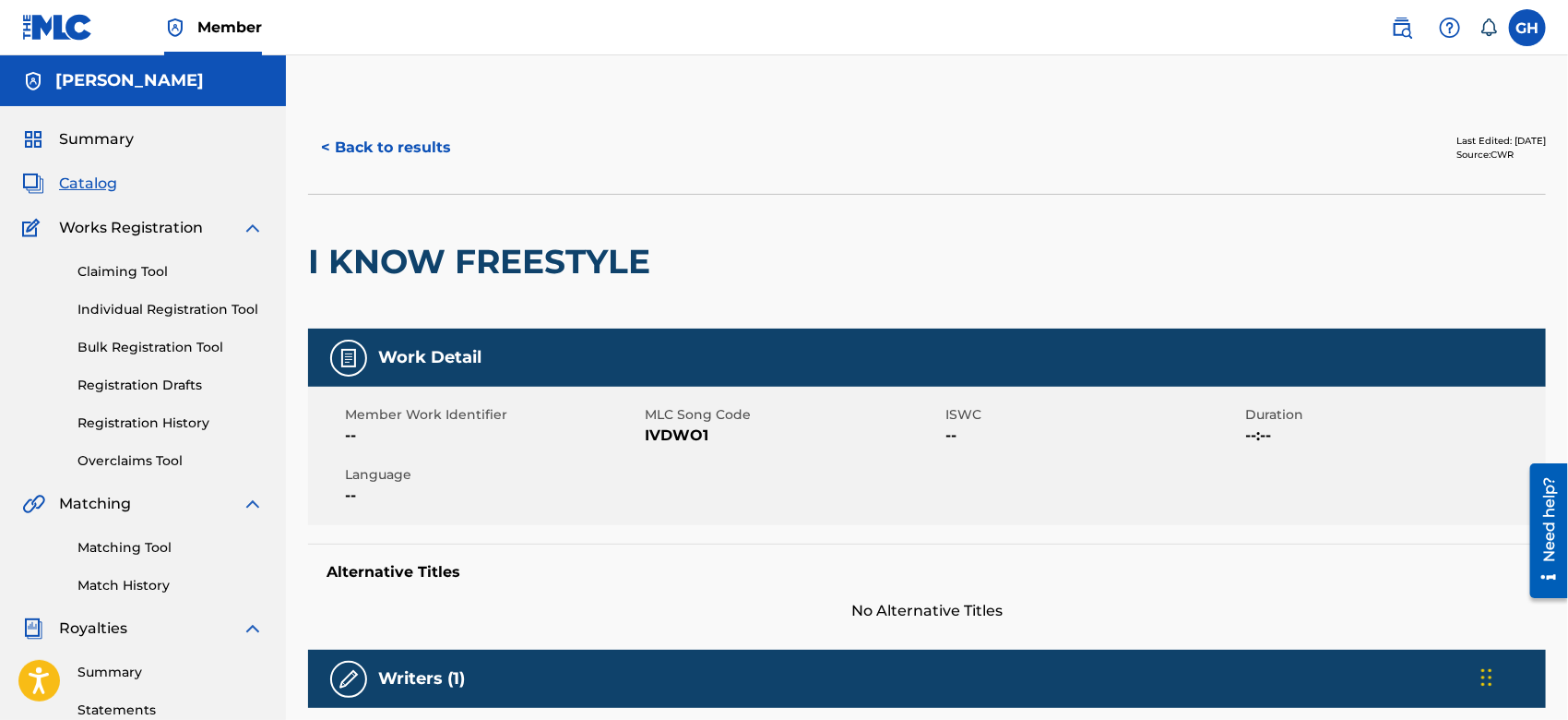
click at [375, 152] on button "< Back to results" at bounding box center [386, 148] width 156 height 46
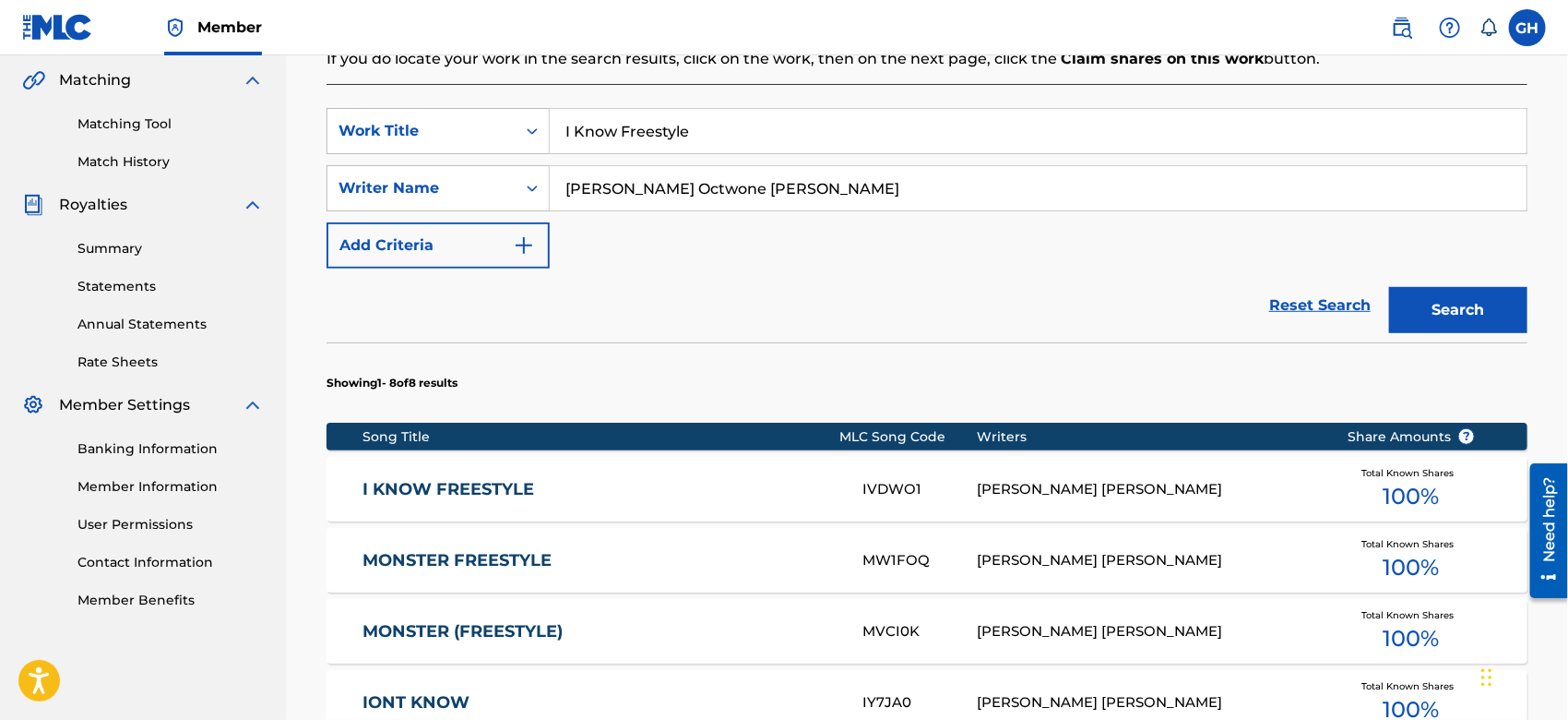
scroll to position [1054, 0]
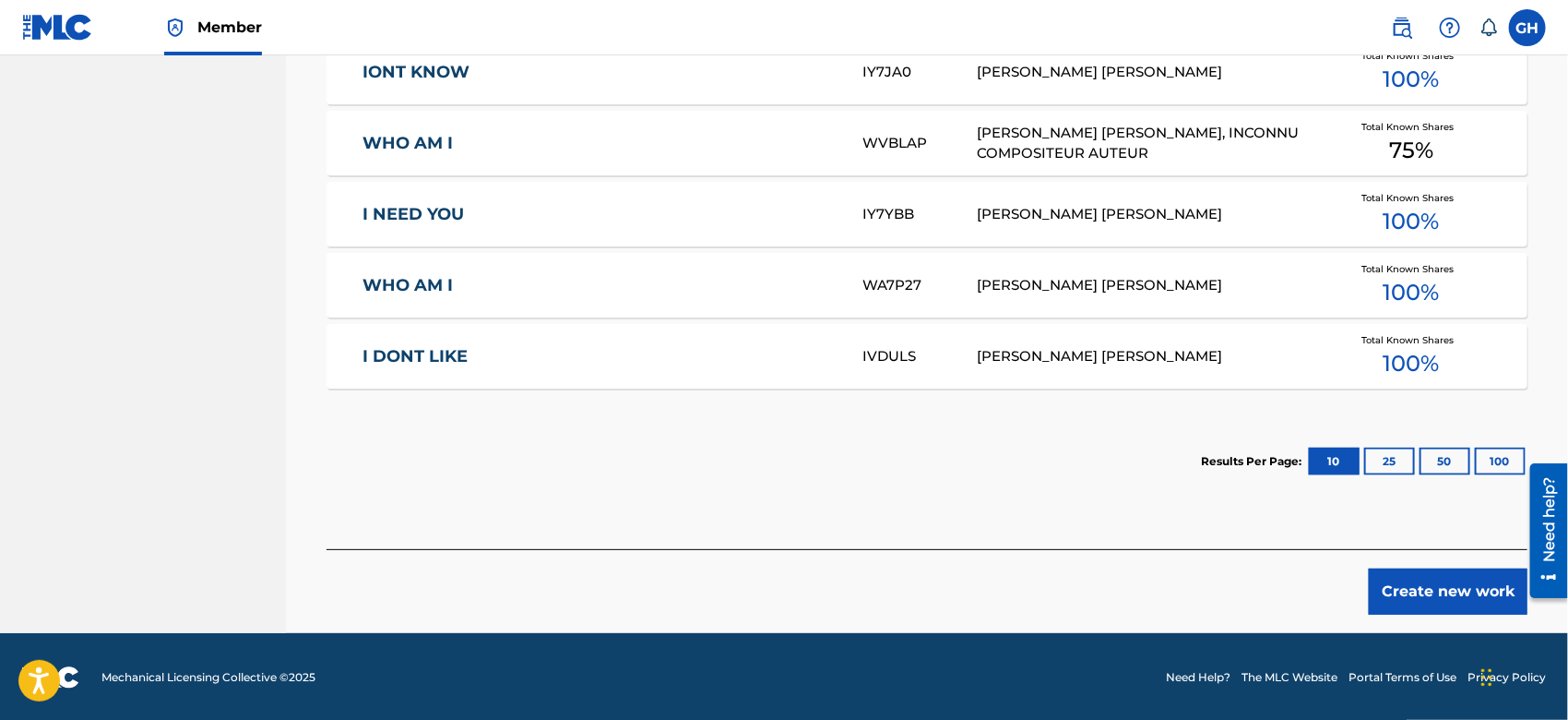
click at [1445, 585] on button "Create new work" at bounding box center [1448, 591] width 158 height 46
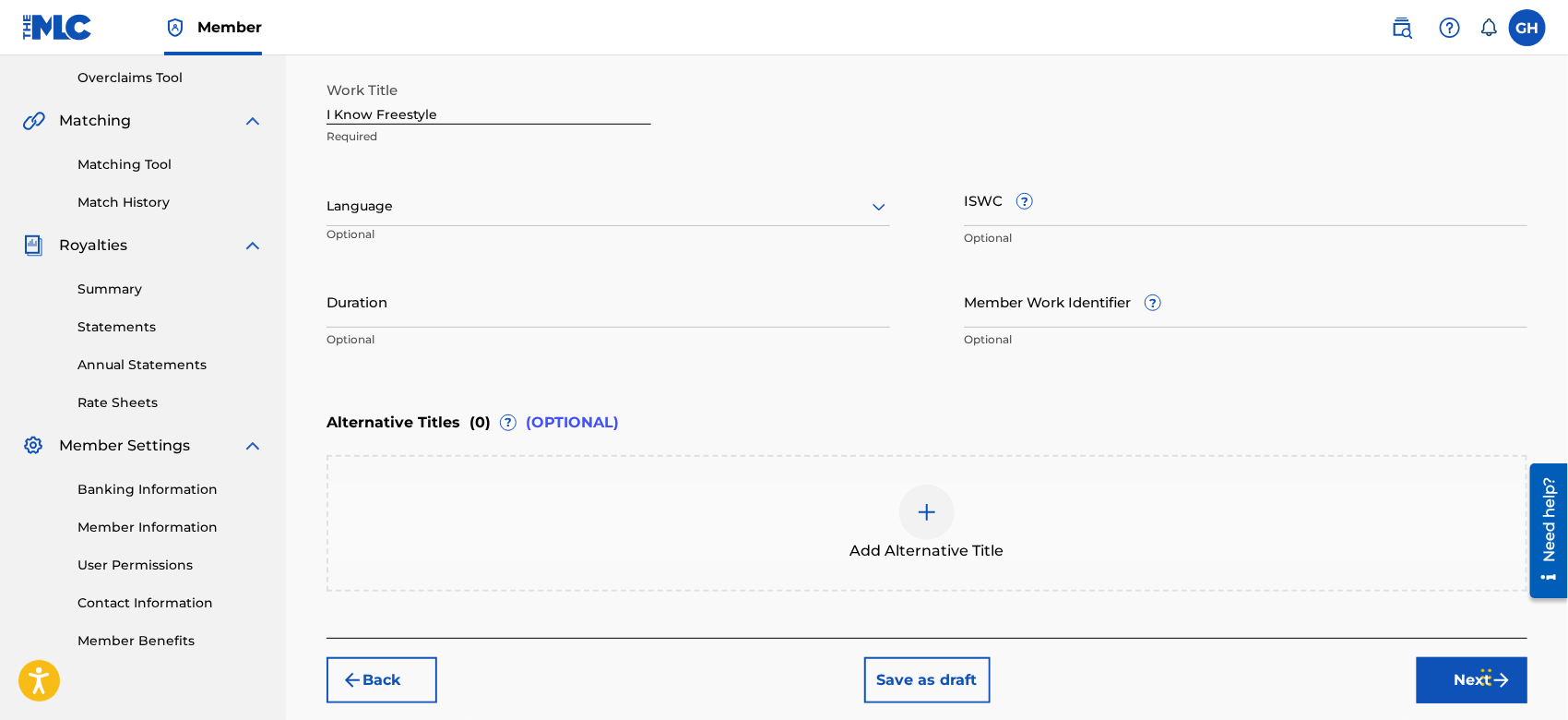
scroll to position [395, 0]
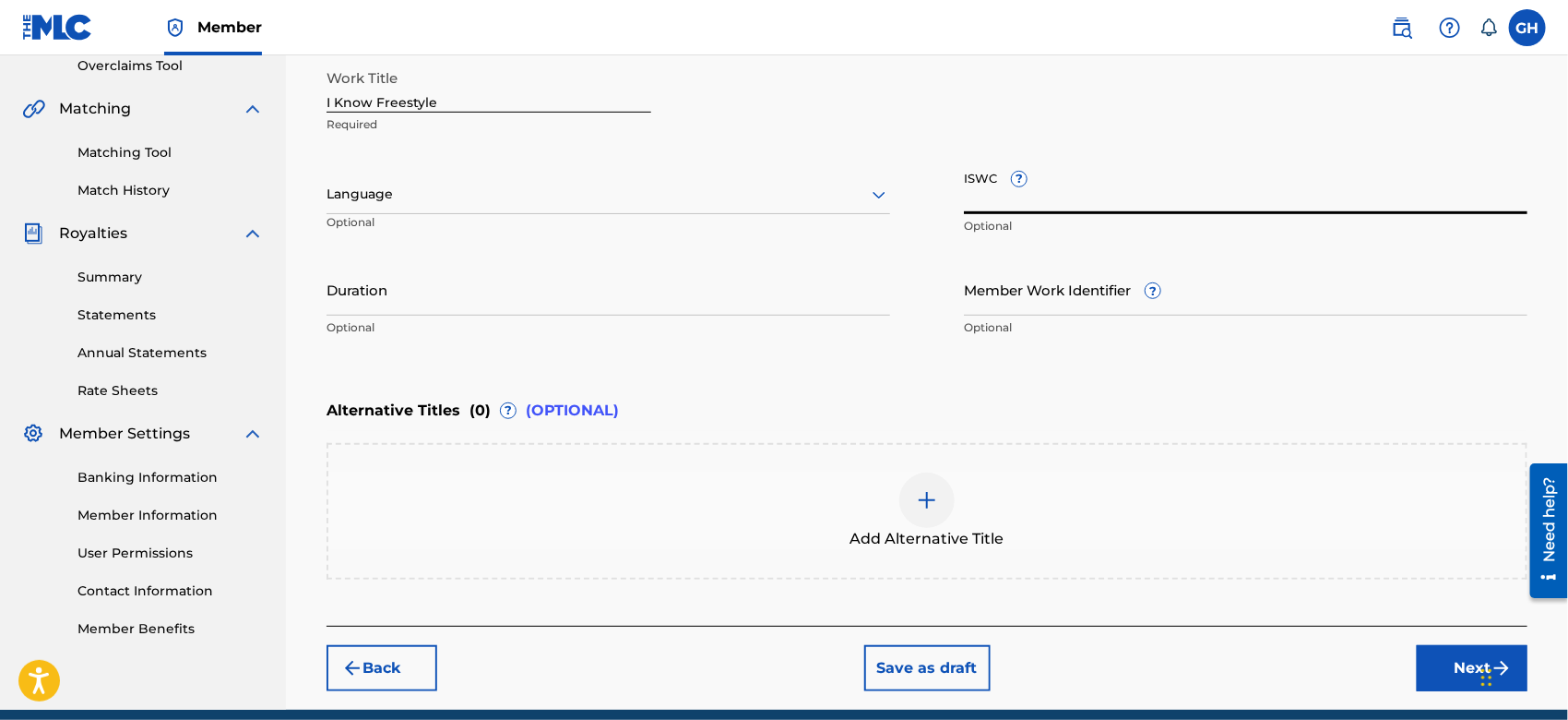
click at [976, 201] on input "ISWC ?" at bounding box center [1246, 187] width 564 height 52
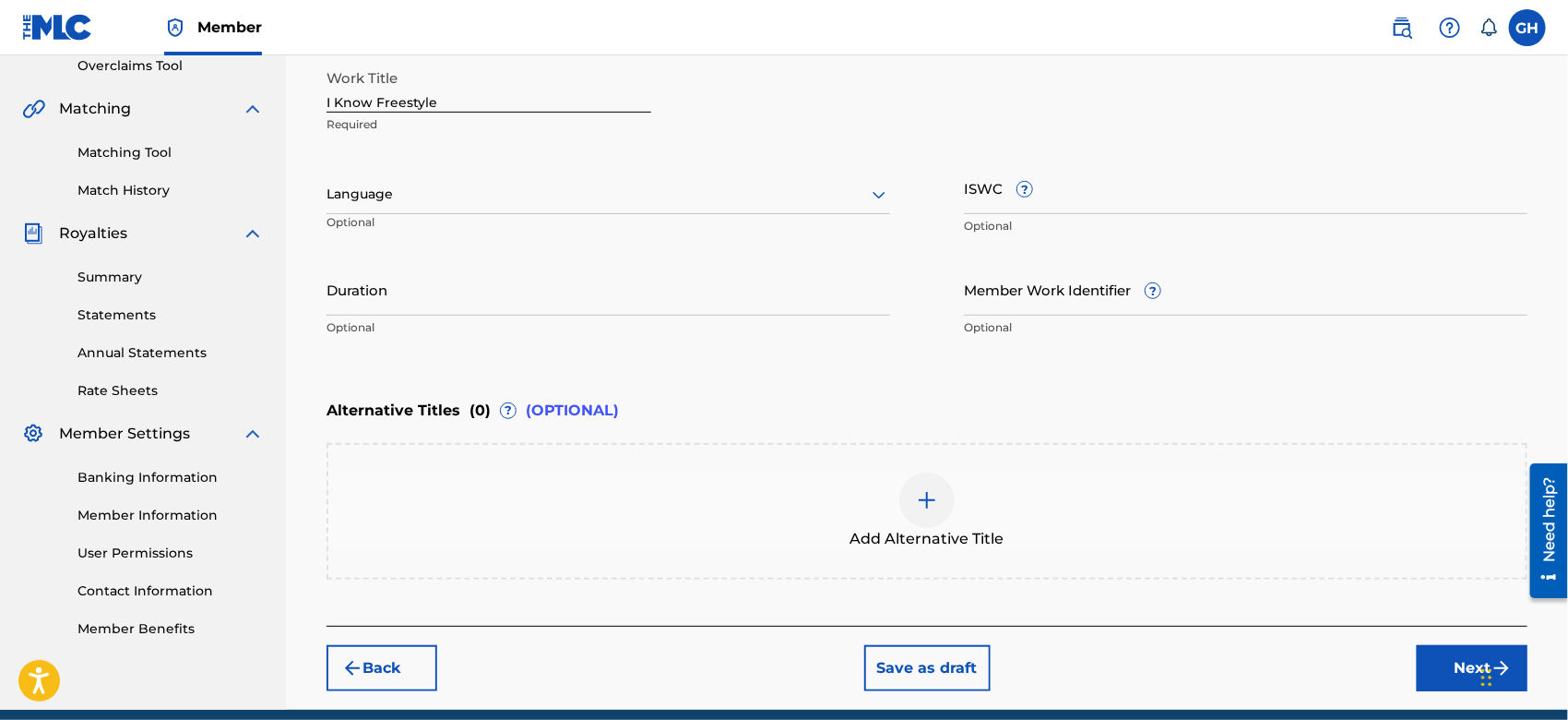
click at [972, 214] on div "ISWC ? Optional" at bounding box center [1246, 203] width 564 height 83
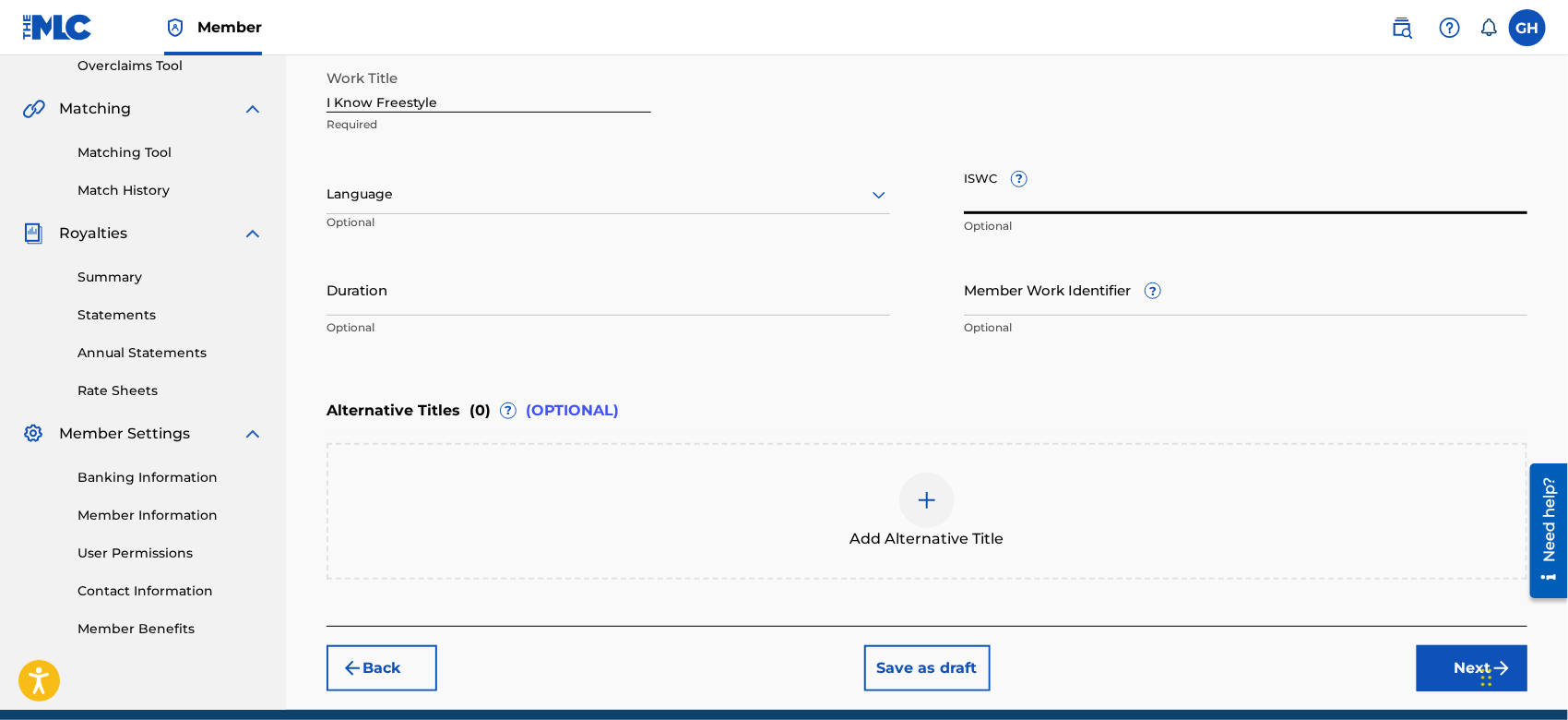
click at [977, 205] on input "ISWC ?" at bounding box center [1246, 187] width 564 height 52
paste input "T-924.431.533-1"
type input "T-924.431.533-1"
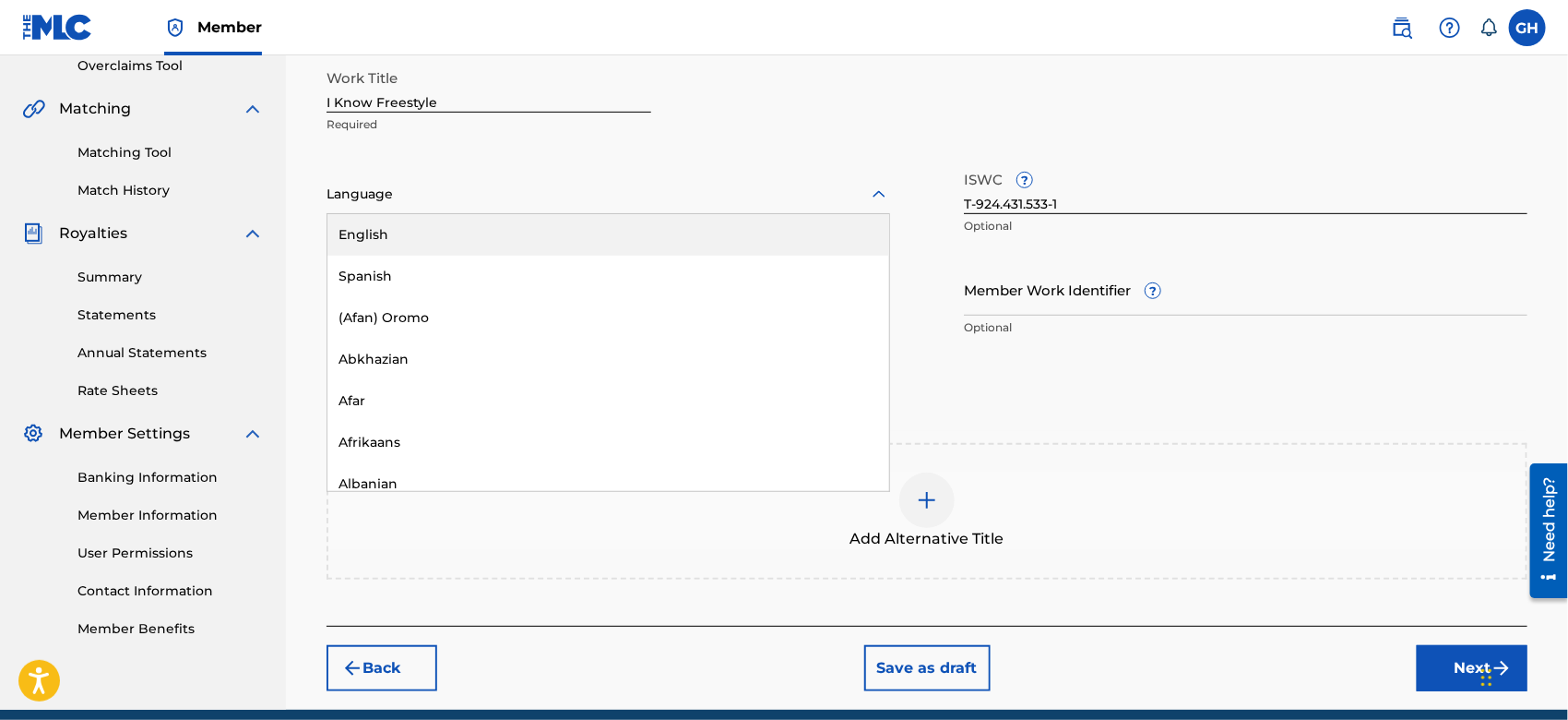
click at [490, 201] on div at bounding box center [608, 194] width 564 height 23
click at [479, 232] on div "English" at bounding box center [608, 234] width 562 height 41
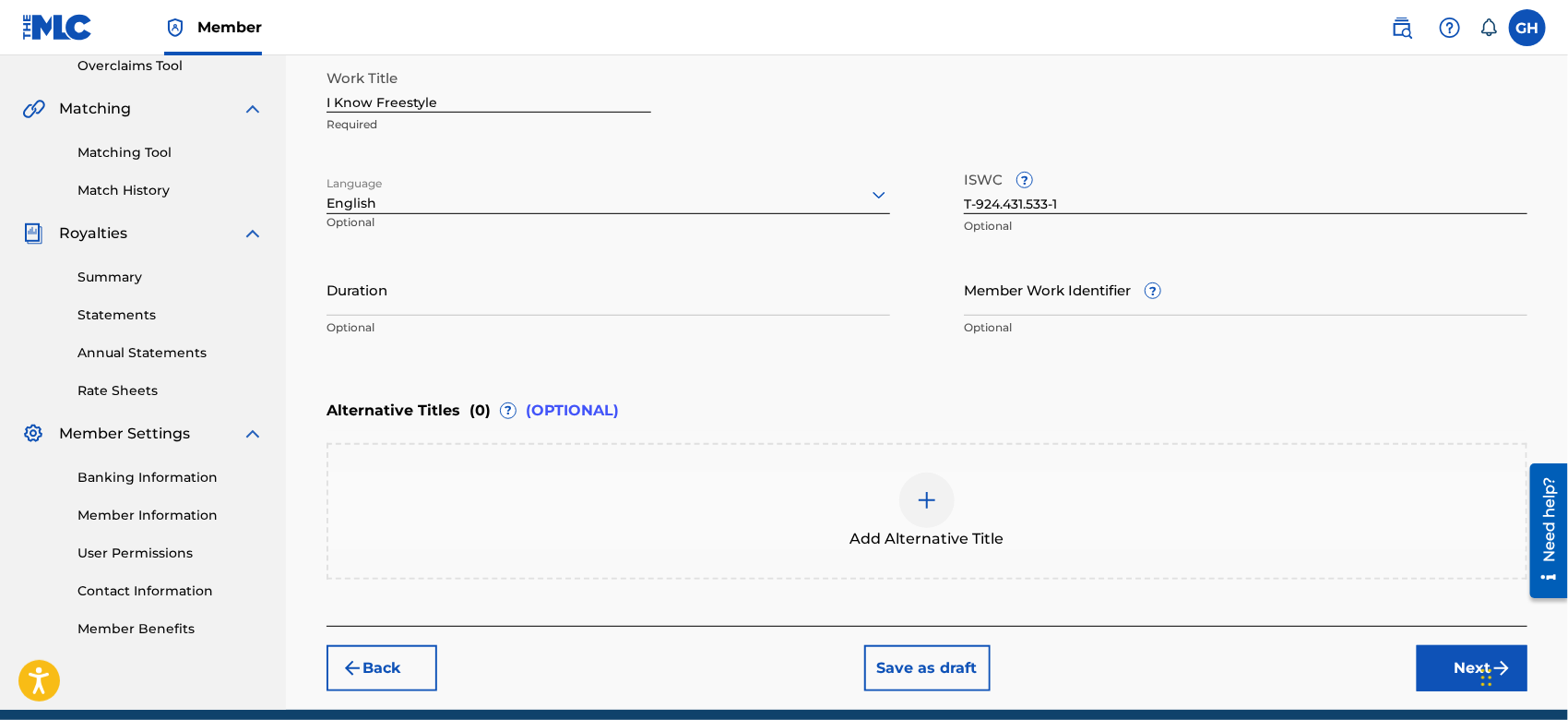
click at [1441, 657] on button "Next" at bounding box center [1473, 668] width 110 height 46
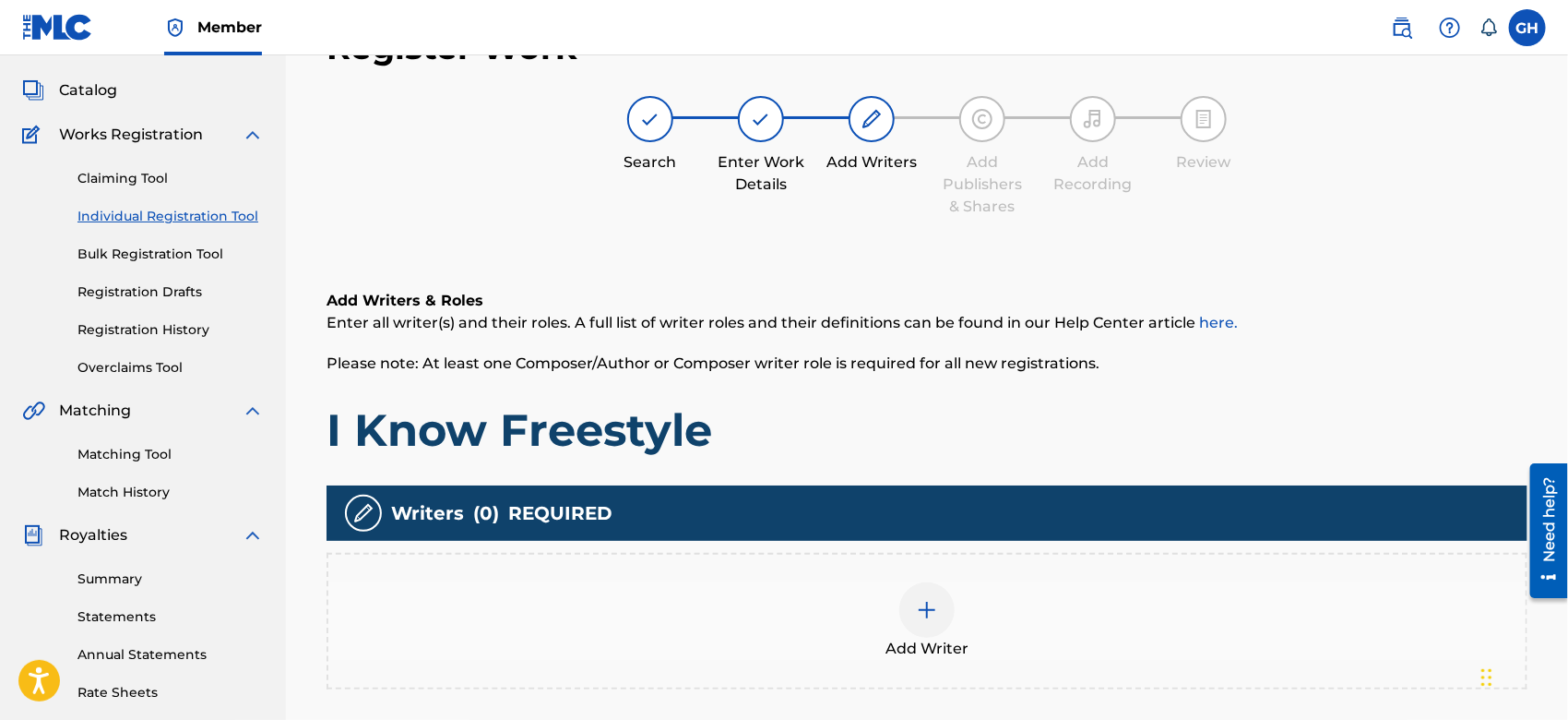
scroll to position [82, 0]
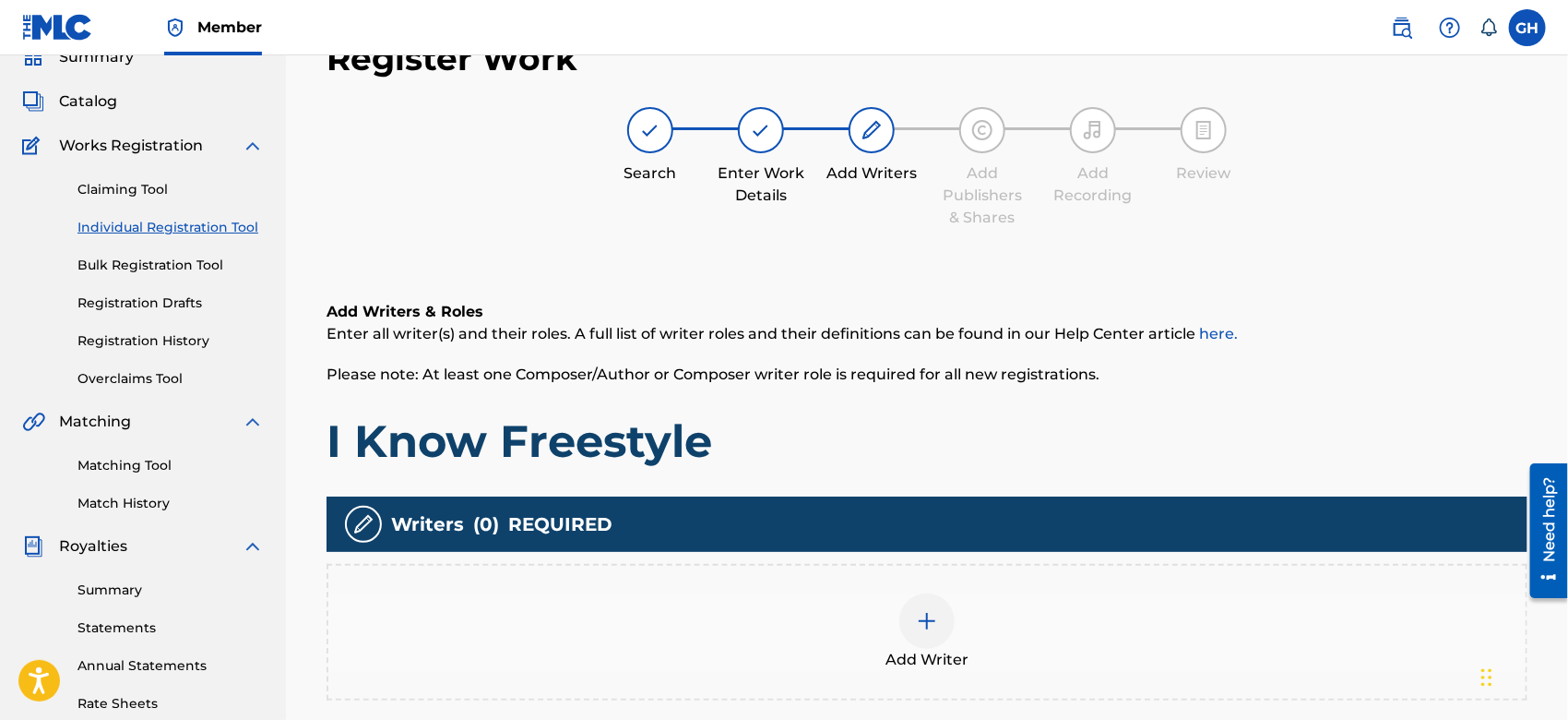
click at [932, 621] on img at bounding box center [927, 622] width 22 height 22
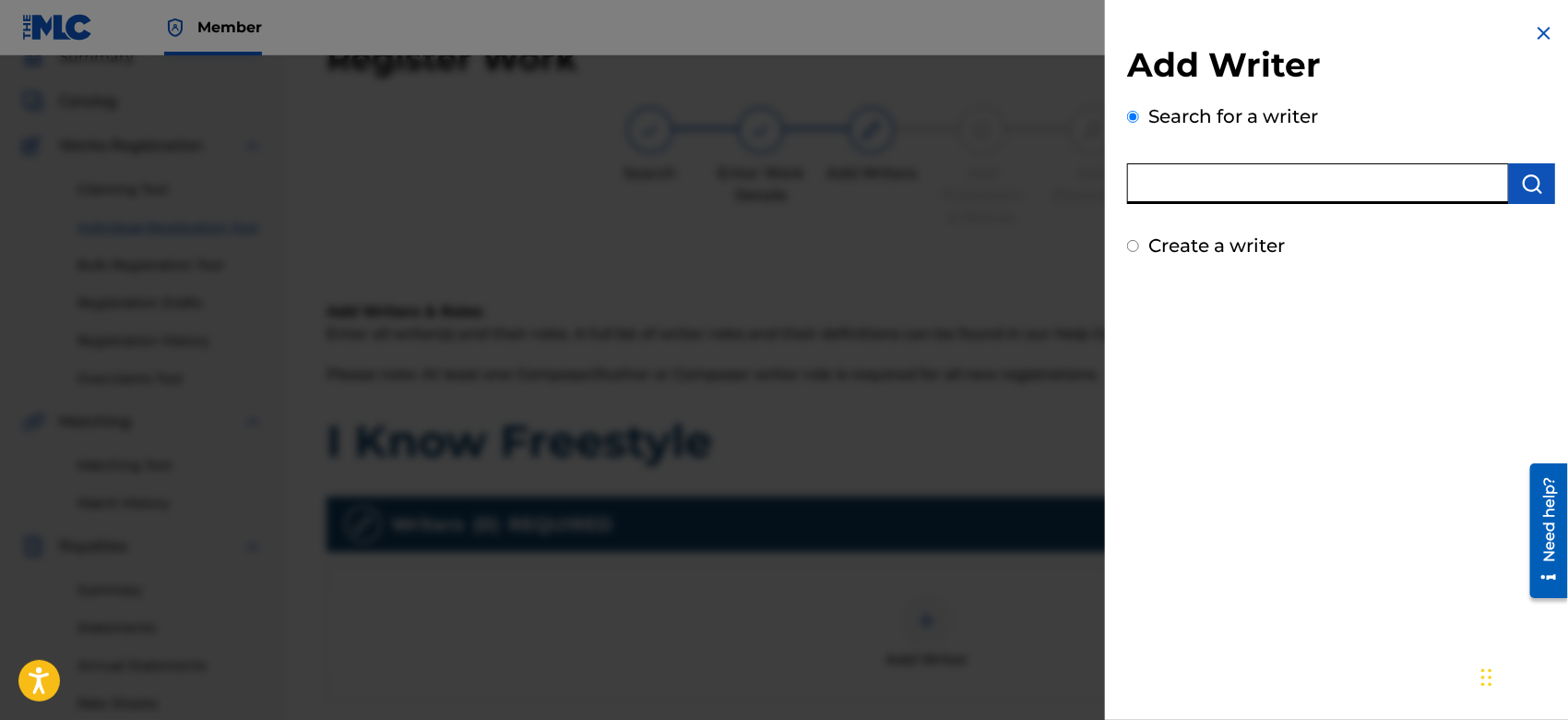
click at [1272, 188] on input "text" at bounding box center [1318, 183] width 382 height 40
type input "octwone"
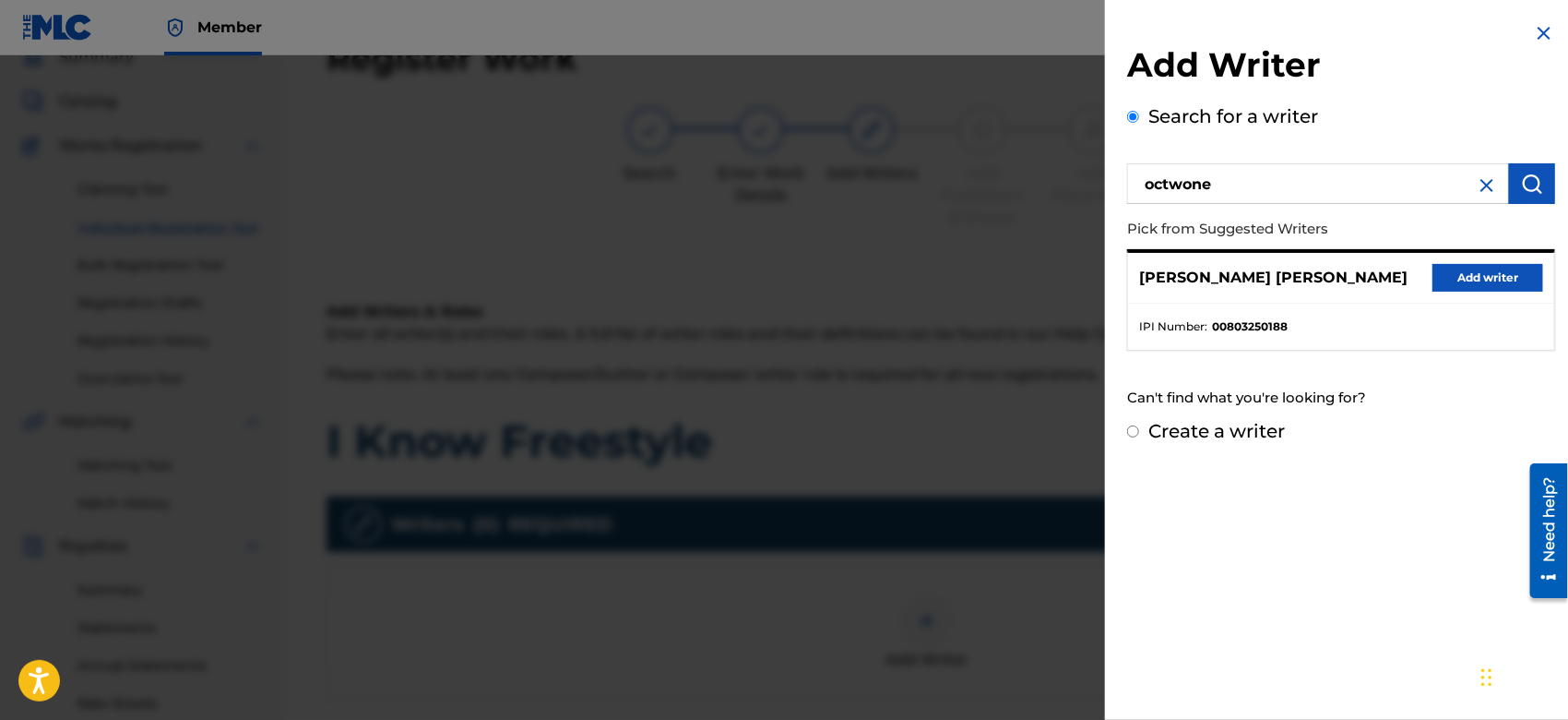
click at [1451, 272] on button "Add writer" at bounding box center [1488, 278] width 110 height 28
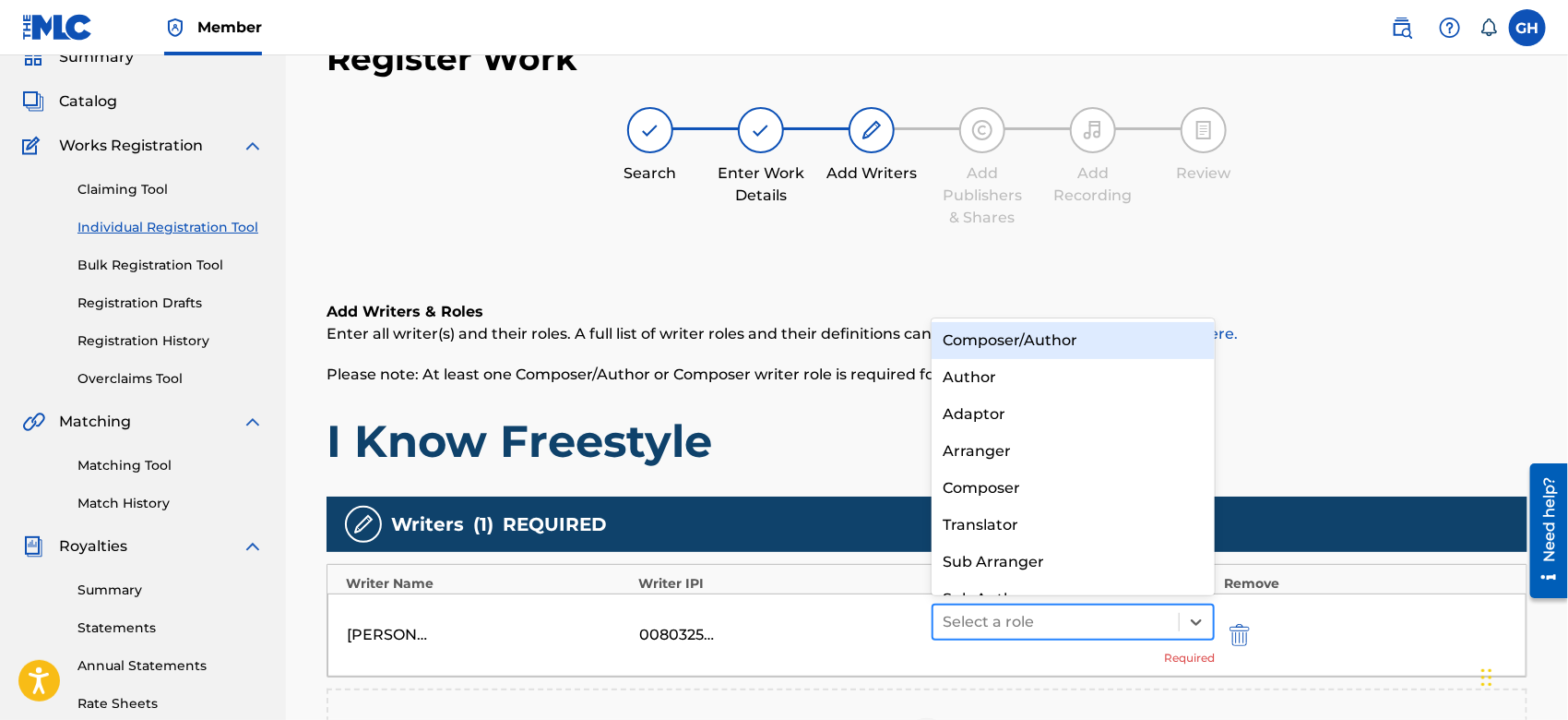
click at [1077, 611] on div at bounding box center [1056, 622] width 227 height 26
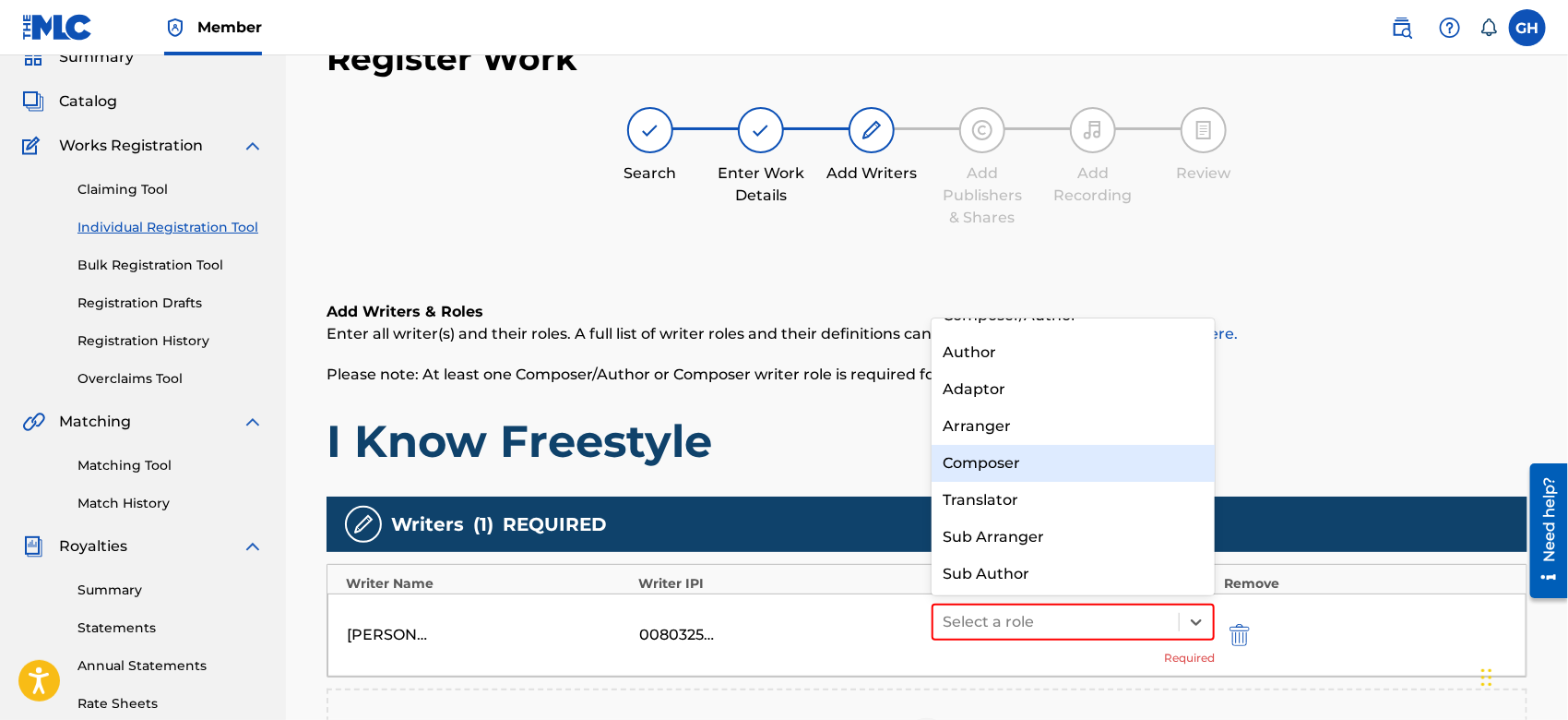
click at [1048, 464] on div "Composer" at bounding box center [1074, 463] width 283 height 36
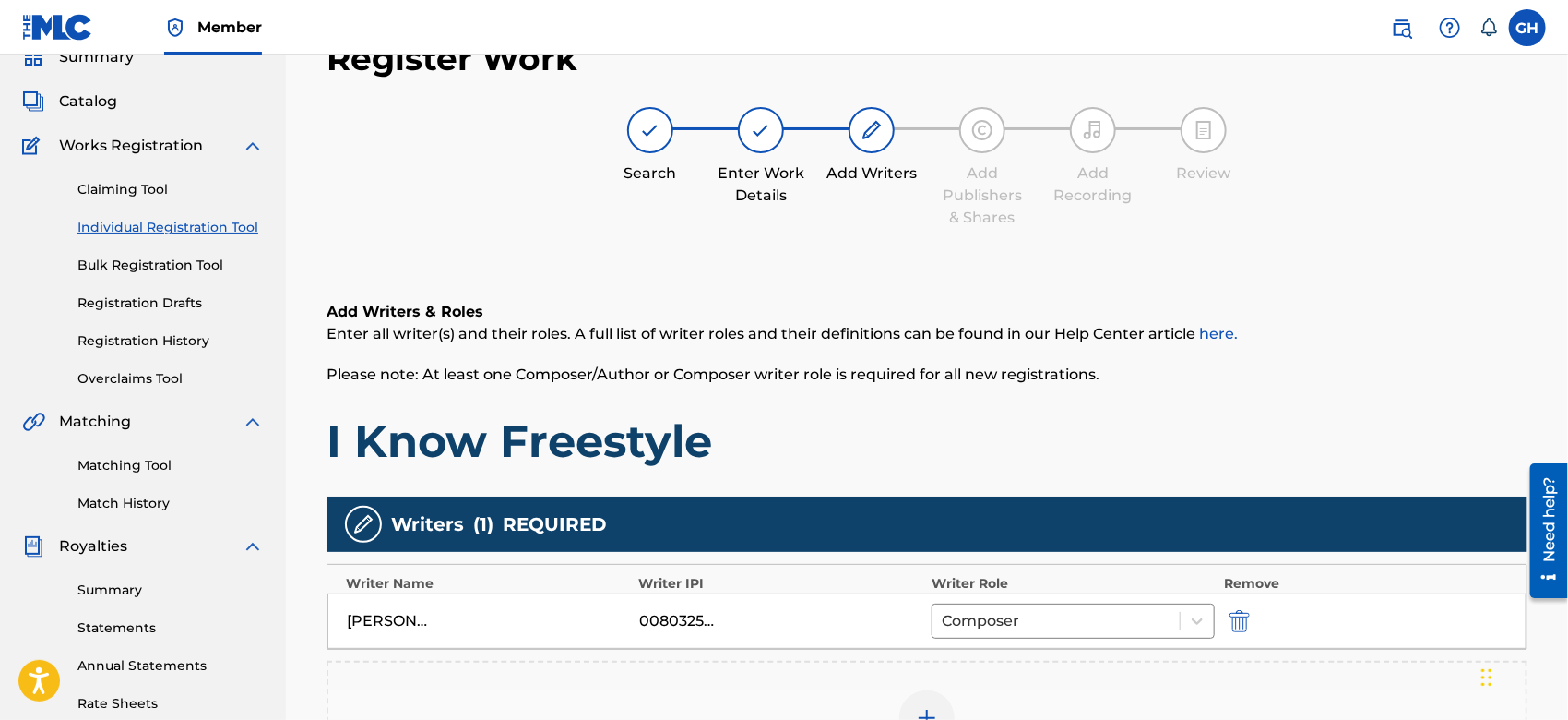
scroll to position [424, 0]
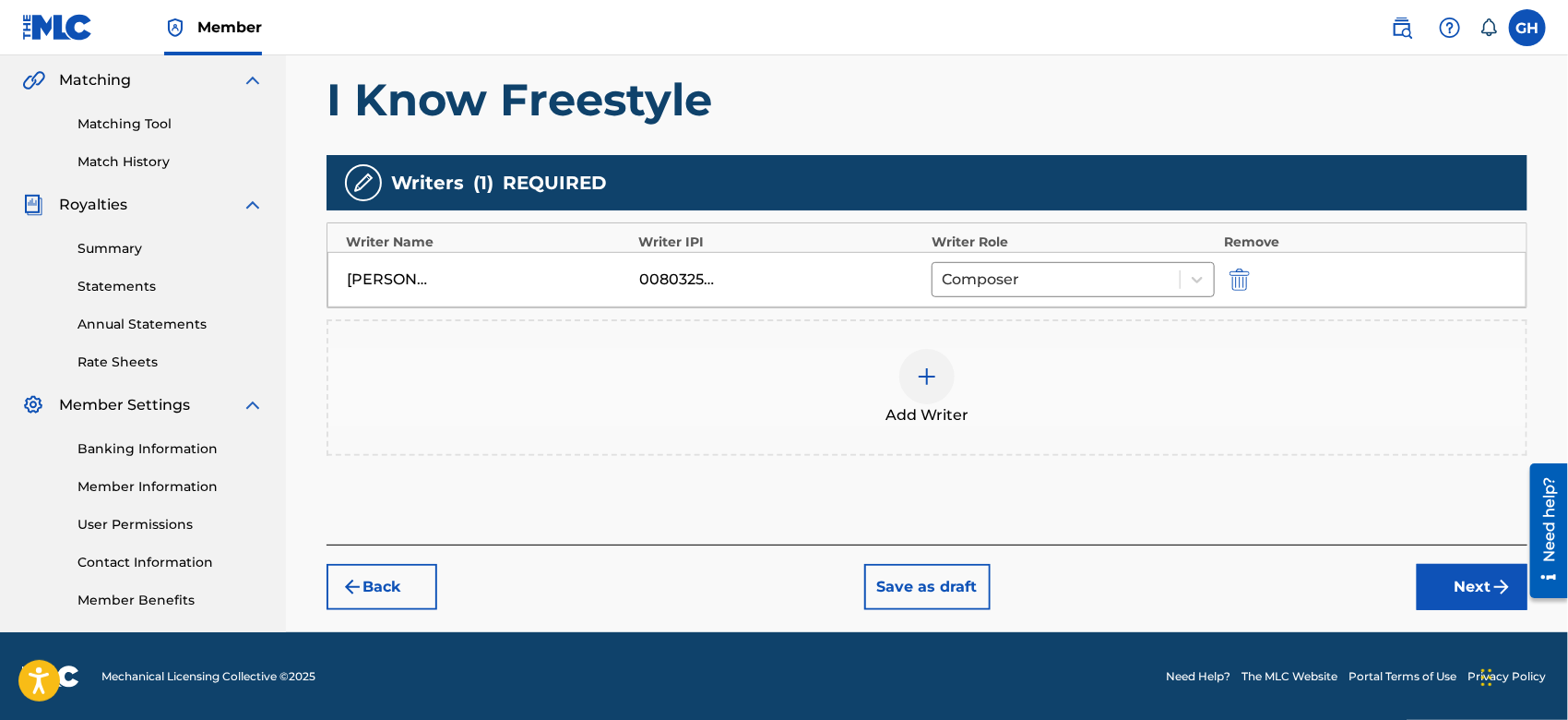
click at [1432, 589] on button "Next" at bounding box center [1473, 587] width 110 height 46
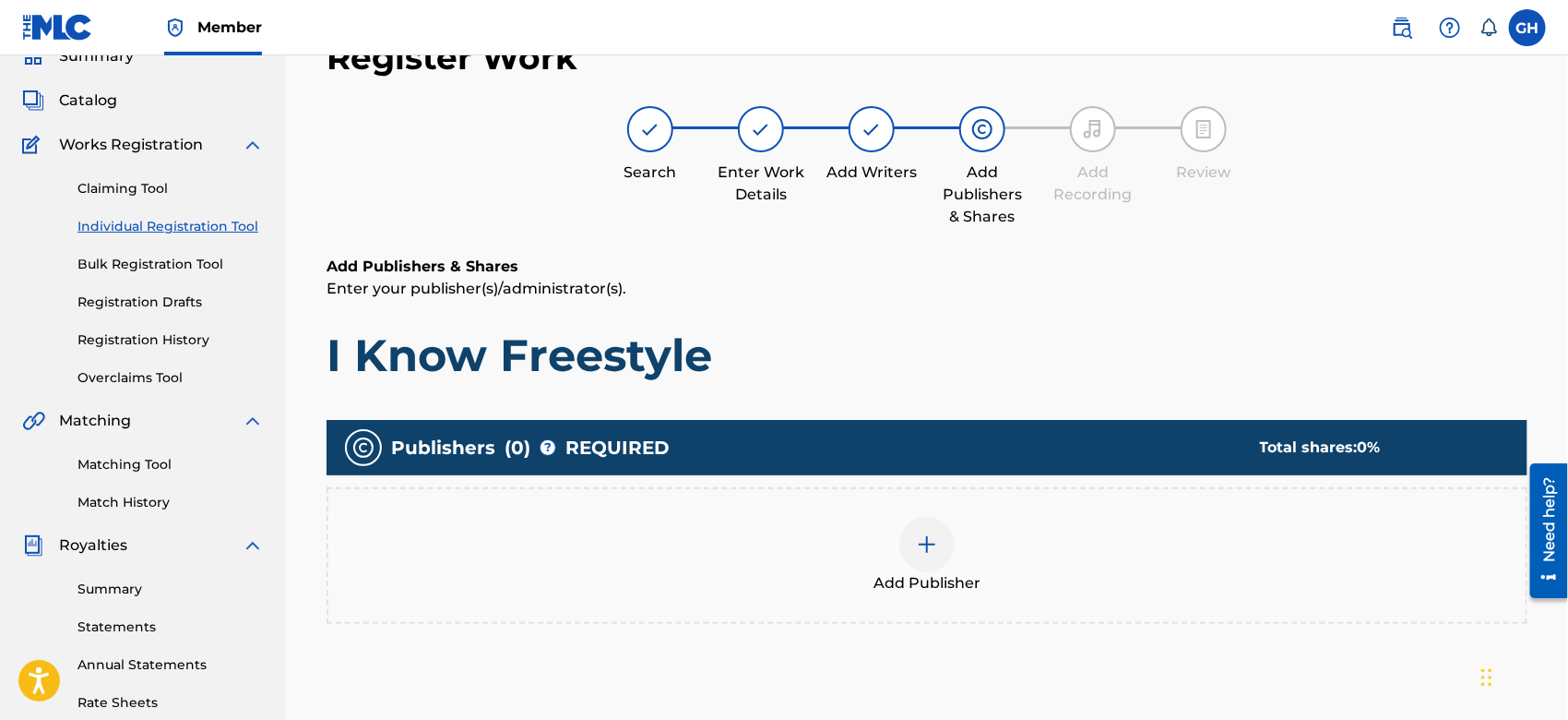
scroll to position [82, 0]
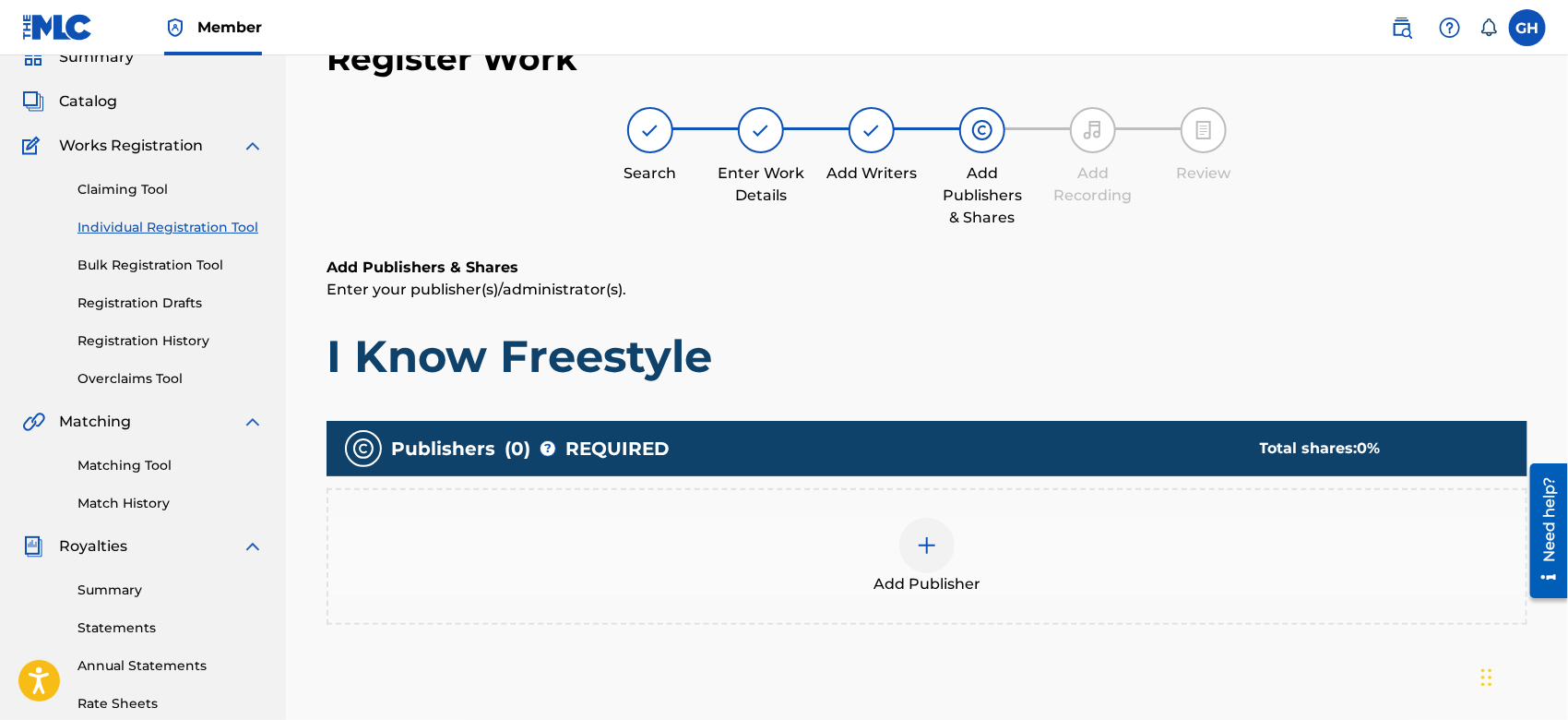
click at [935, 549] on img at bounding box center [927, 546] width 22 height 22
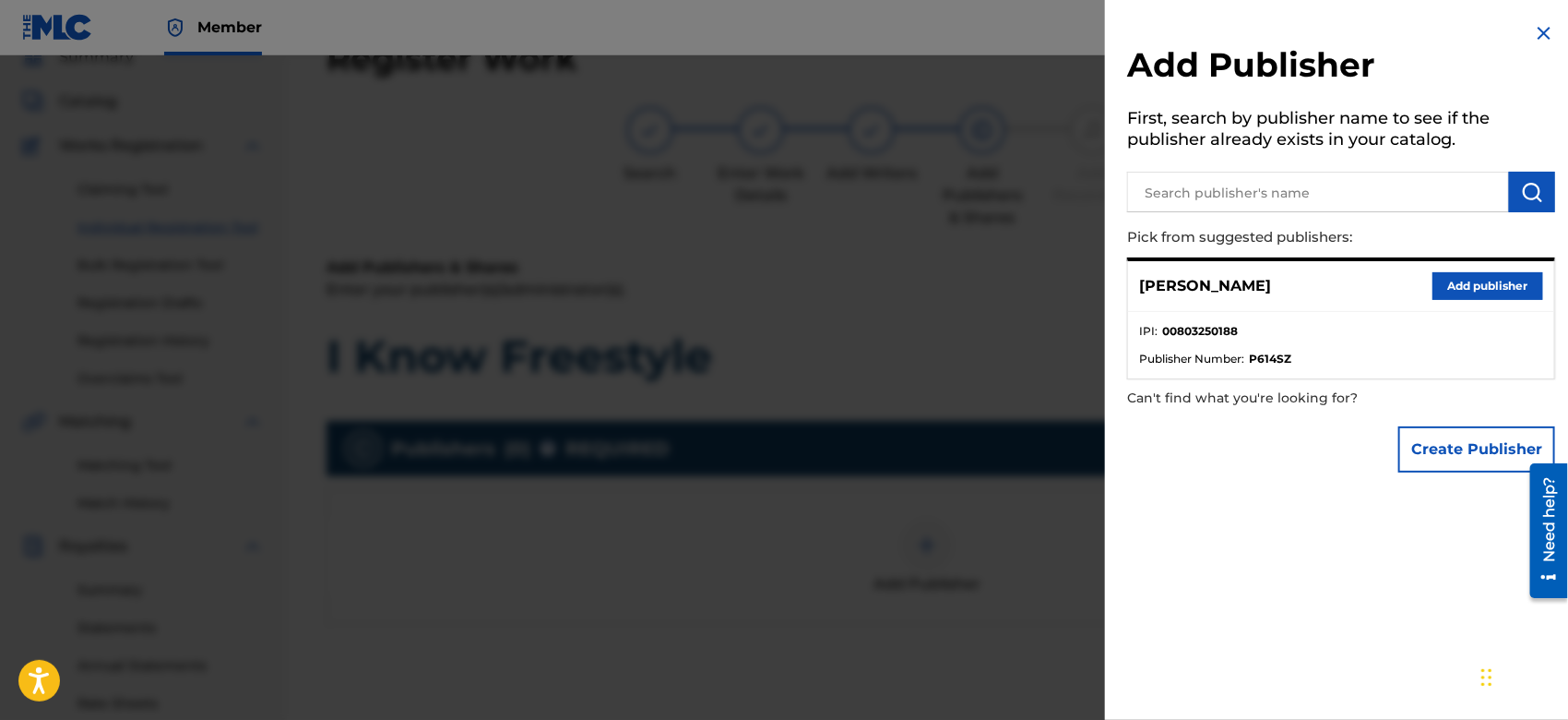
click at [1436, 433] on button "Create Publisher" at bounding box center [1476, 449] width 157 height 46
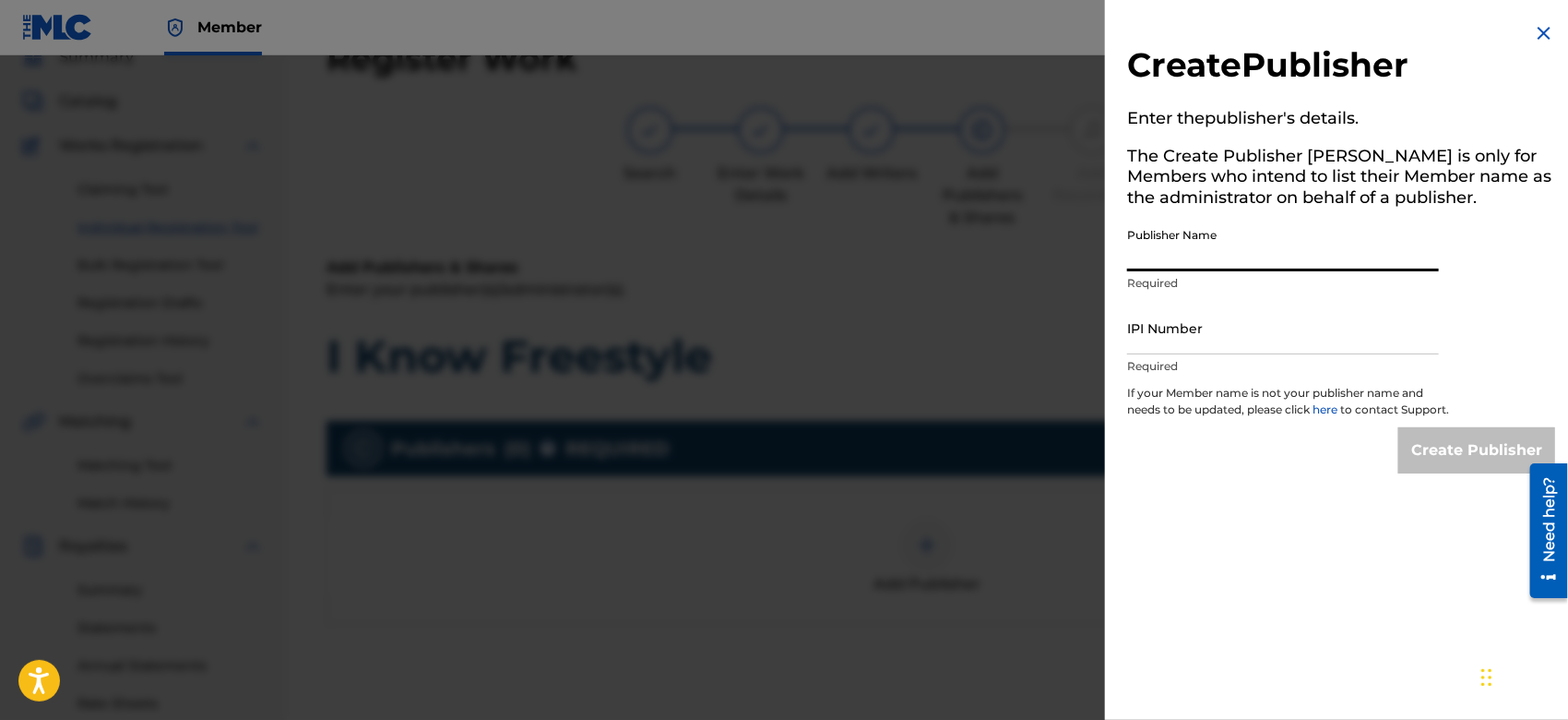
drag, startPoint x: 1152, startPoint y: 254, endPoint x: 1290, endPoint y: 308, distance: 148.2
click at [1290, 308] on div "Create Publisher Enter the publisher 's details. The Create Publisher button is…" at bounding box center [1342, 247] width 472 height 495
type input "TUNECORE DIGITAL MUSIC"
drag, startPoint x: 1246, startPoint y: 339, endPoint x: 1291, endPoint y: 382, distance: 62.2
click at [1291, 382] on div "IPI Number Required" at bounding box center [1283, 344] width 312 height 83
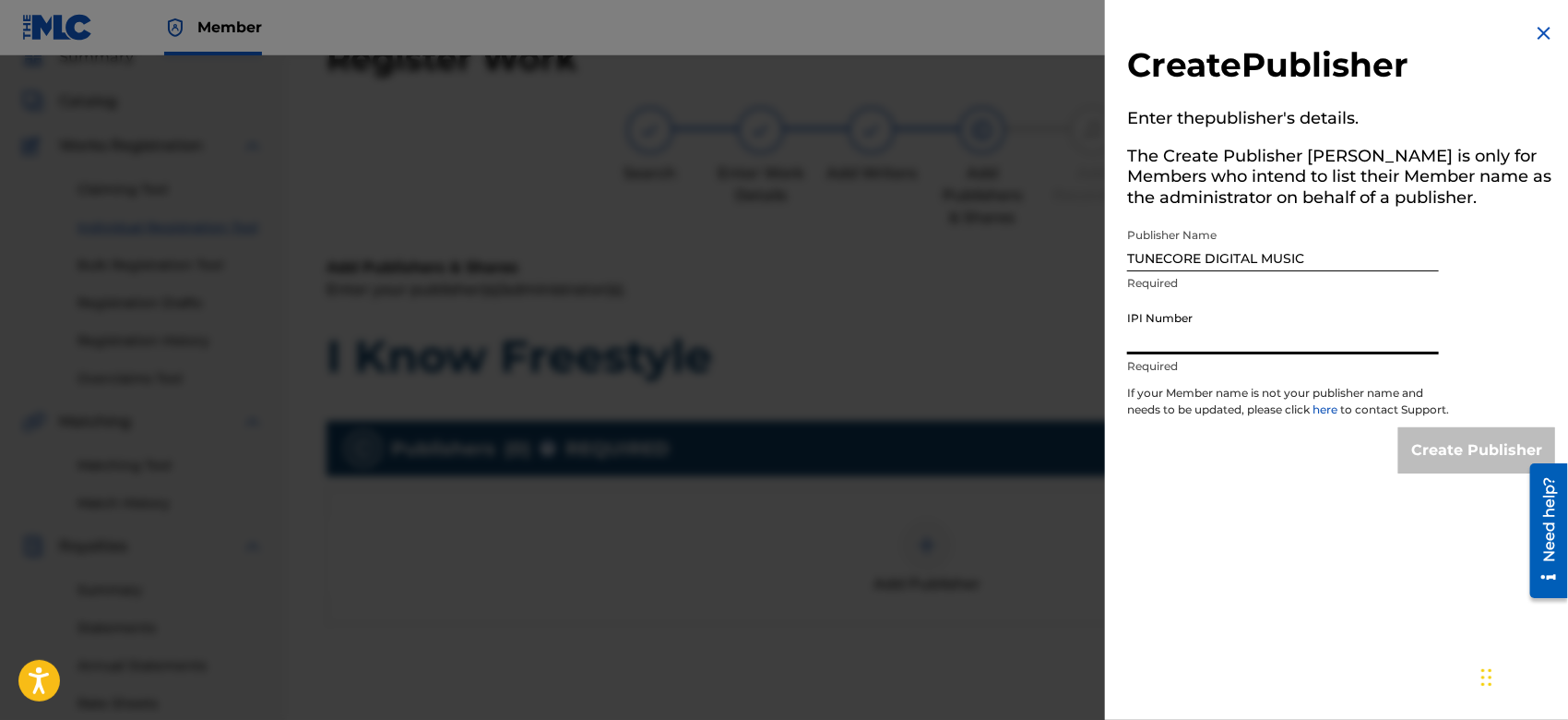
type input "00642005099"
click at [1421, 454] on input "Create Publisher" at bounding box center [1476, 450] width 157 height 46
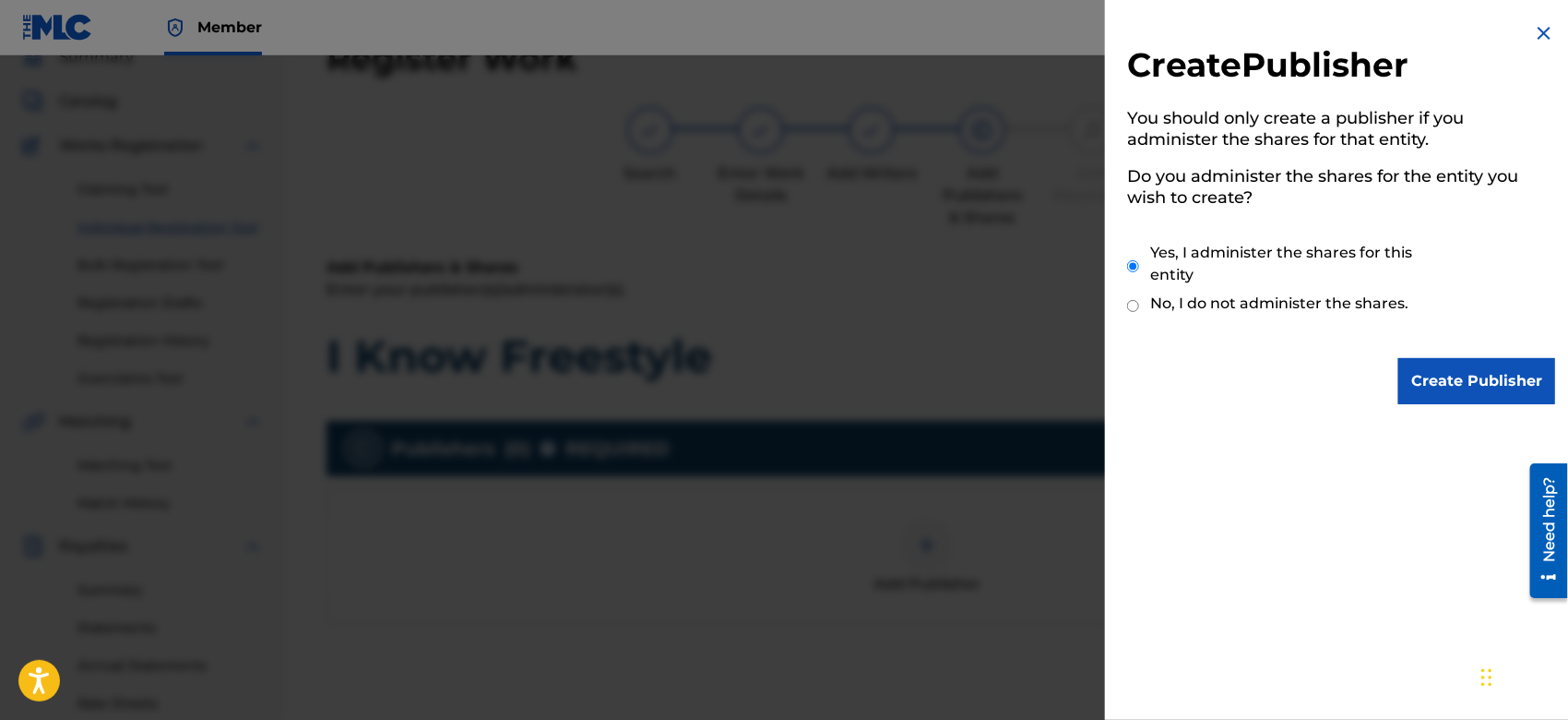
click at [1443, 360] on input "Create Publisher" at bounding box center [1476, 381] width 157 height 46
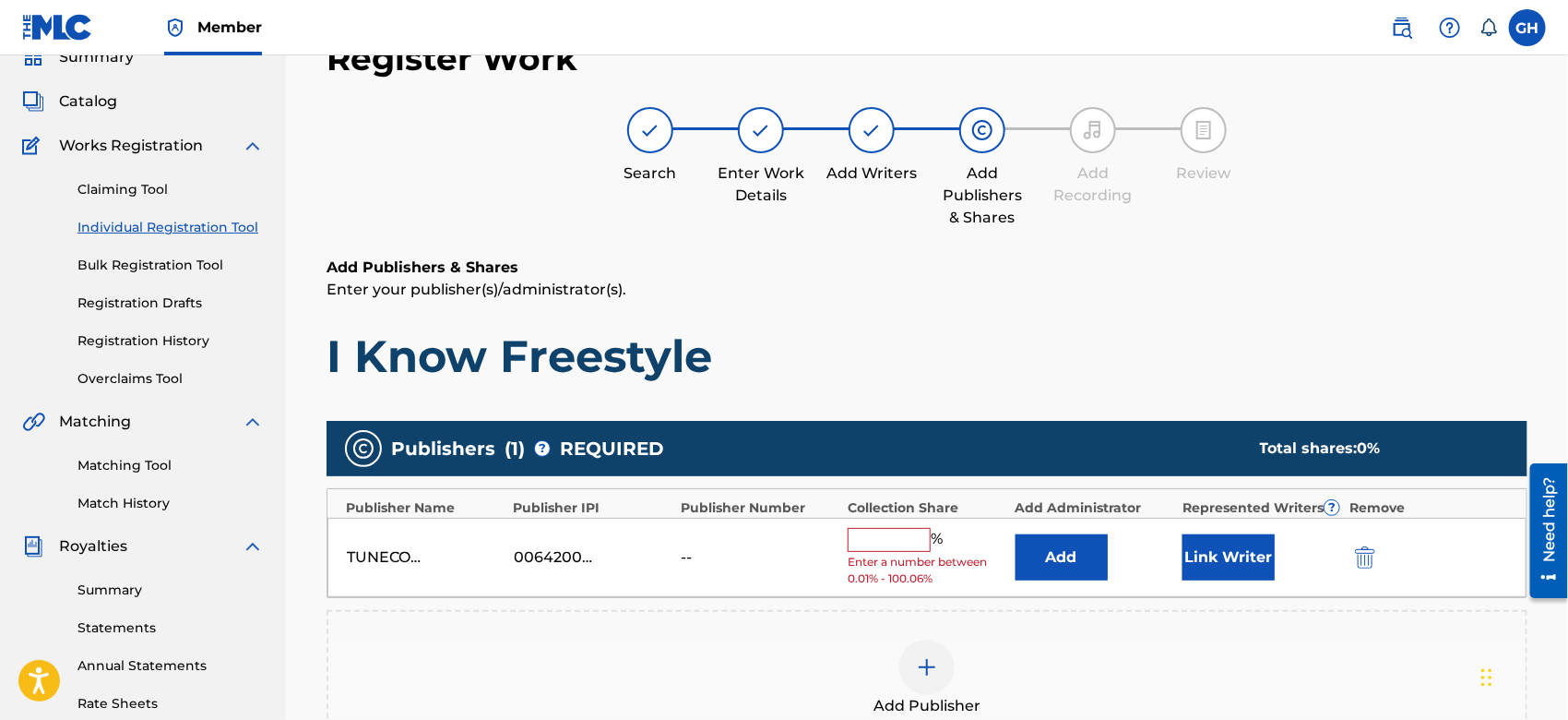
click at [863, 533] on input "text" at bounding box center [889, 540] width 83 height 24
type input "100"
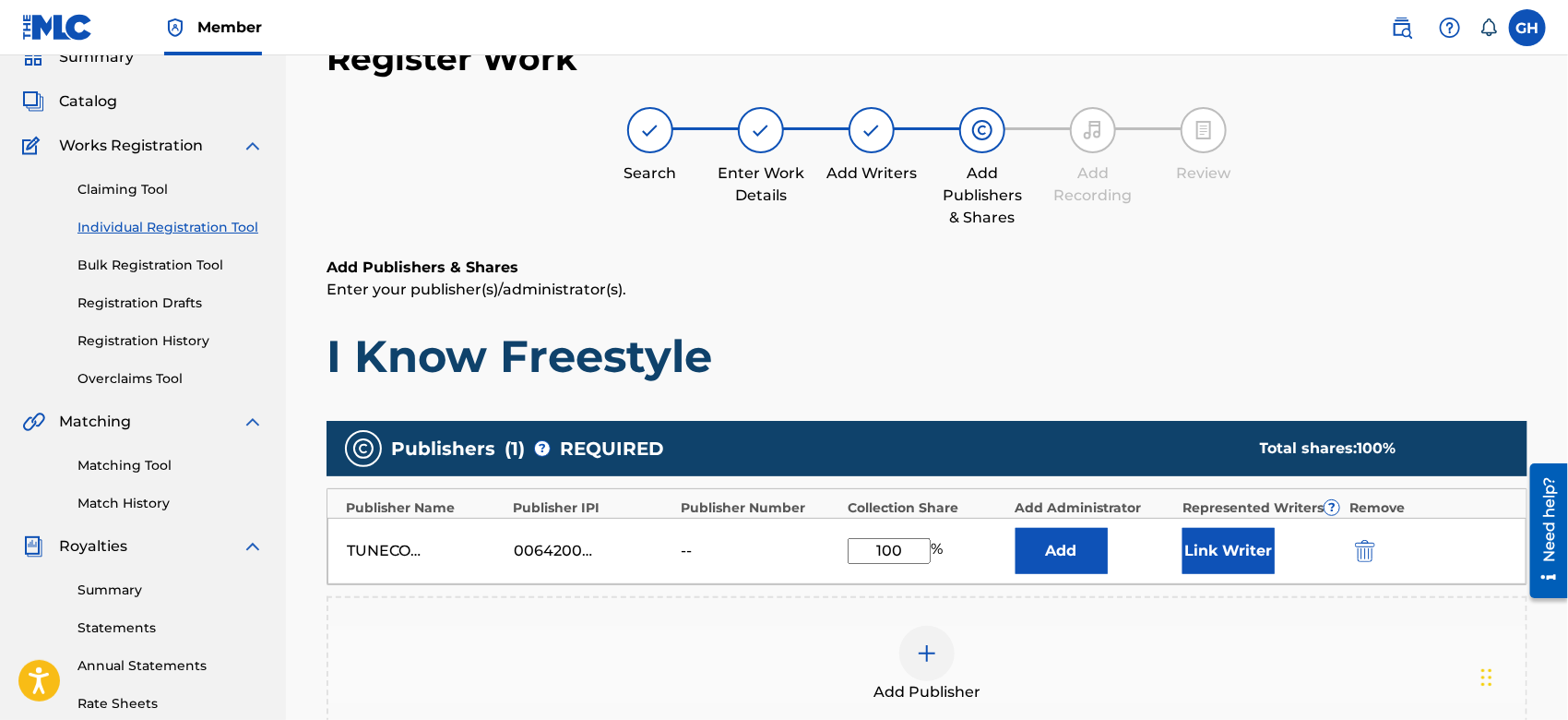
click at [1210, 546] on button "Link Writer" at bounding box center [1229, 551] width 93 height 46
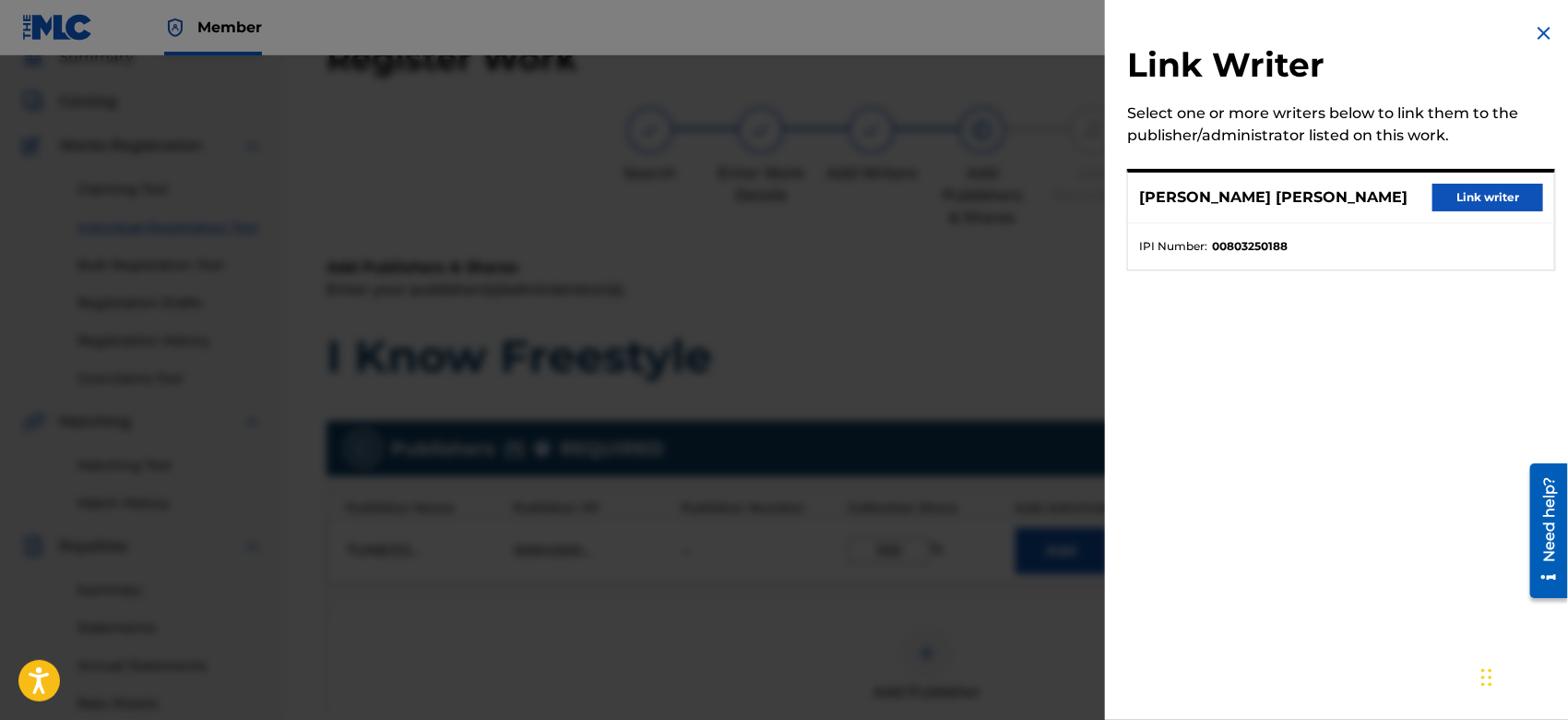
click at [1445, 190] on button "Link writer" at bounding box center [1488, 198] width 110 height 28
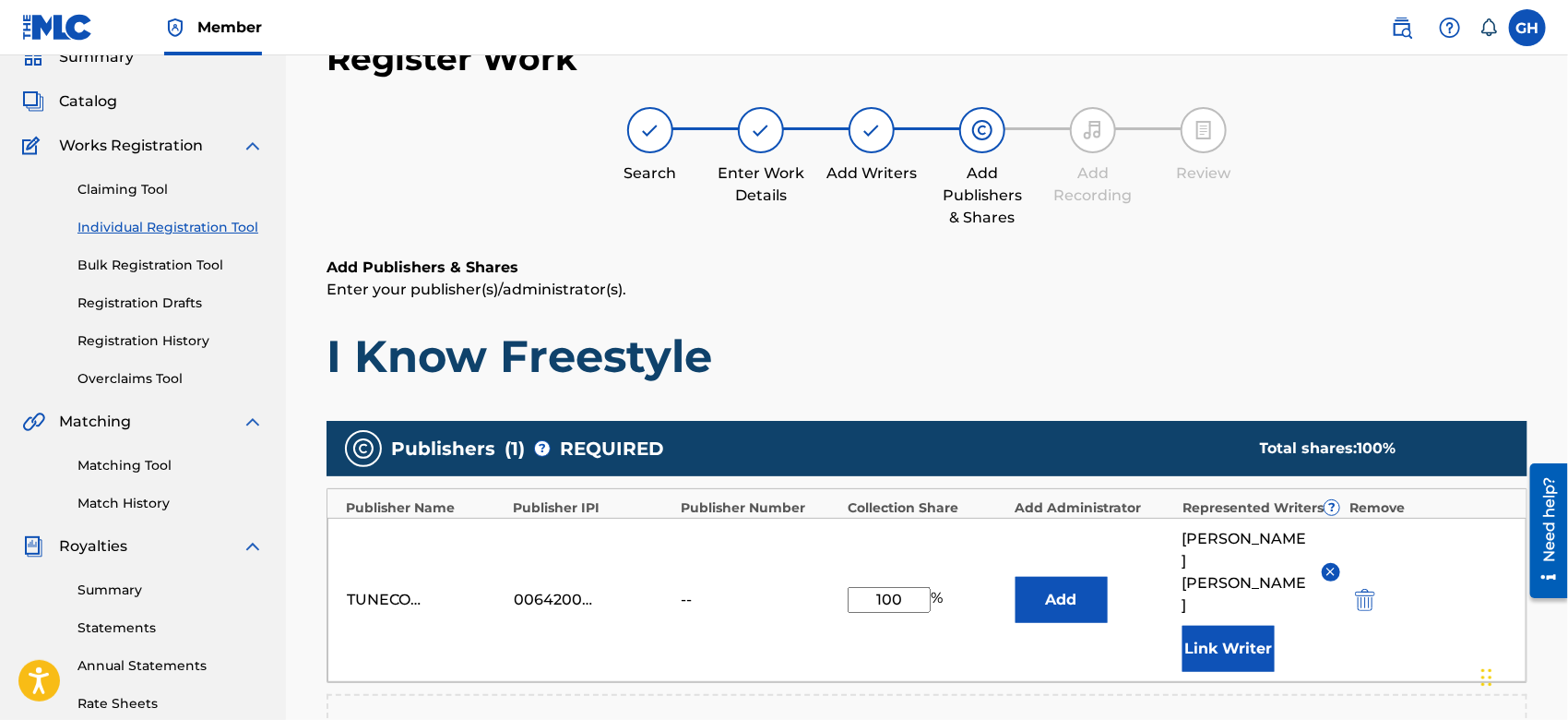
scroll to position [486, 0]
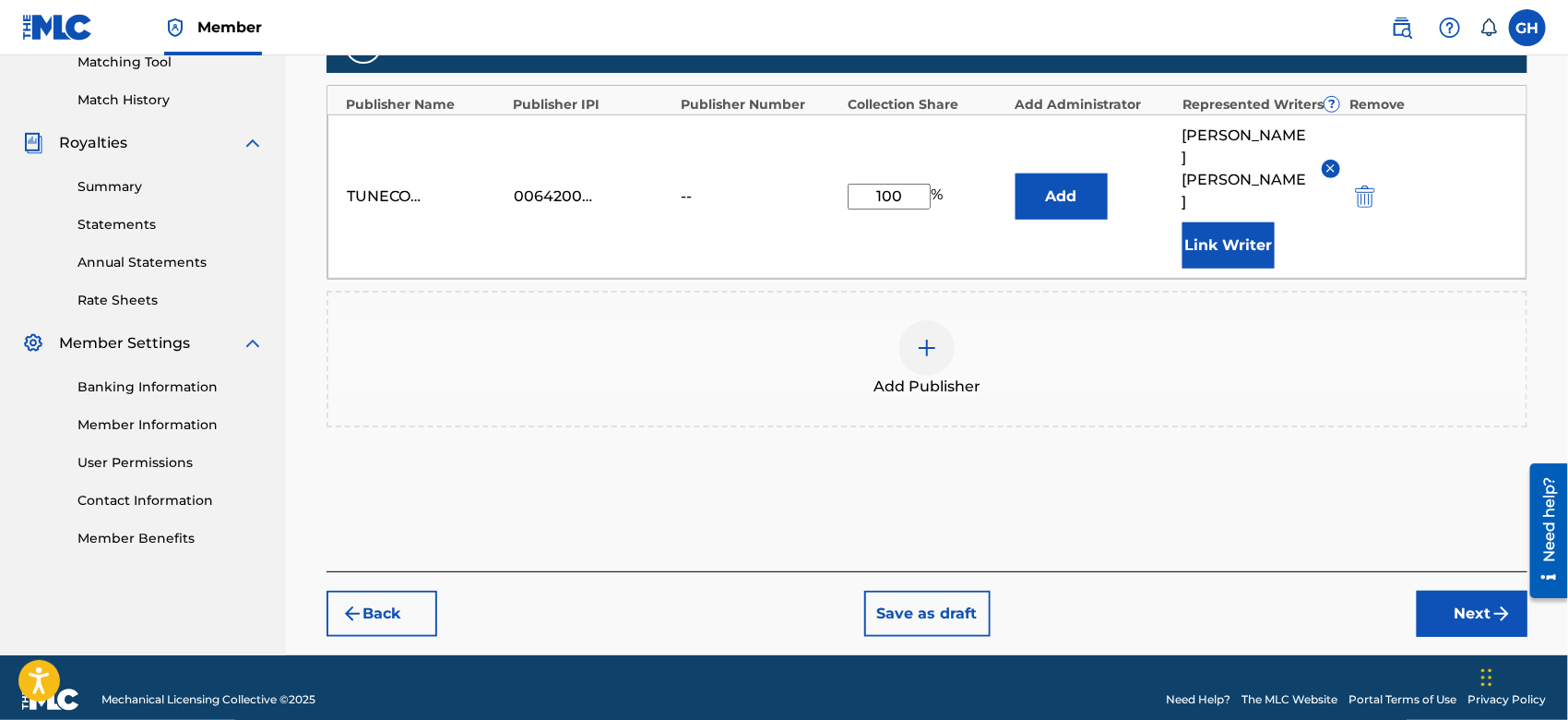
click at [1462, 604] on button "Next" at bounding box center [1473, 614] width 110 height 46
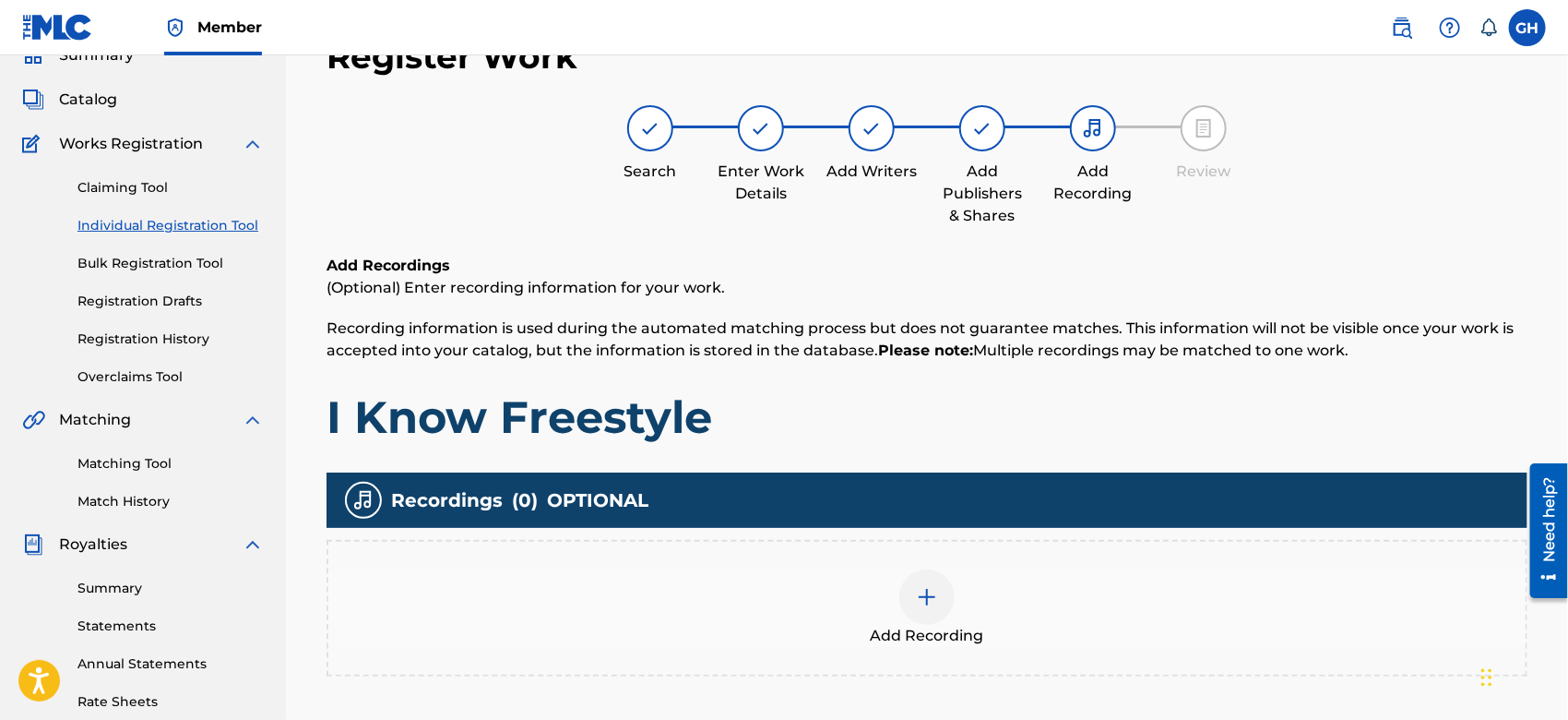
scroll to position [82, 0]
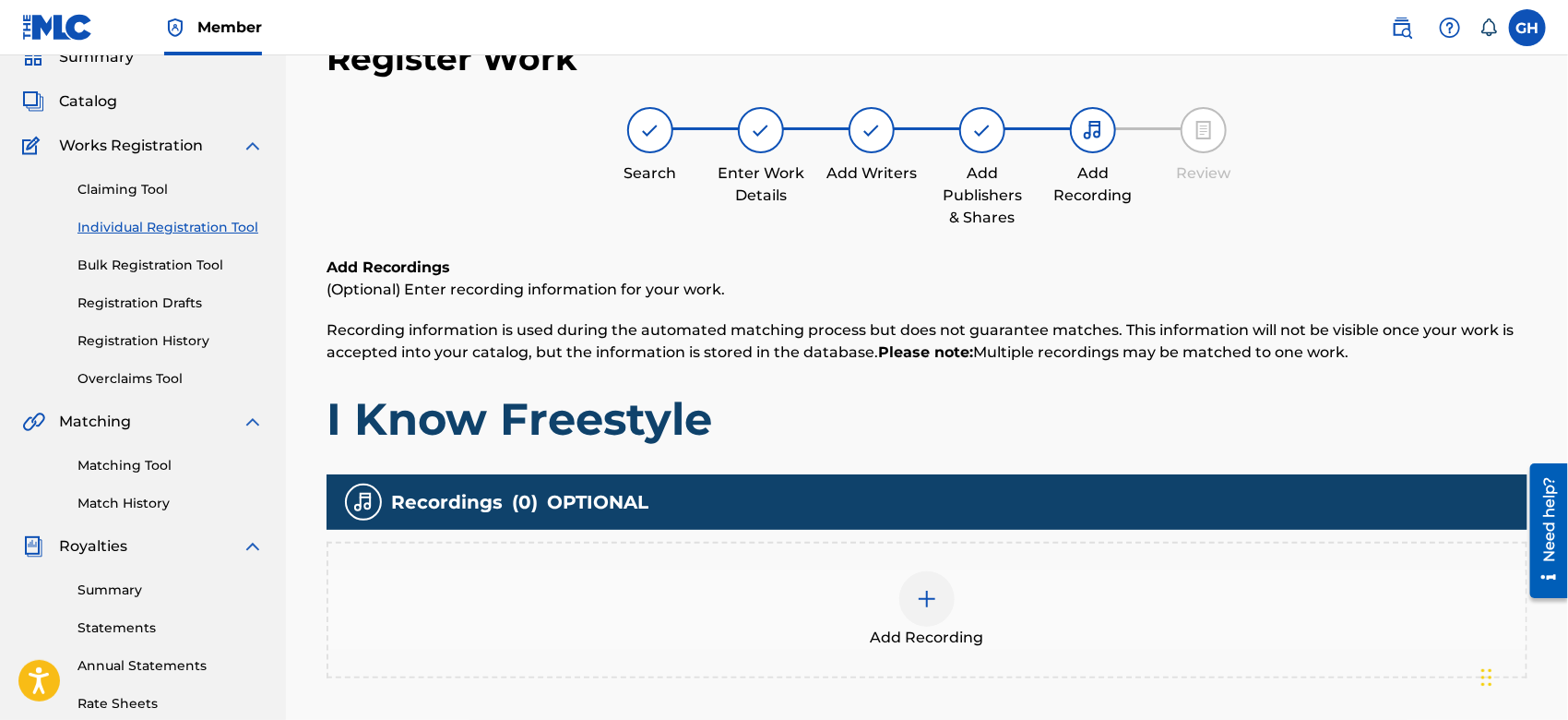
click at [943, 595] on div at bounding box center [927, 599] width 55 height 55
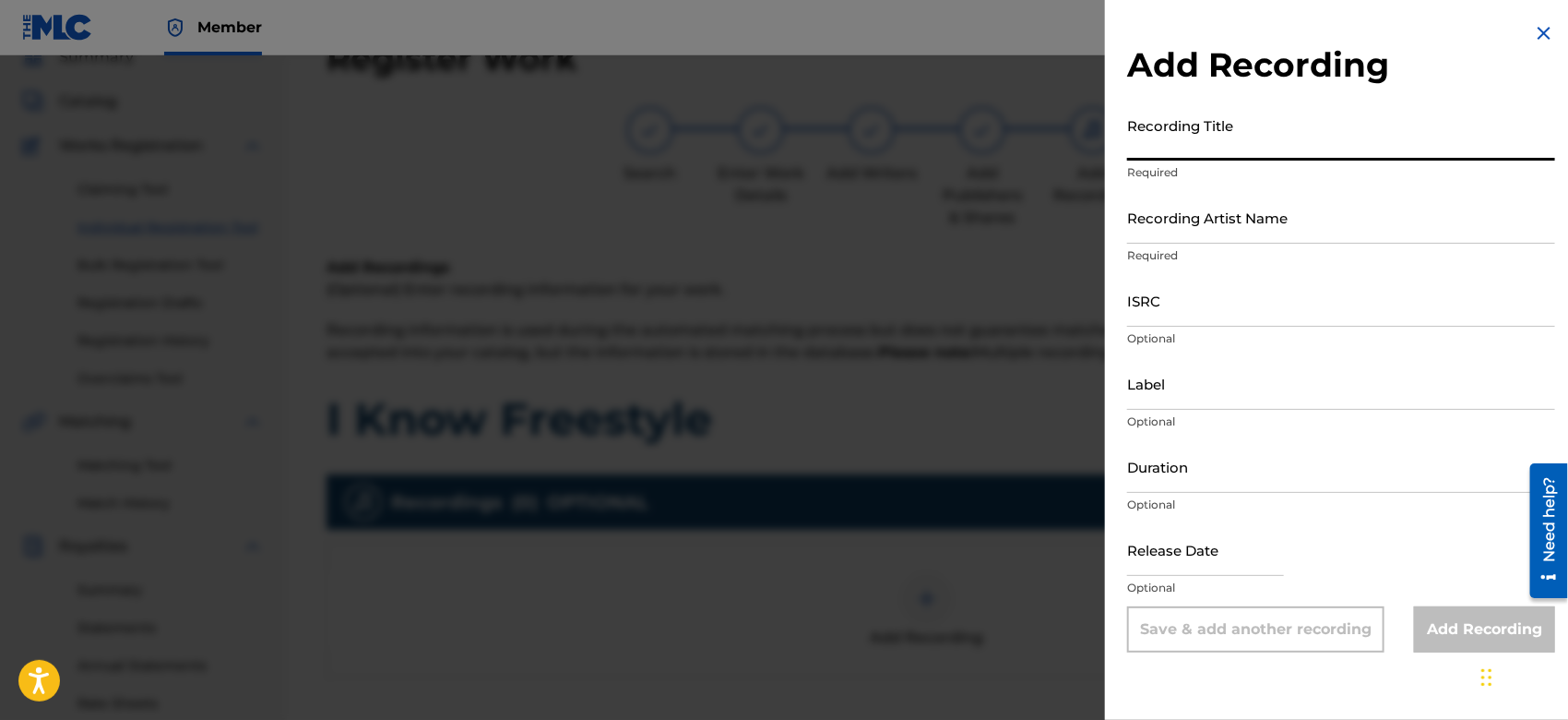
click at [1159, 150] on input "Recording Title" at bounding box center [1341, 134] width 428 height 52
type input "I Know Freestyle"
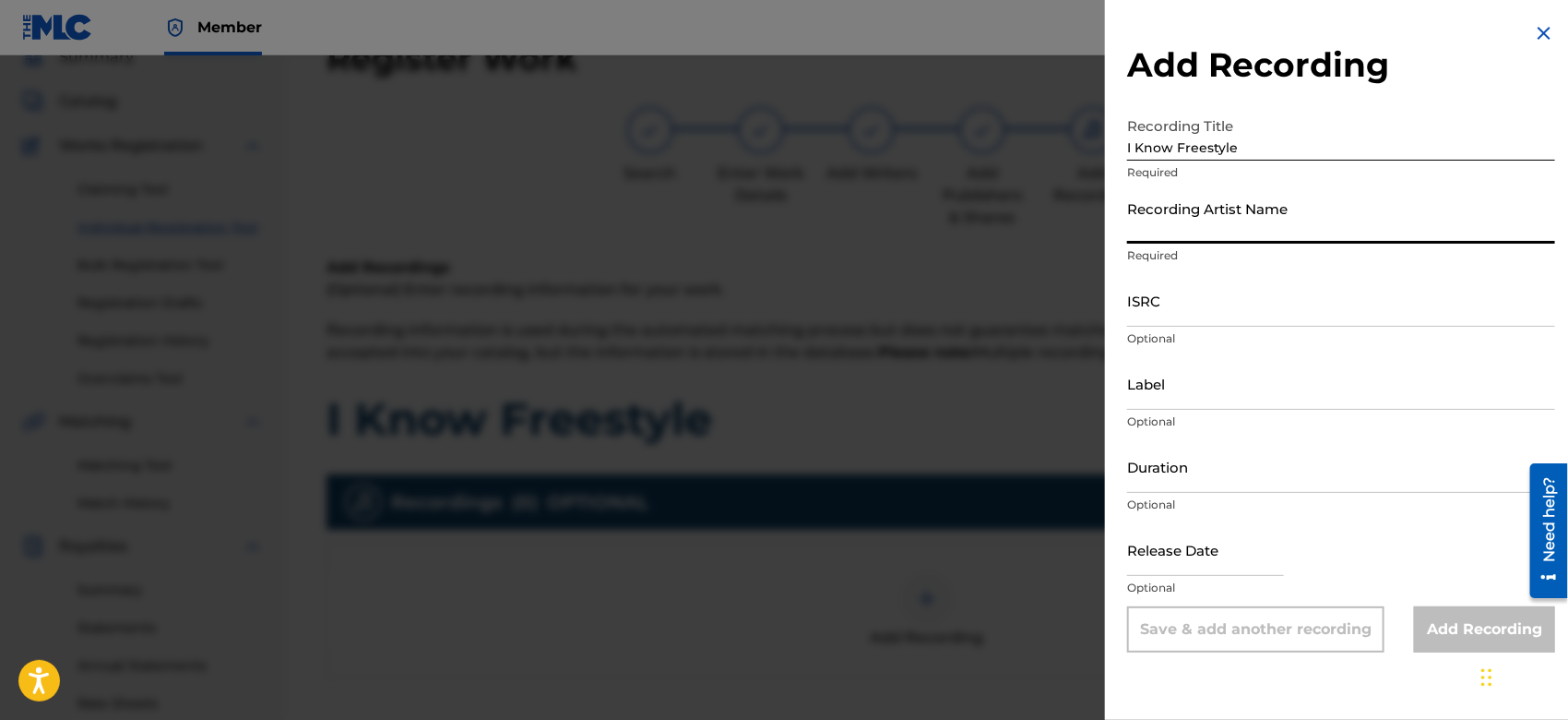
click at [1221, 236] on input "Recording Artist Name" at bounding box center [1341, 217] width 428 height 52
type input "Gamma FEB"
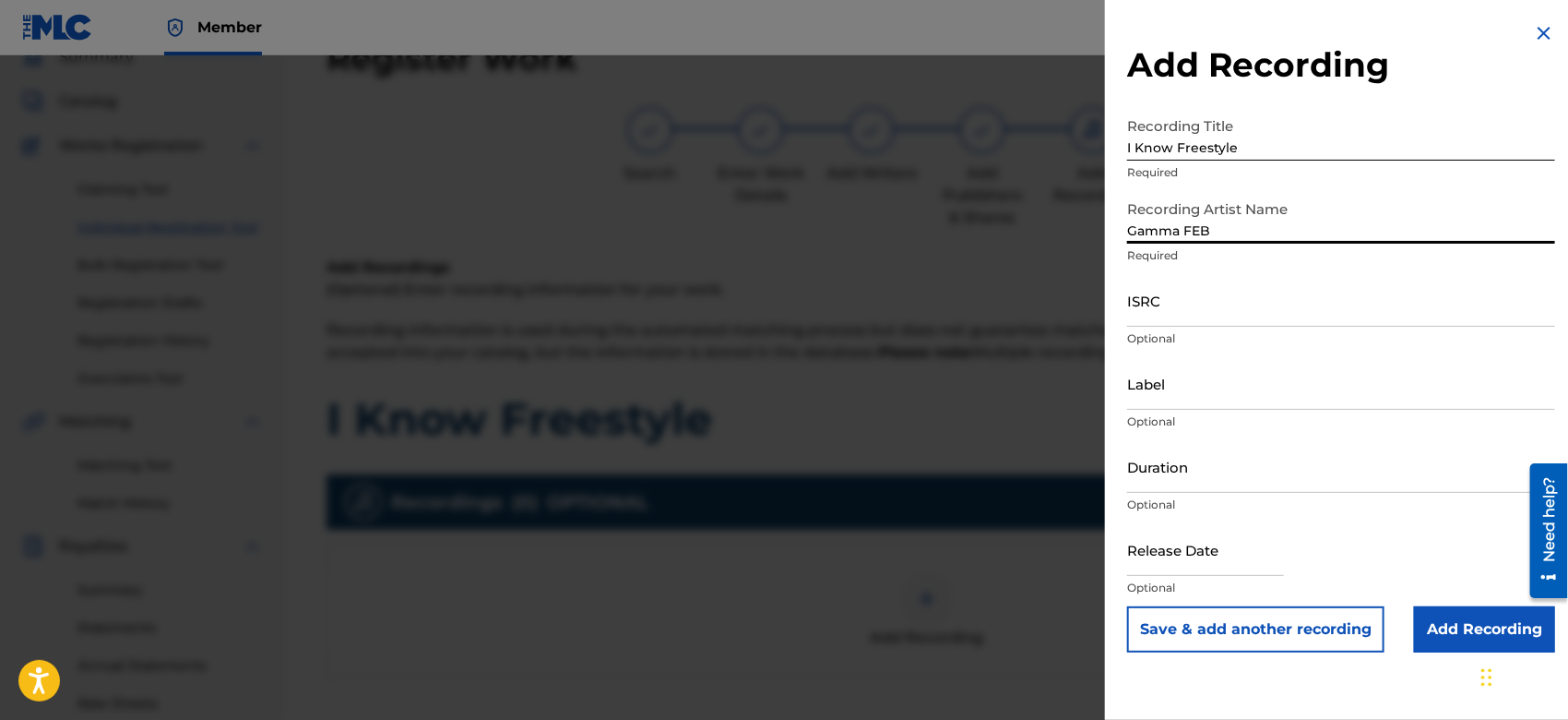
click at [1462, 636] on input "Add Recording" at bounding box center [1484, 629] width 141 height 46
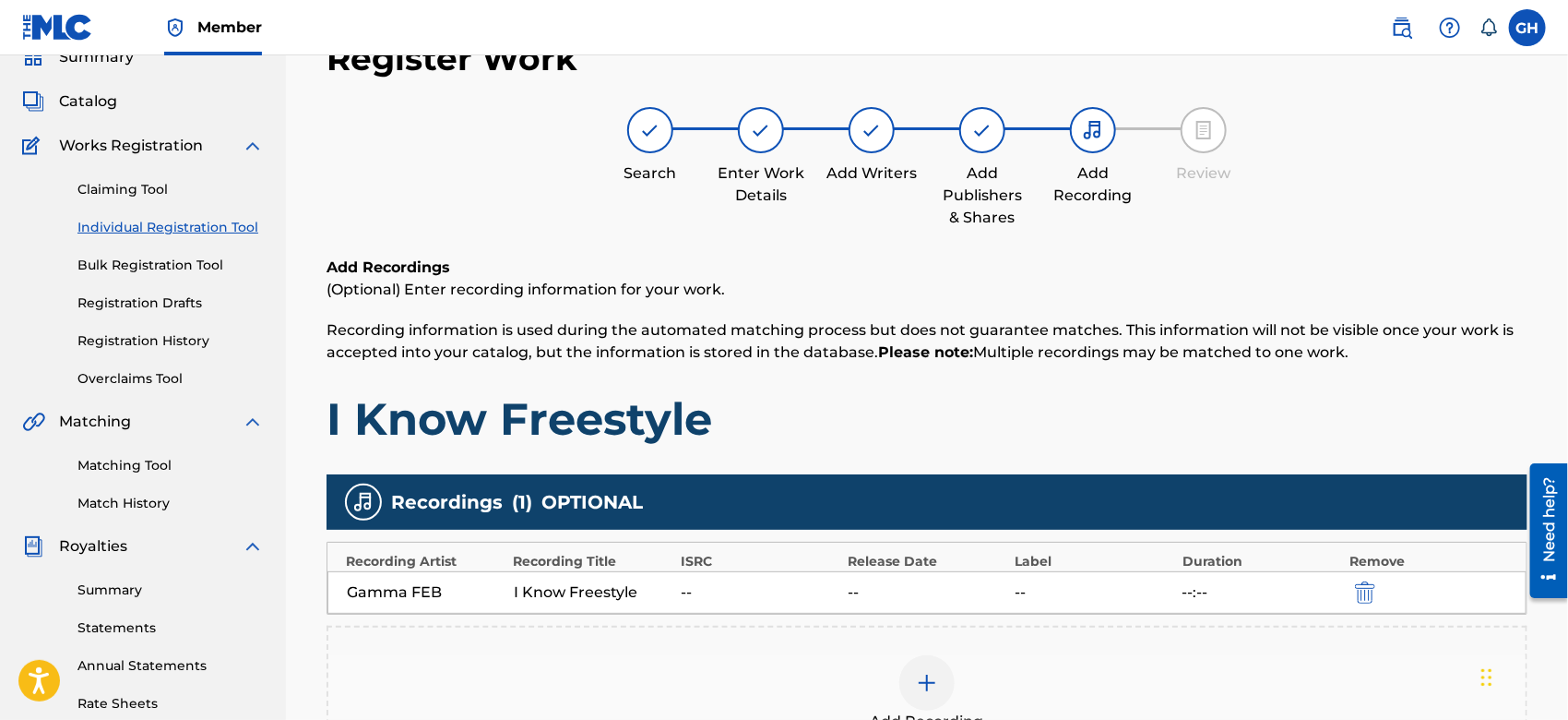
scroll to position [424, 0]
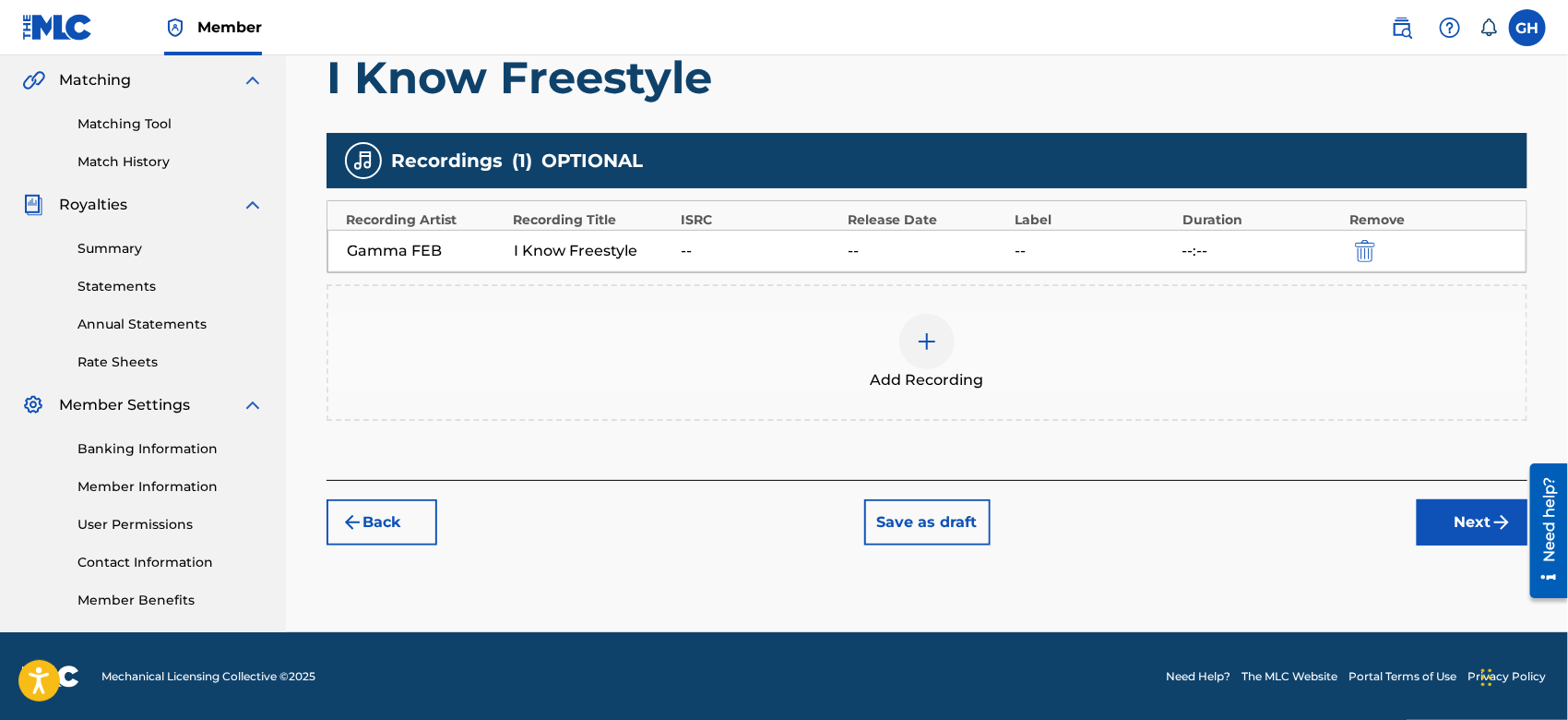
click at [1450, 527] on button "Next" at bounding box center [1473, 522] width 110 height 46
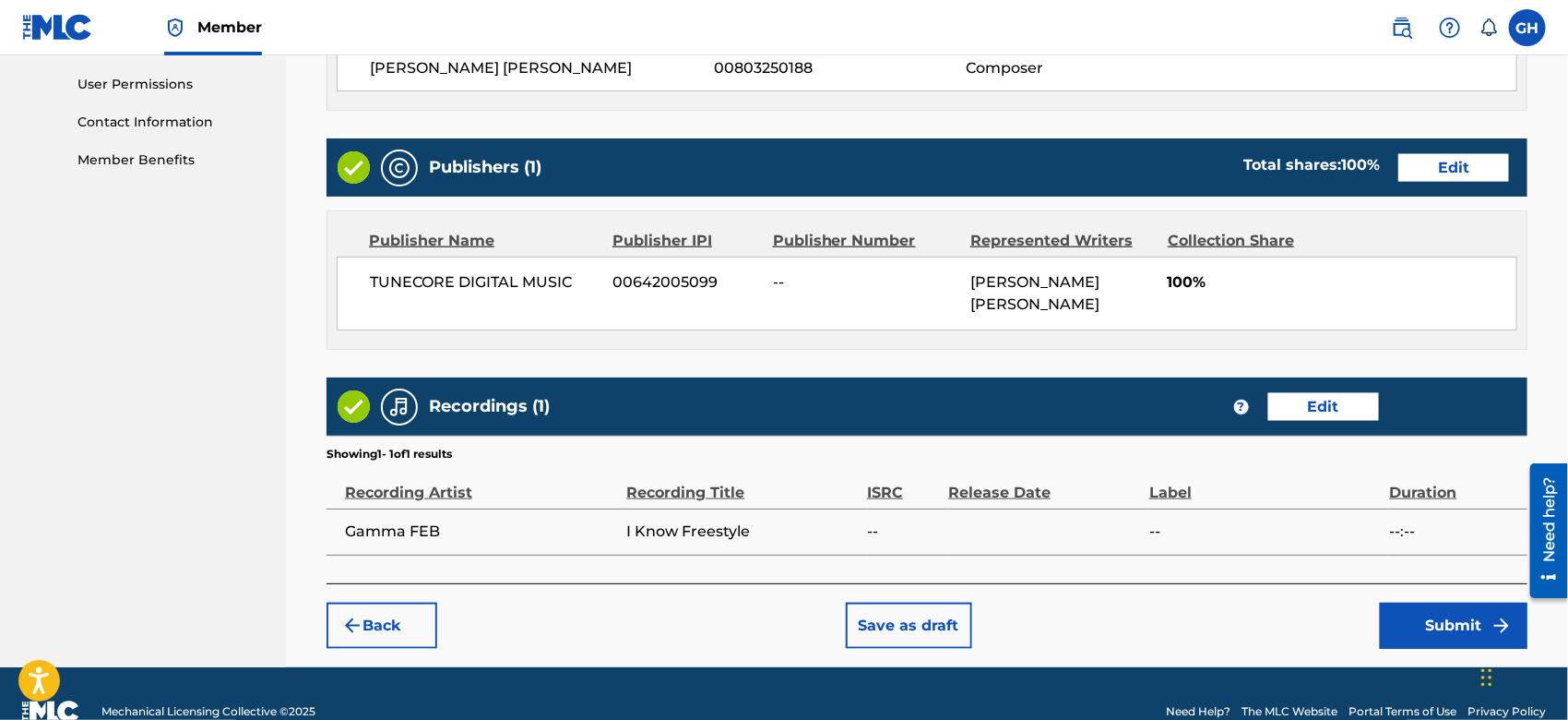
scroll to position [898, 0]
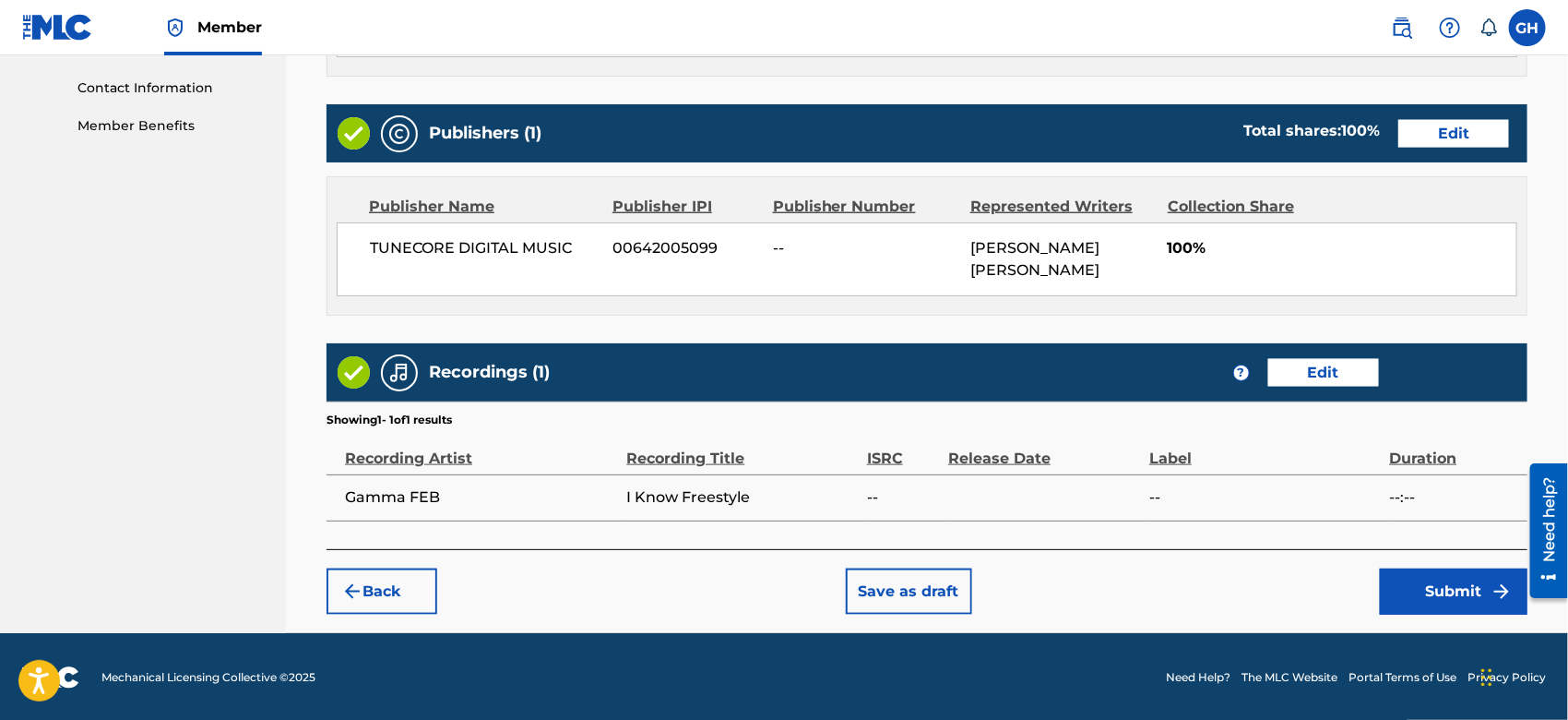
click at [1444, 595] on button "Submit" at bounding box center [1454, 591] width 148 height 46
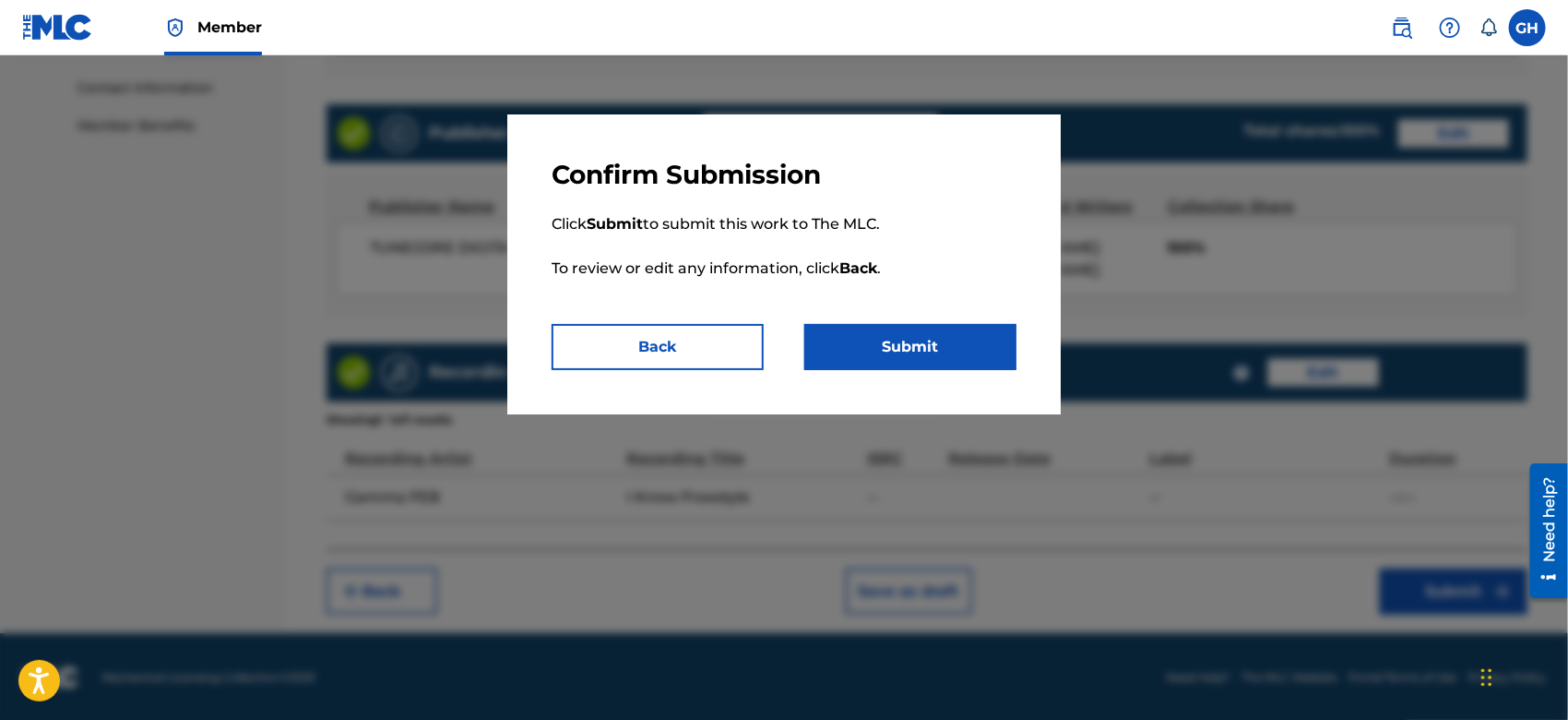
click at [941, 359] on button "Submit" at bounding box center [910, 347] width 213 height 46
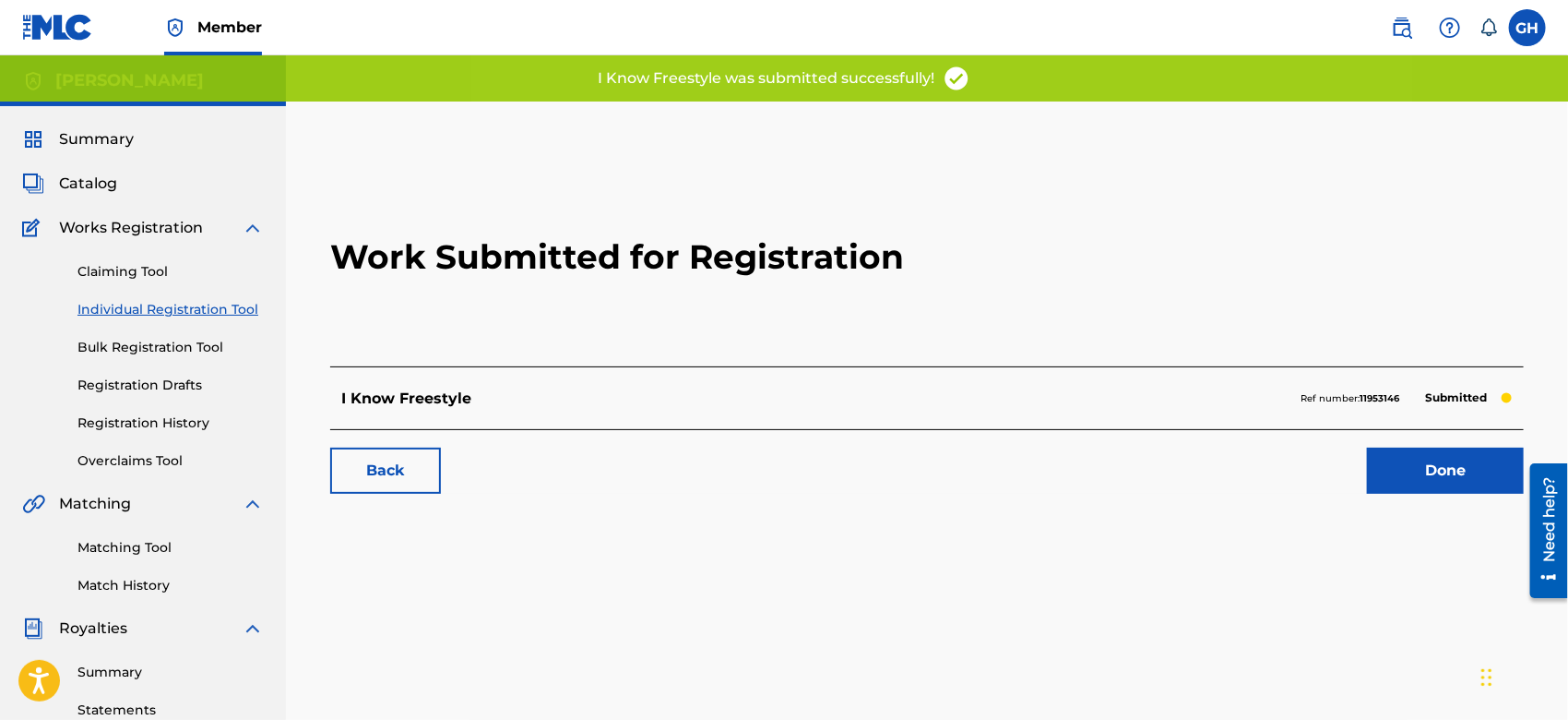
click at [1495, 477] on link "Done" at bounding box center [1445, 471] width 157 height 46
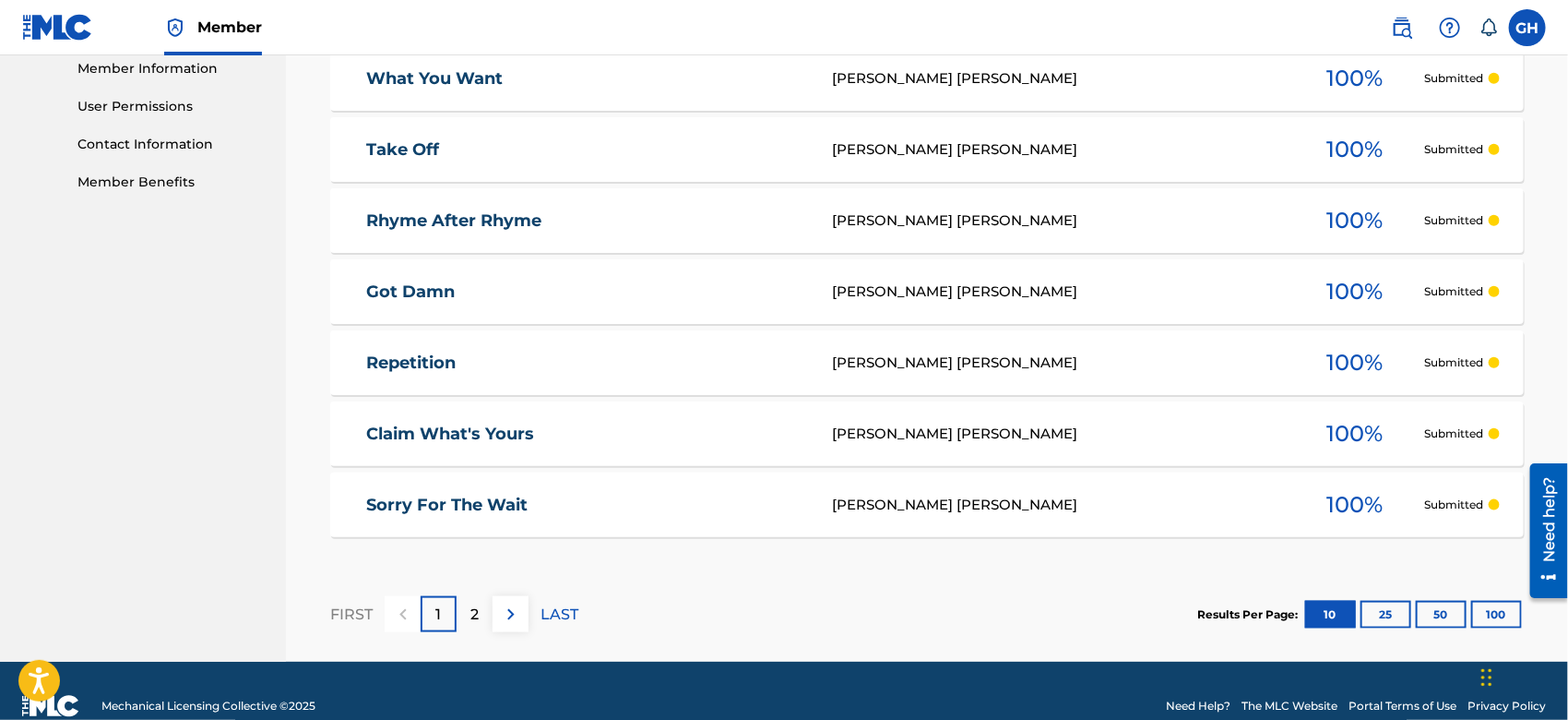
scroll to position [838, 0]
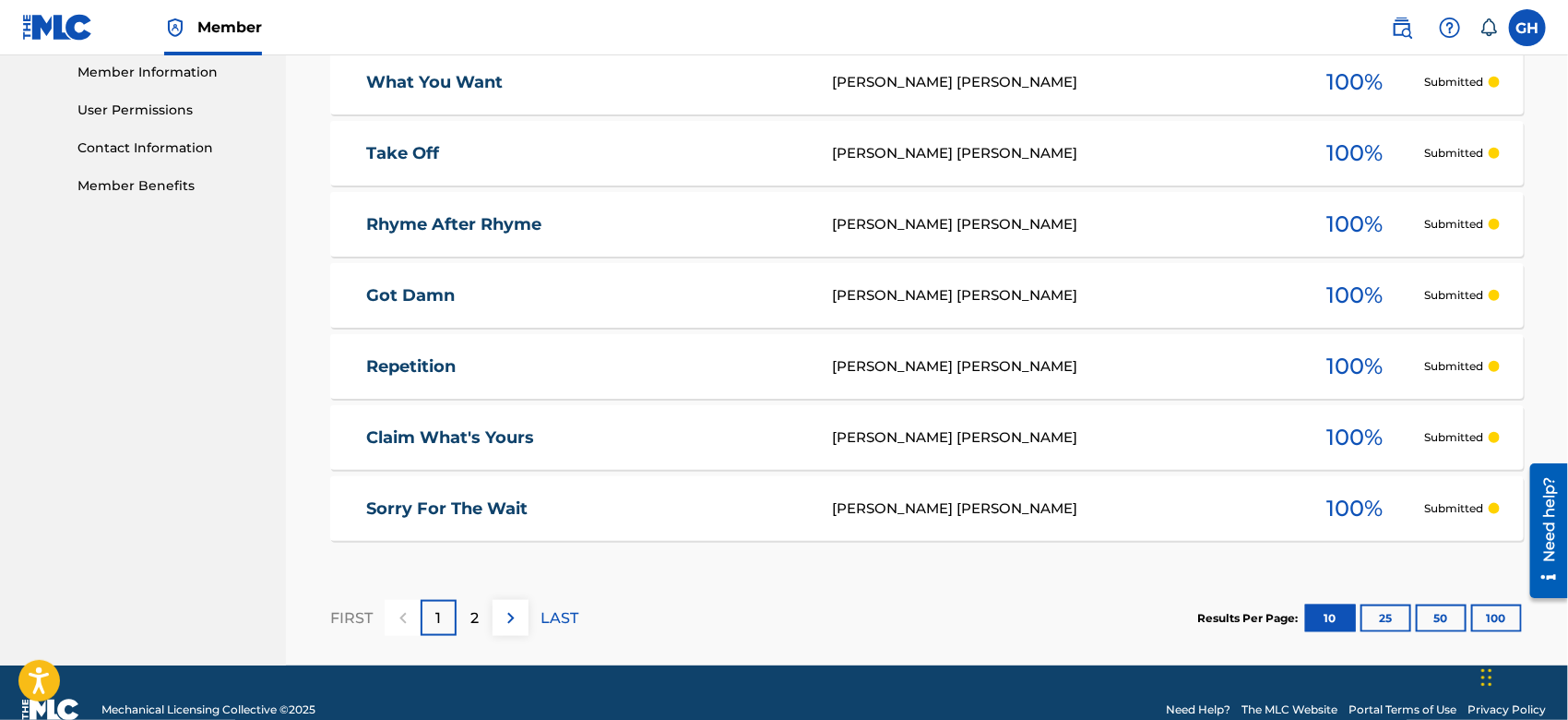
click at [477, 617] on p "2" at bounding box center [474, 619] width 8 height 22
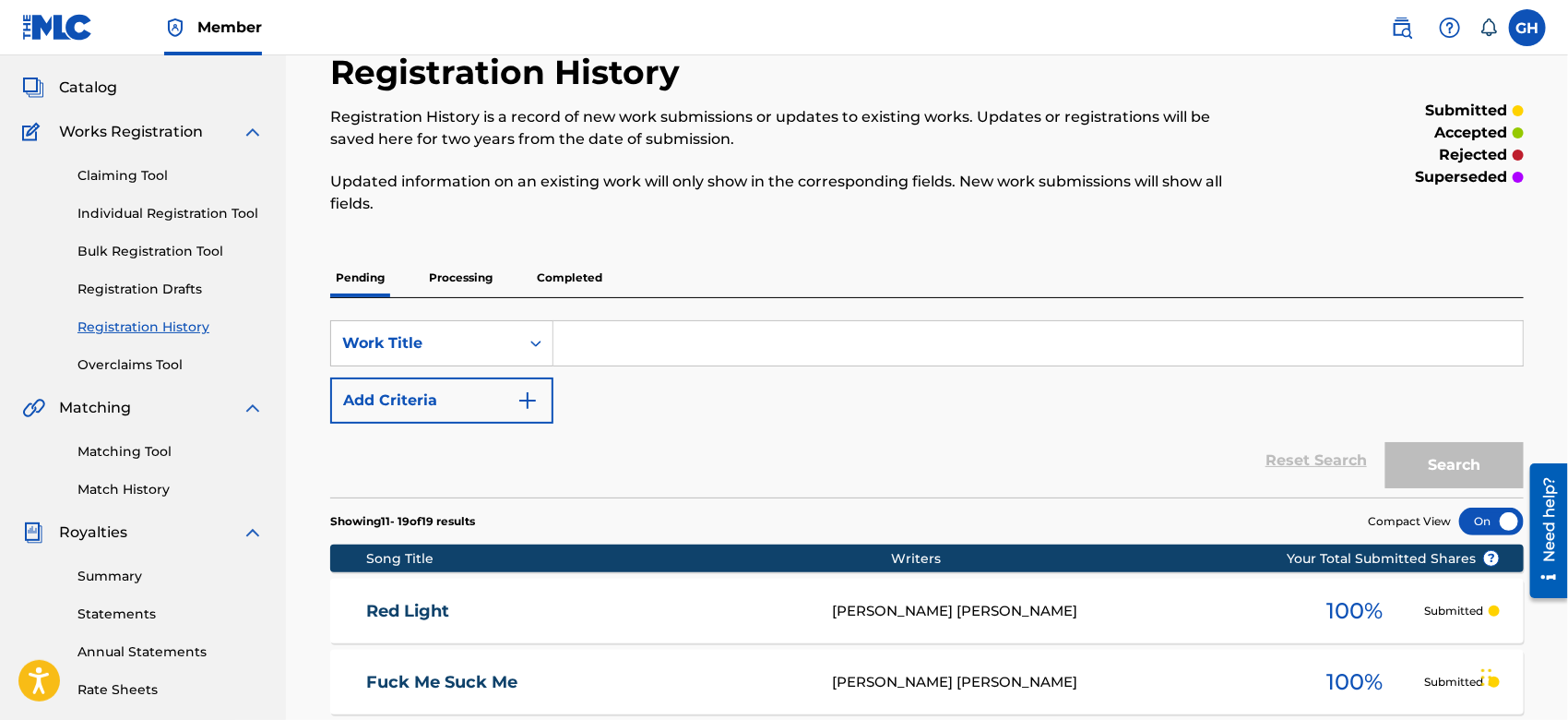
scroll to position [872, 0]
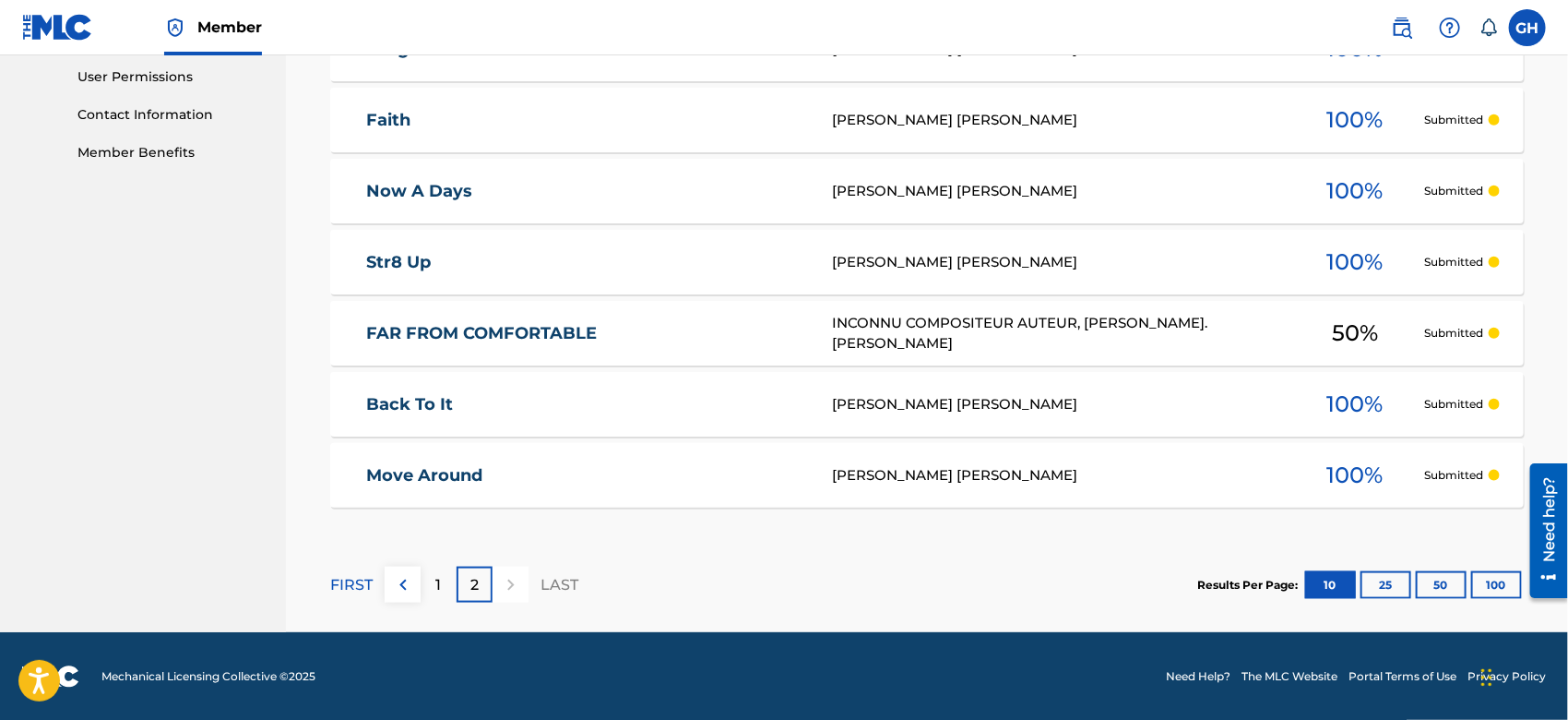
drag, startPoint x: 1568, startPoint y: 122, endPoint x: 7, endPoint y: 99, distance: 1561.2
click at [516, 587] on div at bounding box center [511, 585] width 36 height 36
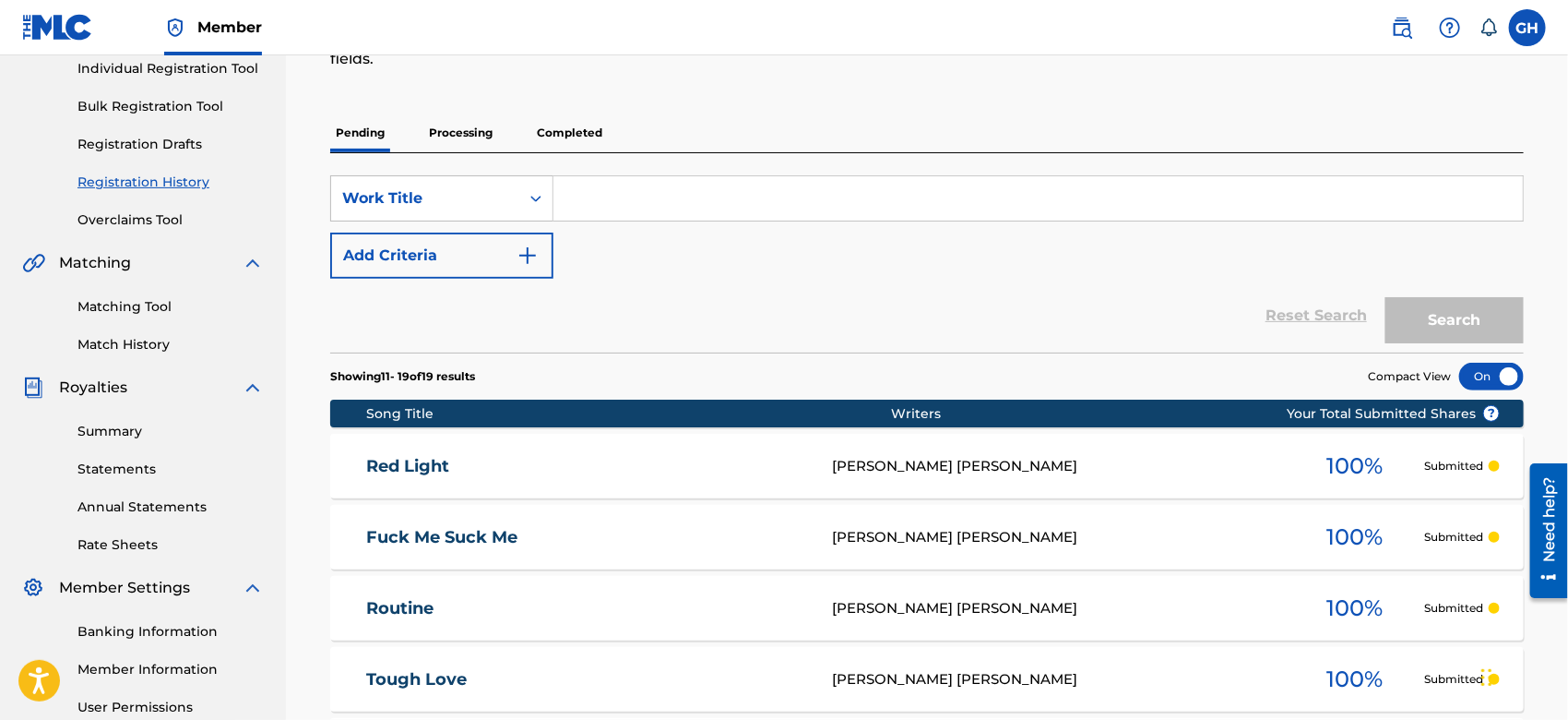
click at [42, 102] on div "Claiming Tool Individual Registration Tool Bulk Registration Tool Registration …" at bounding box center [143, 113] width 242 height 231
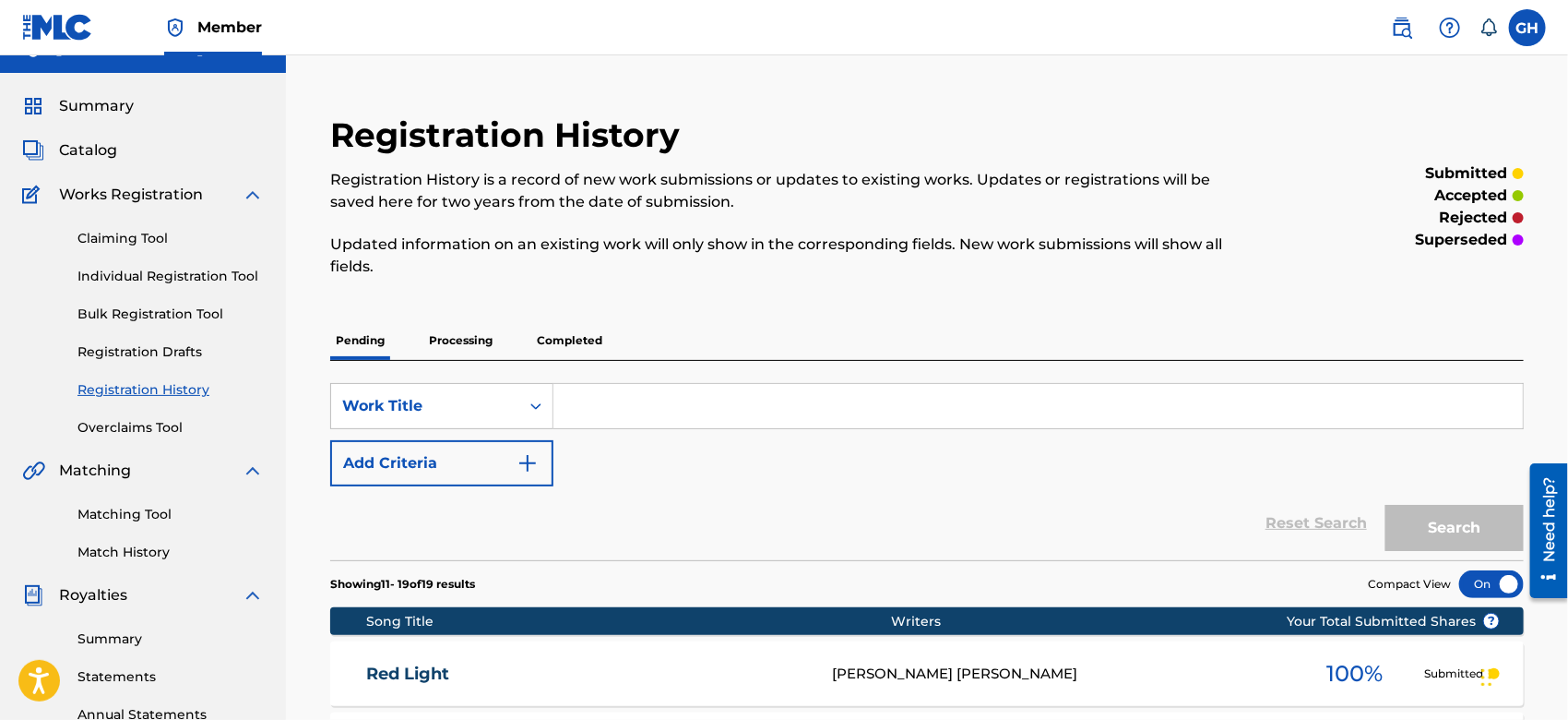
scroll to position [0, 0]
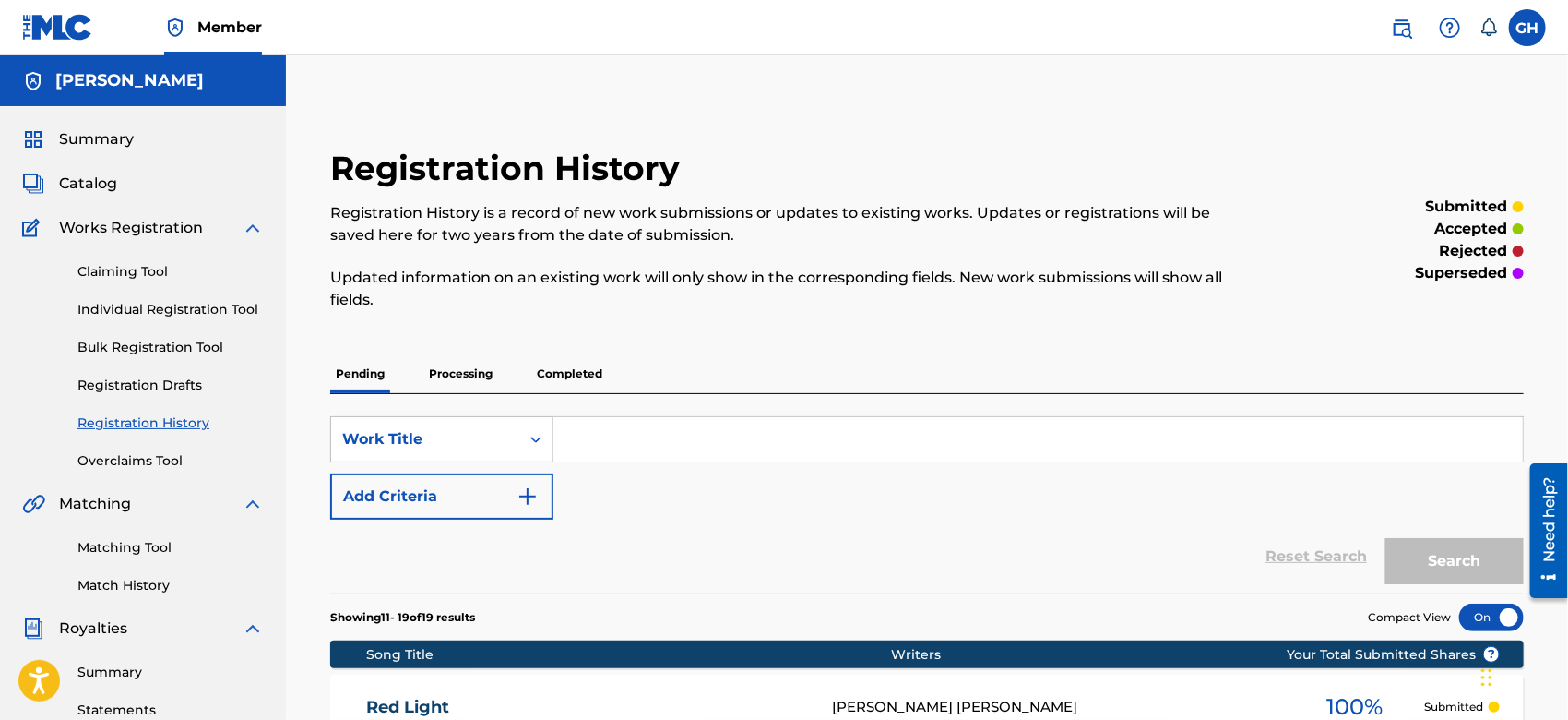
click at [107, 181] on span "Catalog" at bounding box center [88, 183] width 58 height 22
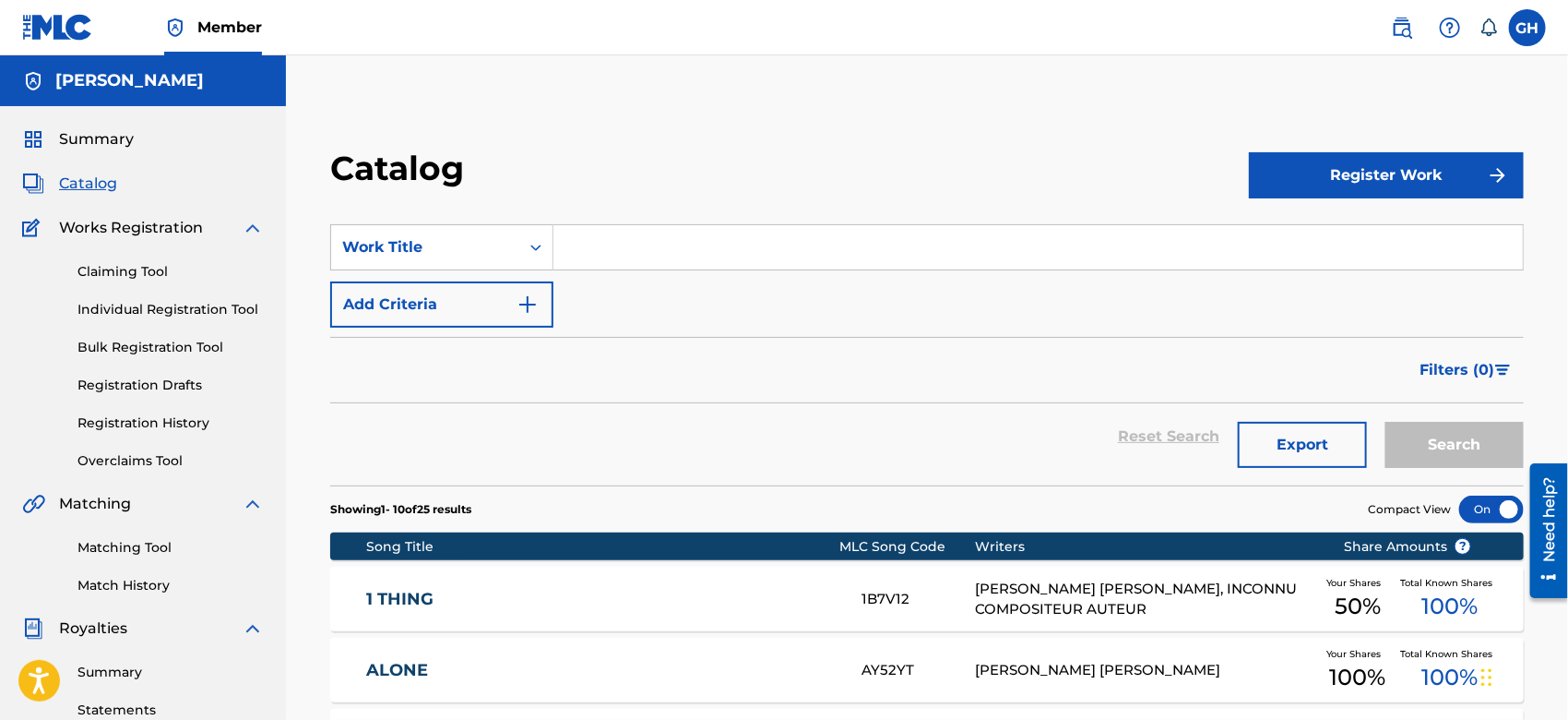
click at [1350, 191] on button "Register Work" at bounding box center [1386, 175] width 275 height 46
click at [1349, 228] on link "Individual" at bounding box center [1386, 235] width 275 height 44
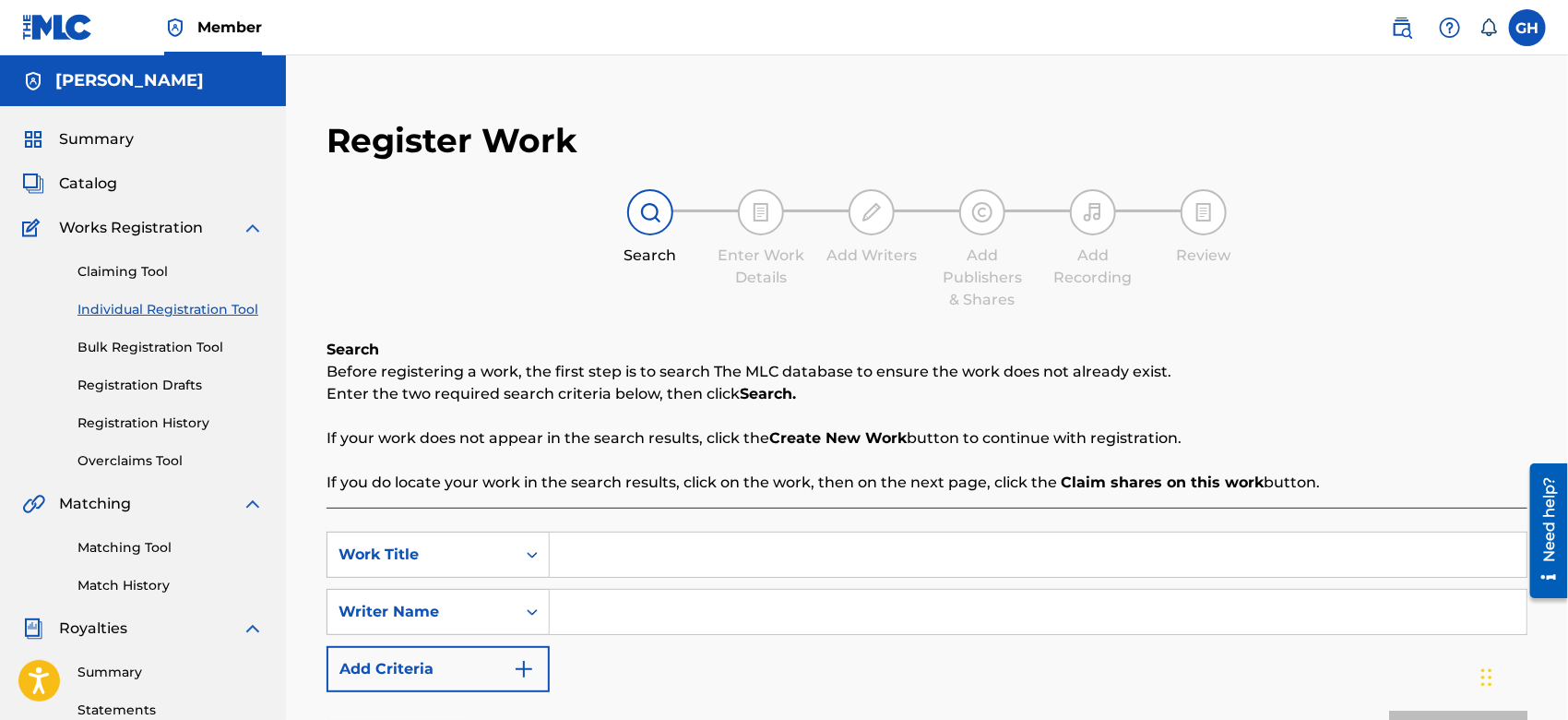
click at [590, 601] on input "Search Form" at bounding box center [1038, 612] width 977 height 44
type input "Gary Octwone Harrison Jr"
click at [605, 538] on input "Search Form" at bounding box center [1038, 555] width 977 height 44
type input "Ya Walk Ya Talk"
click at [1390, 711] on button "Search" at bounding box center [1459, 734] width 139 height 46
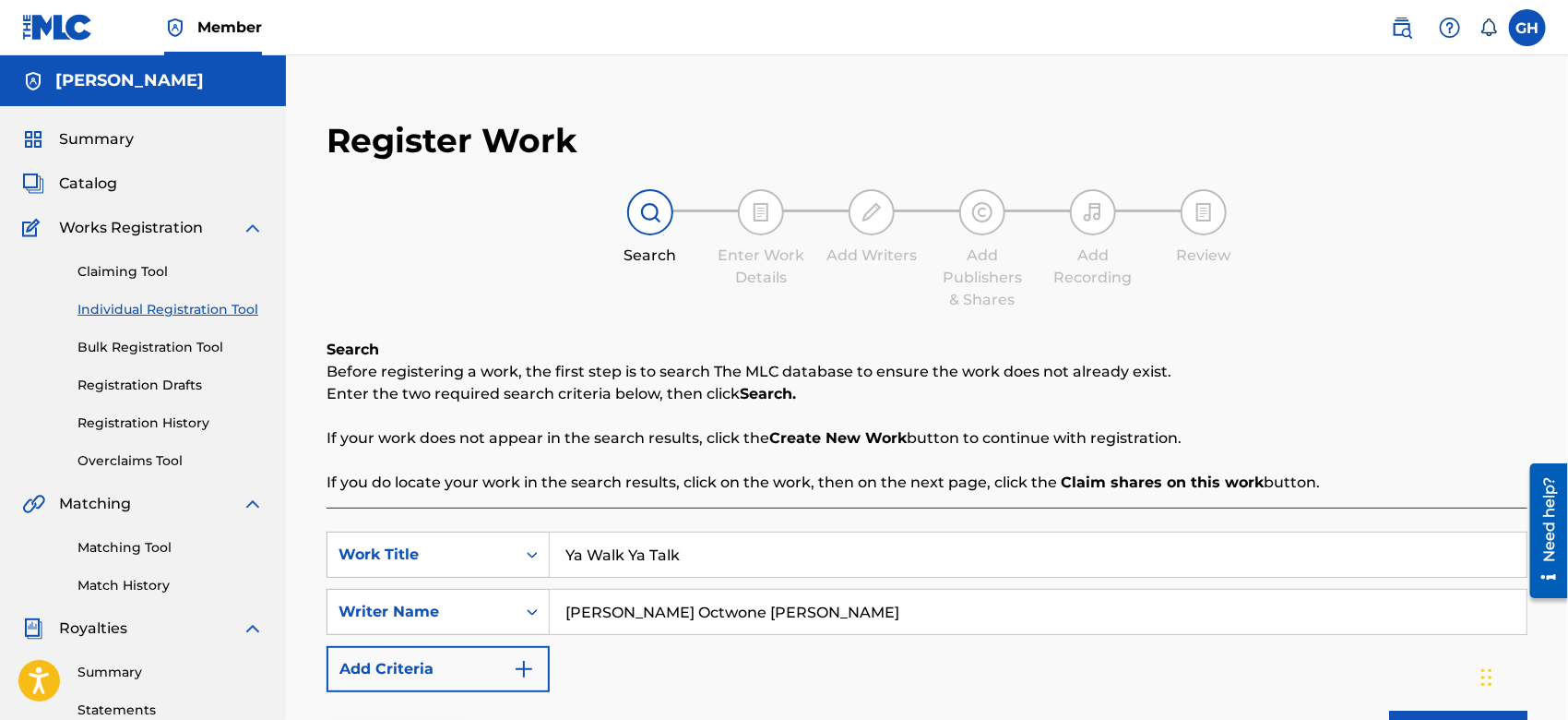
click at [1567, 446] on div "Register Work Search Enter Work Details Add Writers Add Publishers & Shares Add…" at bounding box center [927, 681] width 1283 height 1159
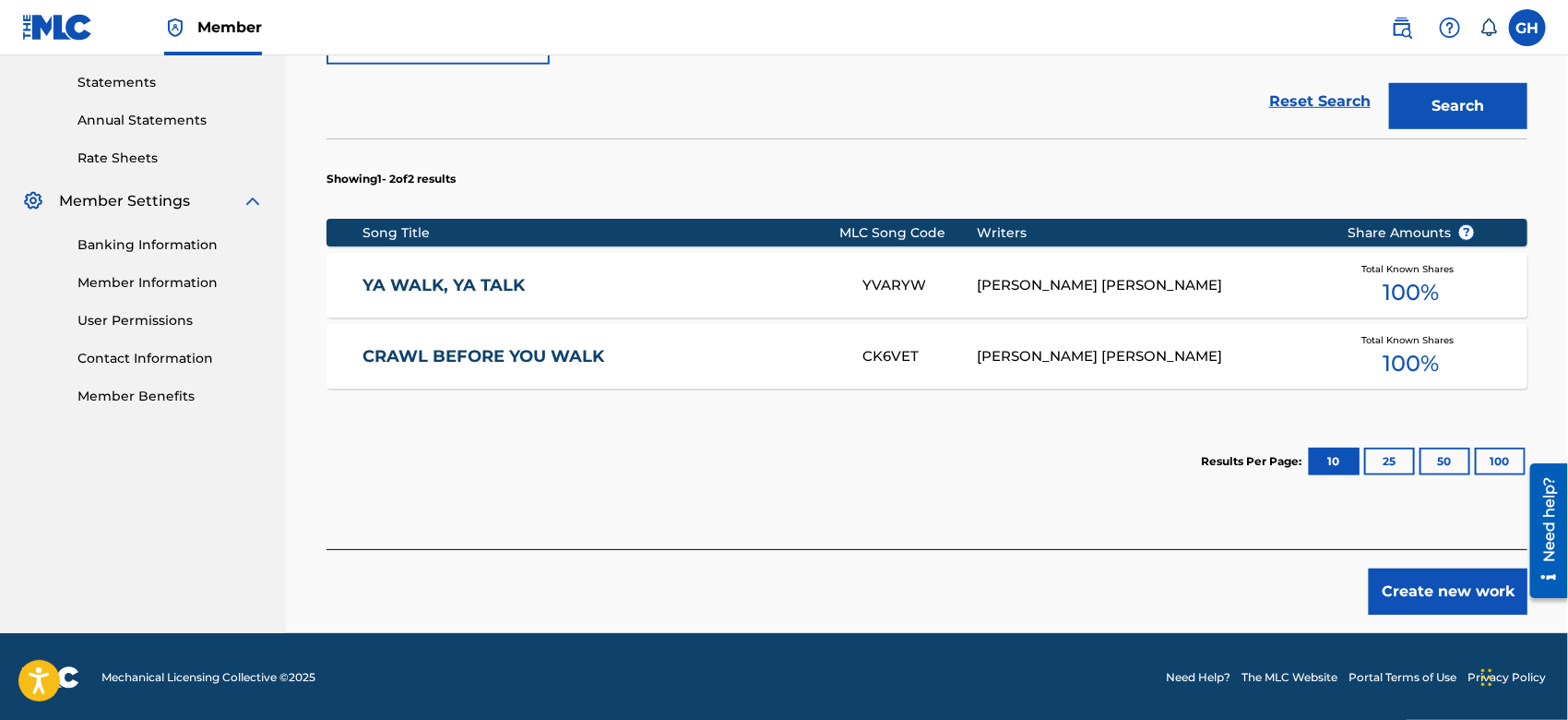
click at [1465, 586] on button "Create new work" at bounding box center [1448, 591] width 158 height 46
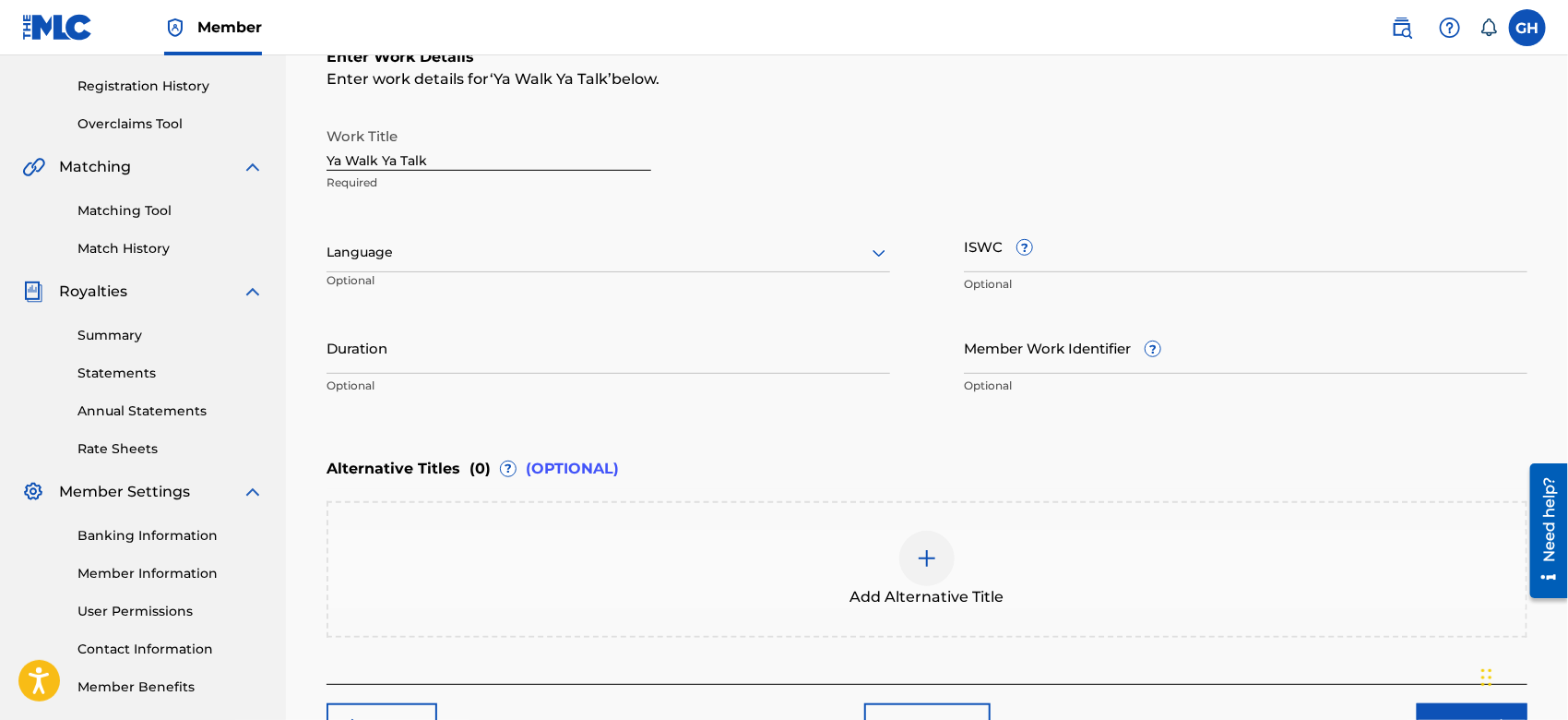
scroll to position [335, 0]
click at [977, 258] on input "ISWC ?" at bounding box center [1246, 247] width 564 height 52
paste input "T-924.431.541-1"
type input "T-924.431.541-1"
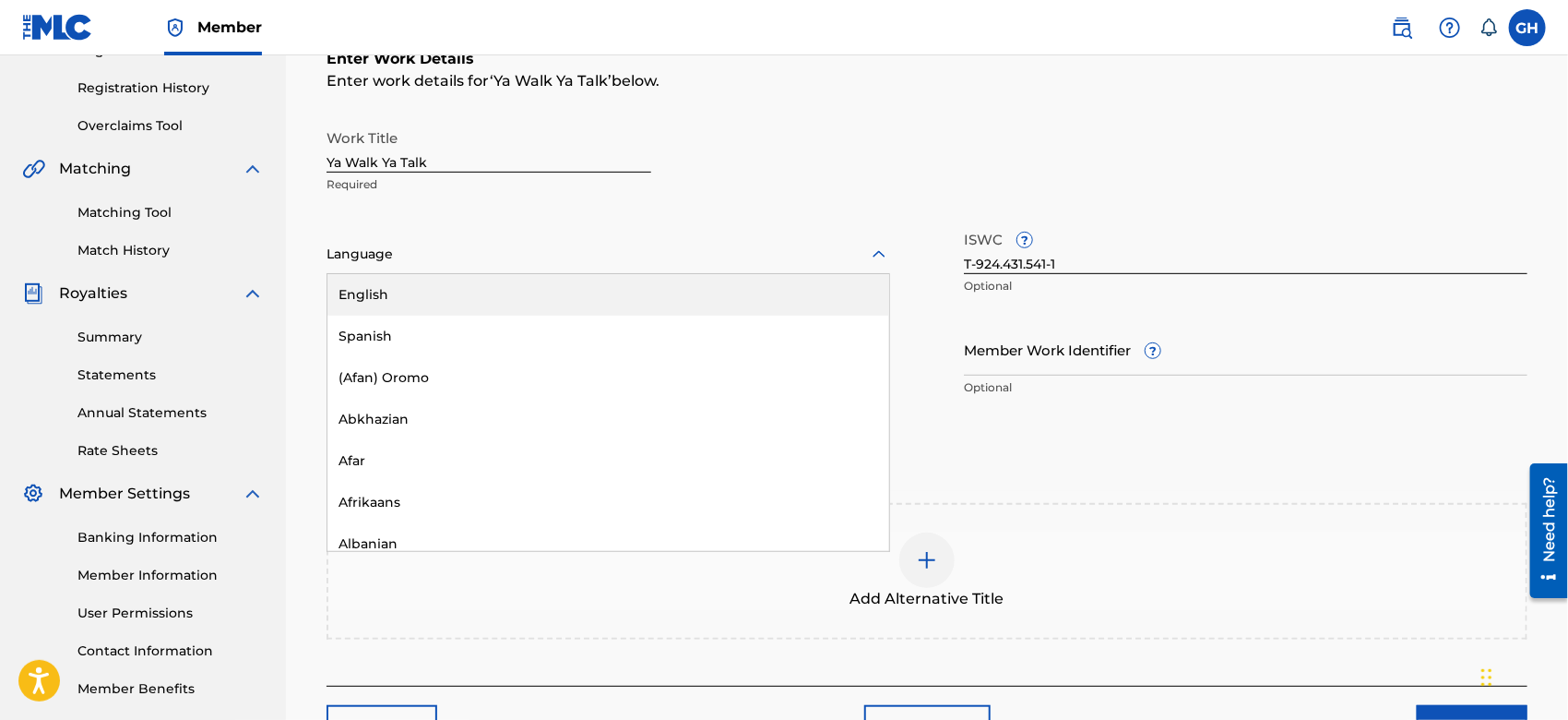
click at [445, 252] on div at bounding box center [608, 254] width 564 height 23
click at [440, 292] on div "English" at bounding box center [608, 295] width 562 height 41
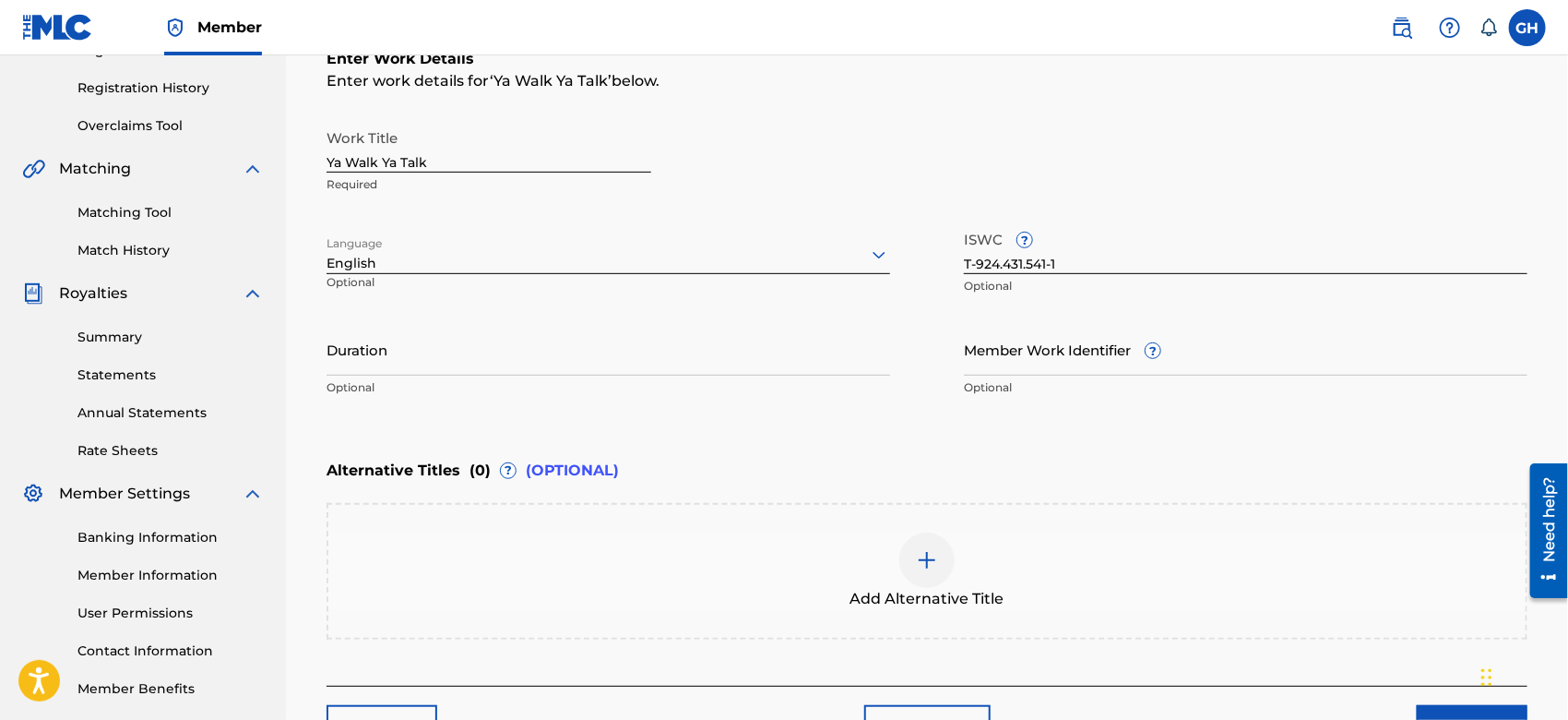
click at [915, 565] on div at bounding box center [927, 560] width 55 height 55
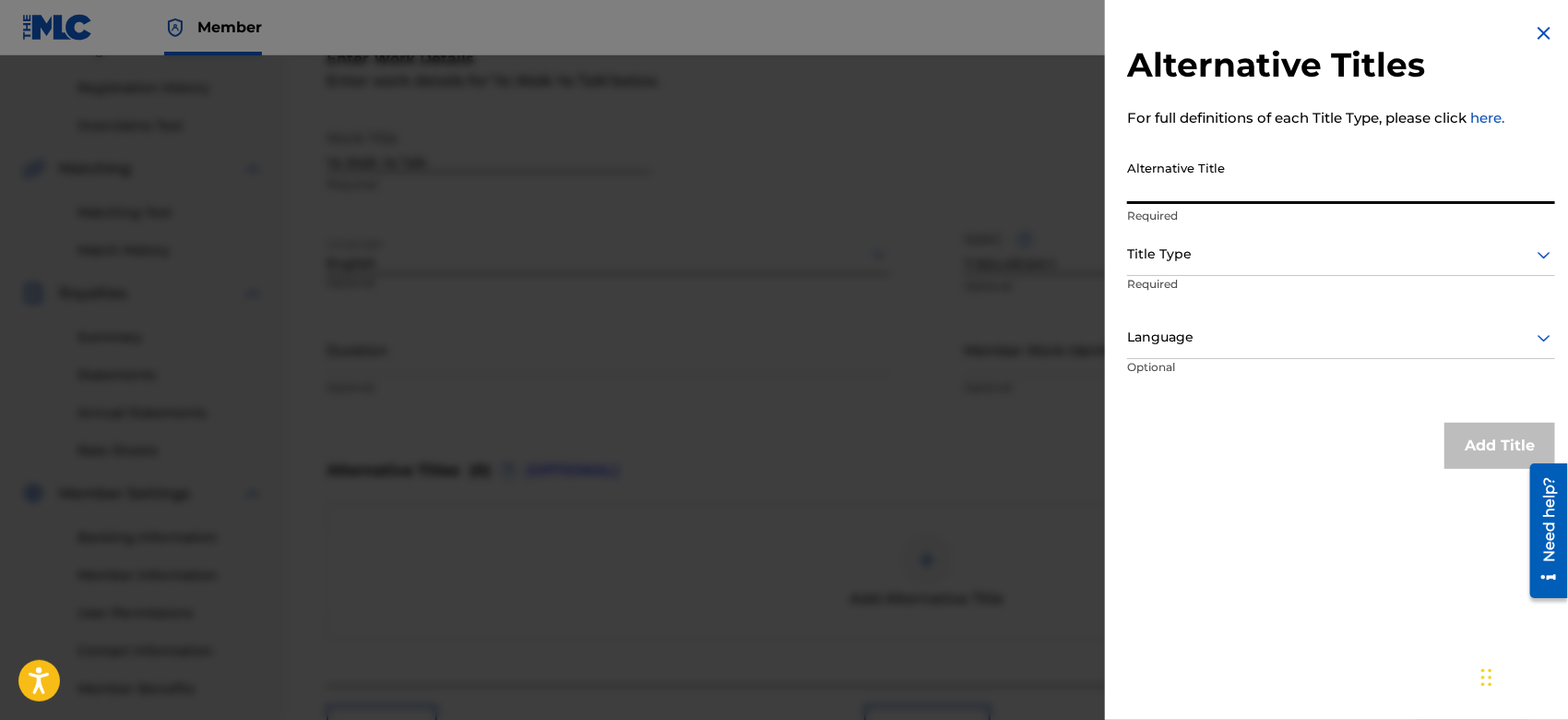
click at [1248, 178] on input "Alternative Title" at bounding box center [1341, 177] width 428 height 52
type input "Ya Walk, Ya Talk"
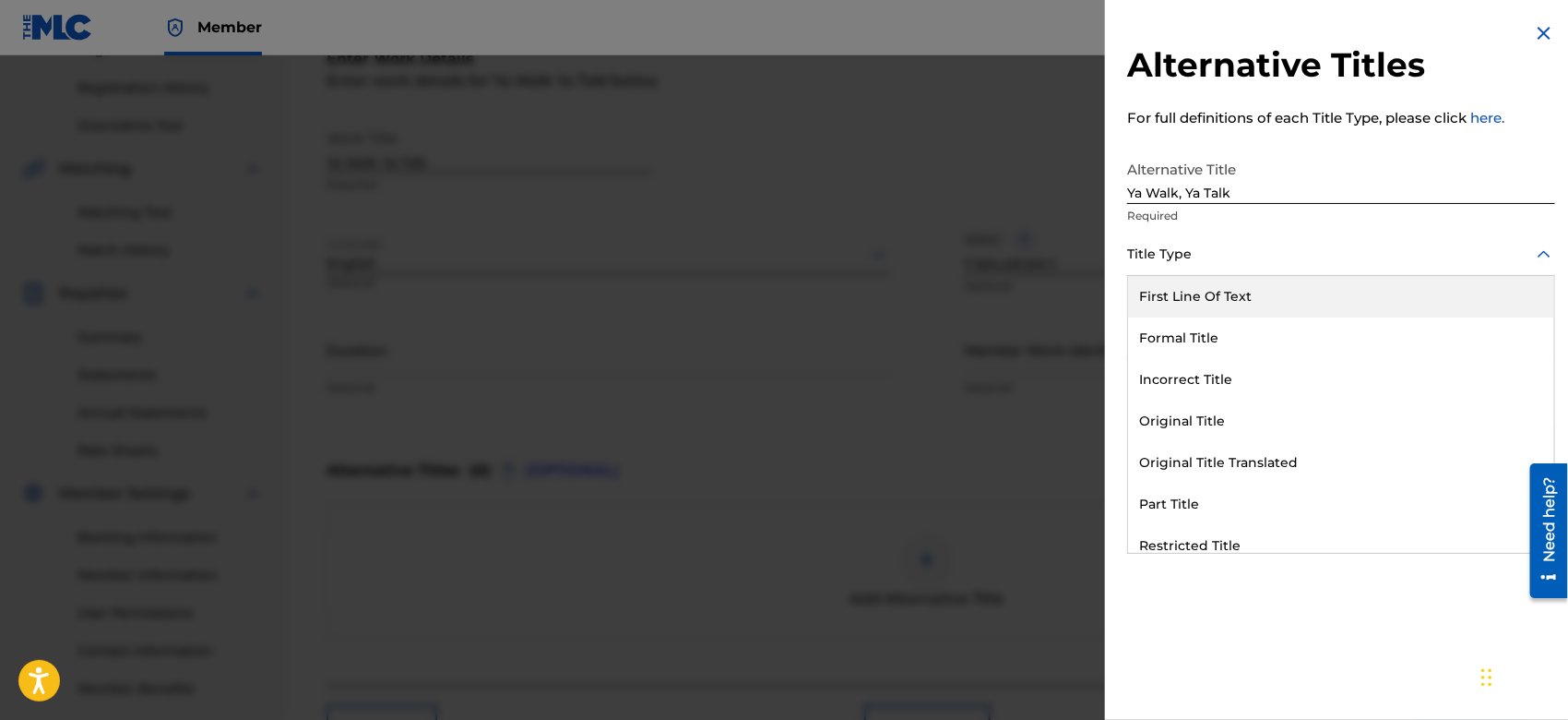
click at [1320, 258] on div at bounding box center [1341, 254] width 428 height 23
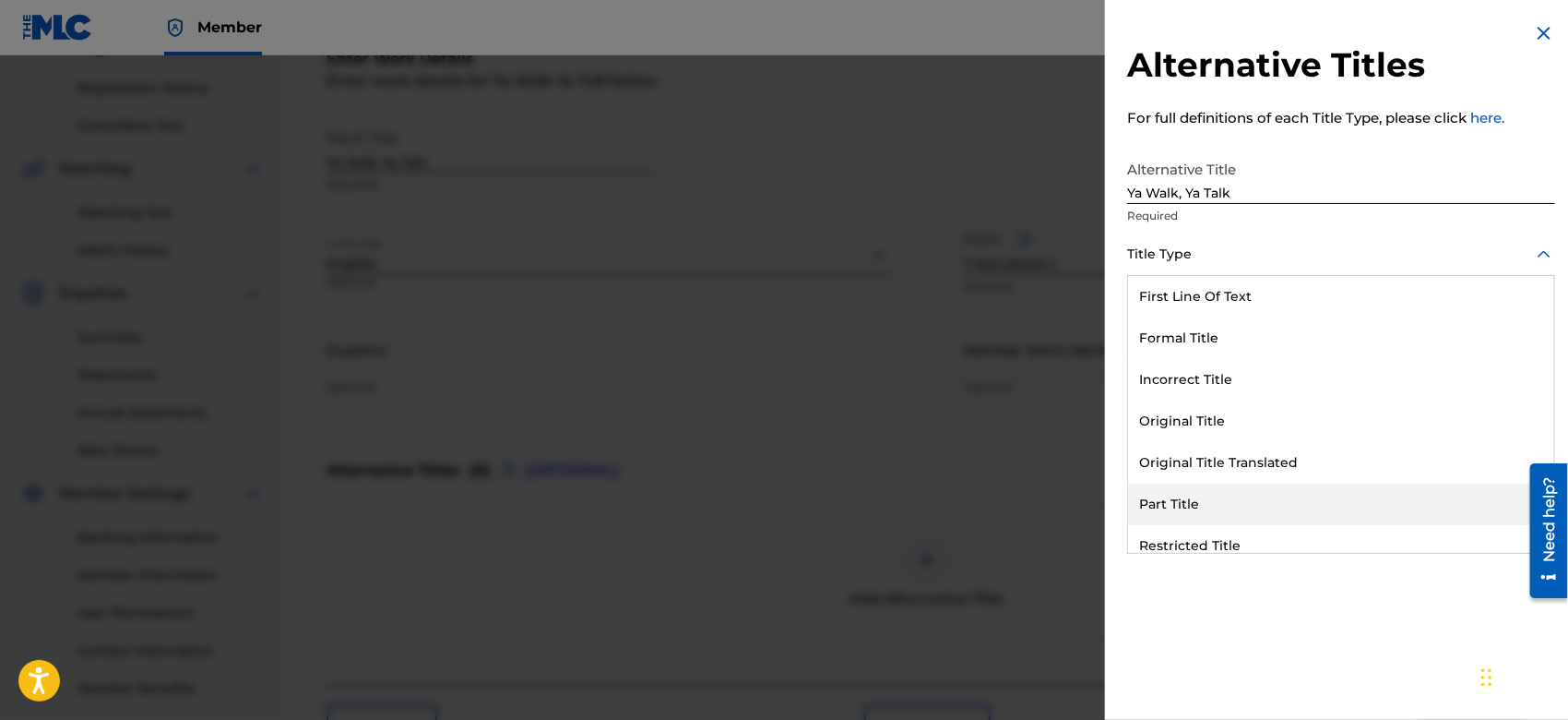
scroll to position [179, 0]
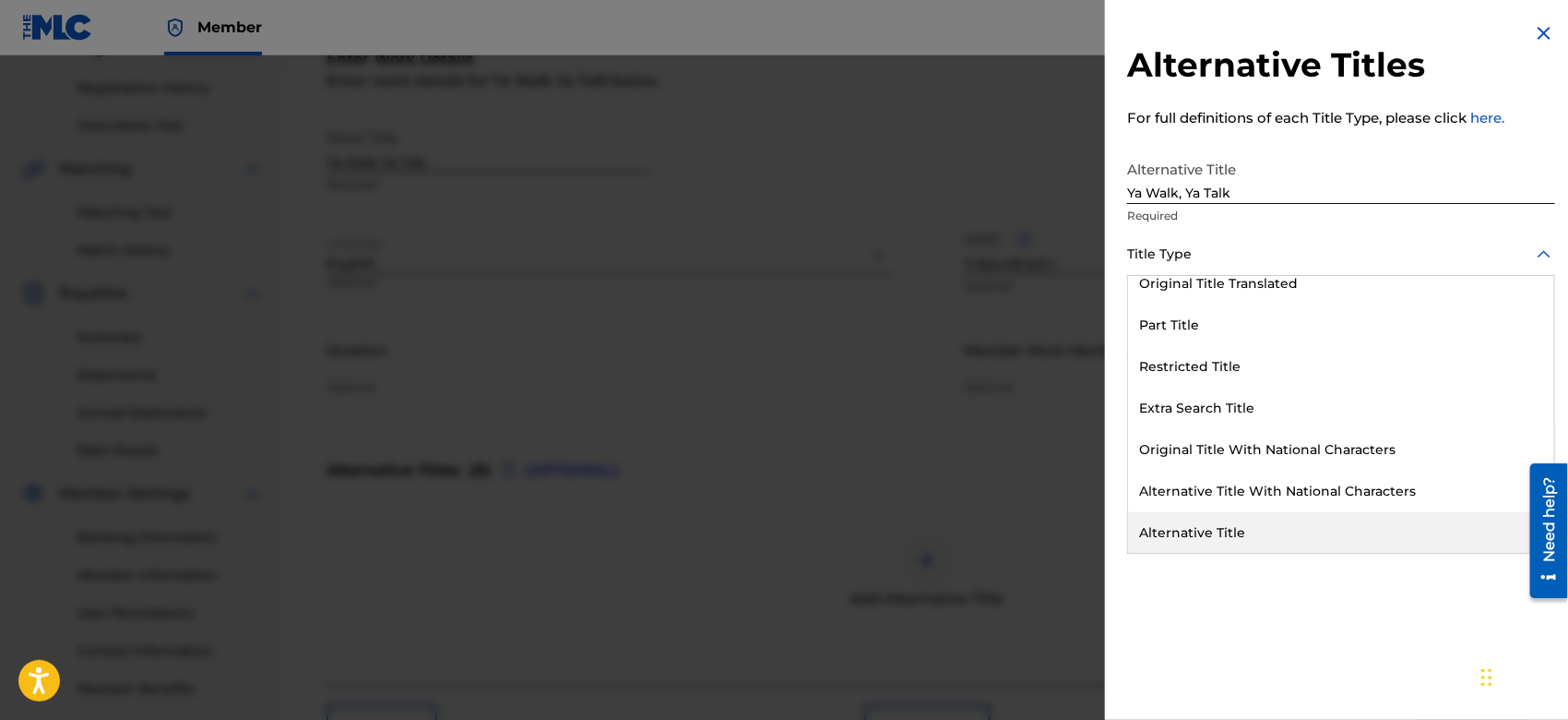
click at [1329, 519] on div "Alternative Title" at bounding box center [1341, 533] width 426 height 41
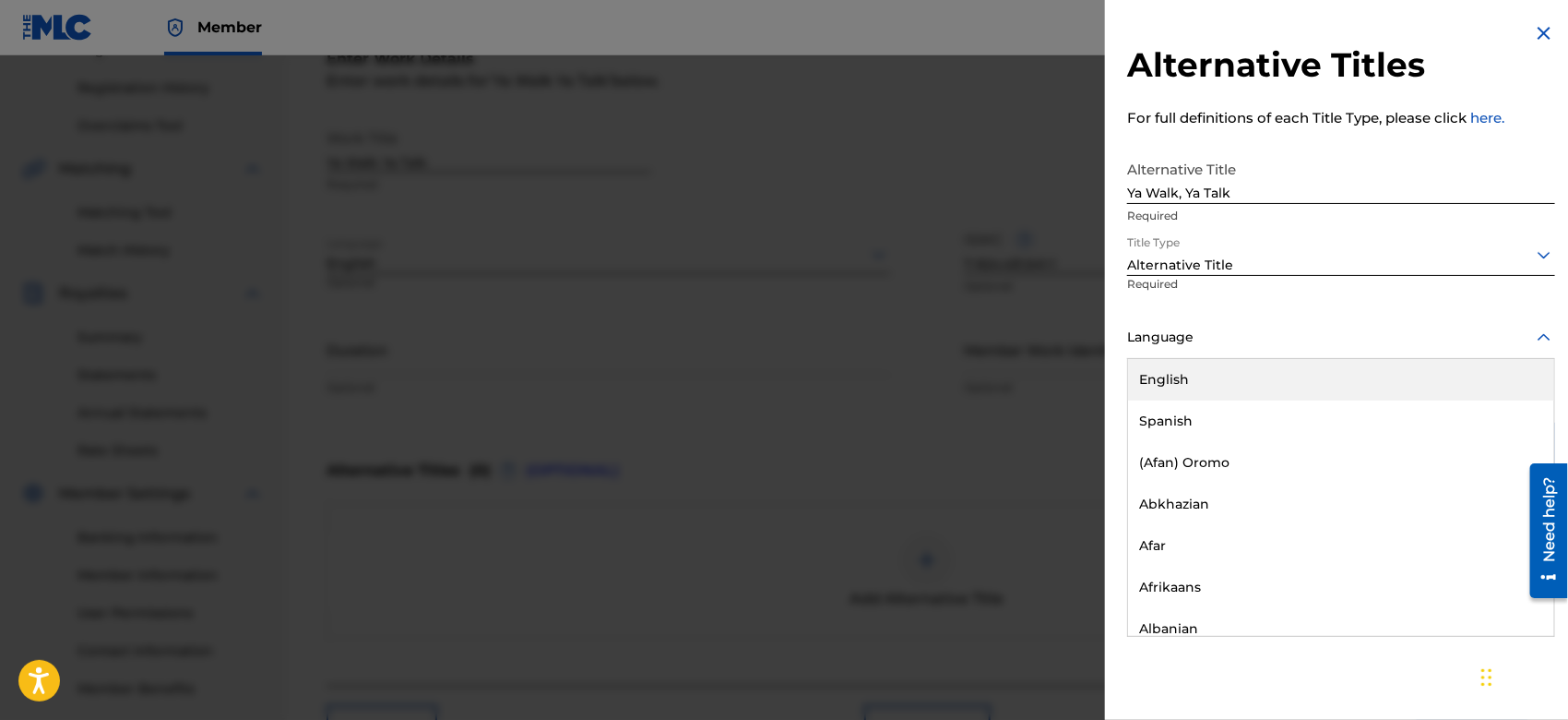
click at [1160, 337] on div at bounding box center [1341, 337] width 428 height 23
click at [1167, 376] on div "English" at bounding box center [1341, 380] width 426 height 41
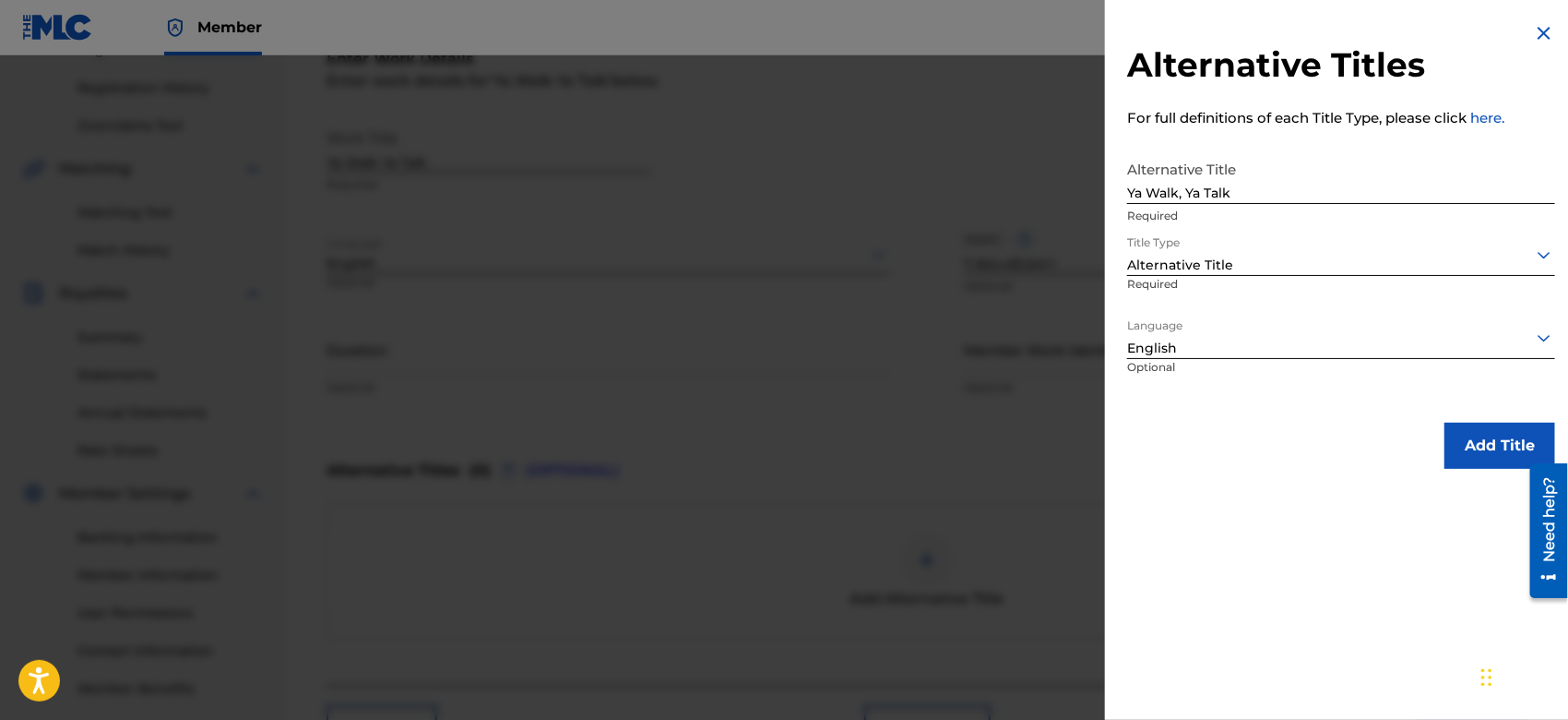
click at [1476, 440] on button "Add Title" at bounding box center [1500, 445] width 110 height 46
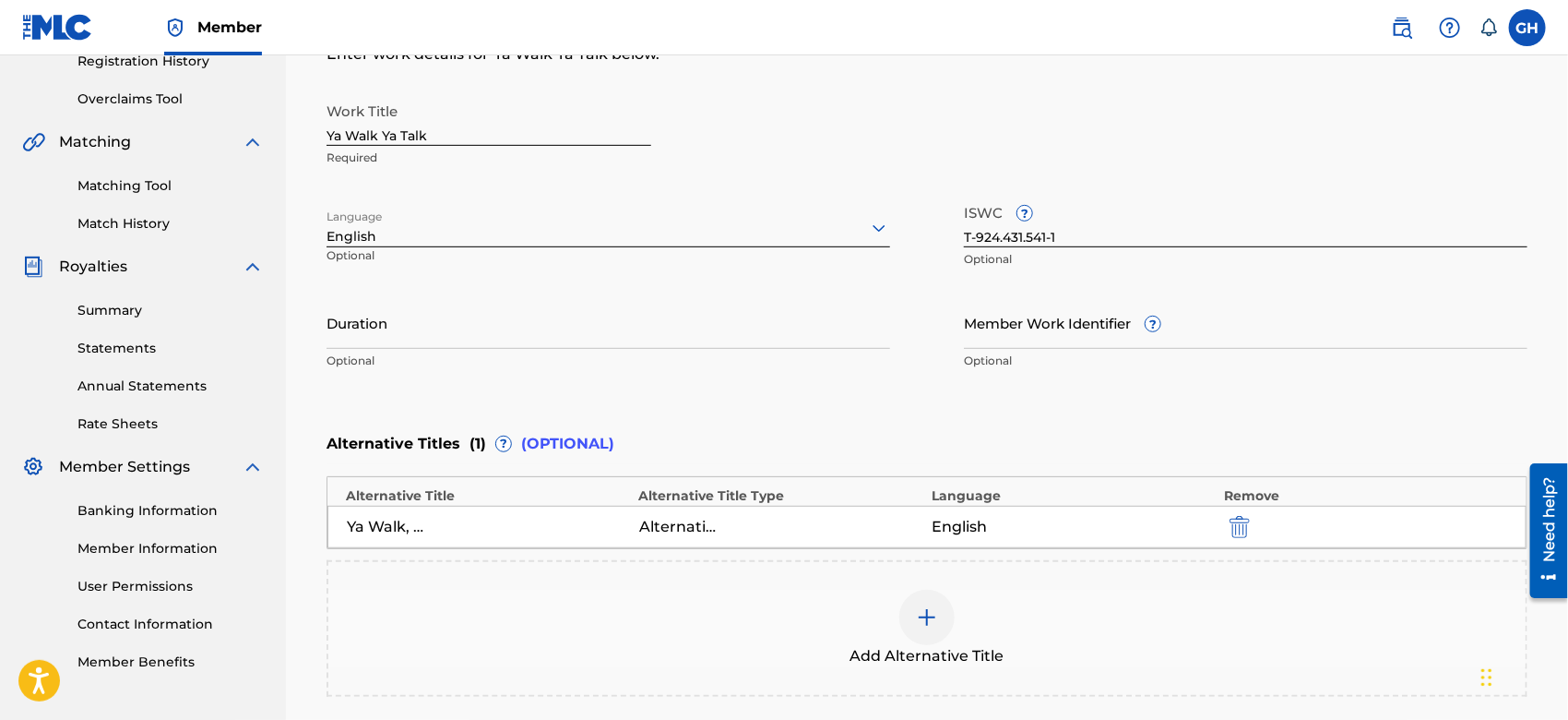
scroll to position [556, 0]
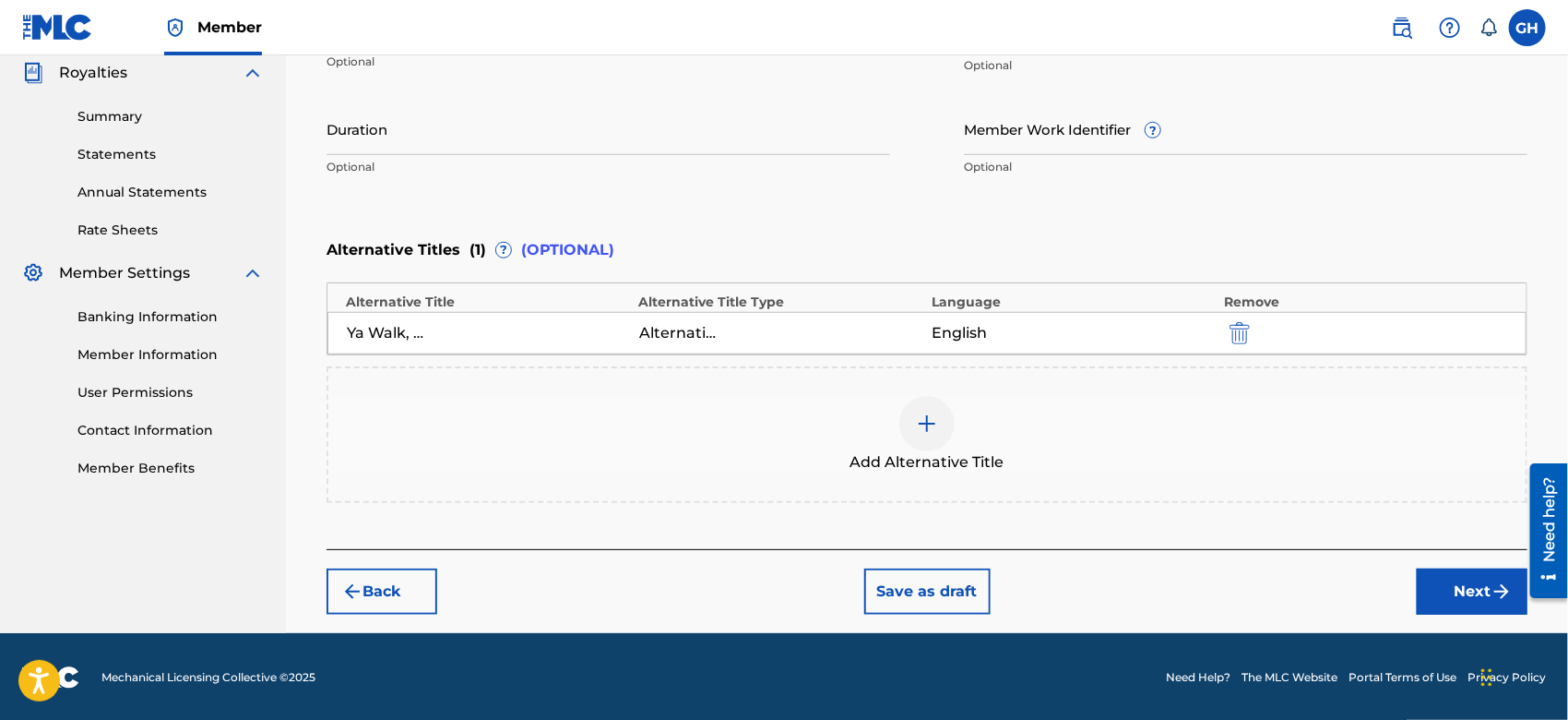
click at [1444, 589] on button "Next" at bounding box center [1473, 591] width 110 height 46
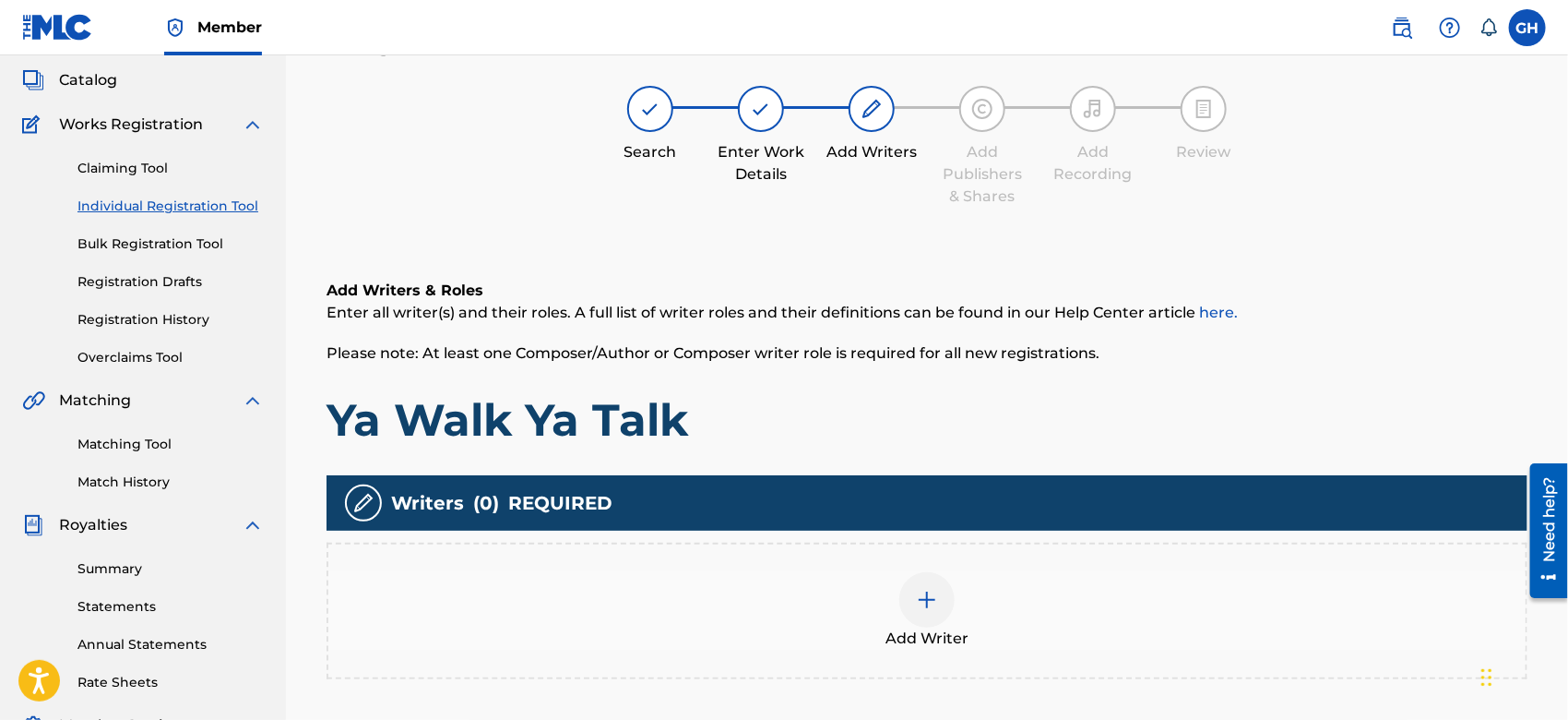
scroll to position [82, 0]
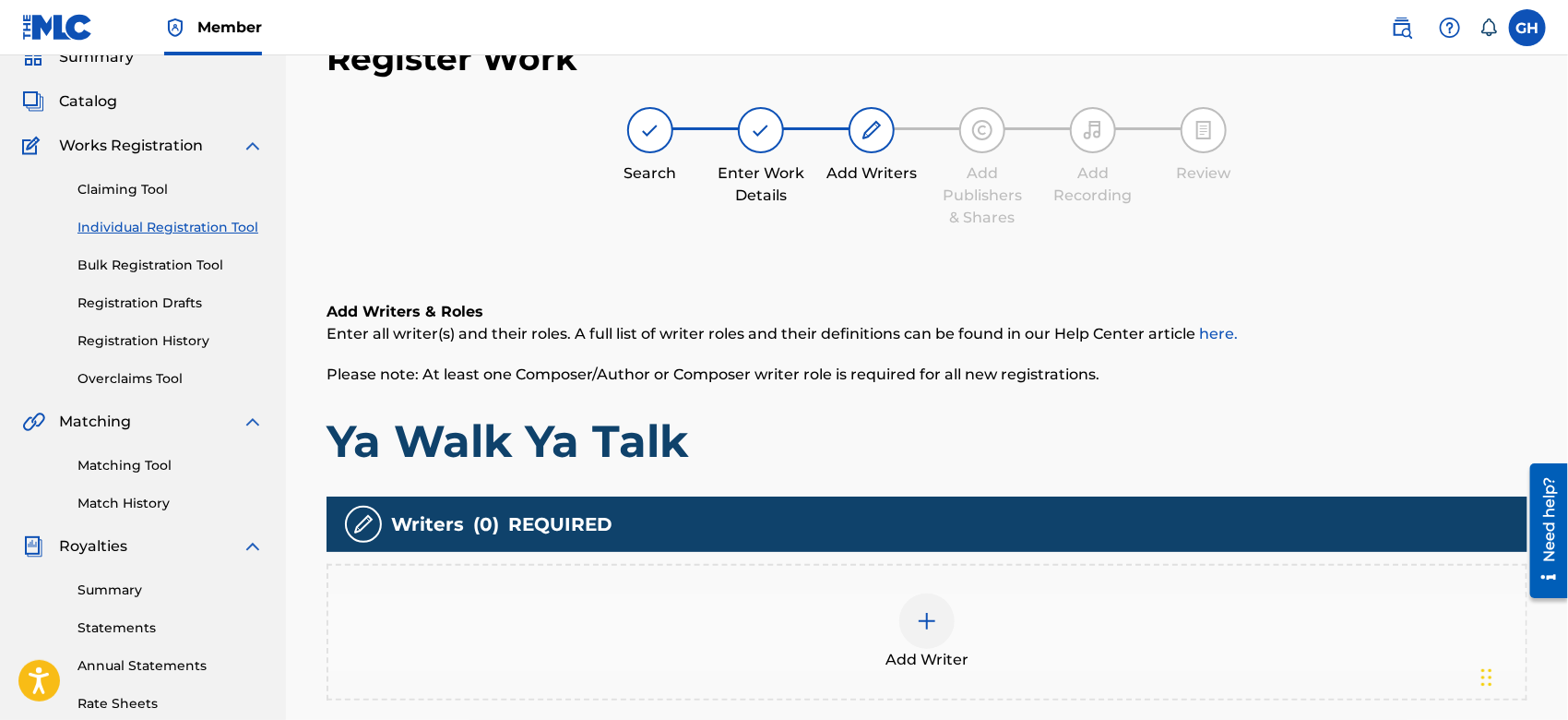
click at [952, 613] on div at bounding box center [927, 622] width 55 height 55
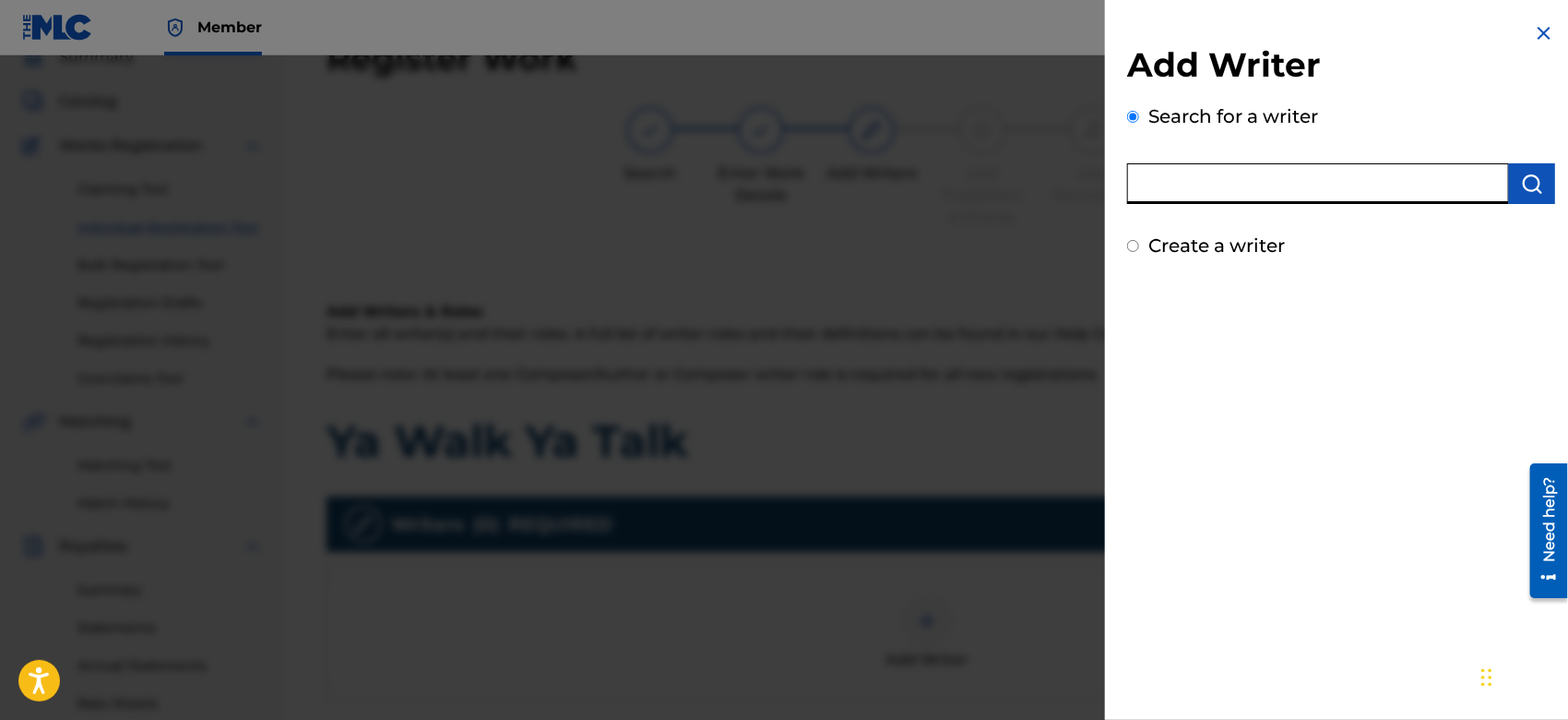
click at [1215, 181] on input "text" at bounding box center [1318, 183] width 382 height 40
click at [1196, 177] on input "text" at bounding box center [1318, 183] width 382 height 40
type input "octwone"
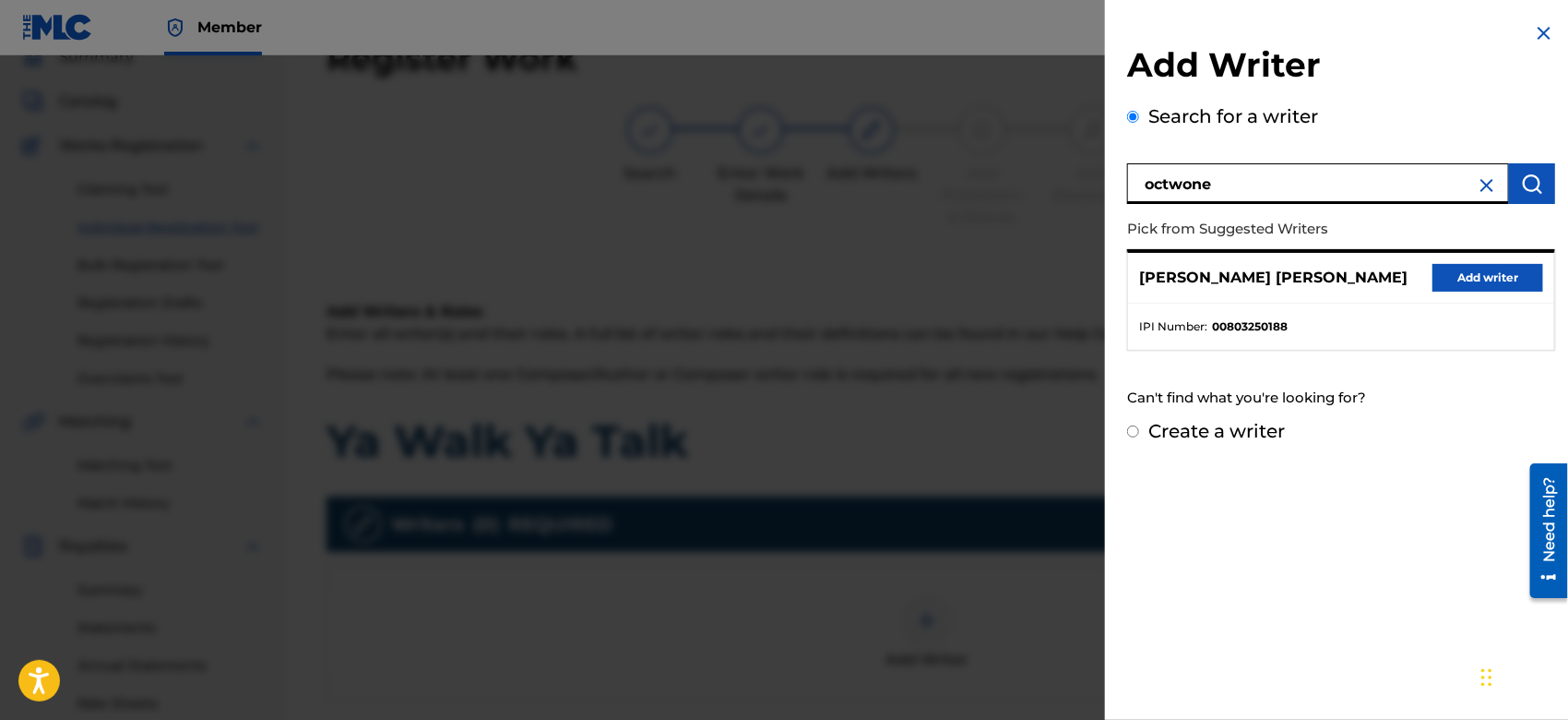
click at [1446, 281] on button "Add writer" at bounding box center [1488, 278] width 110 height 28
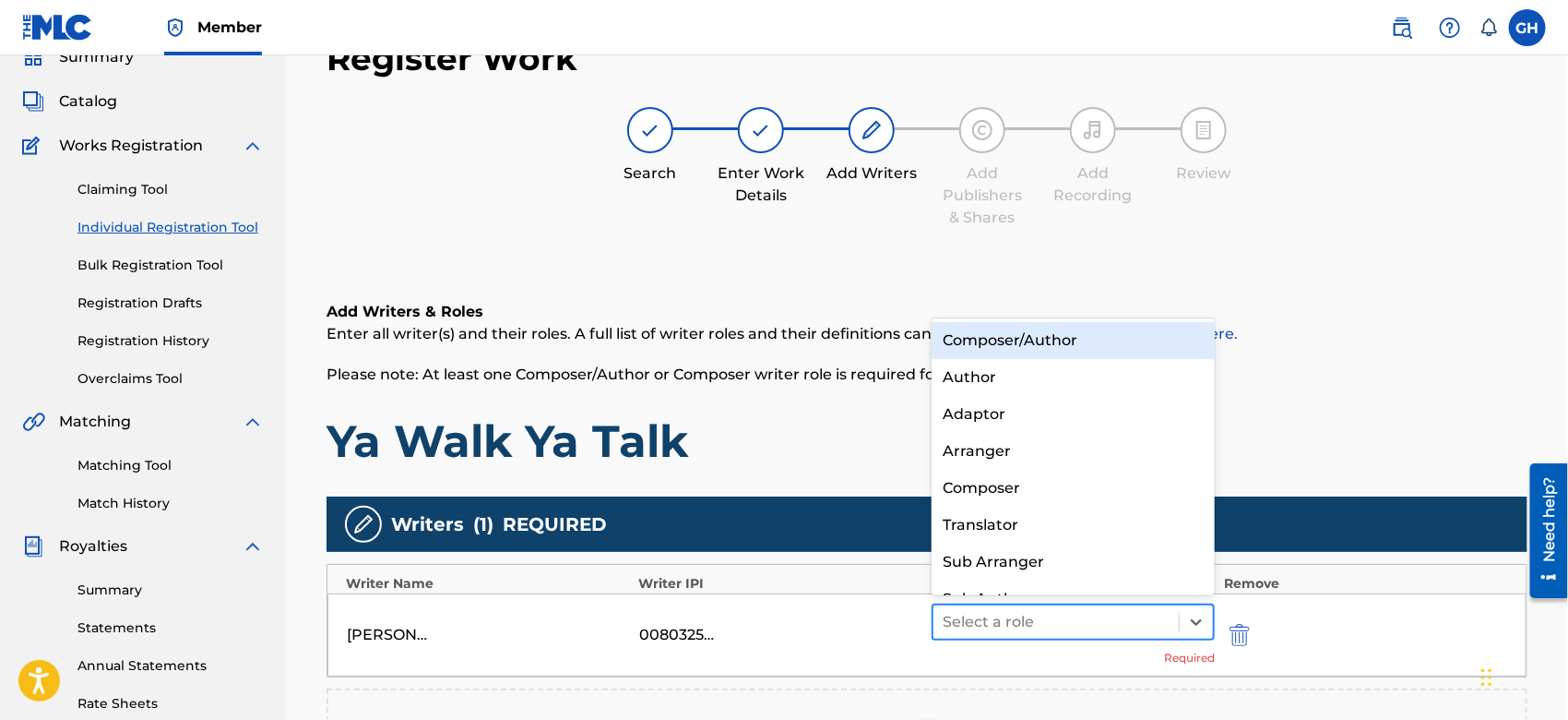
click at [1105, 607] on div "Select a role" at bounding box center [1056, 622] width 245 height 33
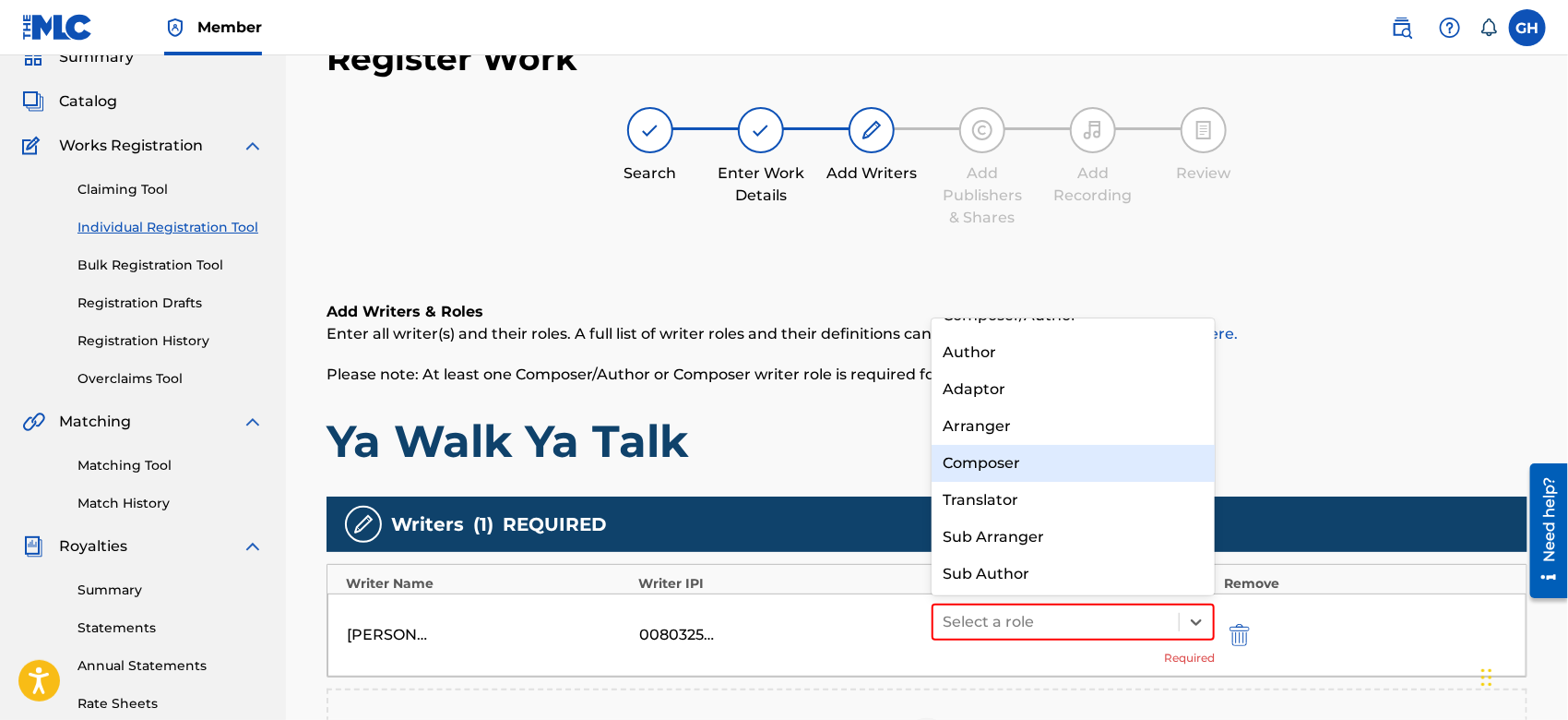
click at [1098, 466] on div "Composer" at bounding box center [1074, 463] width 283 height 36
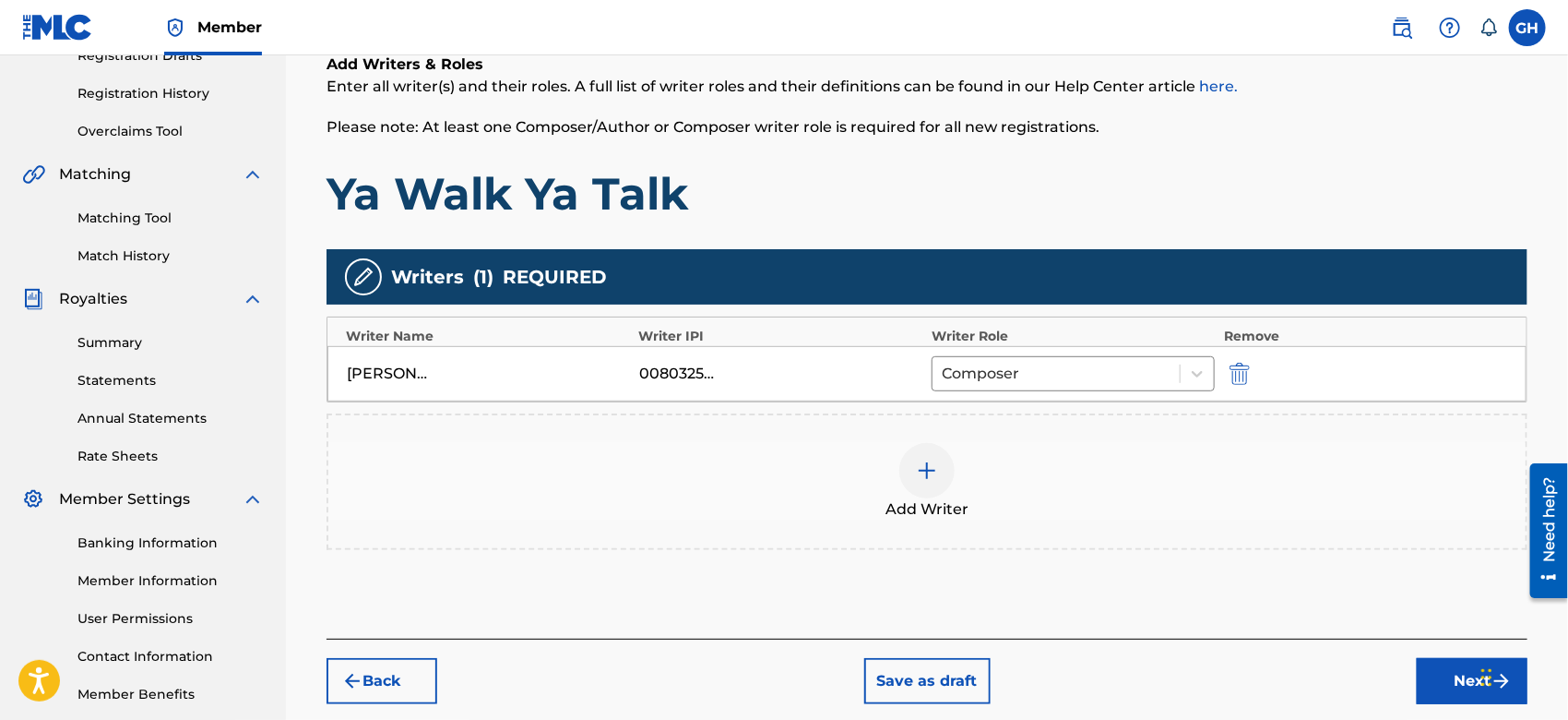
scroll to position [353, 0]
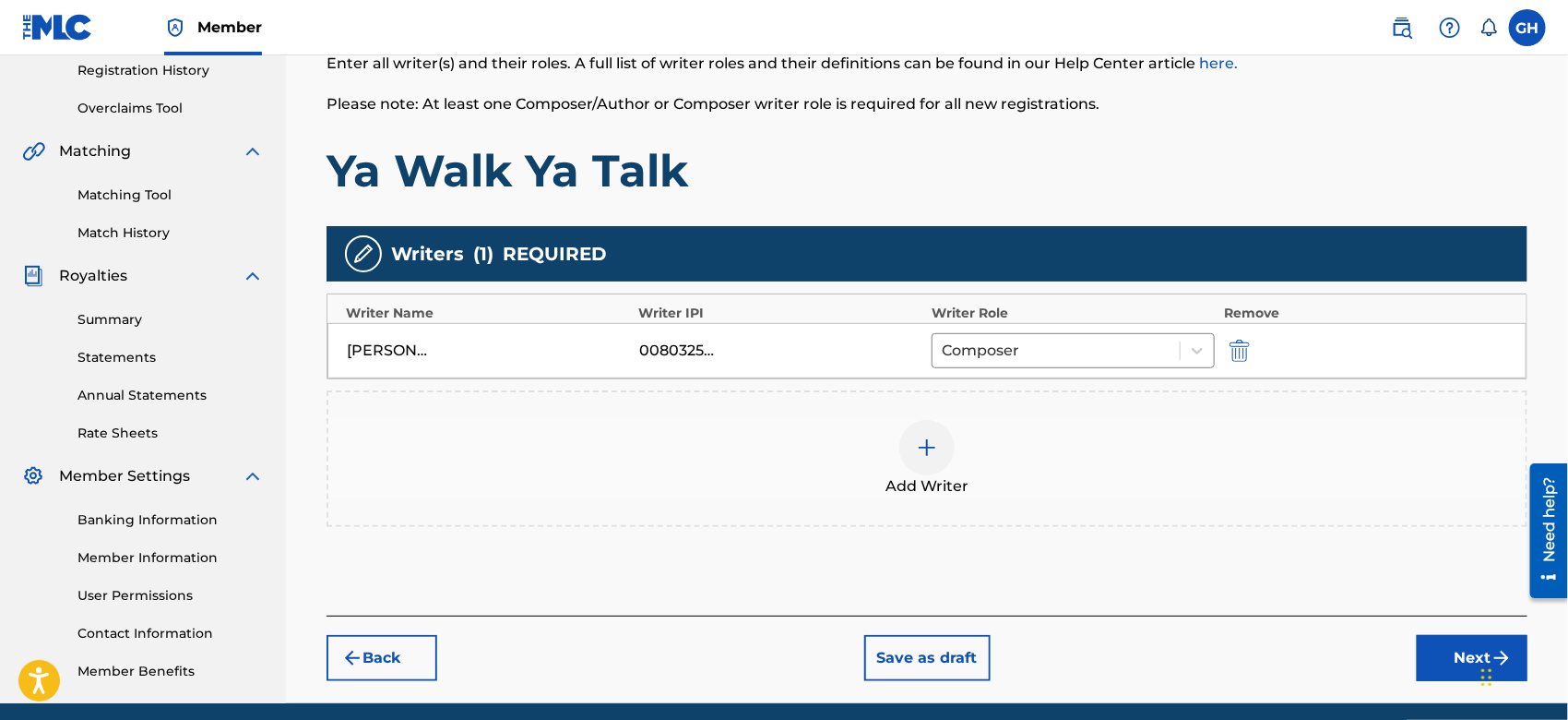
click at [1432, 655] on button "Next" at bounding box center [1473, 658] width 110 height 46
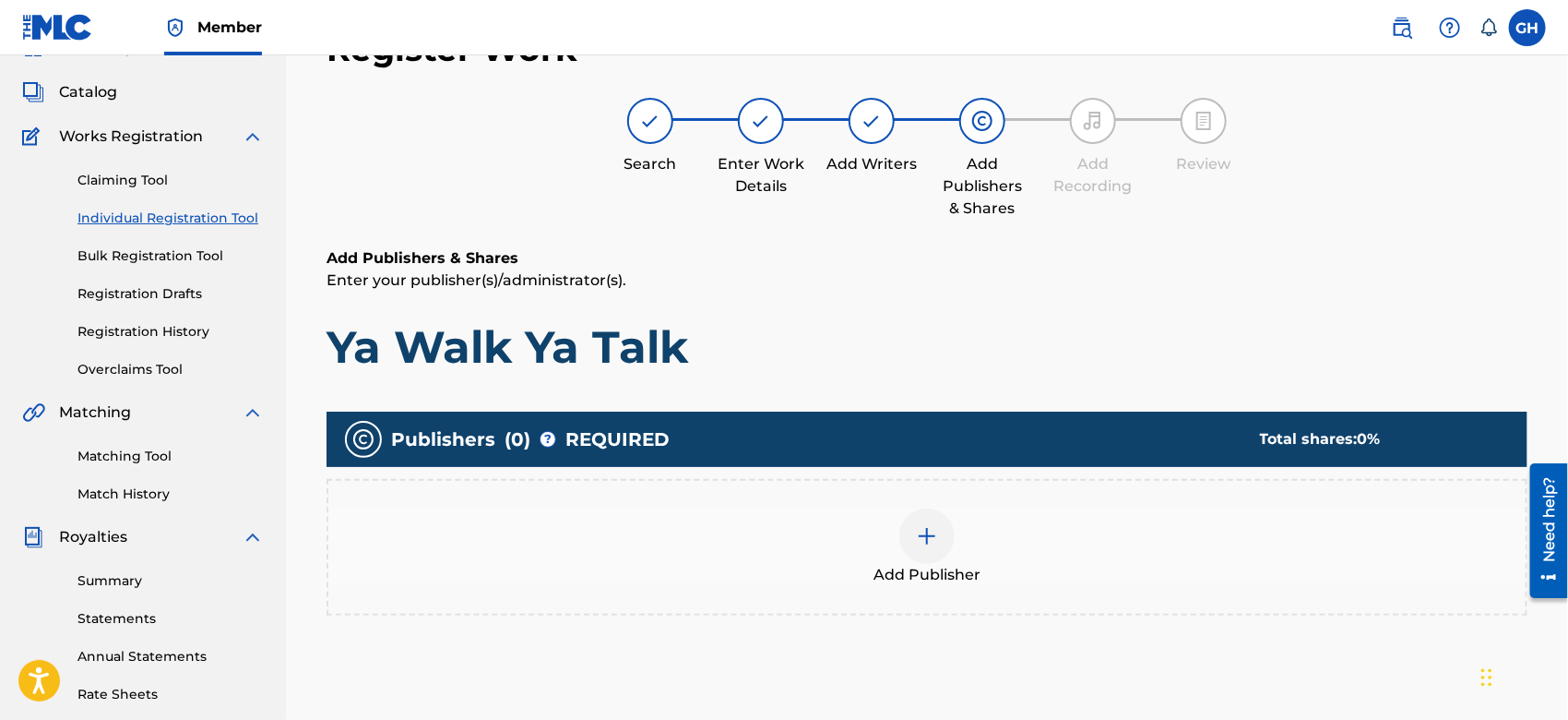
scroll to position [82, 0]
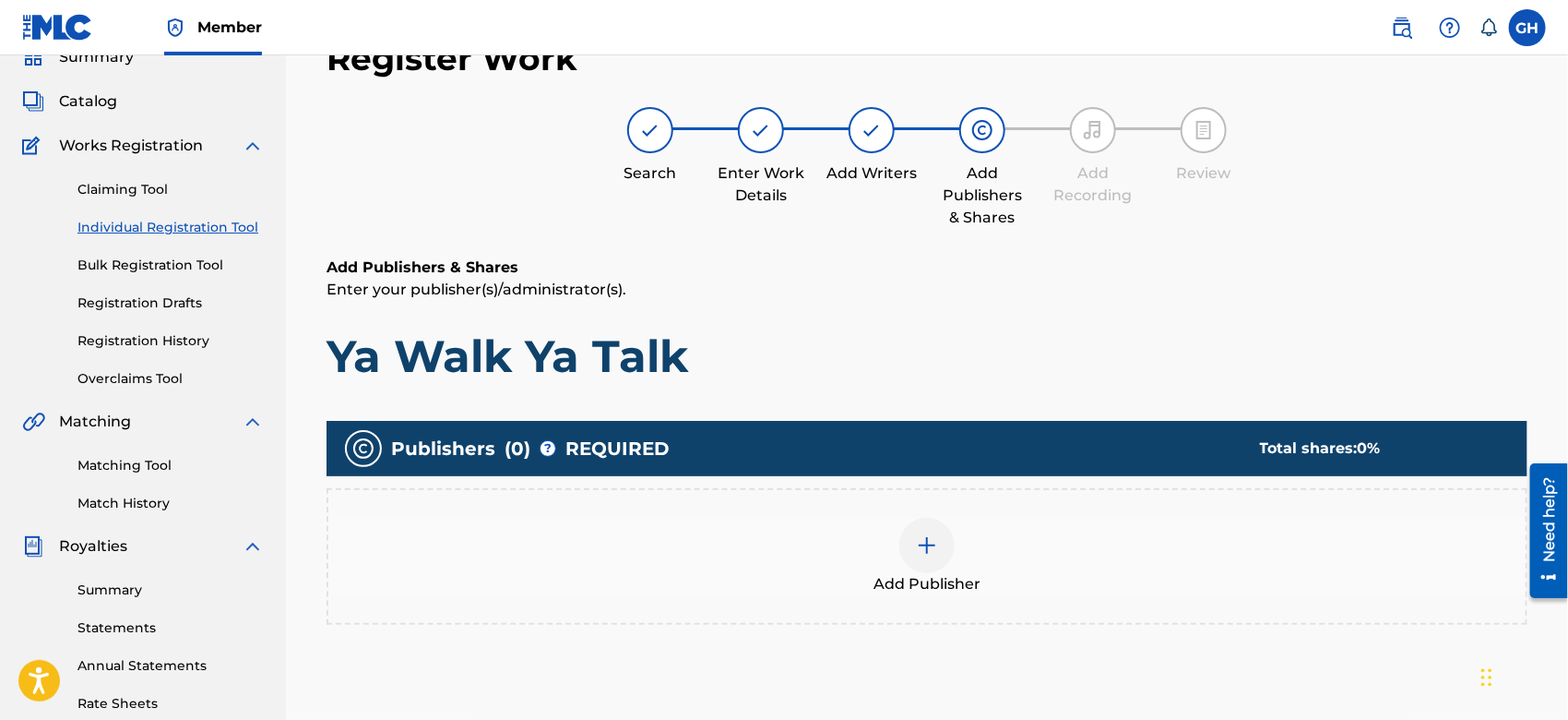
click at [922, 553] on img at bounding box center [927, 546] width 22 height 22
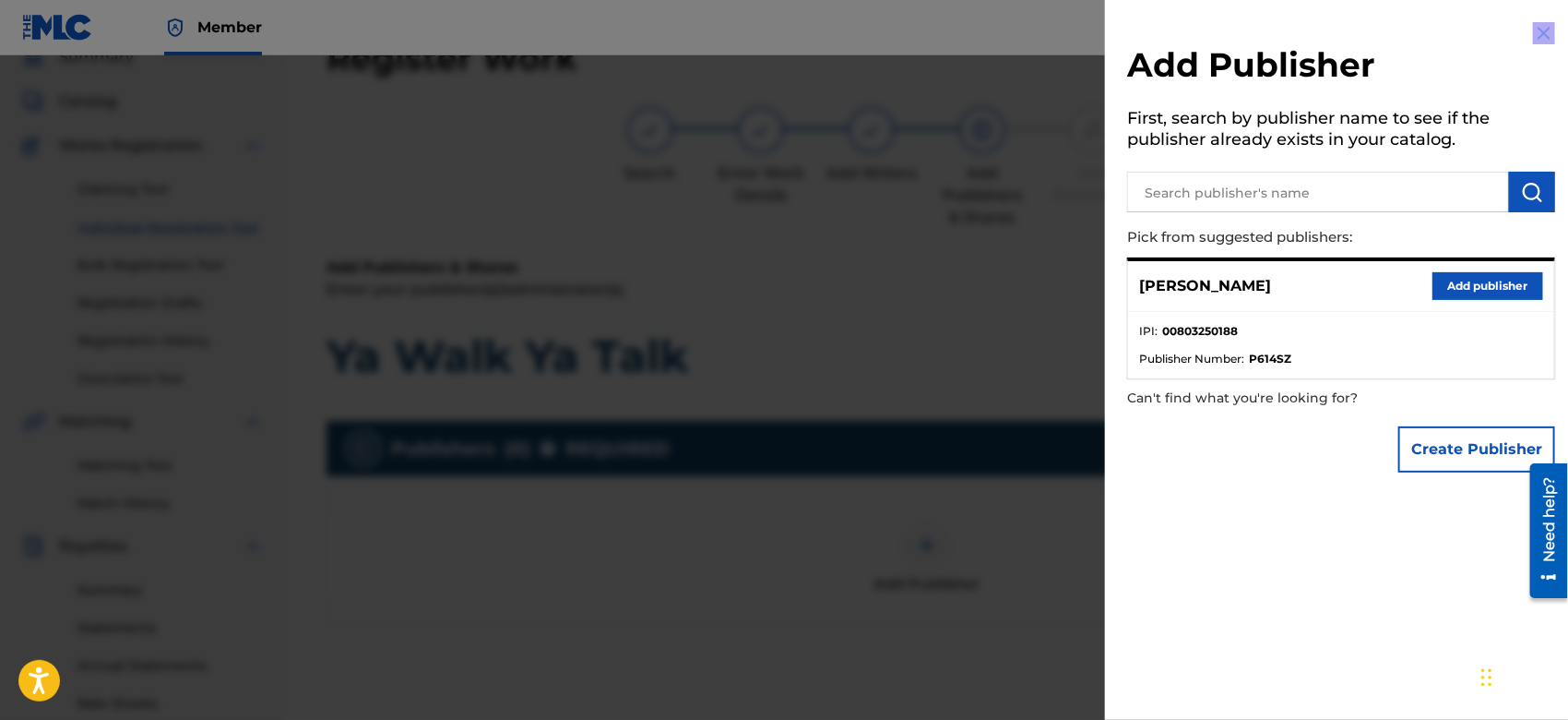
click at [922, 553] on div at bounding box center [784, 415] width 1568 height 720
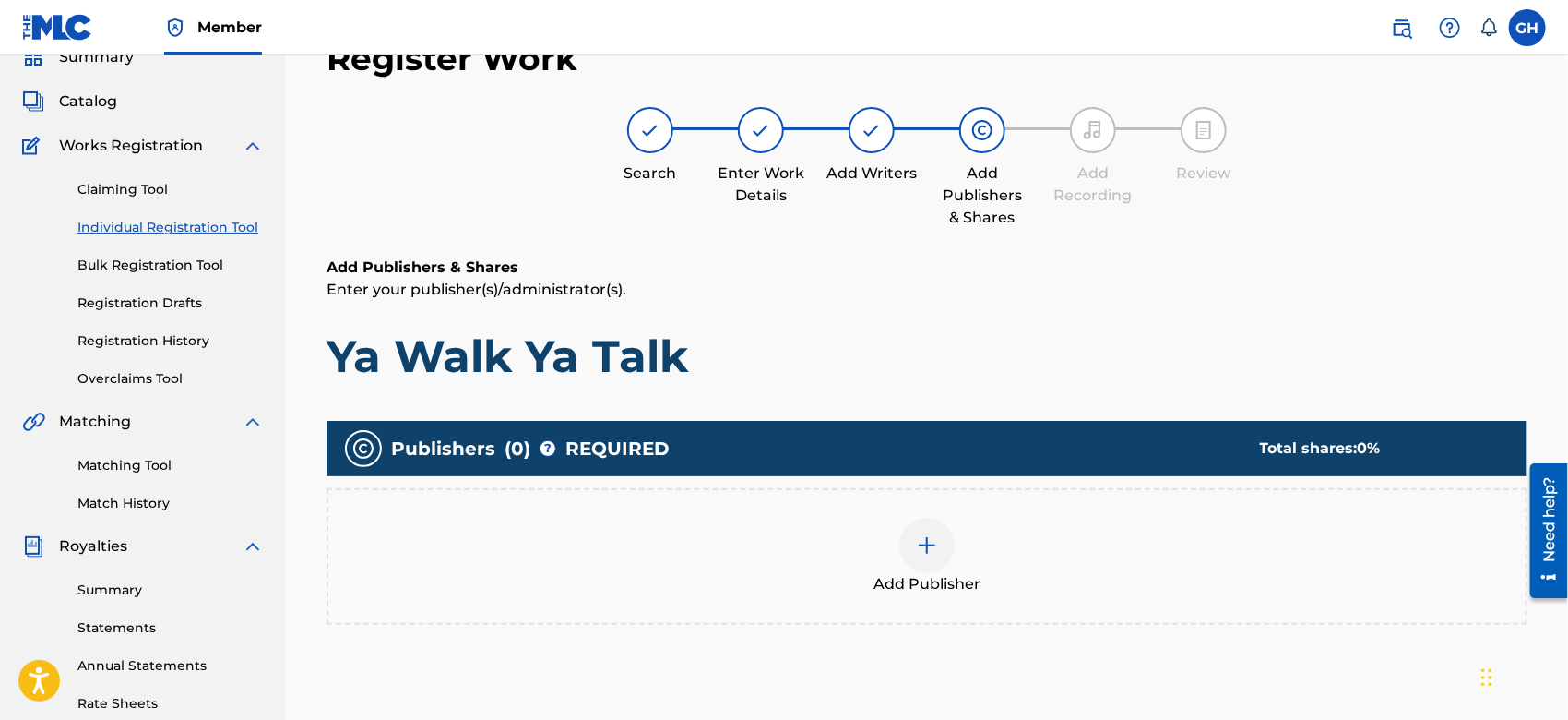
click at [920, 552] on img at bounding box center [927, 546] width 22 height 22
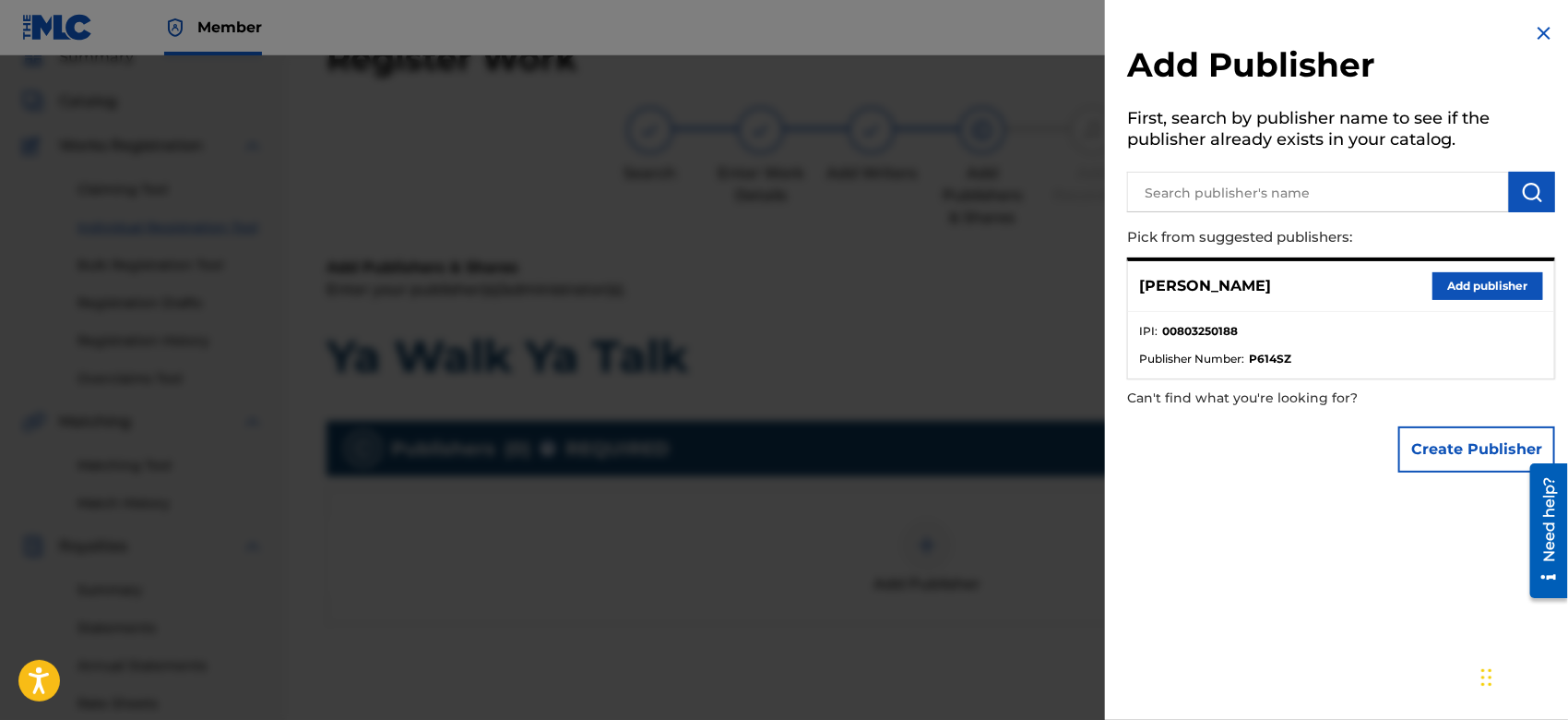
click at [1414, 469] on button "Create Publisher" at bounding box center [1476, 449] width 157 height 46
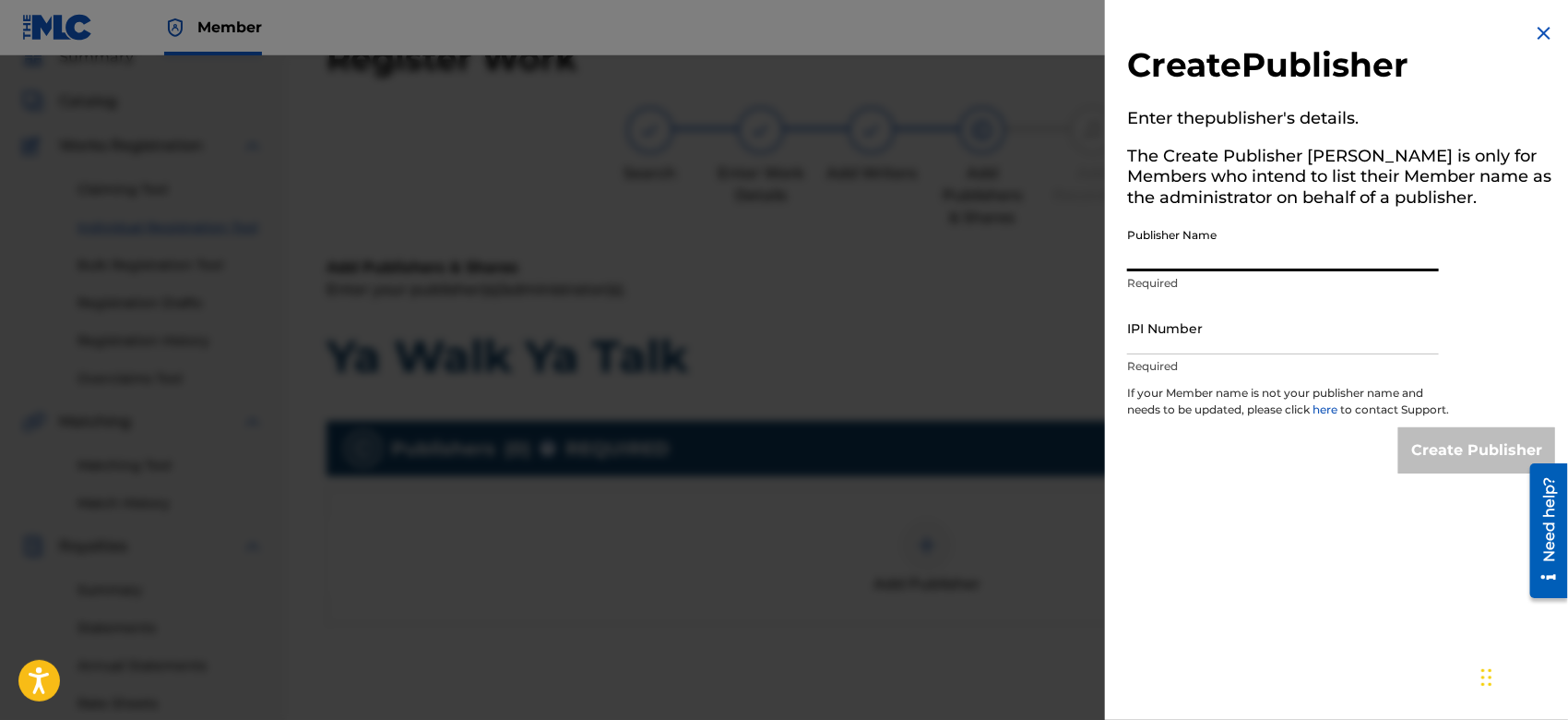
click at [1190, 259] on input "Publisher Name" at bounding box center [1283, 244] width 312 height 52
type input "TUNECORE DIGITAL MUSIC"
click at [1259, 335] on input "IPI Number" at bounding box center [1283, 328] width 312 height 52
type input "00642005099"
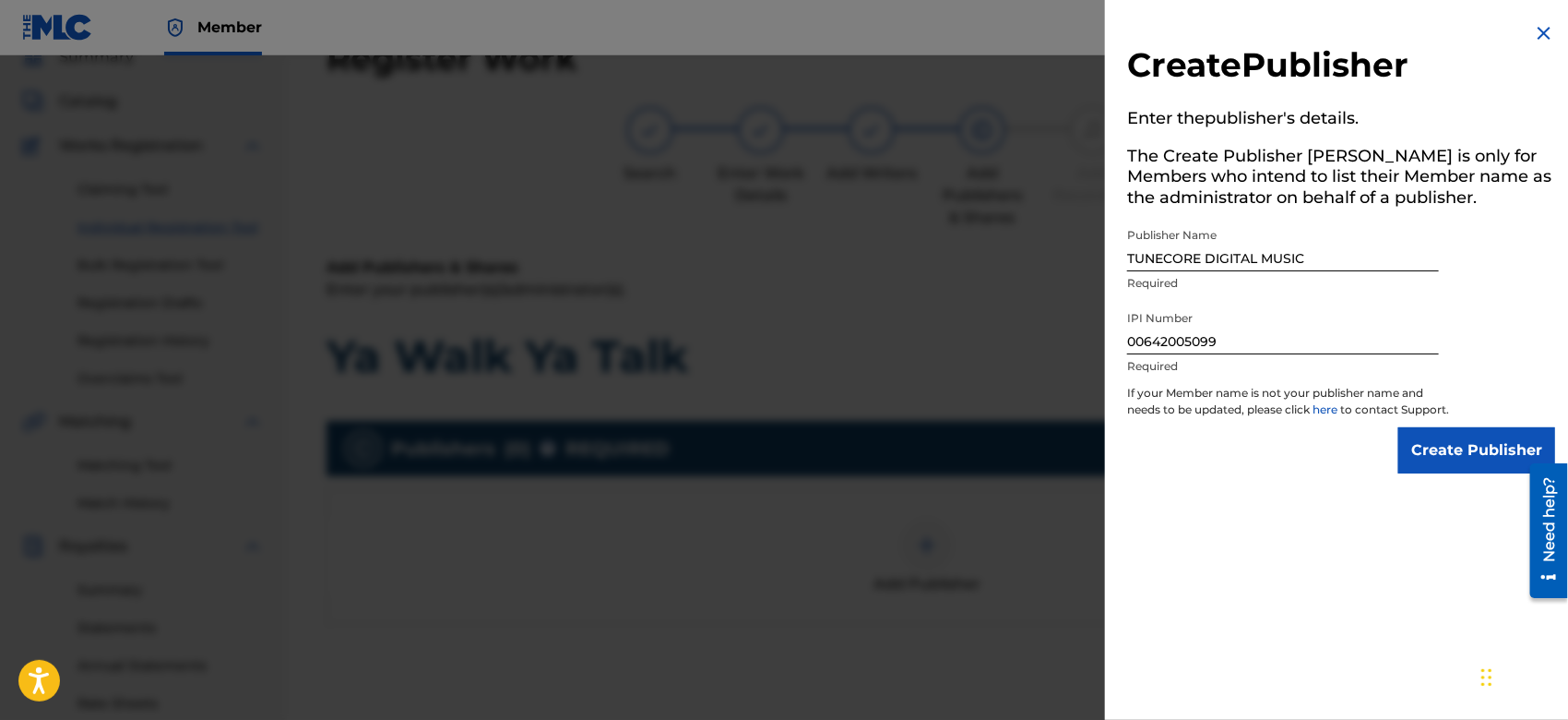
click at [1432, 454] on input "Create Publisher" at bounding box center [1476, 450] width 157 height 46
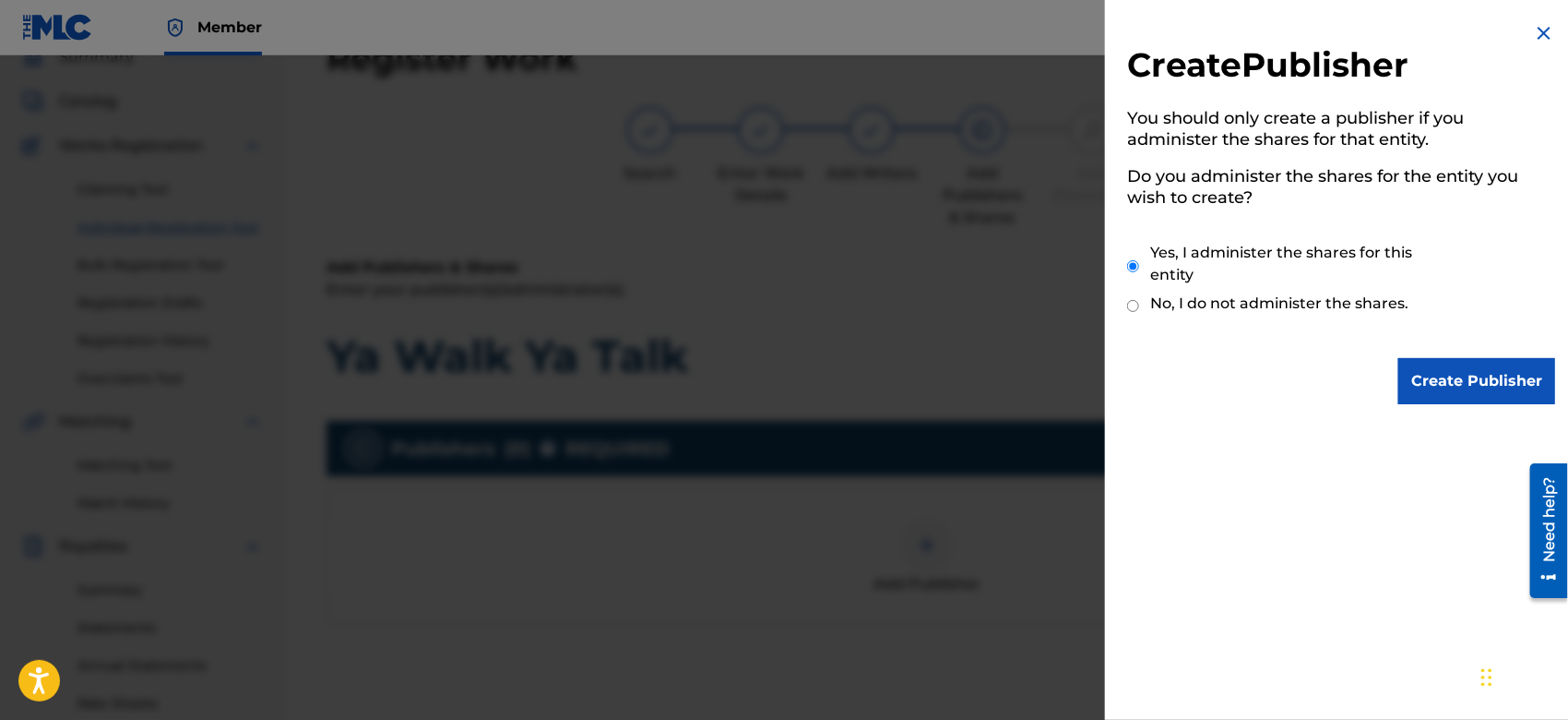
click at [1424, 373] on input "Create Publisher" at bounding box center [1476, 381] width 157 height 46
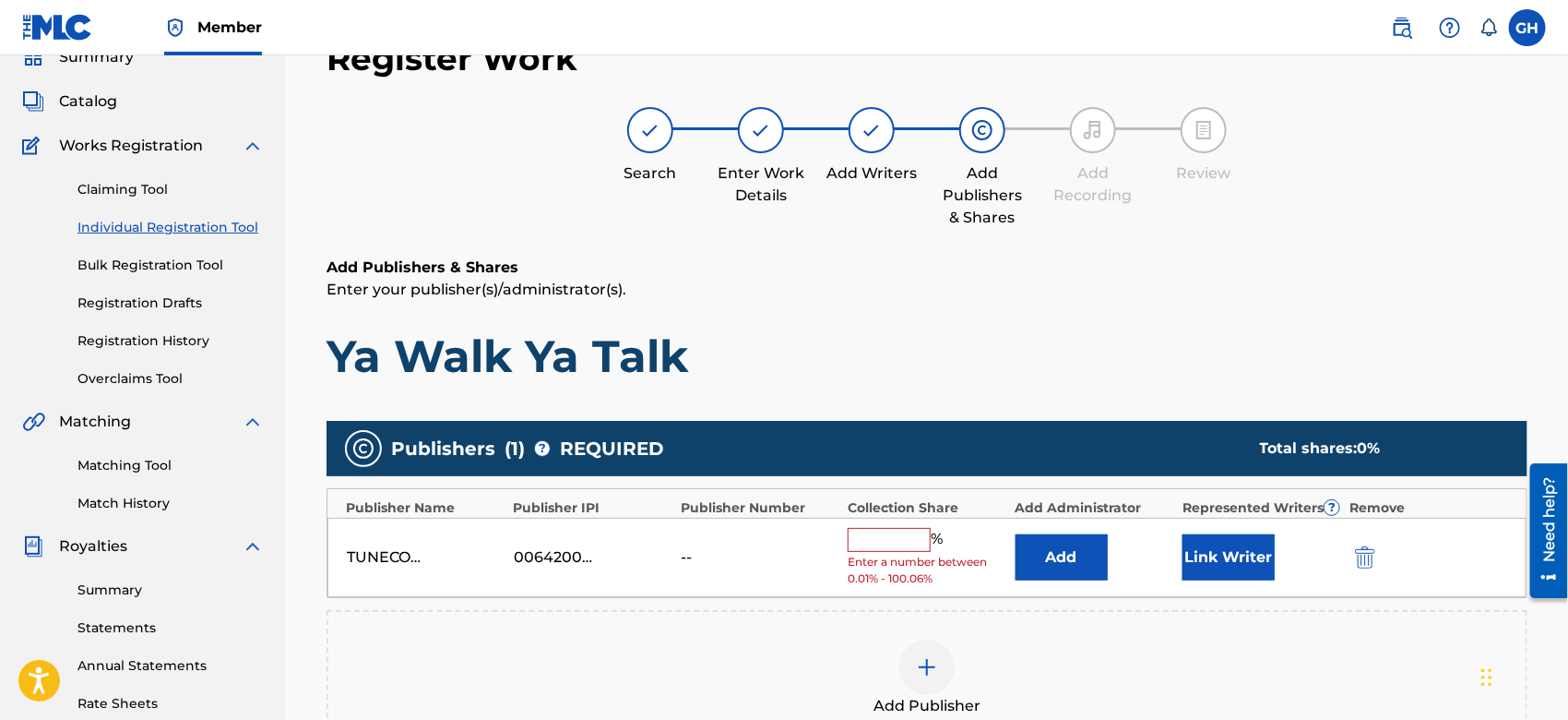
click at [856, 530] on input "text" at bounding box center [889, 540] width 83 height 24
type input "100"
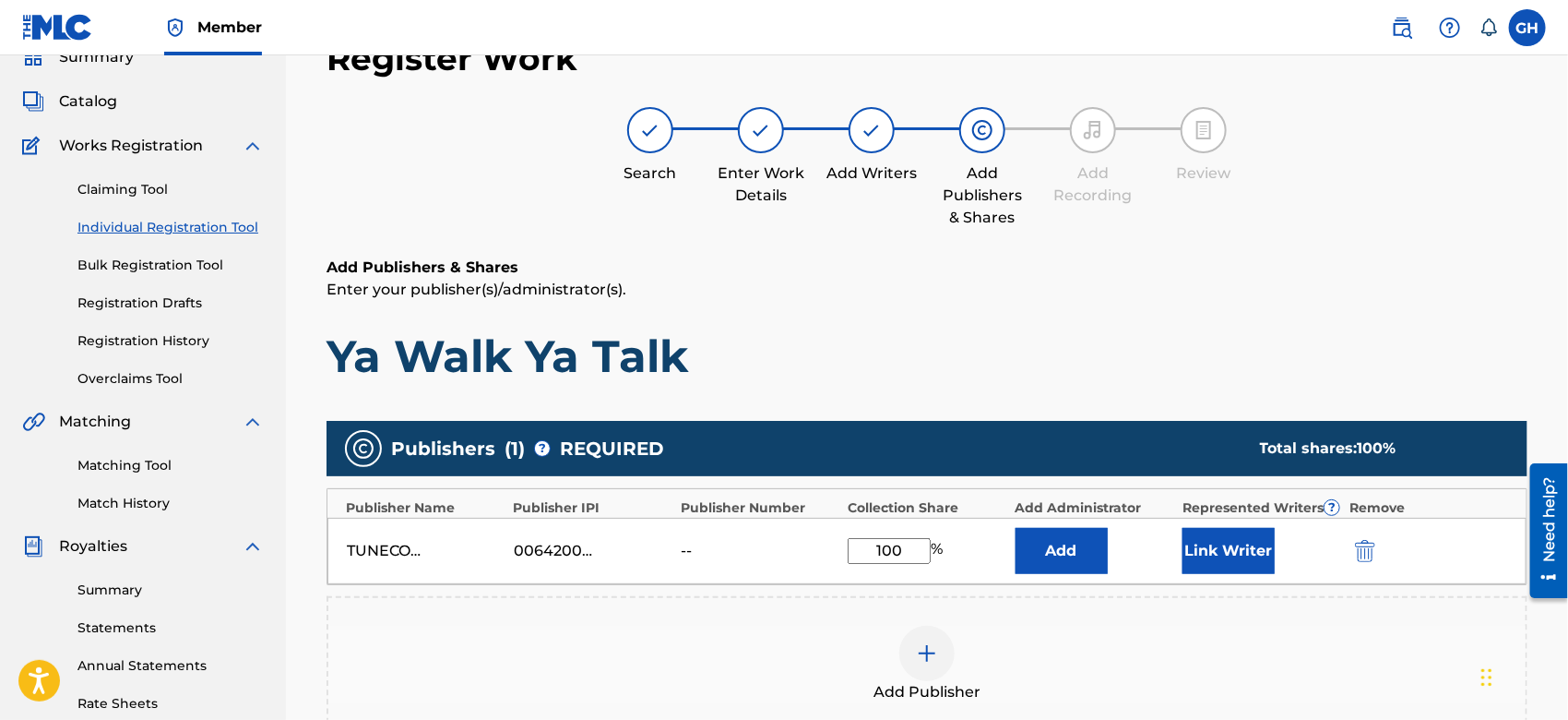
click at [1189, 555] on button "Link Writer" at bounding box center [1229, 551] width 93 height 46
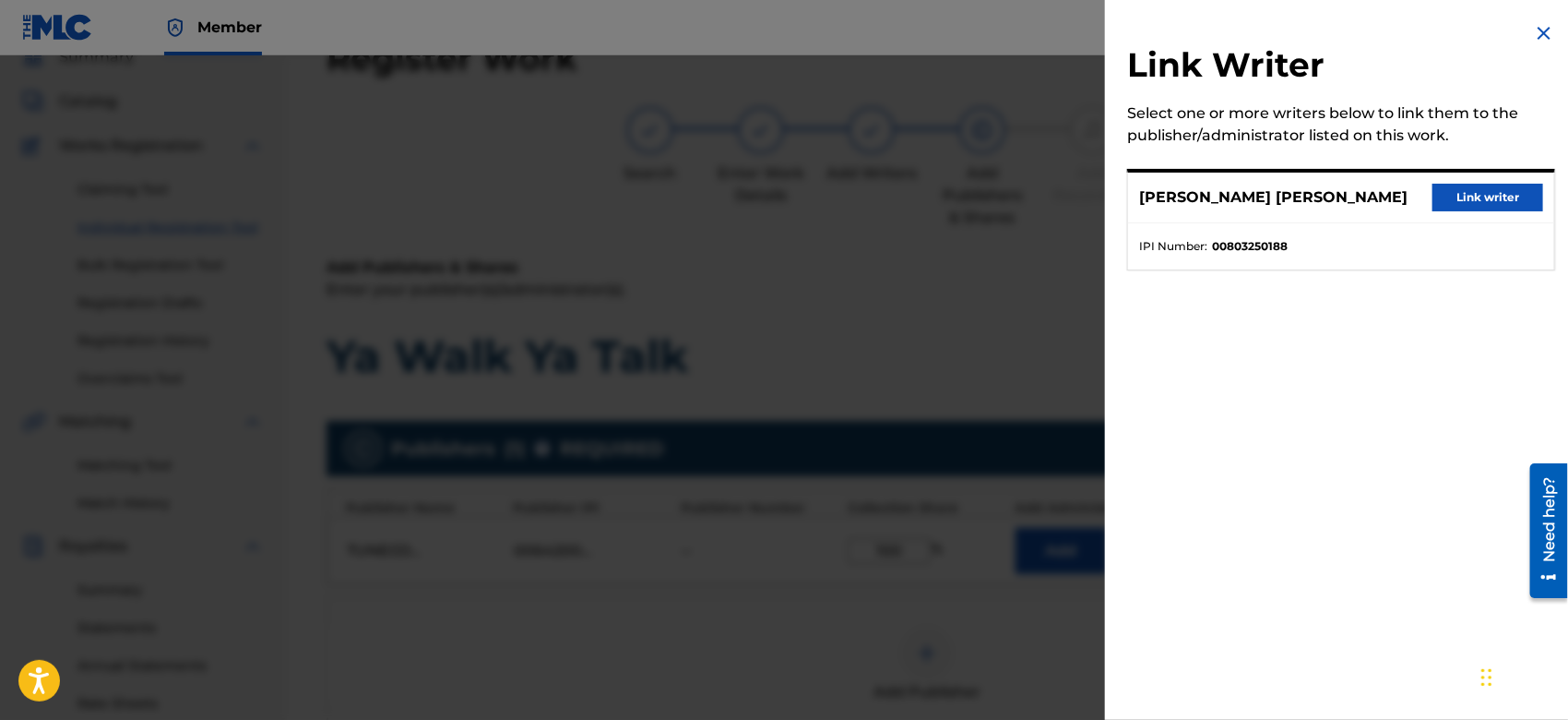
click at [1464, 199] on button "Link writer" at bounding box center [1488, 198] width 110 height 28
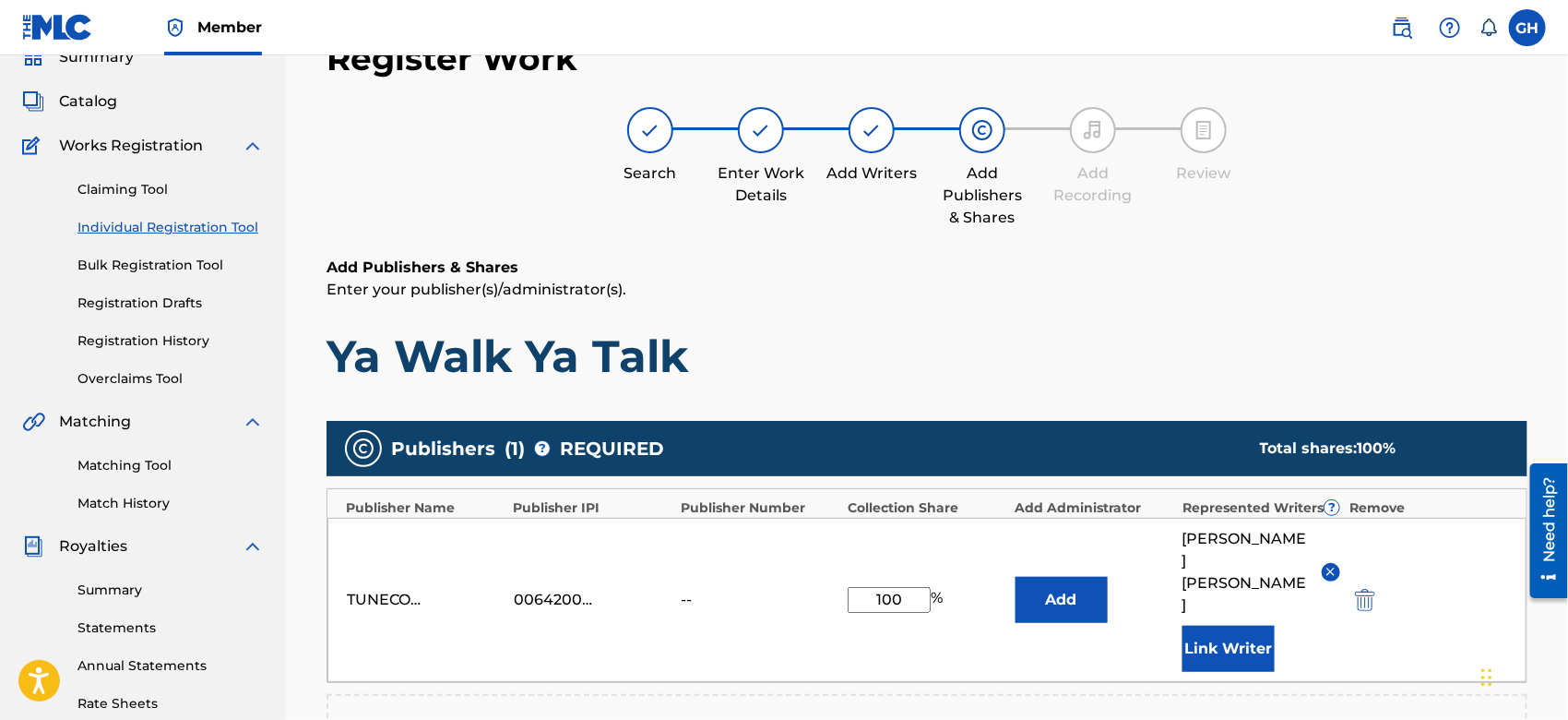
scroll to position [486, 0]
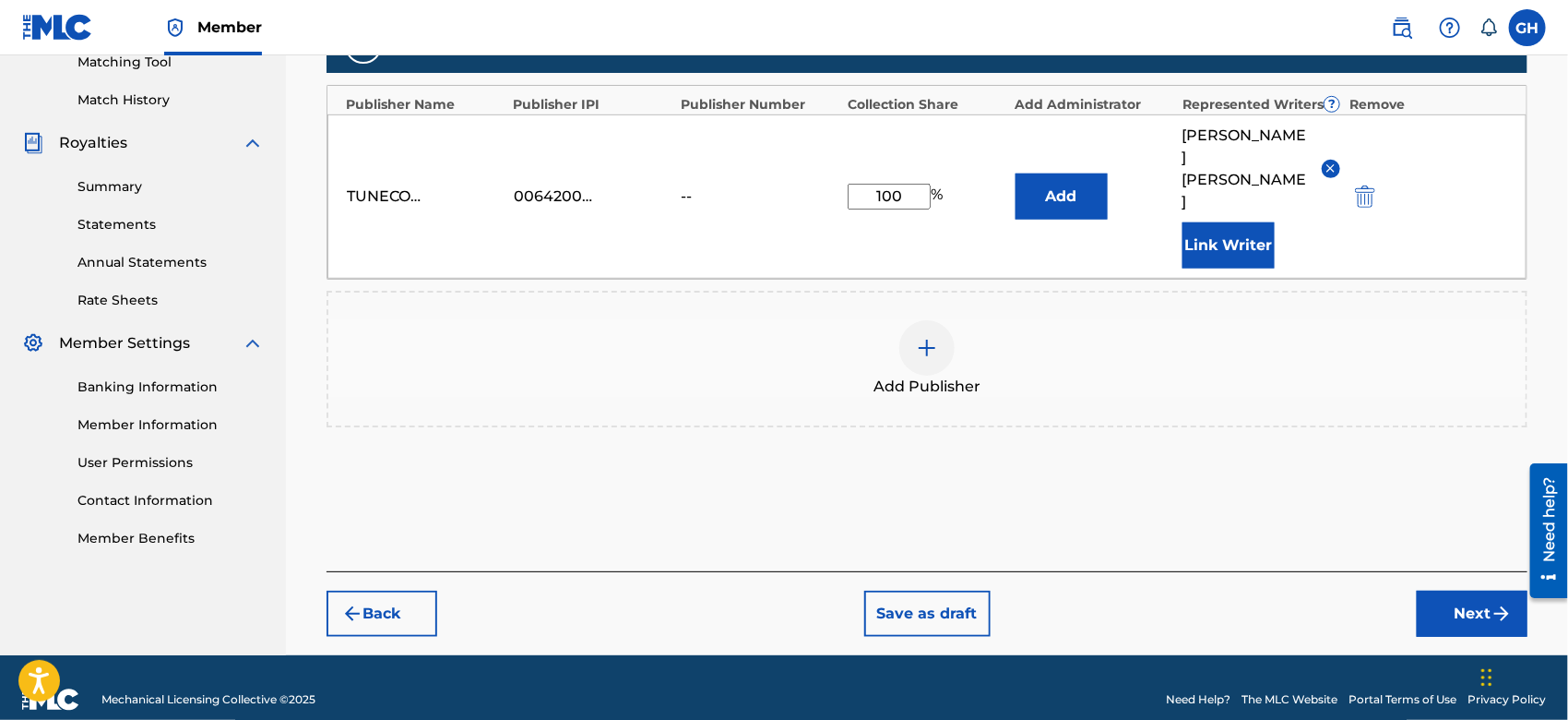
click at [1462, 591] on button "Next" at bounding box center [1473, 614] width 110 height 46
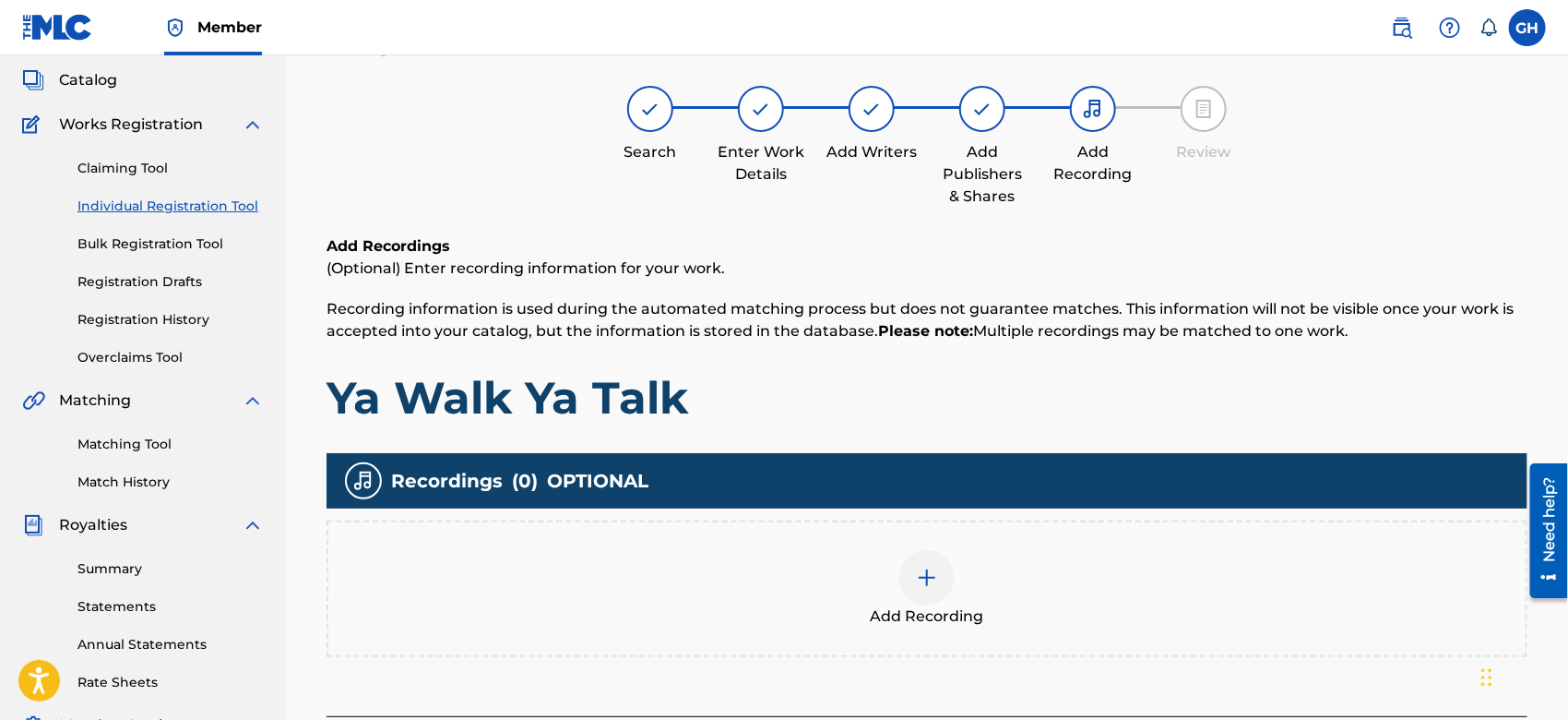
scroll to position [82, 0]
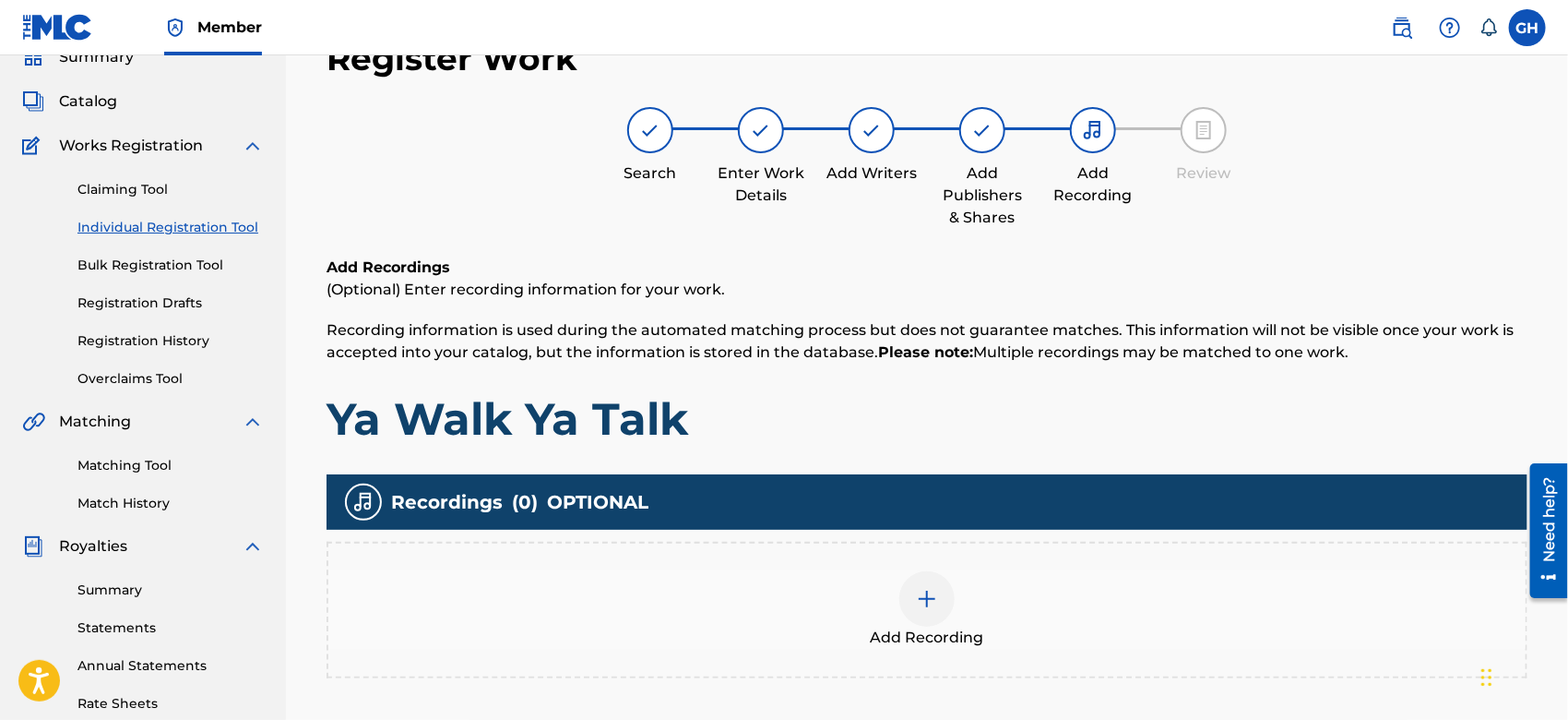
click at [919, 600] on img at bounding box center [927, 599] width 22 height 22
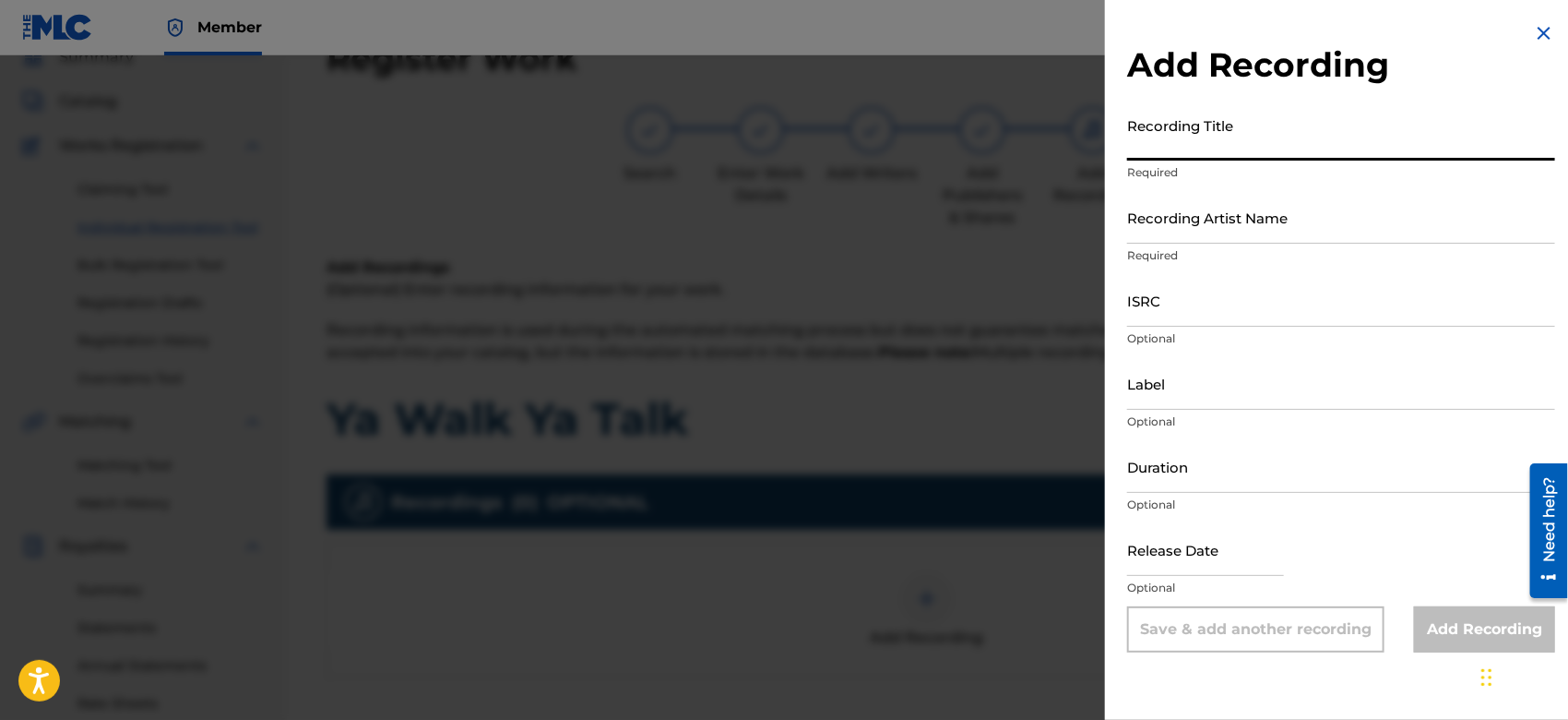
click at [1200, 142] on input "Recording Title" at bounding box center [1341, 134] width 428 height 52
type input "Ya Walk Ya Talk"
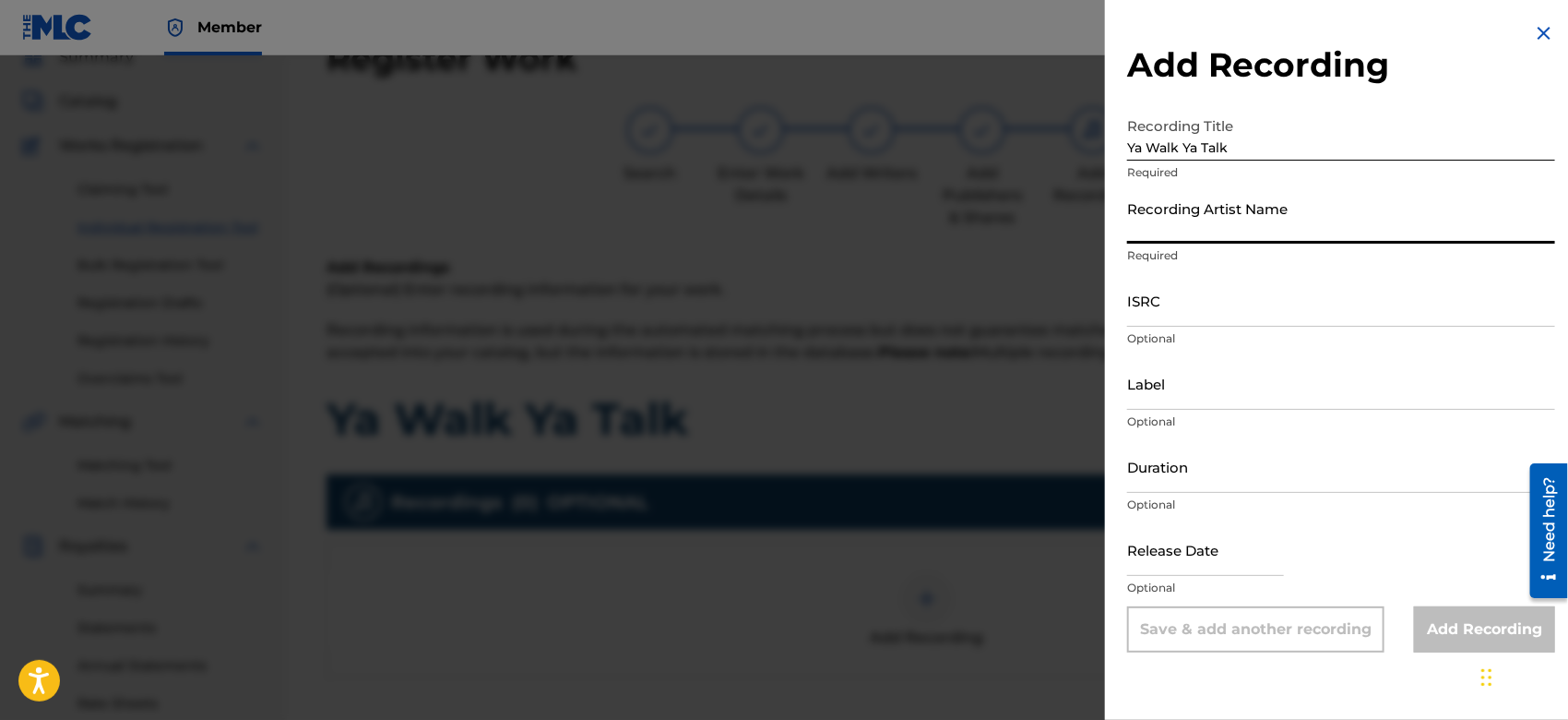
click at [1279, 229] on input "Recording Artist Name" at bounding box center [1341, 217] width 428 height 52
type input "Gamma FEB"
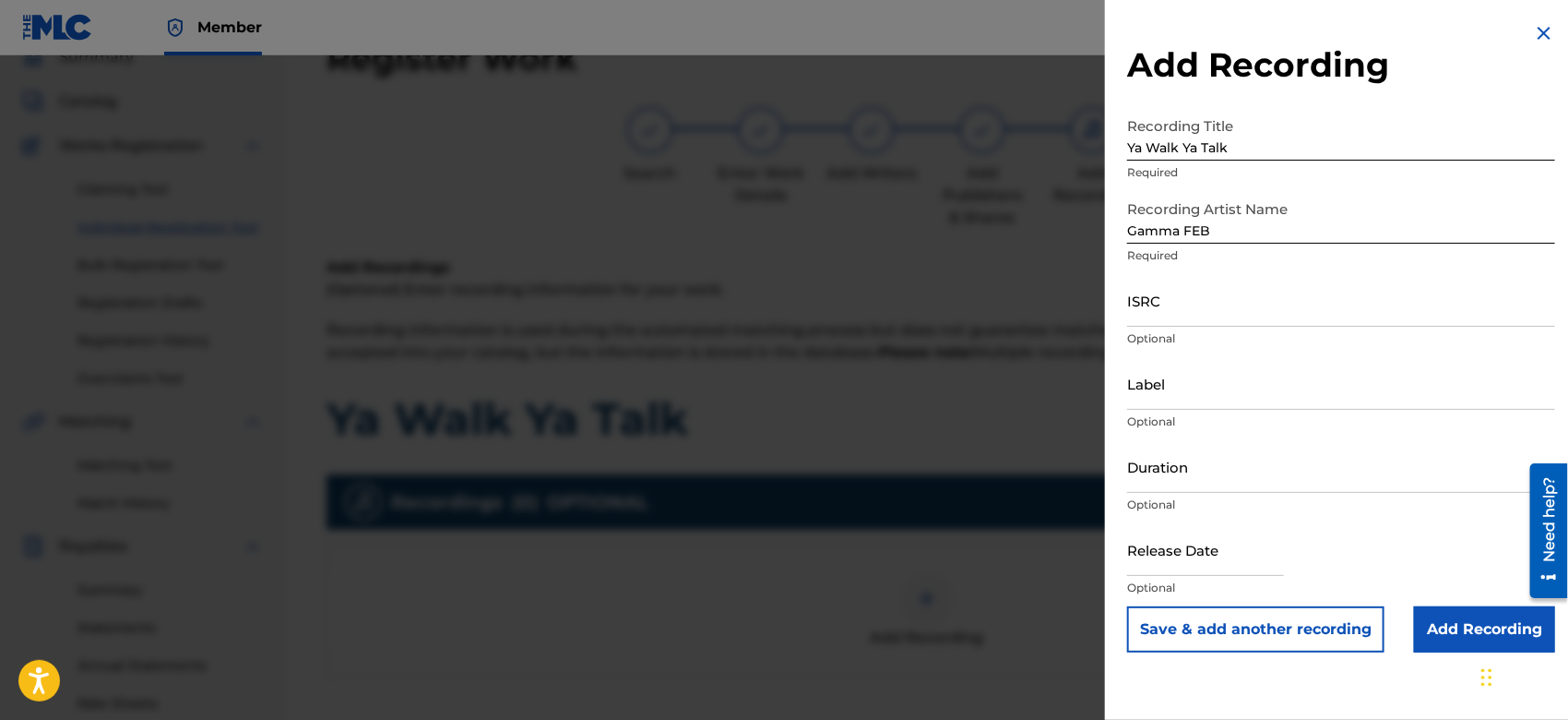
click at [1426, 611] on input "Add Recording" at bounding box center [1484, 629] width 141 height 46
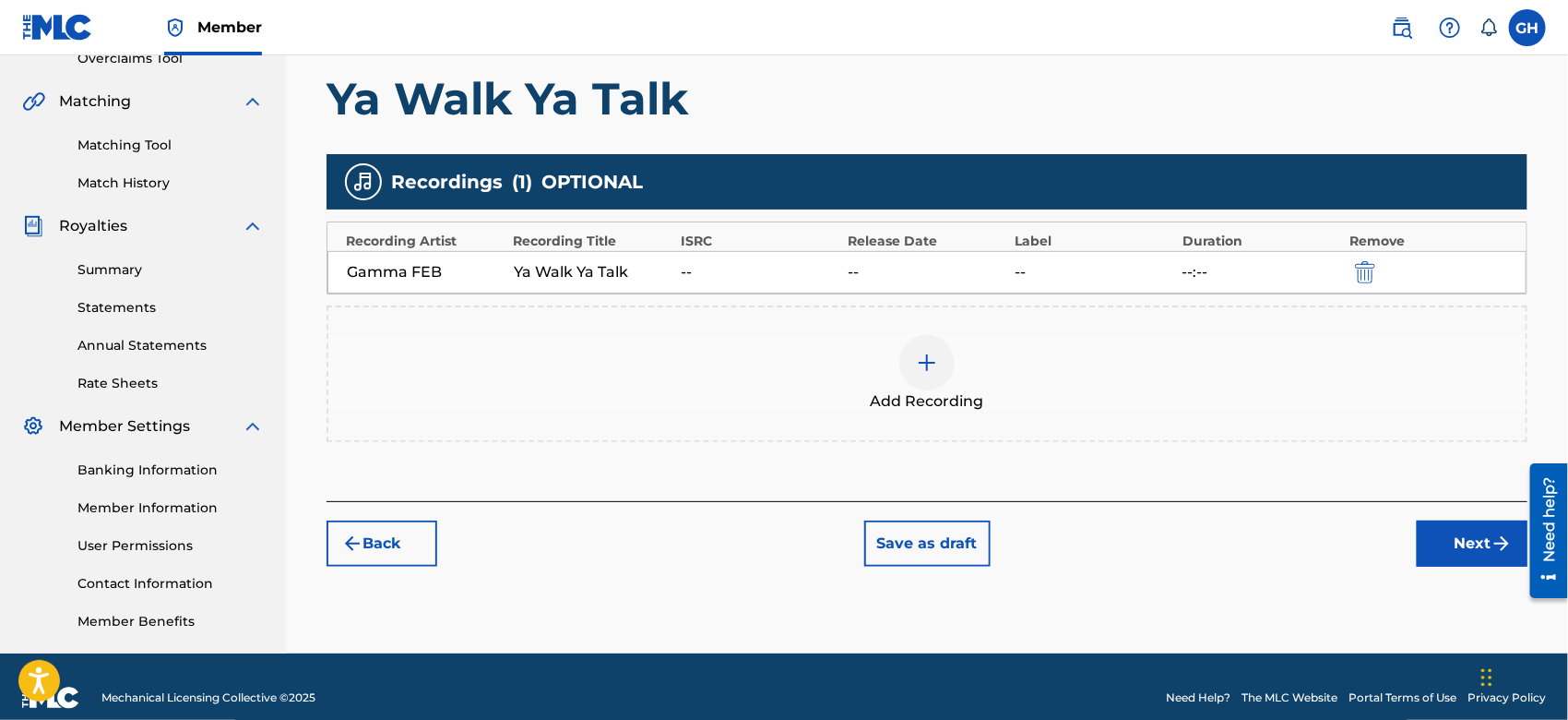
scroll to position [424, 0]
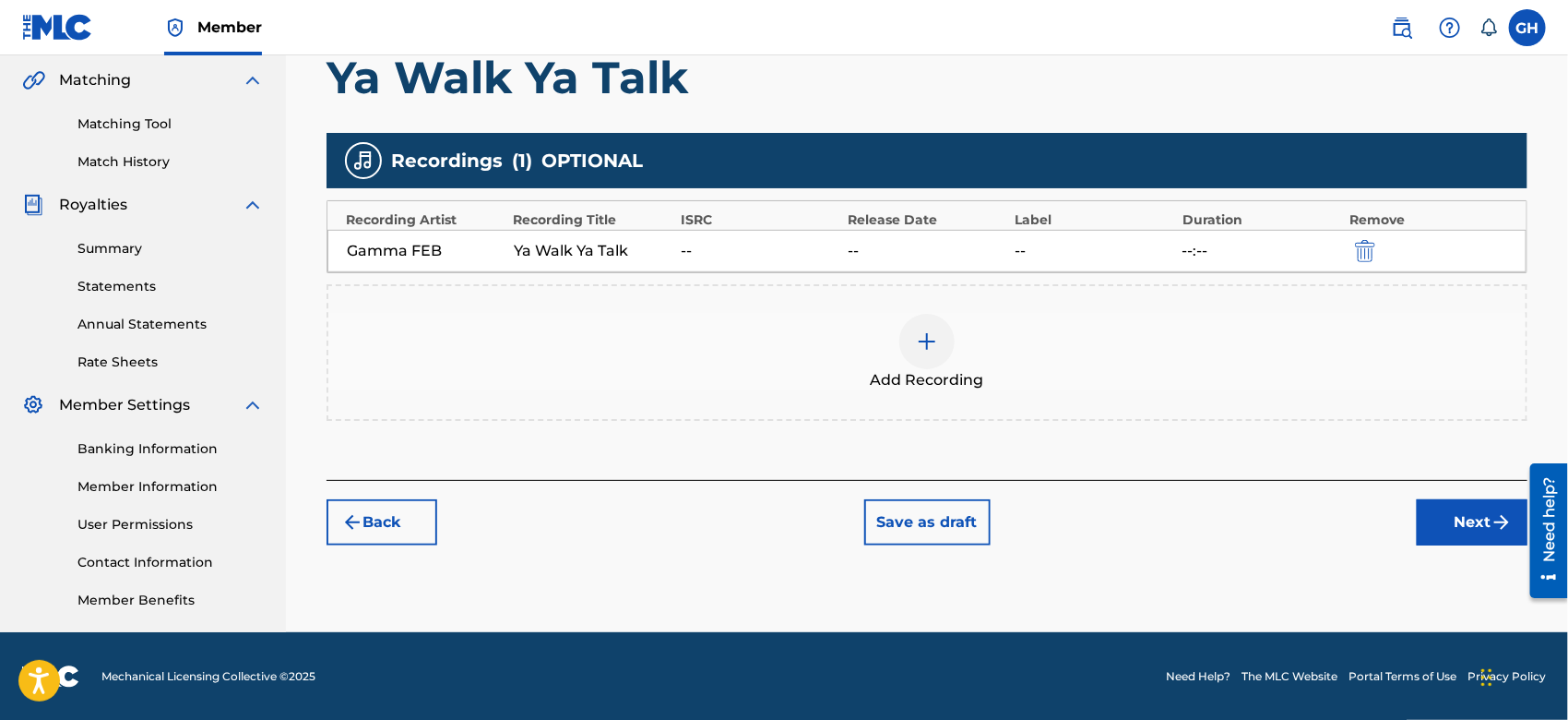
click at [1452, 521] on button "Next" at bounding box center [1473, 522] width 110 height 46
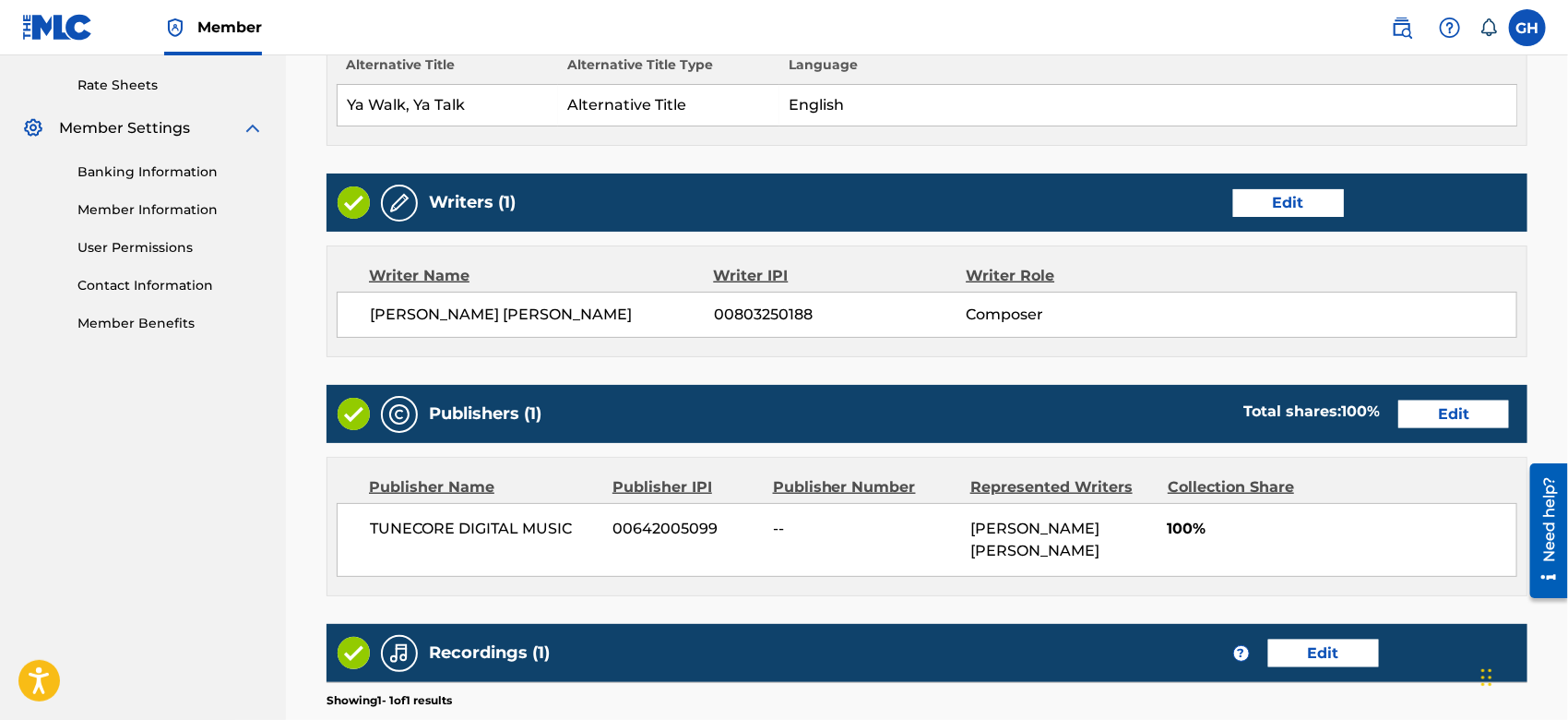
scroll to position [980, 0]
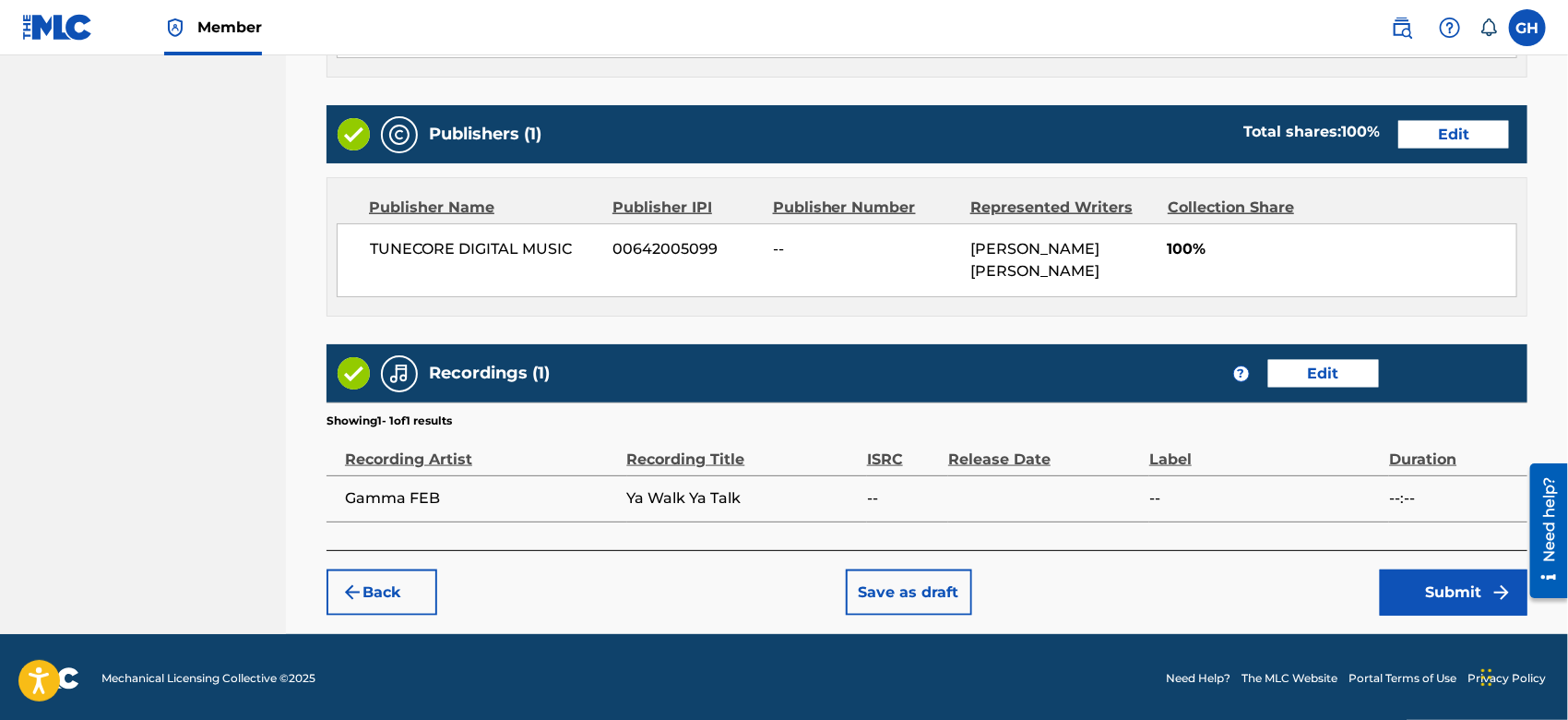
click at [1430, 602] on button "Submit" at bounding box center [1454, 592] width 148 height 46
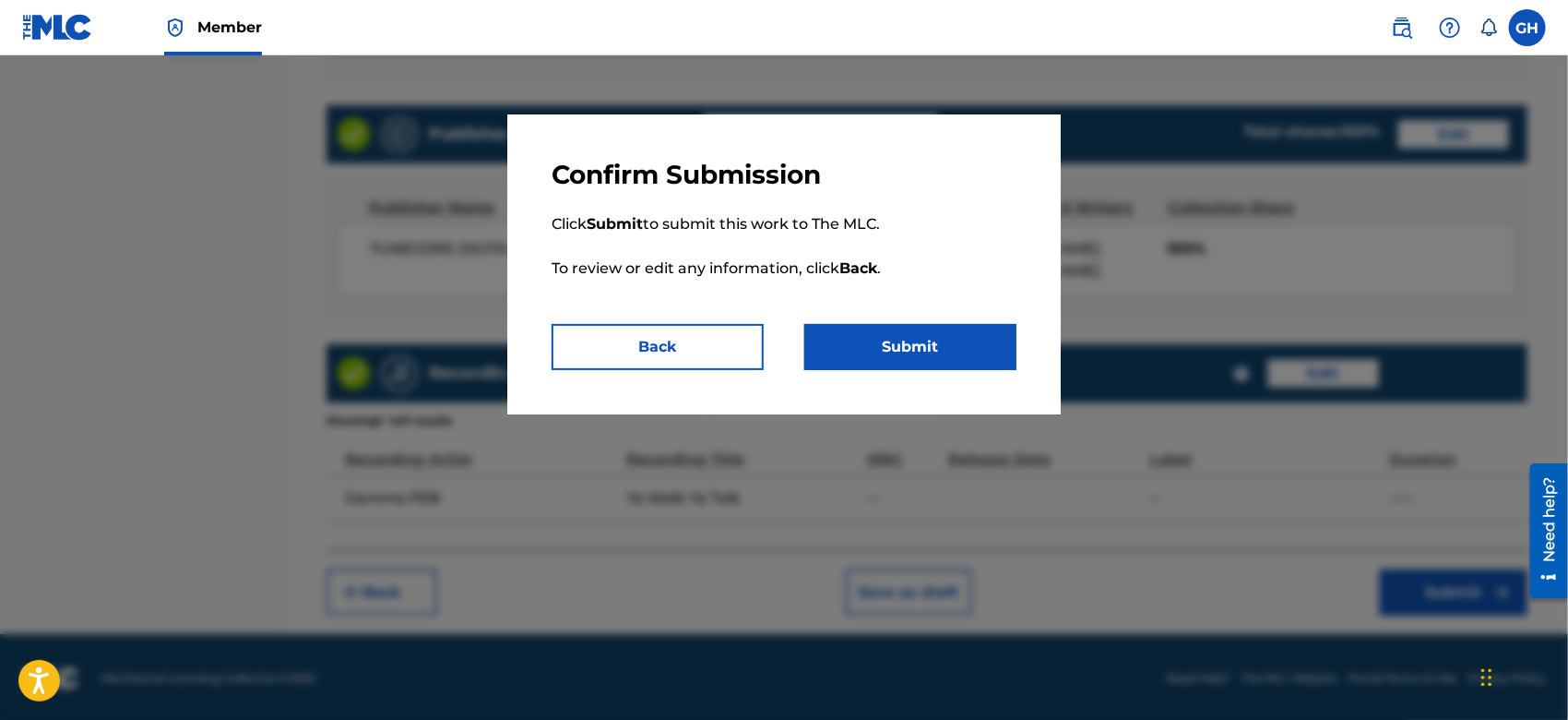
click at [938, 340] on button "Submit" at bounding box center [910, 347] width 213 height 46
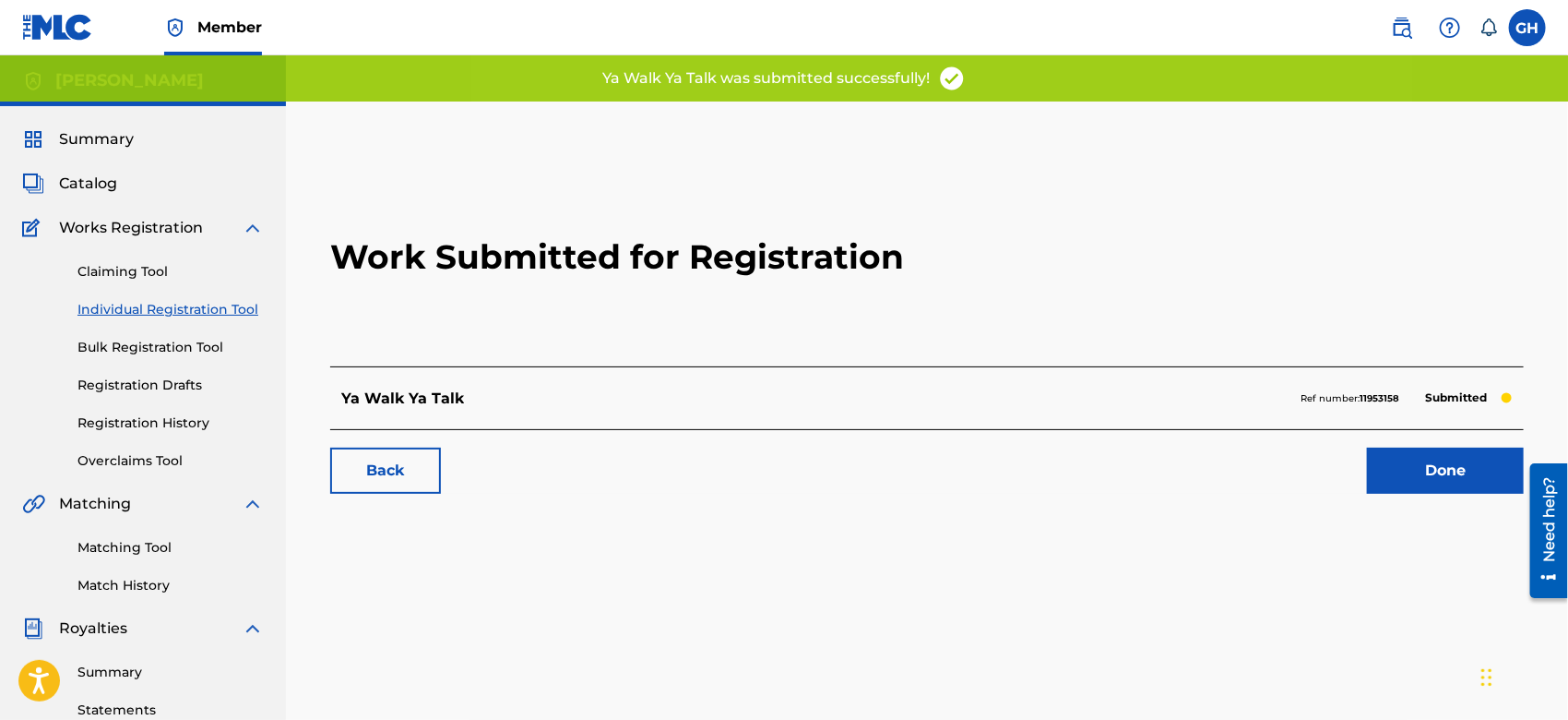
click at [1380, 465] on link "Done" at bounding box center [1445, 471] width 157 height 46
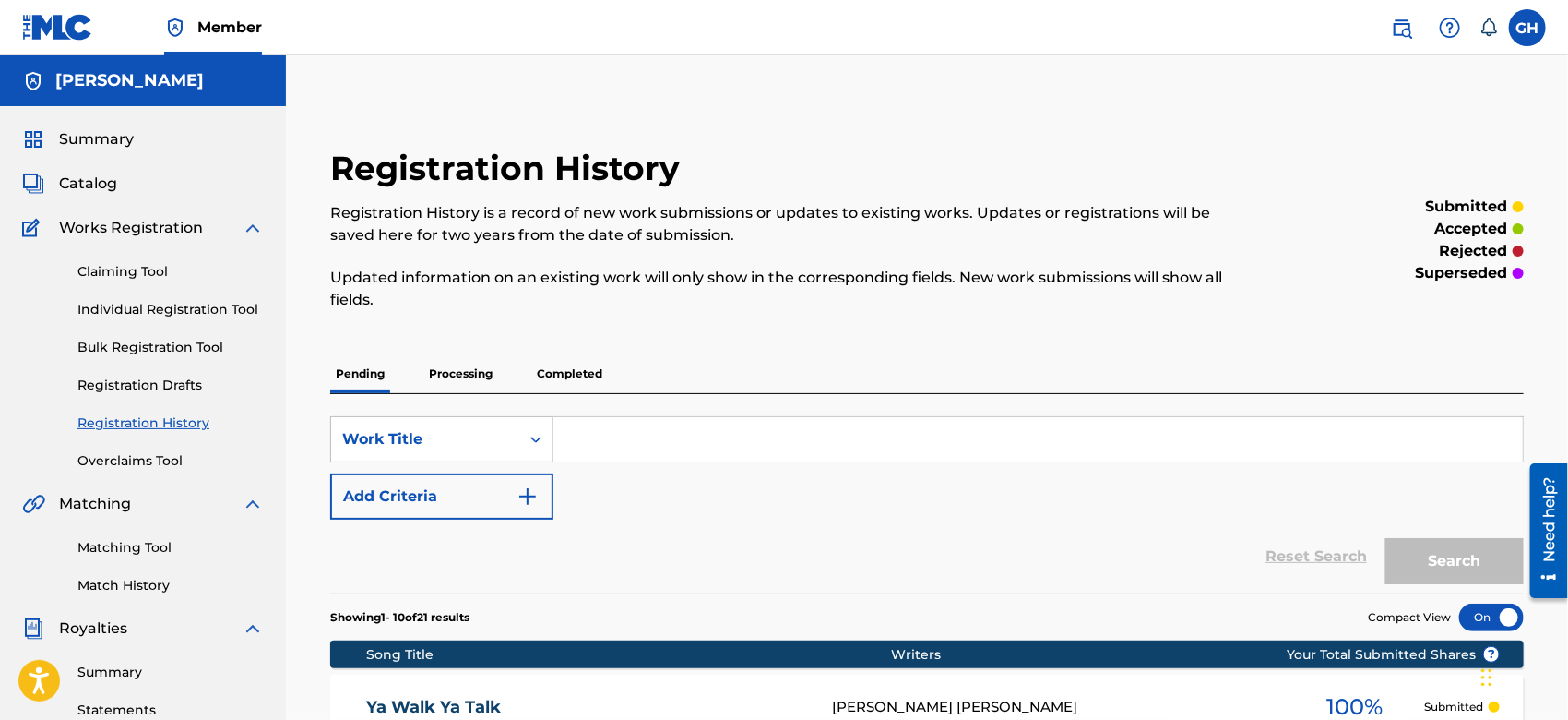
click at [96, 178] on span "Catalog" at bounding box center [88, 183] width 58 height 22
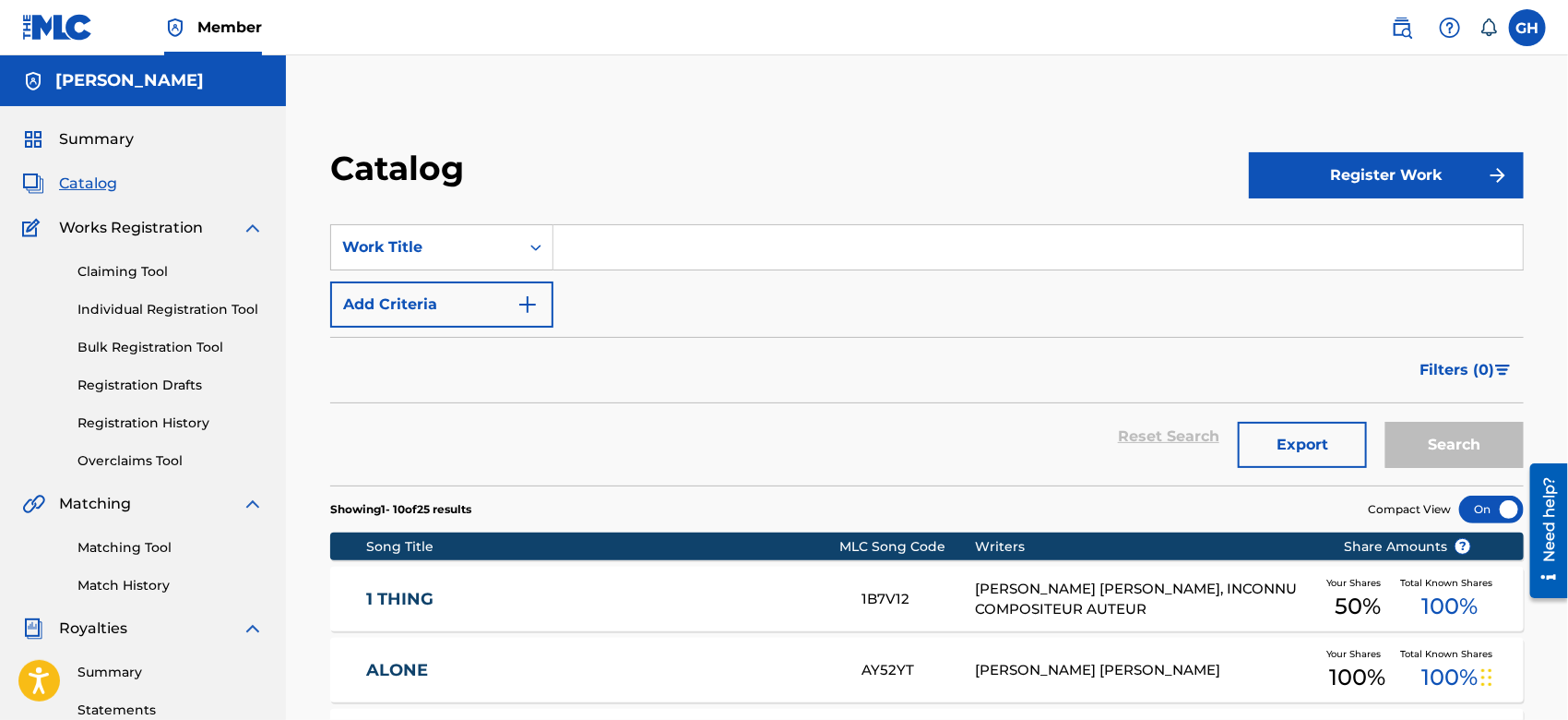
click at [1362, 173] on button "Register Work" at bounding box center [1386, 175] width 275 height 46
click at [1329, 234] on link "Individual" at bounding box center [1386, 235] width 275 height 44
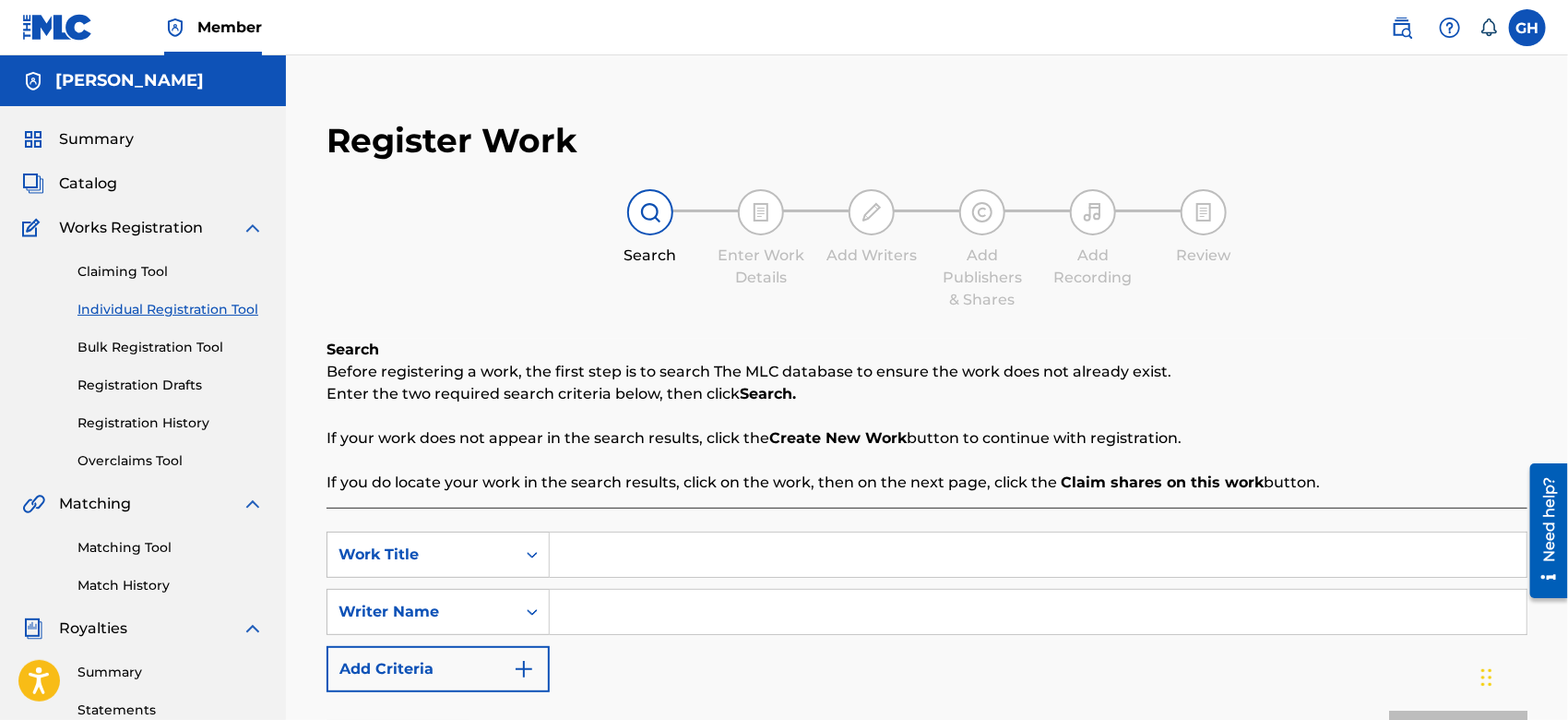
click at [584, 556] on input "Search Form" at bounding box center [1038, 555] width 977 height 44
type input "From The Heart"
click at [577, 618] on input "Search Form" at bounding box center [1038, 612] width 977 height 44
type input "Gary Octwone Harrison Jr"
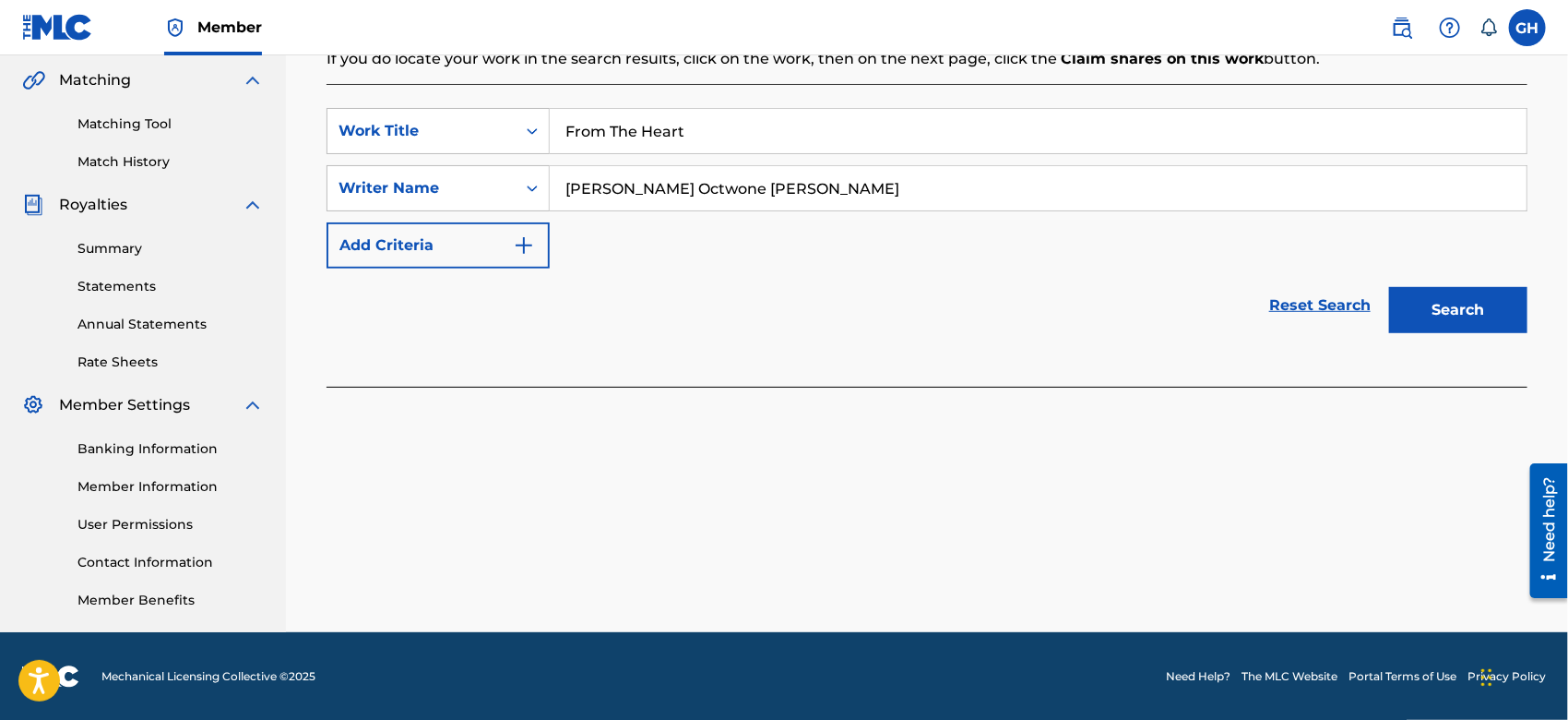
click at [1439, 318] on button "Search" at bounding box center [1459, 310] width 139 height 46
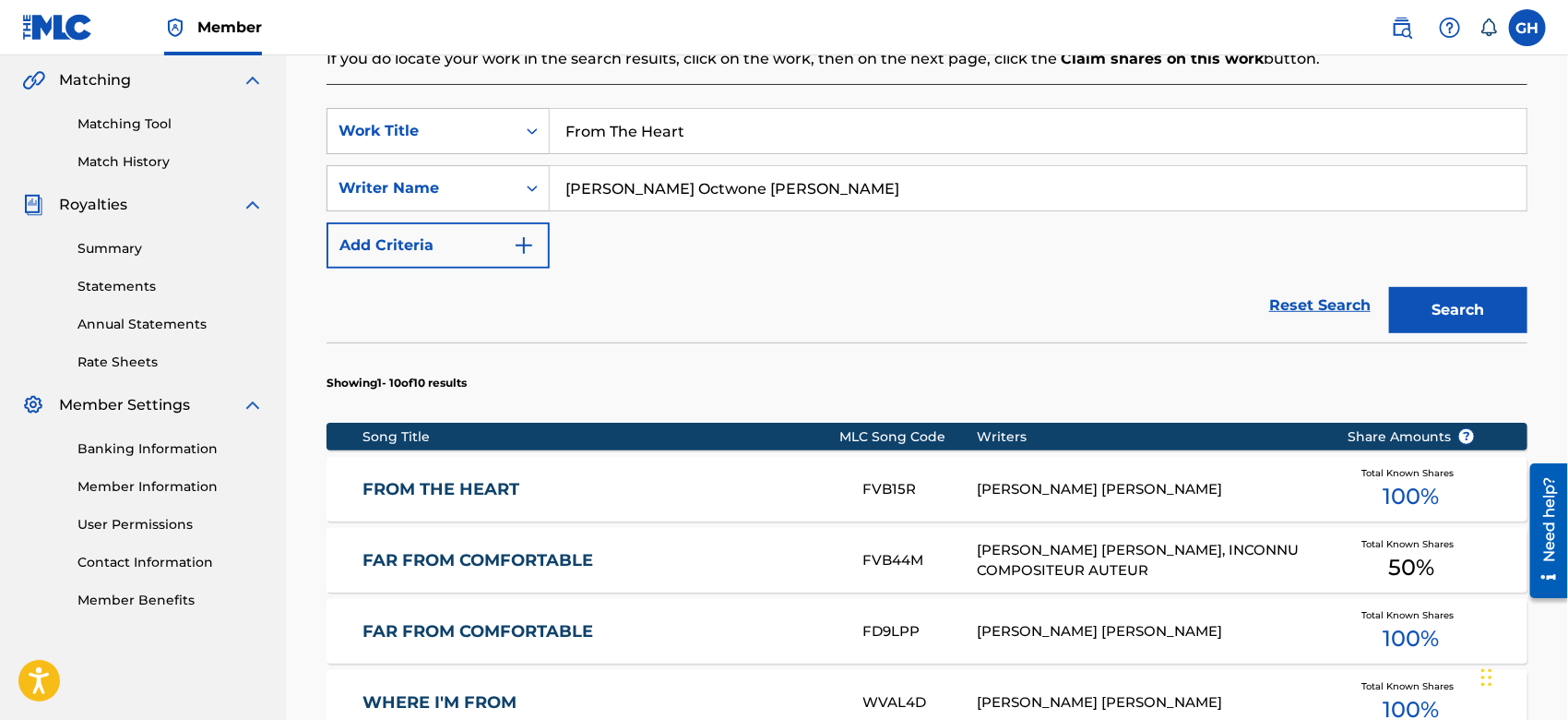
click at [822, 471] on div "FROM THE HEART FVB15R GARY OCTWONE JR. HARRISON Total Known Shares 100 %" at bounding box center [927, 490] width 1201 height 65
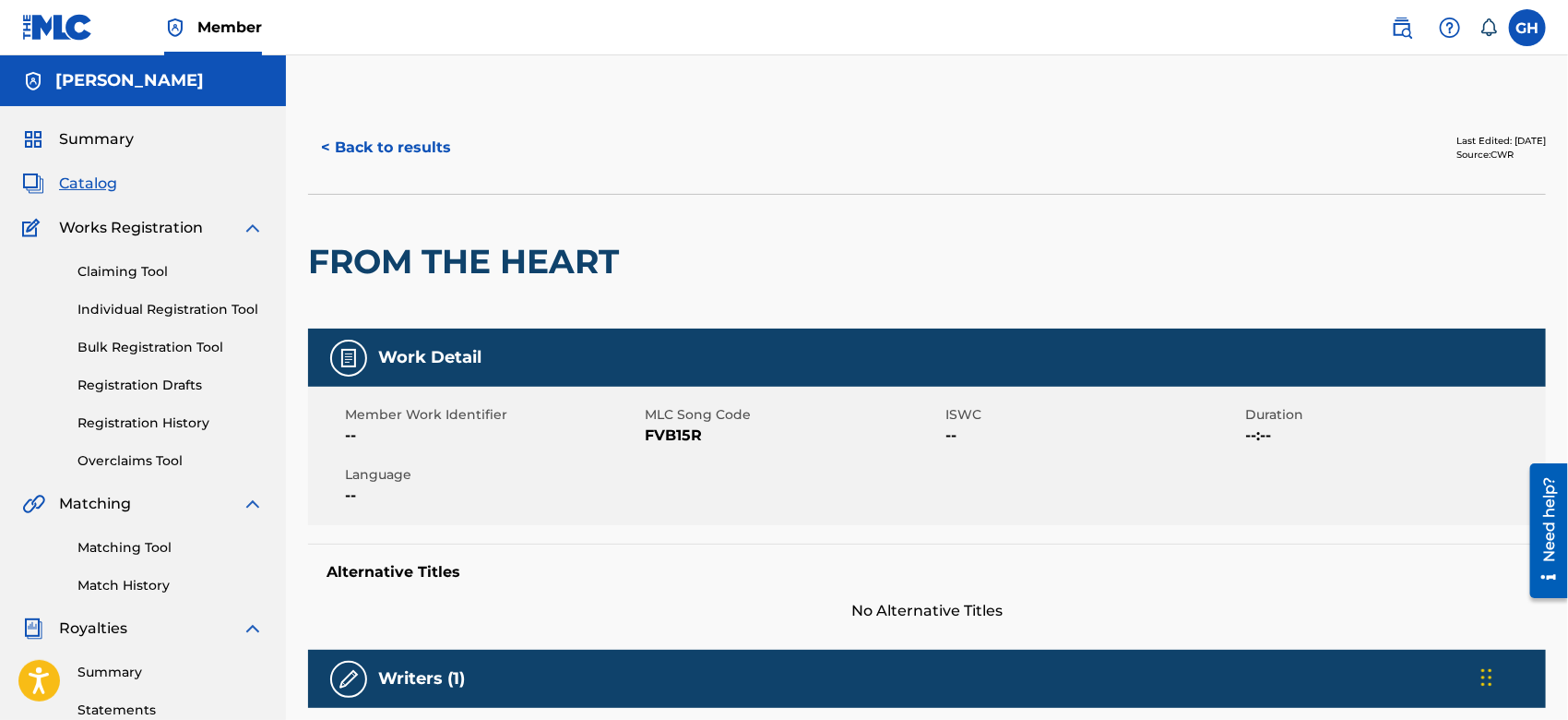
click at [382, 129] on button "< Back to results" at bounding box center [386, 148] width 156 height 46
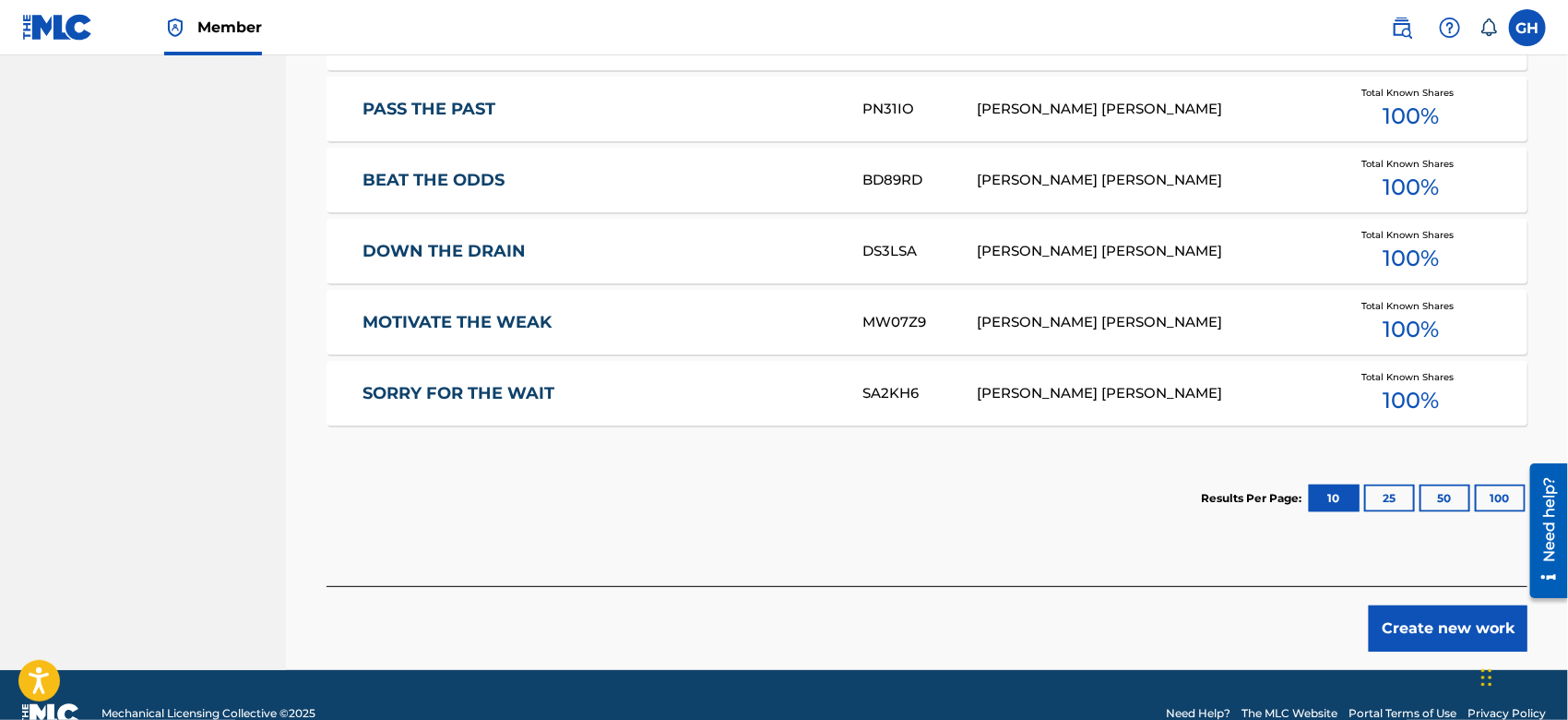
scroll to position [1197, 0]
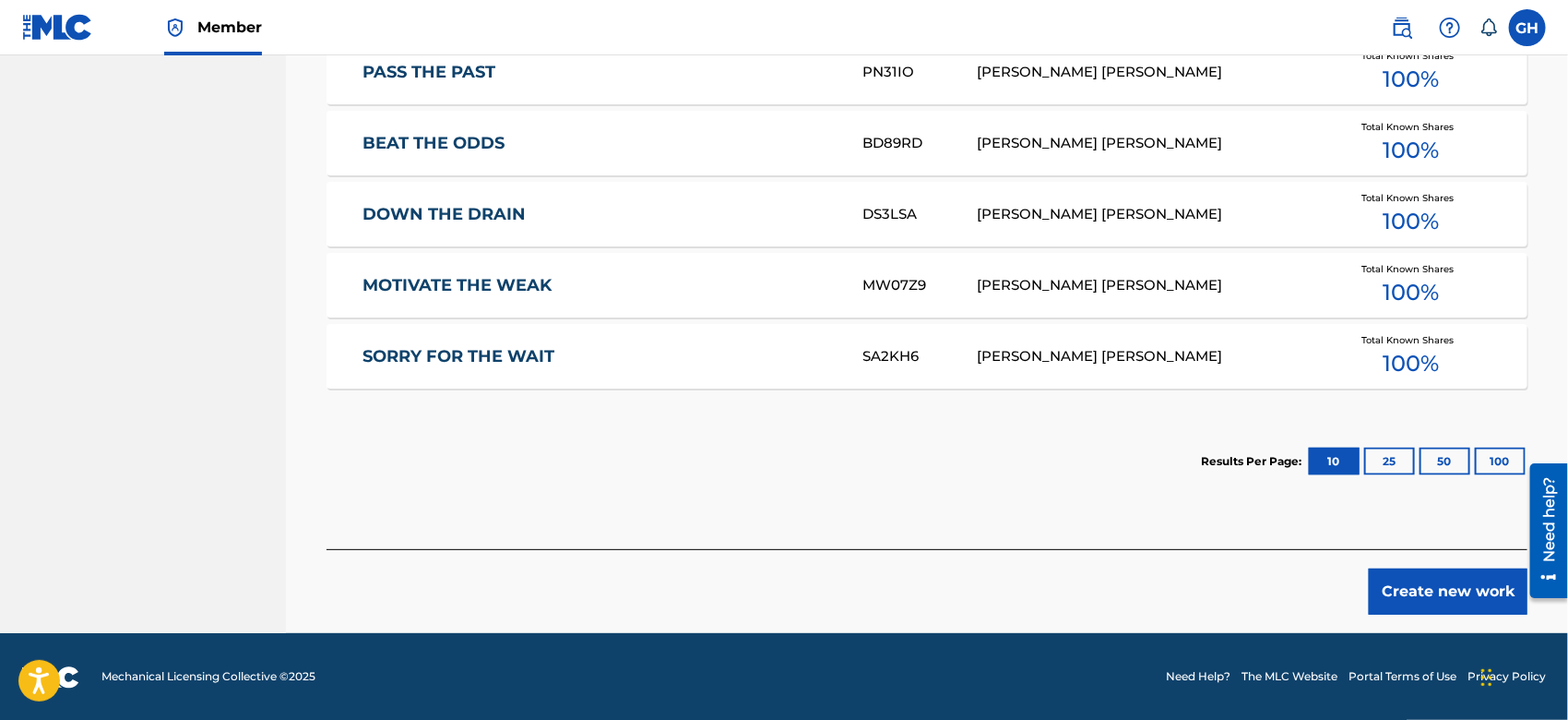
click at [1431, 578] on button "Create new work" at bounding box center [1448, 591] width 158 height 46
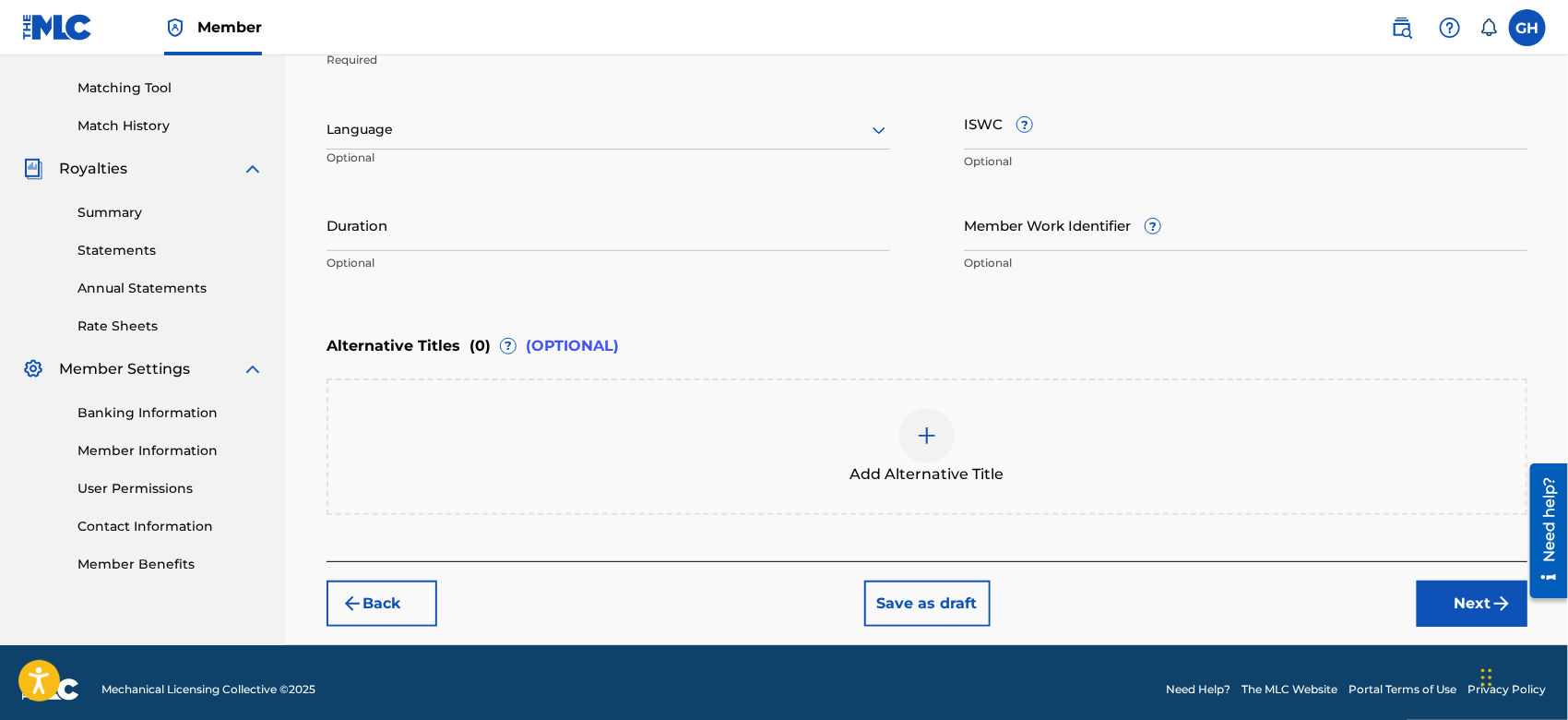
scroll to position [458, 0]
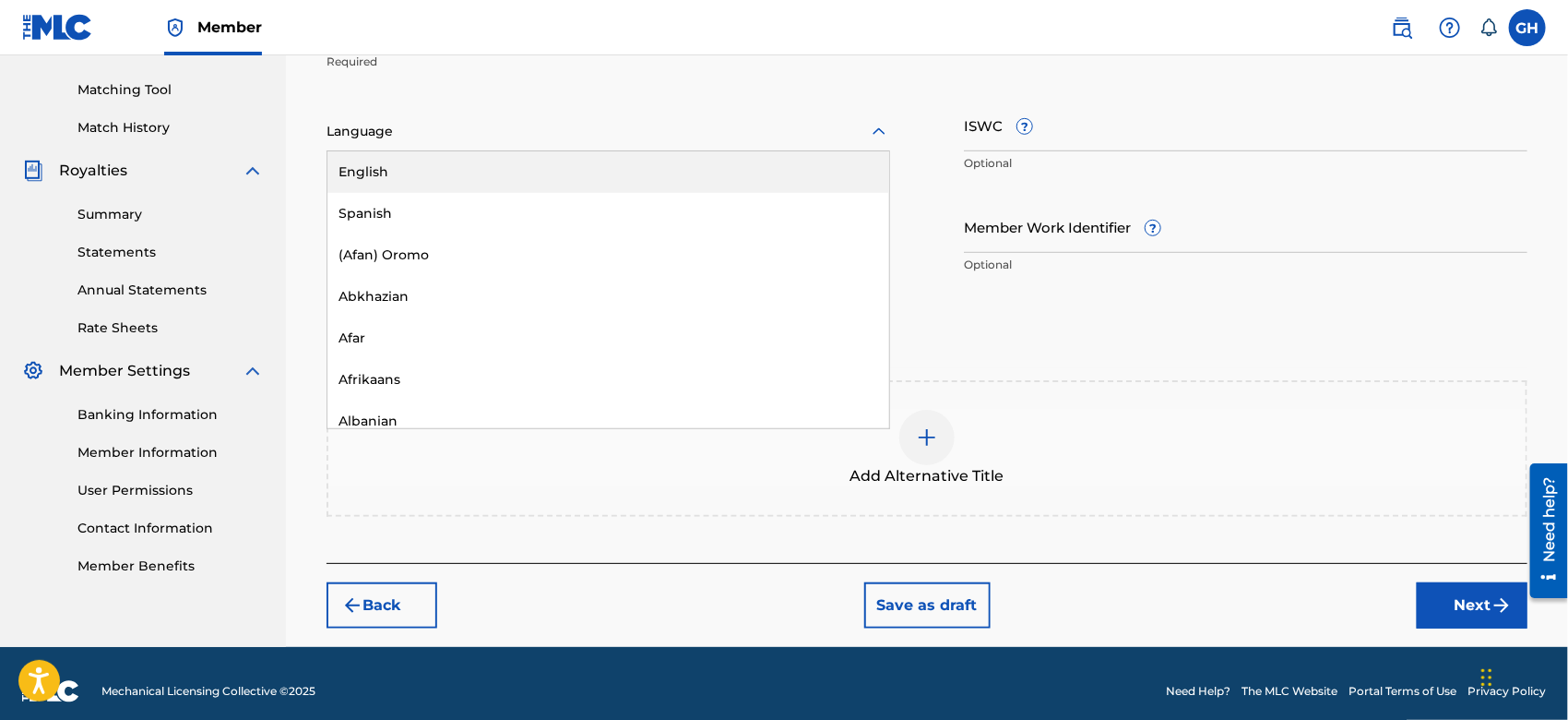
click at [729, 122] on div at bounding box center [608, 131] width 564 height 23
click at [698, 166] on div "English" at bounding box center [608, 172] width 562 height 41
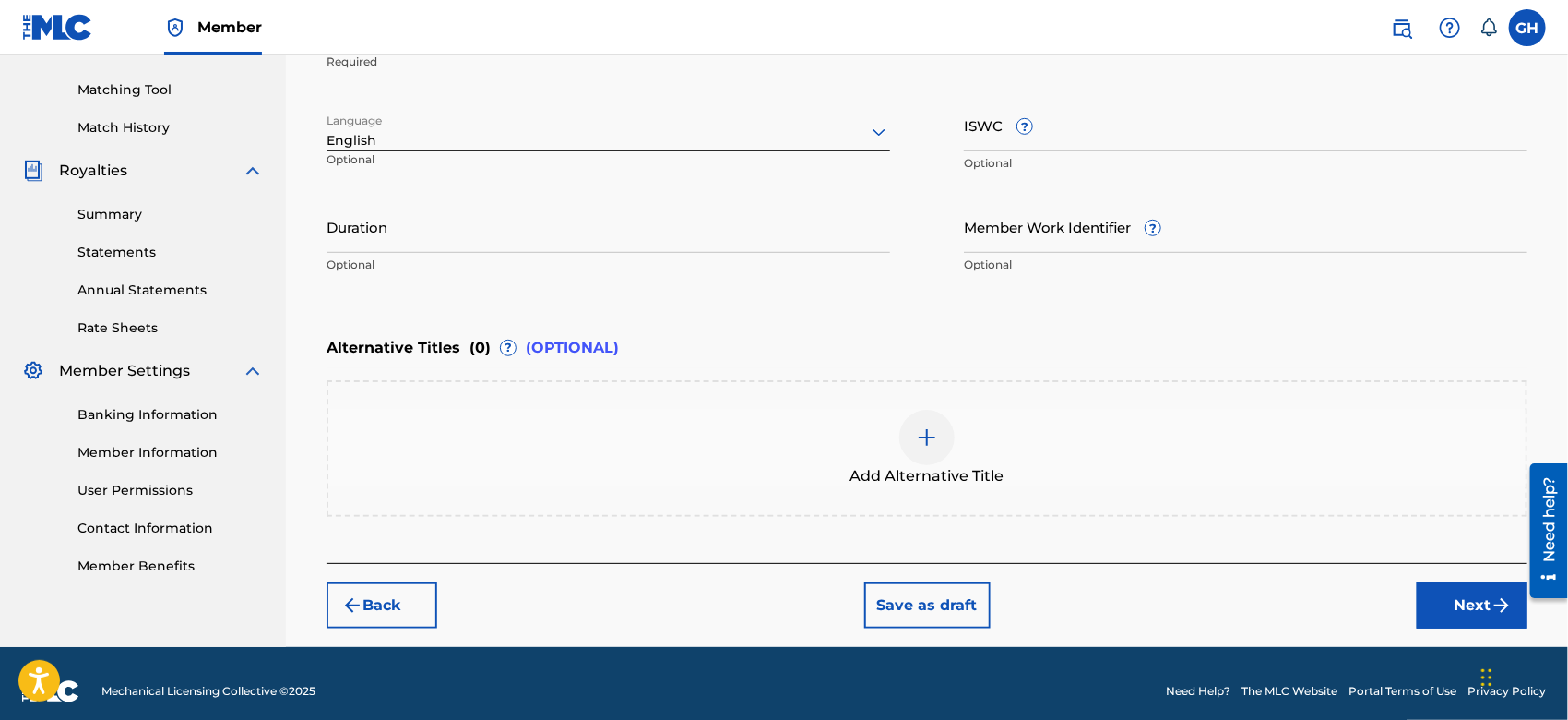
click at [971, 141] on input "ISWC ?" at bounding box center [1246, 124] width 564 height 52
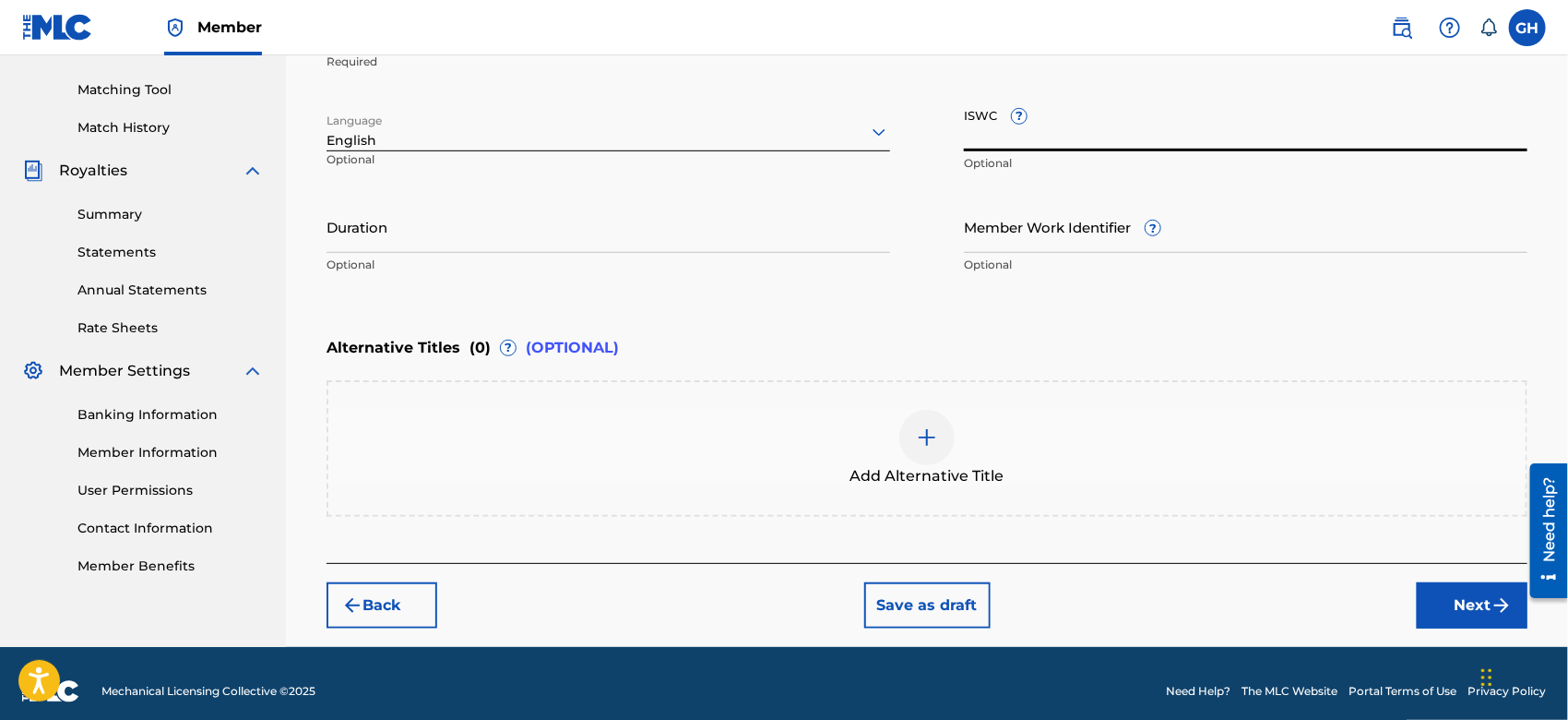
paste input "T-924.431.525-1"
type input "T-924.431.525-1"
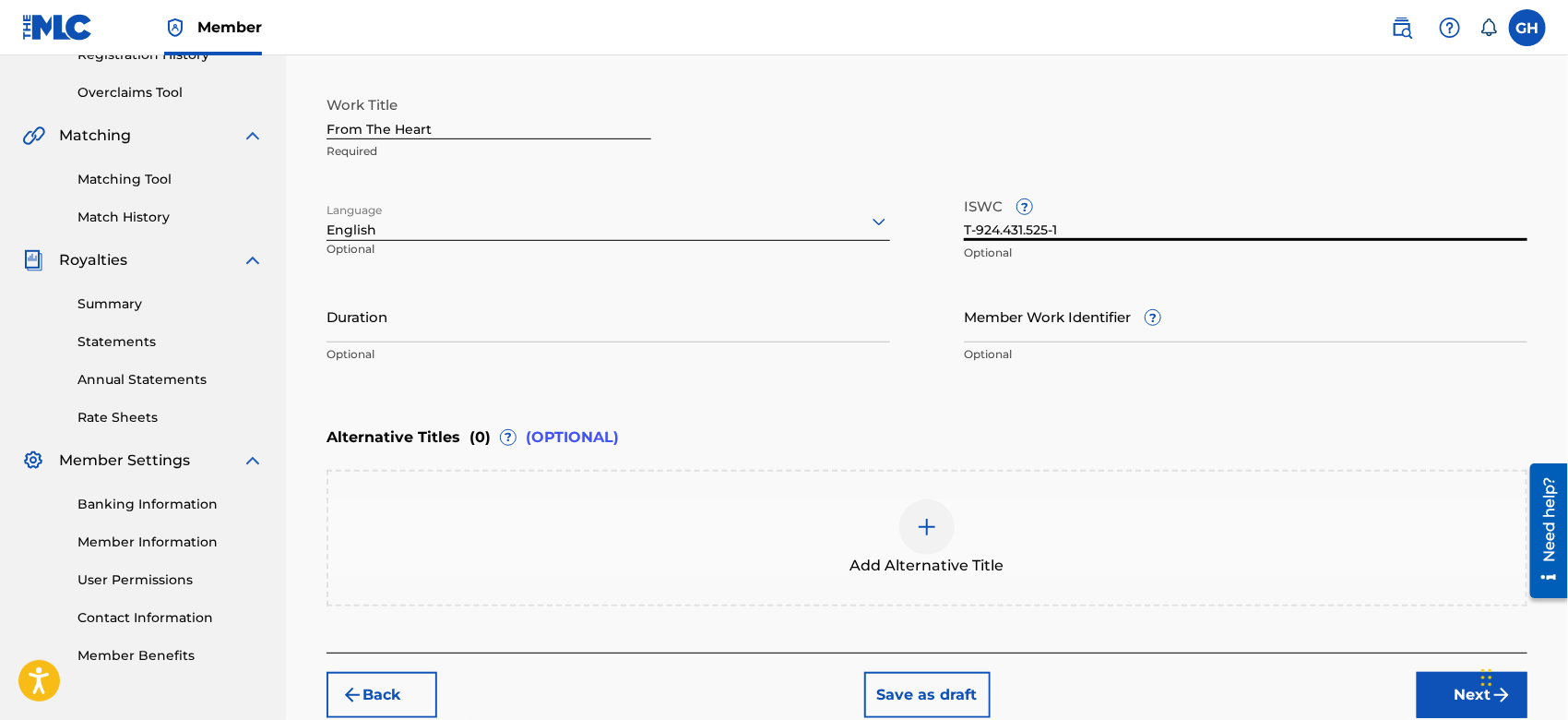
scroll to position [472, 0]
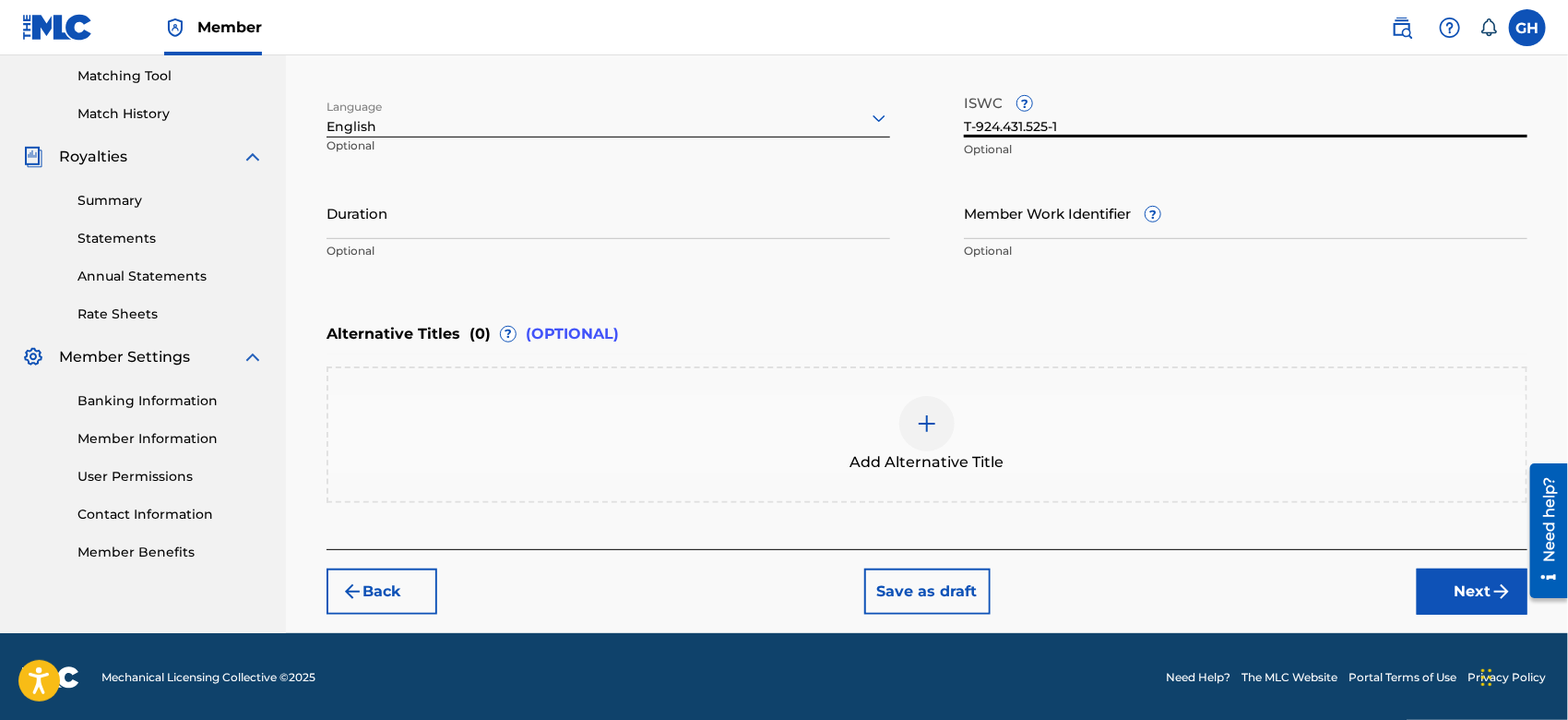
click at [1469, 579] on button "Next" at bounding box center [1473, 591] width 110 height 46
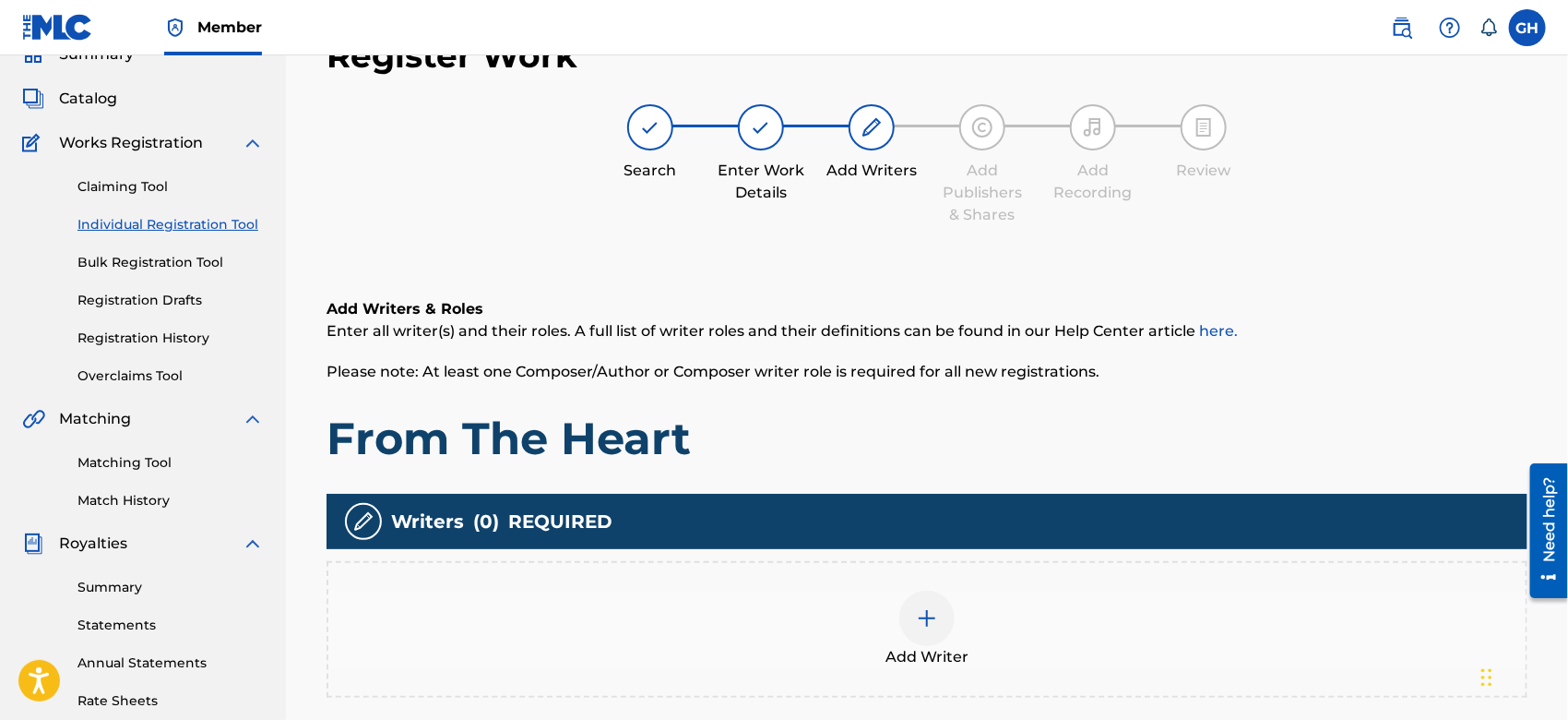
scroll to position [82, 0]
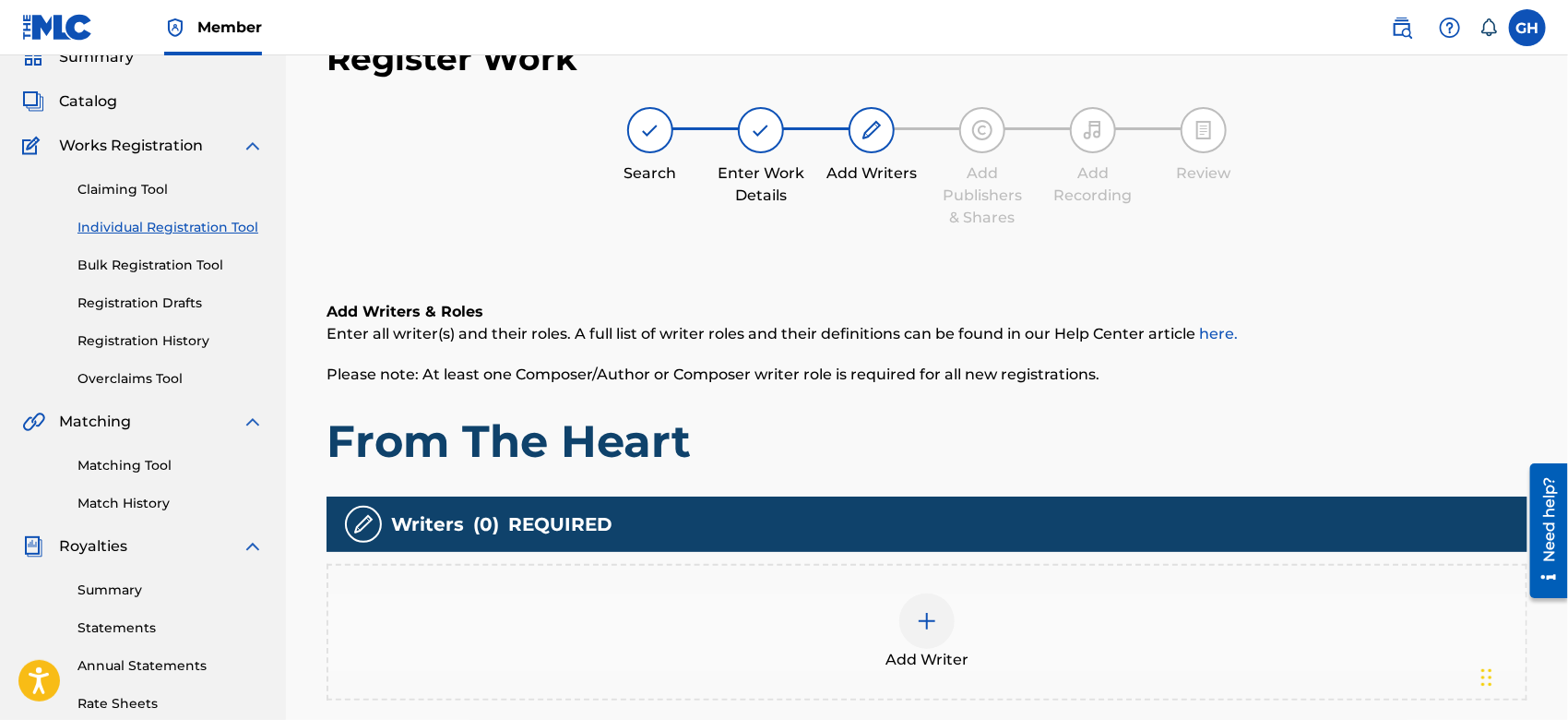
click at [928, 624] on img at bounding box center [927, 622] width 22 height 22
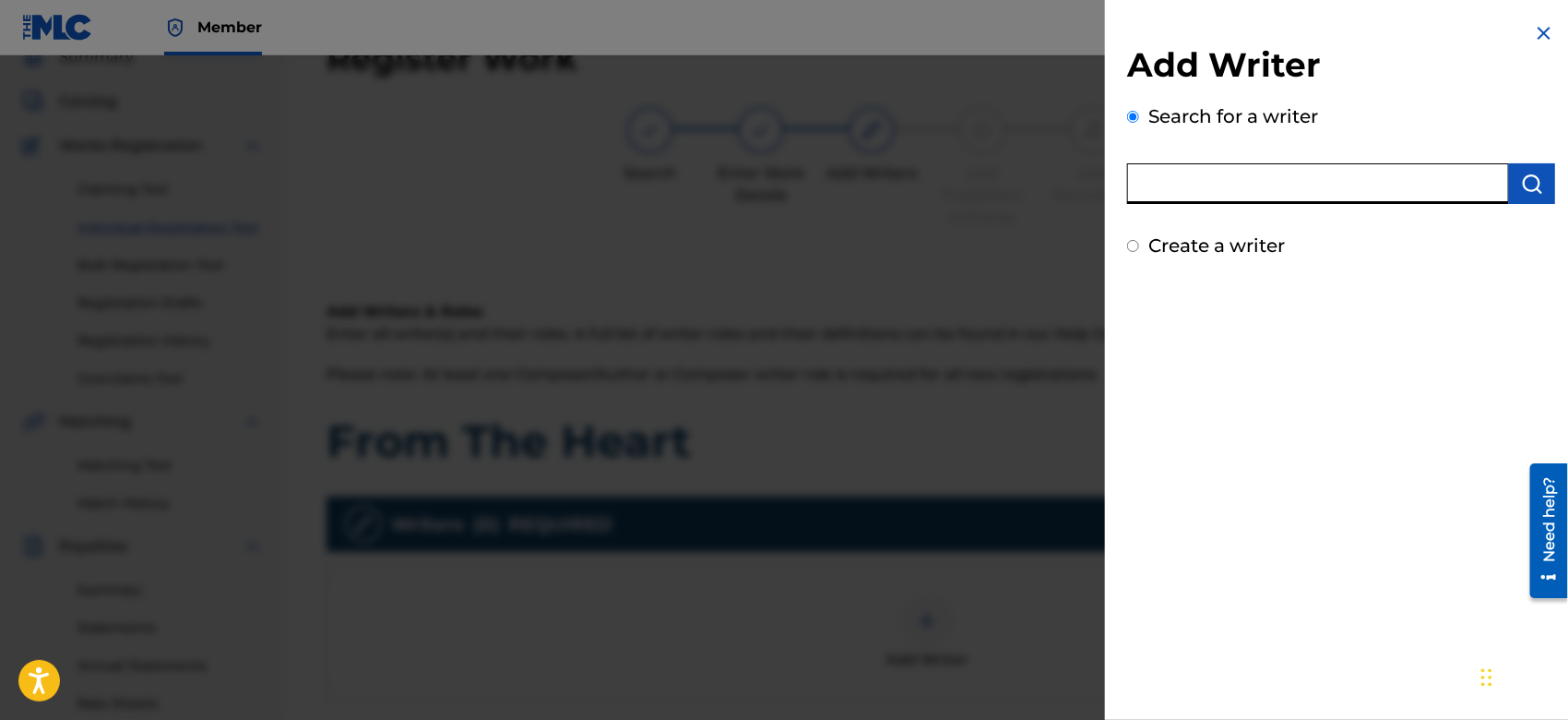
click at [1247, 180] on input "text" at bounding box center [1318, 183] width 382 height 40
type input "octwone"
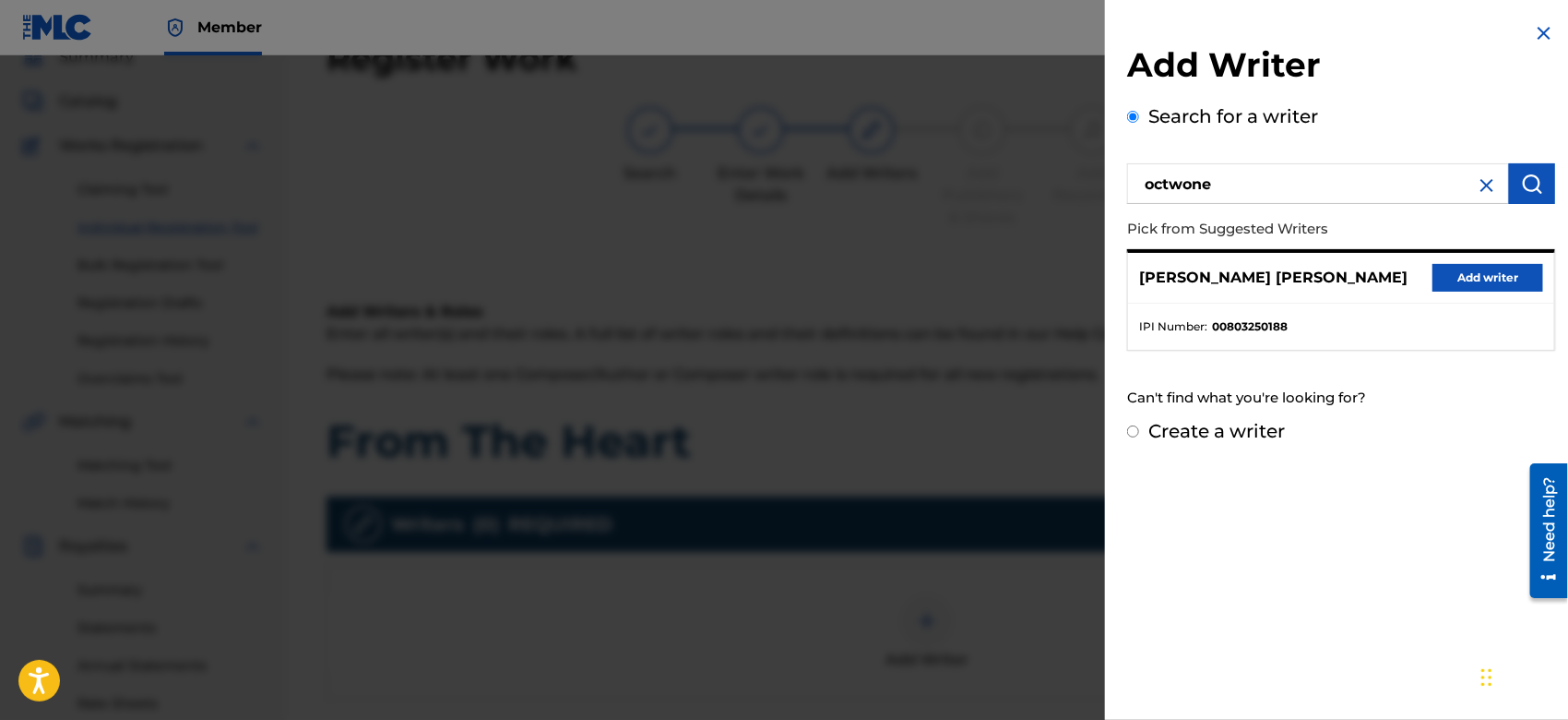
click at [1463, 267] on button "Add writer" at bounding box center [1488, 278] width 110 height 28
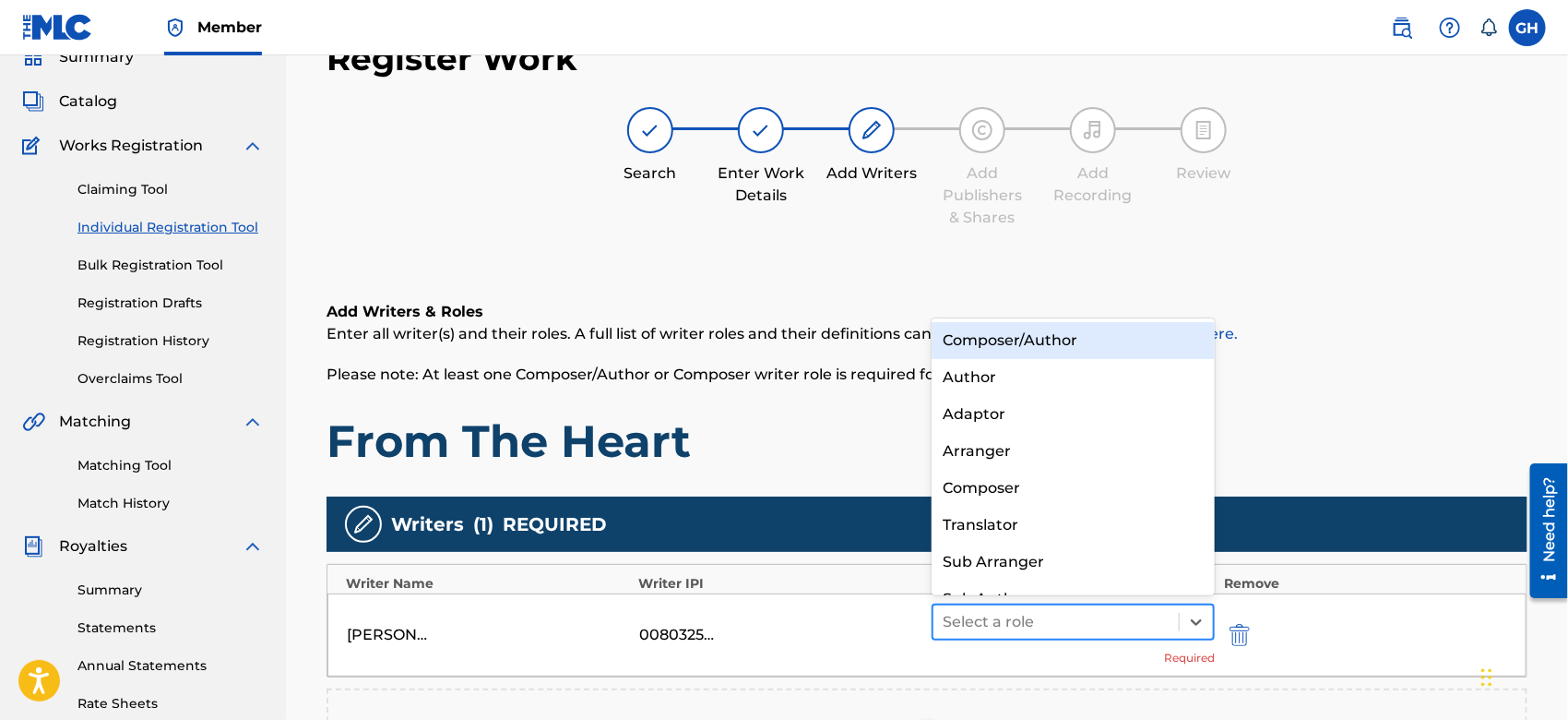
click at [1069, 610] on div at bounding box center [1056, 622] width 227 height 26
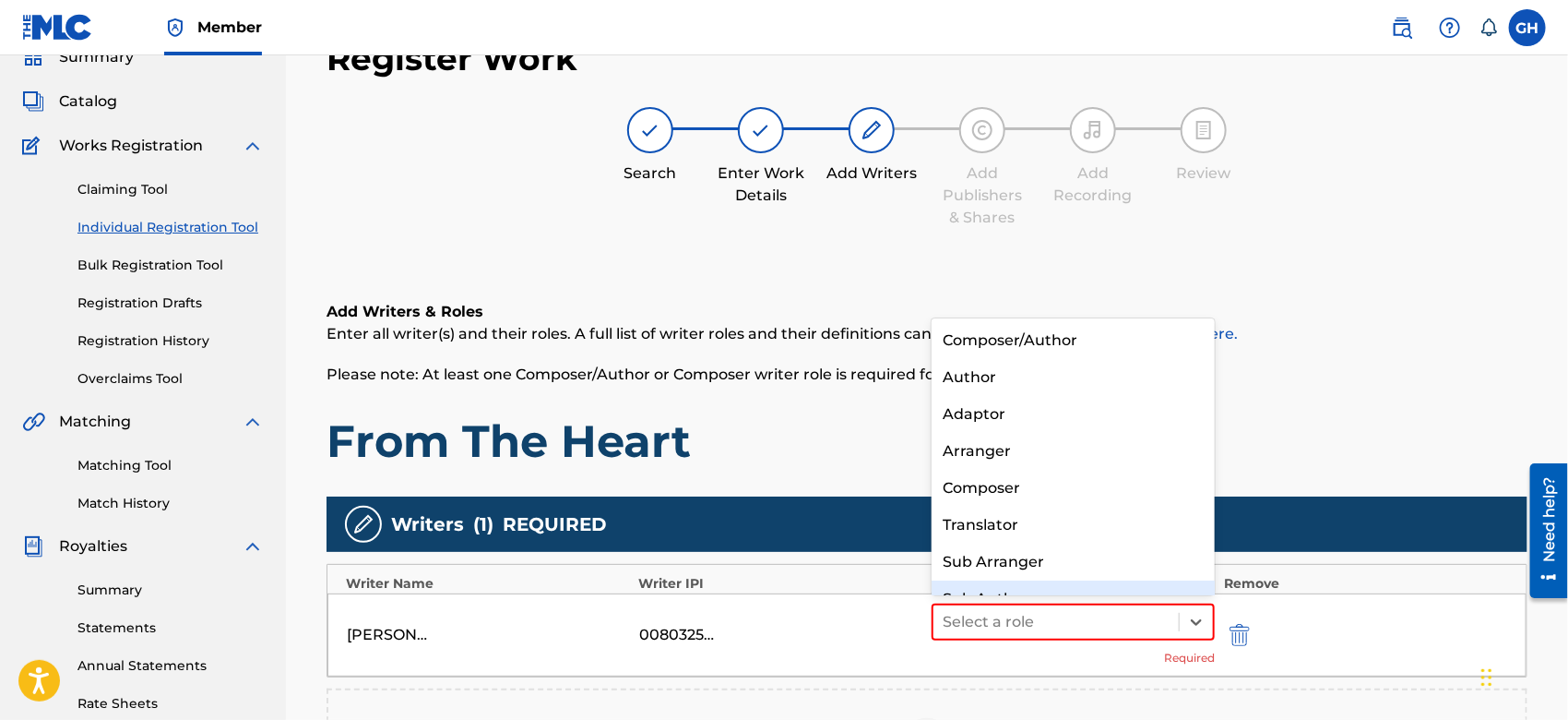
scroll to position [25, 0]
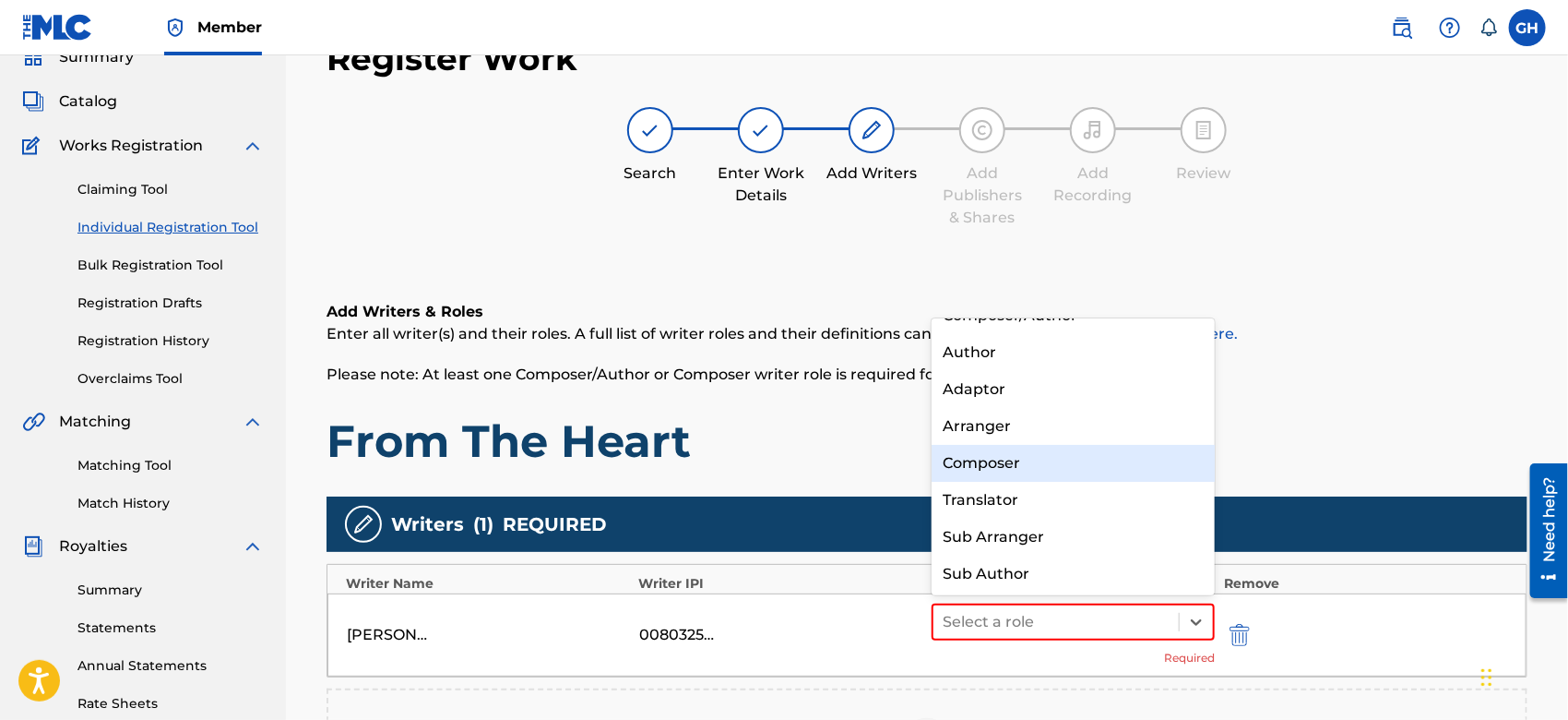
click at [1068, 474] on div "Composer" at bounding box center [1074, 463] width 283 height 36
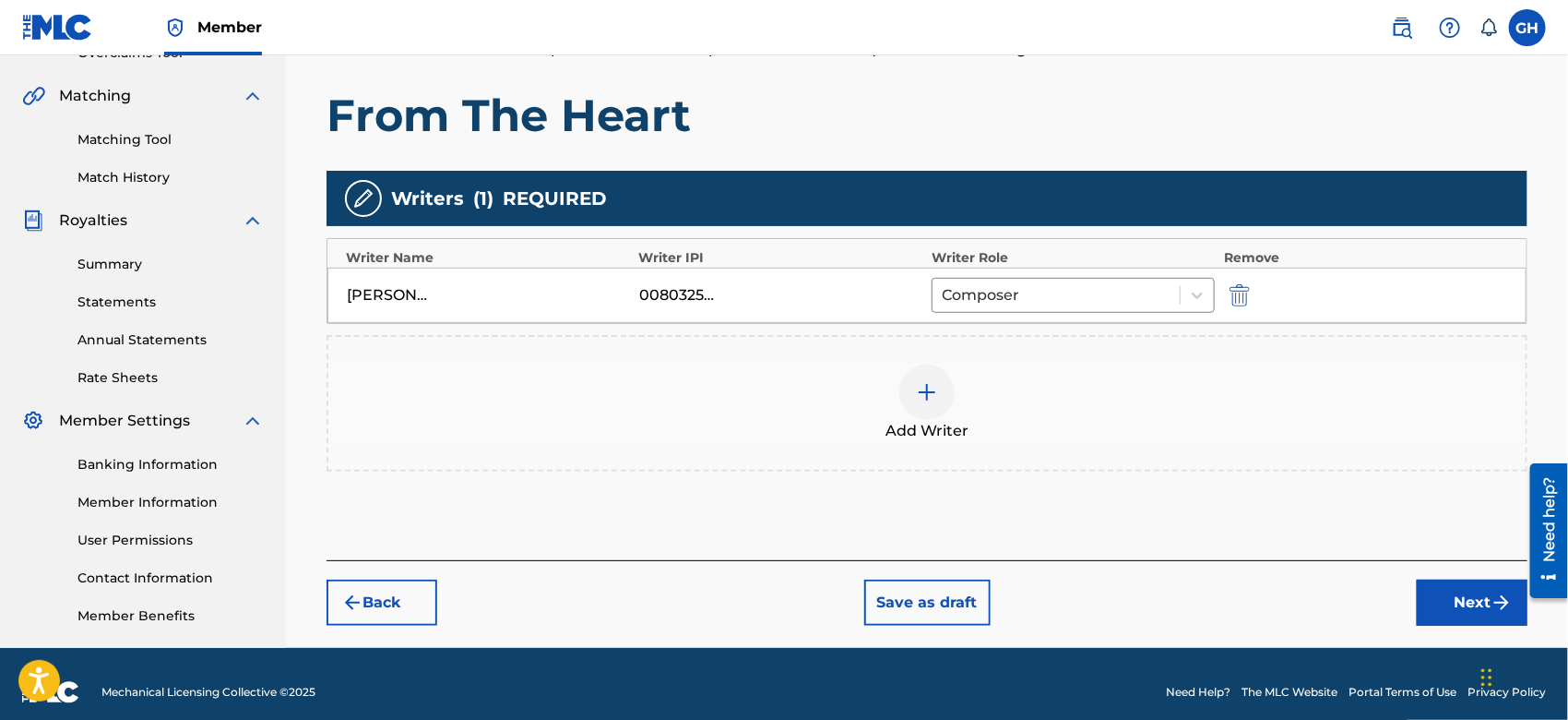
scroll to position [424, 0]
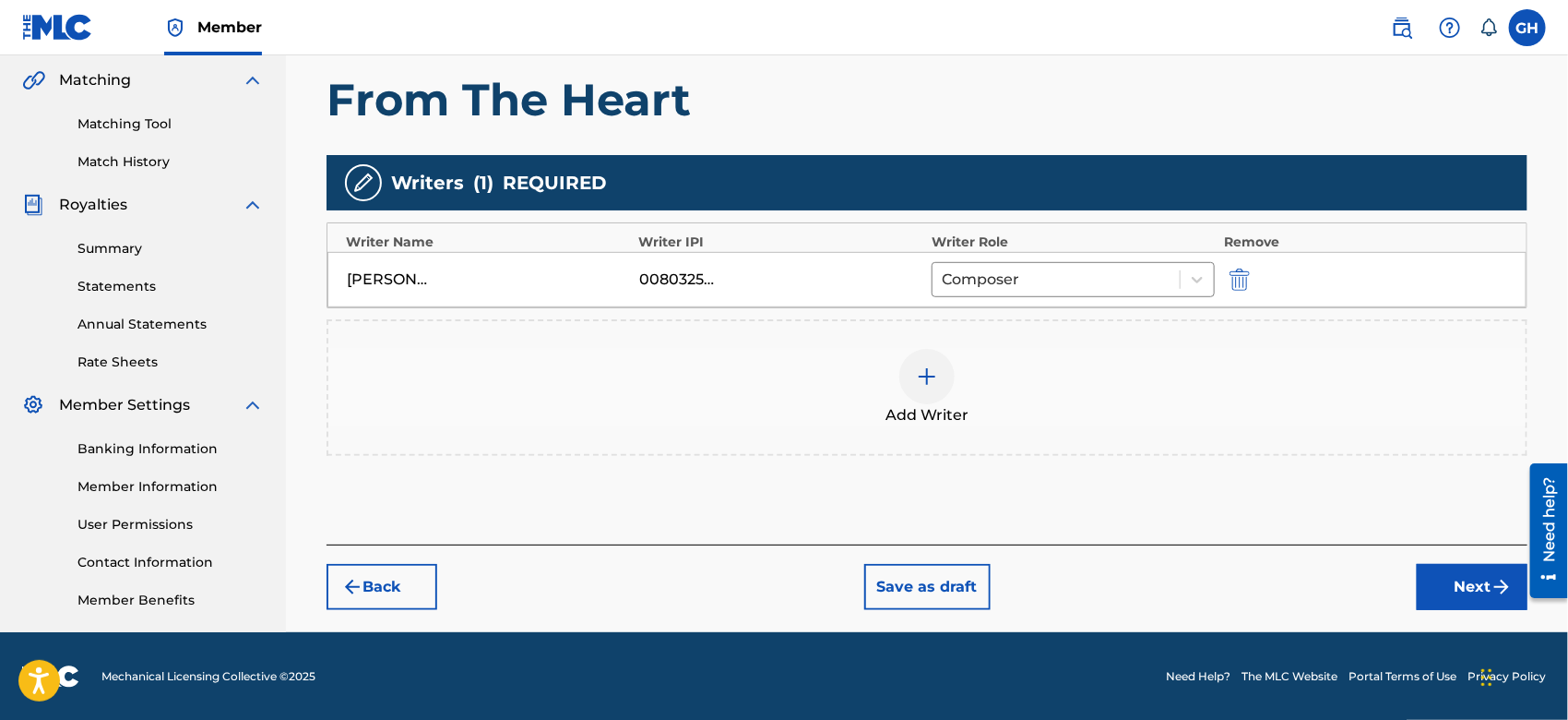
click at [1468, 586] on button "Next" at bounding box center [1473, 587] width 110 height 46
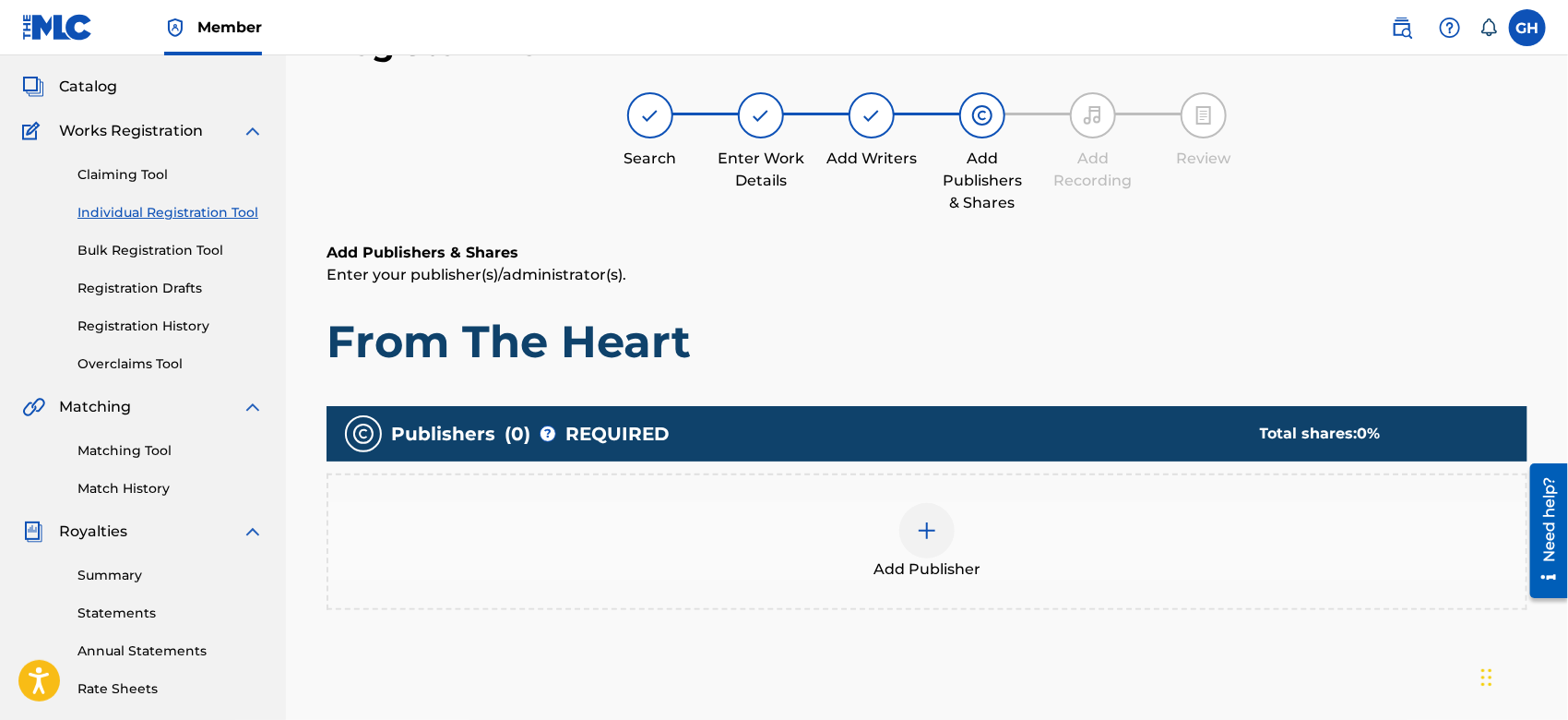
scroll to position [82, 0]
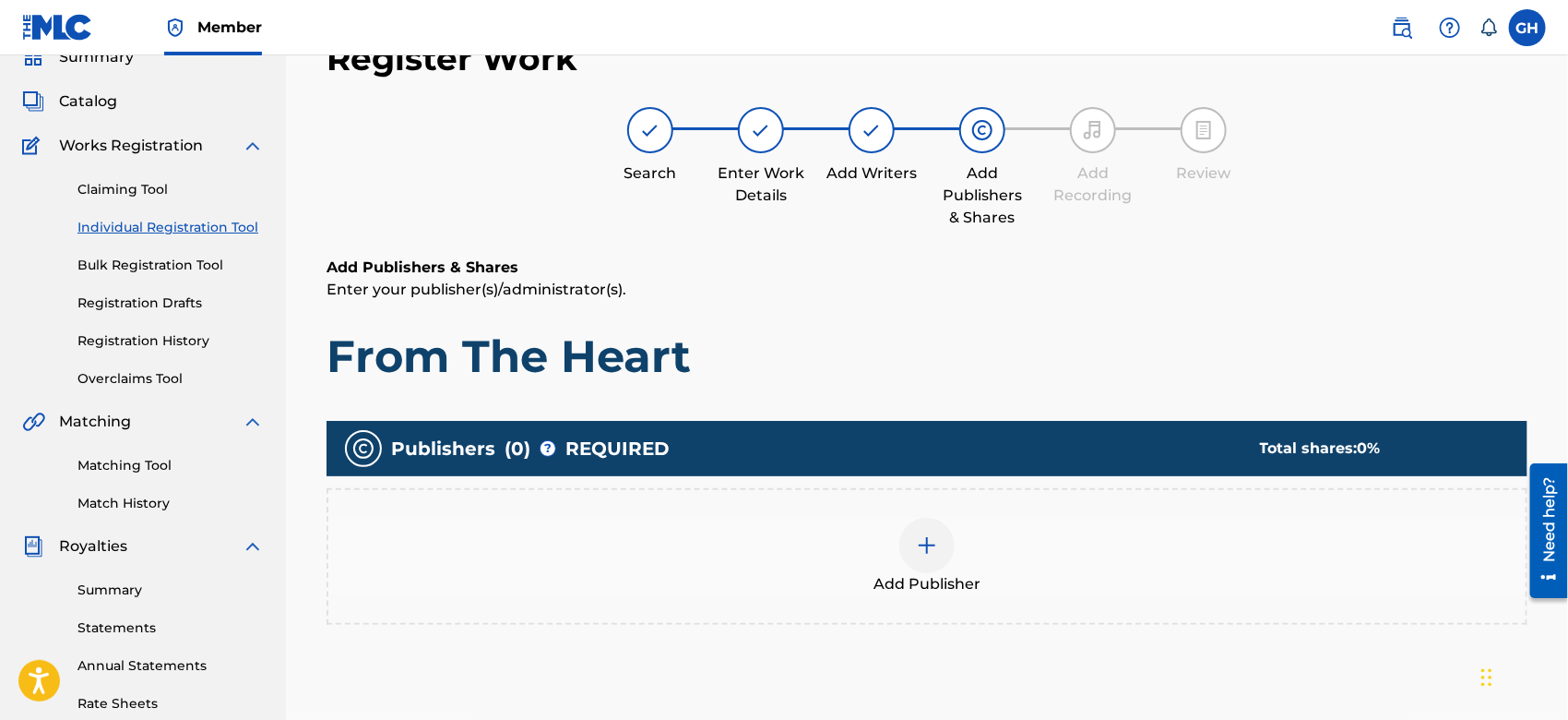
click at [927, 559] on div at bounding box center [927, 546] width 55 height 55
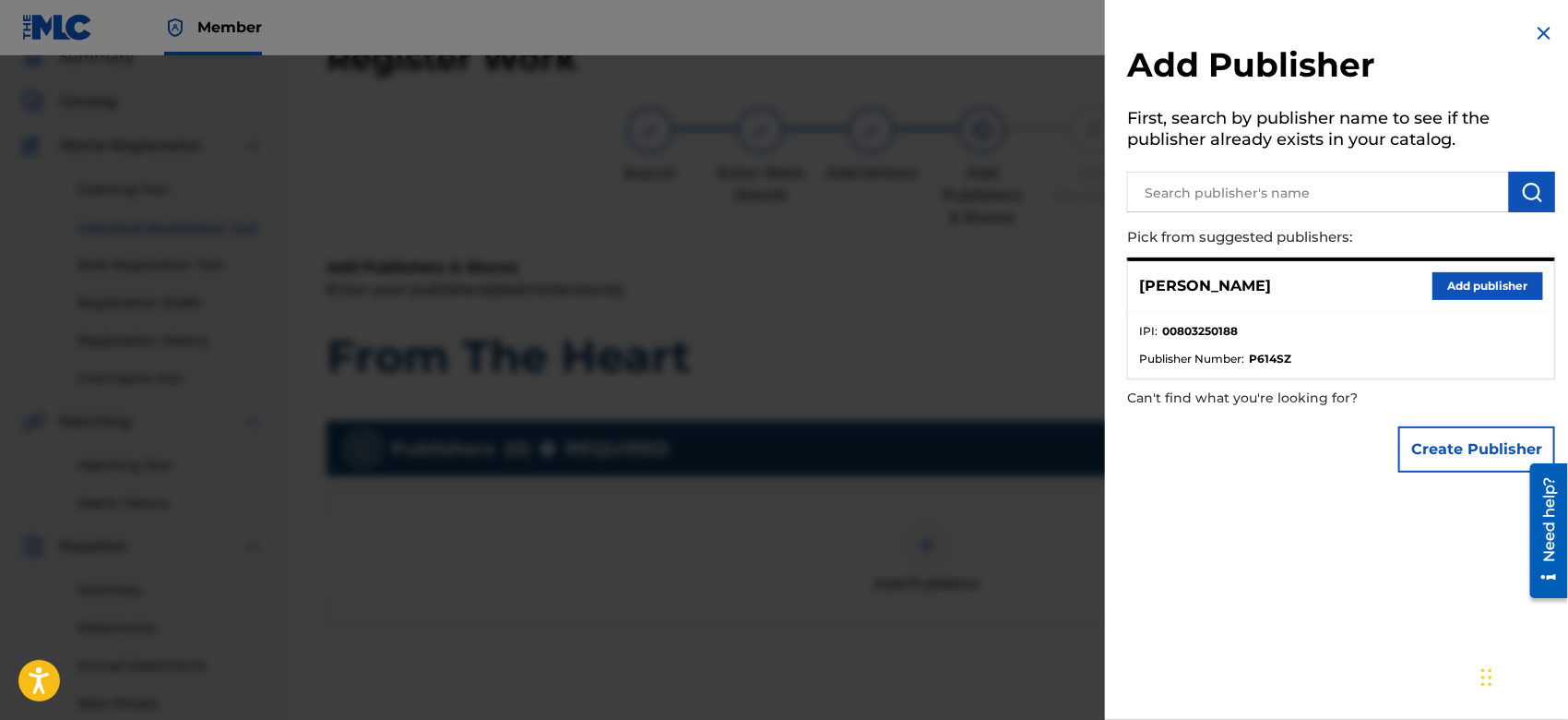
drag, startPoint x: 1466, startPoint y: 422, endPoint x: 1462, endPoint y: 441, distance: 19.4
click at [1462, 441] on div "Create Publisher" at bounding box center [1476, 450] width 157 height 65
drag, startPoint x: 1462, startPoint y: 441, endPoint x: 1428, endPoint y: 472, distance: 46.0
click at [1428, 472] on div "Create Publisher" at bounding box center [1476, 450] width 157 height 65
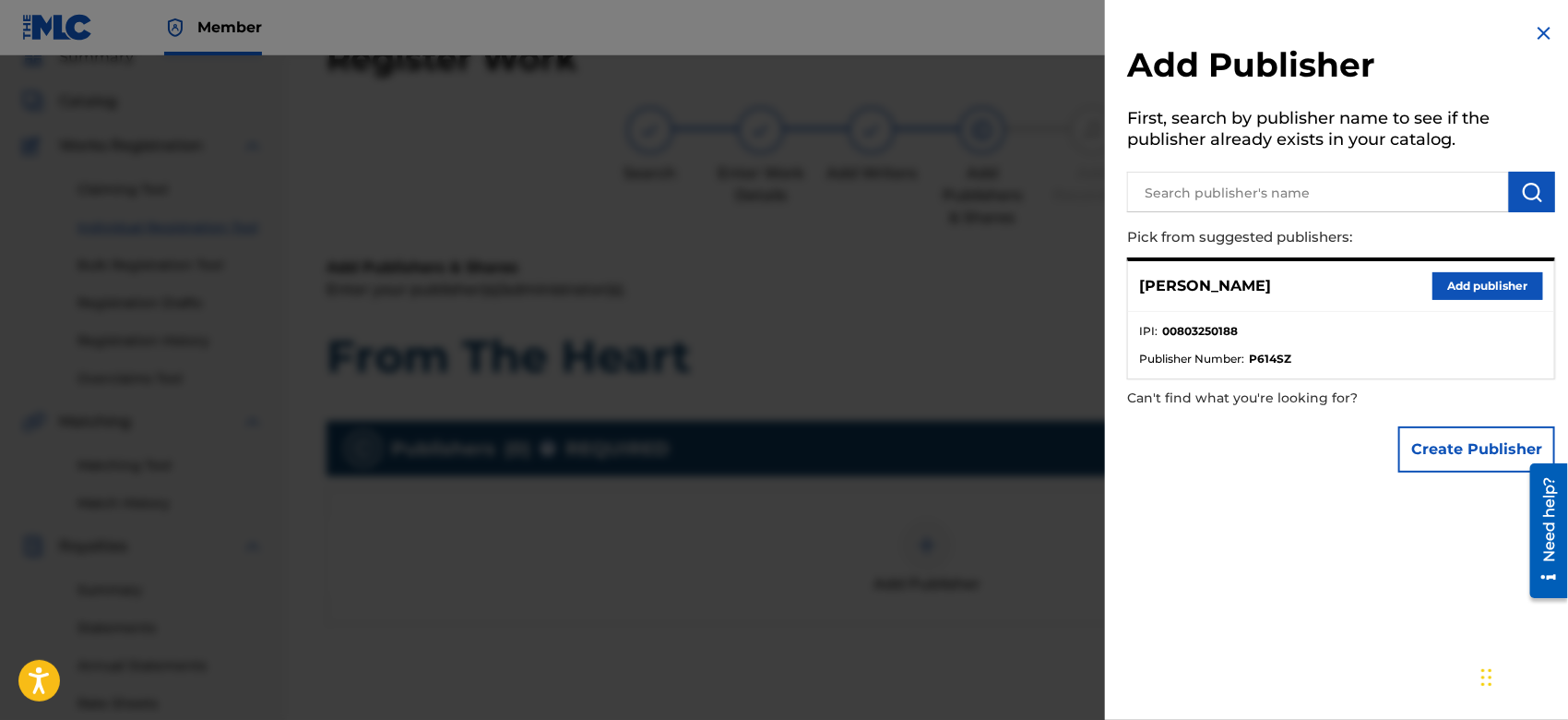
click at [1420, 446] on button "Create Publisher" at bounding box center [1476, 449] width 157 height 46
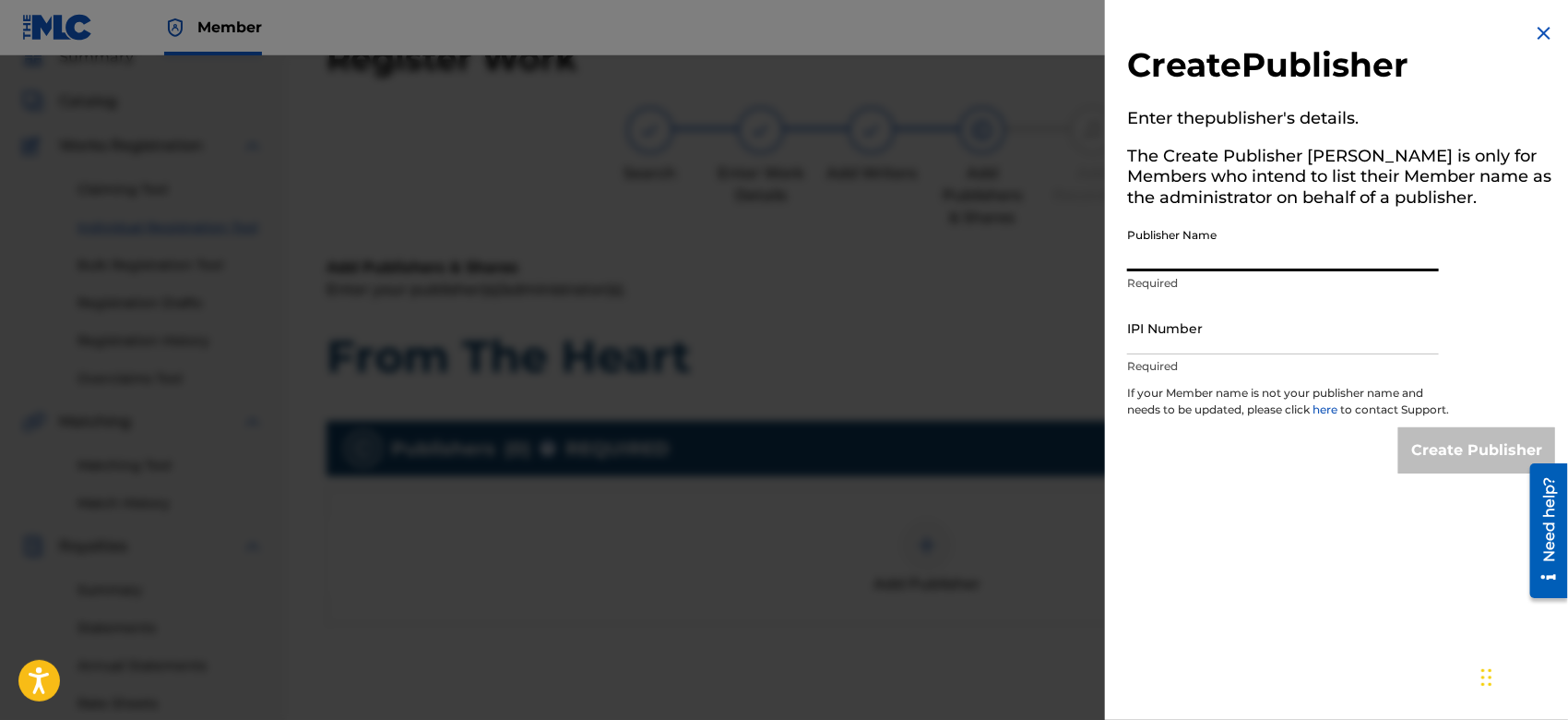
drag, startPoint x: 1194, startPoint y: 261, endPoint x: 1282, endPoint y: 316, distance: 103.8
click at [1282, 316] on div "Create Publisher Enter the publisher 's details. The Create Publisher button is…" at bounding box center [1342, 247] width 472 height 495
type input "TUNECORE DIGITAL MUSIC"
click at [1264, 344] on input "IPI Number" at bounding box center [1283, 328] width 312 height 52
type input "00642005099"
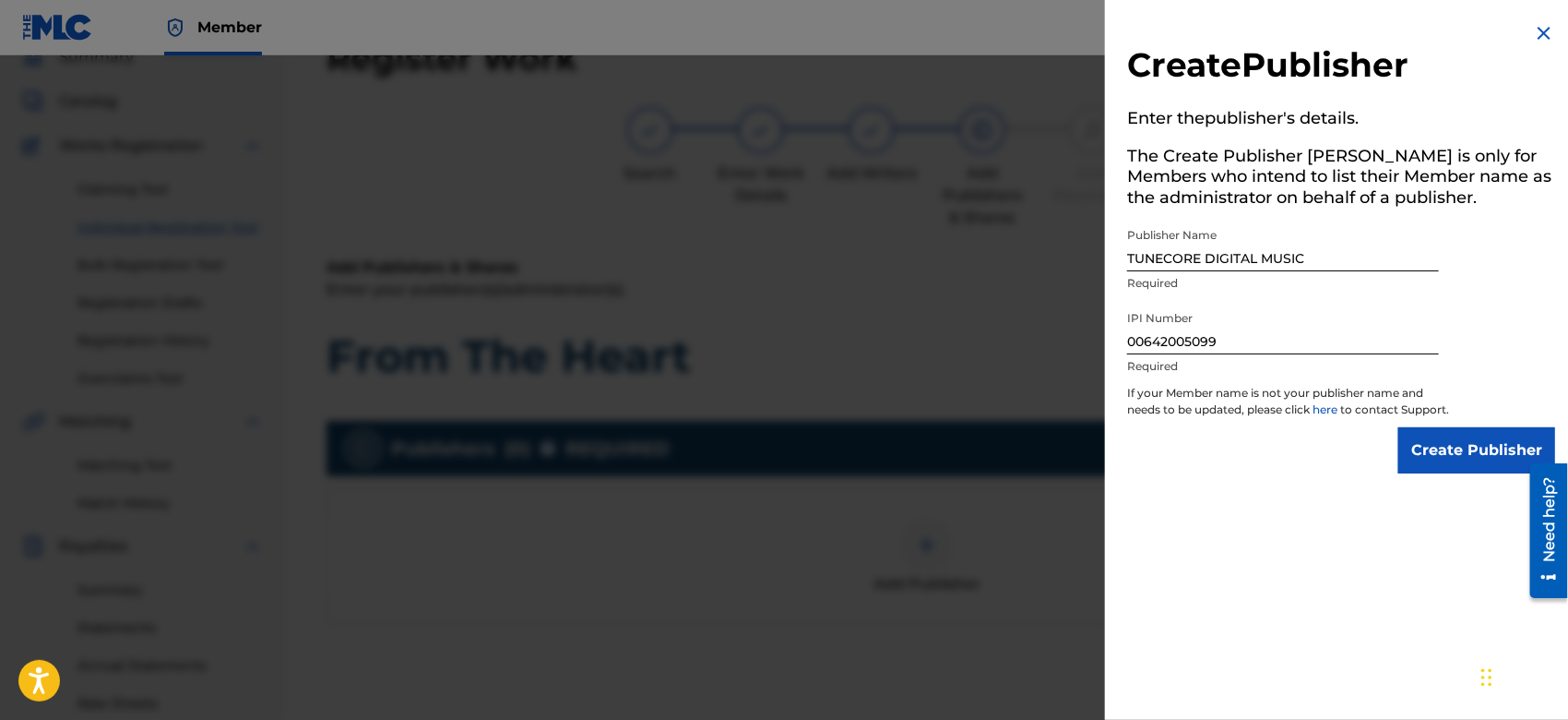
click at [1402, 474] on input "Create Publisher" at bounding box center [1476, 450] width 157 height 46
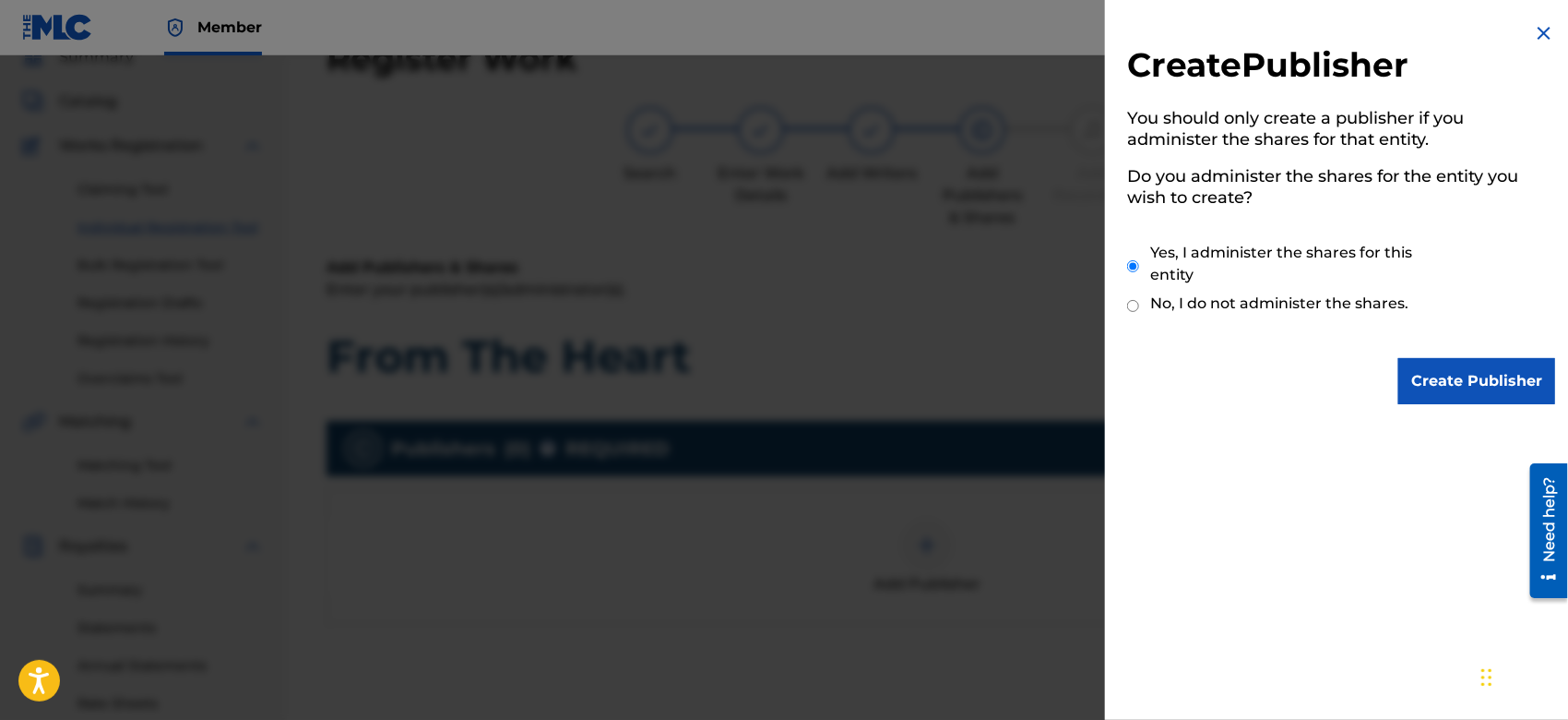
click at [1432, 373] on input "Create Publisher" at bounding box center [1476, 381] width 157 height 46
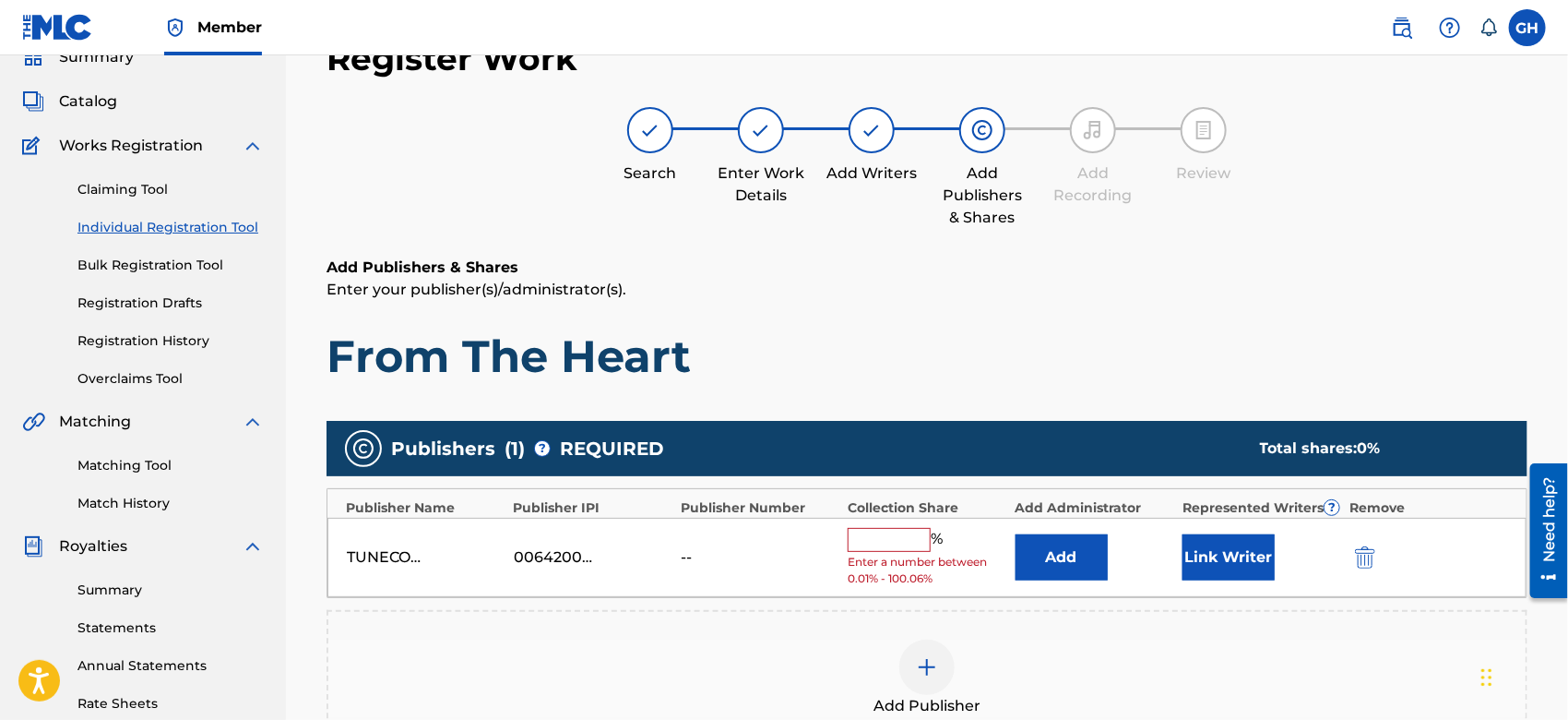
click at [905, 547] on input "text" at bounding box center [889, 540] width 83 height 24
type input "100"
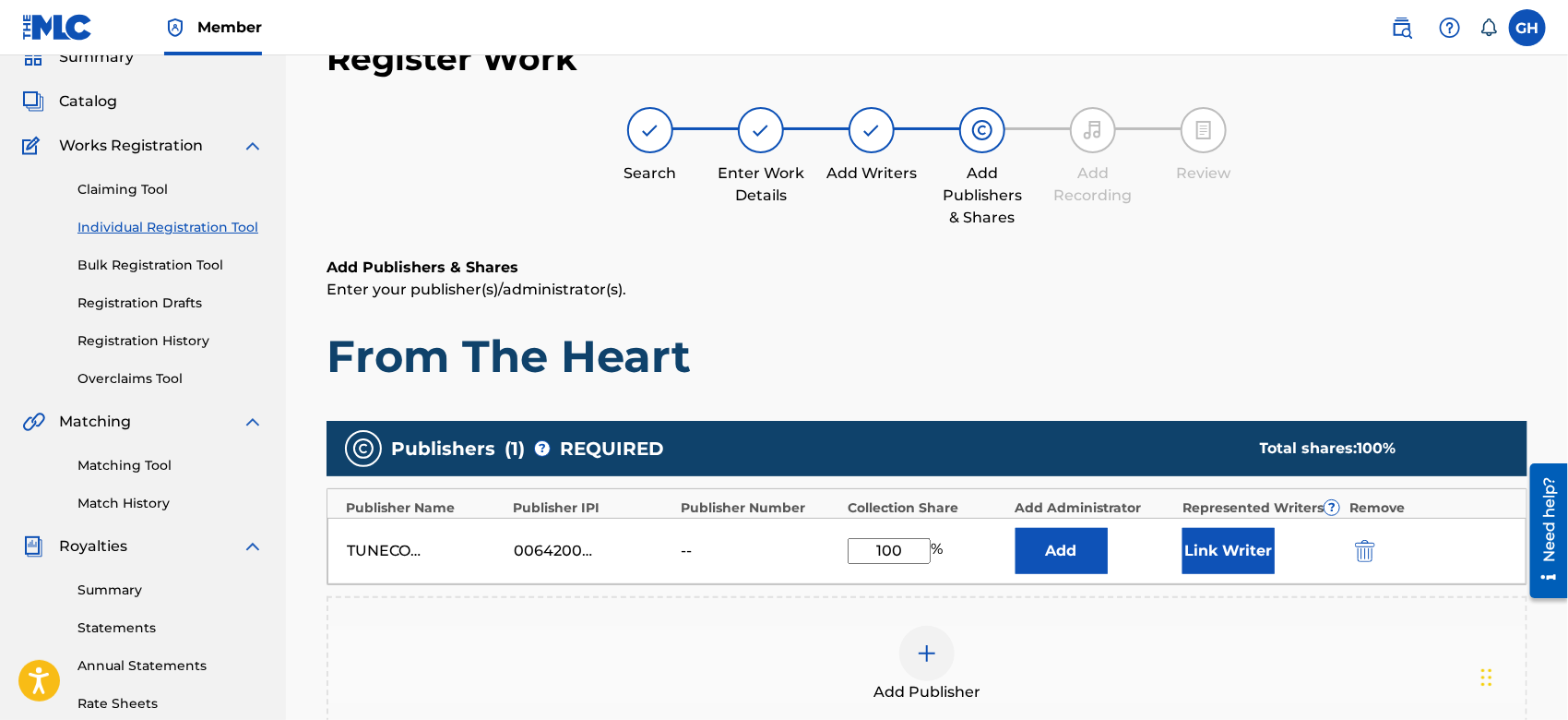
click at [1215, 546] on button "Link Writer" at bounding box center [1229, 551] width 93 height 46
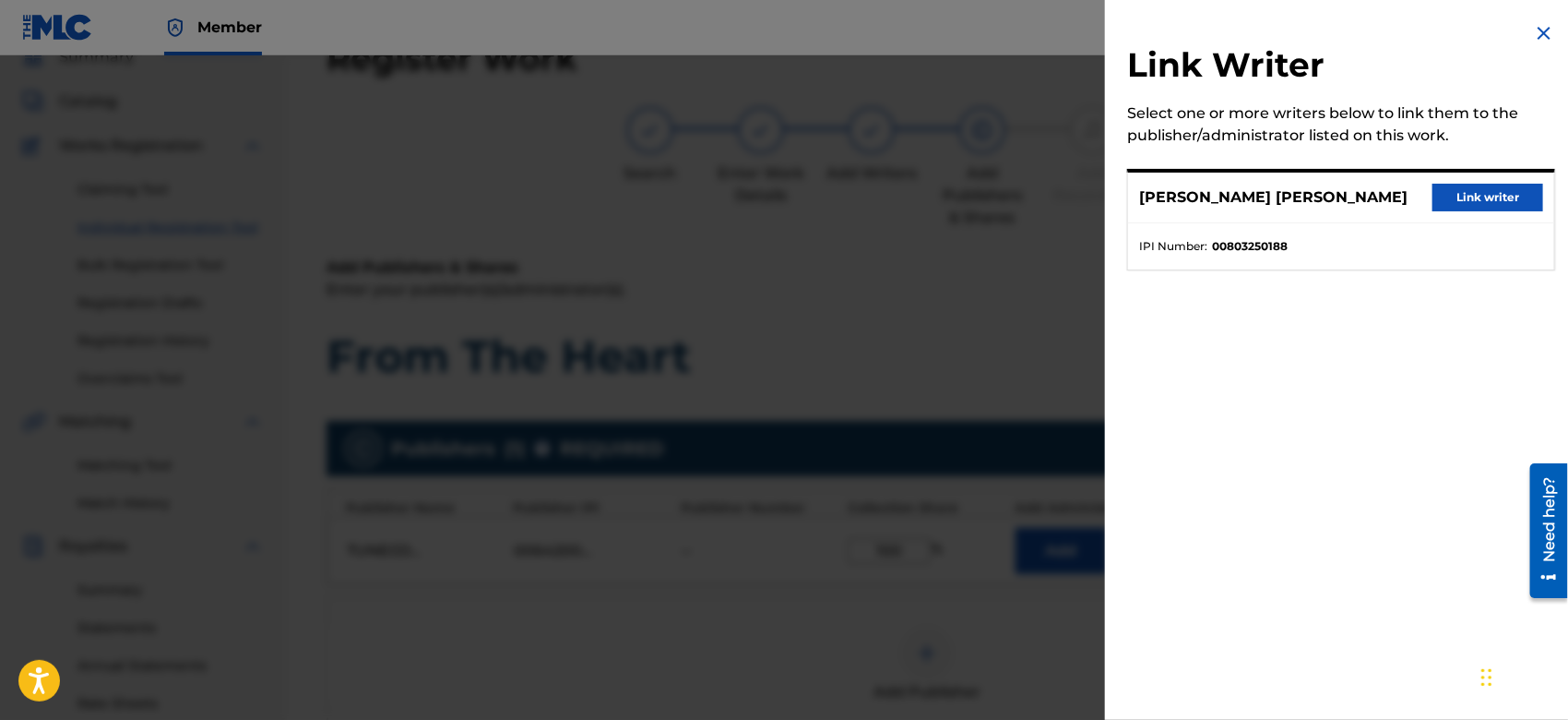
click at [1462, 201] on button "Link writer" at bounding box center [1488, 198] width 110 height 28
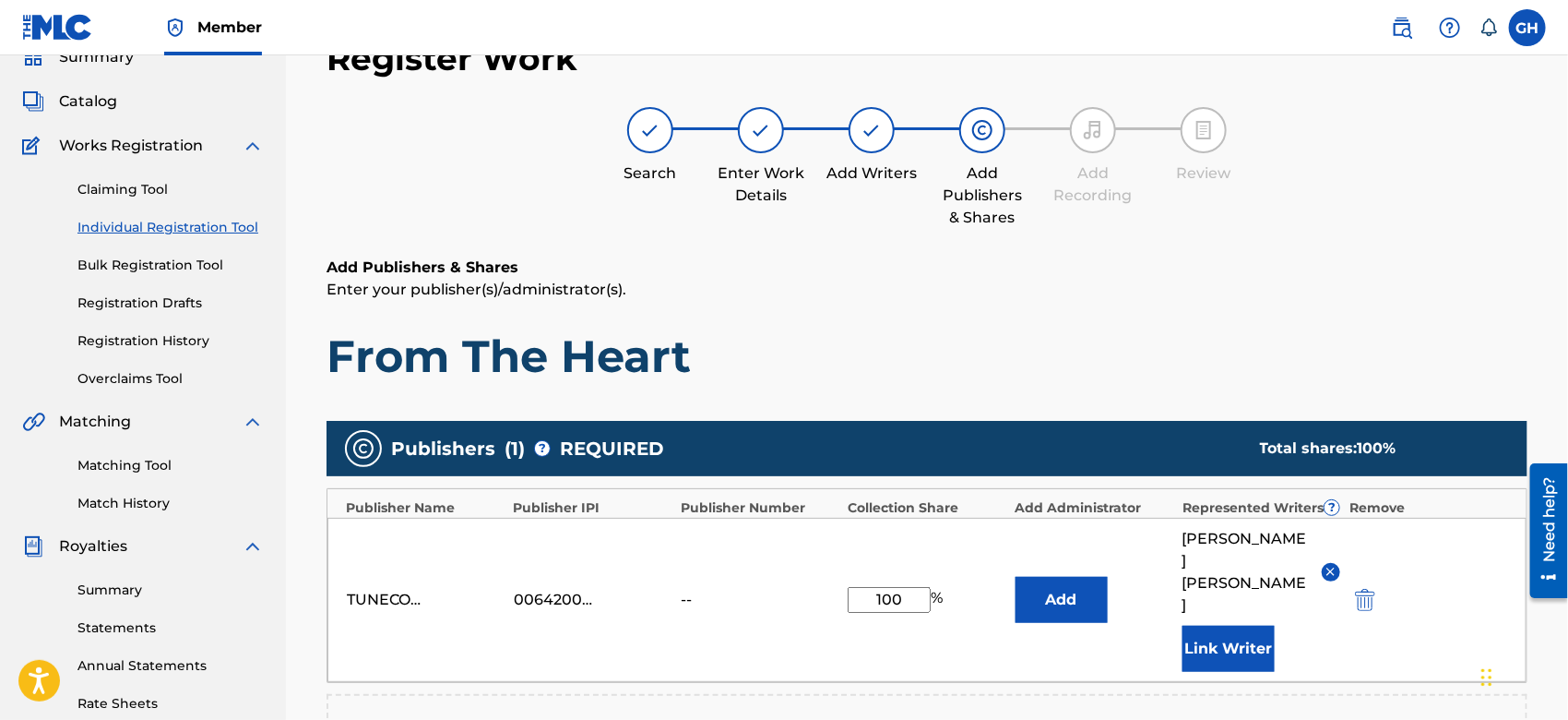
scroll to position [486, 0]
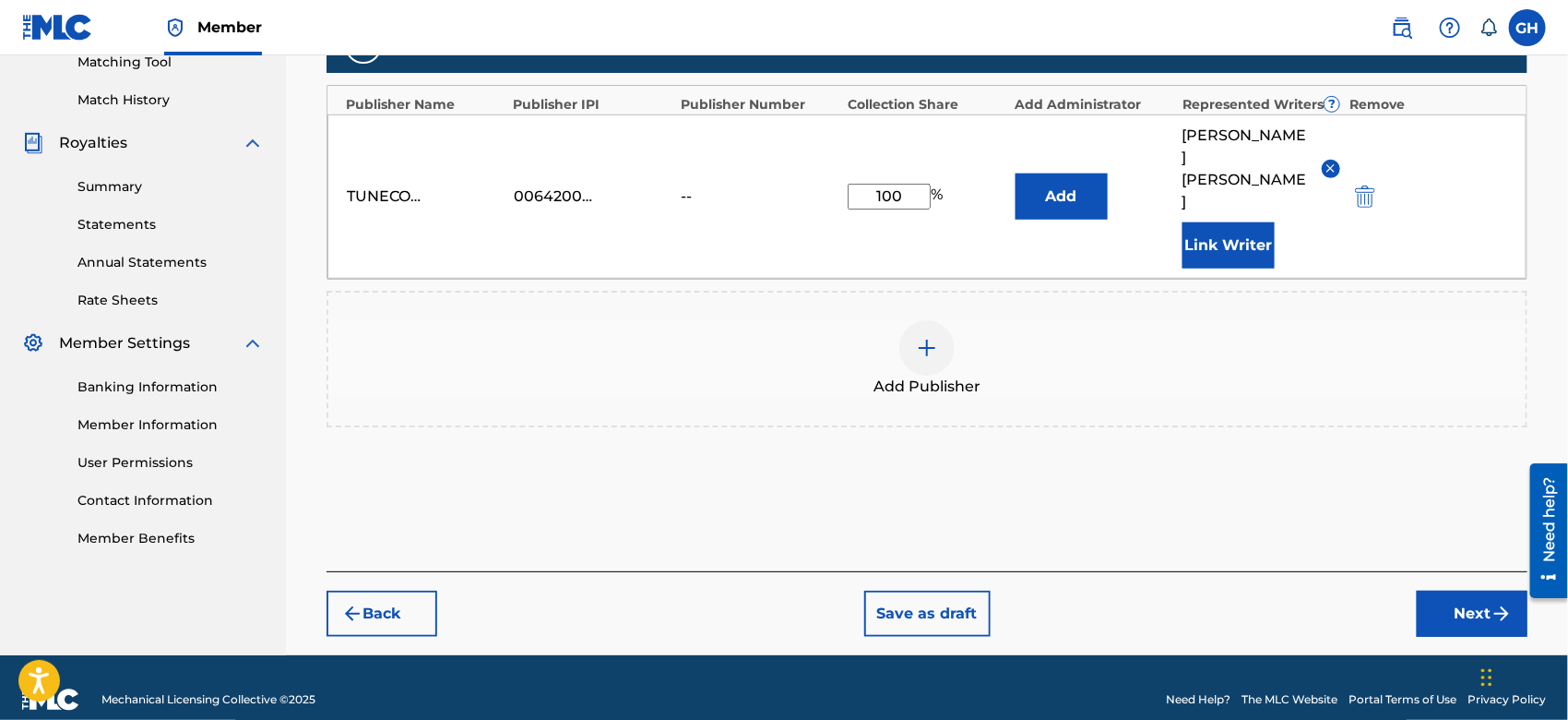
click at [1432, 599] on button "Next" at bounding box center [1473, 614] width 110 height 46
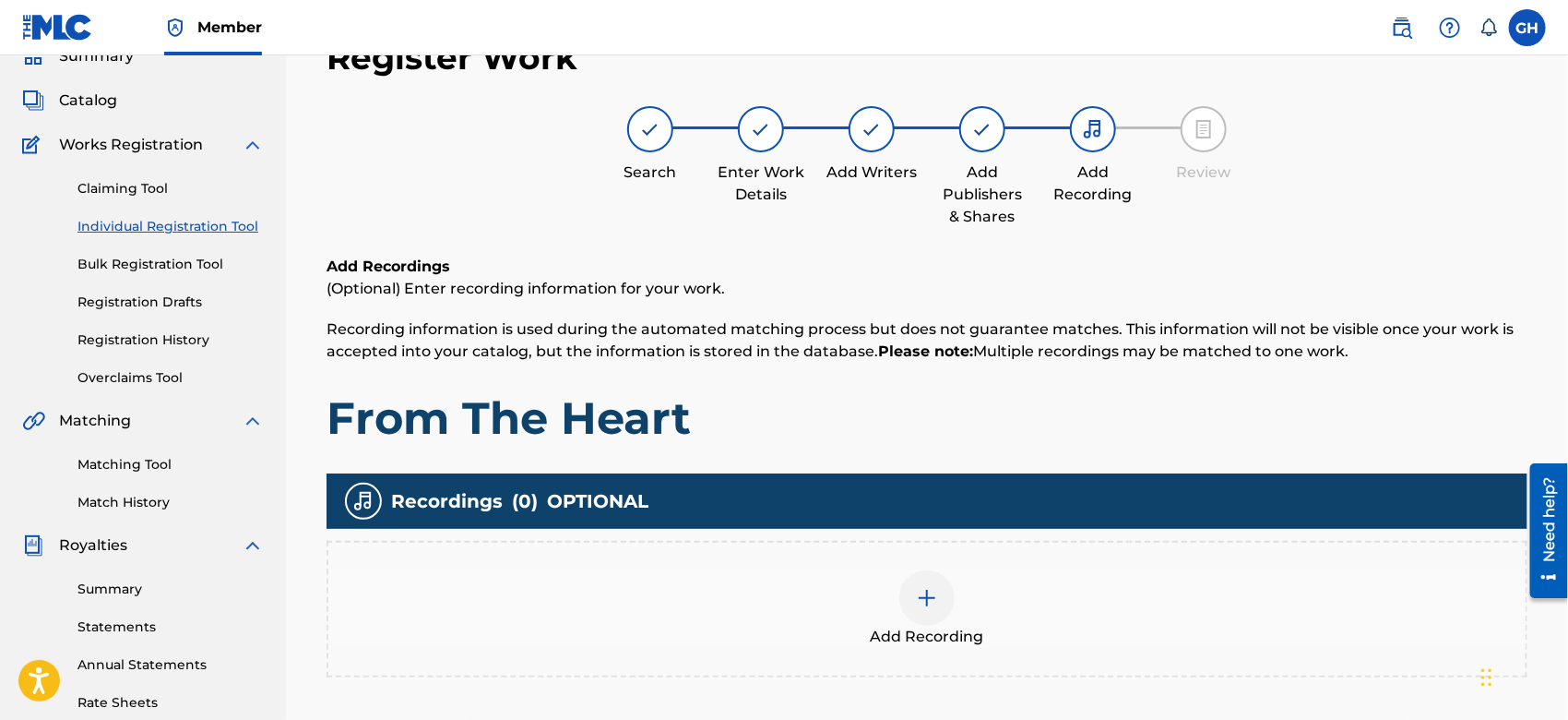
scroll to position [82, 0]
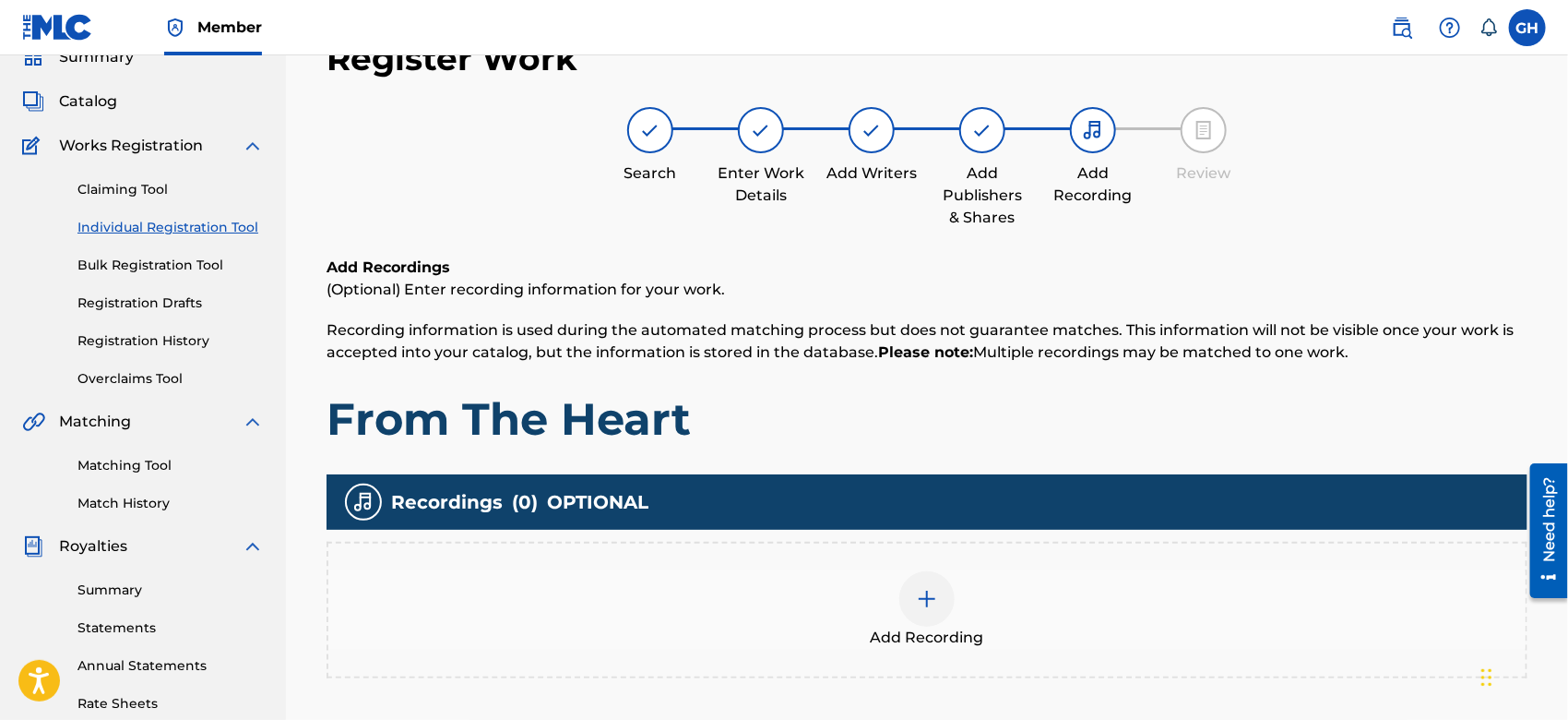
click at [932, 589] on img at bounding box center [927, 599] width 22 height 22
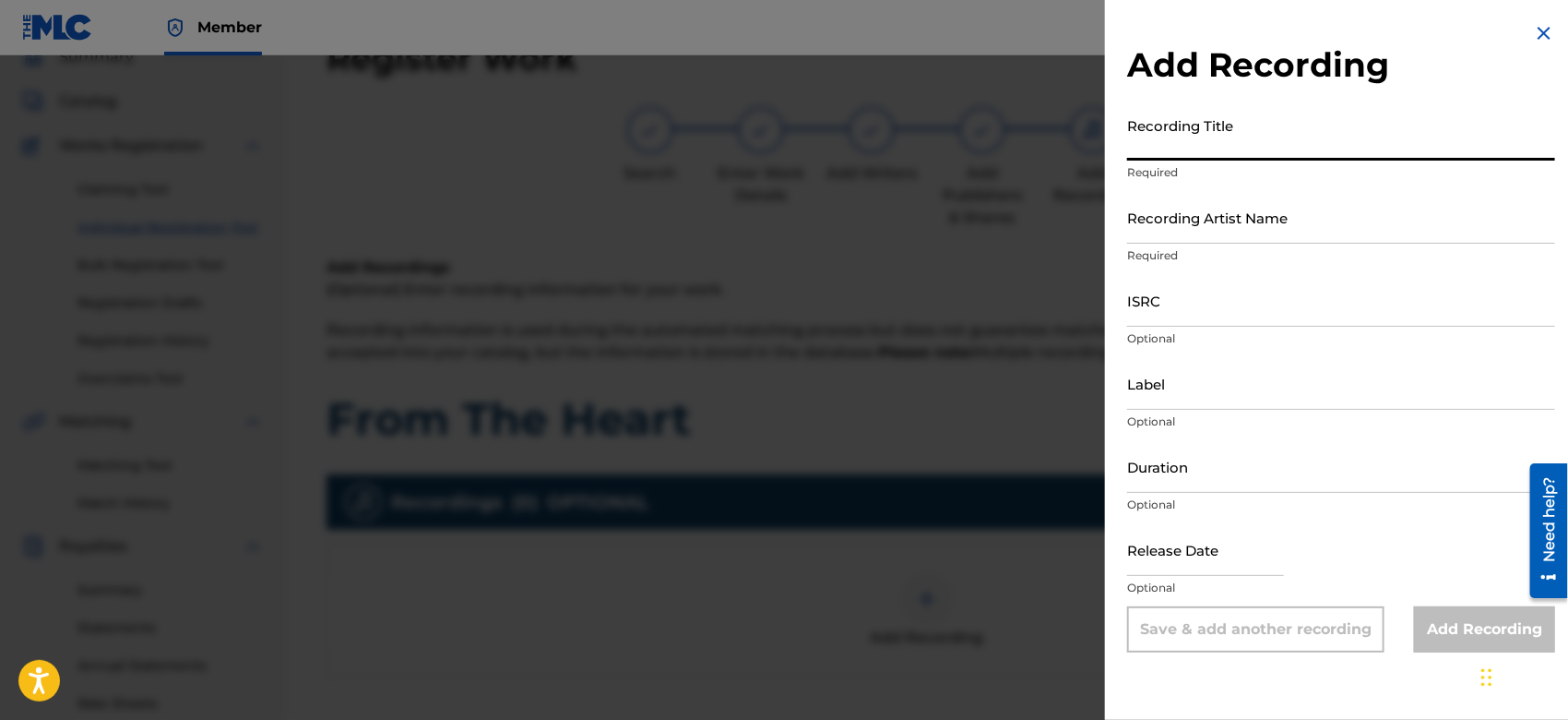
click at [1186, 155] on input "Recording Title" at bounding box center [1341, 134] width 428 height 52
type input "From The Heart"
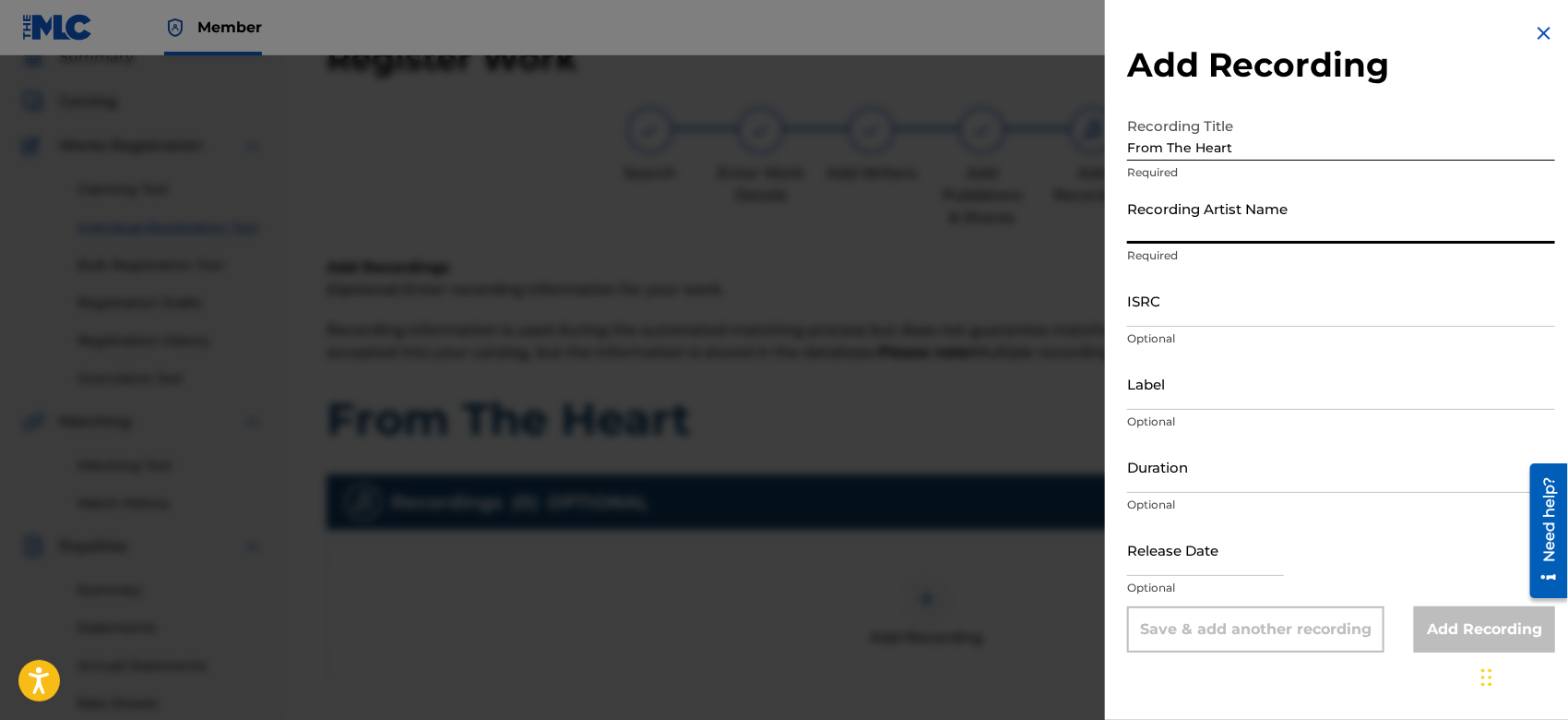
click at [1199, 242] on input "Recording Artist Name" at bounding box center [1341, 217] width 428 height 52
type input "Gamma FEB"
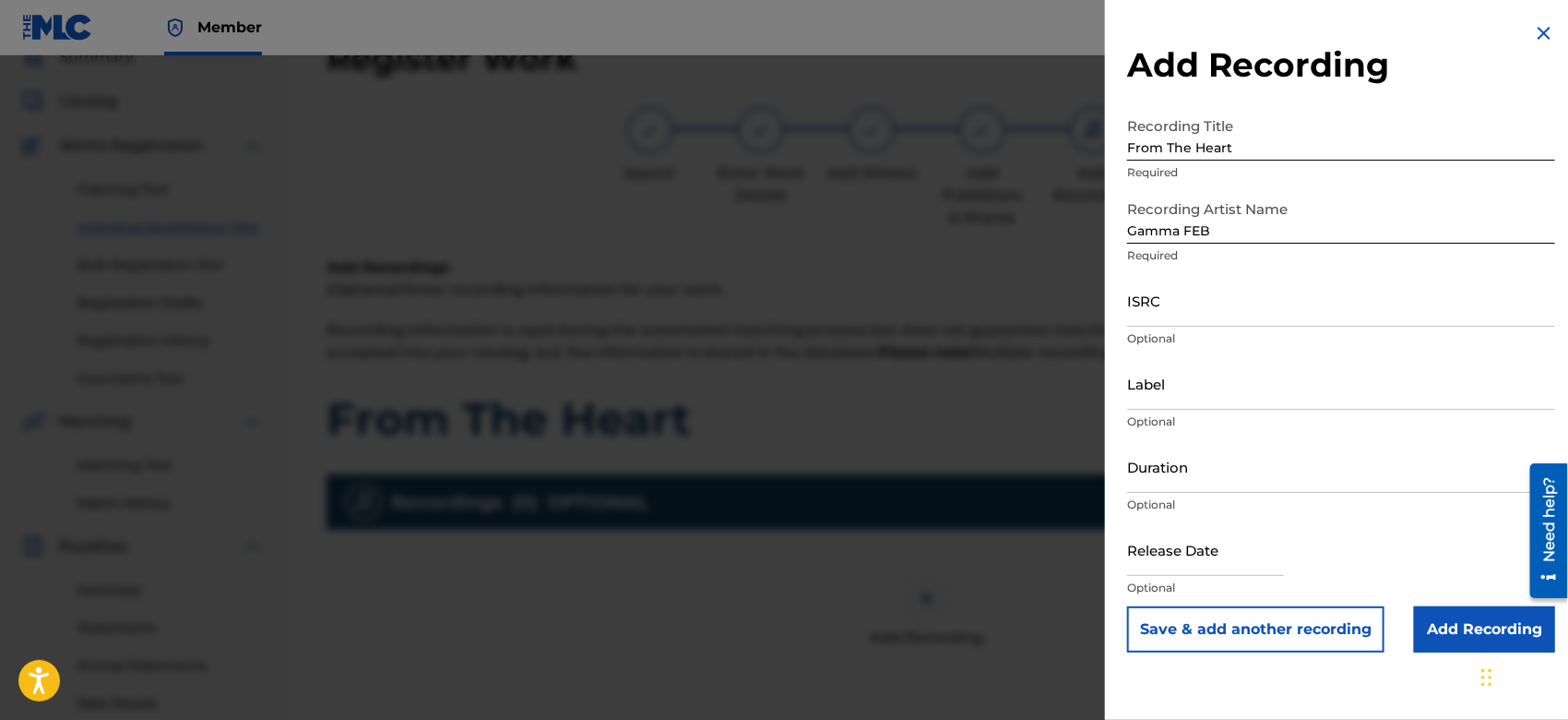
click at [1441, 617] on input "Add Recording" at bounding box center [1484, 629] width 141 height 46
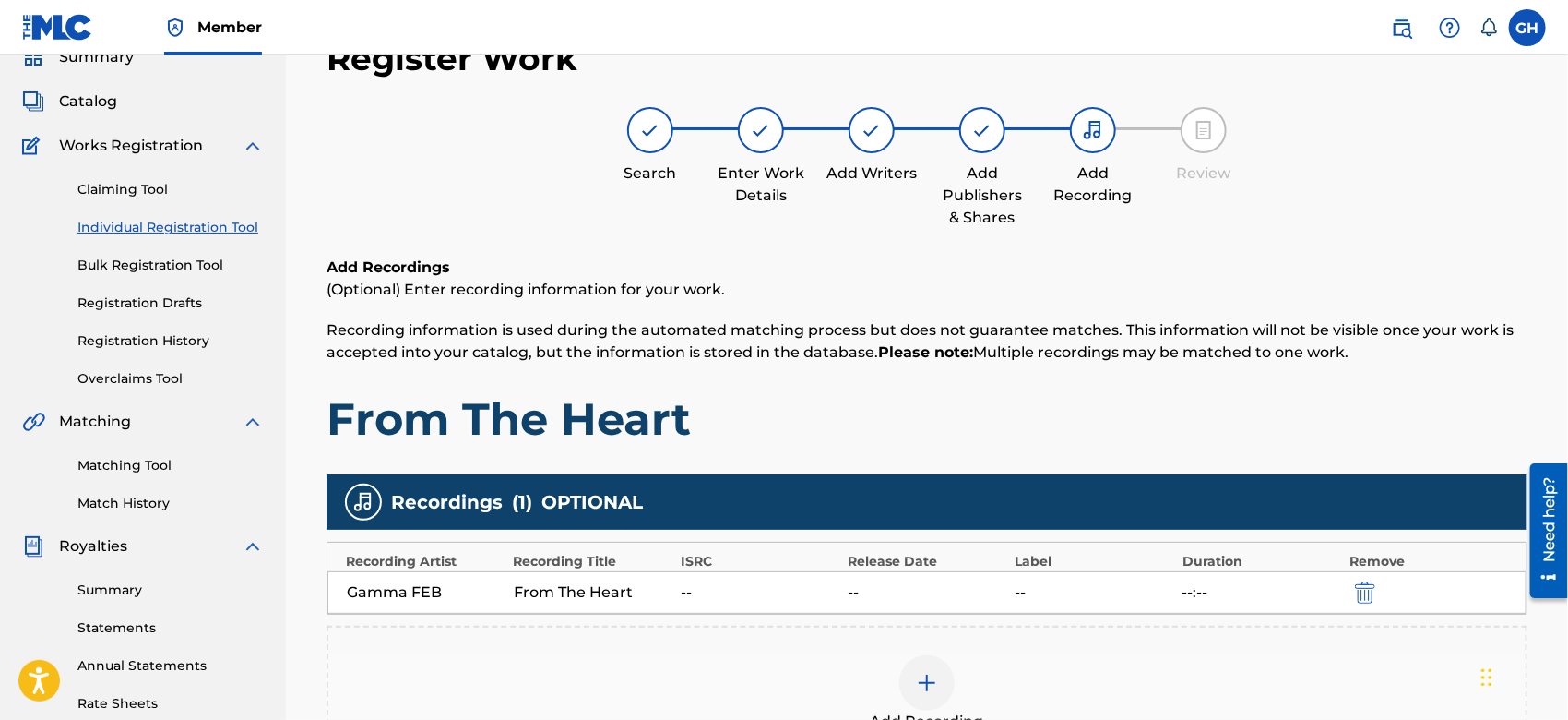
scroll to position [424, 0]
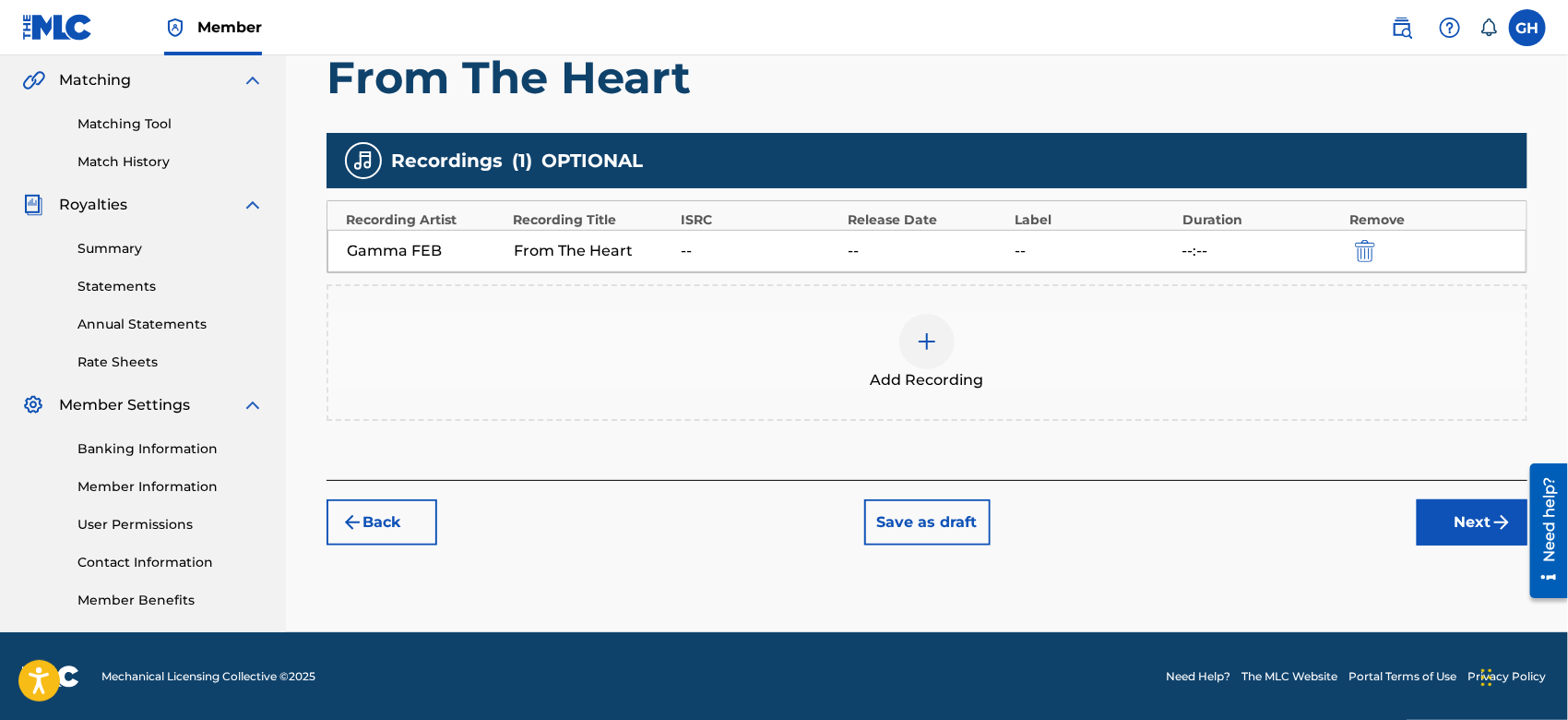
click at [1473, 521] on button "Next" at bounding box center [1473, 522] width 110 height 46
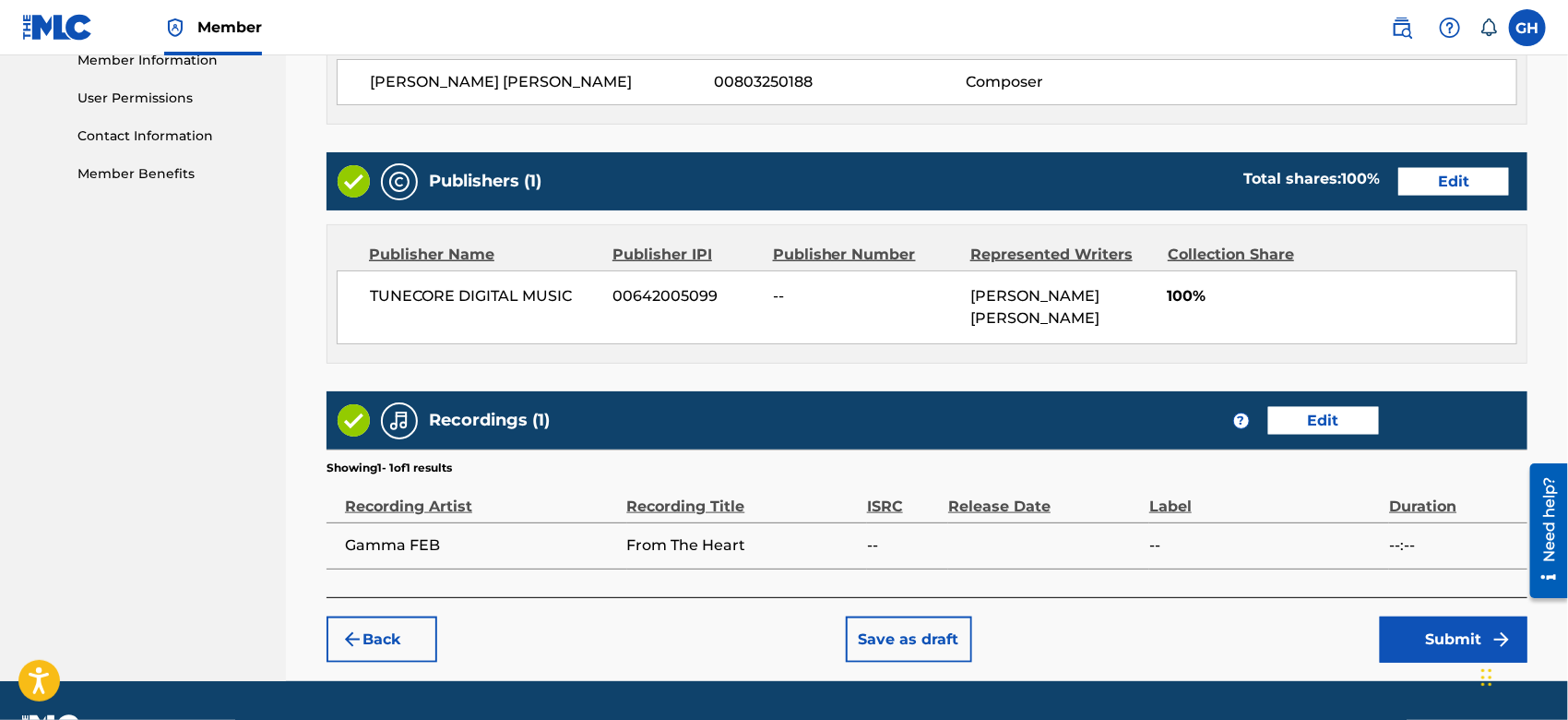
scroll to position [898, 0]
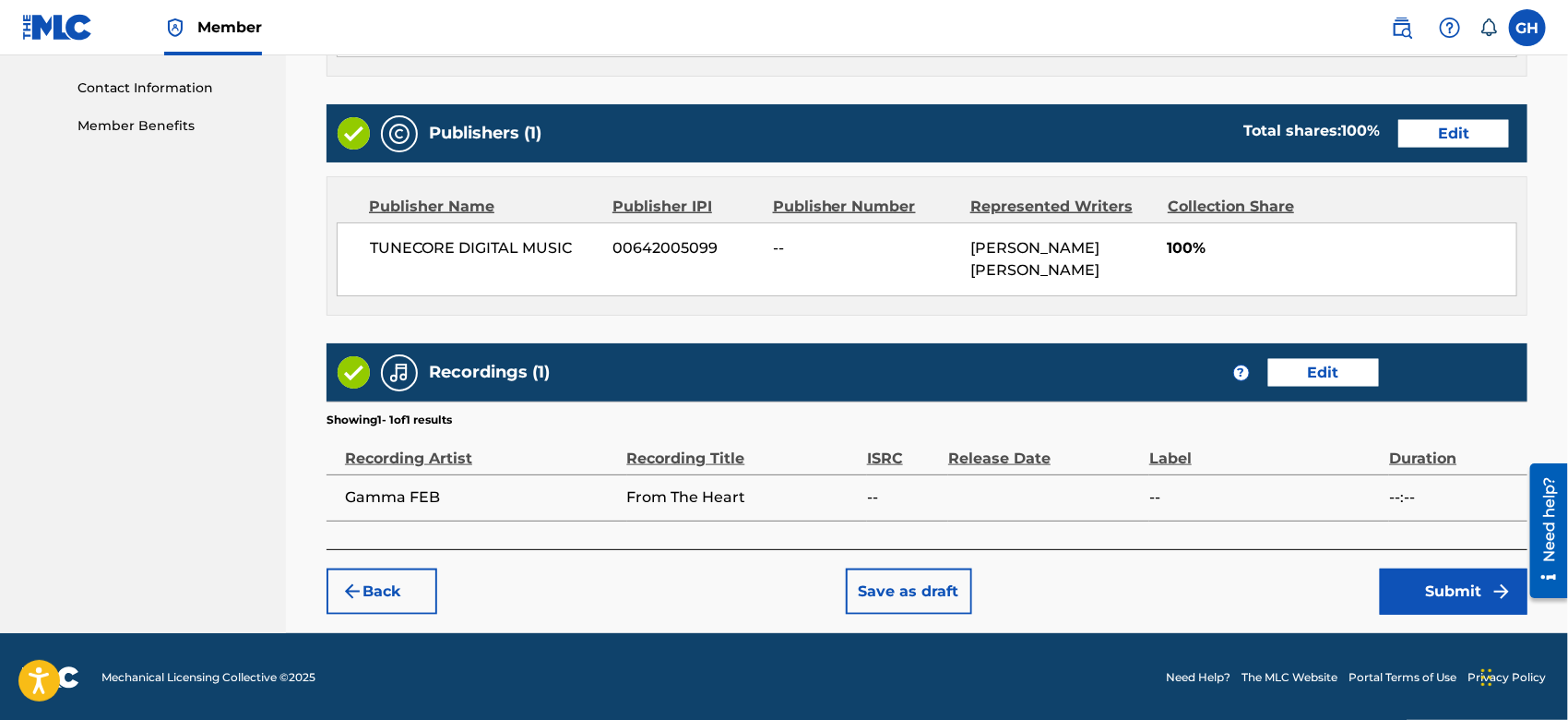
click at [1465, 580] on button "Submit" at bounding box center [1454, 591] width 148 height 46
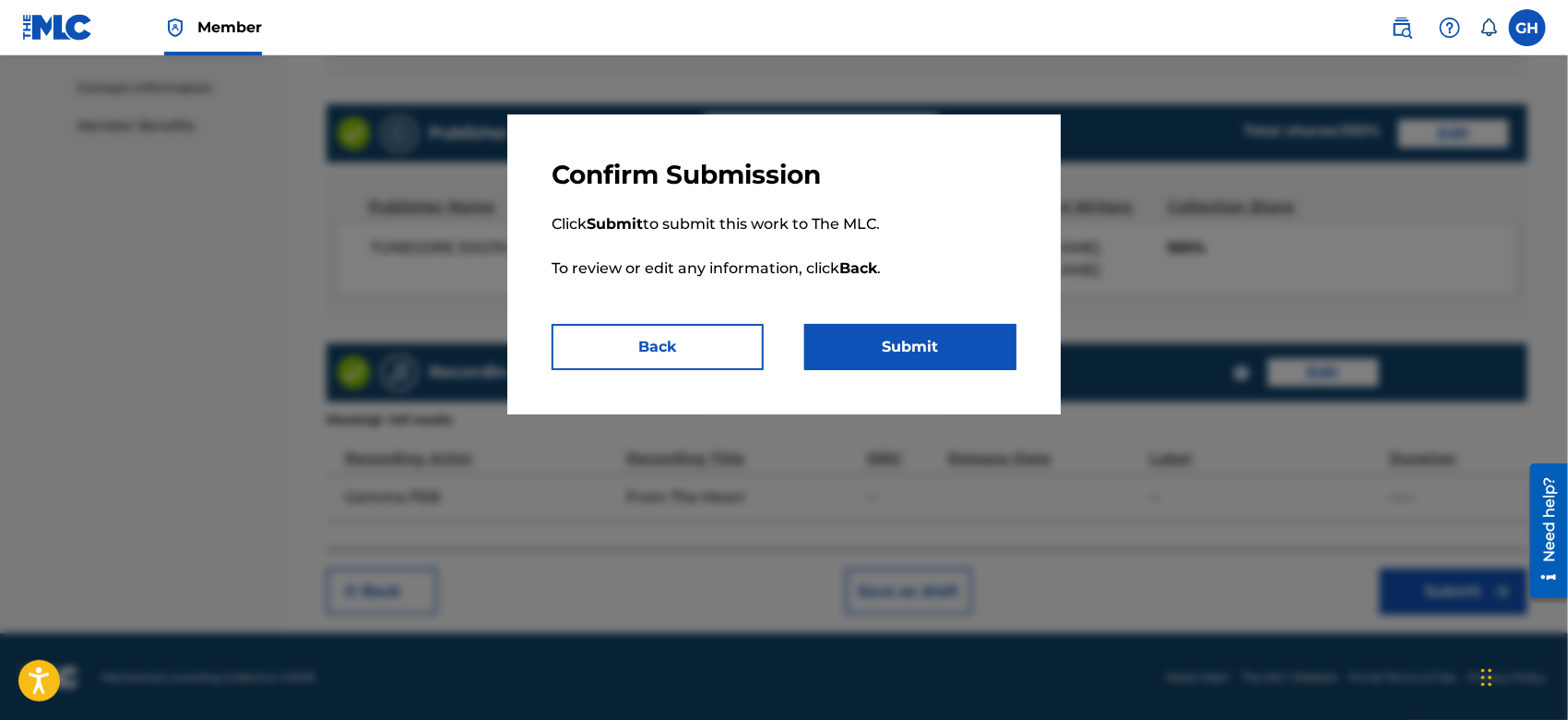
click at [922, 357] on button "Submit" at bounding box center [910, 347] width 213 height 46
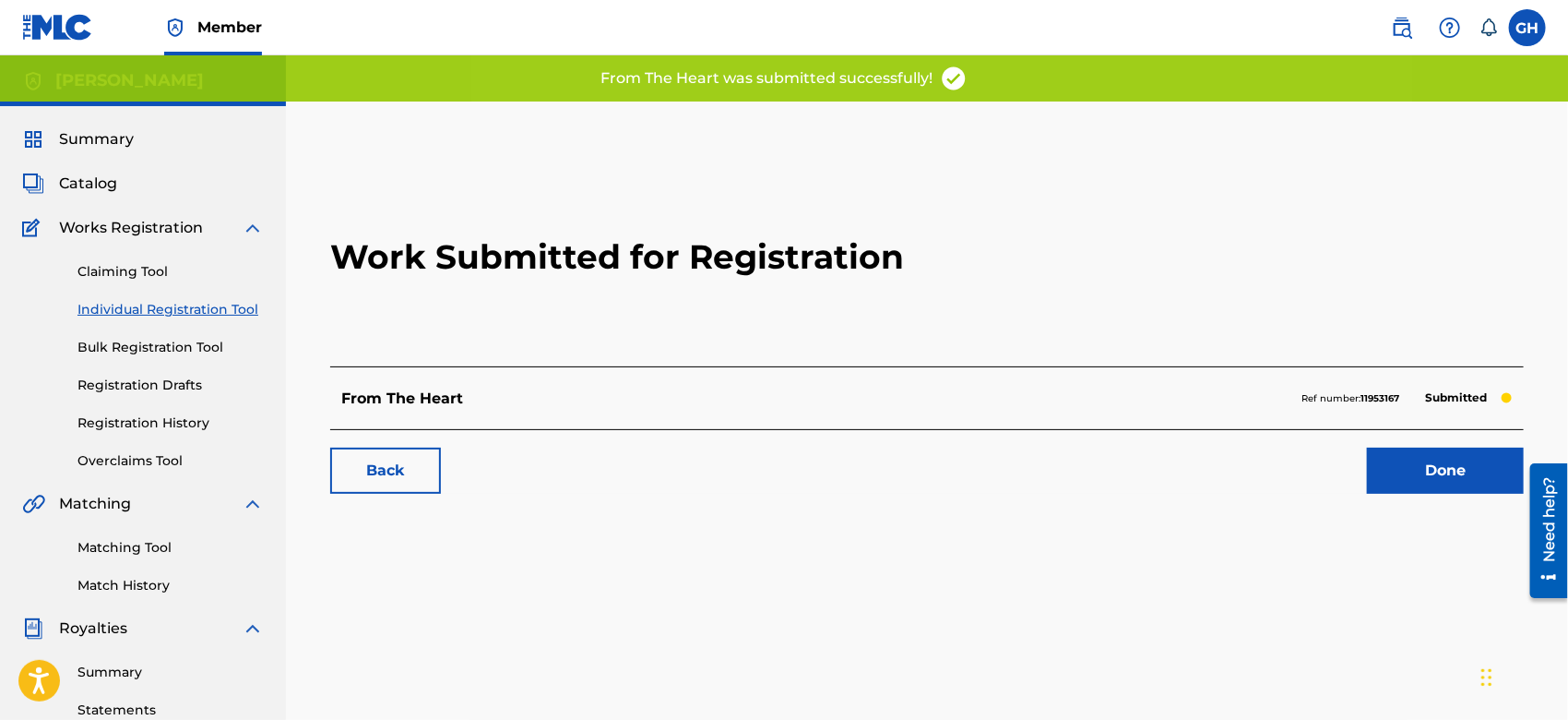
click at [1402, 462] on link "Done" at bounding box center [1445, 471] width 157 height 46
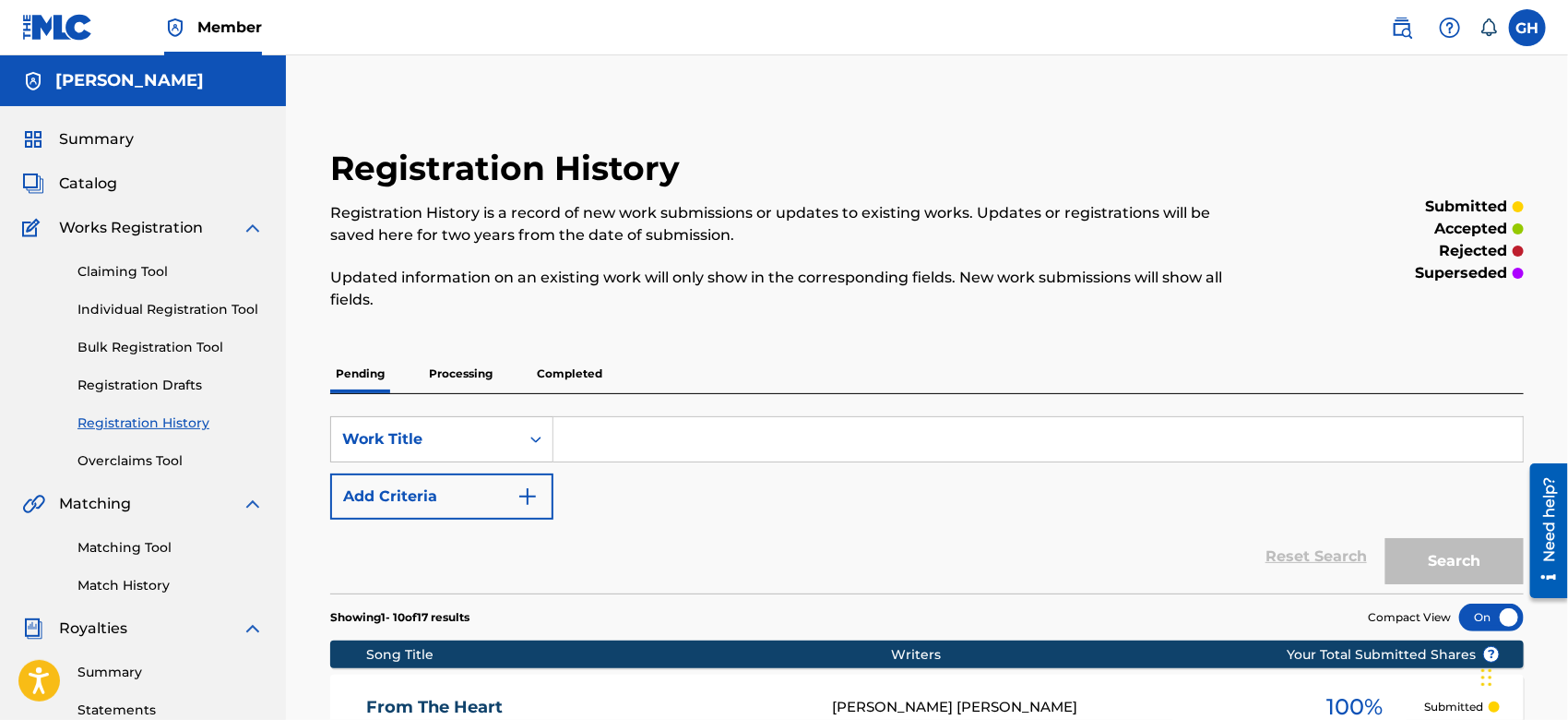
click at [110, 185] on span "Catalog" at bounding box center [88, 183] width 58 height 22
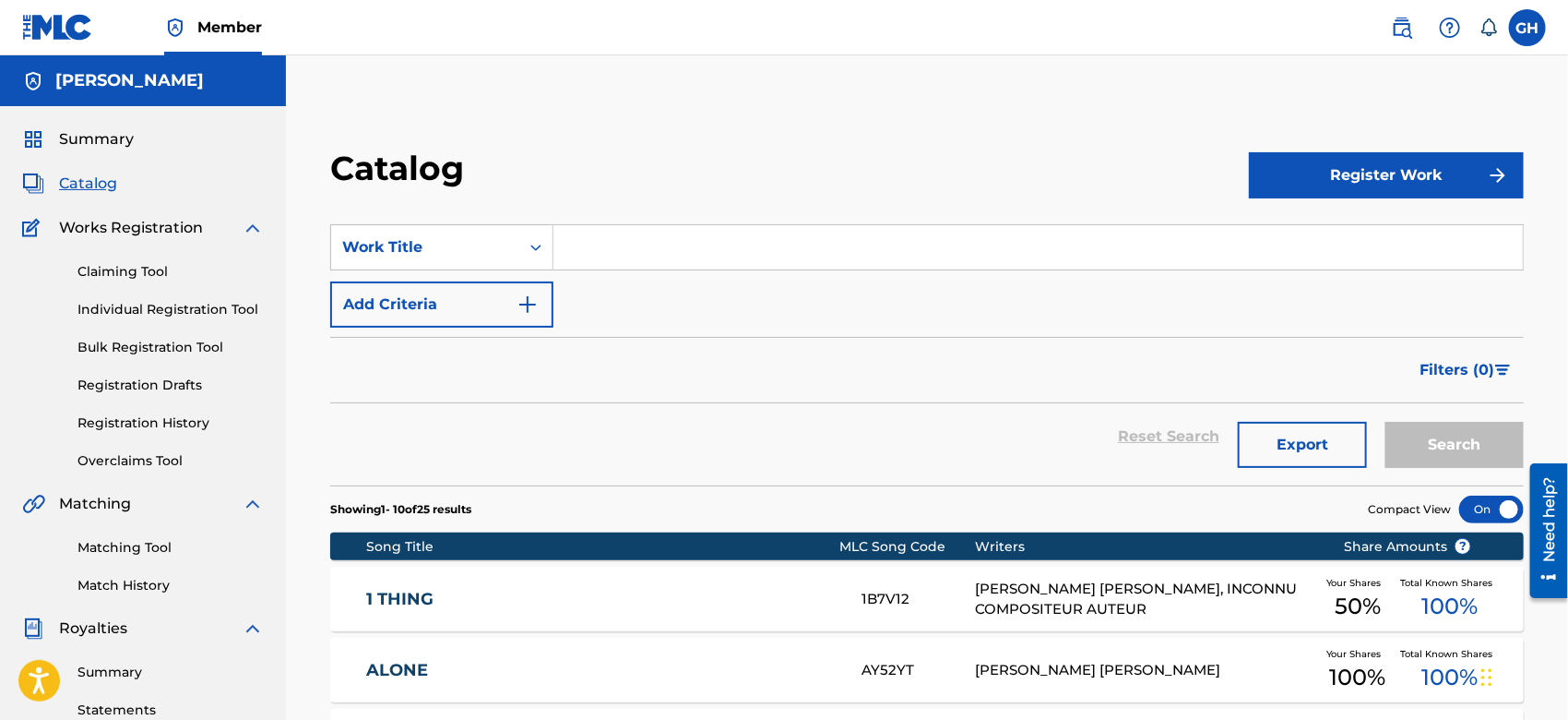
click at [1283, 162] on button "Register Work" at bounding box center [1386, 175] width 275 height 46
click at [1306, 228] on link "Individual" at bounding box center [1386, 235] width 275 height 44
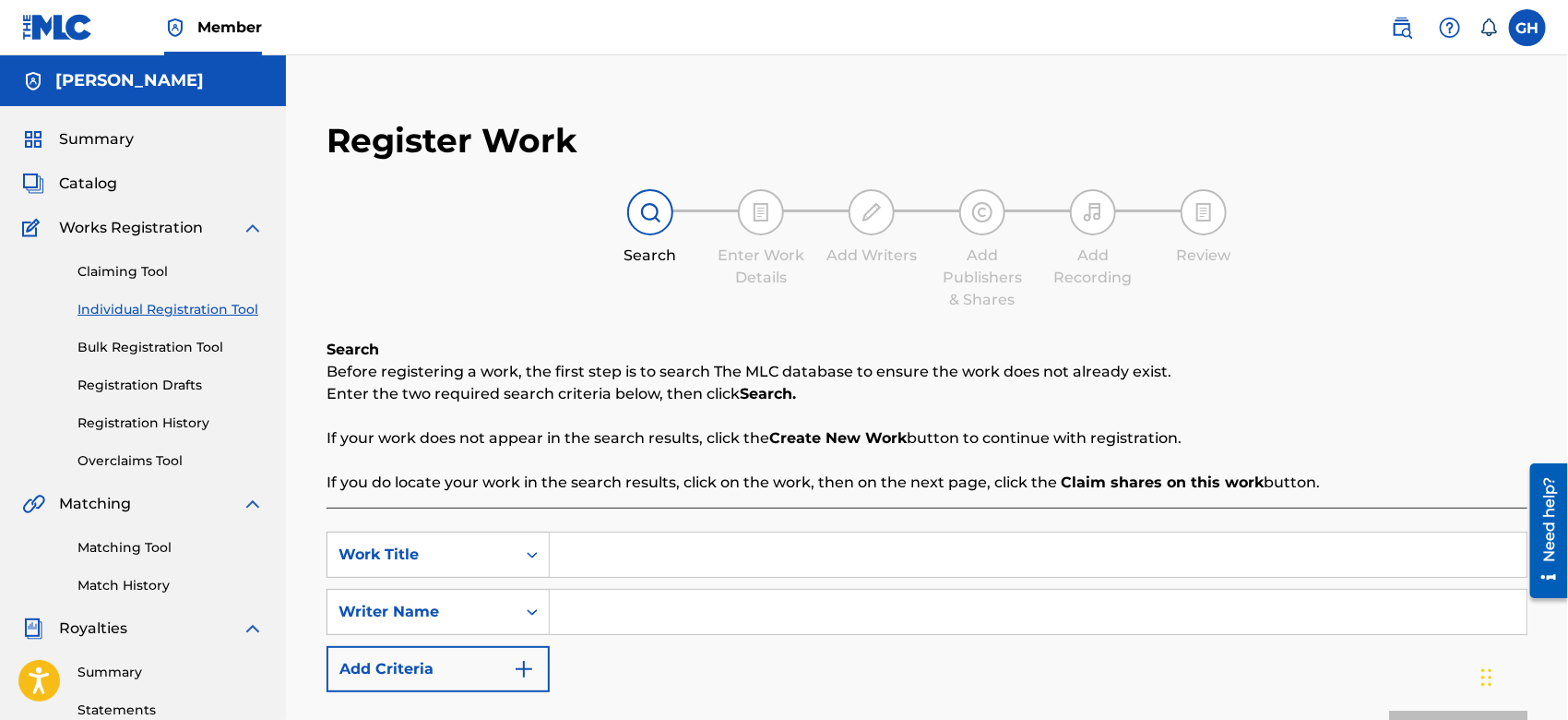
click at [619, 557] on input "Search Form" at bounding box center [1038, 555] width 977 height 44
type input "Where Im From"
click at [612, 595] on input "Search Form" at bounding box center [1038, 612] width 977 height 44
type input "Gary Octwone Harrison Jr"
click at [1472, 716] on button "Search" at bounding box center [1459, 734] width 139 height 46
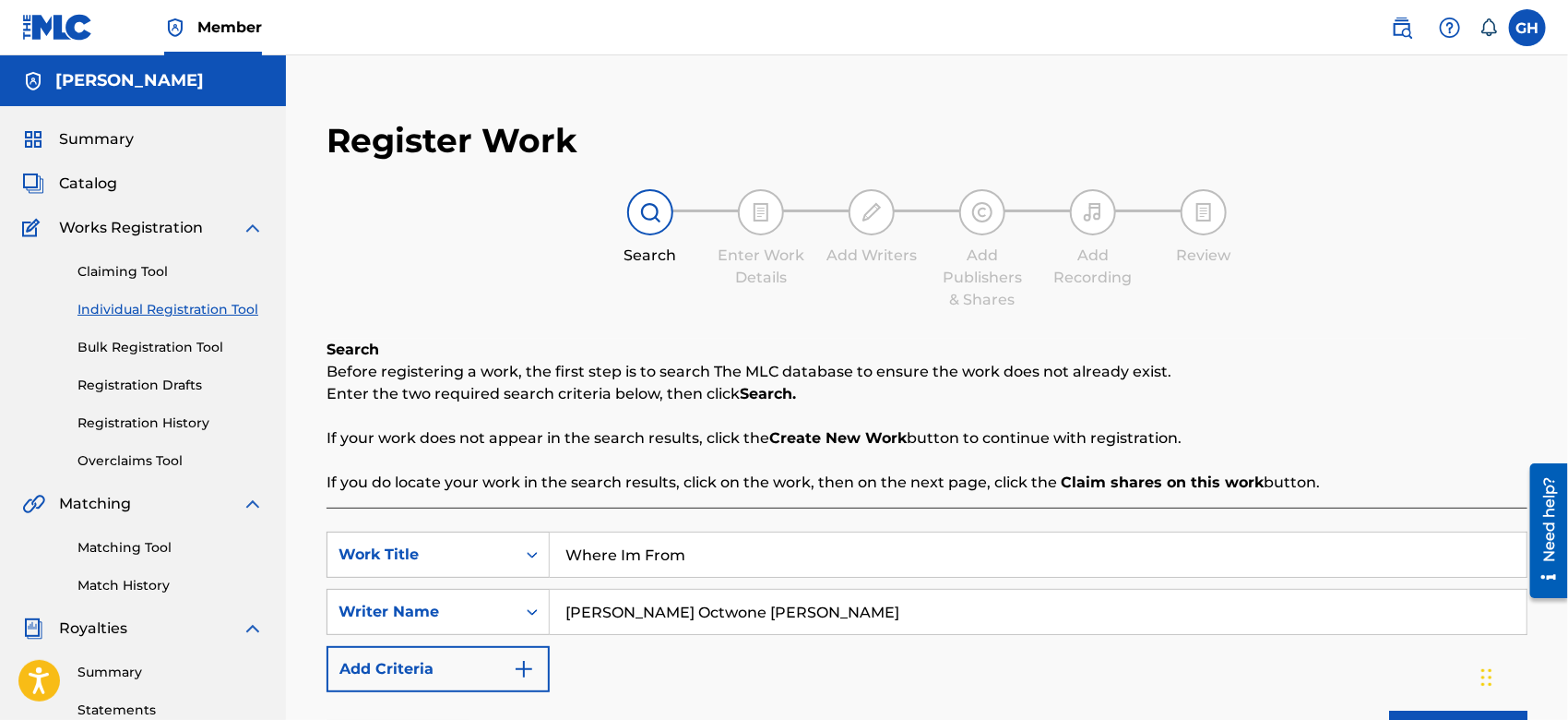
scroll to position [630, 0]
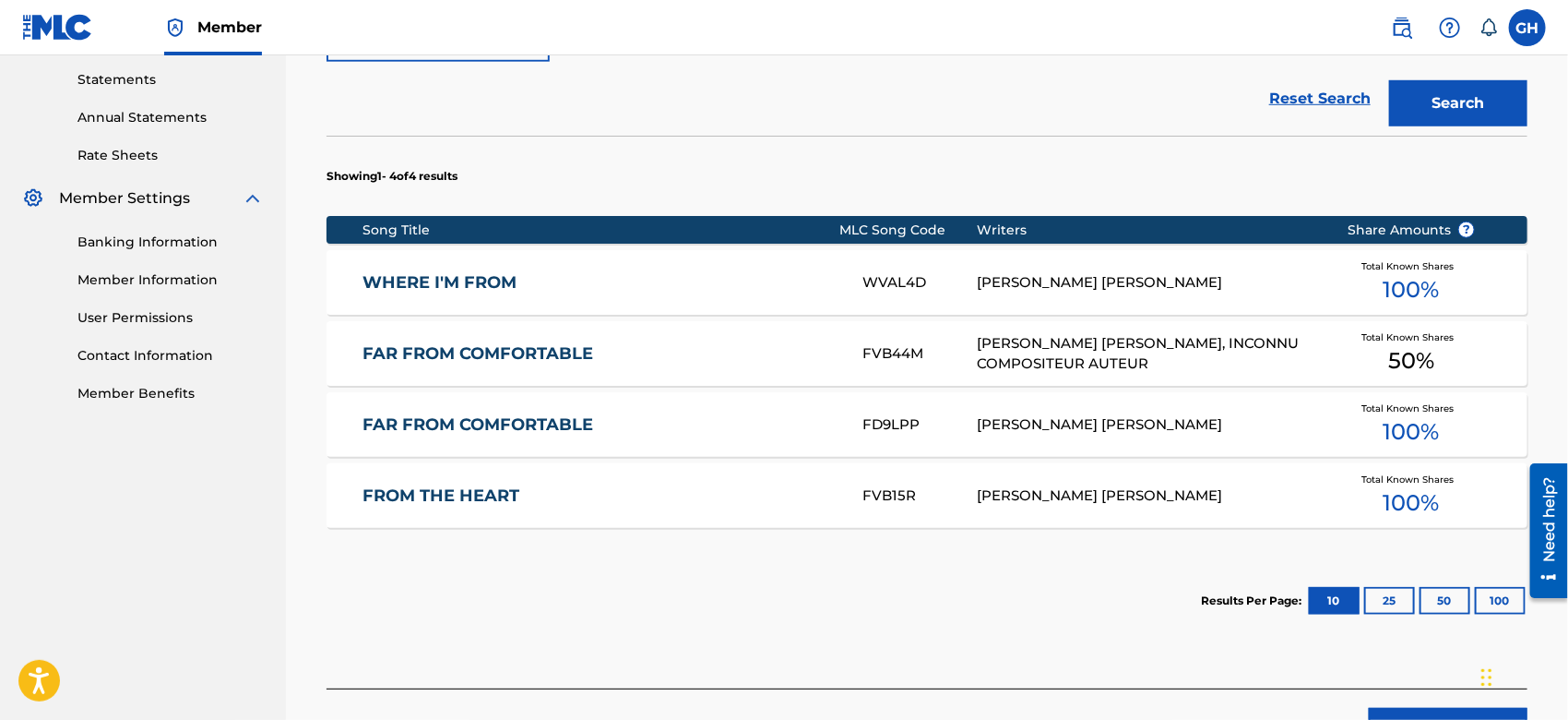
click at [972, 280] on div "WVAL4D" at bounding box center [919, 284] width 114 height 22
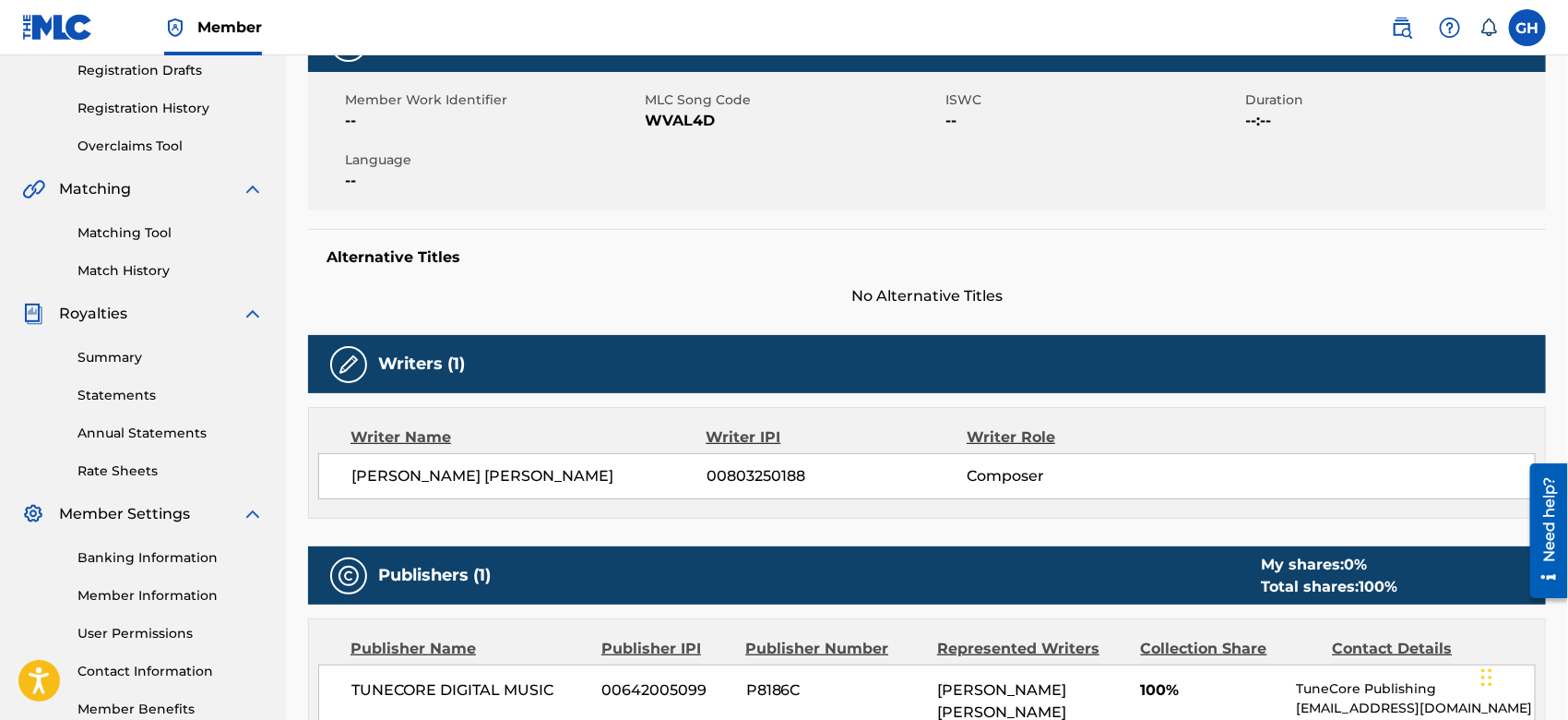
scroll to position [287, 0]
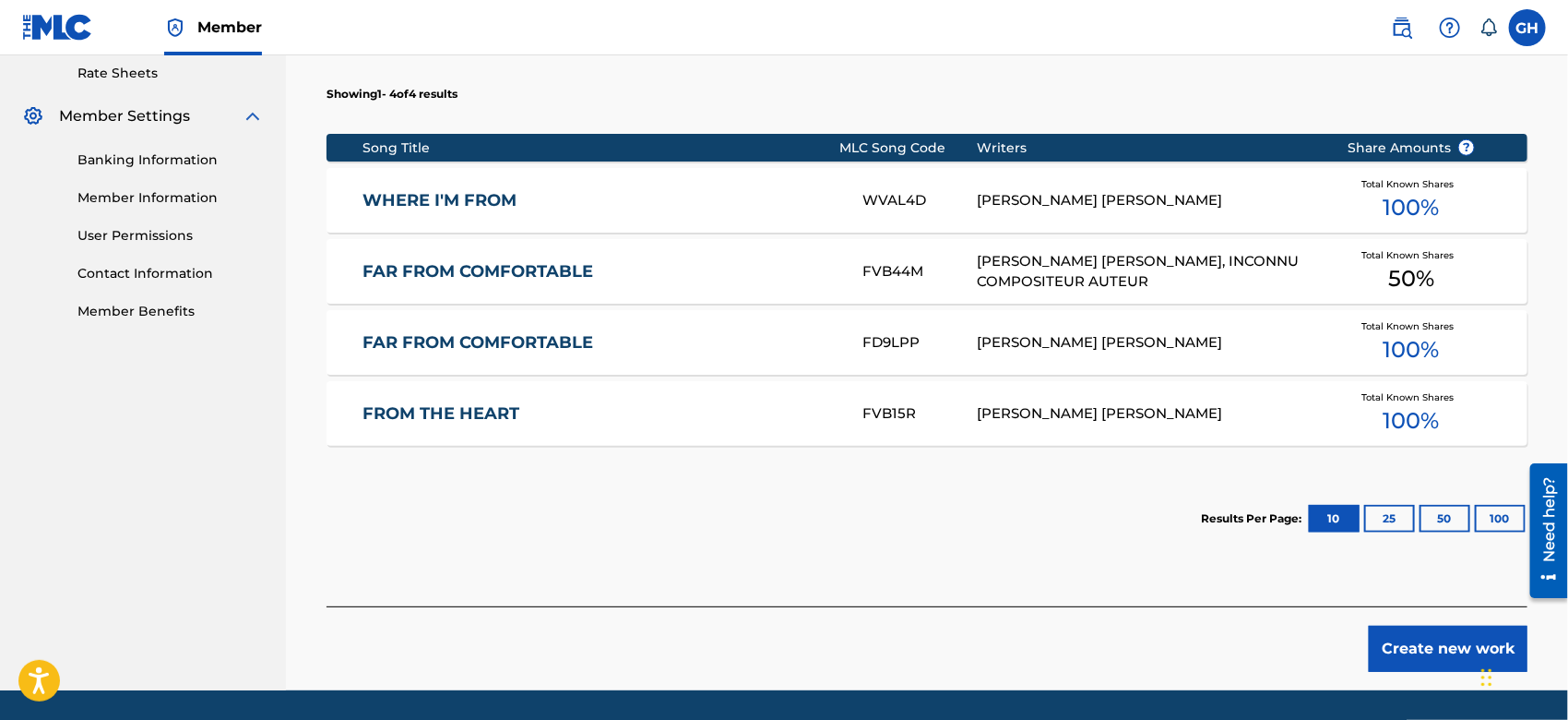
scroll to position [720, 0]
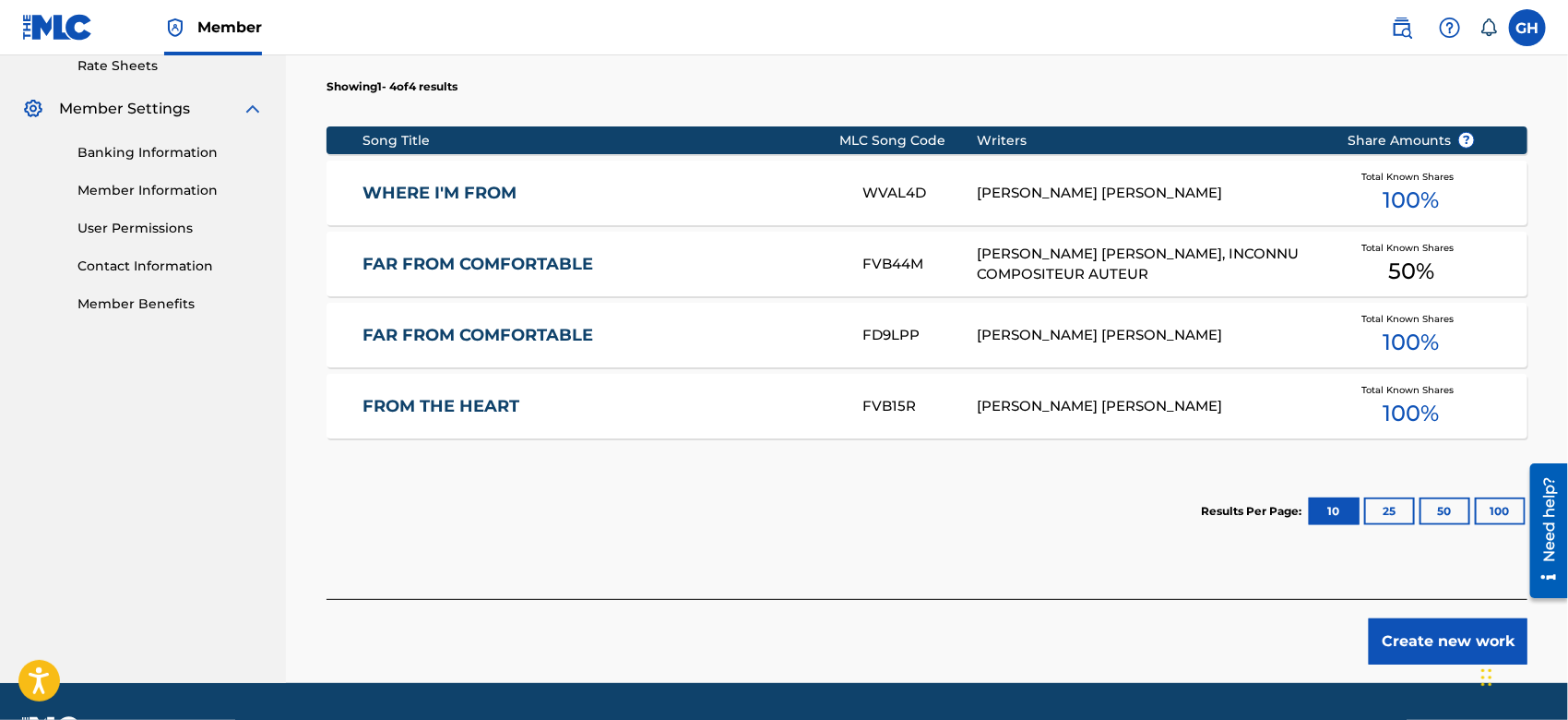
click at [1469, 641] on button "Create new work" at bounding box center [1448, 641] width 158 height 46
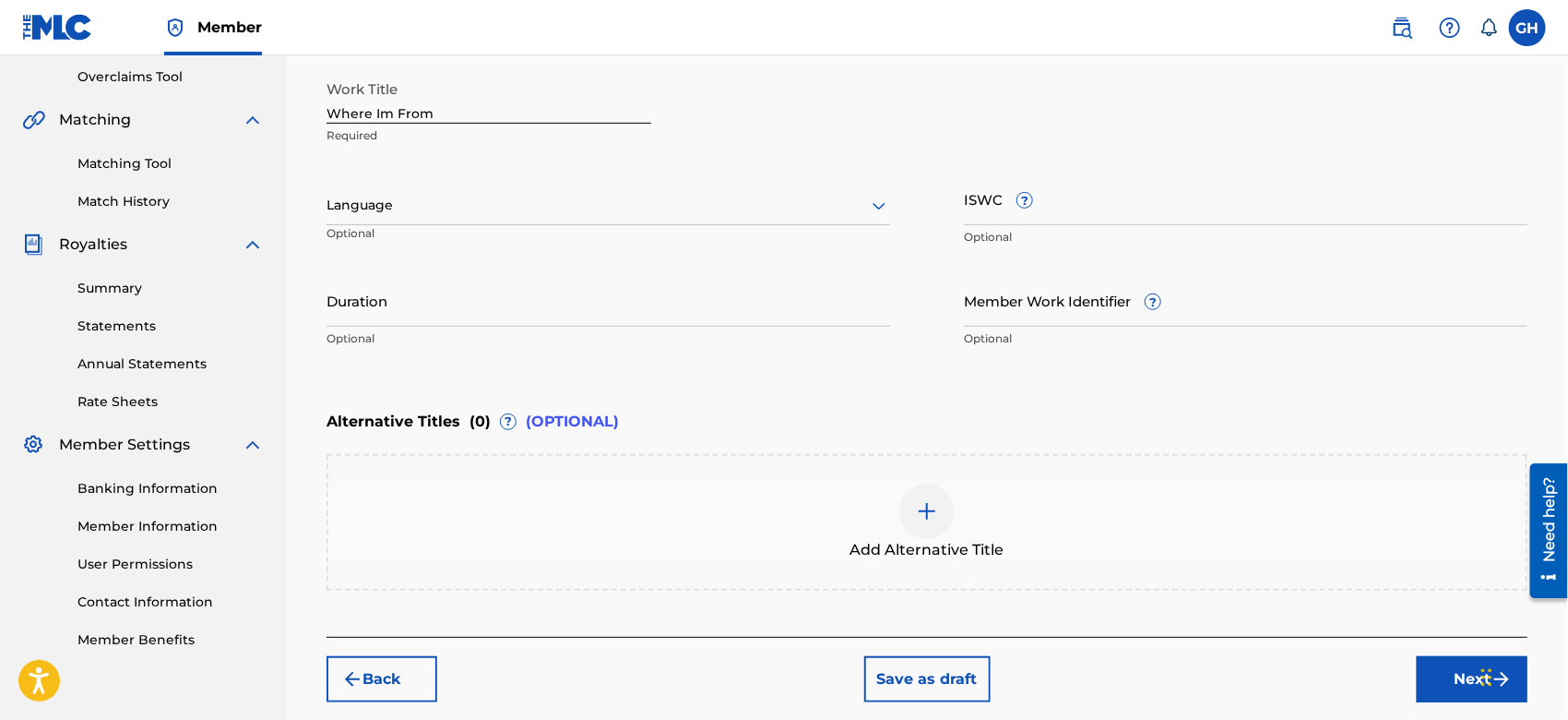
scroll to position [386, 0]
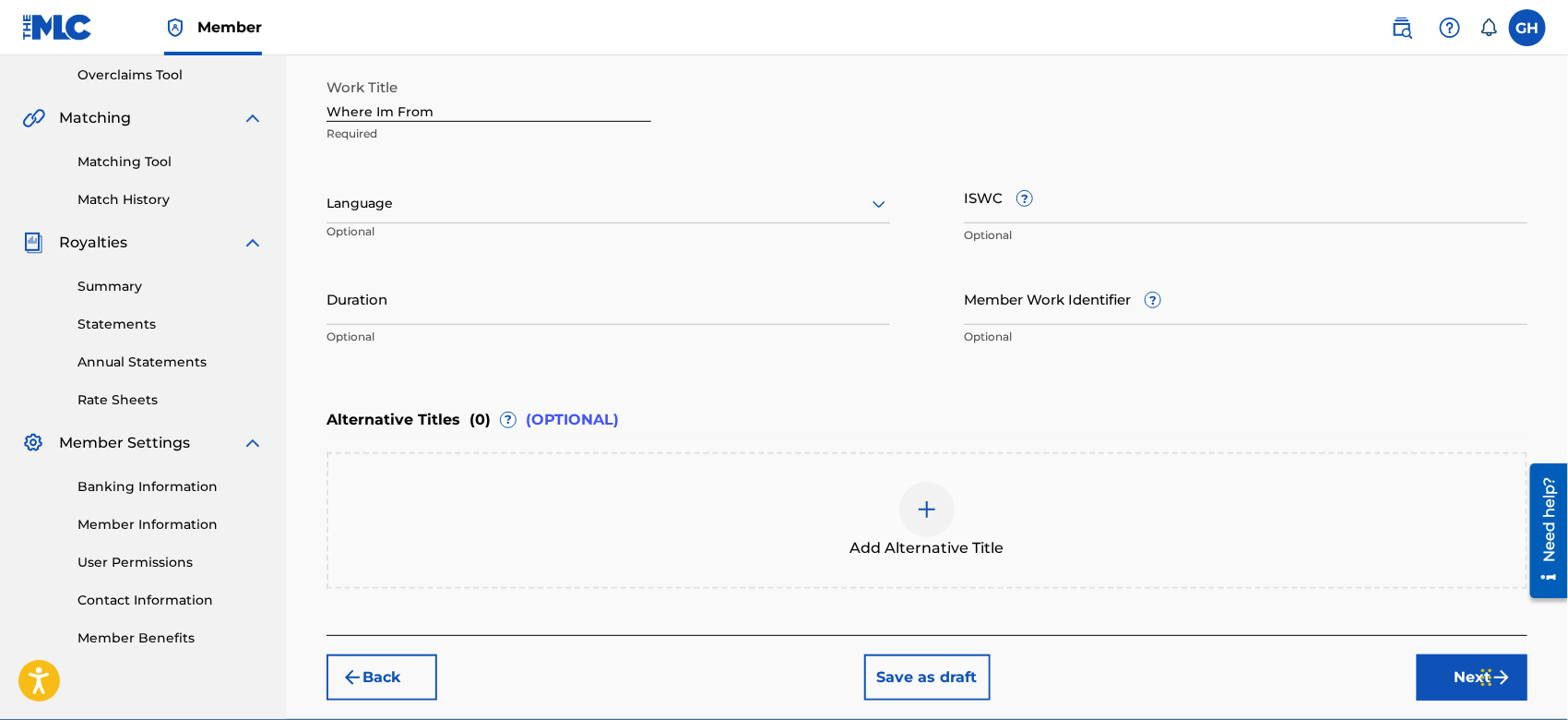
click at [378, 112] on input "Where Im From" at bounding box center [489, 95] width 325 height 52
type input "Where I'm From"
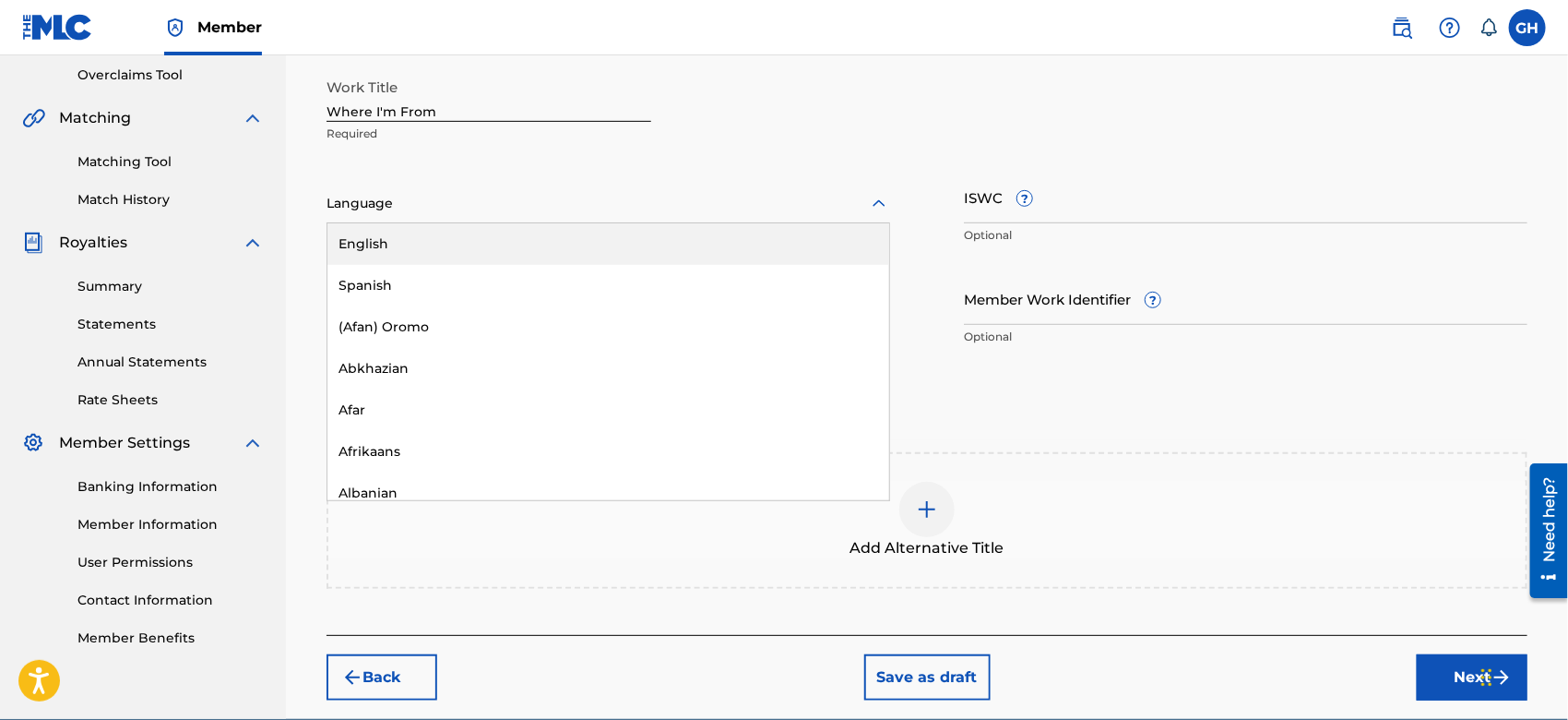
click at [390, 211] on div at bounding box center [608, 203] width 564 height 23
click at [385, 254] on div "English" at bounding box center [608, 244] width 562 height 41
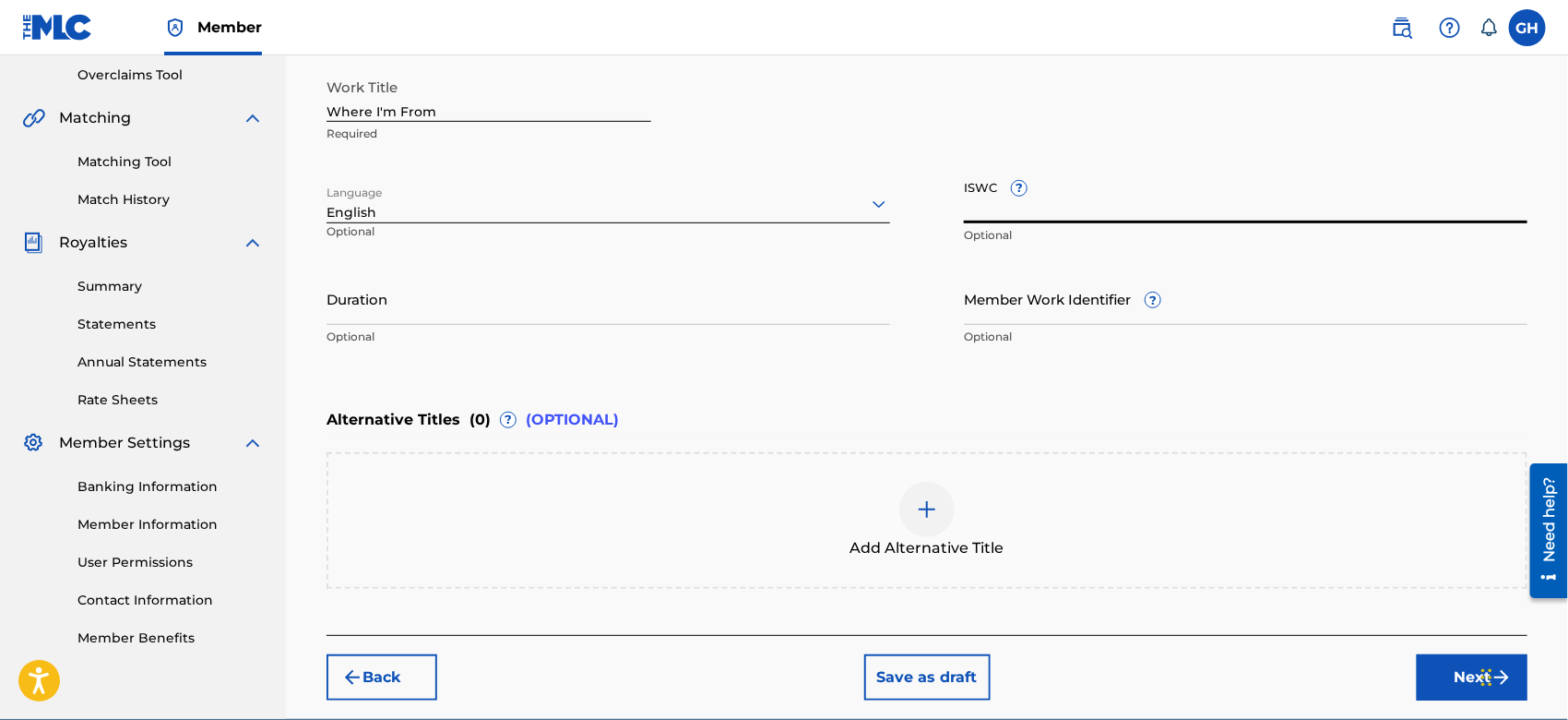
click at [965, 207] on input "ISWC ?" at bounding box center [1246, 196] width 564 height 52
paste input "T-921.983.961-9"
type input "T-921.983.961-9"
click at [1444, 676] on button "Next" at bounding box center [1473, 678] width 110 height 46
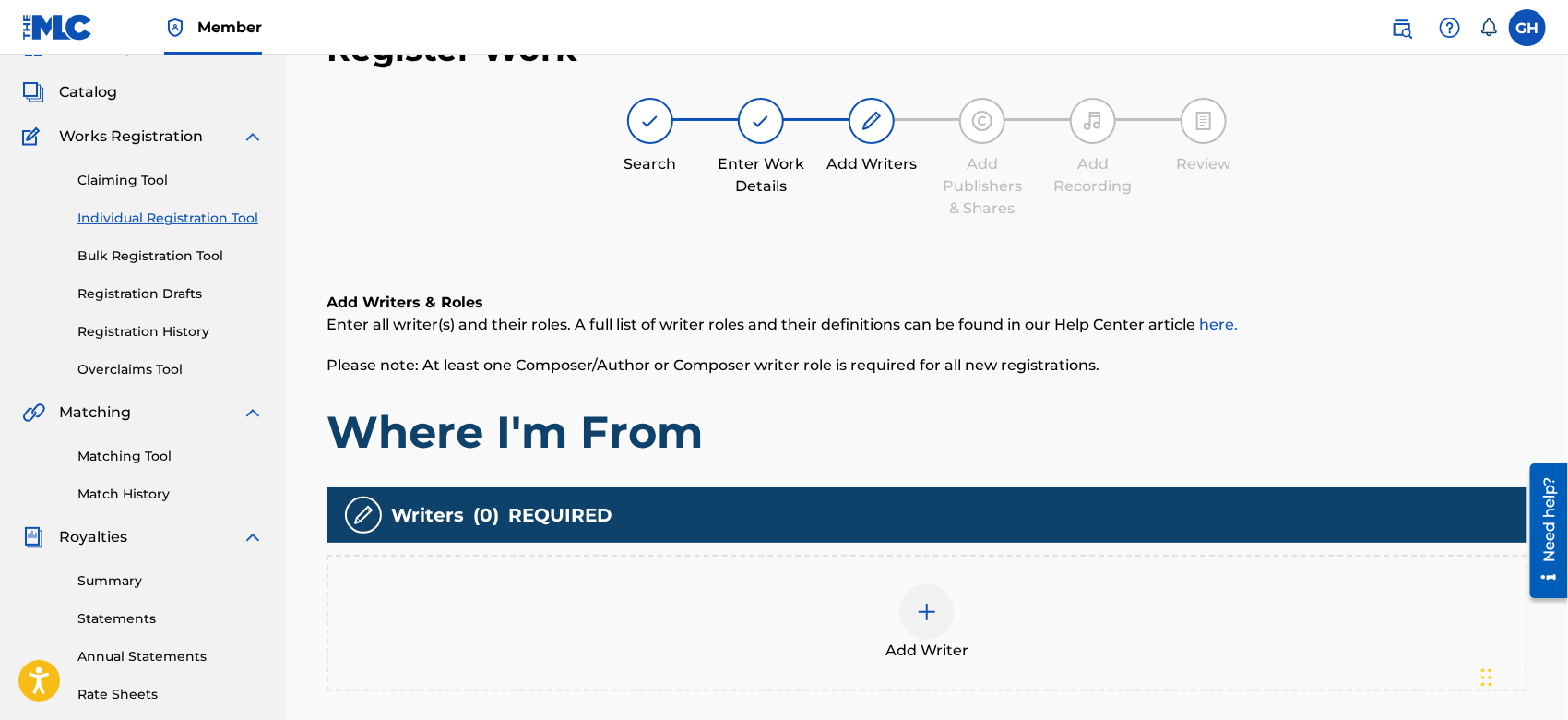
scroll to position [82, 0]
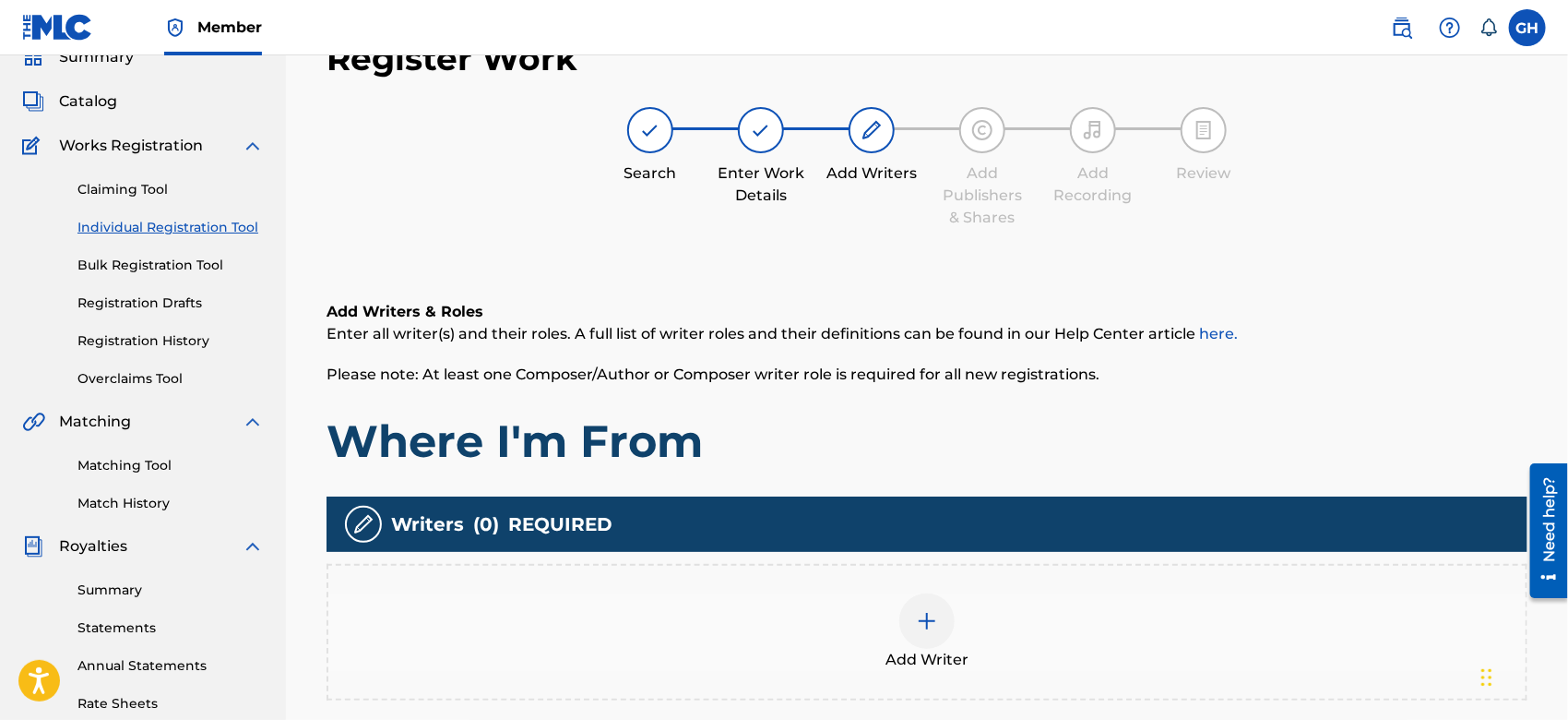
click at [933, 622] on img at bounding box center [927, 622] width 22 height 22
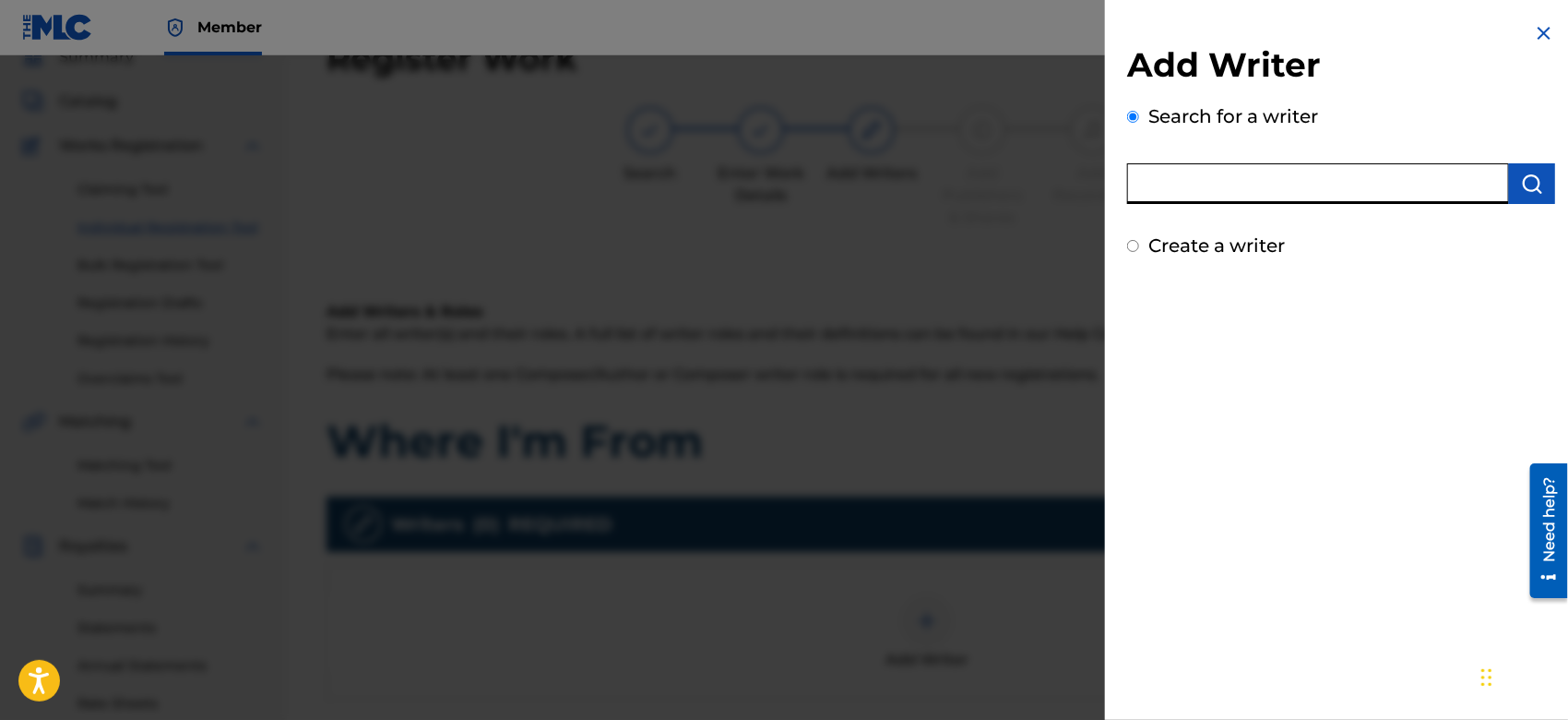
click at [1263, 180] on input "text" at bounding box center [1318, 183] width 382 height 40
type input "octwone"
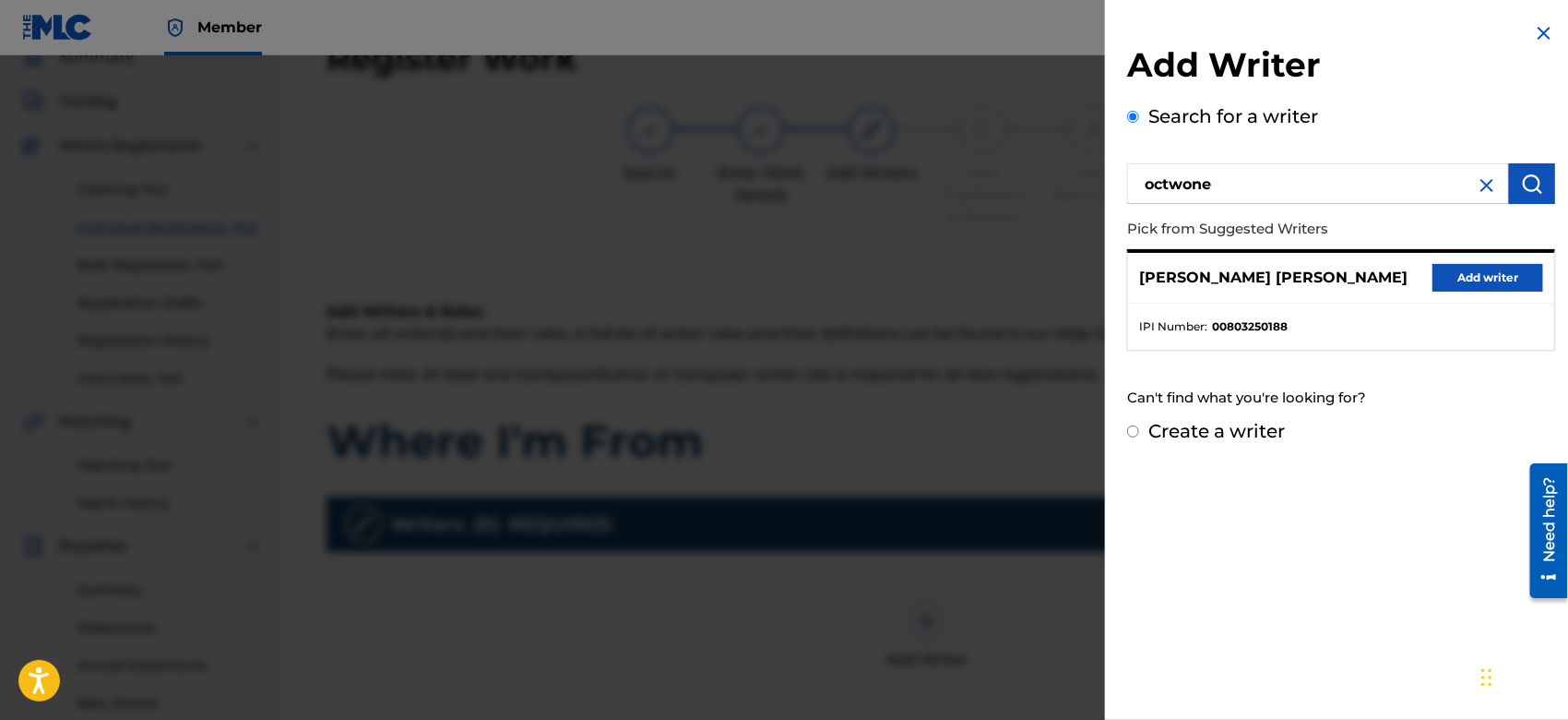
drag, startPoint x: 1430, startPoint y: 261, endPoint x: 1435, endPoint y: 277, distance: 16.8
click at [1435, 277] on div "GARY OCTWONE JR. HARRISON Add writer" at bounding box center [1341, 279] width 426 height 51
click at [1435, 277] on button "Add writer" at bounding box center [1488, 278] width 110 height 28
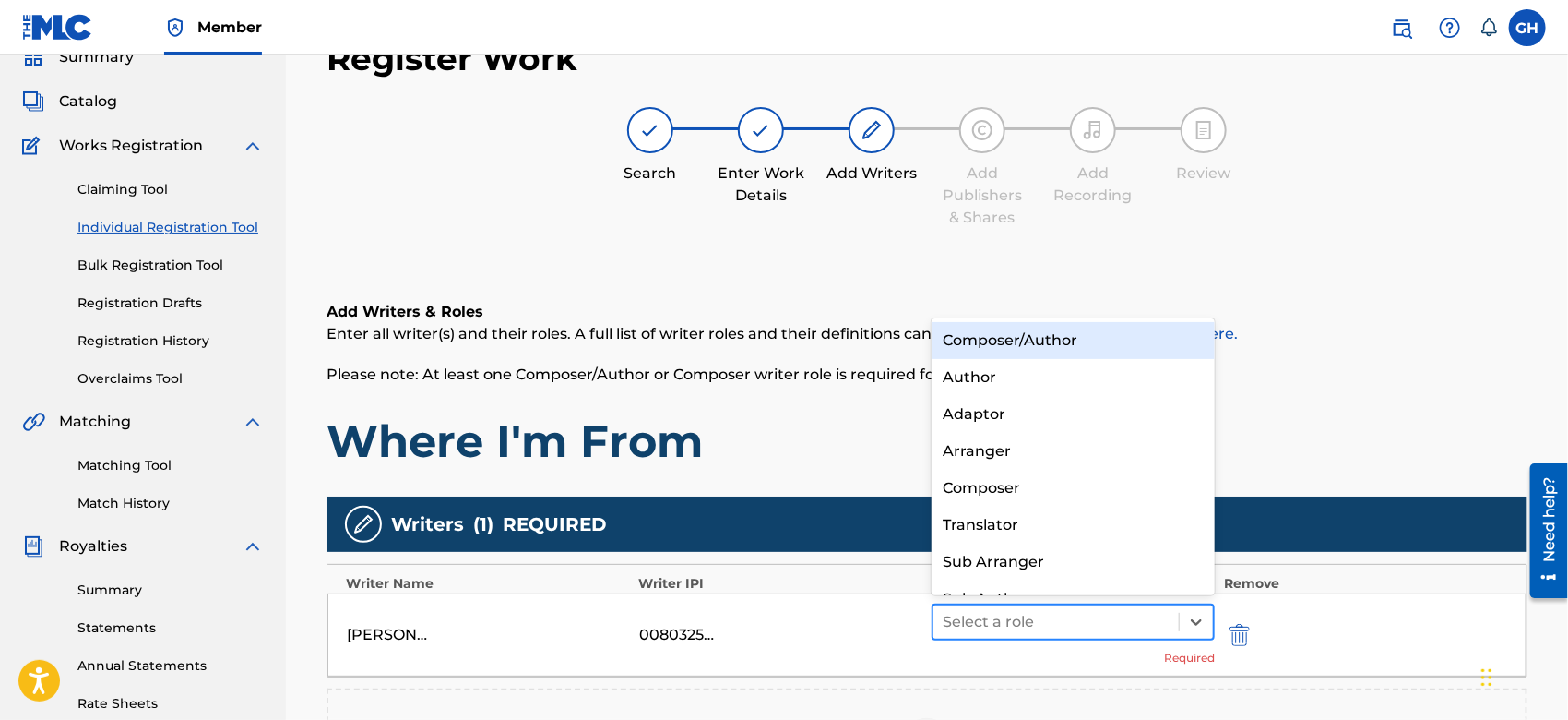
click at [951, 612] on div at bounding box center [1056, 622] width 227 height 26
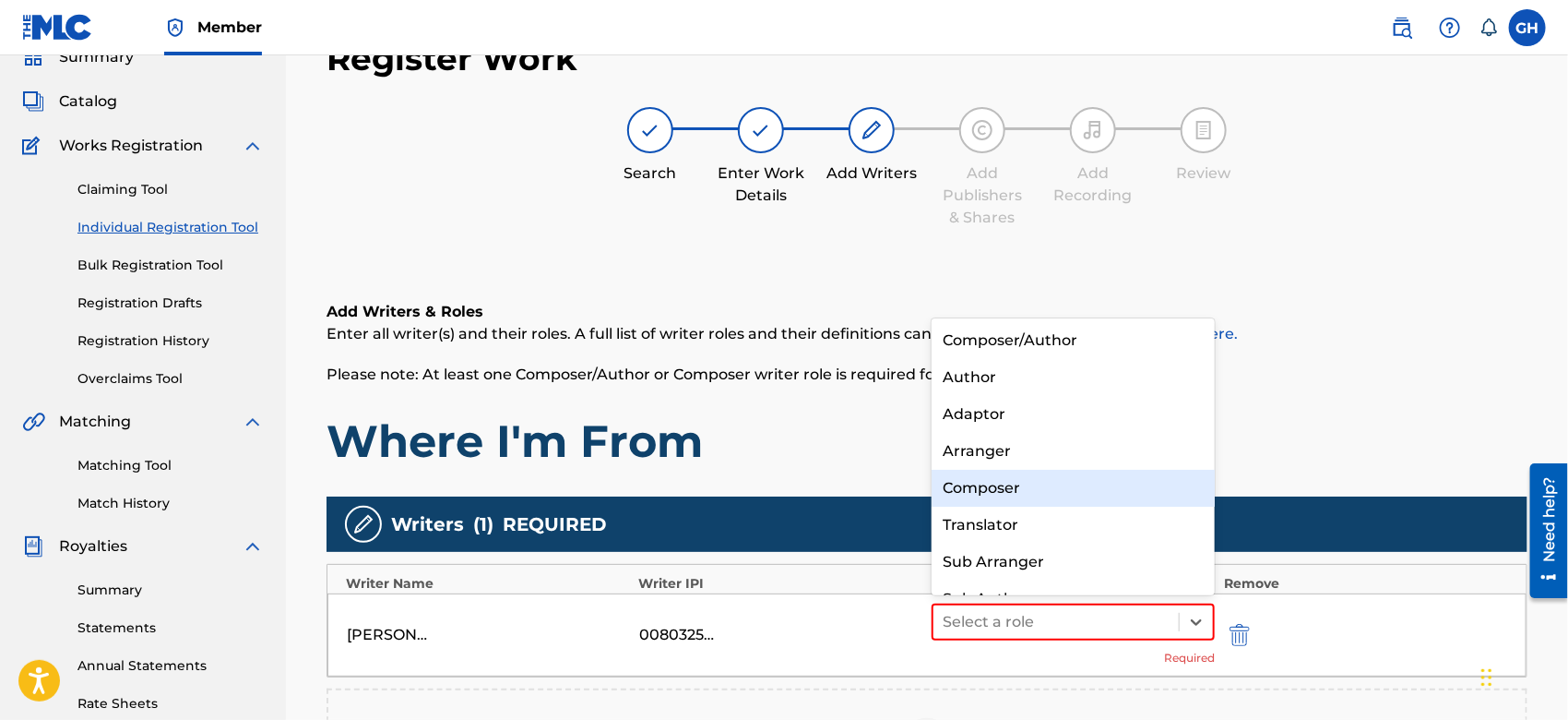
scroll to position [25, 0]
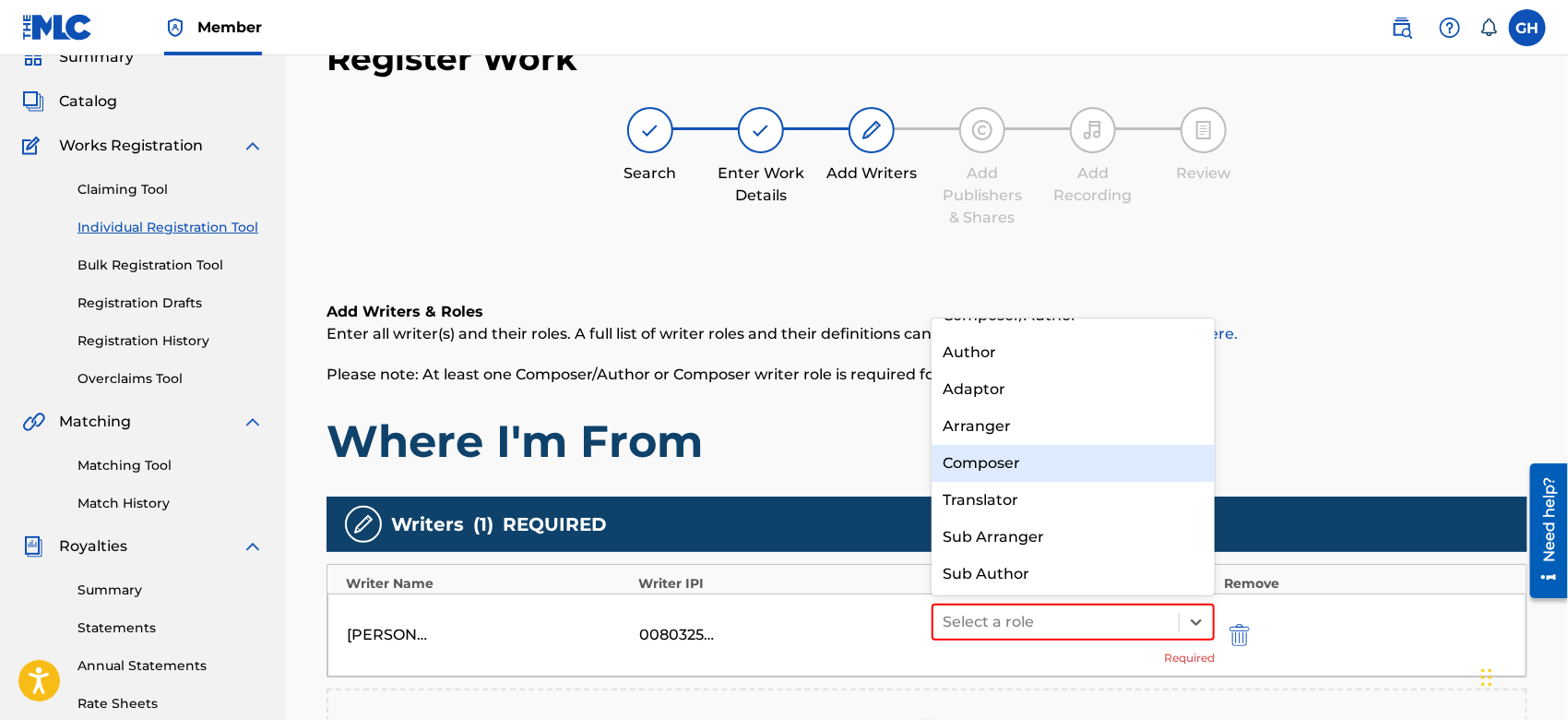
click at [981, 468] on div "Composer" at bounding box center [1074, 463] width 283 height 36
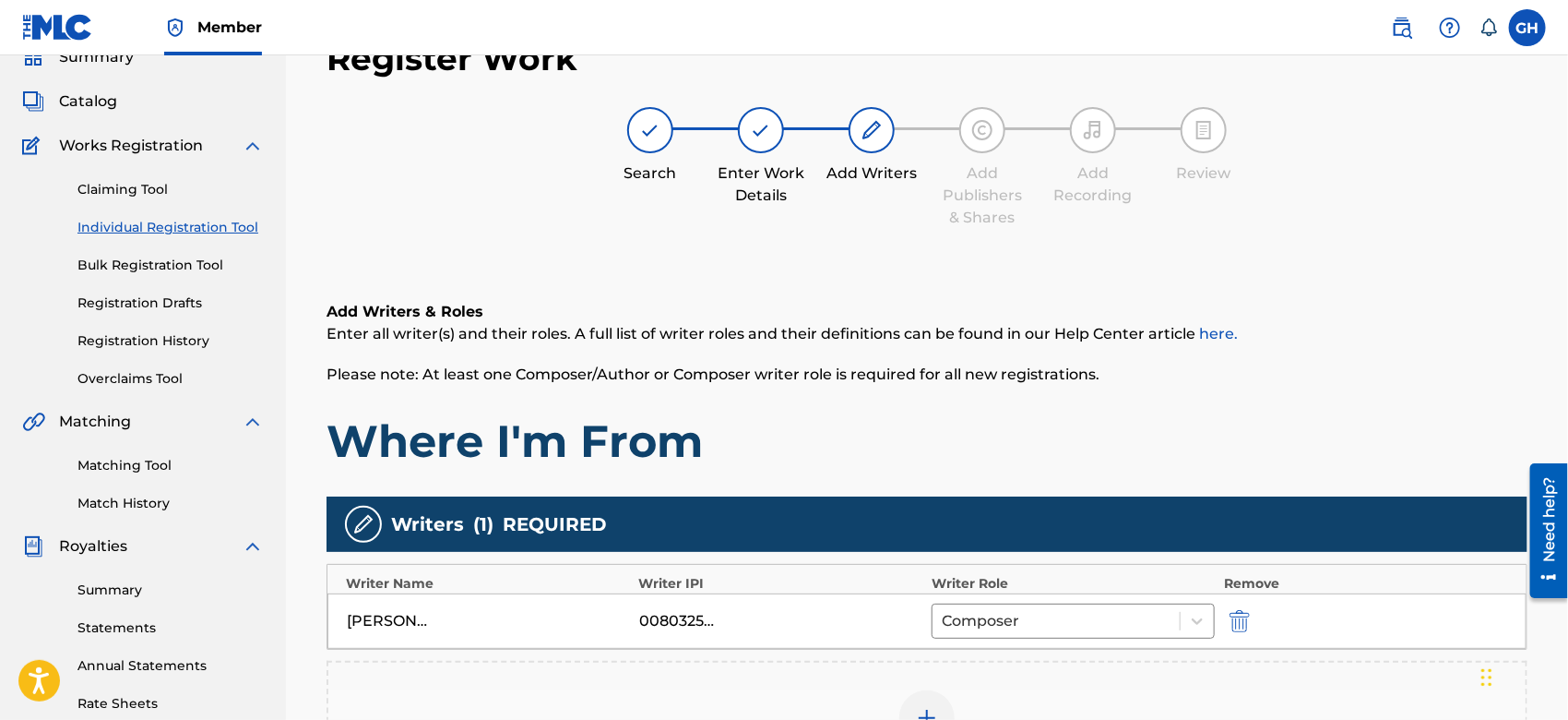
scroll to position [424, 0]
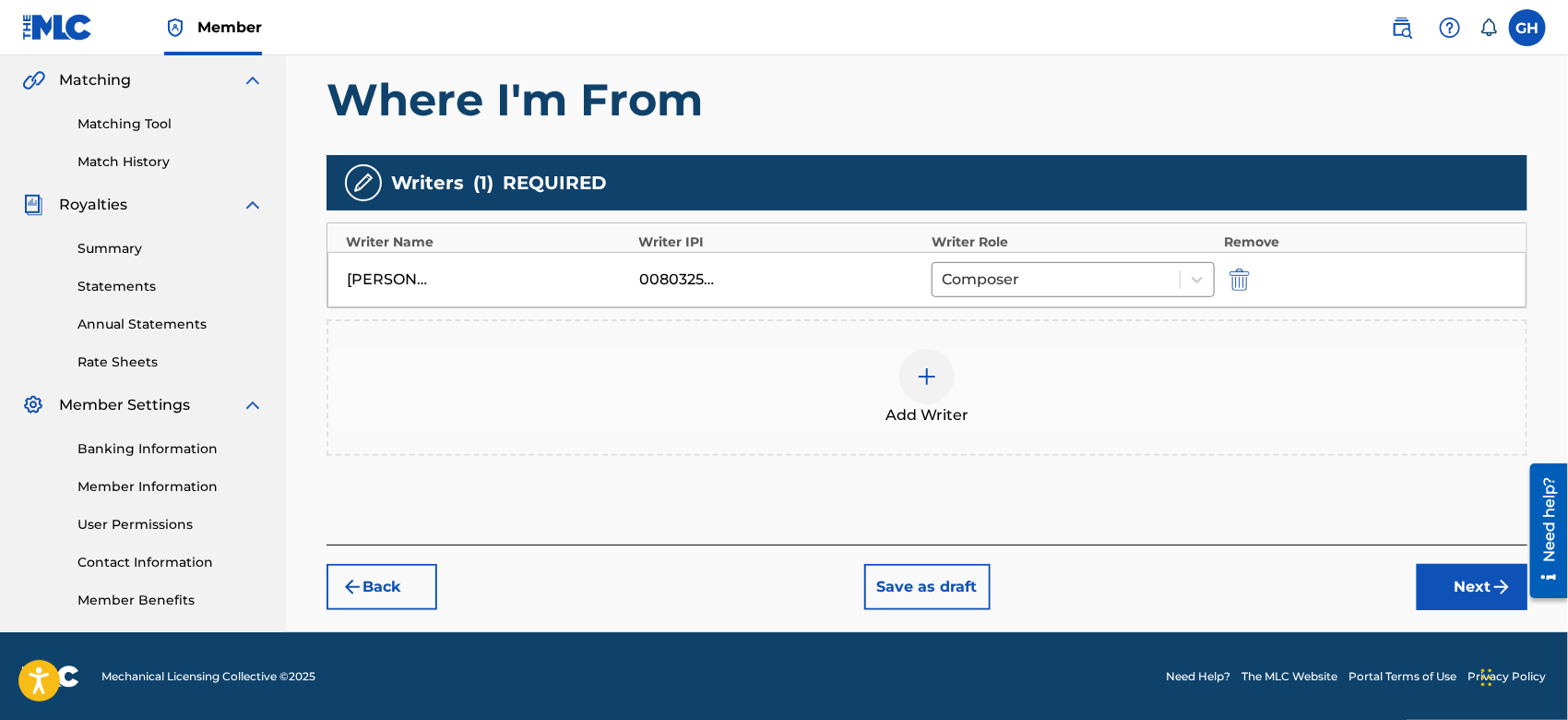
click at [1433, 586] on button "Next" at bounding box center [1473, 587] width 110 height 46
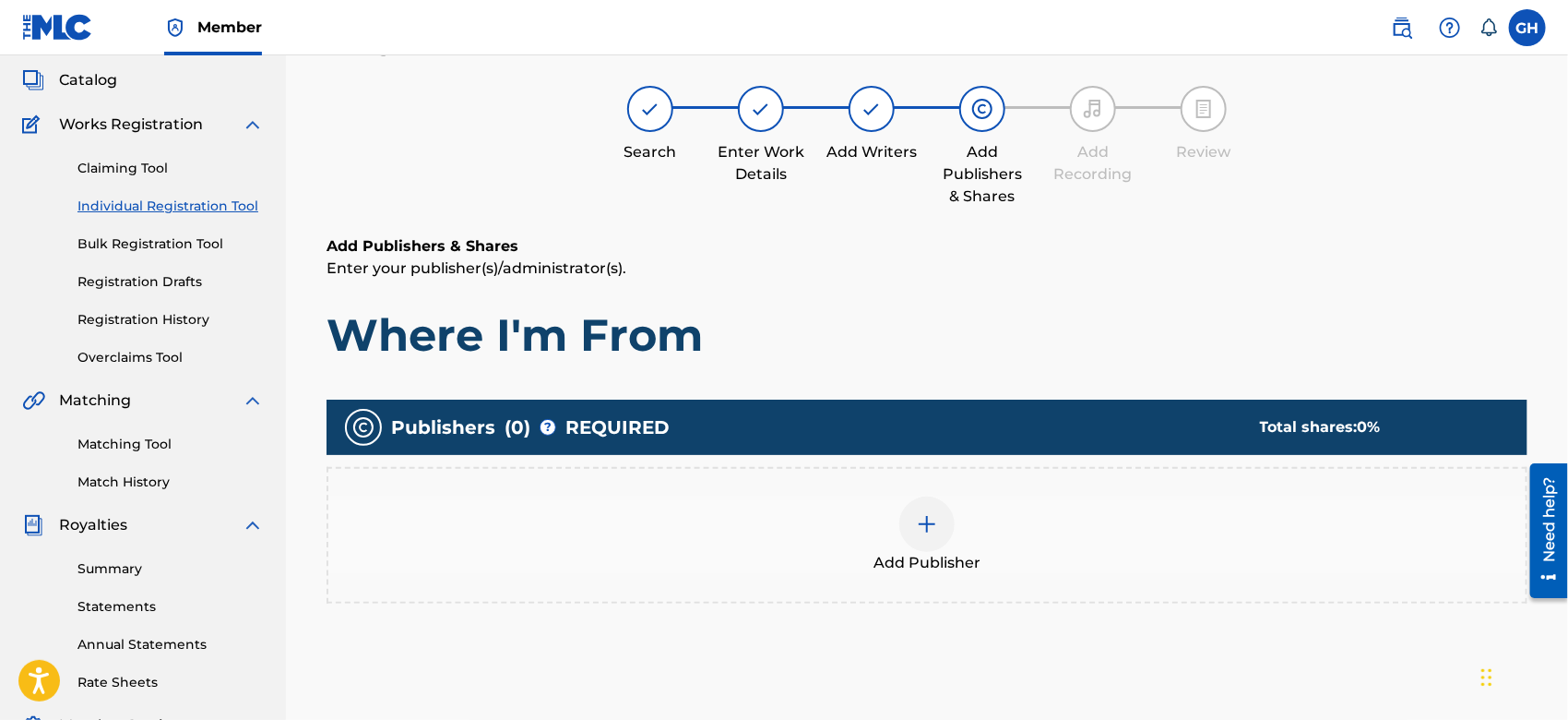
scroll to position [82, 0]
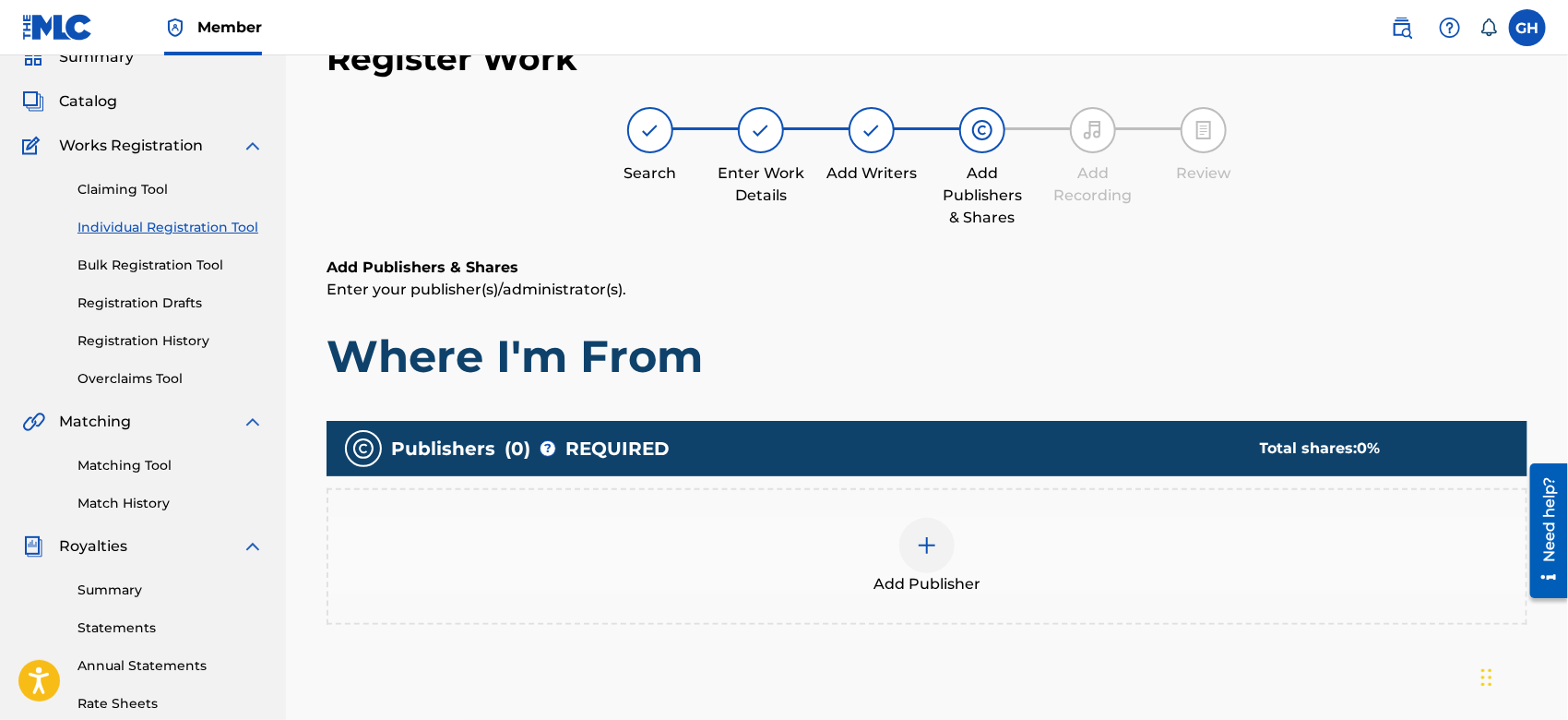
click at [950, 567] on div "Add Publisher" at bounding box center [927, 556] width 1198 height 78
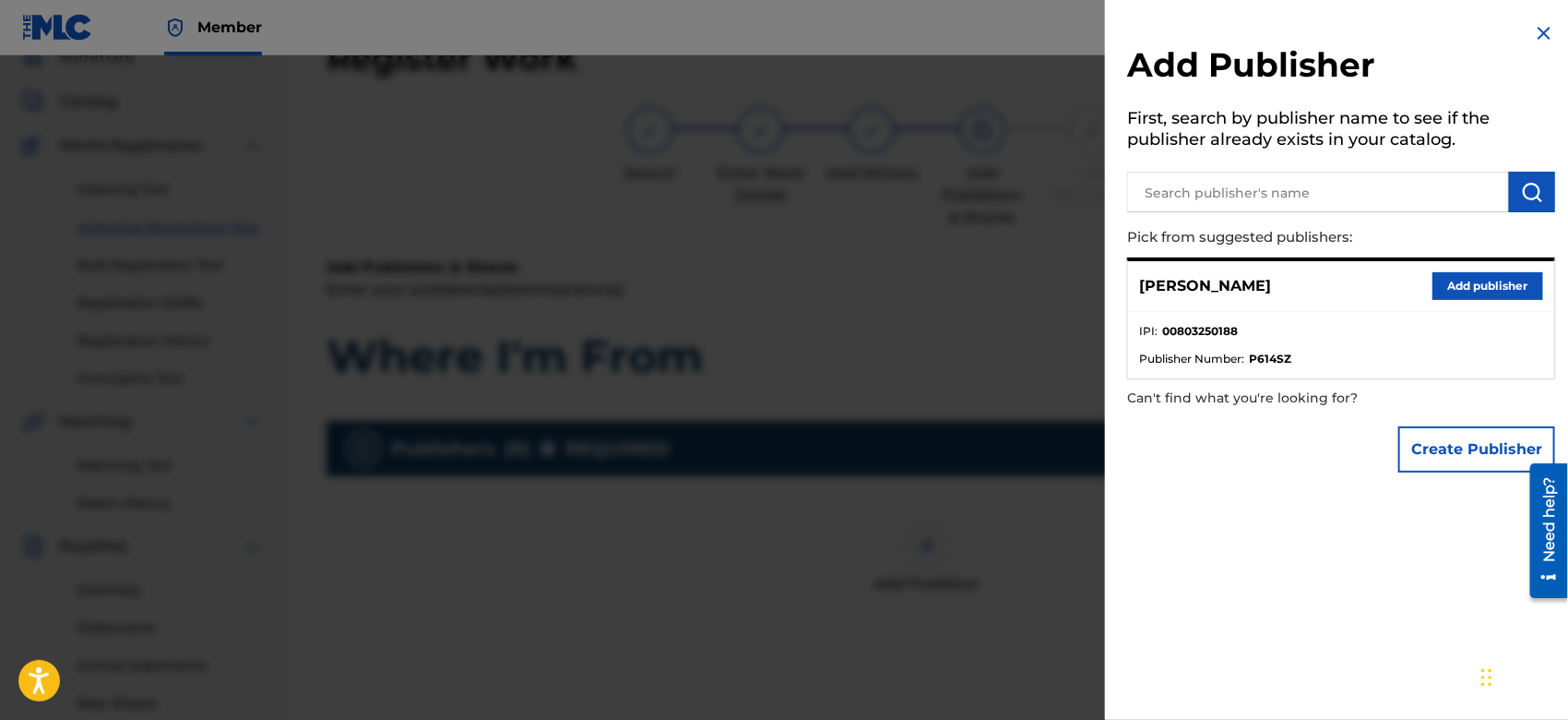
click at [1483, 441] on button "Create Publisher" at bounding box center [1476, 449] width 157 height 46
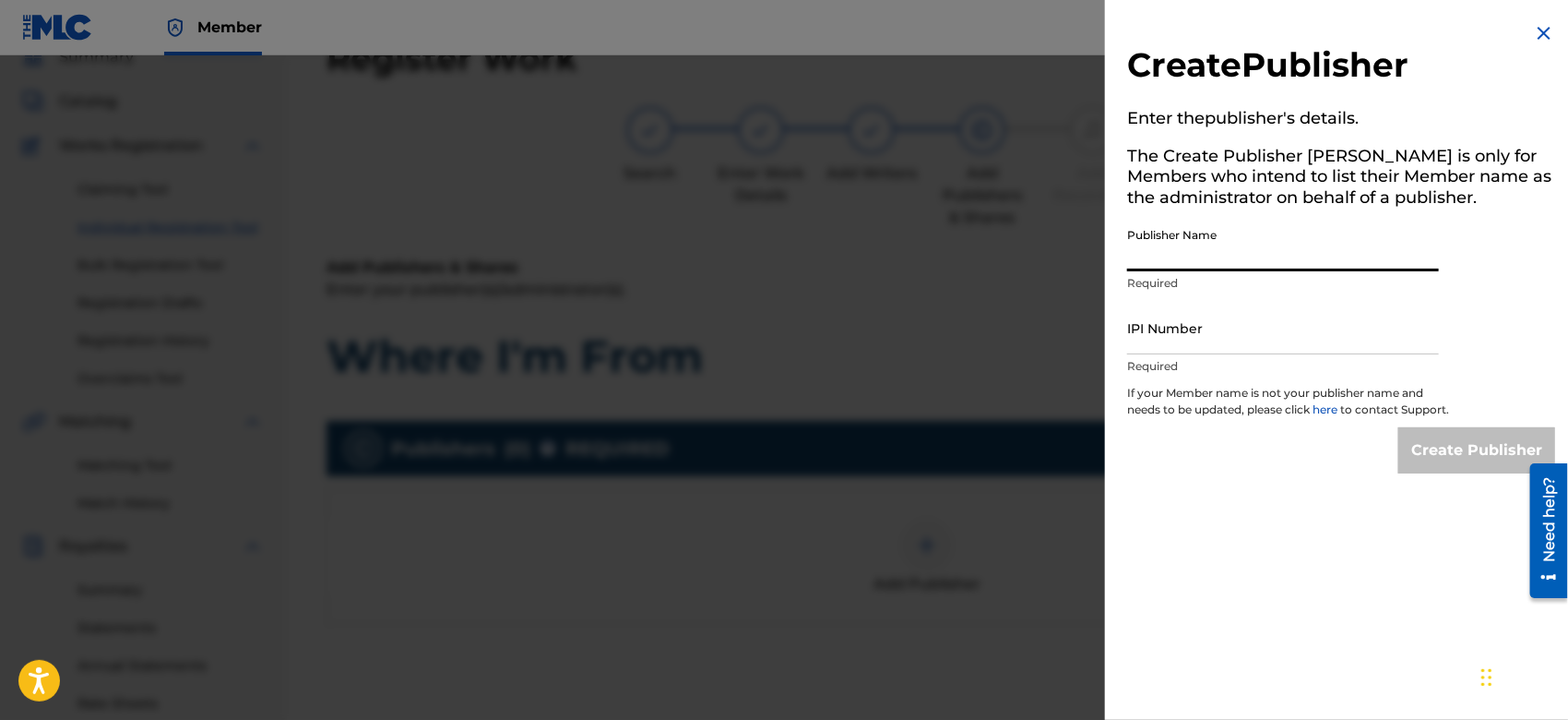
drag, startPoint x: 1159, startPoint y: 263, endPoint x: 1299, endPoint y: 317, distance: 150.1
click at [1299, 317] on div "Create Publisher Enter the publisher 's details. The Create Publisher button is…" at bounding box center [1342, 247] width 472 height 495
type input "TUNECORE DIGITAL MUSIC"
drag, startPoint x: 1262, startPoint y: 335, endPoint x: 1319, endPoint y: 423, distance: 104.8
click at [1319, 423] on div "Create Publisher Enter the publisher 's details. The Create Publisher button is…" at bounding box center [1342, 247] width 472 height 495
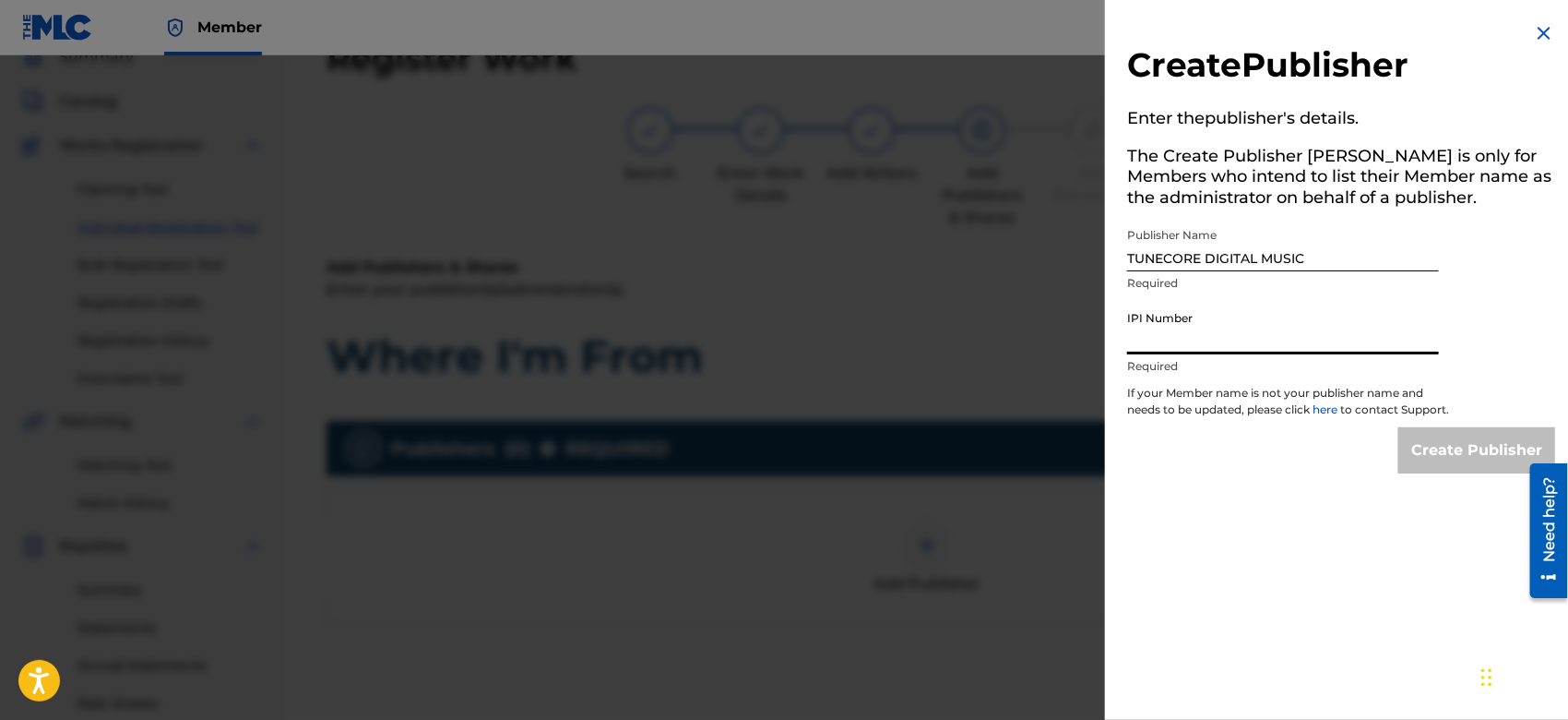
type input "00642005099"
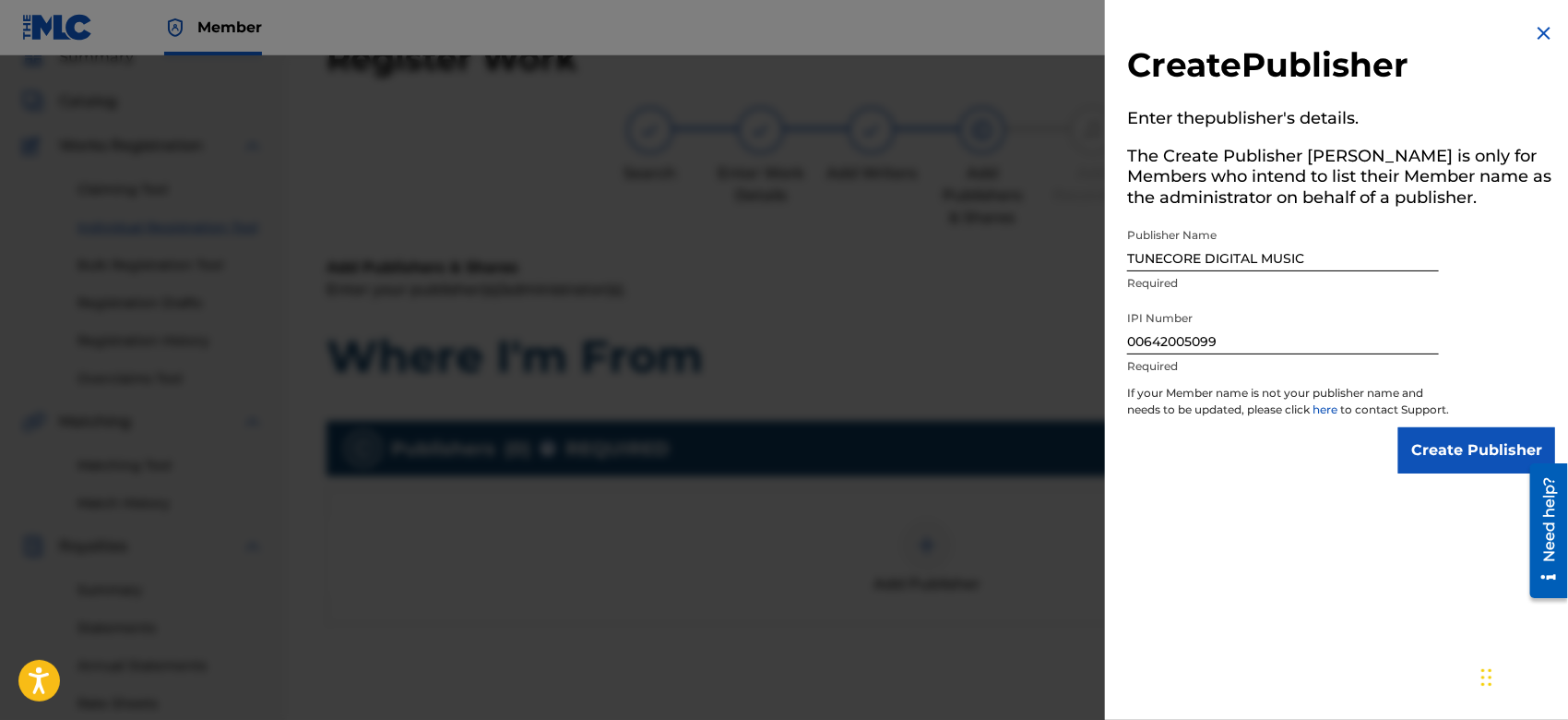
click at [1447, 474] on input "Create Publisher" at bounding box center [1476, 450] width 157 height 46
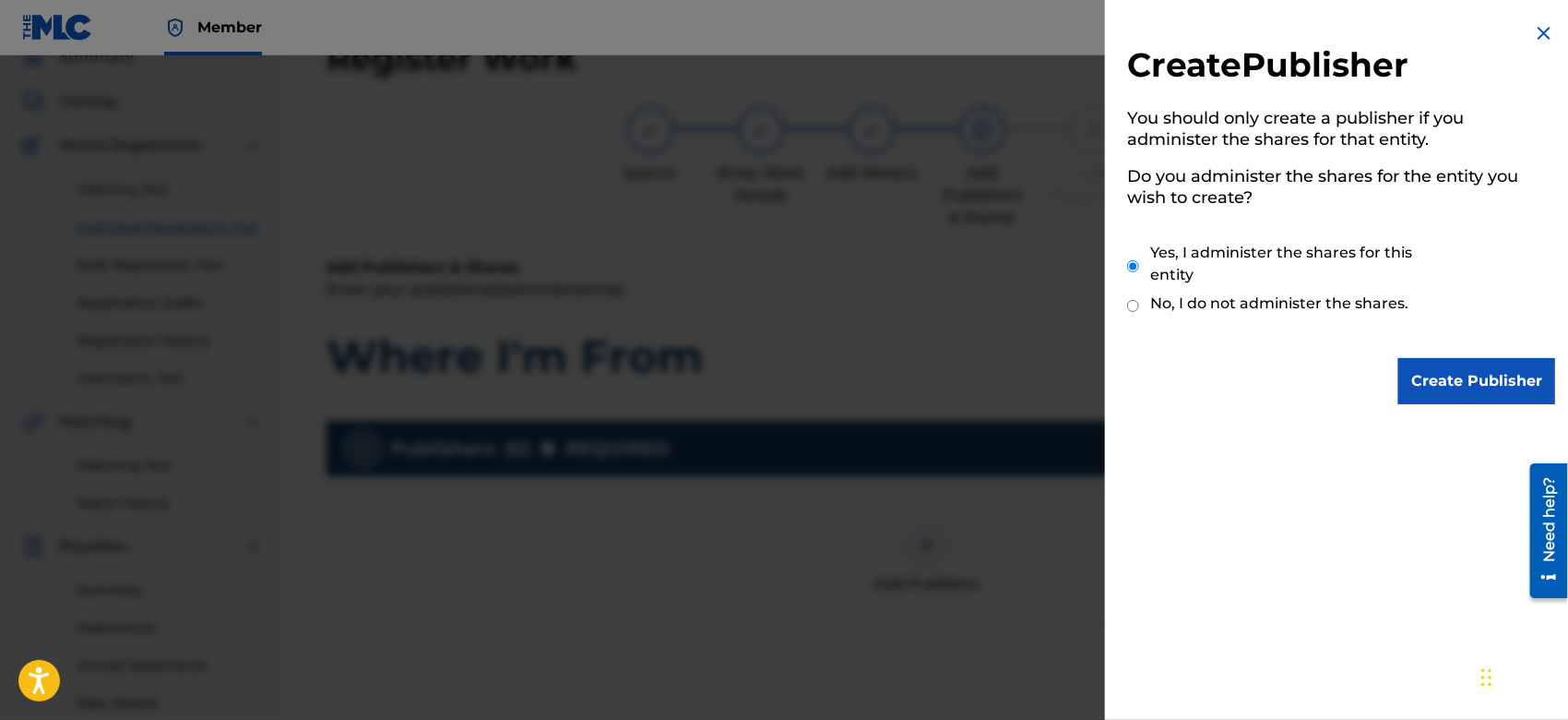
click at [1431, 380] on input "Create Publisher" at bounding box center [1476, 381] width 157 height 46
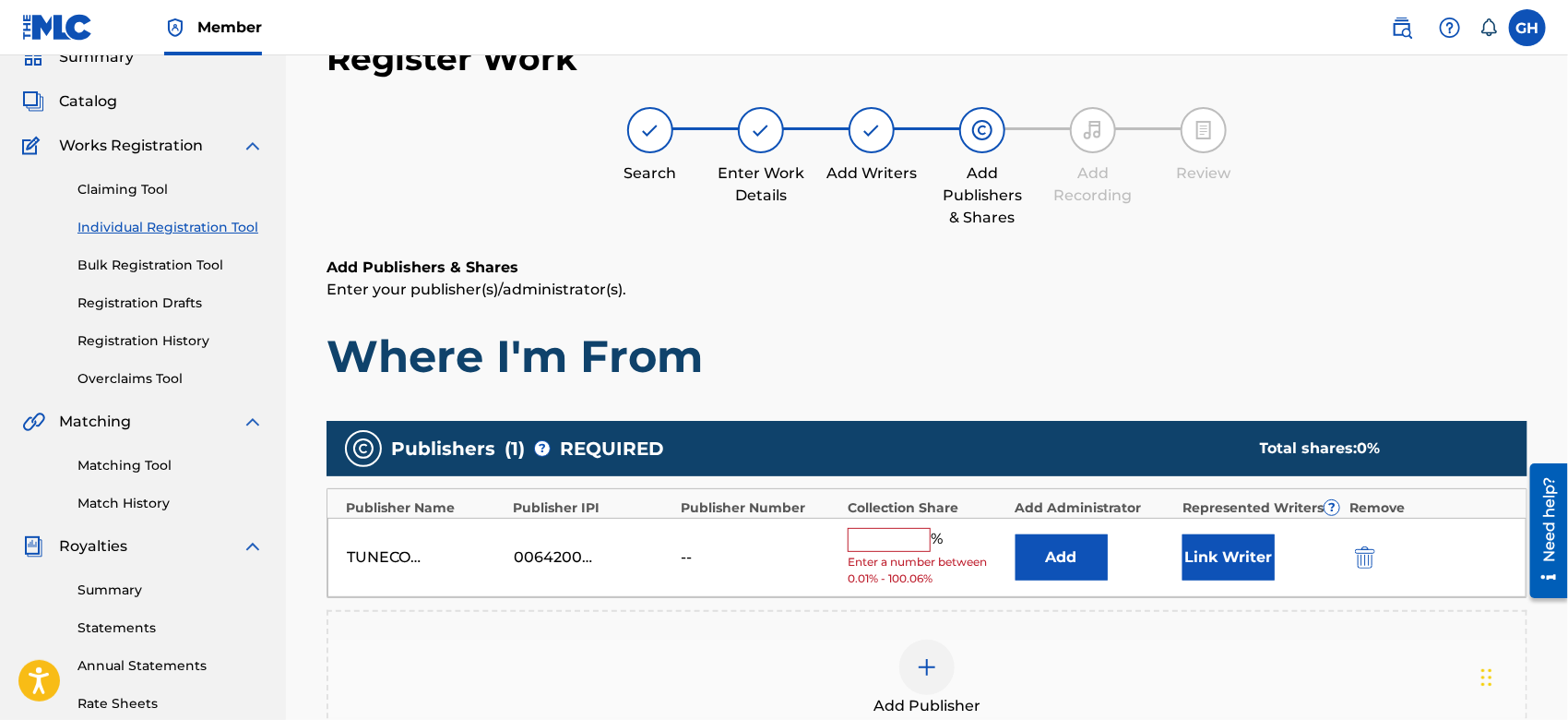
drag, startPoint x: 922, startPoint y: 528, endPoint x: 918, endPoint y: 584, distance: 56.1
click at [918, 584] on div "% Enter a number between 0.01% - 100.06%" at bounding box center [926, 557] width 157 height 60
type input "100"
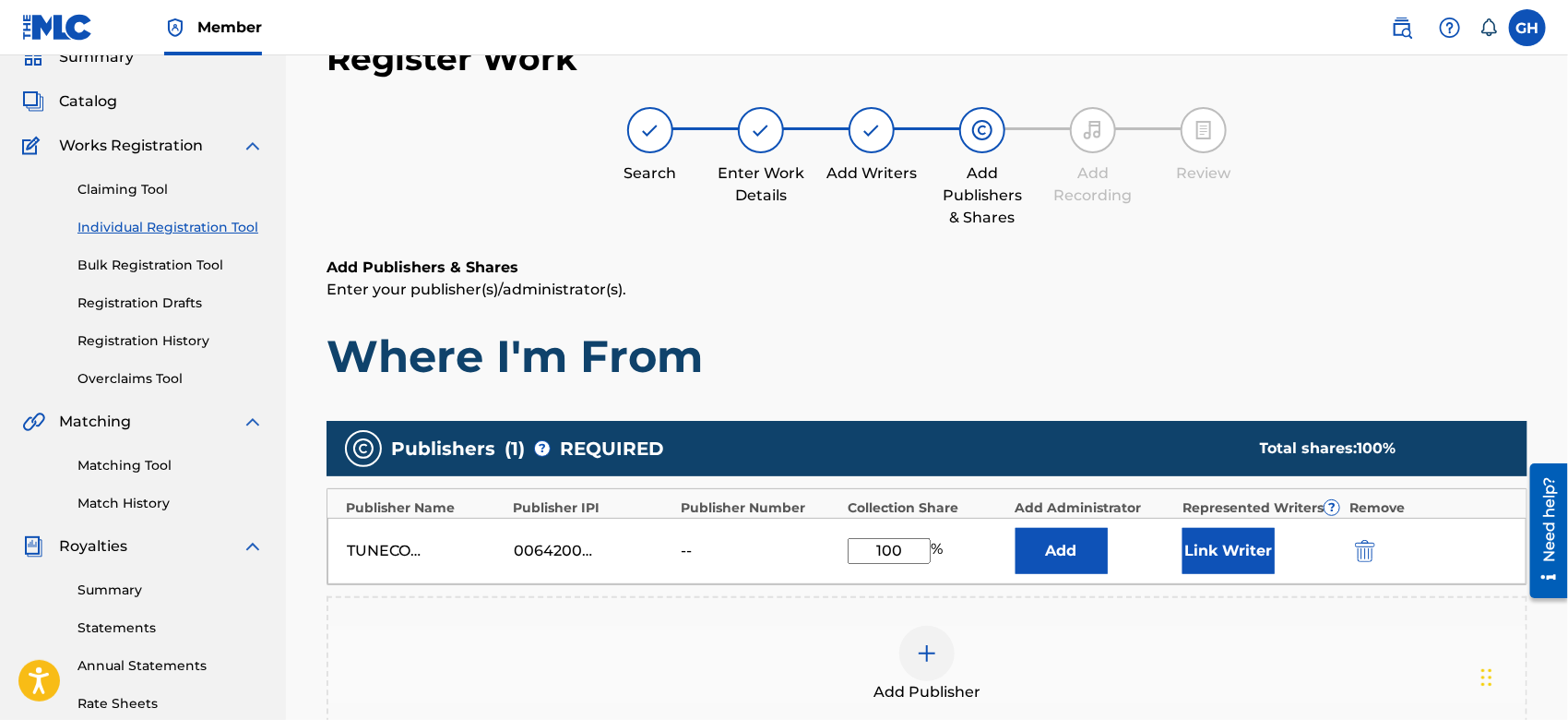
click at [1192, 557] on button "Link Writer" at bounding box center [1229, 551] width 93 height 46
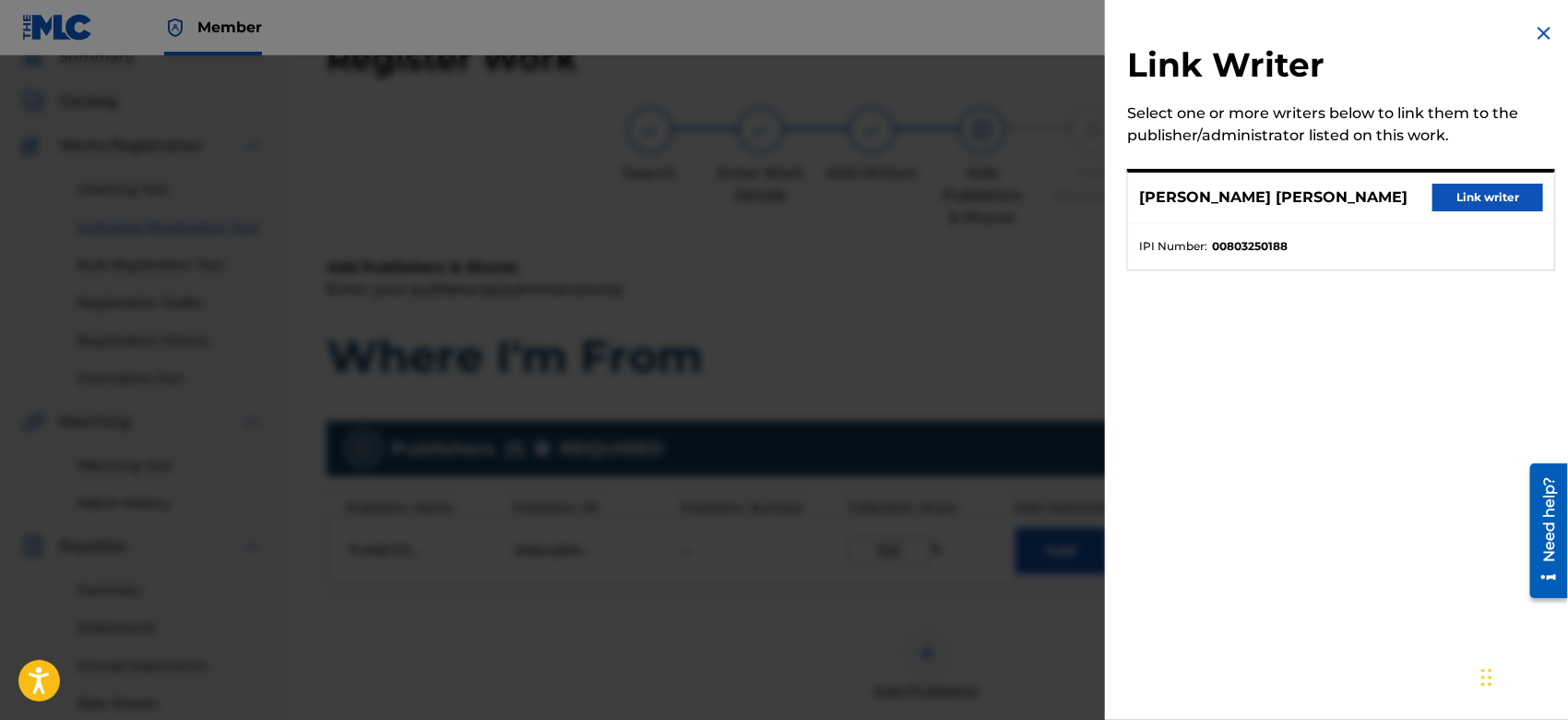
click at [1457, 188] on button "Link writer" at bounding box center [1488, 198] width 110 height 28
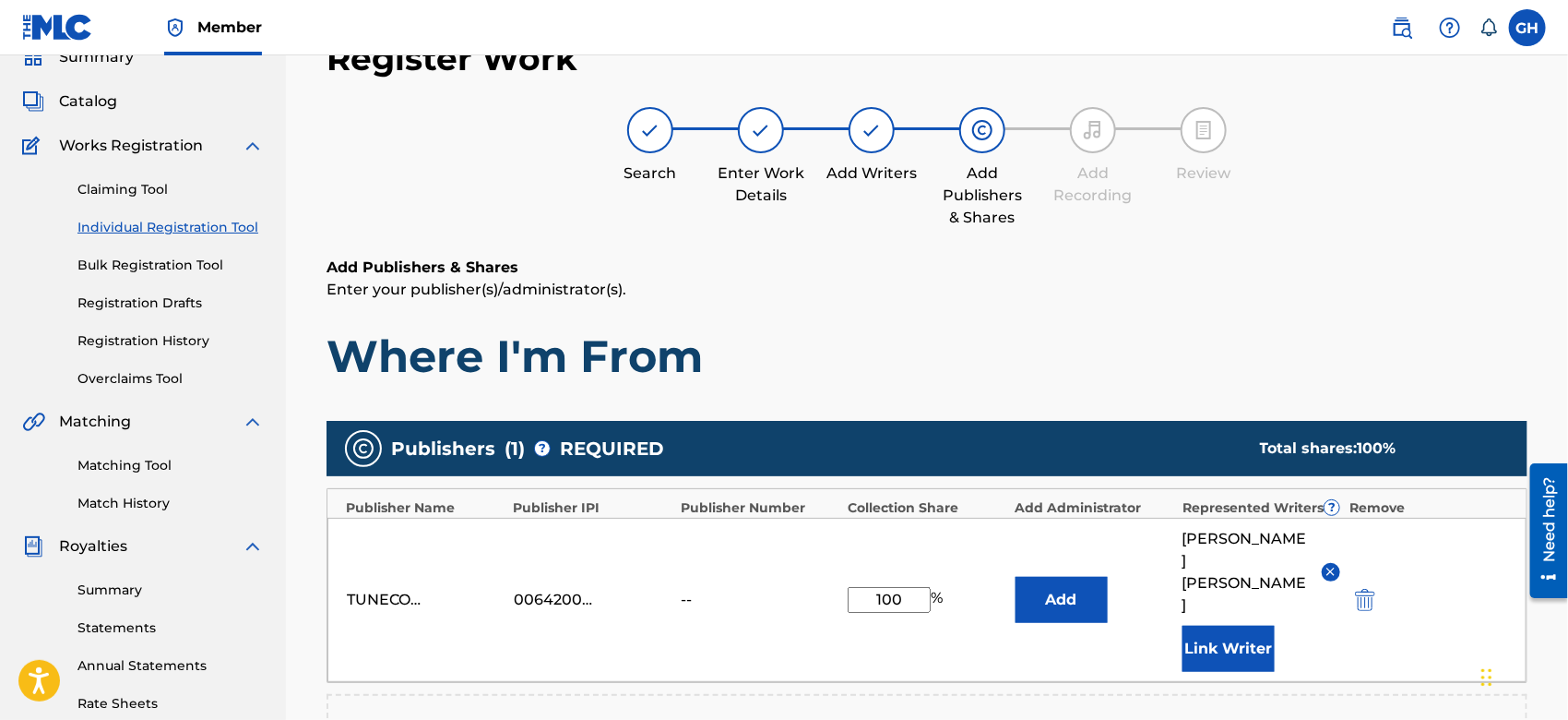
scroll to position [486, 0]
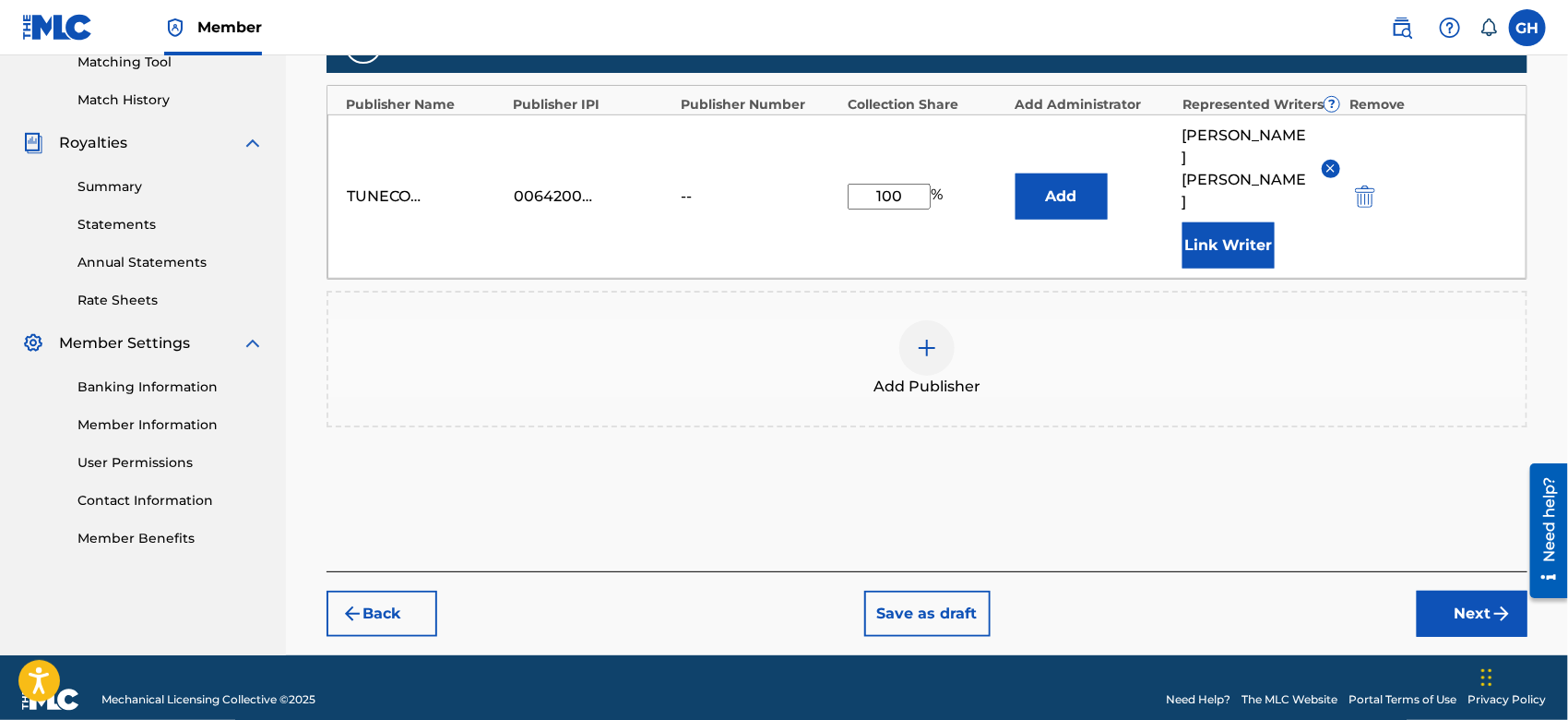
click at [1420, 600] on button "Next" at bounding box center [1473, 614] width 110 height 46
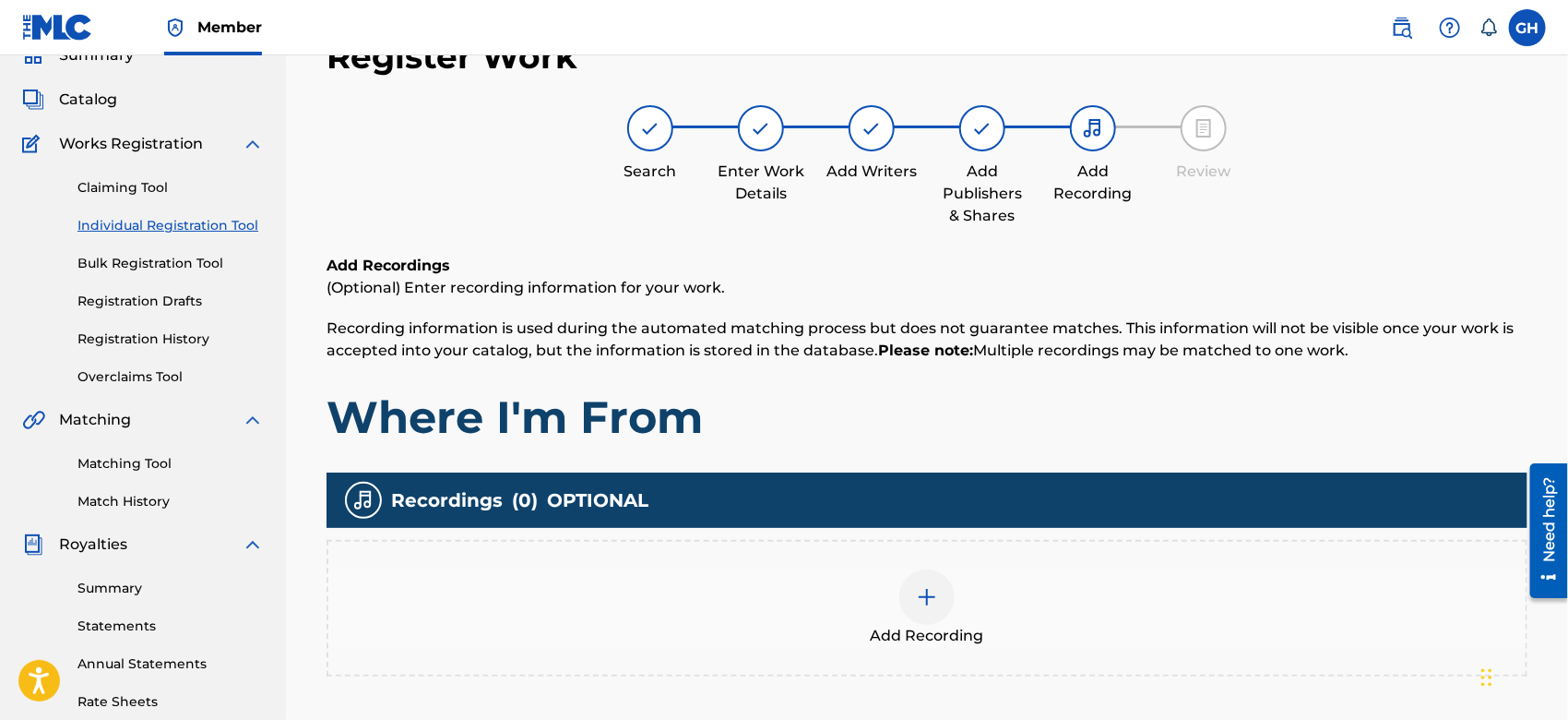
scroll to position [82, 0]
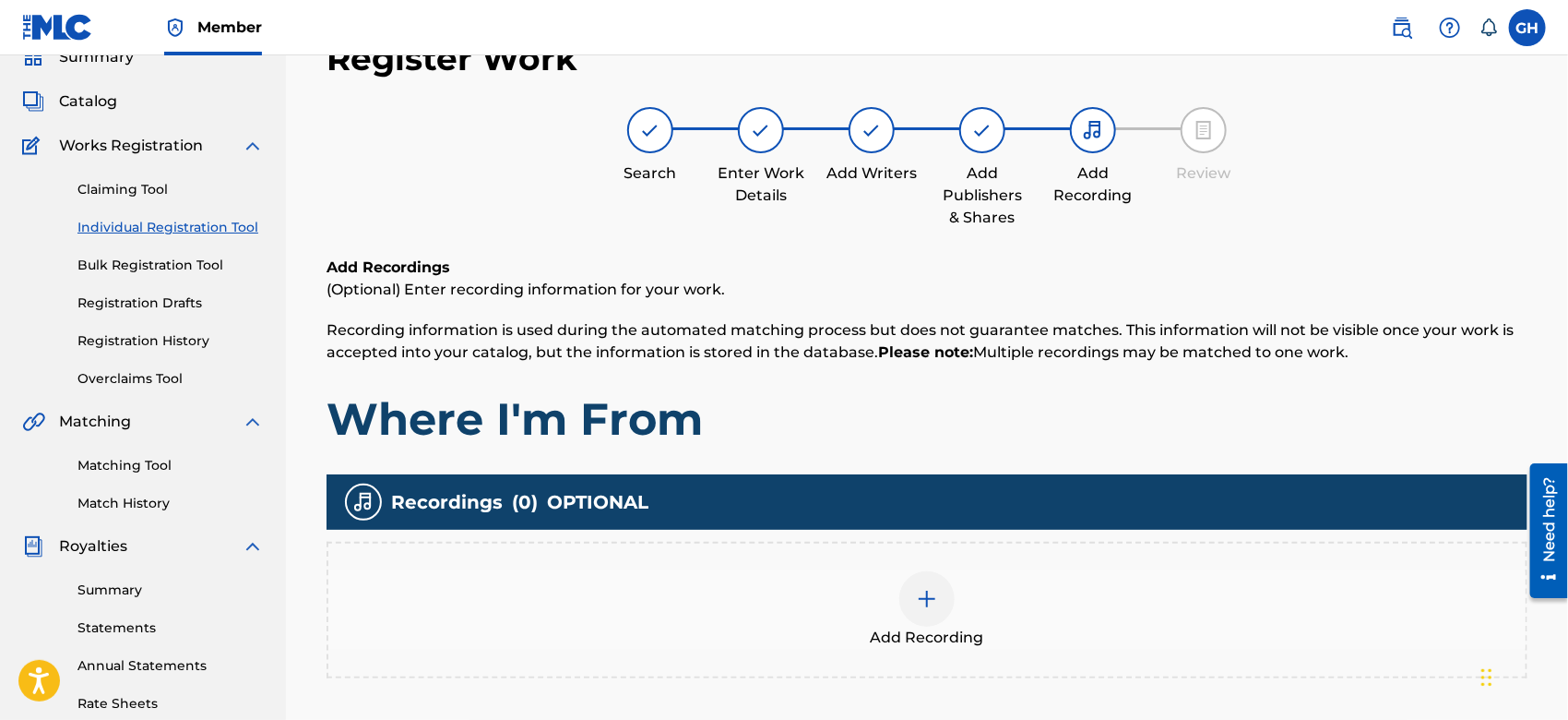
click at [943, 597] on div at bounding box center [927, 599] width 55 height 55
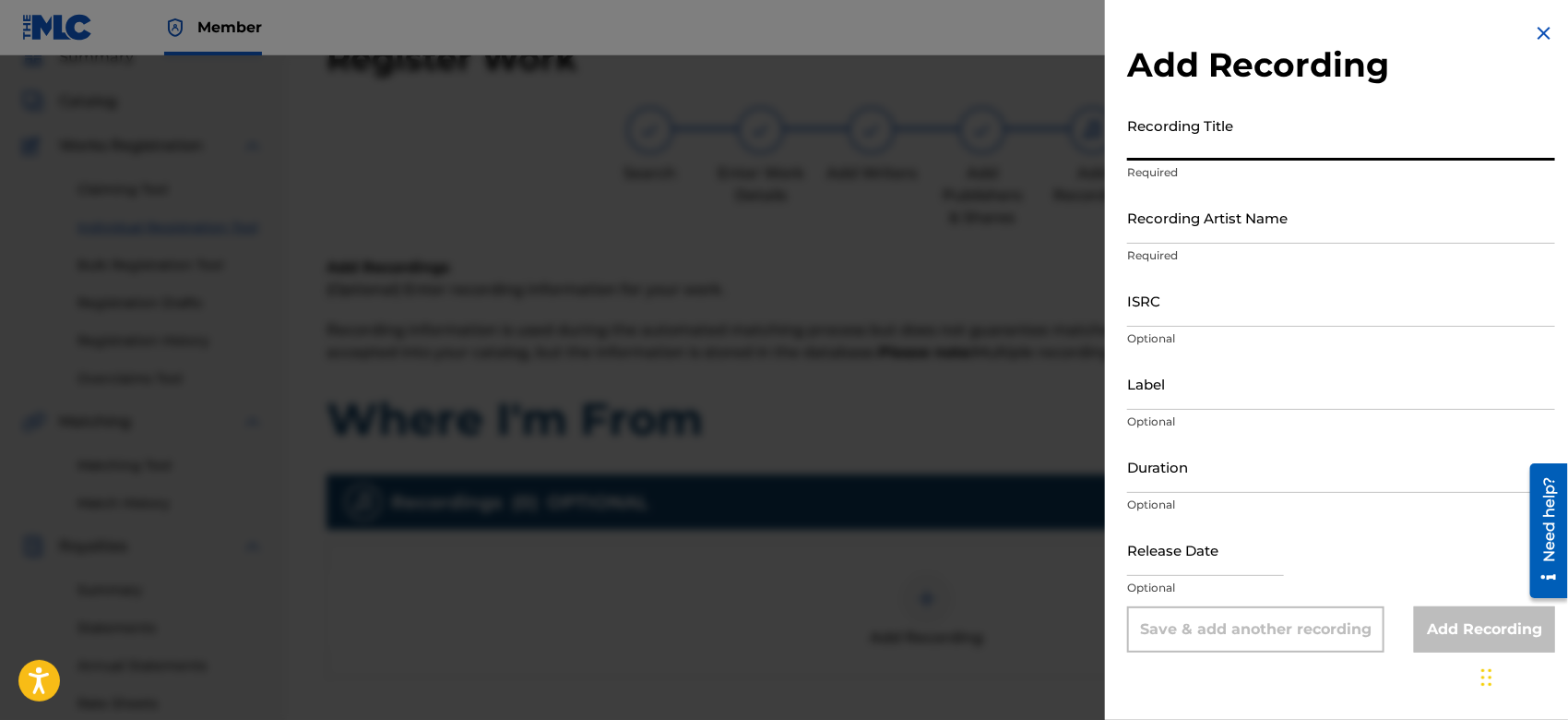
click at [1161, 140] on input "Recording Title" at bounding box center [1341, 134] width 428 height 52
type input "Where I'm From"
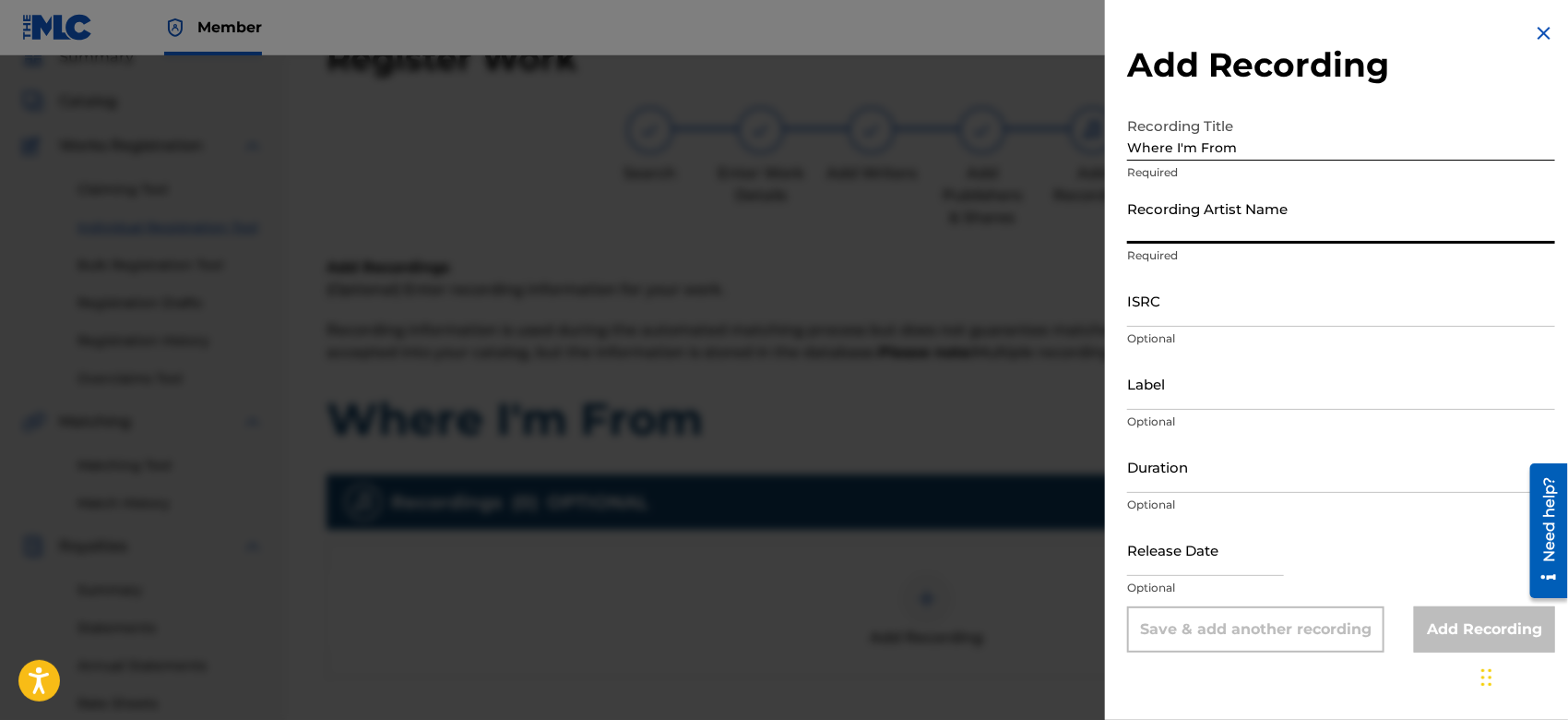
drag, startPoint x: 1170, startPoint y: 232, endPoint x: 1301, endPoint y: 299, distance: 147.1
click at [1301, 299] on form "Recording Title Where I'm From Required Recording Artist Name Required ISRC Opt…" at bounding box center [1341, 380] width 428 height 545
type input "Gamma FEB"
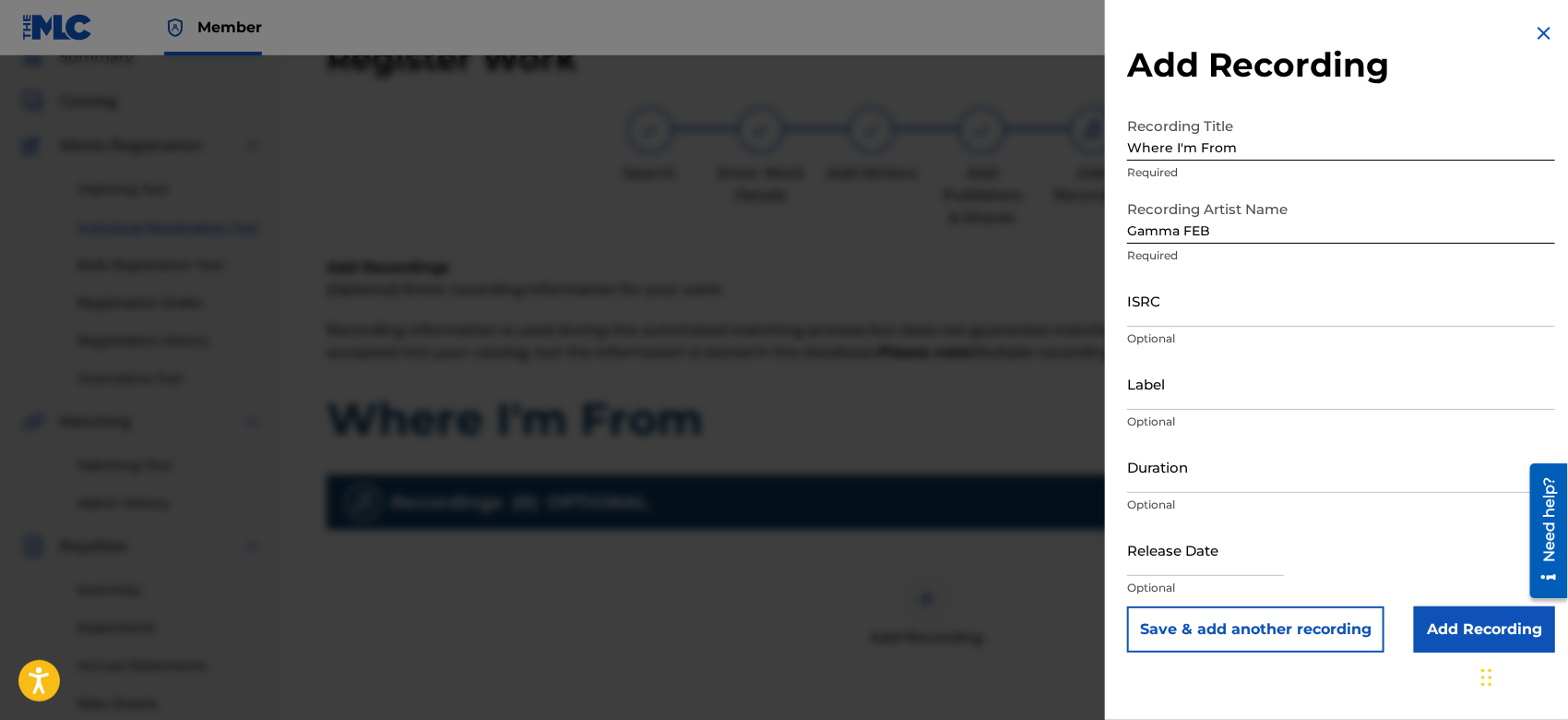
click at [1461, 638] on input "Add Recording" at bounding box center [1484, 629] width 141 height 46
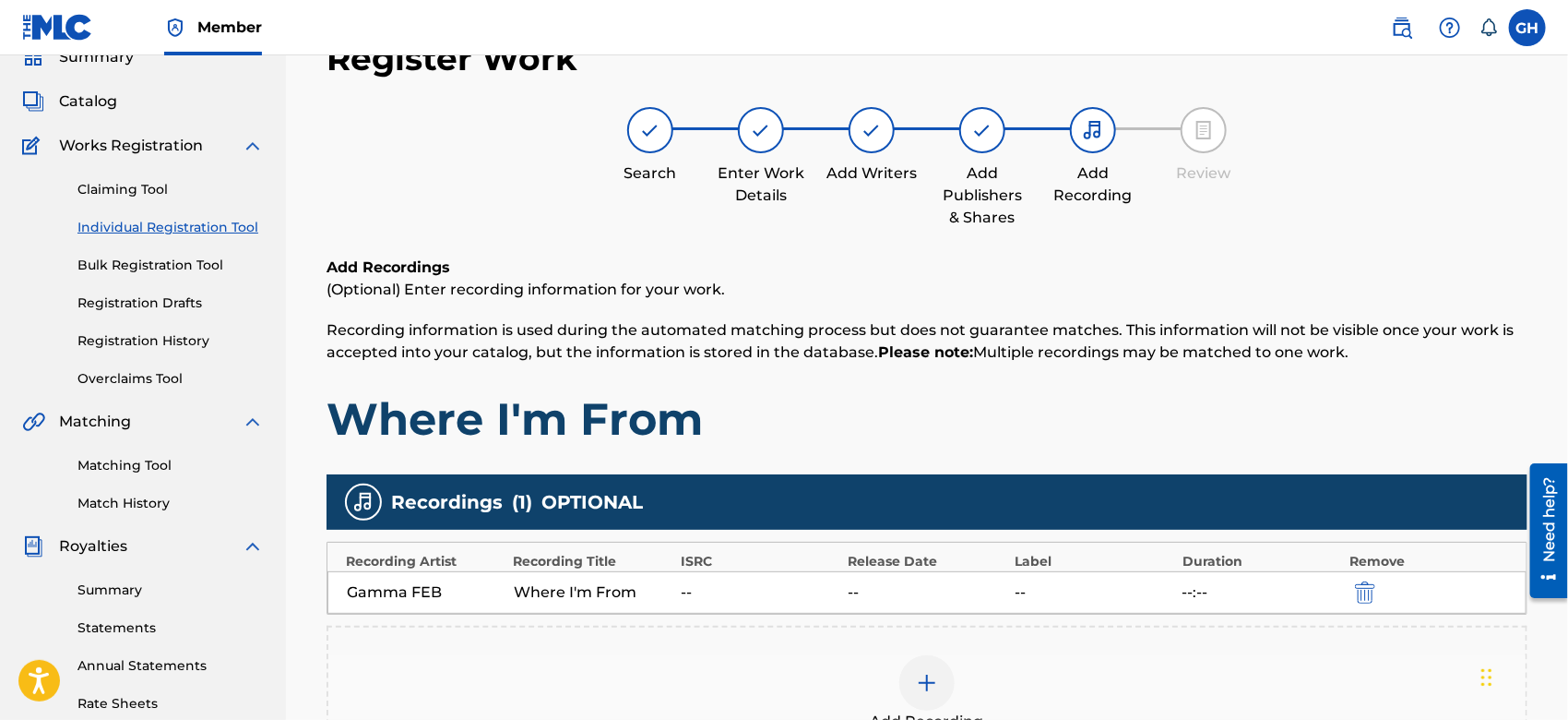
scroll to position [424, 0]
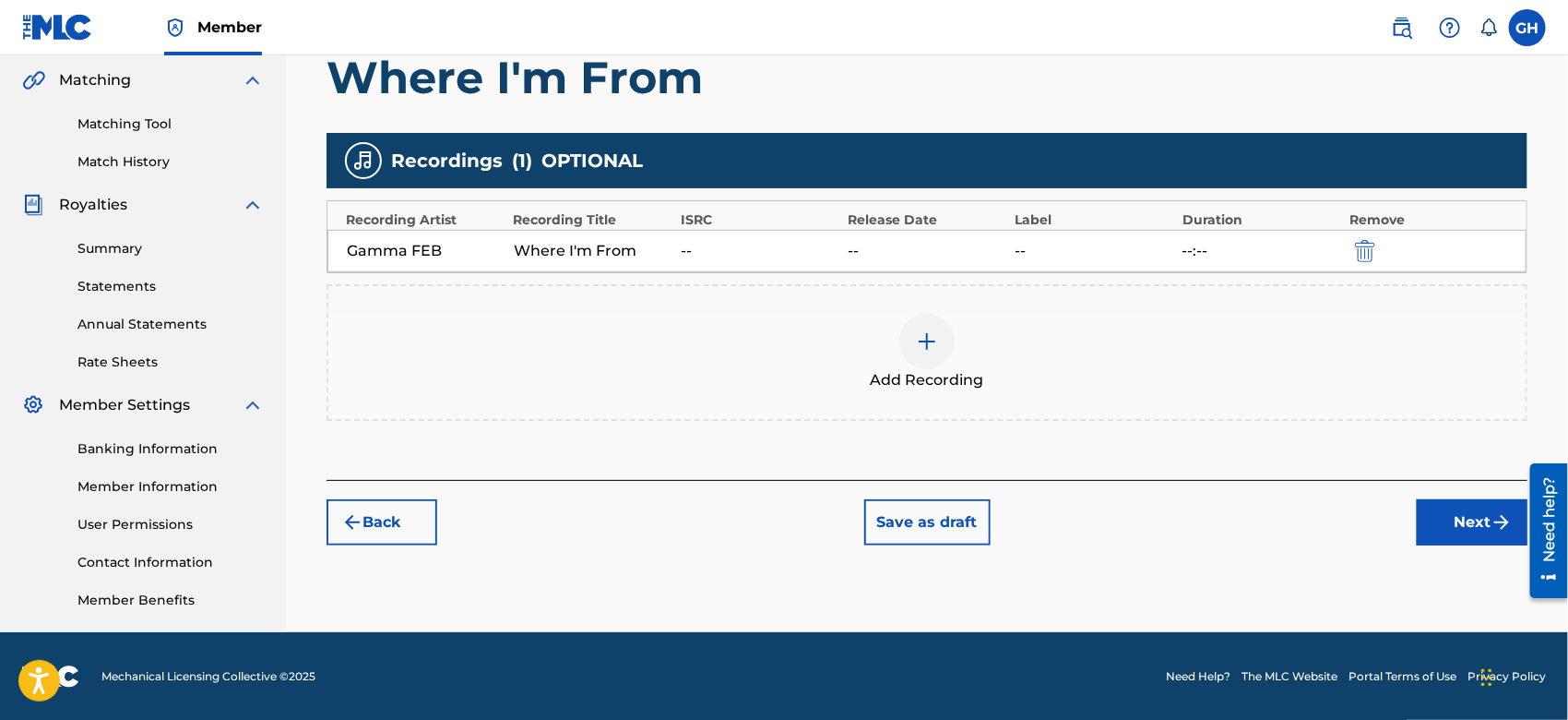
click at [1474, 518] on button "Next" at bounding box center [1473, 522] width 110 height 46
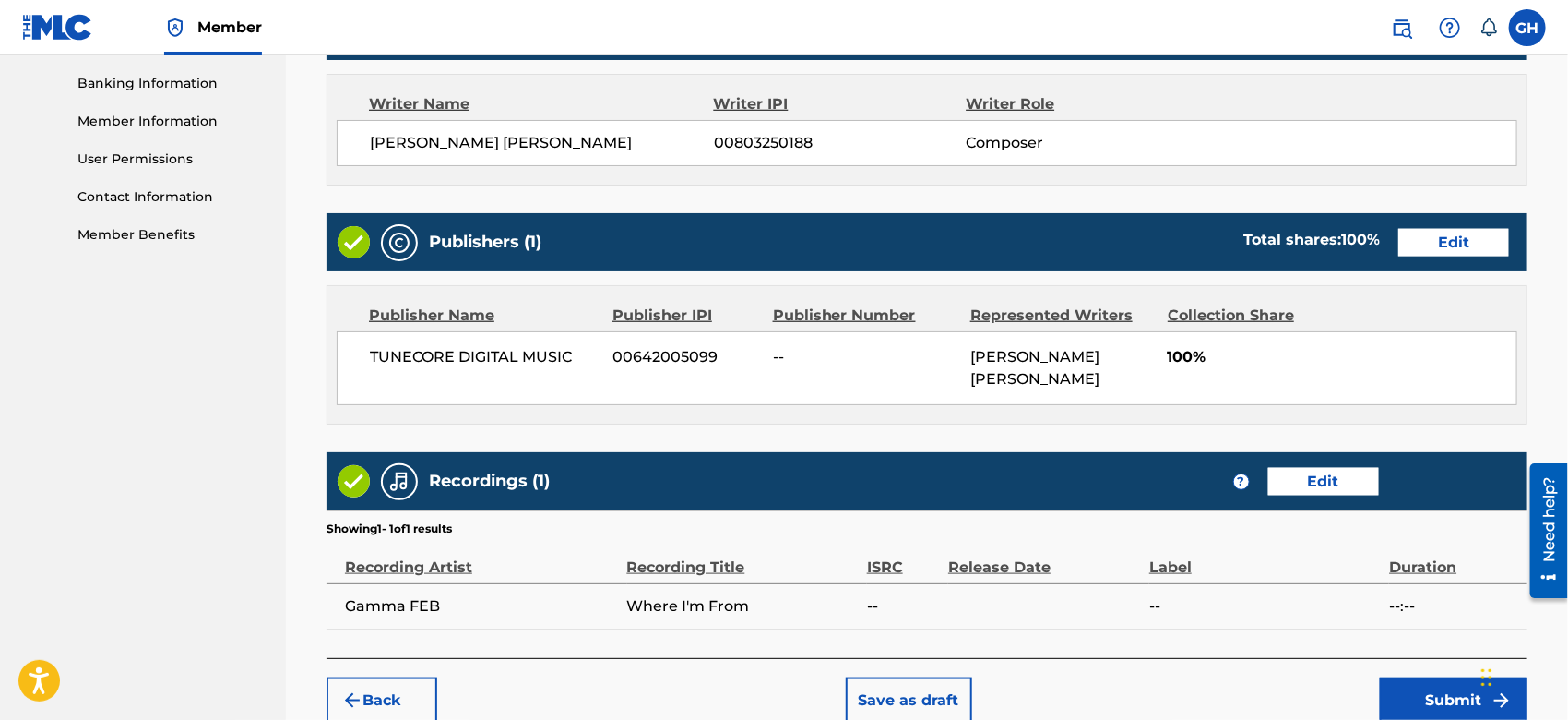
scroll to position [898, 0]
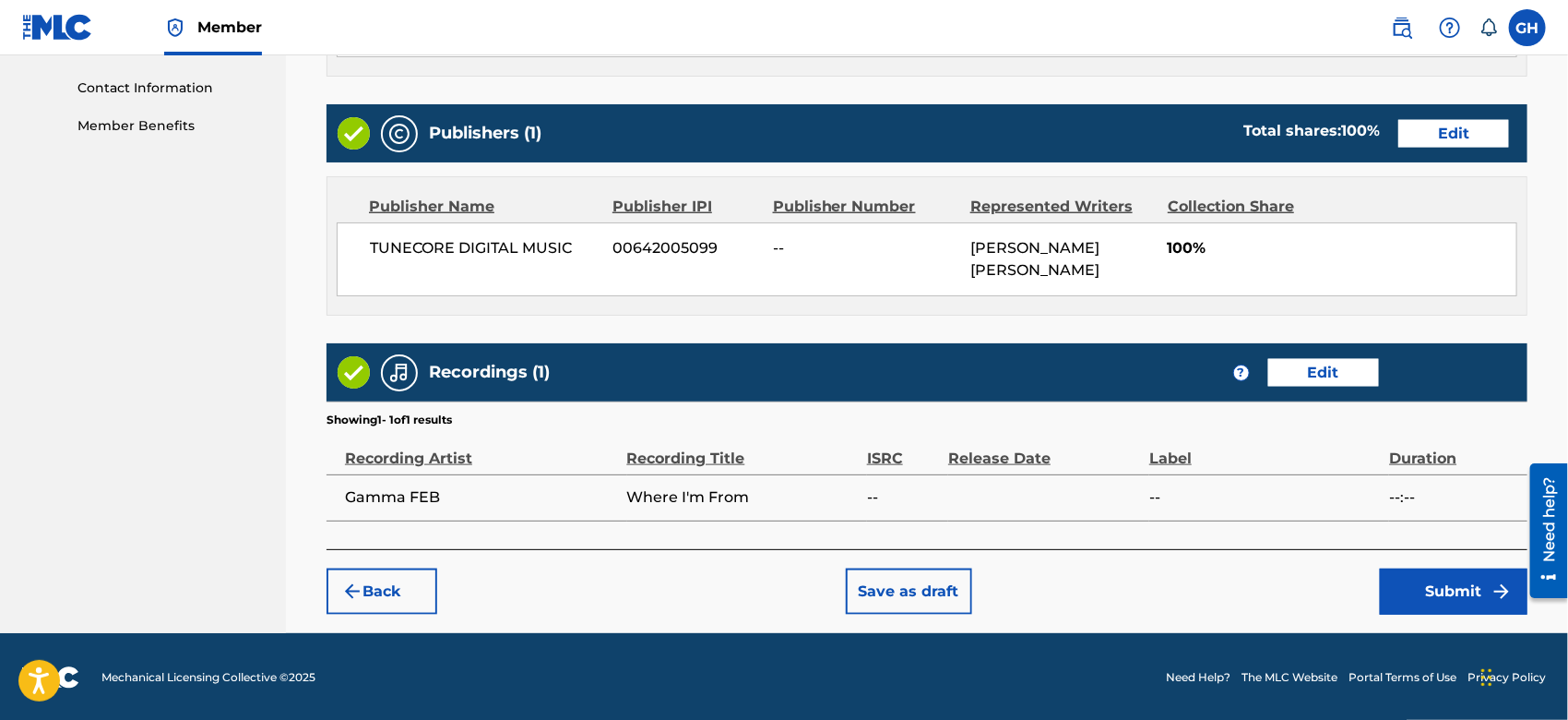
click at [1429, 582] on button "Submit" at bounding box center [1454, 591] width 148 height 46
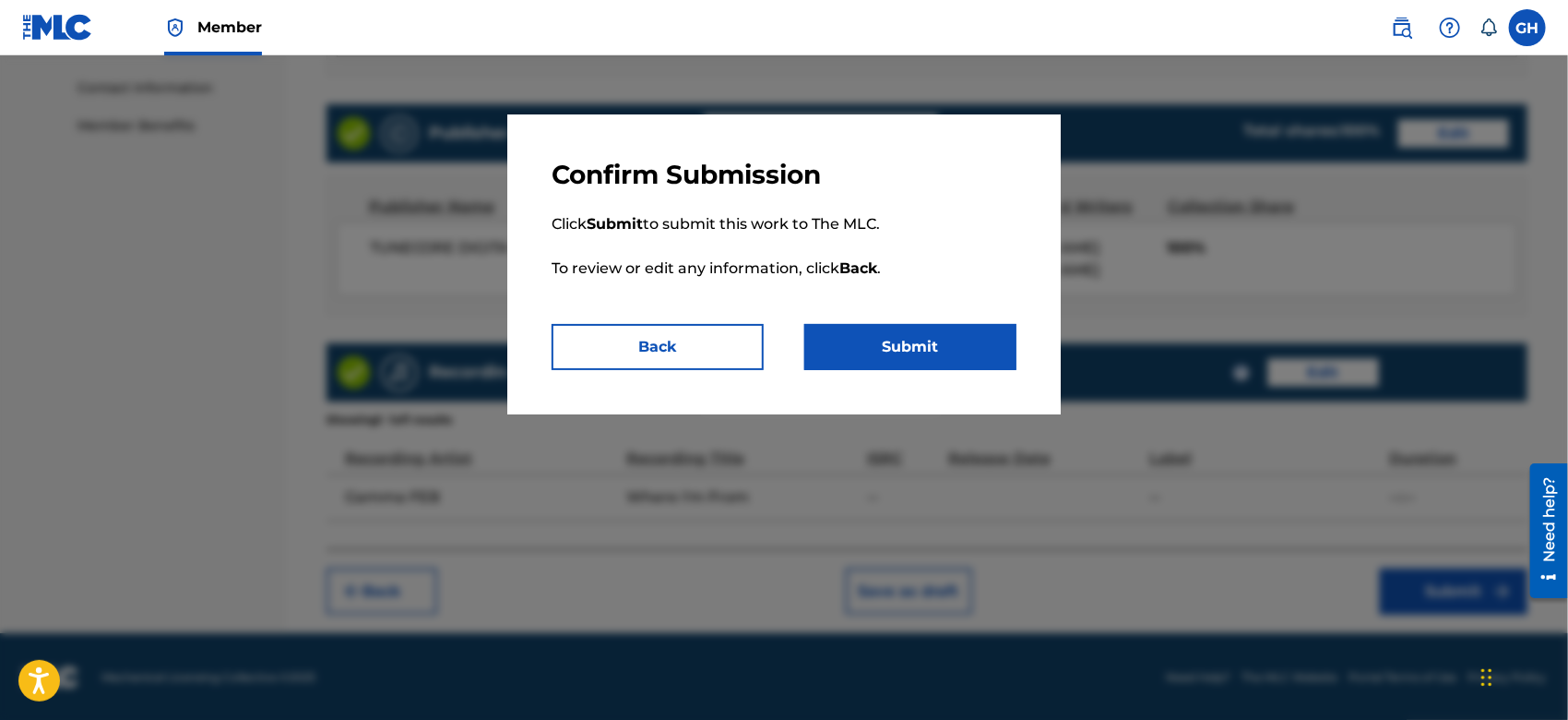
click at [865, 352] on button "Submit" at bounding box center [910, 347] width 213 height 46
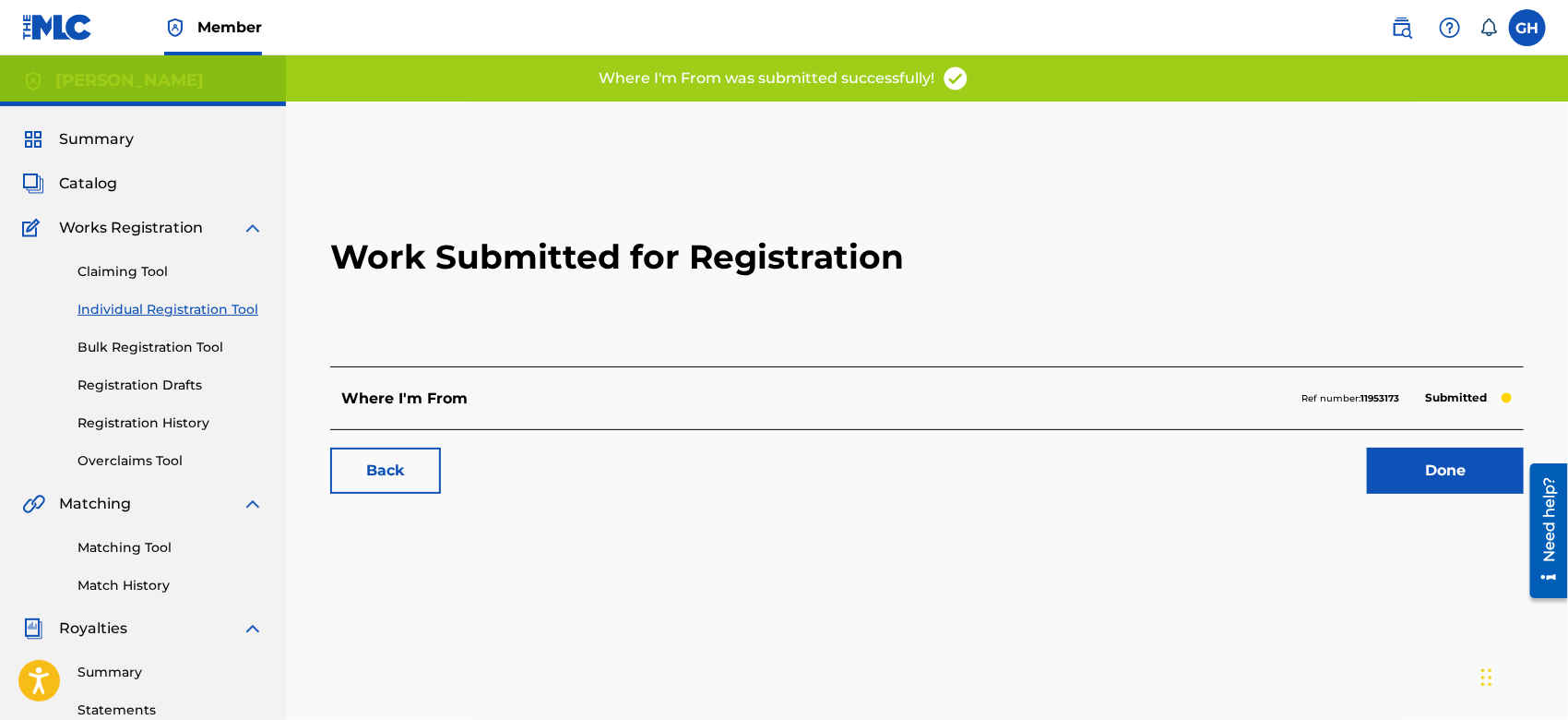
click at [1388, 462] on link "Done" at bounding box center [1445, 471] width 157 height 46
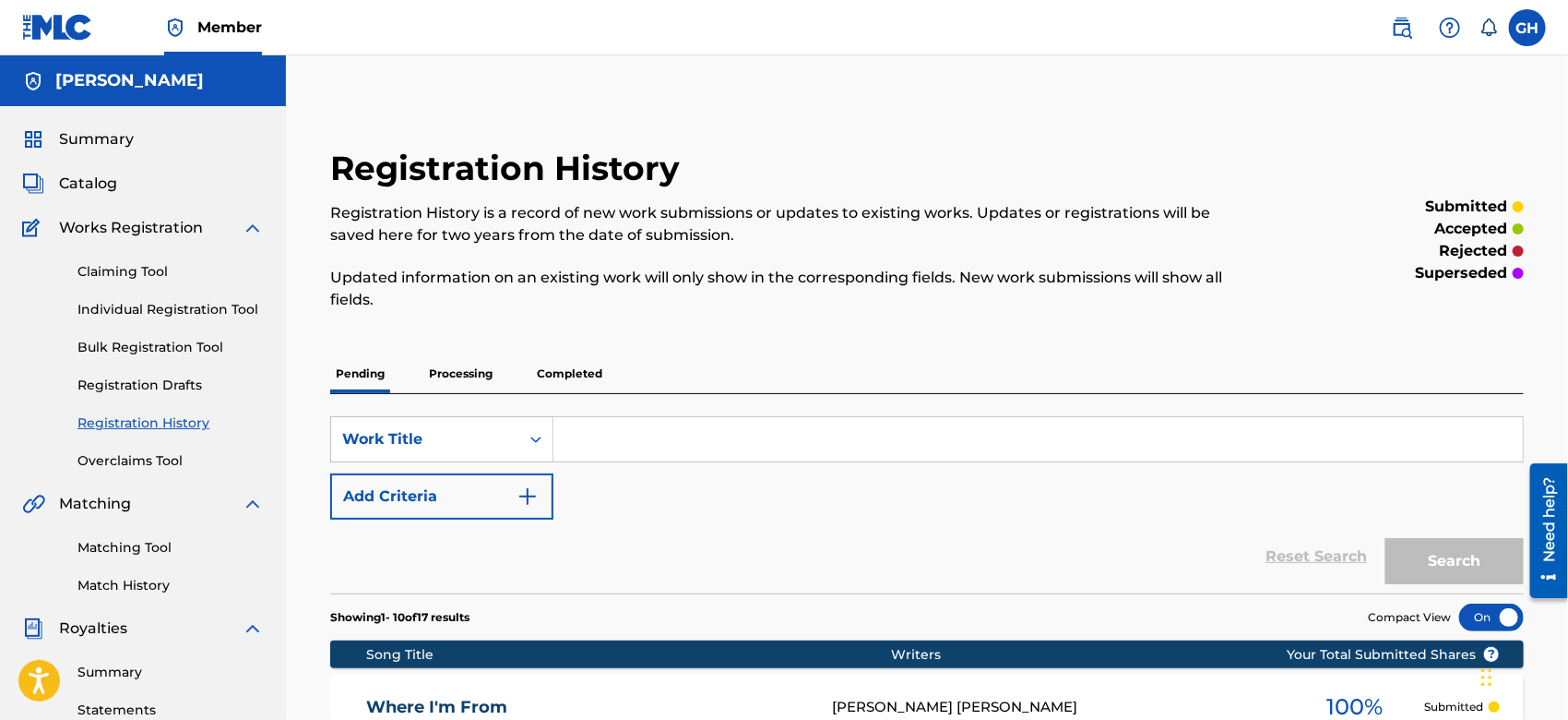
click at [129, 422] on link "Registration History" at bounding box center [170, 424] width 186 height 20
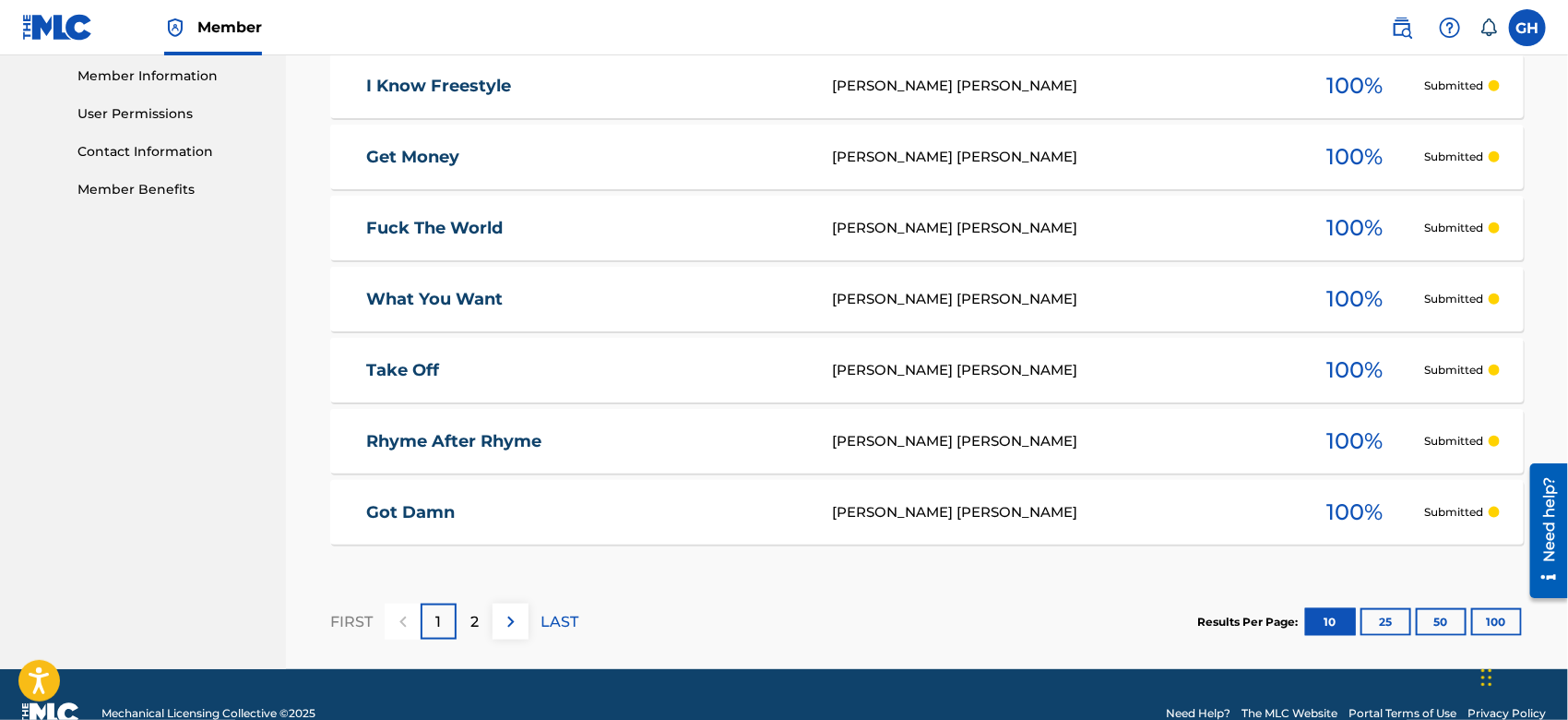
scroll to position [872, 0]
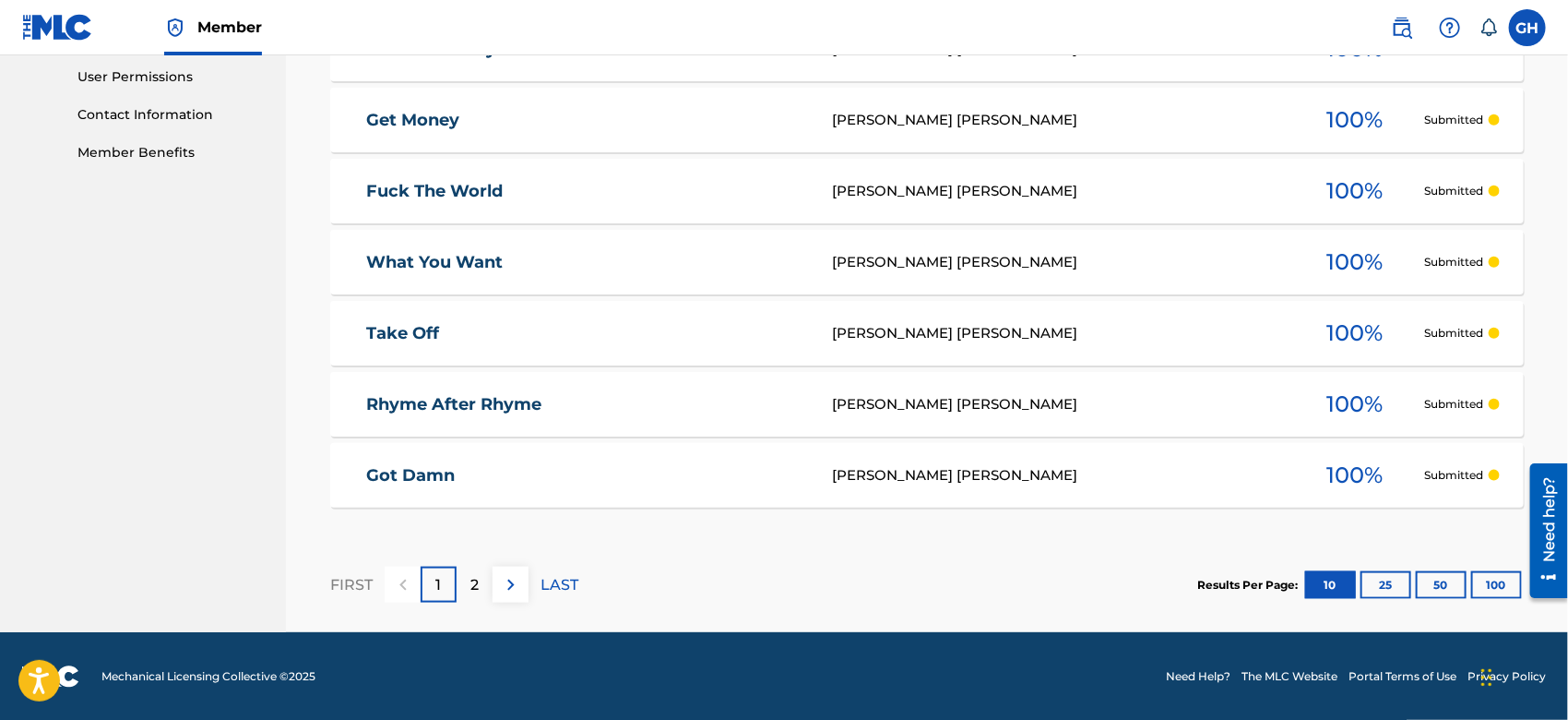
click at [472, 587] on p "2" at bounding box center [474, 585] width 8 height 22
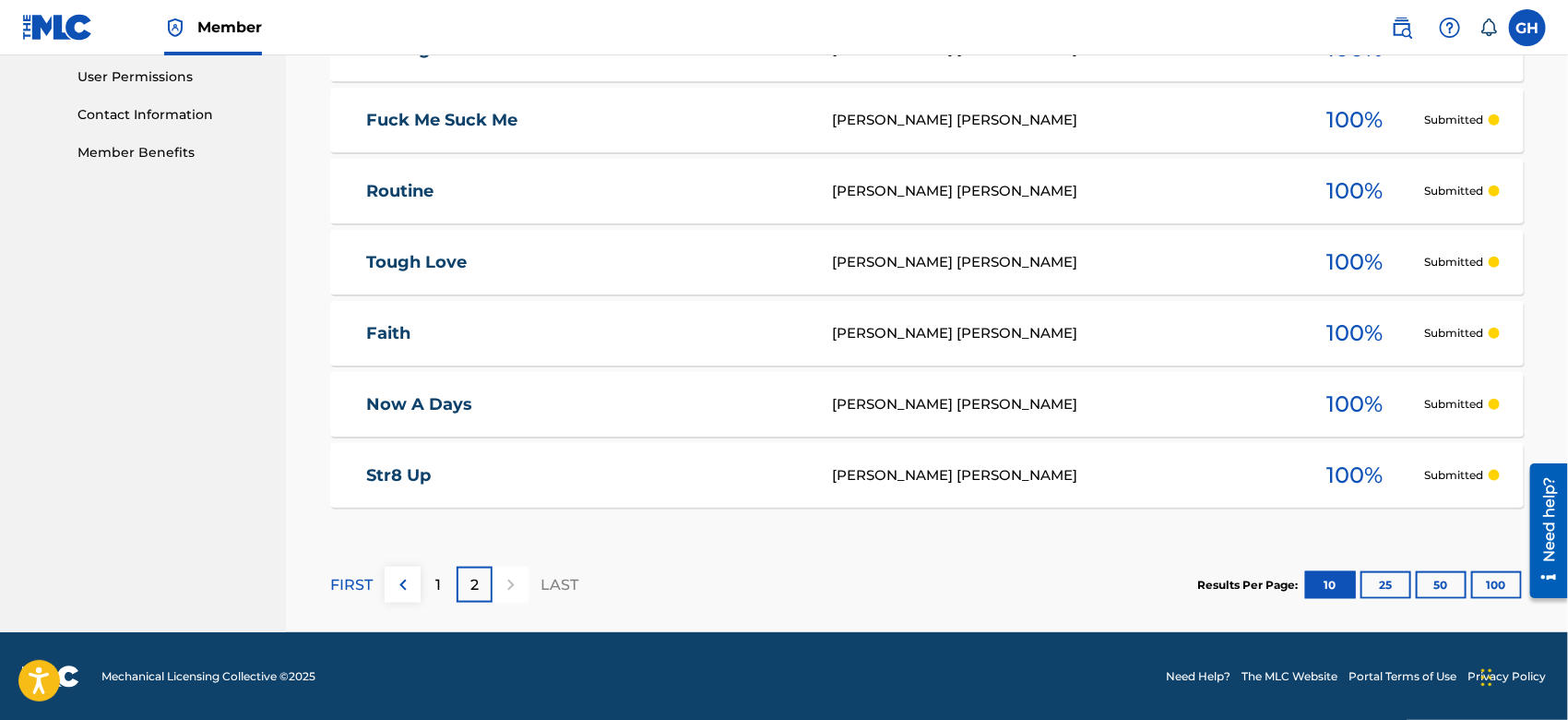
scroll to position [241, 0]
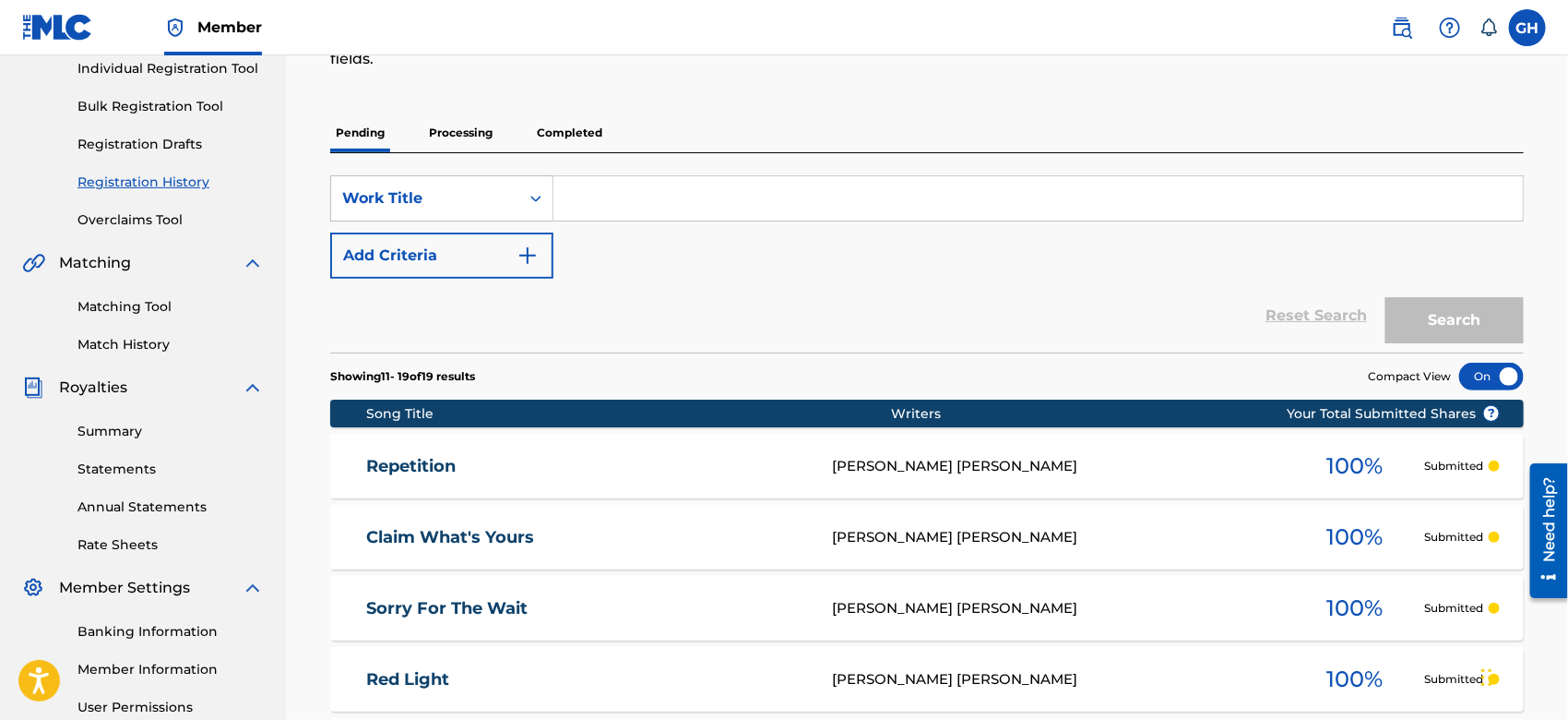
click at [462, 129] on p "Processing" at bounding box center [461, 132] width 75 height 38
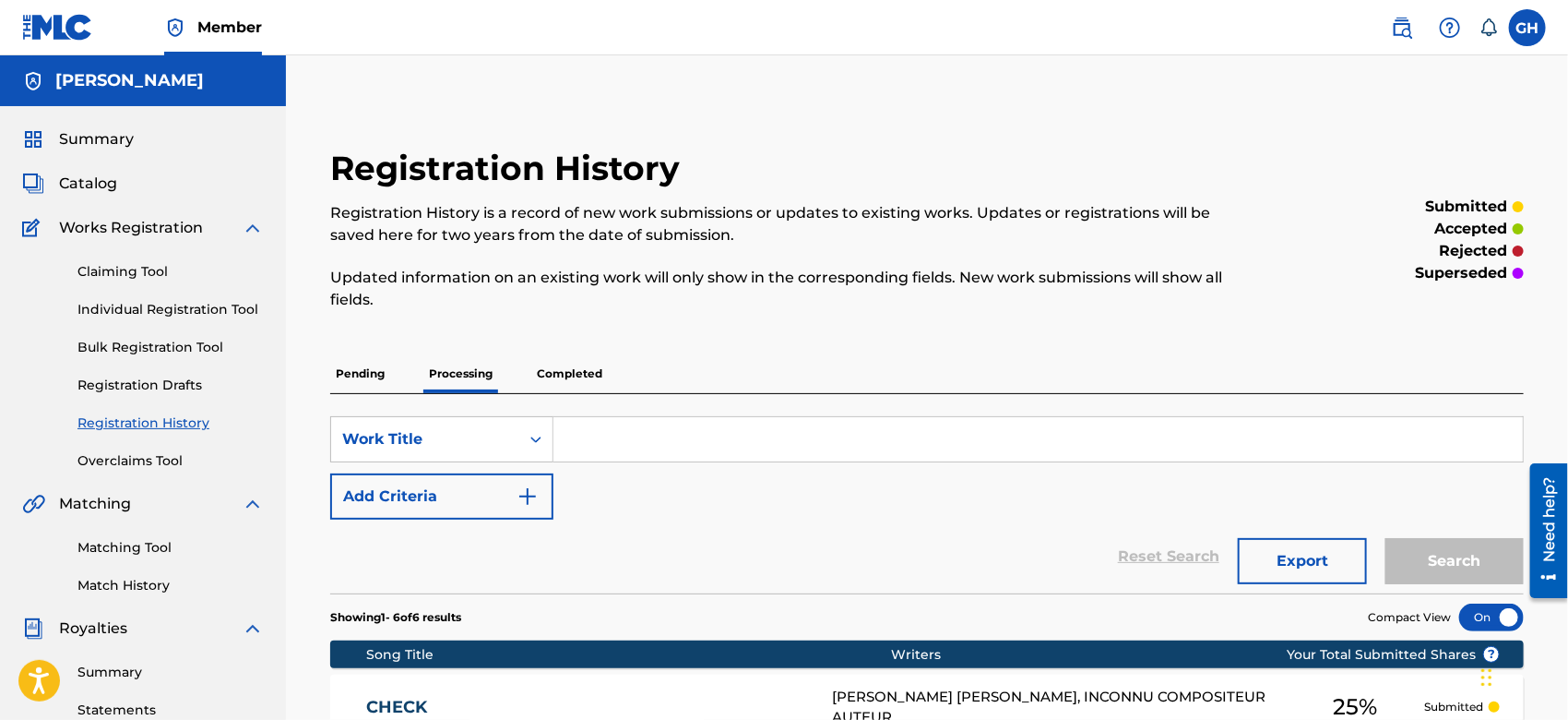
click at [596, 375] on p "Completed" at bounding box center [570, 373] width 77 height 38
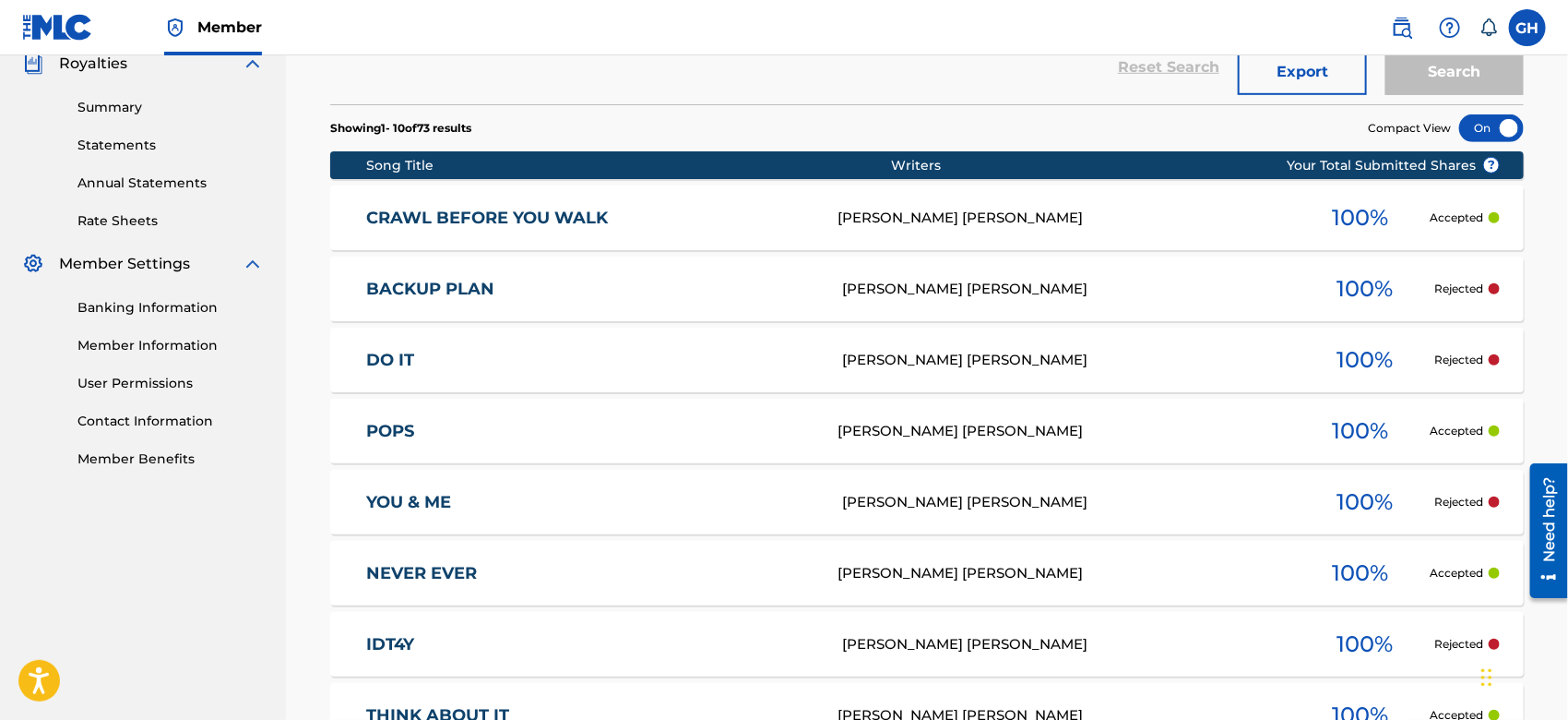
scroll to position [322, 0]
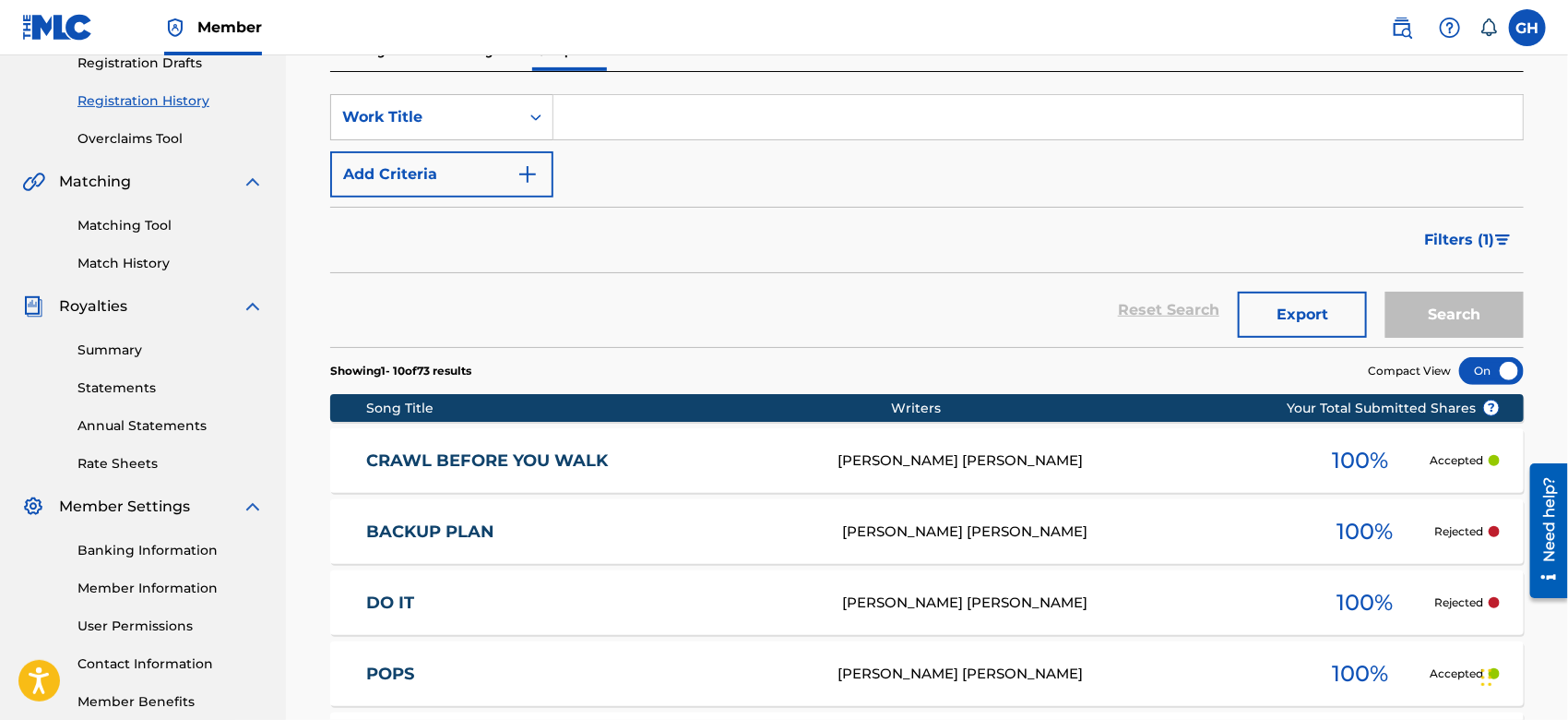
click at [378, 63] on p "Pending" at bounding box center [360, 51] width 60 height 38
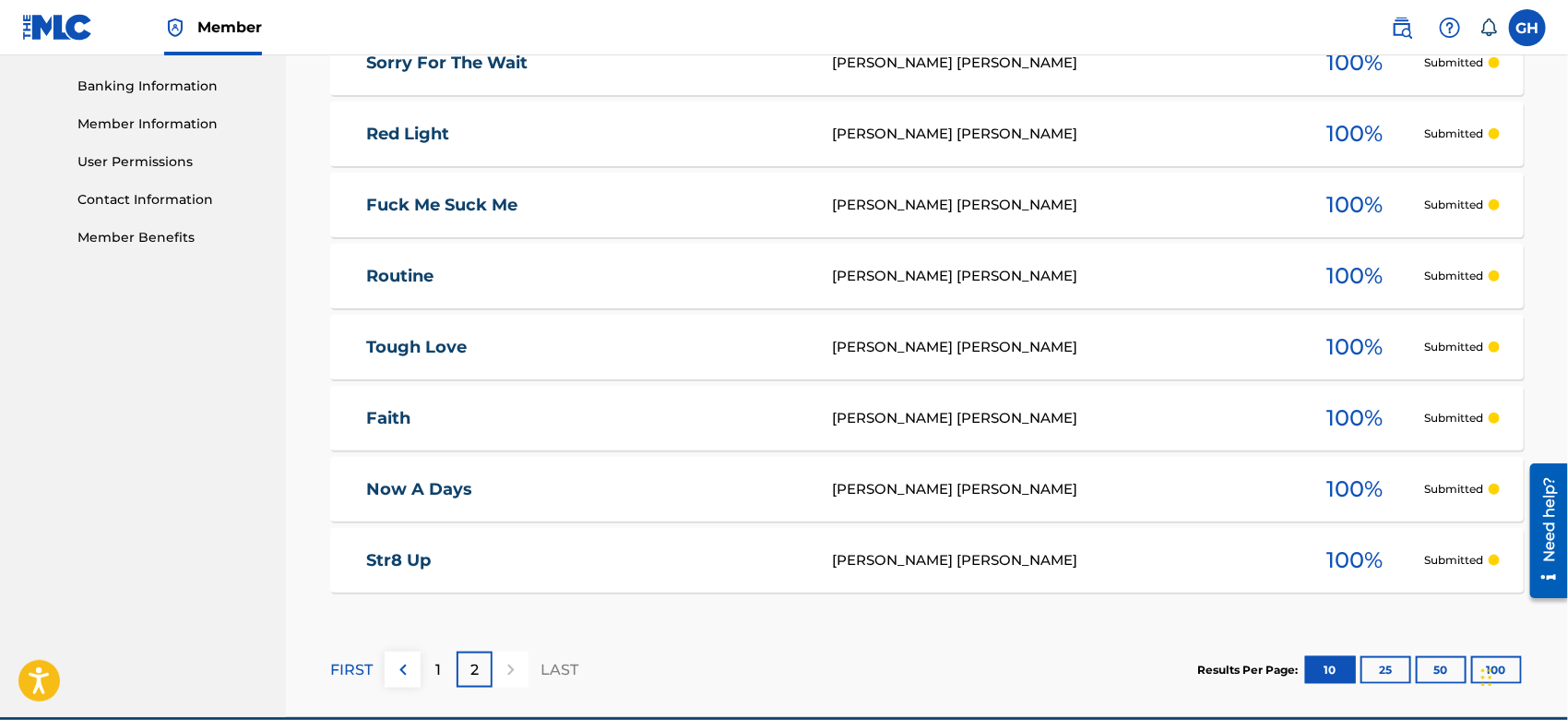
scroll to position [872, 0]
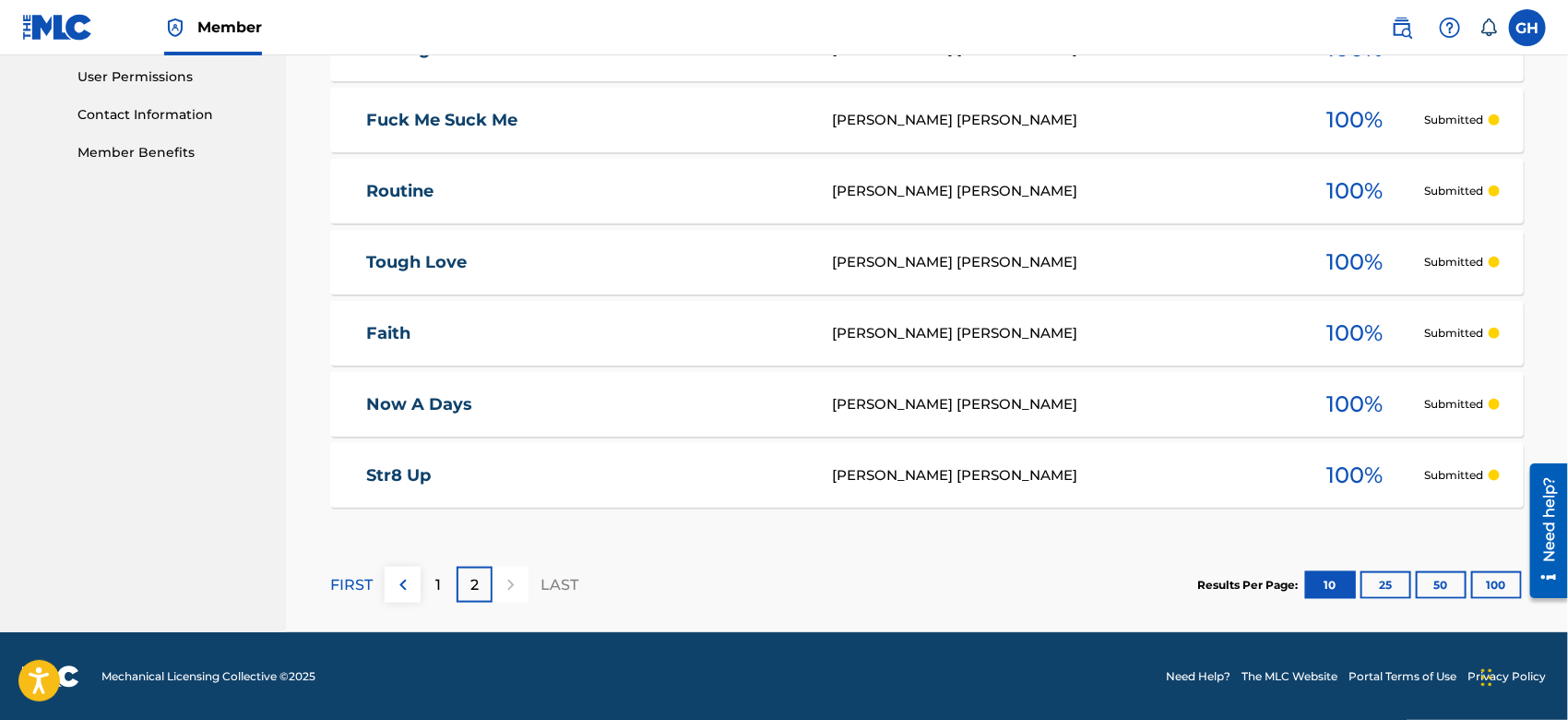
click at [445, 581] on div "1" at bounding box center [438, 585] width 36 height 36
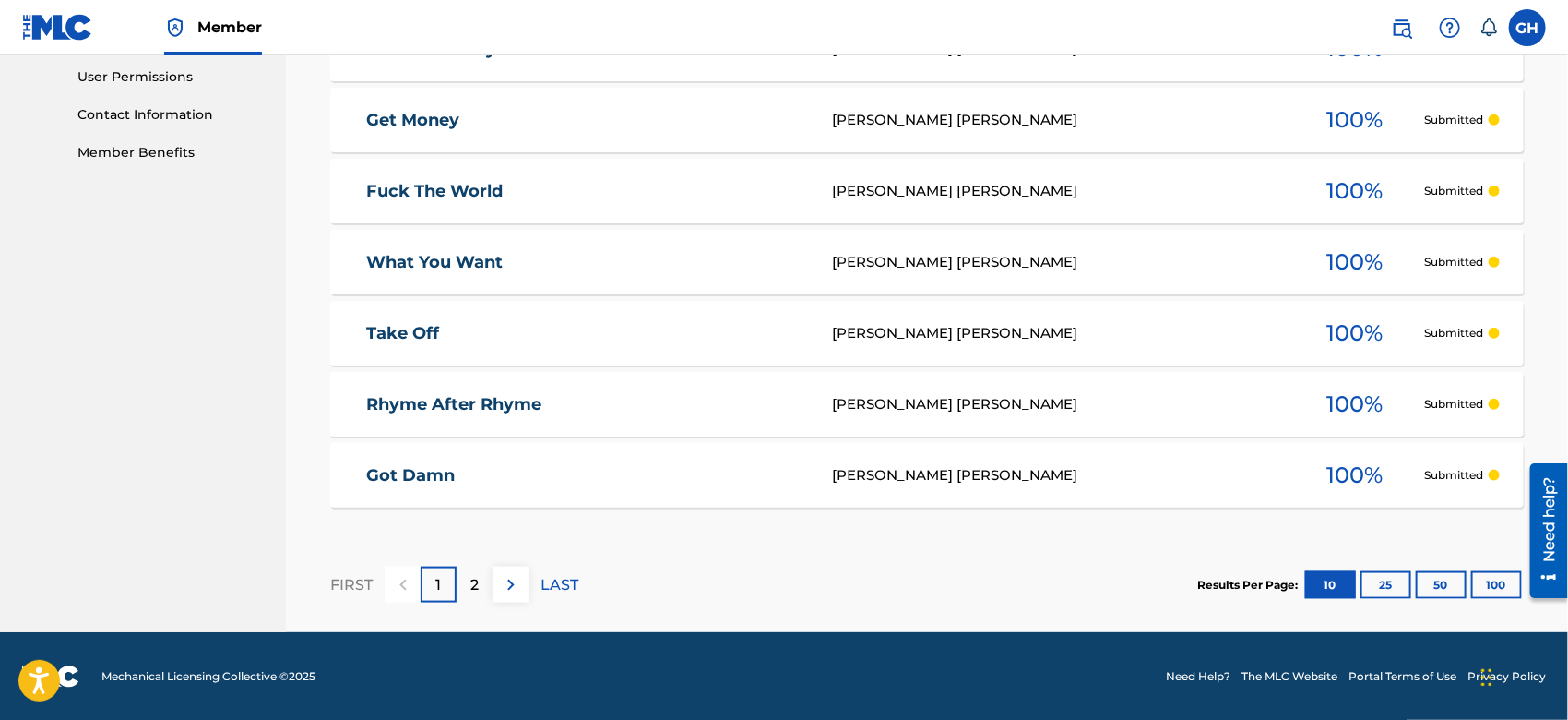
click at [517, 587] on img at bounding box center [511, 585] width 22 height 22
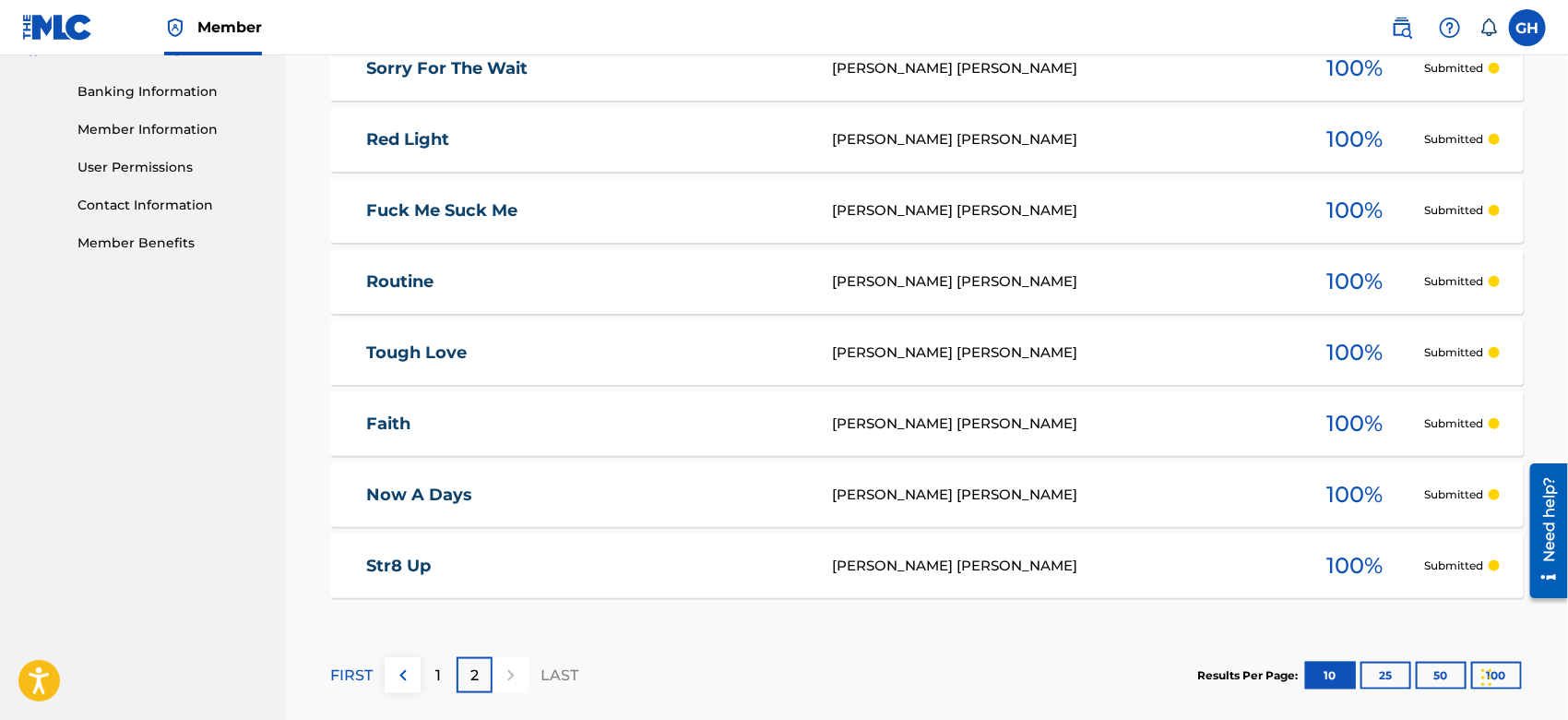
scroll to position [778, 0]
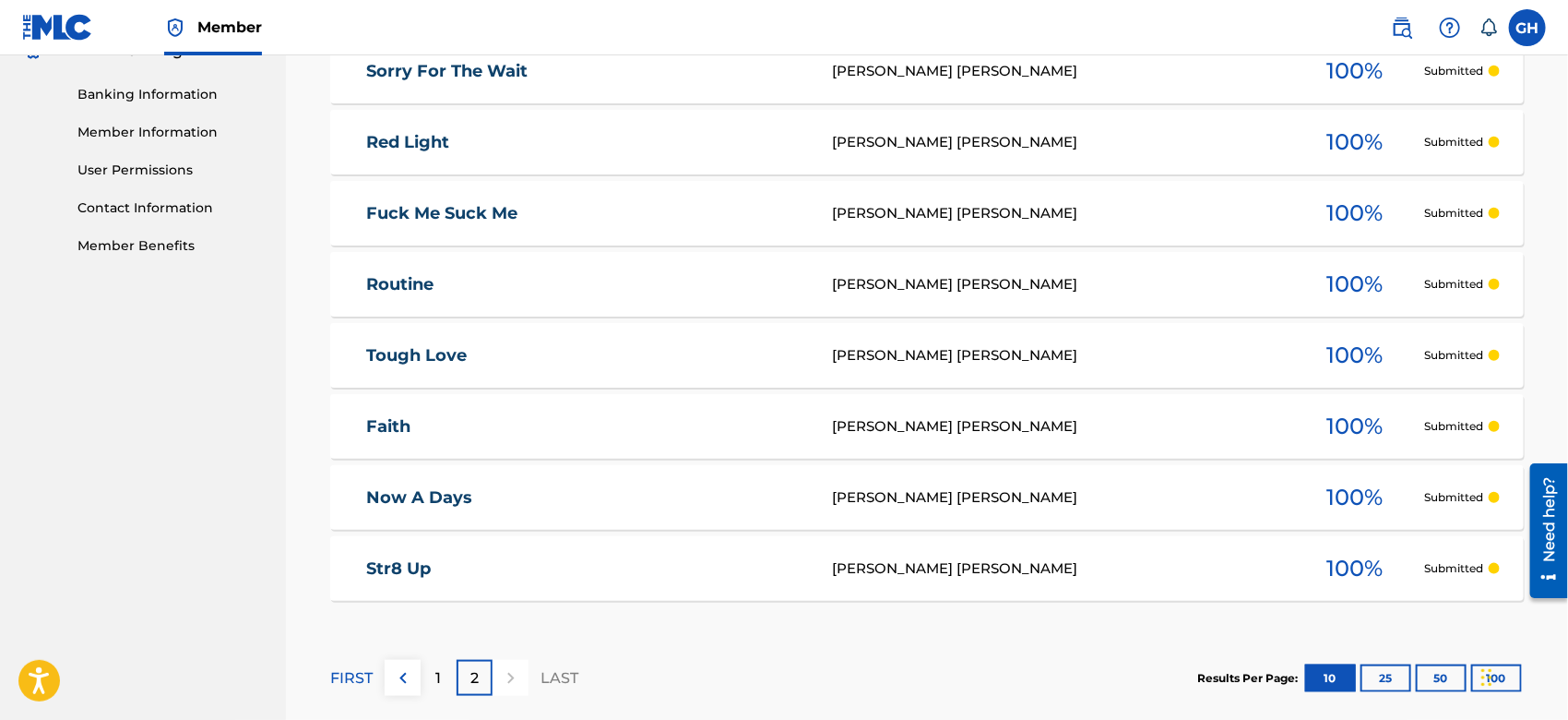
click at [1567, 329] on div "Registration History Registration History is a record of new work submissions o…" at bounding box center [927, 25] width 1283 height 1403
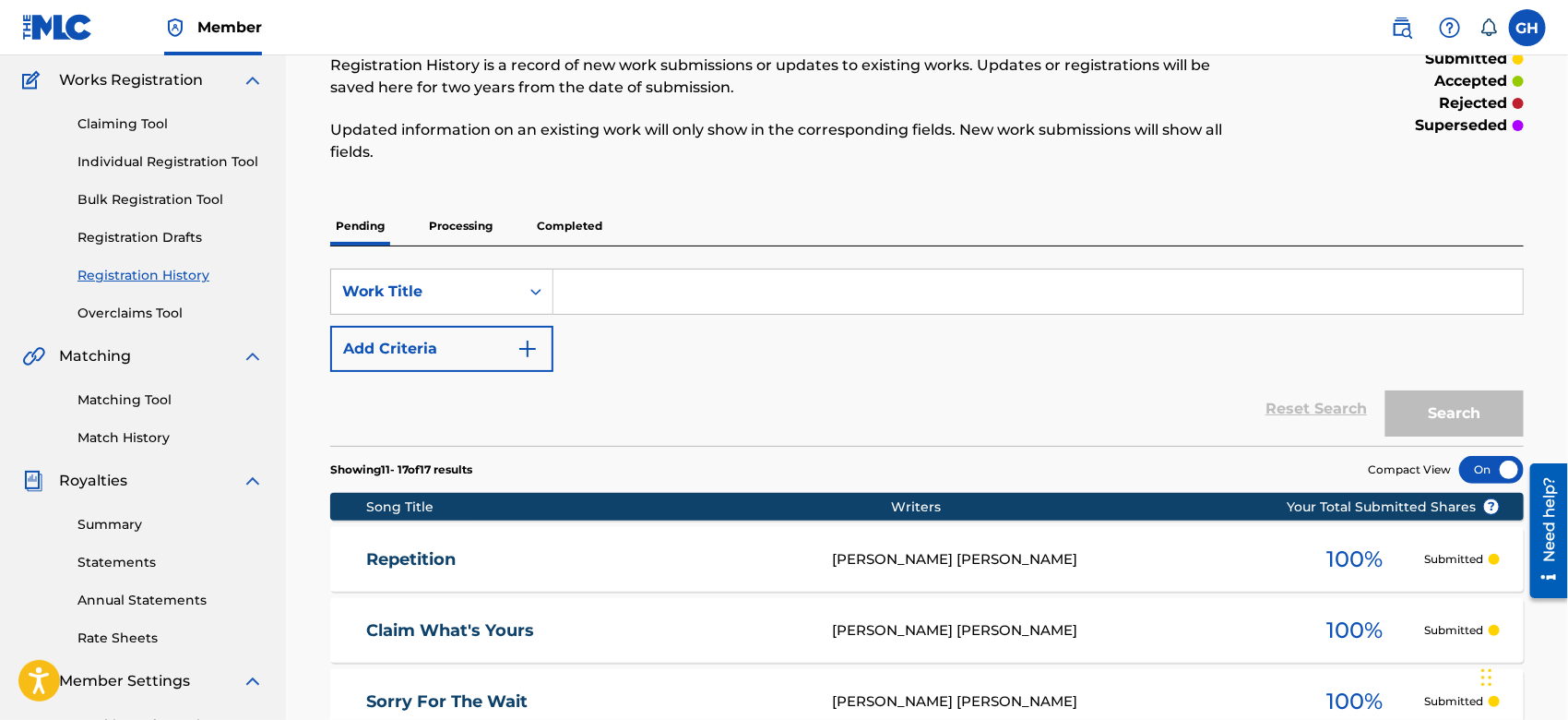
click at [157, 276] on link "Registration History" at bounding box center [170, 276] width 186 height 20
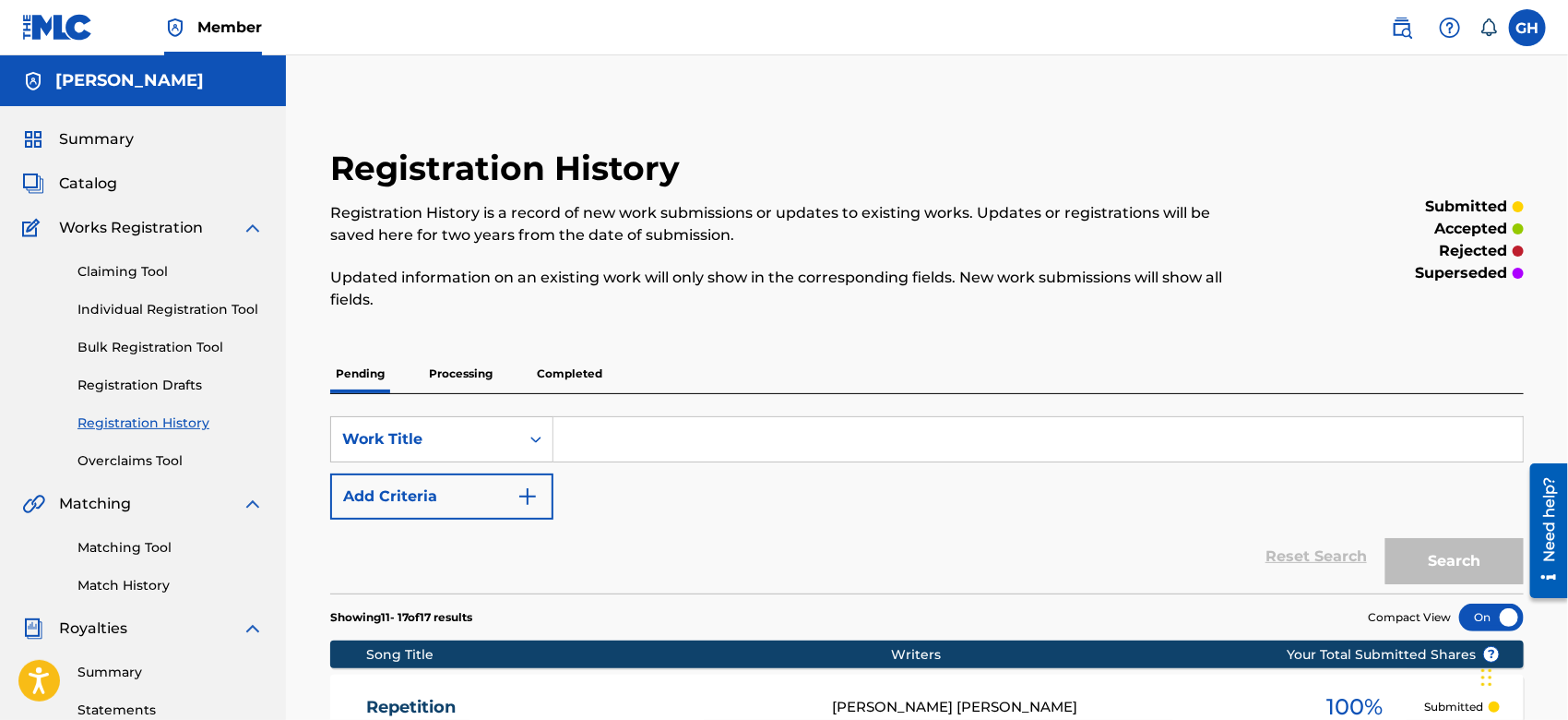
click at [78, 192] on span "Catalog" at bounding box center [88, 183] width 58 height 22
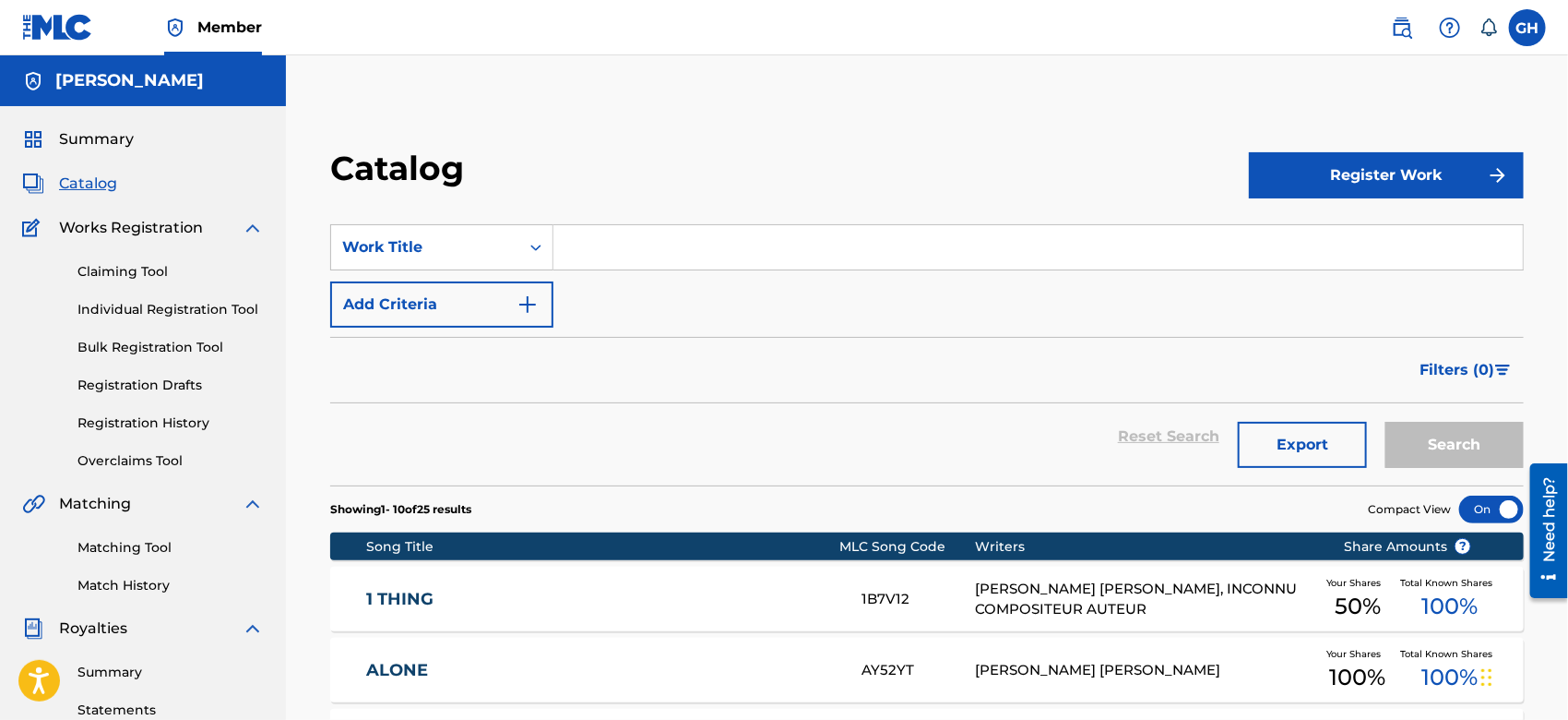
click at [100, 142] on span "Summary" at bounding box center [96, 139] width 75 height 22
